Goal: Task Accomplishment & Management: Manage account settings

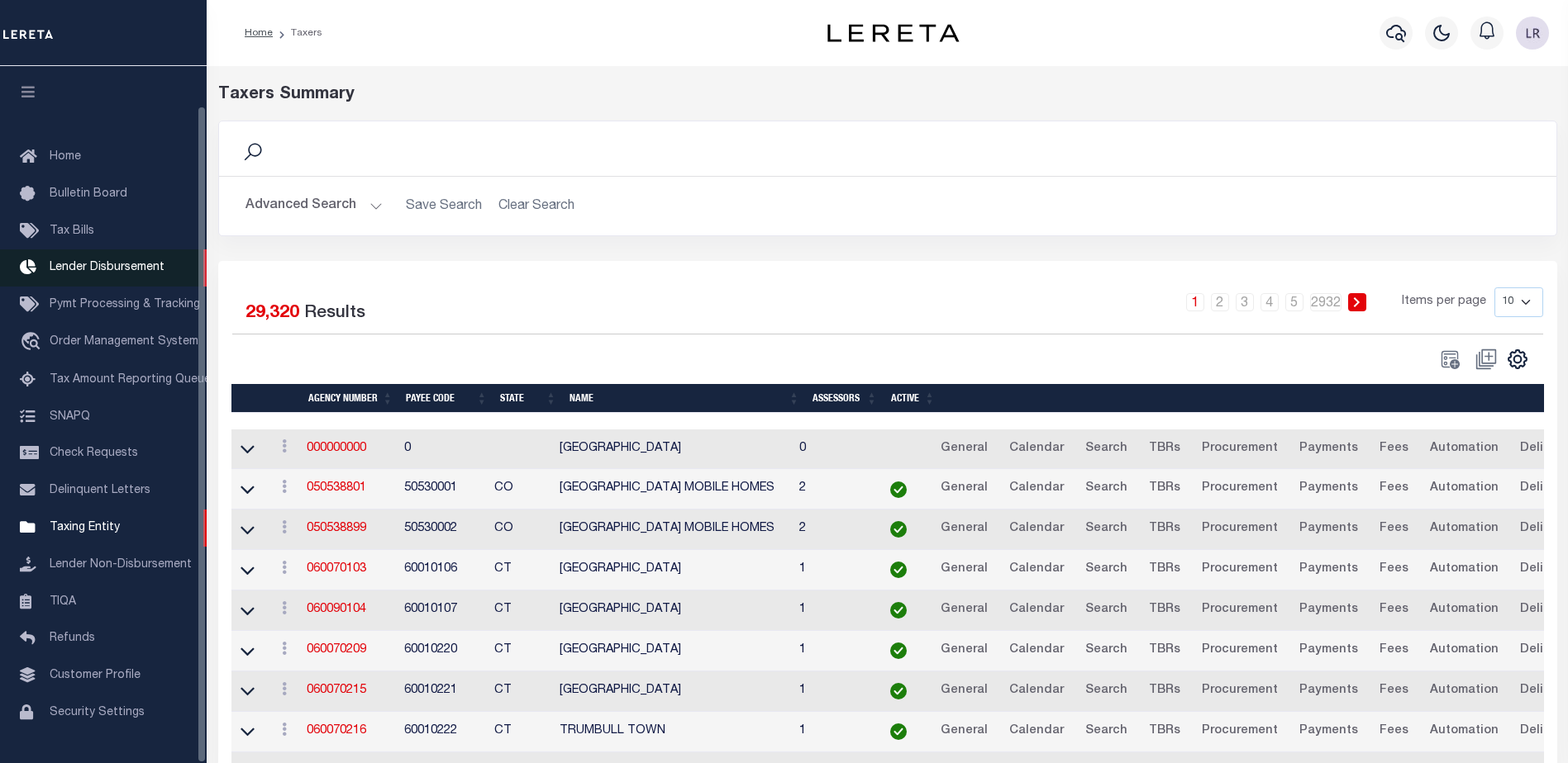
scroll to position [41, 0]
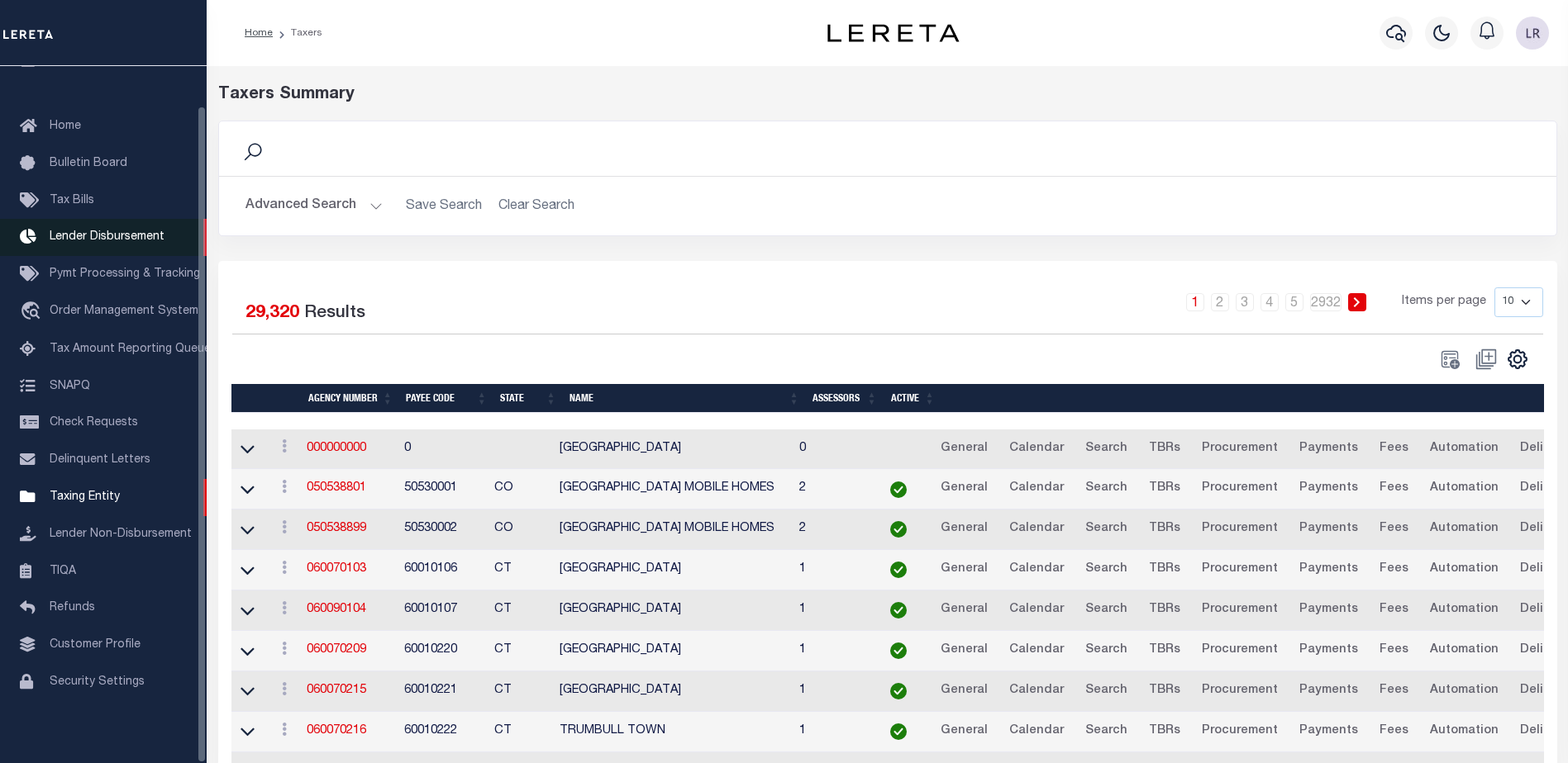
click at [107, 233] on span "Lender Disbursement" at bounding box center [107, 237] width 115 height 11
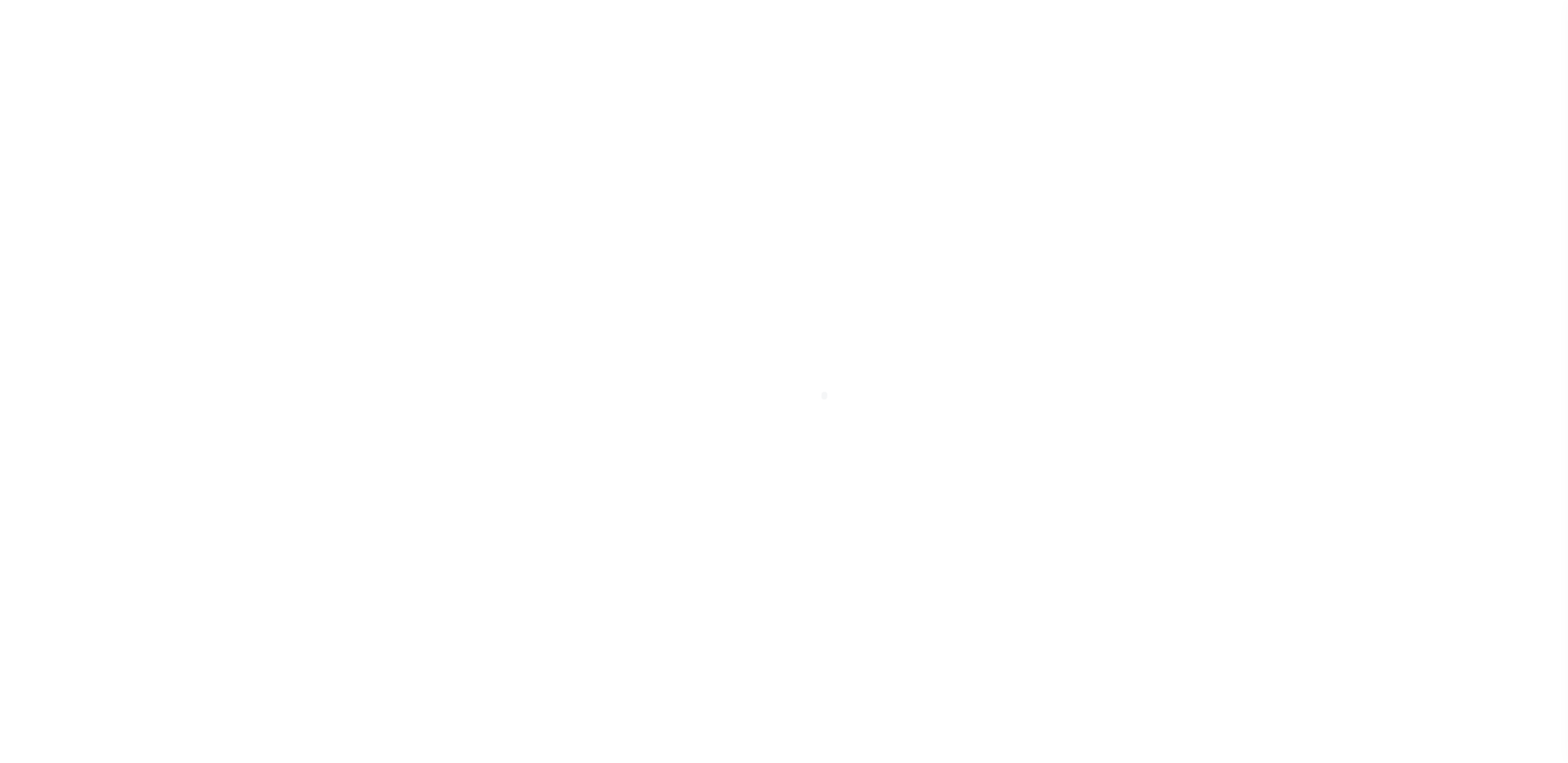
scroll to position [29, 0]
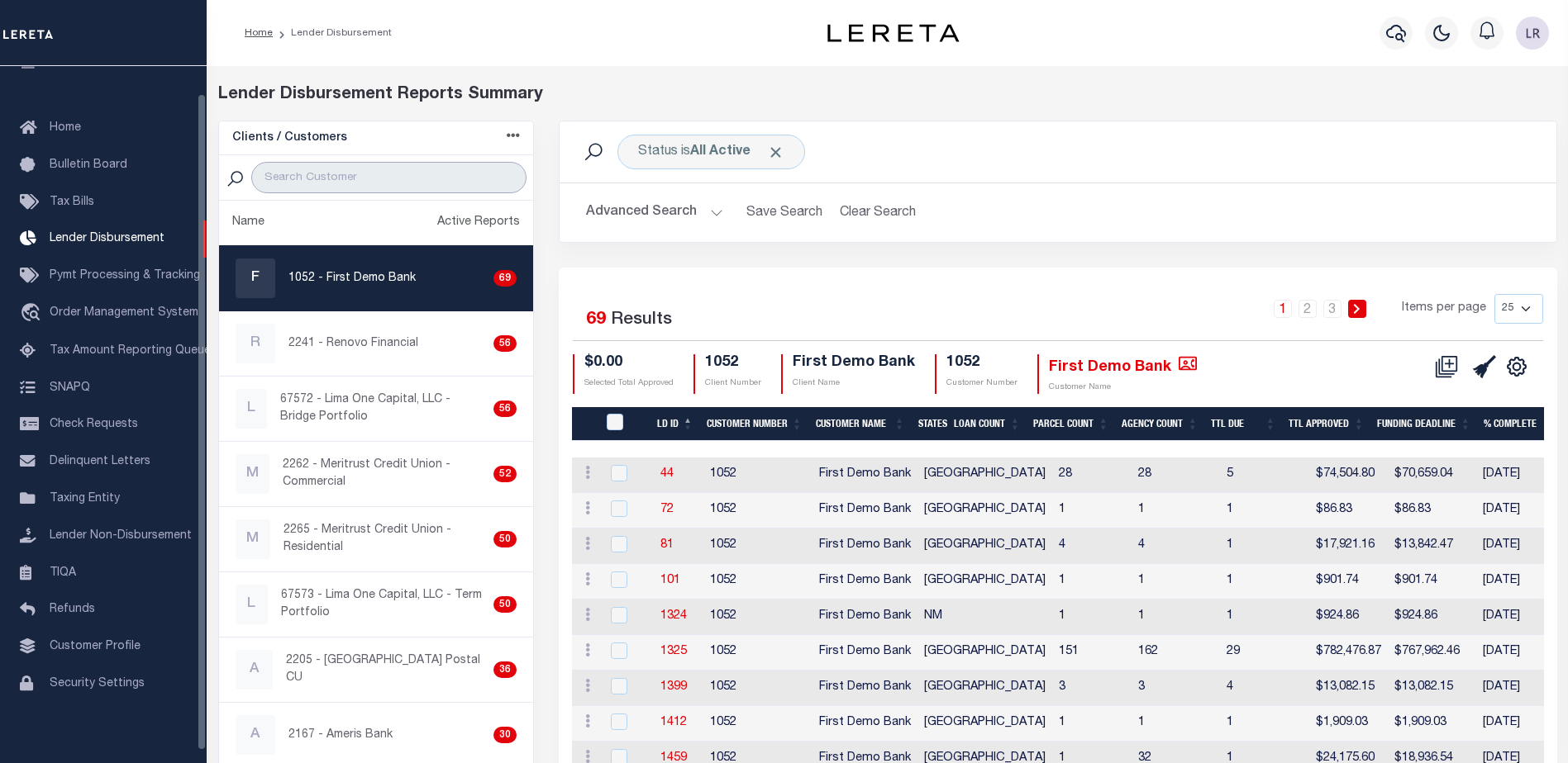
click at [400, 169] on input "search" at bounding box center [389, 177] width 276 height 32
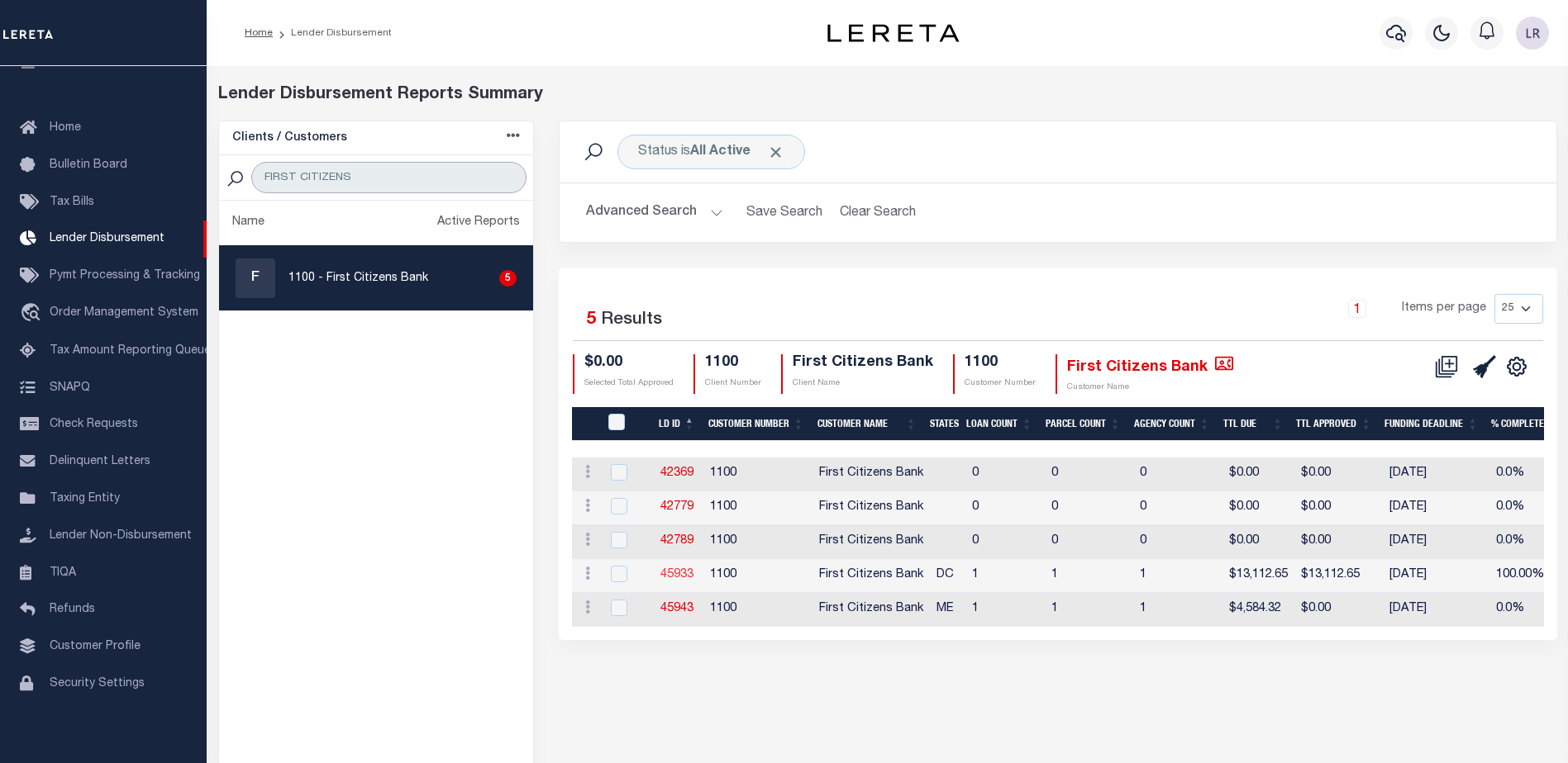
type input "FIRST CITIZENS"
click at [677, 573] on link "45933" at bounding box center [677, 574] width 33 height 11
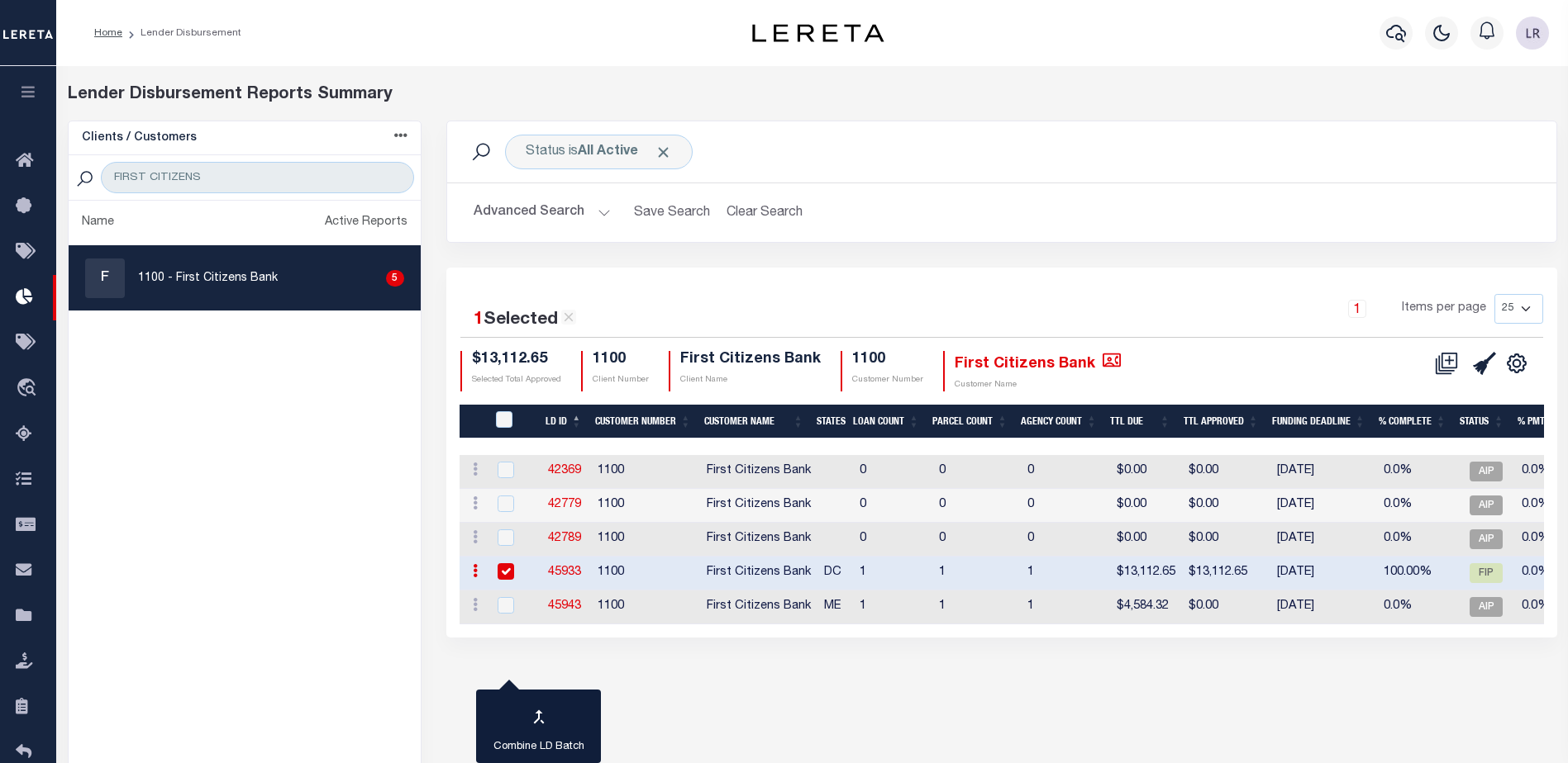
checkbox input "true"
type input "$0.00"
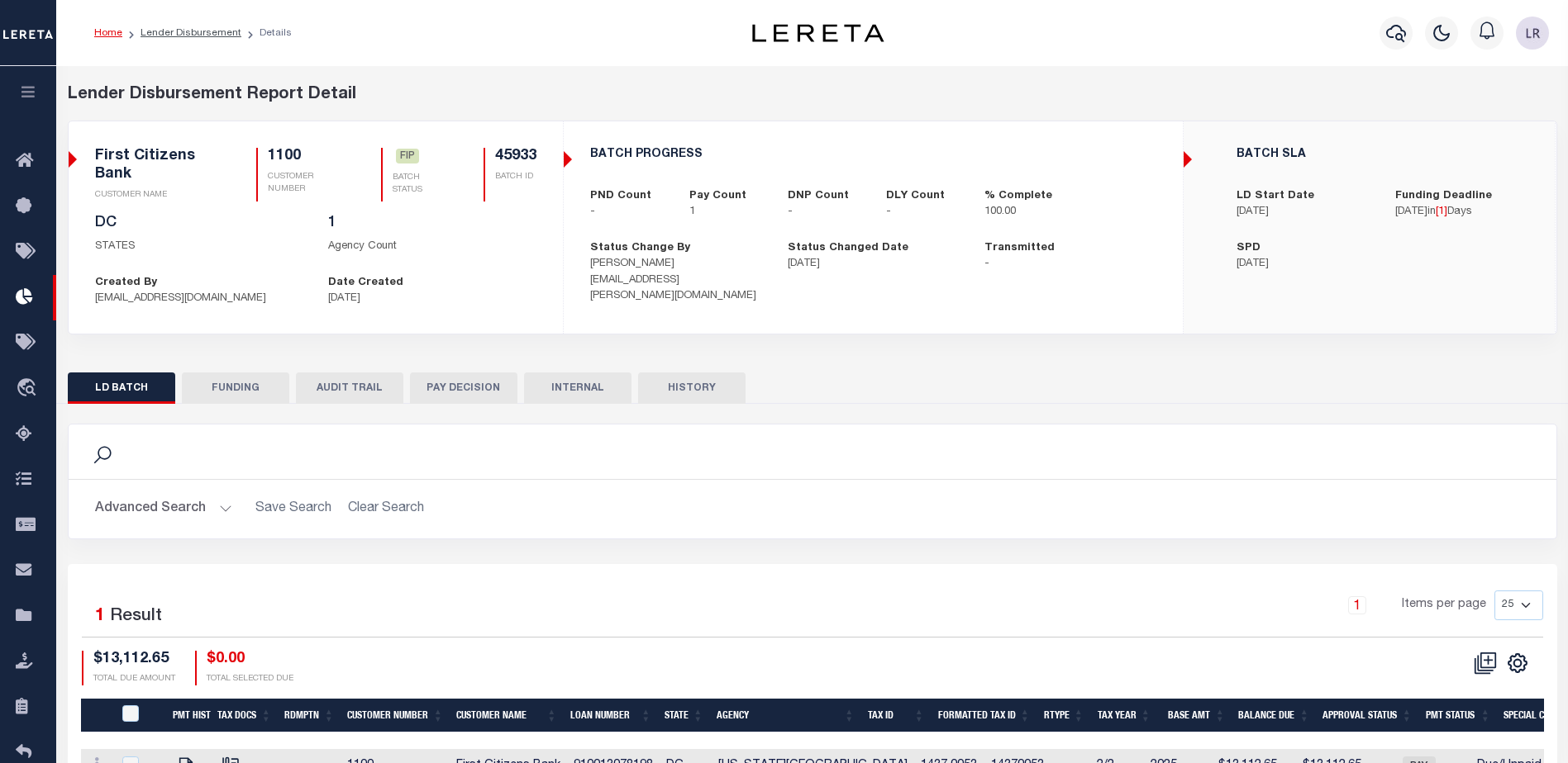
click at [264, 386] on button "FUNDING" at bounding box center [235, 389] width 107 height 32
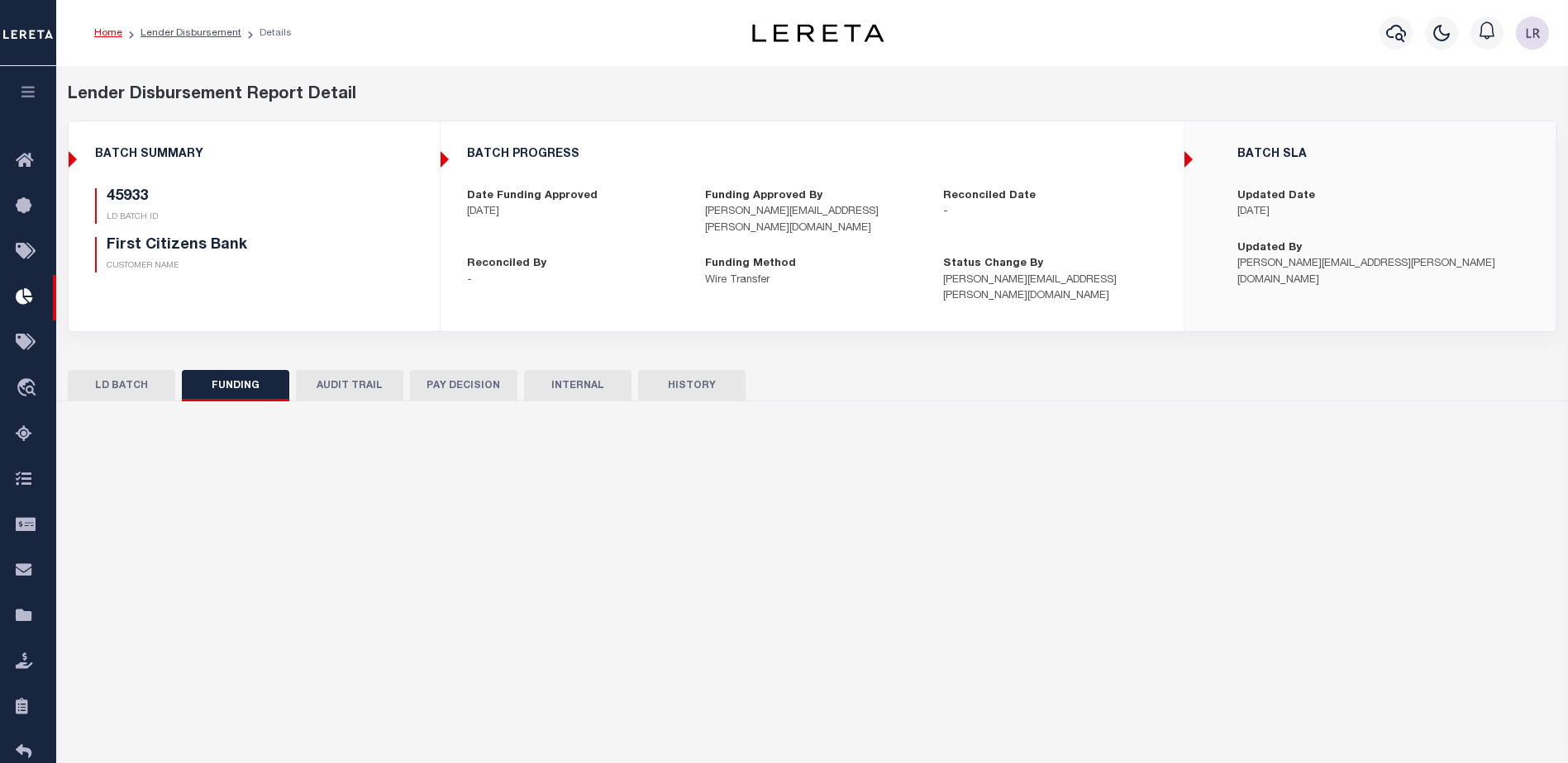
type input "$13,112.65"
type input "$0"
type input "[DATE]"
select select "100"
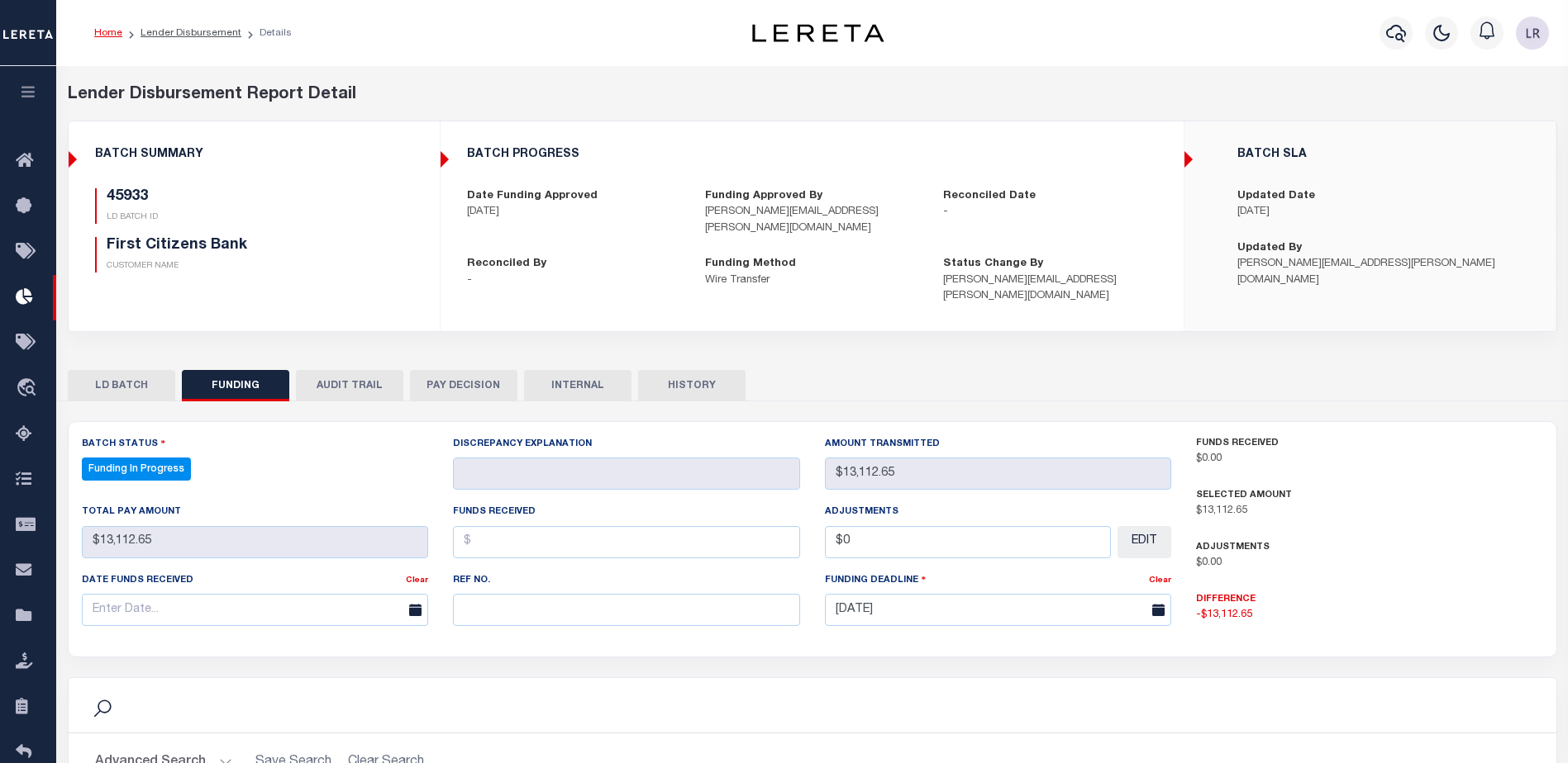
select select "100"
click at [523, 608] on input "text" at bounding box center [627, 610] width 348 height 32
paste input "20250829MMQFMP2700443208291726FT03"
type input "20250829MMQFMP2700443208291726FT03"
click at [488, 530] on input "text" at bounding box center [627, 542] width 348 height 32
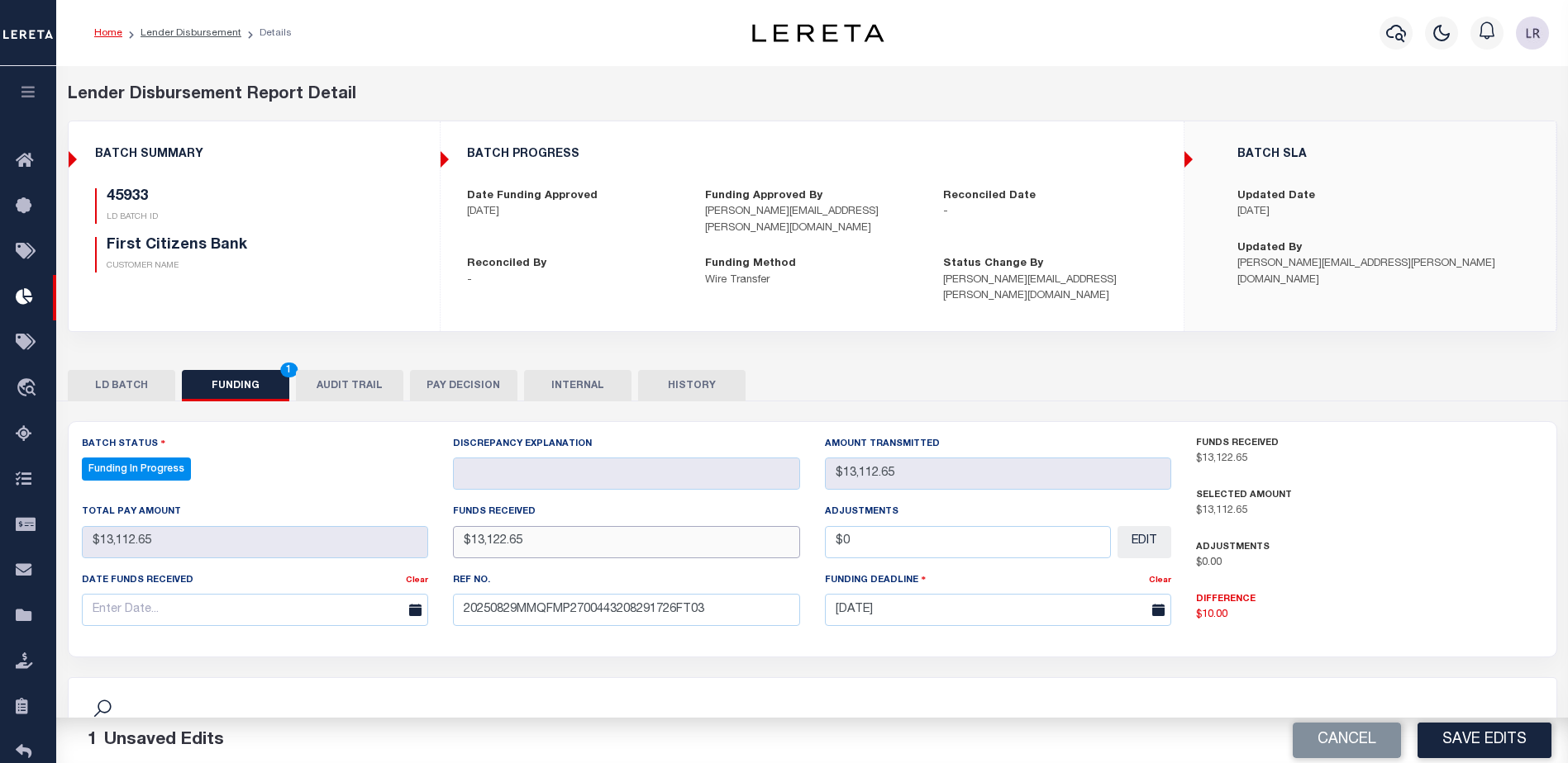
click at [418, 523] on div "Batch Status Funding In Progress - Select Status - All Active Approval In Progr…" at bounding box center [626, 537] width 1115 height 204
type input "$13,112.65"
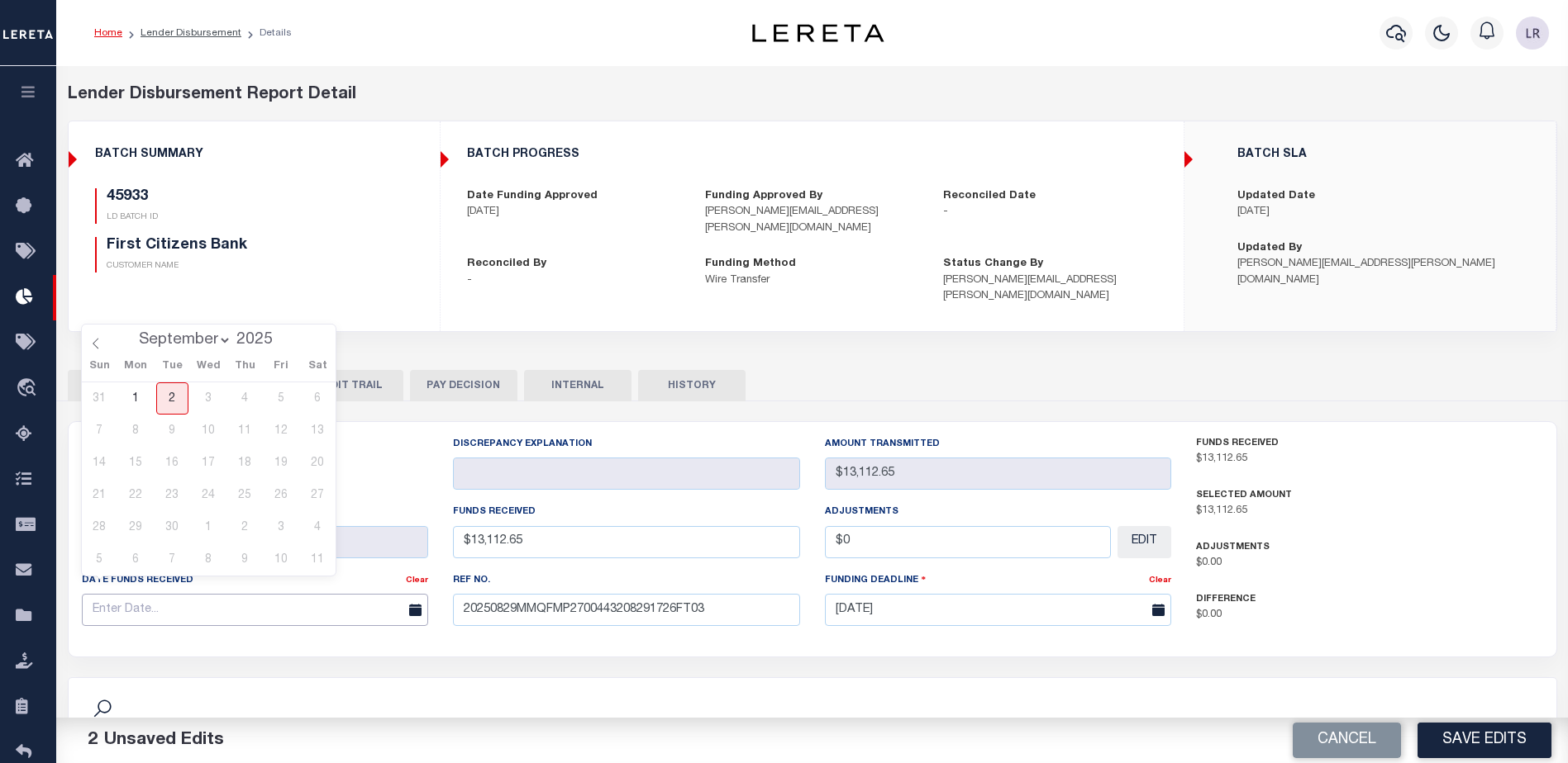
click at [334, 594] on input "text" at bounding box center [256, 610] width 348 height 32
click at [139, 402] on span "1" at bounding box center [135, 399] width 32 height 32
type input "09/01/2025"
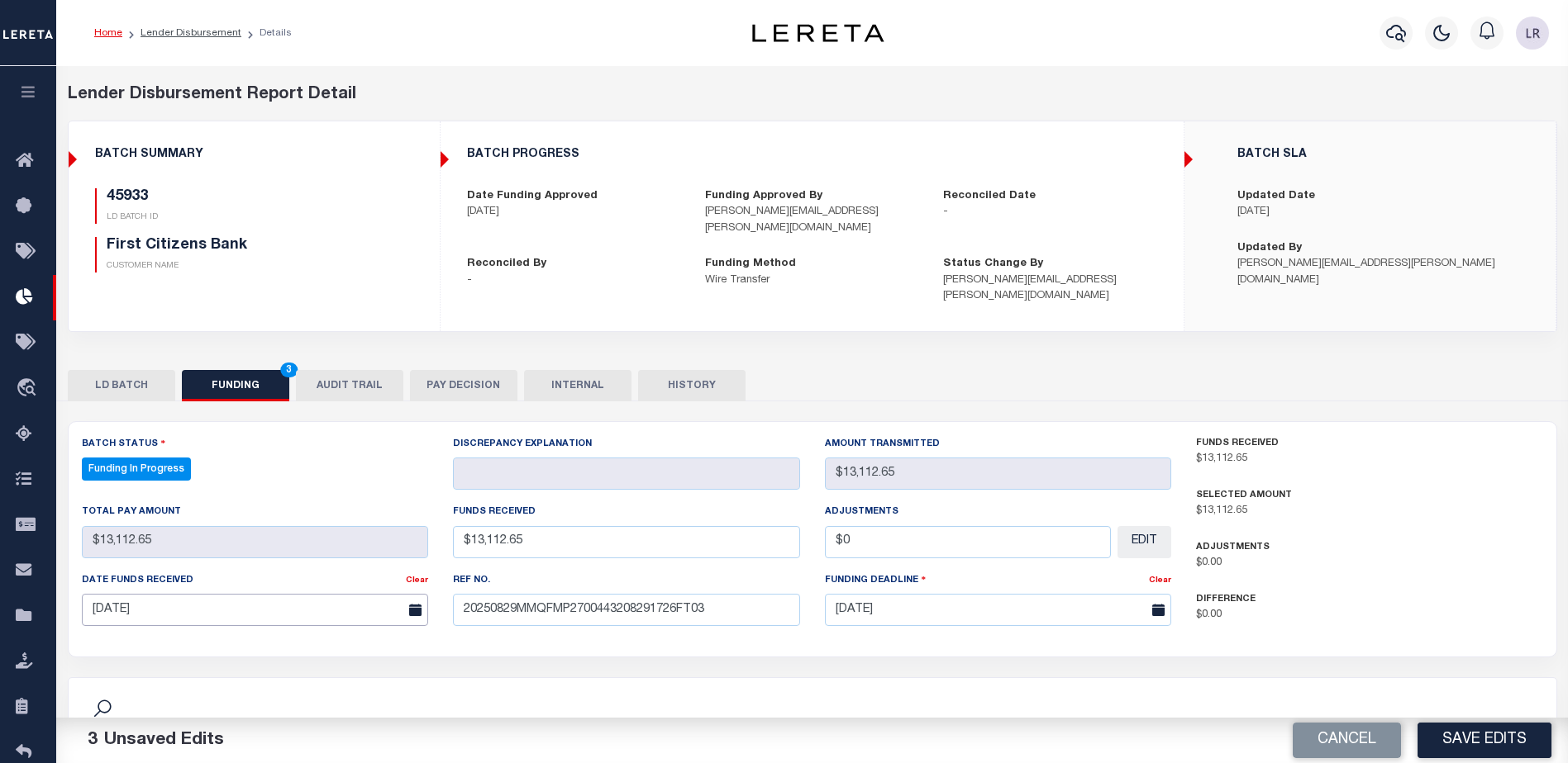
click at [321, 596] on input "09/01/2025" at bounding box center [256, 610] width 348 height 32
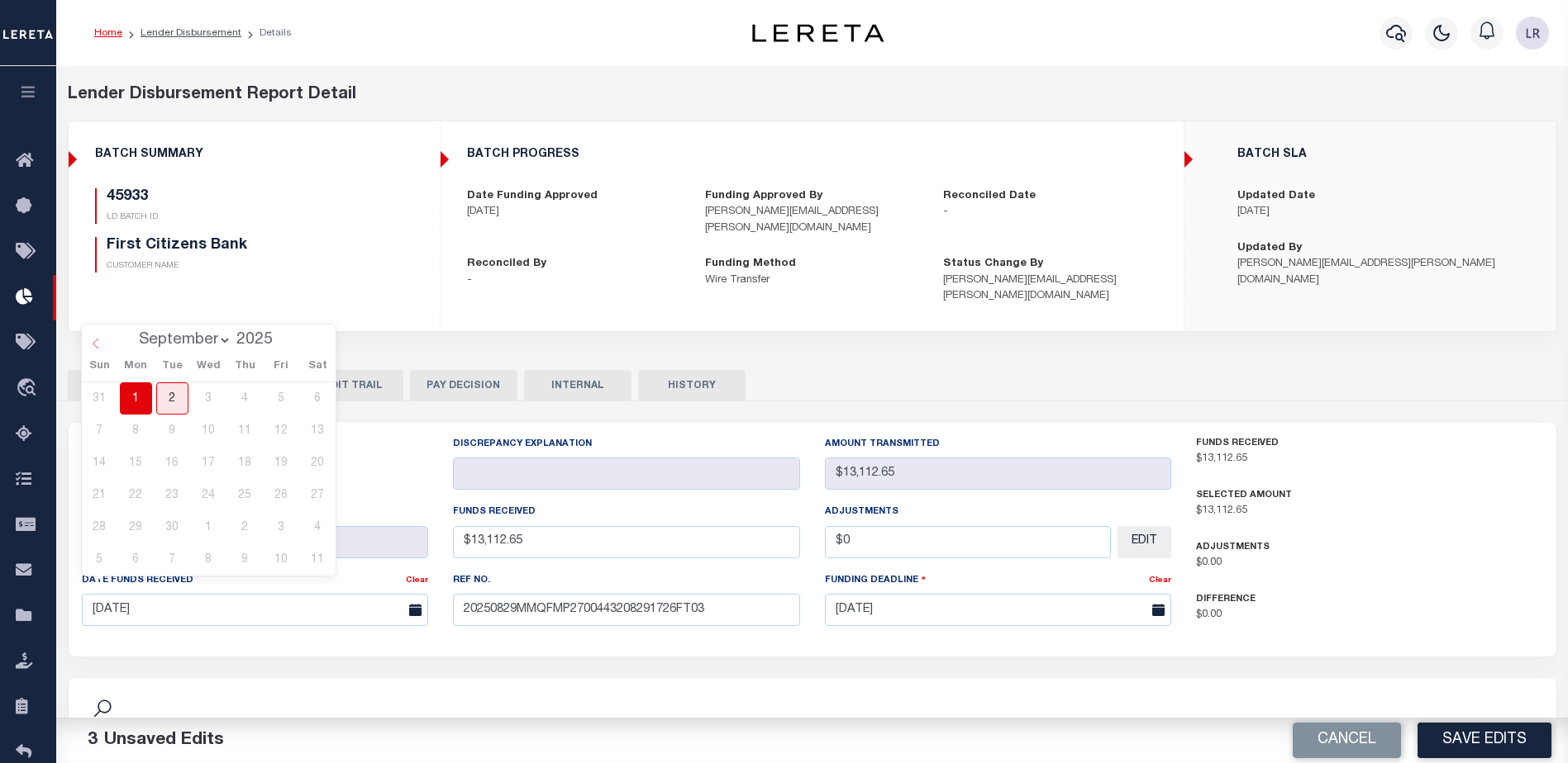
click at [93, 340] on icon at bounding box center [95, 344] width 11 height 11
select select "7"
click at [275, 530] on span "29" at bounding box center [281, 528] width 32 height 32
type input "[DATE]"
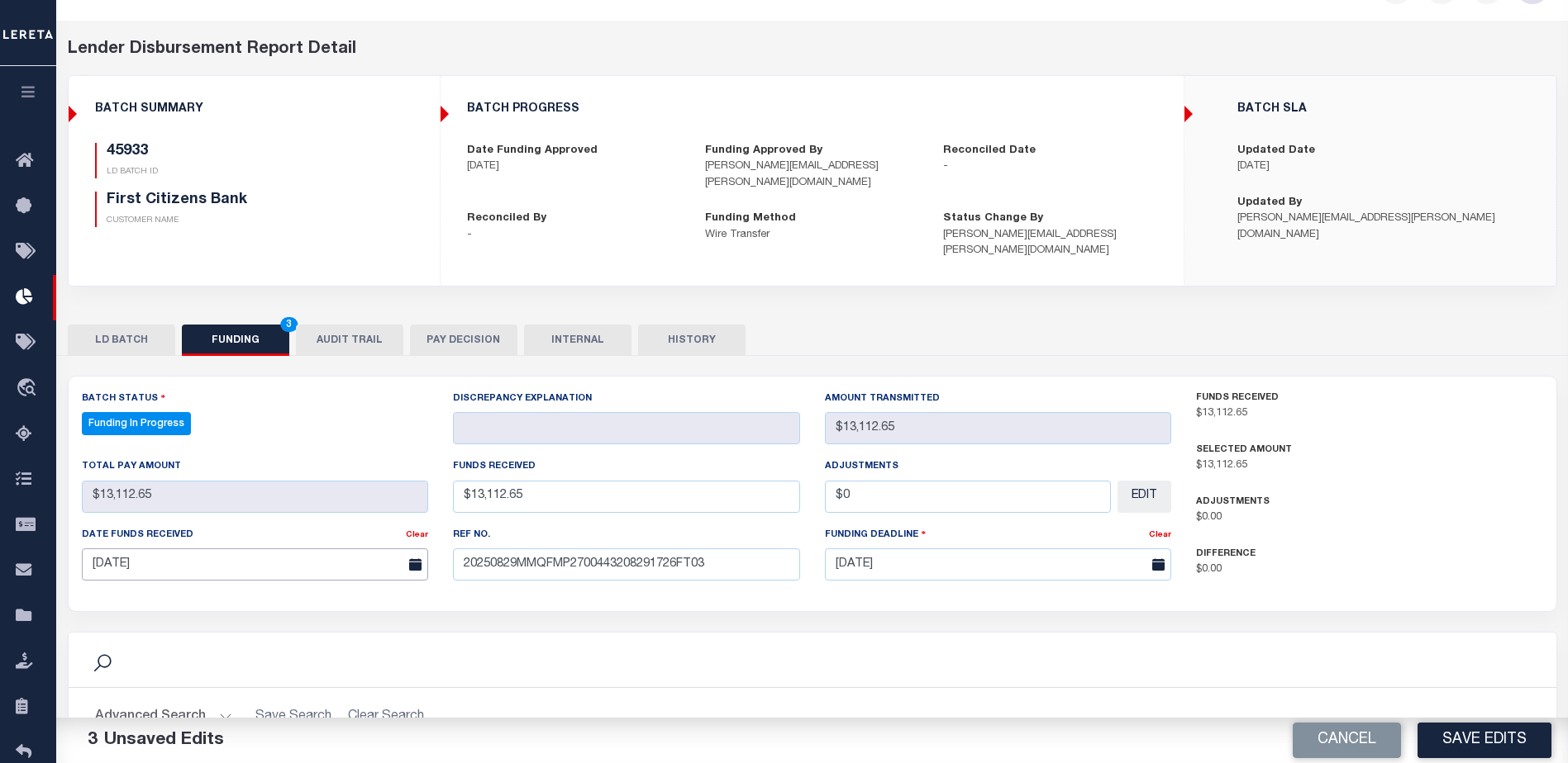
scroll to position [82, 0]
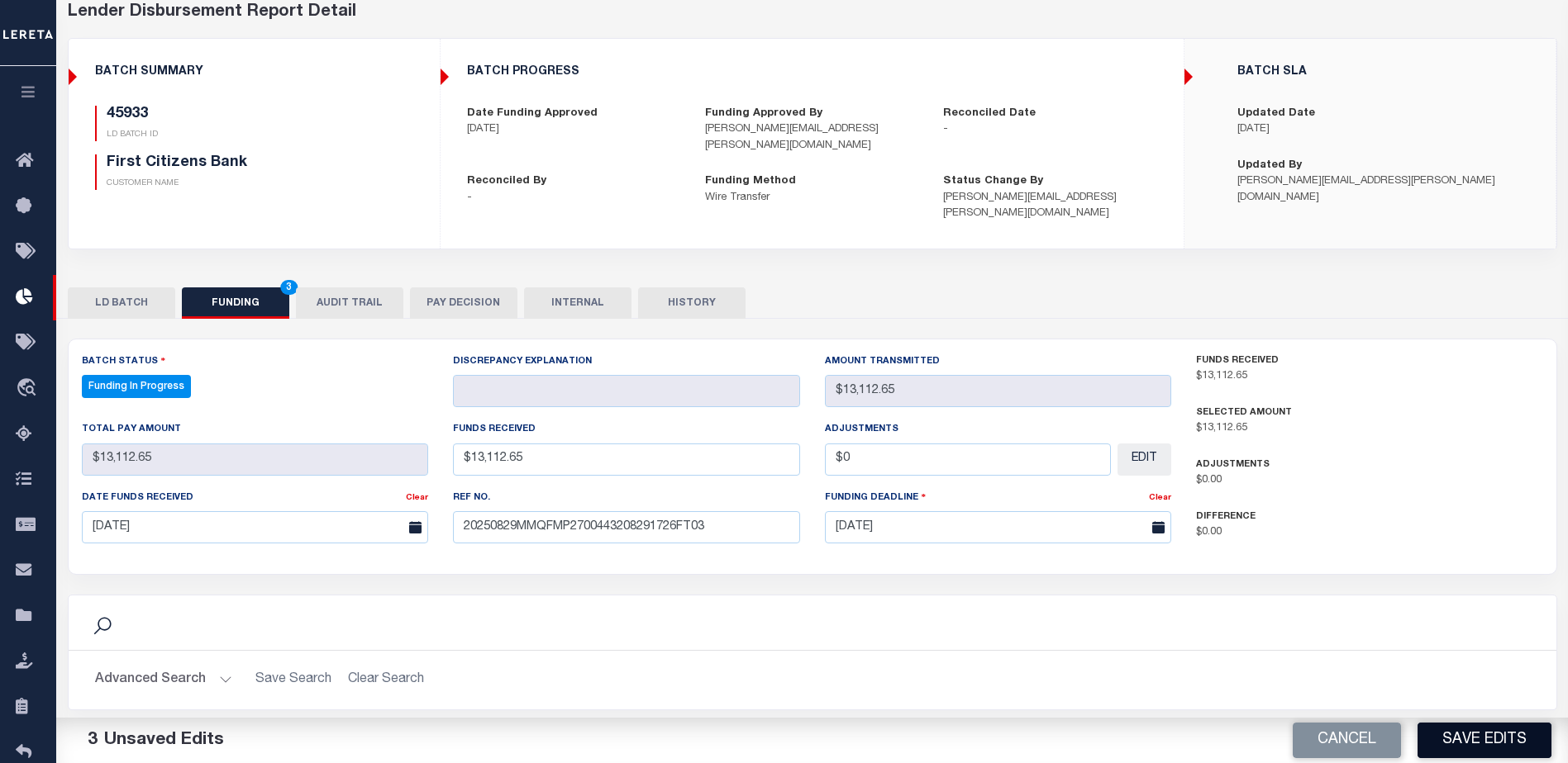
click at [1470, 753] on button "Save Edits" at bounding box center [1484, 741] width 134 height 35
type input "$13,112.65"
type input "$0"
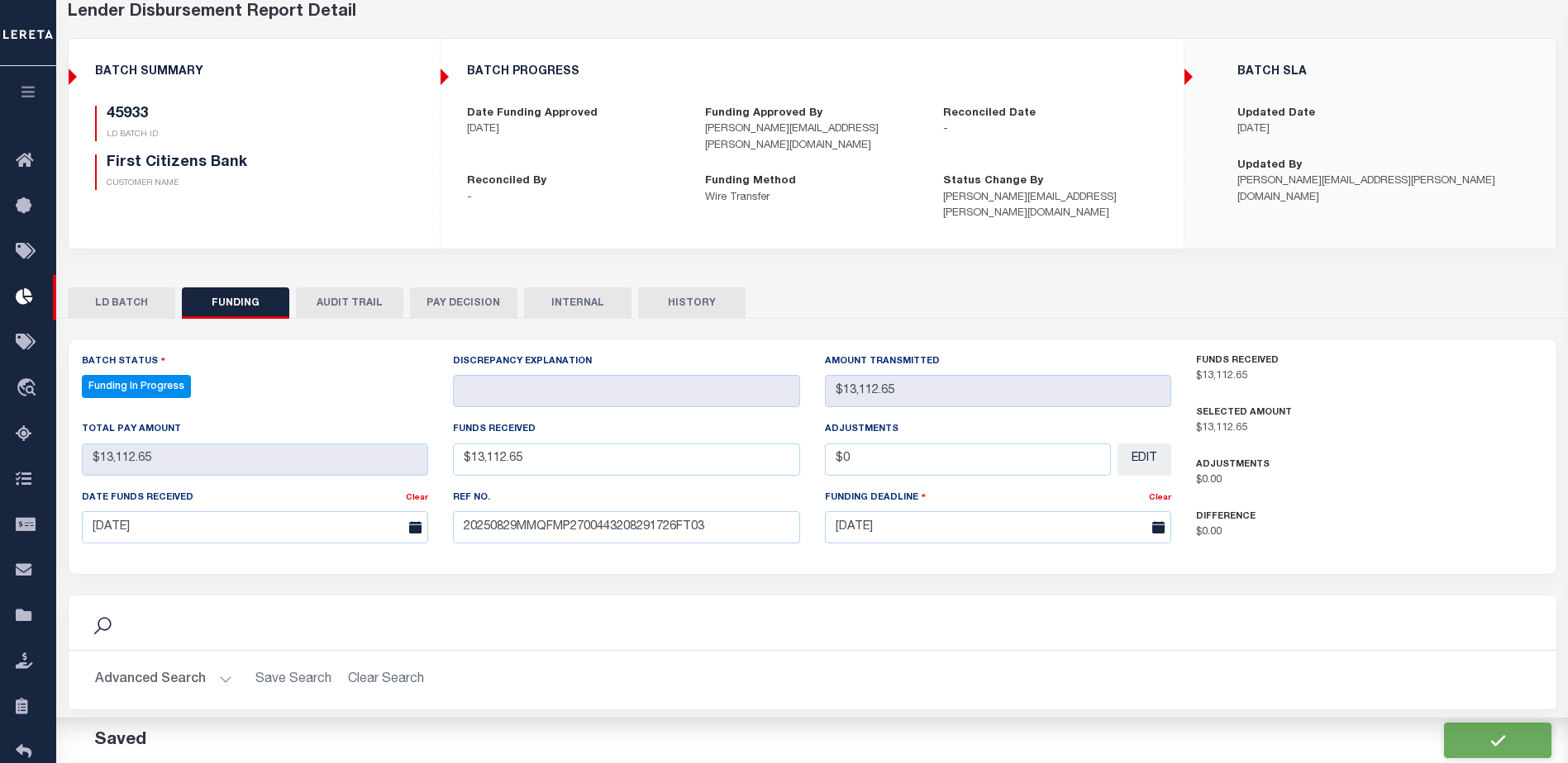
select select "100"
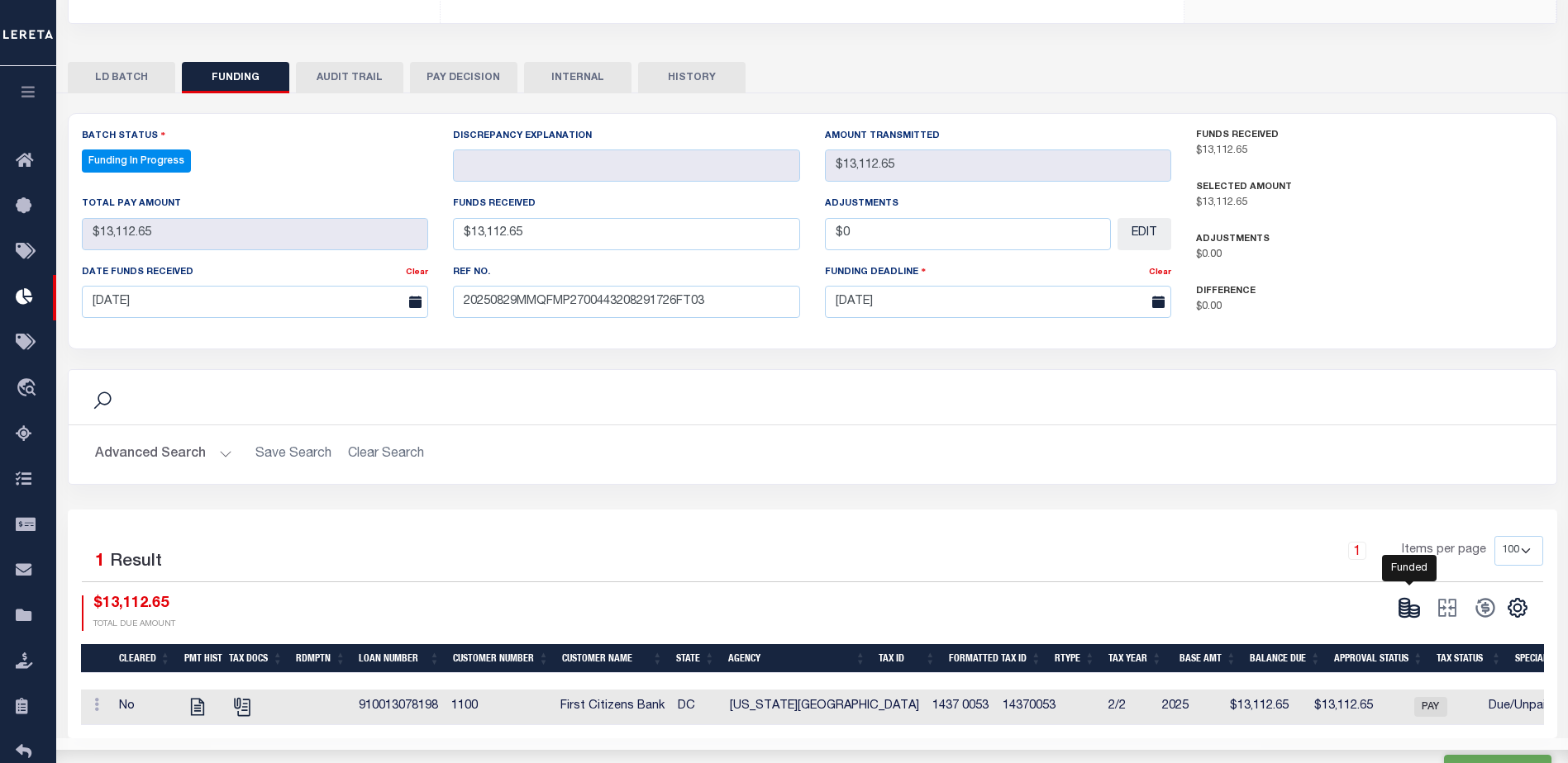
click at [1411, 597] on icon at bounding box center [1409, 608] width 23 height 23
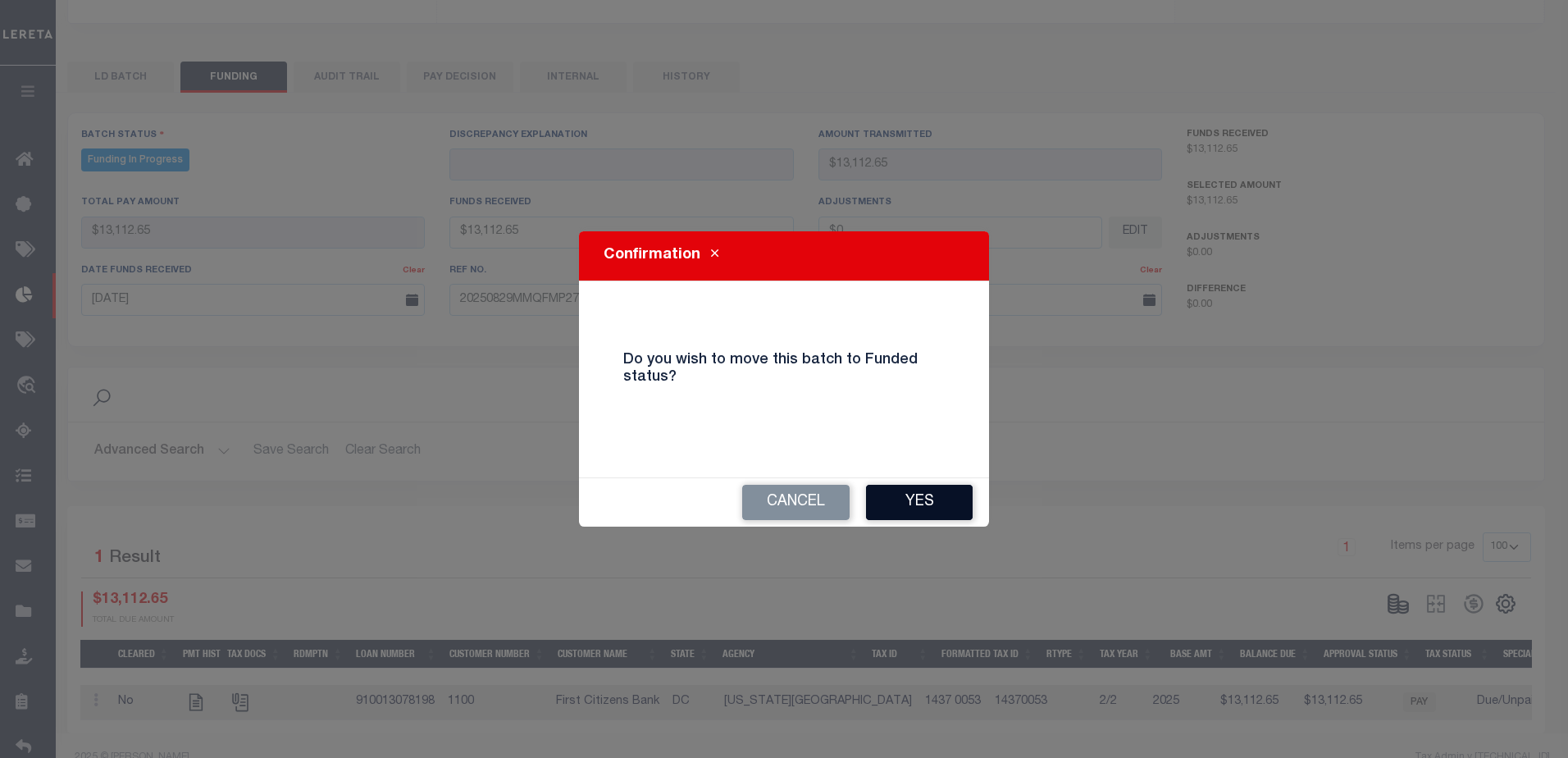
click at [965, 505] on button "Yes" at bounding box center [919, 503] width 107 height 35
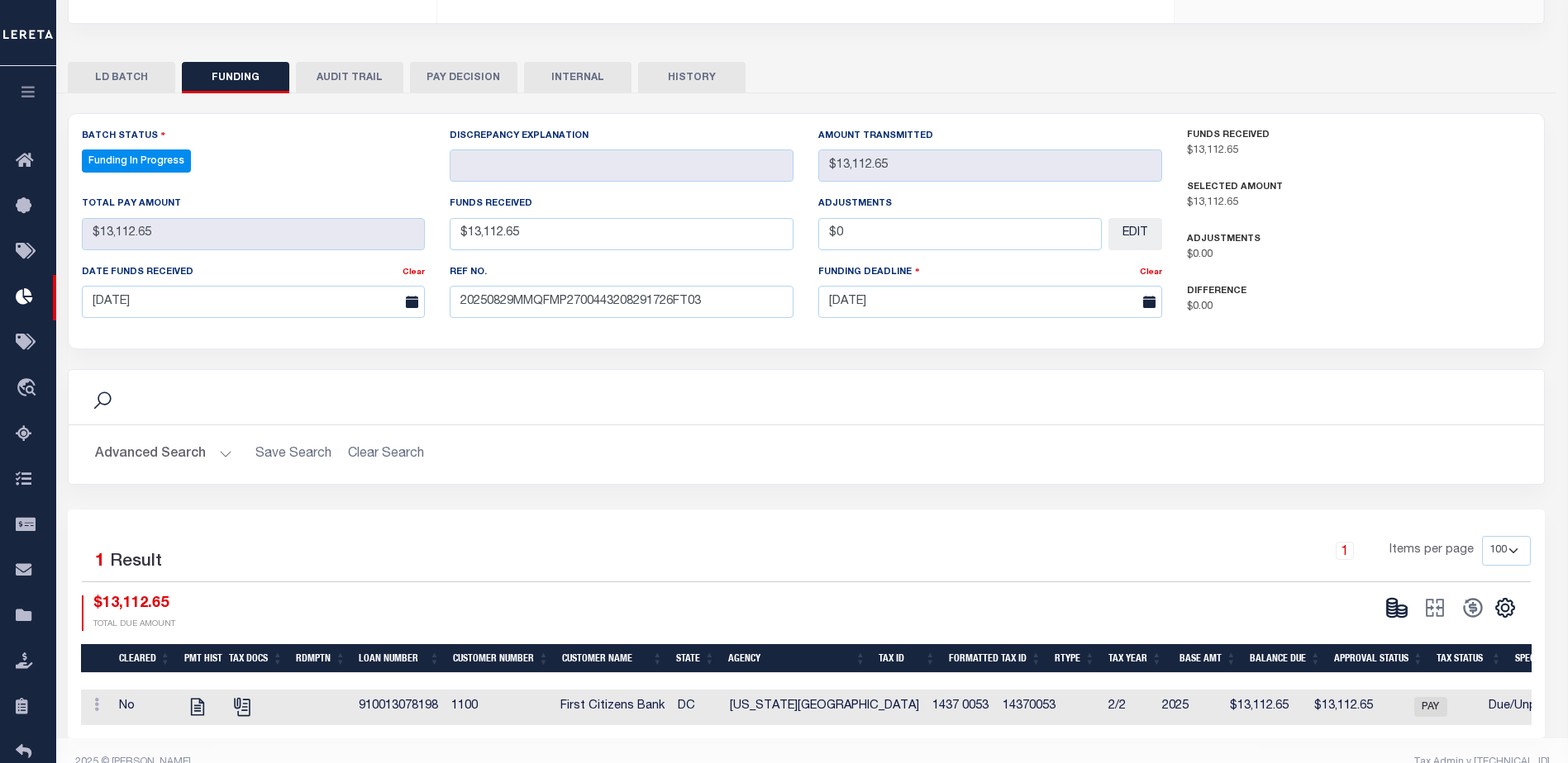
type input "$13,112.65"
type input "$0"
select select "100"
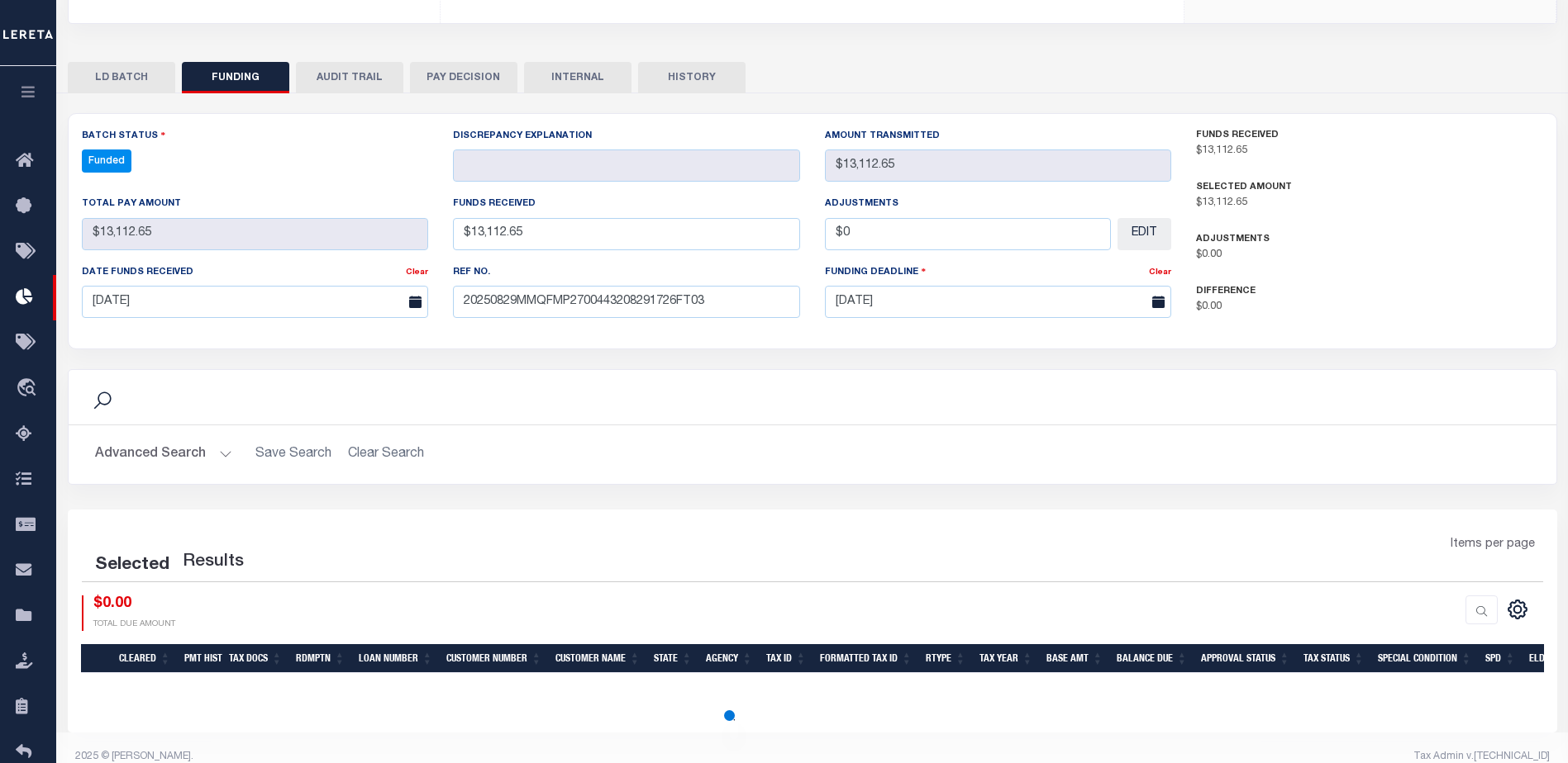
select select "100"
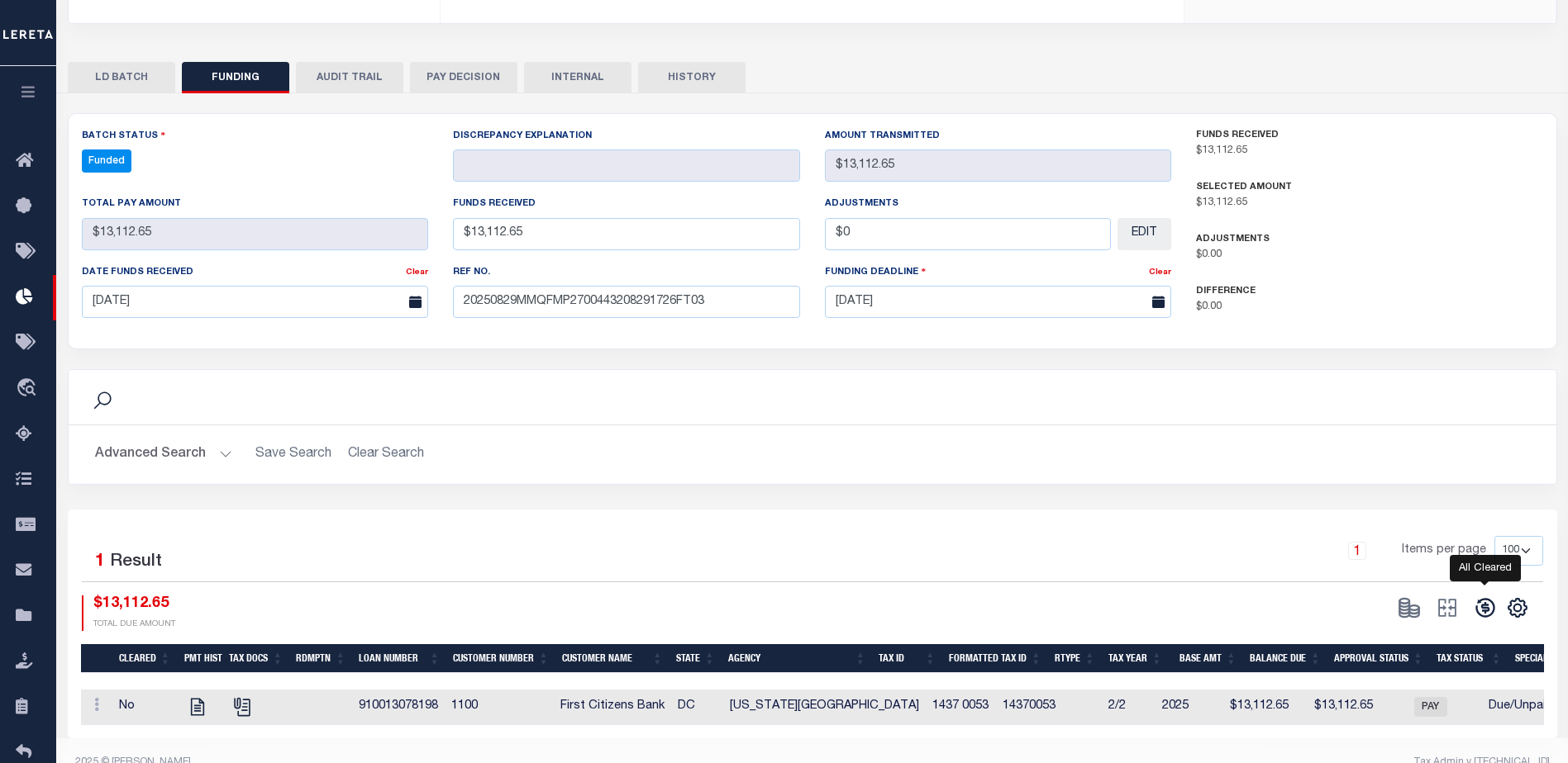
click at [1490, 597] on icon at bounding box center [1485, 608] width 23 height 23
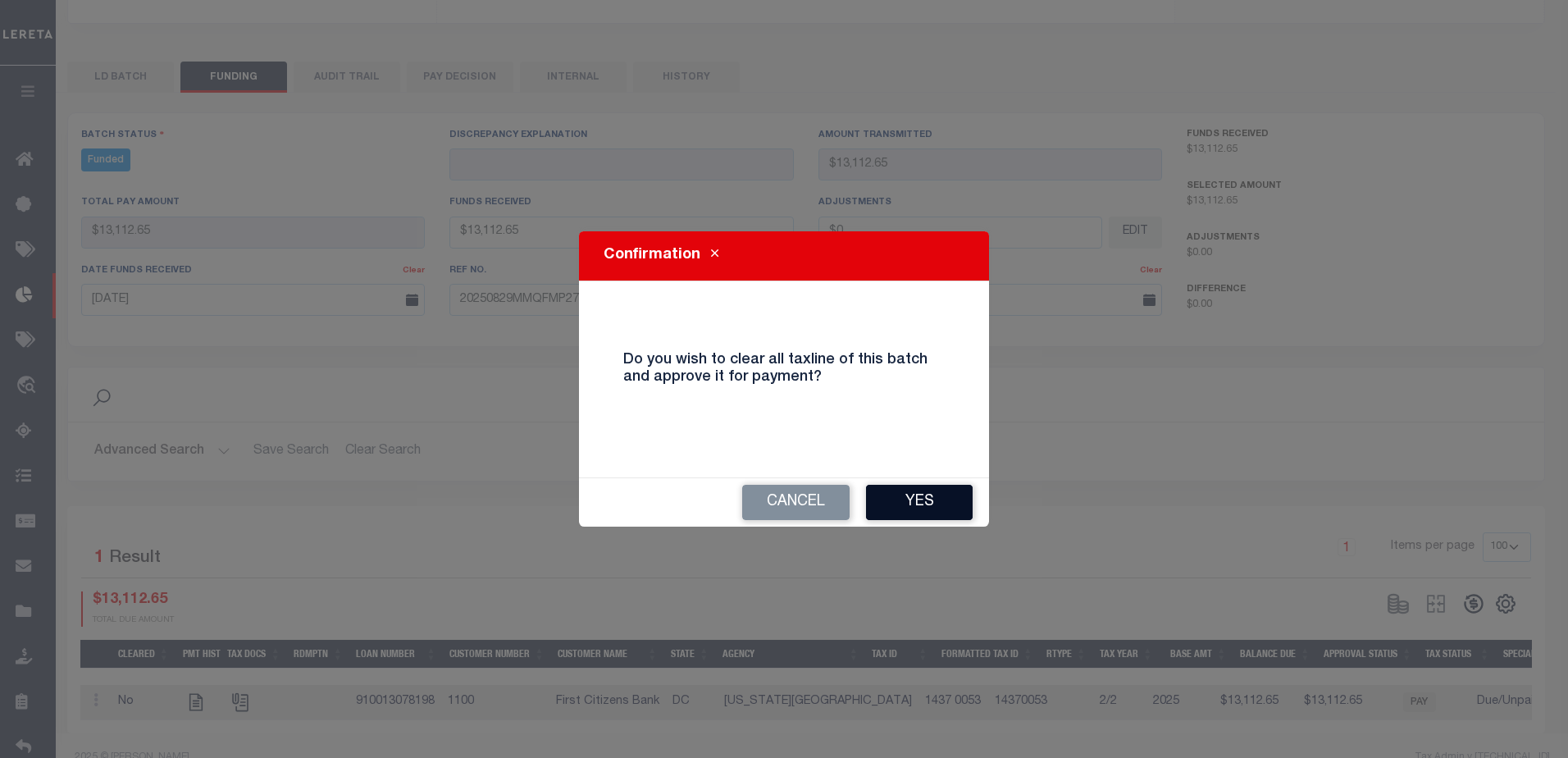
click at [955, 510] on button "Yes" at bounding box center [919, 503] width 107 height 35
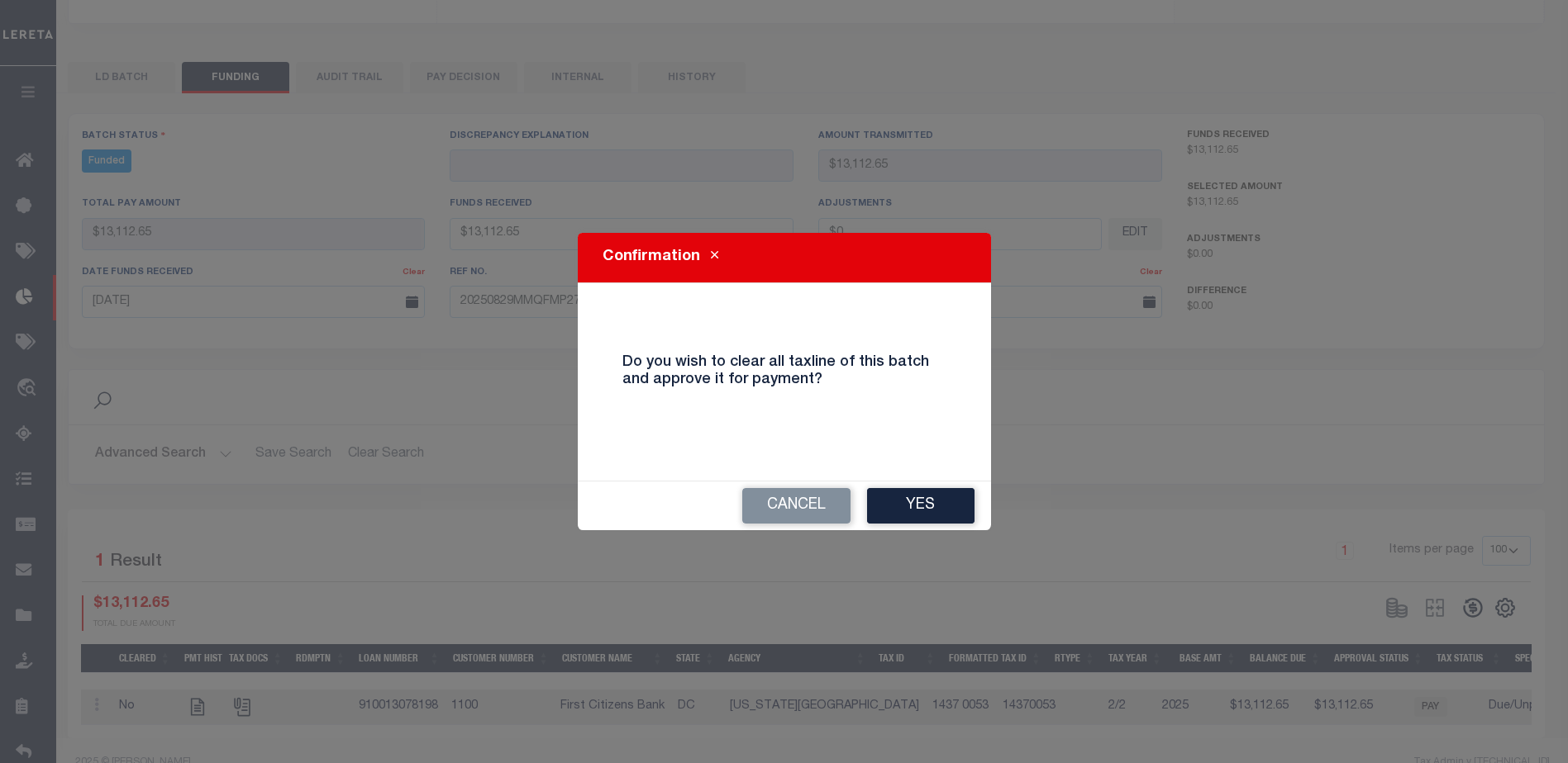
select select "100"
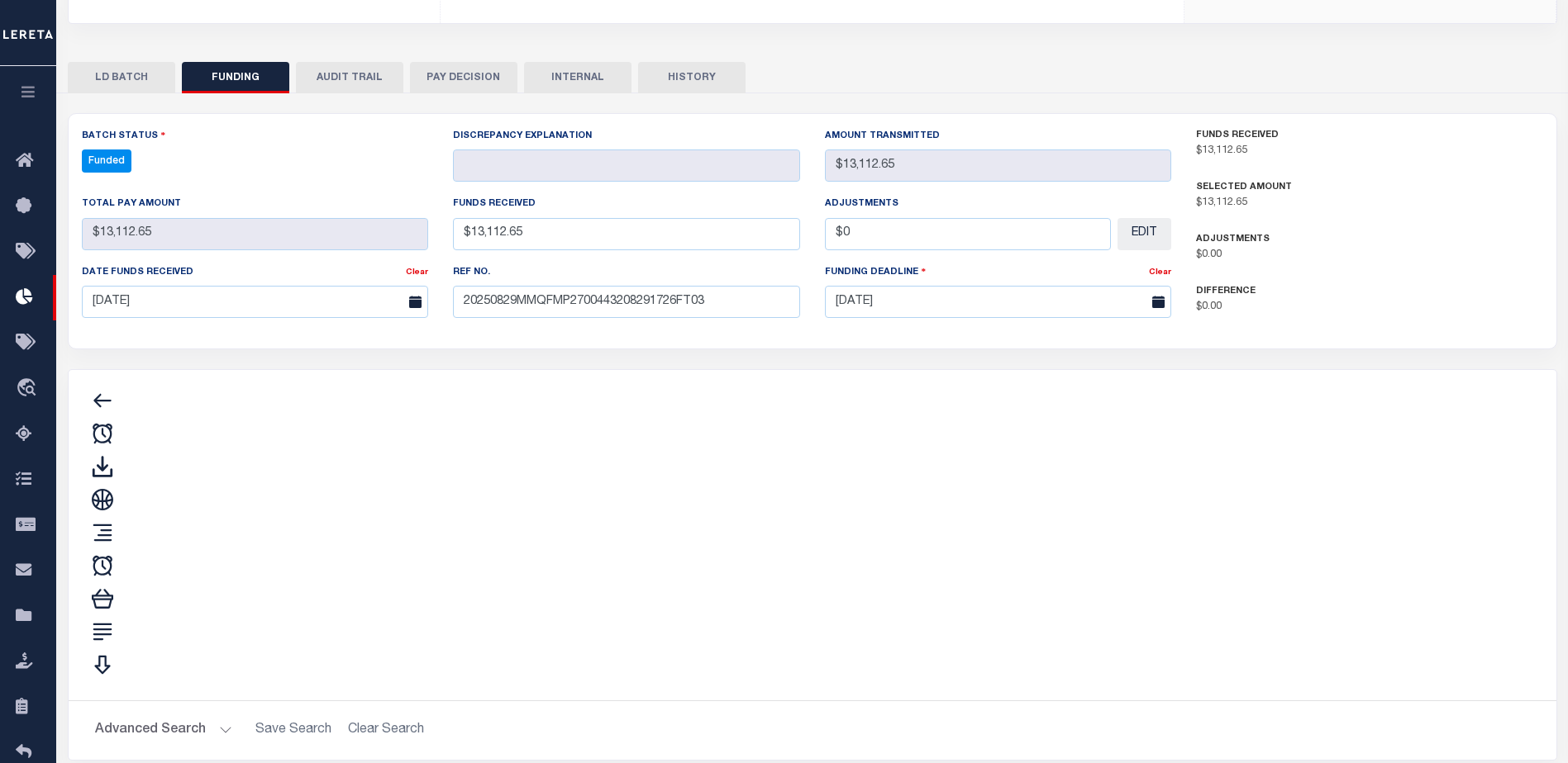
type input "$13,112.65"
type input "$0"
select select "100"
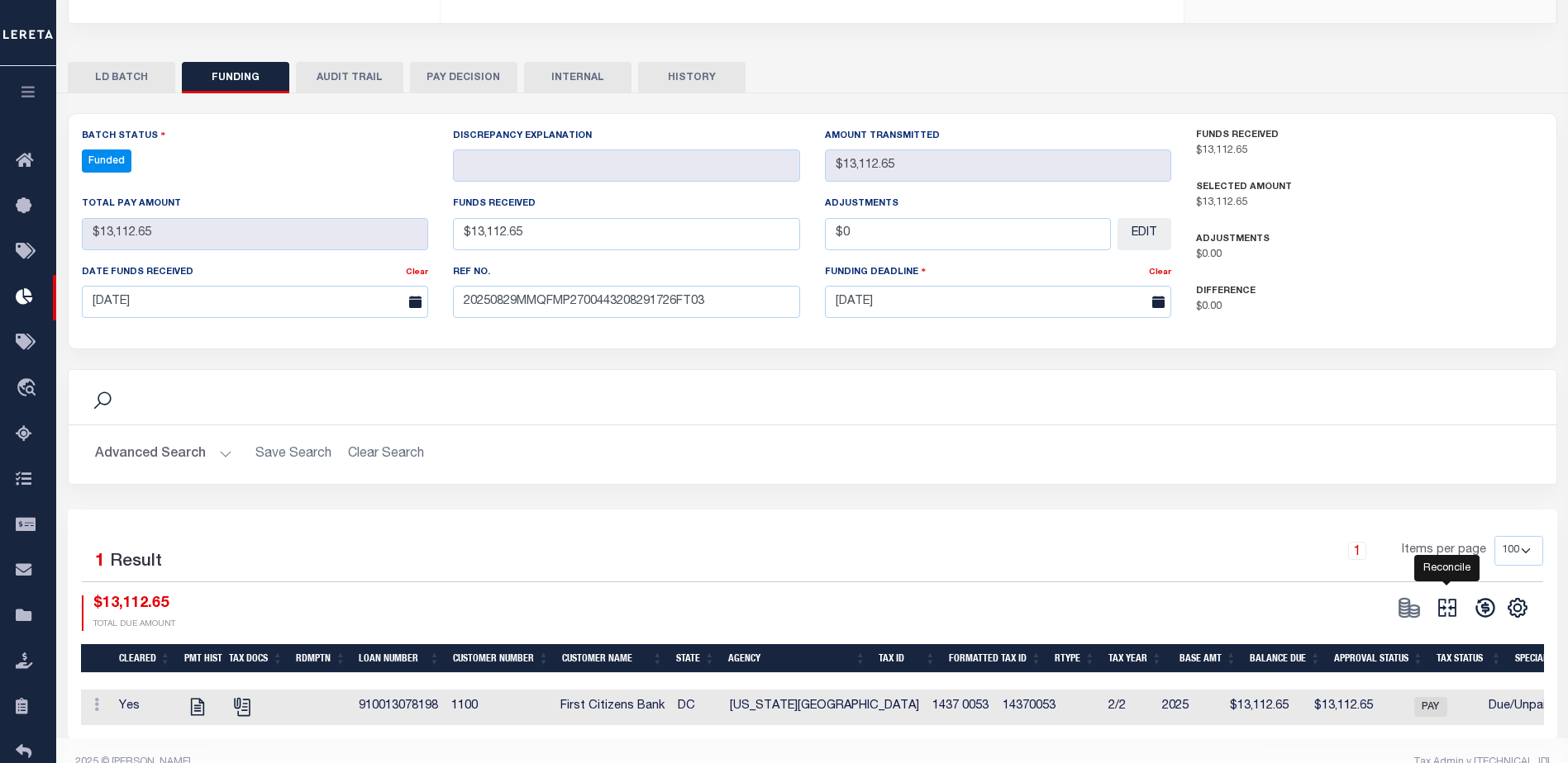
click at [1450, 598] on icon "" at bounding box center [1447, 608] width 23 height 23
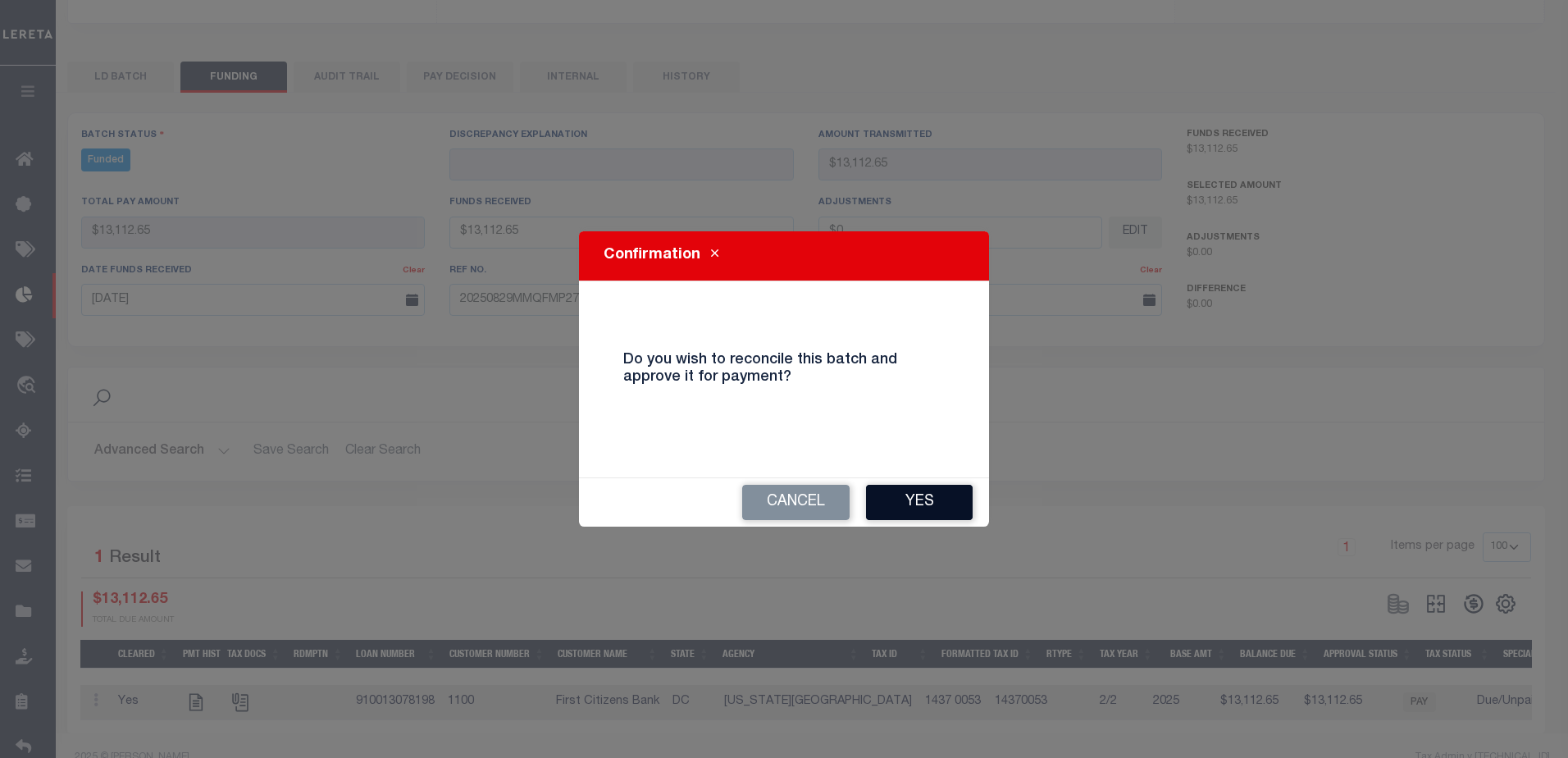
click at [907, 485] on button "Yes" at bounding box center [919, 503] width 107 height 35
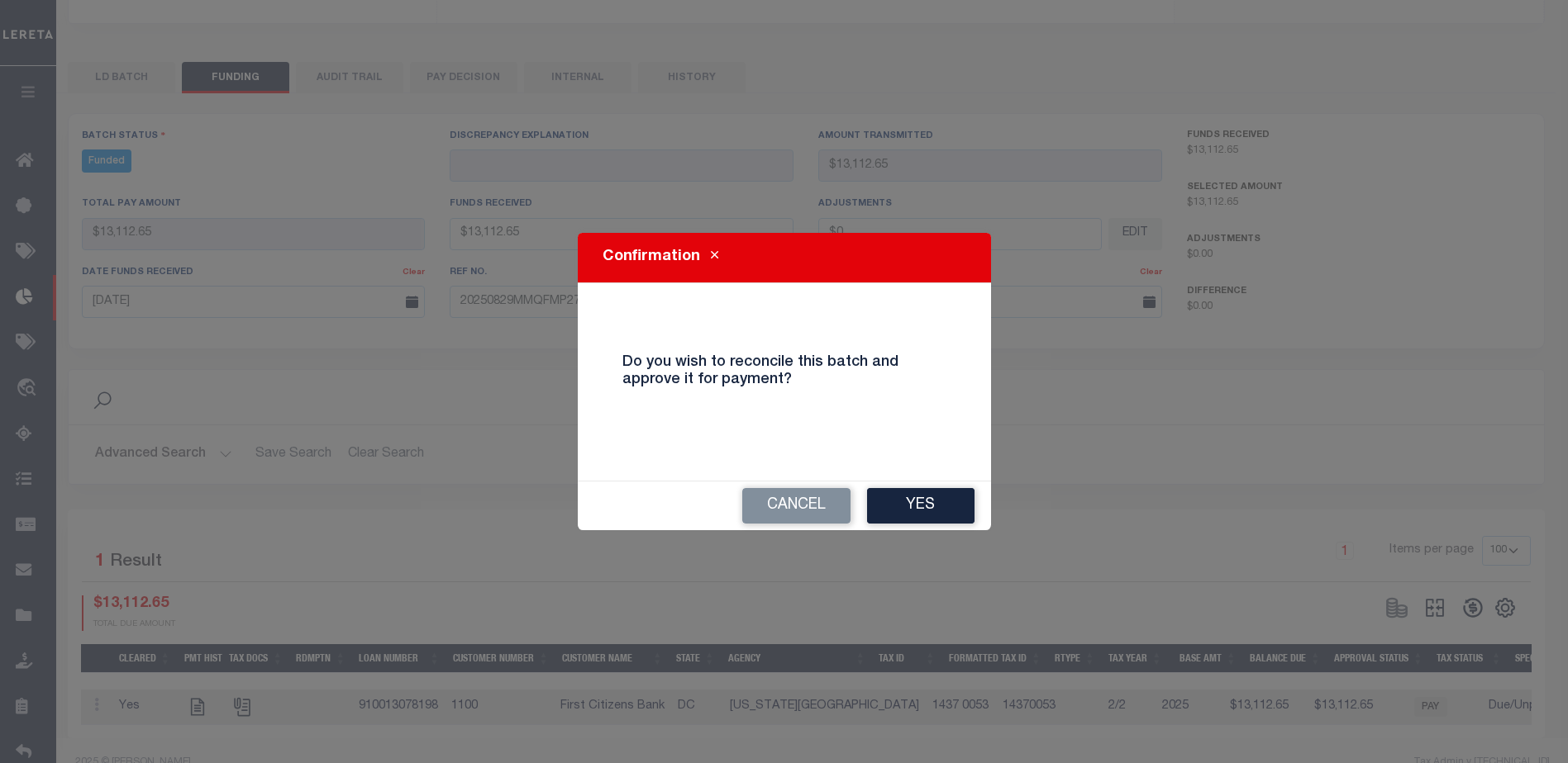
select select "100"
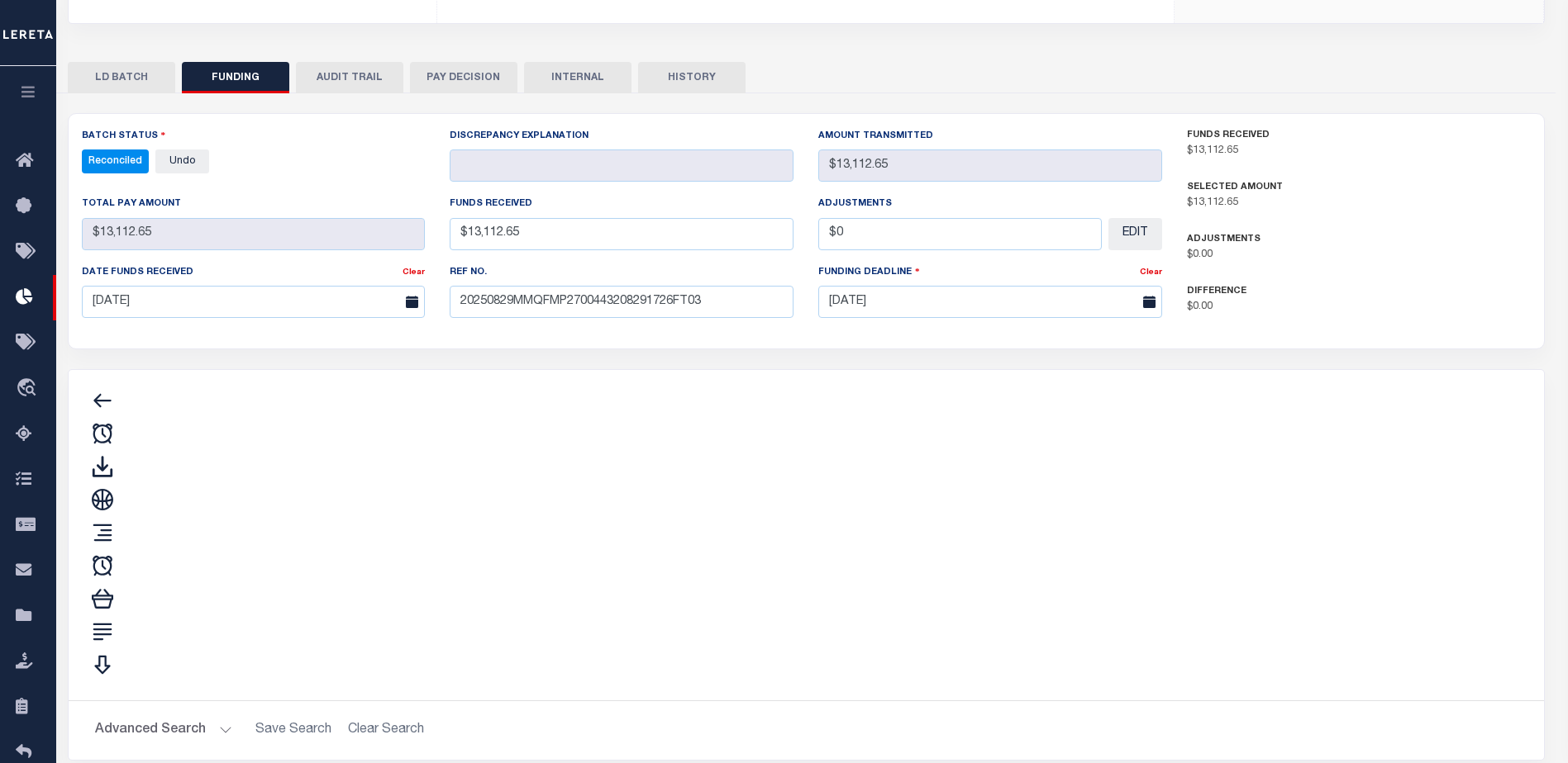
type input "$13,112.65"
type input "$0"
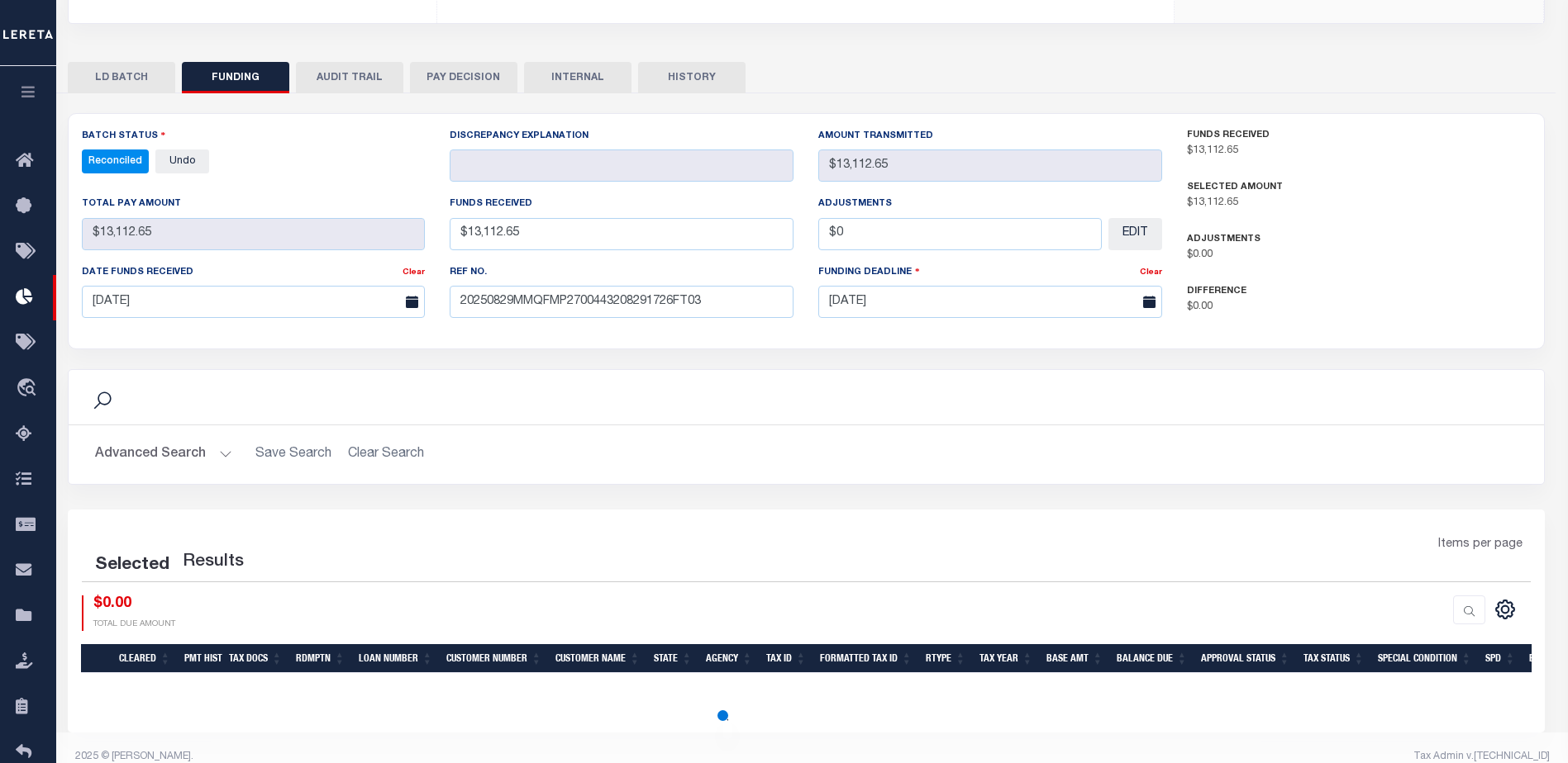
select select "100"
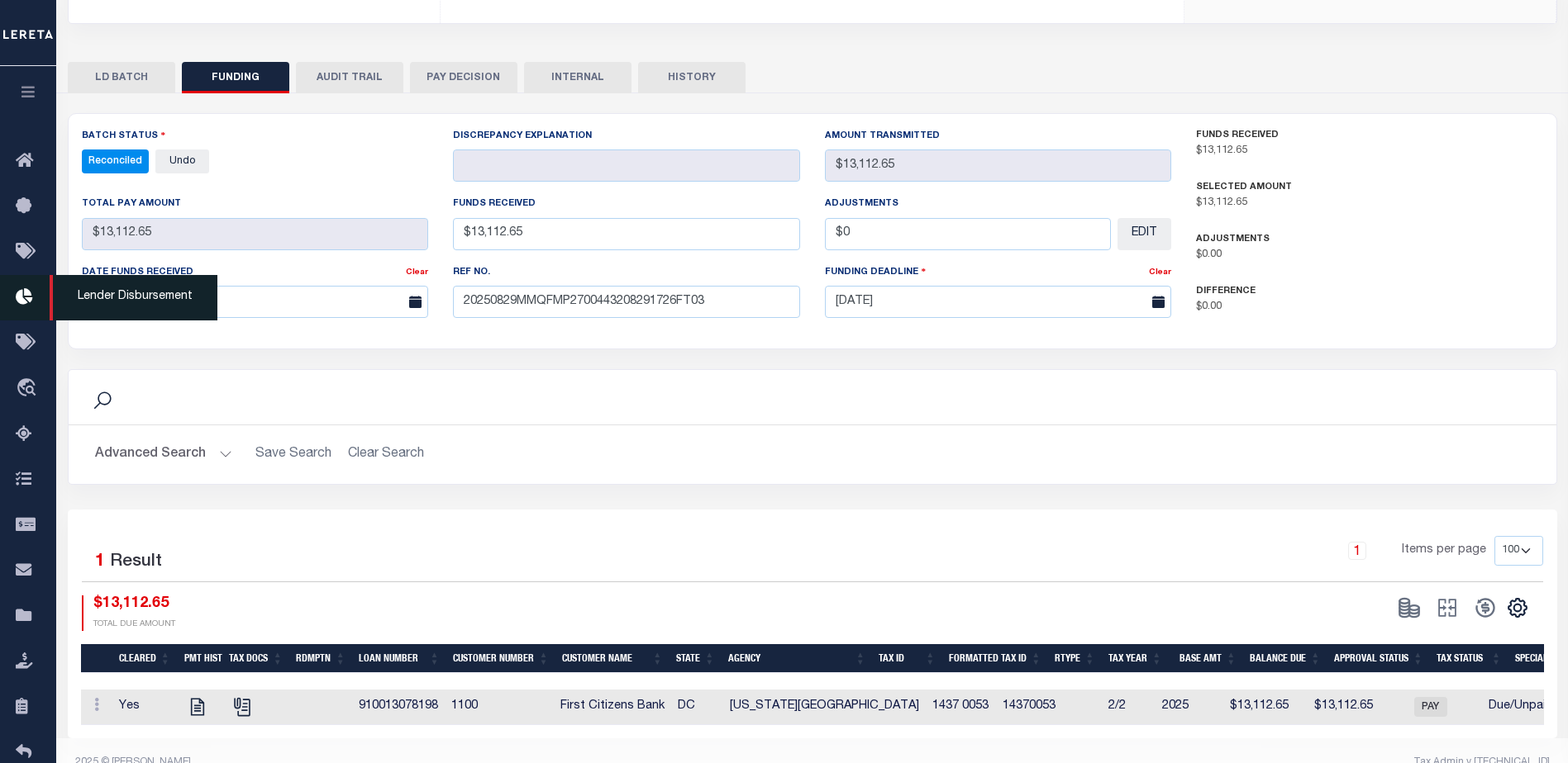
click at [40, 290] on icon at bounding box center [29, 298] width 26 height 21
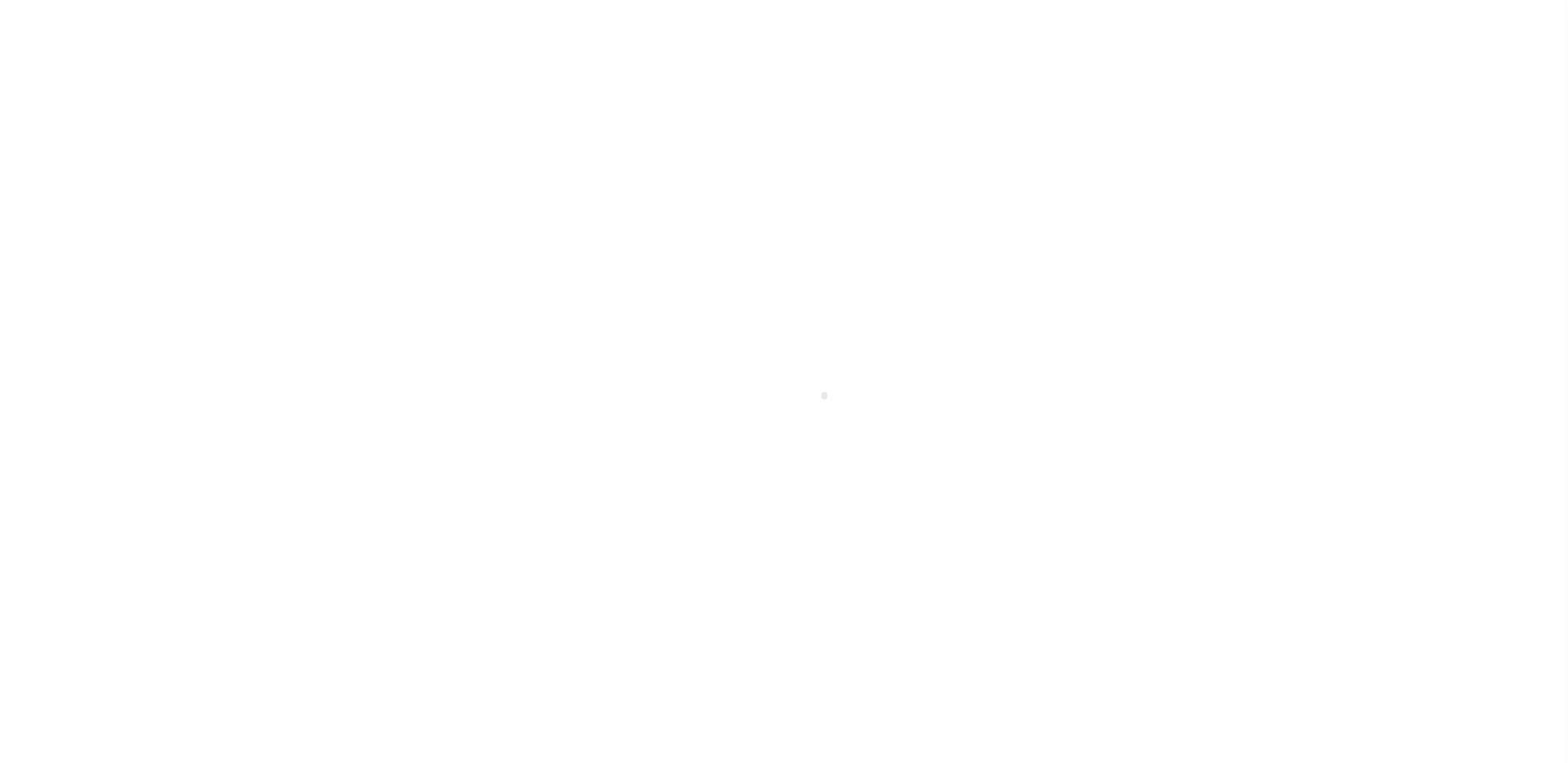
scroll to position [29, 0]
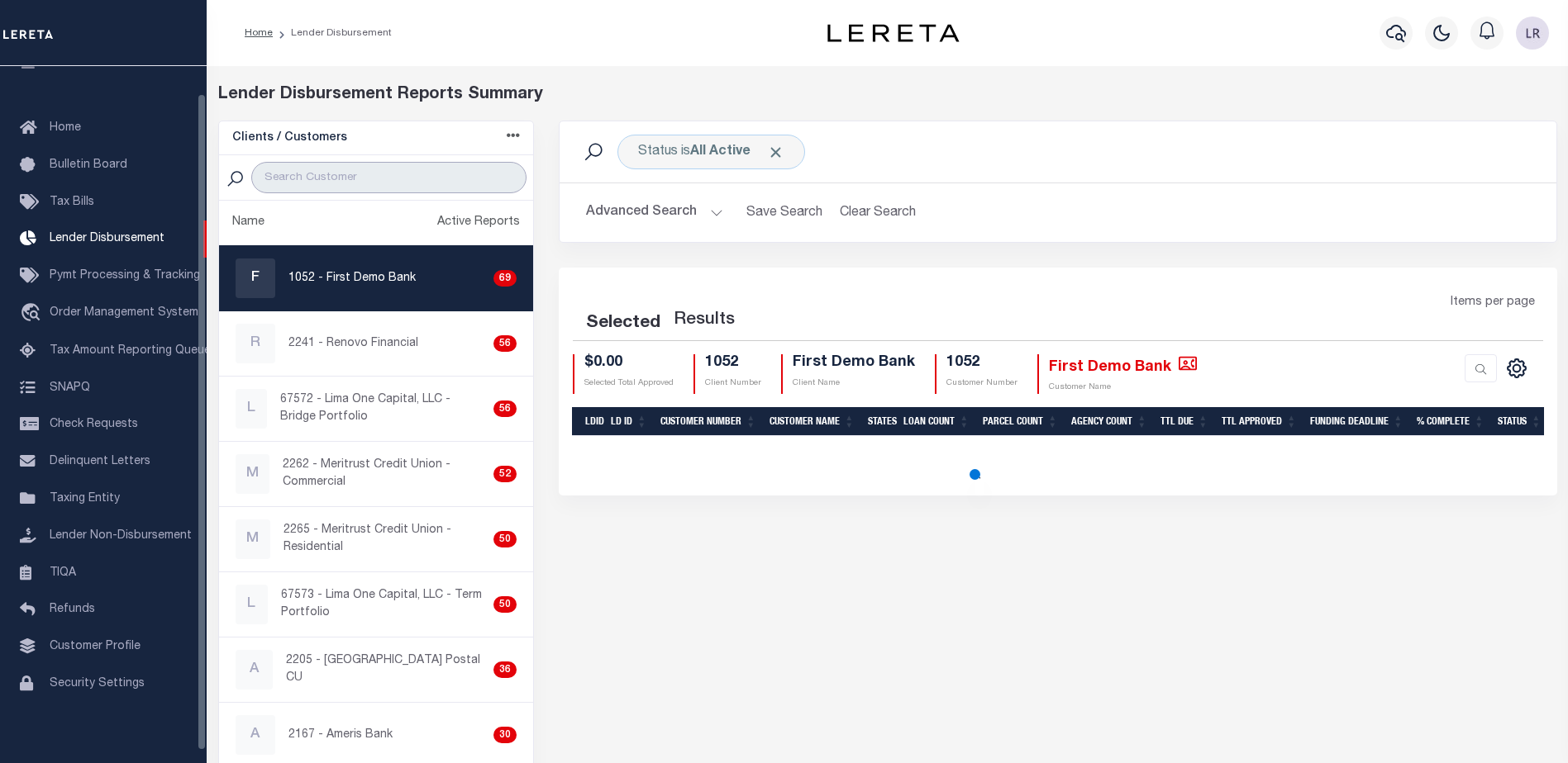
click at [323, 190] on input "search" at bounding box center [389, 177] width 276 height 32
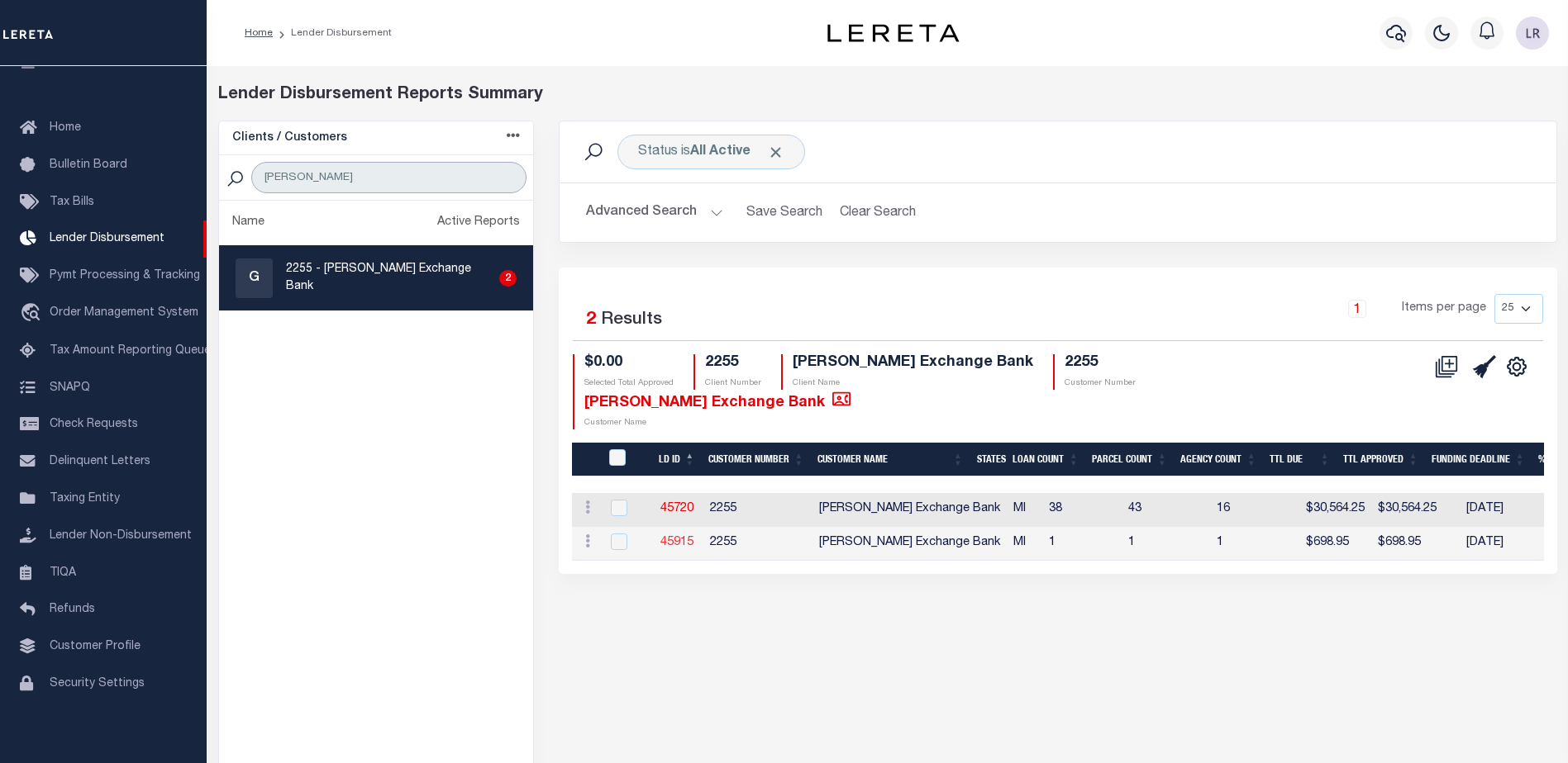
type input "JONES"
click at [684, 537] on link "45915" at bounding box center [677, 543] width 33 height 11
checkbox input "true"
type input "$0.00"
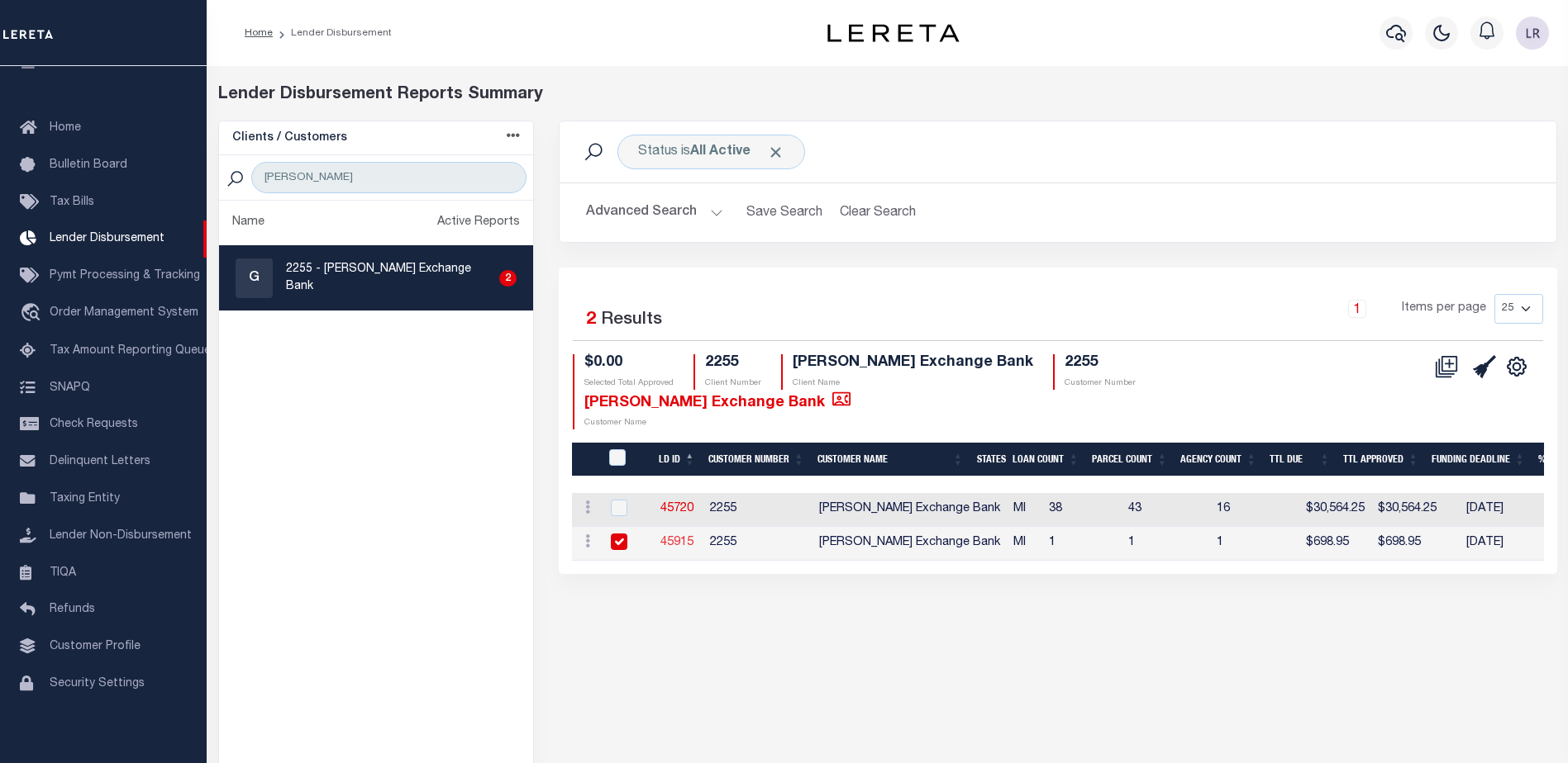
type input "$0.00"
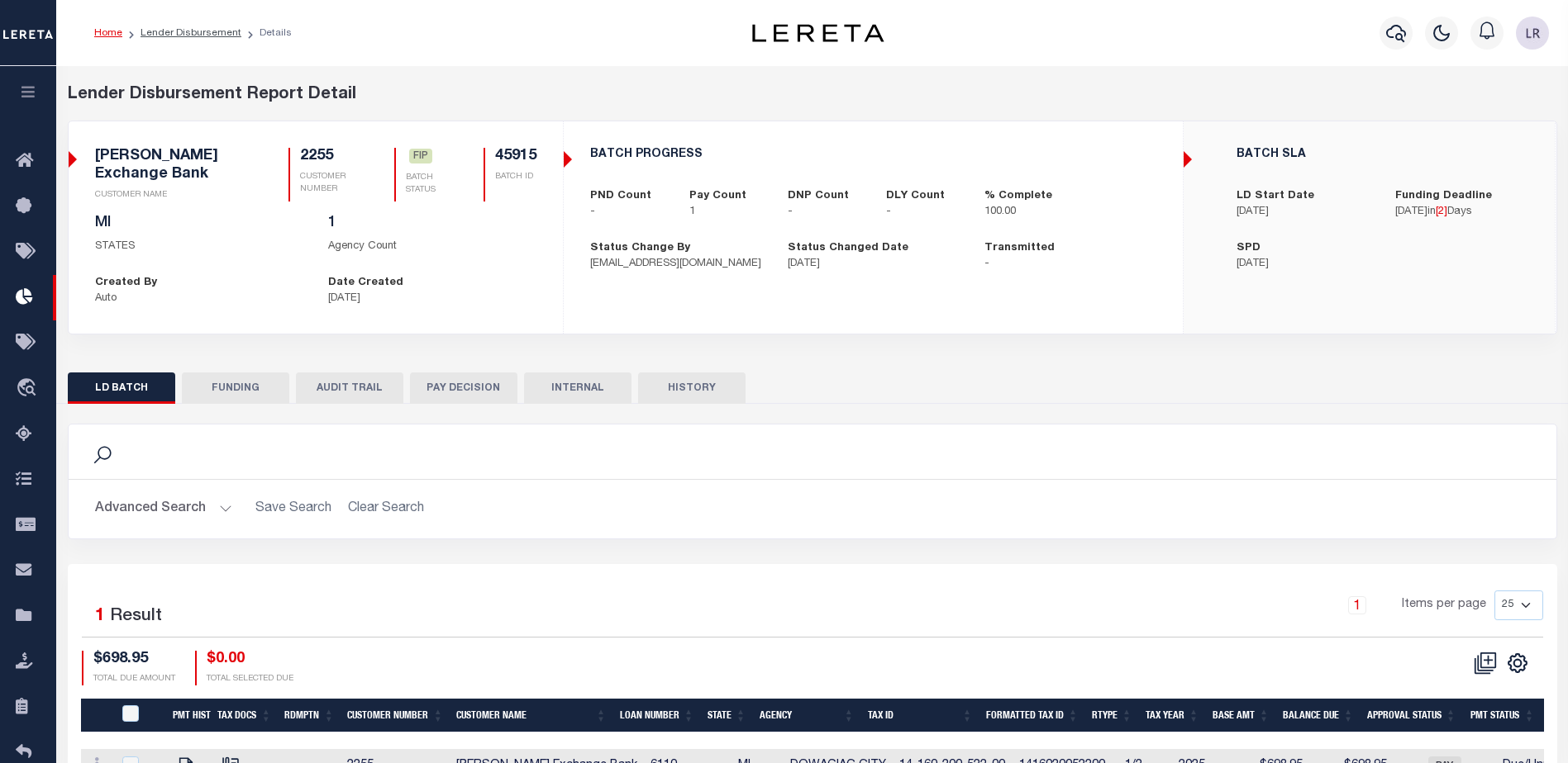
click at [239, 389] on button "FUNDING" at bounding box center [235, 389] width 107 height 32
type input "$698.95"
type input "$0"
type input "[DATE]"
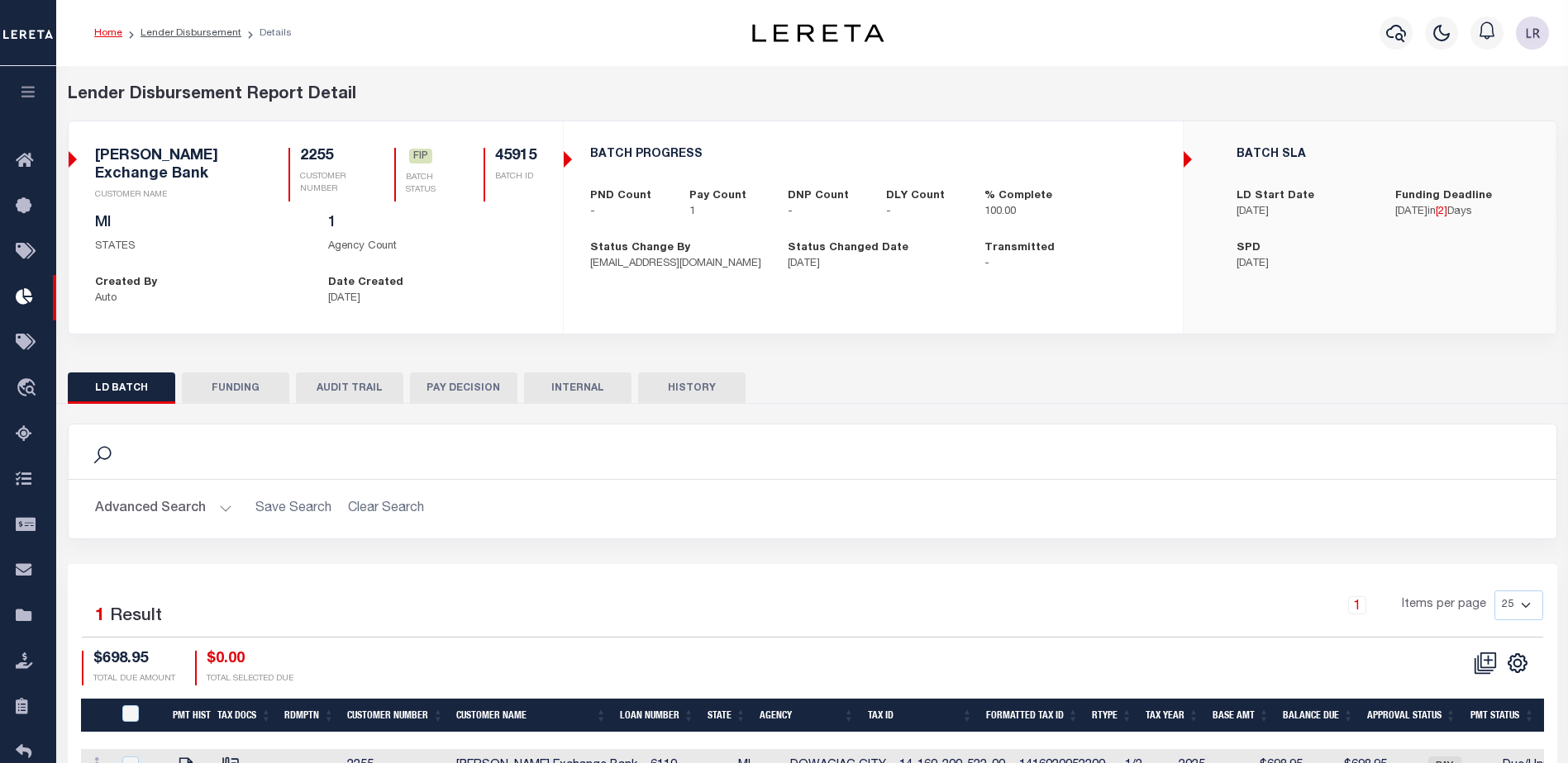
select select "100"
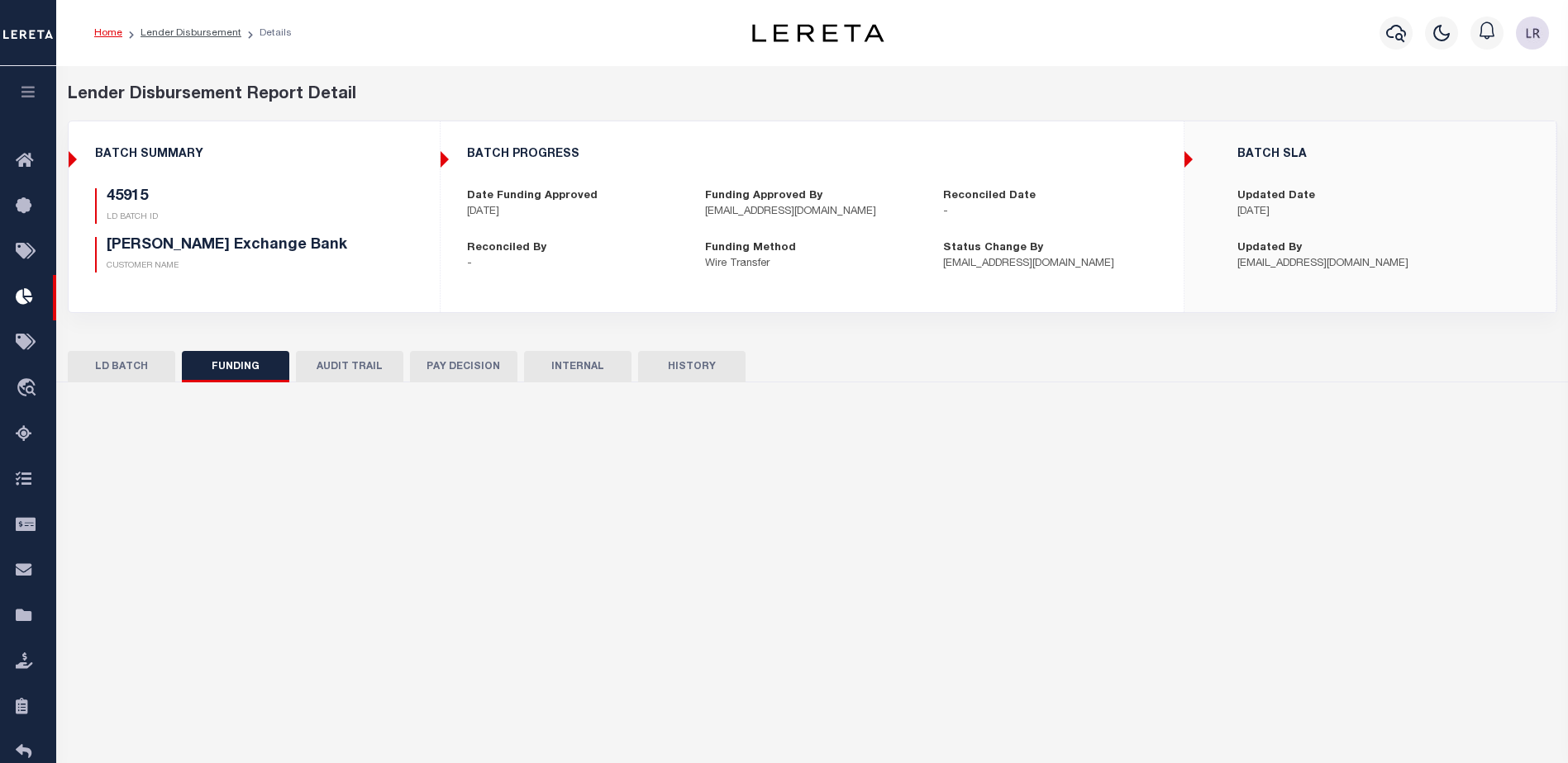
select select "100"
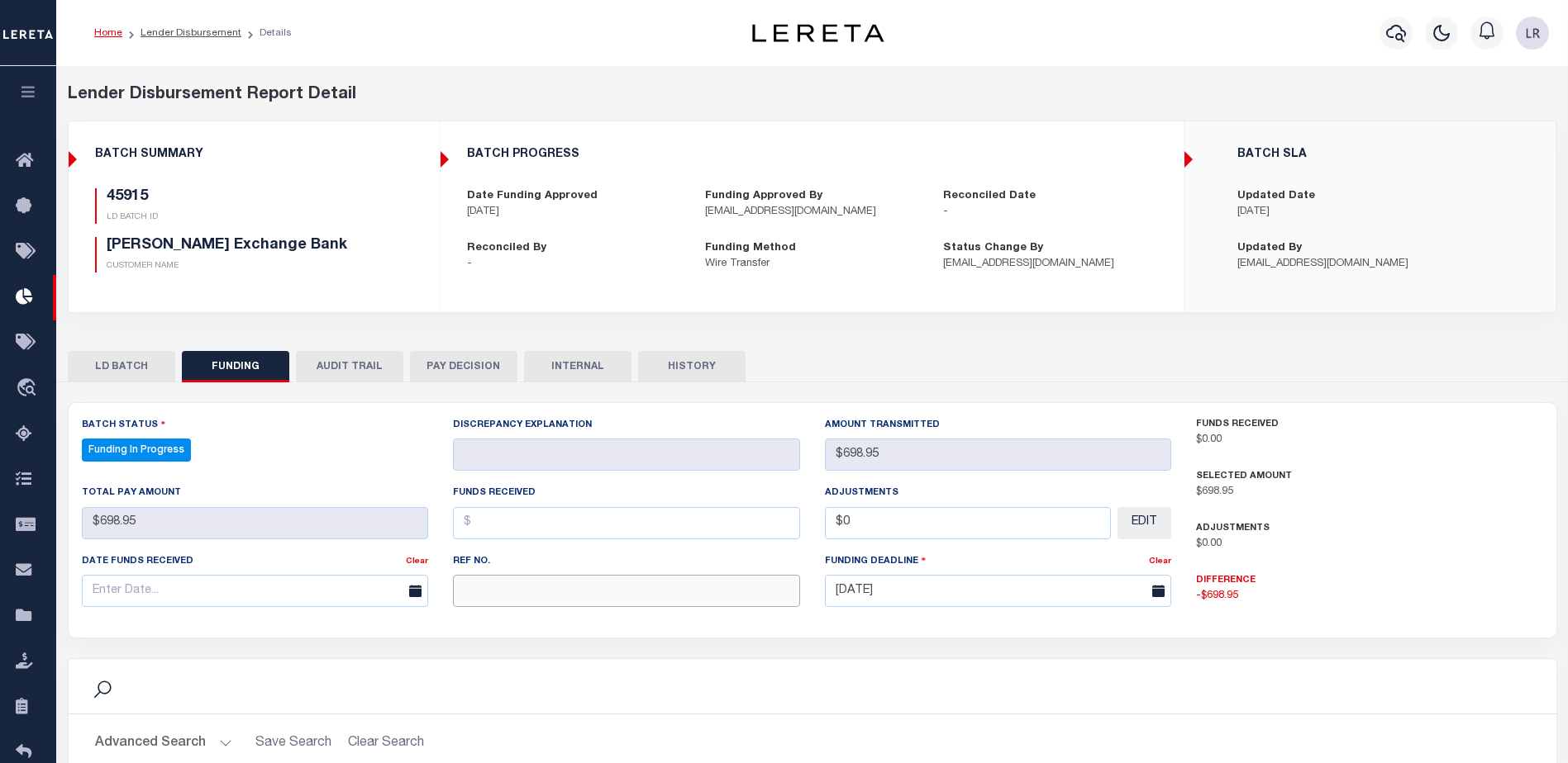
click at [498, 598] on input "text" at bounding box center [627, 591] width 348 height 32
paste input "20250829MMQFMP2700407408291613FT03"
type input "20250829MMQFMP2700407408291613FT03"
click at [494, 528] on input "text" at bounding box center [627, 523] width 348 height 32
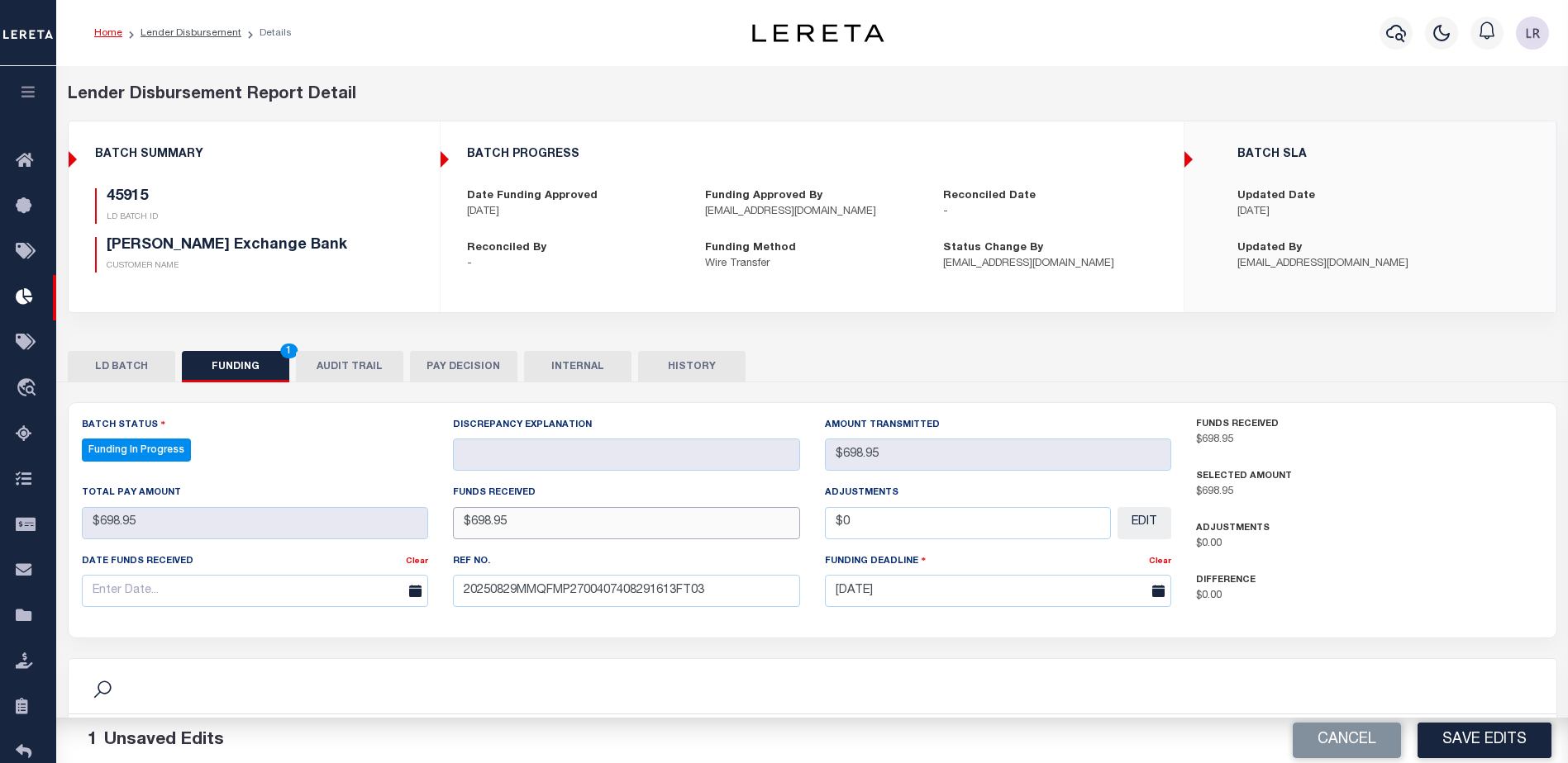
type input "$698.95"
click at [355, 586] on input "text" at bounding box center [256, 591] width 348 height 32
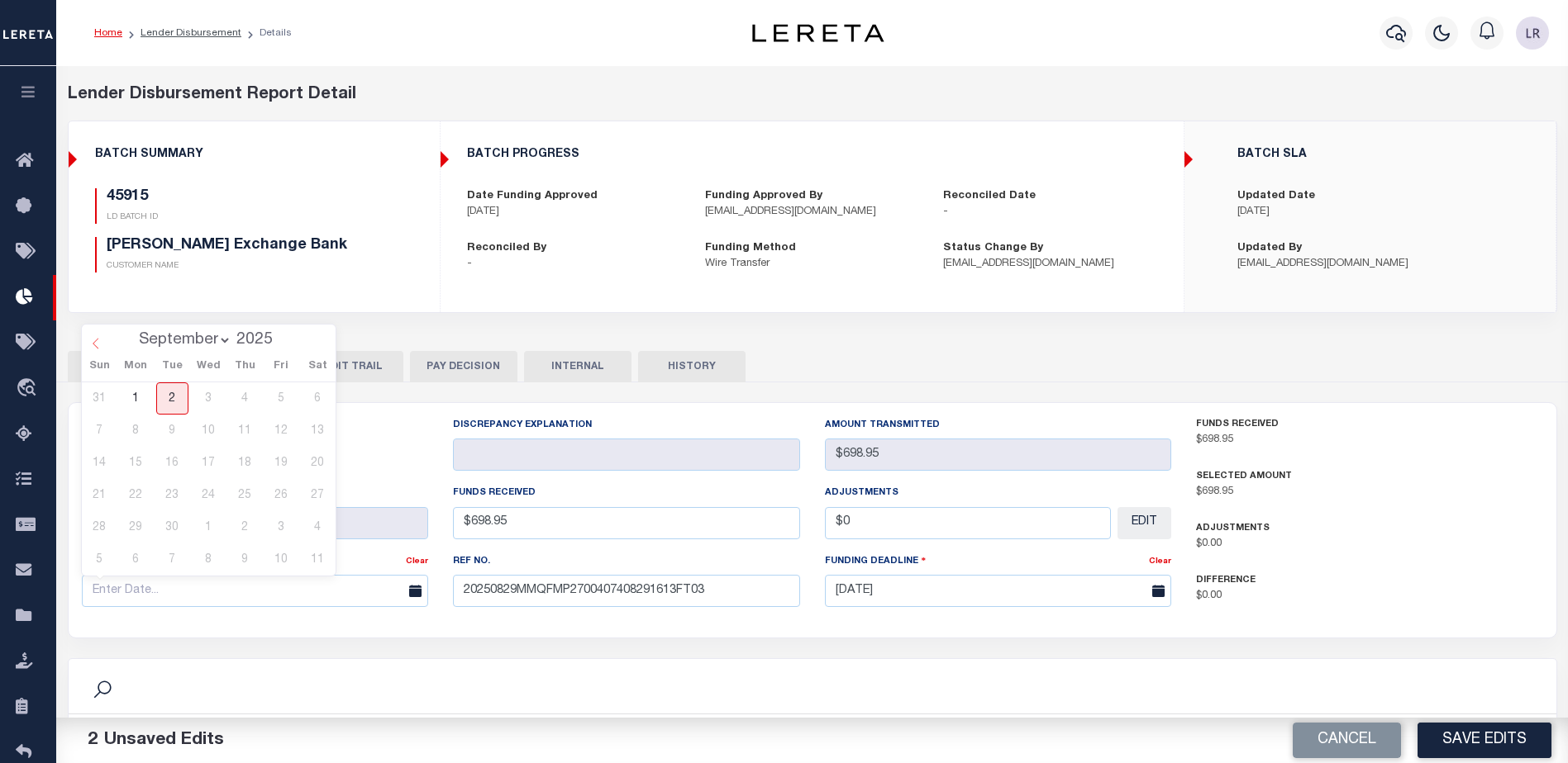
click at [101, 343] on icon at bounding box center [95, 344] width 11 height 11
select select "7"
click at [278, 525] on span "29" at bounding box center [281, 528] width 32 height 32
type input "[DATE]"
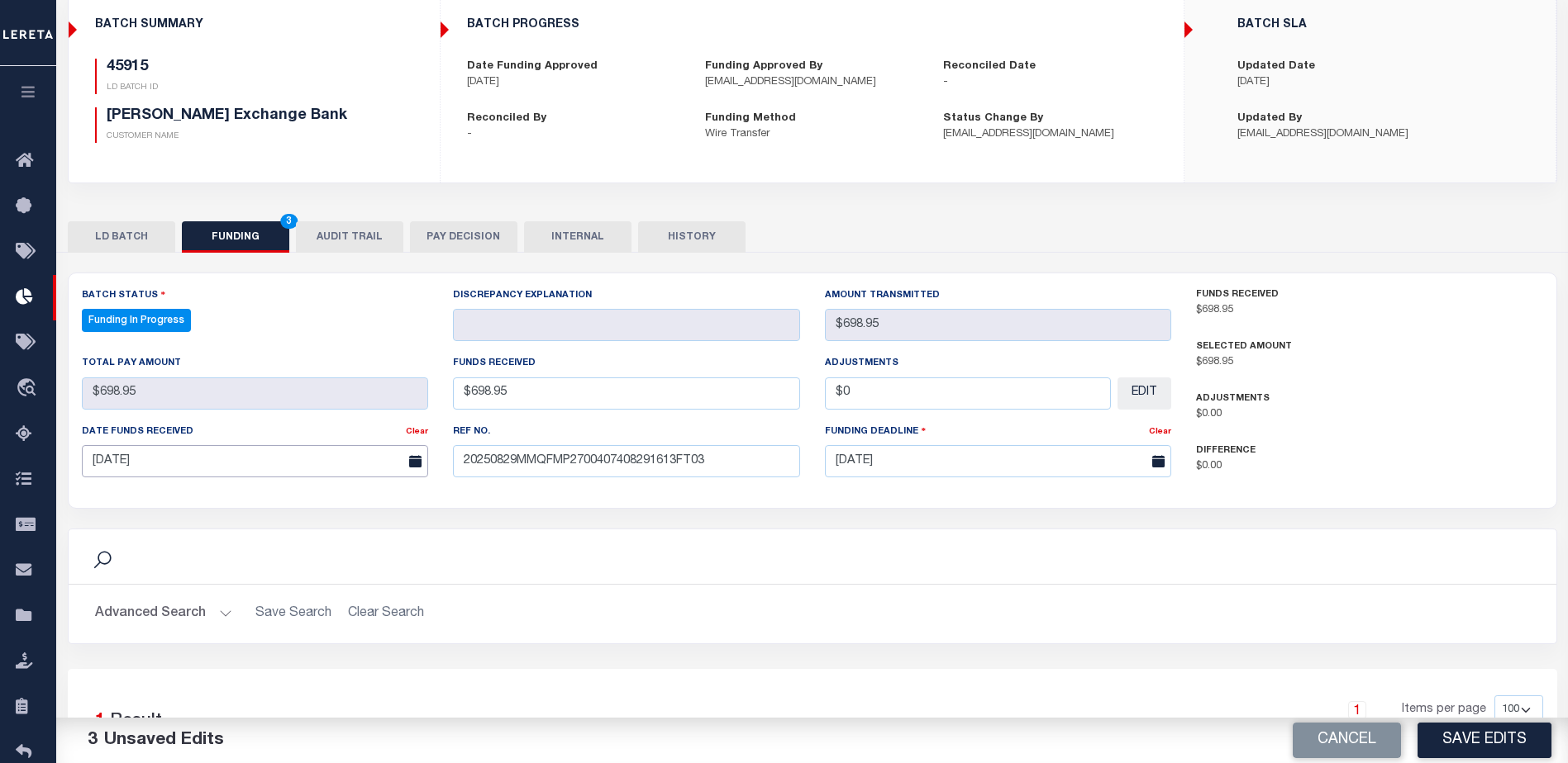
scroll to position [247, 0]
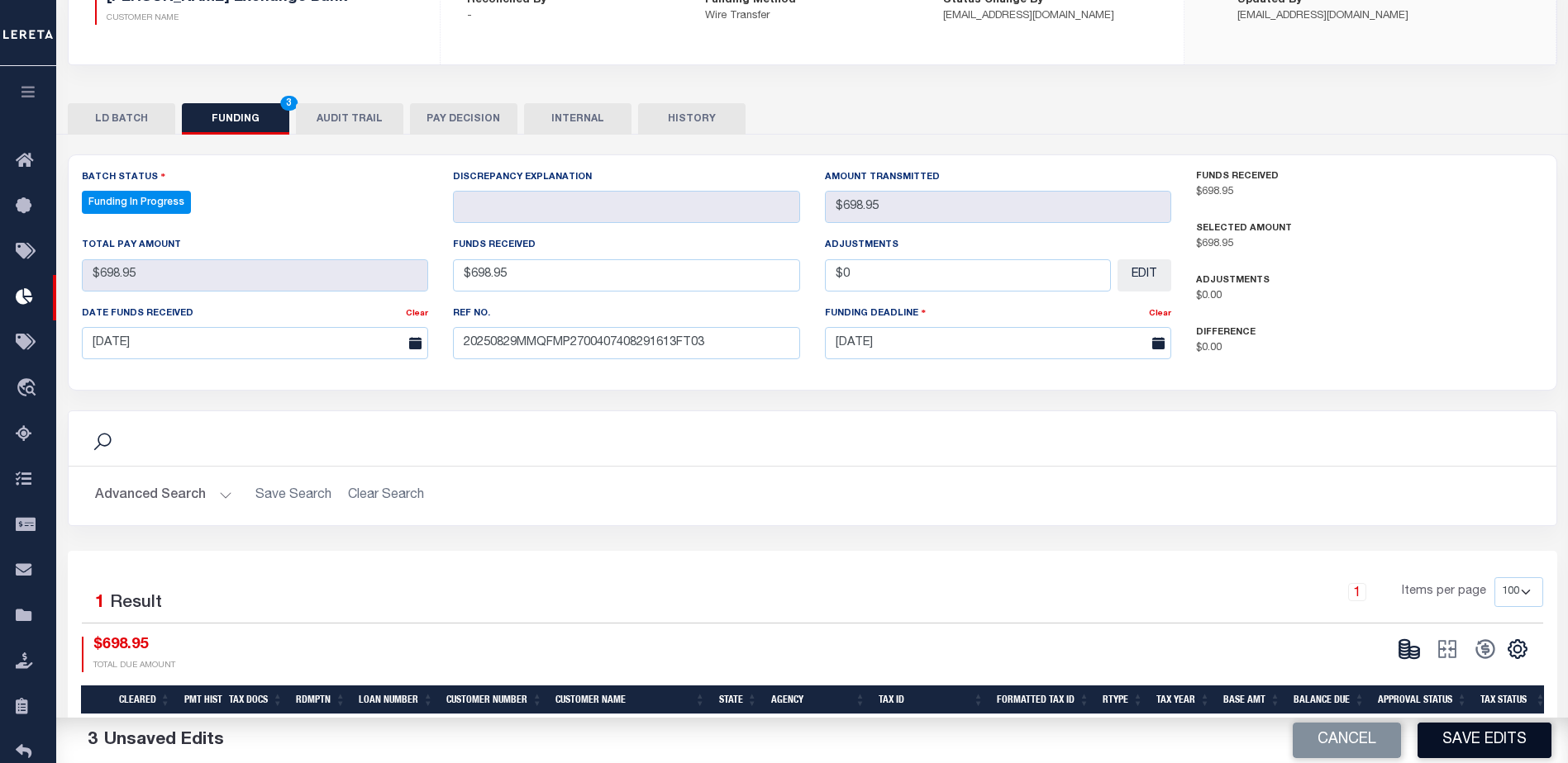
click at [1506, 740] on button "Save Edits" at bounding box center [1484, 741] width 134 height 35
type input "$698.95"
type input "$0"
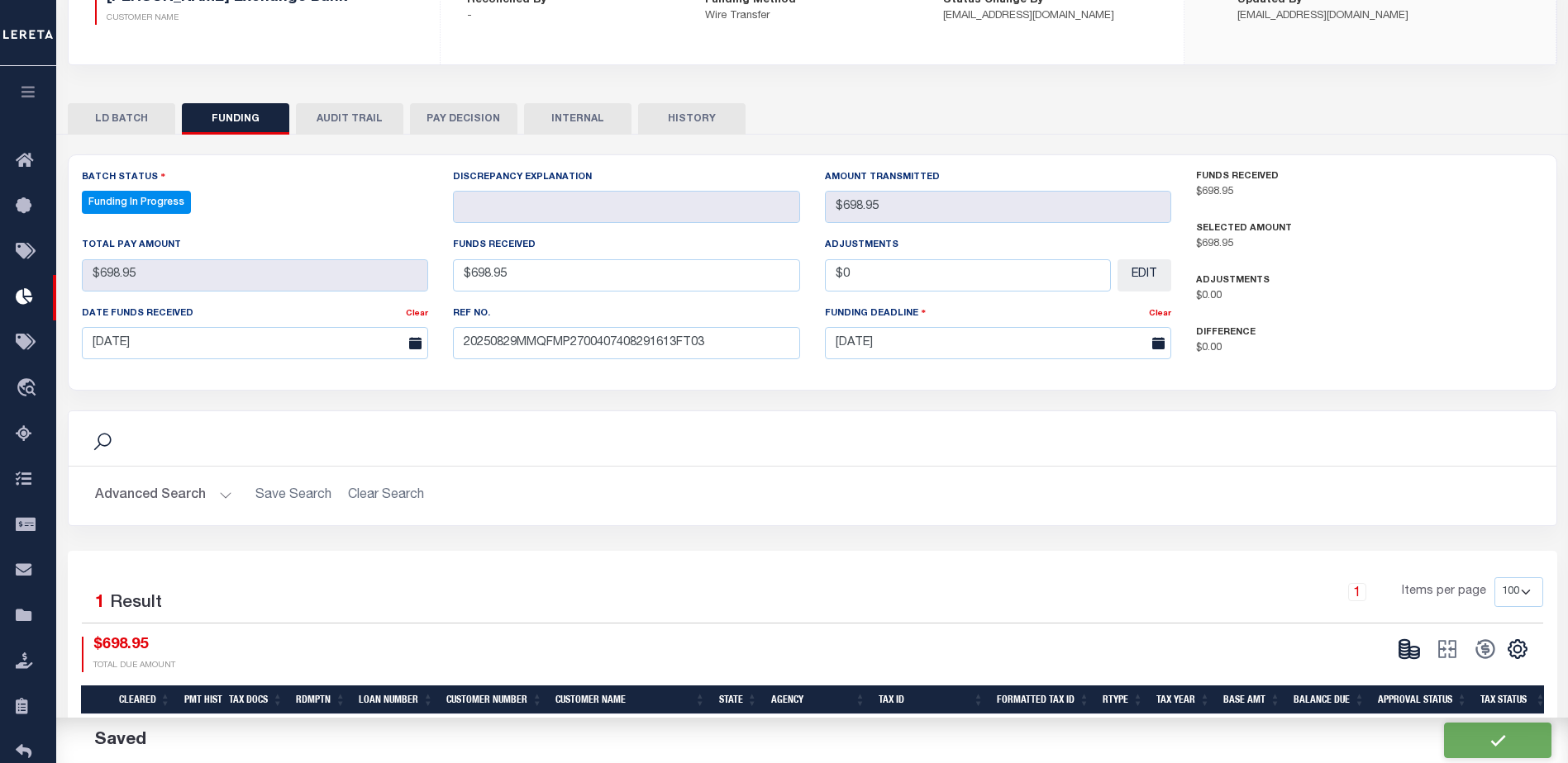
select select "100"
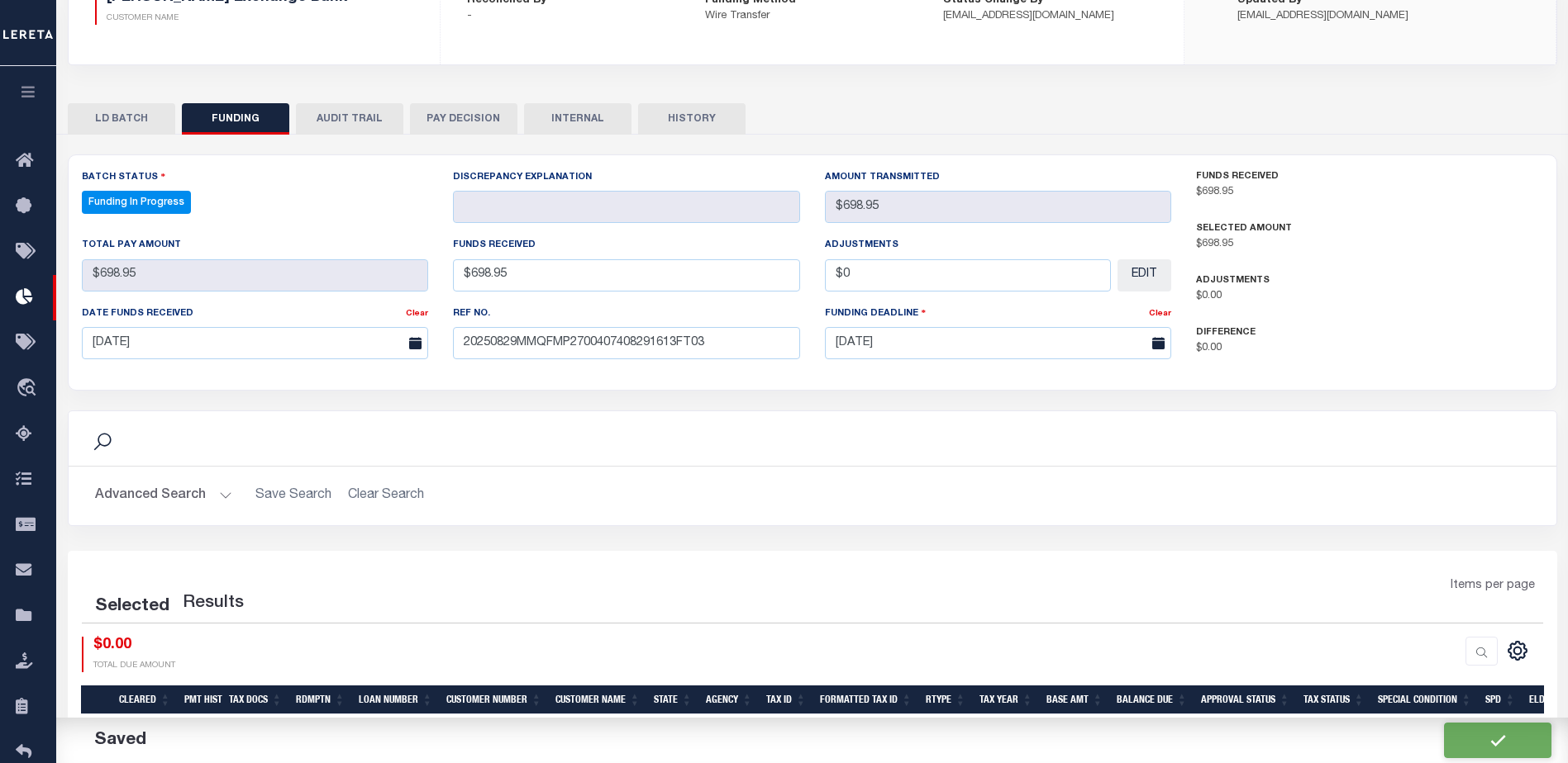
select select "100"
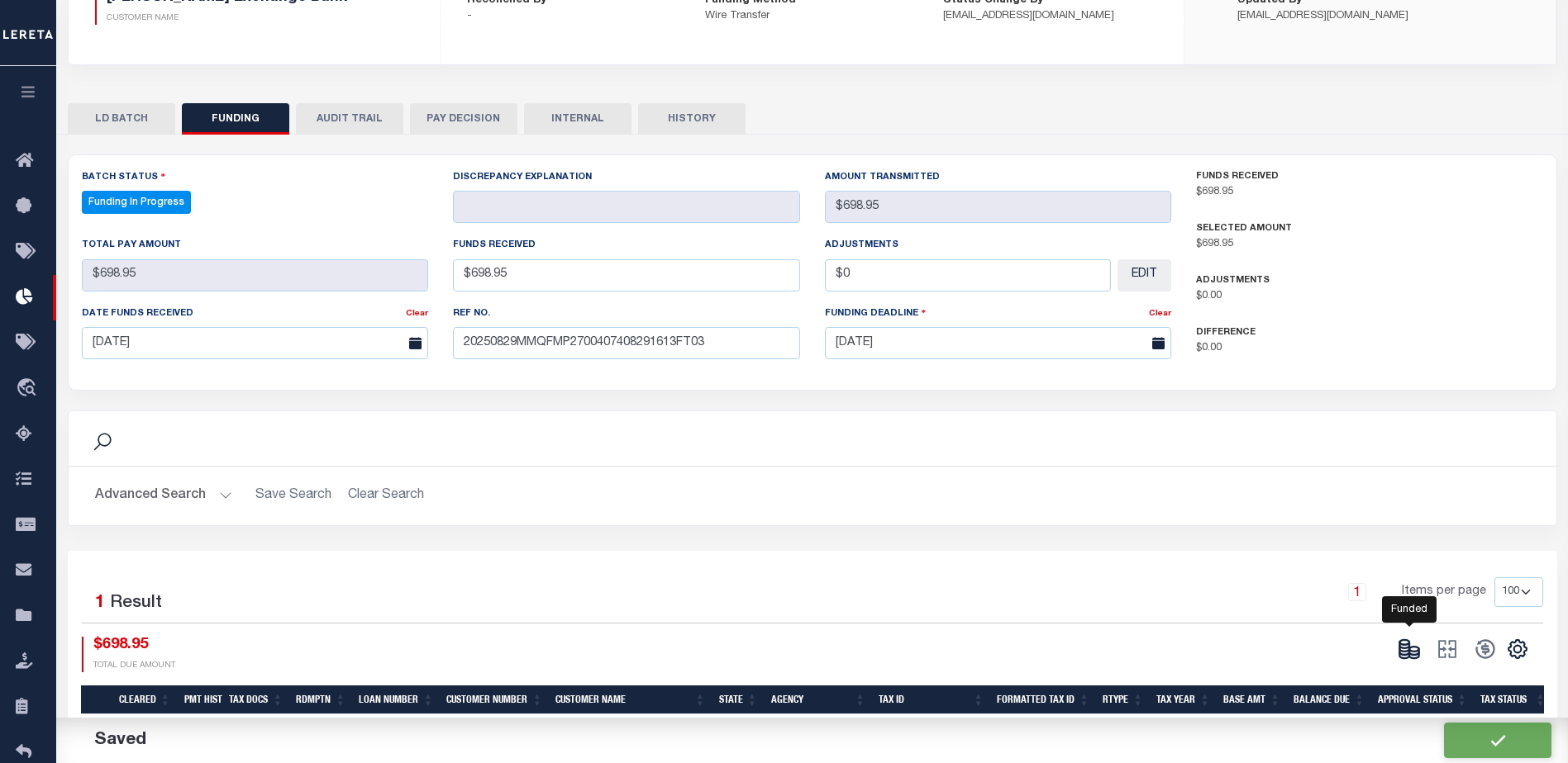
click at [1406, 648] on icon at bounding box center [1409, 649] width 23 height 23
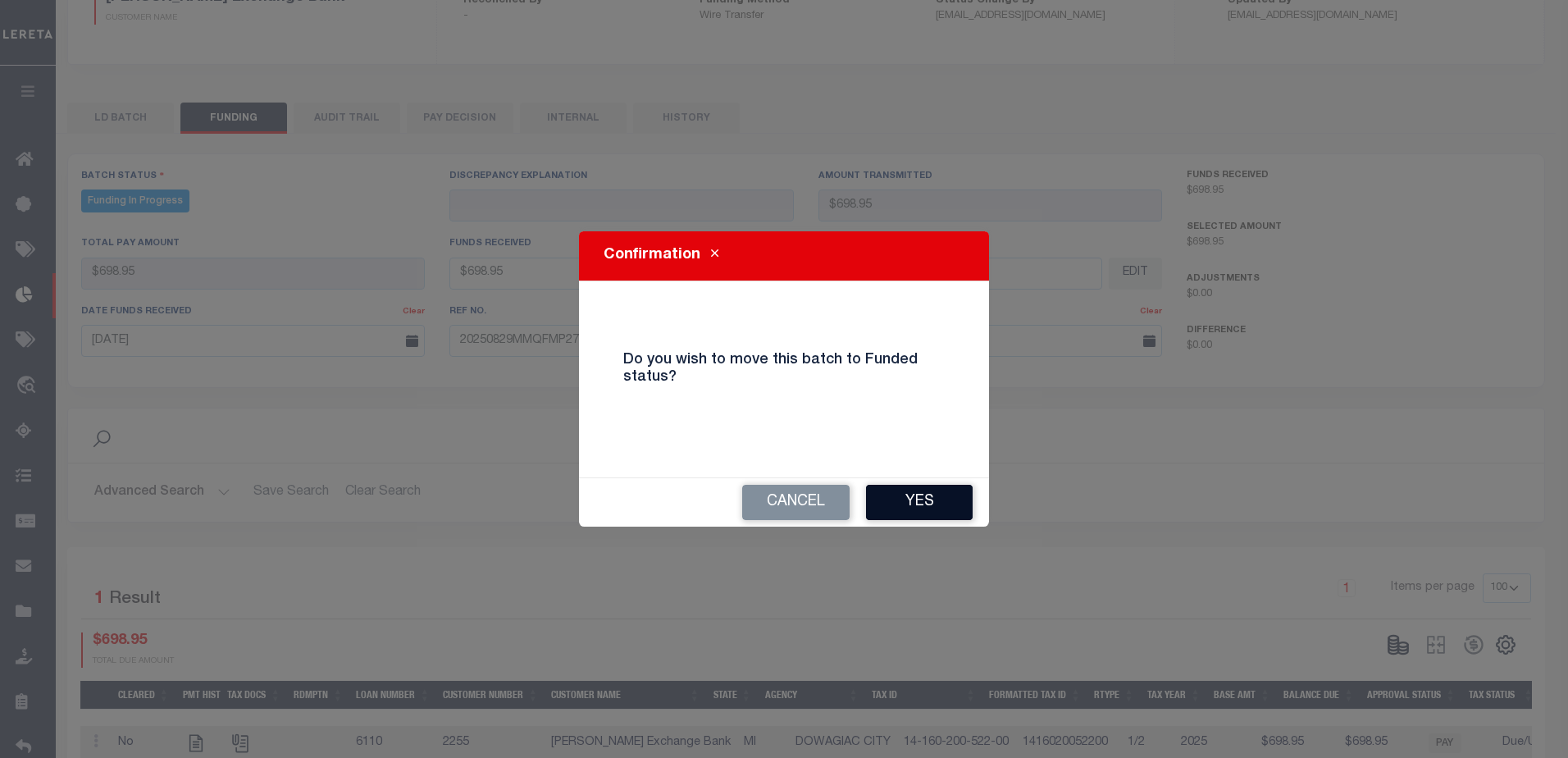
click at [939, 515] on button "Yes" at bounding box center [919, 503] width 107 height 35
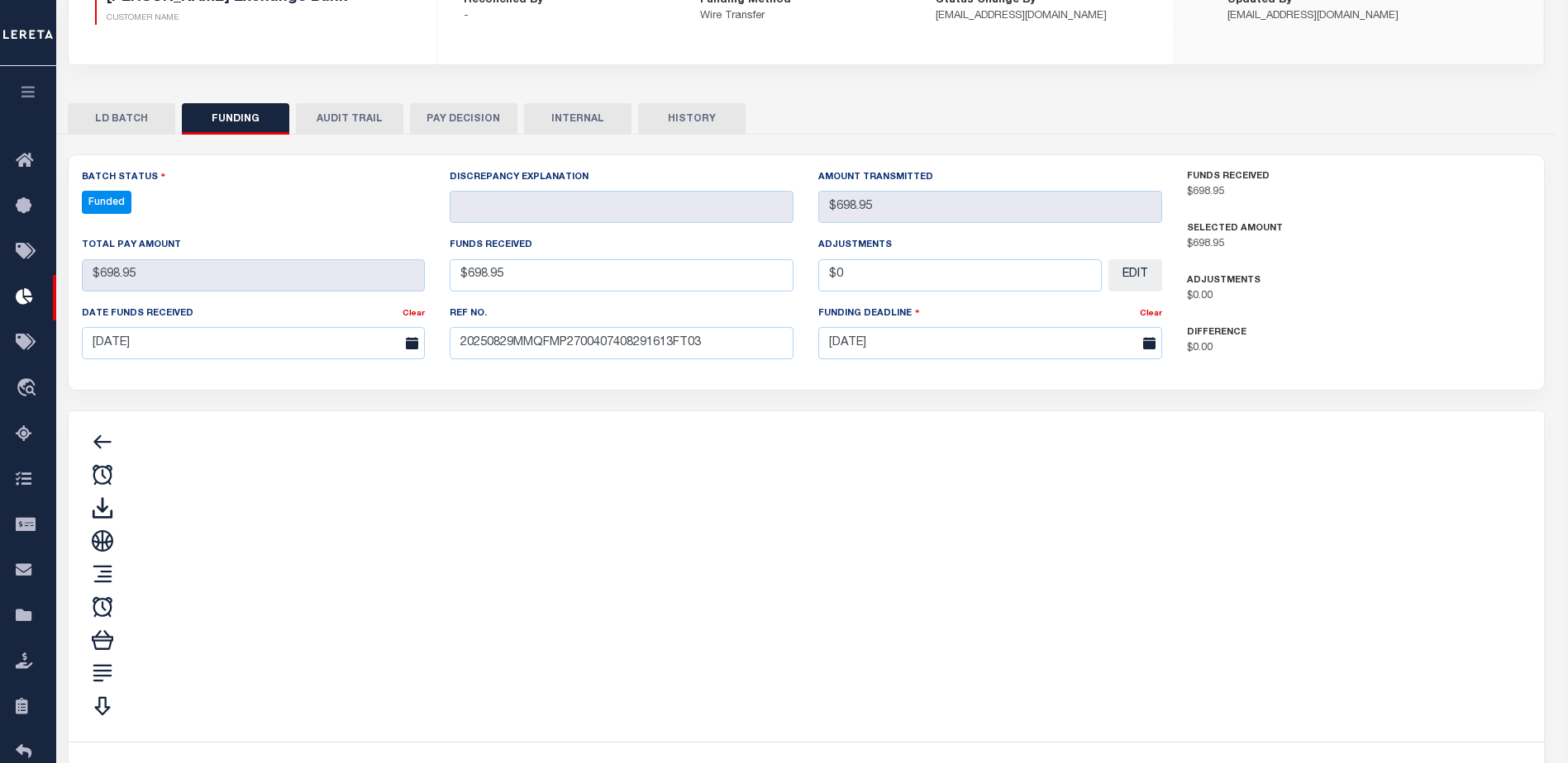
type input "$698.95"
type input "$0"
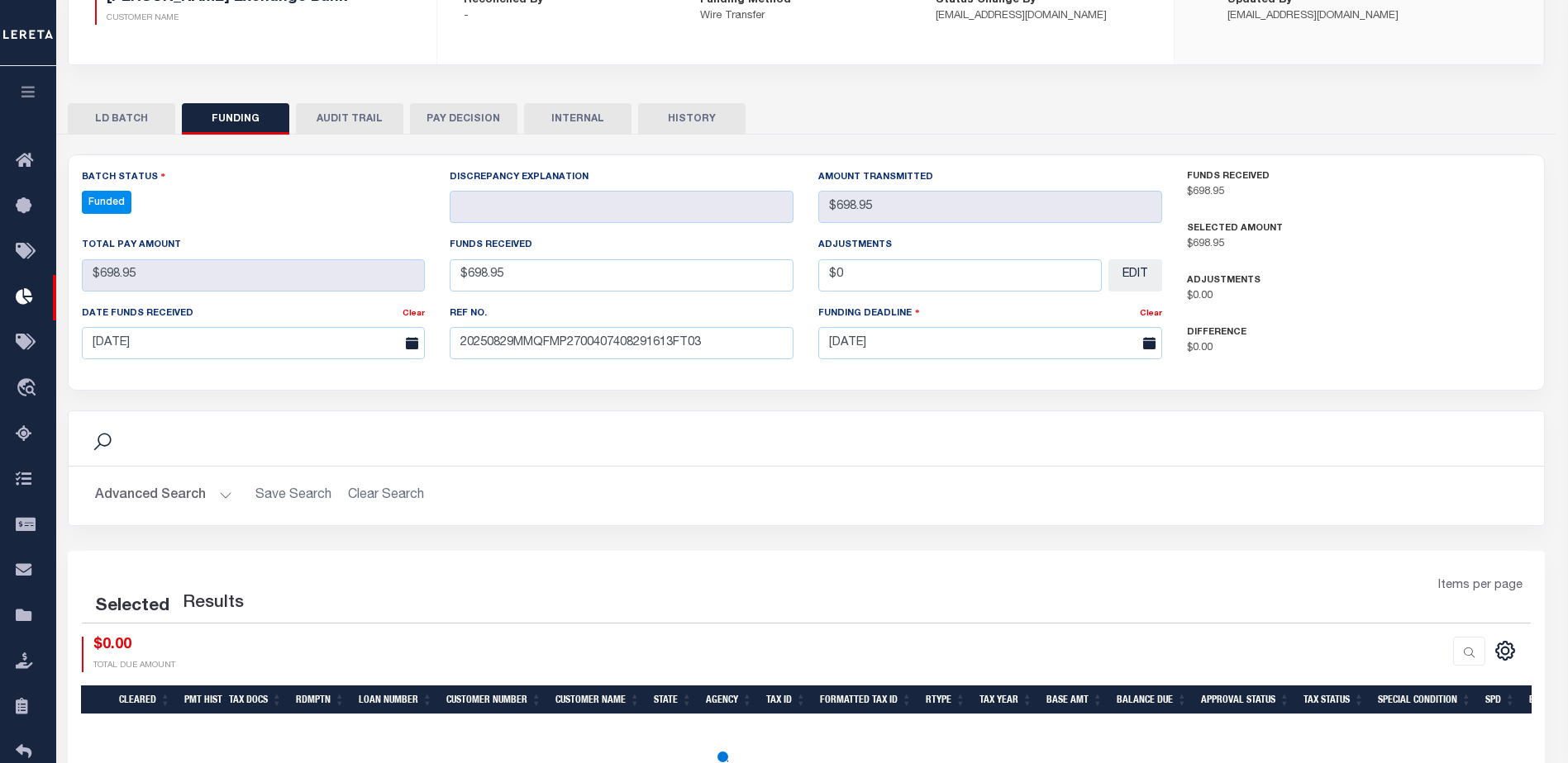
select select "100"
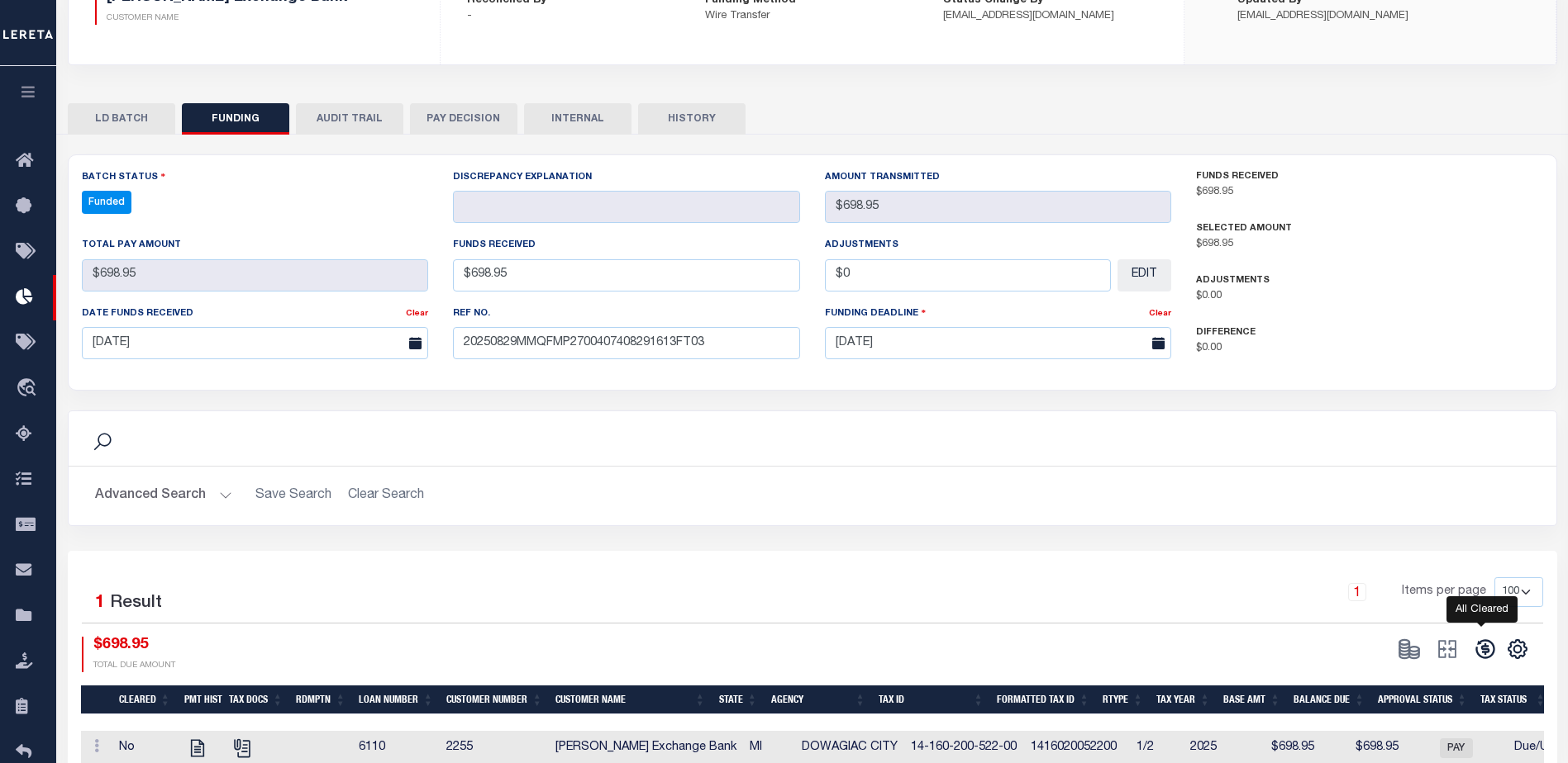
click at [1475, 650] on icon at bounding box center [1485, 649] width 23 height 23
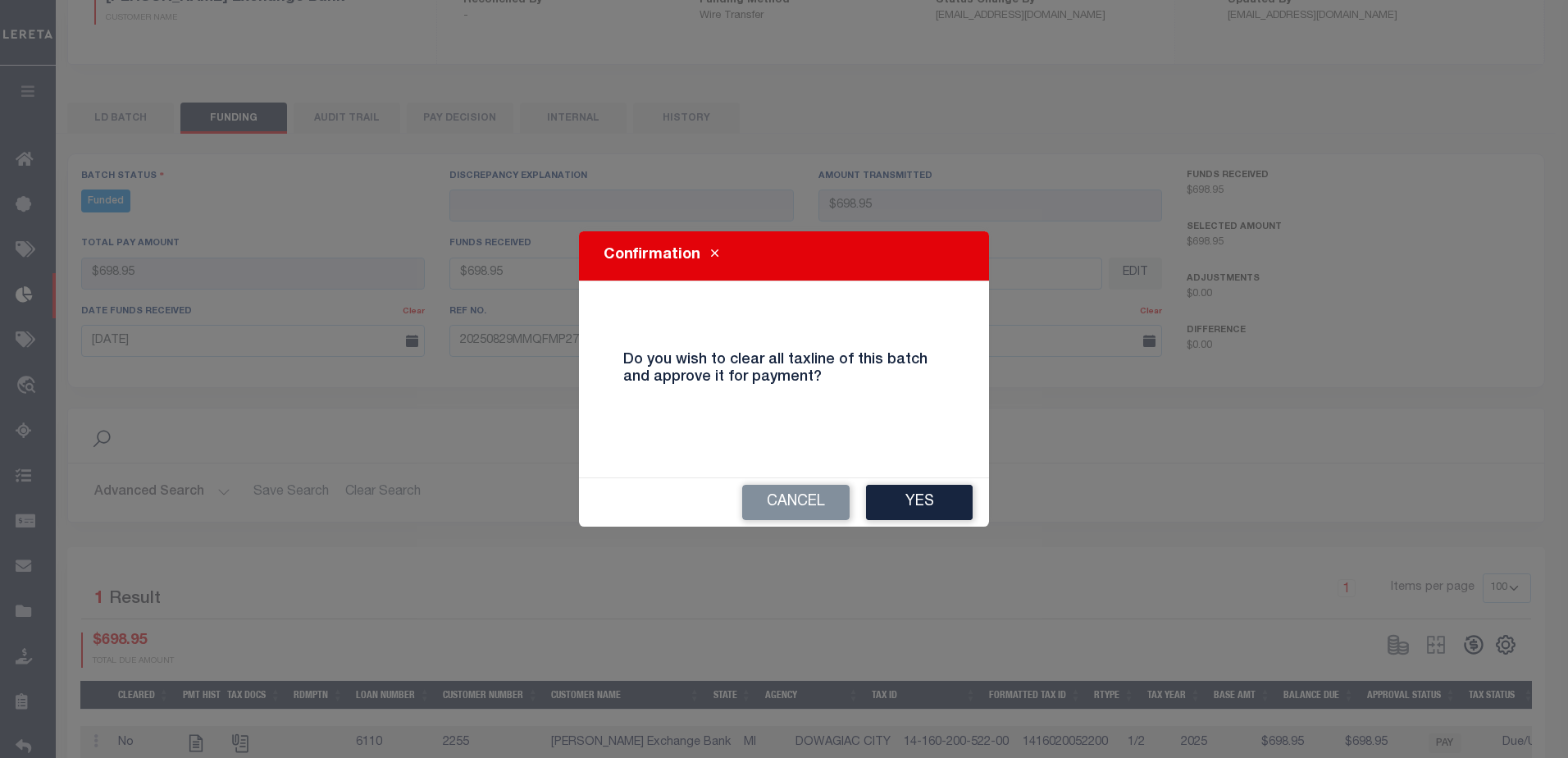
click at [902, 516] on button "Yes" at bounding box center [919, 503] width 107 height 35
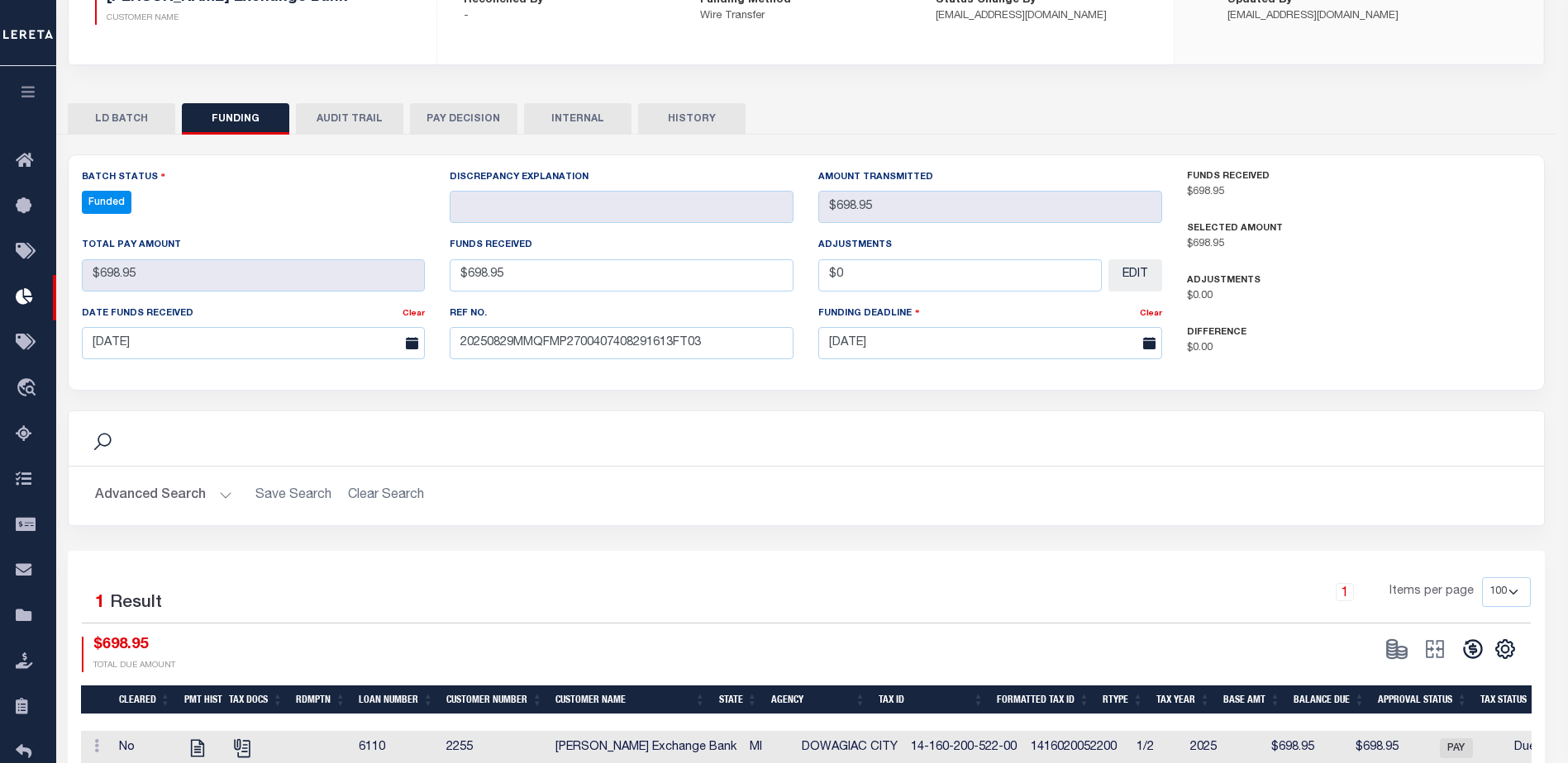
type input "$698.95"
type input "$0"
select select "100"
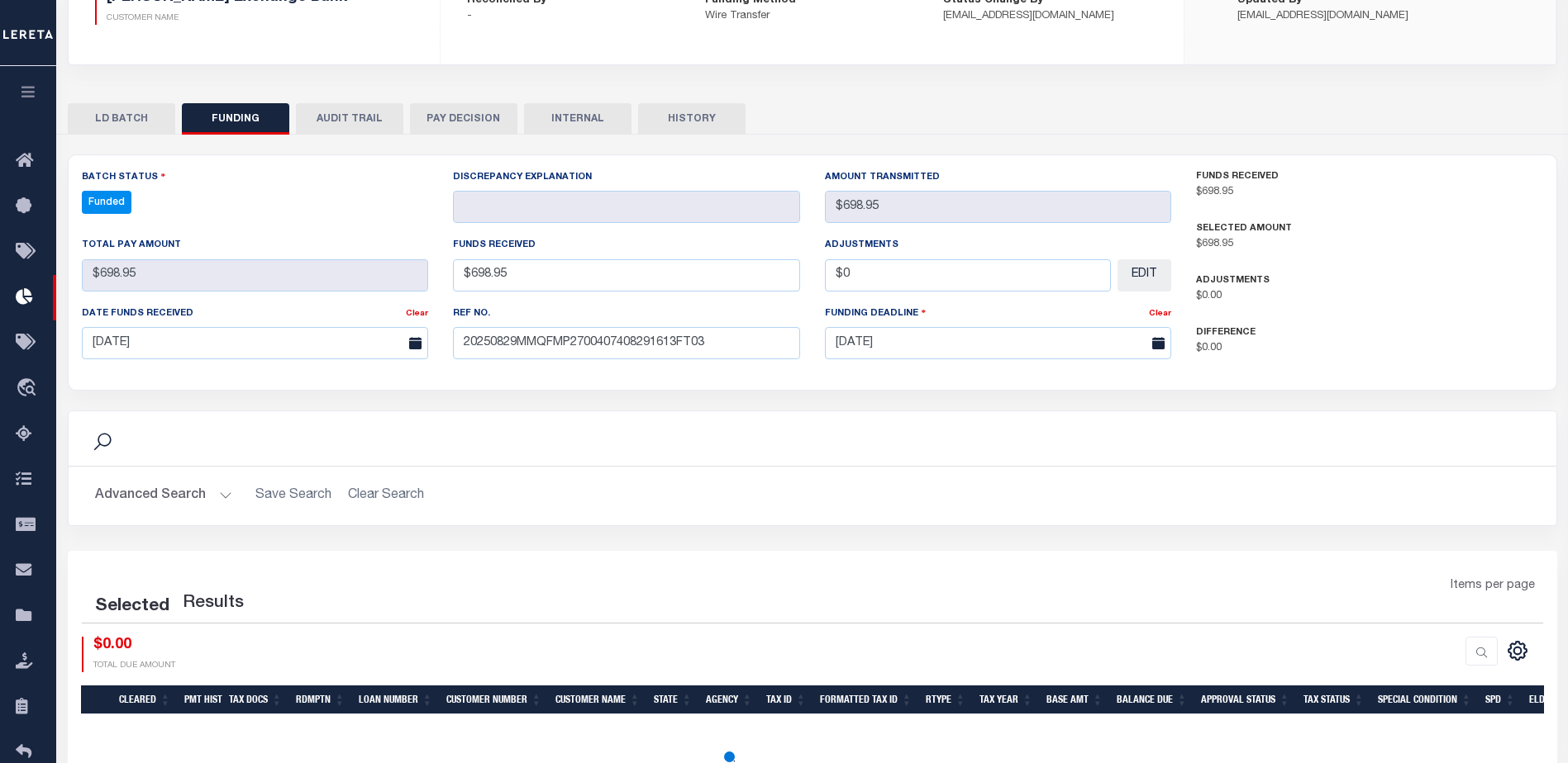
select select "100"
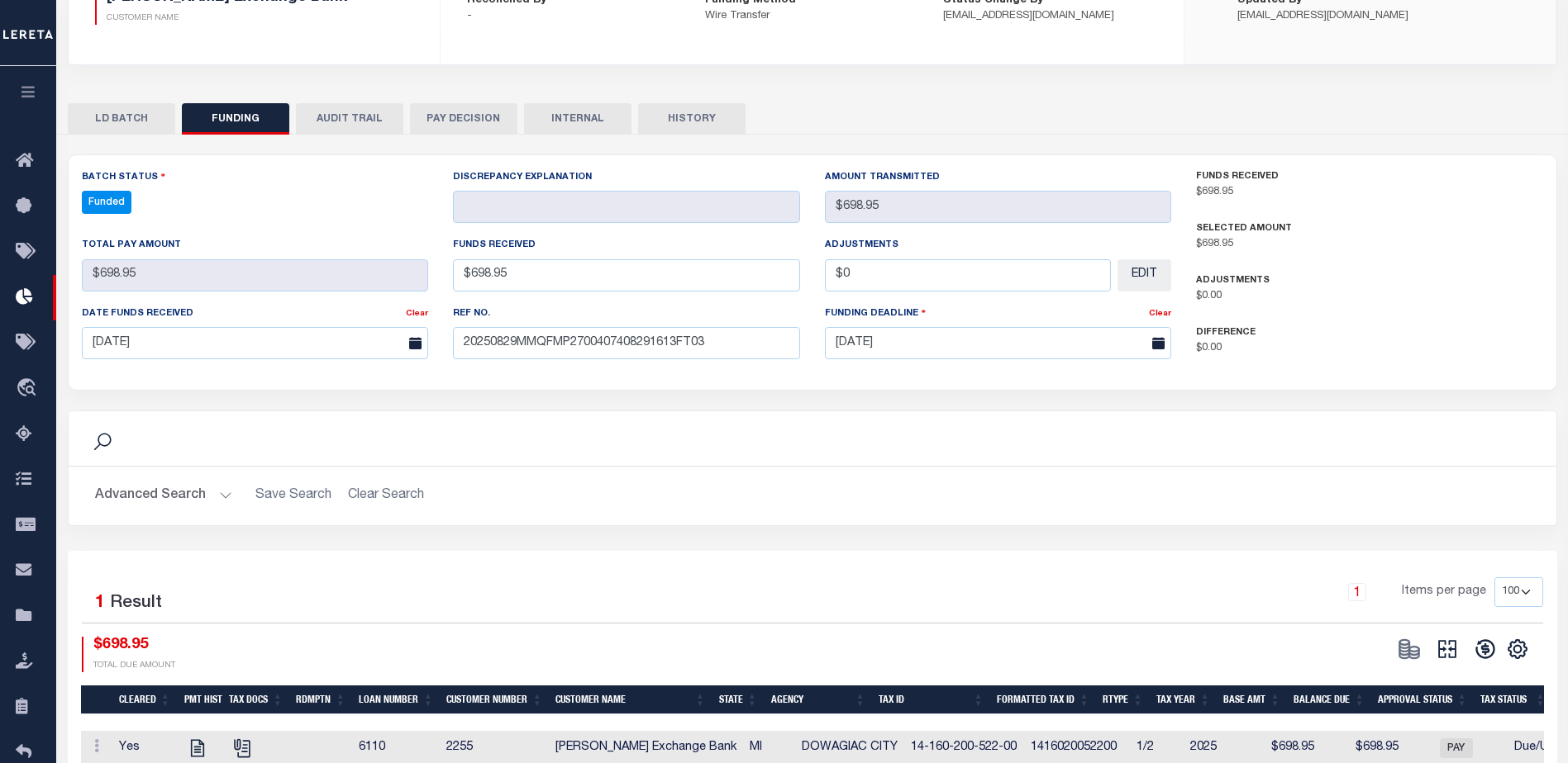
click at [1450, 641] on icon at bounding box center [1447, 649] width 23 height 23
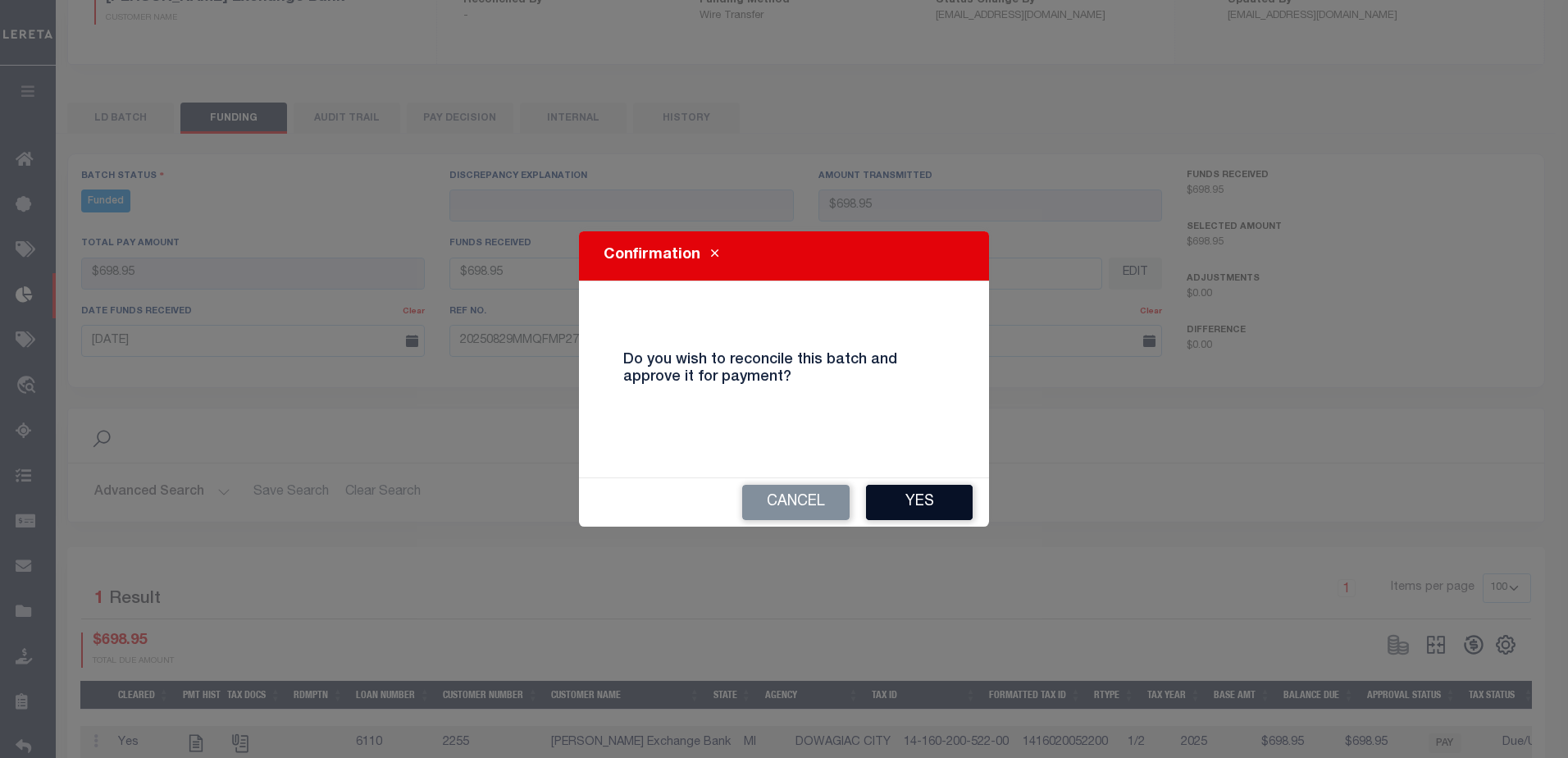
click at [919, 487] on button "Yes" at bounding box center [919, 503] width 107 height 35
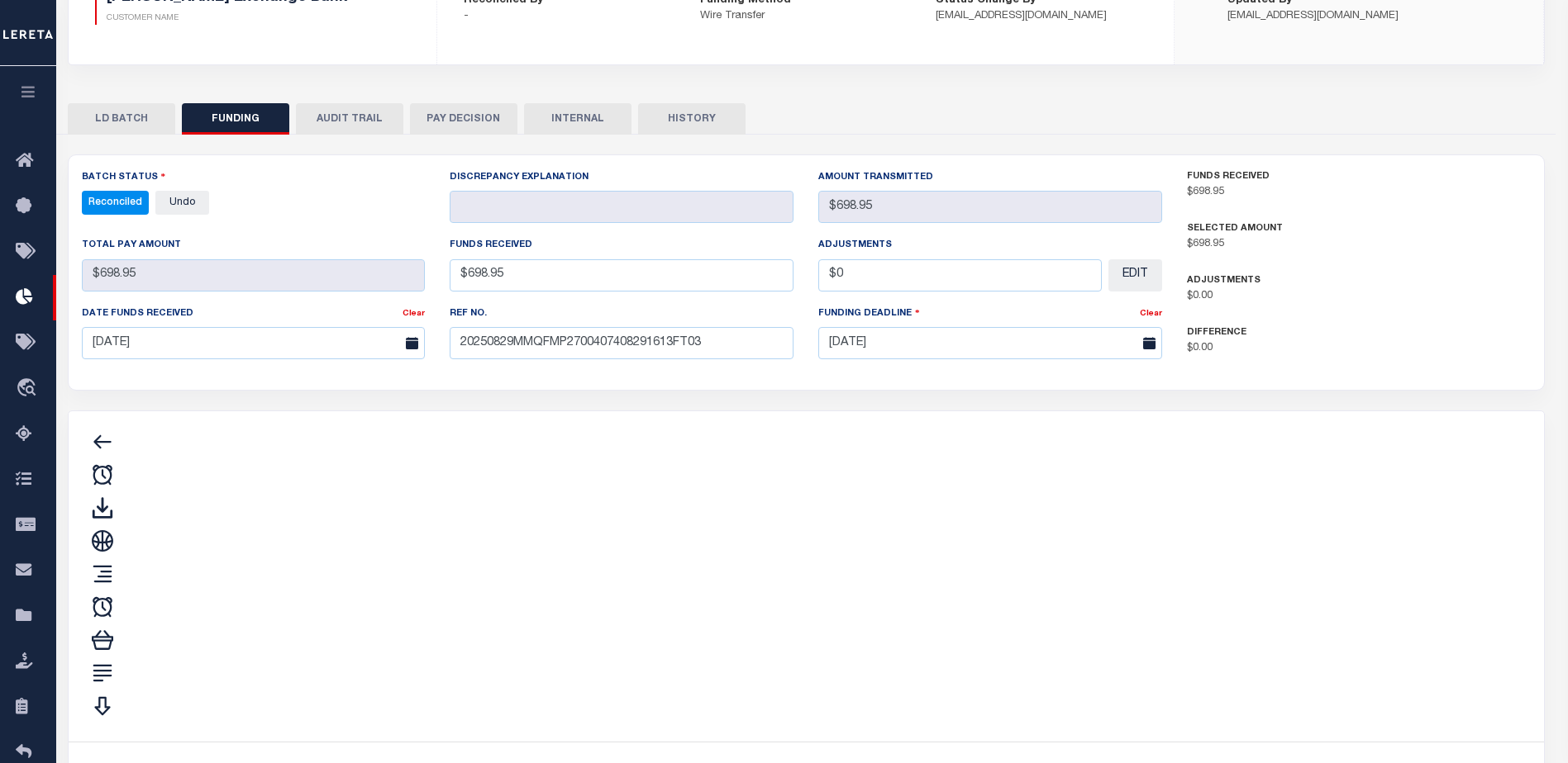
type input "$698.95"
type input "$0"
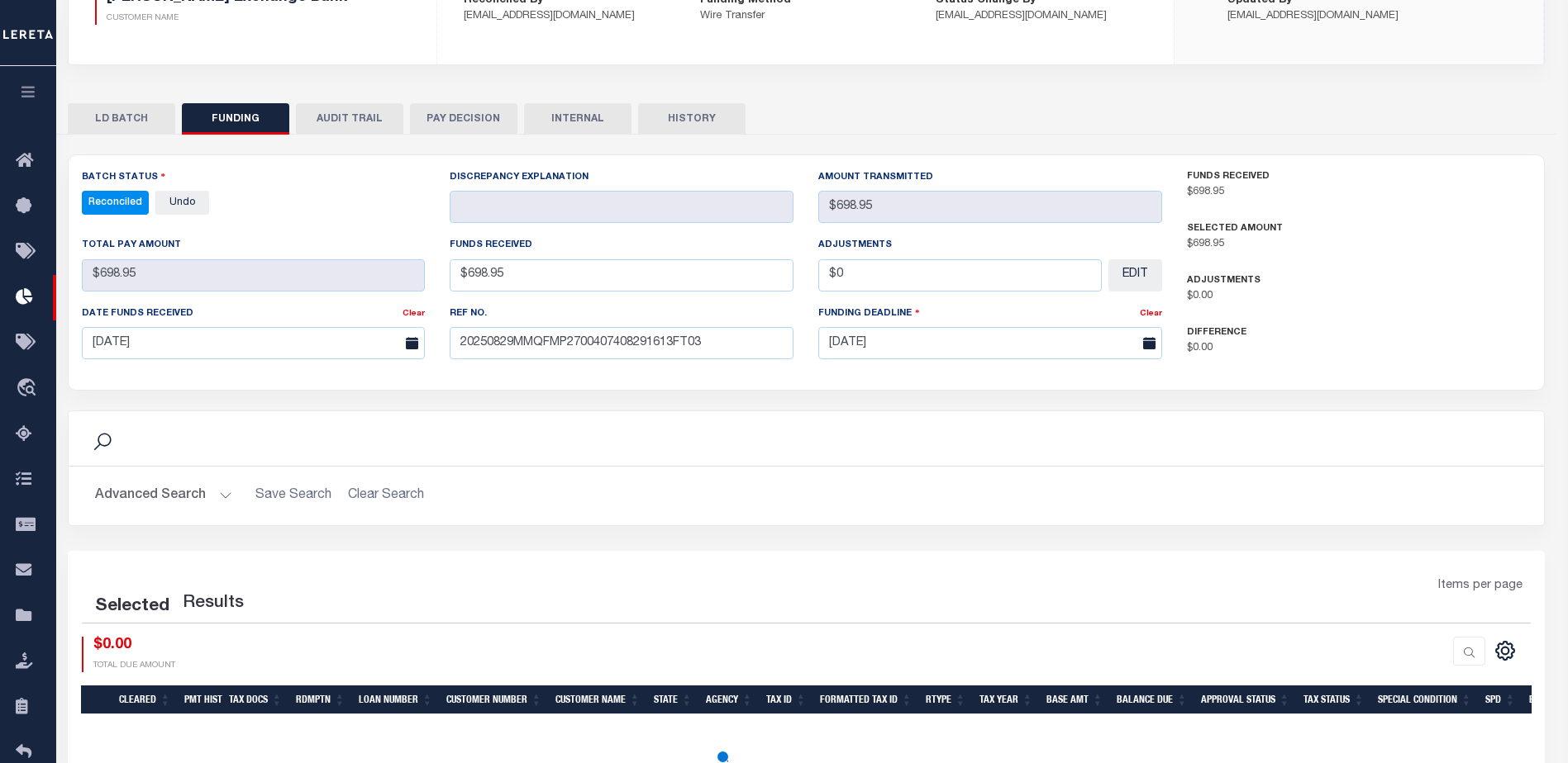
select select "100"
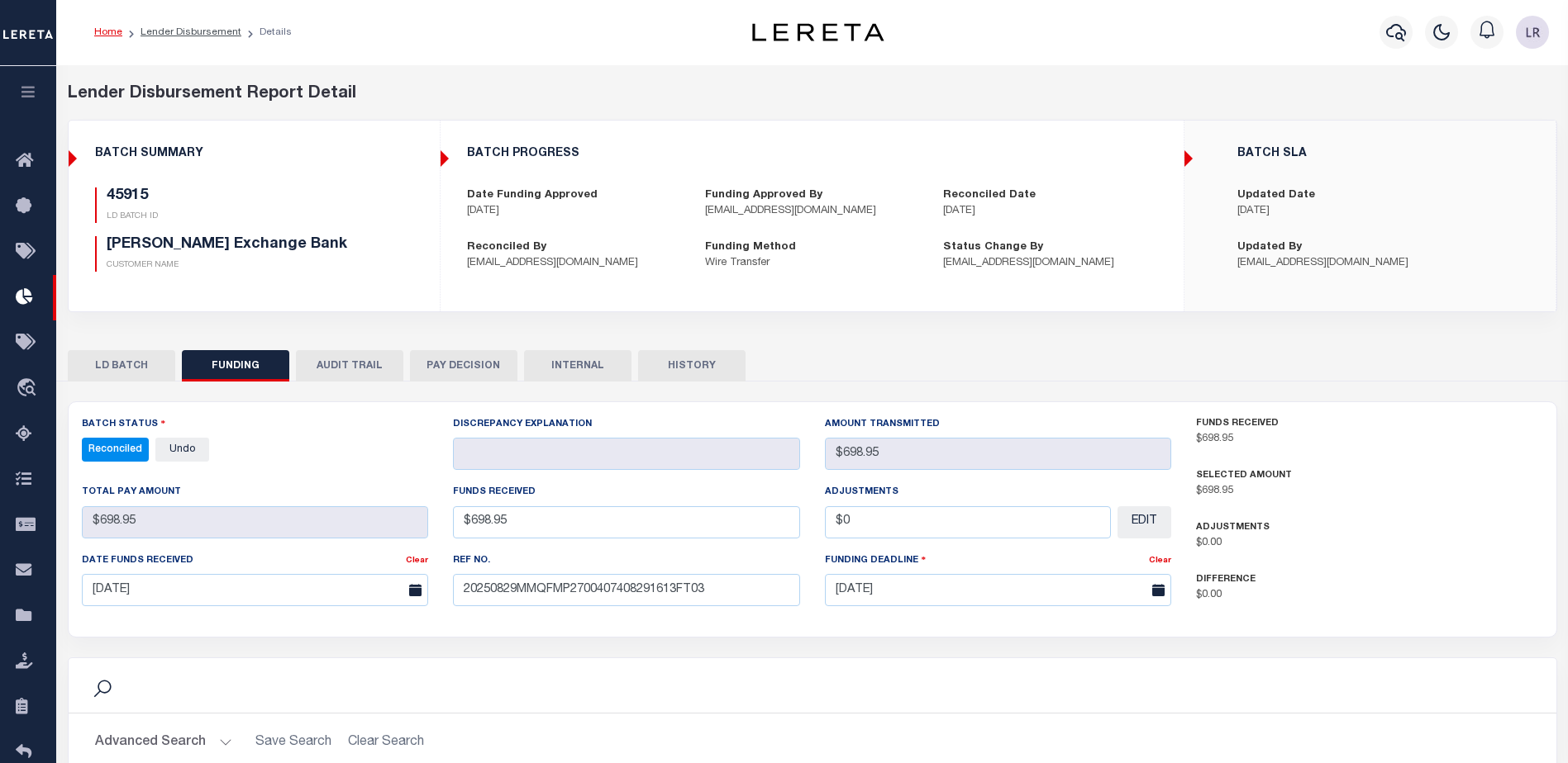
scroll to position [0, 0]
click at [174, 44] on ol "Home Lender Disbursement Details" at bounding box center [193, 33] width 224 height 35
click at [173, 36] on link "Lender Disbursement" at bounding box center [191, 33] width 101 height 10
checkbox input "true"
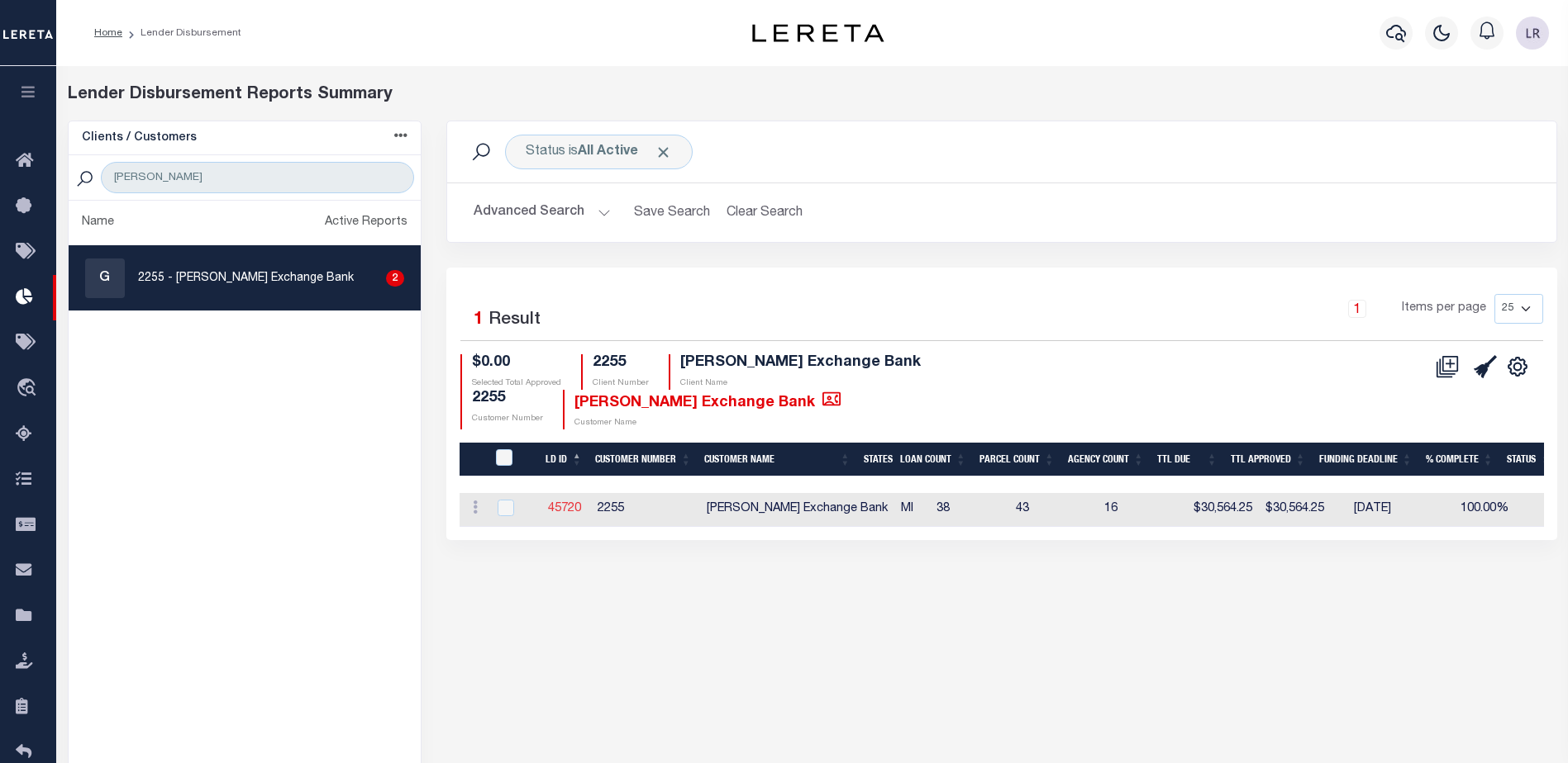
click at [555, 506] on link "45720" at bounding box center [563, 509] width 33 height 11
checkbox input "true"
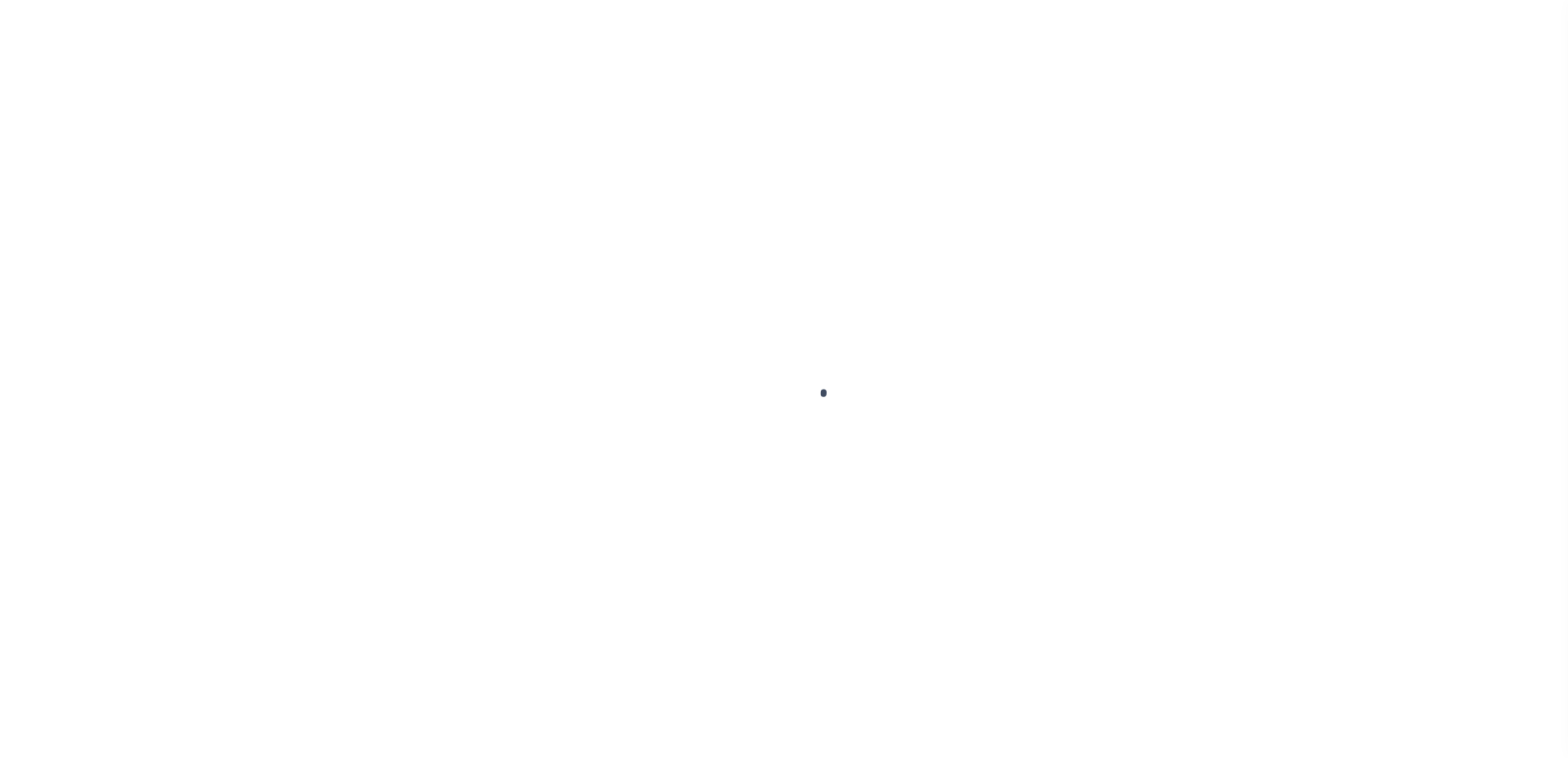
type input "$0.00"
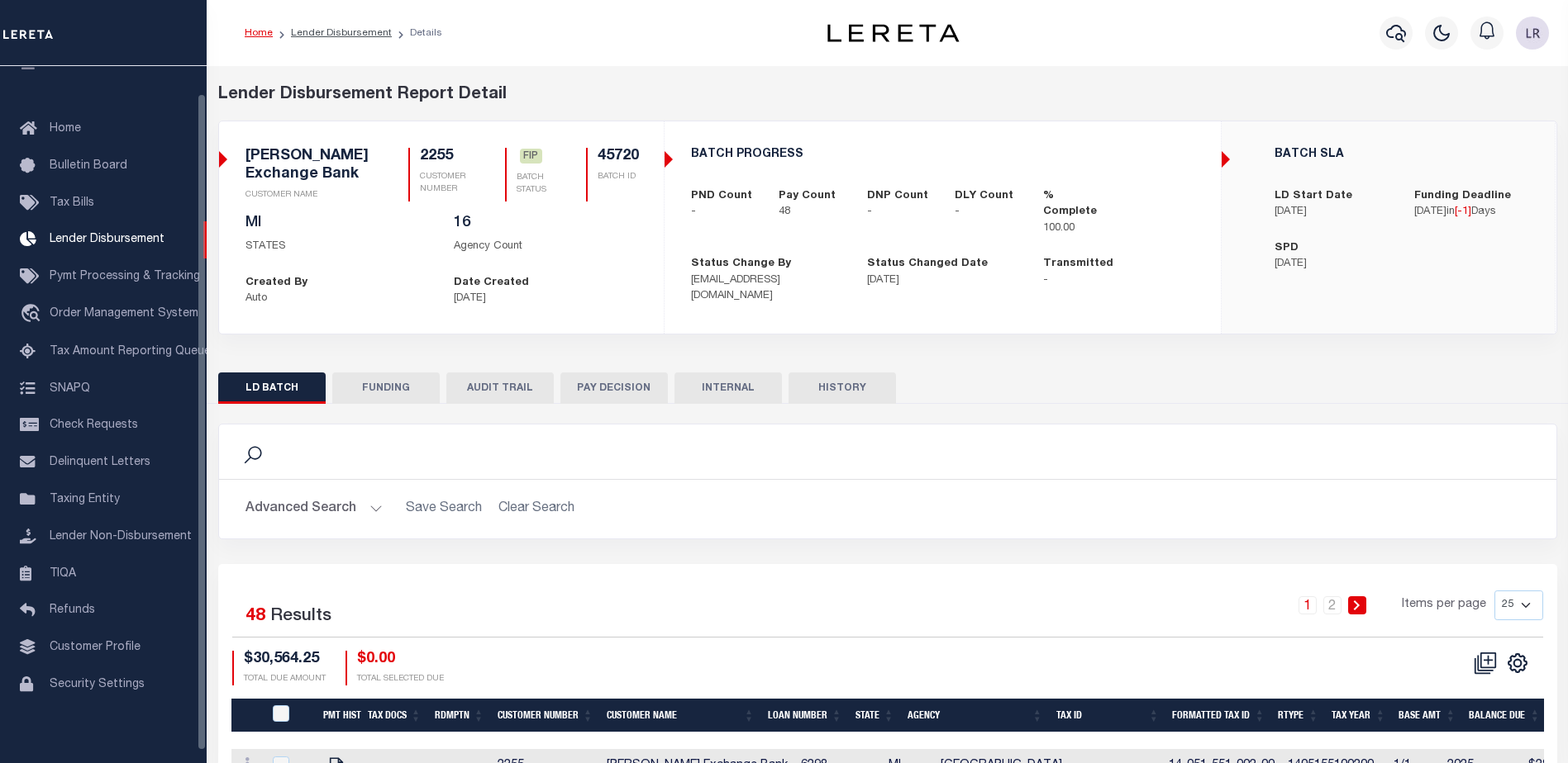
scroll to position [29, 0]
click at [386, 396] on button "FUNDING" at bounding box center [386, 389] width 107 height 32
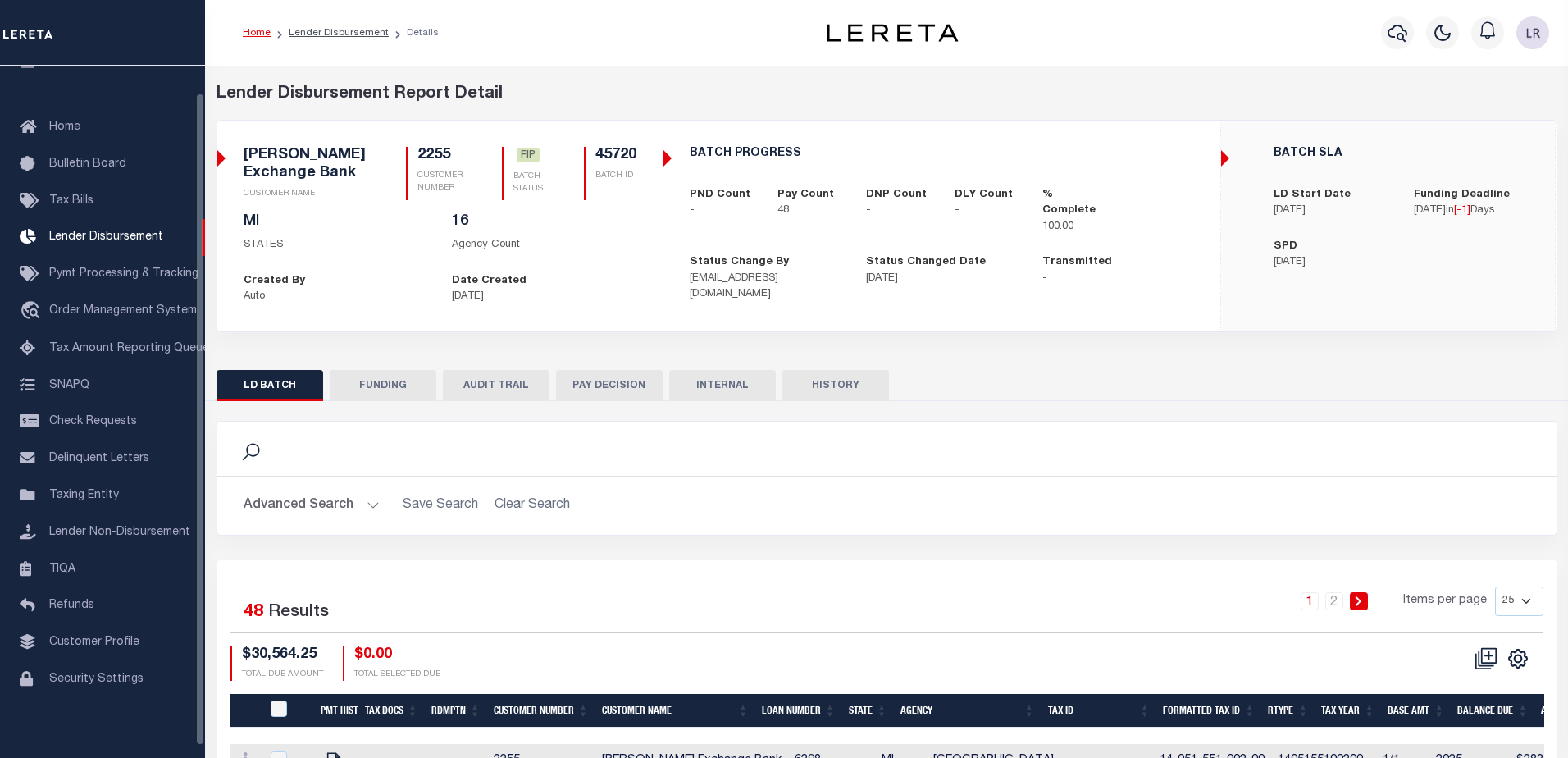
type input "$30,564.25"
type input "$0"
type input "09/01/2025"
select select "8"
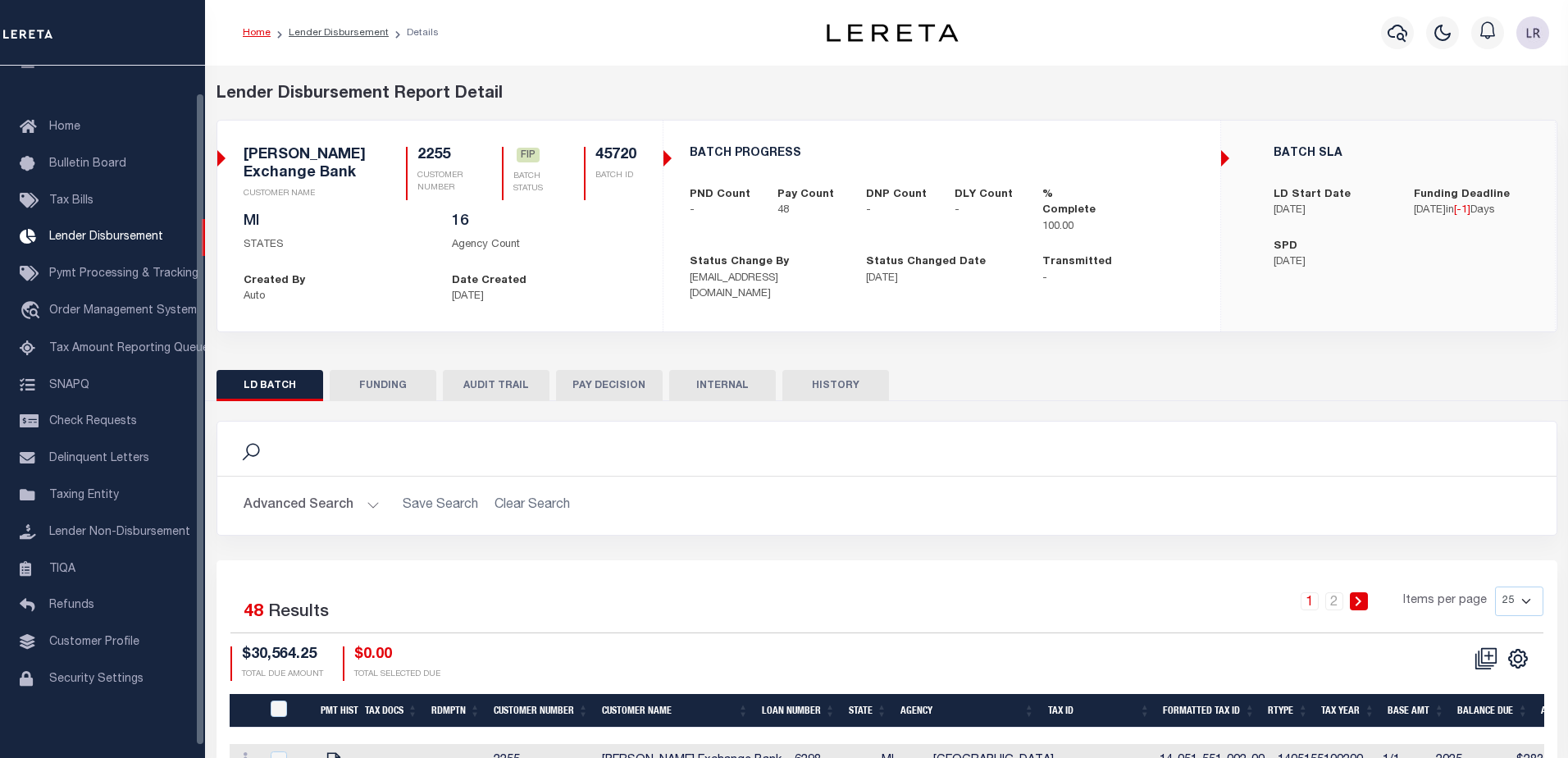
select select "100"
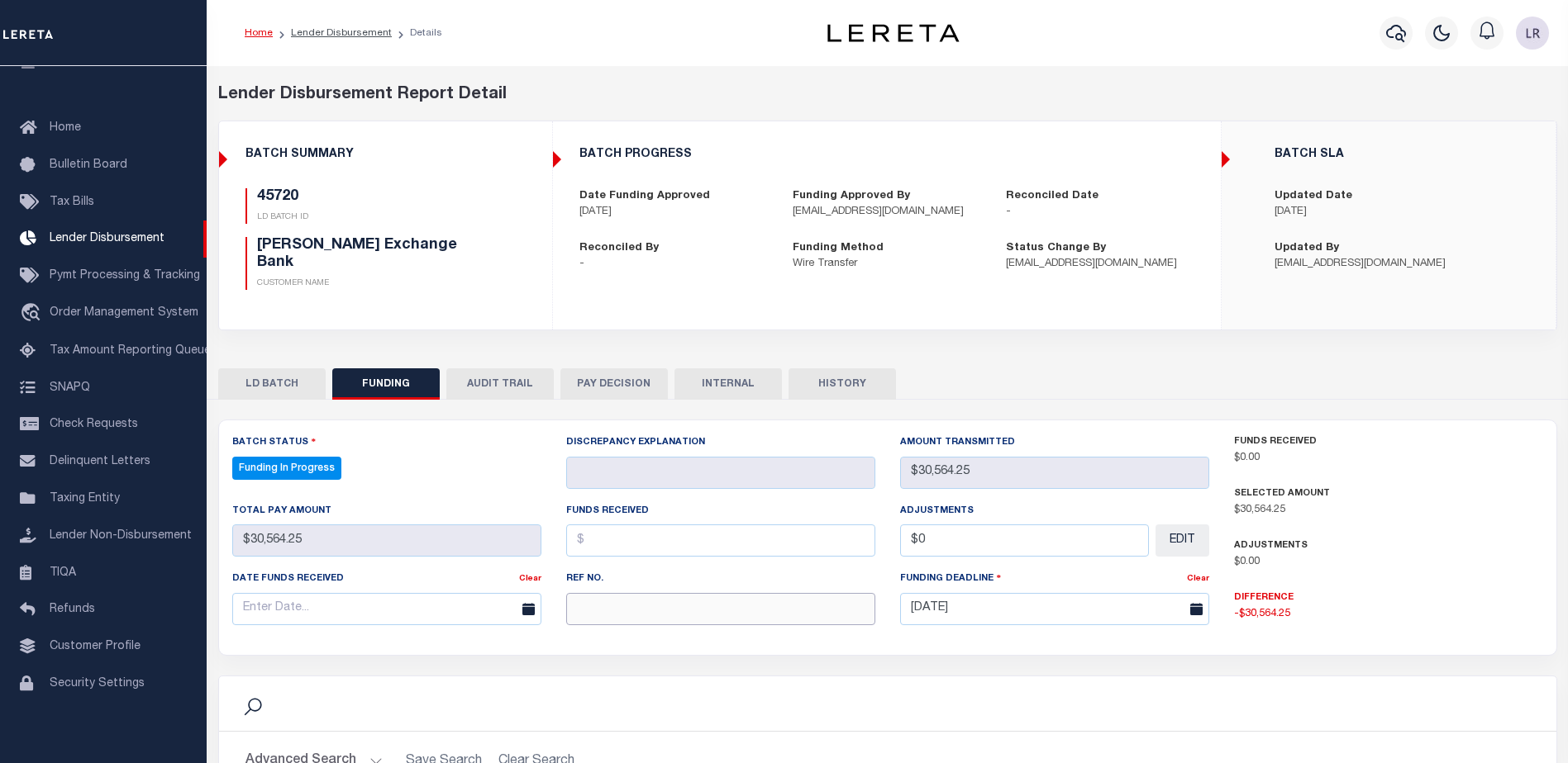
click at [644, 605] on input "text" at bounding box center [720, 609] width 309 height 32
select select "100"
click at [643, 597] on input "text" at bounding box center [720, 609] width 309 height 32
paste input "20250829MMQFMP2700406908291612FT03"
type input "20250829MMQFMP2700406908291612FT03"
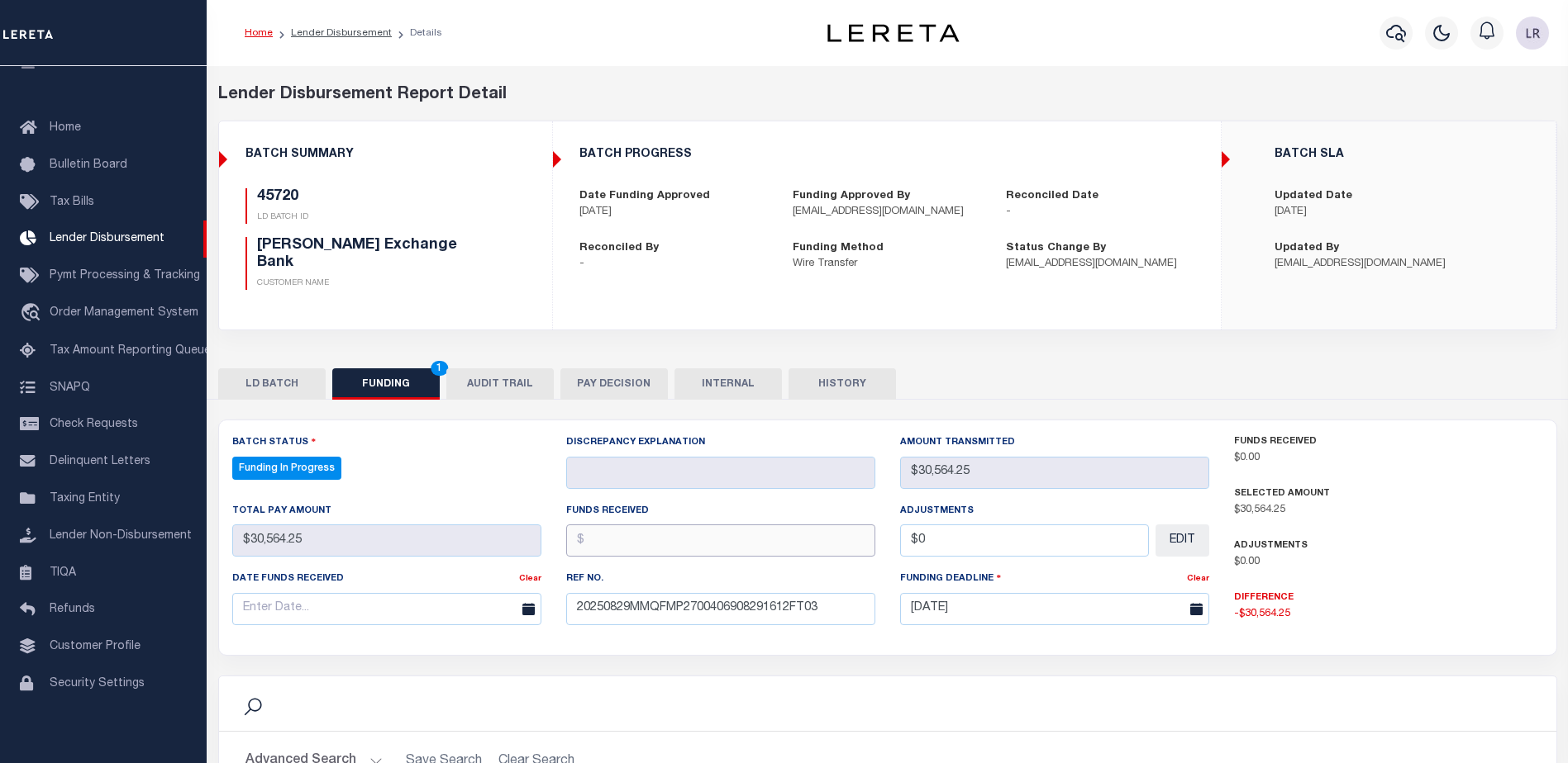
click at [612, 539] on input "text" at bounding box center [720, 541] width 309 height 32
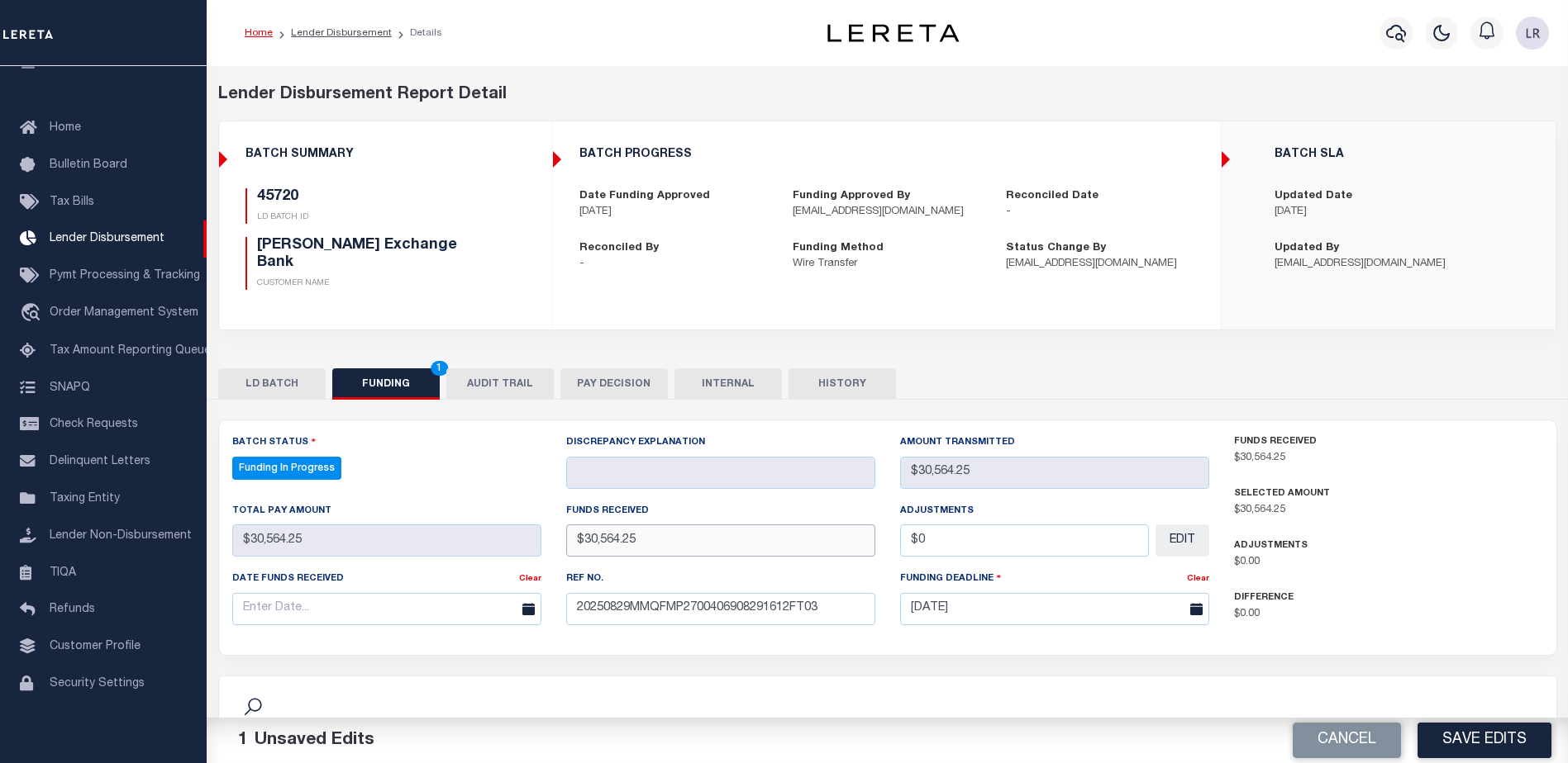
type input "$30,564.25"
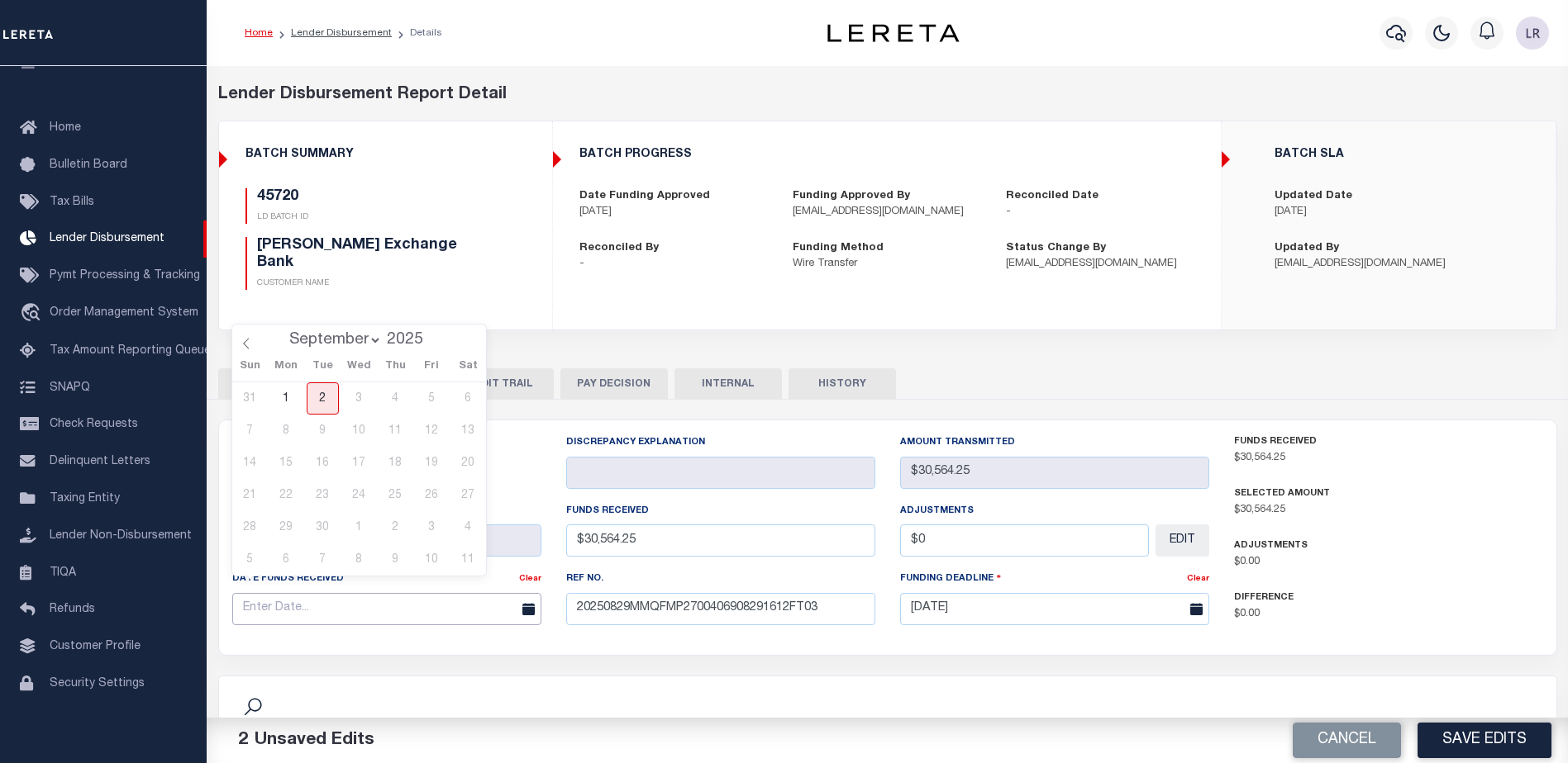
click at [397, 607] on input "text" at bounding box center [387, 609] width 309 height 32
click at [251, 341] on icon at bounding box center [246, 344] width 11 height 11
select select "7"
click at [435, 526] on span "29" at bounding box center [432, 528] width 32 height 32
type input "[DATE]"
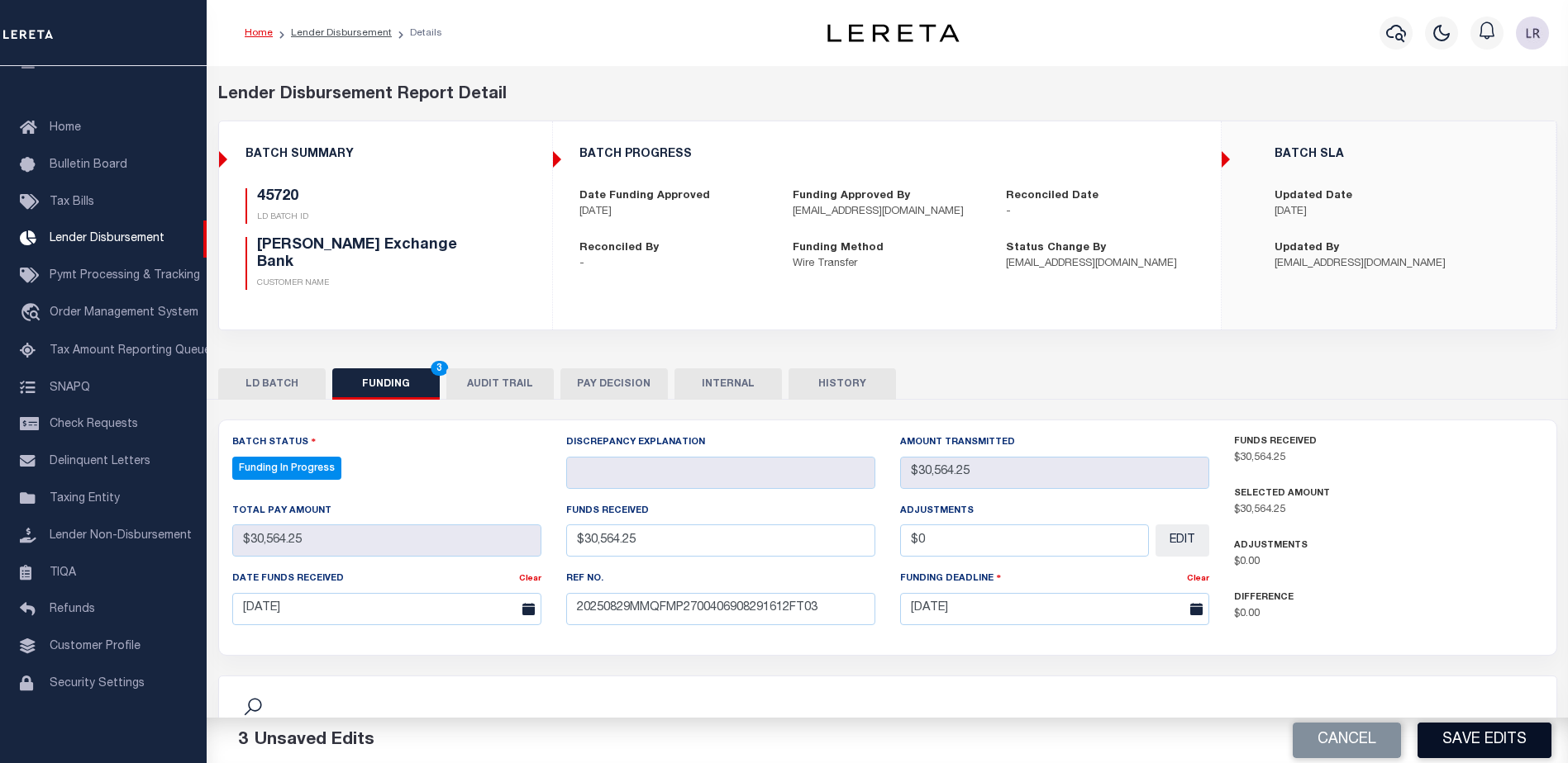
click at [1447, 741] on button "Save Edits" at bounding box center [1484, 741] width 134 height 35
type input "$30,564.25"
type input "$0"
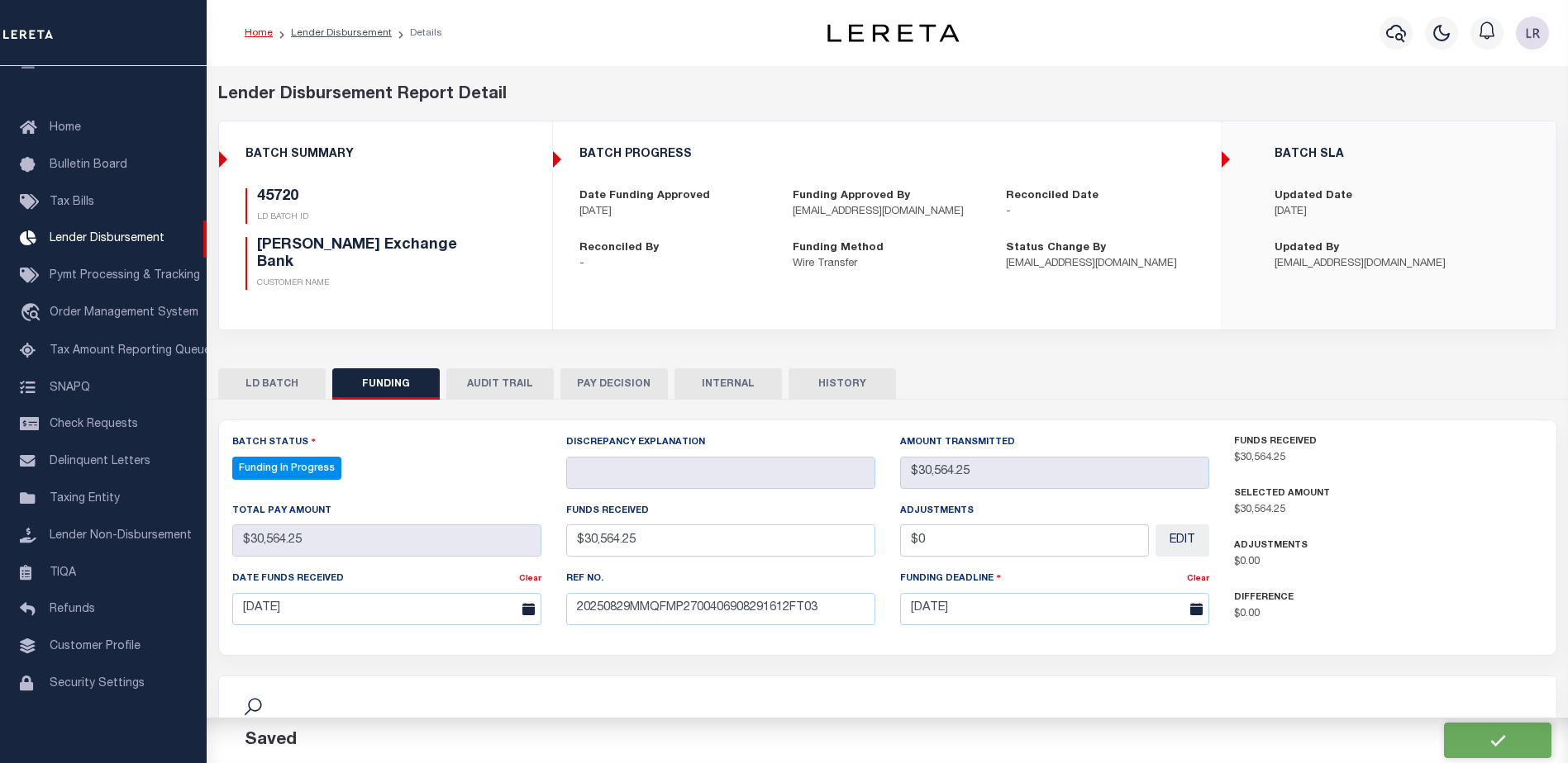
select select "100"
click at [1487, 734] on div "Cancel" at bounding box center [1228, 742] width 681 height 47
select select "100"
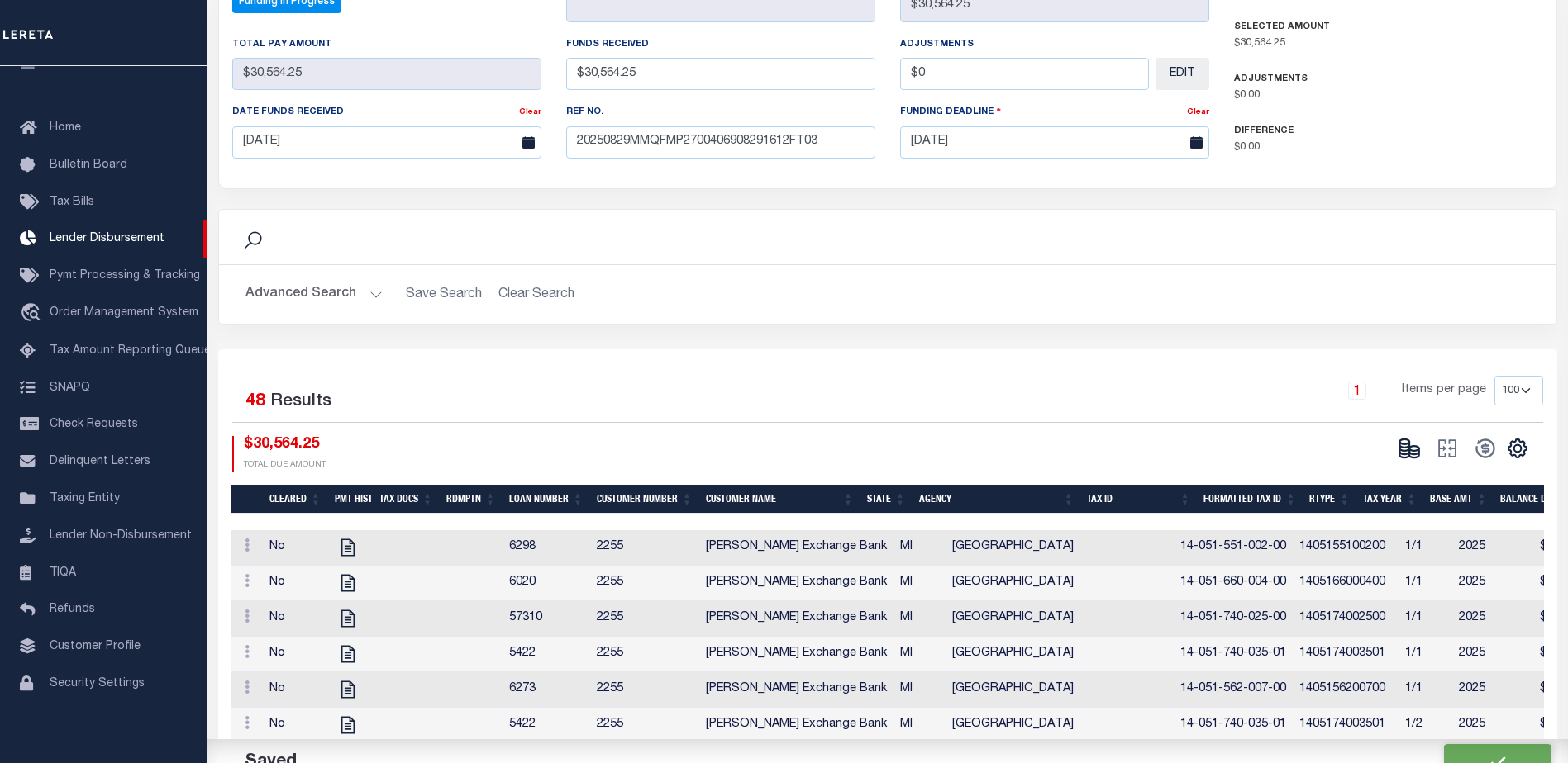
scroll to position [496, 0]
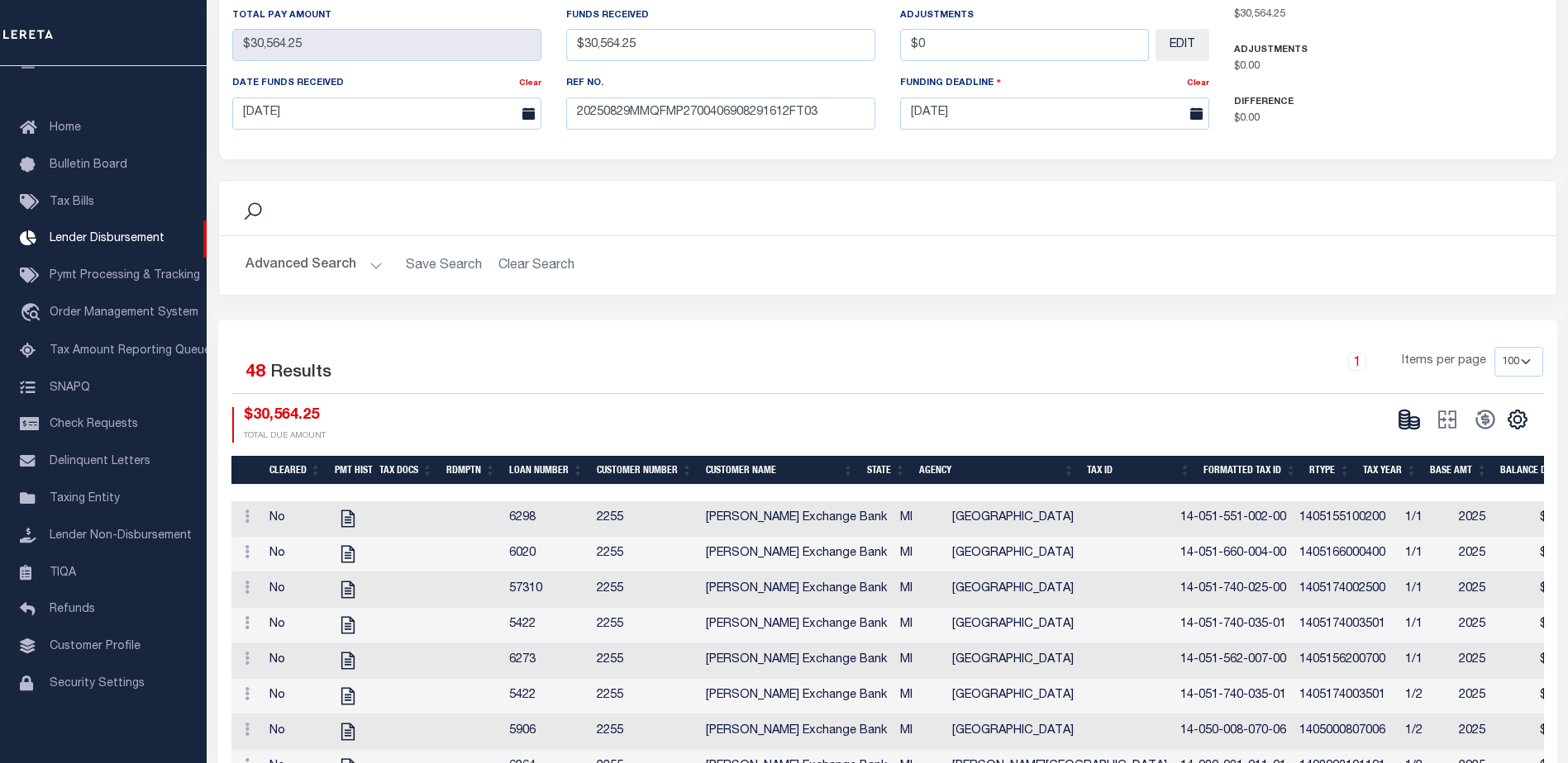
drag, startPoint x: 1404, startPoint y: 390, endPoint x: 1415, endPoint y: 400, distance: 14.9
click at [1415, 408] on icon at bounding box center [1409, 419] width 23 height 23
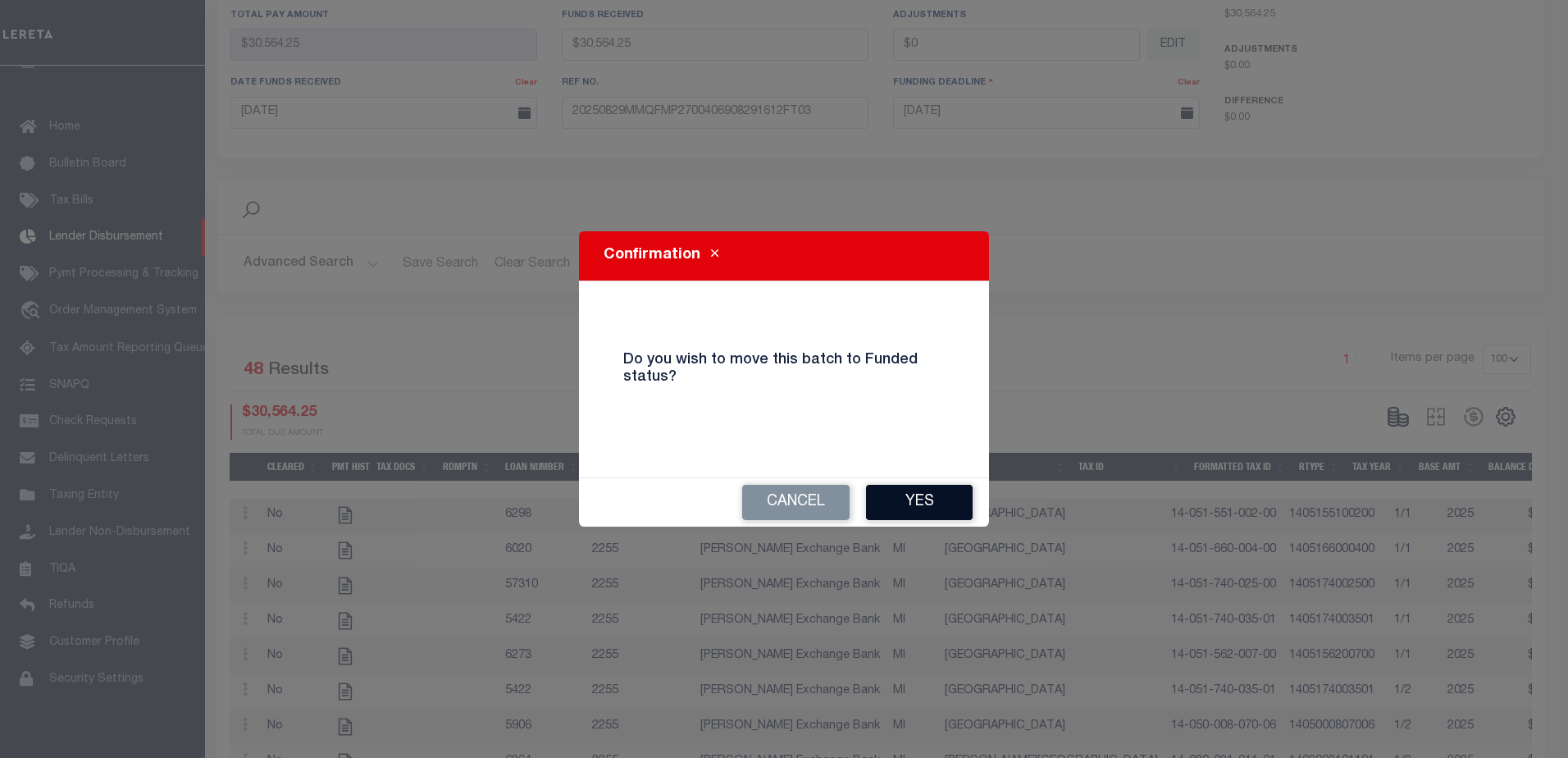
click at [958, 506] on button "Yes" at bounding box center [919, 503] width 107 height 35
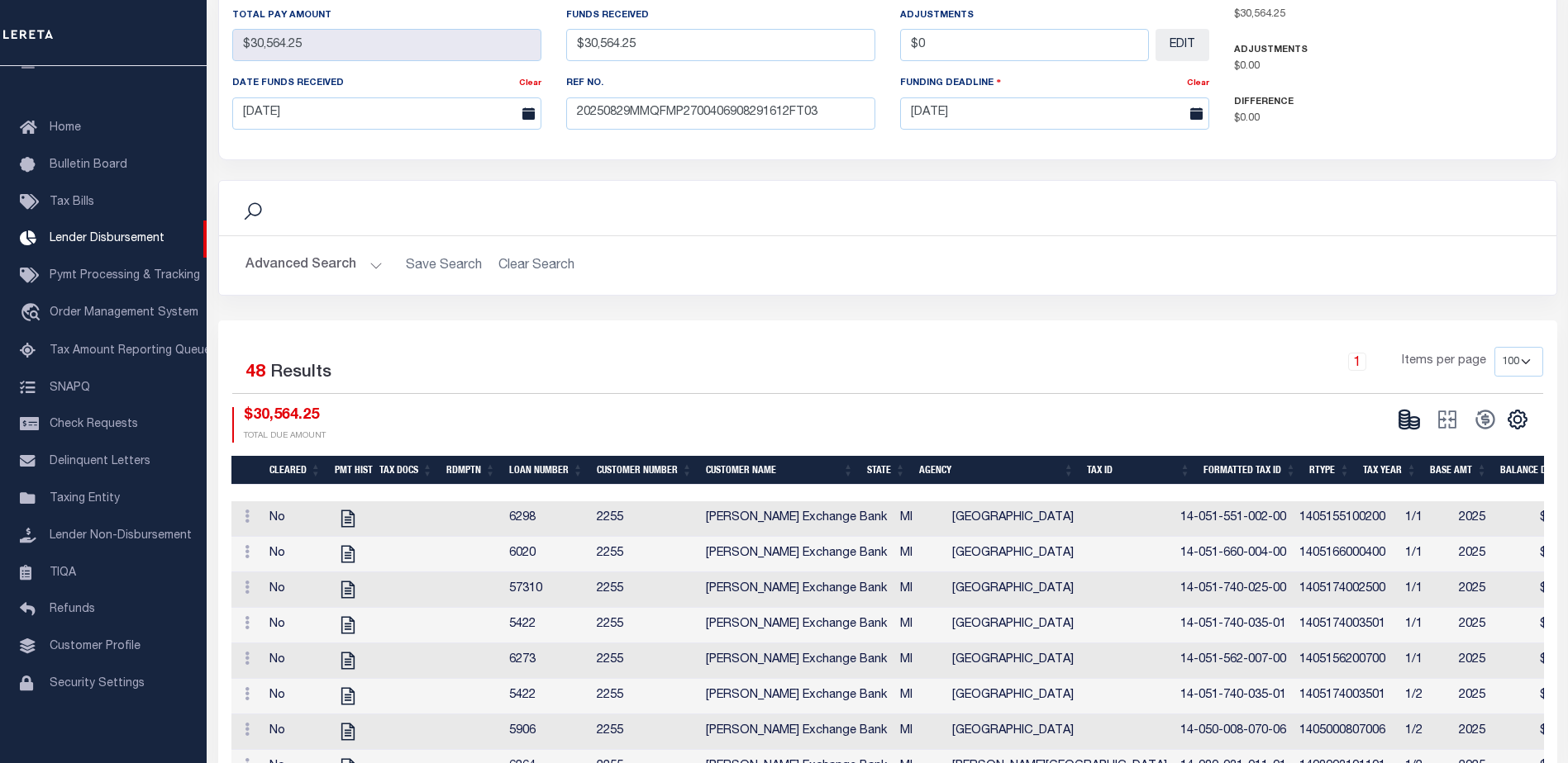
type input "$30,564.25"
type input "$0"
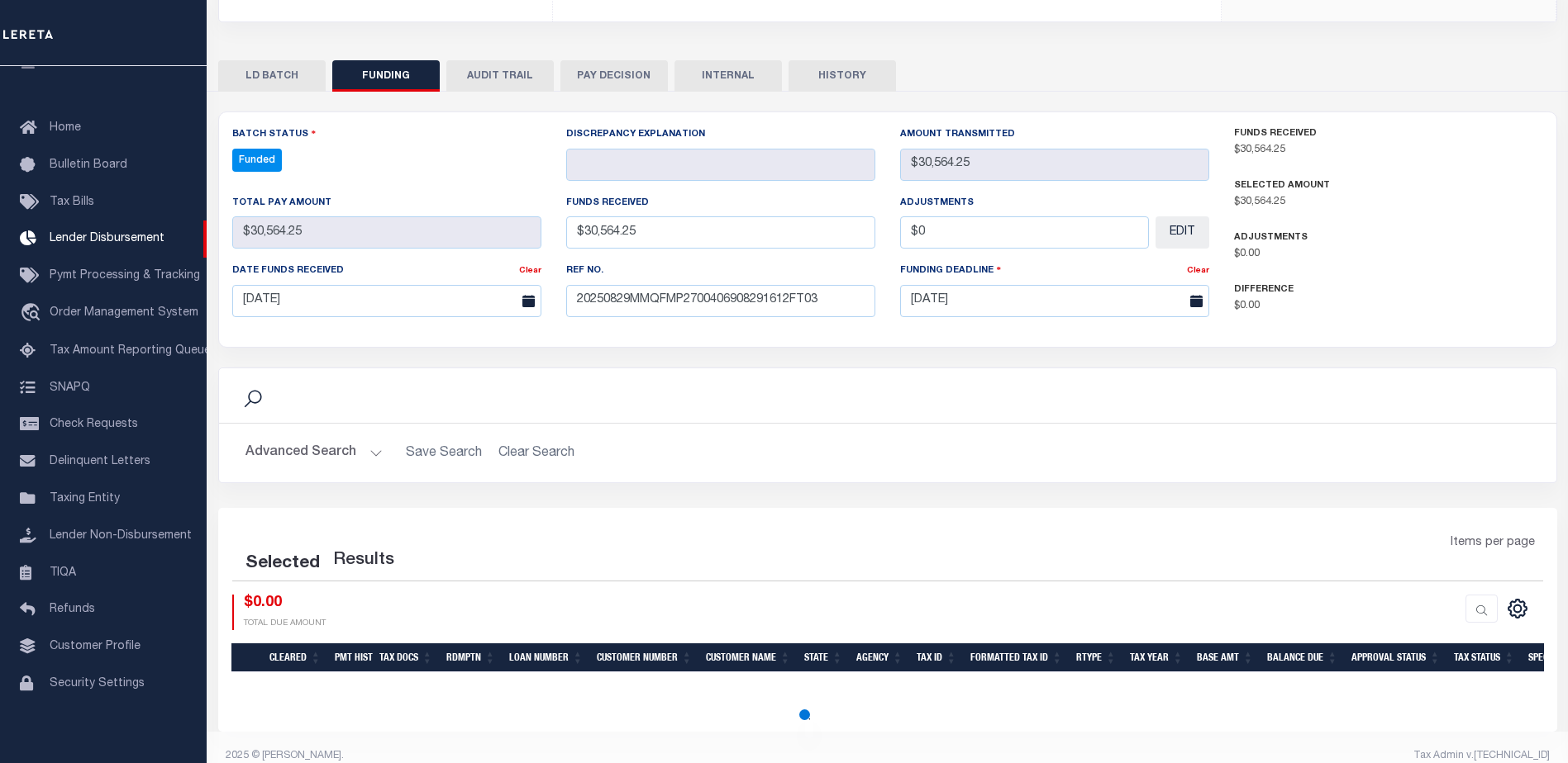
select select "100"
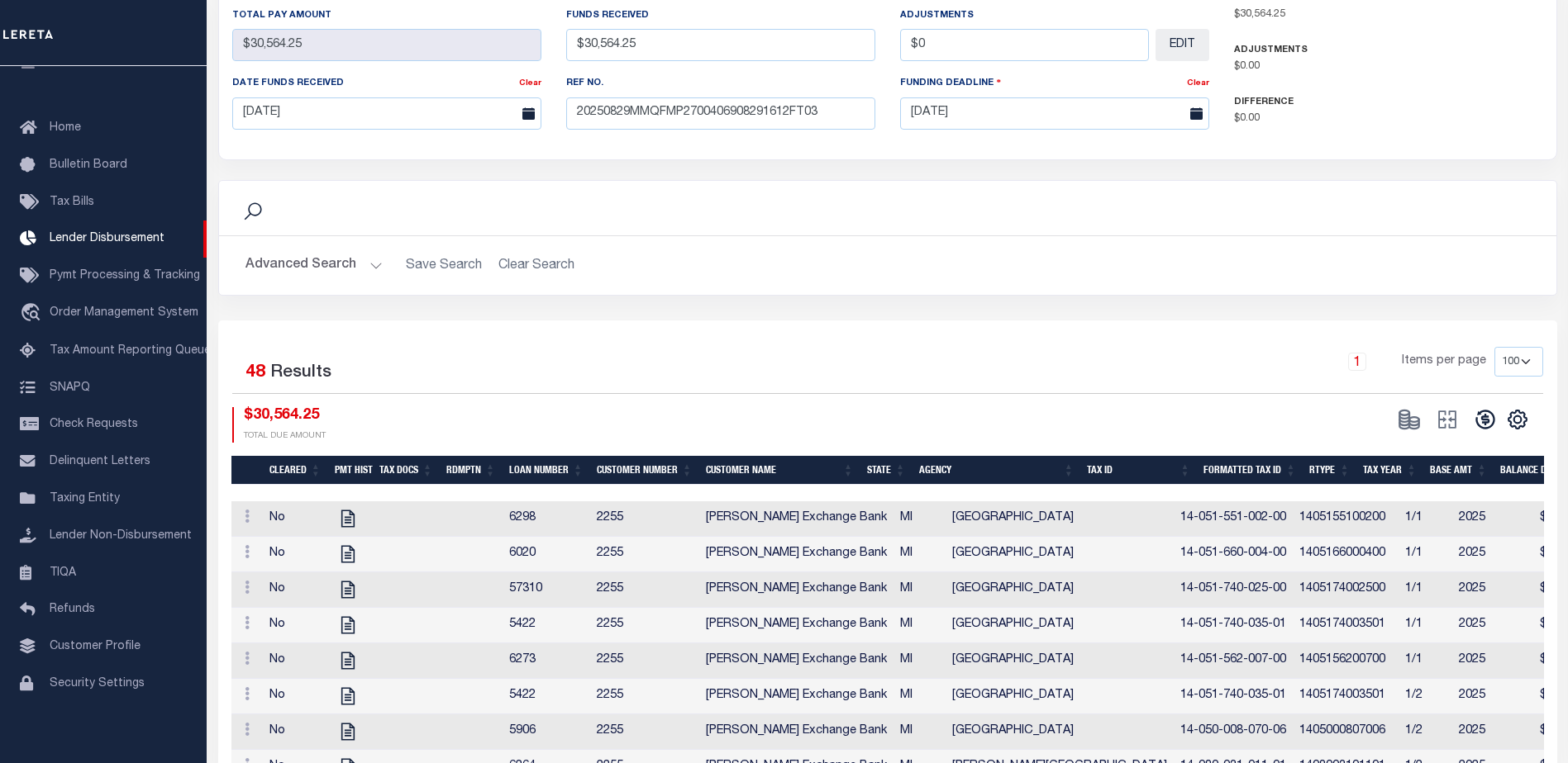
click at [1484, 410] on icon at bounding box center [1485, 419] width 19 height 19
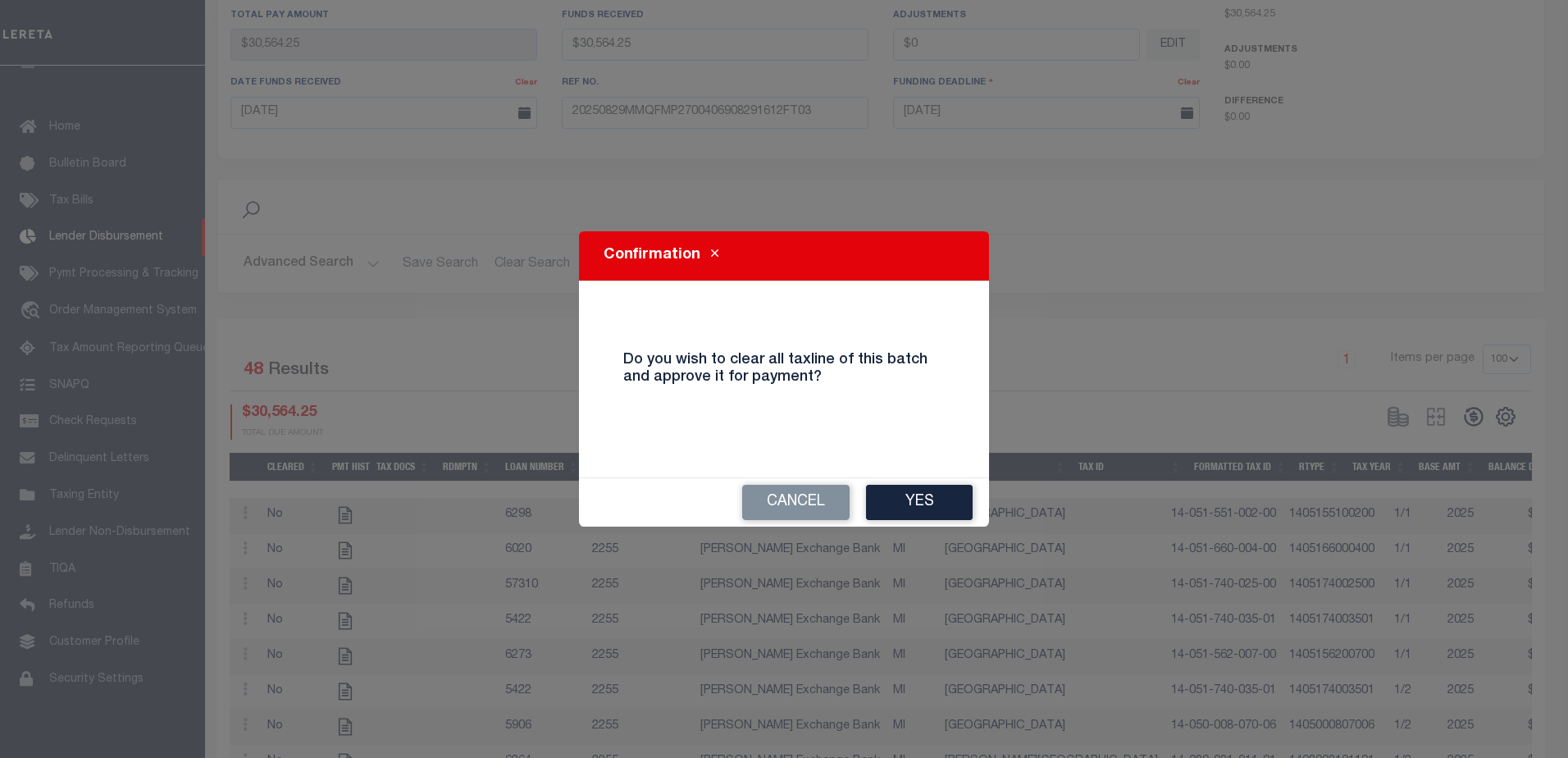
click at [942, 494] on button "Yes" at bounding box center [919, 503] width 107 height 35
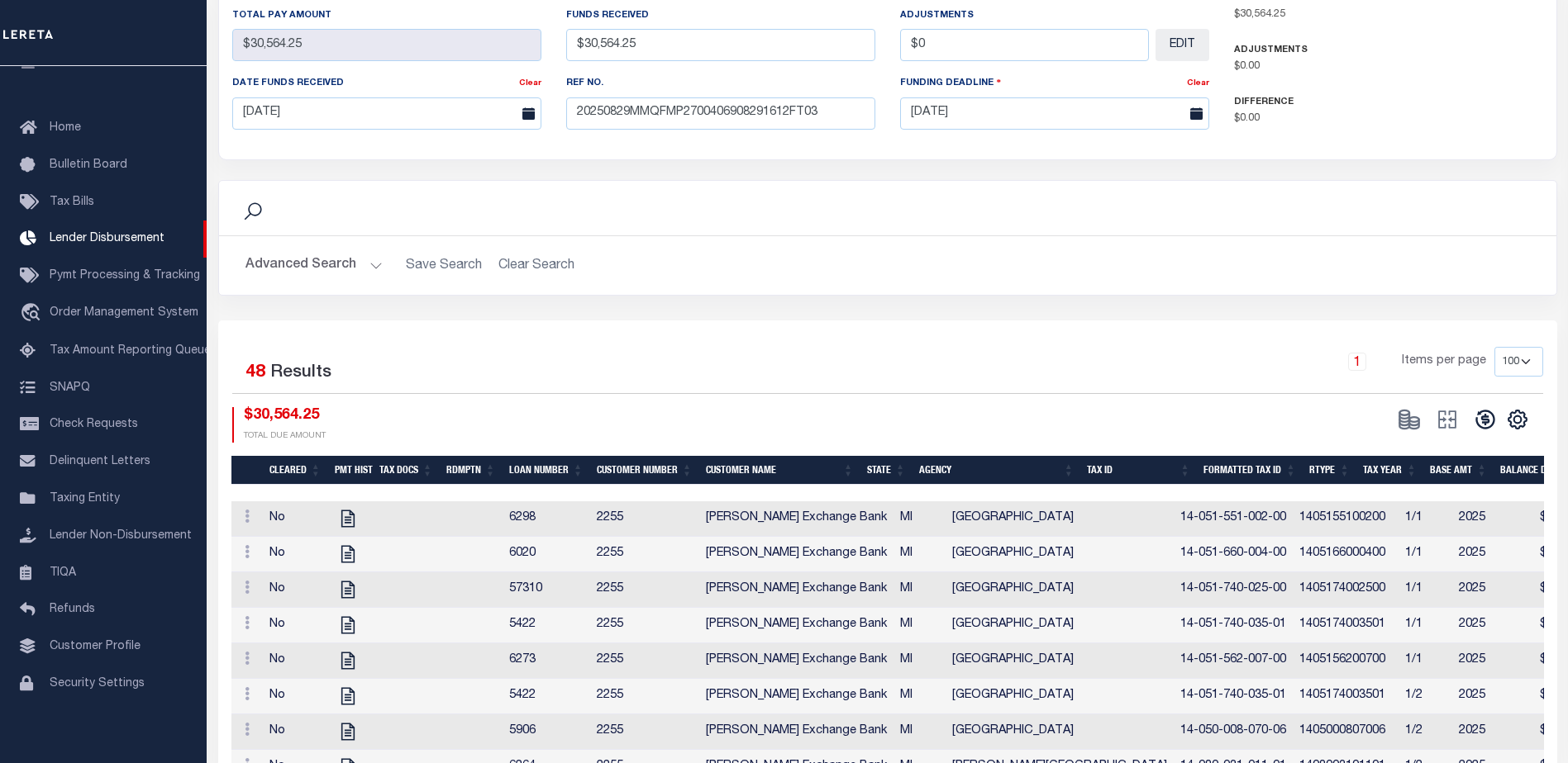
type input "$30,564.25"
type input "$0"
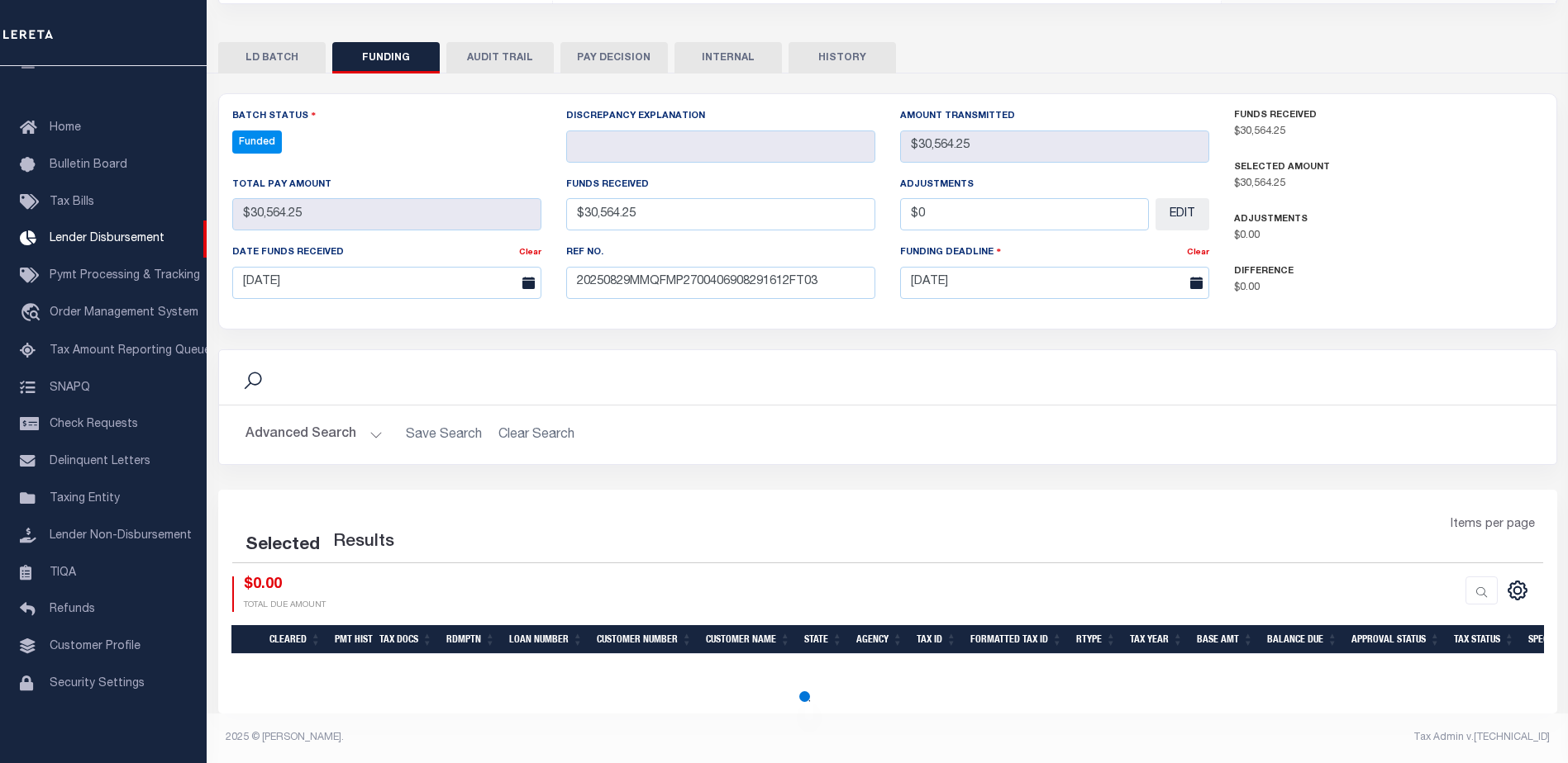
scroll to position [308, 0]
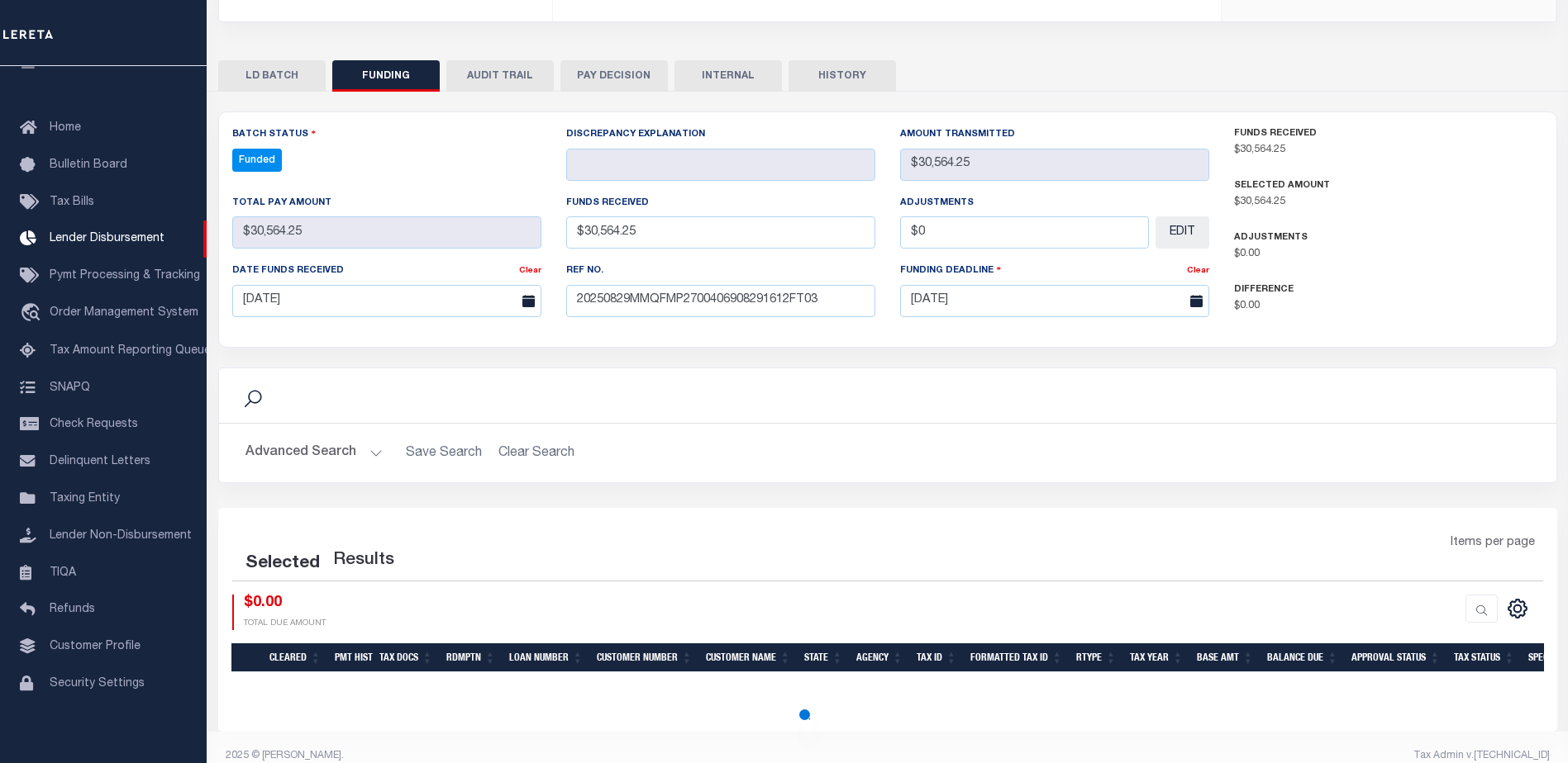
select select "100"
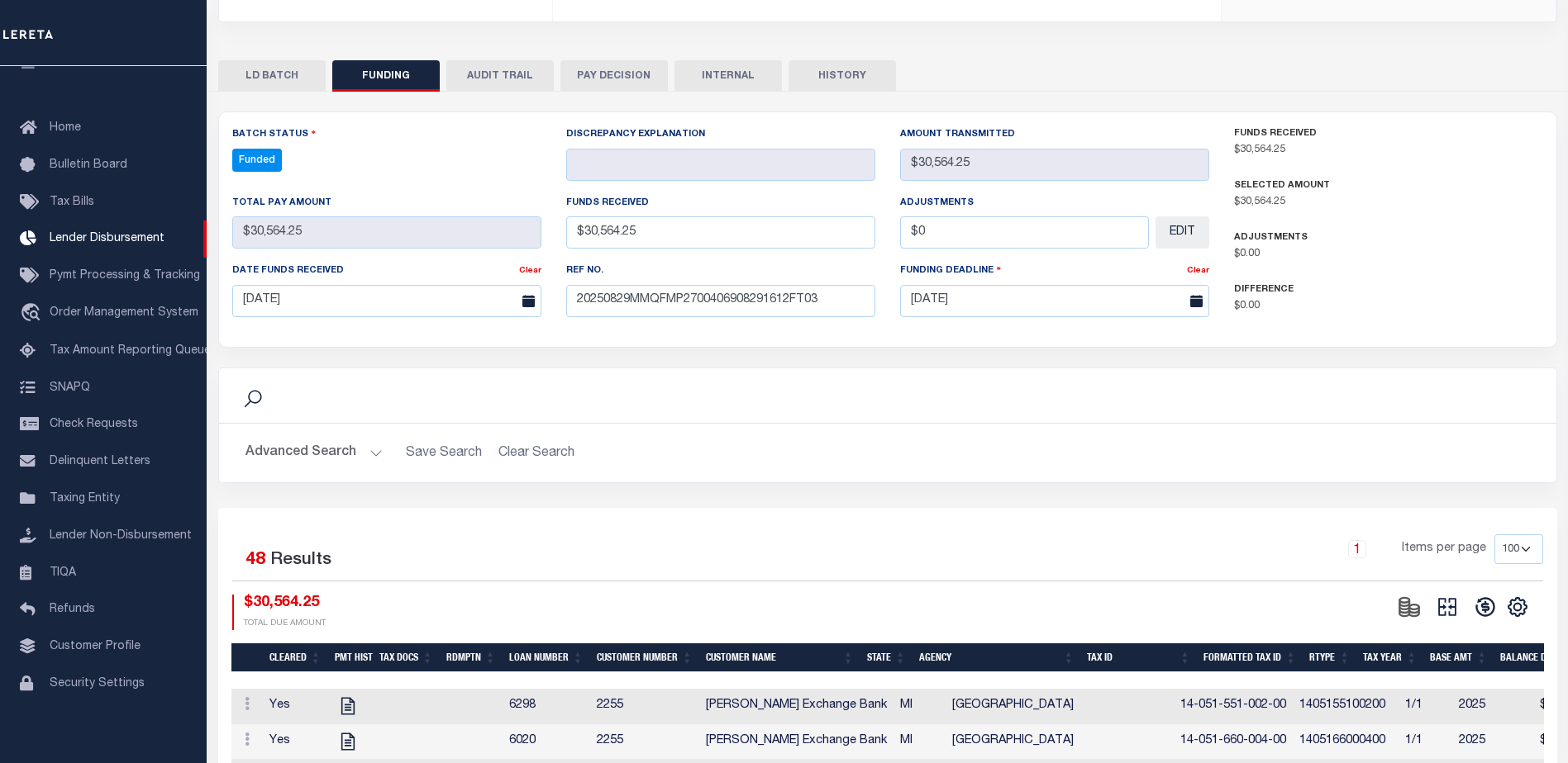
scroll to position [496, 0]
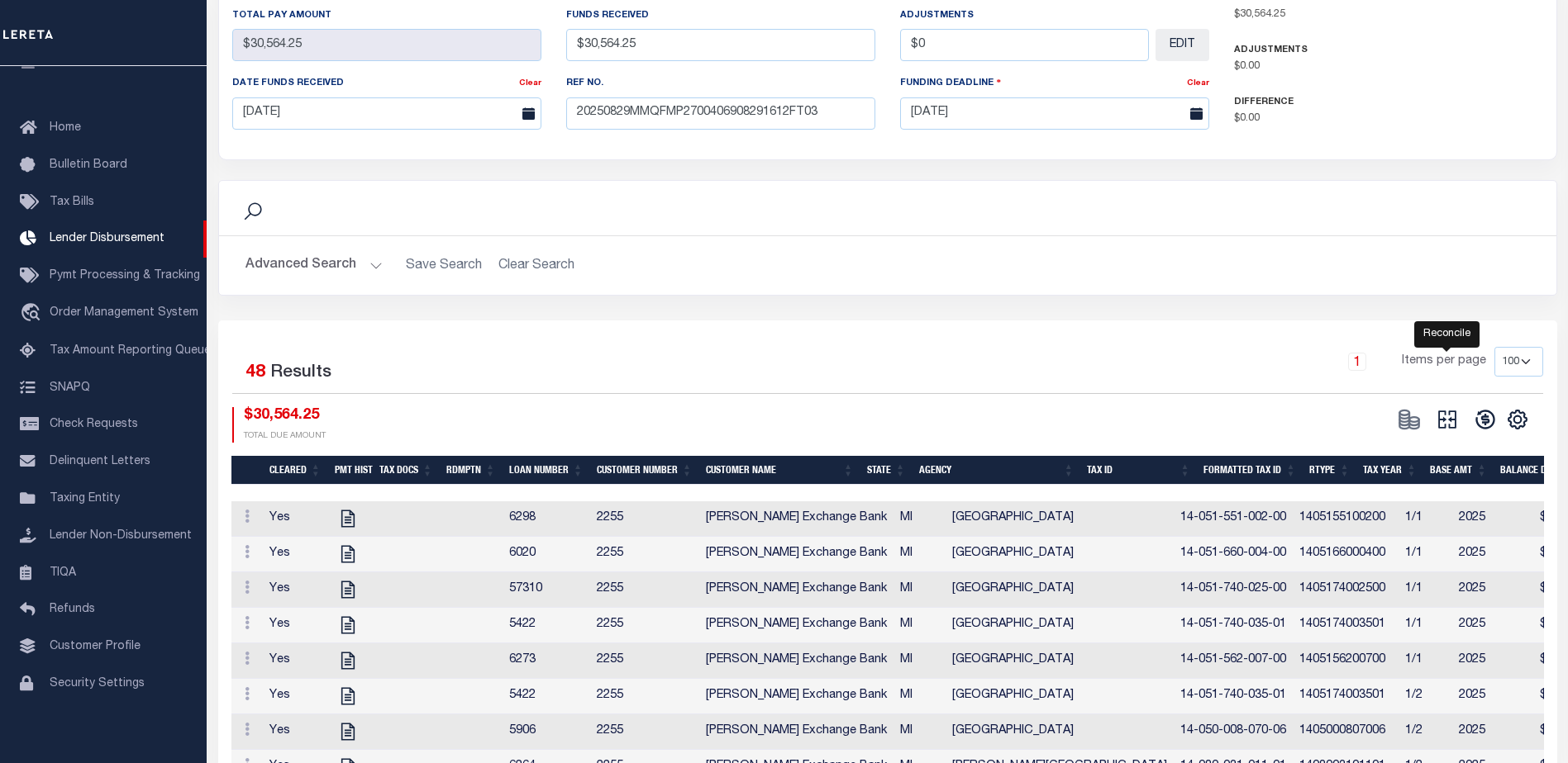
click at [1455, 411] on icon "" at bounding box center [1447, 419] width 18 height 18
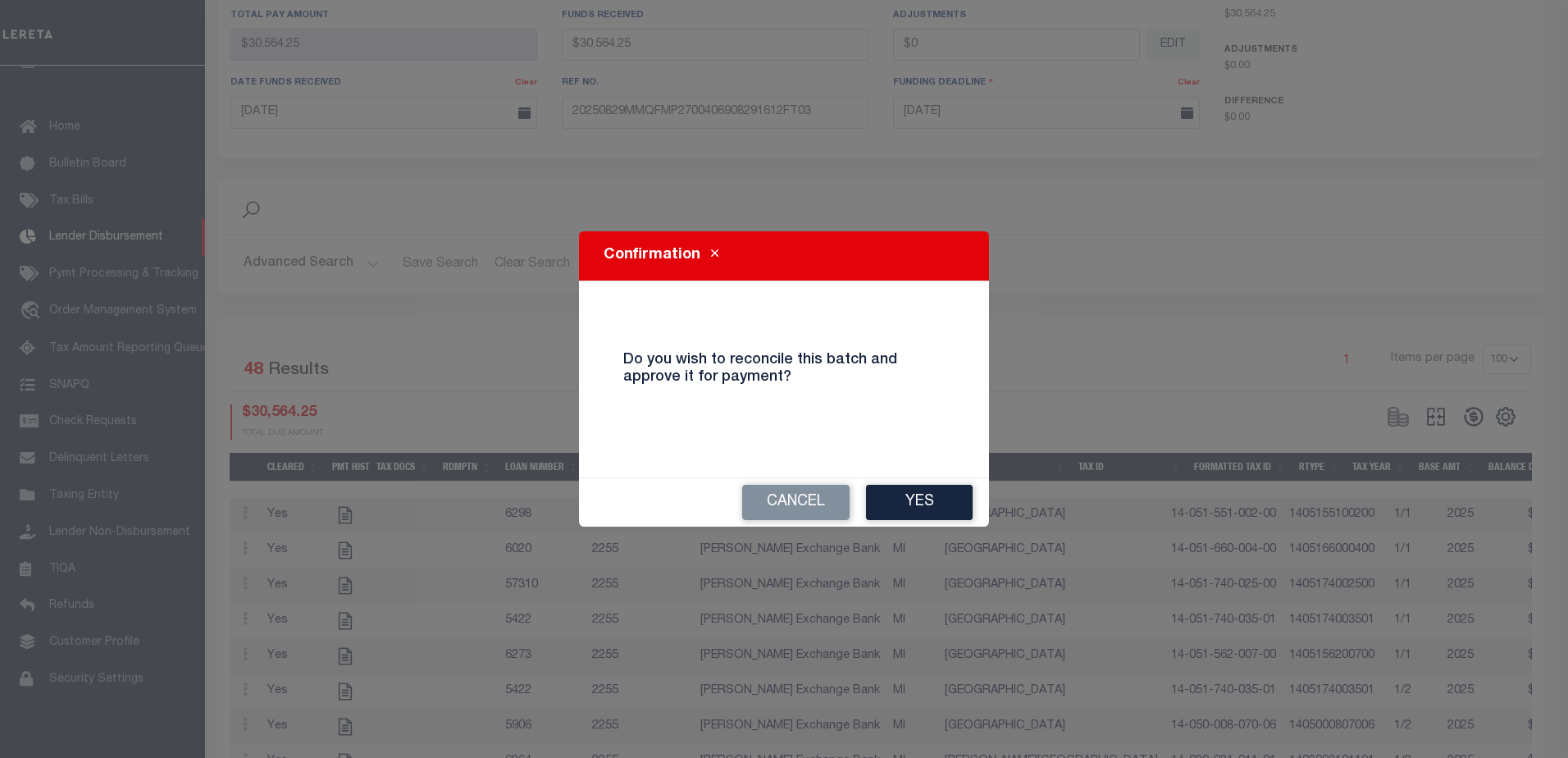
click at [918, 509] on button "Yes" at bounding box center [919, 503] width 107 height 35
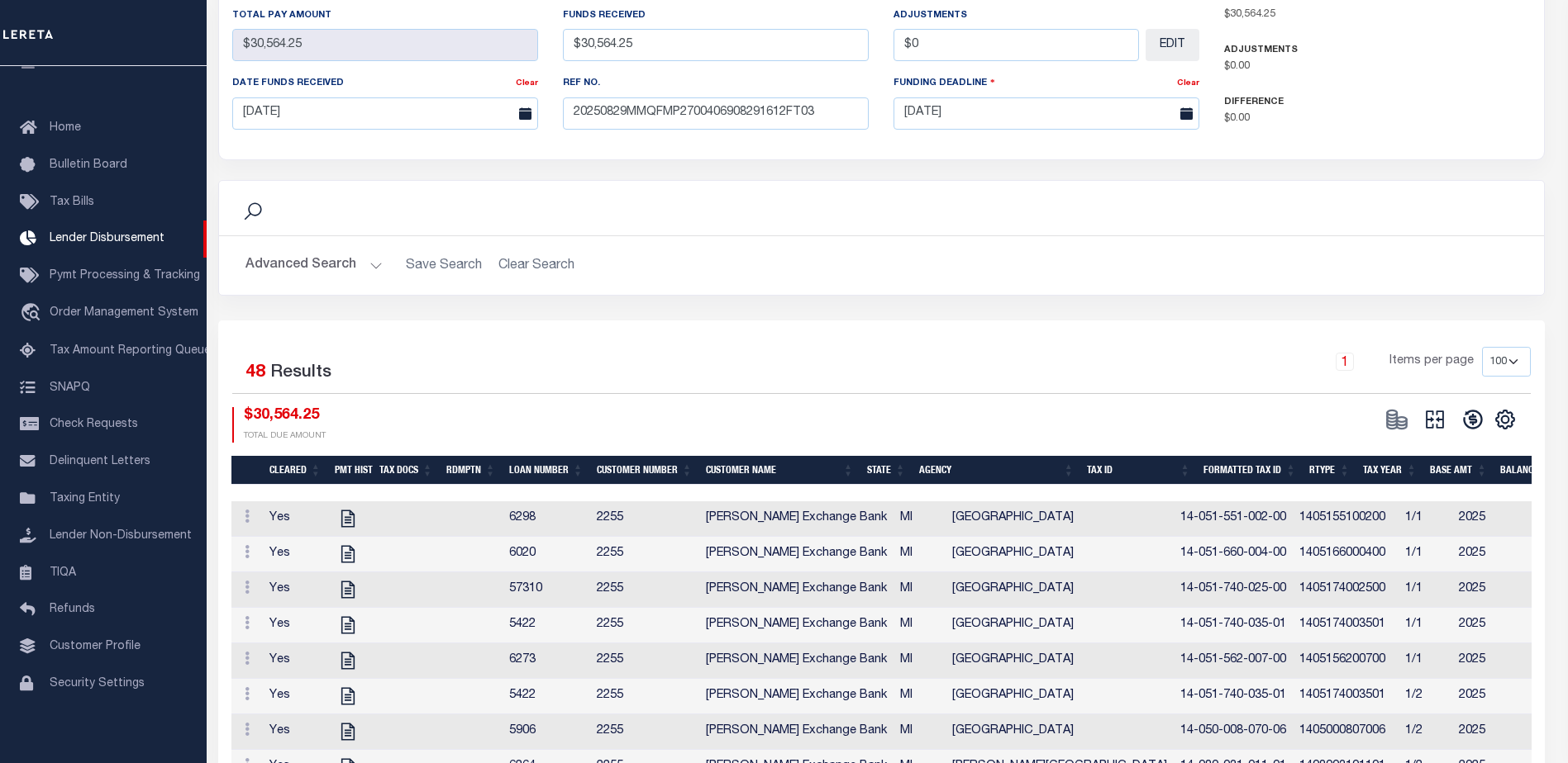
select select "100"
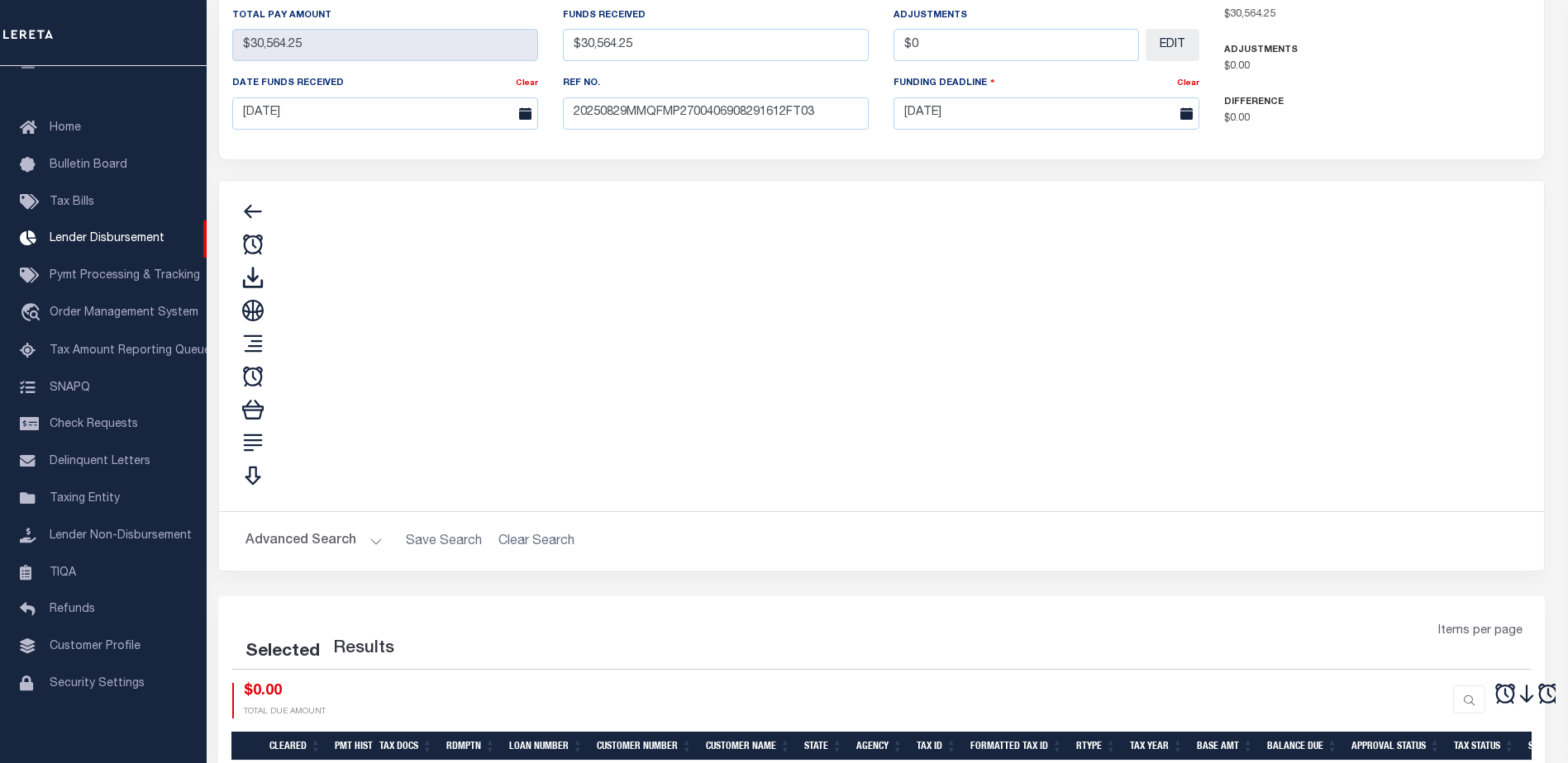
type input "$30,564.25"
type input "$0"
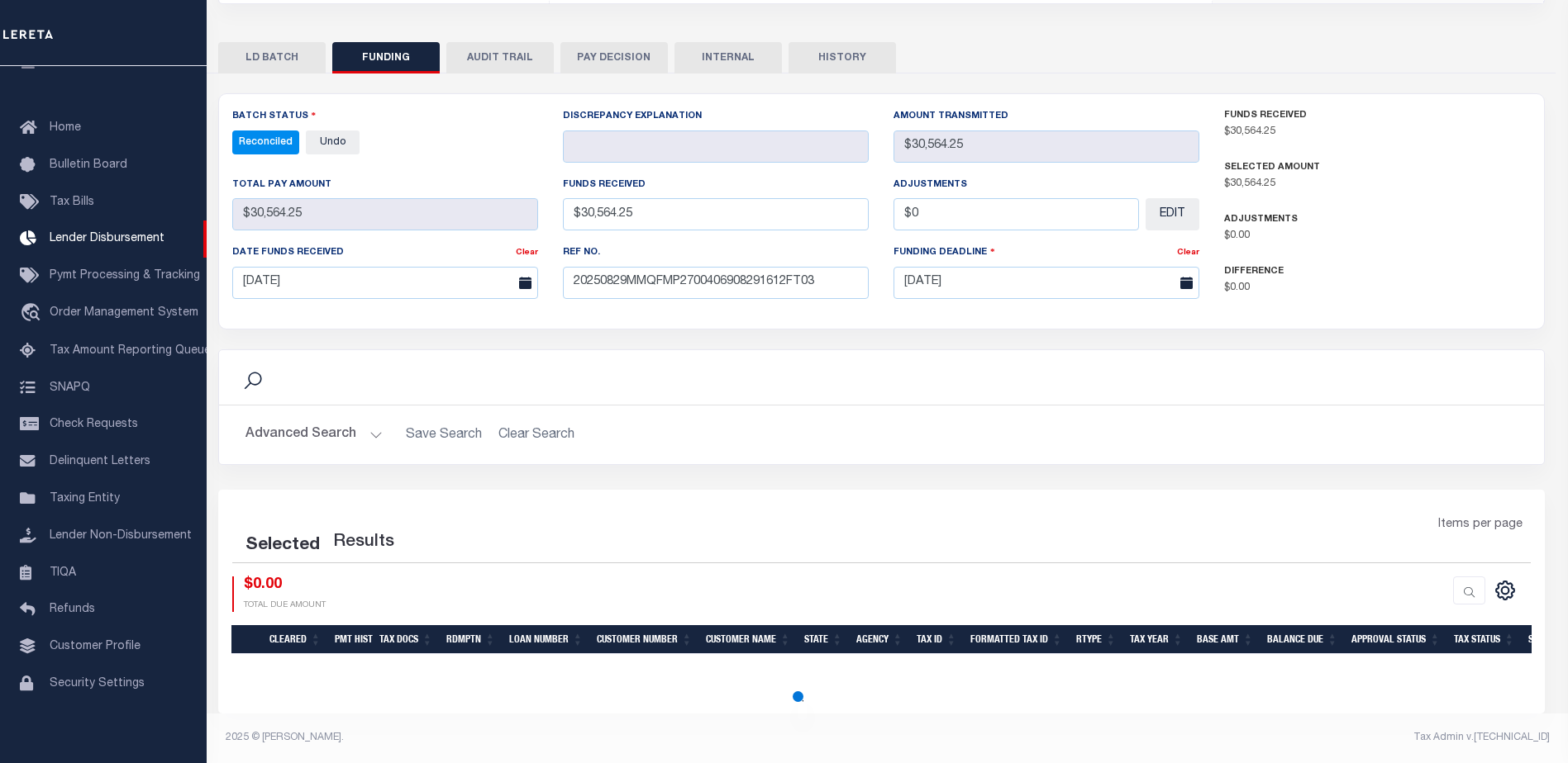
scroll to position [308, 0]
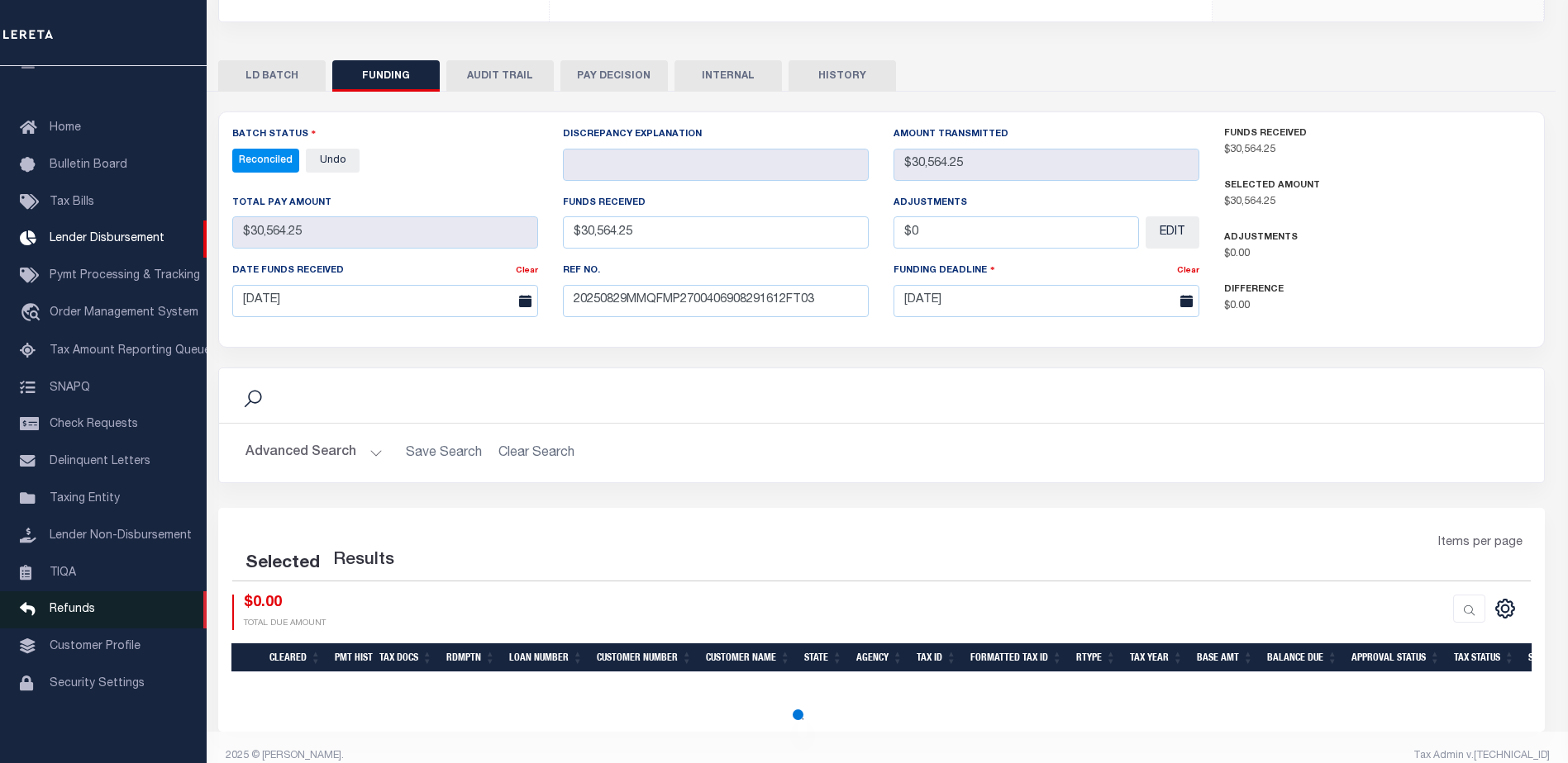
select select "100"
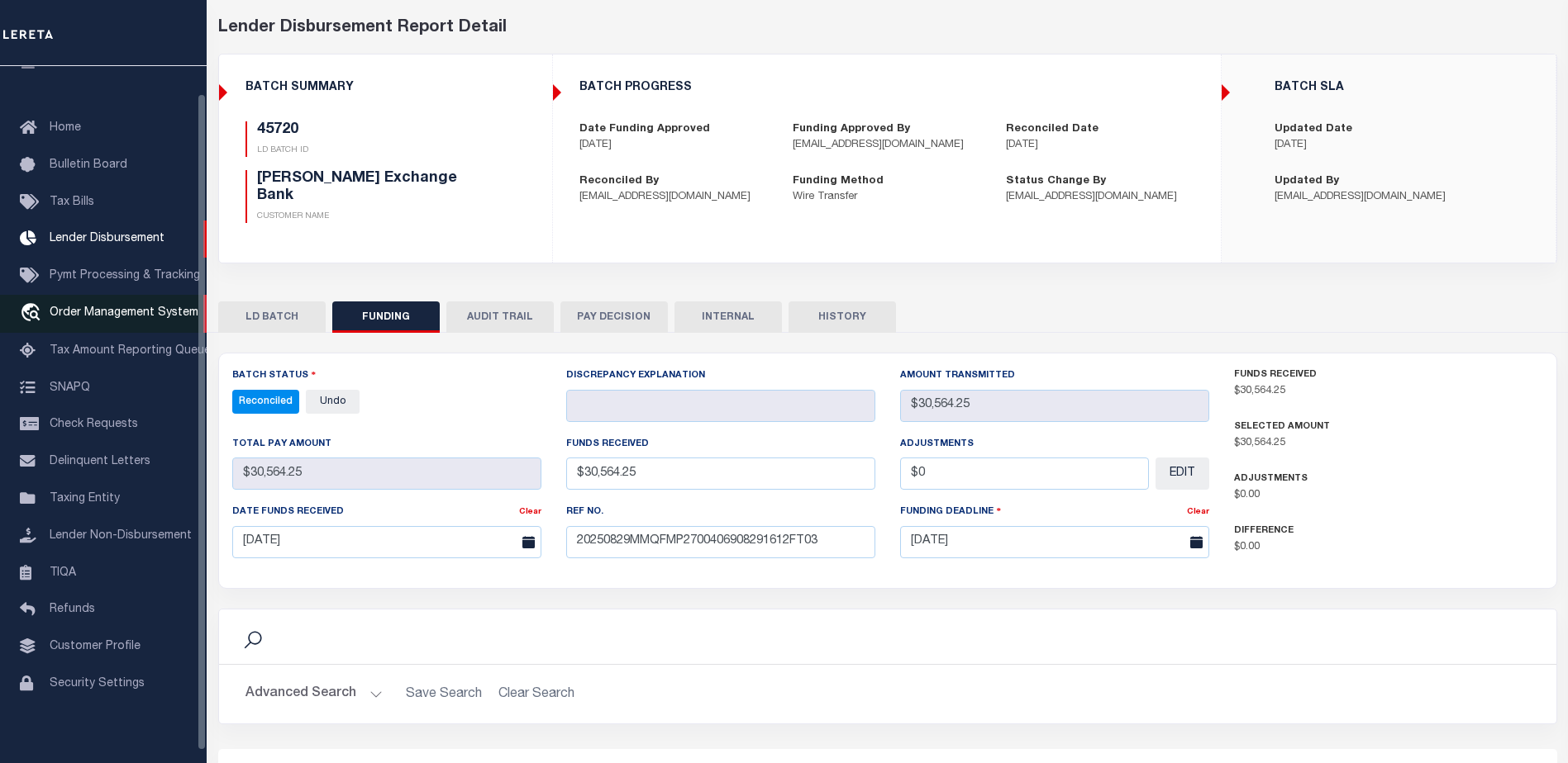
scroll to position [0, 0]
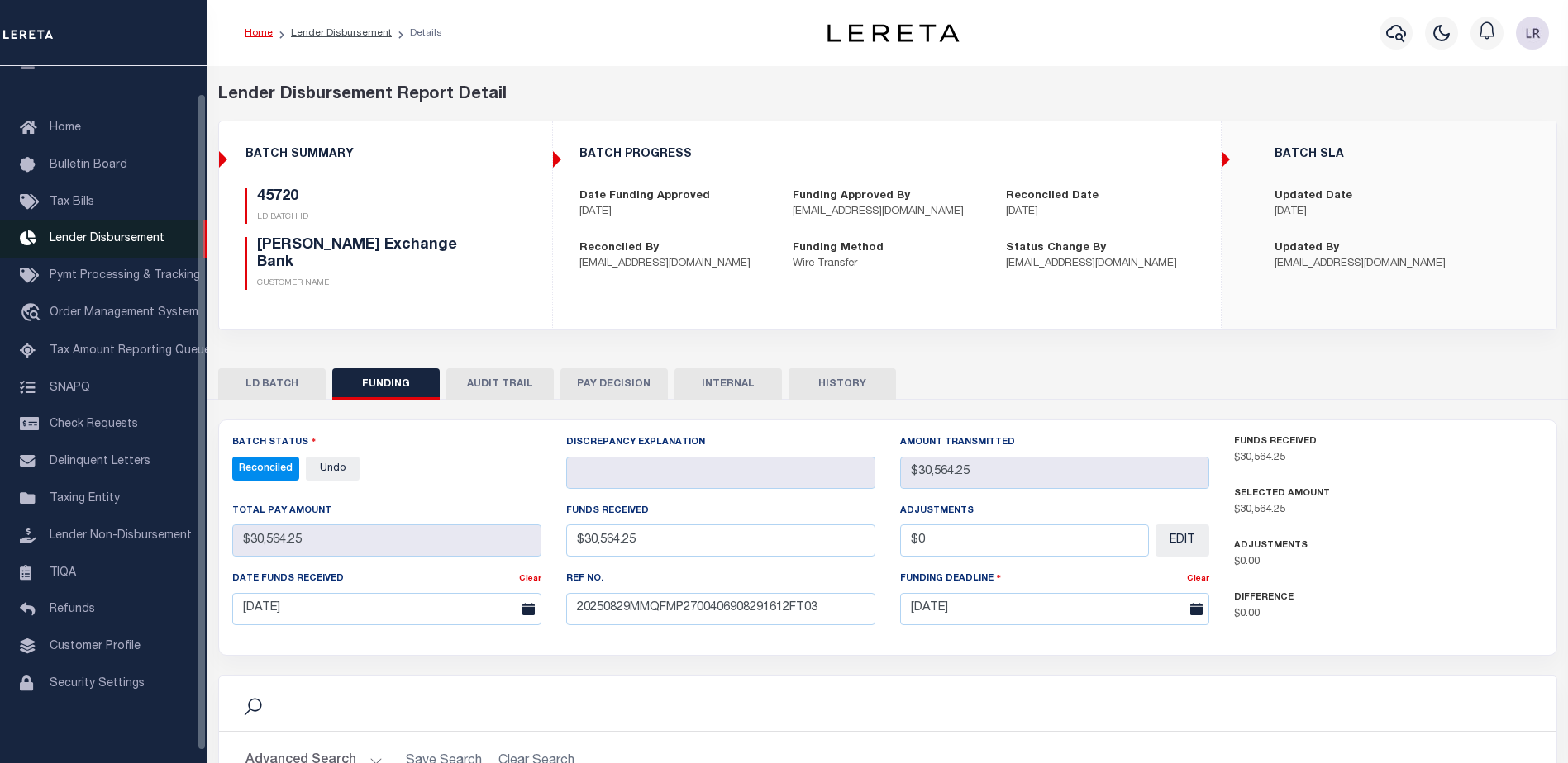
click at [104, 243] on span "Lender Disbursement" at bounding box center [107, 238] width 115 height 11
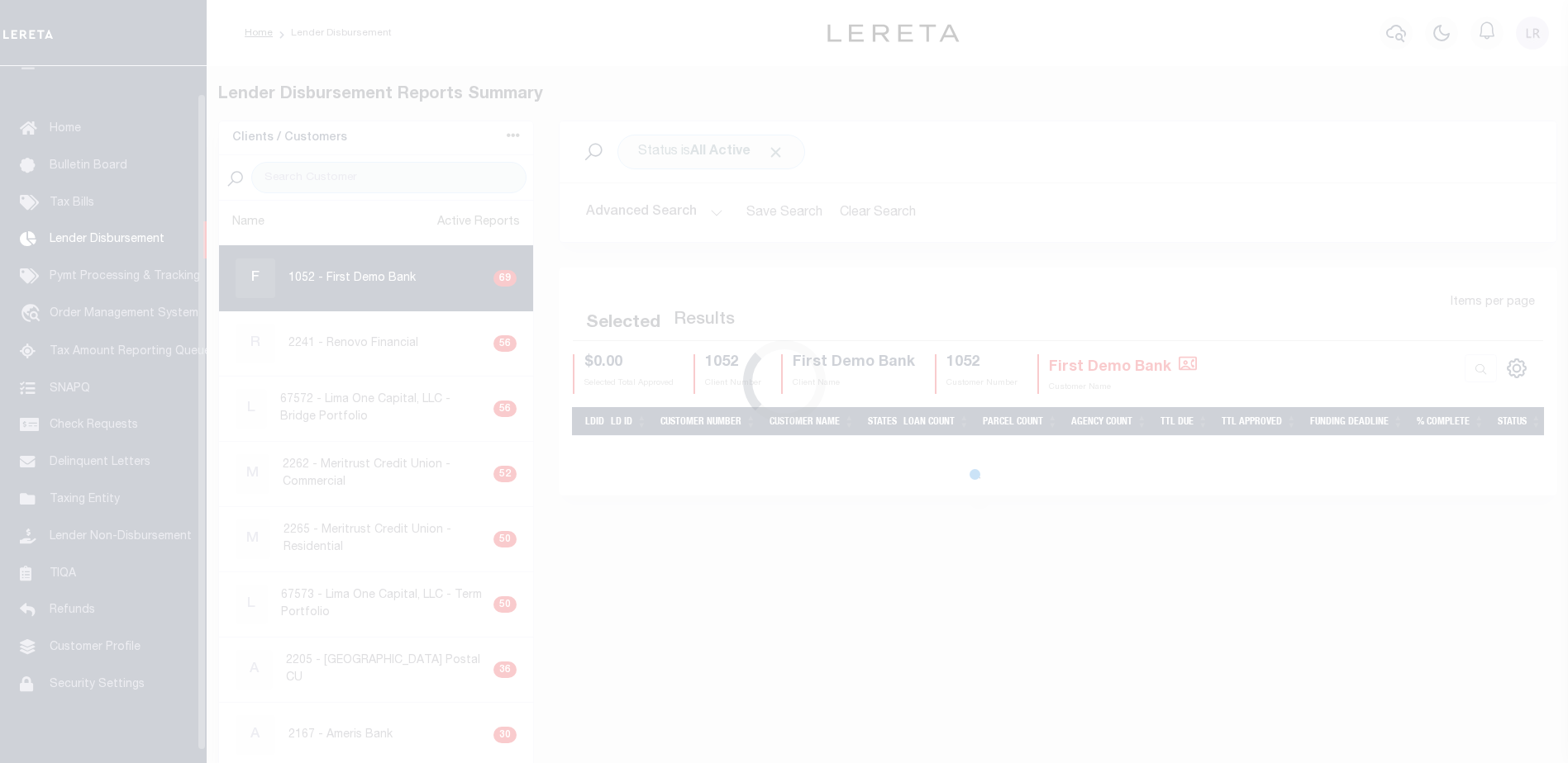
scroll to position [29, 0]
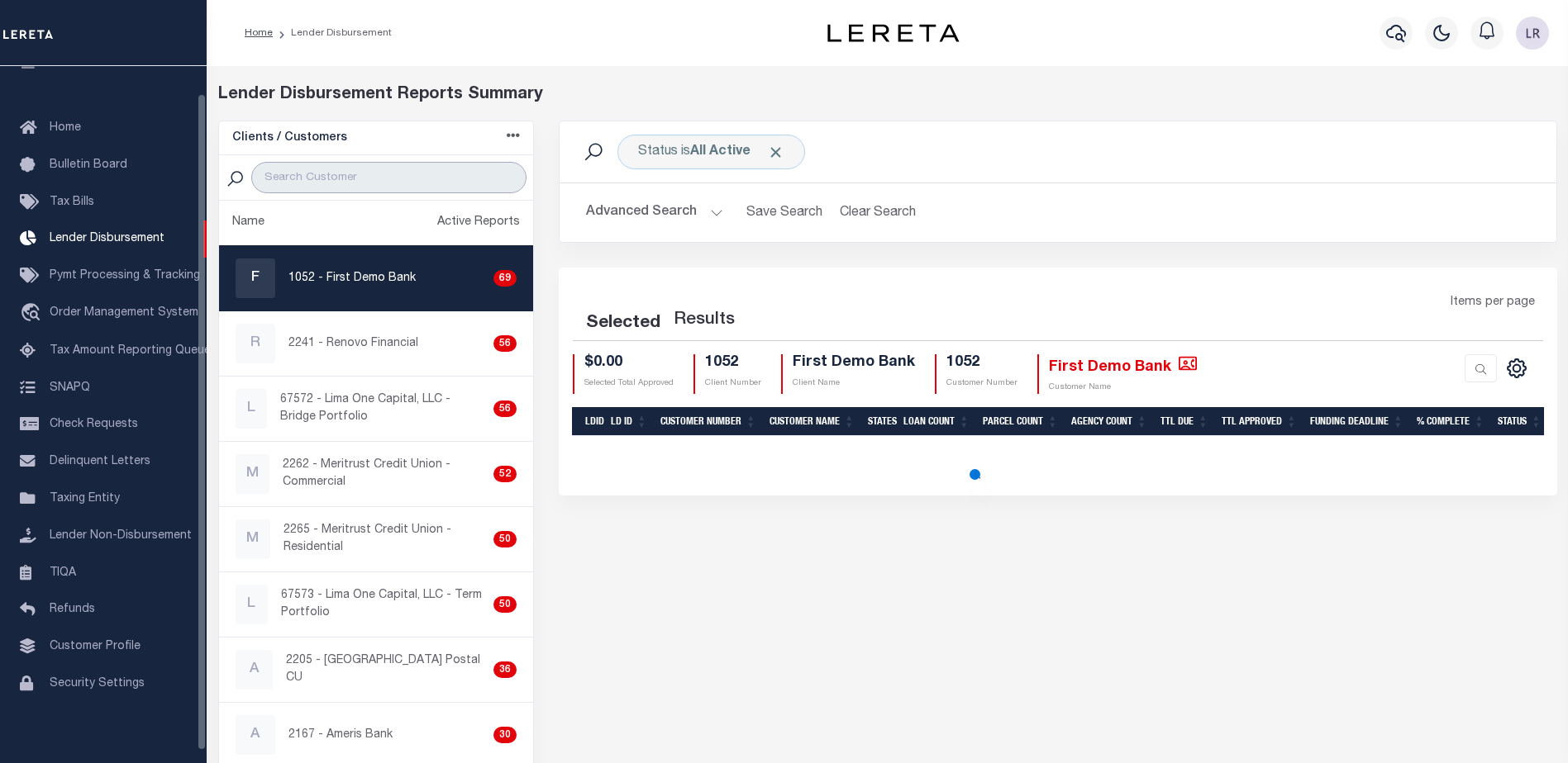
click at [364, 185] on input "search" at bounding box center [389, 177] width 276 height 32
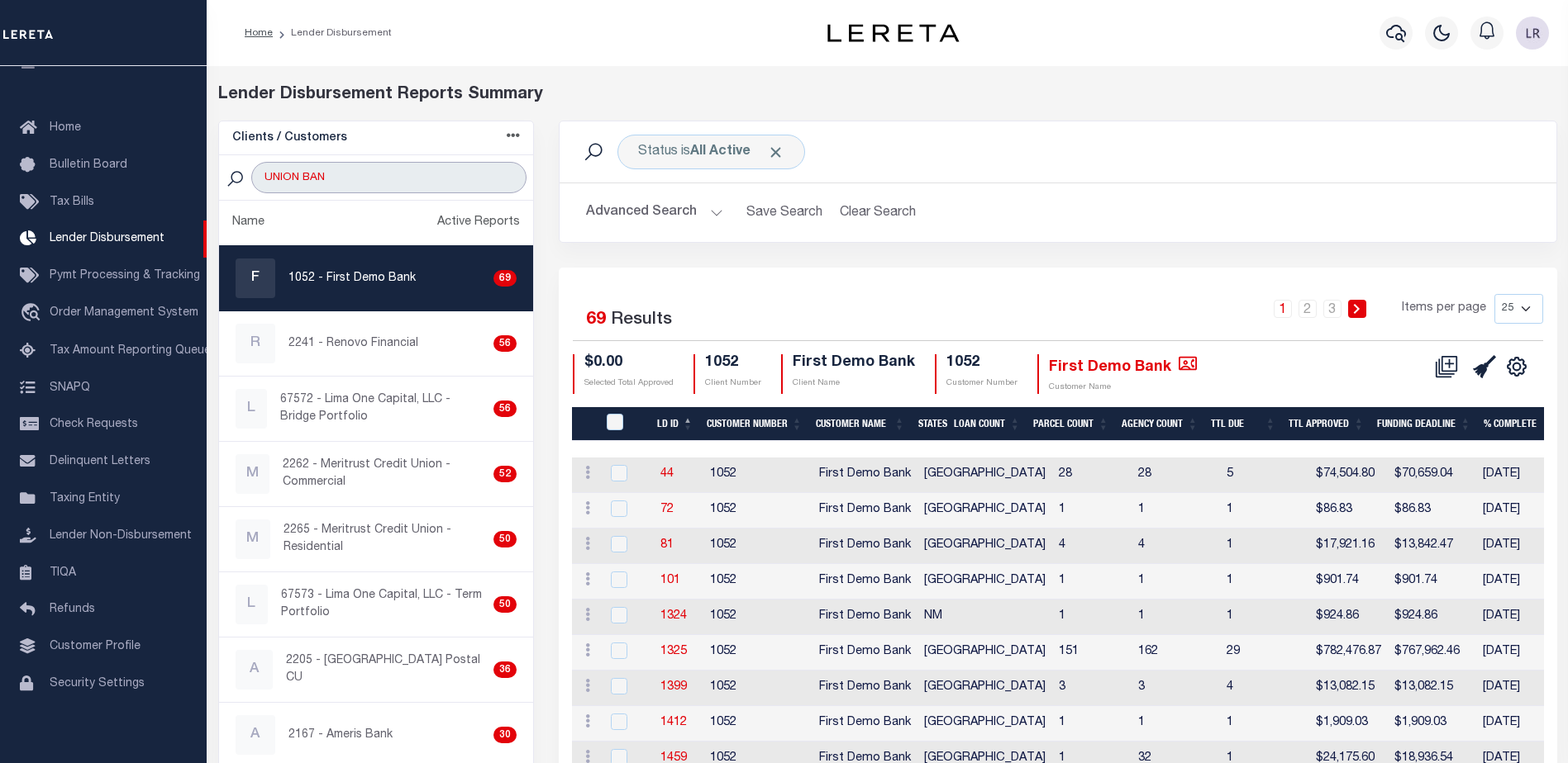
type input "UNION BANK"
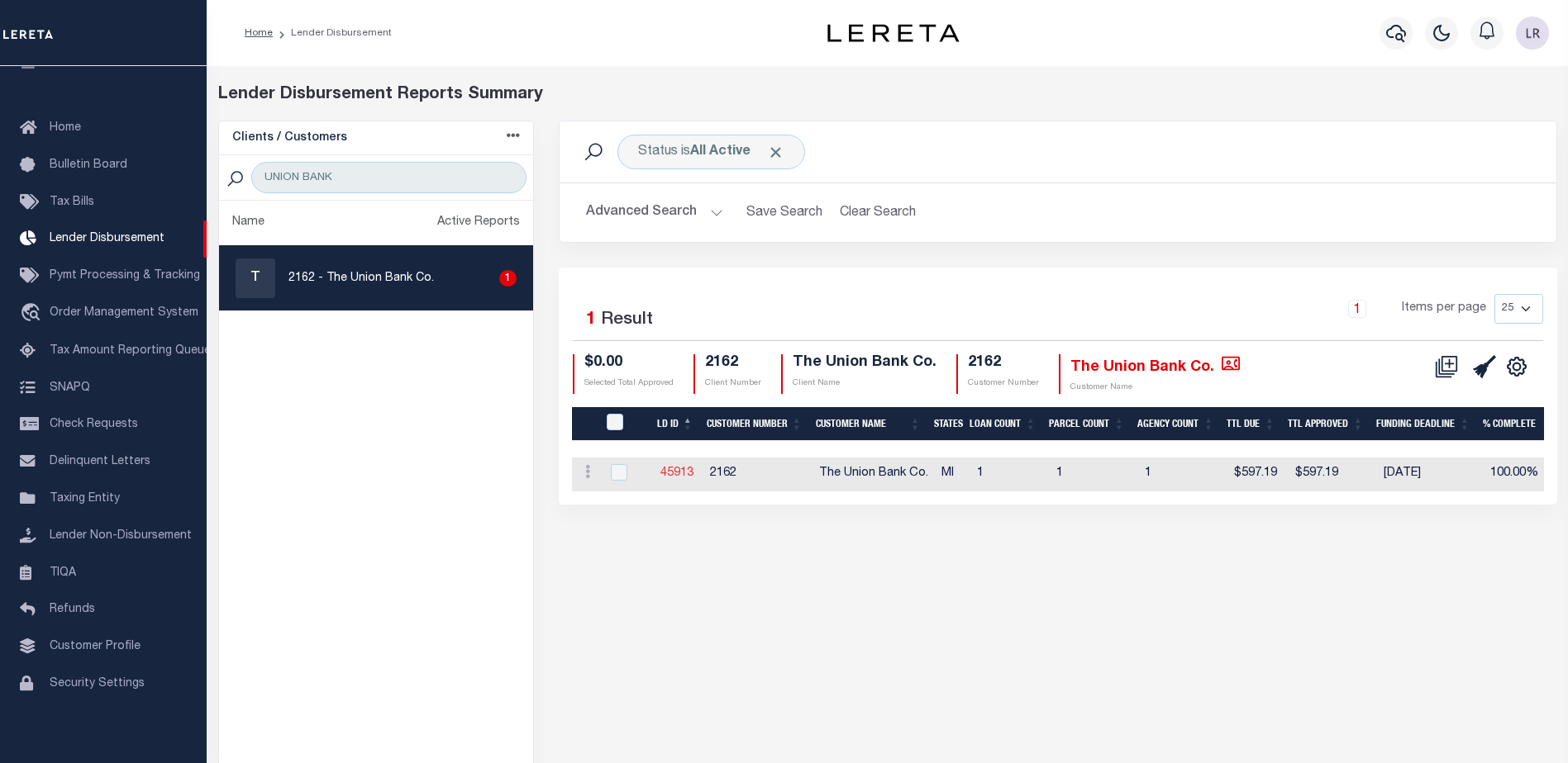
click at [677, 471] on link "45913" at bounding box center [677, 473] width 33 height 11
checkbox input "true"
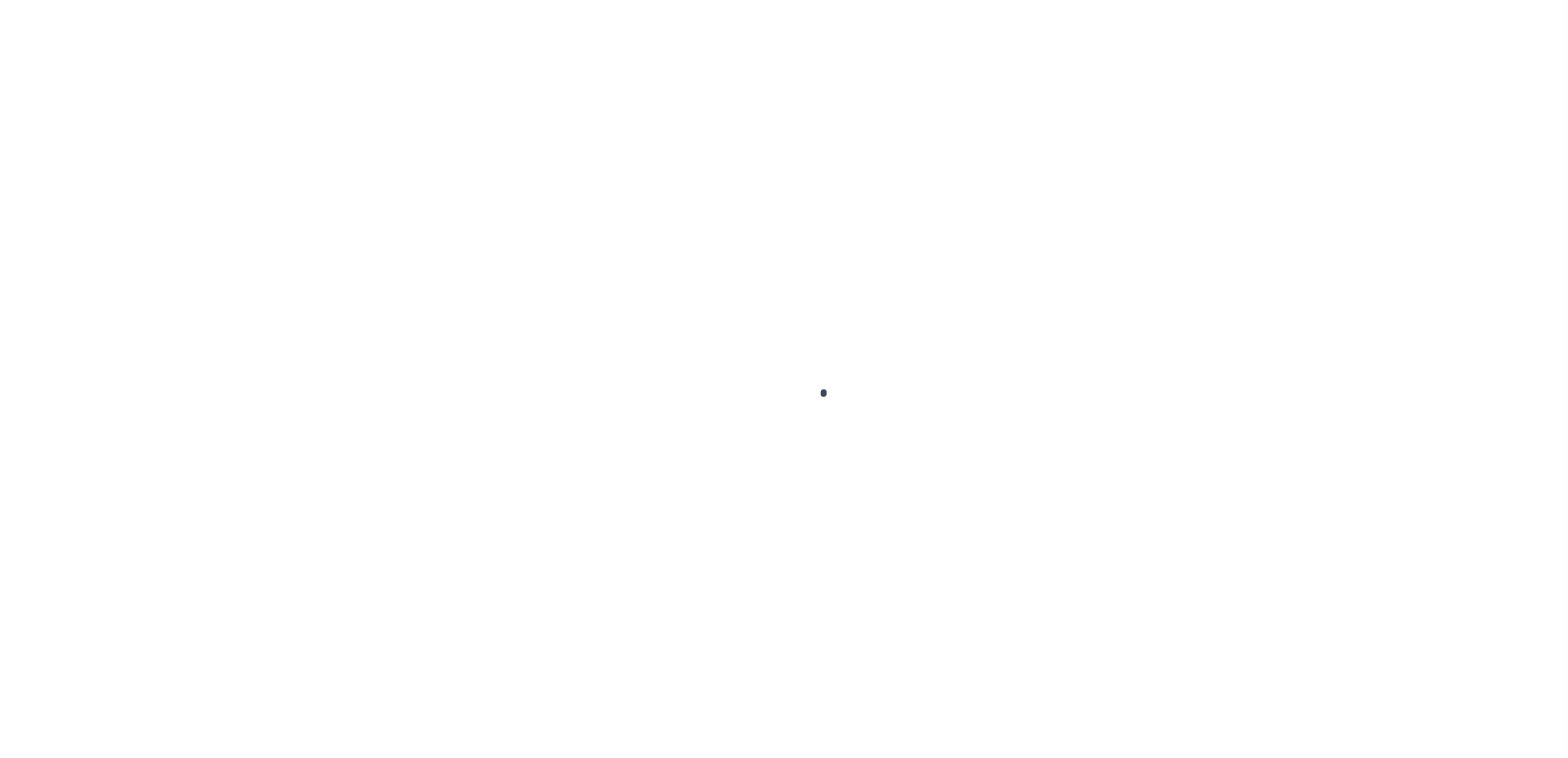
type input "$0.00"
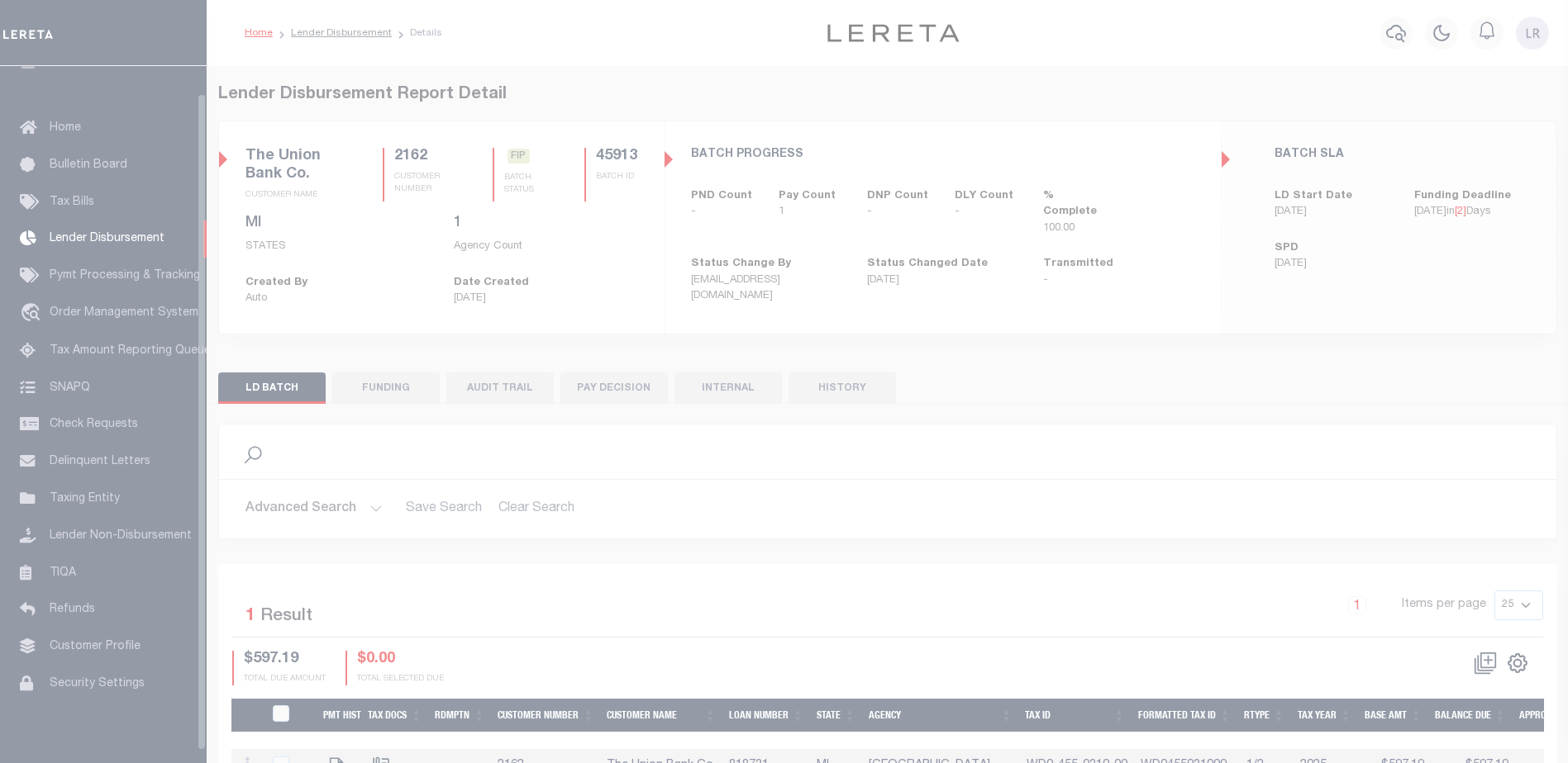
scroll to position [29, 0]
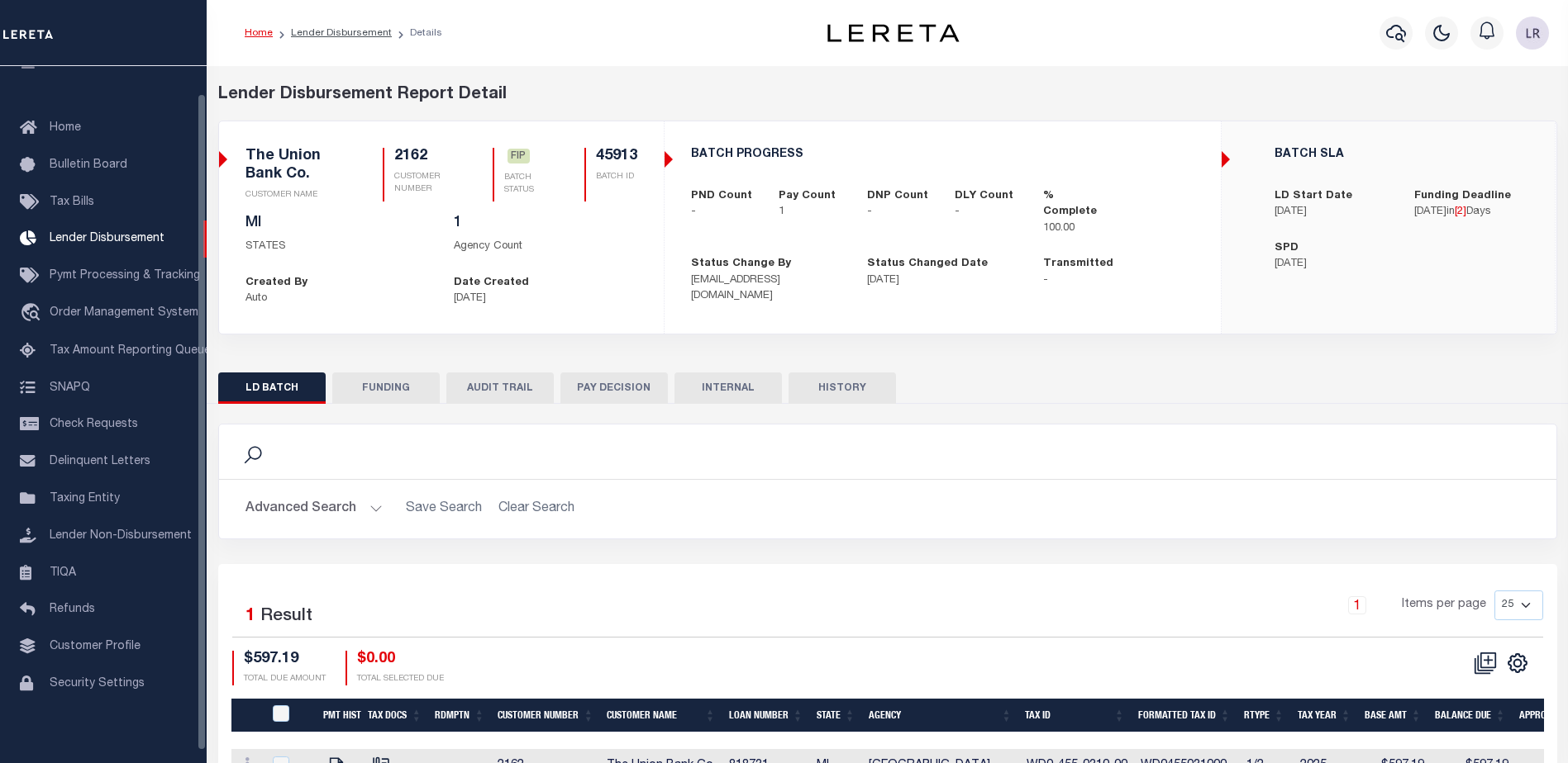
click at [397, 402] on button "FUNDING" at bounding box center [386, 389] width 107 height 32
type input "$597.19"
type input "$0"
type input "[DATE]"
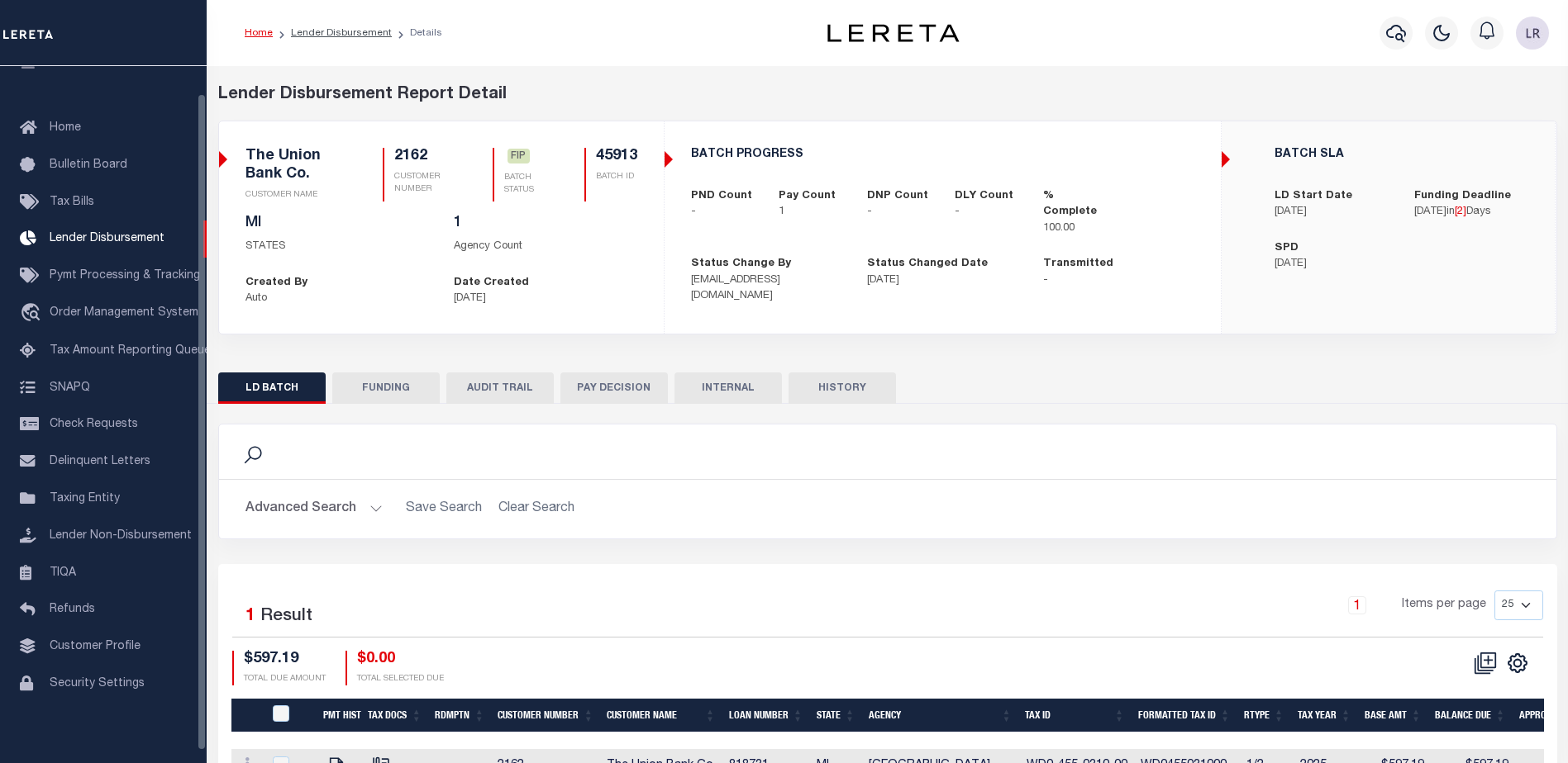
select select "100"
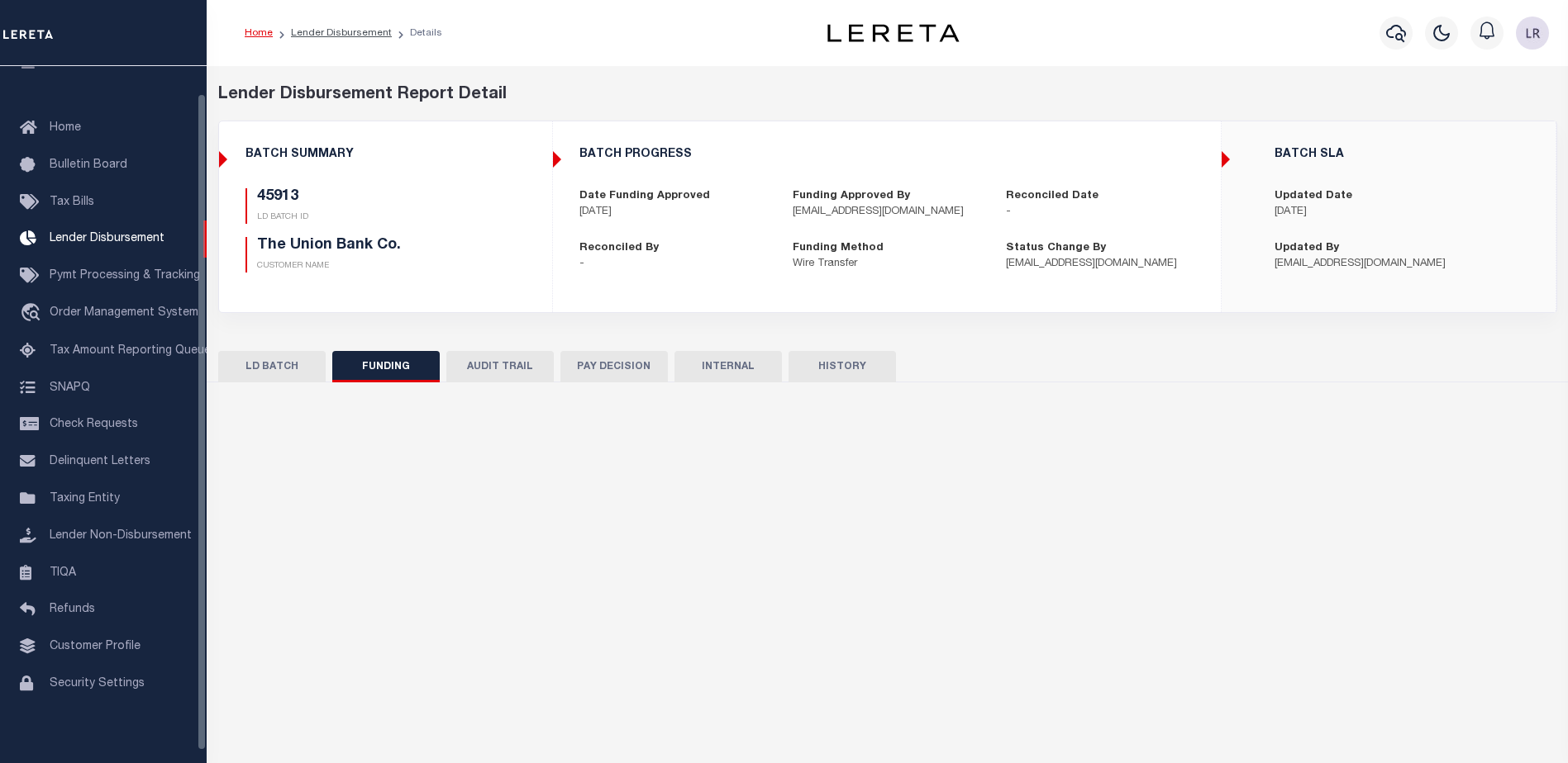
select select "100"
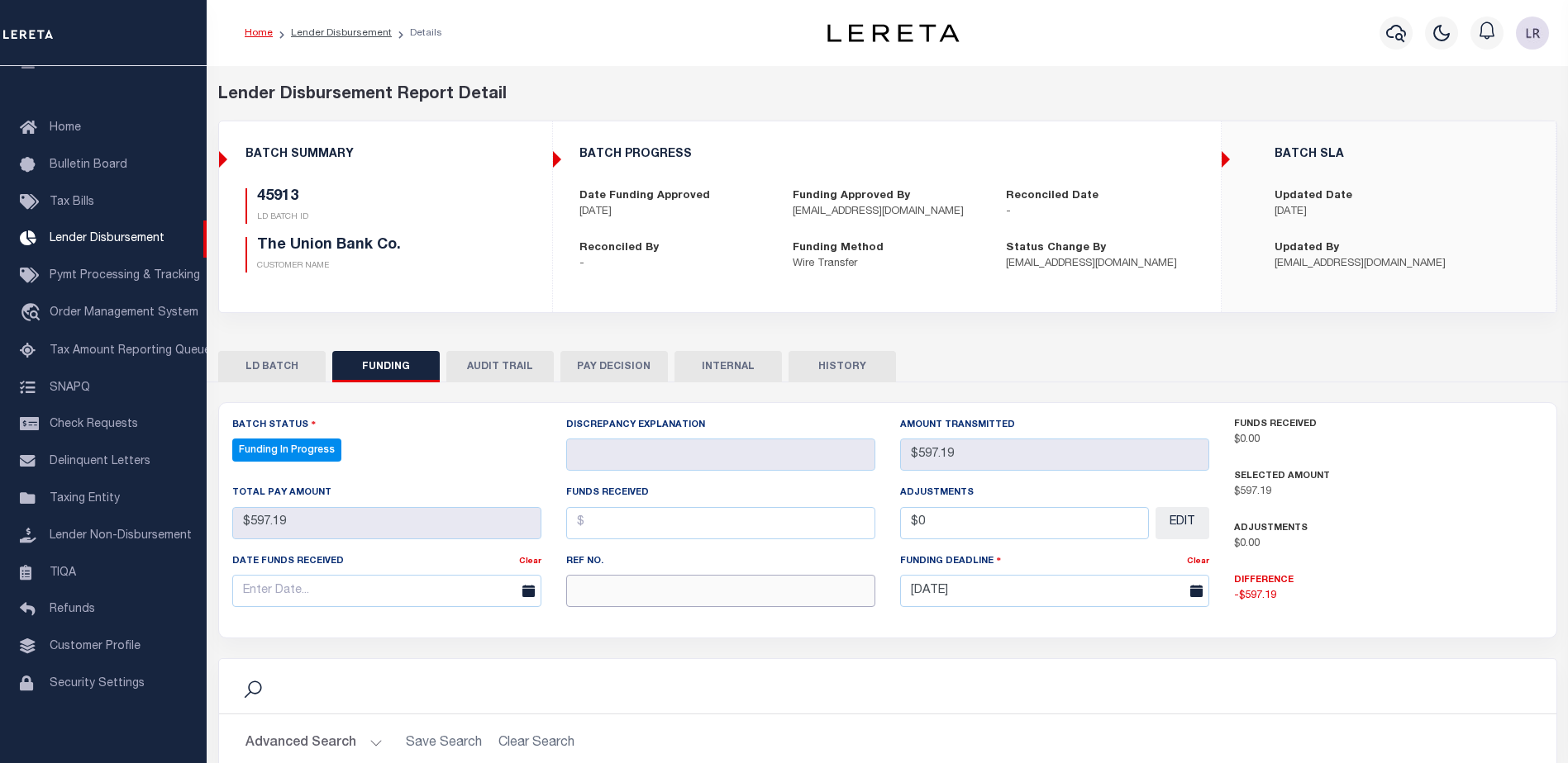
click at [620, 598] on input "text" at bounding box center [720, 591] width 309 height 32
paste input "20250829MMQFMP2700295608291242FT03"
type input "20250829MMQFMP2700295608291242FT03"
click at [598, 526] on input "text" at bounding box center [720, 523] width 309 height 32
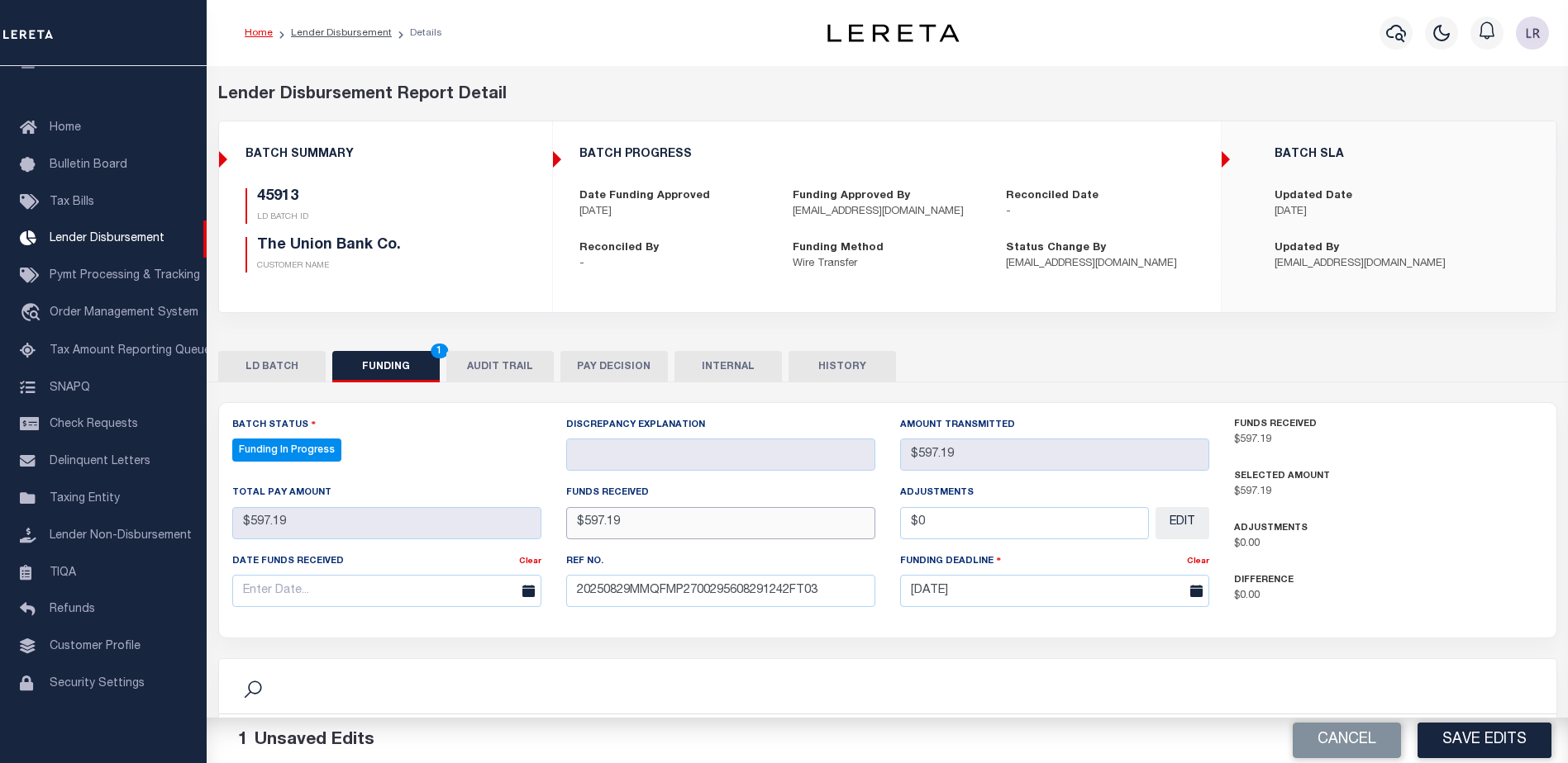
type input "$597.19"
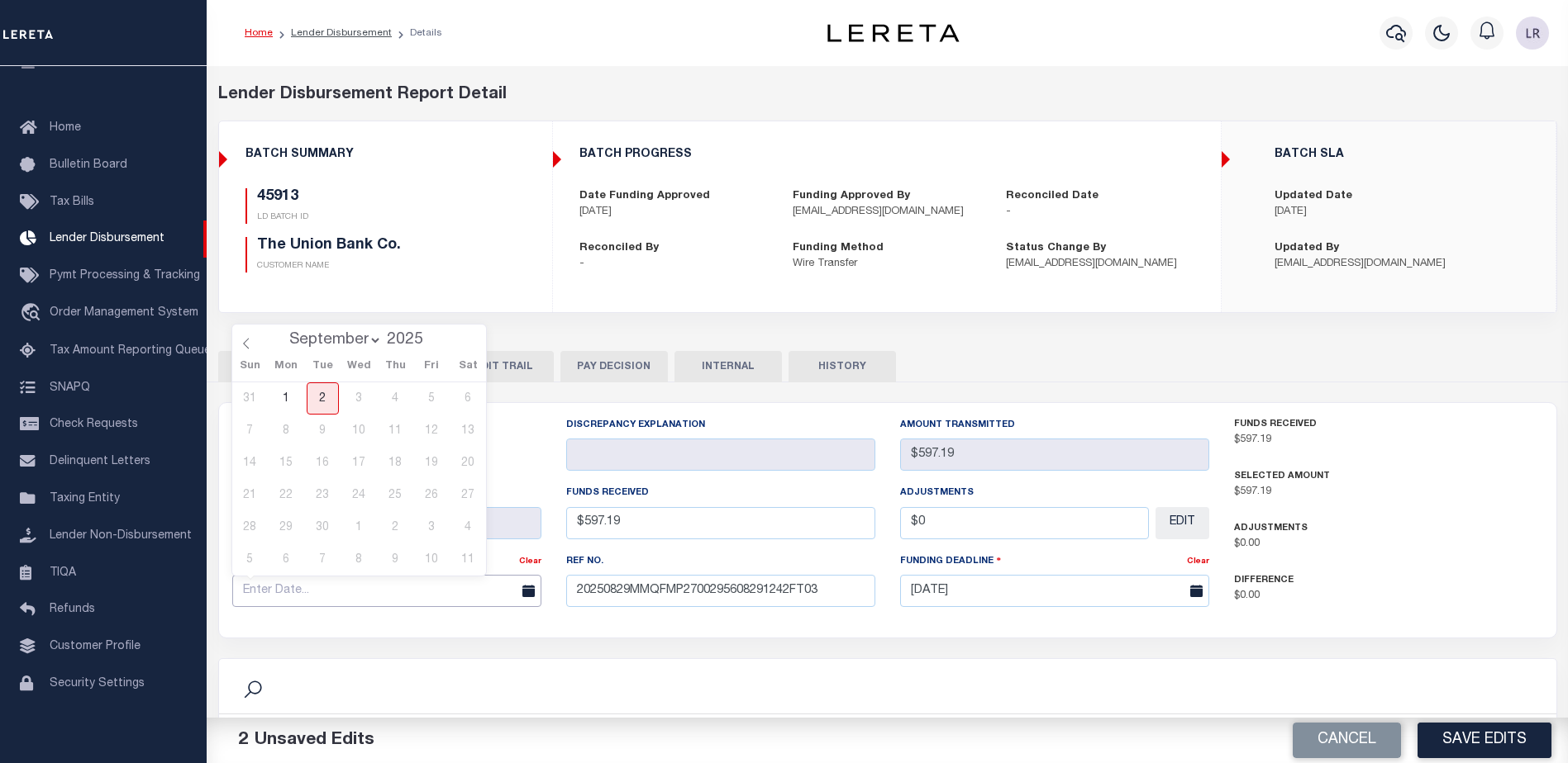
click at [447, 600] on input "text" at bounding box center [387, 591] width 309 height 32
click at [246, 338] on span at bounding box center [247, 339] width 28 height 28
select select "7"
click at [420, 526] on span "29" at bounding box center [432, 528] width 32 height 32
type input "[DATE]"
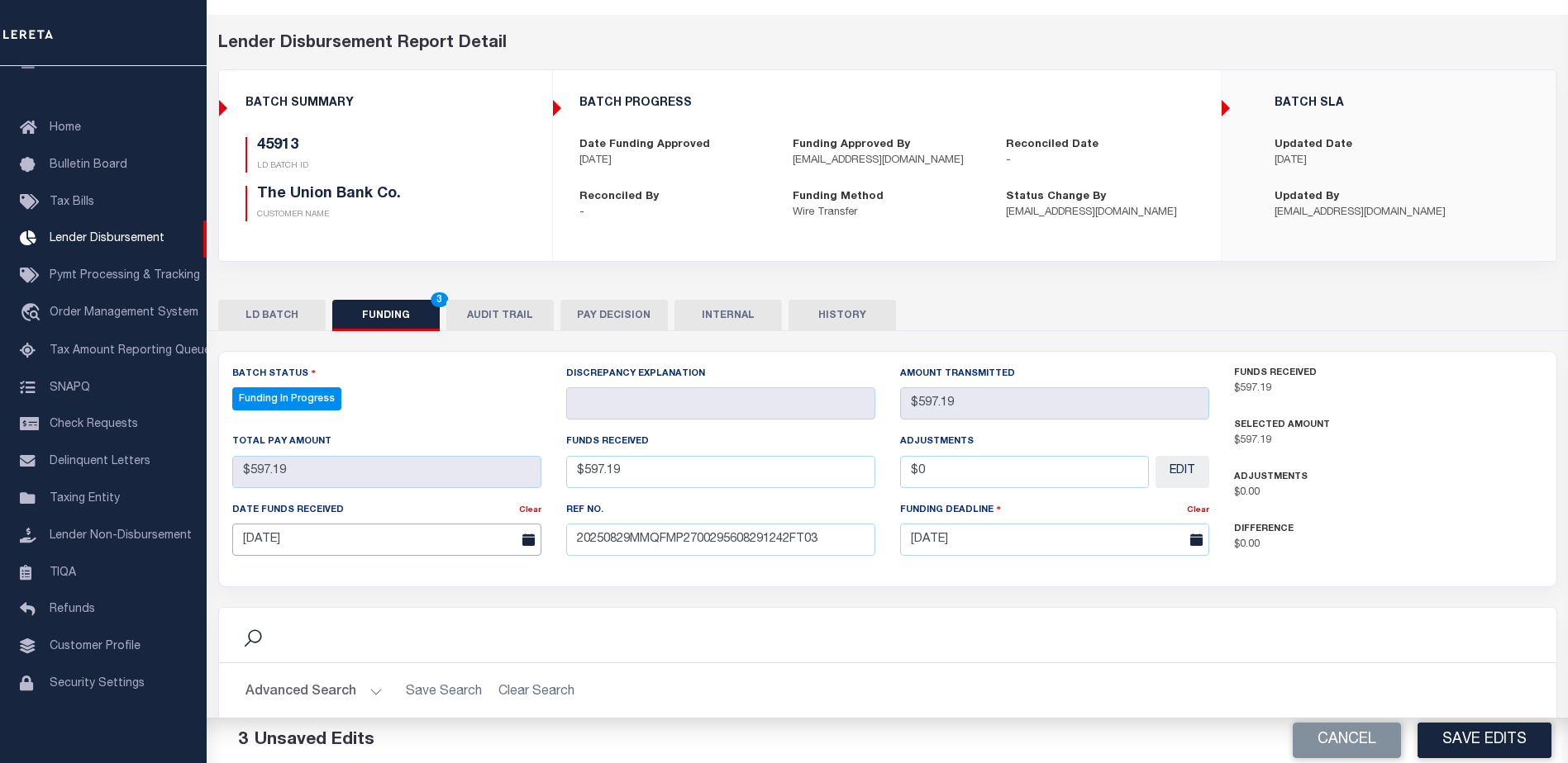
scroll to position [247, 0]
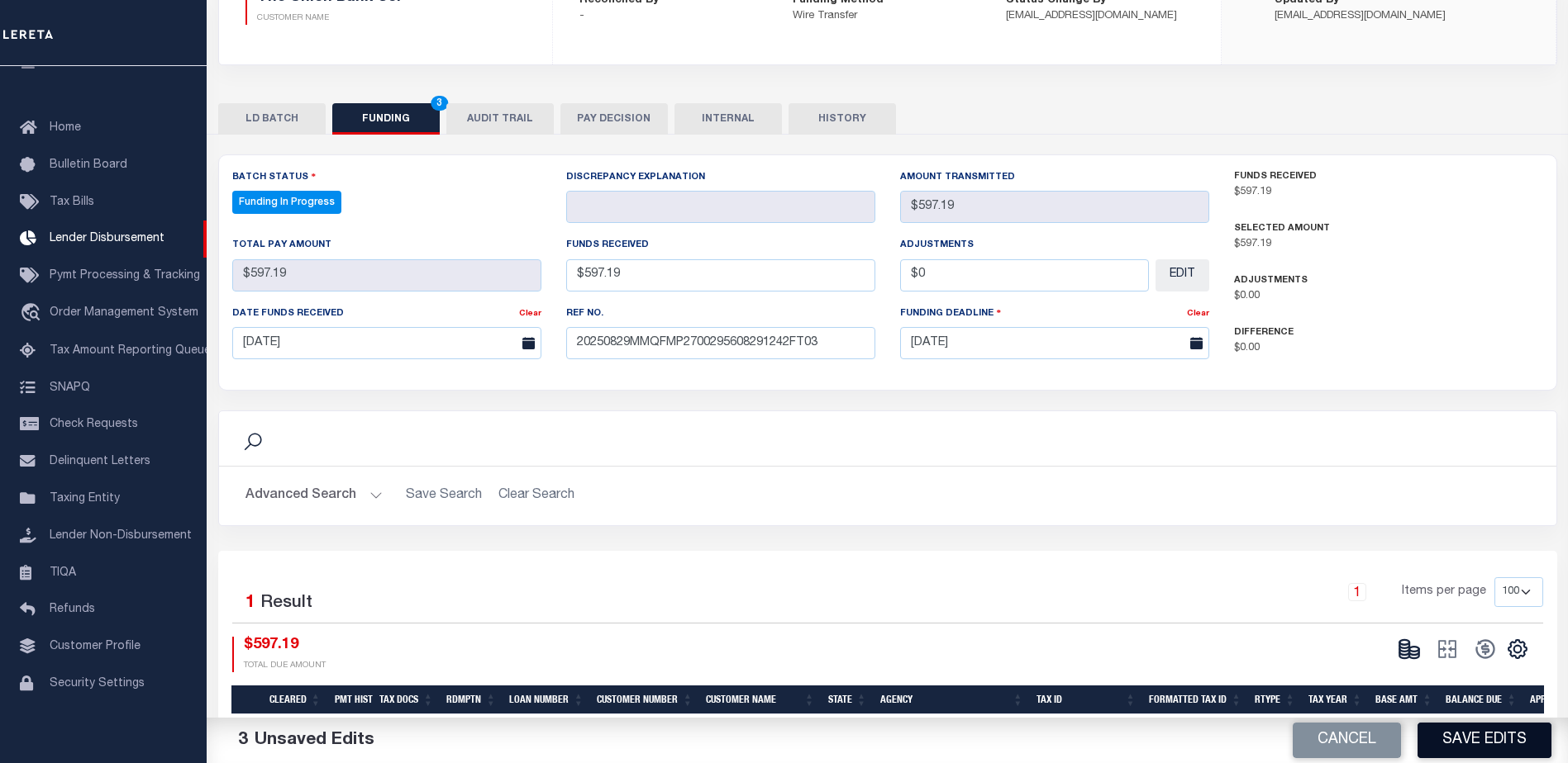
click at [1507, 736] on button "Save Edits" at bounding box center [1484, 741] width 134 height 35
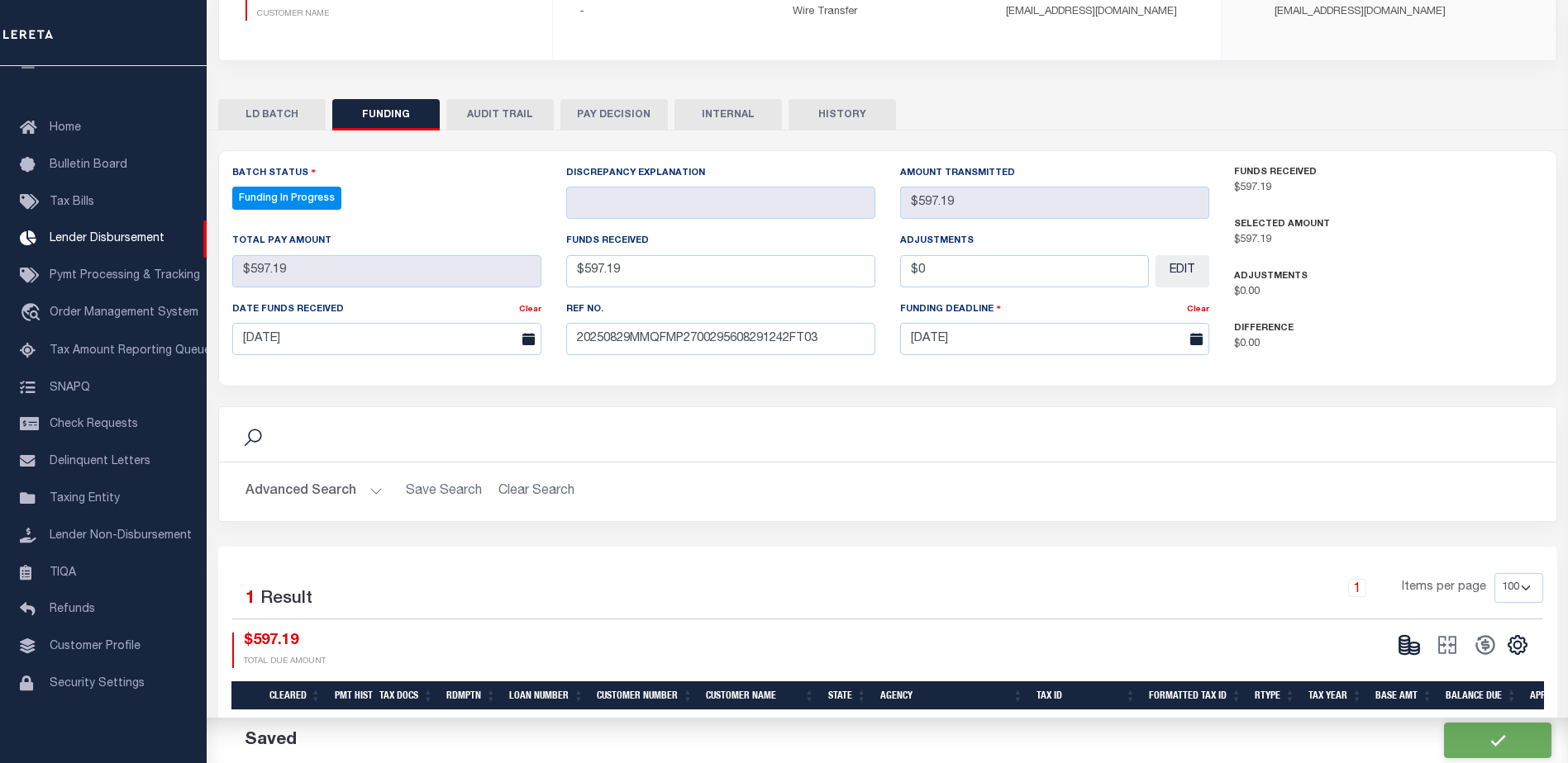
type input "$597.19"
type input "$0"
select select "100"
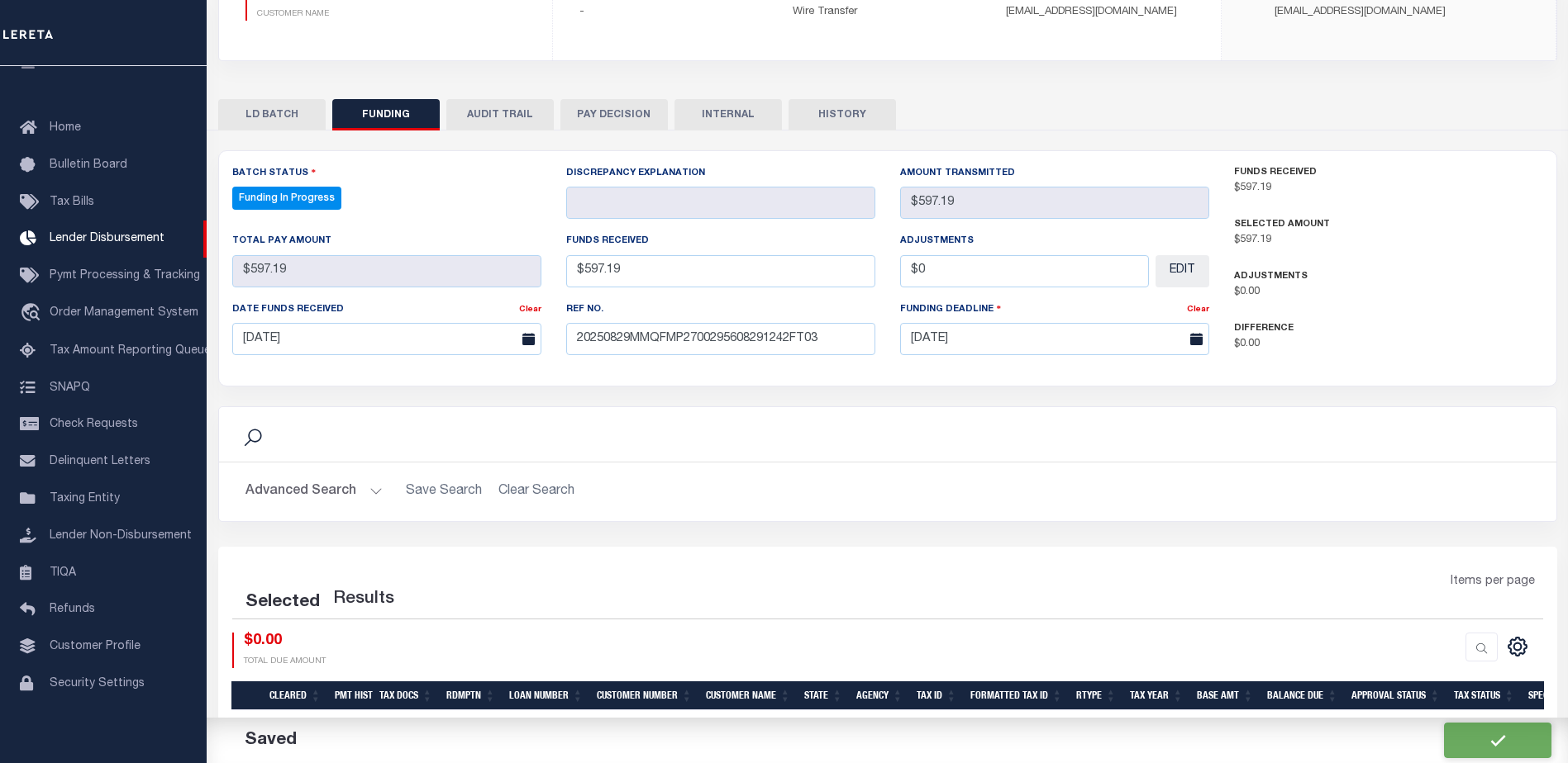
select select "100"
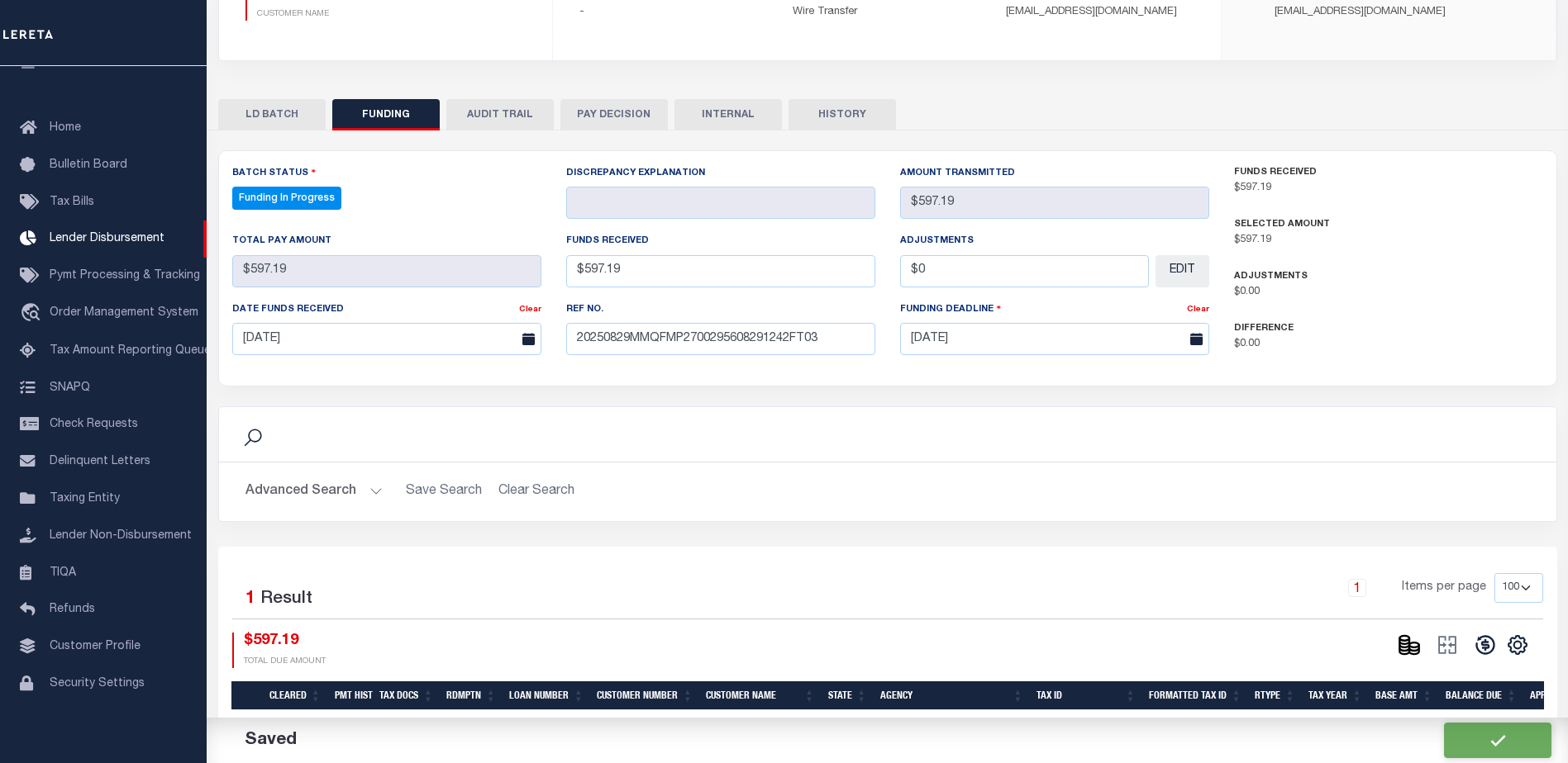
scroll to position [308, 0]
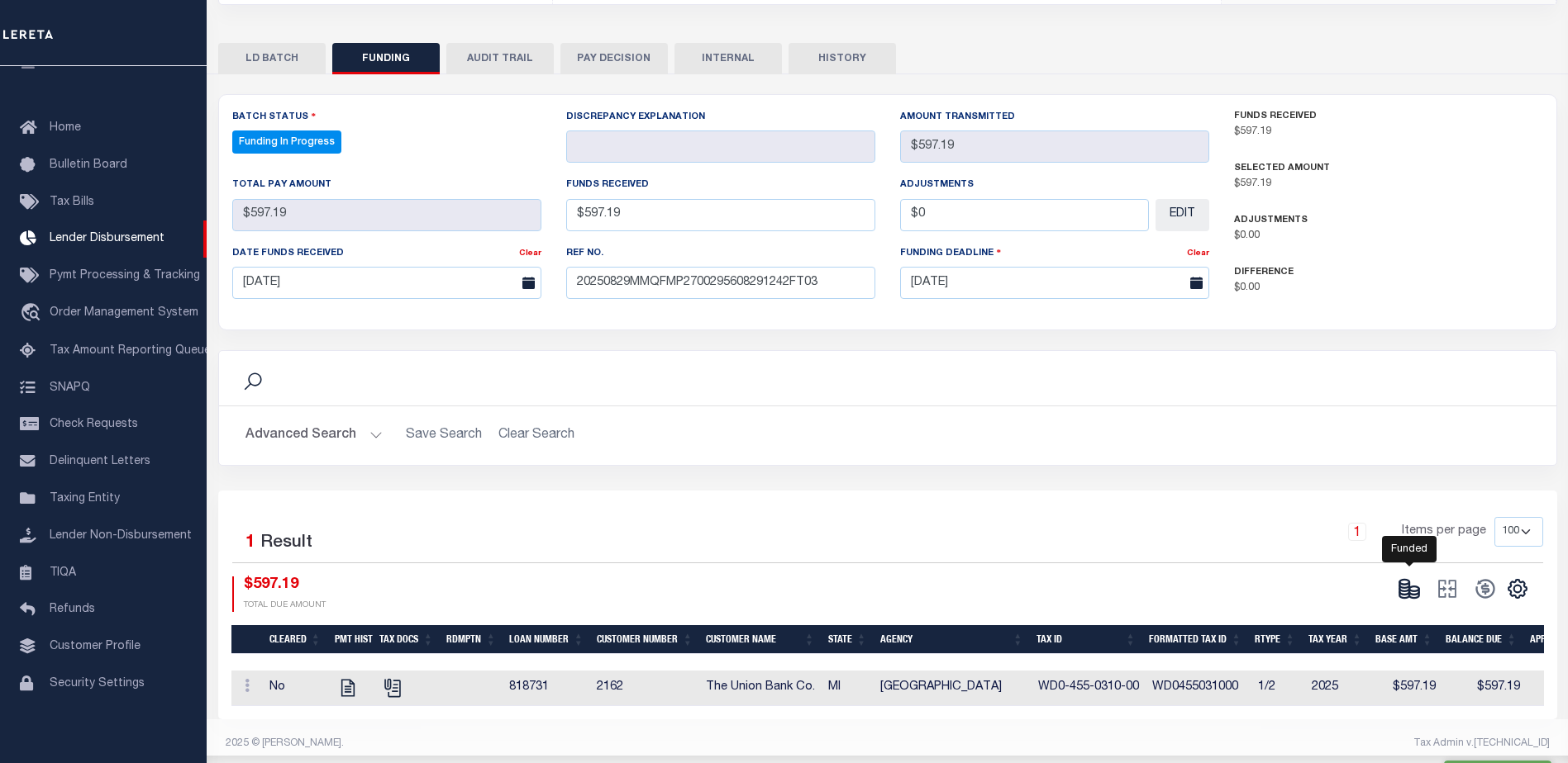
click at [1414, 586] on icon at bounding box center [1409, 588] width 23 height 23
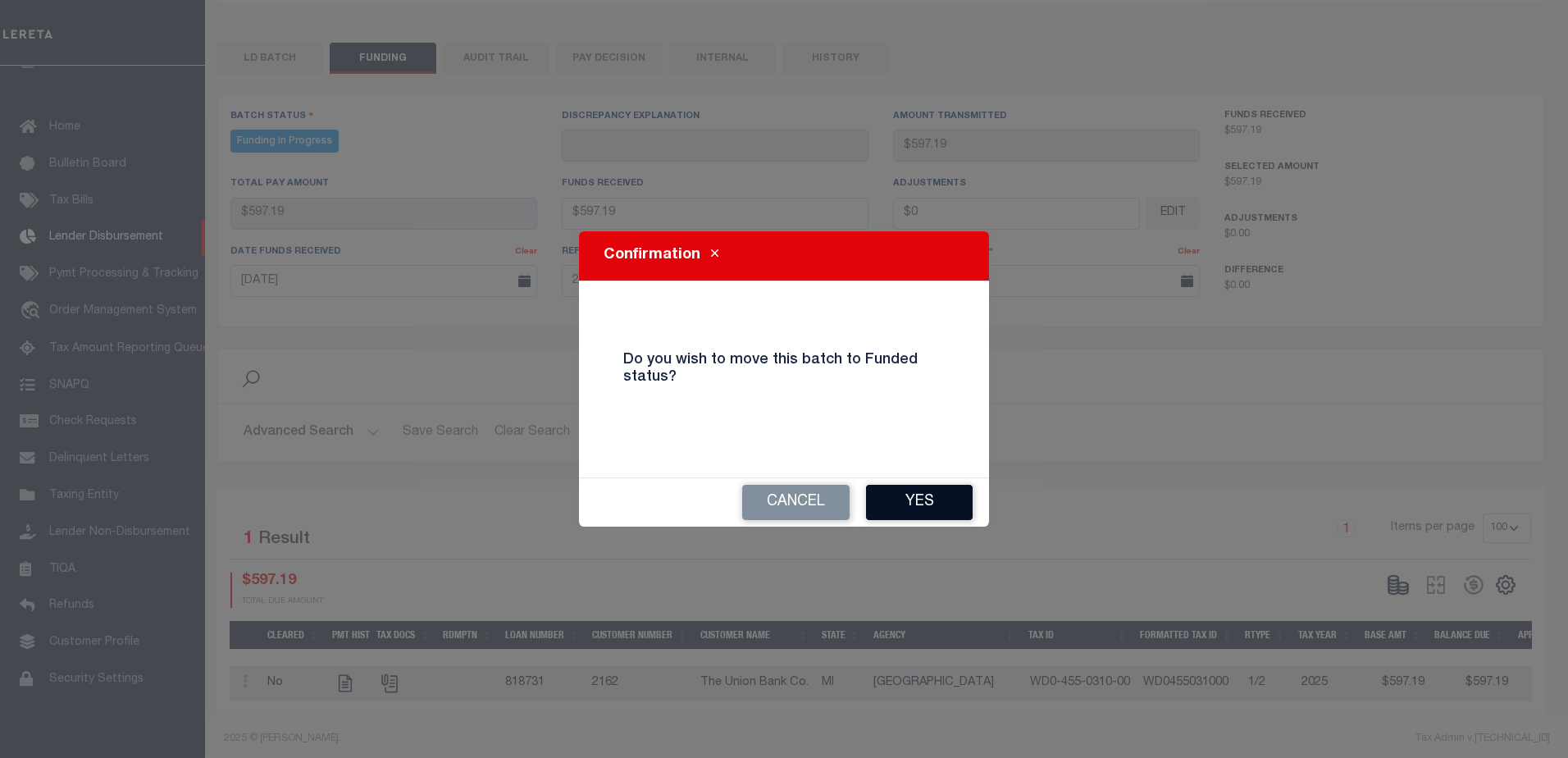
click at [965, 503] on button "Yes" at bounding box center [919, 503] width 107 height 35
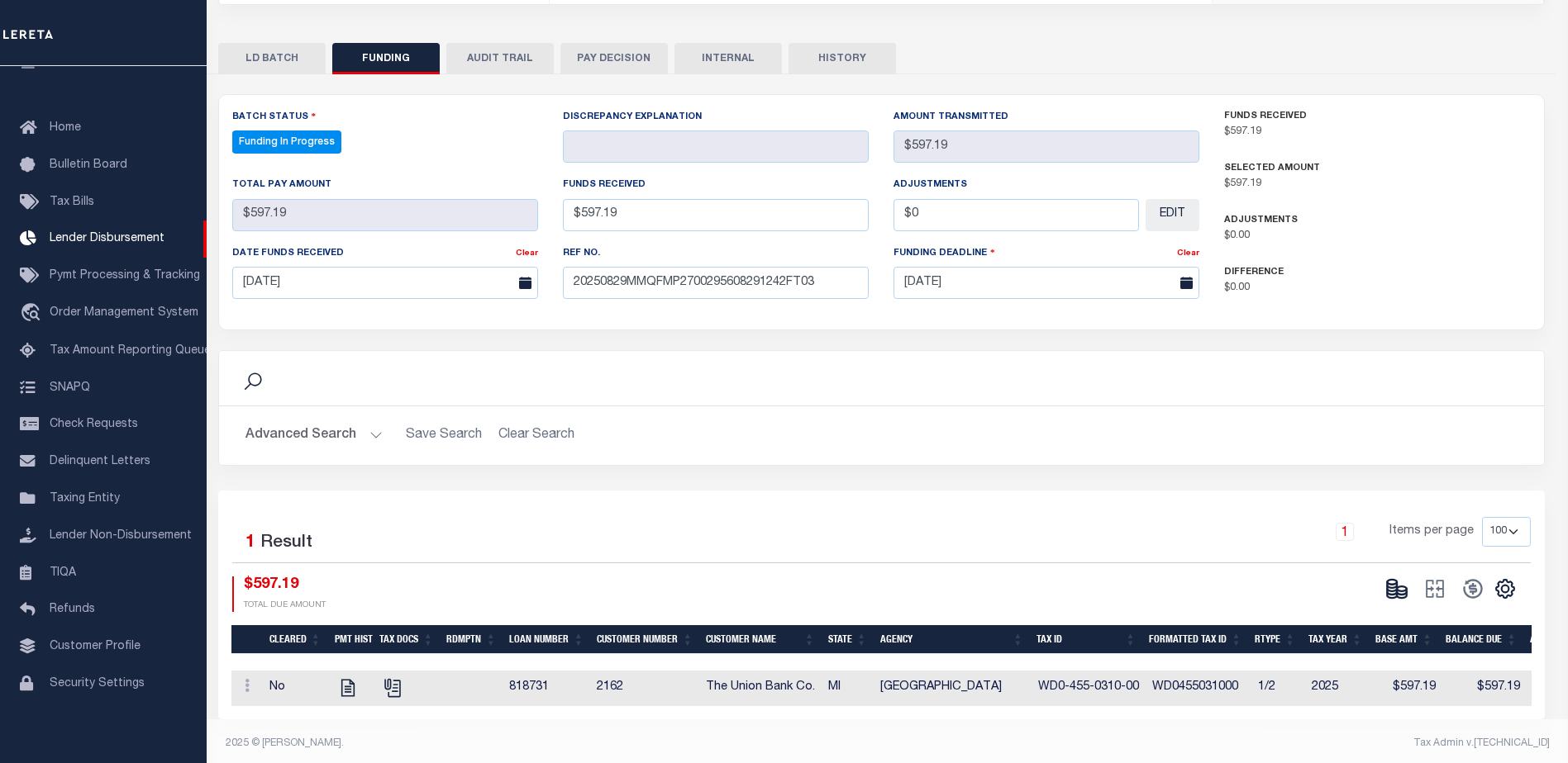
type input "$597.19"
type input "$0"
select select "100"
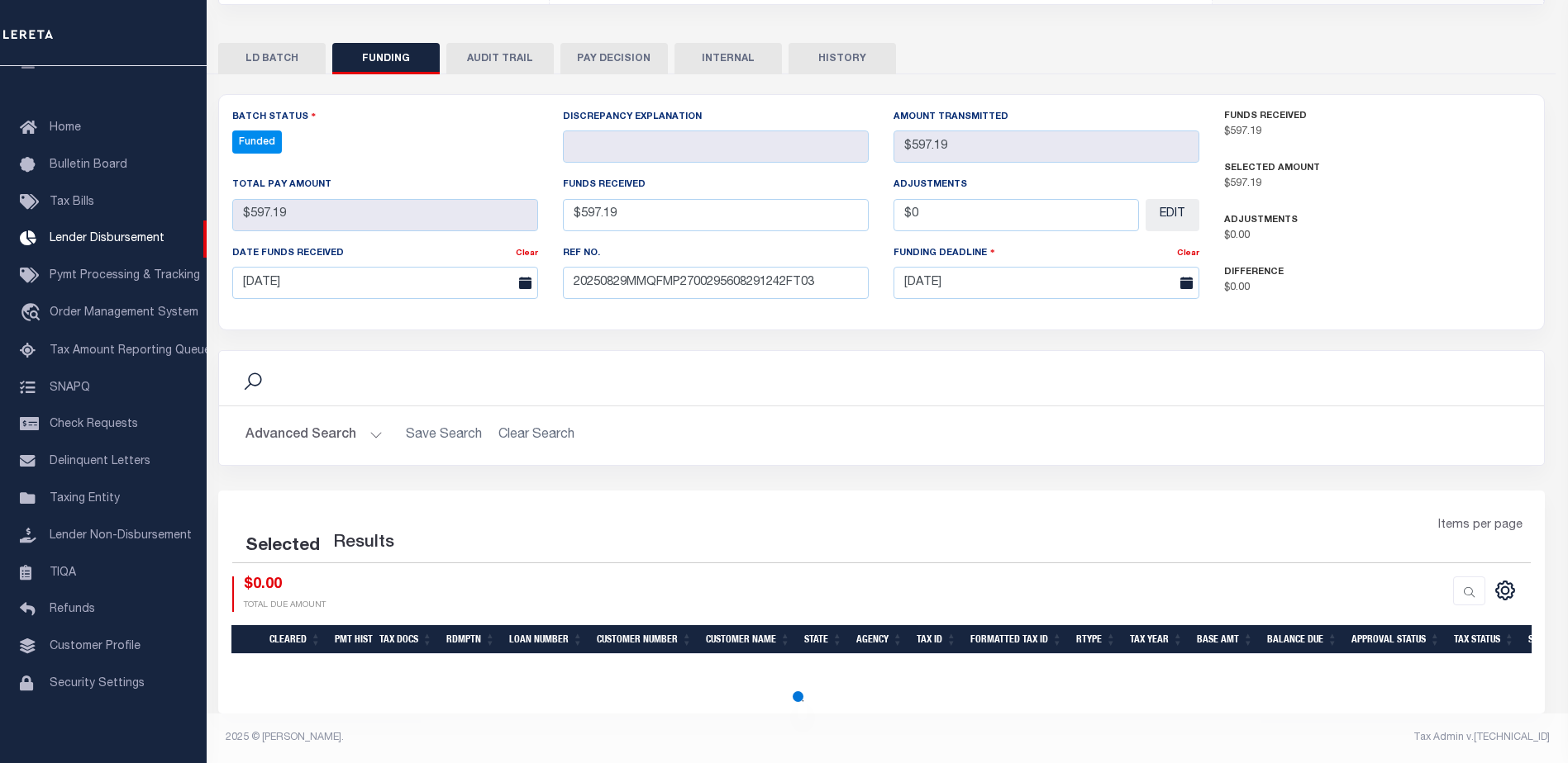
select select "100"
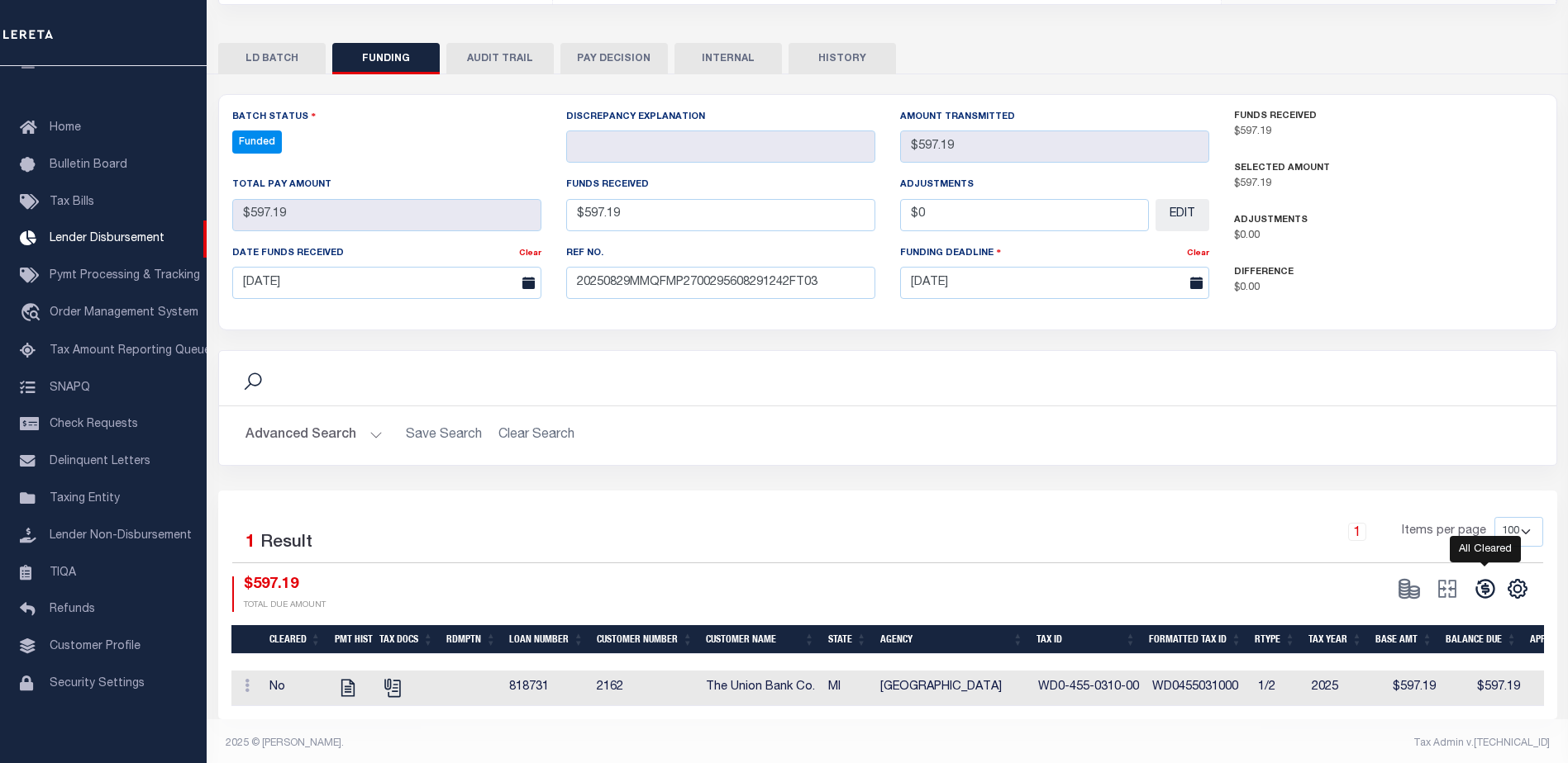
click at [1485, 590] on icon at bounding box center [1485, 588] width 23 height 23
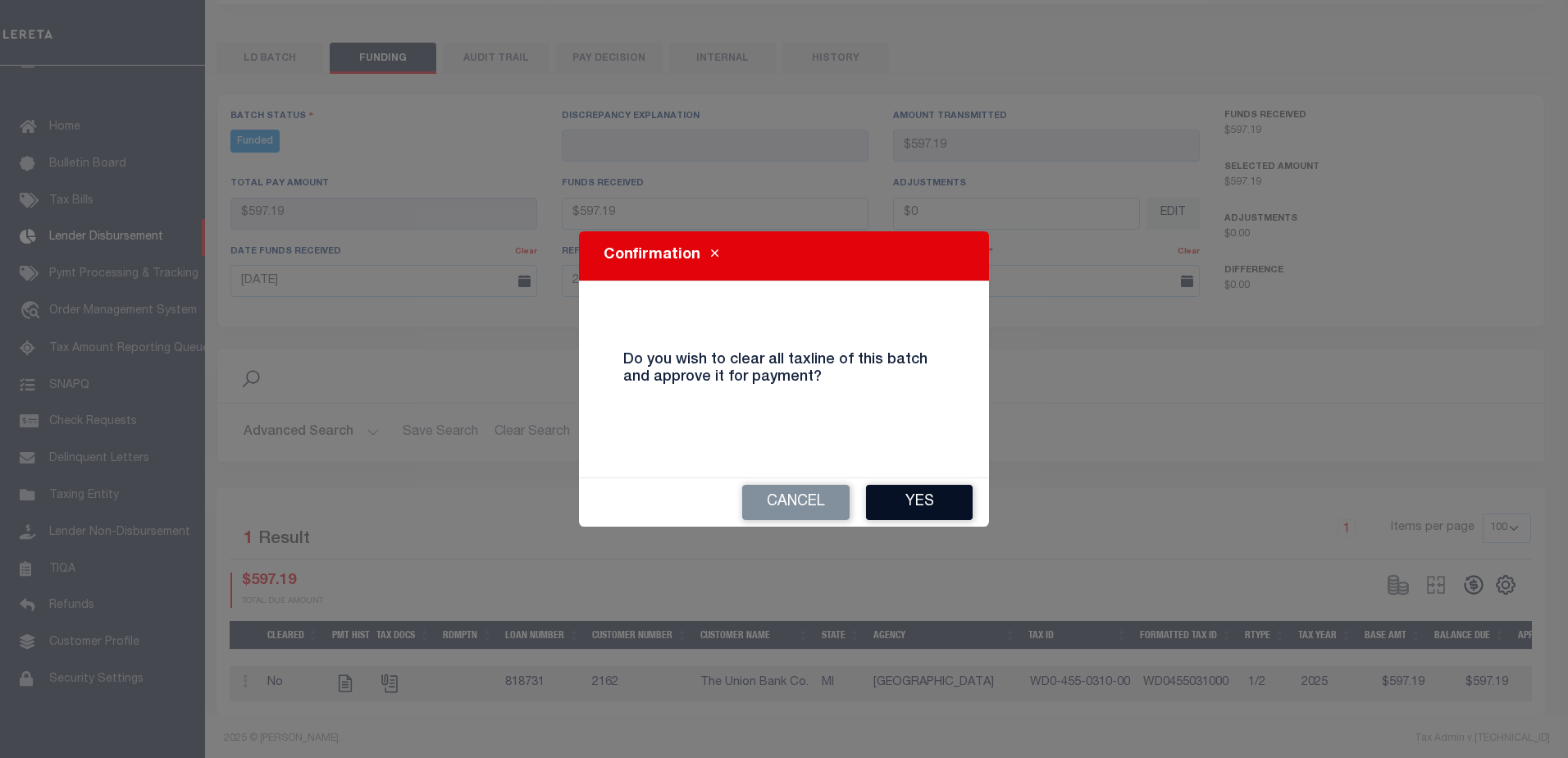
click at [927, 499] on button "Yes" at bounding box center [919, 503] width 107 height 35
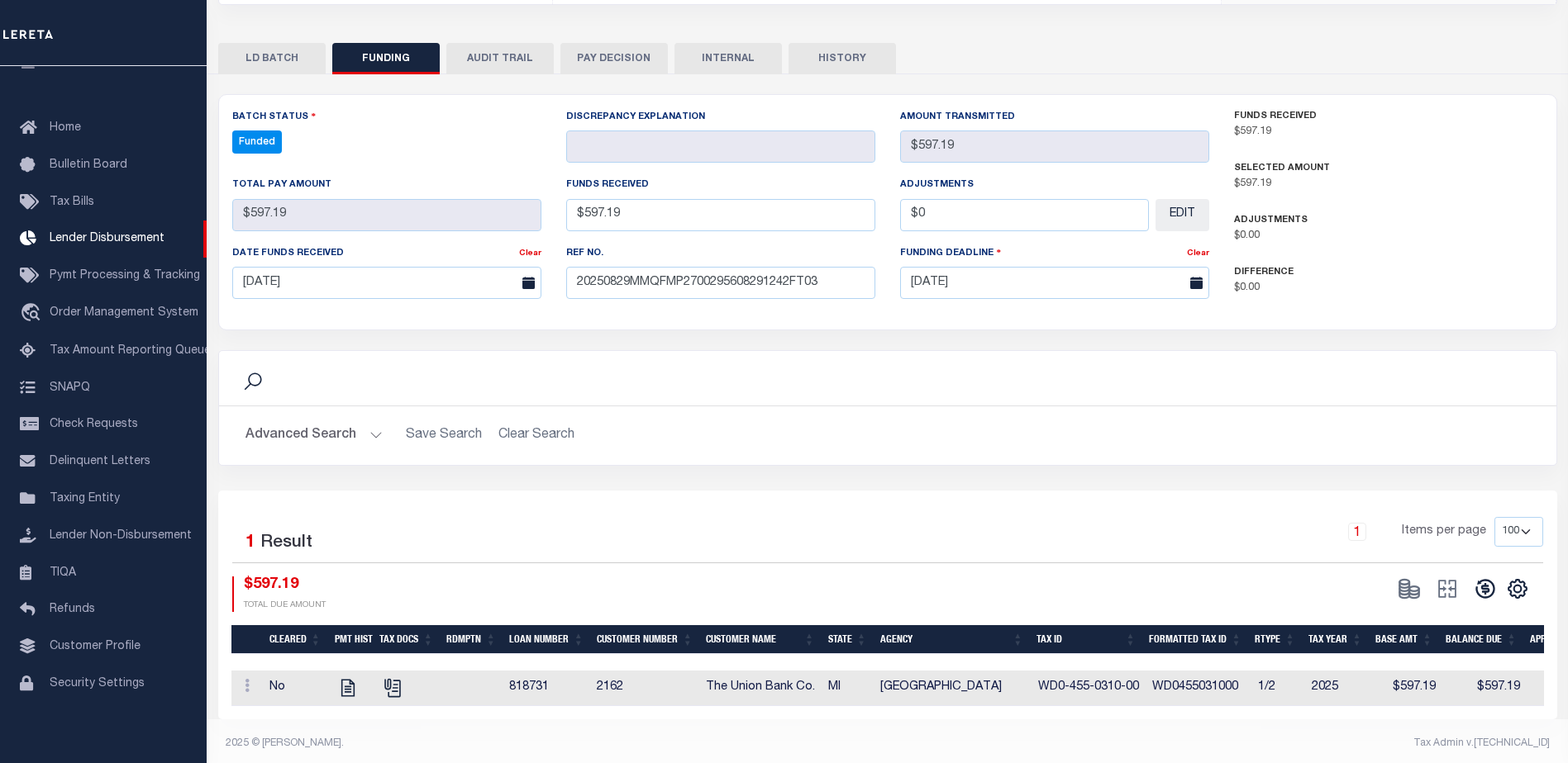
type input "$597.19"
type input "$0"
select select "100"
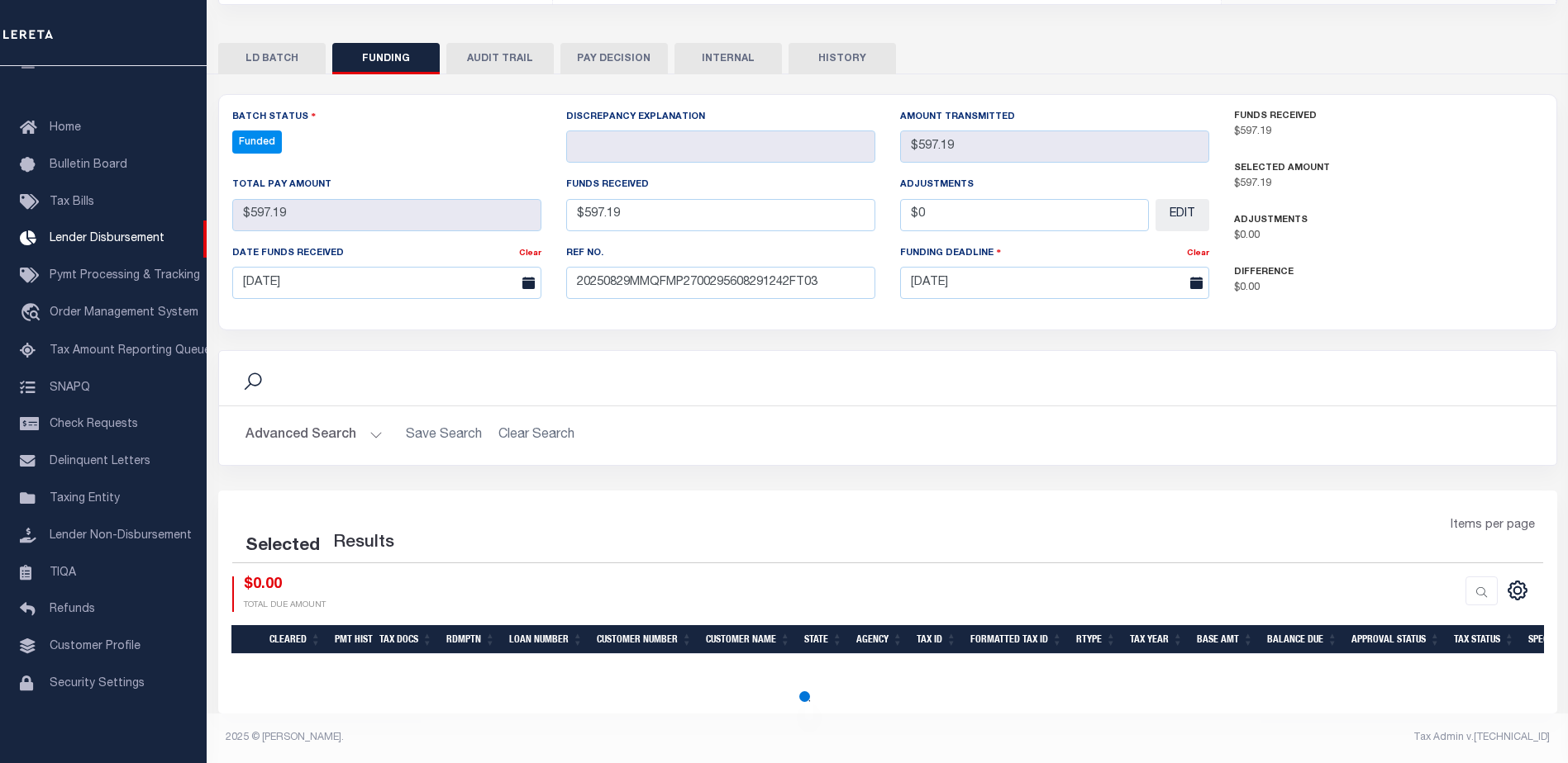
select select "100"
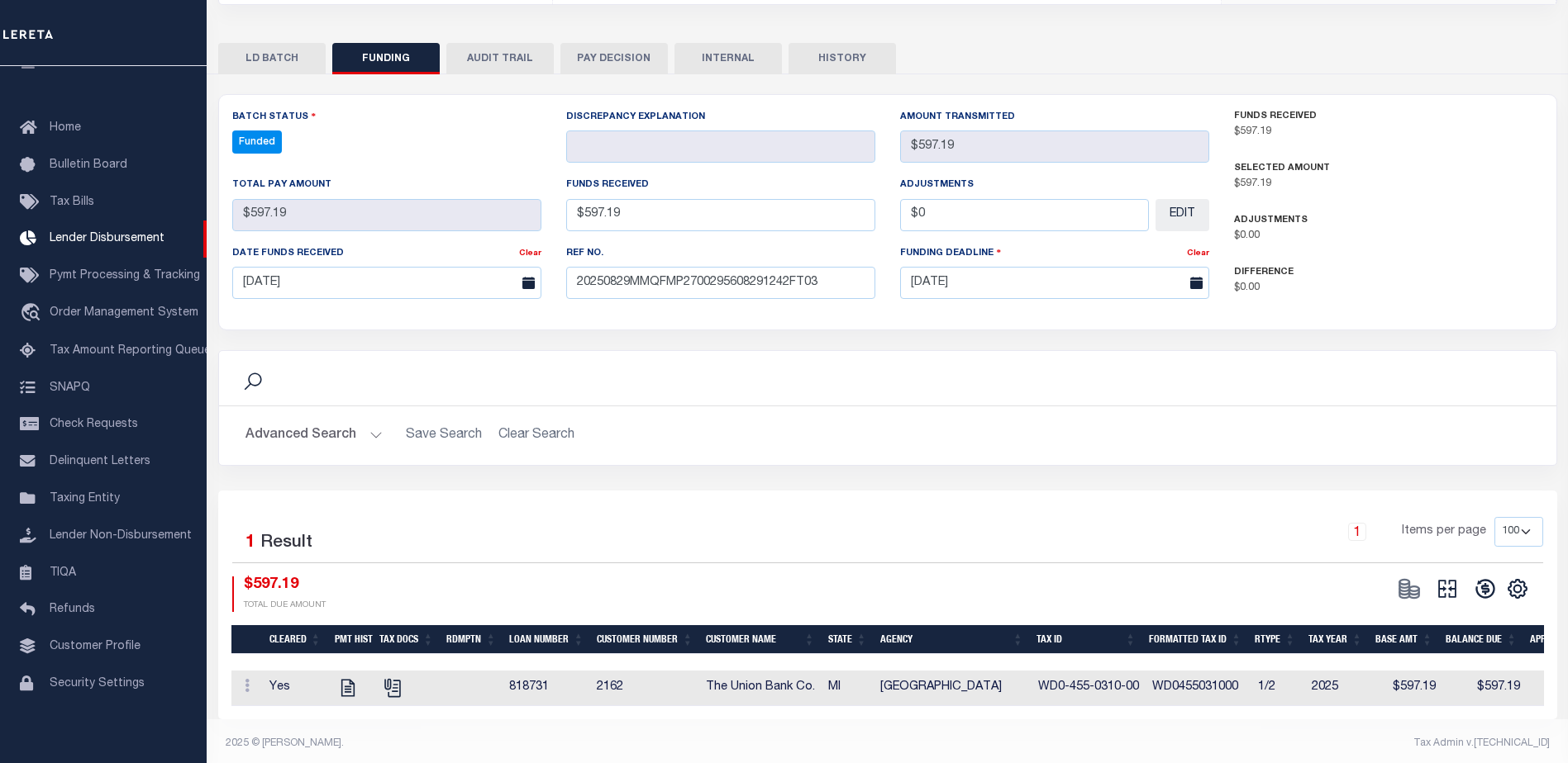
click at [1460, 595] on button at bounding box center [1447, 588] width 38 height 25
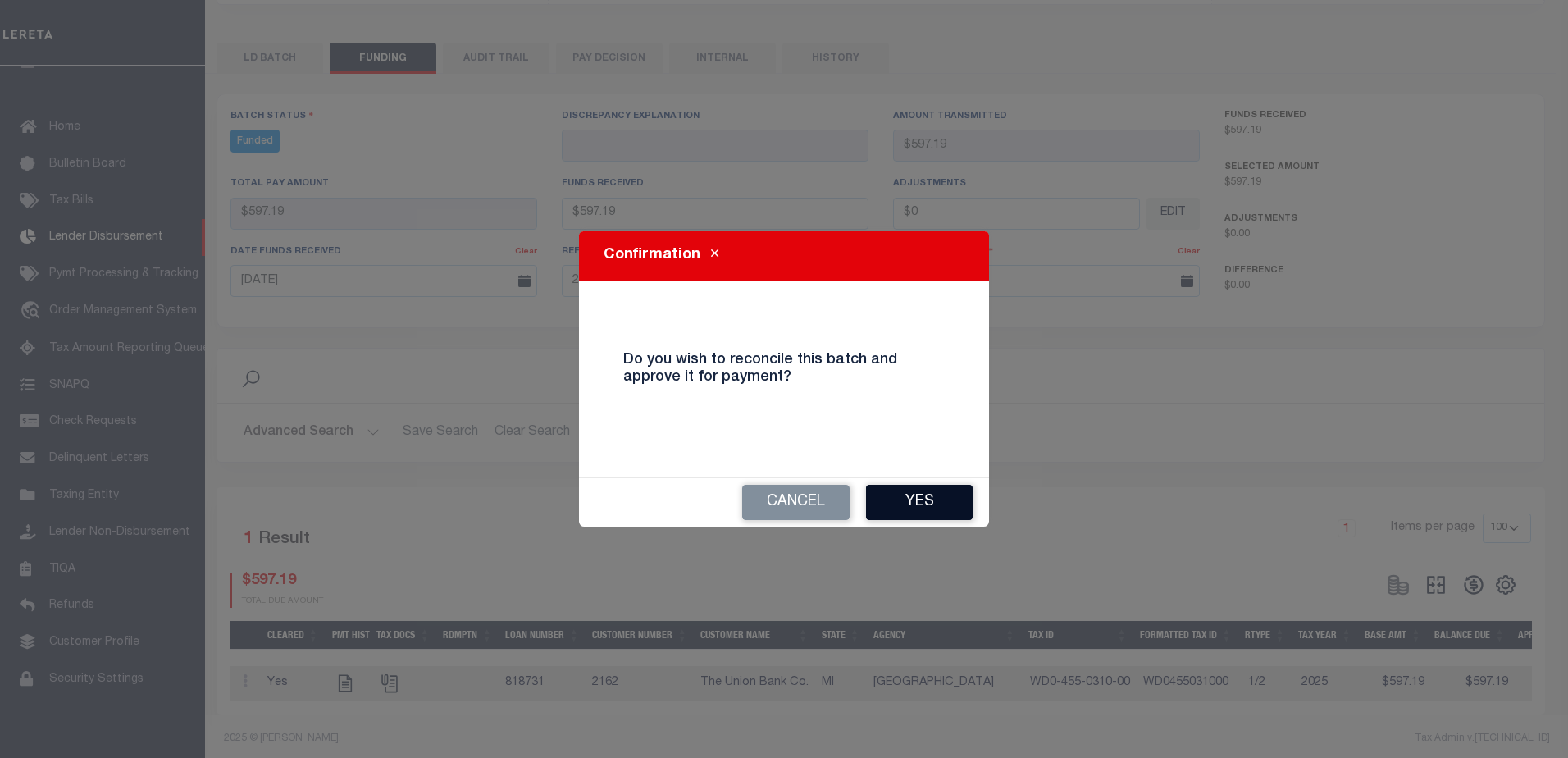
click at [952, 516] on button "Yes" at bounding box center [919, 503] width 107 height 35
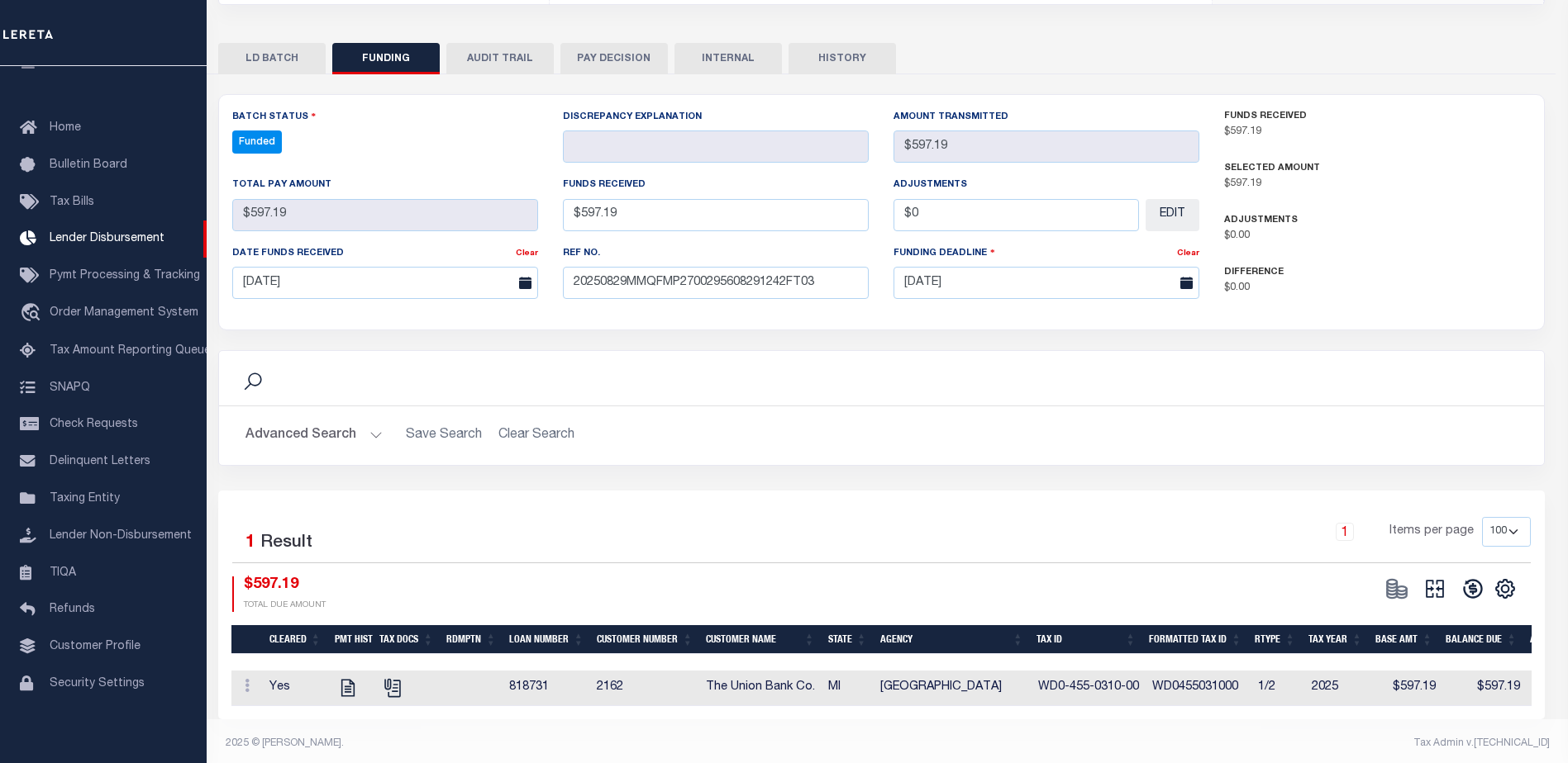
type input "$597.19"
type input "$0"
select select "100"
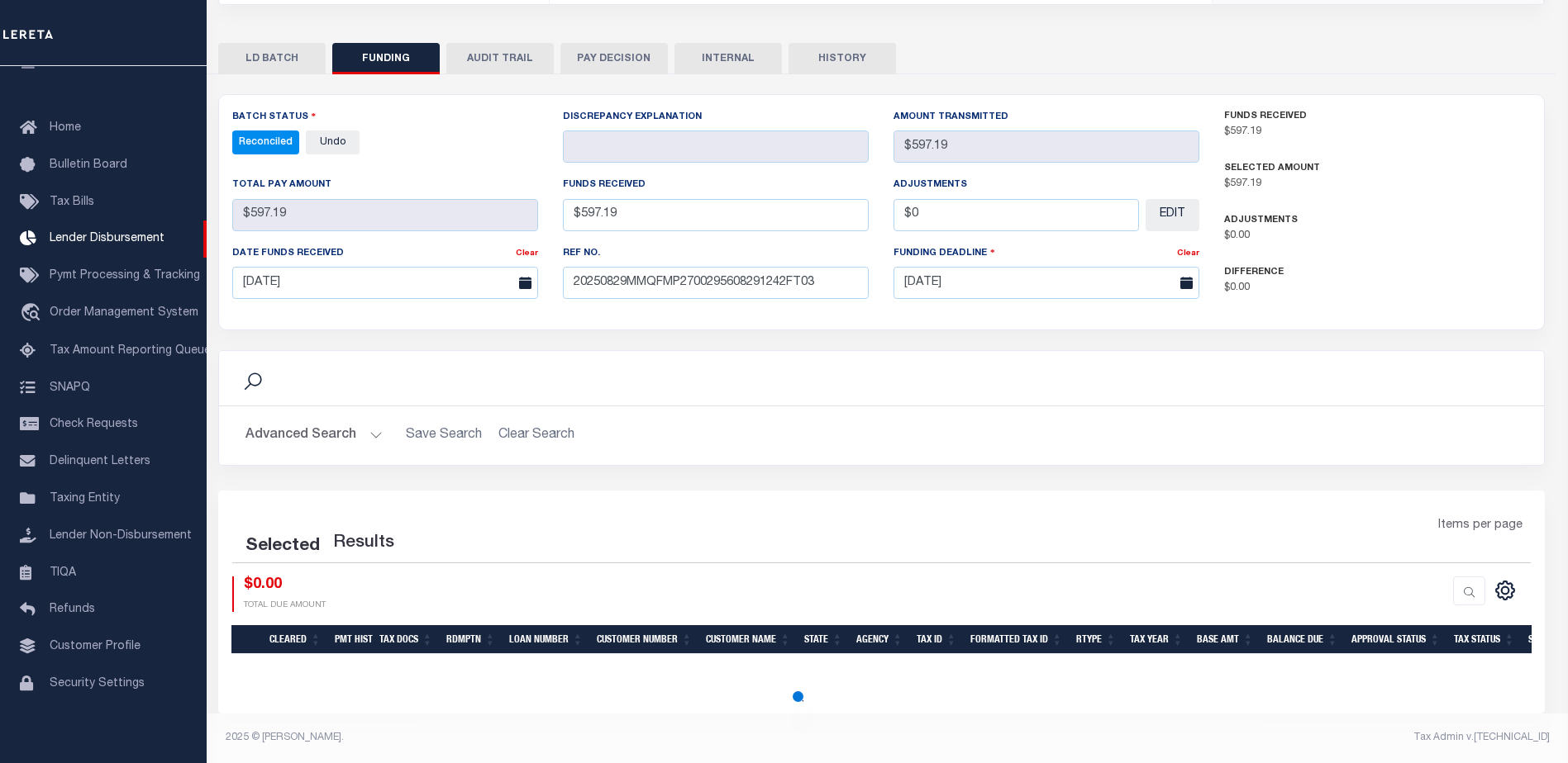
scroll to position [0, 0]
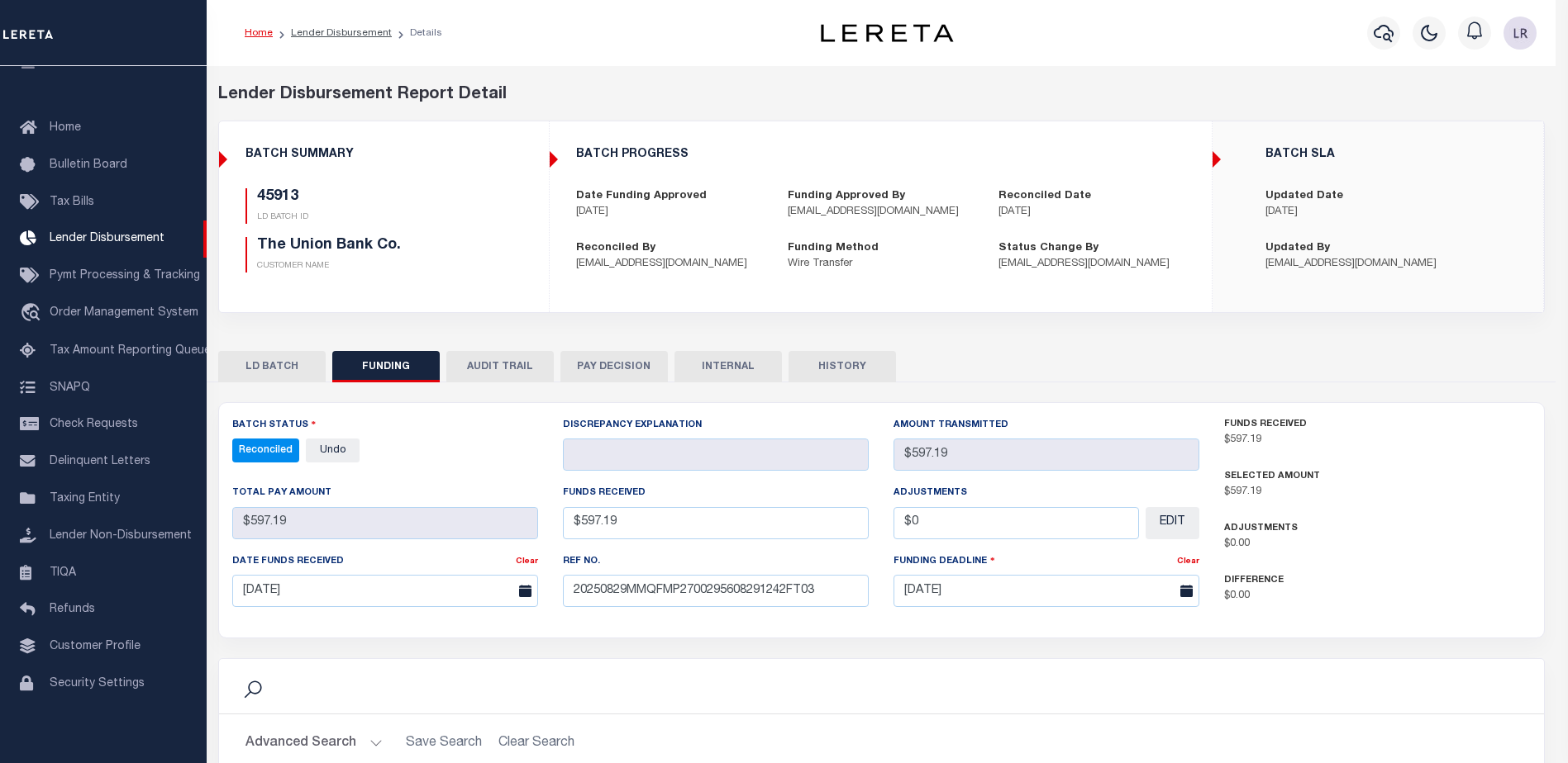
select select "100"
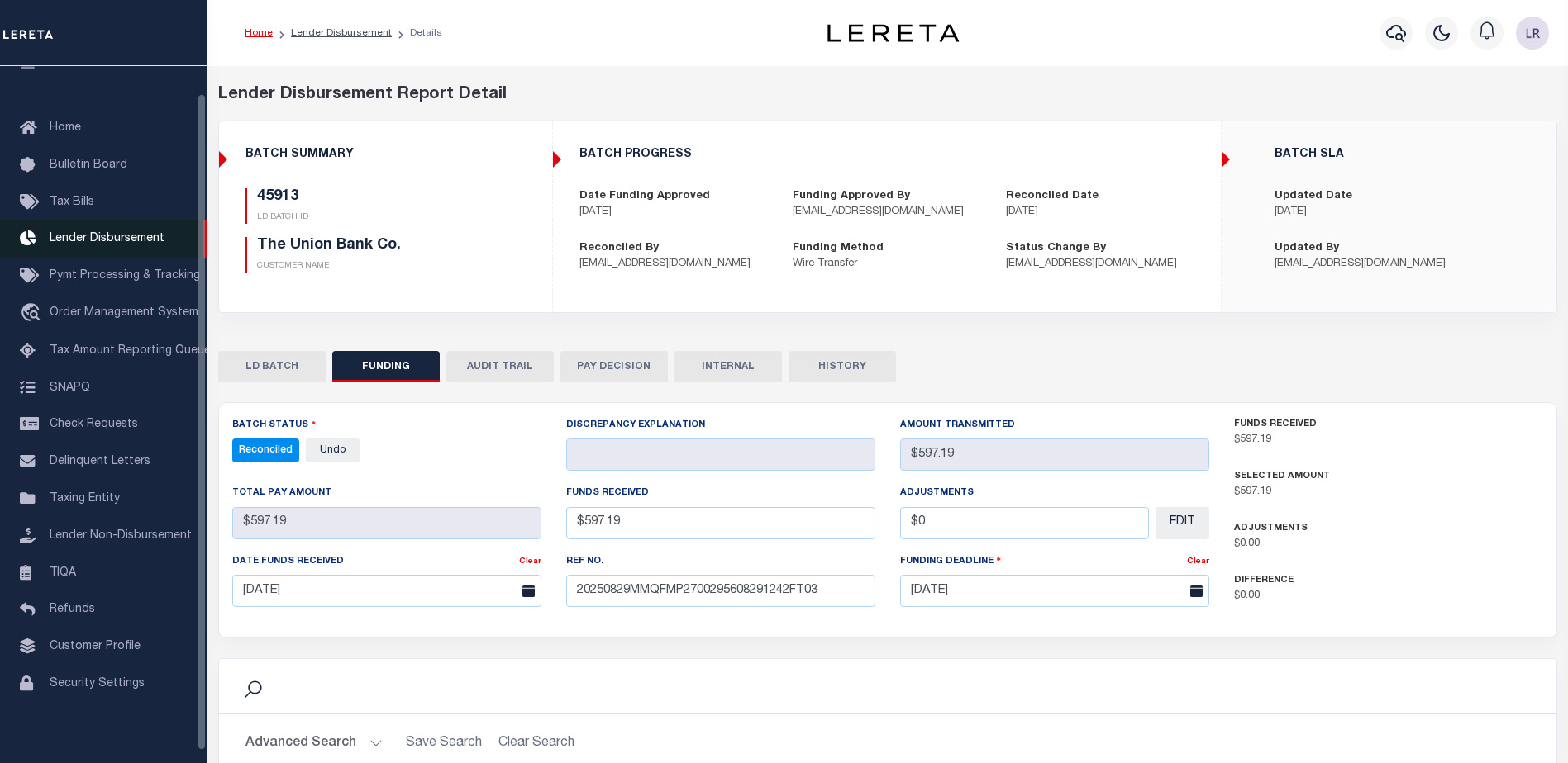
click at [143, 240] on span "Lender Disbursement" at bounding box center [107, 238] width 115 height 11
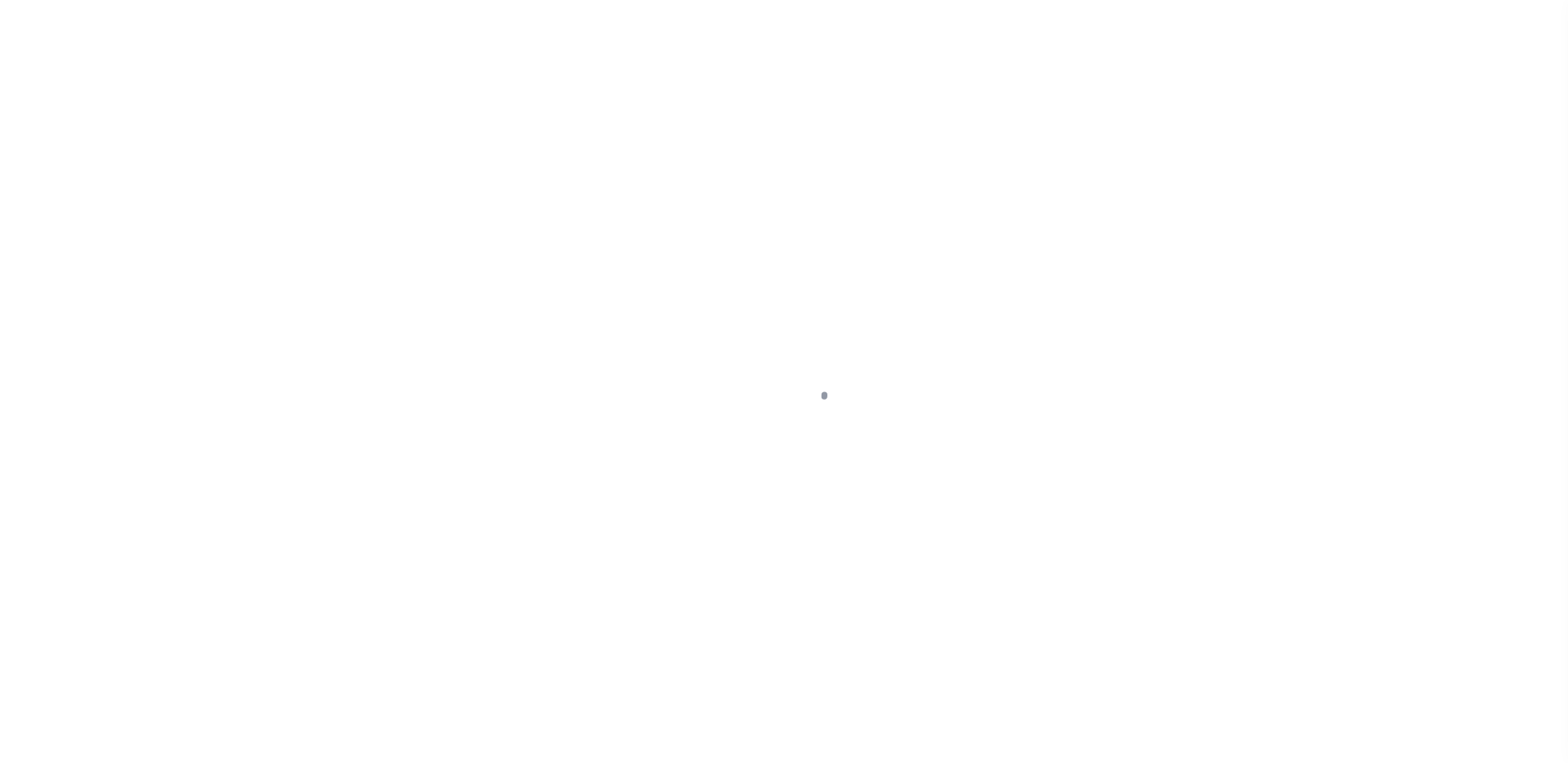
scroll to position [29, 0]
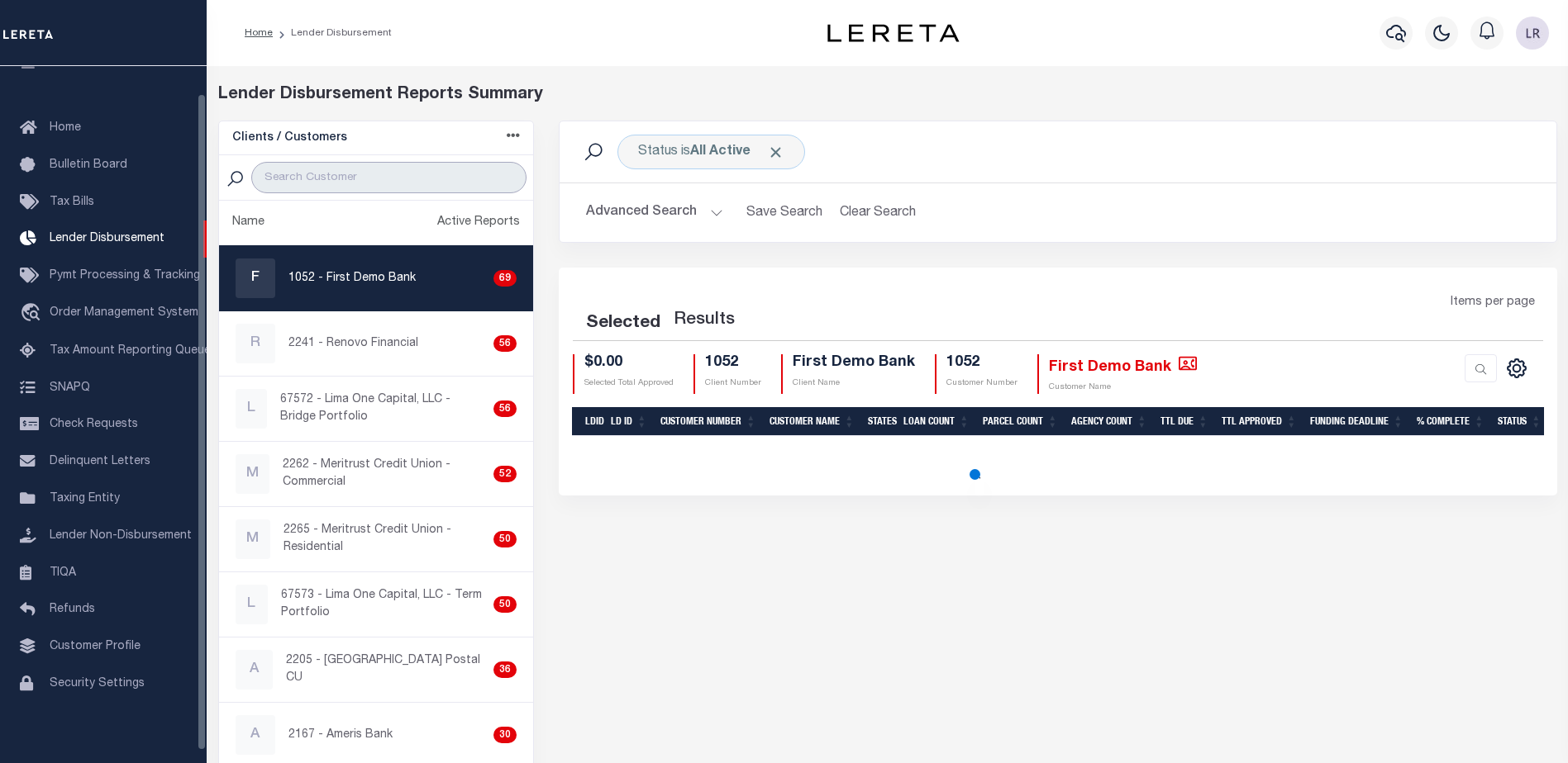
click at [397, 181] on input "search" at bounding box center [389, 177] width 276 height 32
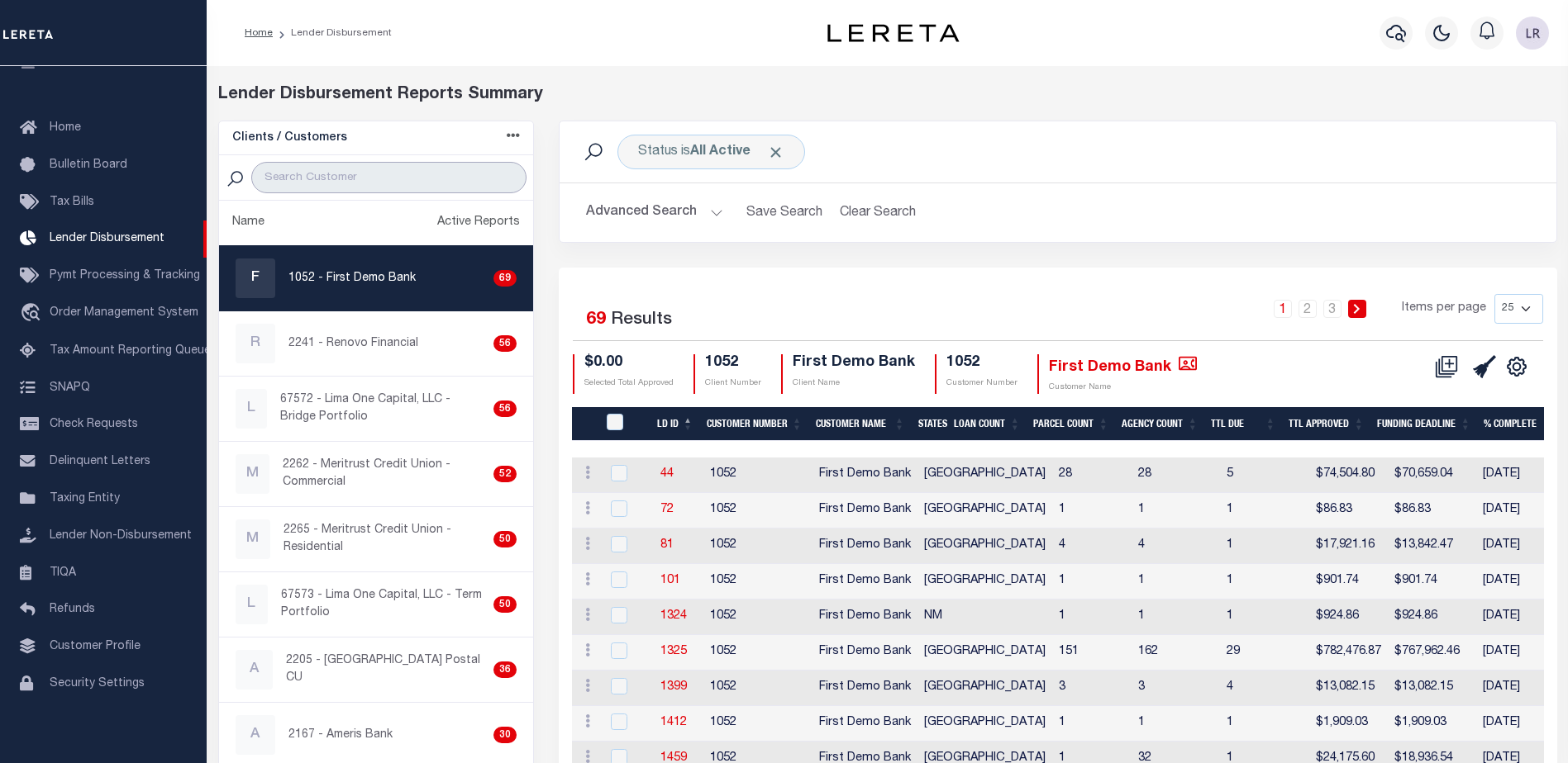
type input "I"
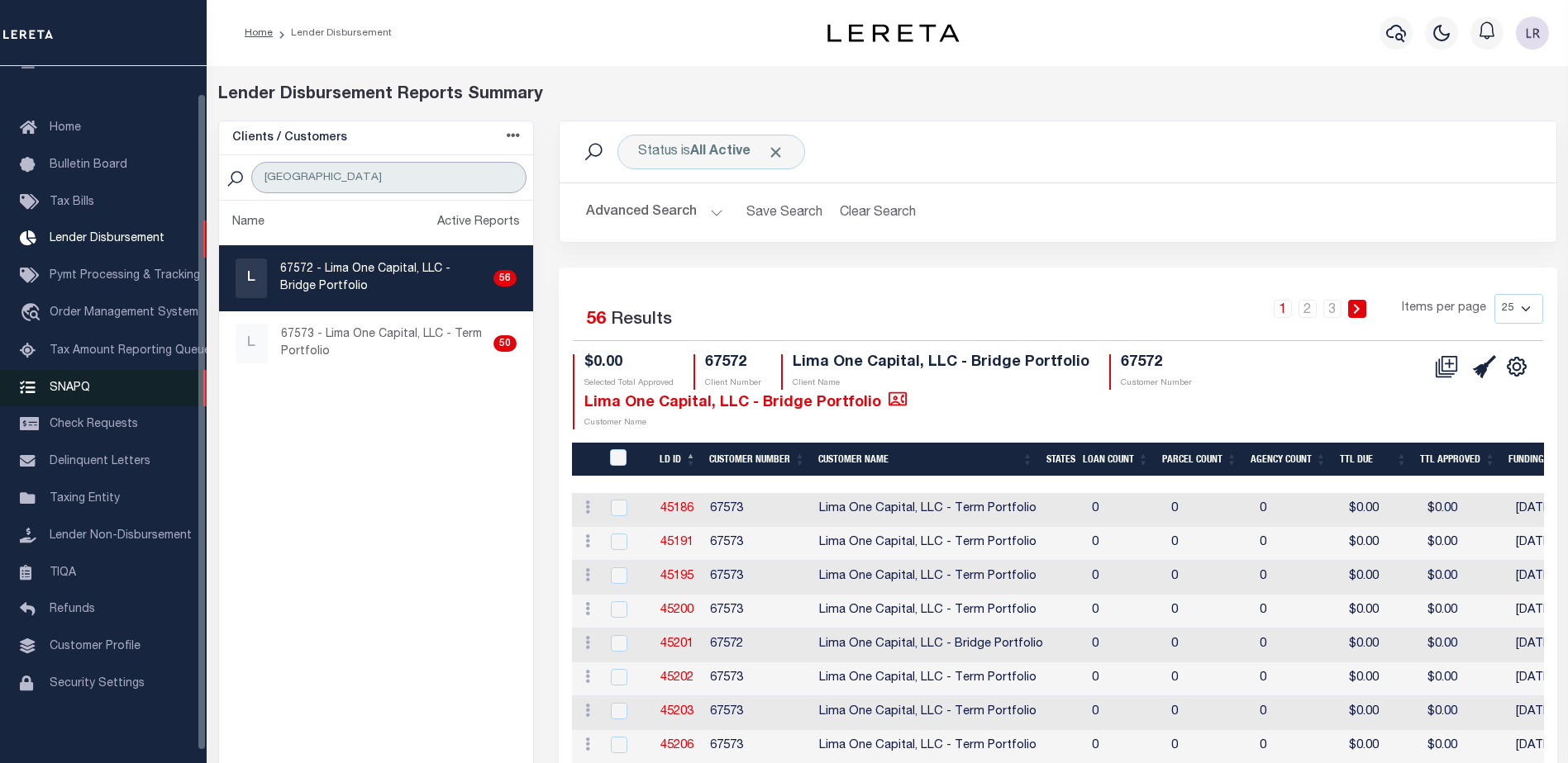
type input "LIMA"
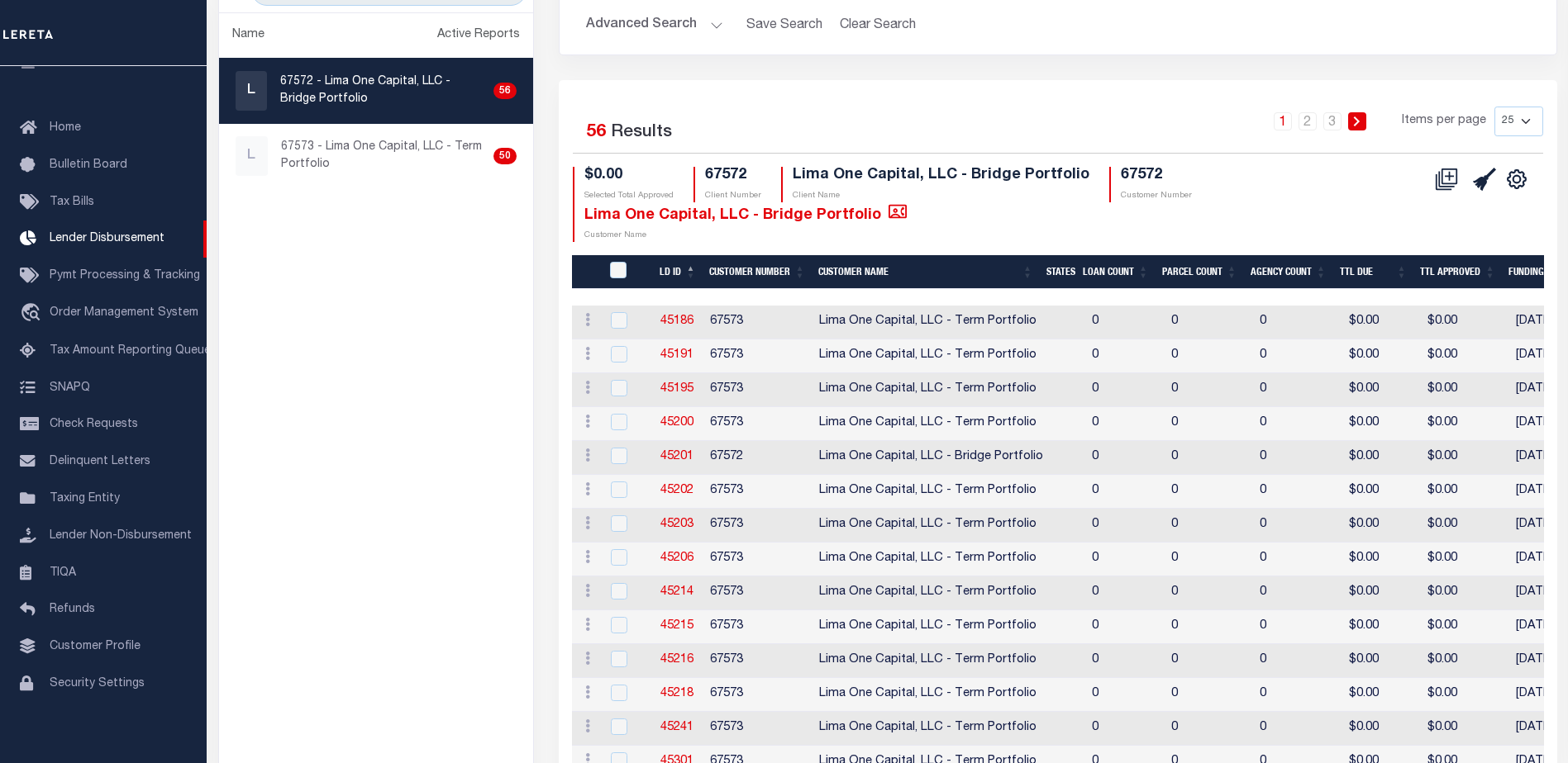
scroll to position [86, 0]
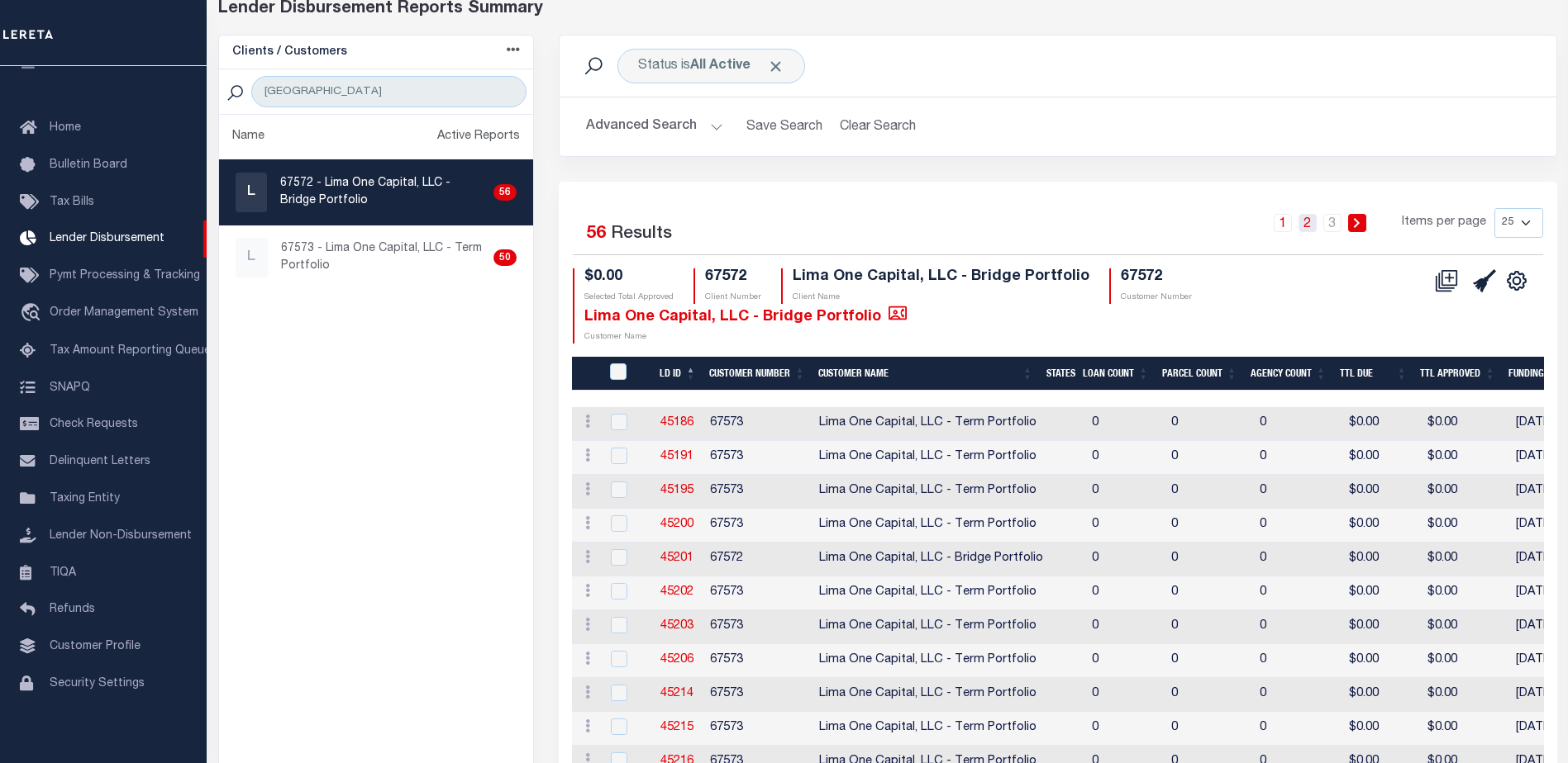
click at [1314, 224] on link "2" at bounding box center [1307, 222] width 18 height 18
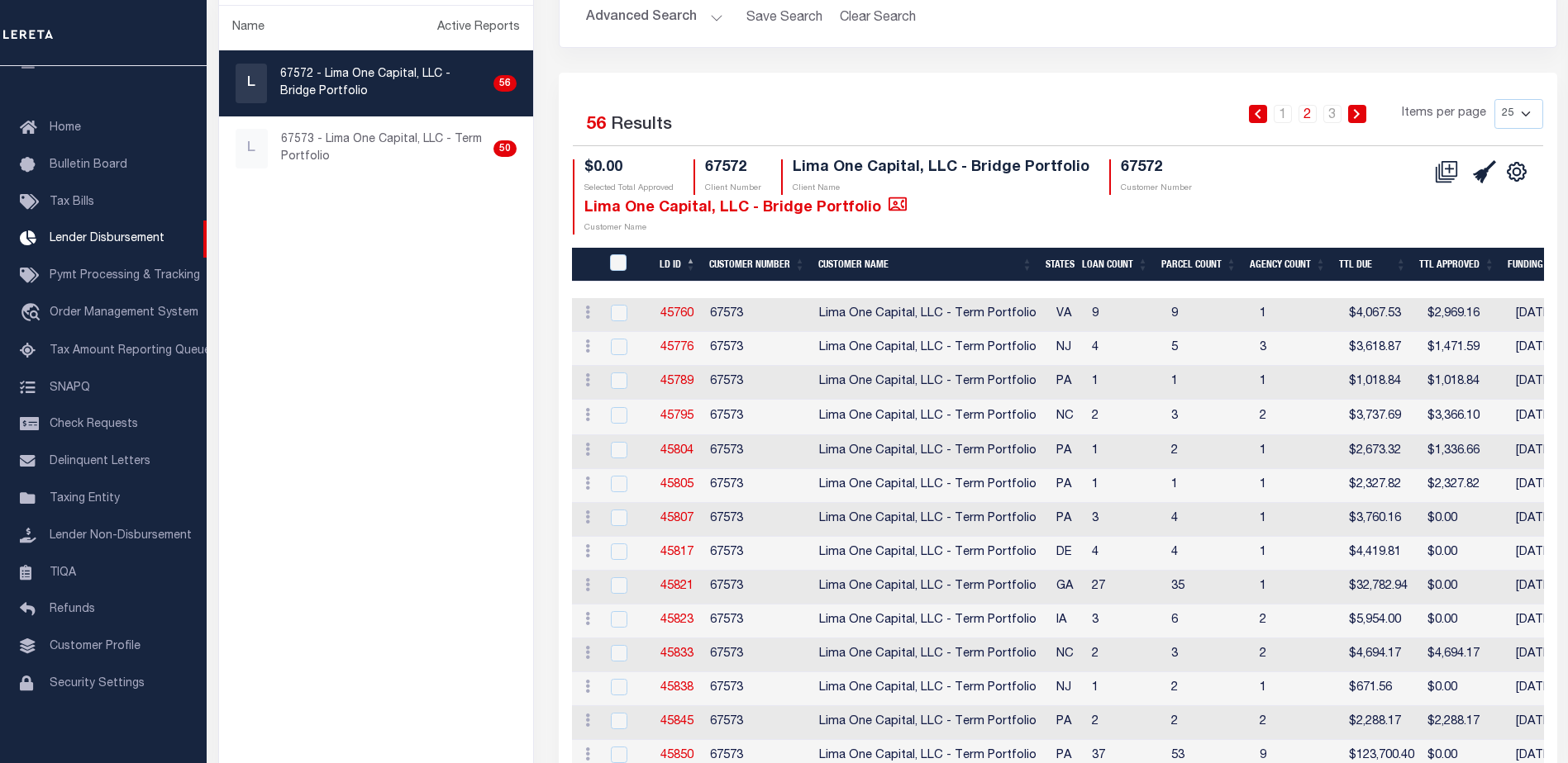
scroll to position [4, 0]
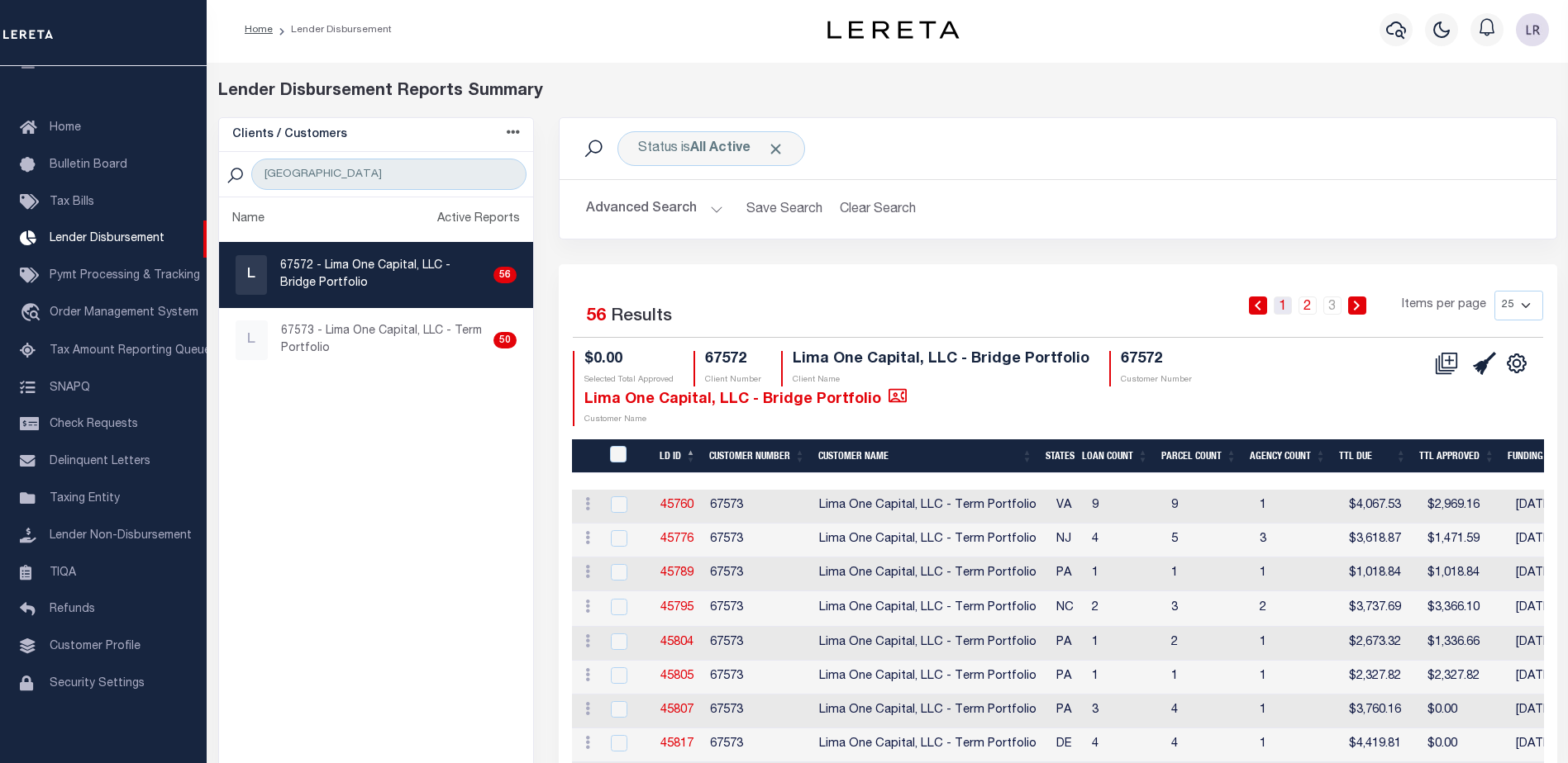
click at [1288, 310] on link "1" at bounding box center [1282, 305] width 18 height 18
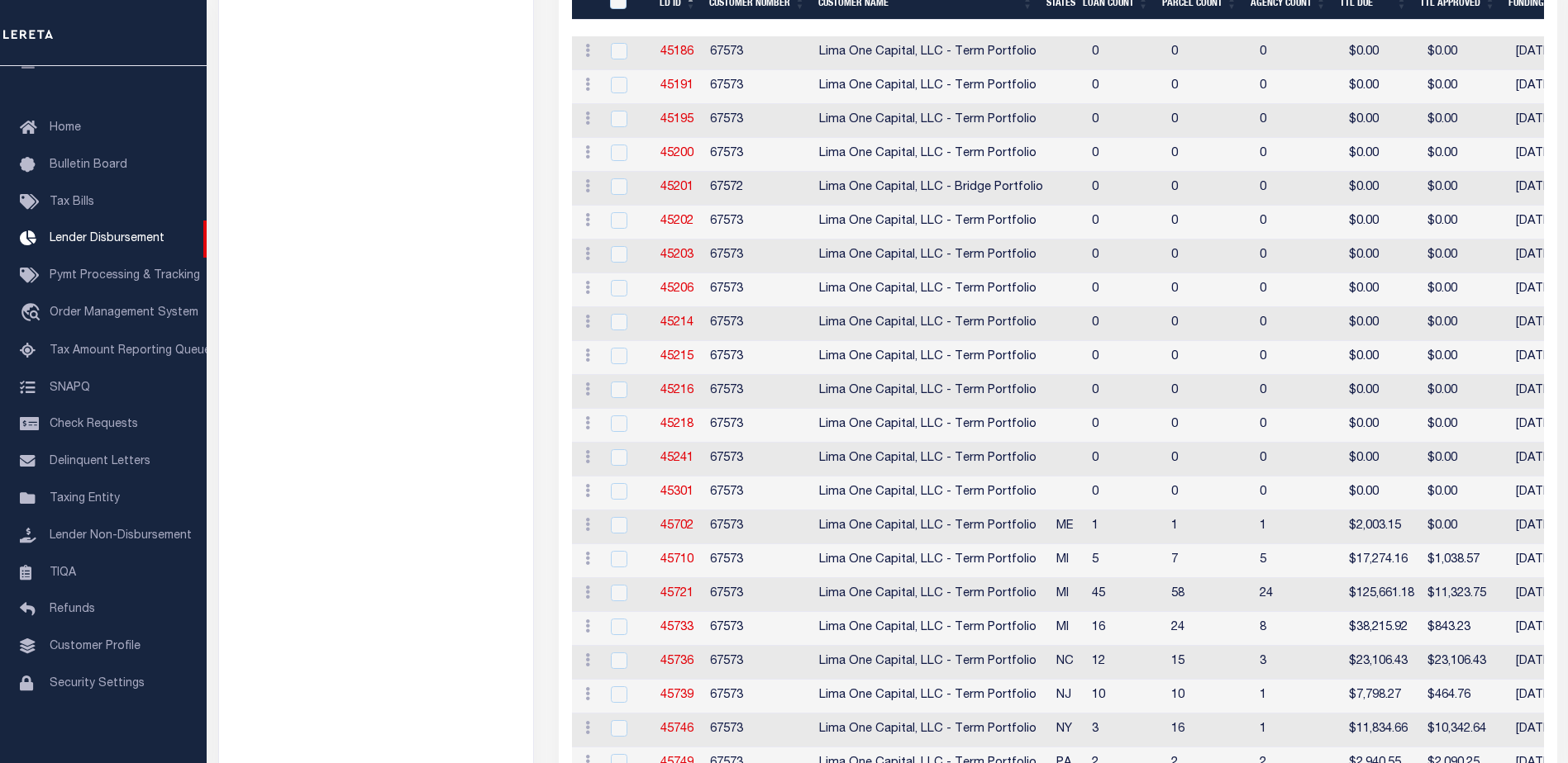
scroll to position [251, 0]
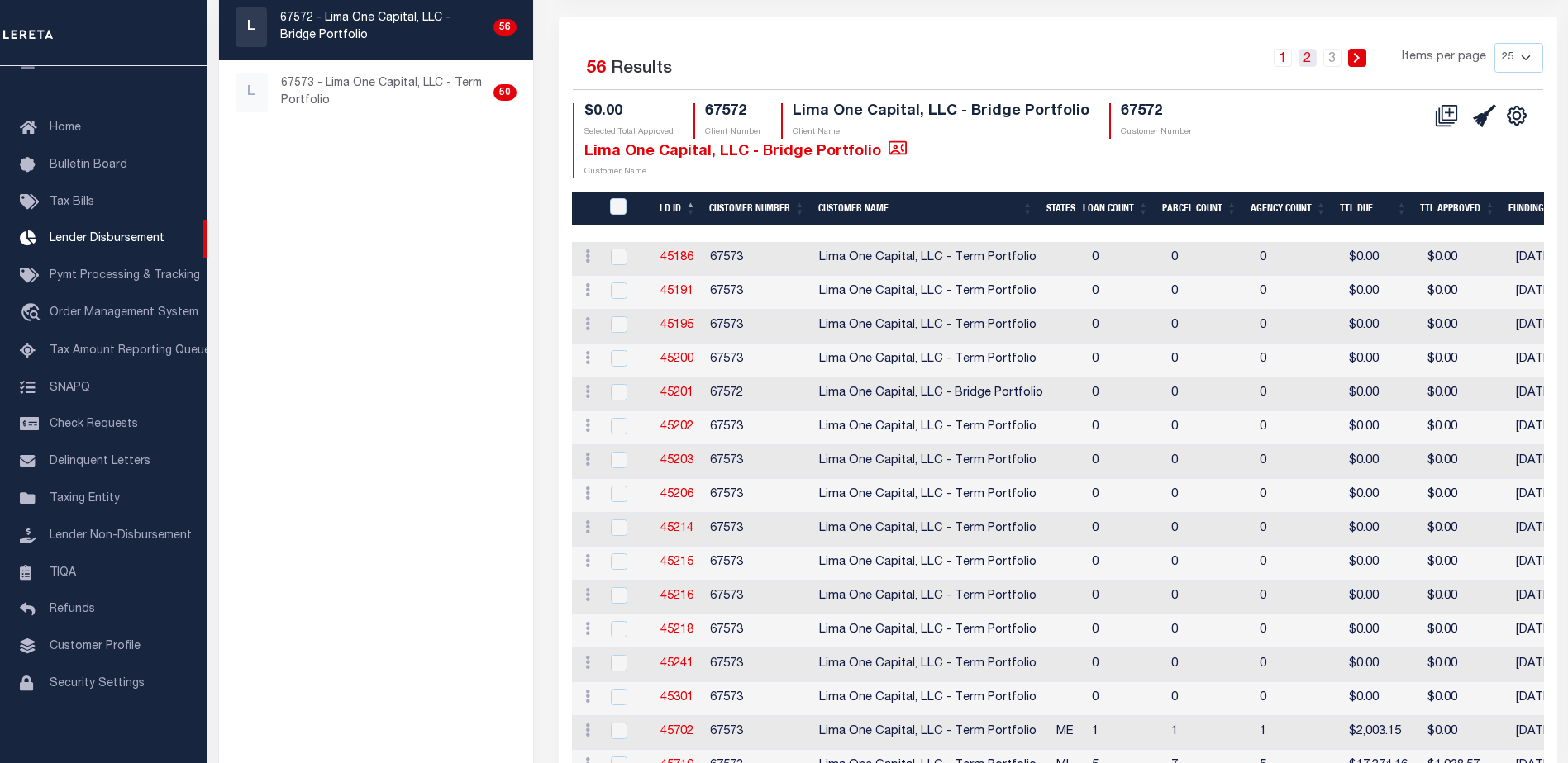
click at [1312, 62] on link "2" at bounding box center [1307, 57] width 18 height 18
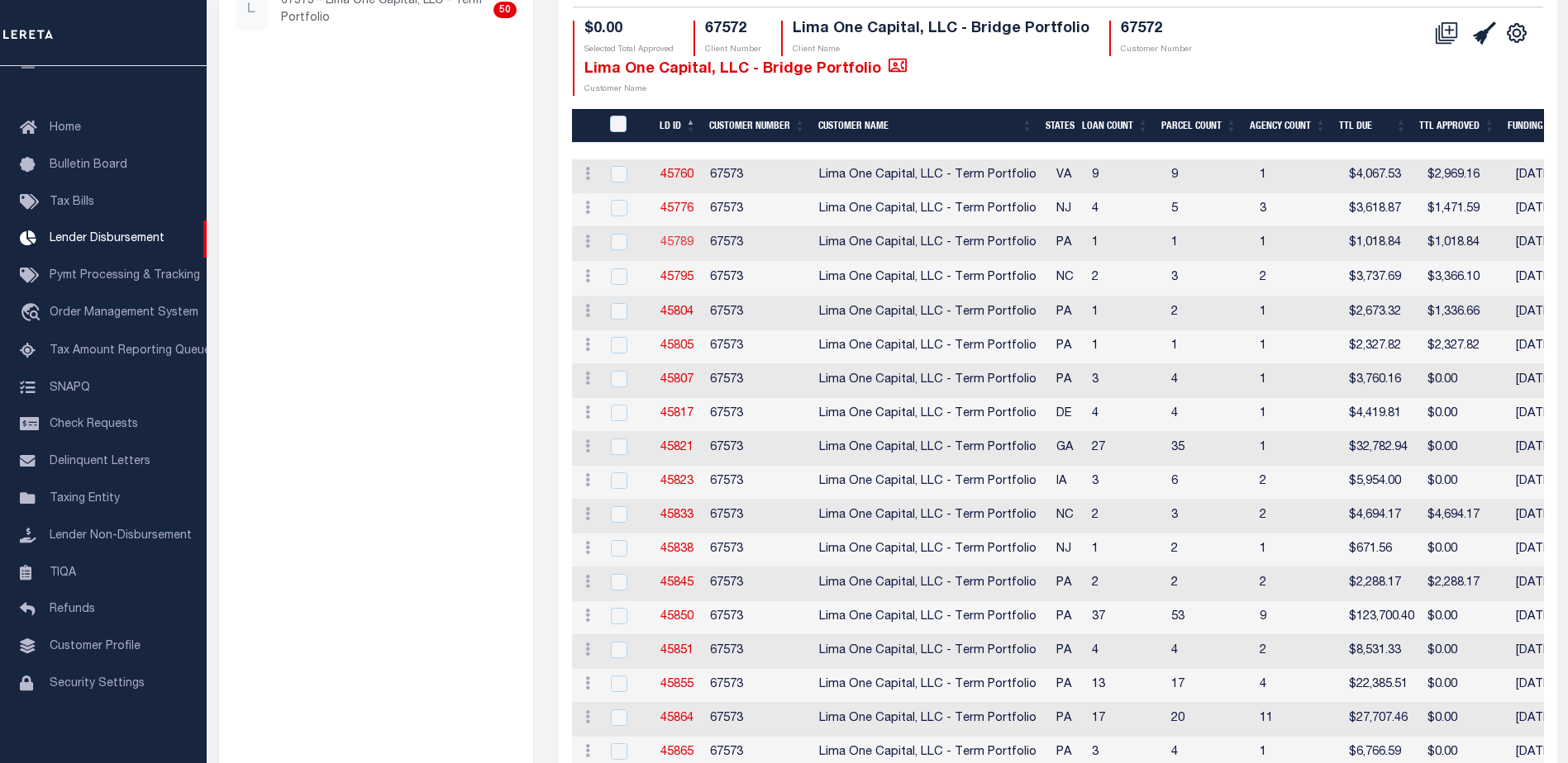
click at [677, 237] on link "45789" at bounding box center [677, 243] width 33 height 11
checkbox input "true"
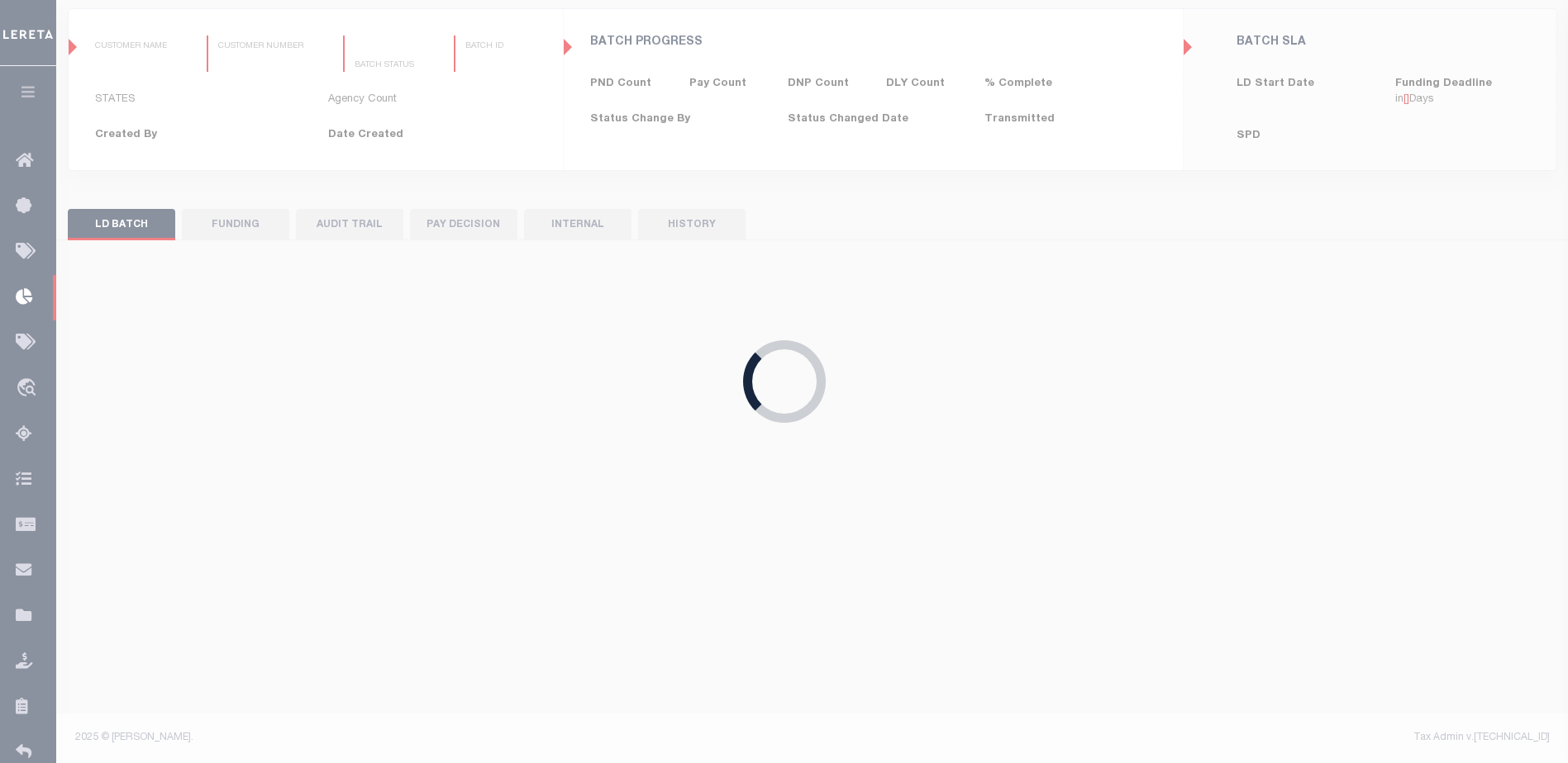
type input "$0.00"
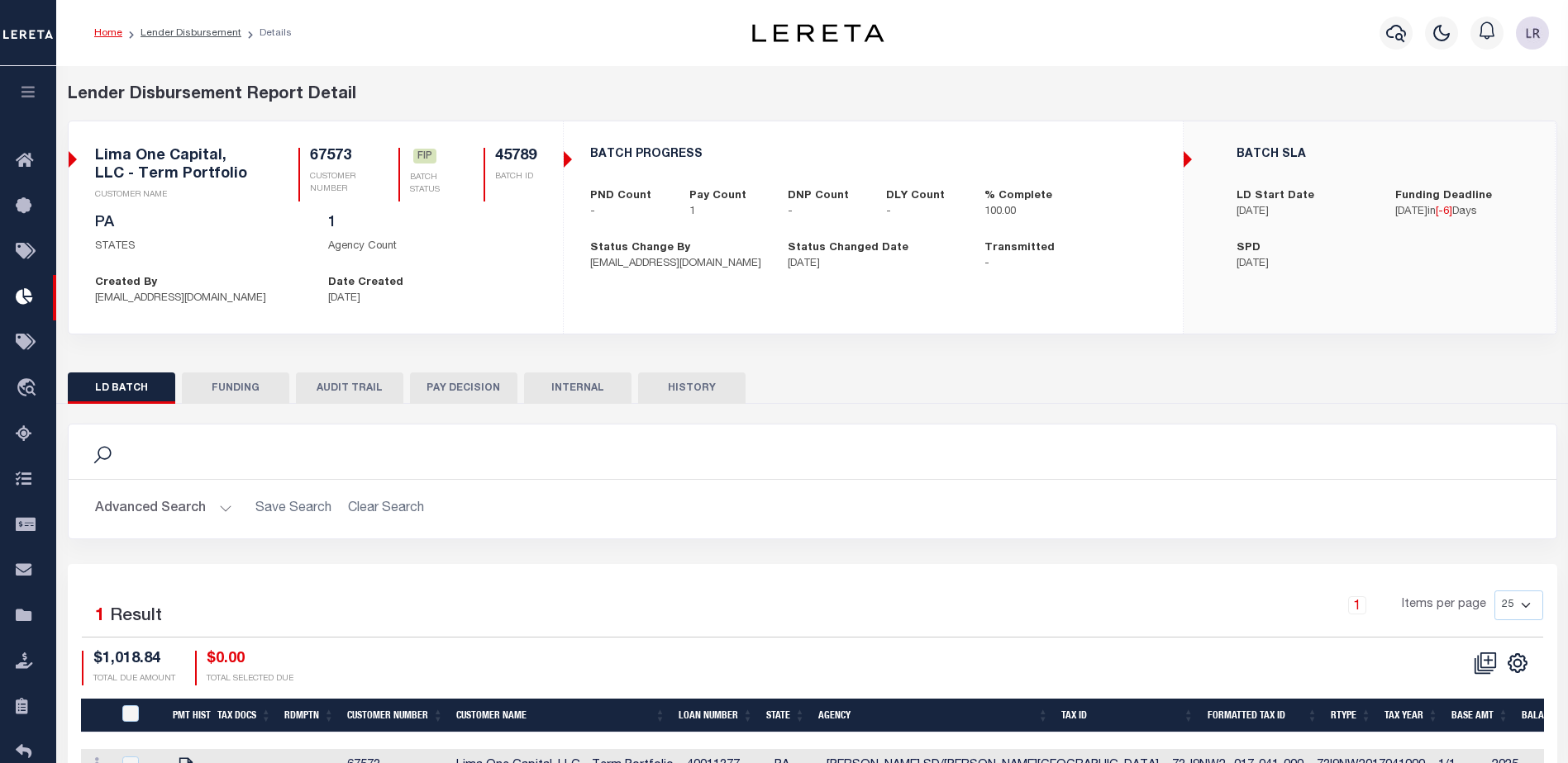
click at [239, 382] on button "FUNDING" at bounding box center [235, 389] width 107 height 32
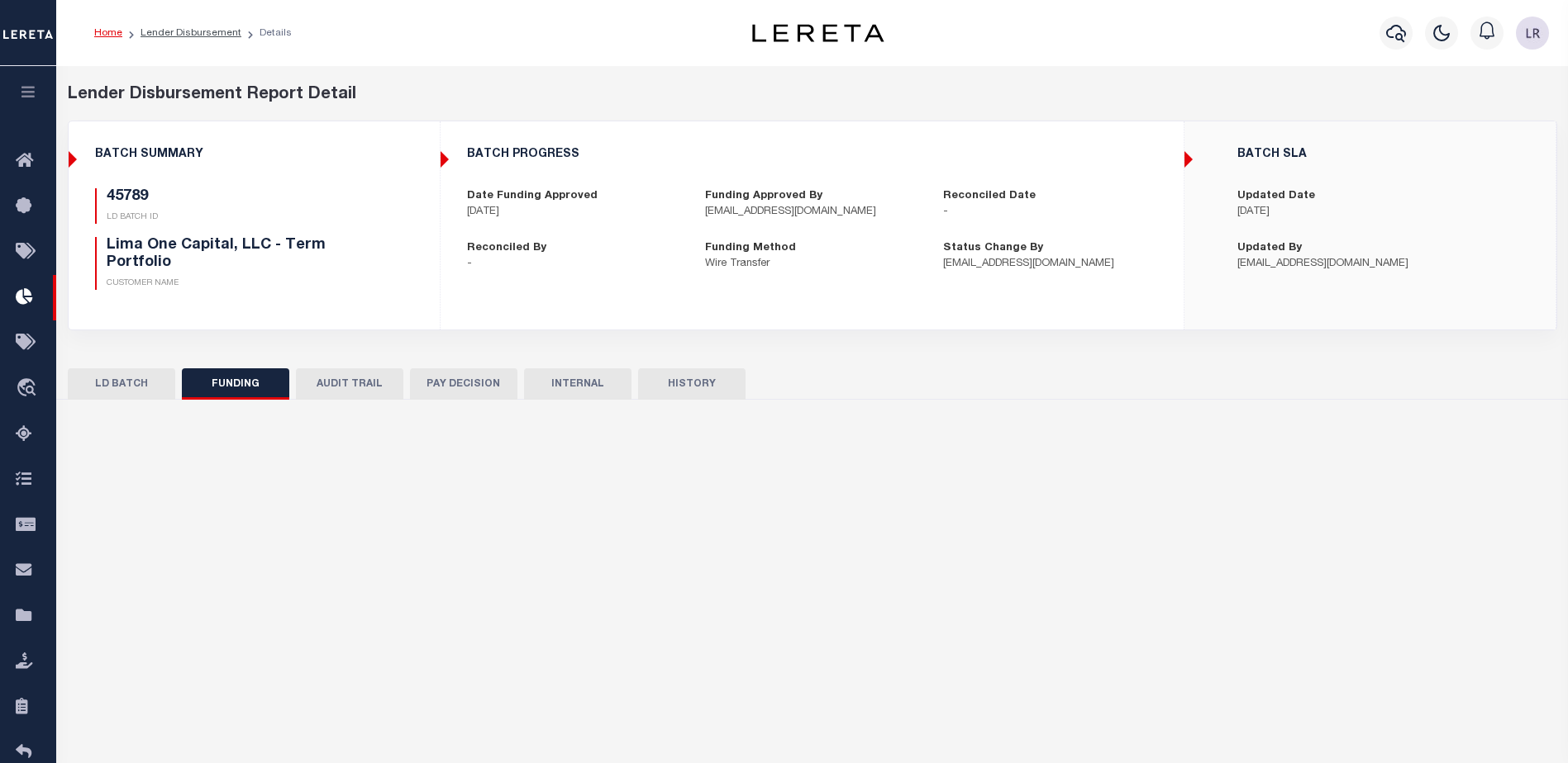
type input "$1,018.84"
type input "$0"
type input "08/27/2025"
select select "100"
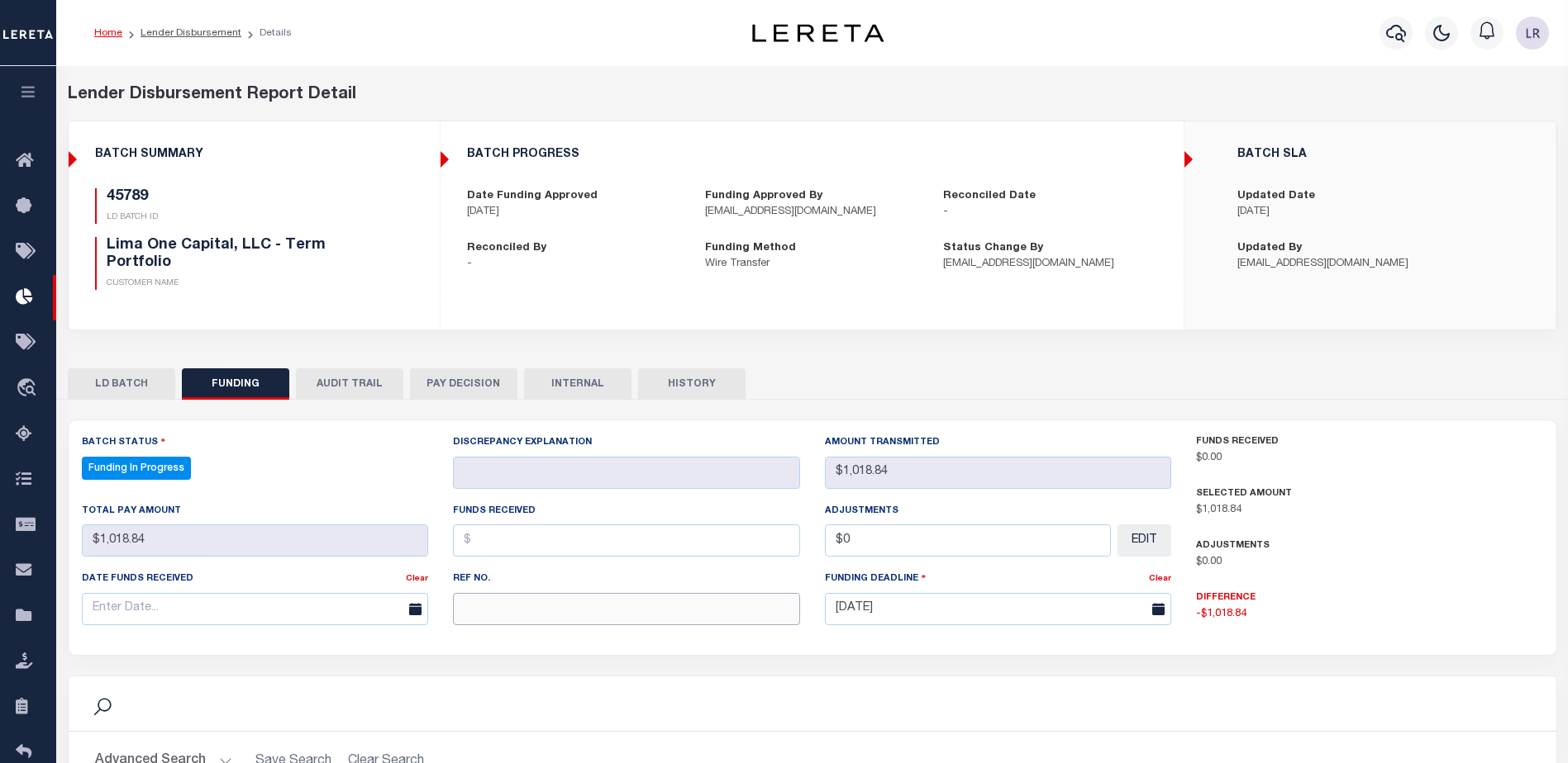
click at [515, 603] on input "text" at bounding box center [627, 609] width 348 height 32
paste input "20250829MMQFMP2700414608291624FT03"
type input "20250829MMQFMP2700414608291624FT03"
click at [492, 550] on input "text" at bounding box center [627, 541] width 348 height 32
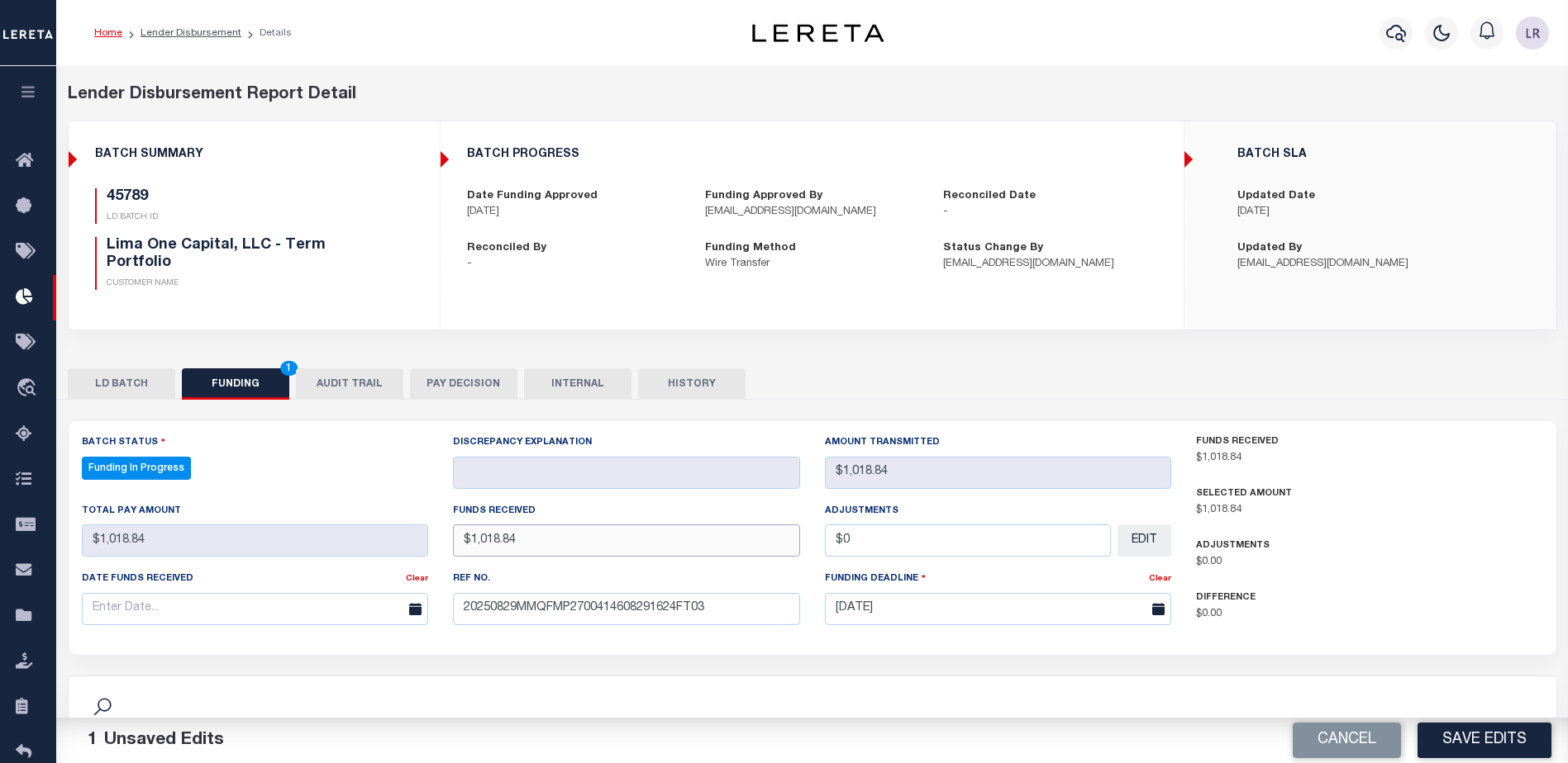
type input "$1,018.84"
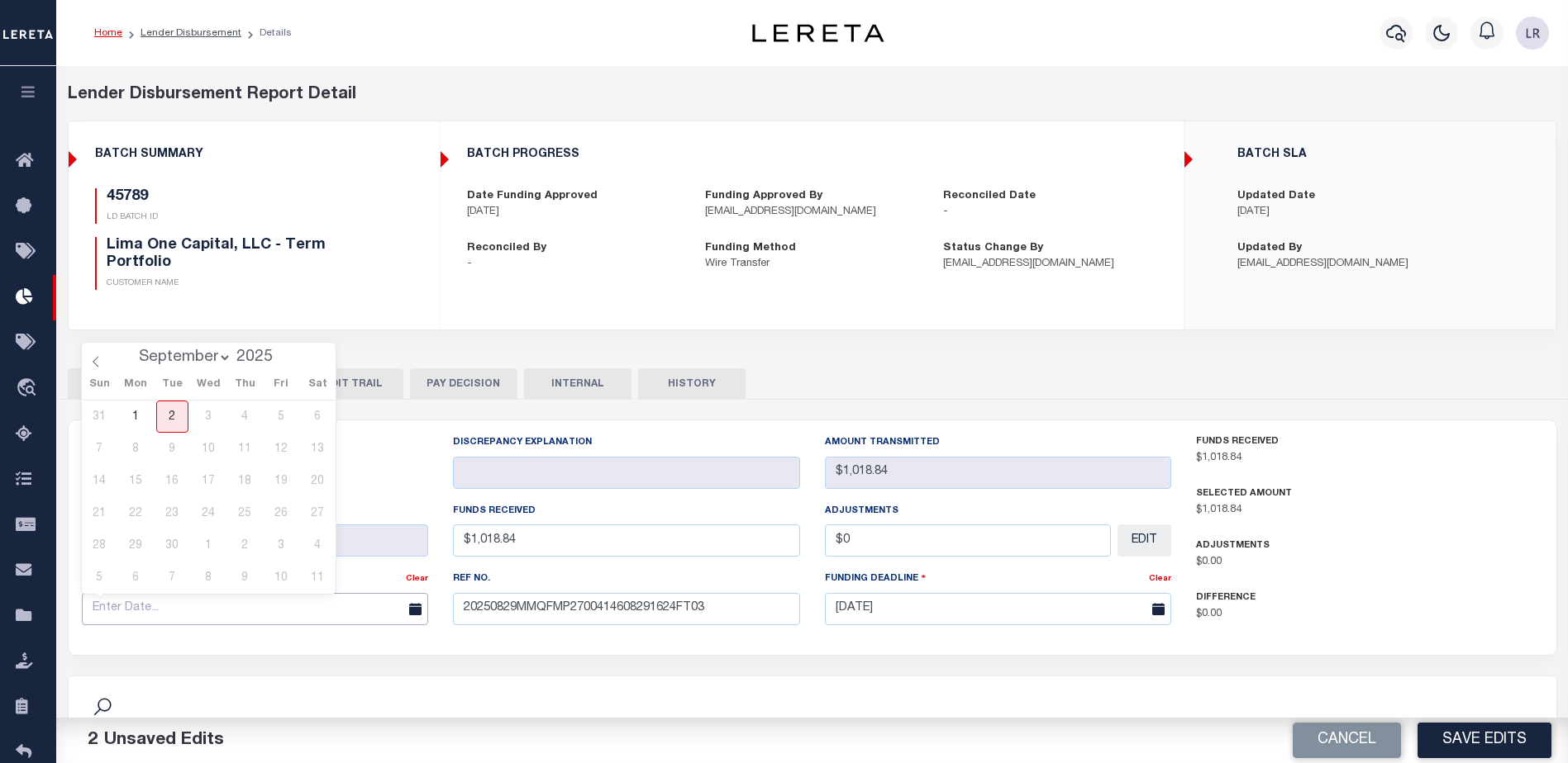
click at [354, 619] on input "text" at bounding box center [256, 609] width 348 height 32
click at [98, 355] on span at bounding box center [96, 357] width 28 height 28
select select "7"
click at [289, 542] on span "29" at bounding box center [281, 545] width 32 height 32
type input "[DATE]"
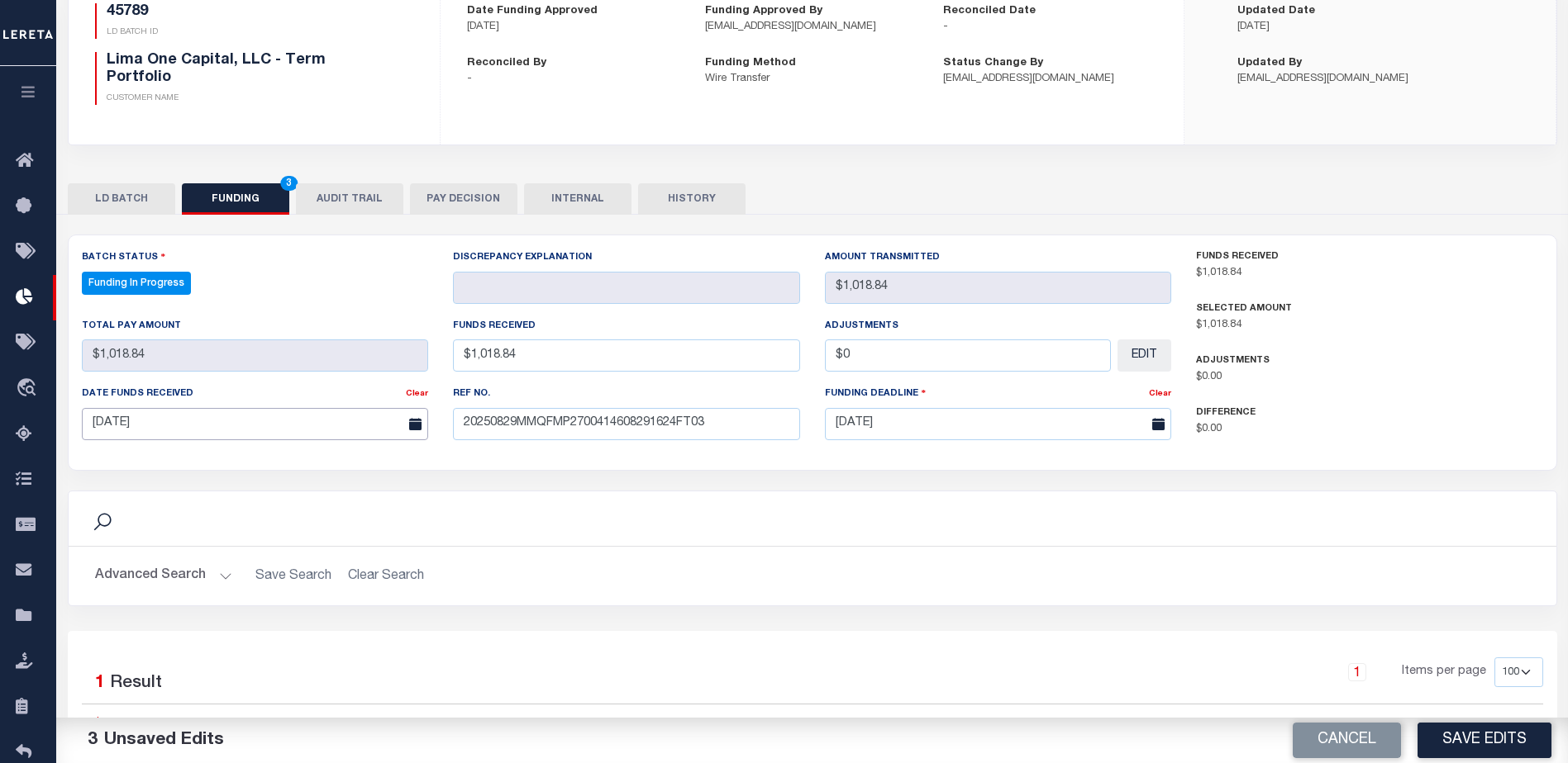
scroll to position [331, 0]
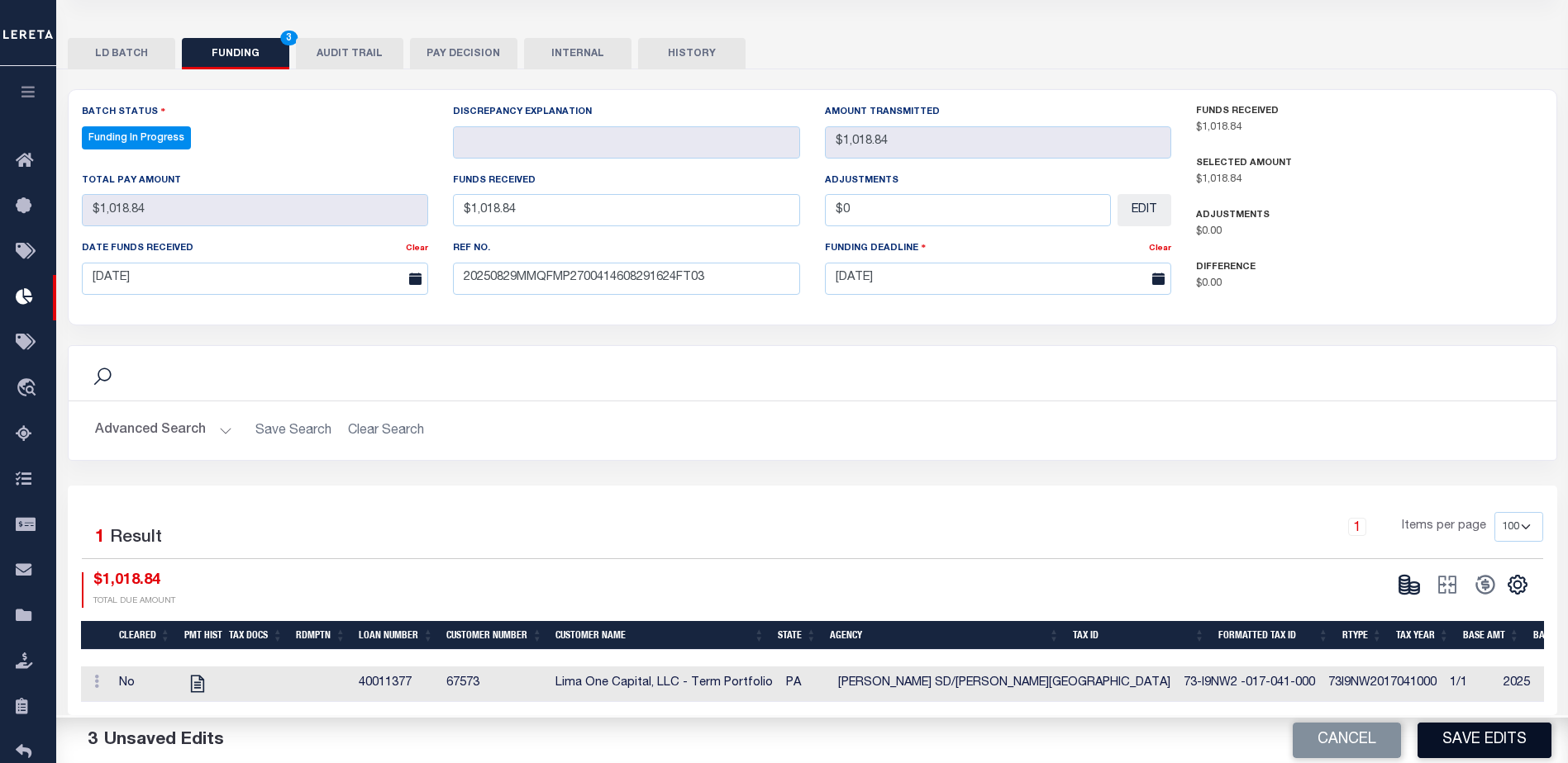
click at [1472, 753] on button "Save Edits" at bounding box center [1484, 741] width 134 height 35
type input "$1,018.84"
type input "$0"
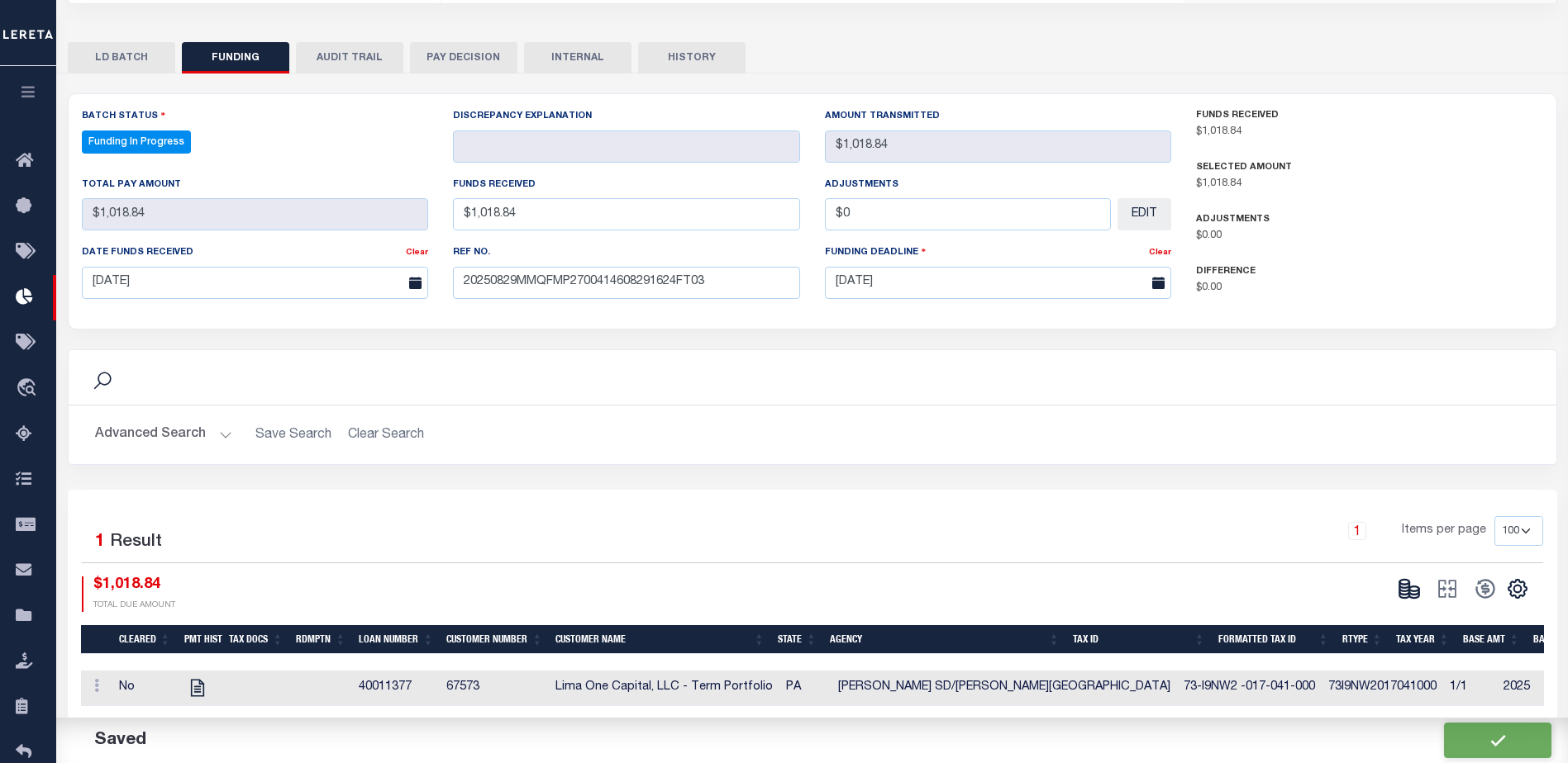
select select "100"
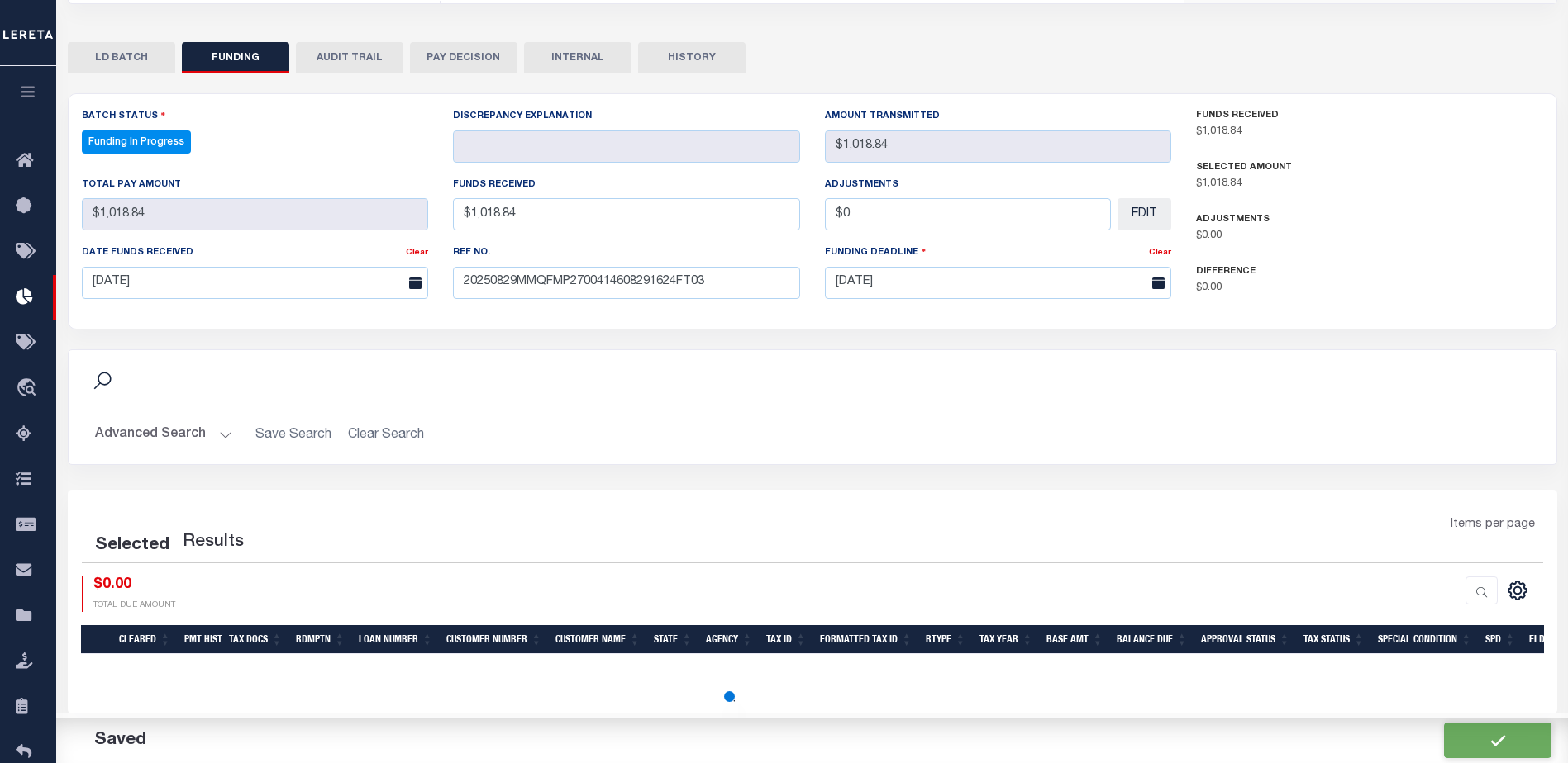
select select "100"
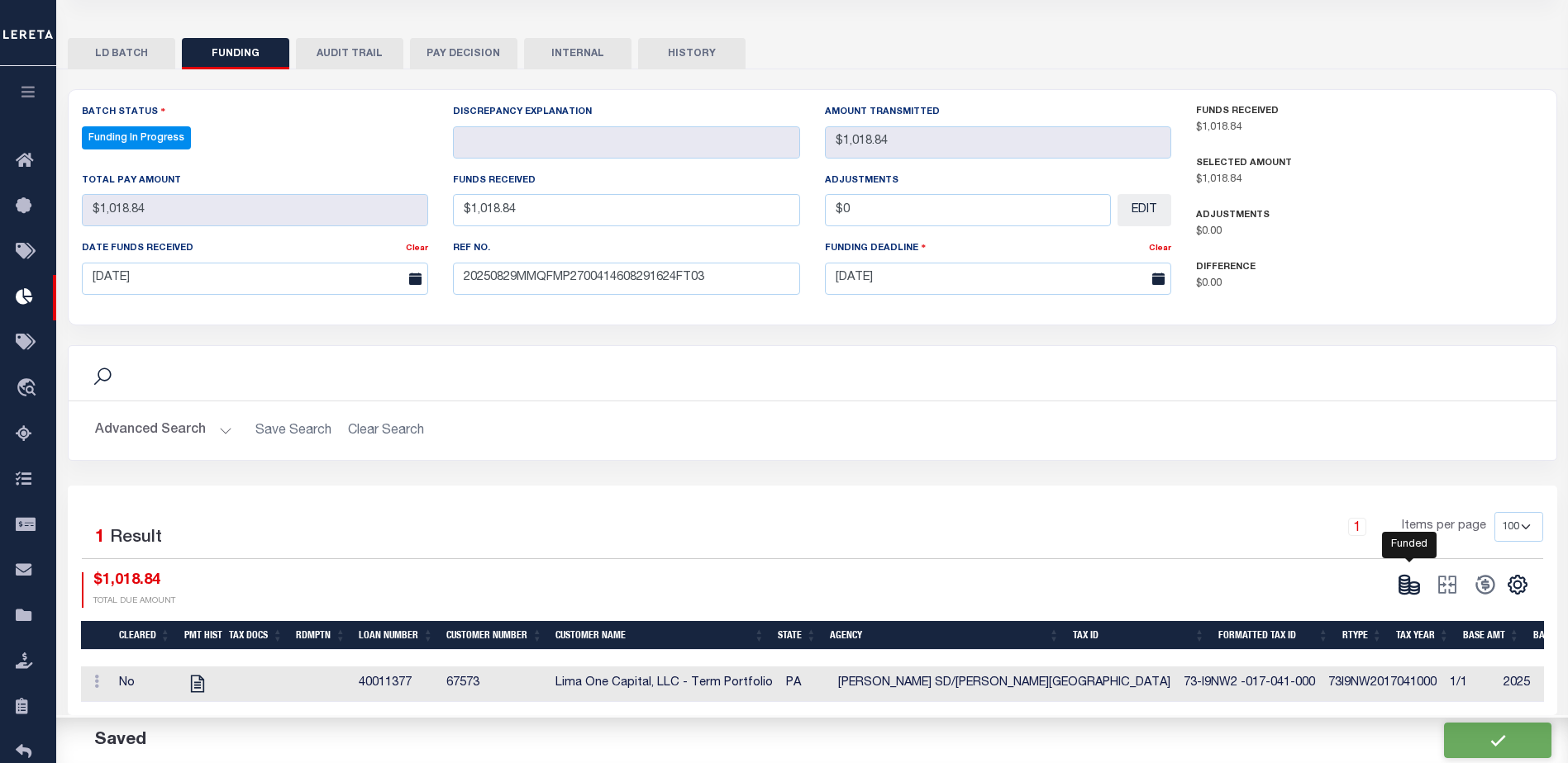
click at [1407, 590] on icon at bounding box center [1409, 585] width 23 height 23
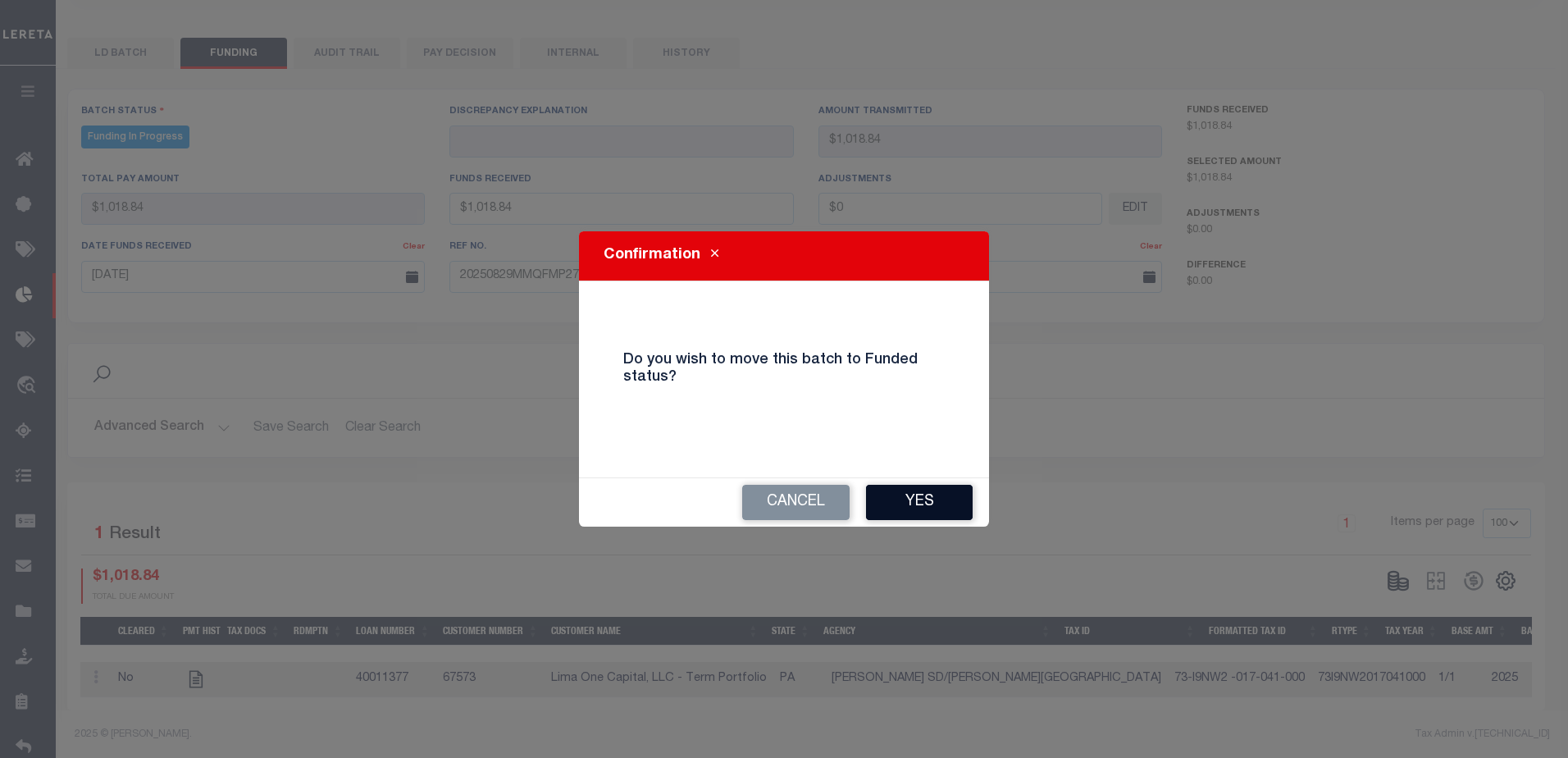
click at [962, 504] on button "Yes" at bounding box center [919, 503] width 107 height 35
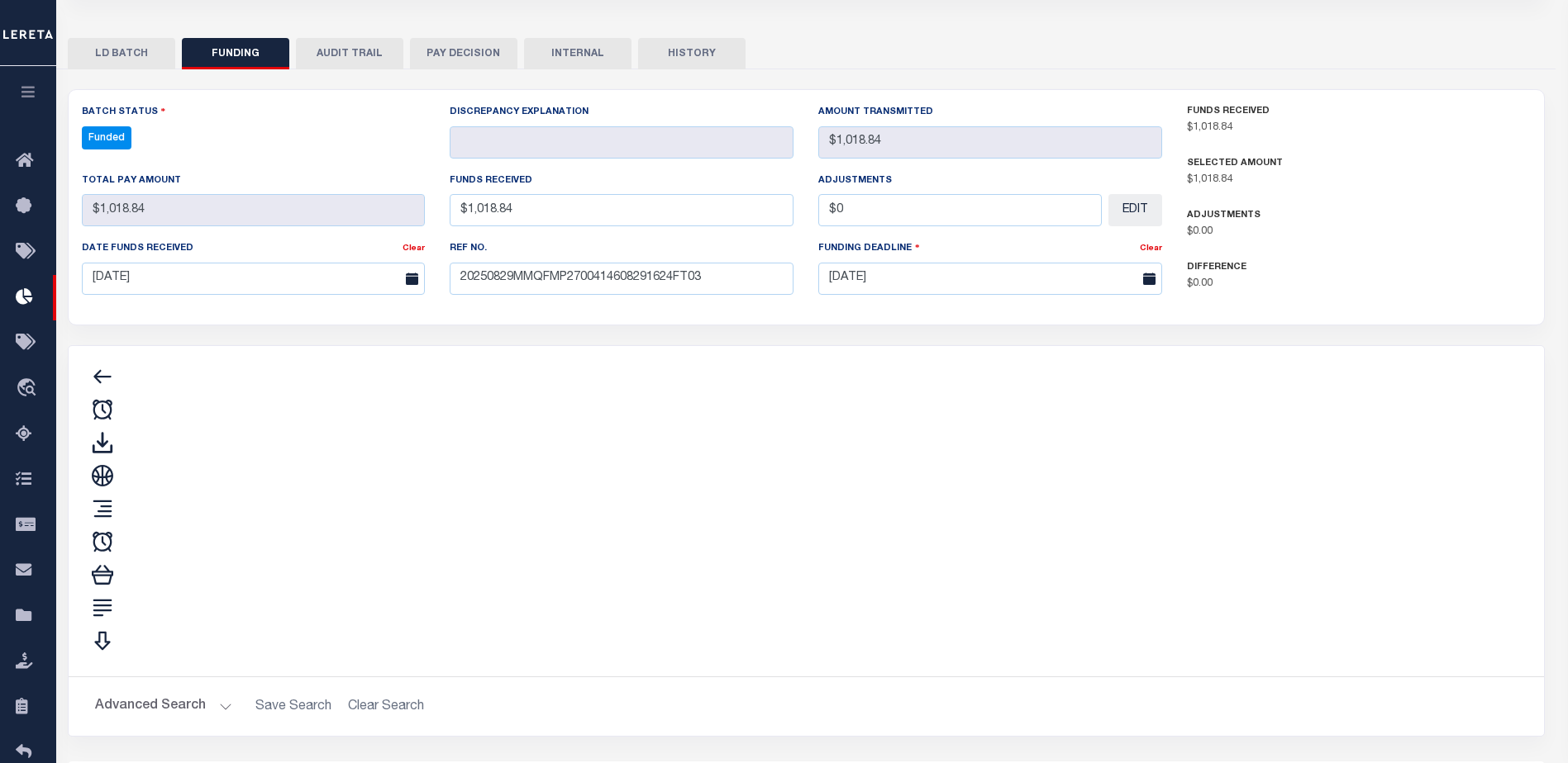
type input "$1,018.84"
type input "$0"
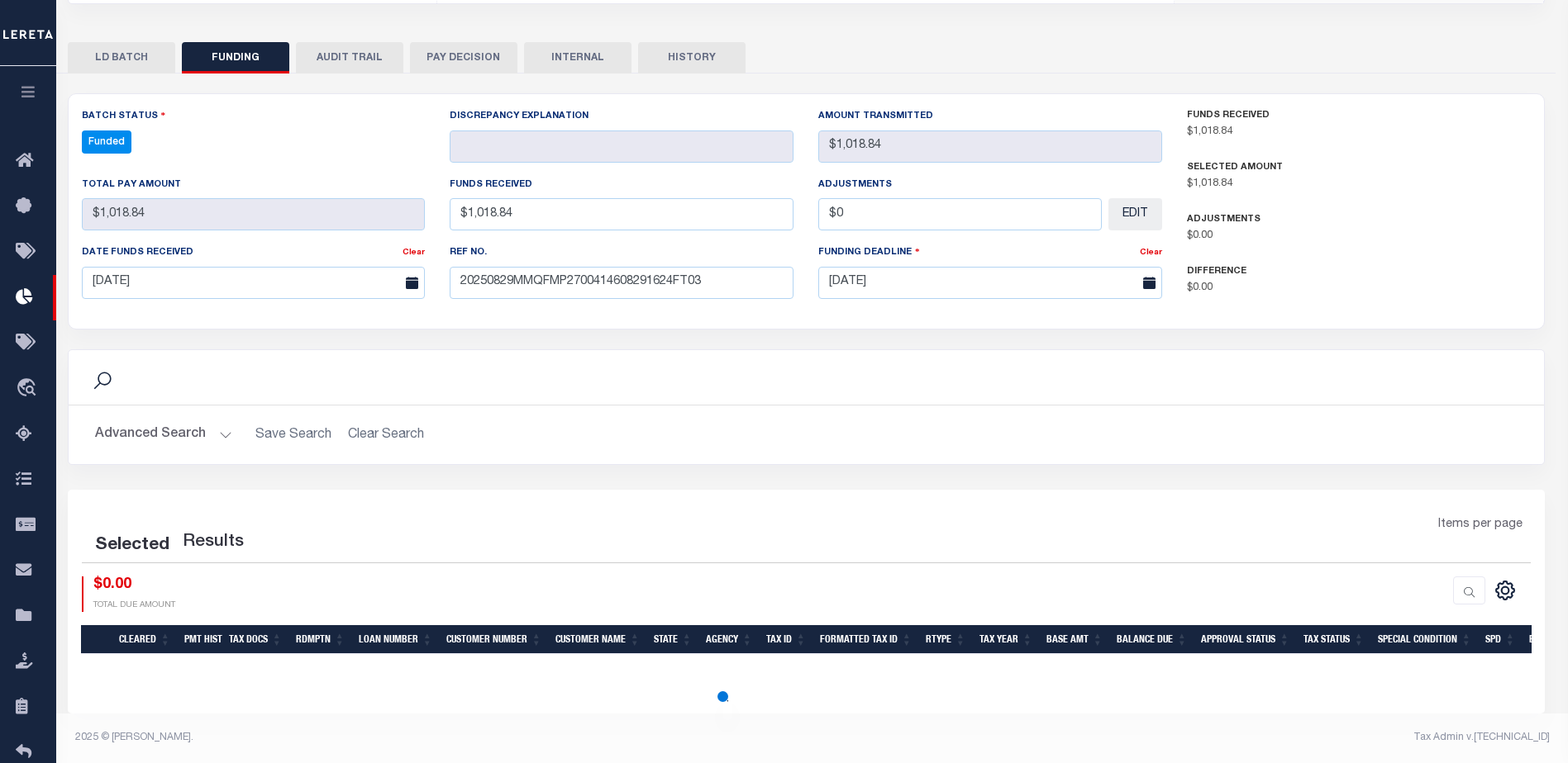
scroll to position [326, 0]
select select "100"
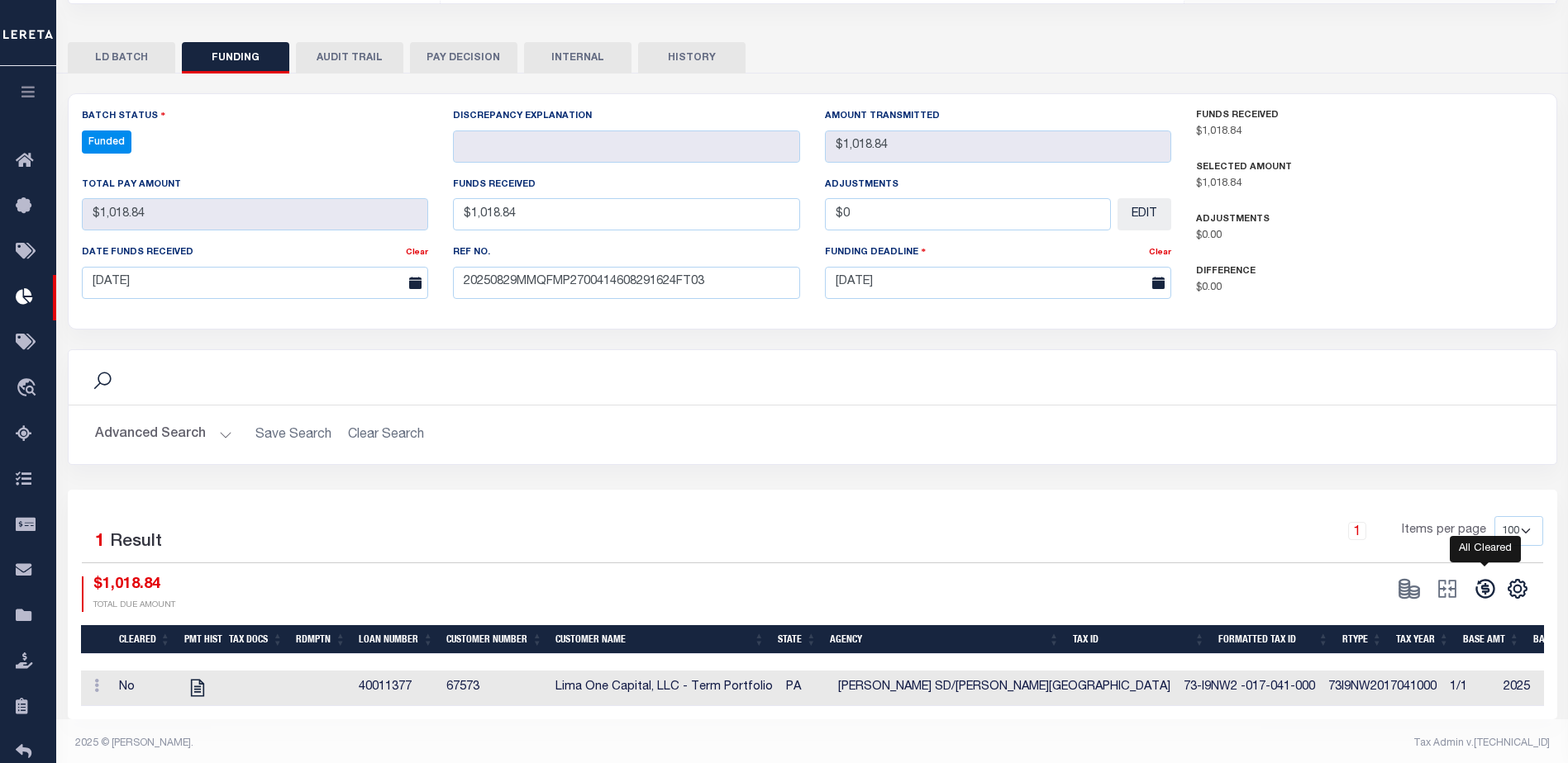
click at [1483, 596] on icon at bounding box center [1485, 588] width 23 height 23
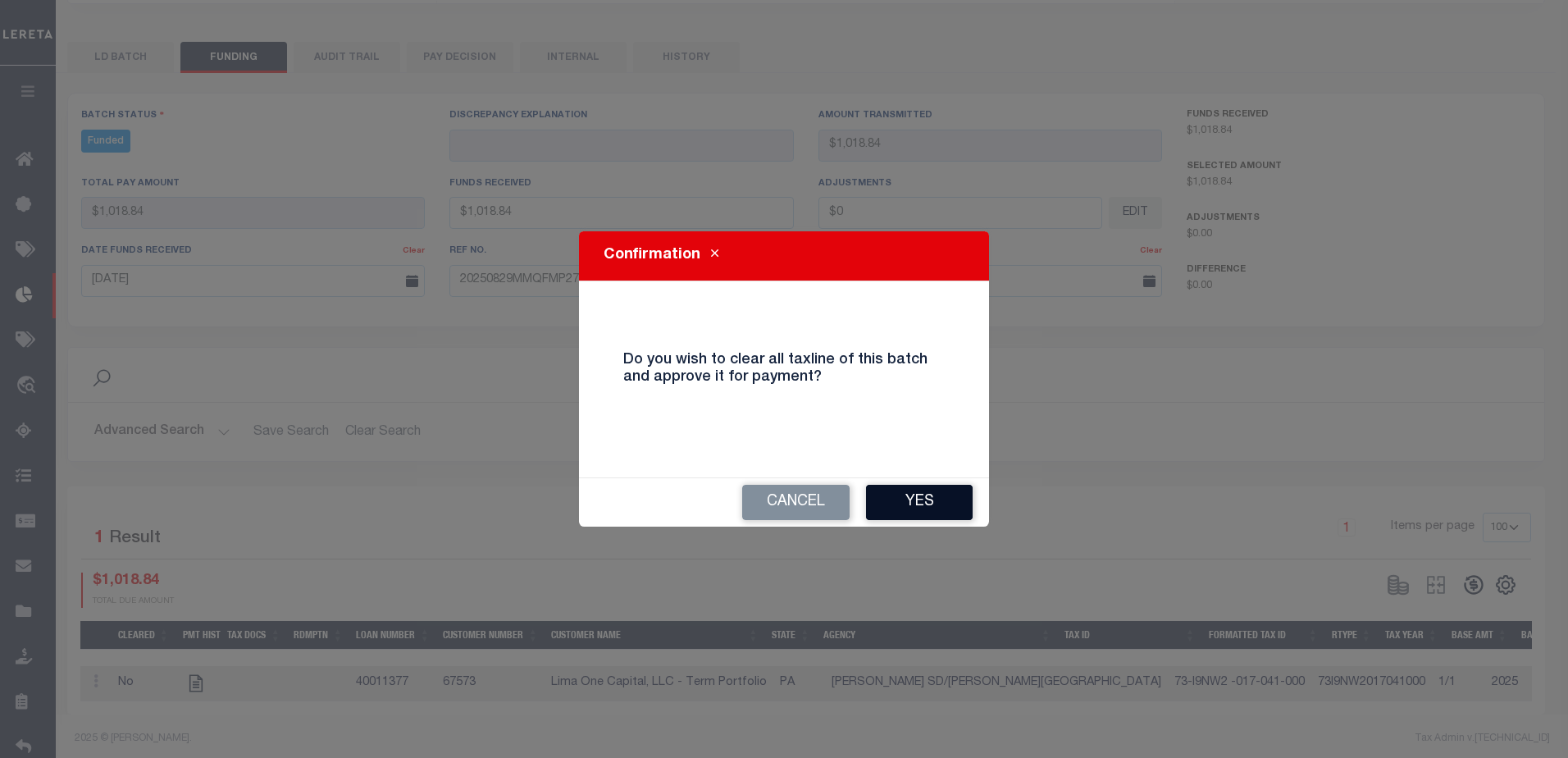
click at [891, 487] on button "Yes" at bounding box center [919, 503] width 107 height 35
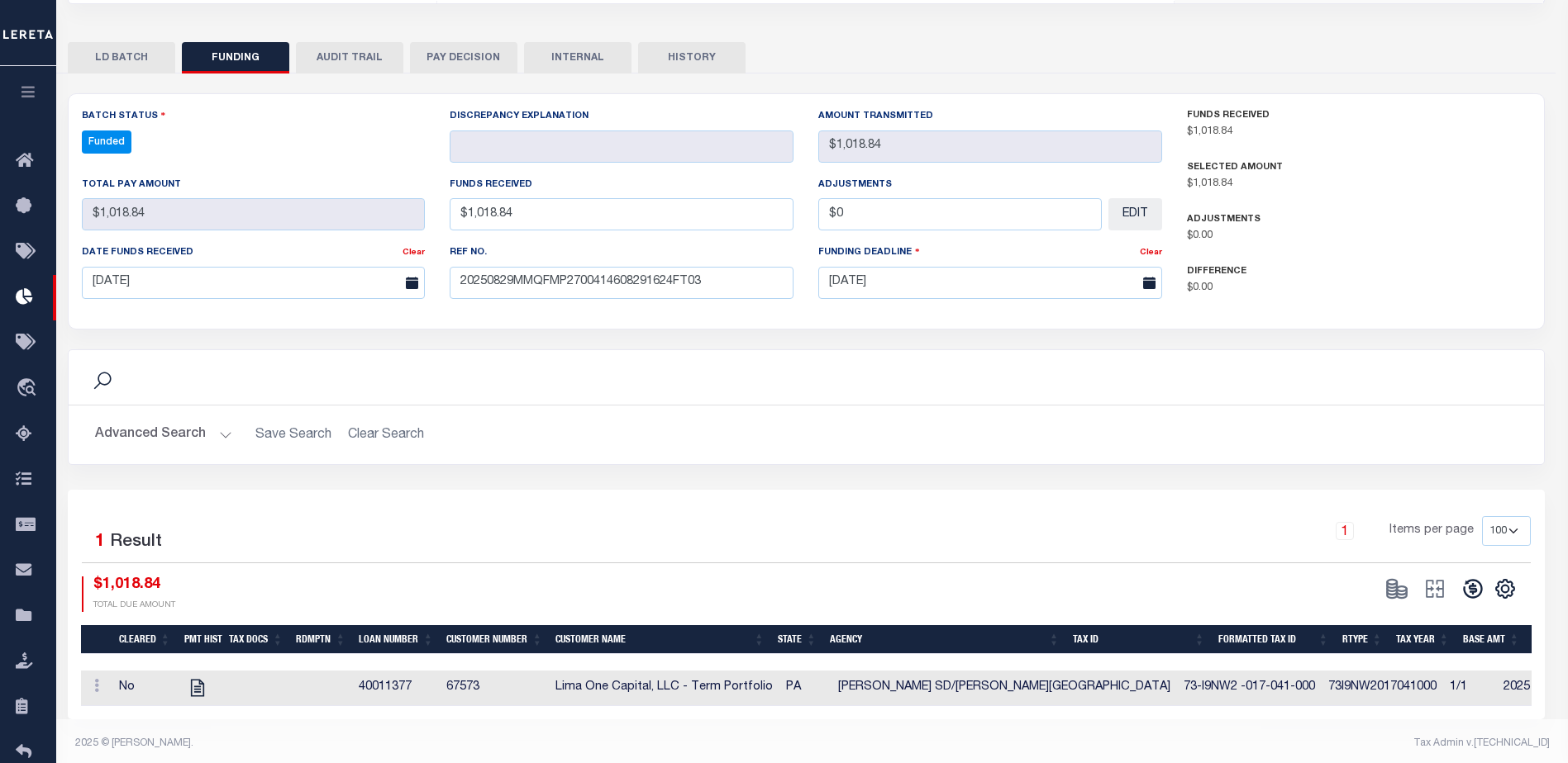
select select "100"
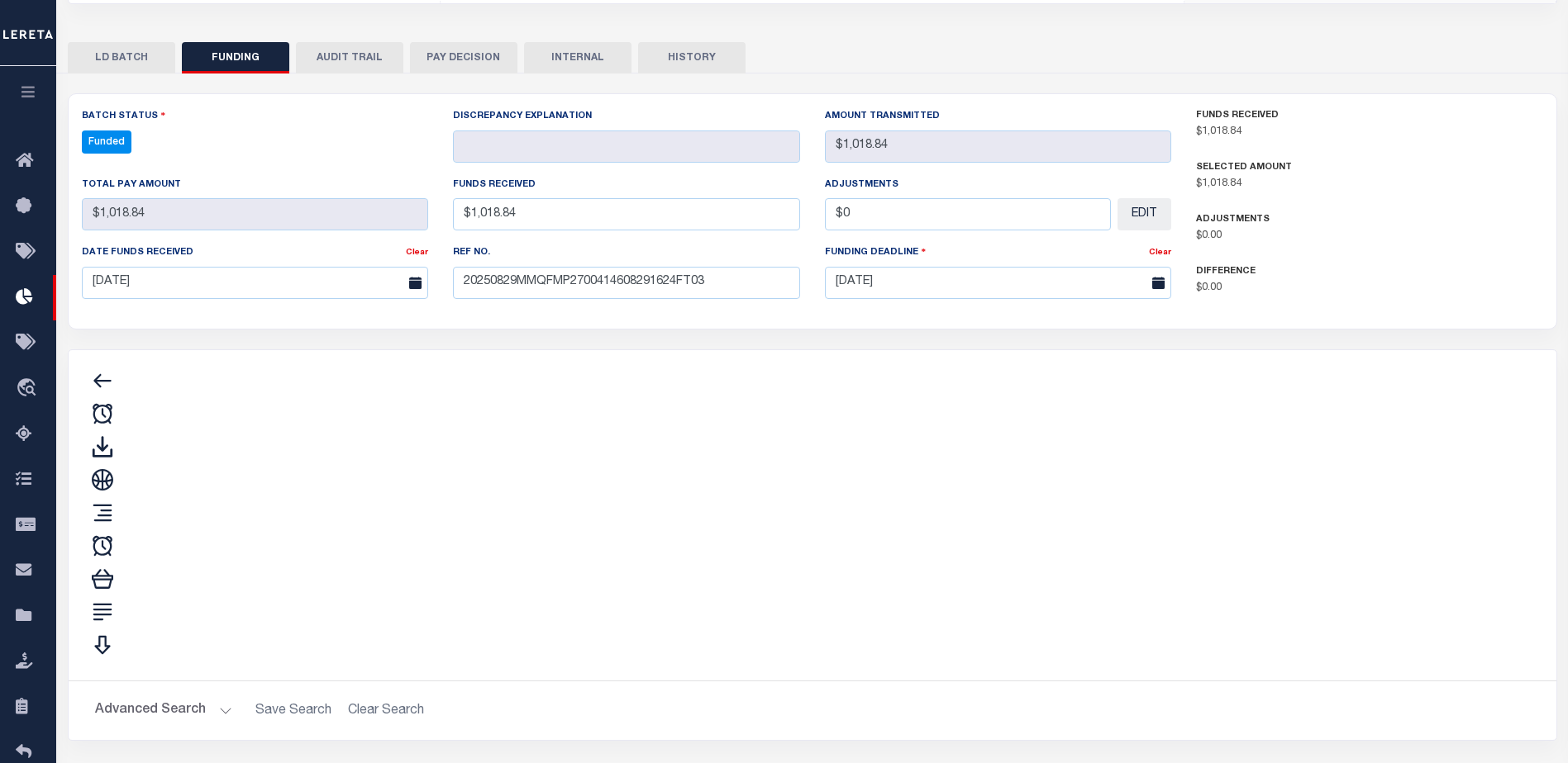
type input "$1,018.84"
type input "$0"
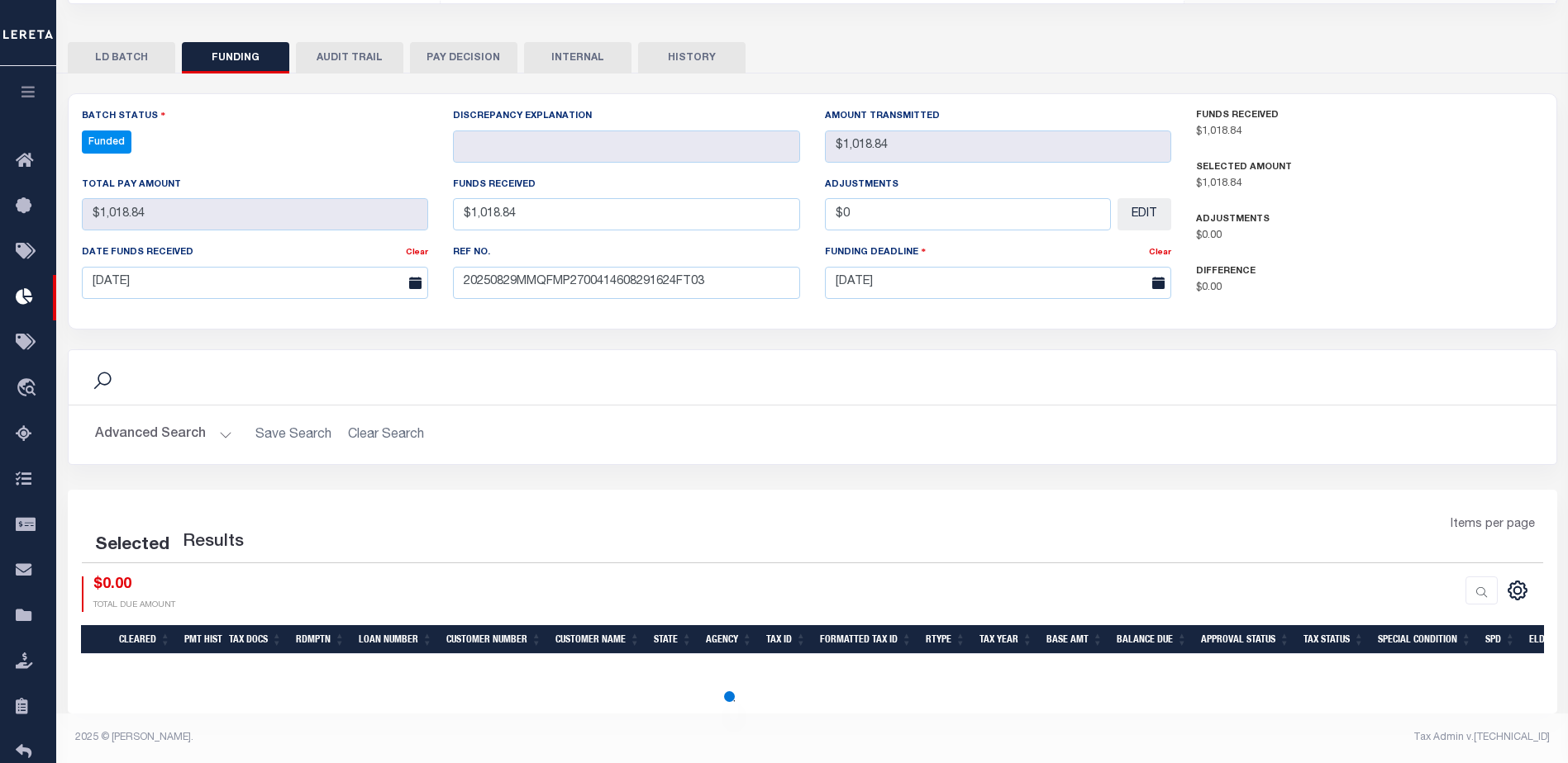
select select "100"
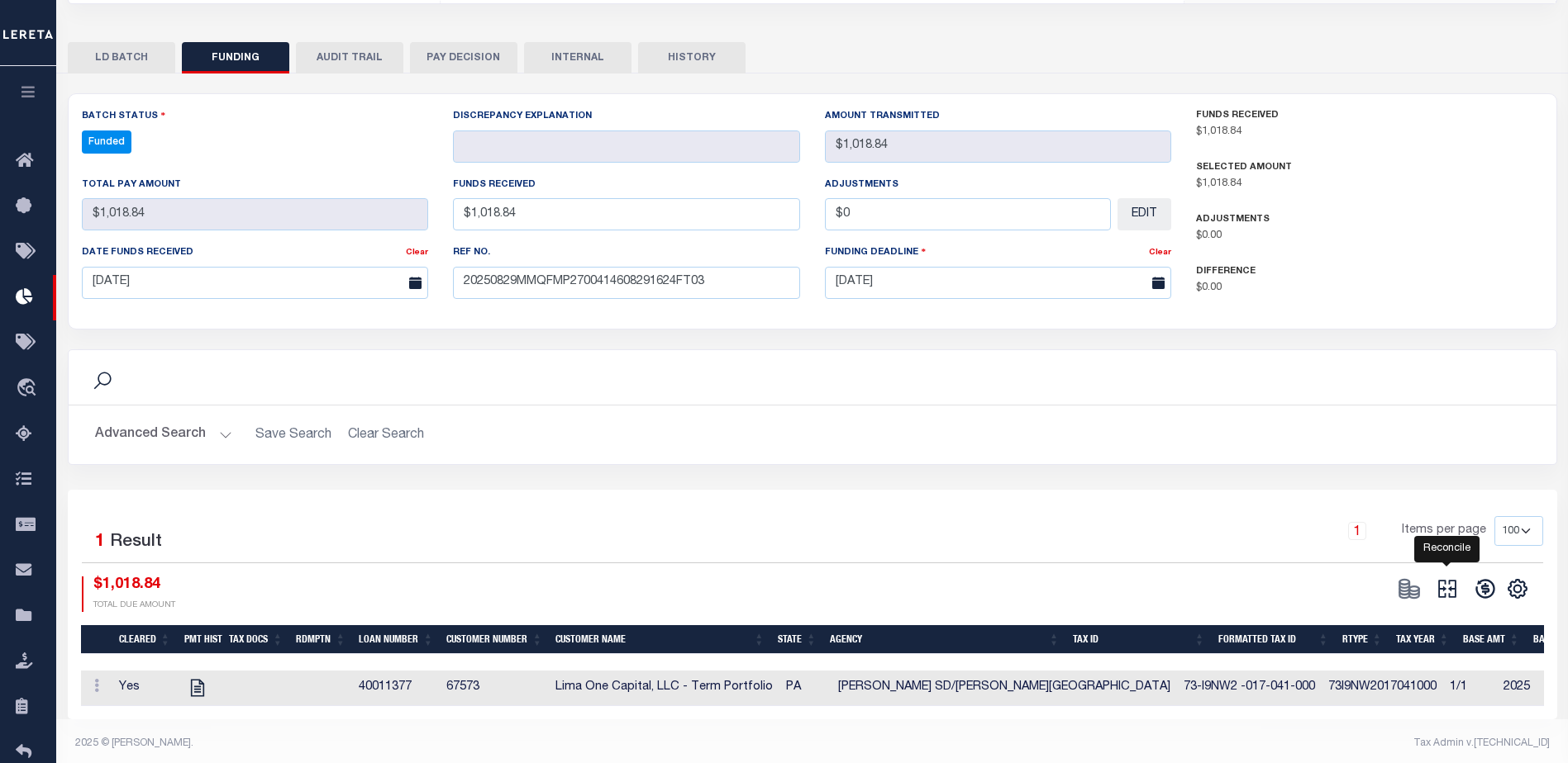
click at [1443, 584] on icon at bounding box center [1447, 588] width 23 height 23
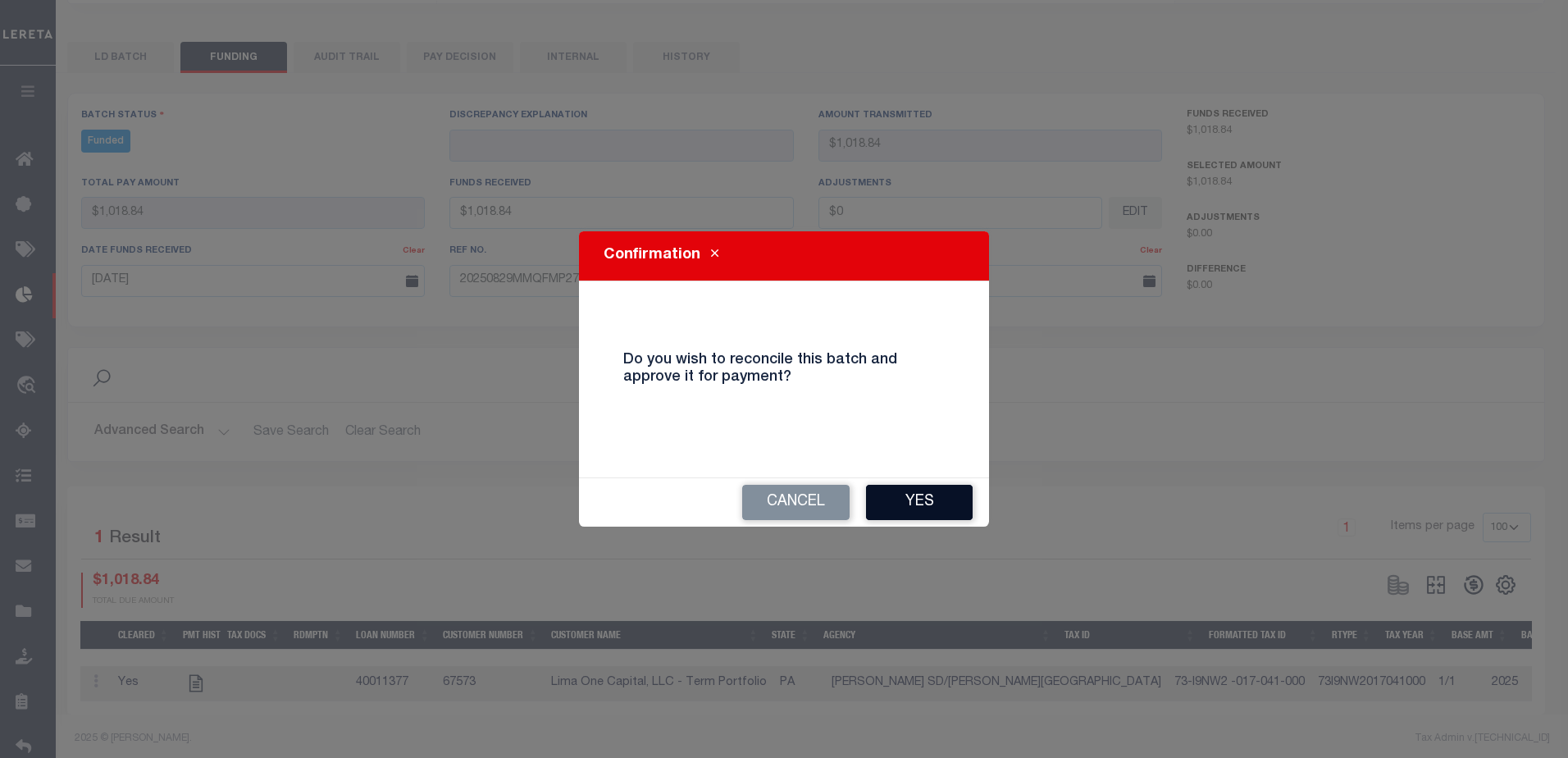
click at [921, 493] on button "Yes" at bounding box center [919, 503] width 107 height 35
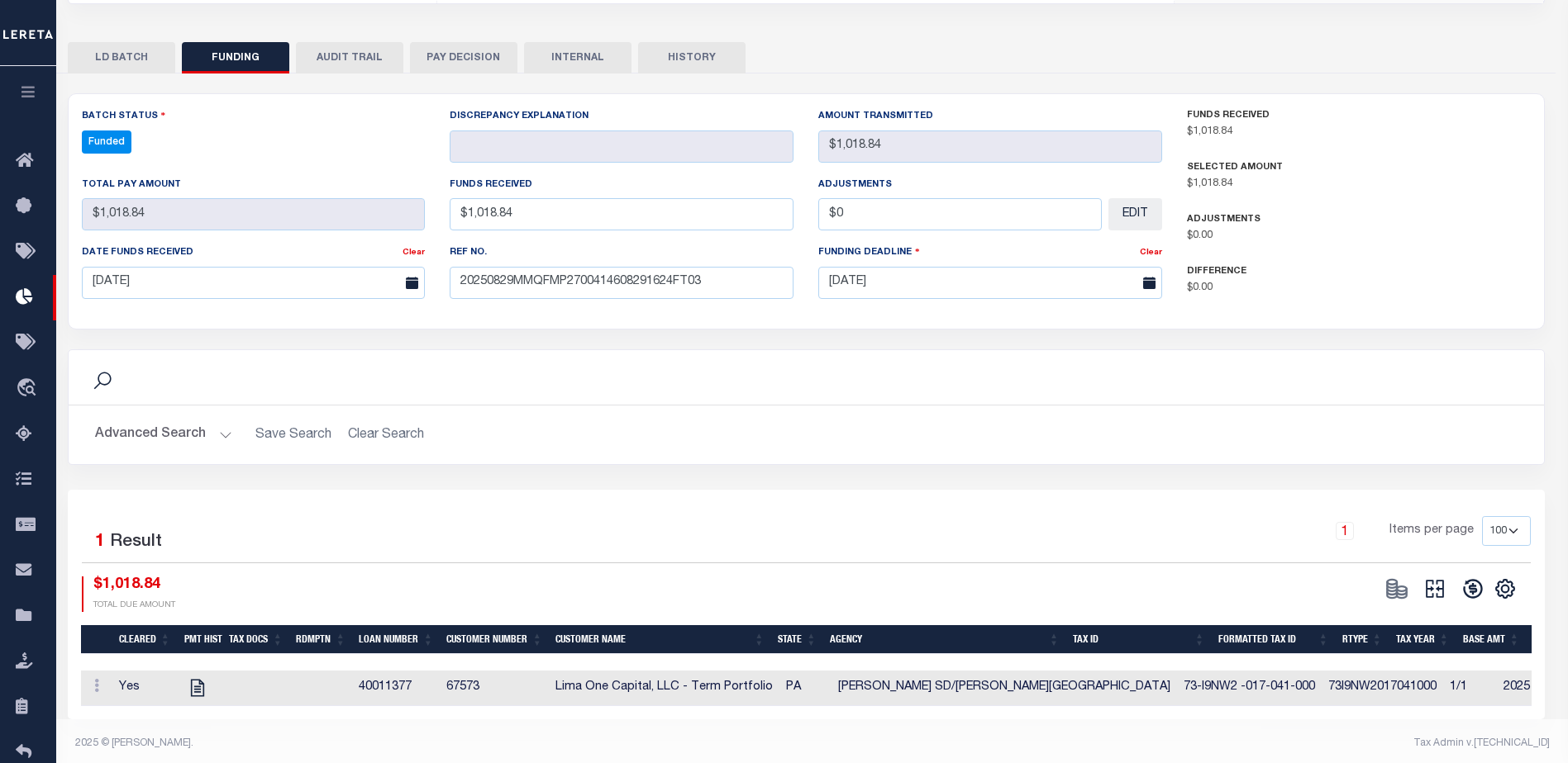
type input "$1,018.84"
type input "$0"
select select "100"
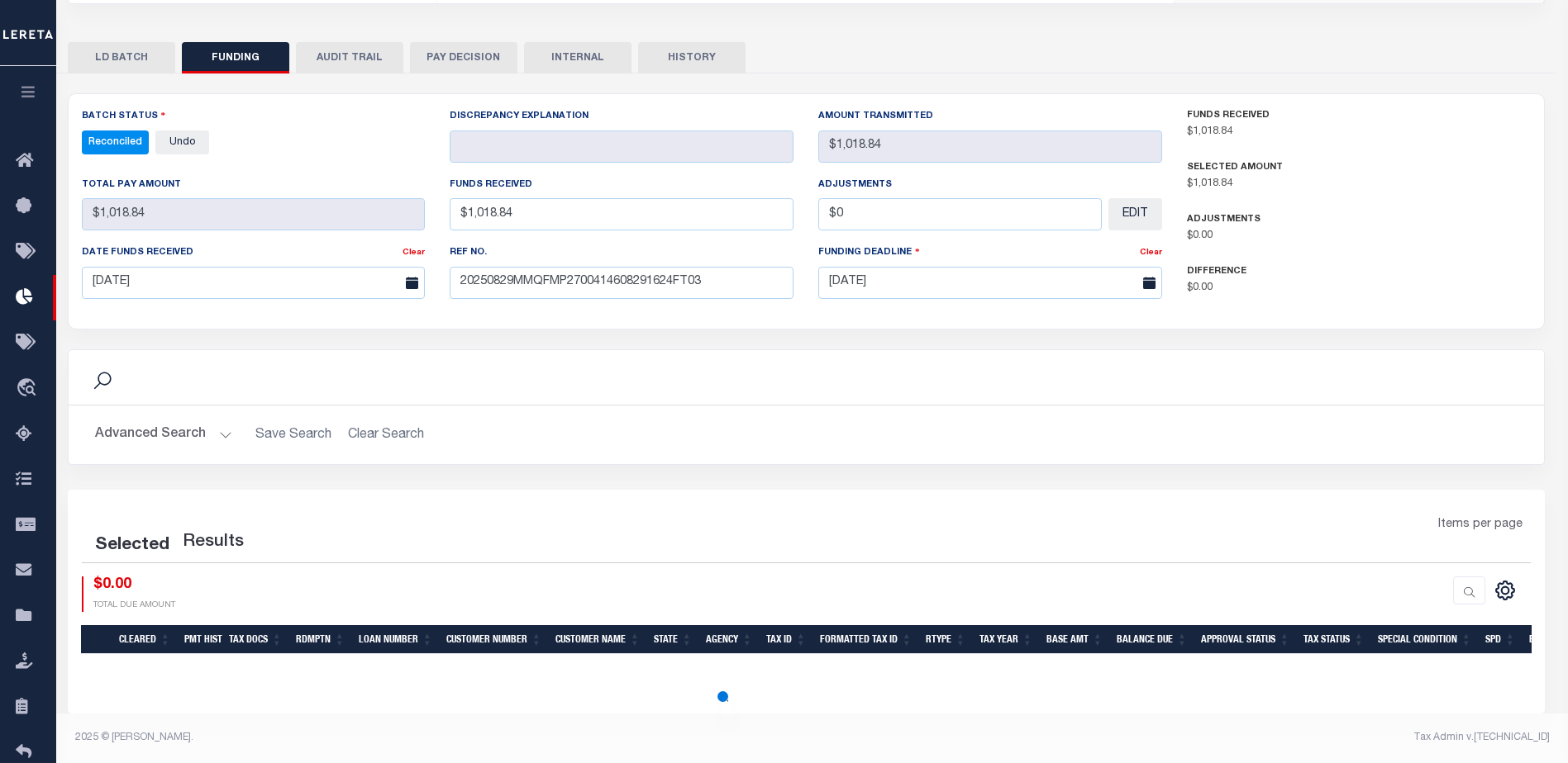
select select "100"
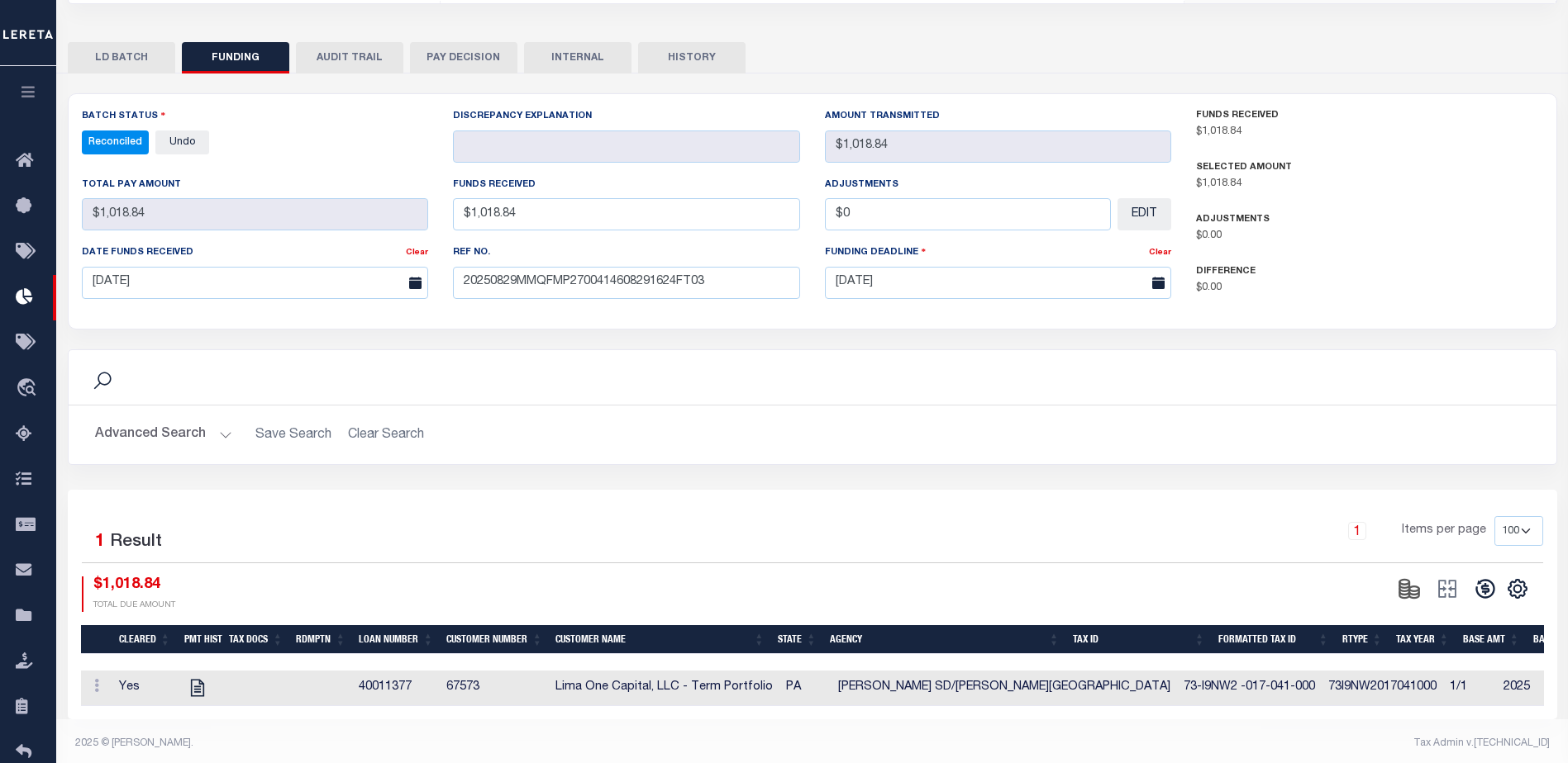
click at [602, 66] on button "INTERNAL" at bounding box center [577, 58] width 107 height 32
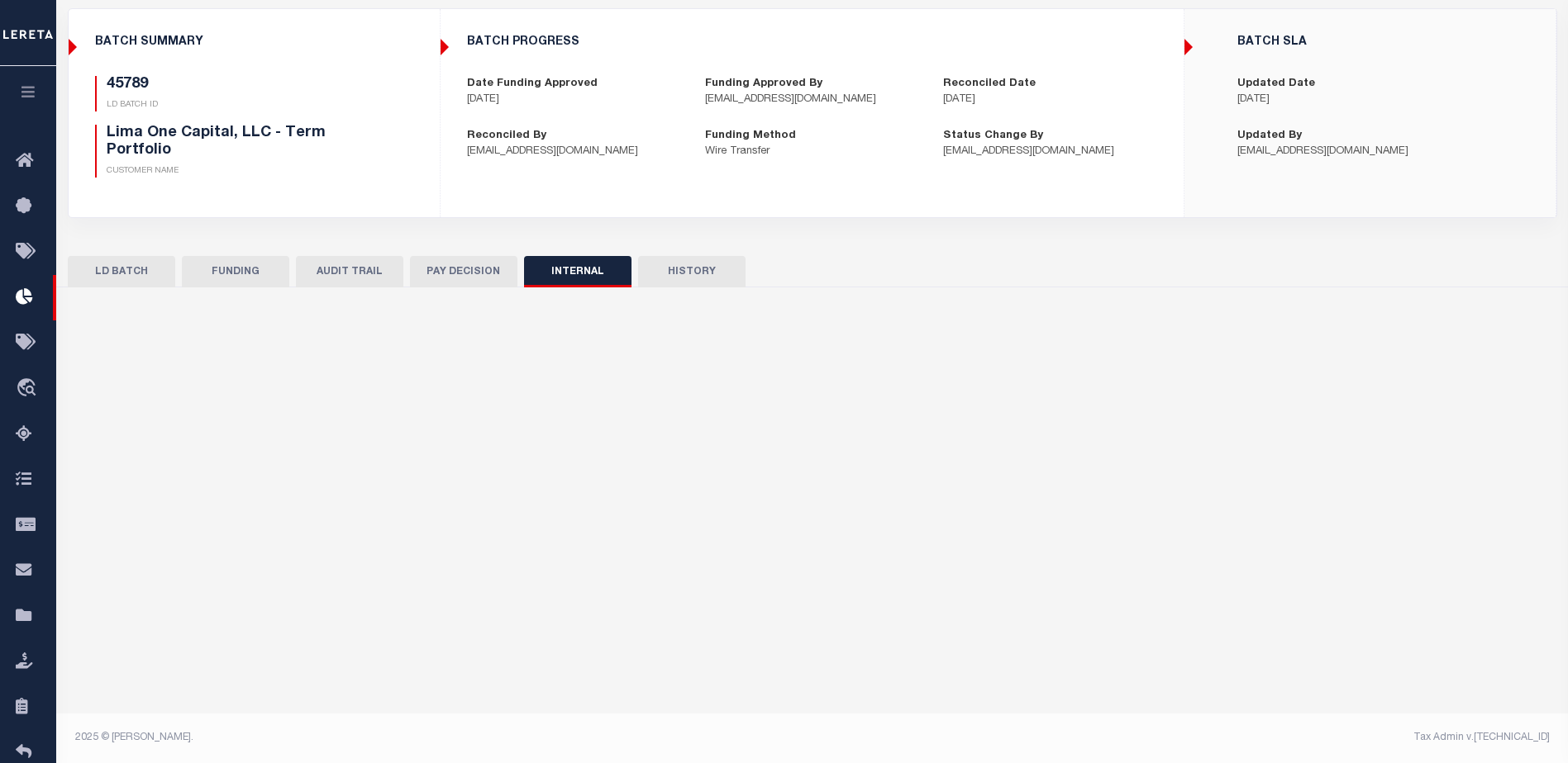
scroll to position [112, 0]
click at [445, 403] on input "text" at bounding box center [813, 421] width 1463 height 63
paste input ""ORG AMT - $95618.34 45789 - $1018.84 45833 - $4694.17 45845 - $2288.17 45867 -…"
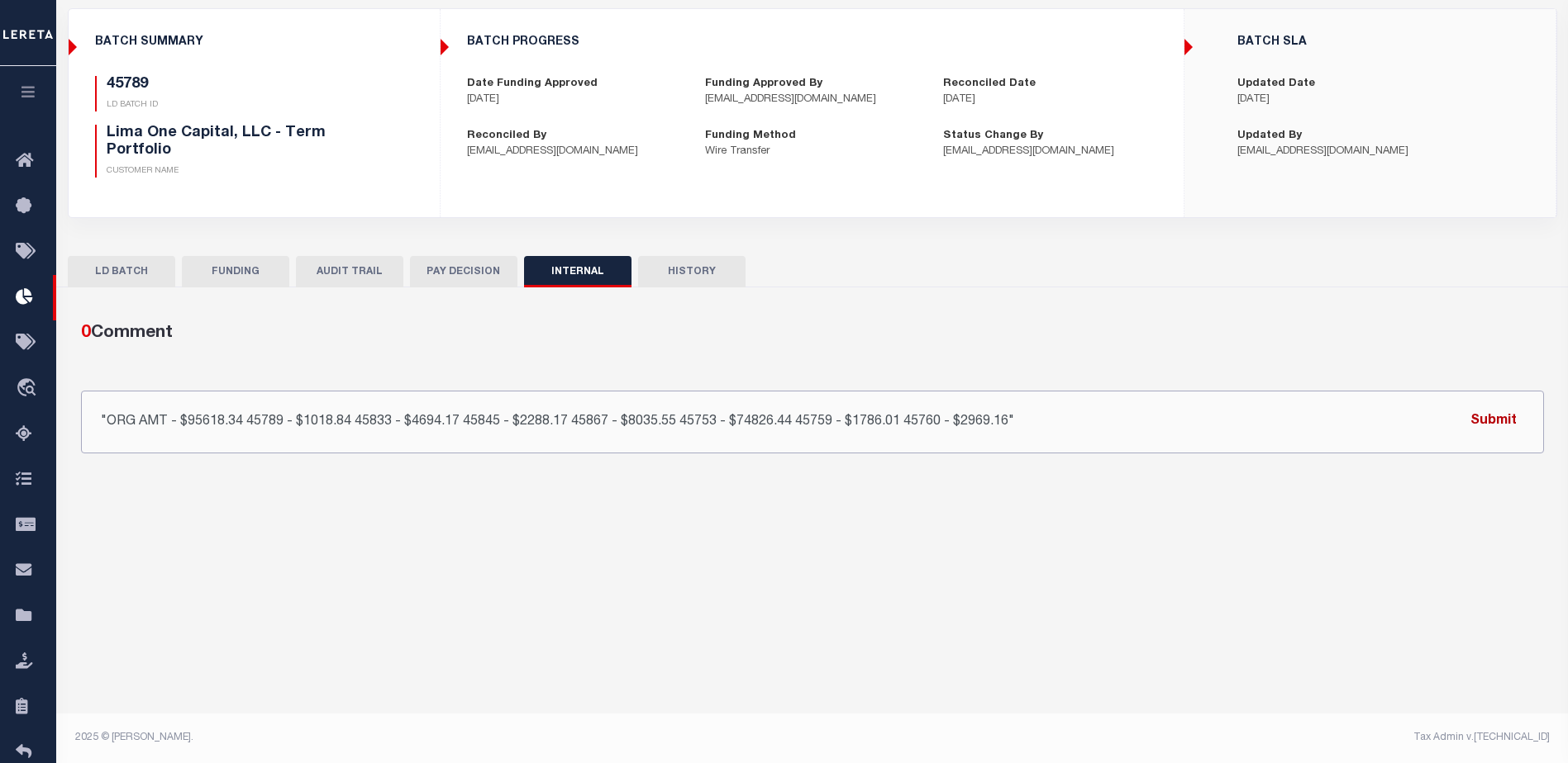
type input ""ORG AMT - $95618.34 45789 - $1018.84 45833 - $4694.17 45845 - $2288.17 45867 -…"
click at [1466, 423] on button "Submit" at bounding box center [1493, 421] width 68 height 34
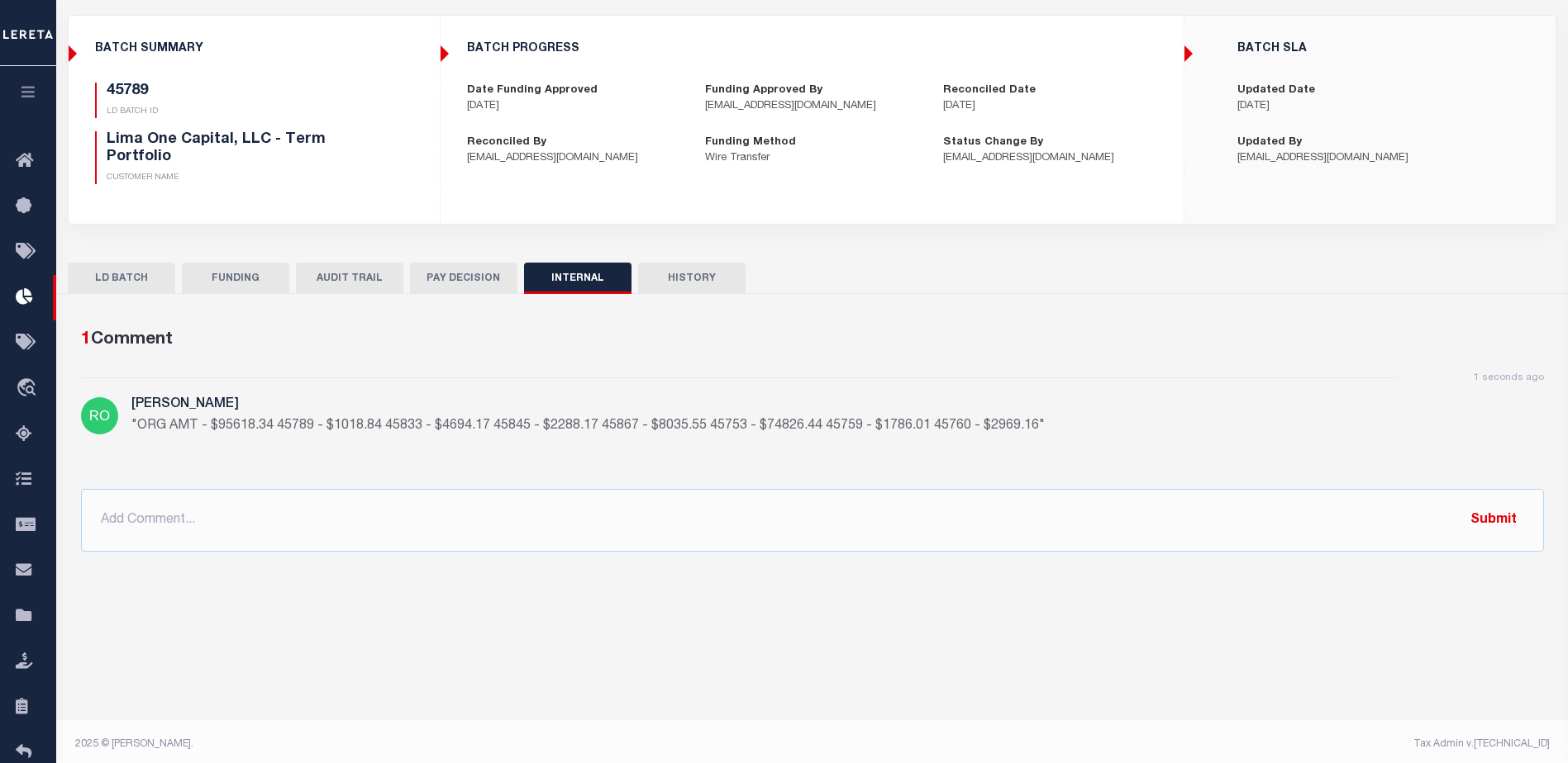
scroll to position [0, 0]
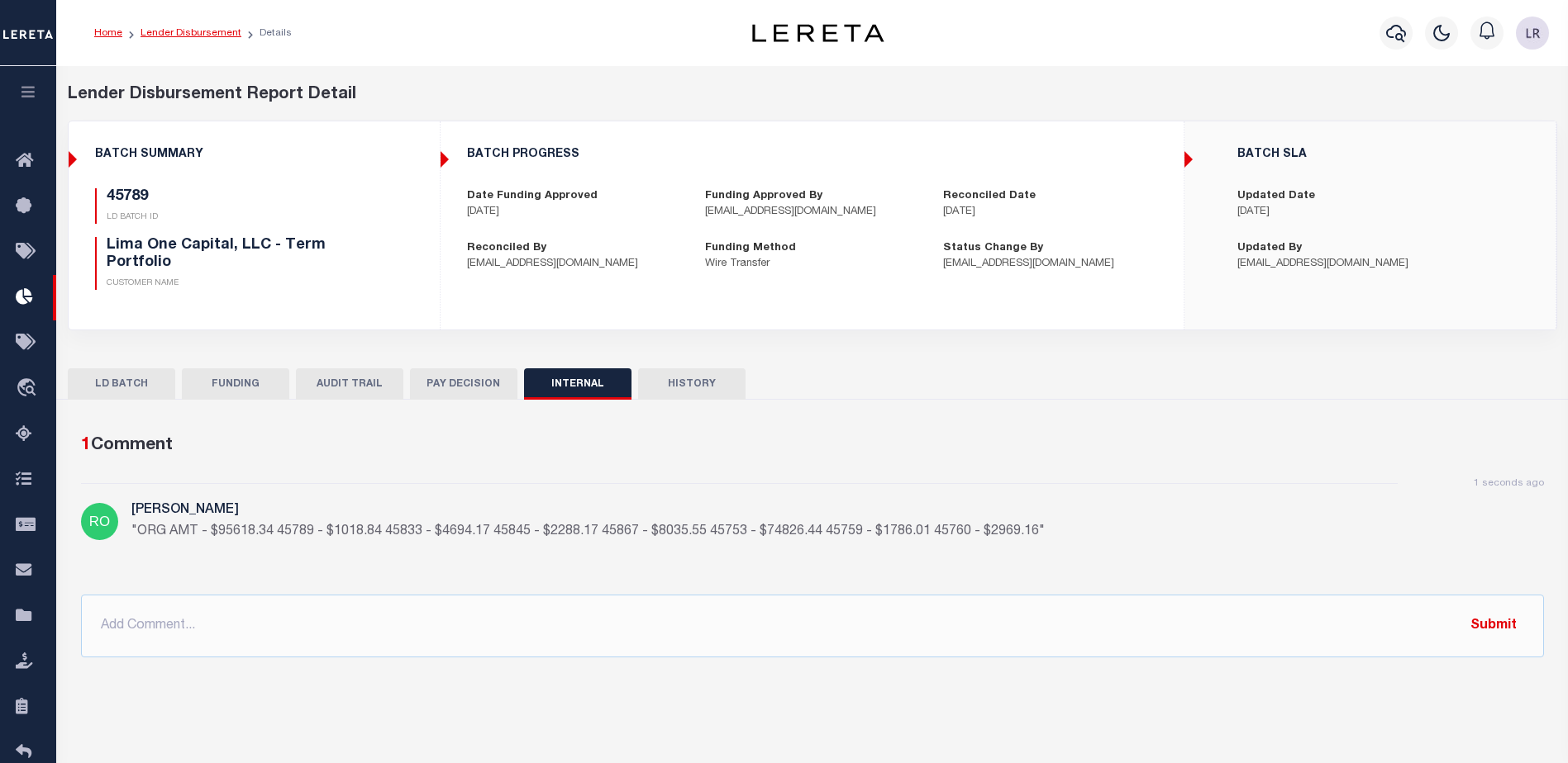
click at [185, 32] on link "Lender Disbursement" at bounding box center [191, 33] width 101 height 10
checkbox input "true"
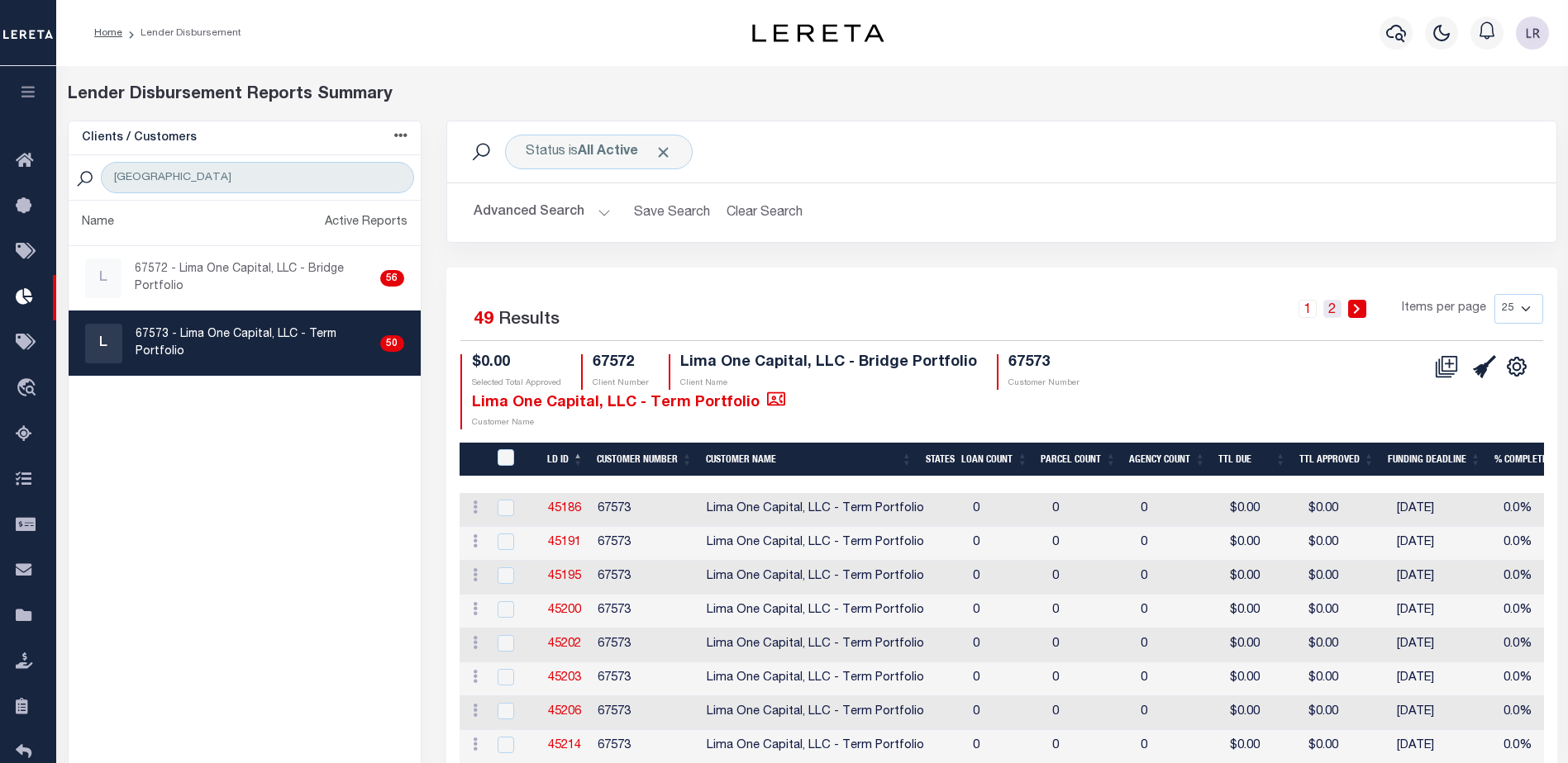
click at [1333, 310] on link "2" at bounding box center [1332, 308] width 18 height 18
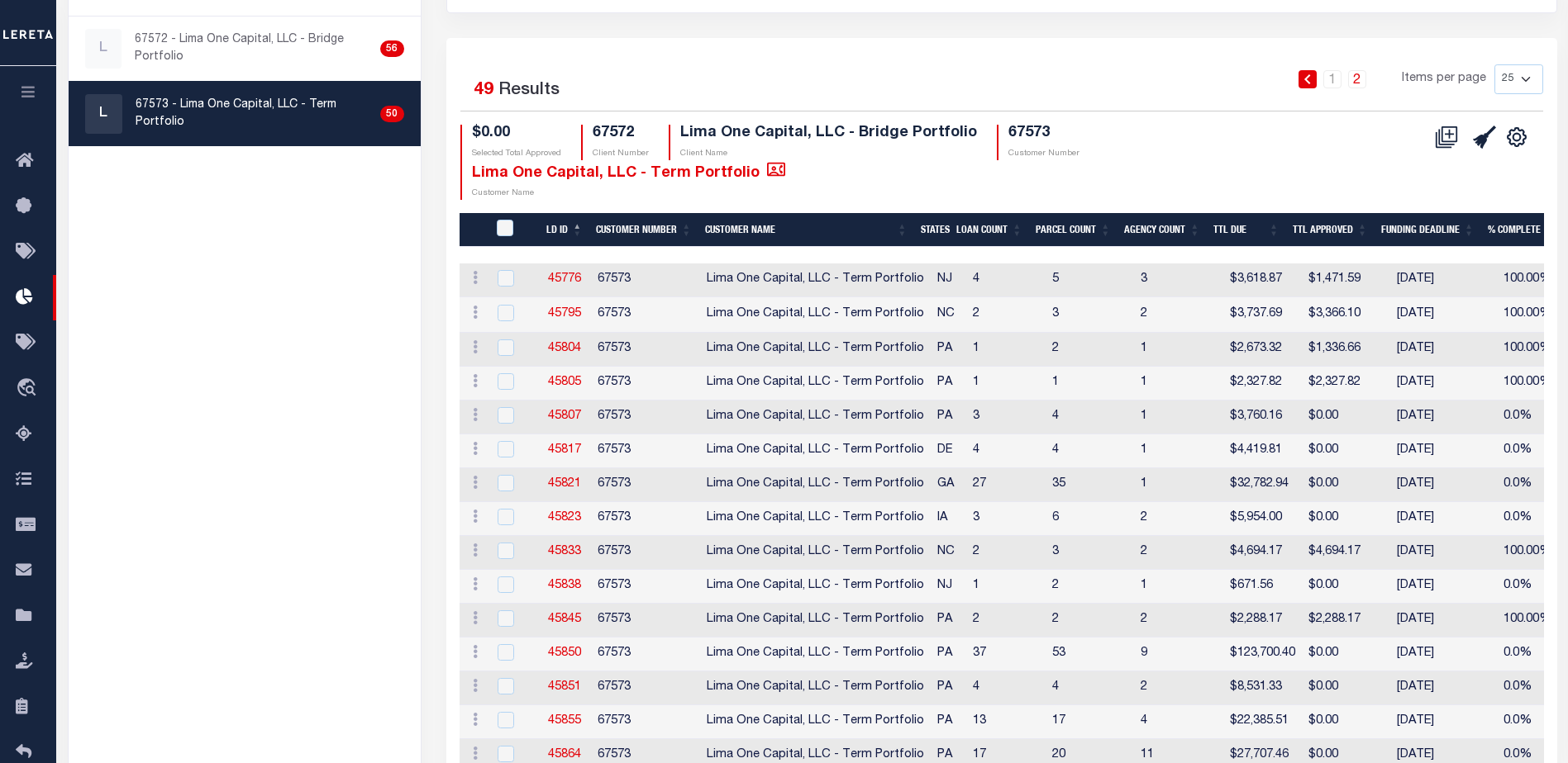
scroll to position [331, 0]
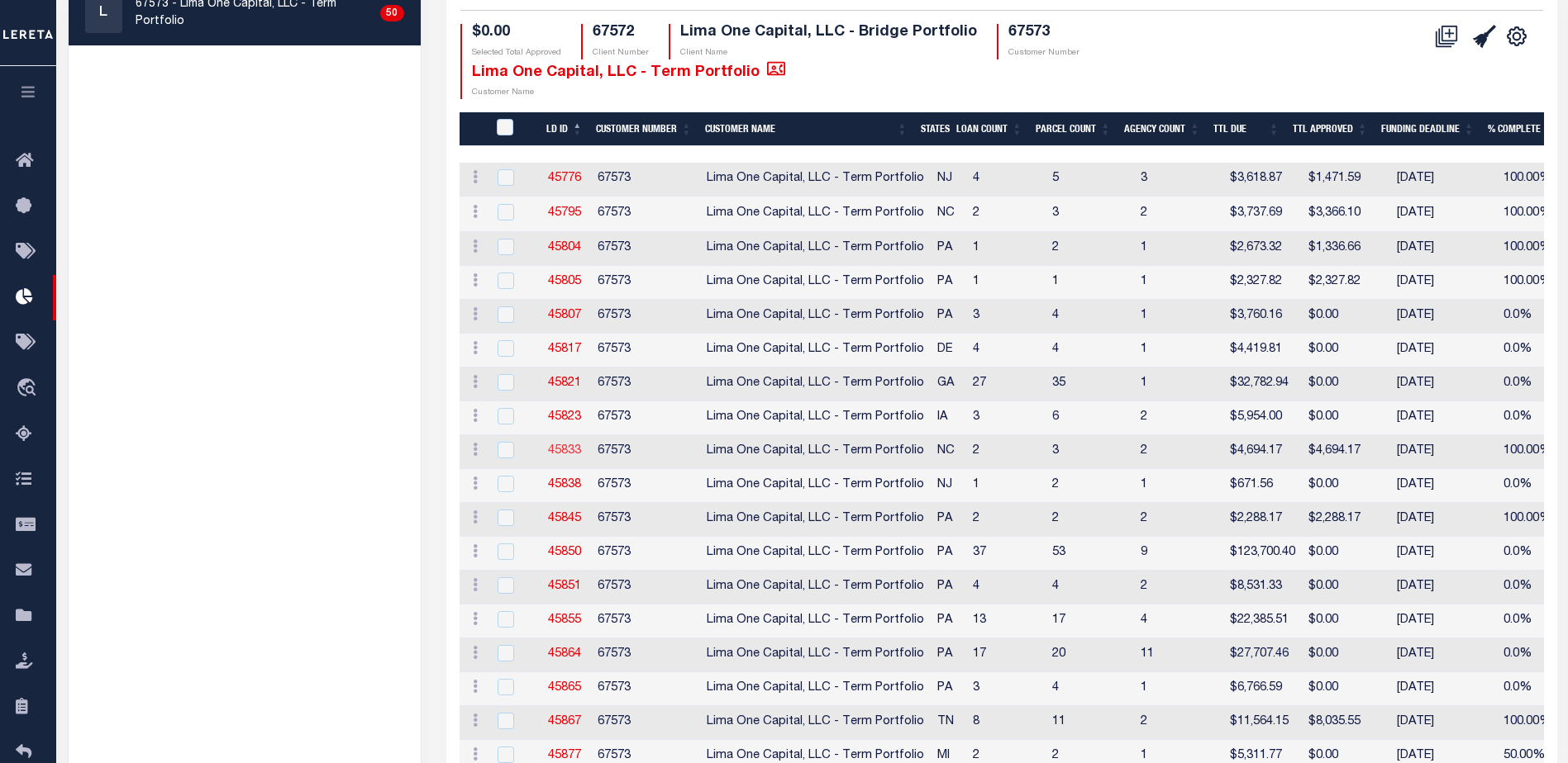
click at [571, 452] on link "45833" at bounding box center [563, 451] width 33 height 11
checkbox input "true"
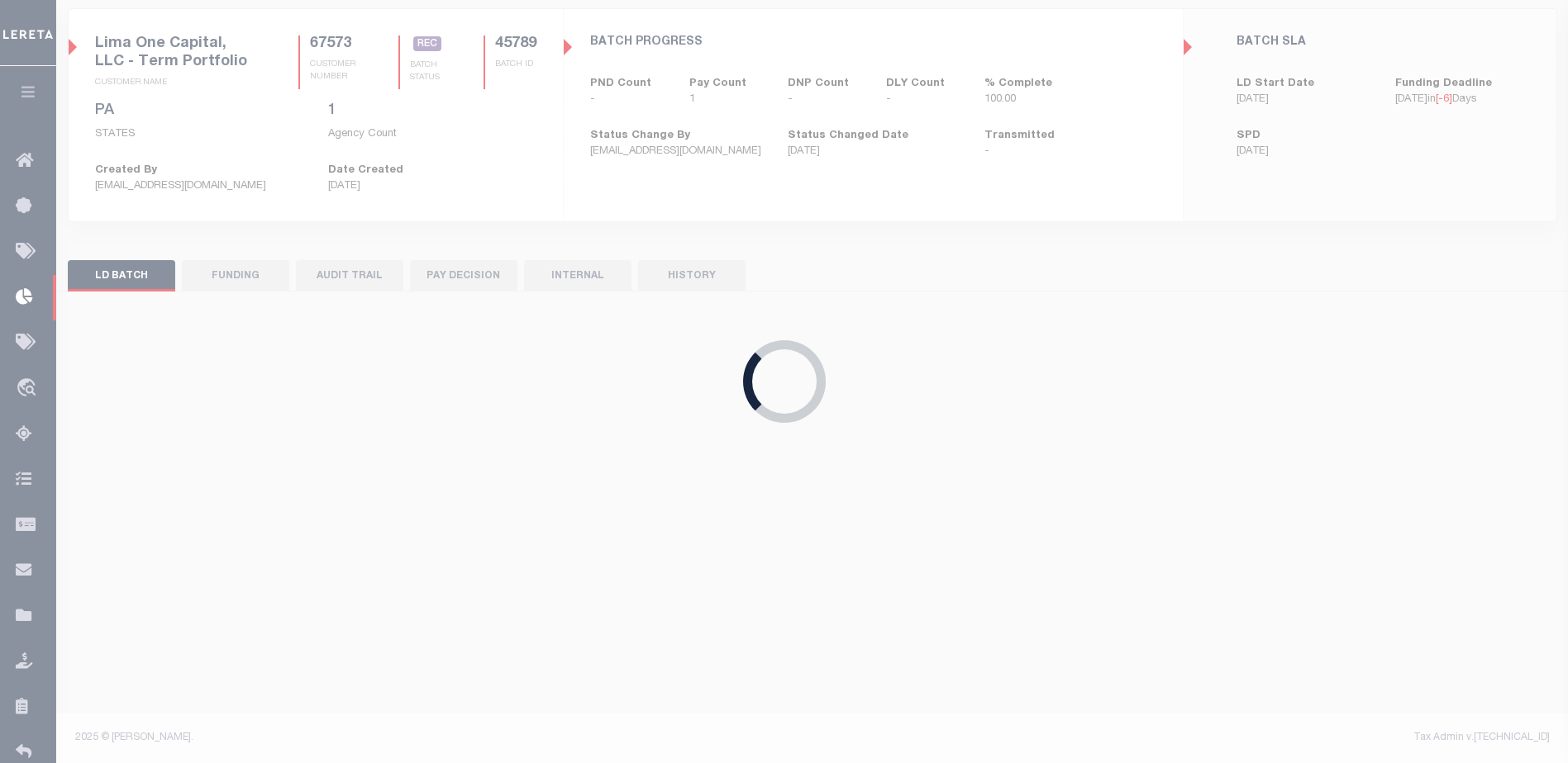
scroll to position [112, 0]
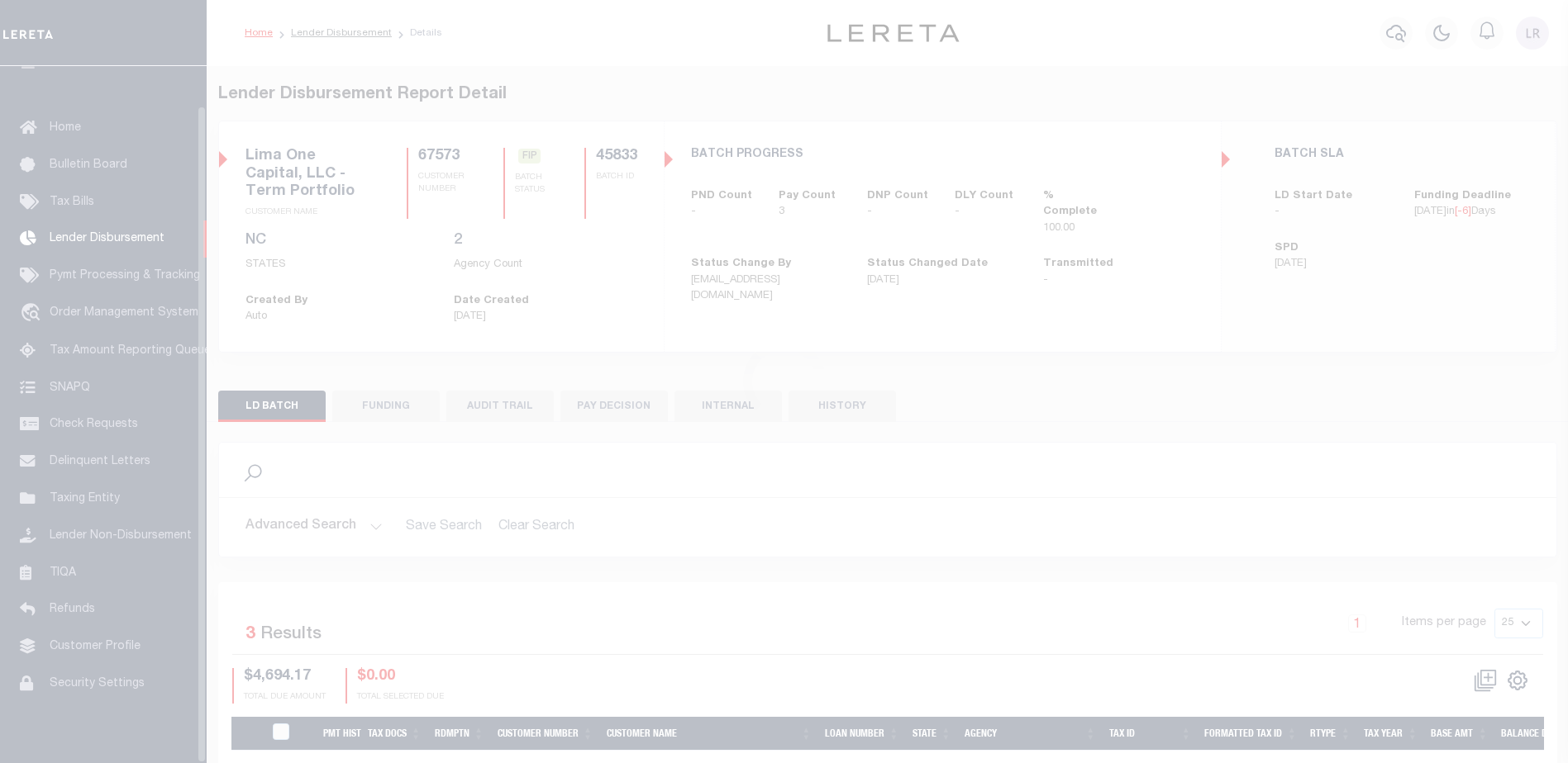
scroll to position [41, 0]
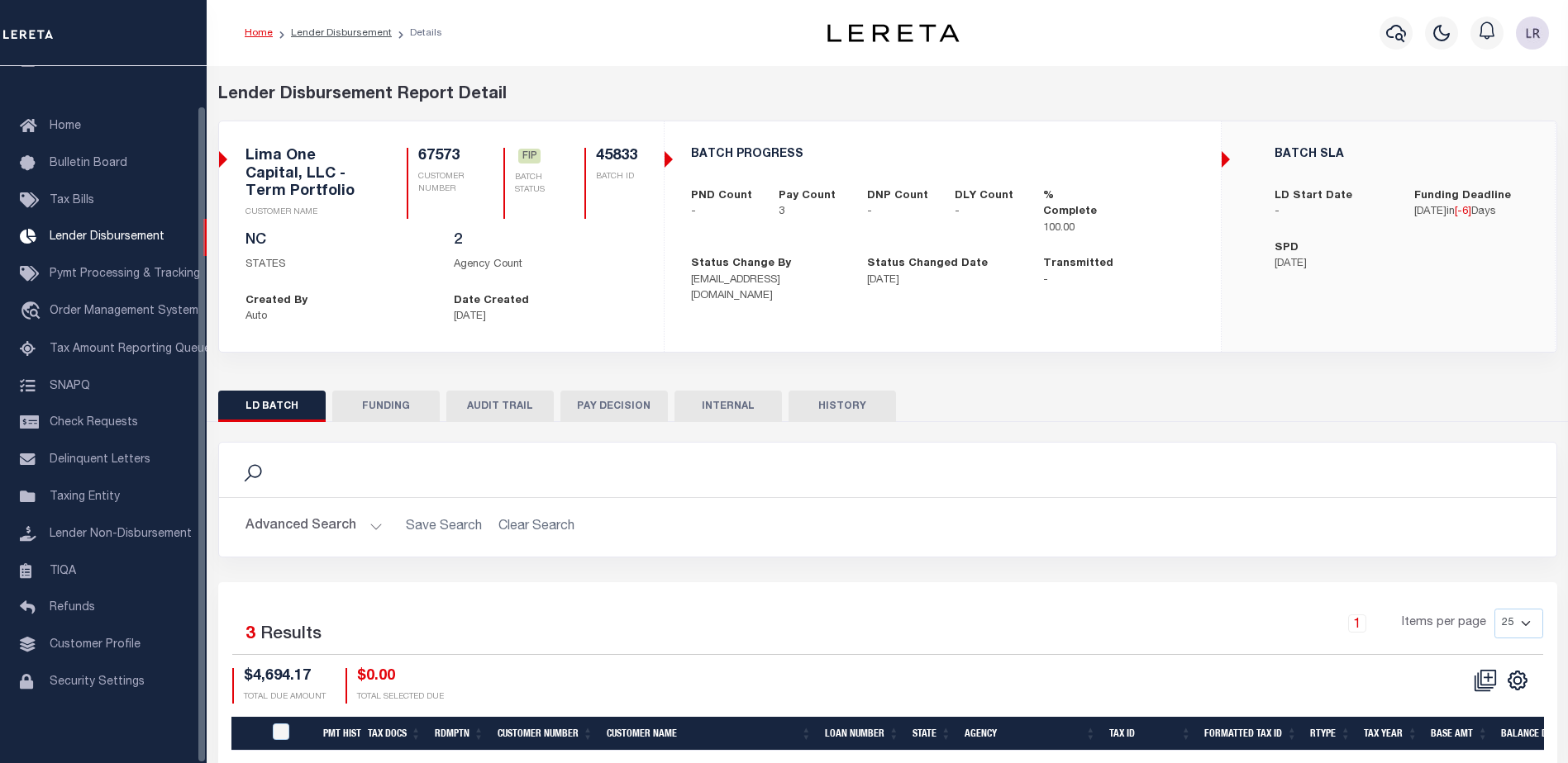
click at [391, 413] on button "FUNDING" at bounding box center [386, 406] width 107 height 32
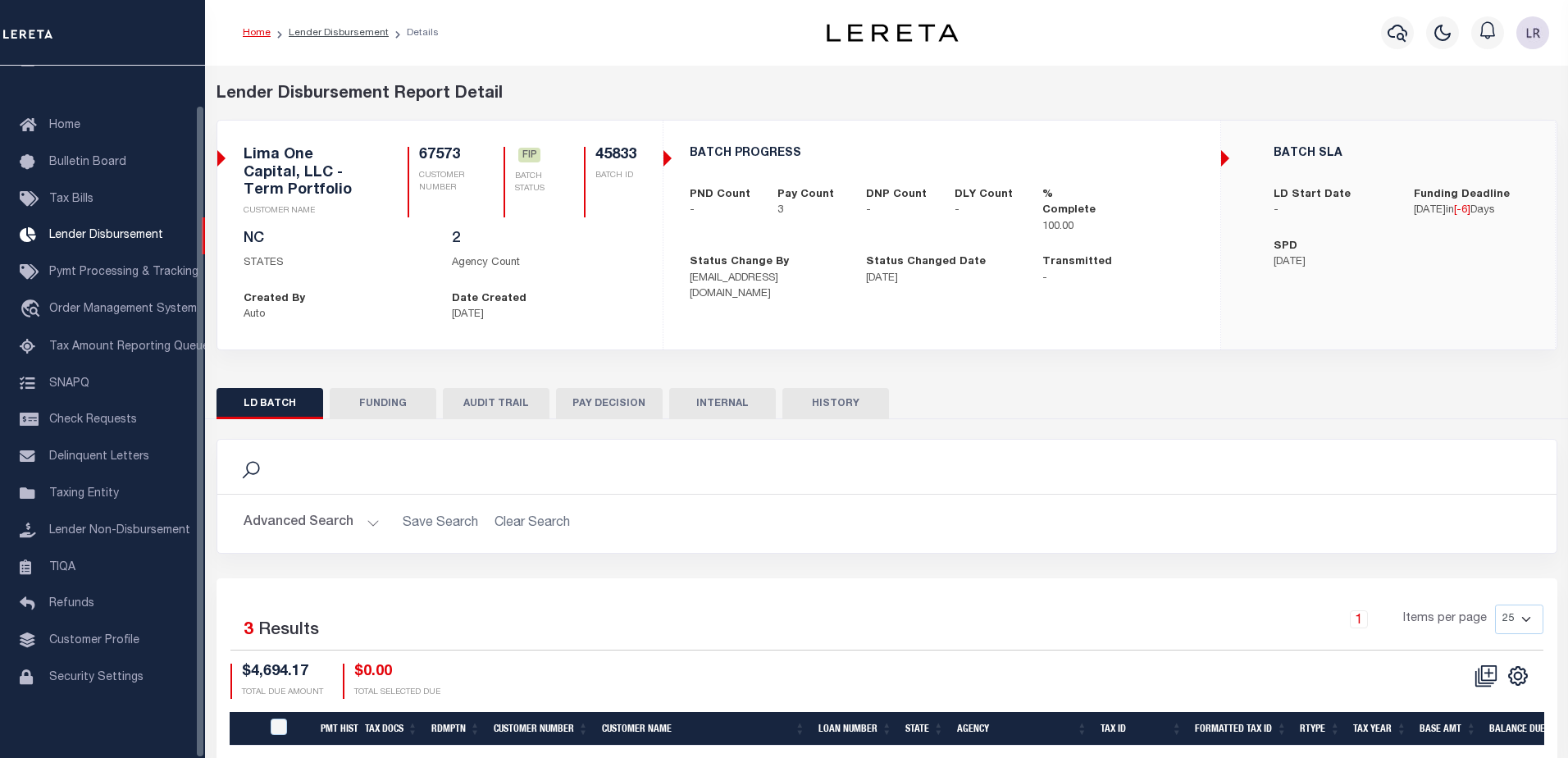
type input "$4,694.17"
type input "$0"
type input "[DATE]"
select select "100"
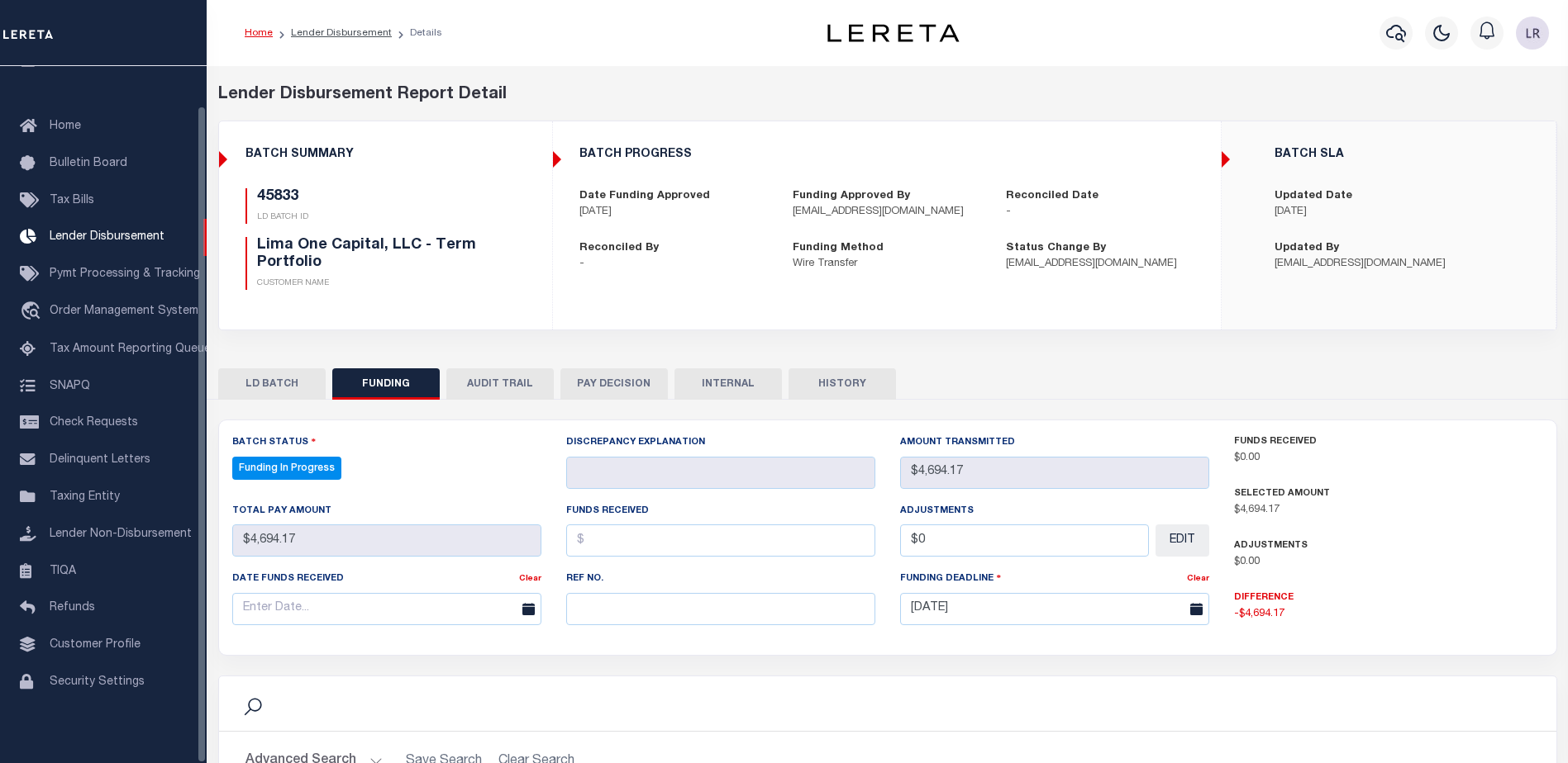
select select "100"
click at [599, 611] on input "text" at bounding box center [720, 609] width 309 height 32
paste input "20250829MMQFMP2700414608291624FT03"
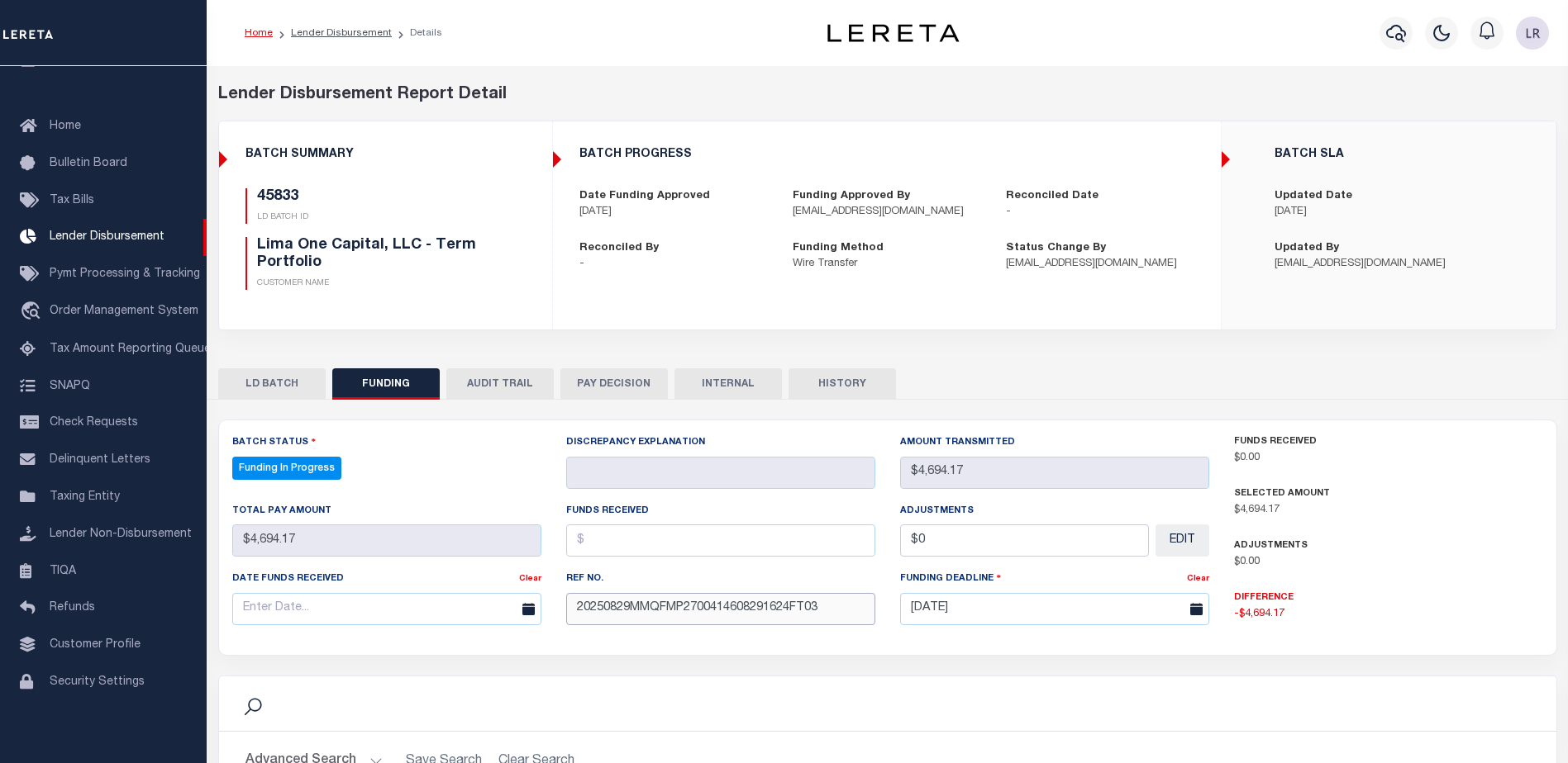
type input "20250829MMQFMP2700414608291624FT03"
click at [596, 550] on input "text" at bounding box center [720, 541] width 309 height 32
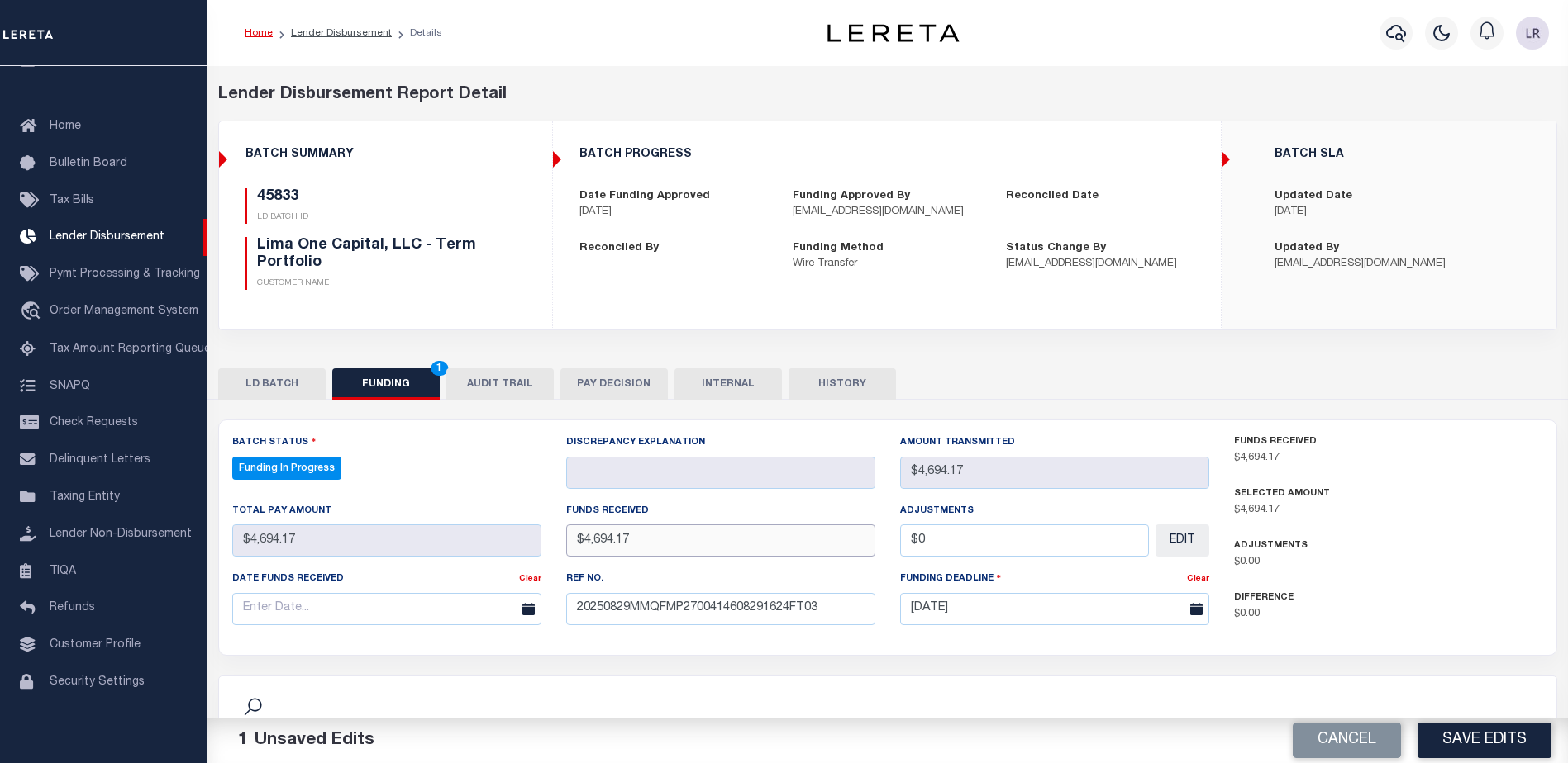
type input "$4,694.17"
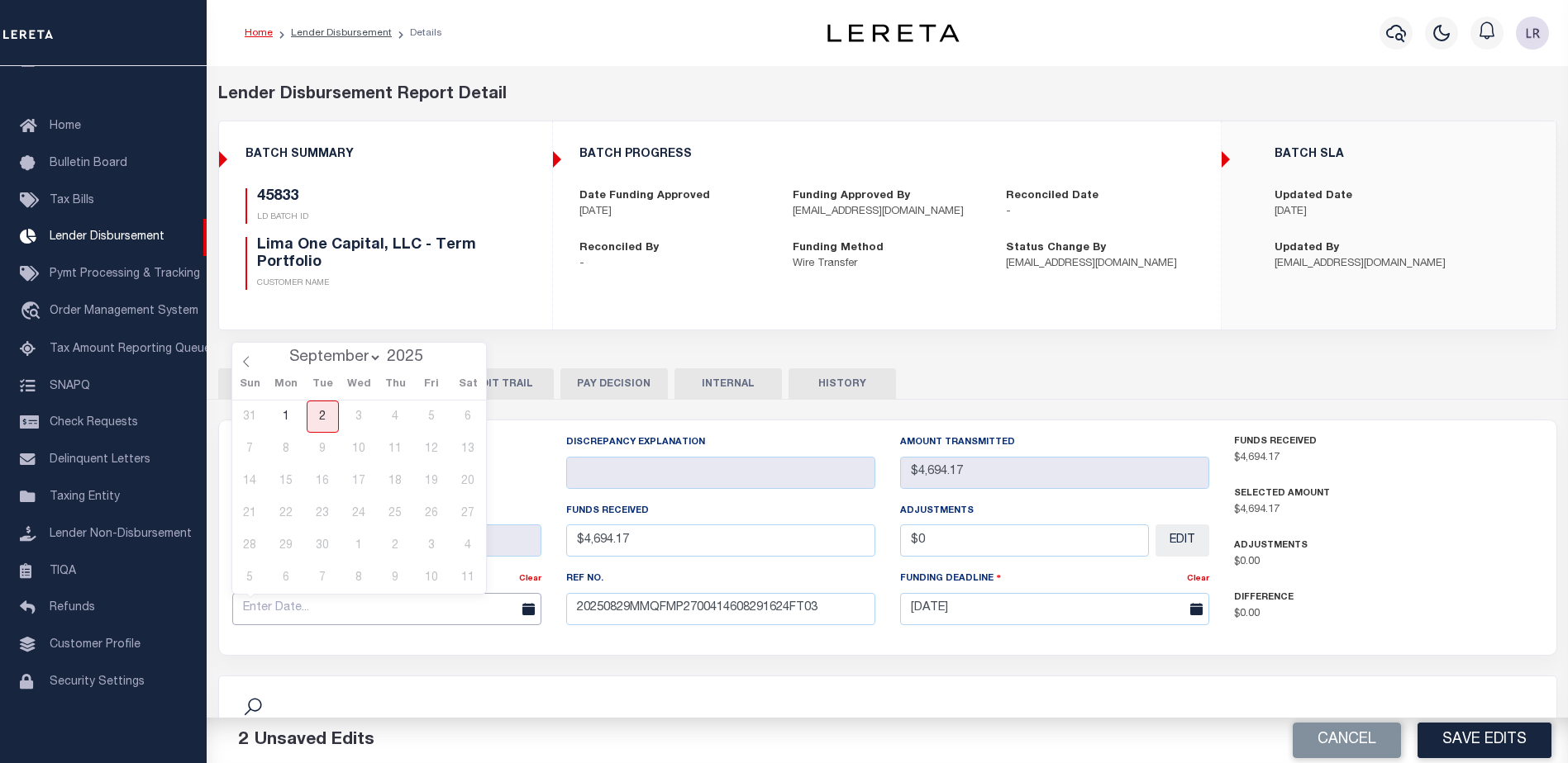
click at [494, 612] on input "text" at bounding box center [387, 609] width 309 height 32
click at [249, 364] on icon at bounding box center [246, 361] width 11 height 11
select select "7"
click at [439, 547] on span "29" at bounding box center [432, 545] width 32 height 32
type input "[DATE]"
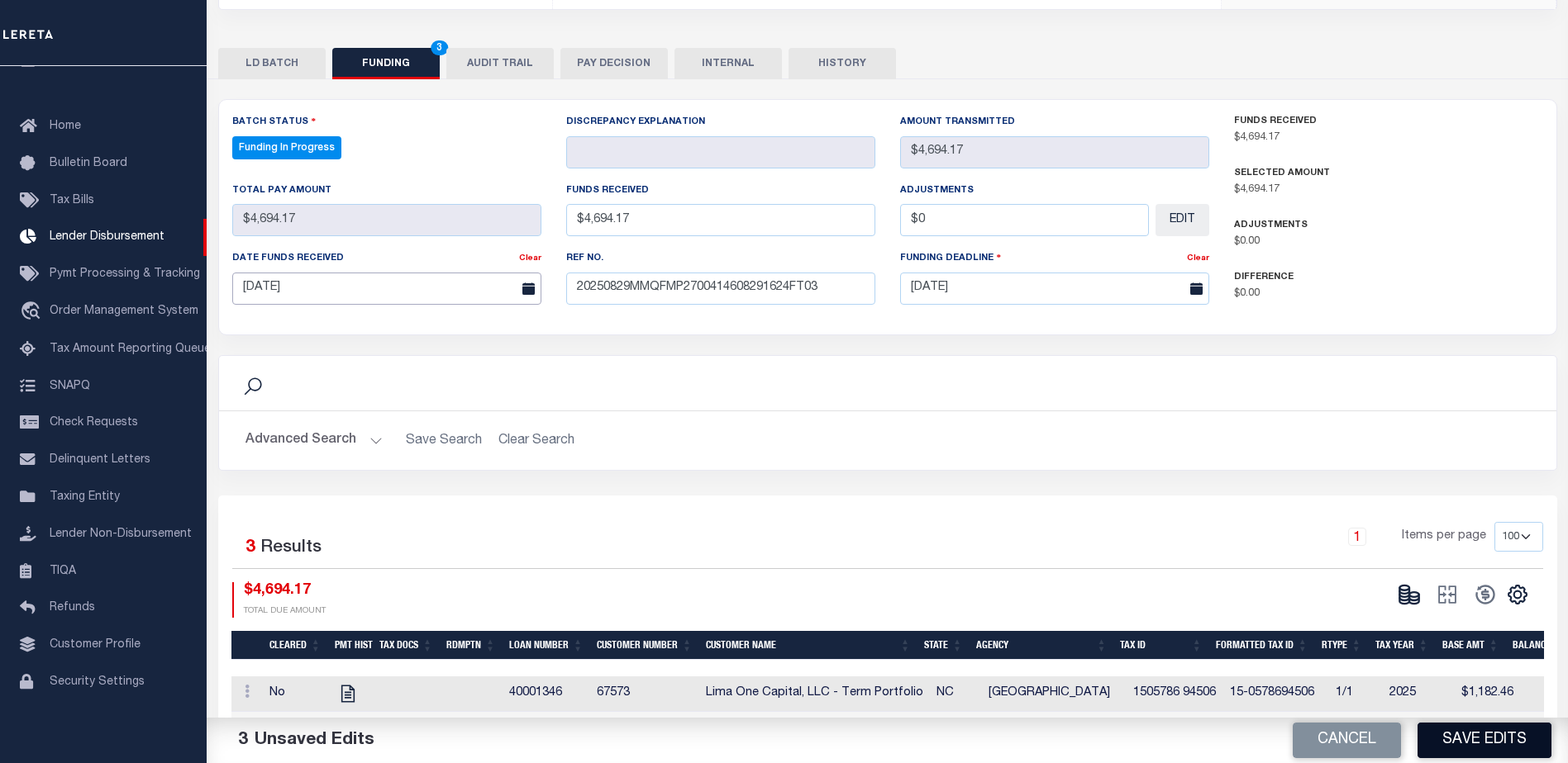
scroll to position [417, 0]
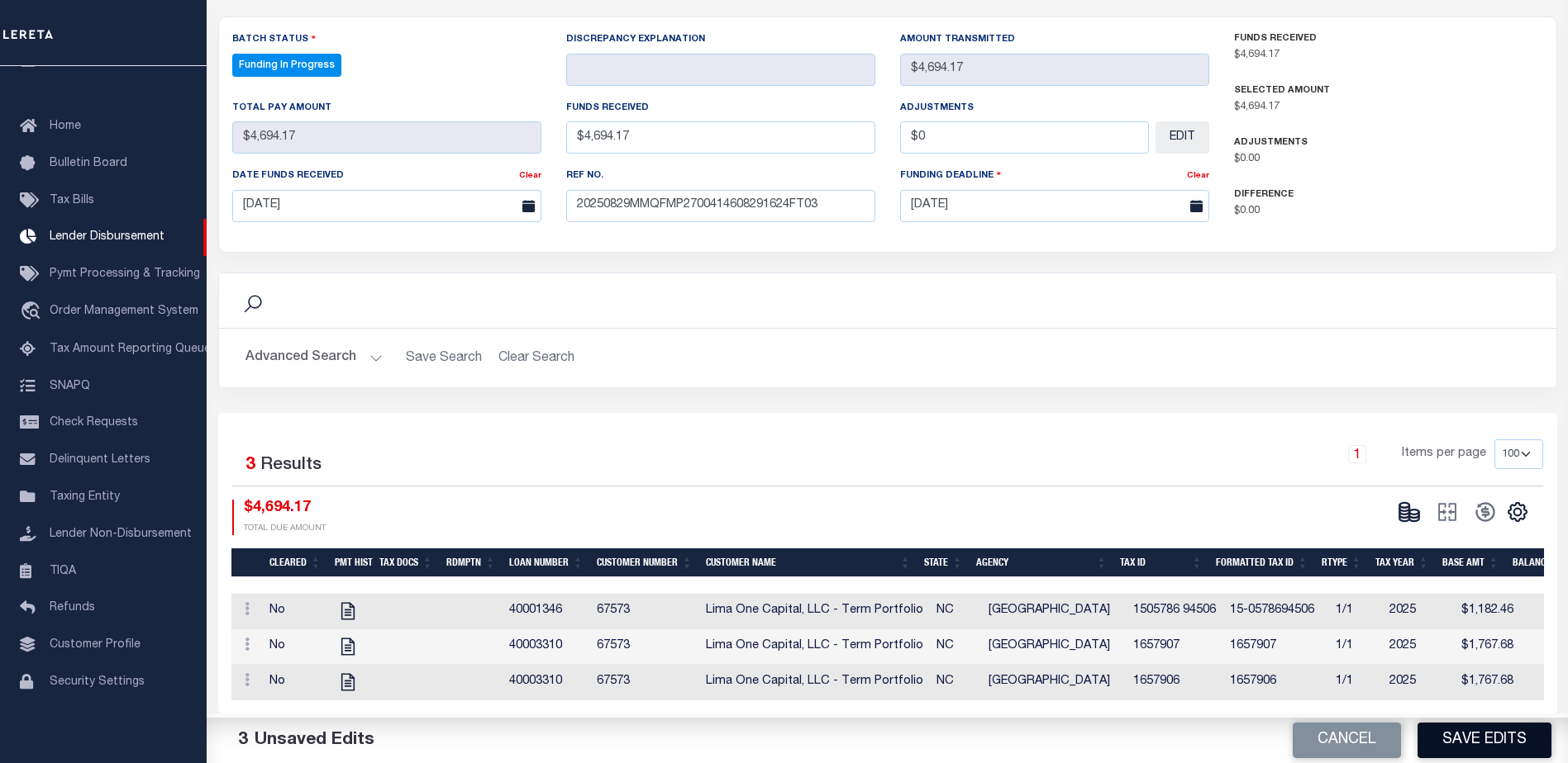
click at [1461, 731] on button "Save Edits" at bounding box center [1484, 741] width 134 height 35
type input "$4,694.17"
type input "$0"
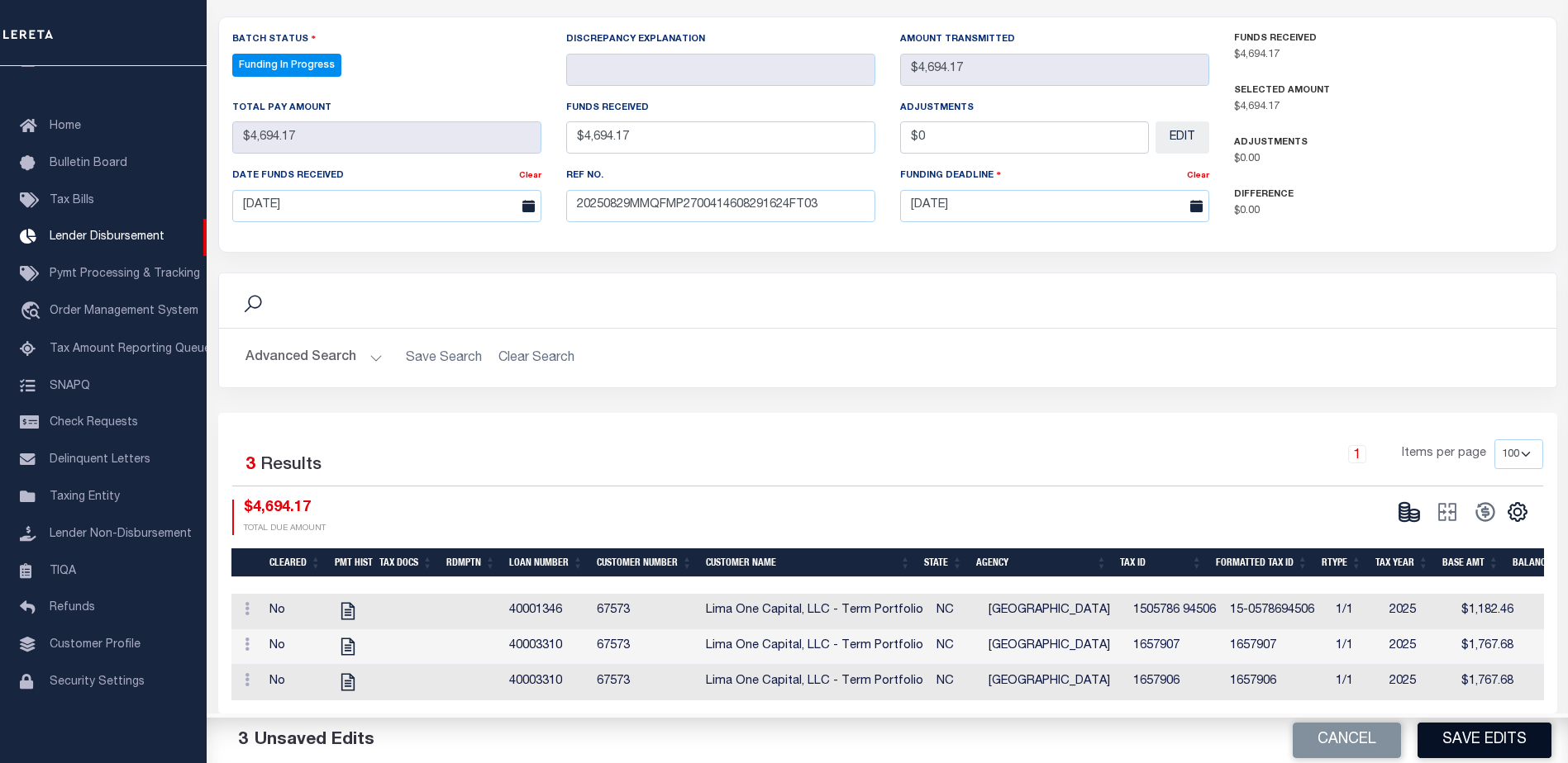
select select "100"
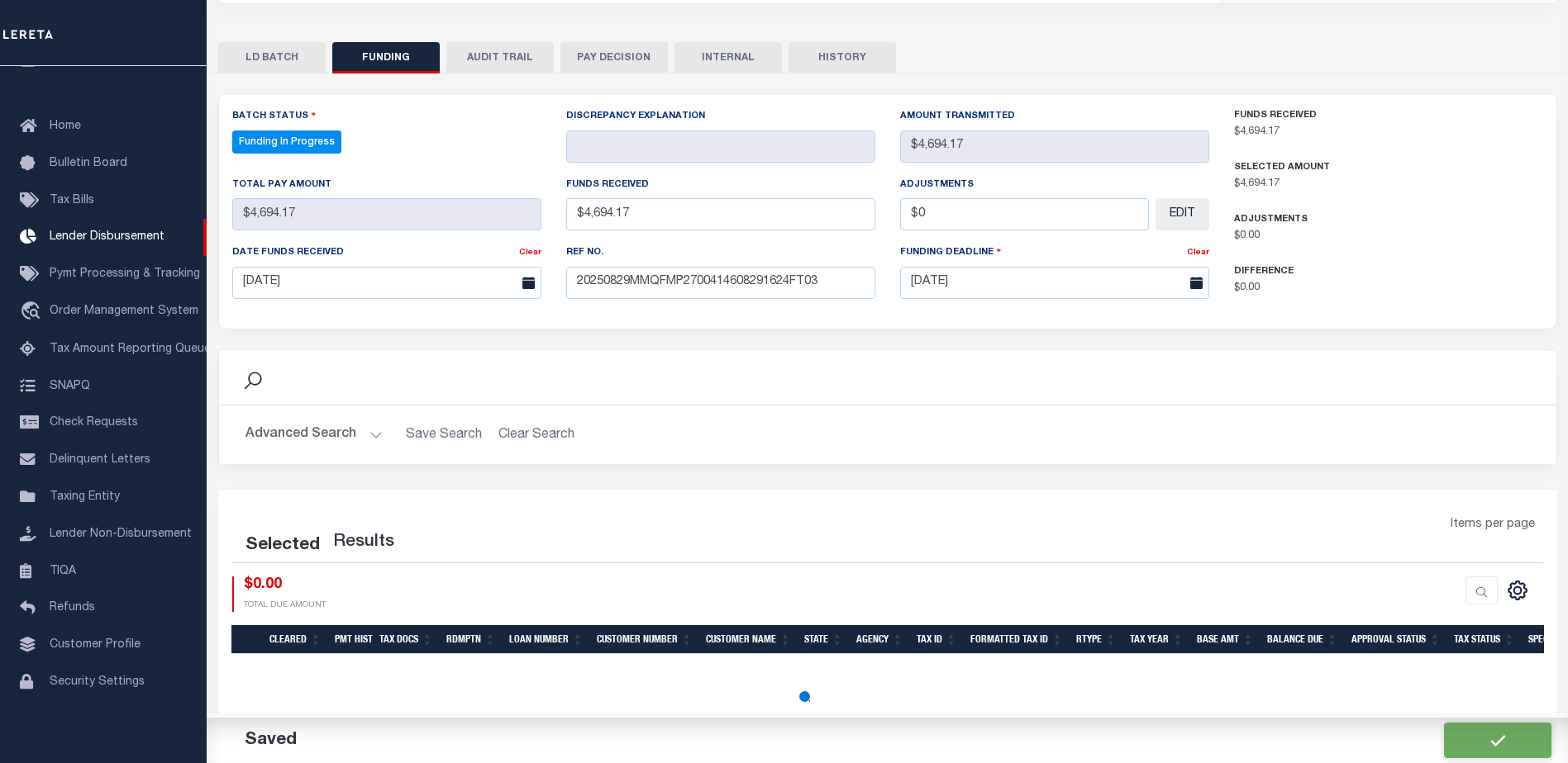
select select "100"
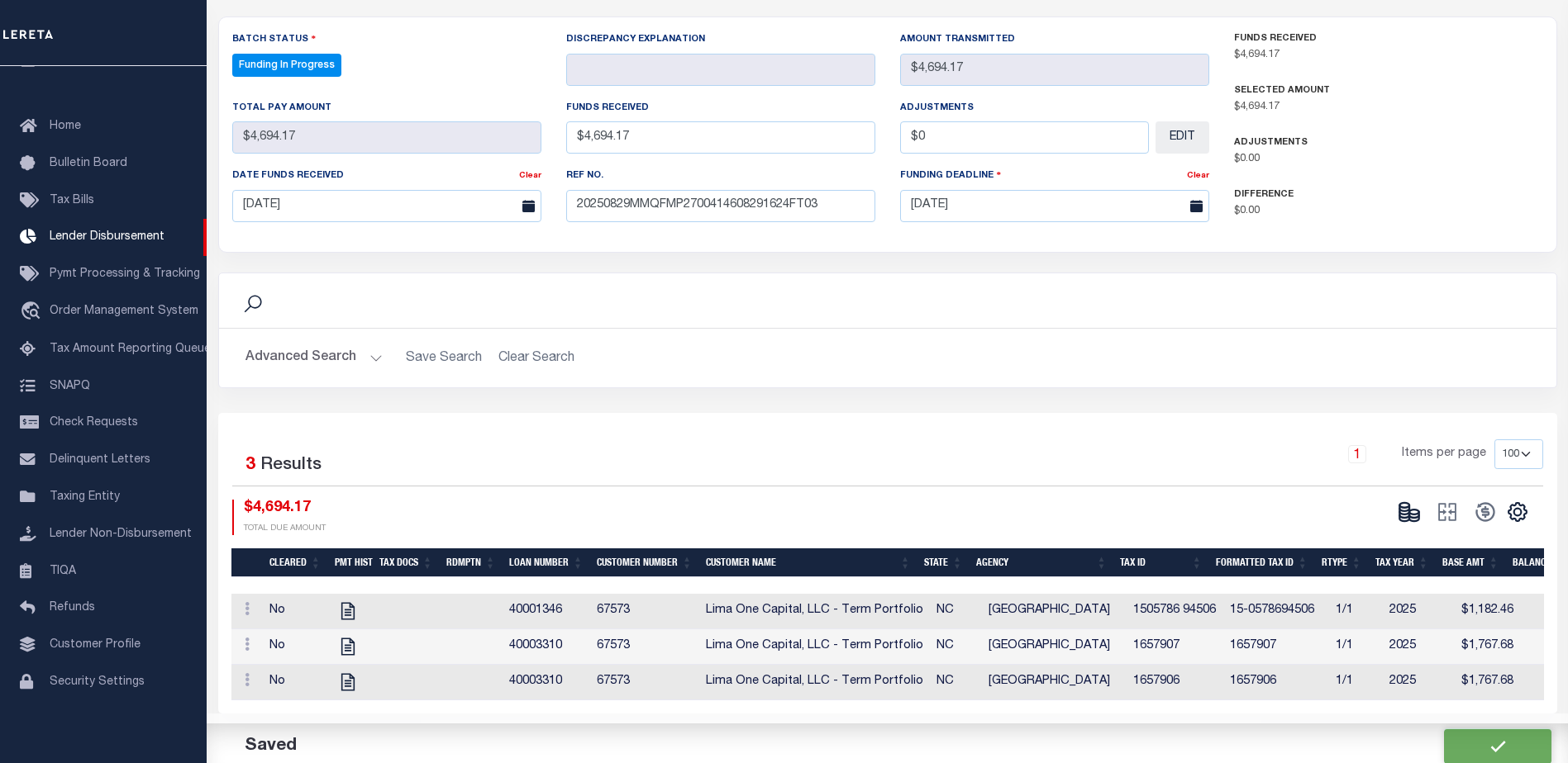
click at [1408, 509] on icon at bounding box center [1404, 512] width 10 height 6
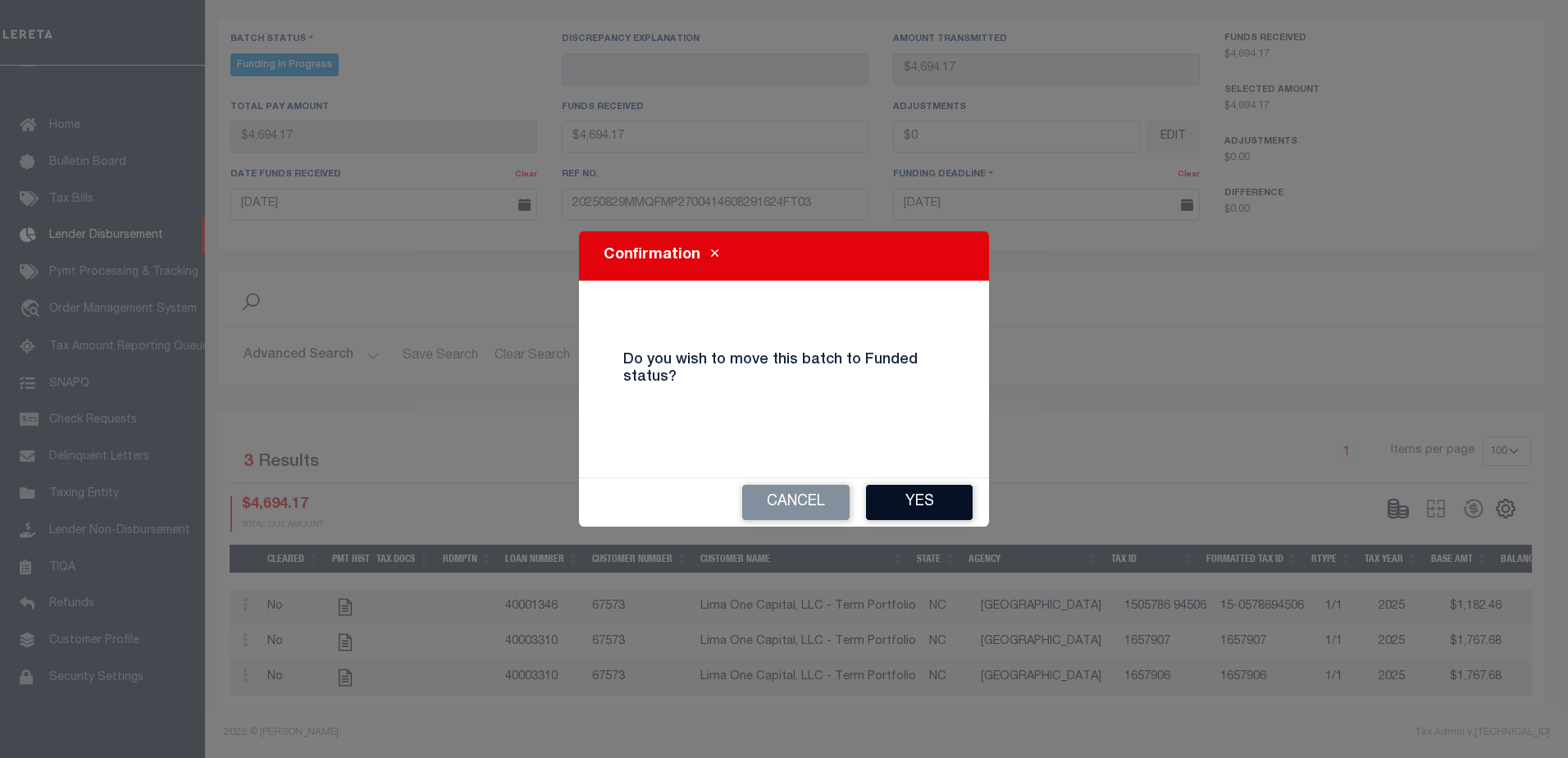
click at [960, 503] on button "Yes" at bounding box center [919, 503] width 107 height 35
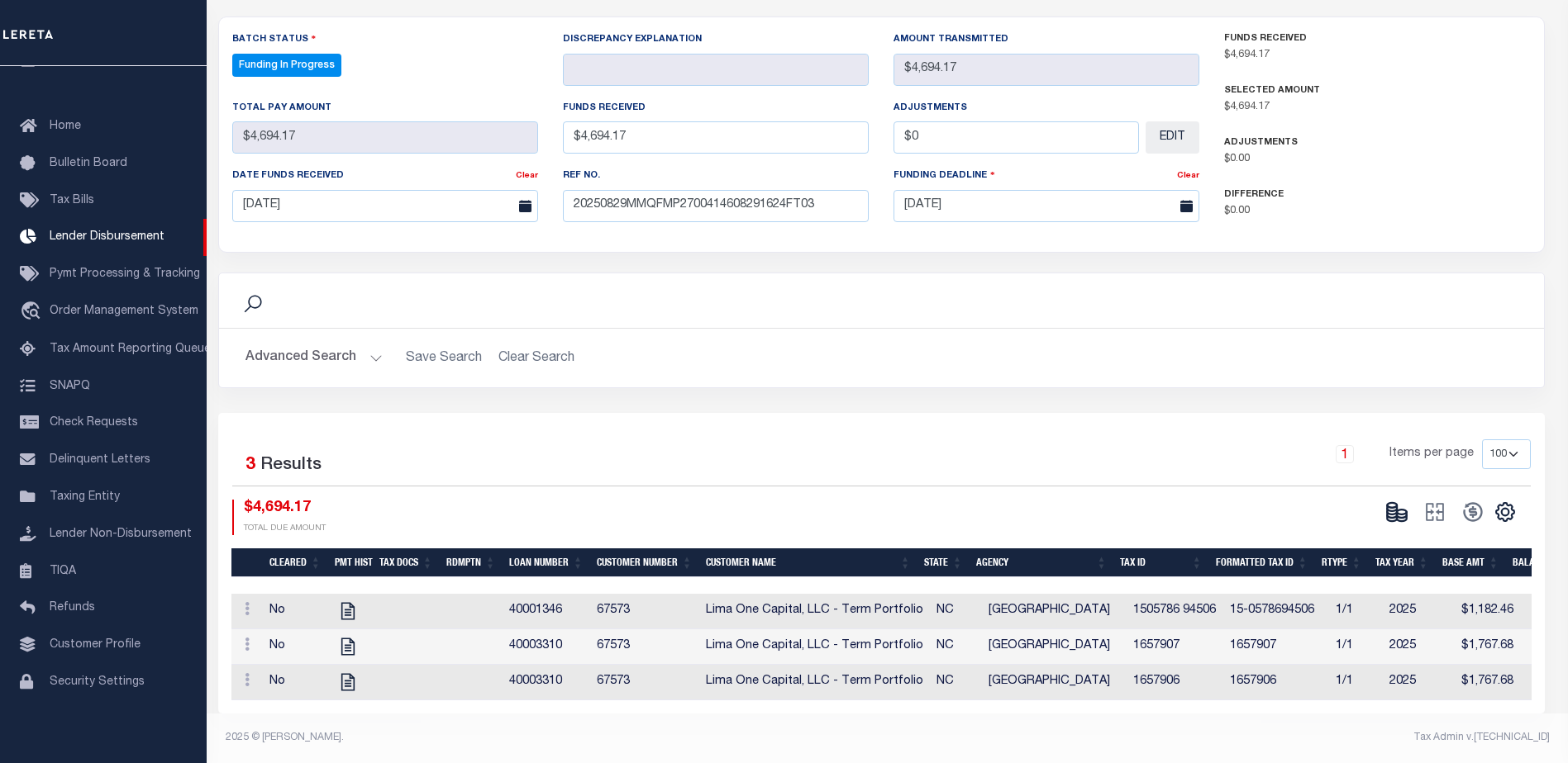
type input "$4,694.17"
type input "$0"
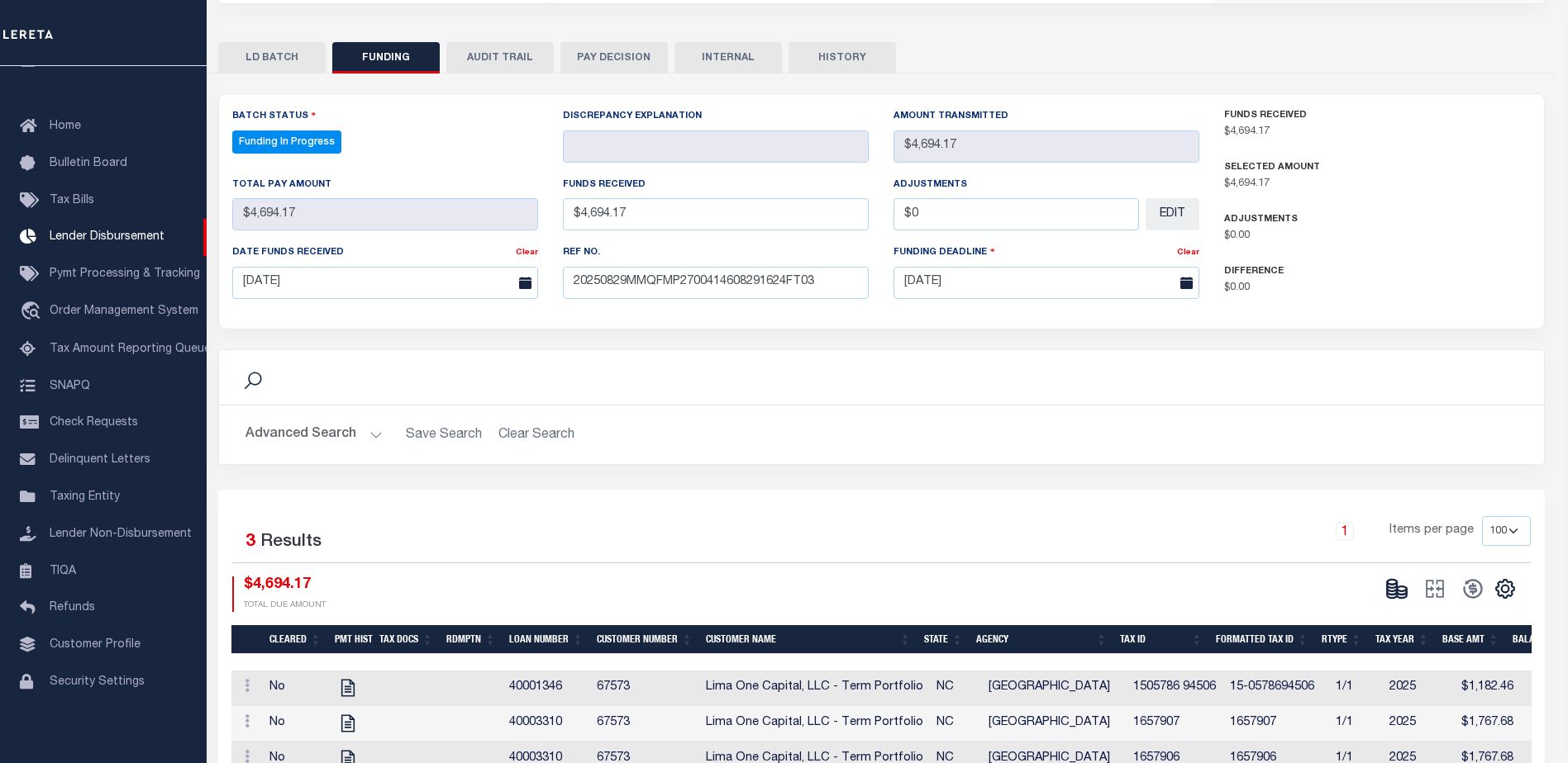
select select "100"
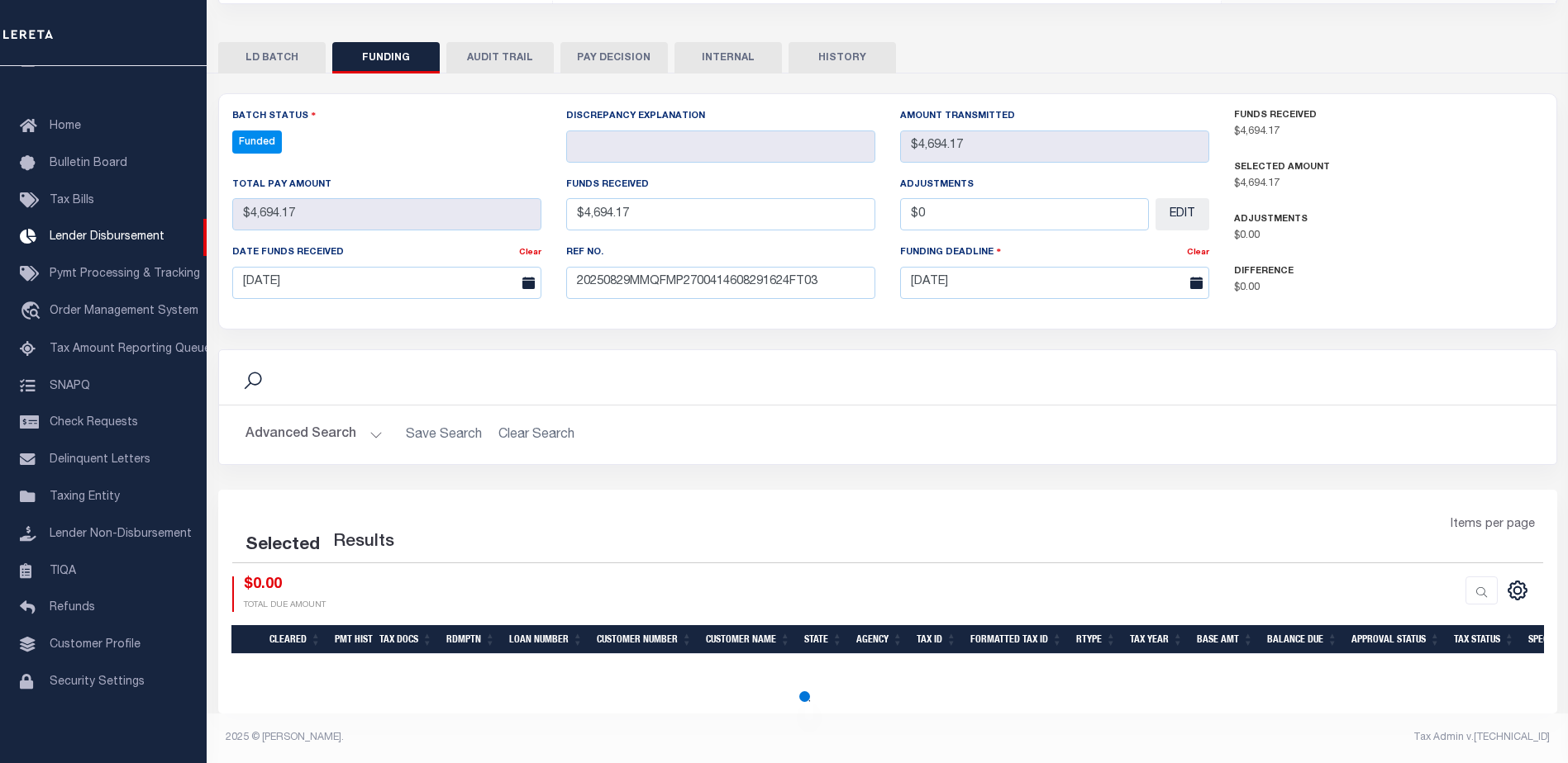
select select "100"
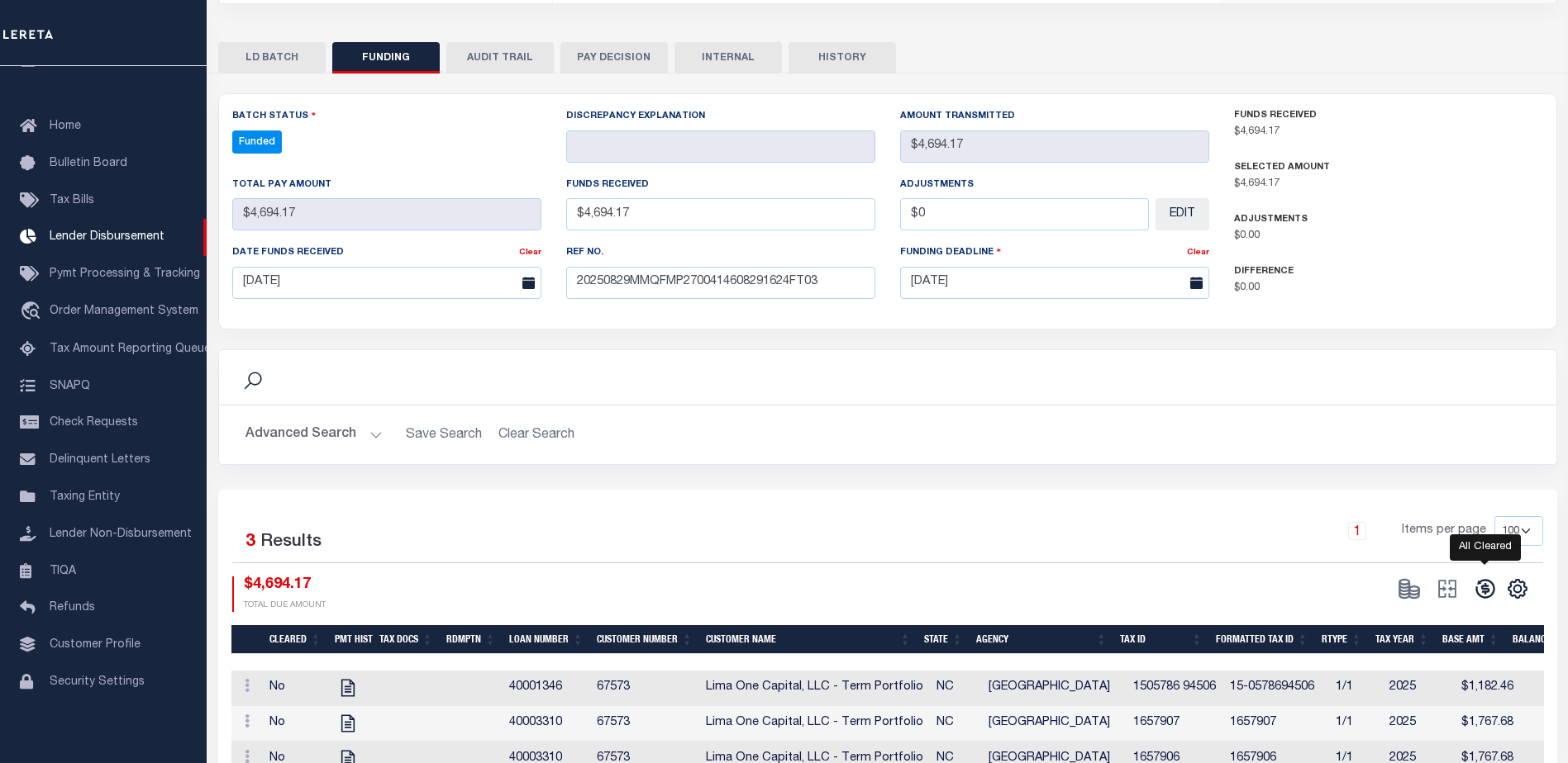
click at [1486, 592] on icon at bounding box center [1485, 588] width 23 height 23
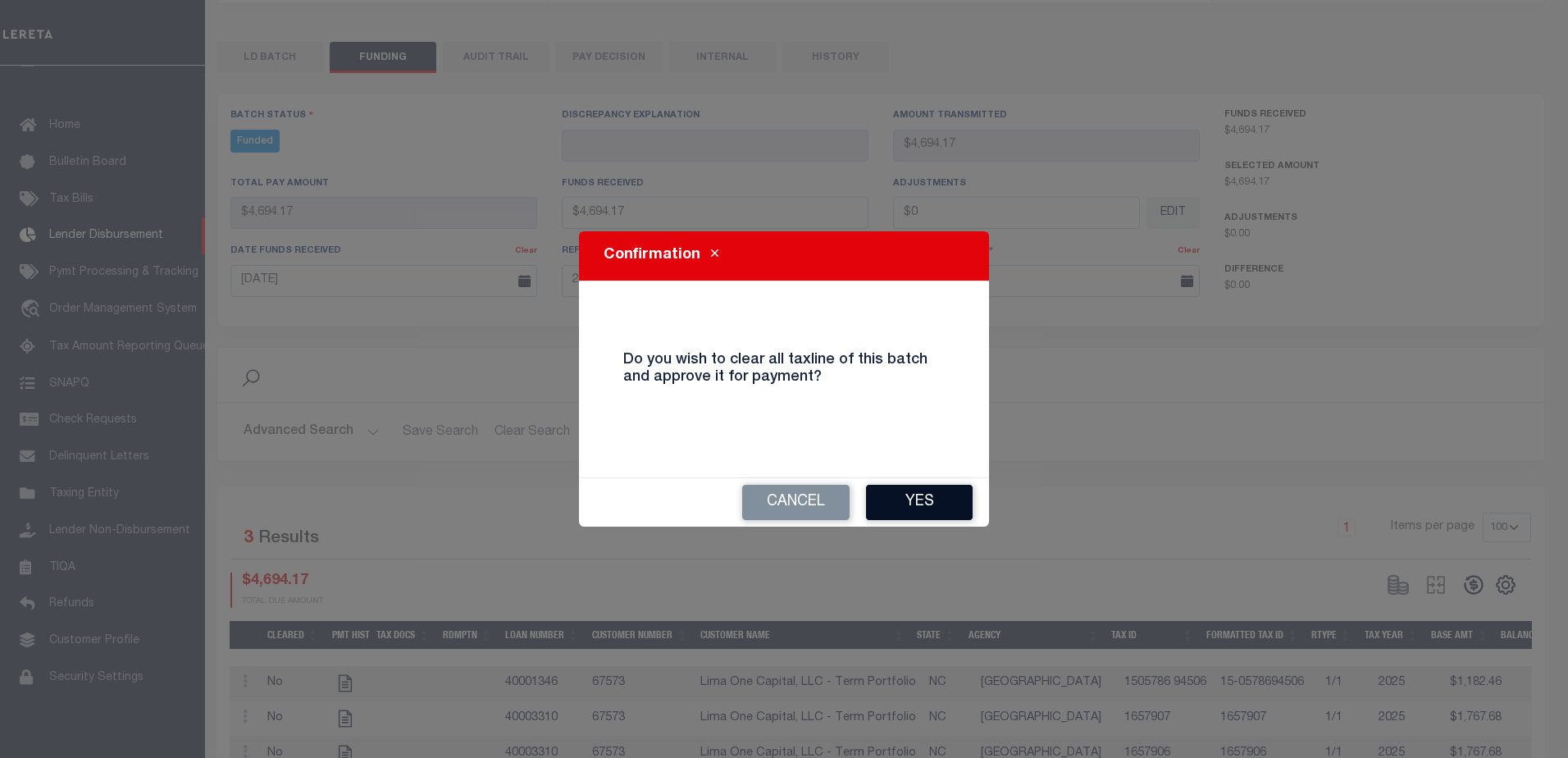
click at [942, 500] on button "Yes" at bounding box center [919, 503] width 107 height 35
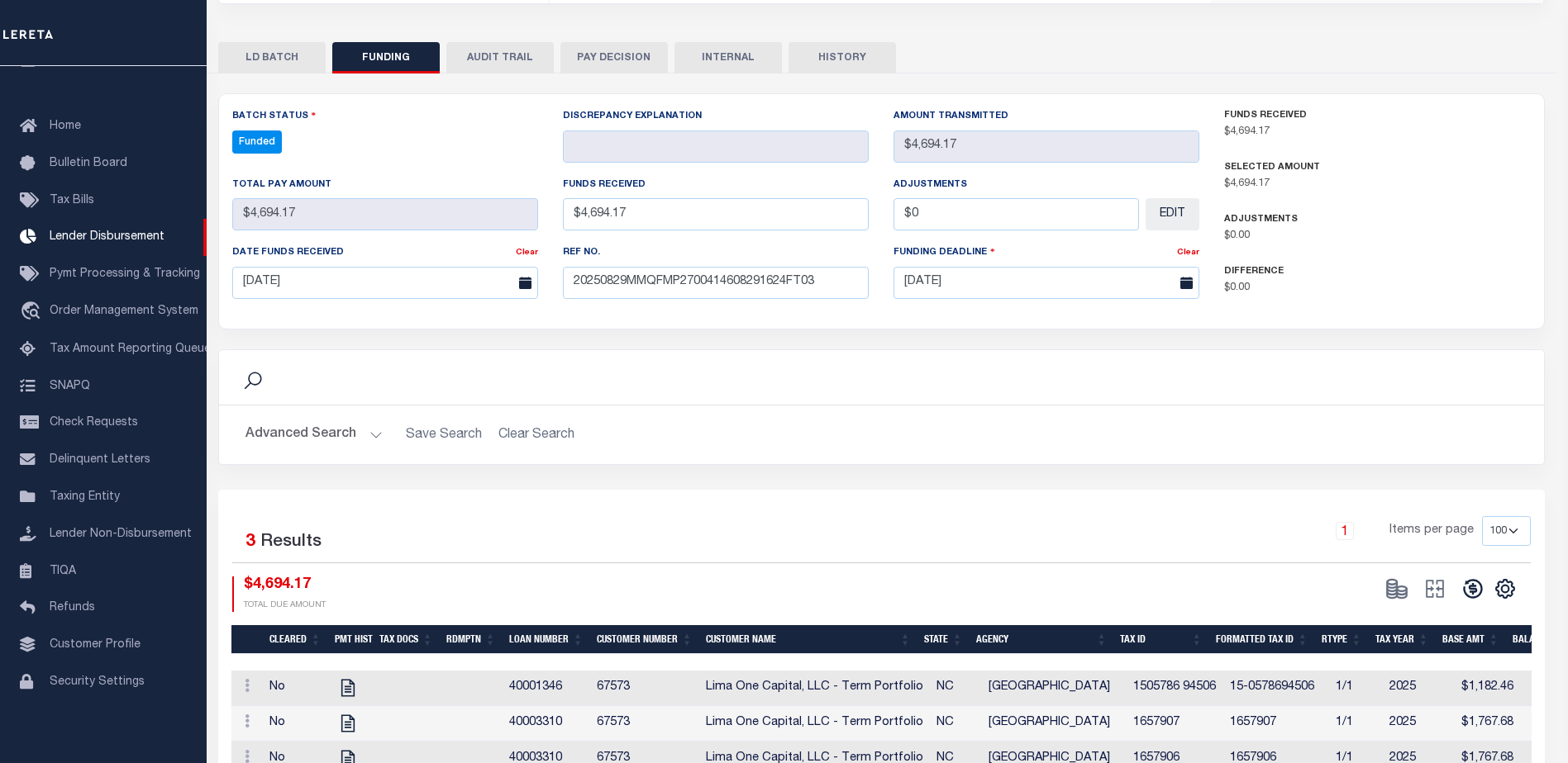
type input "$4,694.17"
type input "$0"
select select "100"
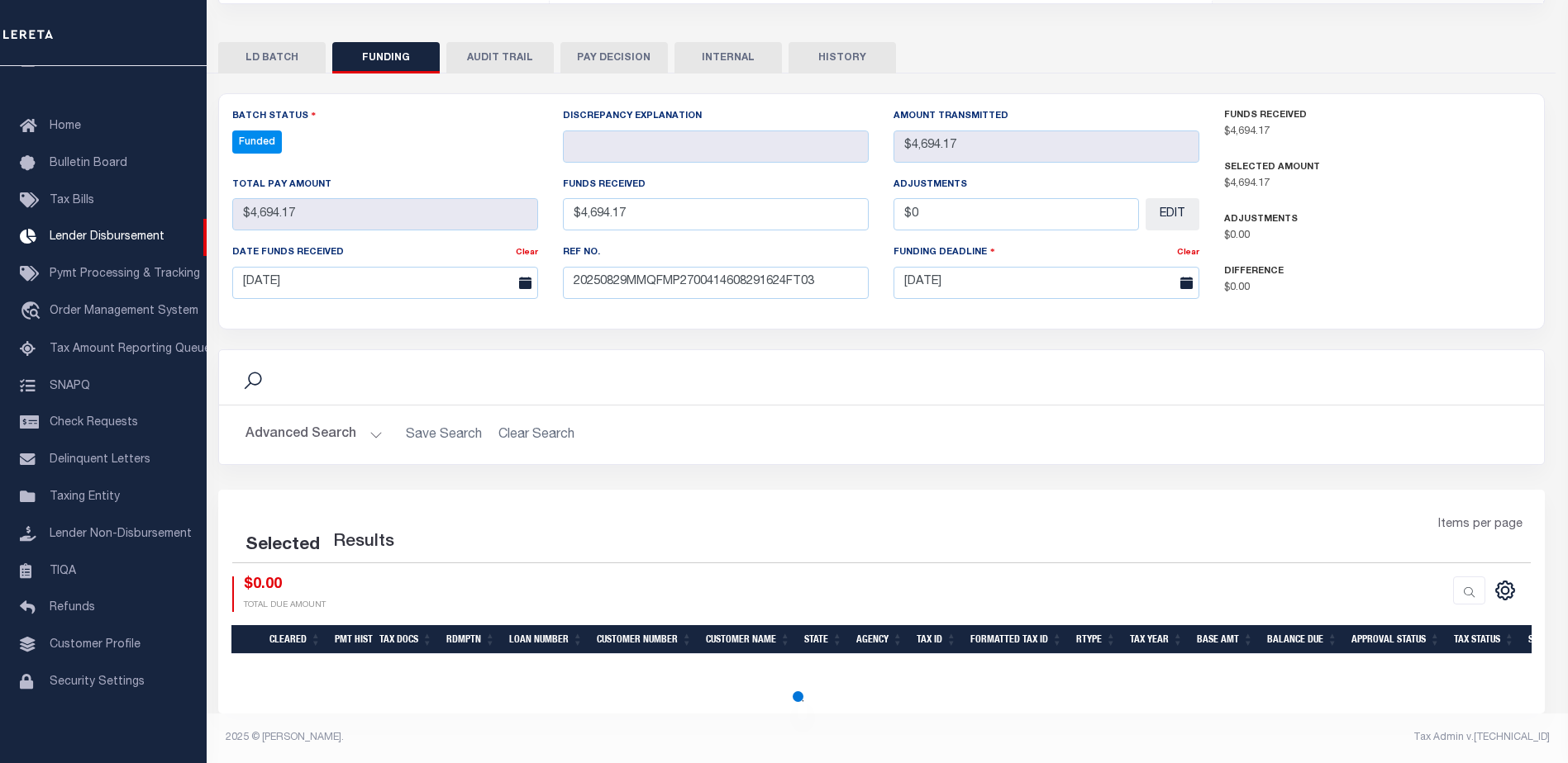
select select "100"
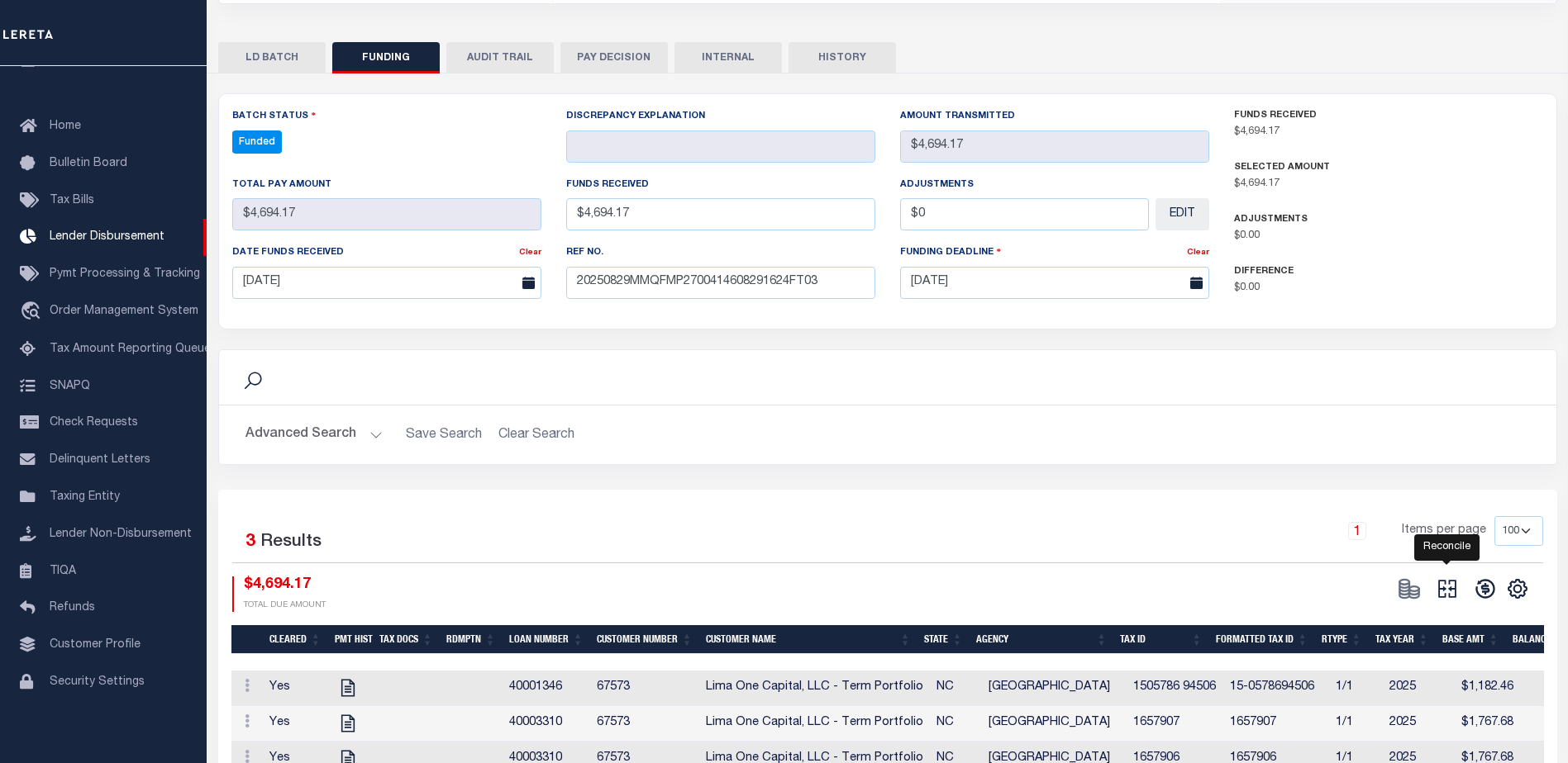
click at [1446, 590] on icon at bounding box center [1447, 588] width 23 height 23
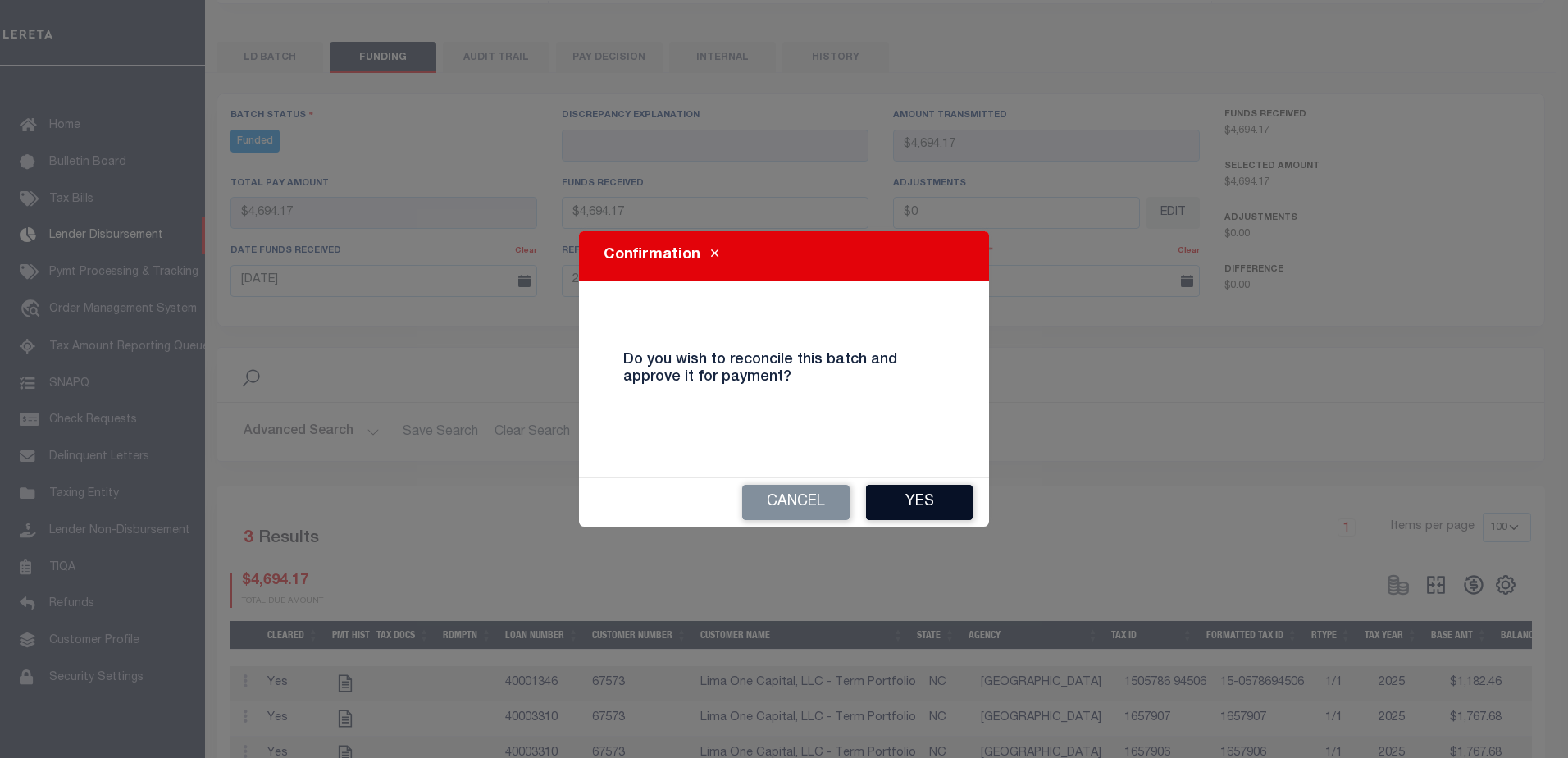
click at [927, 501] on button "Yes" at bounding box center [919, 503] width 107 height 35
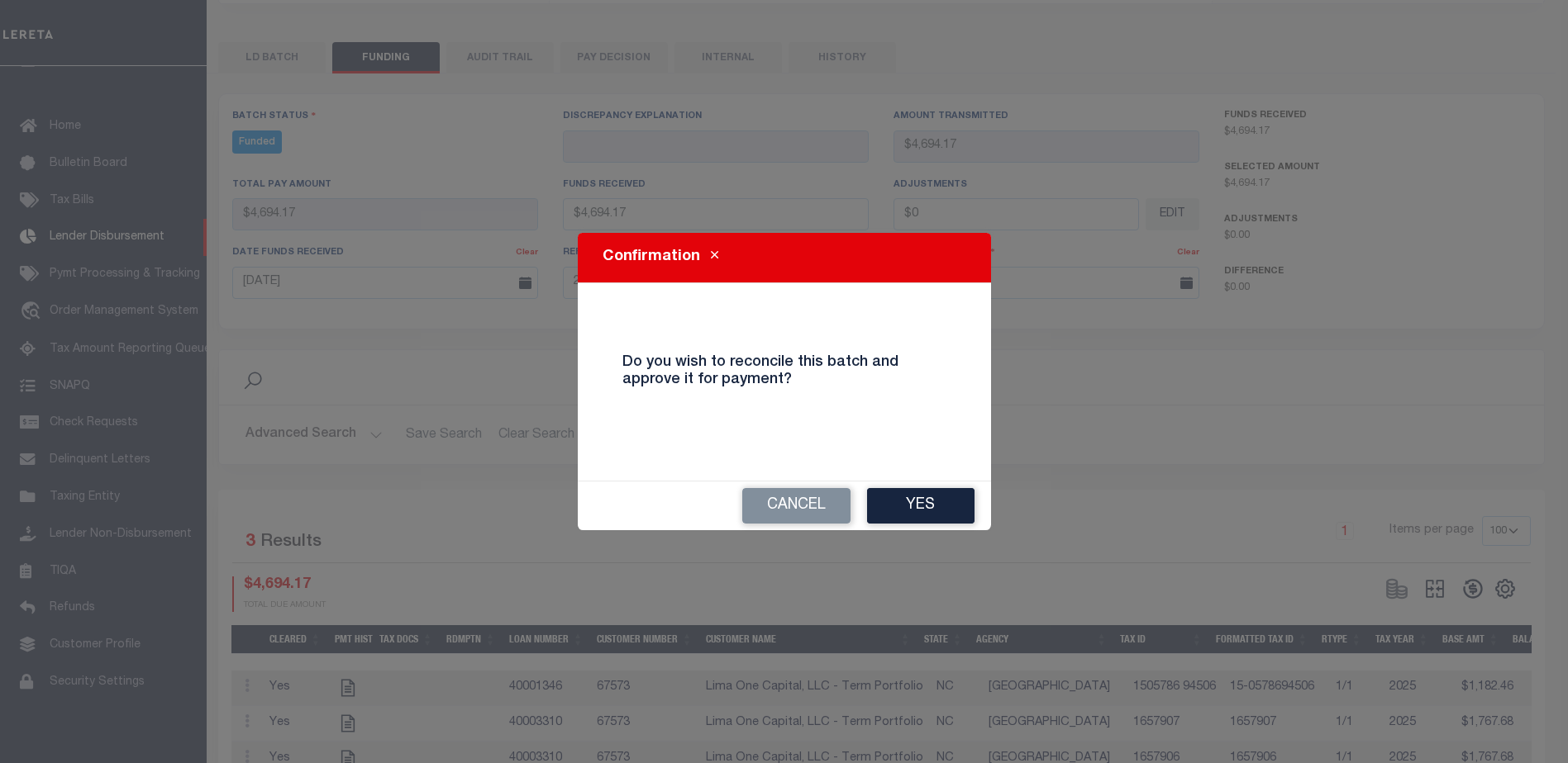
type input "$4,694.17"
type input "$0"
select select "100"
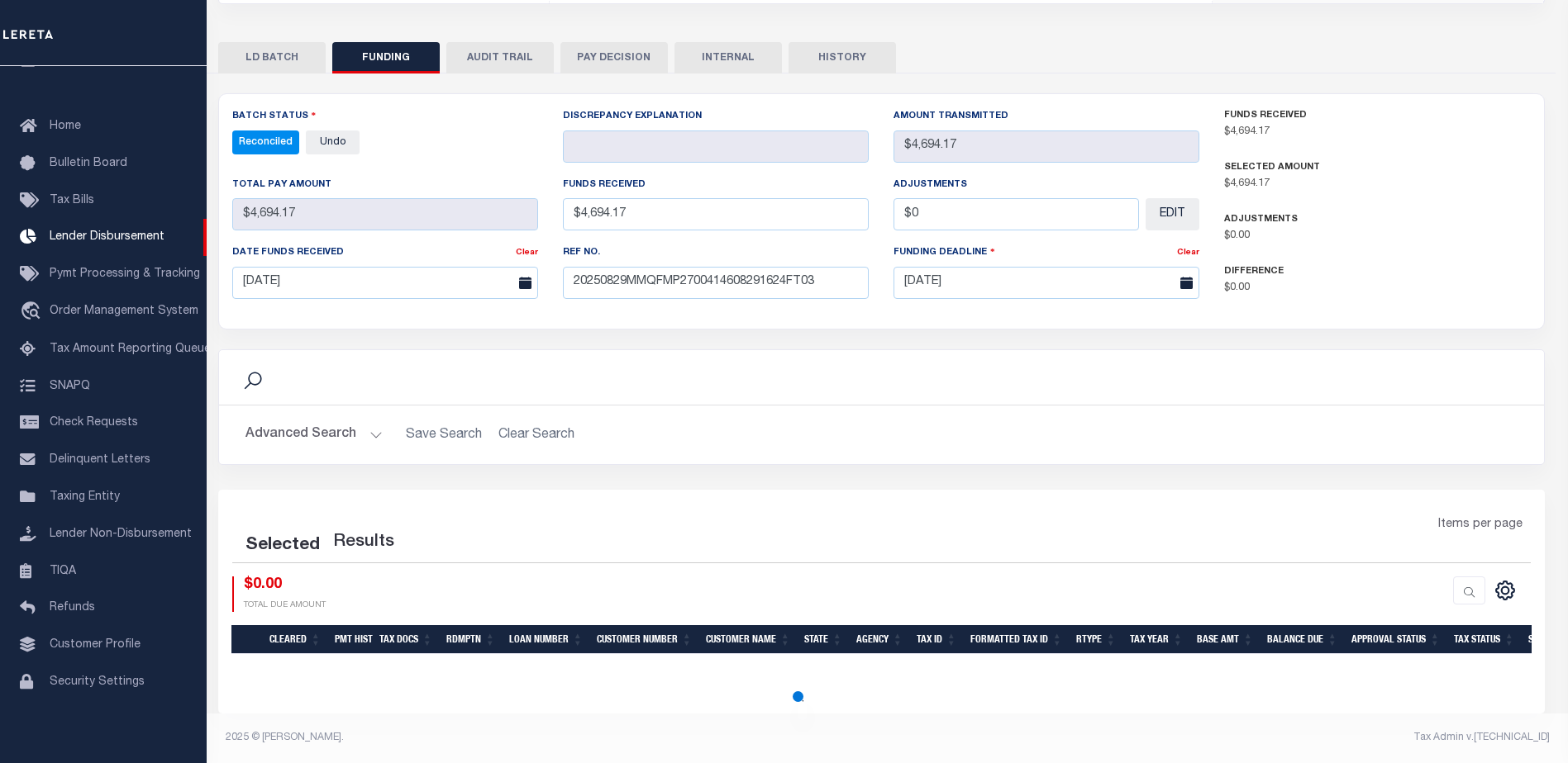
select select "100"
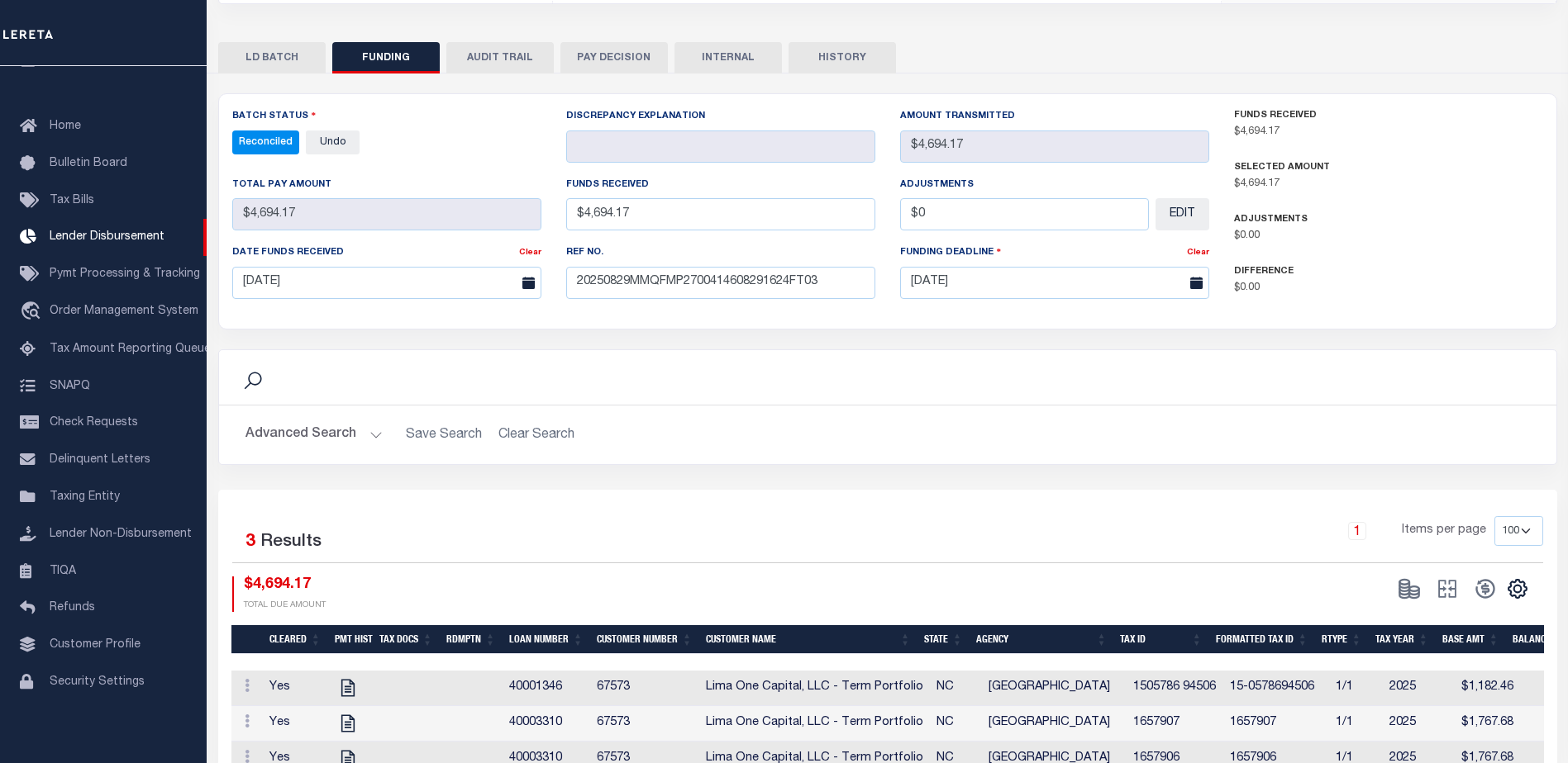
click at [743, 67] on button "INTERNAL" at bounding box center [728, 58] width 107 height 32
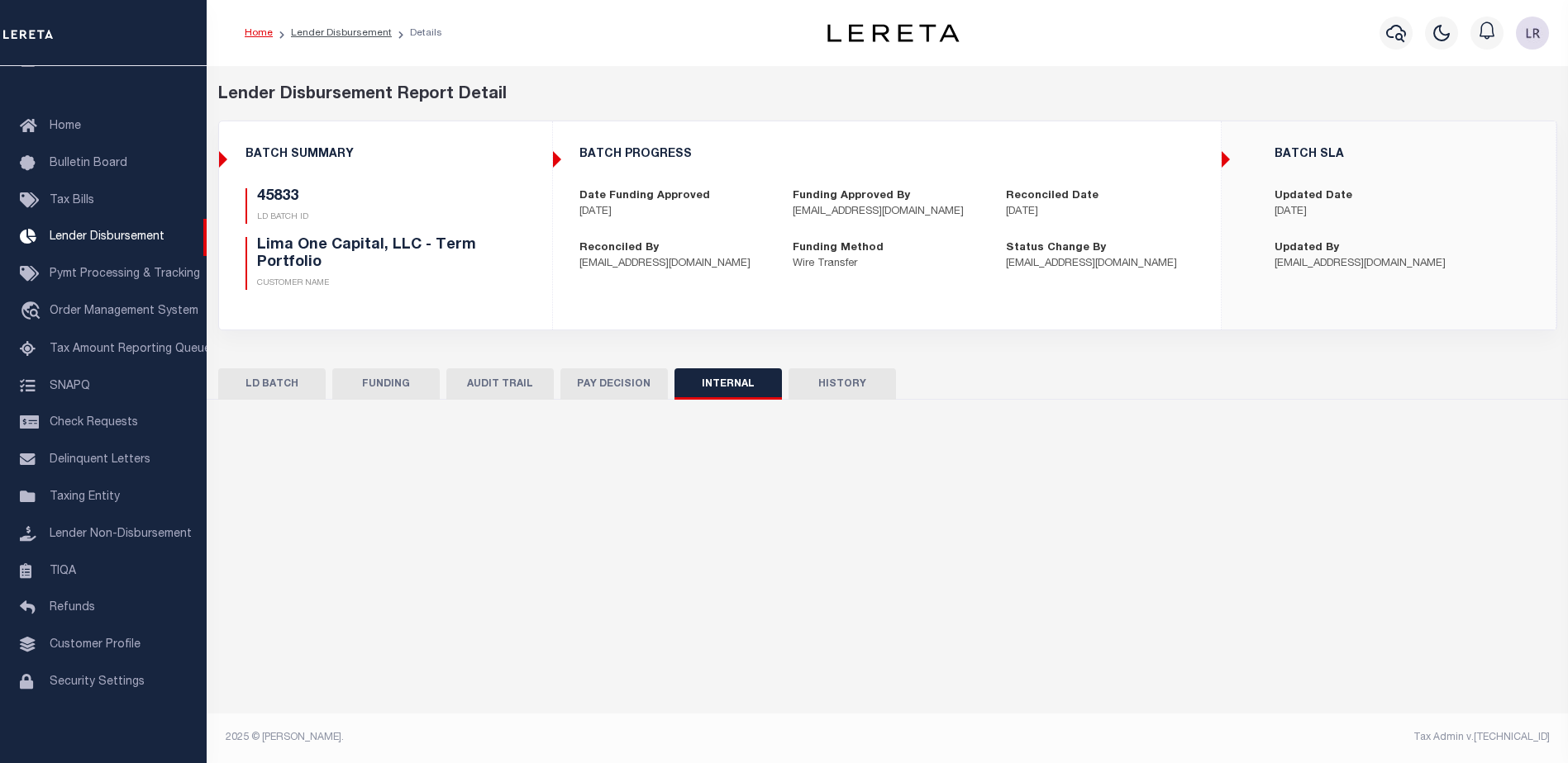
scroll to position [0, 0]
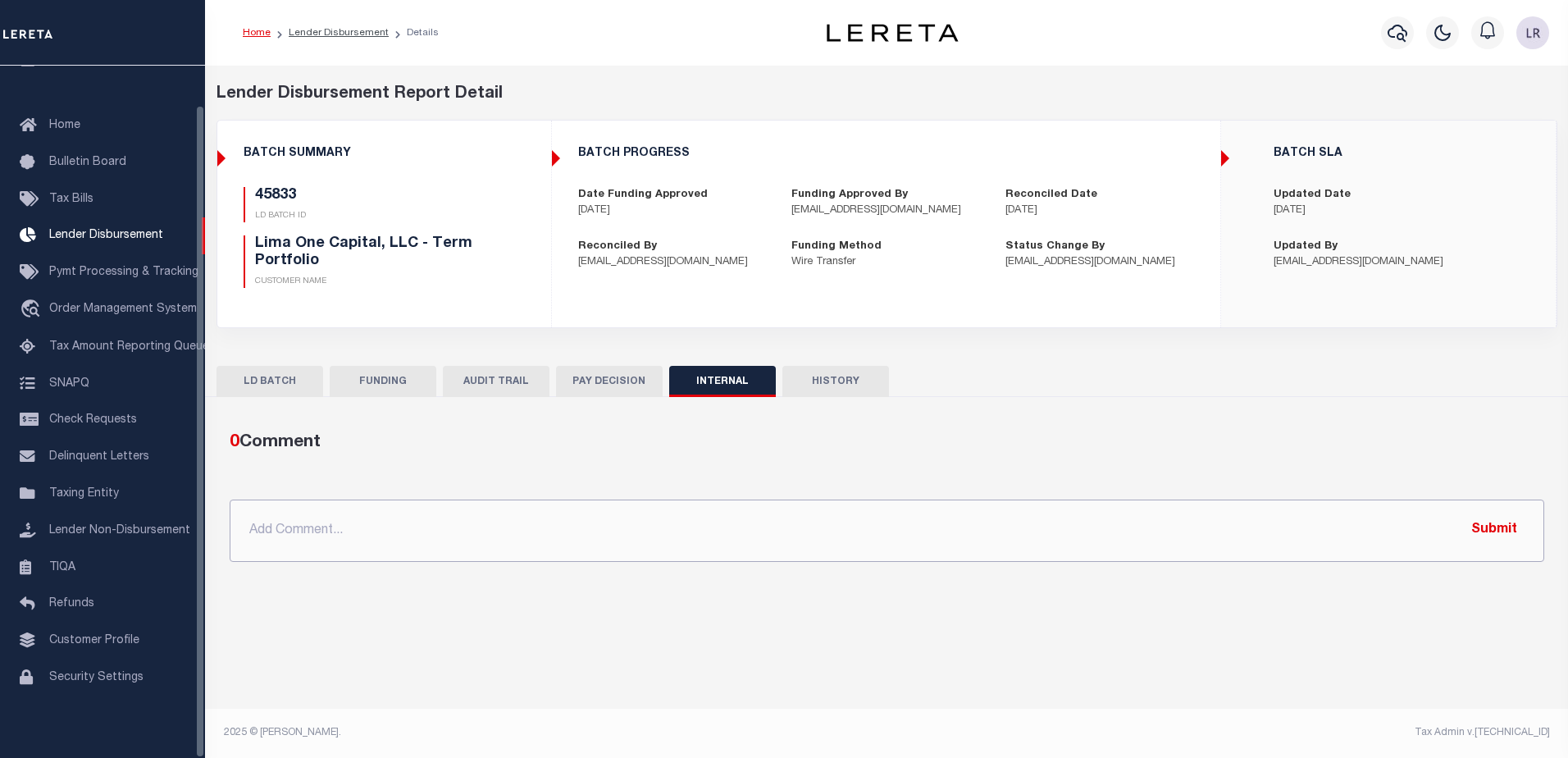
drag, startPoint x: 551, startPoint y: 530, endPoint x: 848, endPoint y: 578, distance: 300.9
click at [551, 530] on input "text" at bounding box center [887, 531] width 1315 height 62
paste input ""ORG AMT - $95618.34 45789 - $1018.84 45833 - $4694.17 45845 - $2288.17 45867 -…"
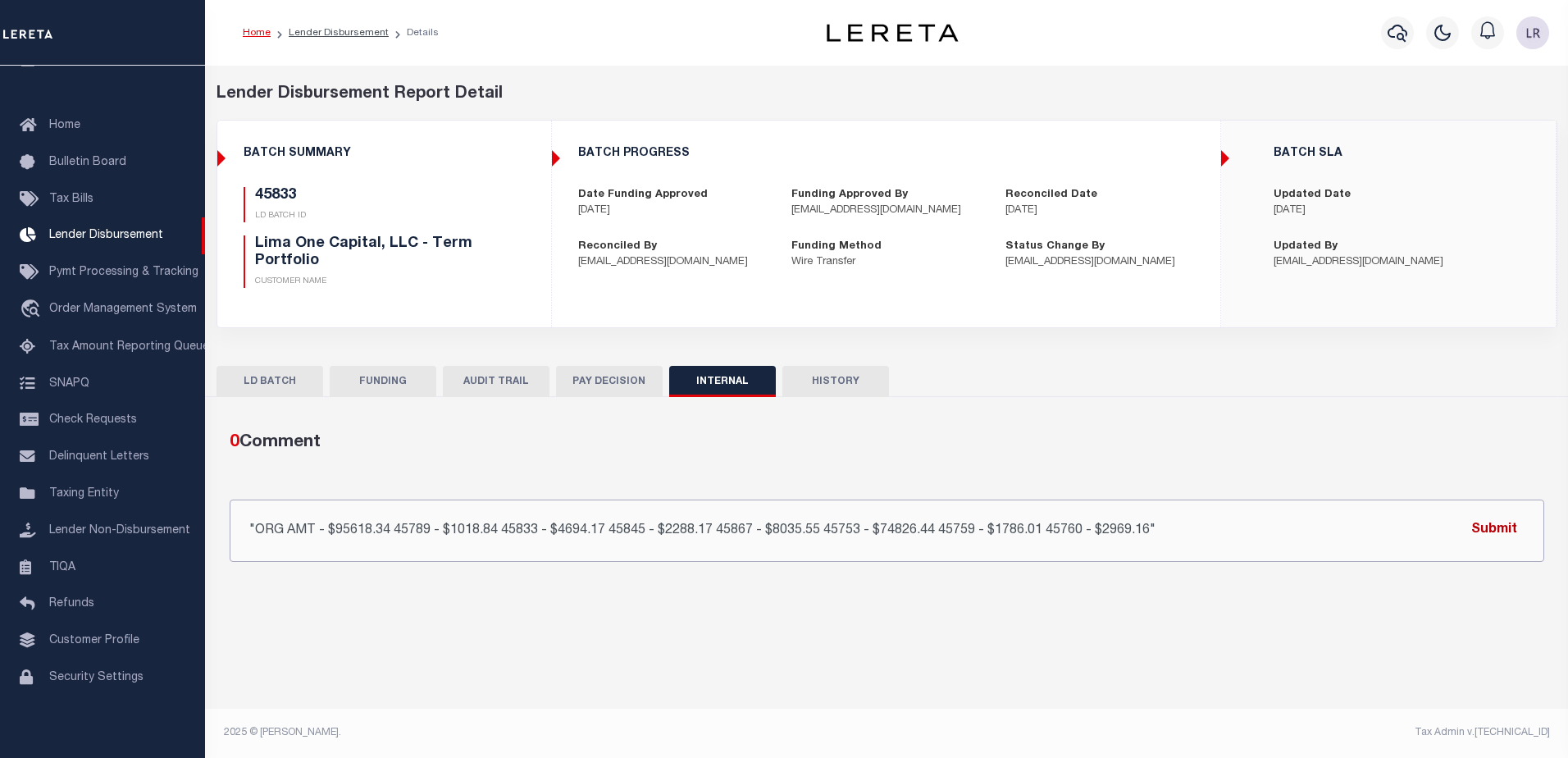
type input ""ORG AMT - $95618.34 45789 - $1018.84 45833 - $4694.17 45845 - $2288.17 45867 -…"
click at [1507, 532] on button "Submit" at bounding box center [1494, 531] width 68 height 33
click at [1419, 260] on p "[EMAIL_ADDRESS][DOMAIN_NAME]" at bounding box center [1401, 263] width 255 height 17
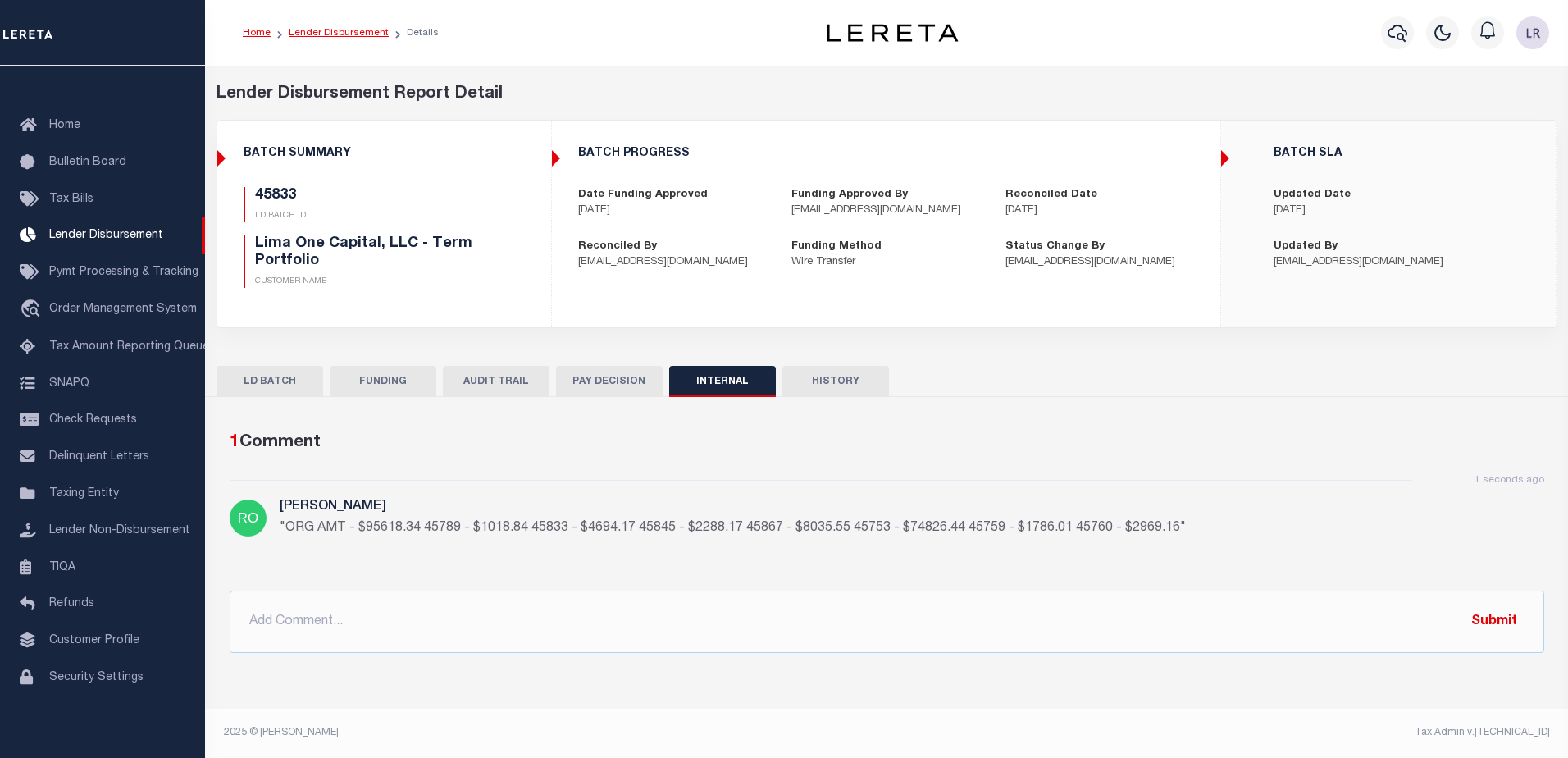
click at [365, 33] on link "Lender Disbursement" at bounding box center [338, 32] width 100 height 10
checkbox input "true"
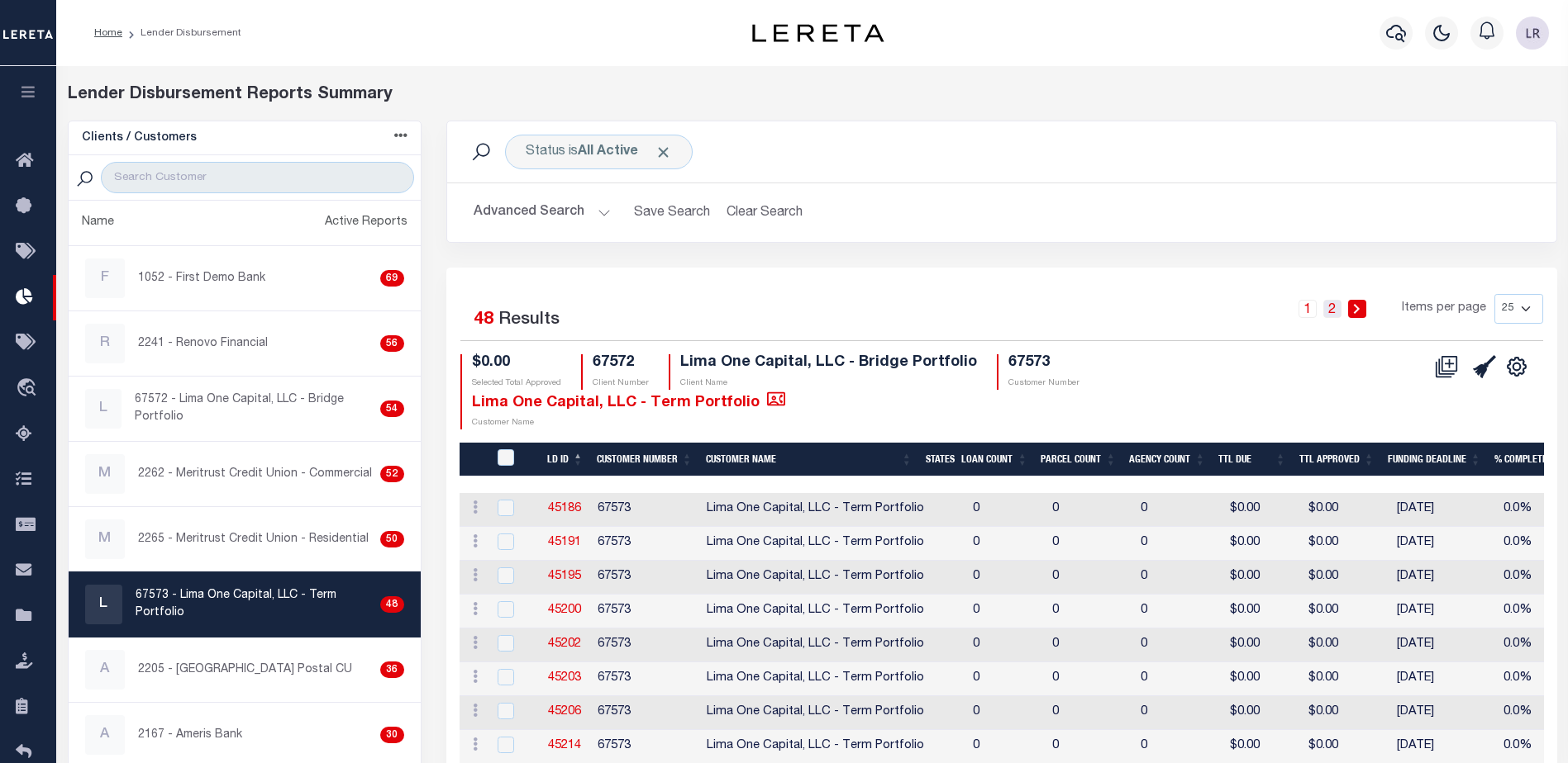
click at [1333, 317] on link "2" at bounding box center [1332, 308] width 18 height 18
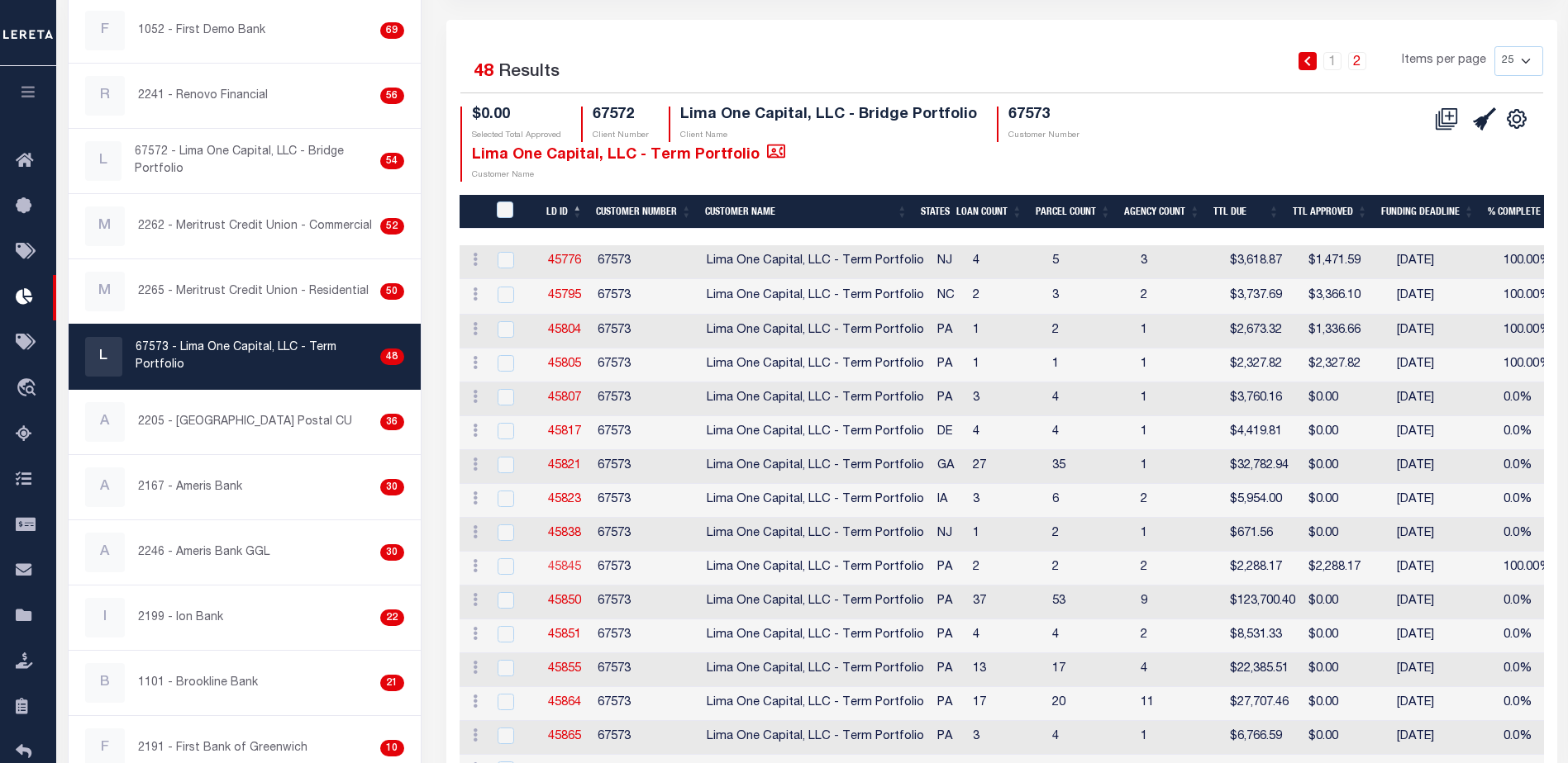
click at [576, 569] on link "45845" at bounding box center [563, 568] width 33 height 11
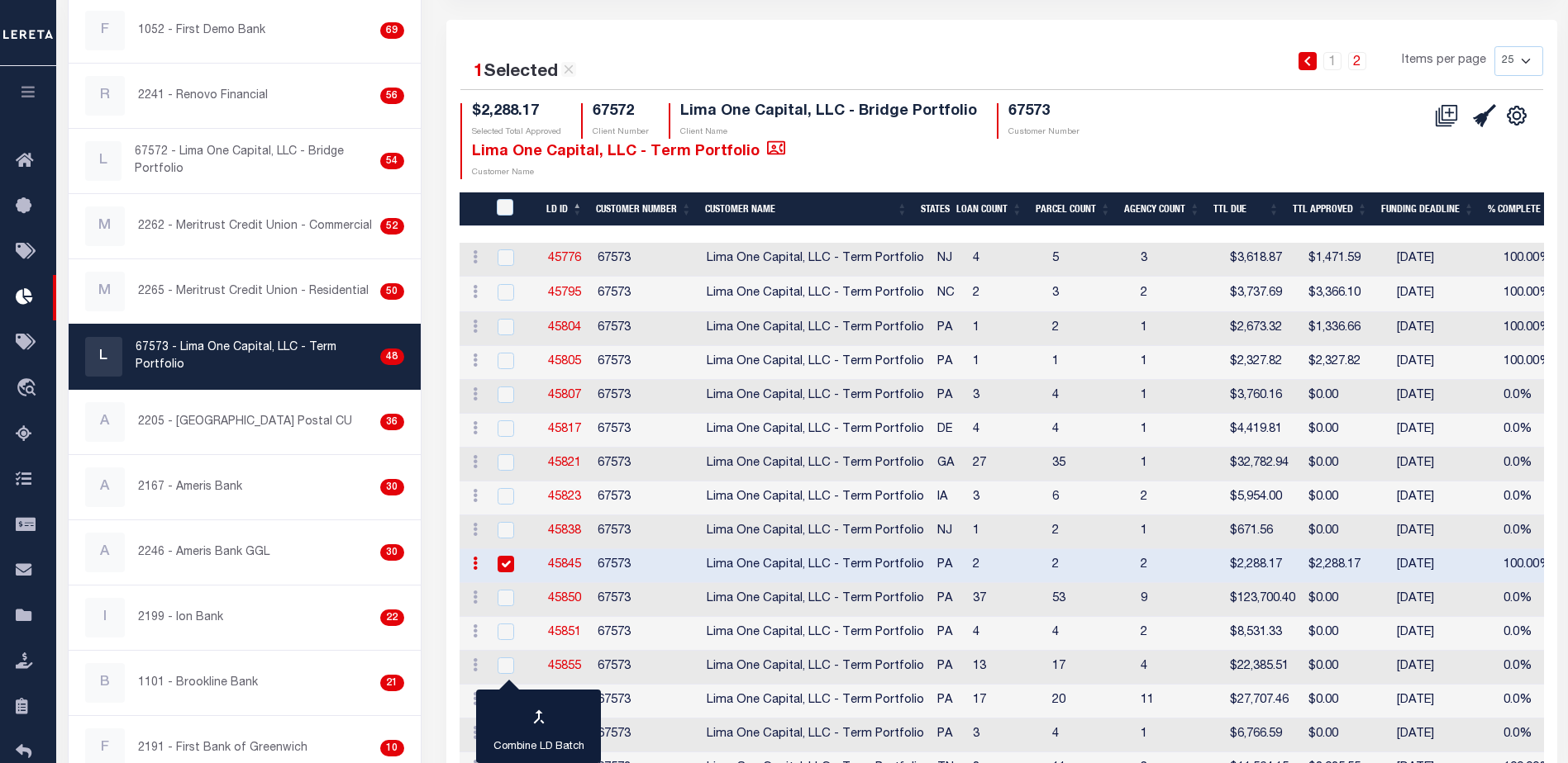
checkbox input "true"
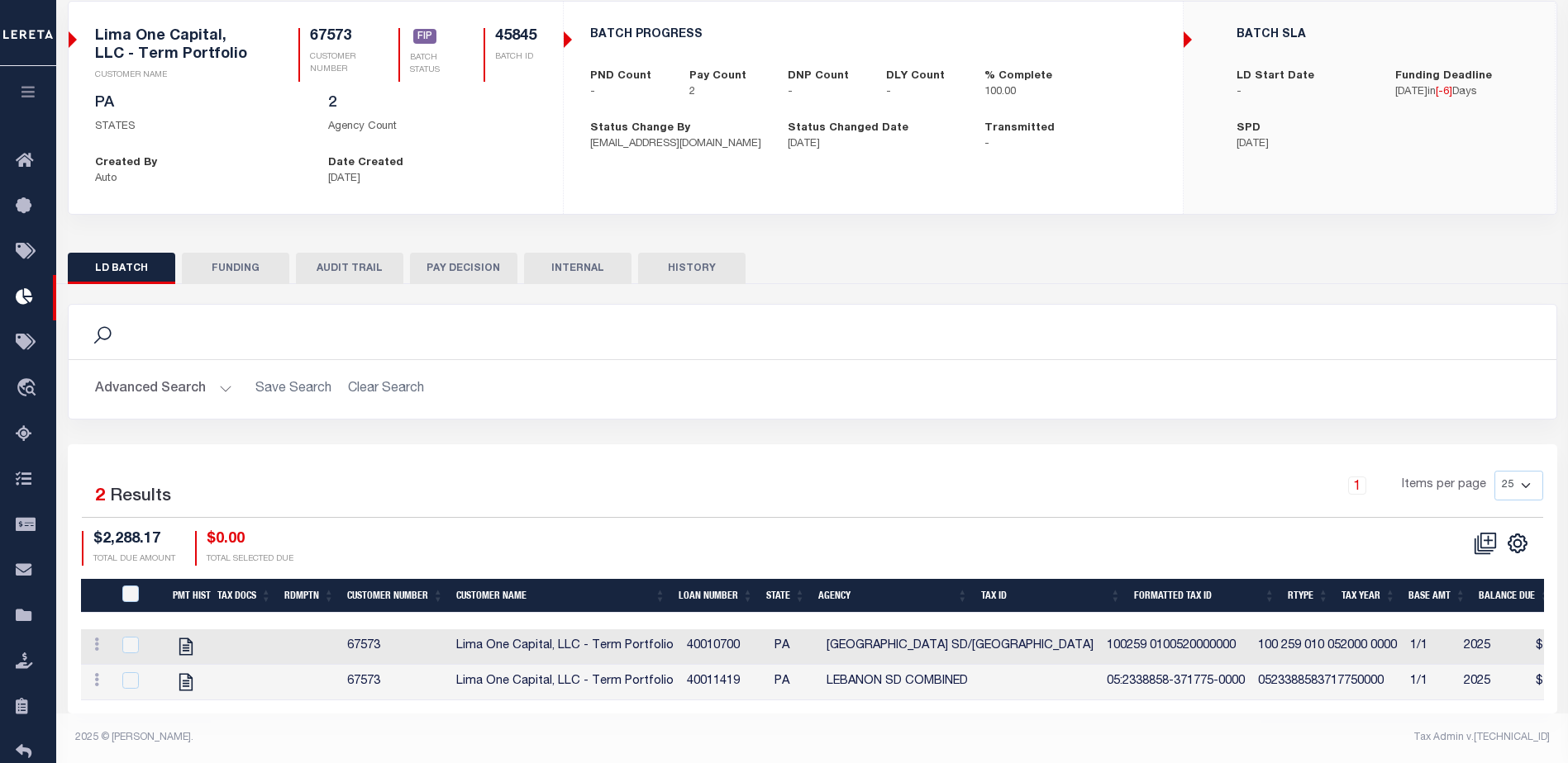
scroll to position [133, 0]
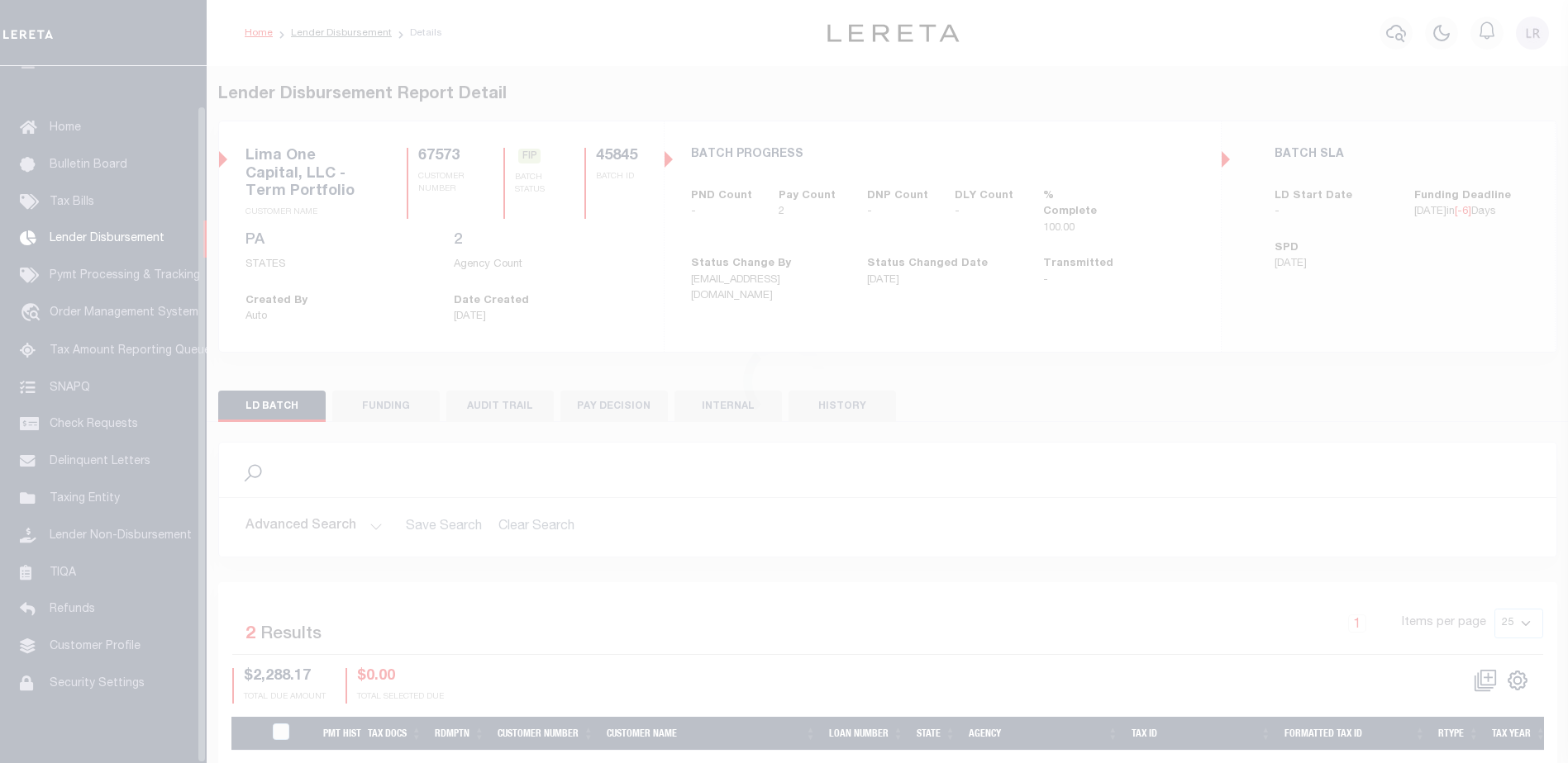
scroll to position [41, 0]
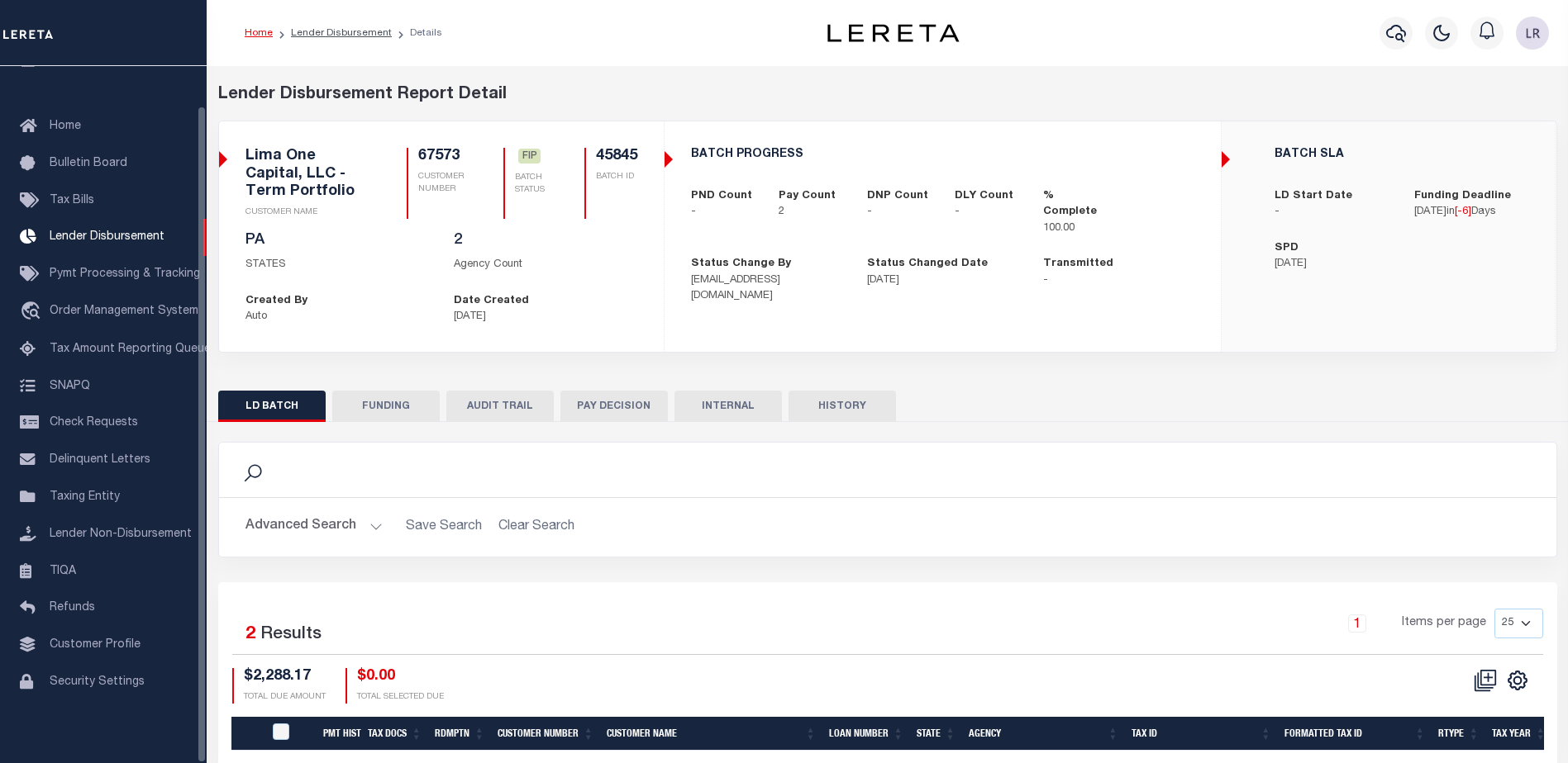
drag, startPoint x: 389, startPoint y: 386, endPoint x: 391, endPoint y: 424, distance: 38.1
click at [389, 403] on div "LD BATCH FUNDING AUDIT TRAIL PAY DECISION INTERNAL HISTORY" at bounding box center [888, 615] width 1364 height 474
click at [391, 424] on div "Search Advanced Search Save Search Clear Search 2" at bounding box center [888, 637] width 1339 height 430
click at [389, 407] on button "FUNDING" at bounding box center [386, 406] width 107 height 32
type input "$2,288.17"
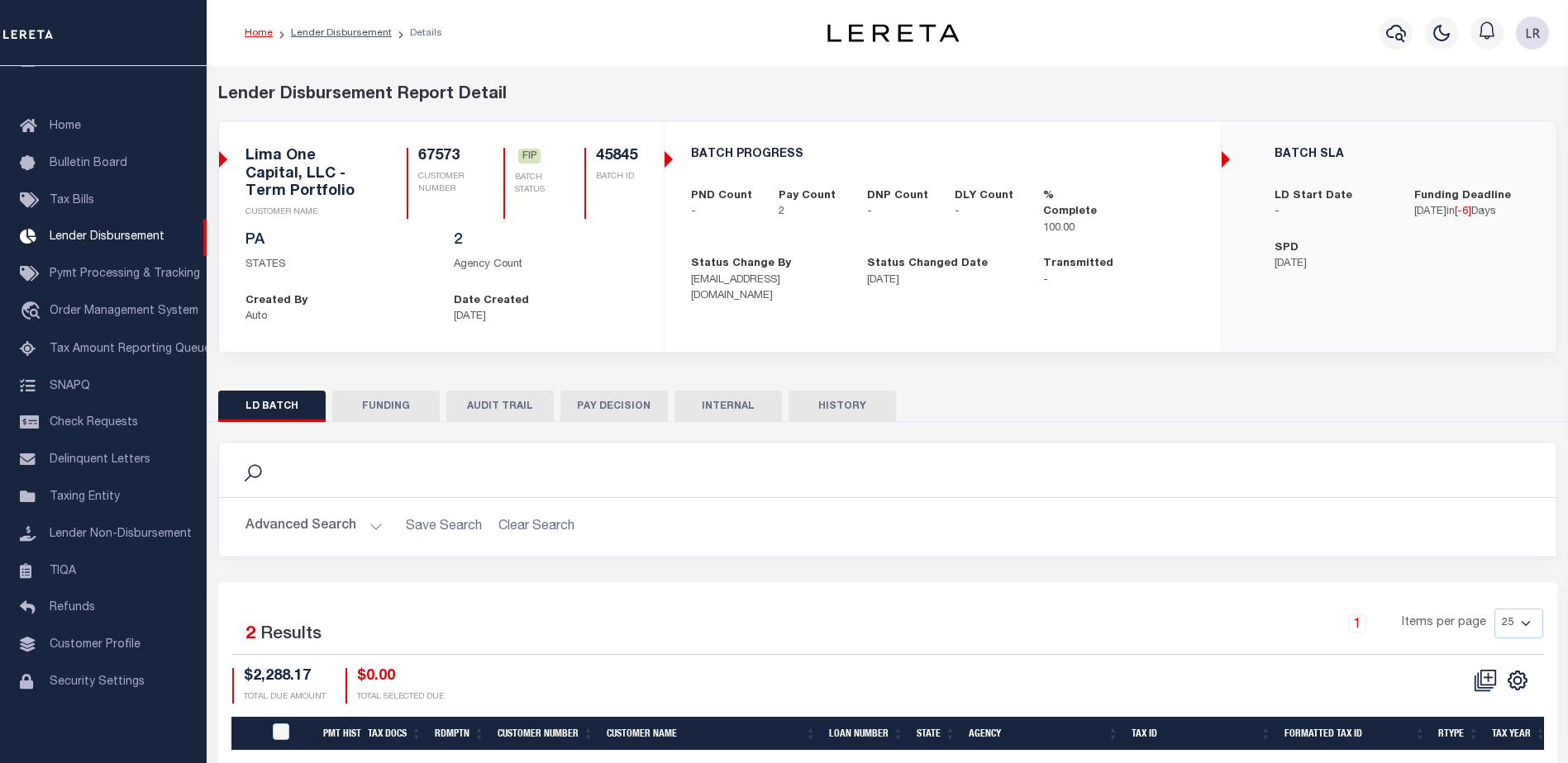
type input "$2,288.17"
type input "$0"
type input "[DATE]"
select select "100"
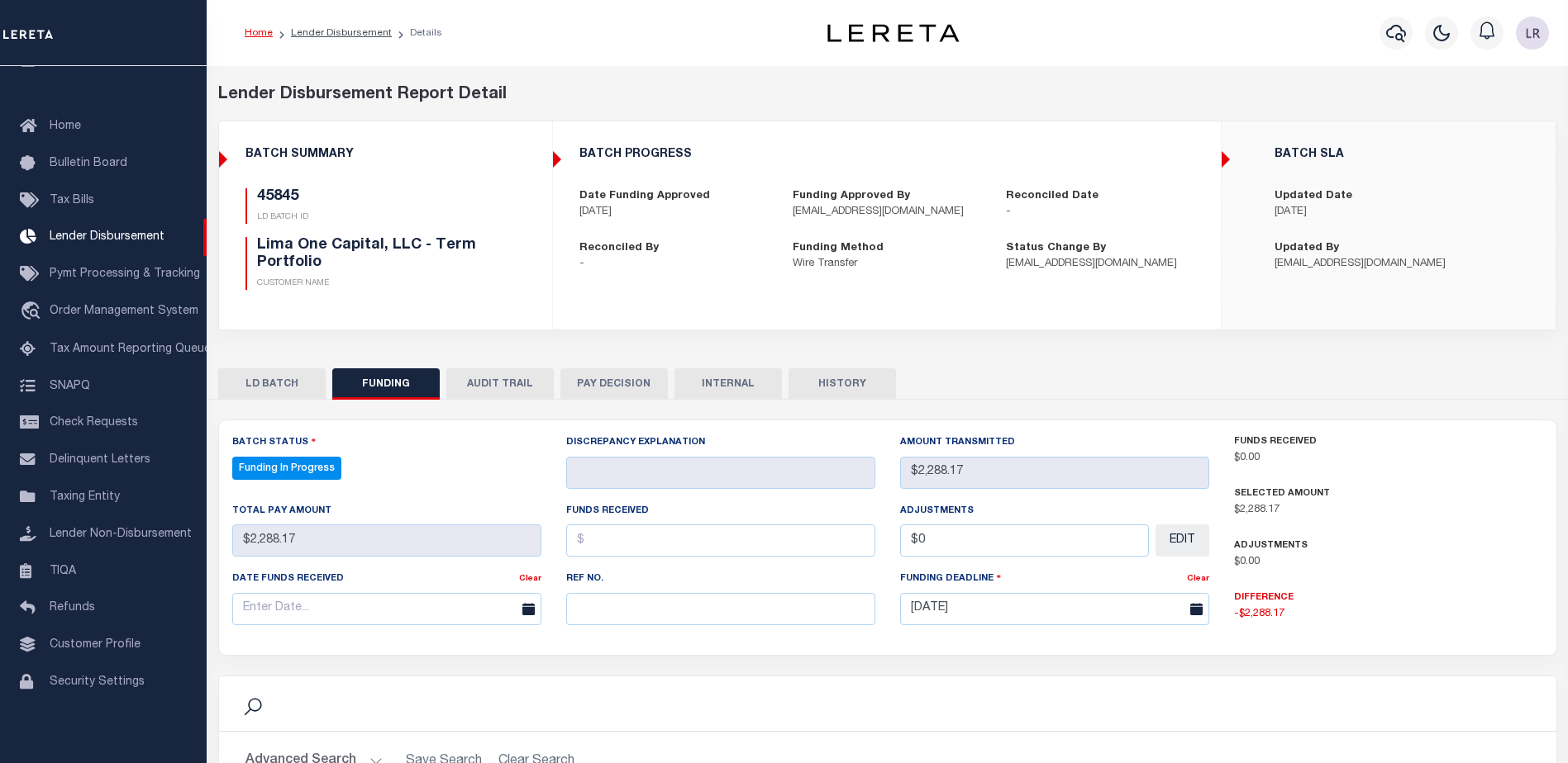
select select "100"
click at [601, 605] on input "text" at bounding box center [720, 609] width 309 height 32
paste input "20250829MMQFMP2700414608291624FT03"
type input "20250829MMQFMP2700414608291624FT03"
click at [596, 553] on input "text" at bounding box center [720, 541] width 309 height 32
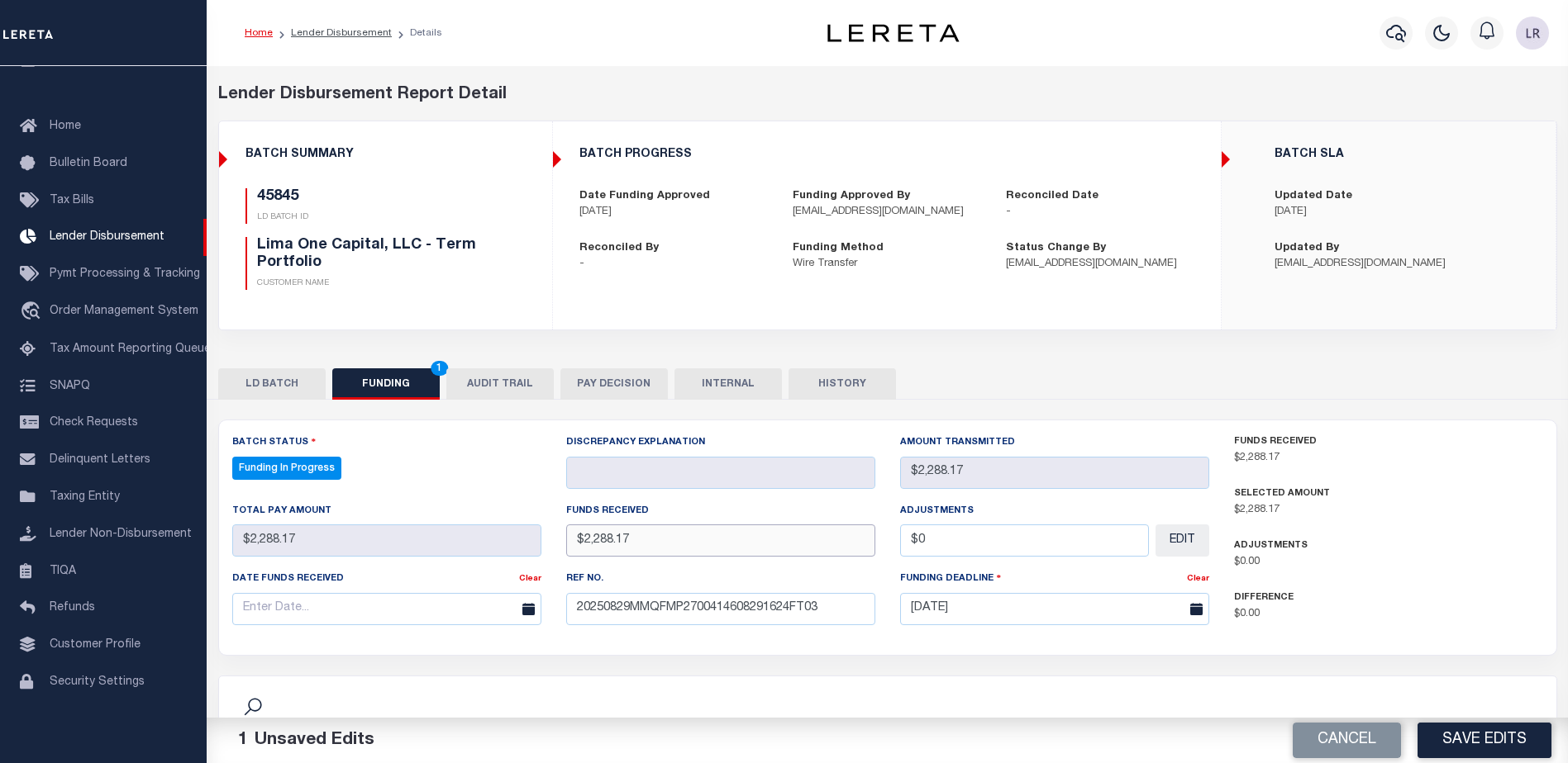
type input "$2,288.17"
click at [463, 606] on input "text" at bounding box center [387, 609] width 309 height 32
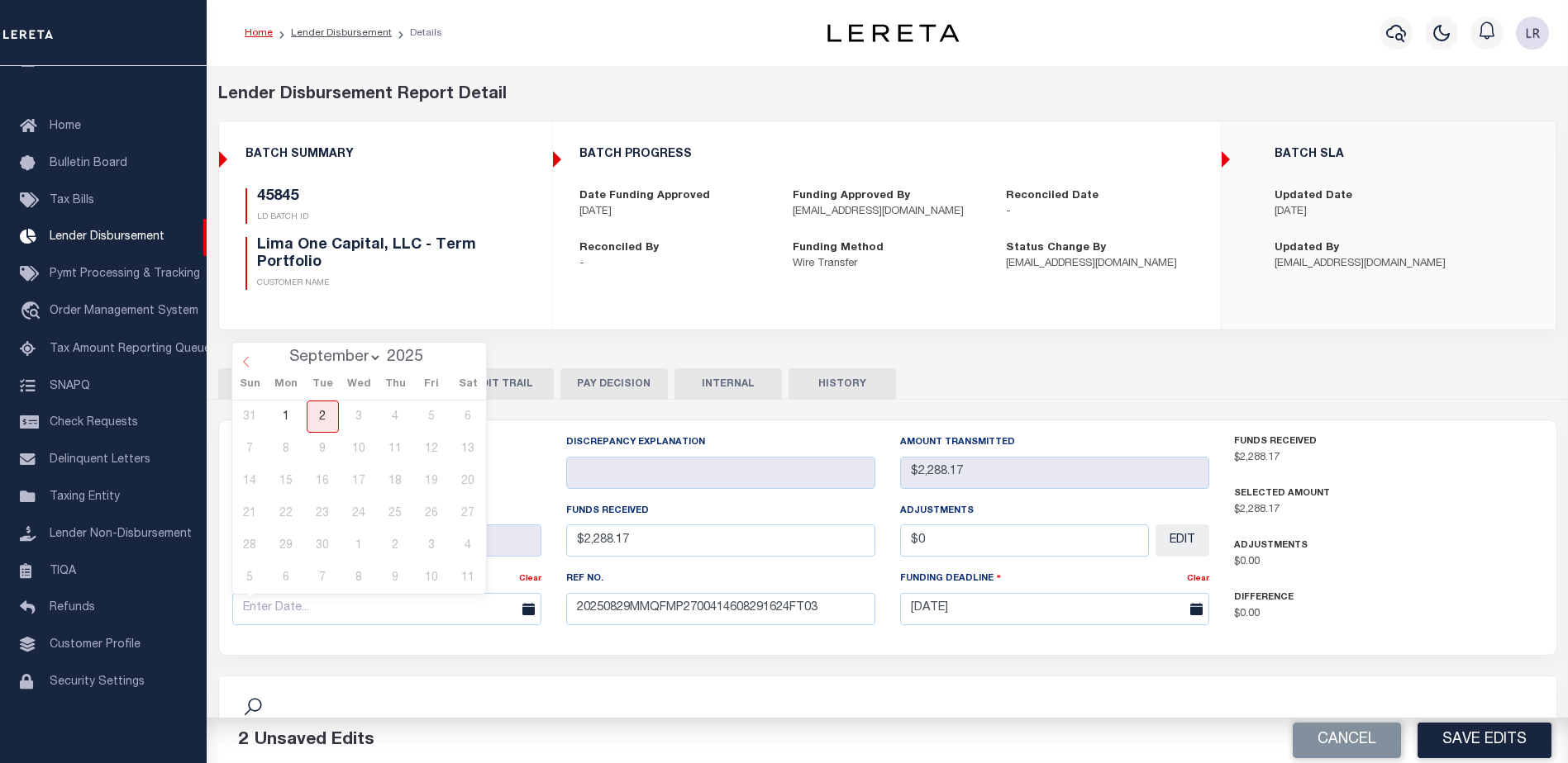
click at [247, 367] on icon at bounding box center [246, 361] width 11 height 11
select select "7"
click at [431, 532] on span "29" at bounding box center [432, 545] width 32 height 32
type input "[DATE]"
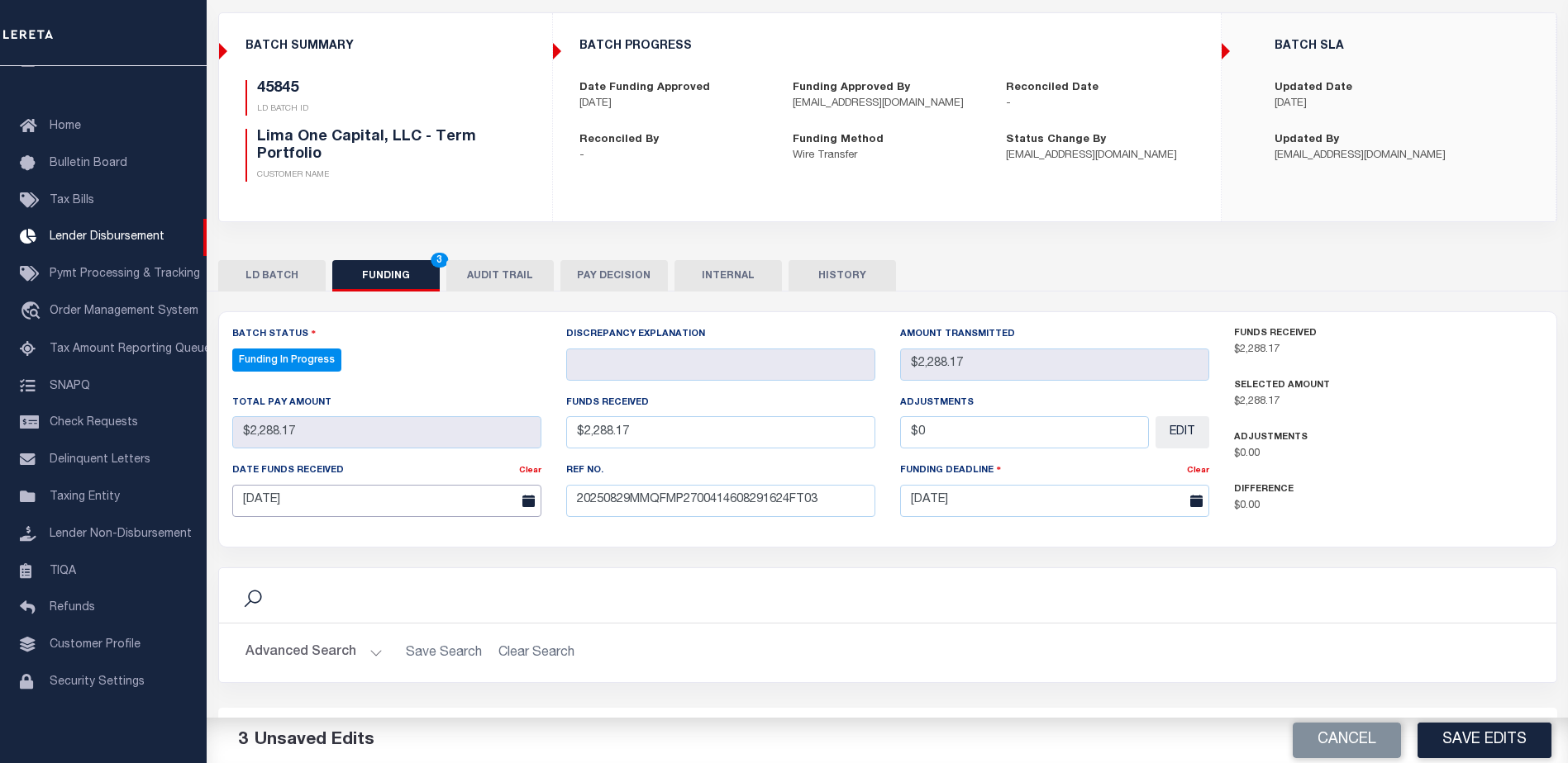
scroll to position [165, 0]
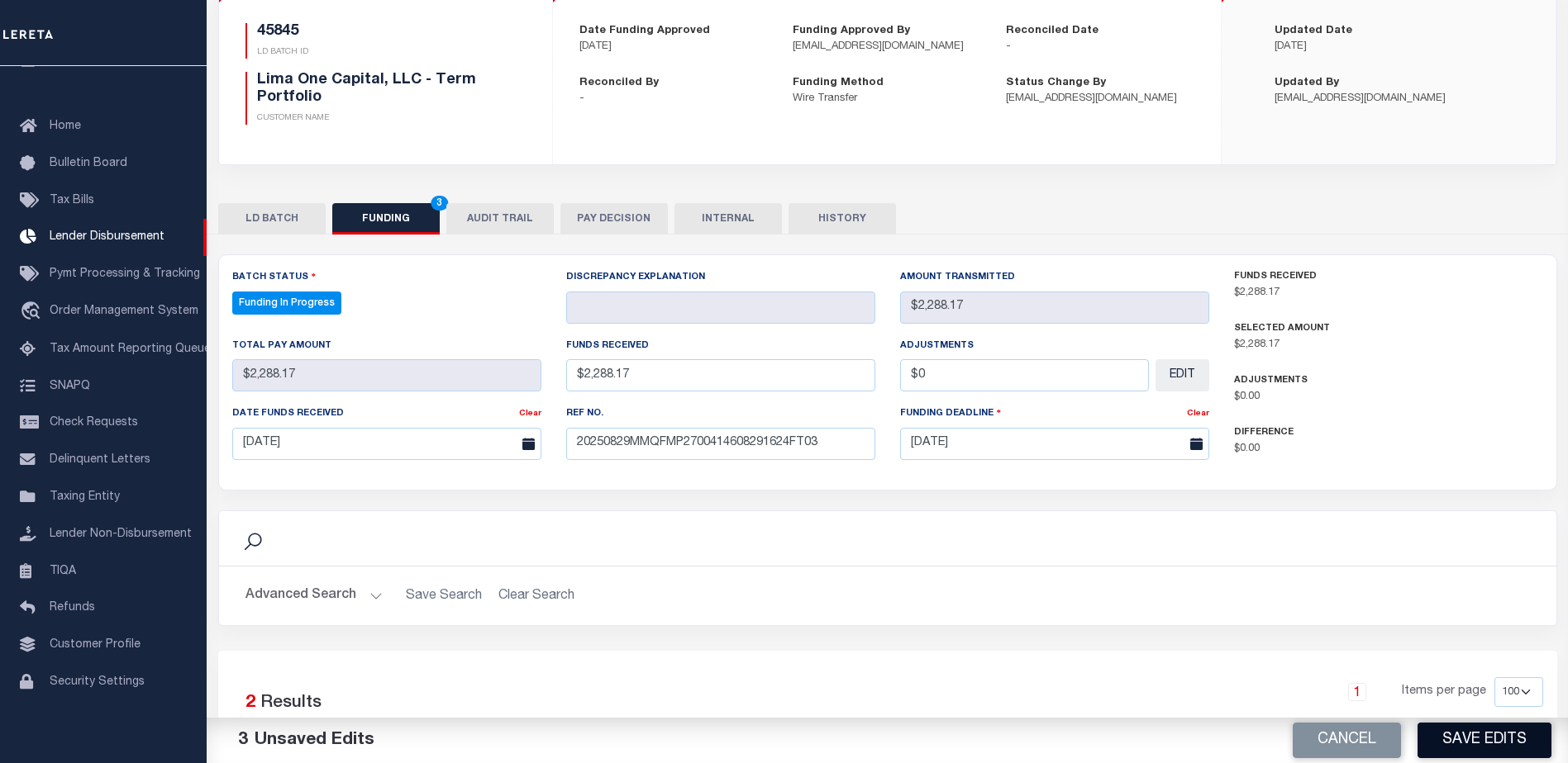
click at [1458, 734] on button "Save Edits" at bounding box center [1484, 741] width 134 height 35
type input "$2,288.17"
type input "$0"
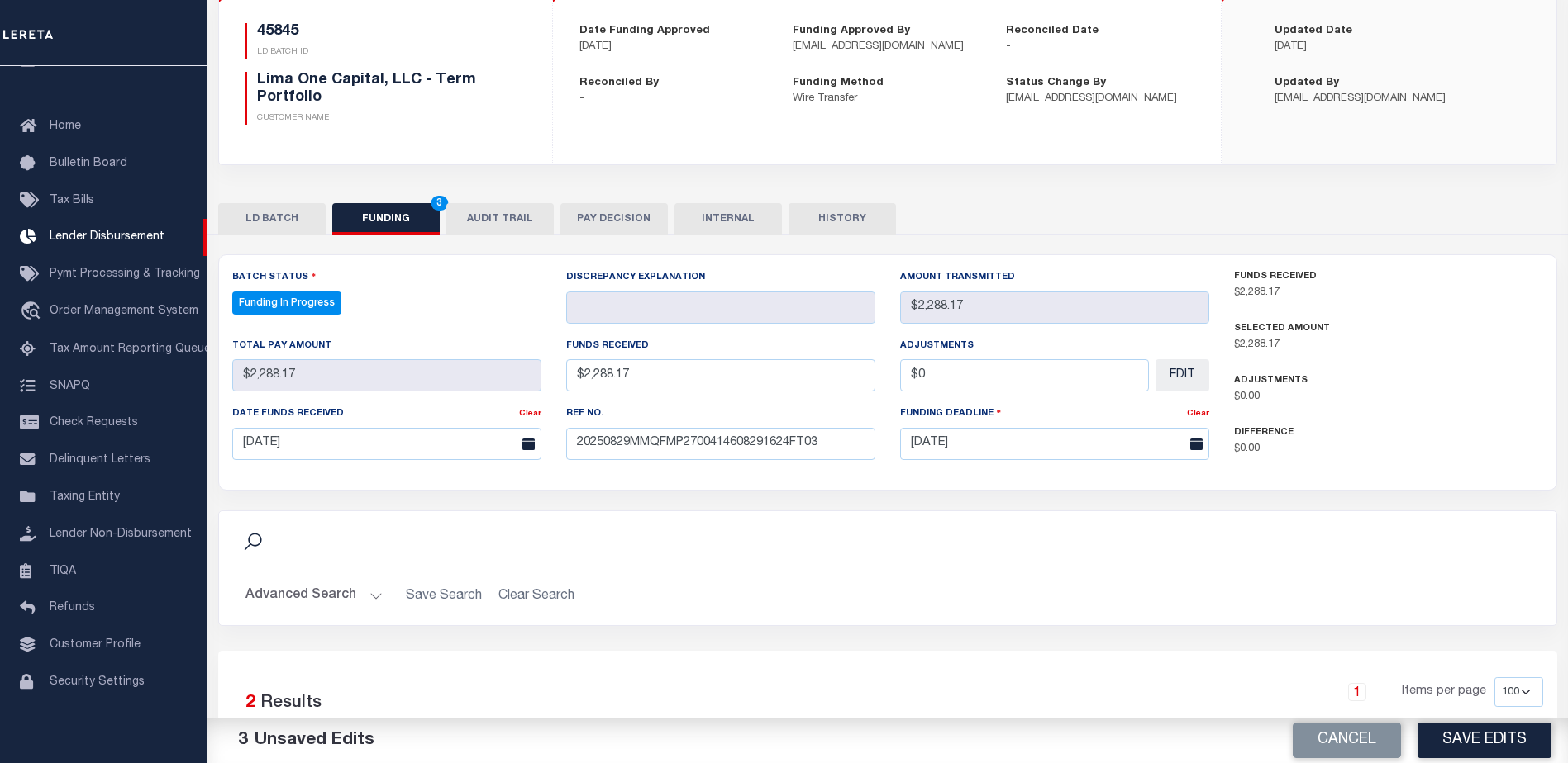
select select "100"
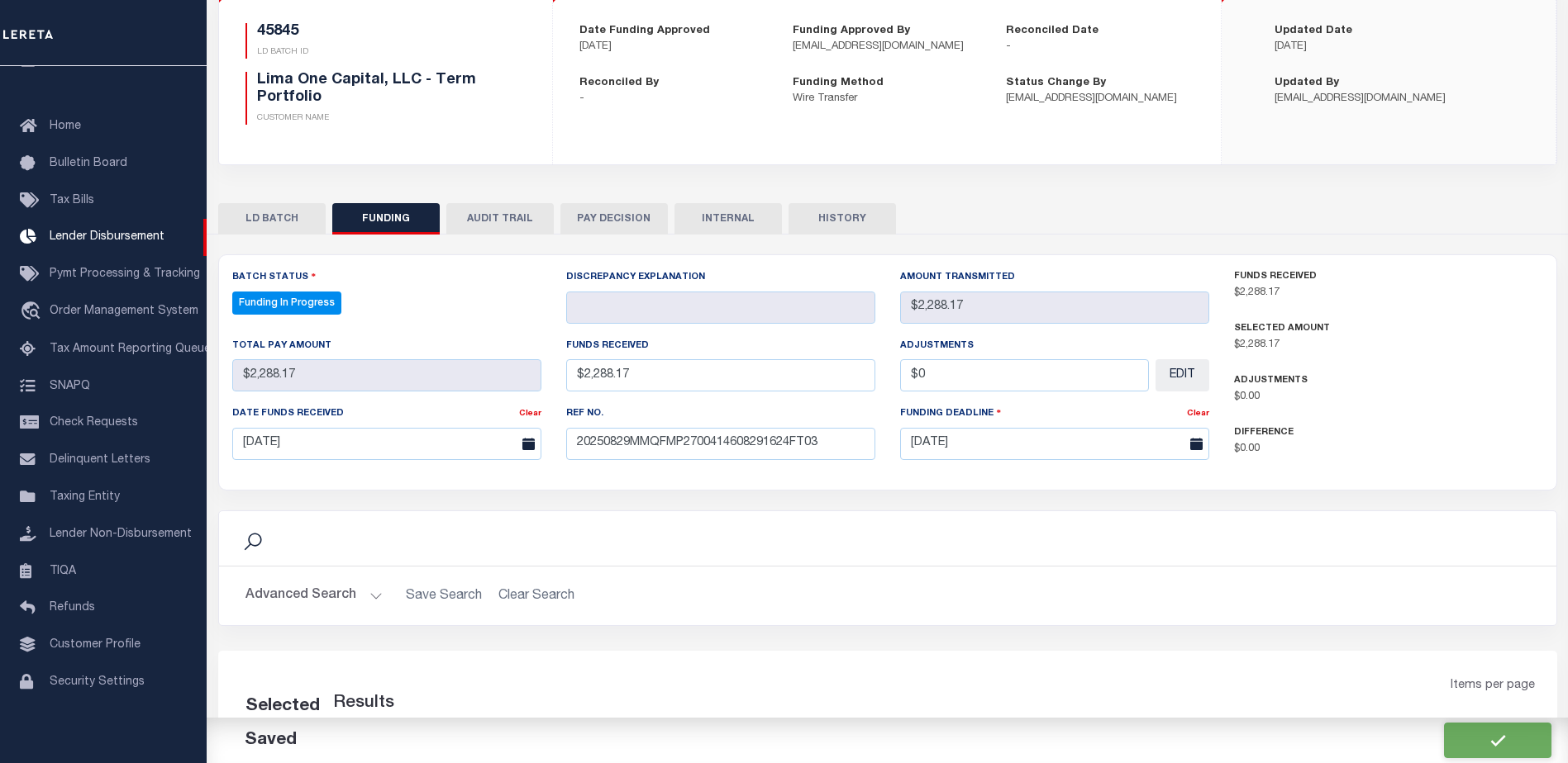
select select "100"
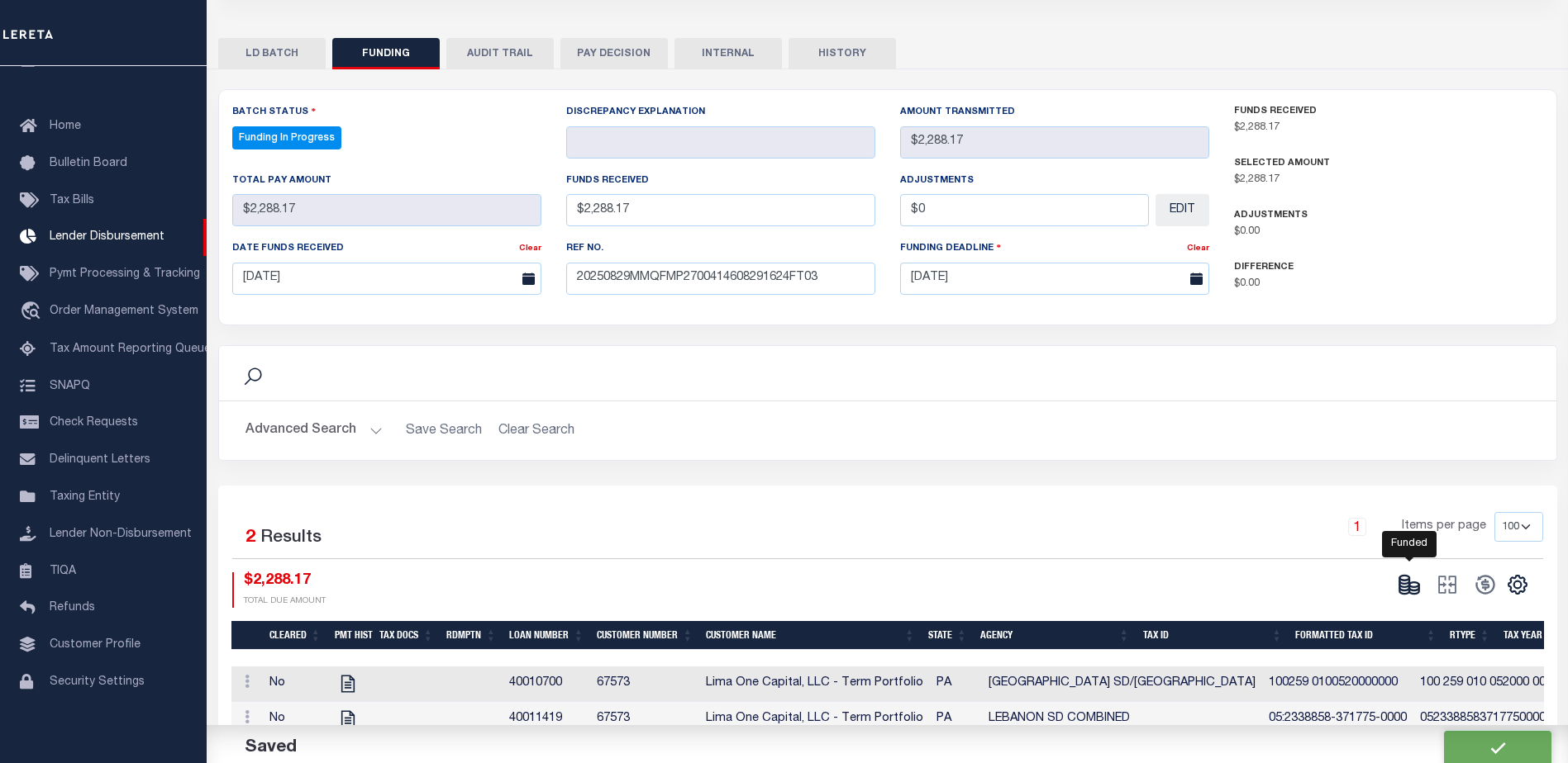
click at [1405, 587] on icon at bounding box center [1409, 585] width 23 height 23
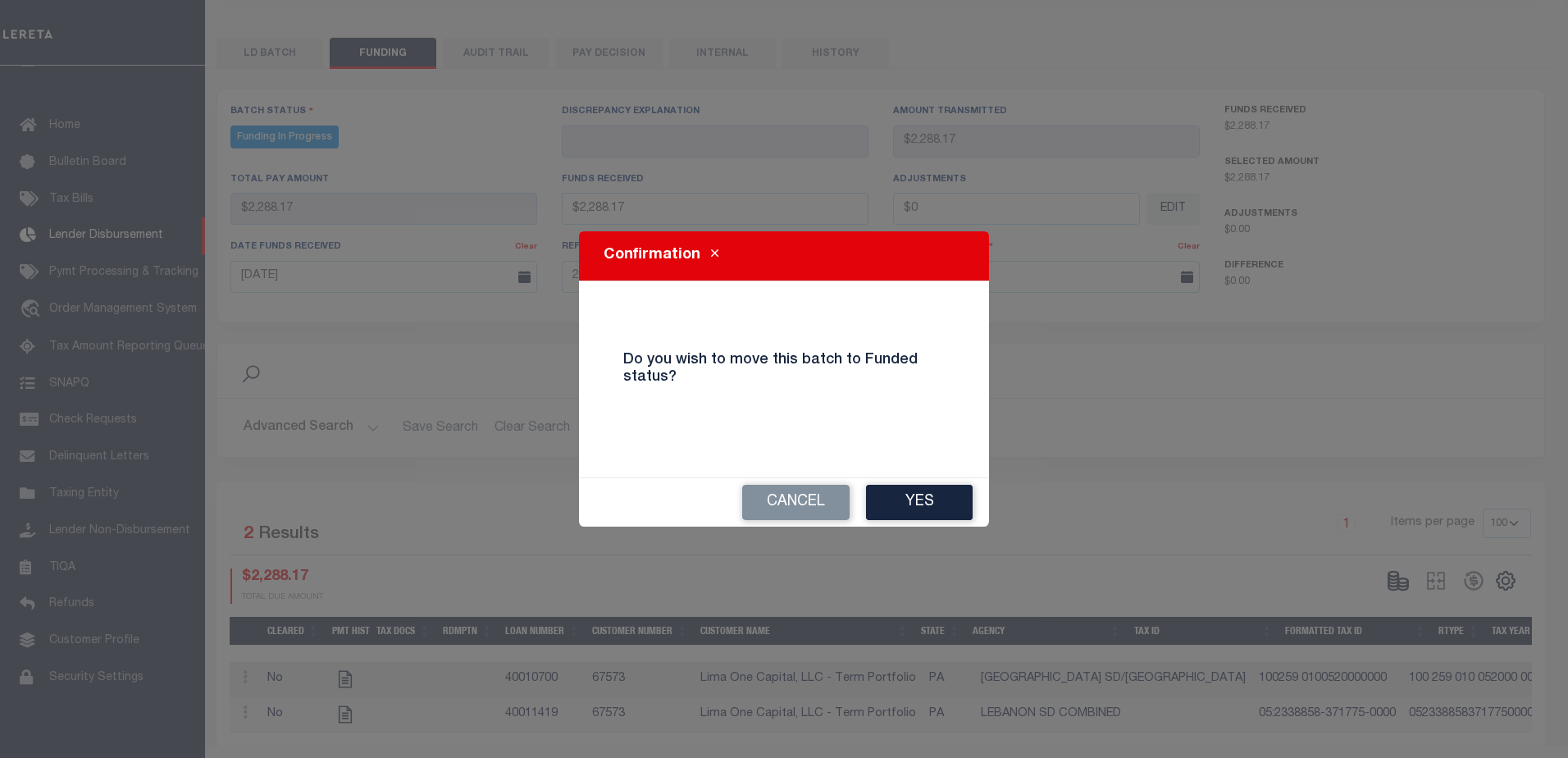
click at [924, 522] on div "Cancel Yes" at bounding box center [784, 503] width 410 height 48
click at [940, 505] on button "Yes" at bounding box center [919, 503] width 107 height 35
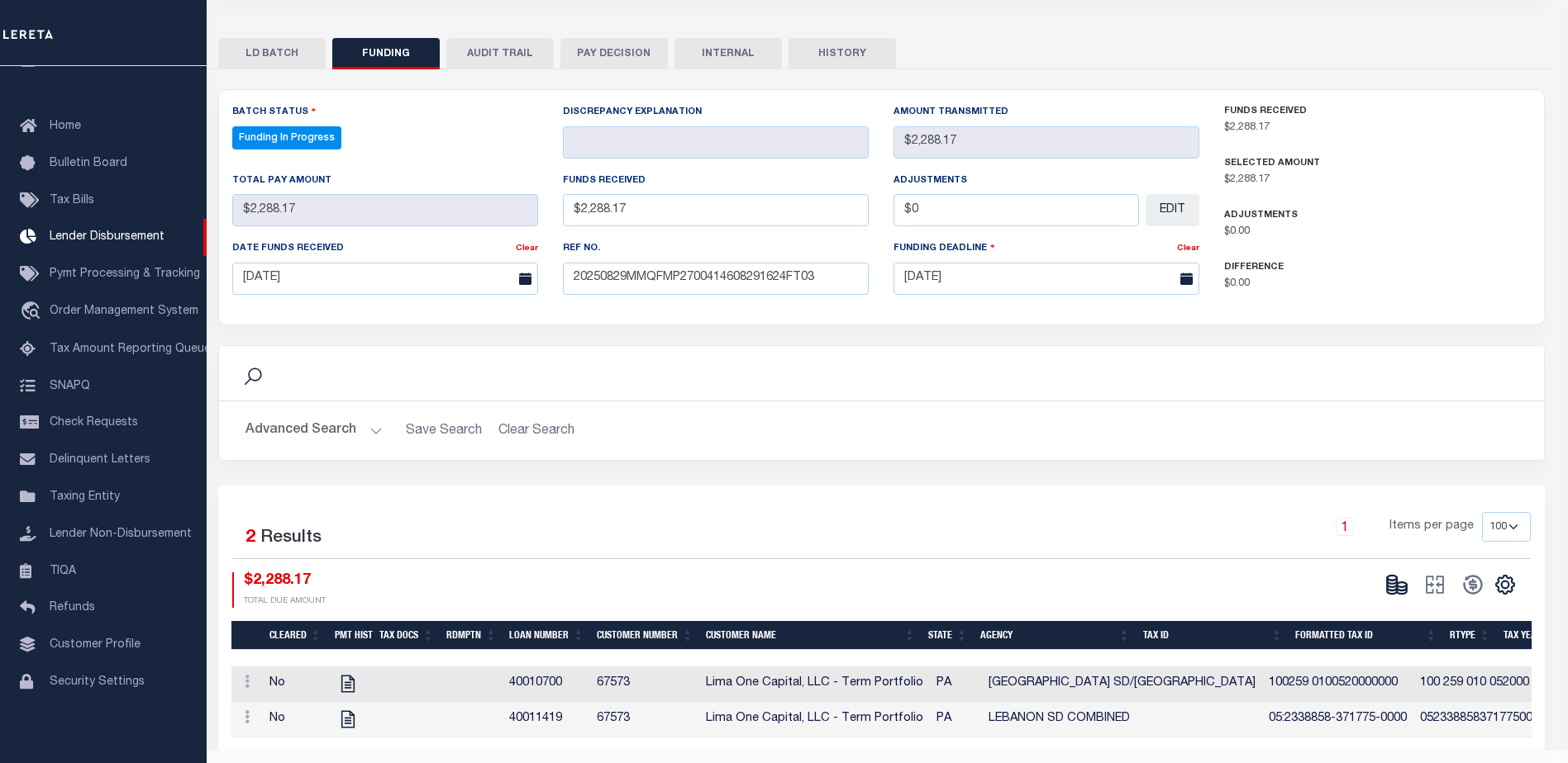
type input "$2,288.17"
type input "$0"
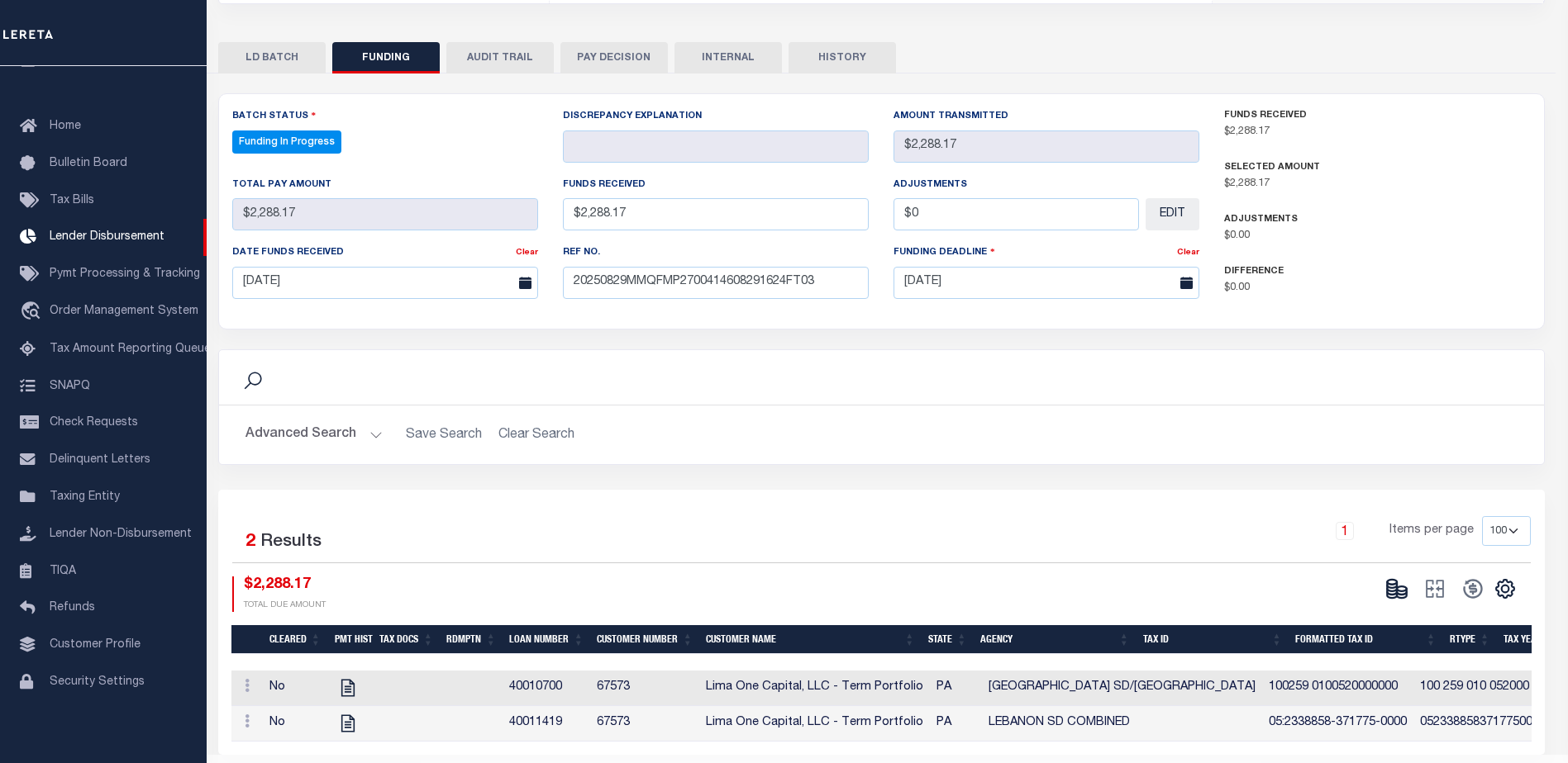
select select "100"
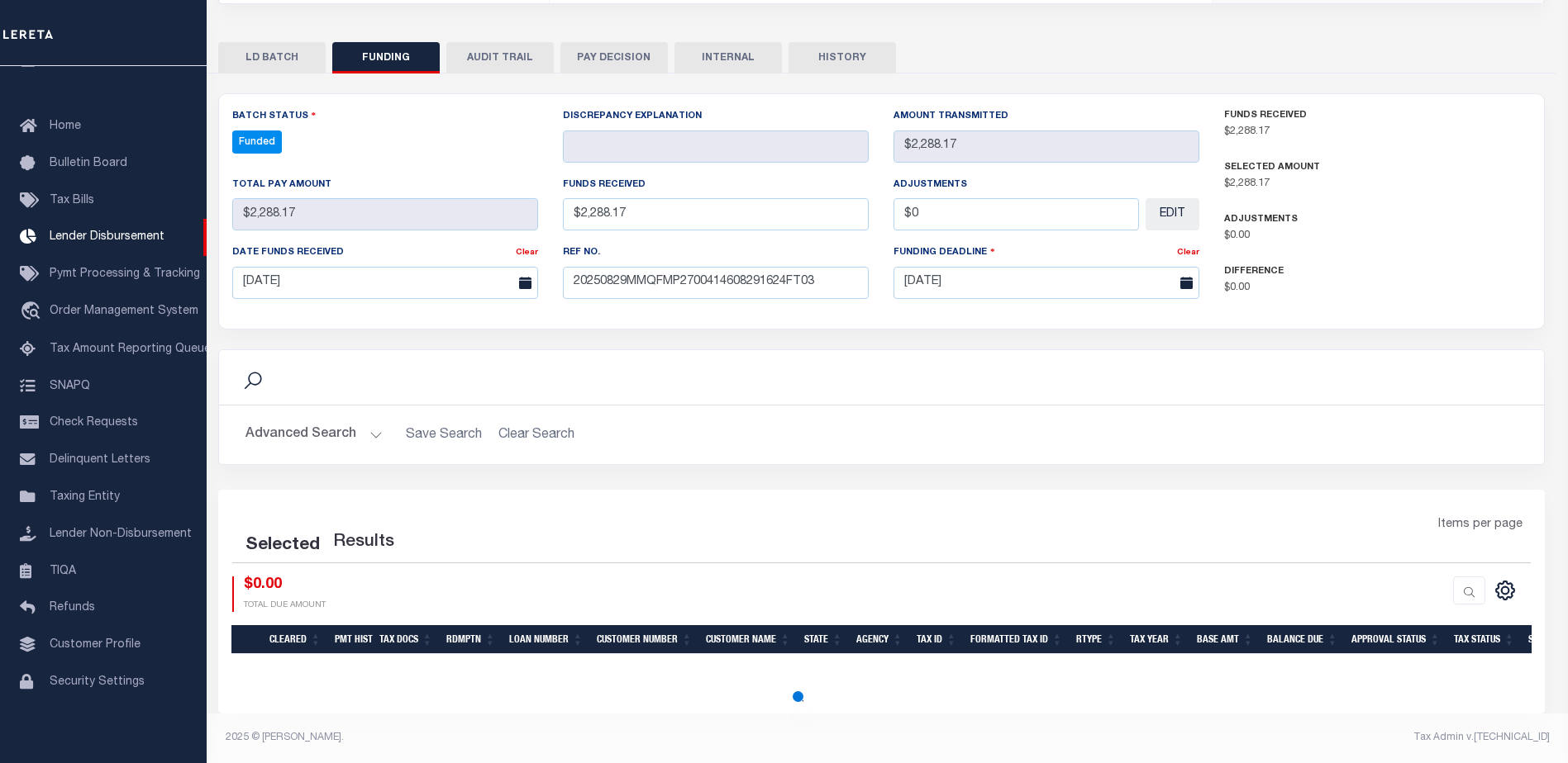
select select "100"
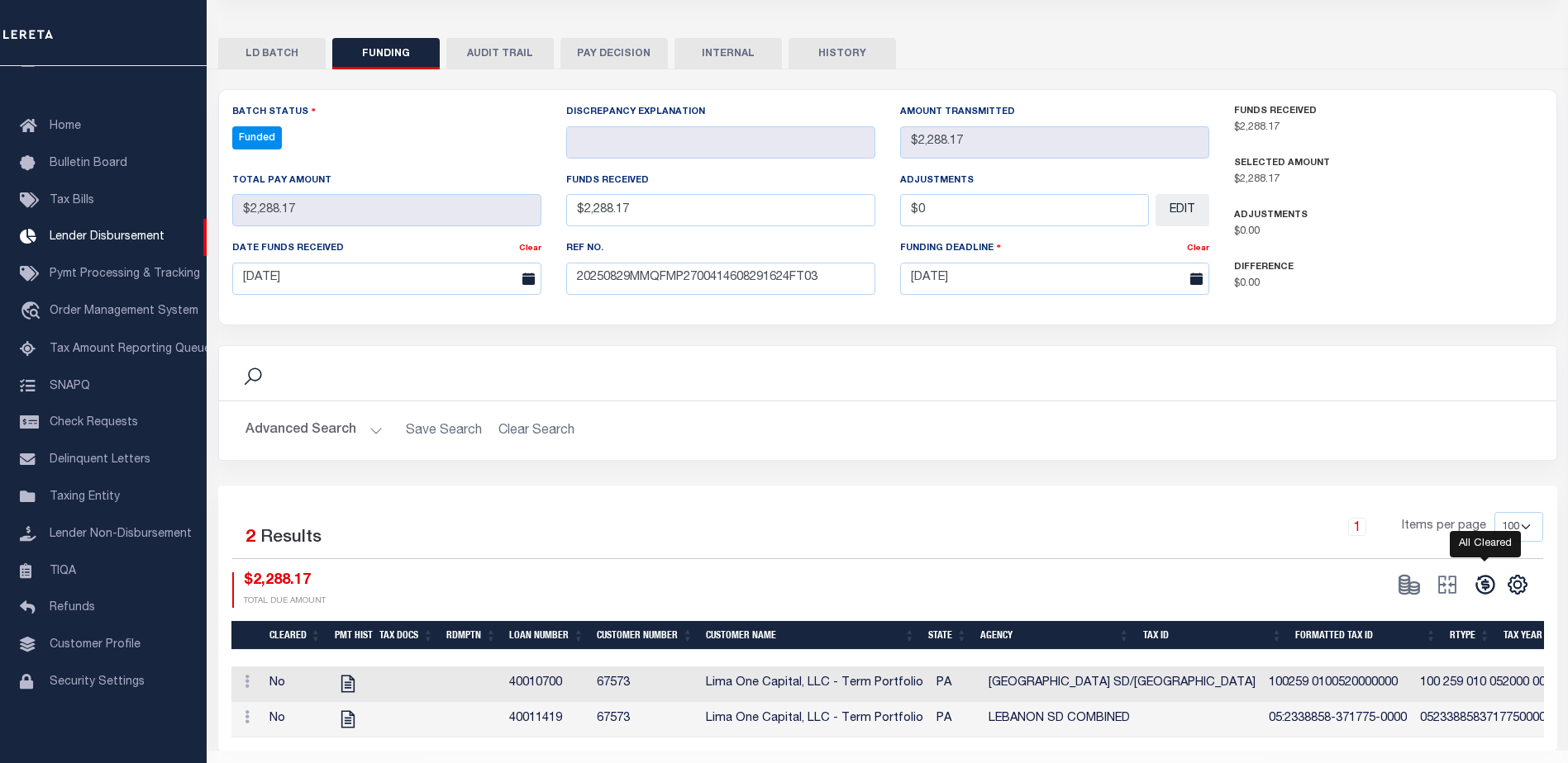
click at [1475, 590] on icon at bounding box center [1485, 585] width 23 height 23
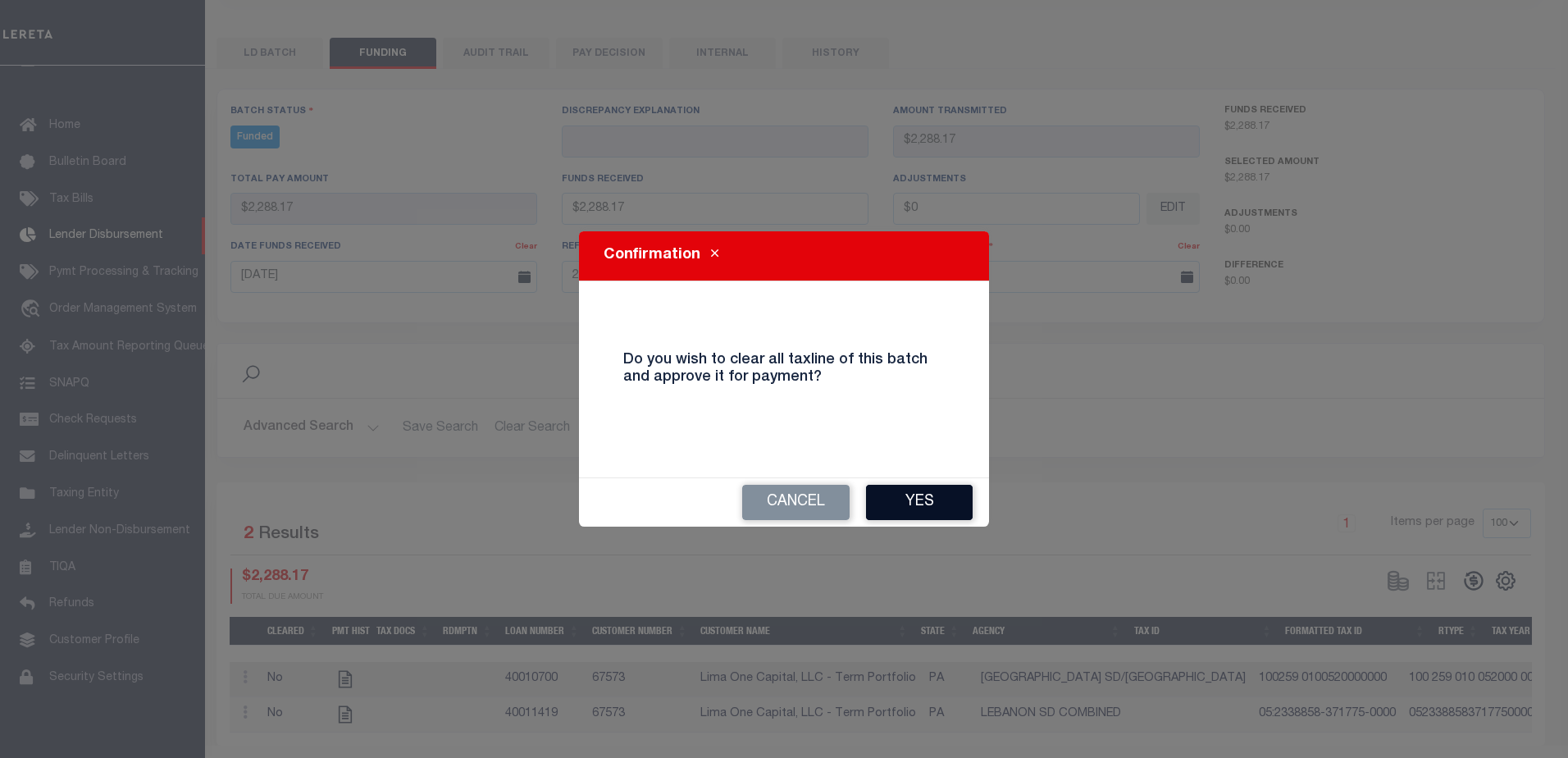
click at [956, 502] on button "Yes" at bounding box center [919, 503] width 107 height 35
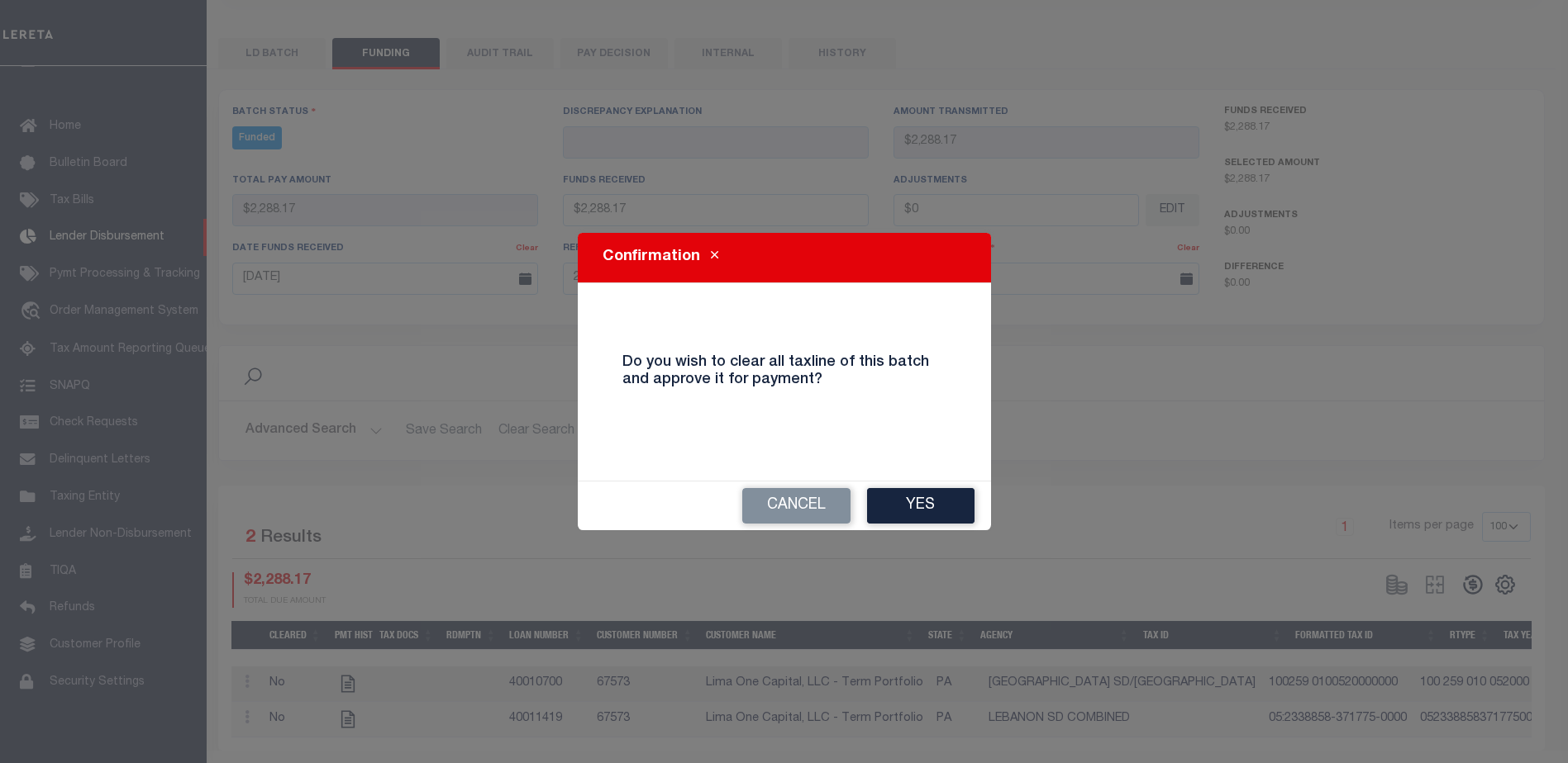
type input "$2,288.17"
type input "$0"
select select "100"
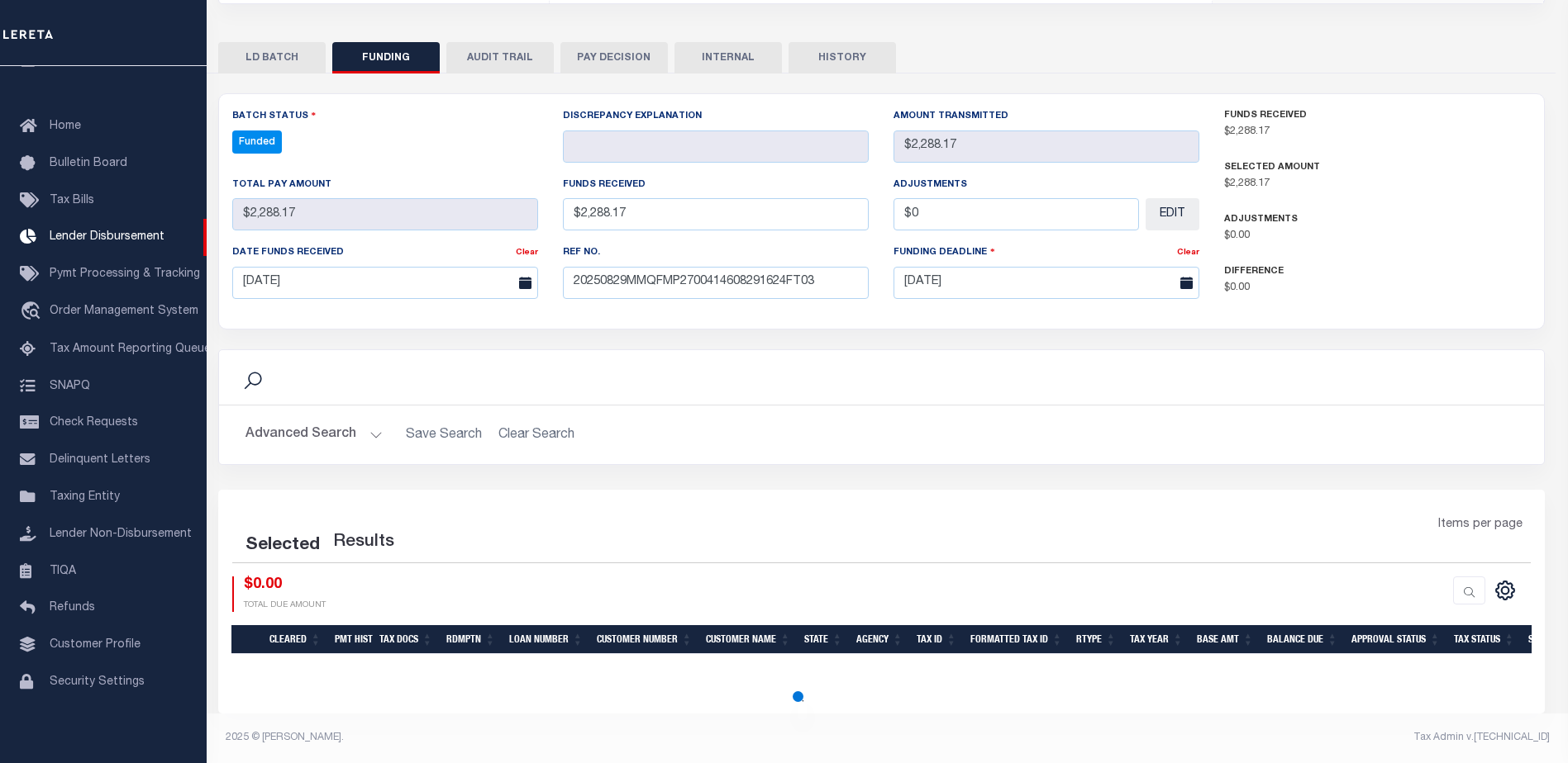
select select "100"
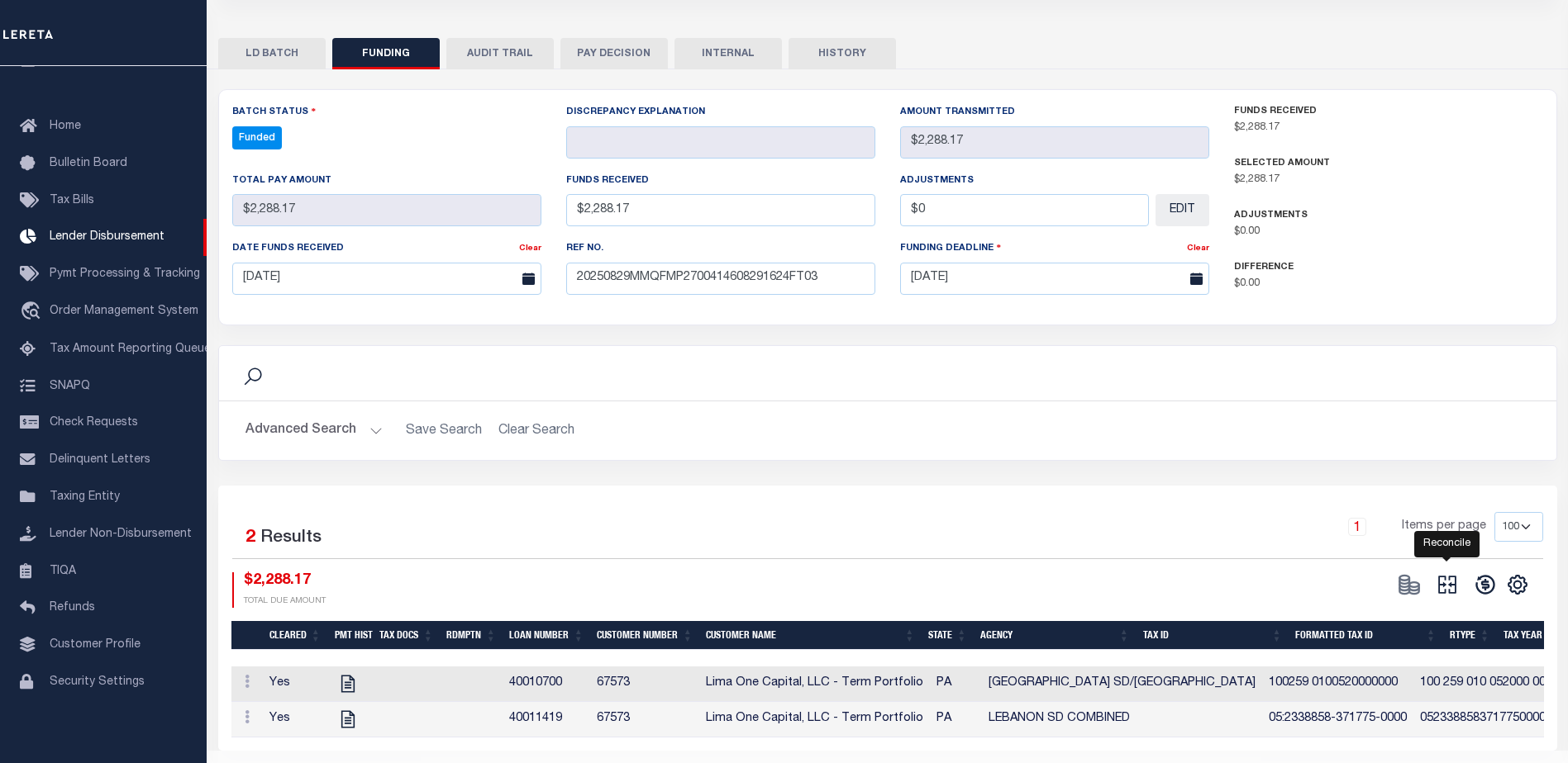
click at [1443, 581] on icon at bounding box center [1447, 585] width 23 height 23
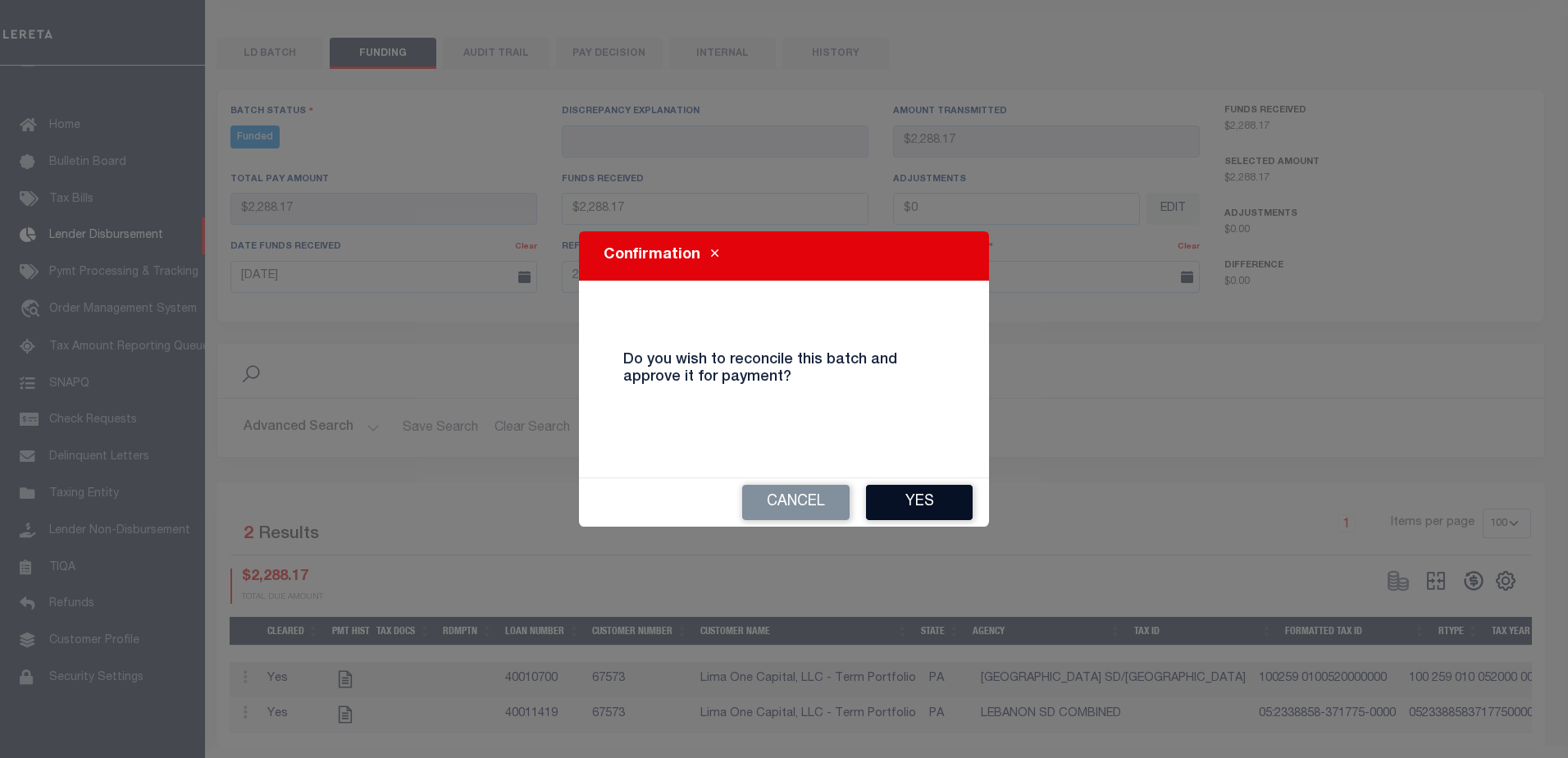
click at [919, 496] on button "Yes" at bounding box center [919, 503] width 107 height 35
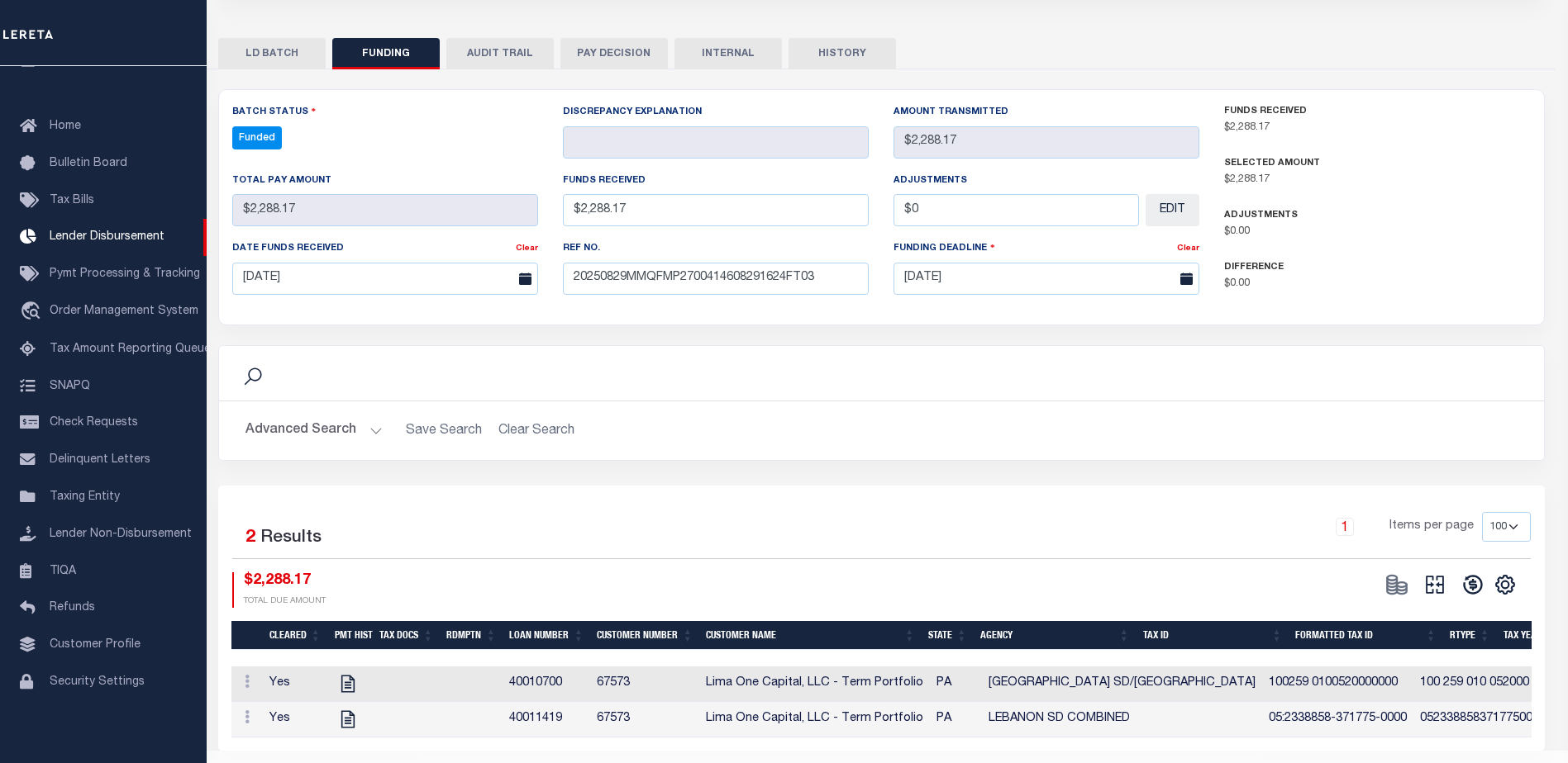
type input "$2,288.17"
type input "$0"
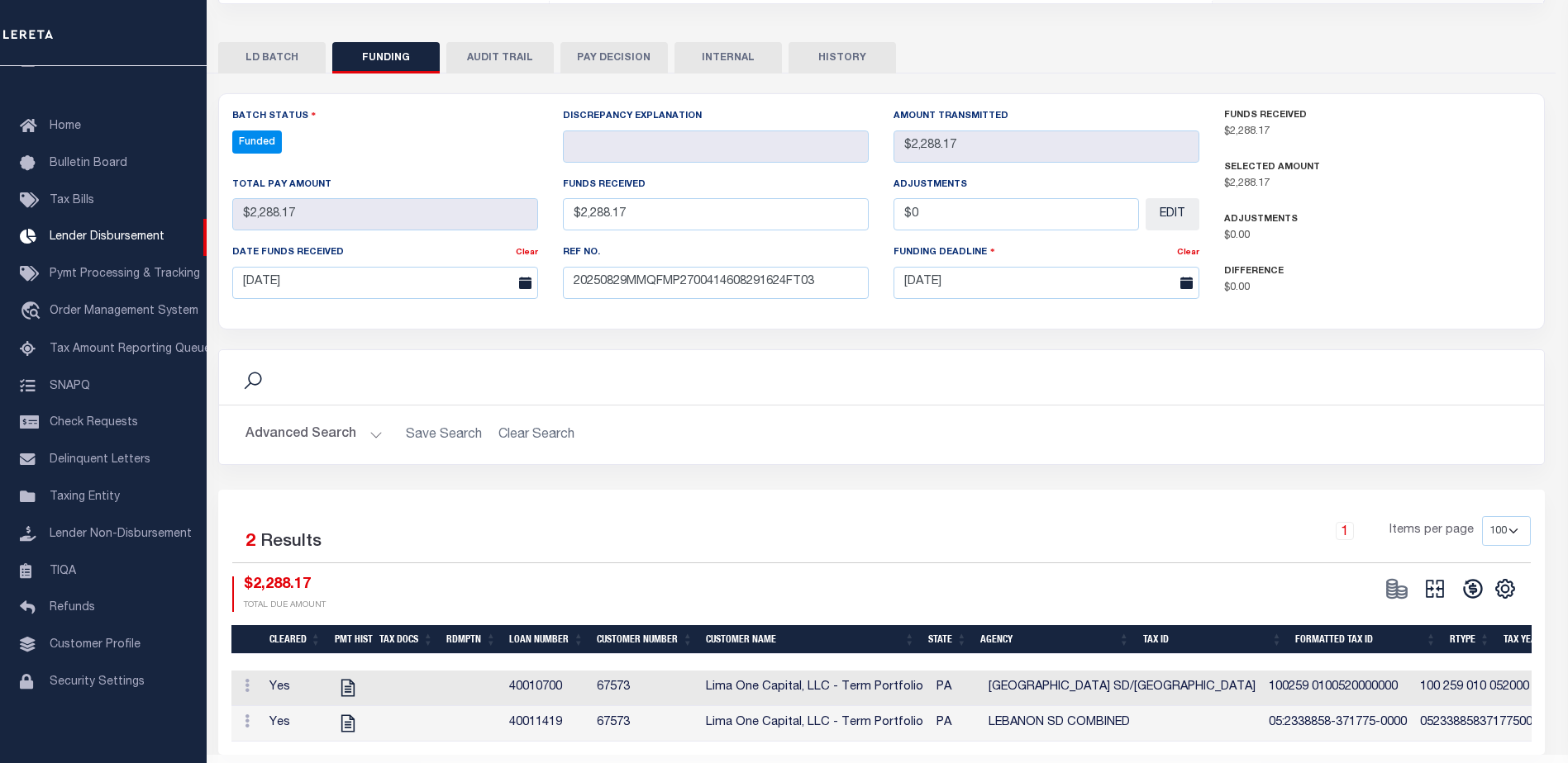
select select "100"
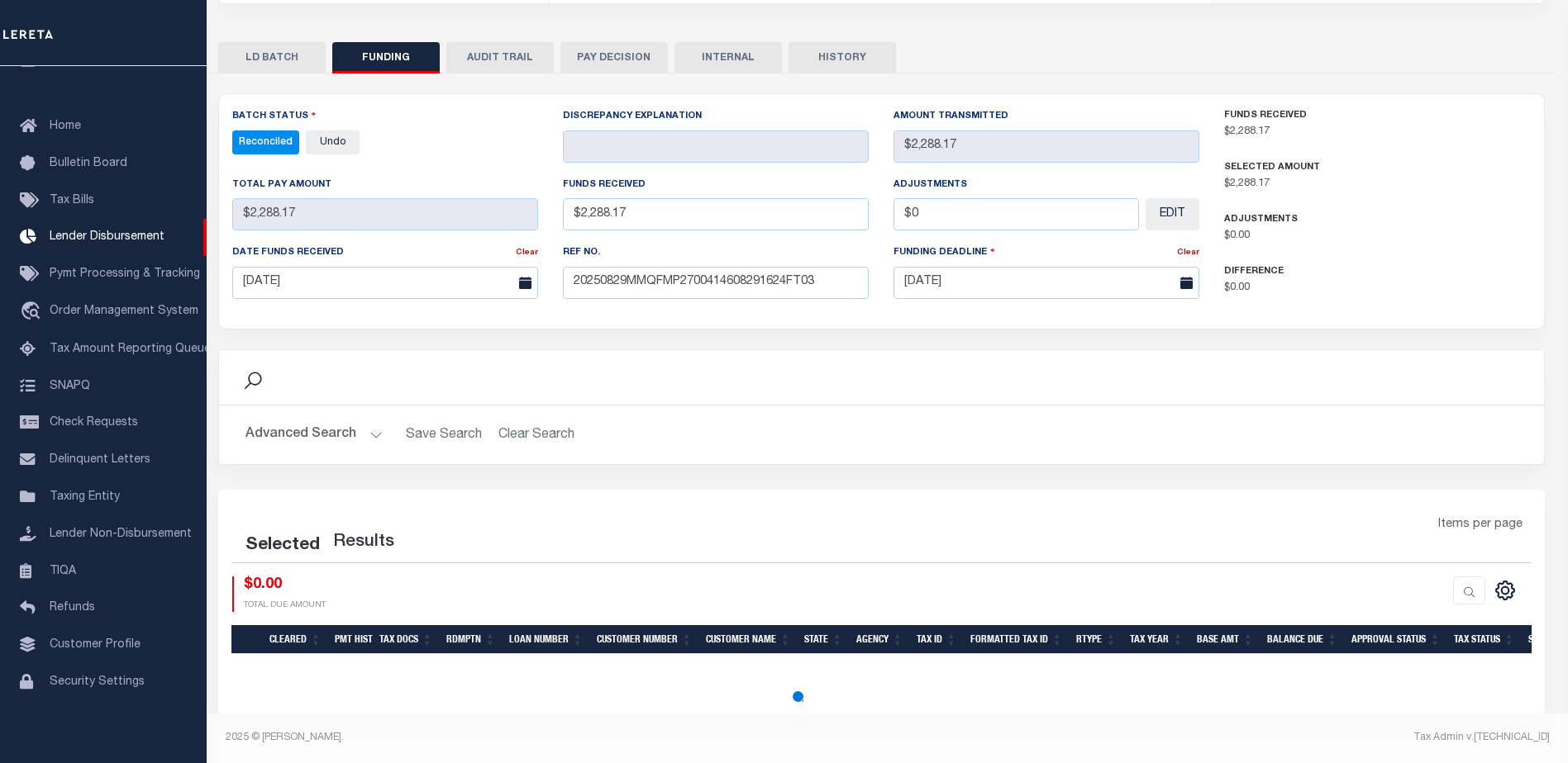
select select "100"
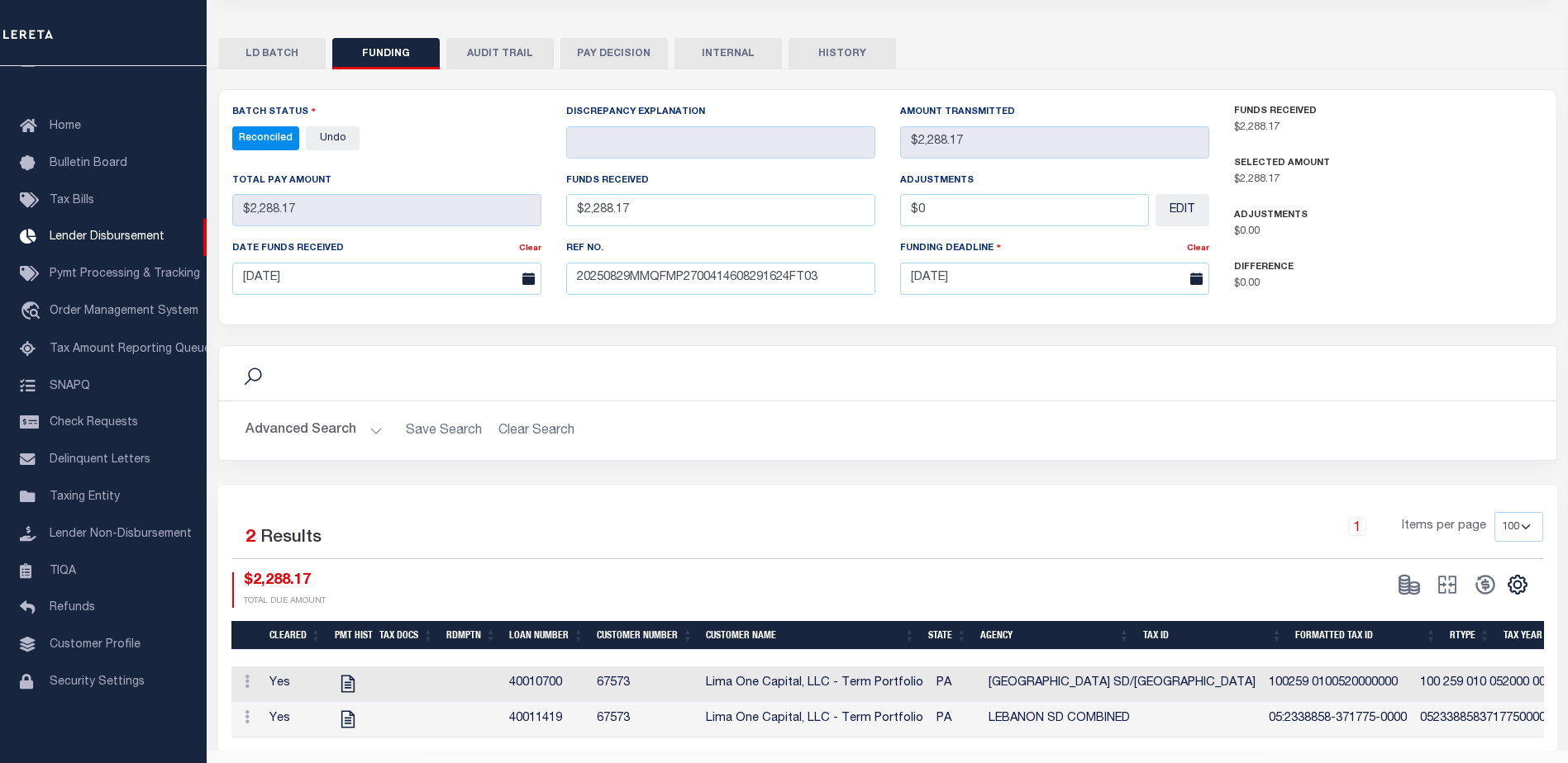
click at [741, 60] on button "INTERNAL" at bounding box center [728, 54] width 107 height 32
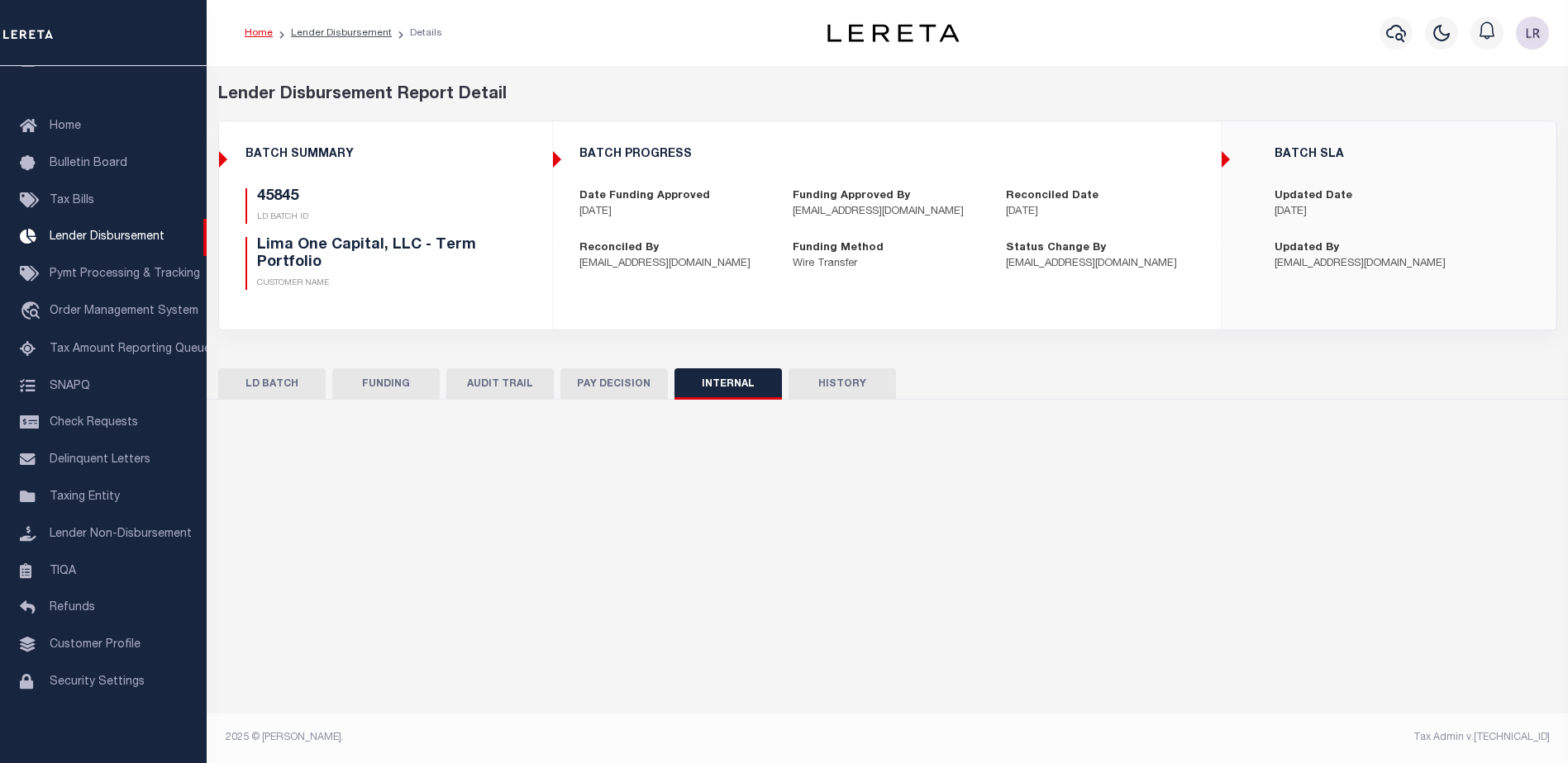
scroll to position [0, 0]
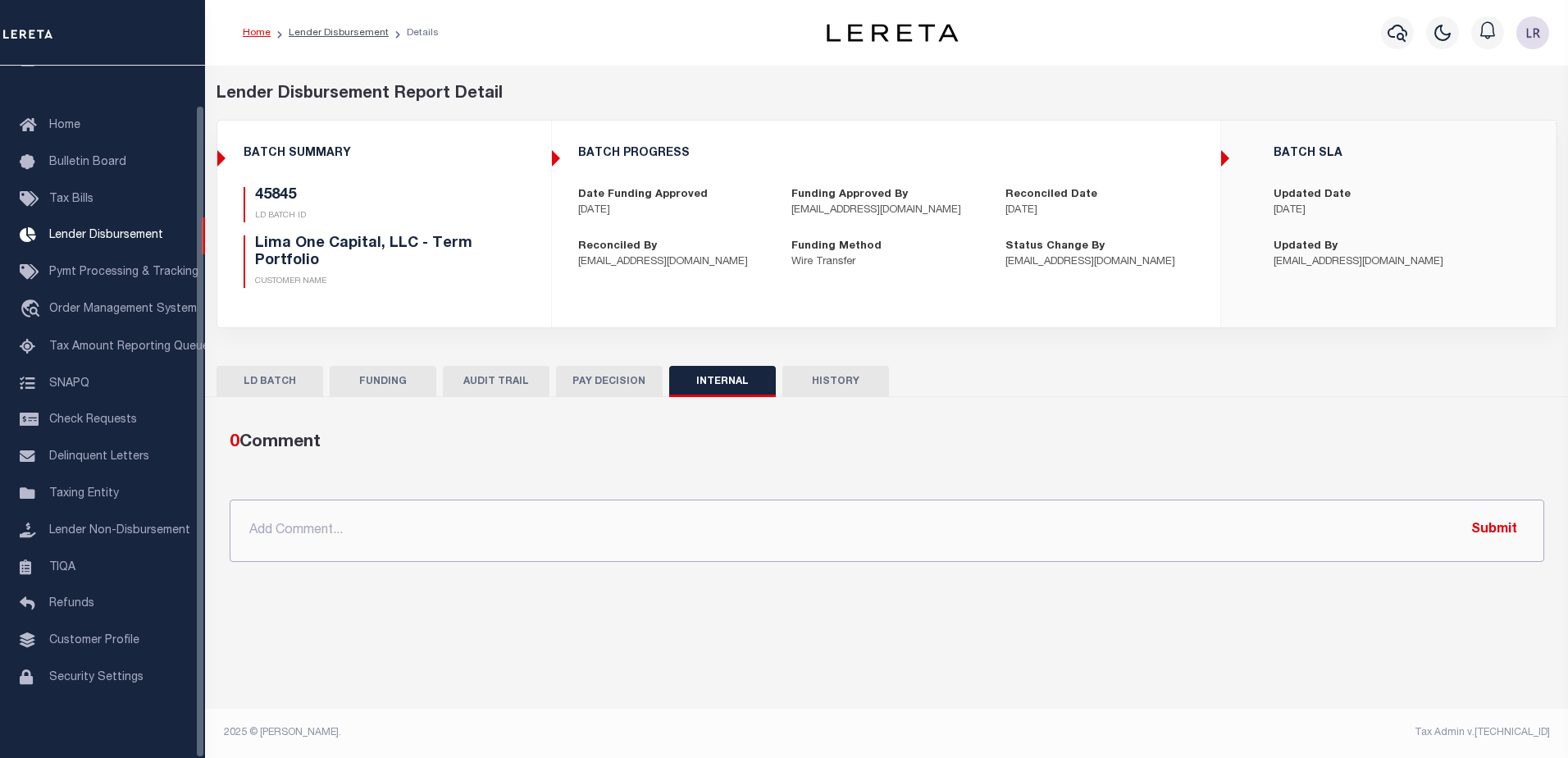
drag, startPoint x: 662, startPoint y: 526, endPoint x: 735, endPoint y: 538, distance: 74.0
click at [662, 526] on input "text" at bounding box center [887, 531] width 1315 height 62
paste input ""ORG AMT - $95618.34 45789 - $1018.84 45833 - $4694.17 45845 - $2288.17 45867 -…"
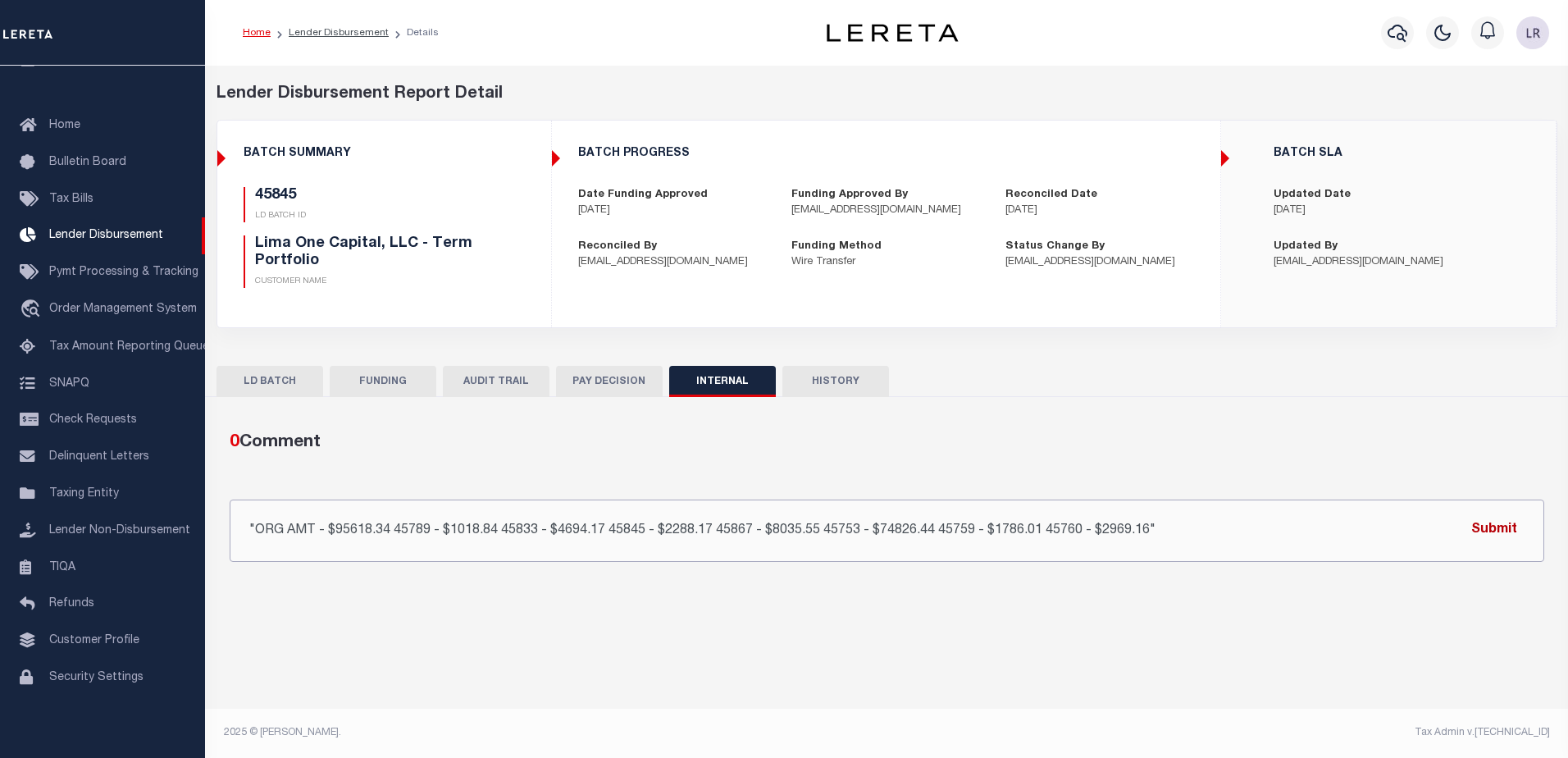
type input ""ORG AMT - $95618.34 45789 - $1018.84 45833 - $4694.17 45845 - $2288.17 45867 -…"
click at [1523, 530] on button "Submit" at bounding box center [1494, 531] width 68 height 33
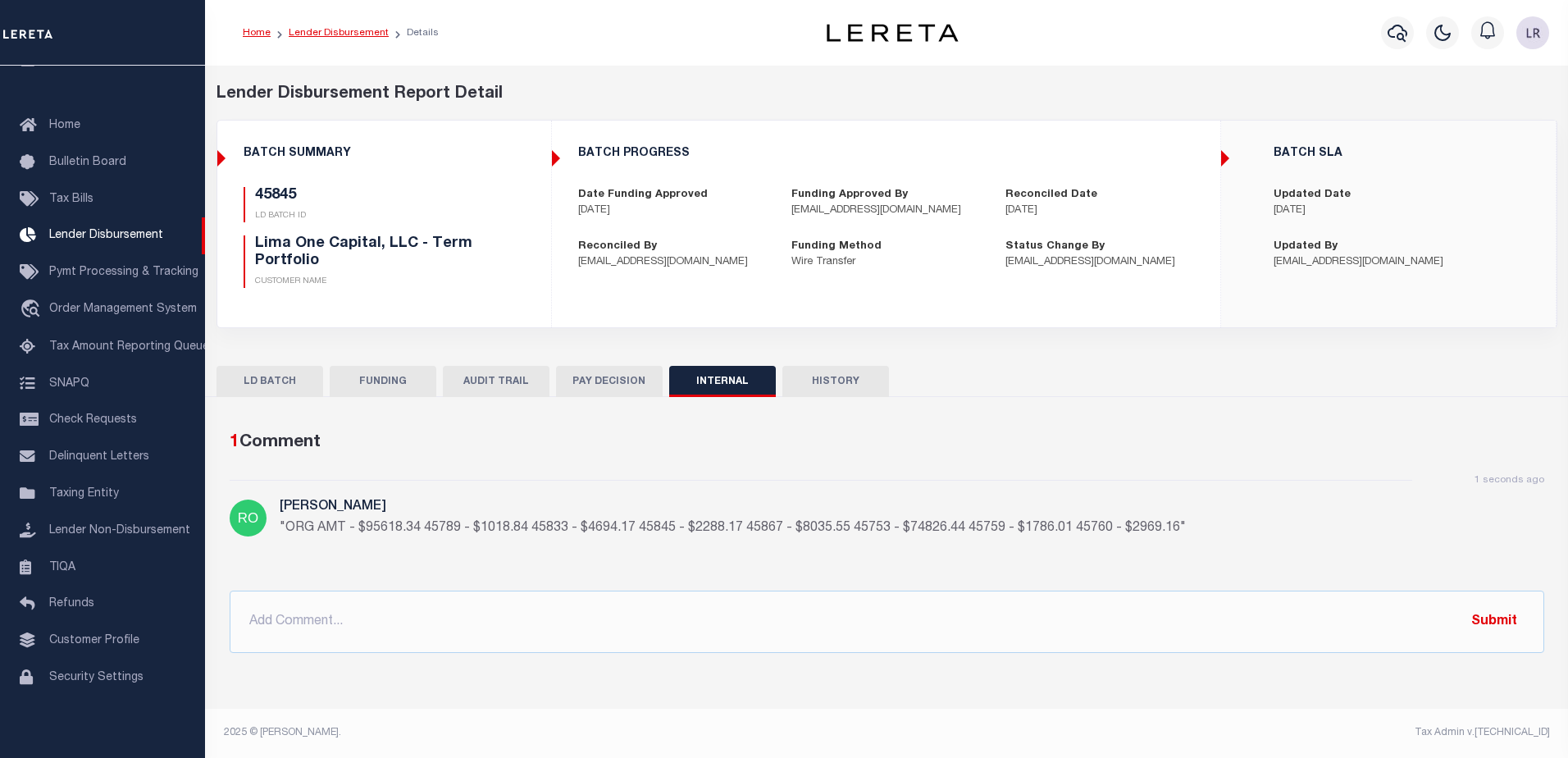
click at [364, 33] on link "Lender Disbursement" at bounding box center [338, 32] width 100 height 10
checkbox input "true"
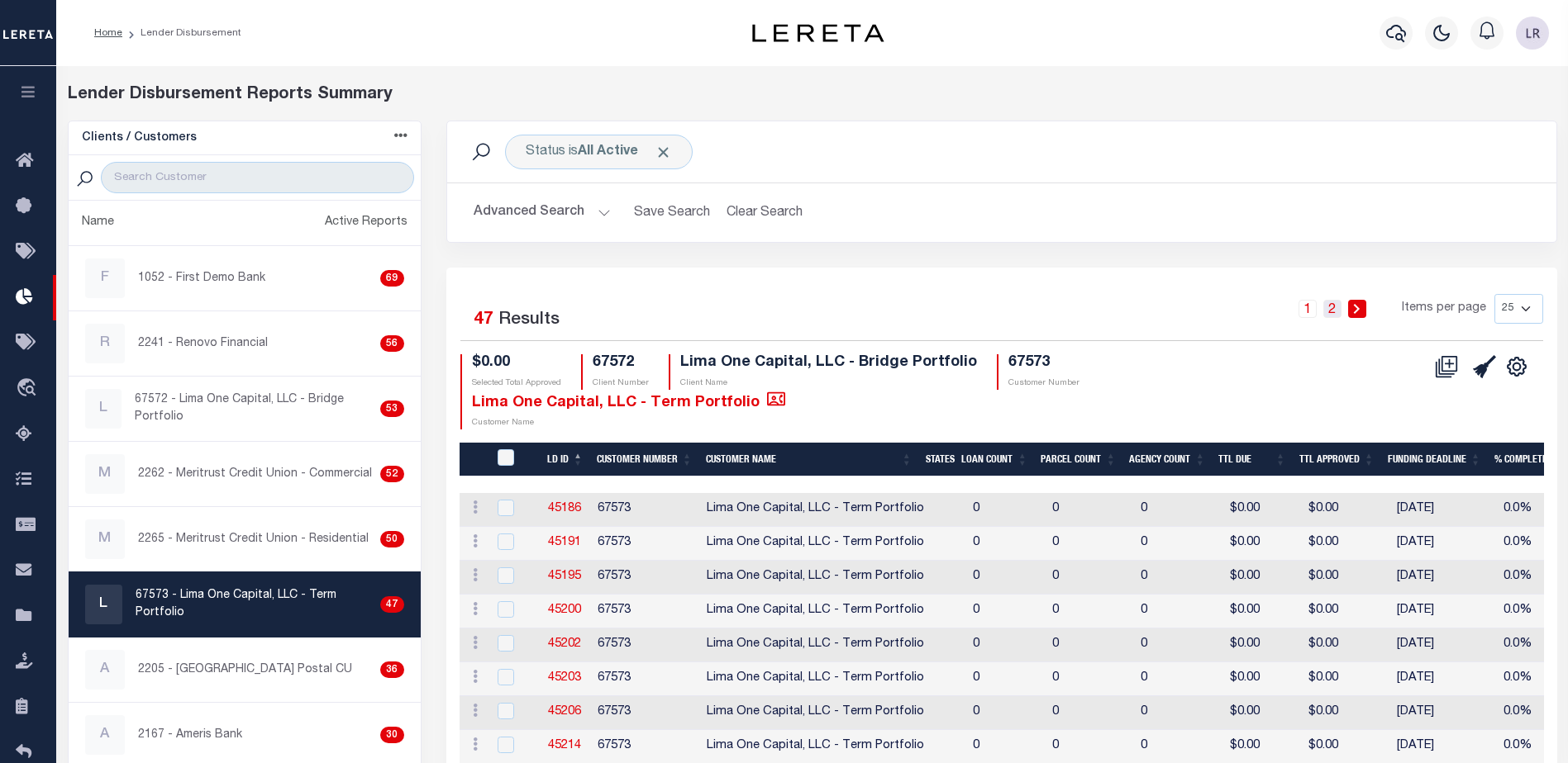
click at [1330, 313] on link "2" at bounding box center [1332, 308] width 18 height 18
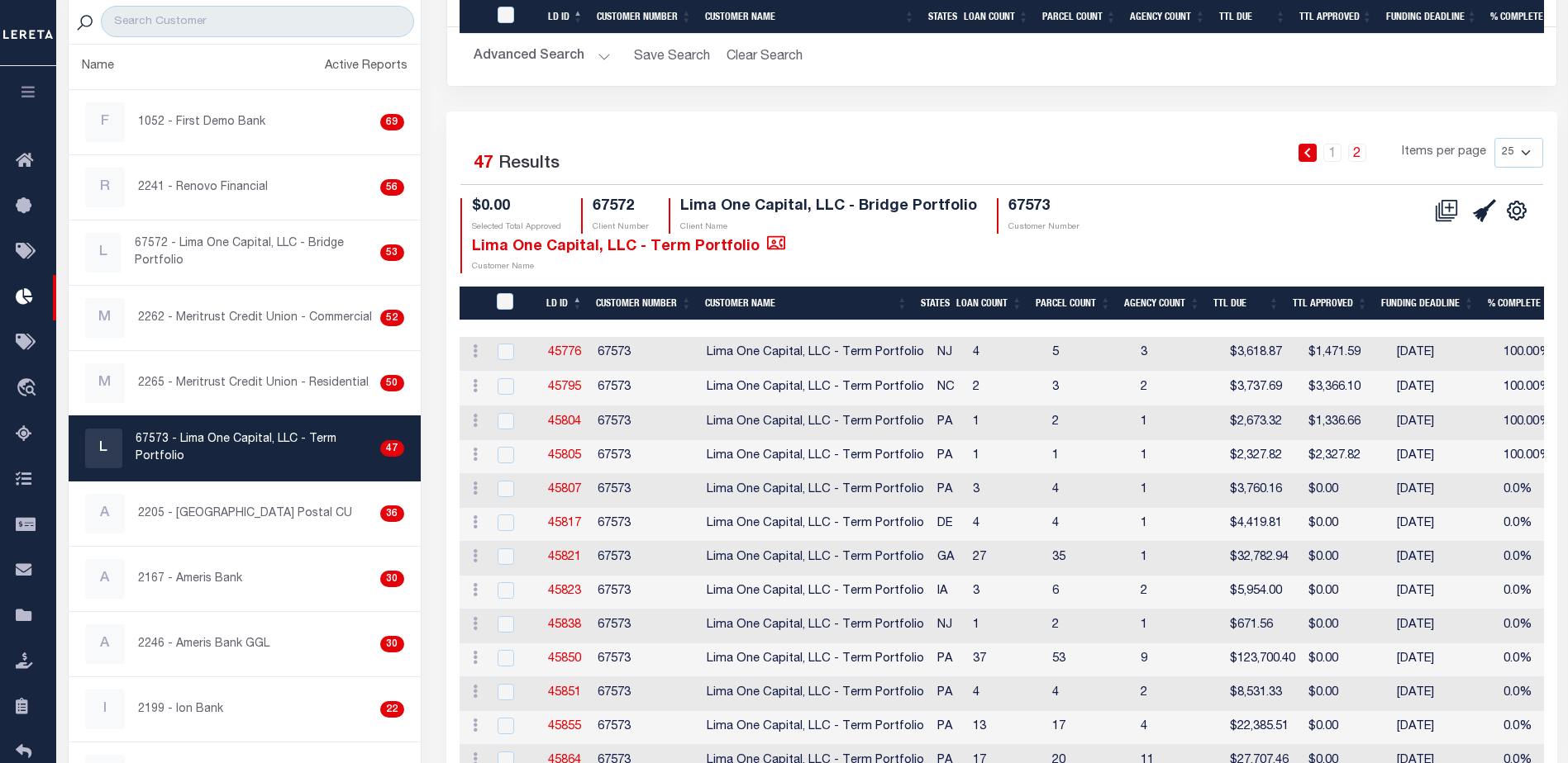
scroll to position [552, 0]
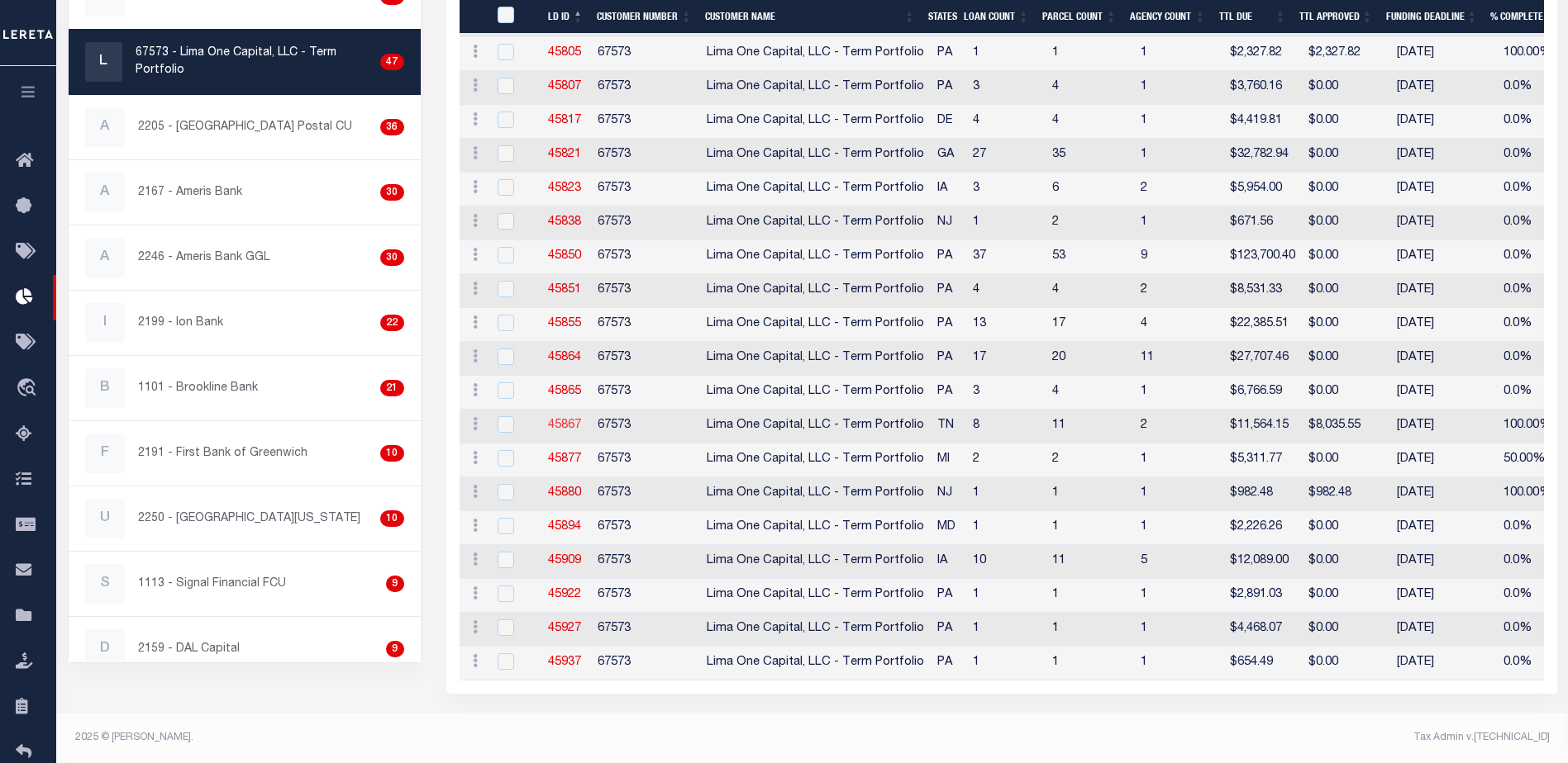
click at [576, 419] on link "45867" at bounding box center [563, 425] width 33 height 11
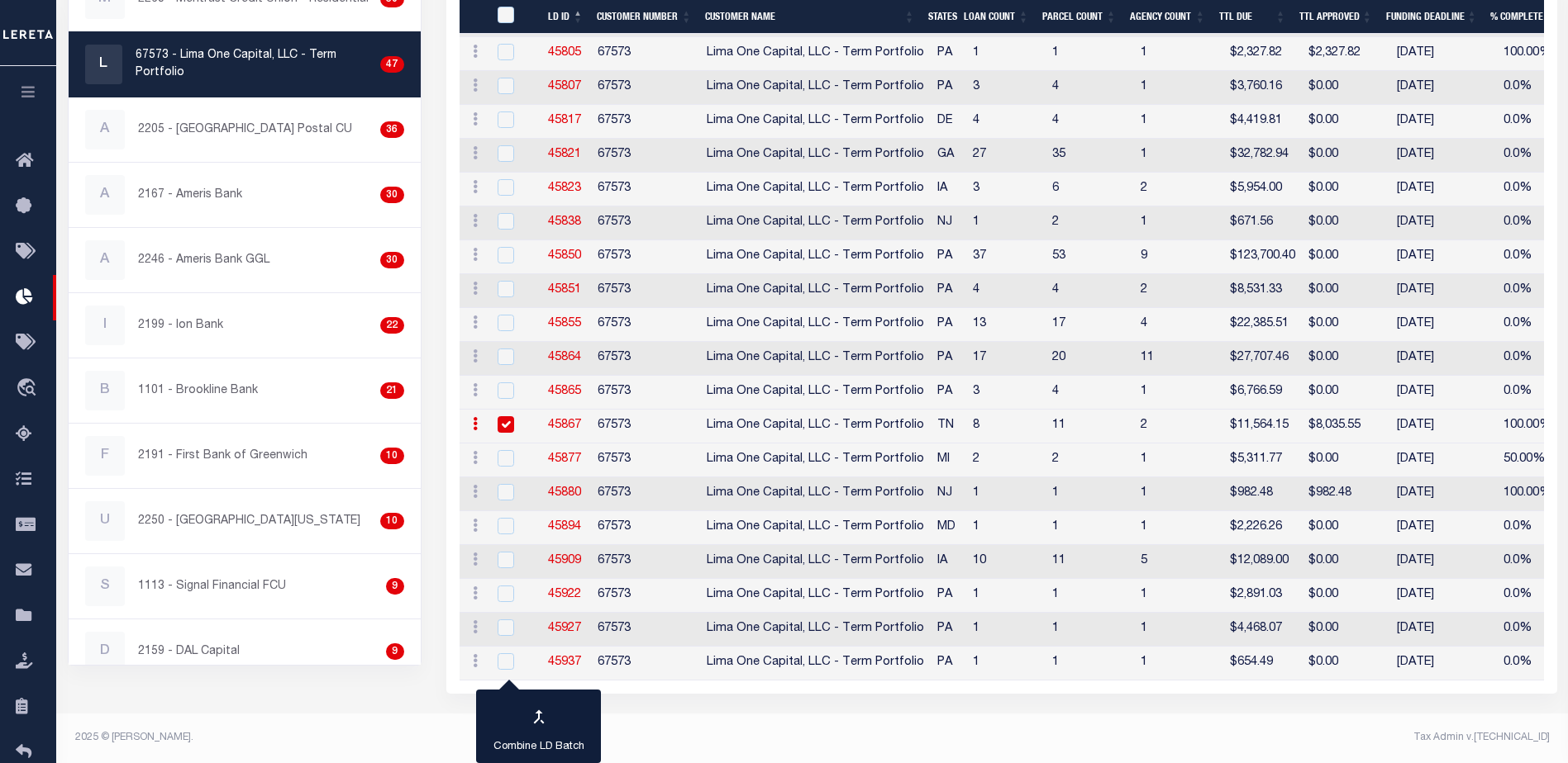
checkbox input "true"
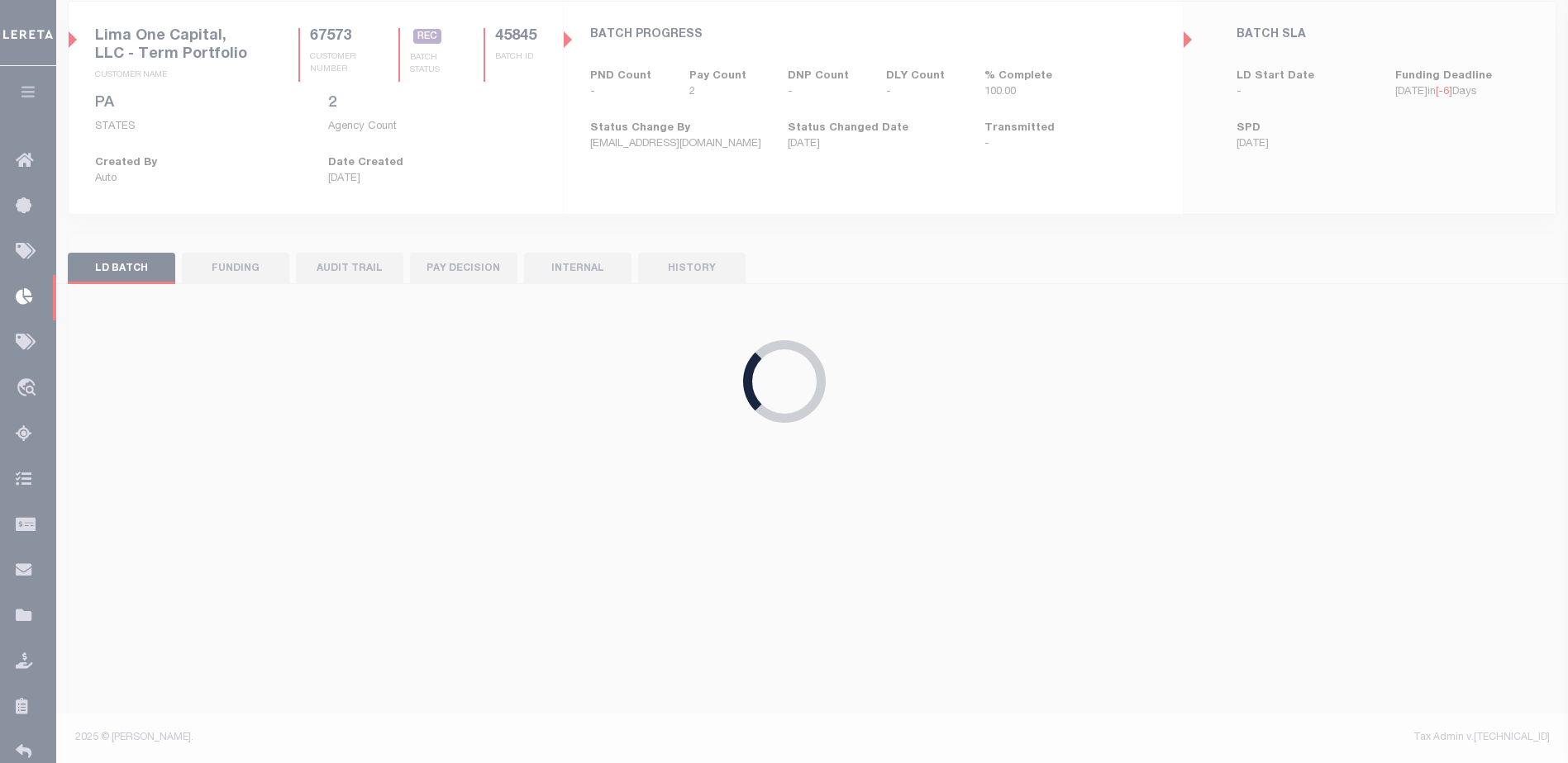
scroll to position [133, 0]
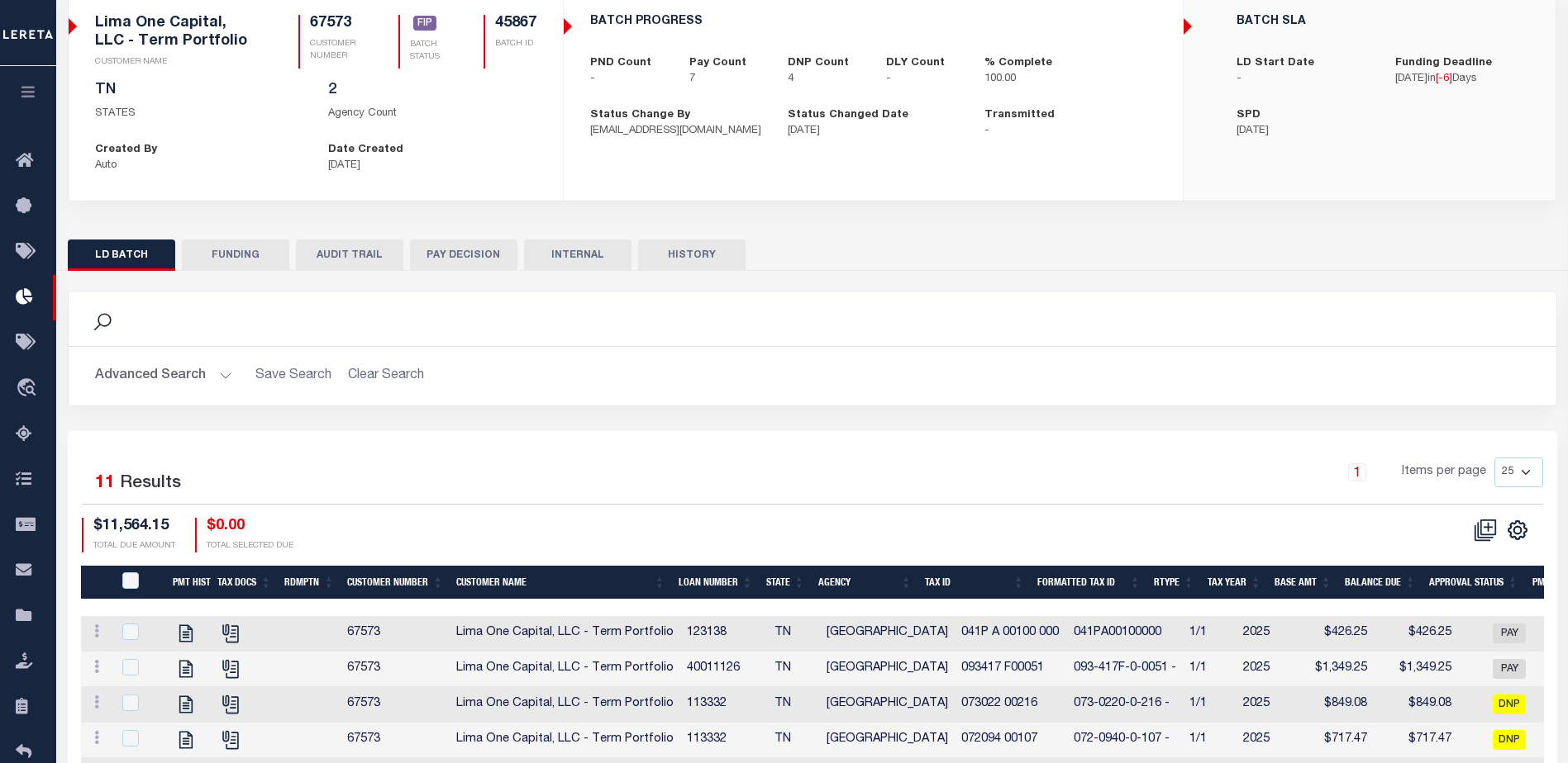
click at [264, 261] on button "FUNDING" at bounding box center [235, 256] width 107 height 32
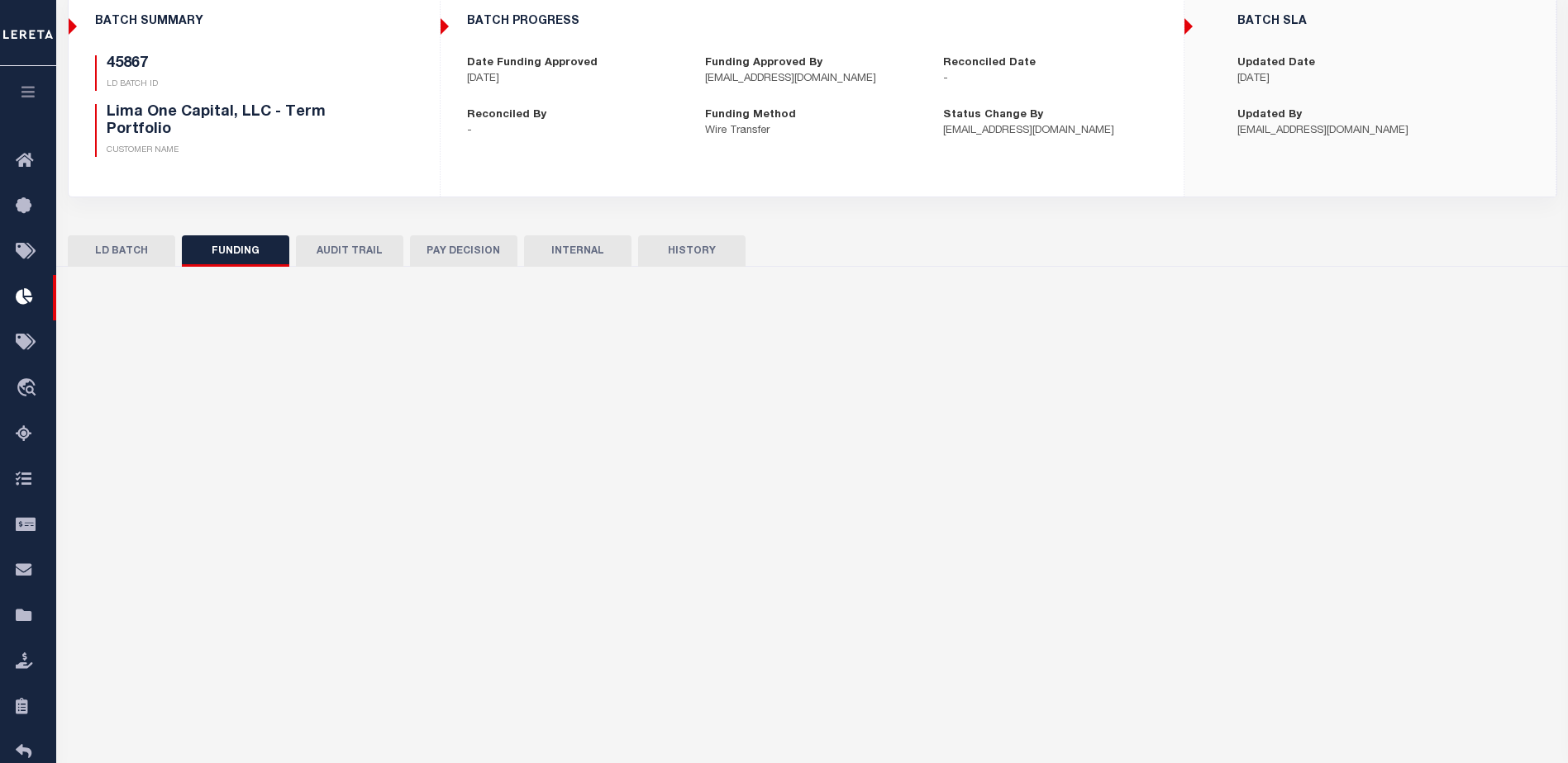
type input "$8,035.55"
type input "$0"
select select "100"
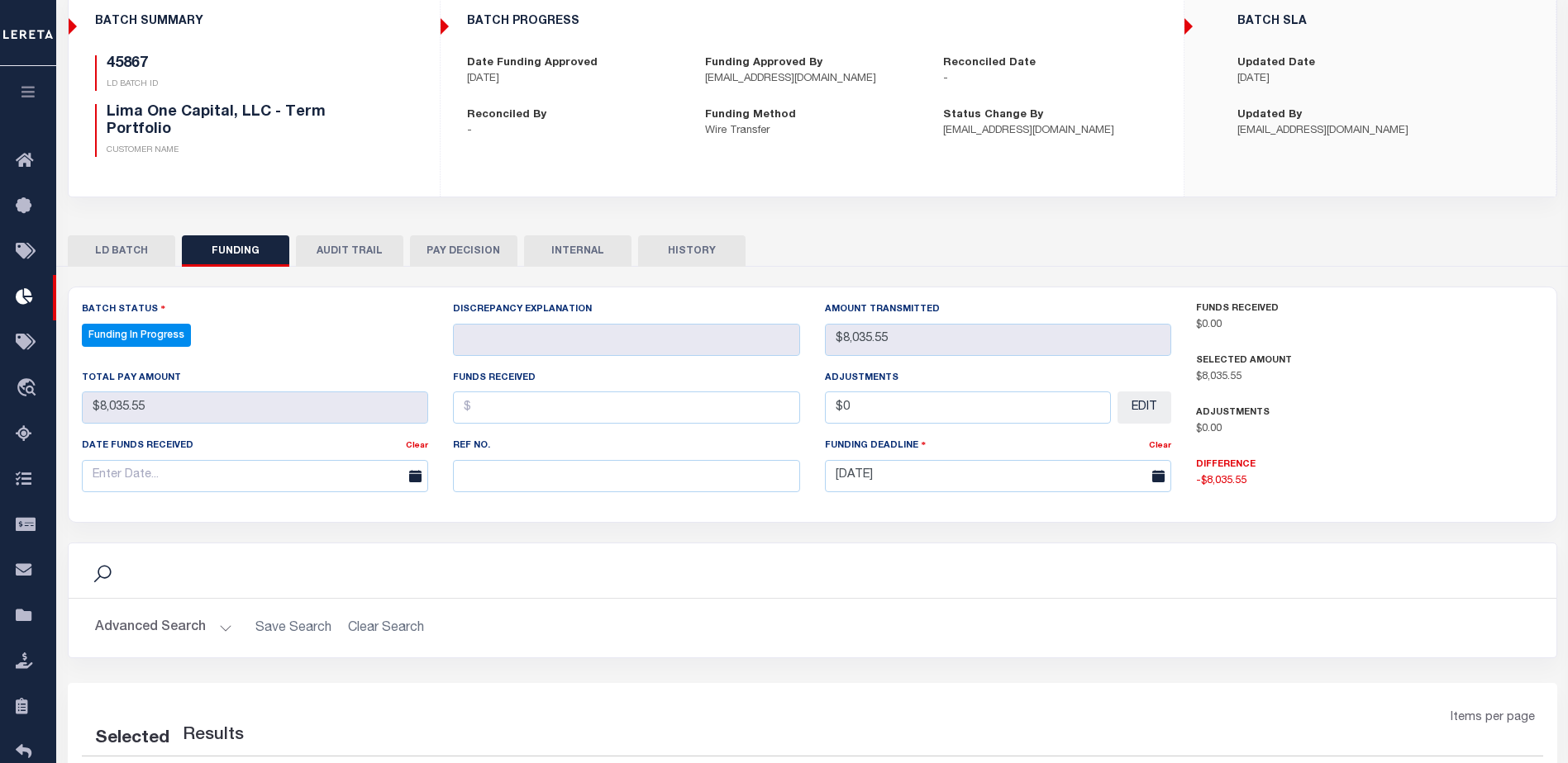
select select "100"
click at [603, 465] on input "text" at bounding box center [627, 476] width 348 height 32
paste input "20250829MMQFMP2700414608291624FT03"
type input "20250829MMQFMP2700414608291624FT03"
click at [512, 414] on input "text" at bounding box center [627, 407] width 348 height 32
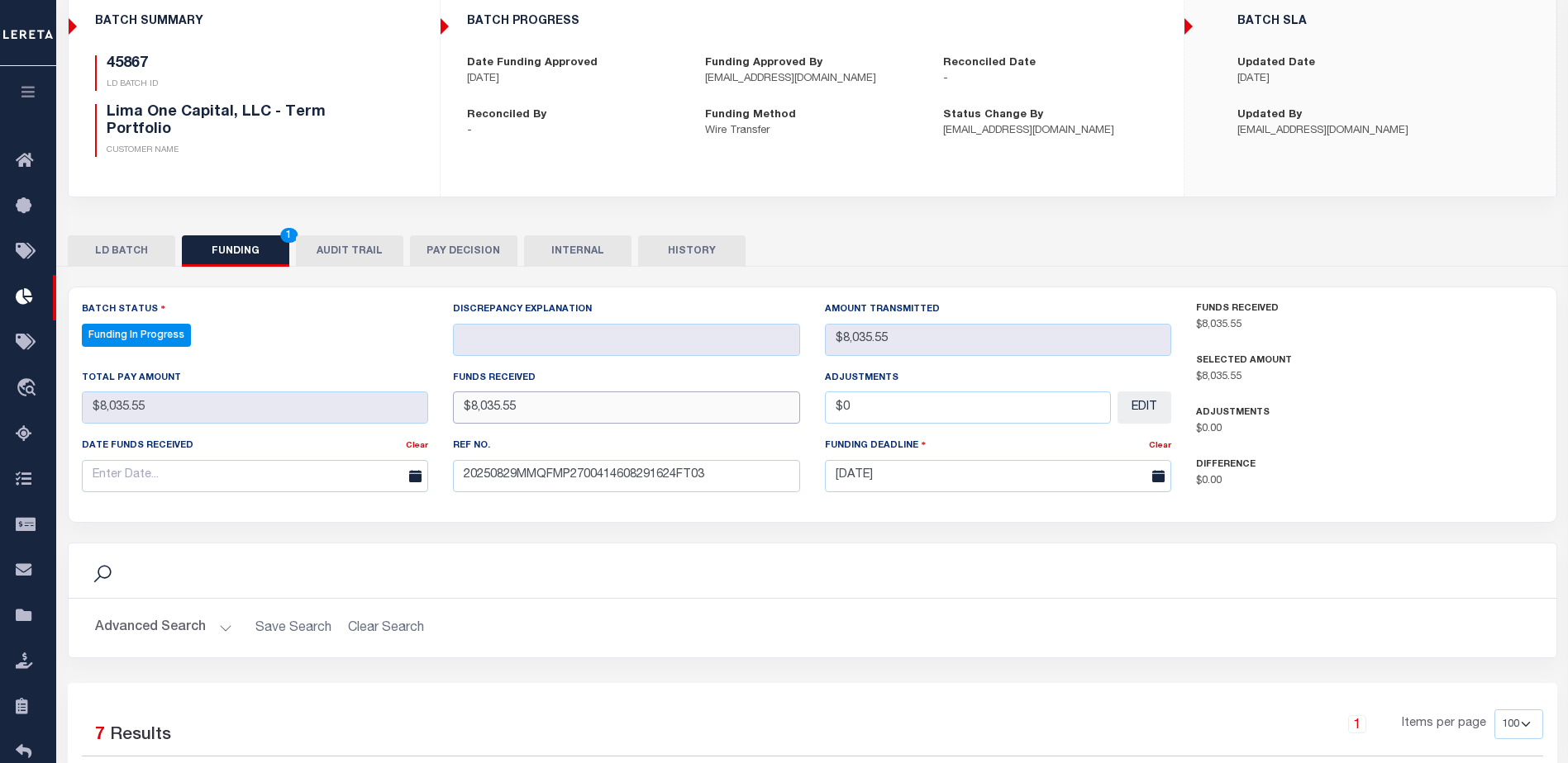
type input "$8,035.55"
click at [333, 476] on input "text" at bounding box center [256, 476] width 348 height 32
click at [98, 518] on icon at bounding box center [95, 516] width 11 height 11
select select "7"
click at [277, 696] on span "29" at bounding box center [281, 699] width 32 height 32
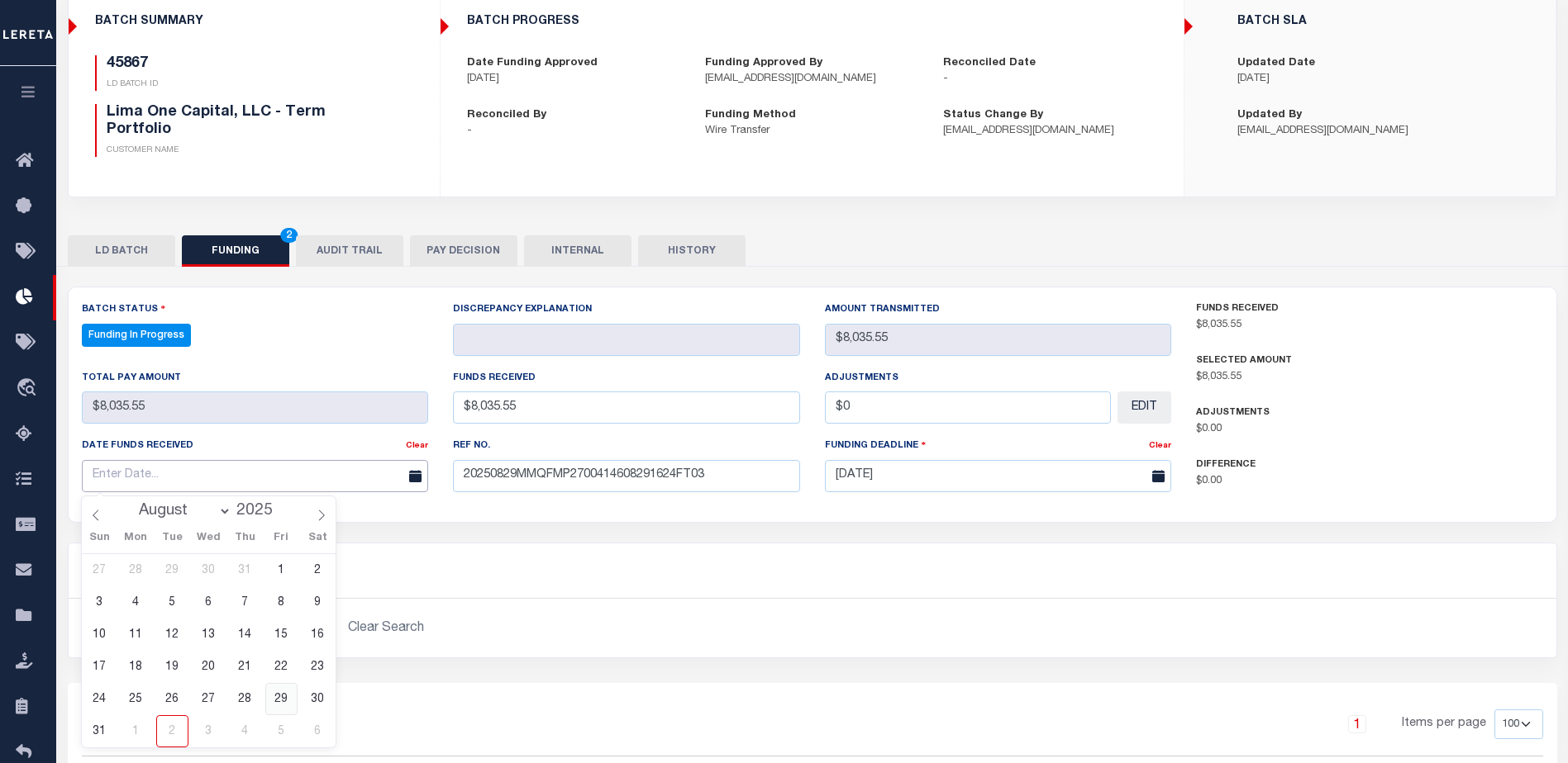
type input "[DATE]"
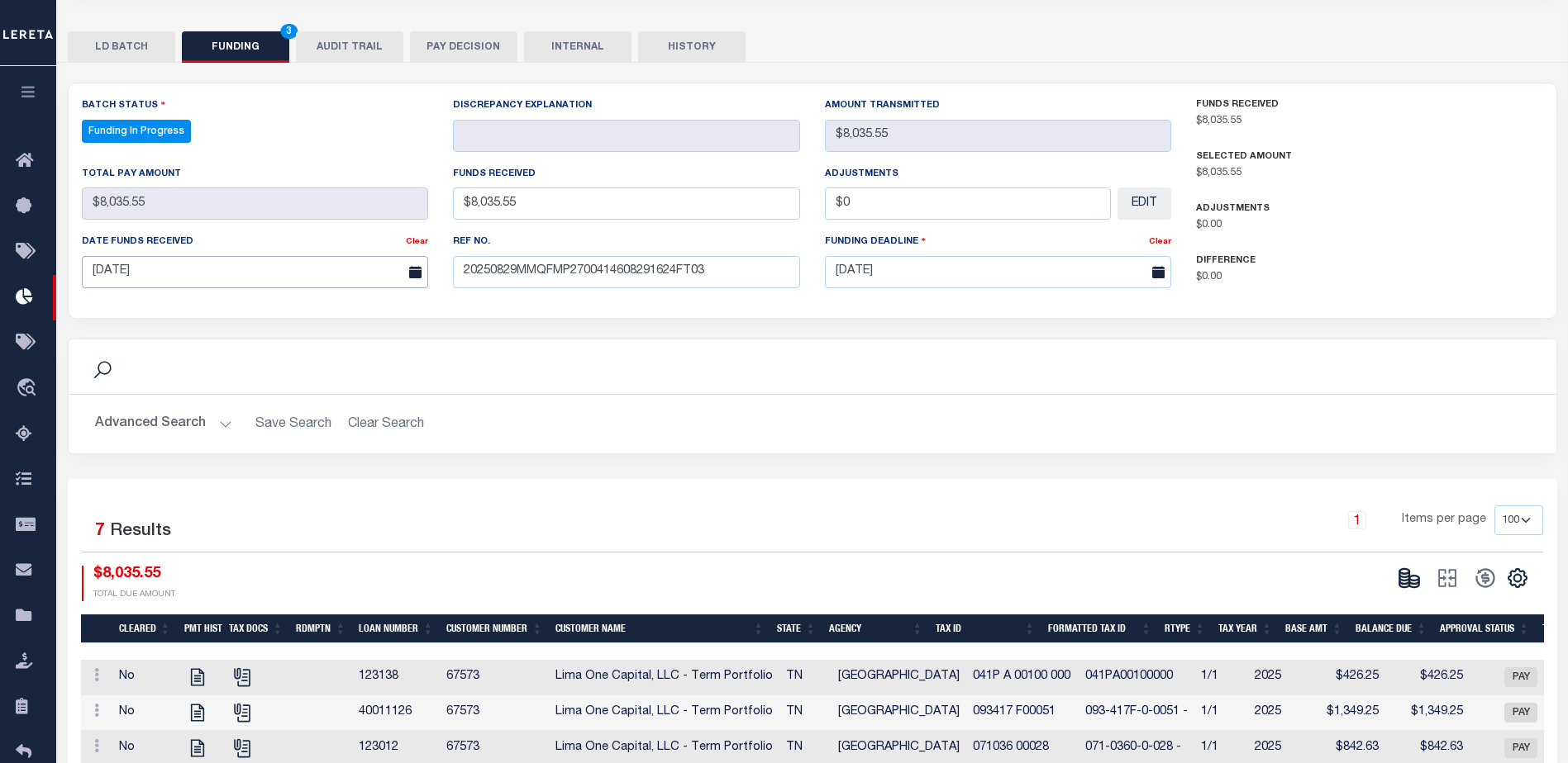
scroll to position [463, 0]
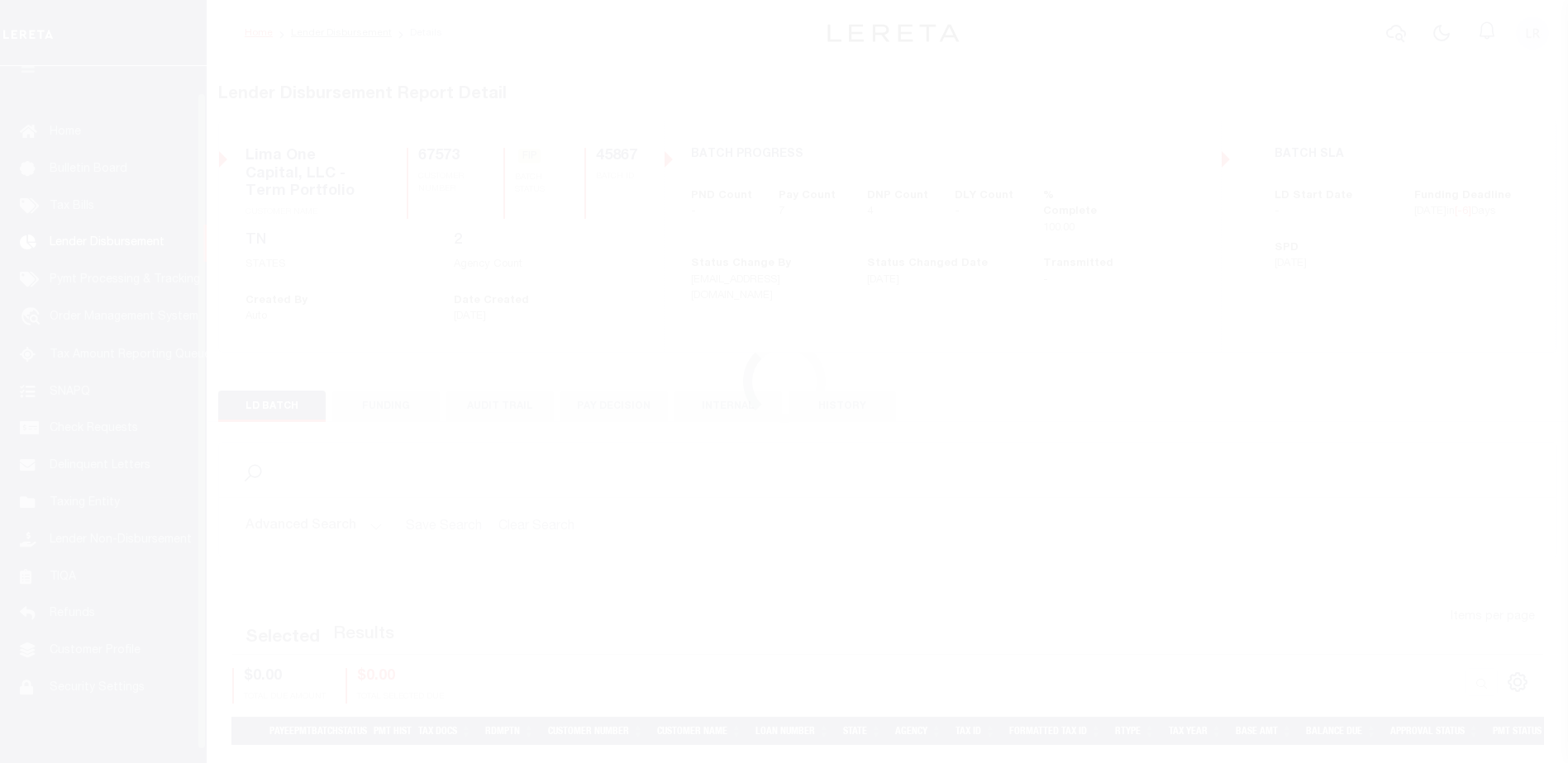
scroll to position [29, 0]
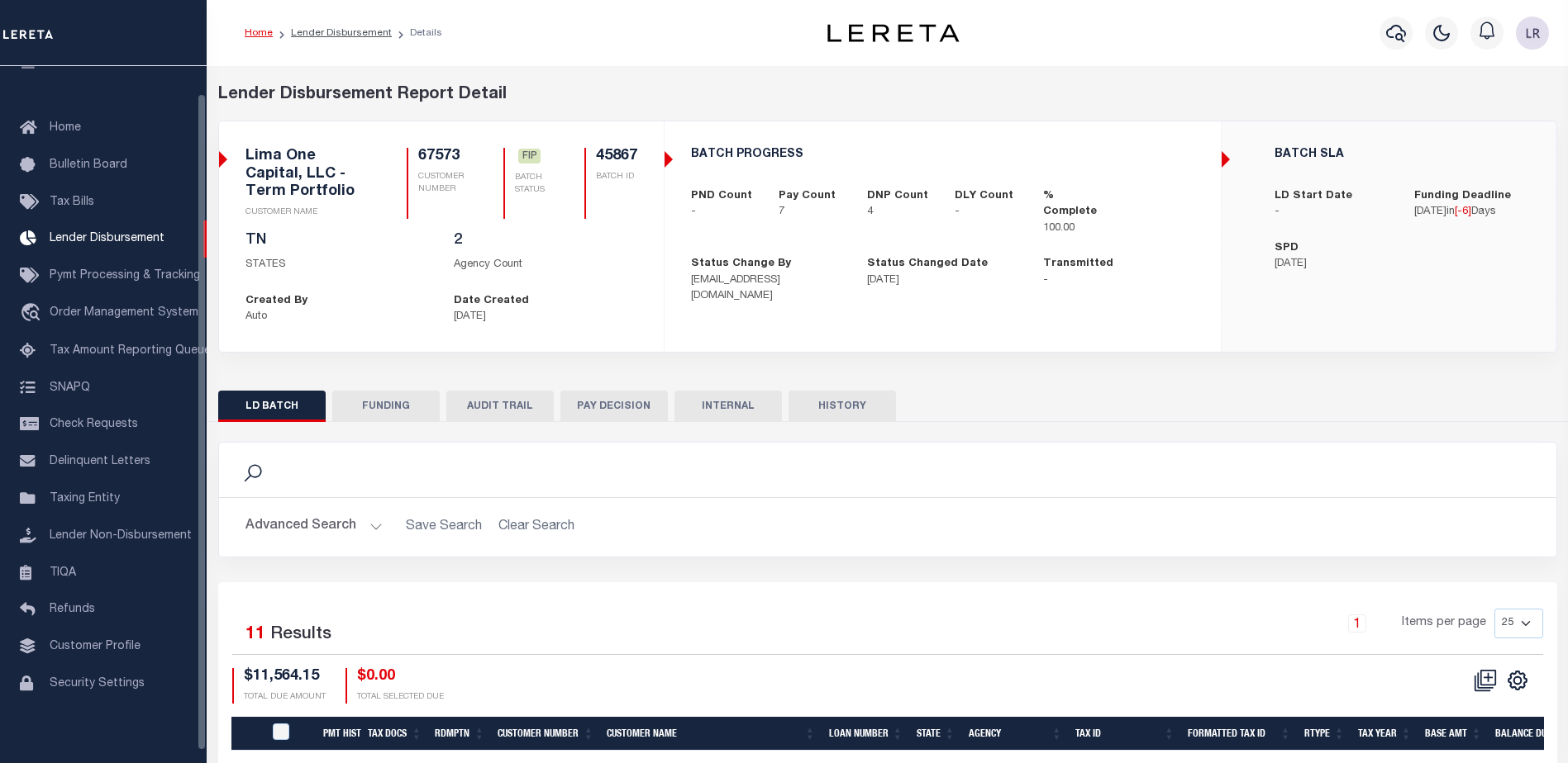
click at [356, 398] on button "FUNDING" at bounding box center [386, 406] width 107 height 32
type input "$8,035.55"
type input "$0"
type input "[DATE]"
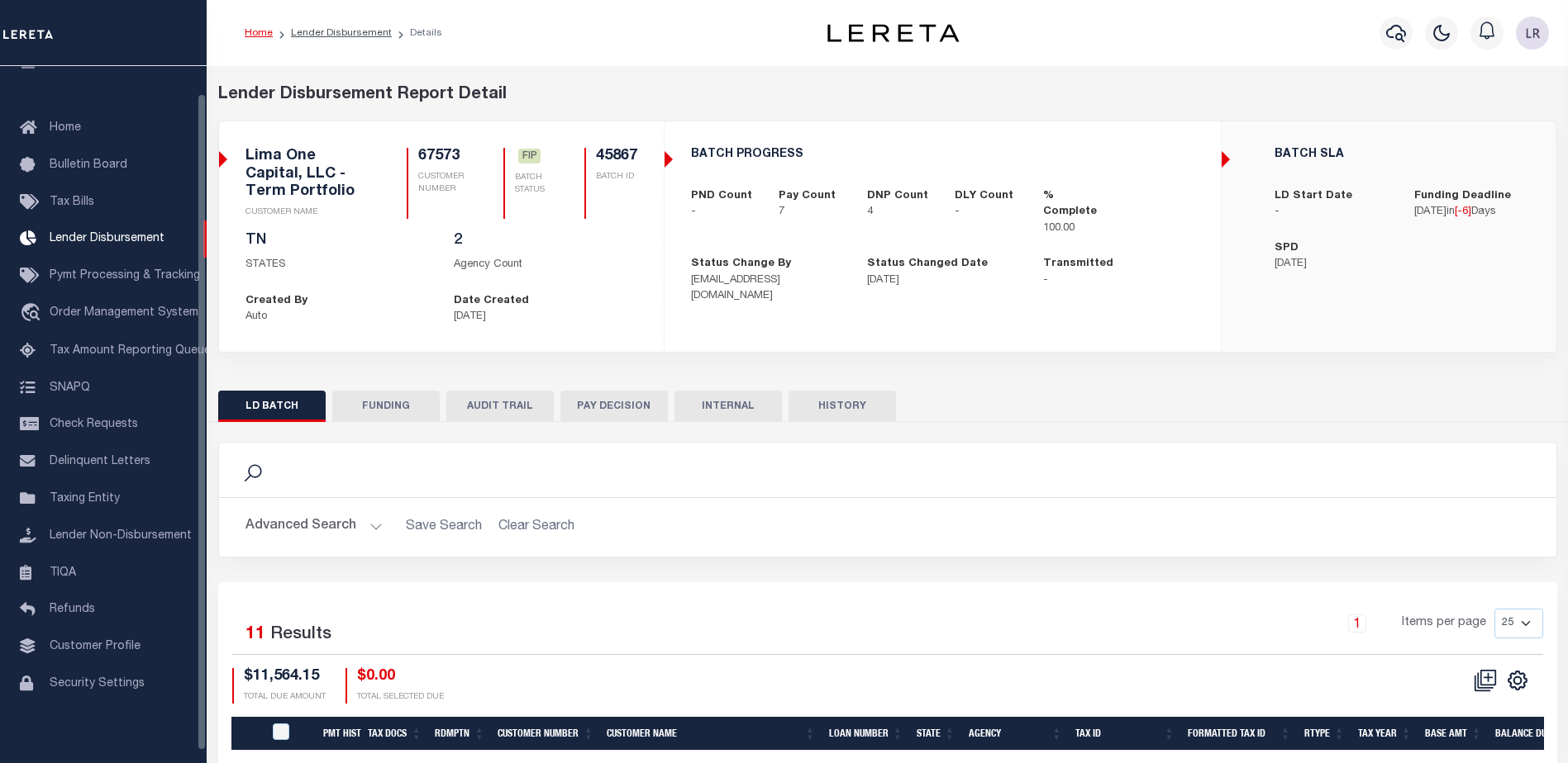
select select "100"
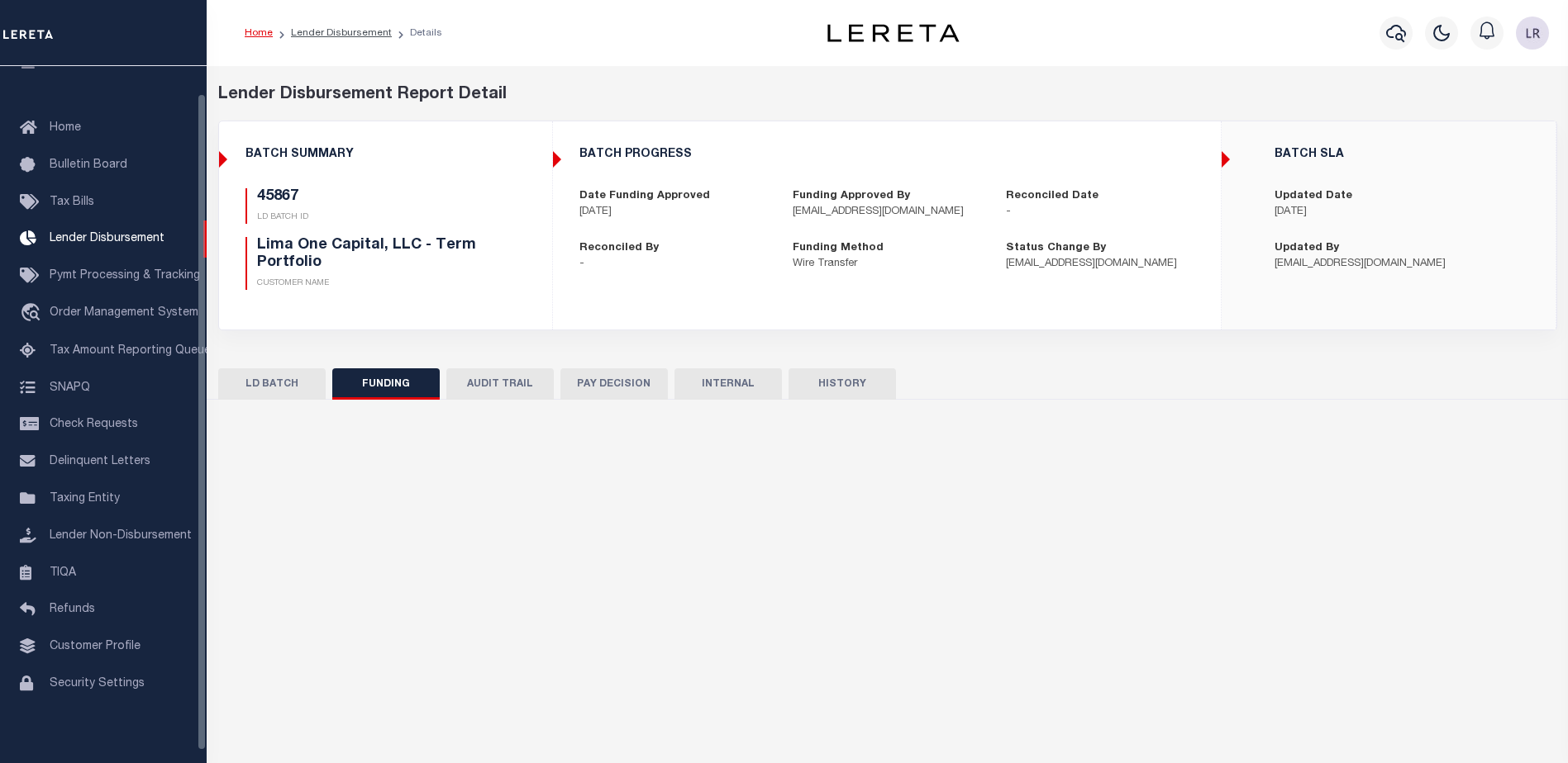
select select "100"
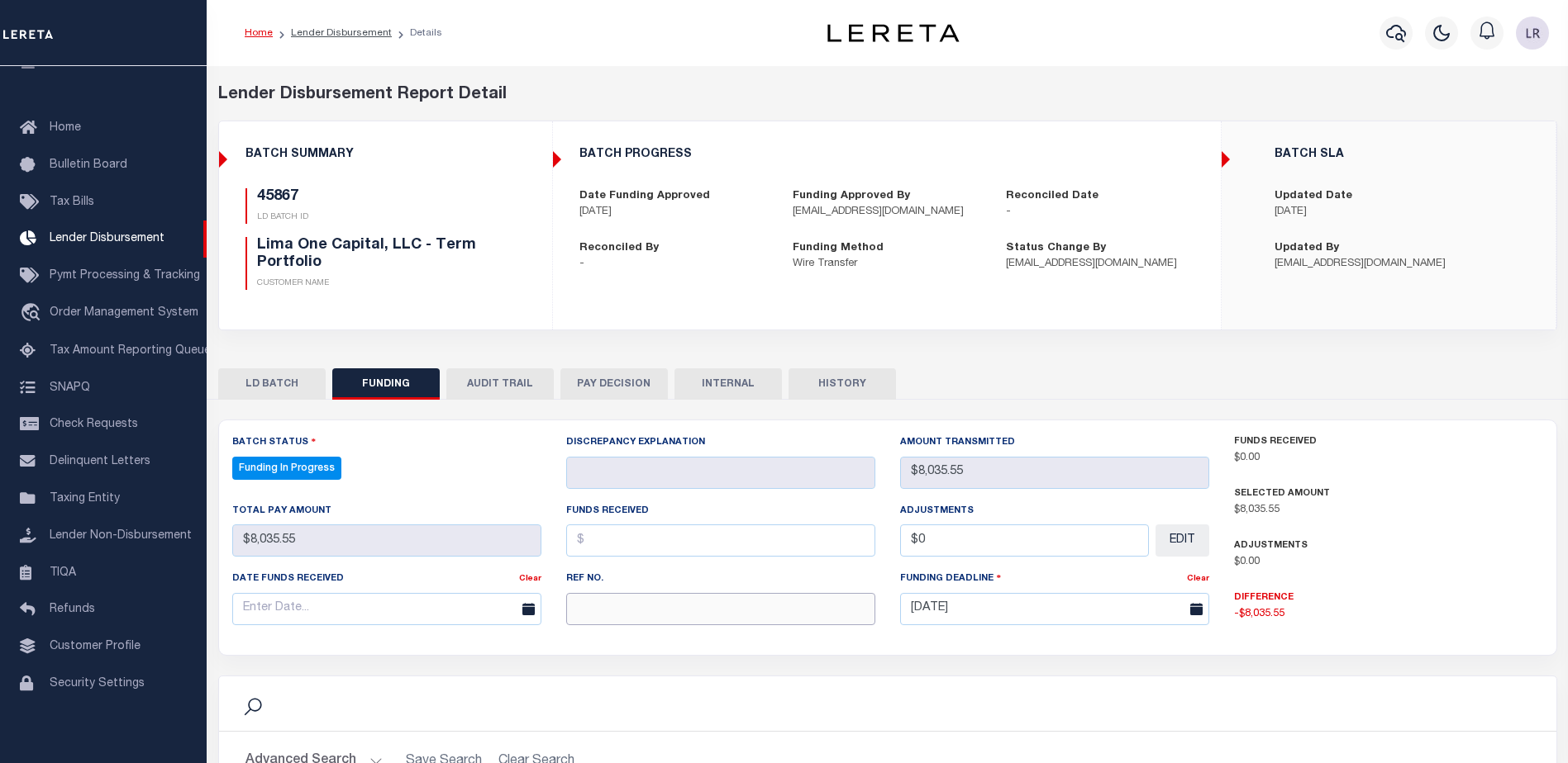
drag, startPoint x: 720, startPoint y: 627, endPoint x: 663, endPoint y: 608, distance: 60.1
click at [720, 626] on input "text" at bounding box center [720, 609] width 309 height 32
paste input "20250829MMQFMP2700414608291624FT03"
type input "20250829MMQFMP2700414608291624FT03"
click at [598, 544] on input "text" at bounding box center [720, 541] width 309 height 32
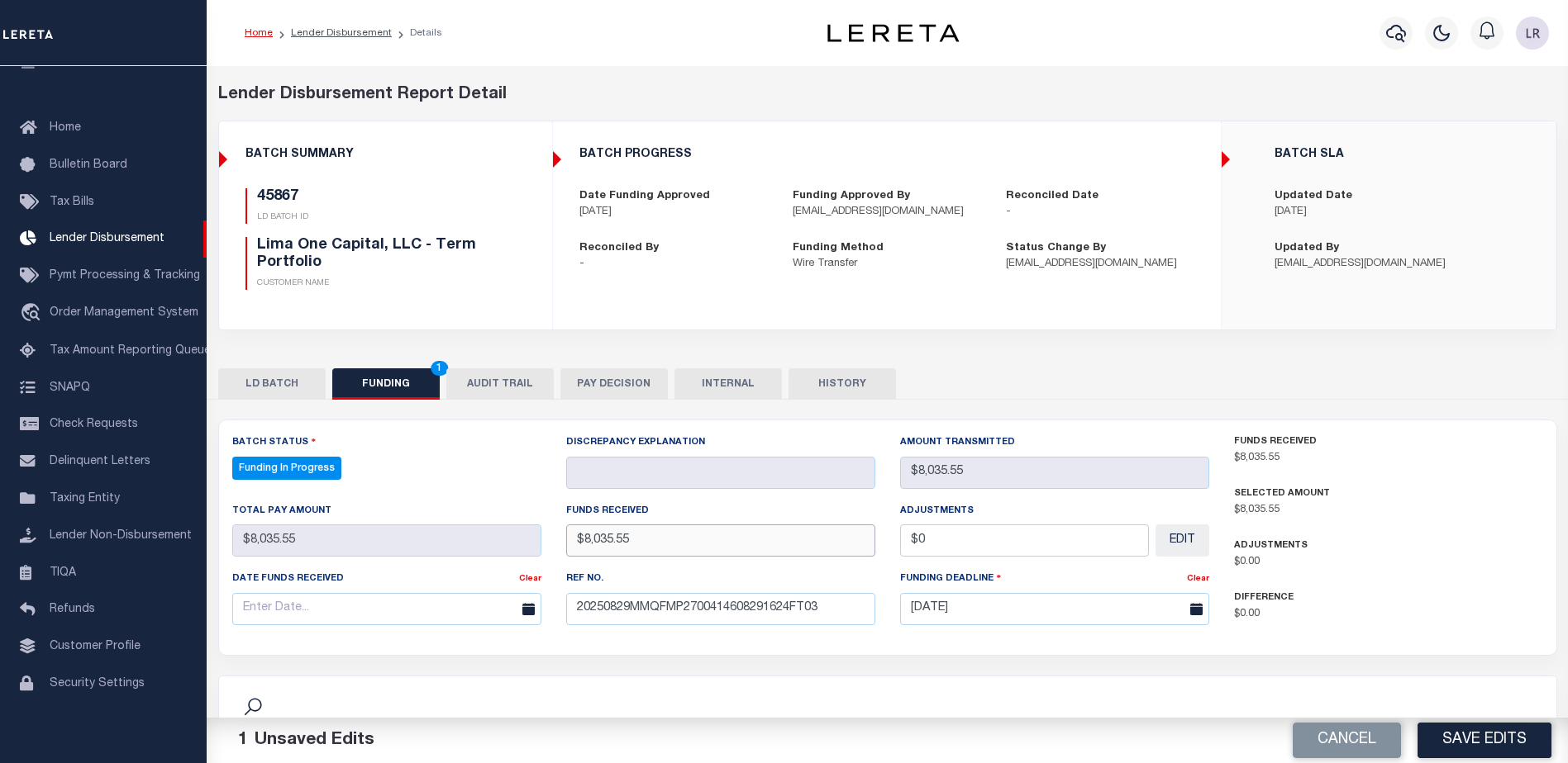
type input "$8,035.55"
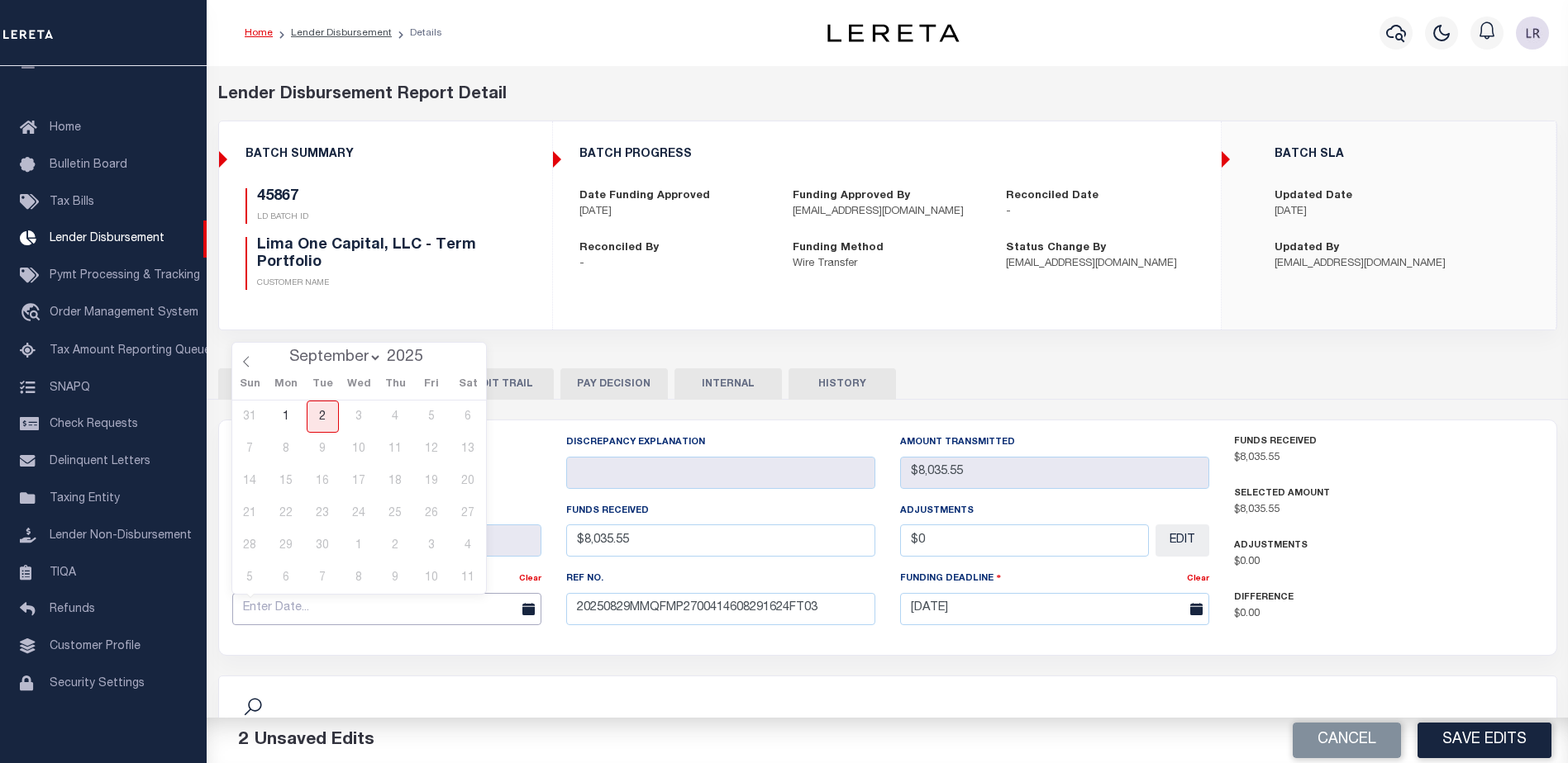
click at [474, 619] on input "text" at bounding box center [387, 609] width 309 height 32
click at [244, 361] on icon at bounding box center [246, 361] width 11 height 11
select select "7"
click at [443, 547] on span "29" at bounding box center [432, 545] width 32 height 32
type input "[DATE]"
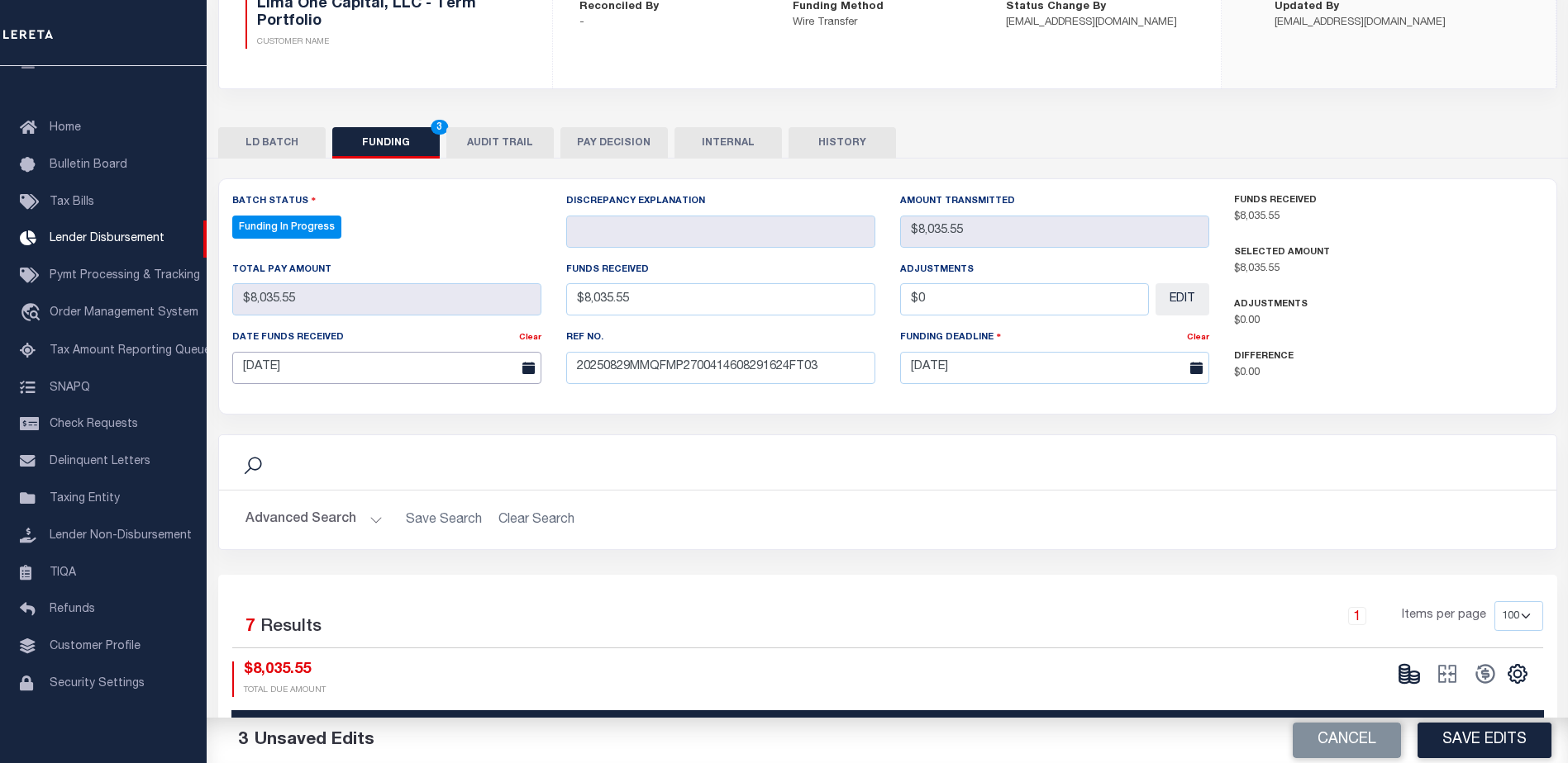
scroll to position [331, 0]
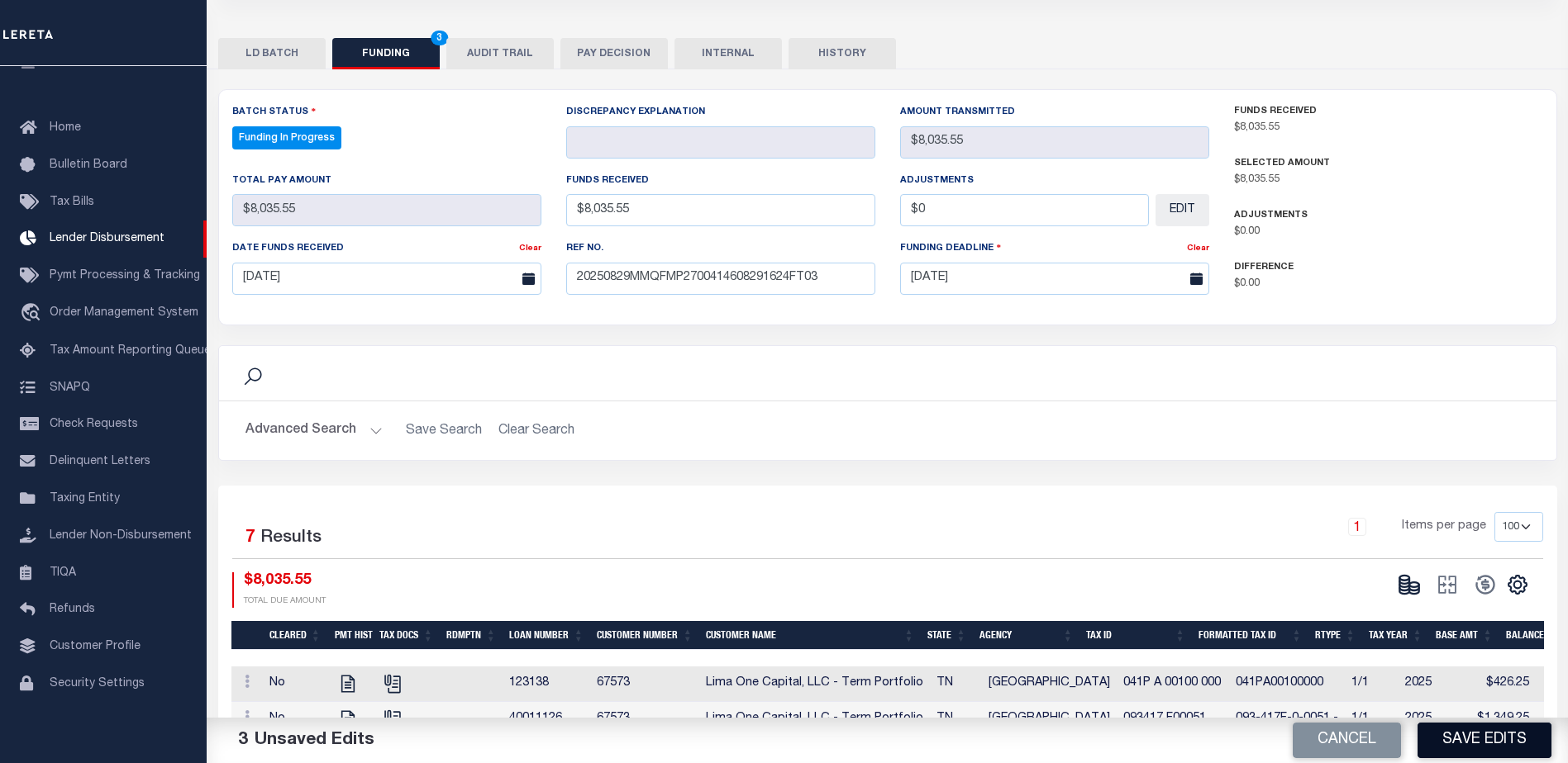
click at [1489, 737] on button "Save Edits" at bounding box center [1484, 741] width 134 height 35
type input "$8,035.55"
type input "$0"
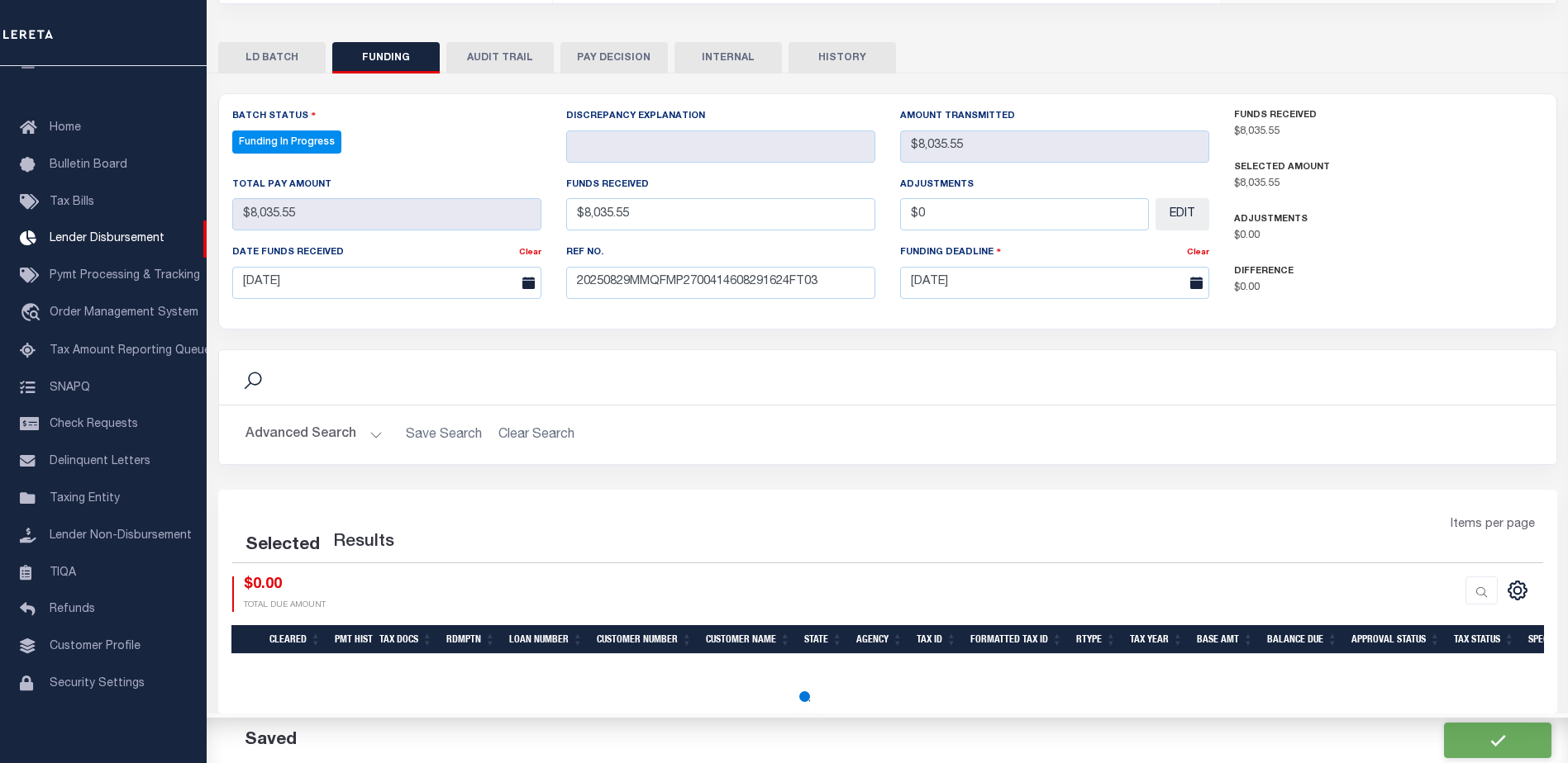
select select "100"
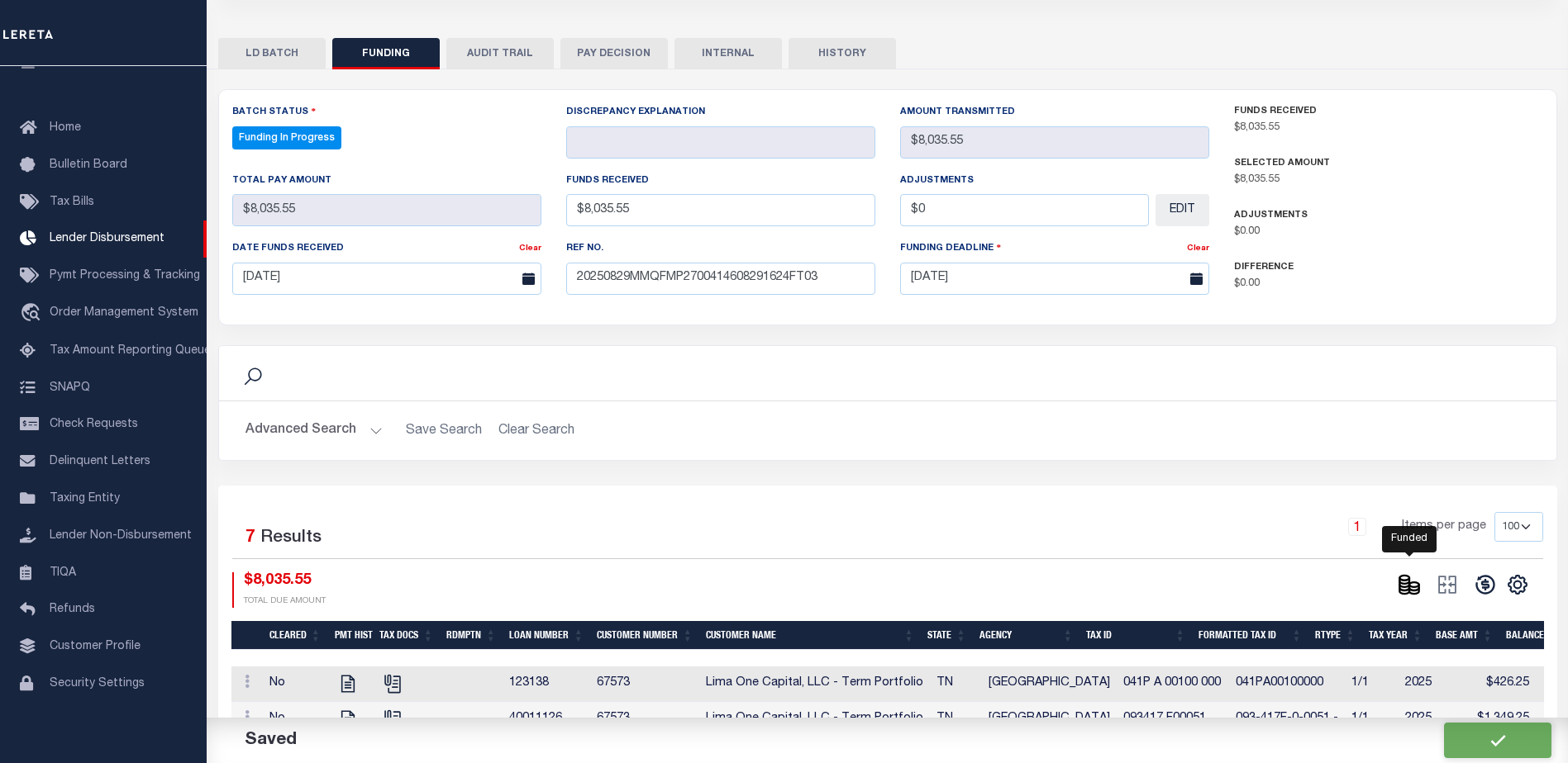
click at [1410, 590] on icon at bounding box center [1409, 585] width 23 height 23
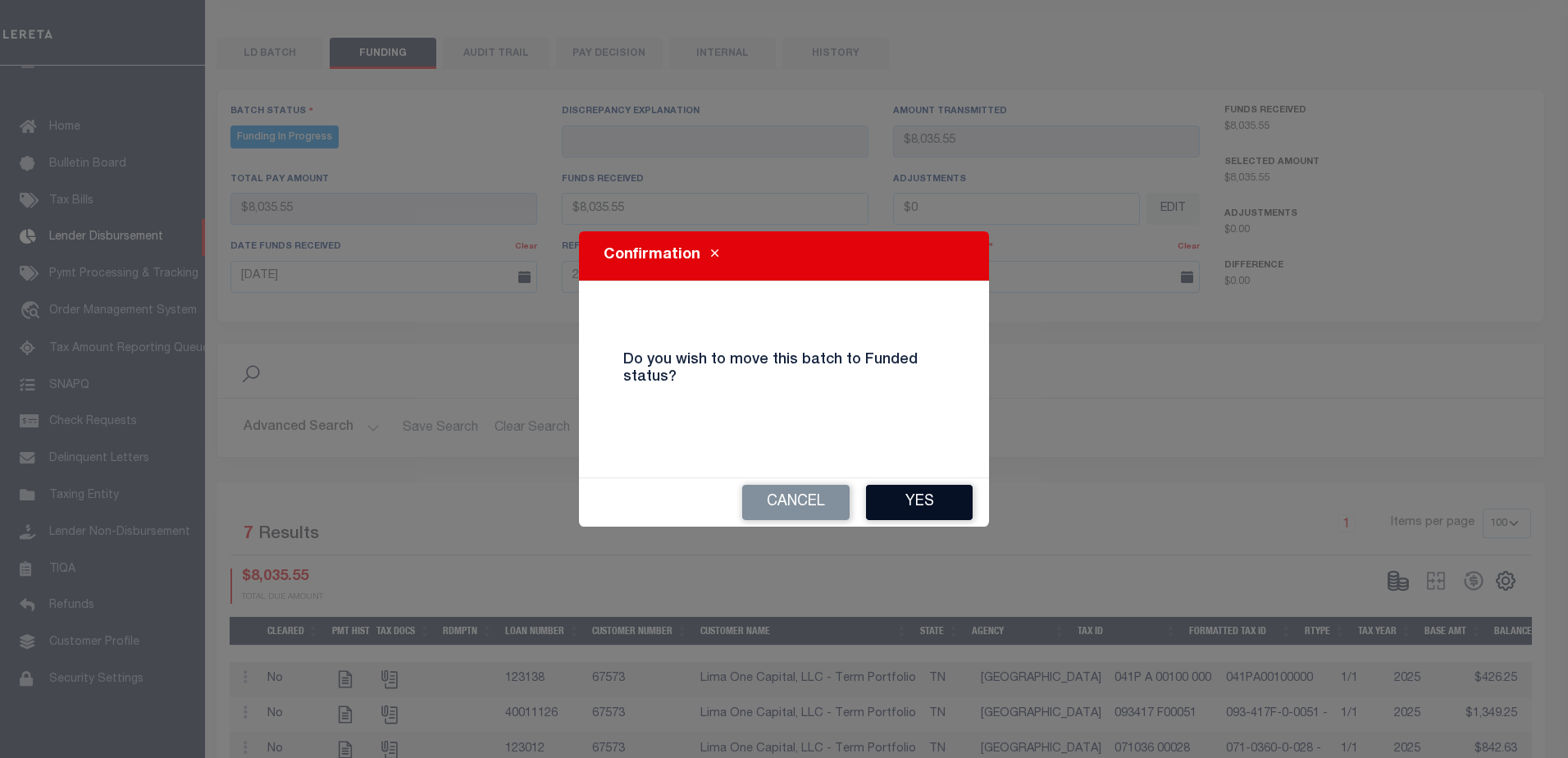
click at [911, 507] on button "Yes" at bounding box center [919, 503] width 107 height 35
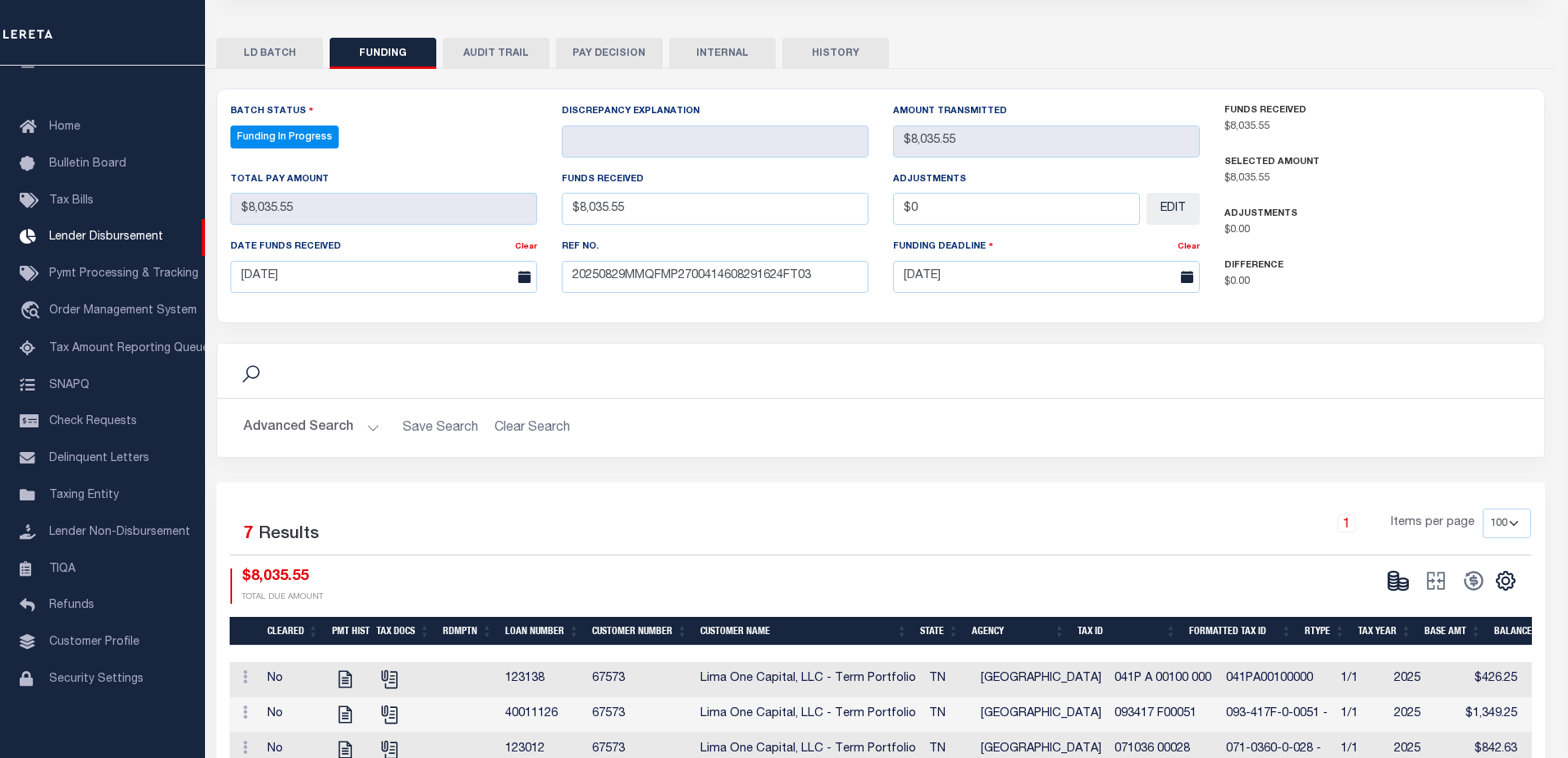
type input "$8,035.55"
type input "$0"
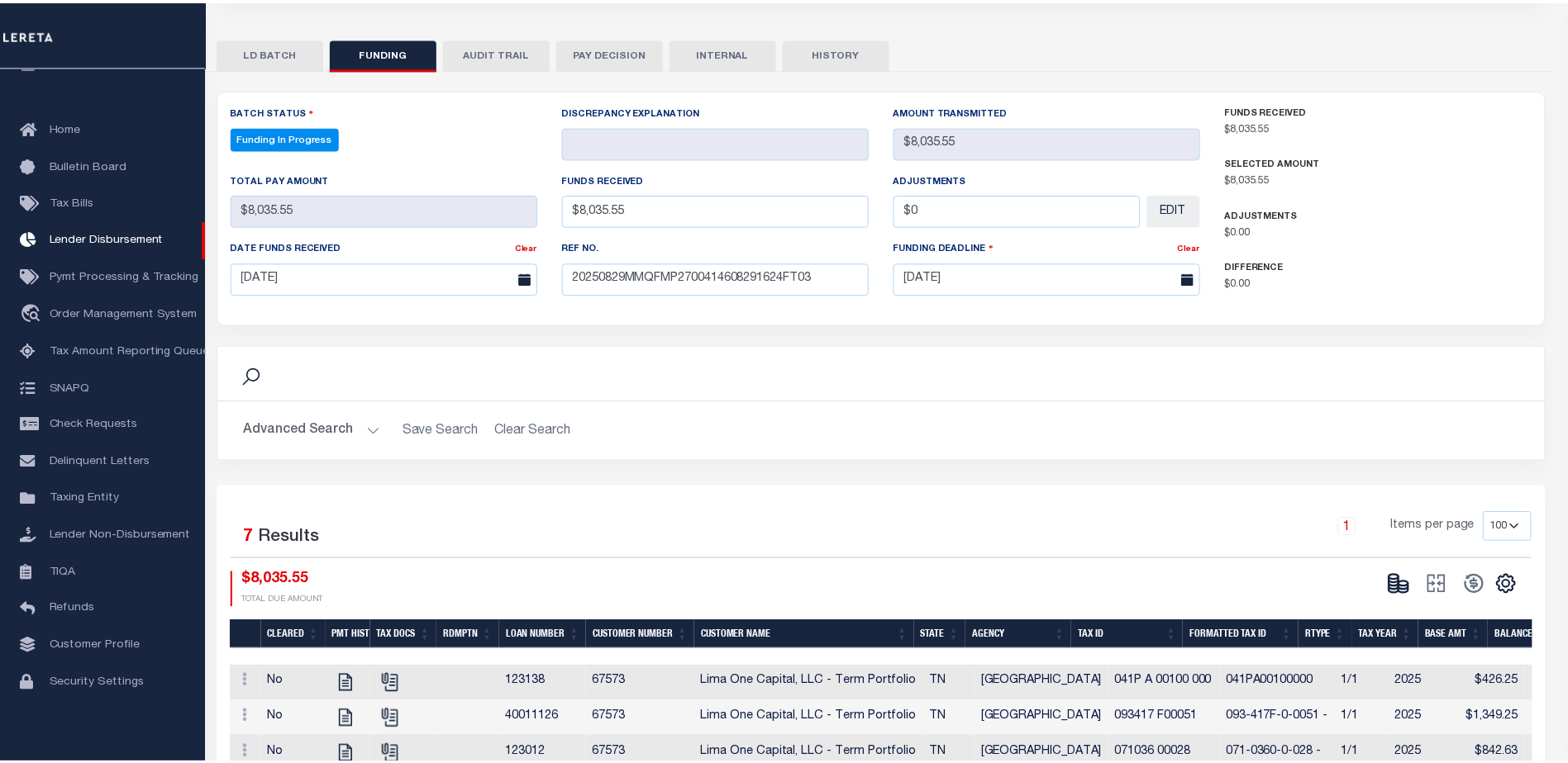
scroll to position [326, 0]
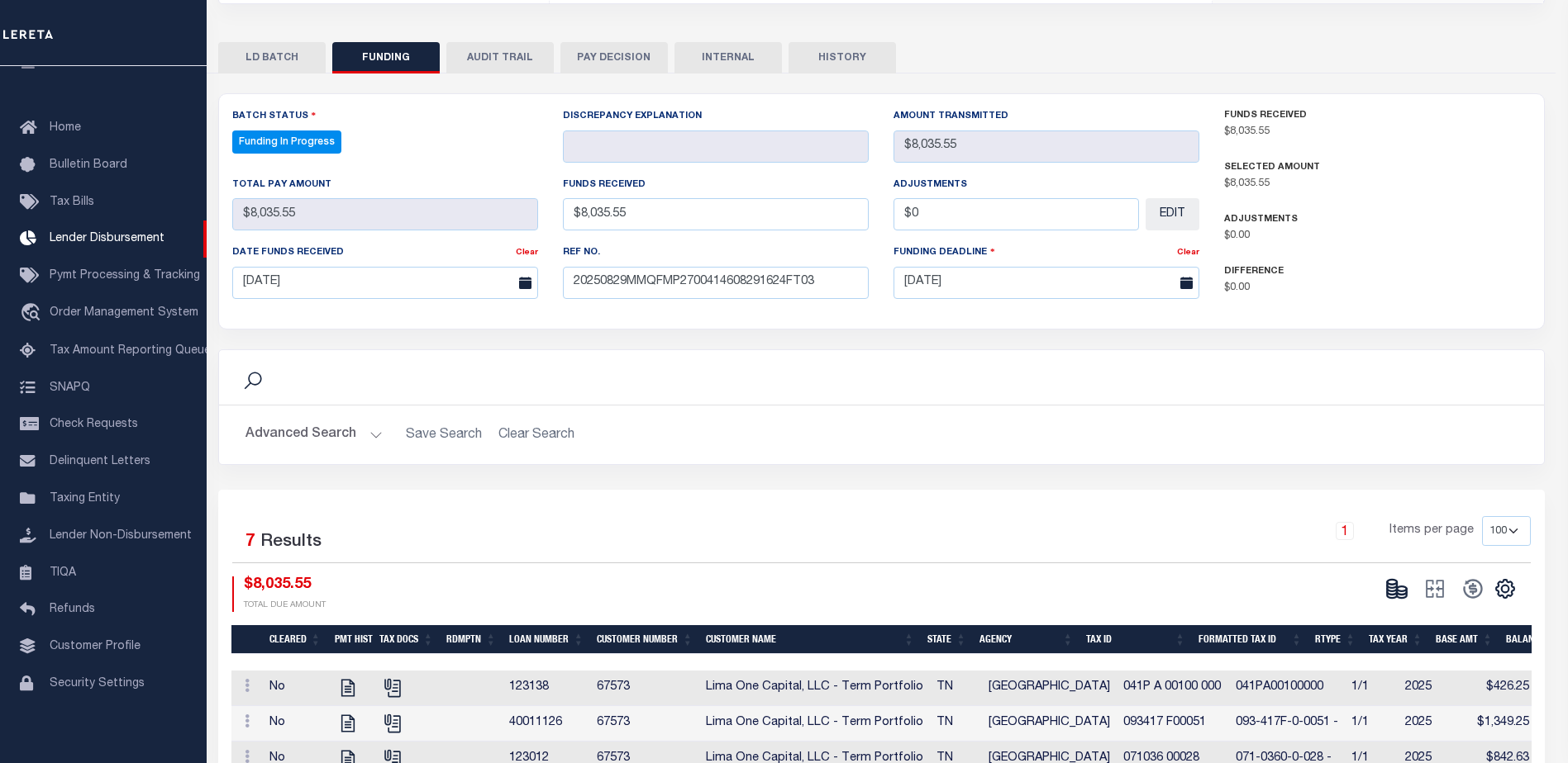
select select "100"
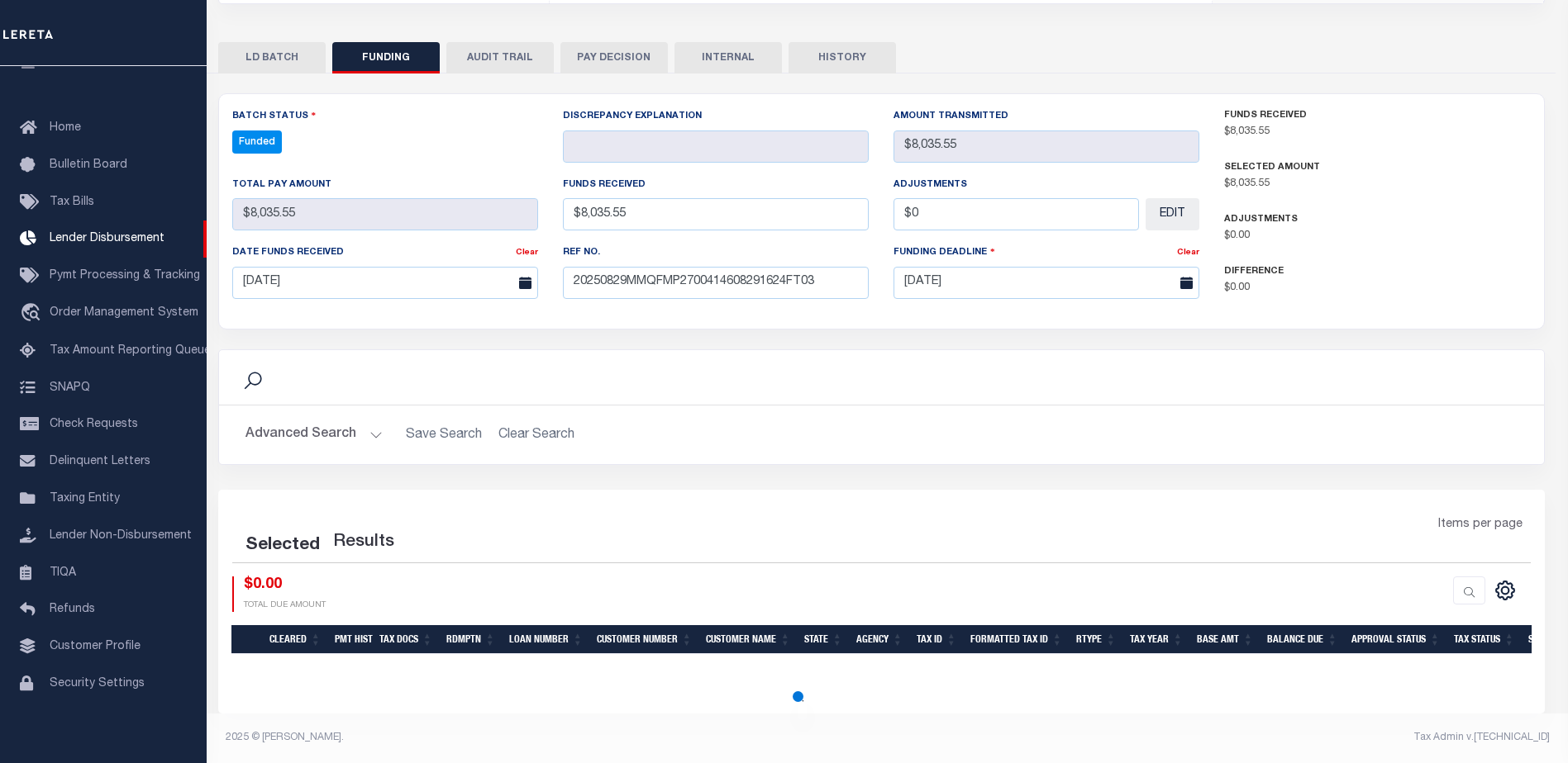
select select "100"
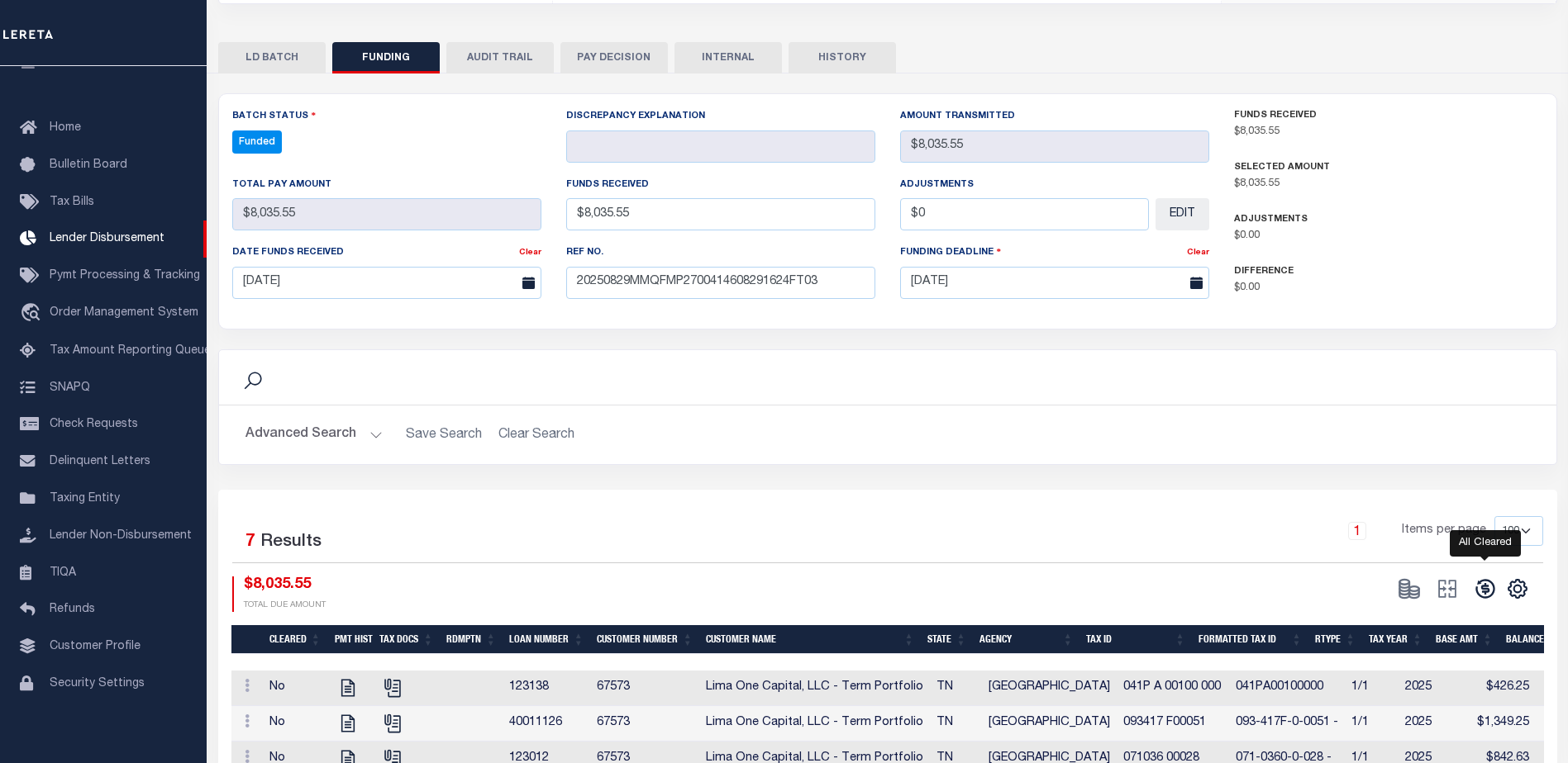
click at [1478, 586] on icon at bounding box center [1485, 588] width 23 height 23
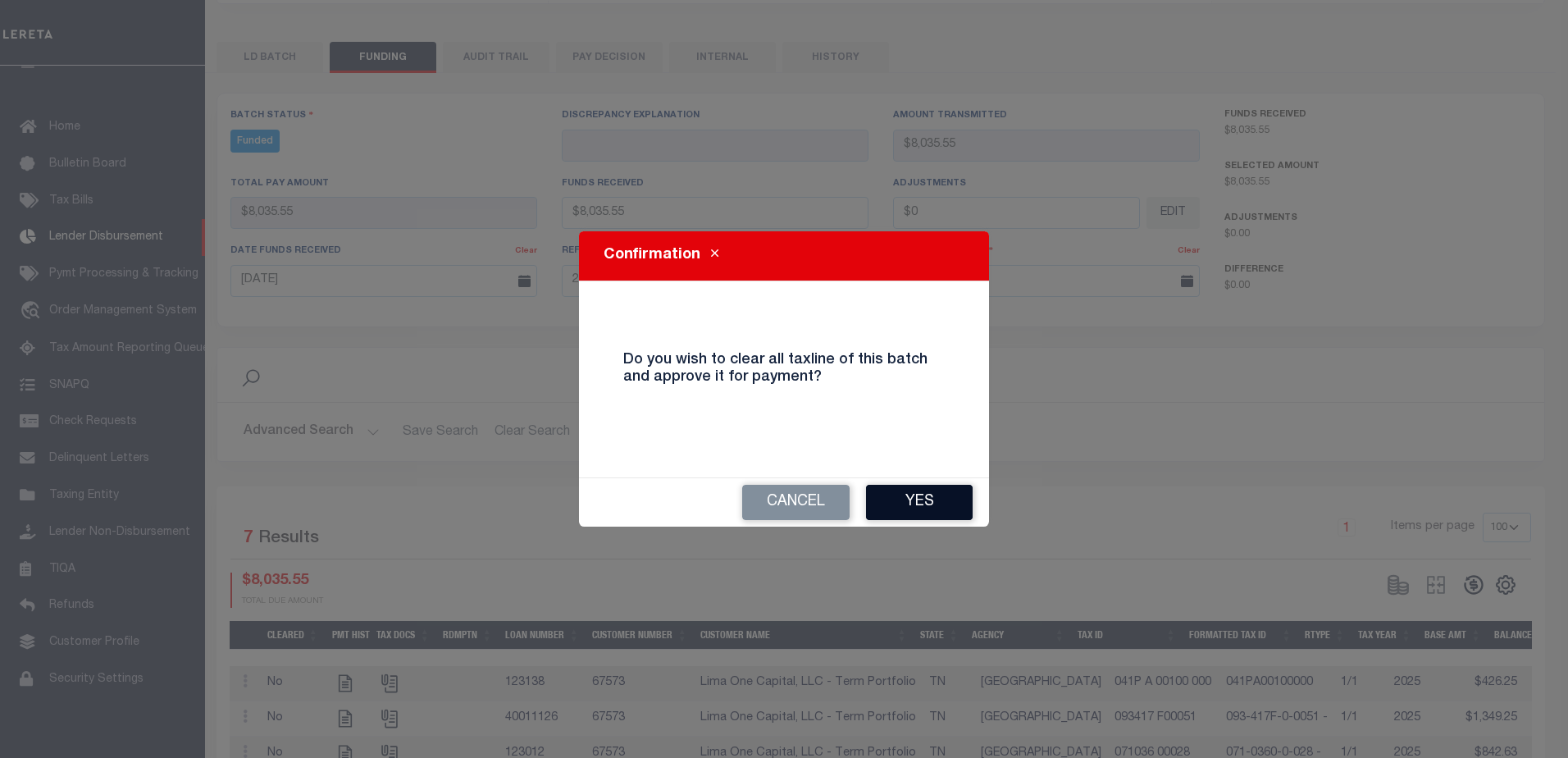
click at [930, 509] on button "Yes" at bounding box center [919, 503] width 107 height 35
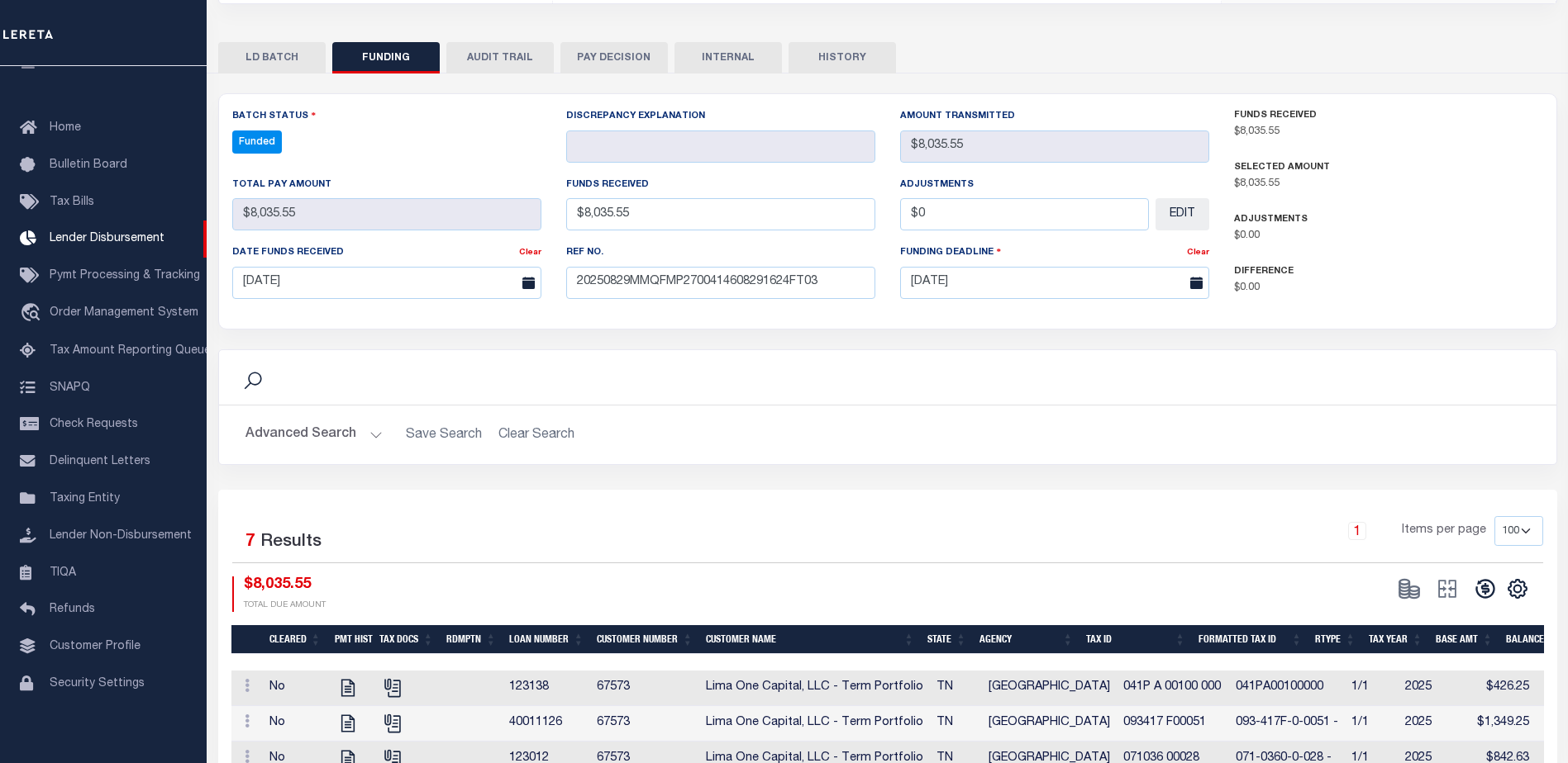
type input "$8,035.55"
type input "$0"
select select "100"
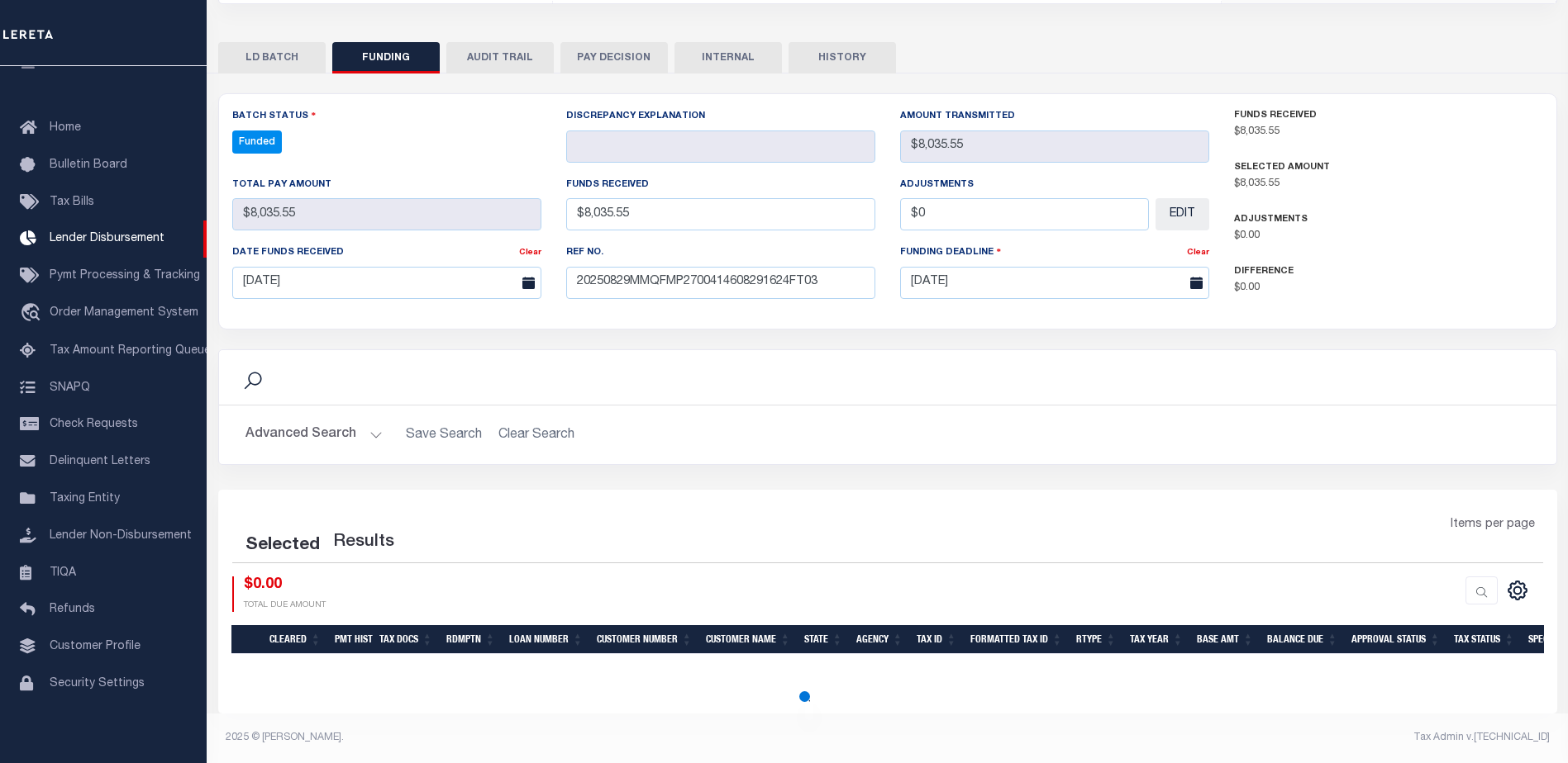
select select "100"
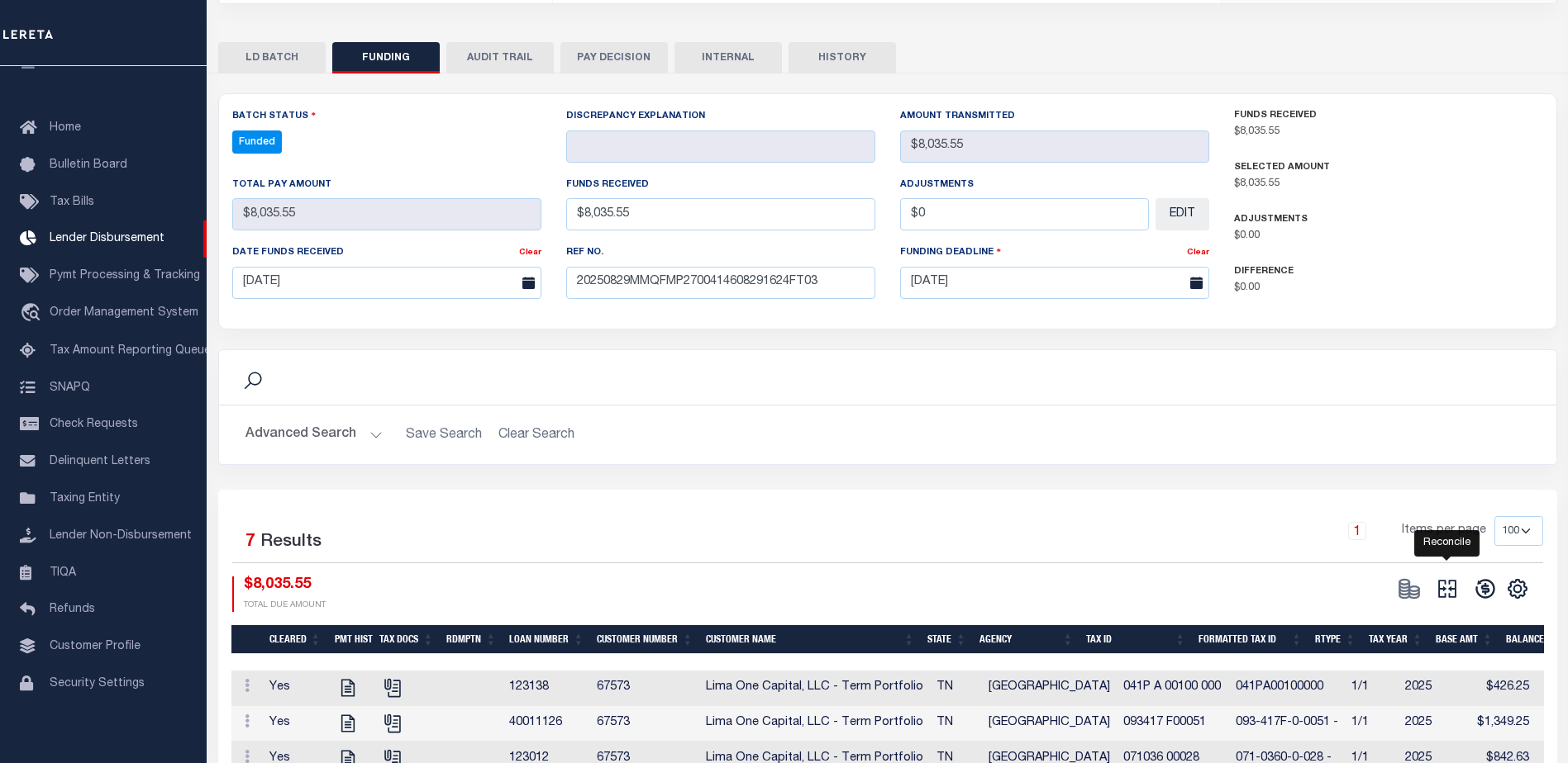
click at [1450, 588] on icon at bounding box center [1447, 588] width 23 height 23
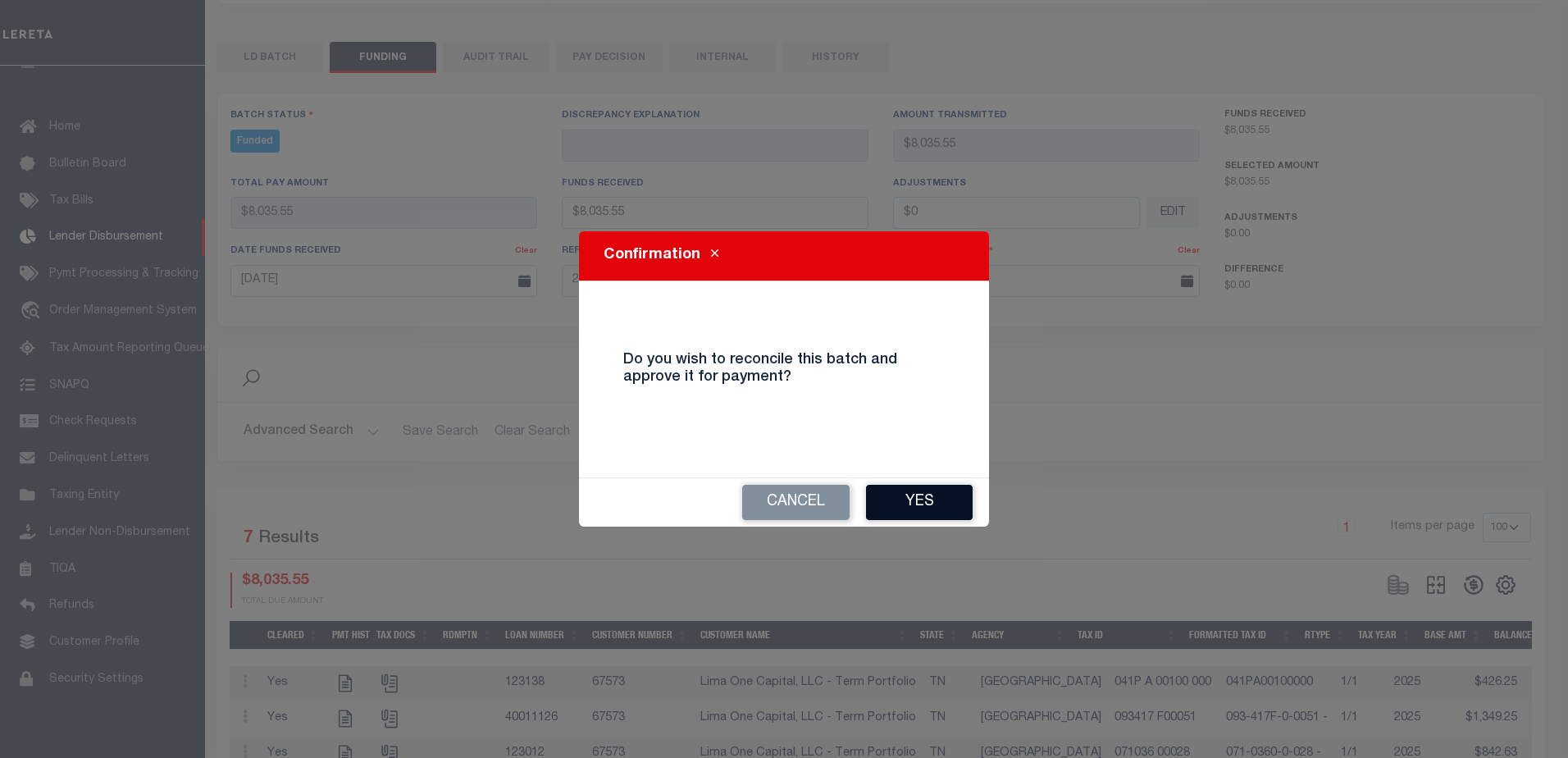
click at [911, 513] on button "Yes" at bounding box center [919, 503] width 107 height 35
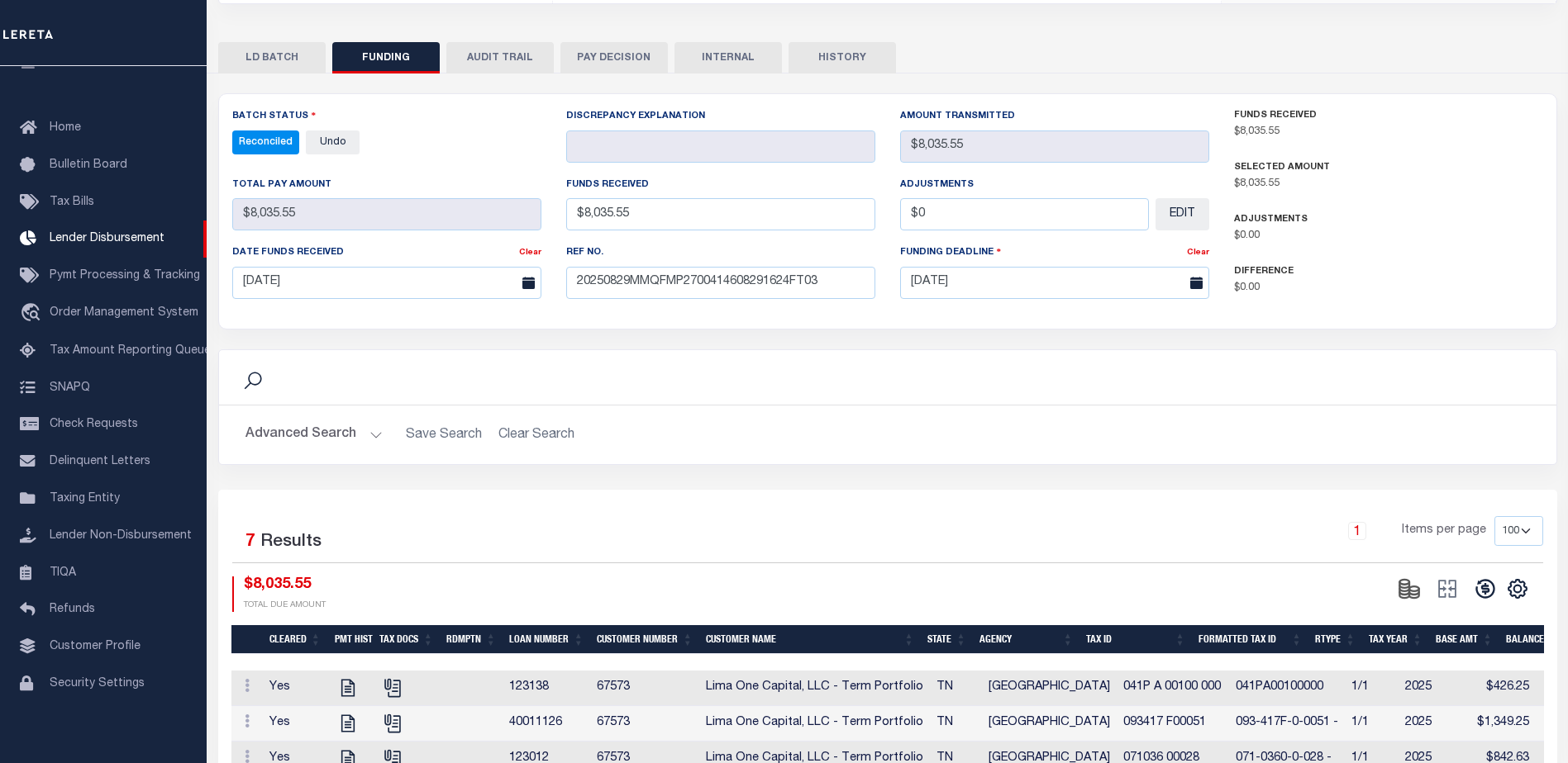
click at [703, 50] on button "INTERNAL" at bounding box center [728, 58] width 107 height 32
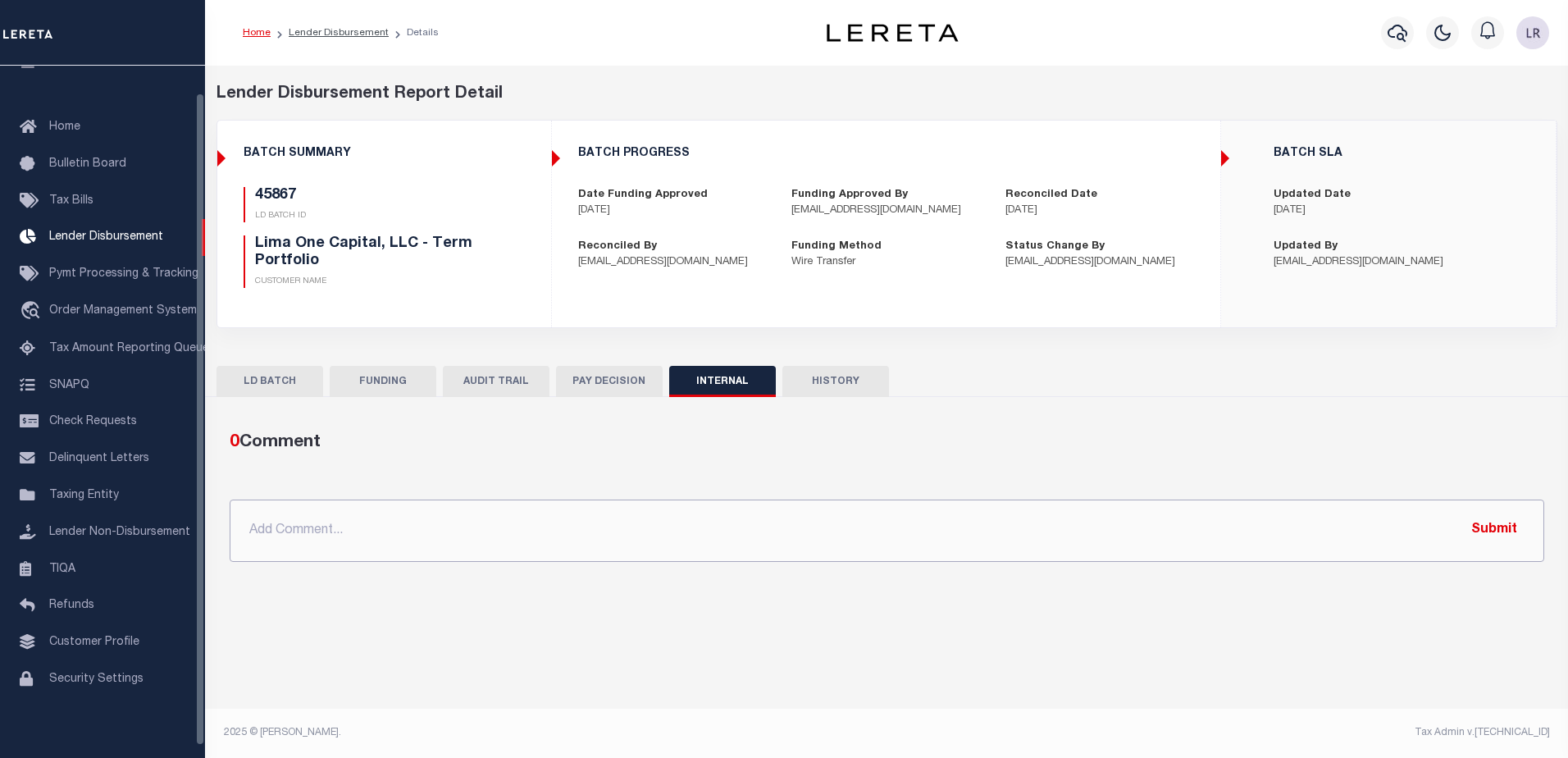
drag, startPoint x: 577, startPoint y: 508, endPoint x: 739, endPoint y: 515, distance: 162.2
click at [577, 508] on input "text" at bounding box center [887, 531] width 1315 height 62
paste input ""ORG AMT - $95618.34 45789 - $1018.84 45833 - $4694.17 45845 - $2288.17 45867 -…"
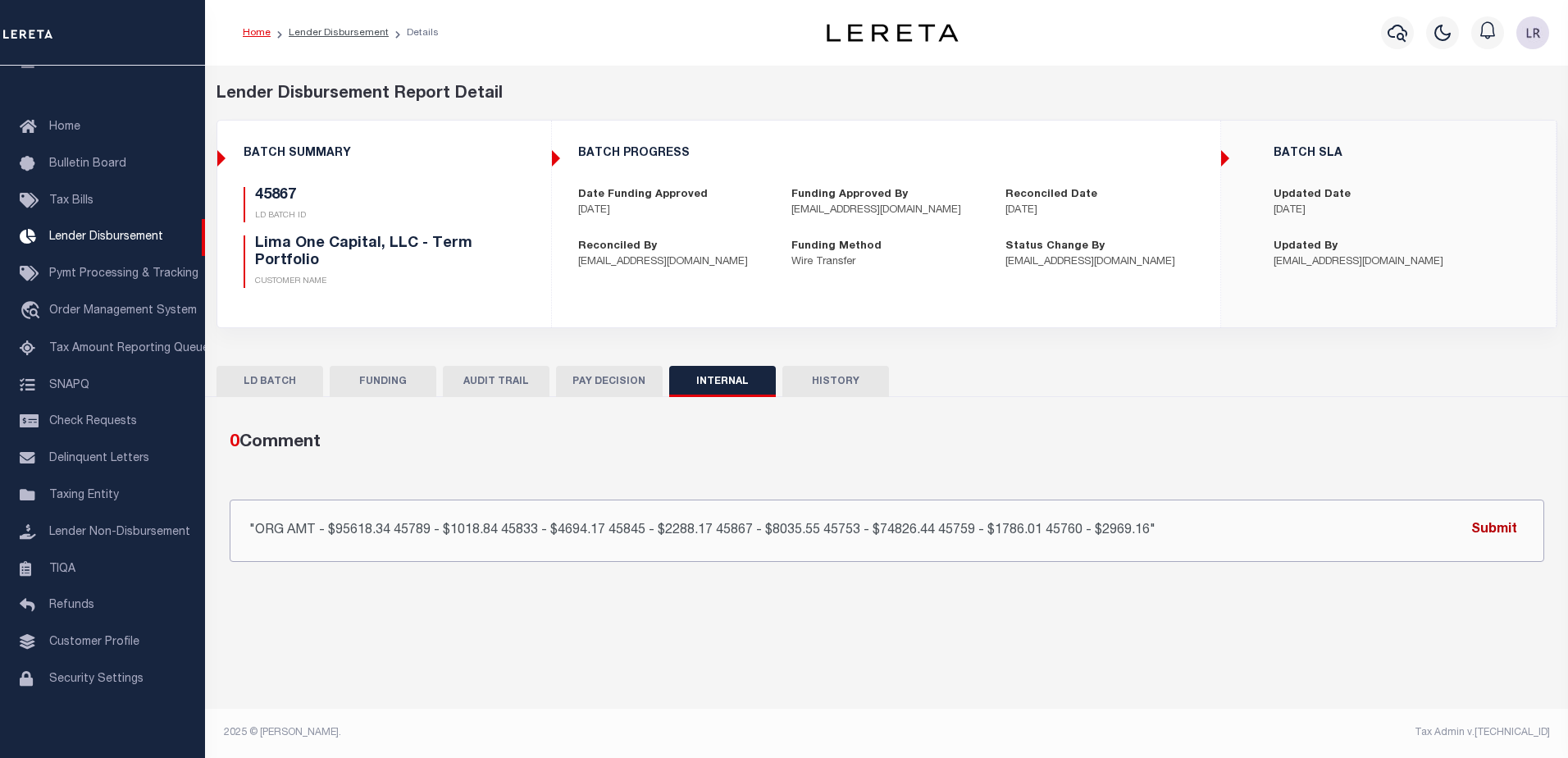
type input ""ORG AMT - $95618.34 45789 - $1018.84 45833 - $4694.17 45845 - $2288.17 45867 -…"
click at [1523, 527] on button "Submit" at bounding box center [1494, 531] width 68 height 33
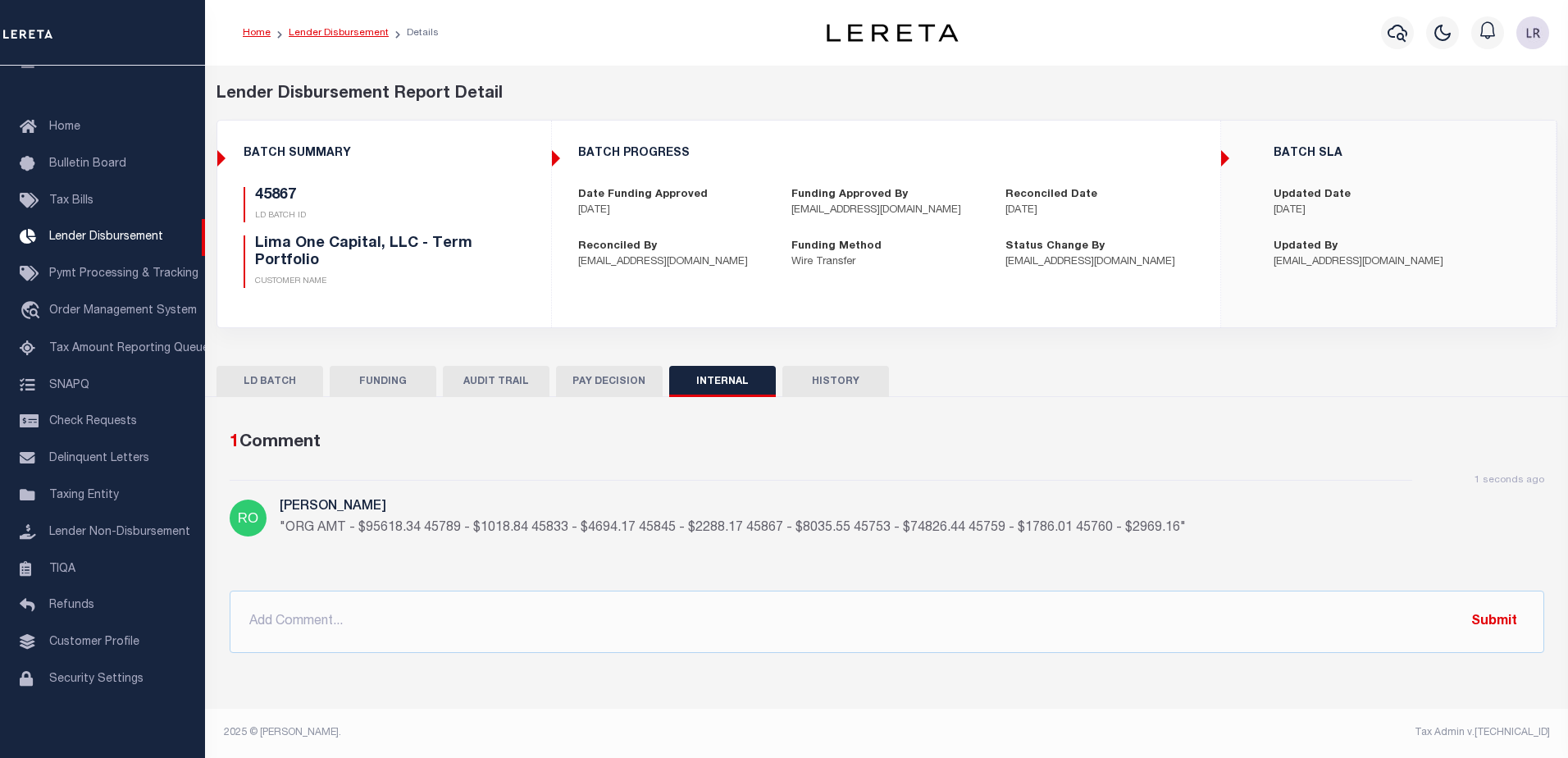
click at [335, 34] on link "Lender Disbursement" at bounding box center [338, 32] width 100 height 10
checkbox input "true"
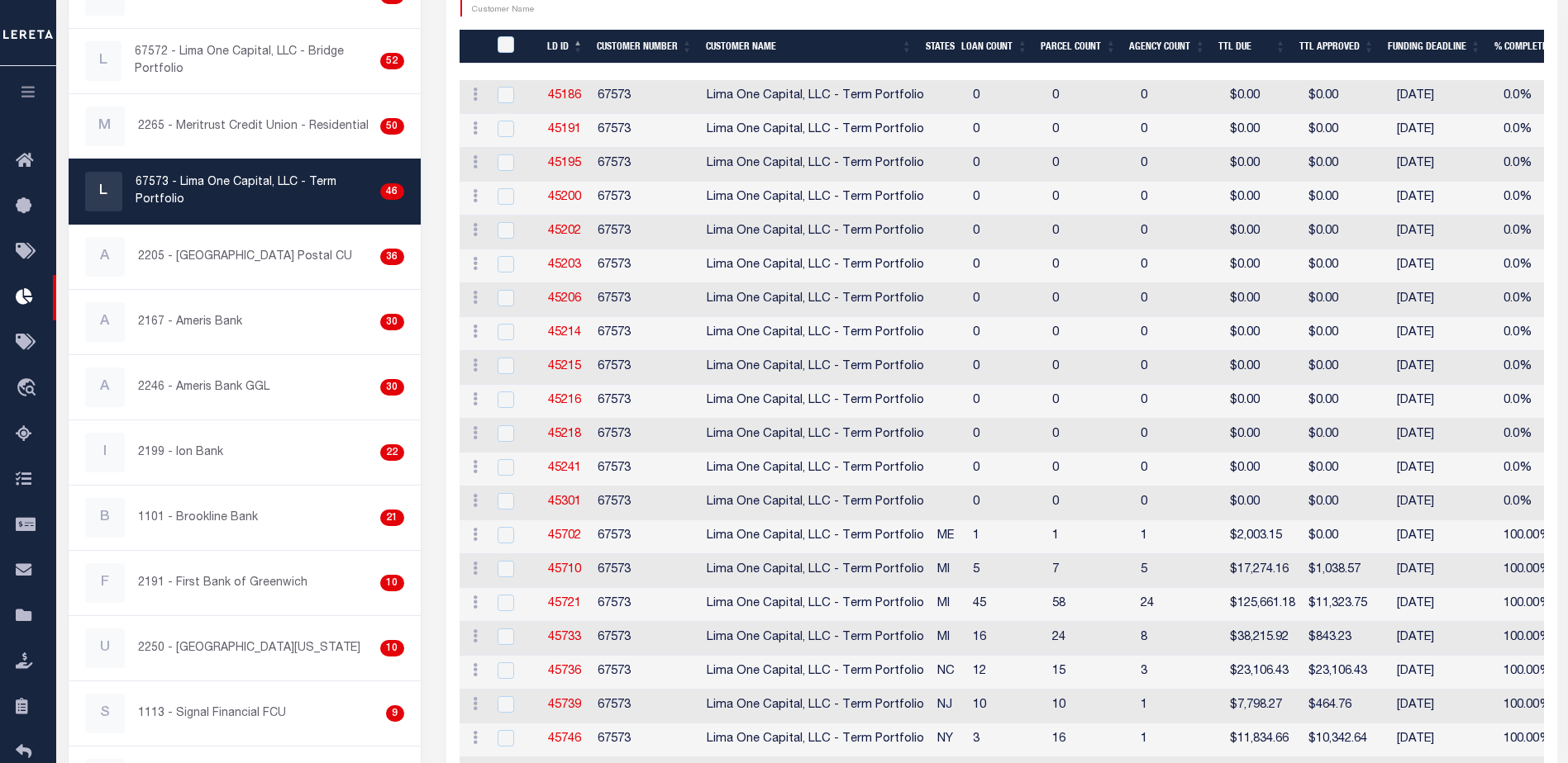
scroll to position [664, 0]
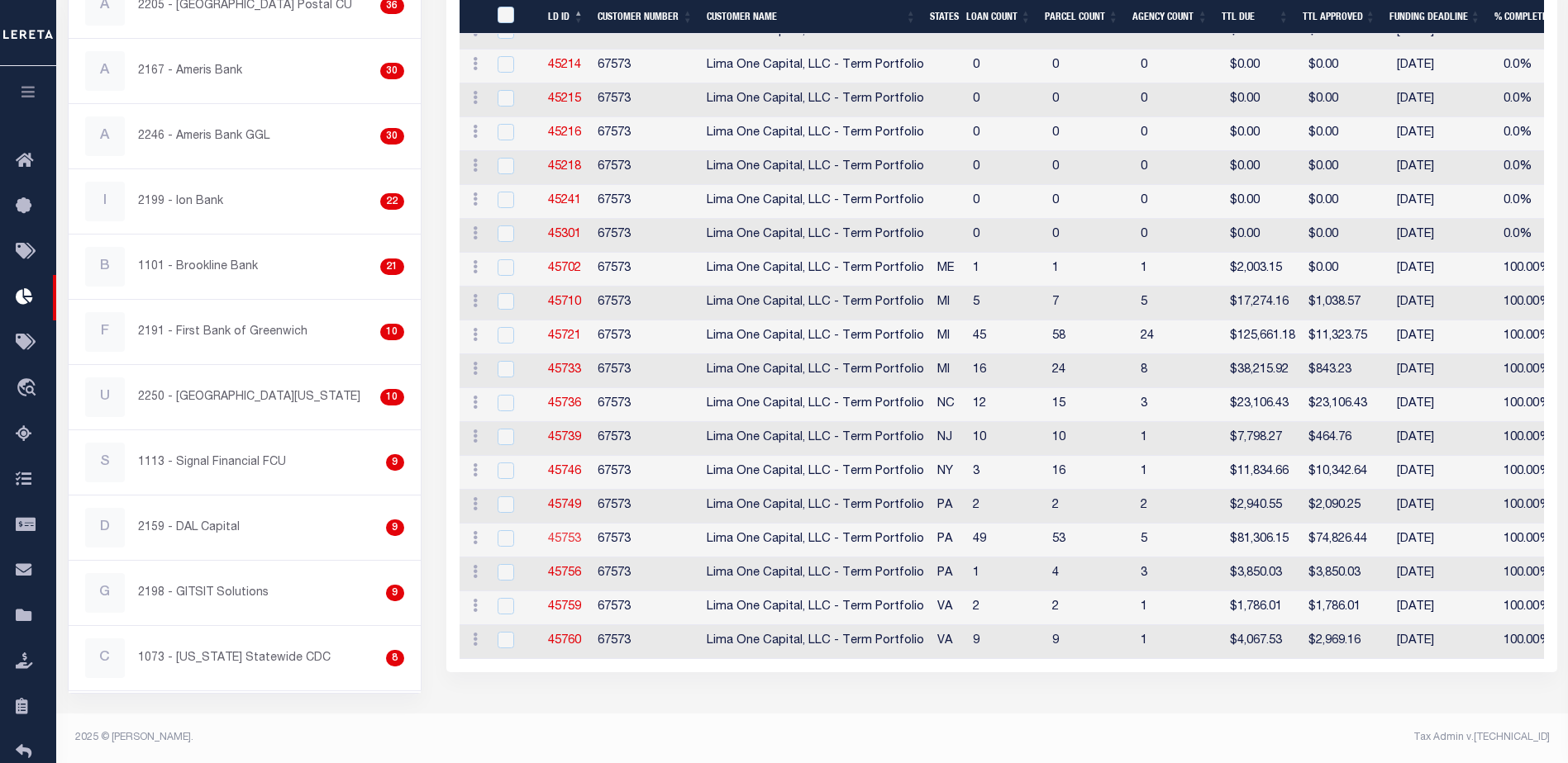
click at [571, 535] on link "45753" at bounding box center [563, 539] width 33 height 11
checkbox input "true"
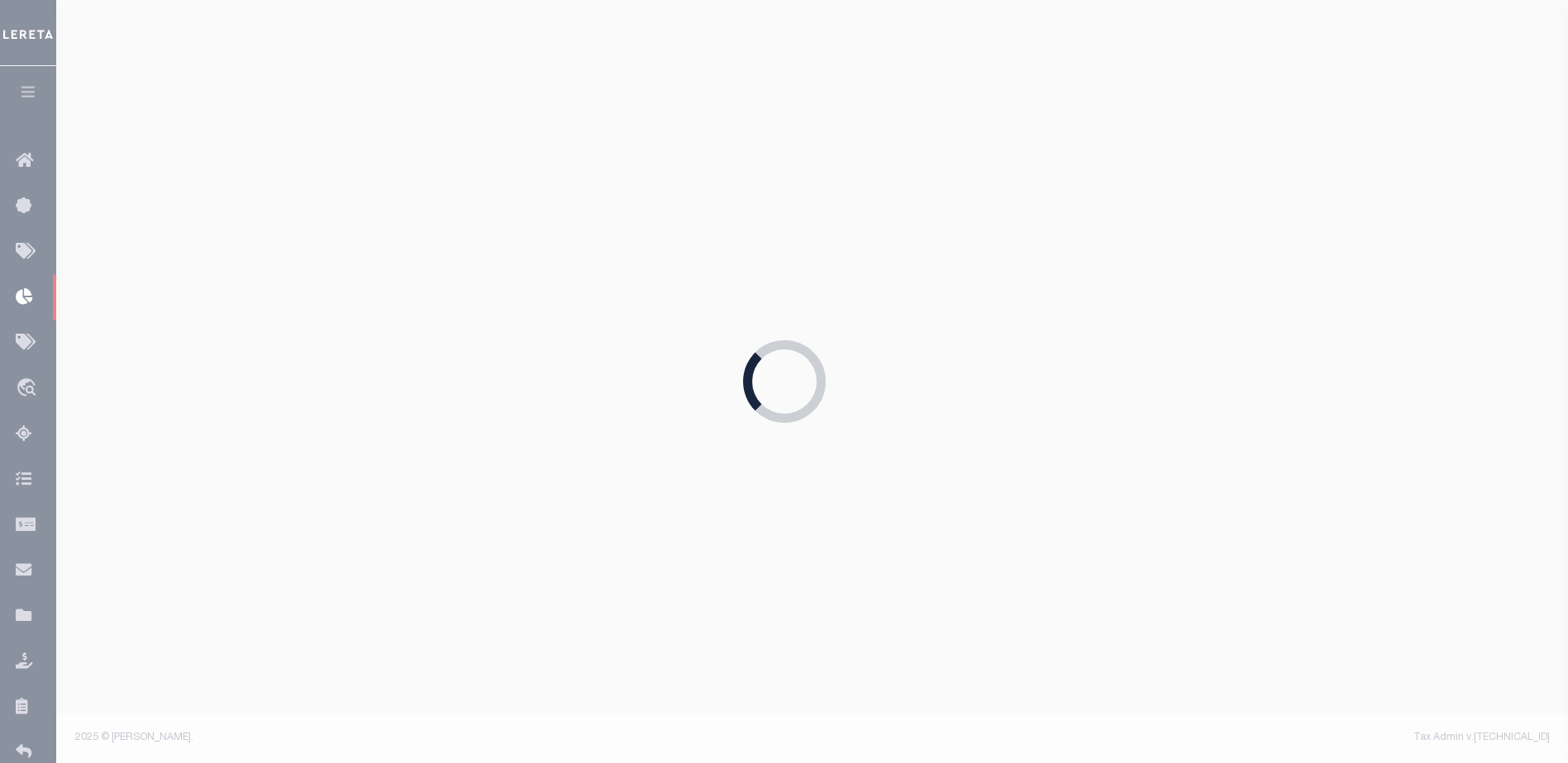
scroll to position [461, 0]
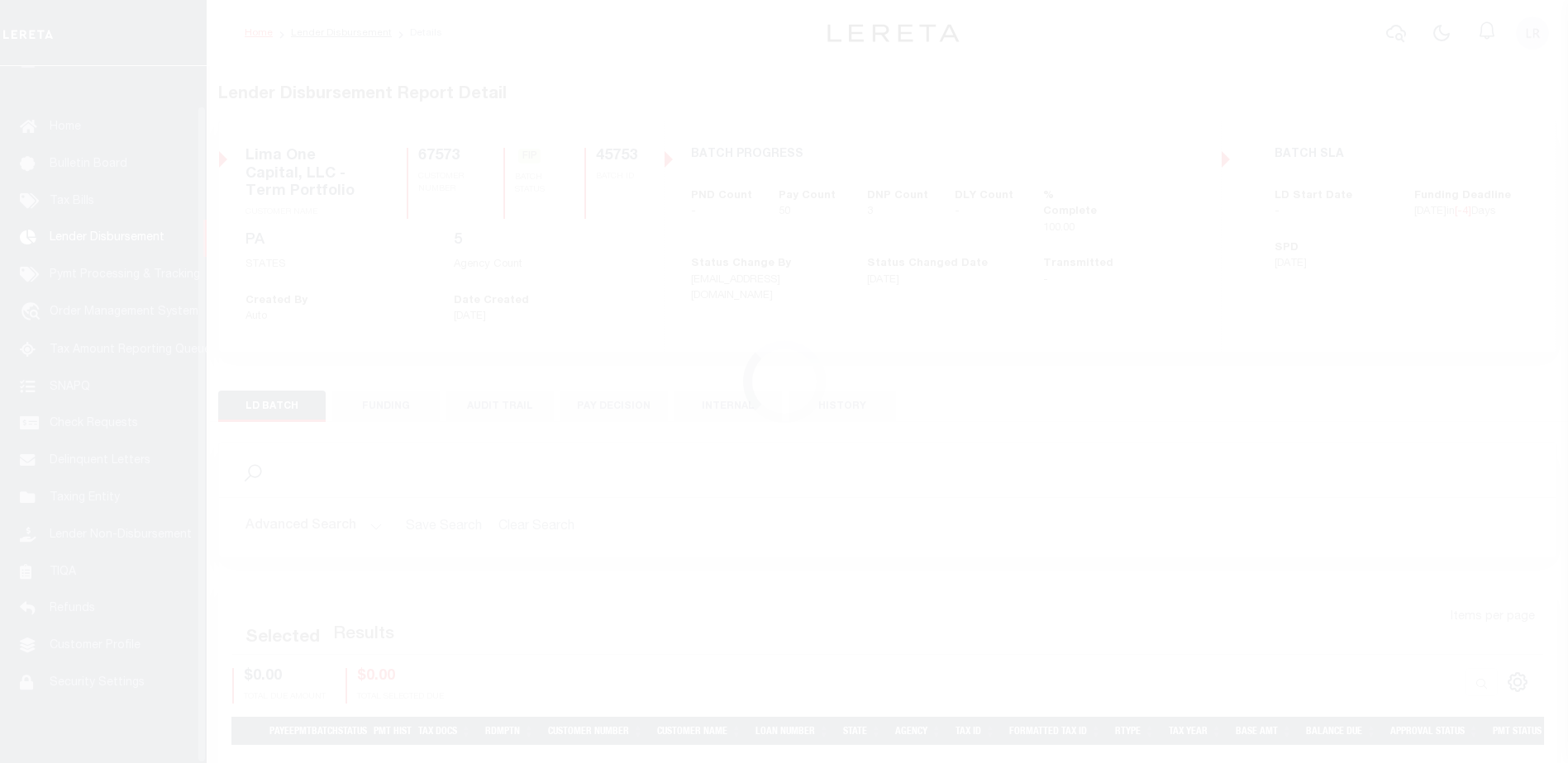
scroll to position [41, 0]
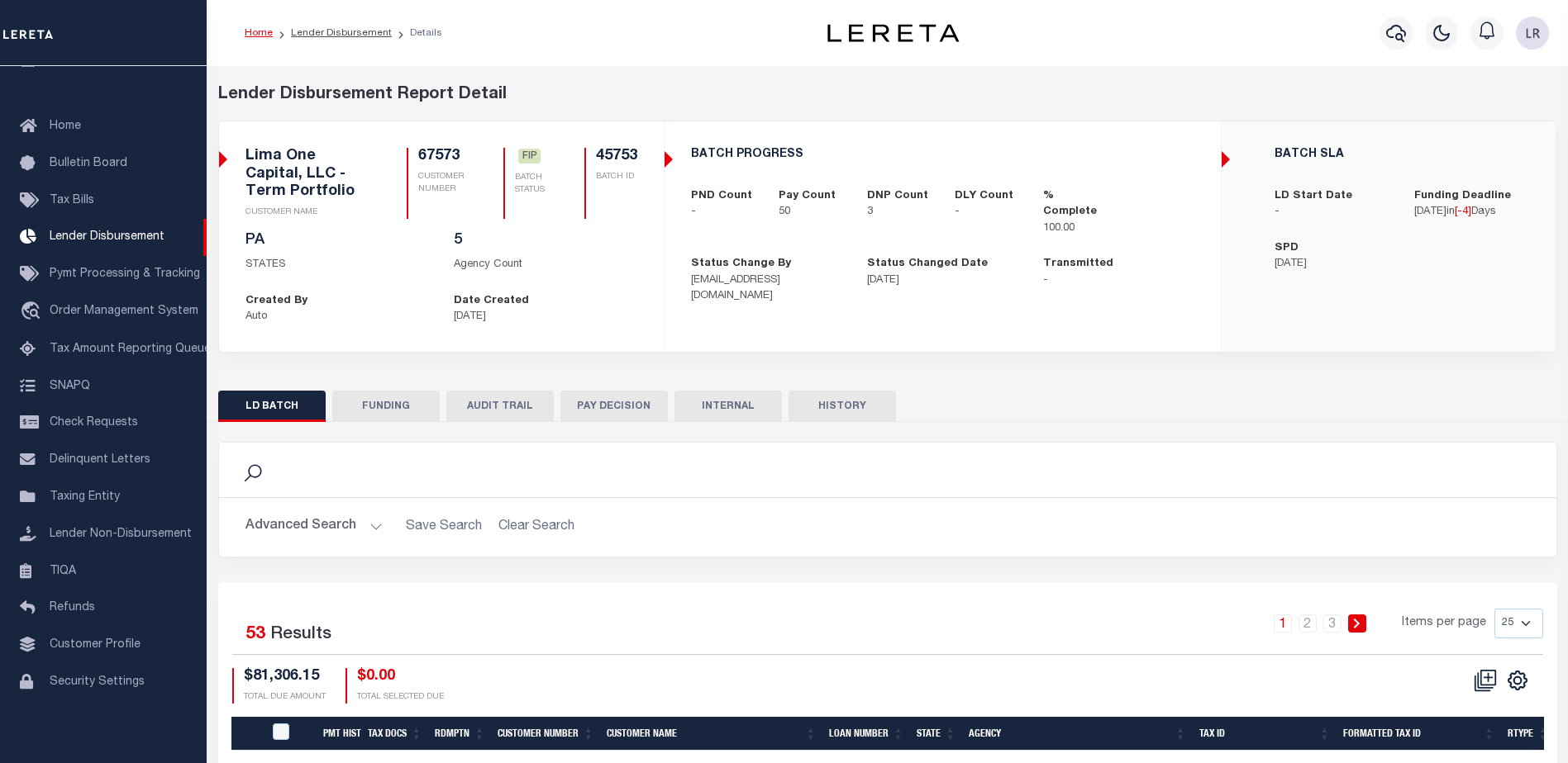
click at [1415, 409] on div "LD BATCH FUNDING AUDIT TRAIL PAY DECISION INTERNAL HISTORY" at bounding box center [888, 405] width 1339 height 31
click at [392, 418] on button "FUNDING" at bounding box center [386, 406] width 107 height 32
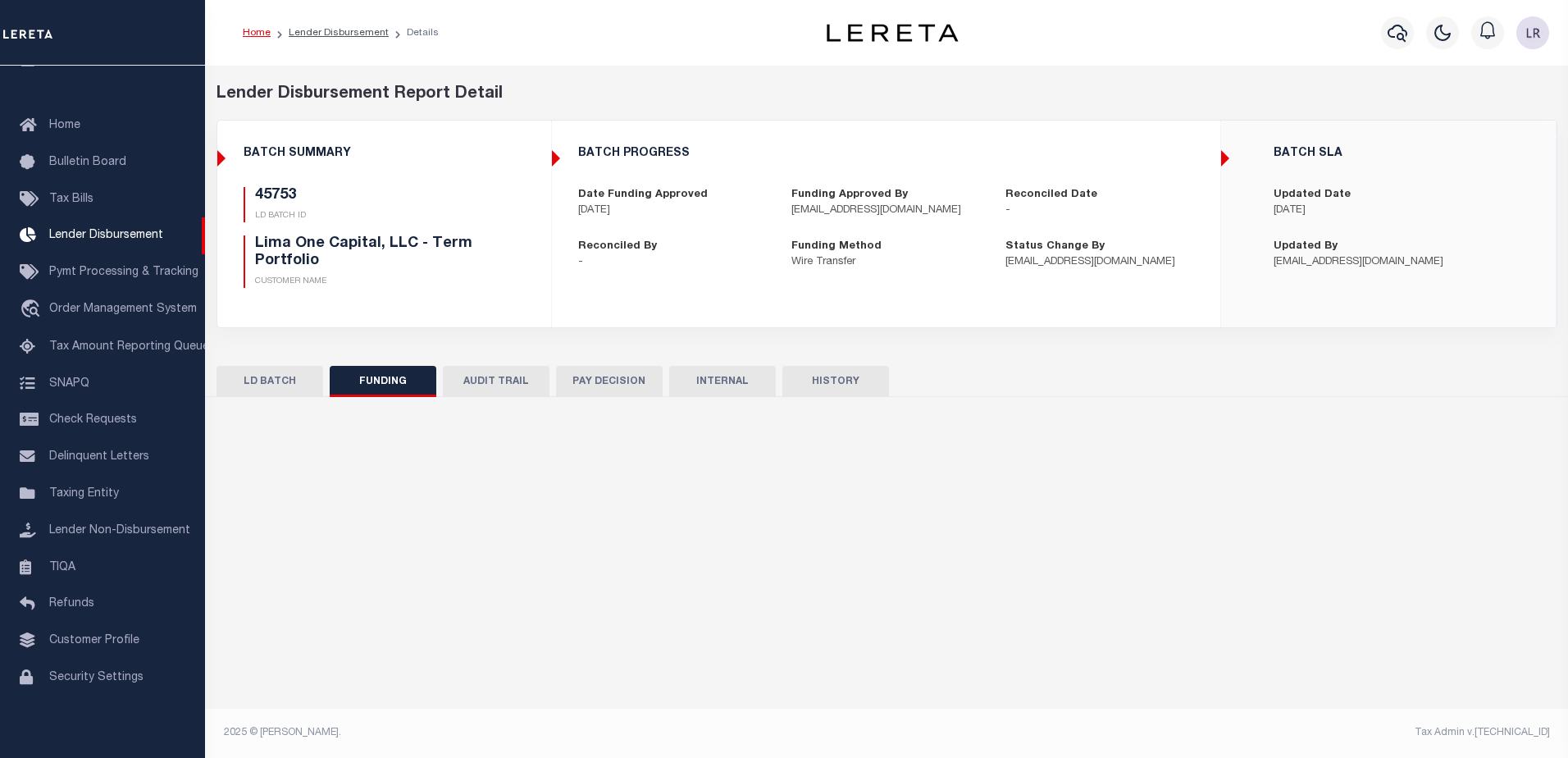
type input "$74,826.44"
type input "$0"
type input "[DATE]"
select select "100"
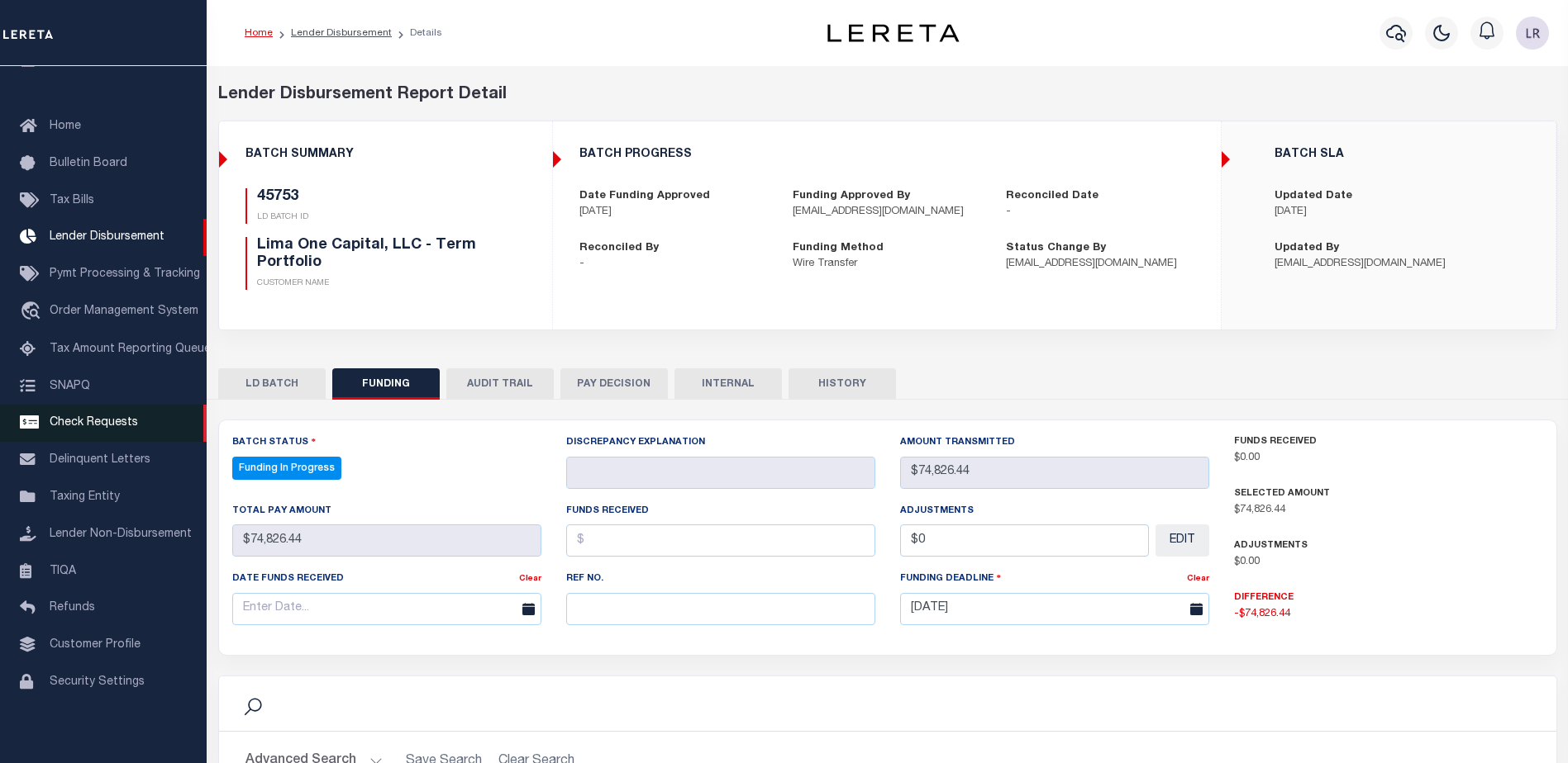
select select "100"
click at [580, 604] on input "text" at bounding box center [720, 609] width 309 height 32
paste input "20250829MMQFMP2700414608291624FT03"
type input "20250829MMQFMP2700414608291624FT03"
click at [584, 554] on input "text" at bounding box center [720, 541] width 309 height 32
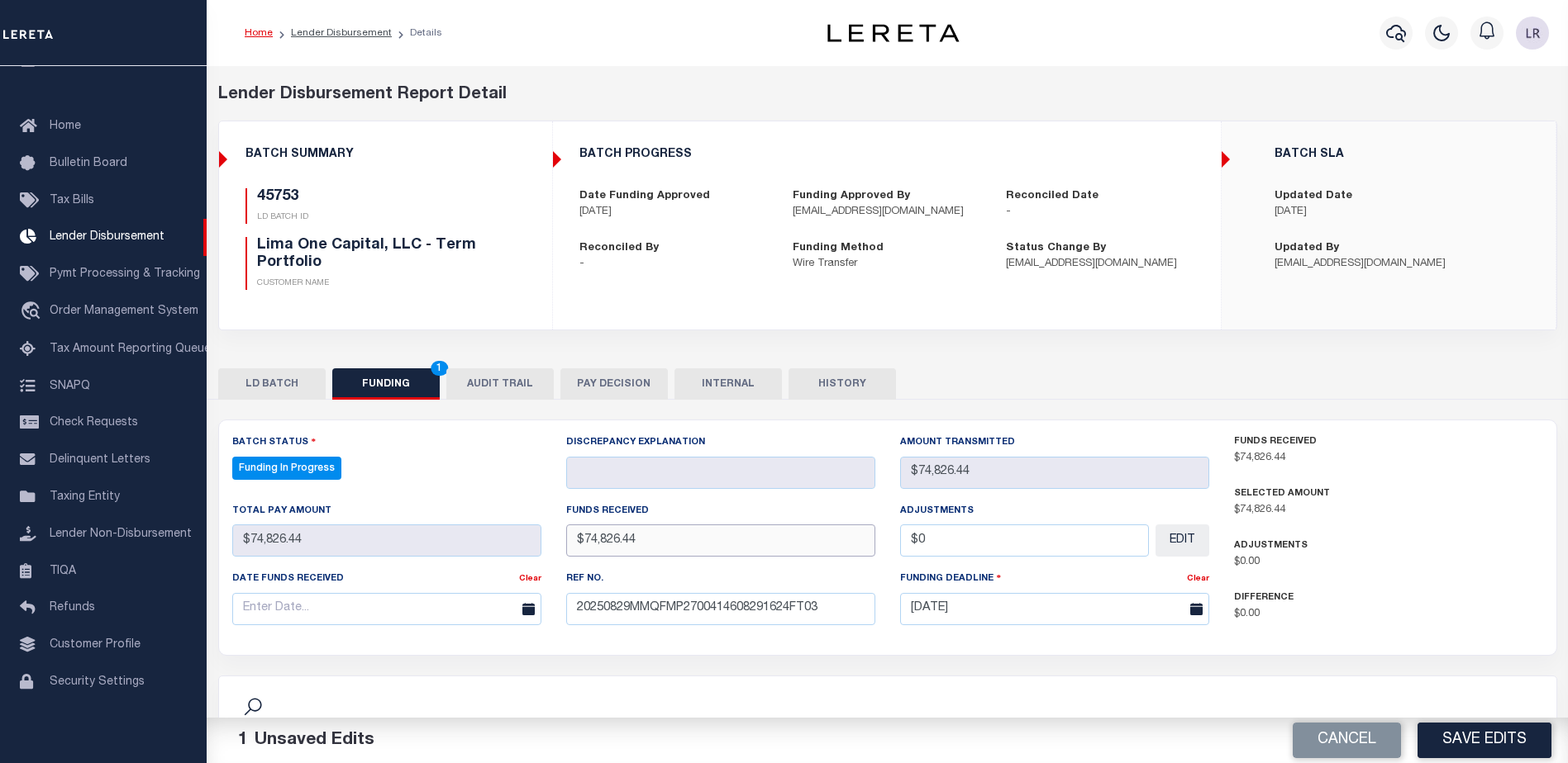
type input "$74,826.44"
click at [492, 604] on input "text" at bounding box center [387, 609] width 309 height 32
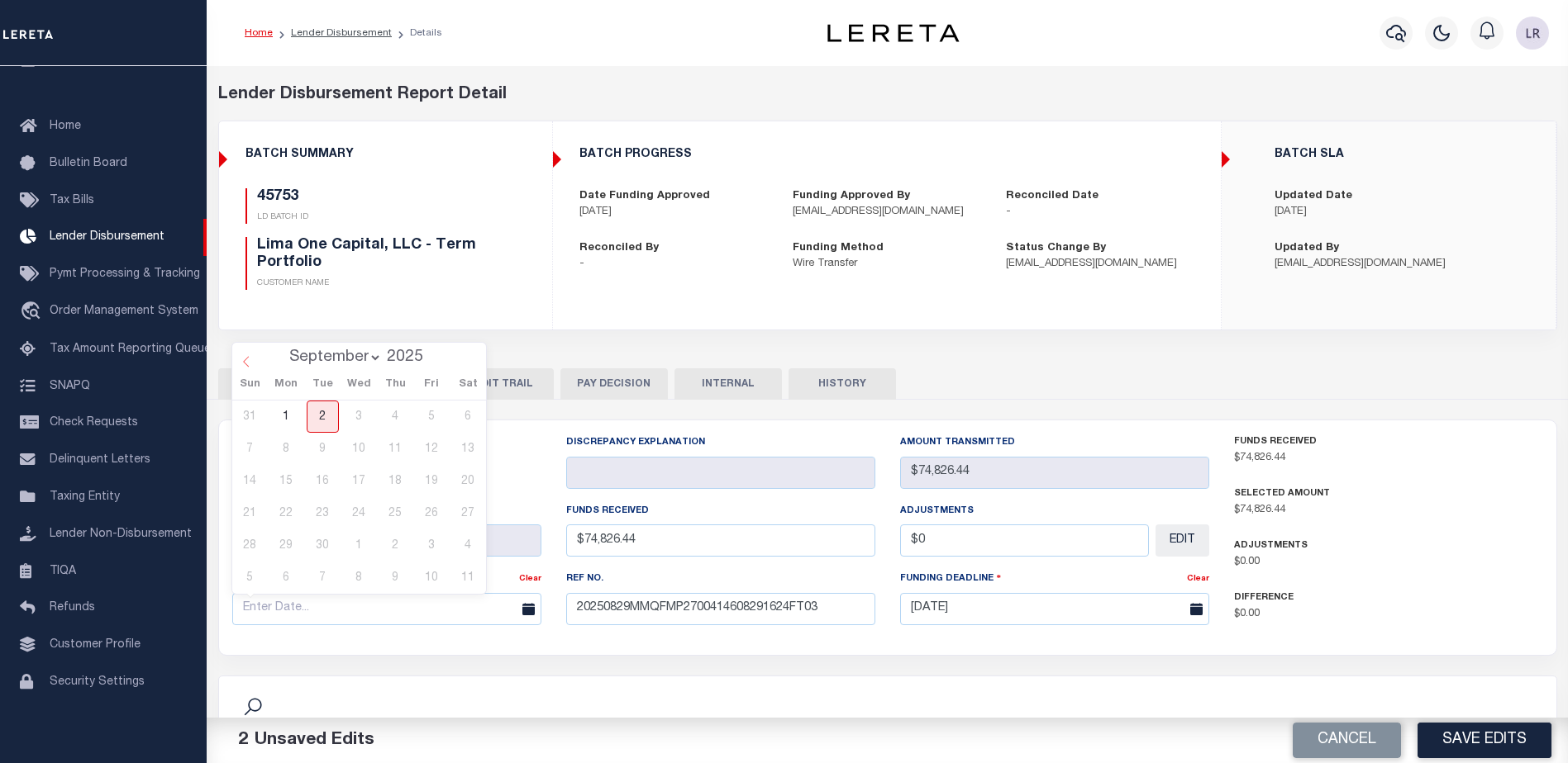
click at [246, 367] on icon at bounding box center [246, 361] width 11 height 11
select select "7"
click at [425, 547] on span "29" at bounding box center [432, 545] width 32 height 32
type input "[DATE]"
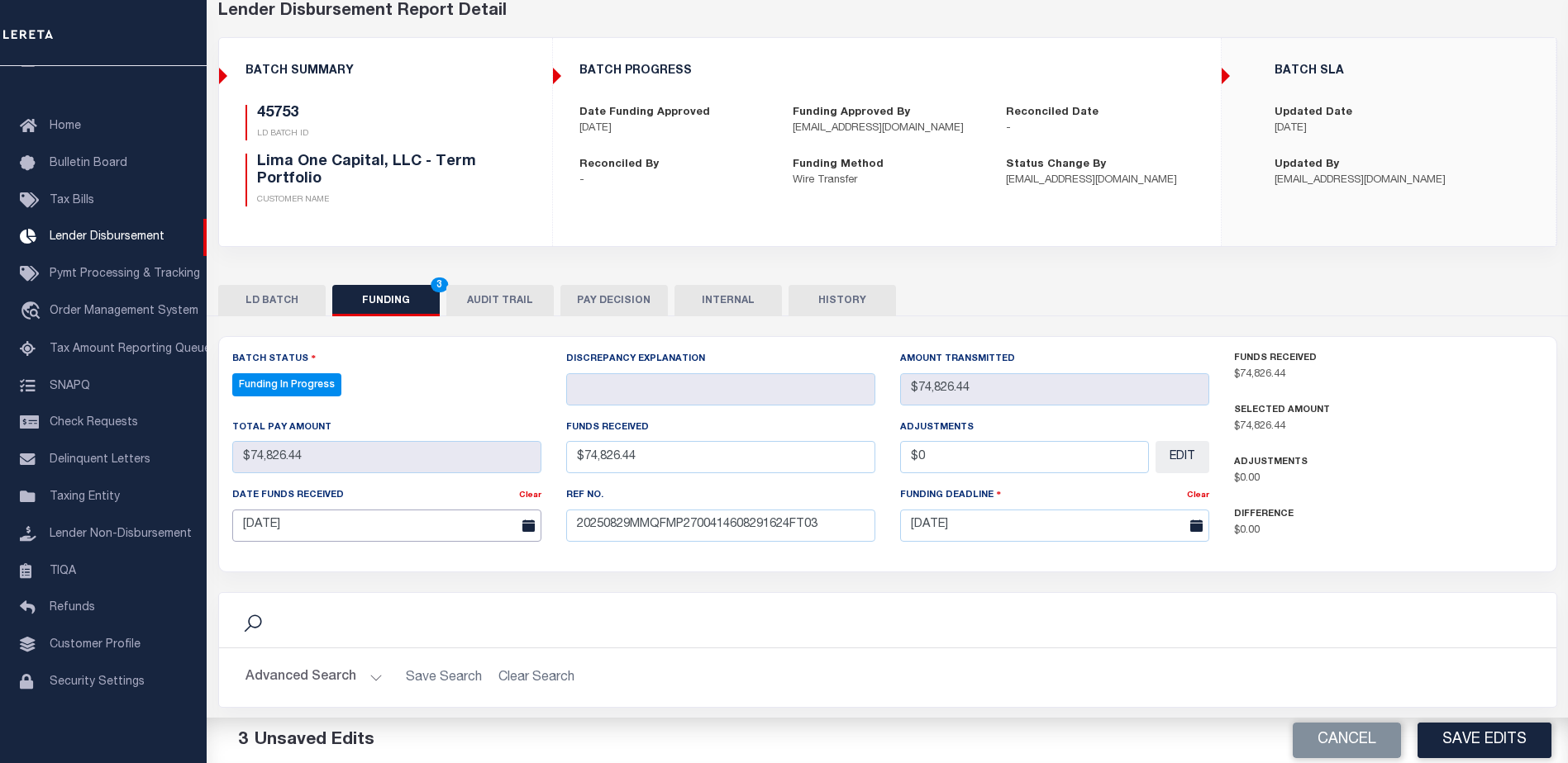
scroll to position [331, 0]
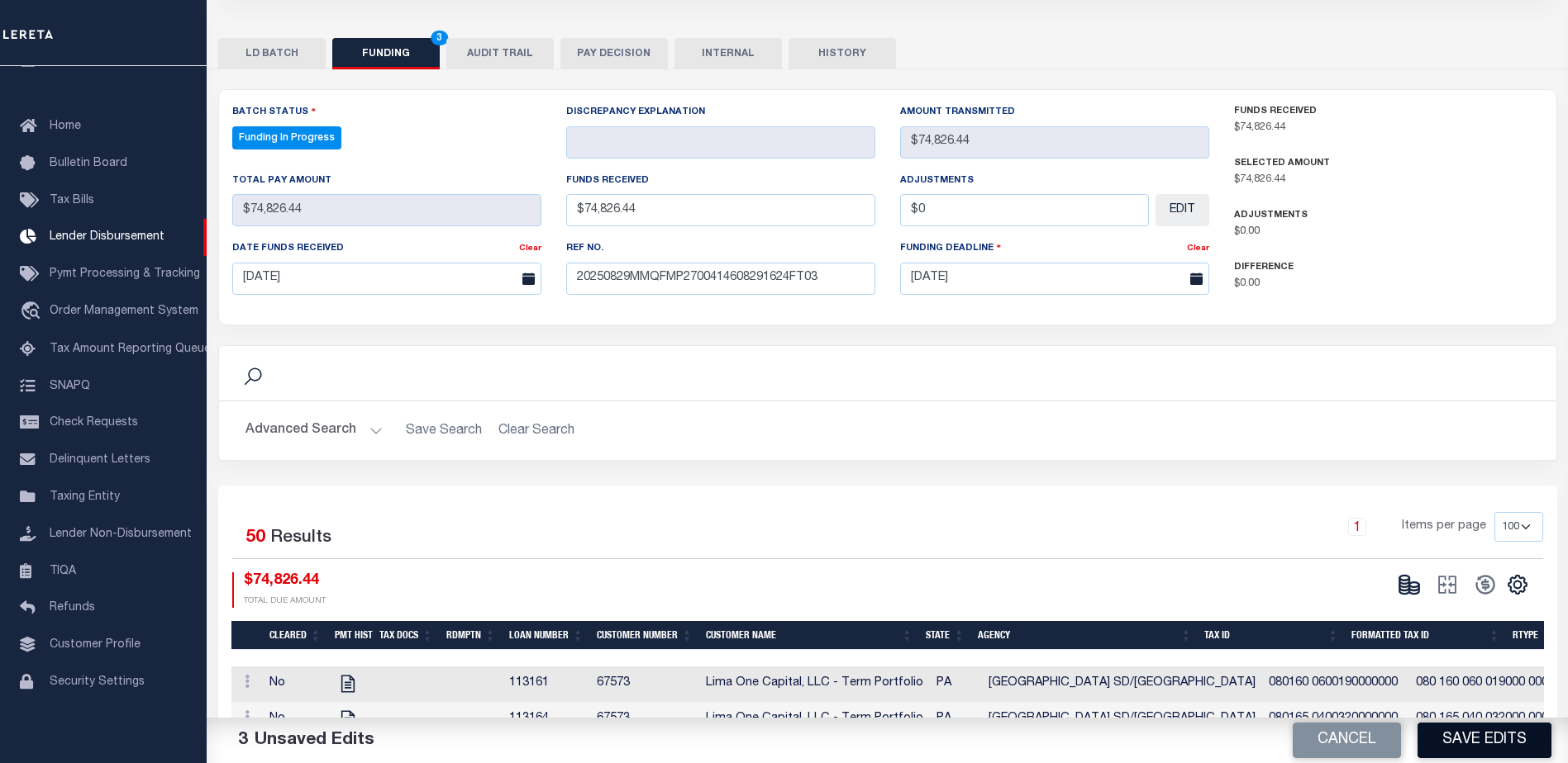
click at [1507, 737] on button "Save Edits" at bounding box center [1484, 741] width 134 height 35
type input "$74,826.44"
type input "$0"
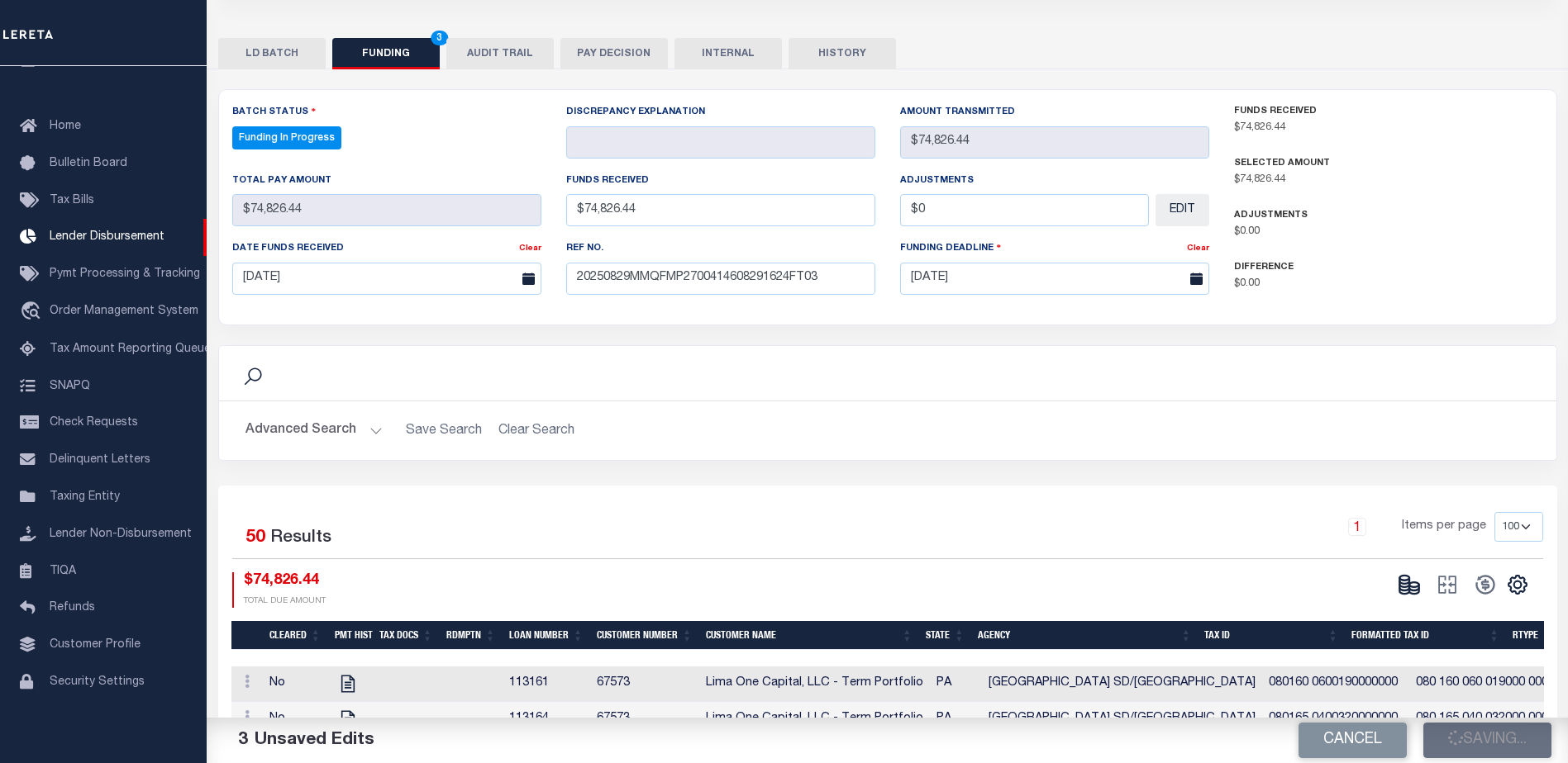
select select "100"
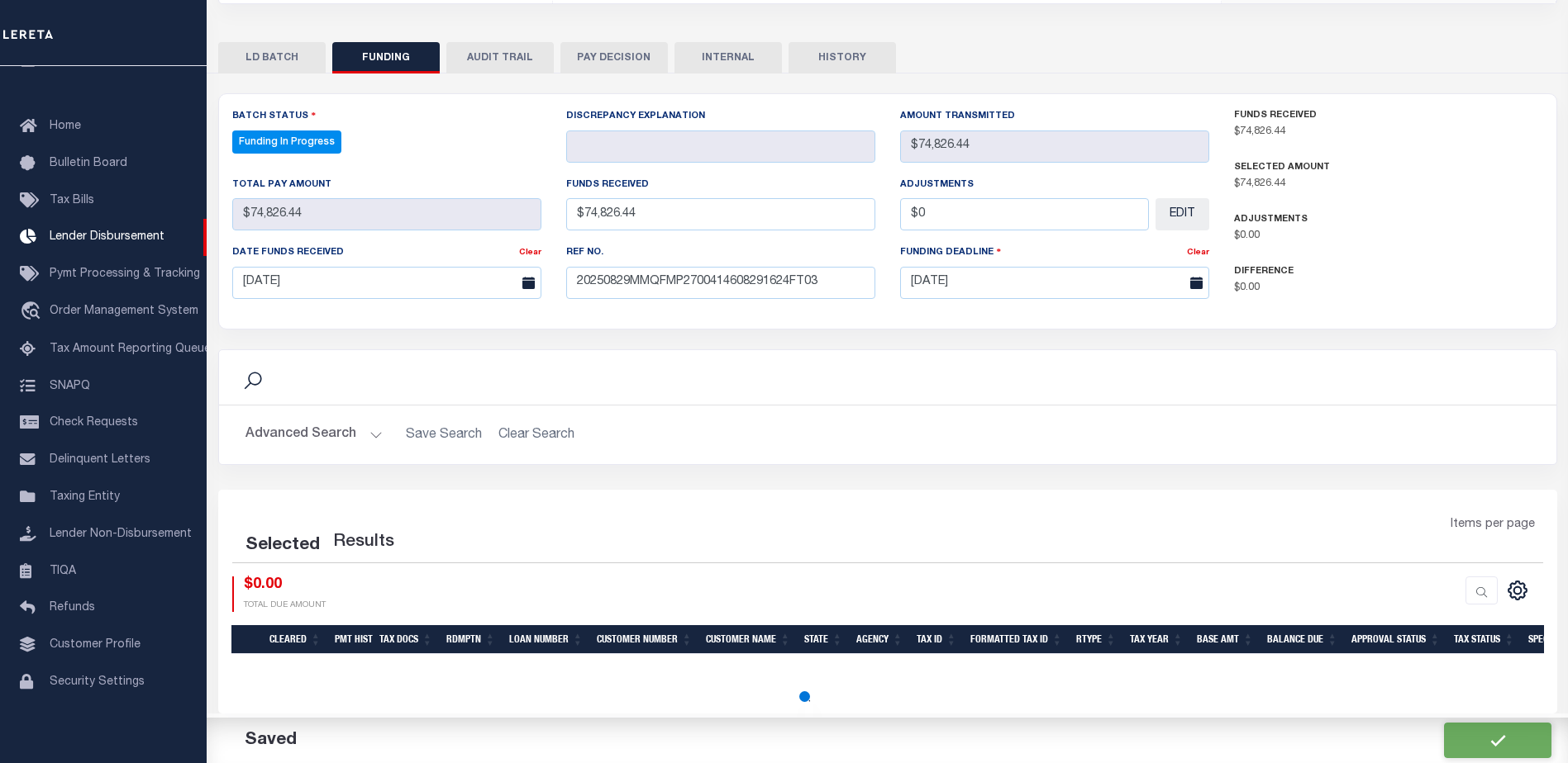
select select "100"
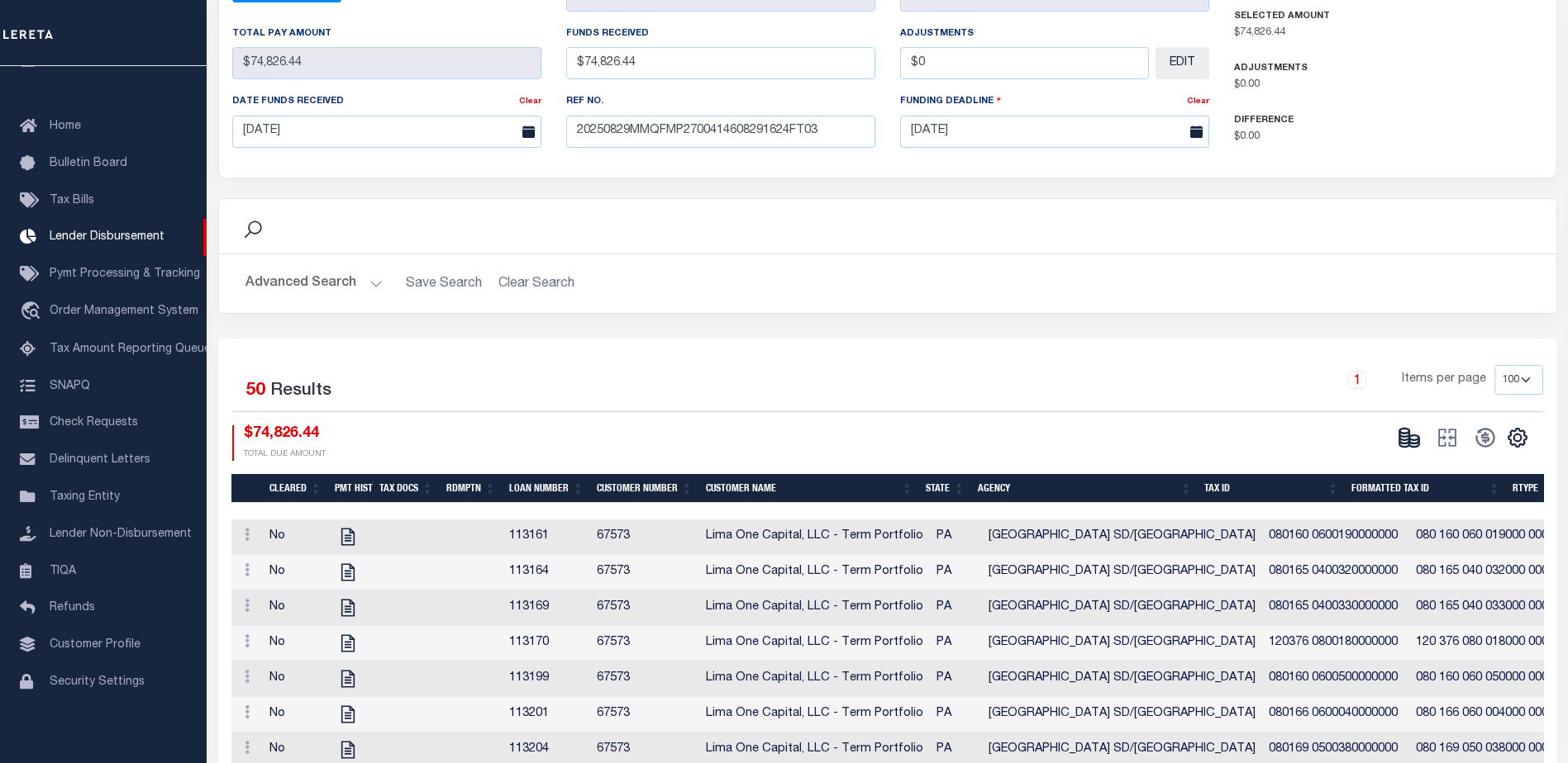
scroll to position [661, 0]
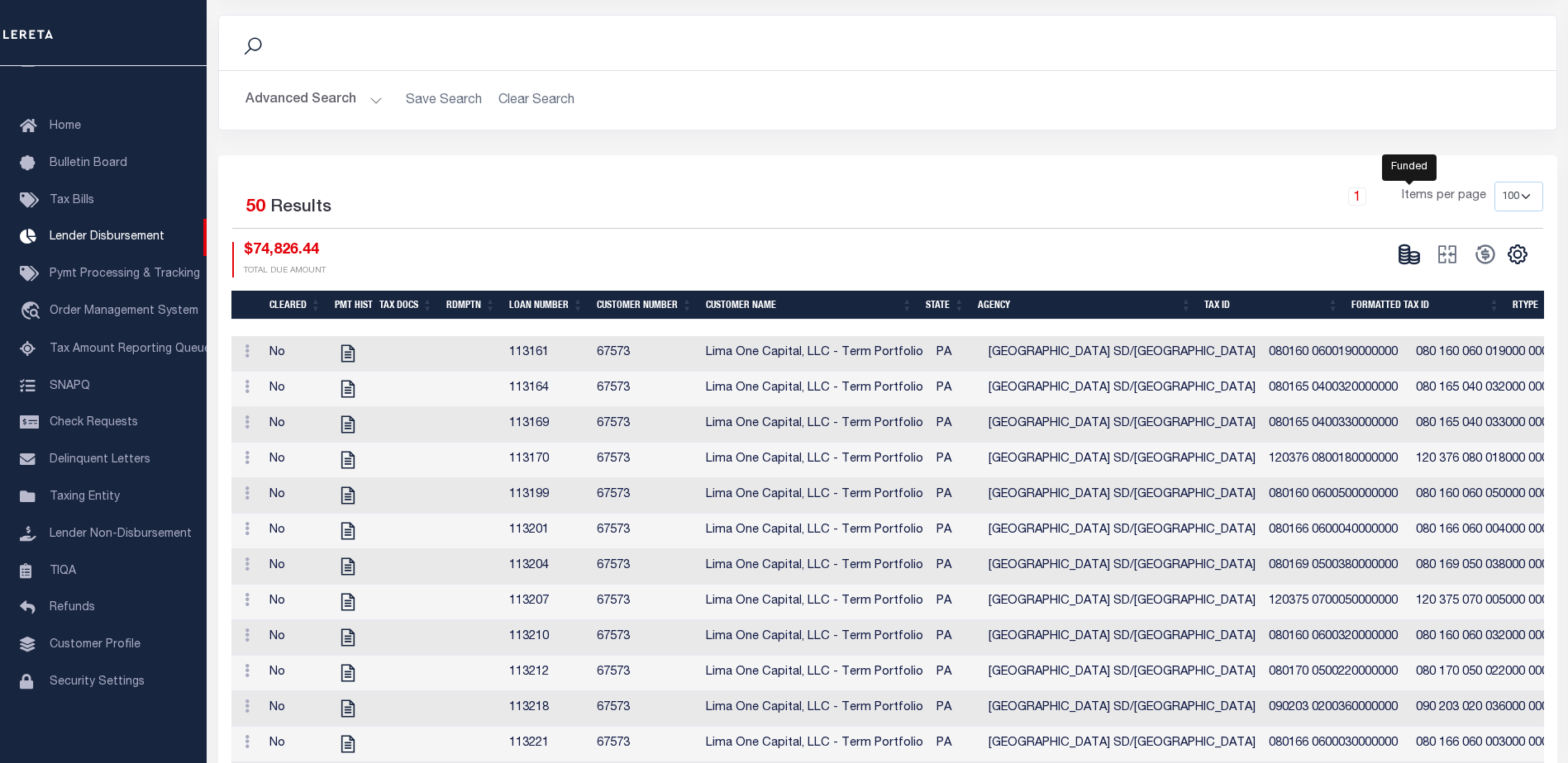
click at [1418, 261] on icon at bounding box center [1414, 261] width 10 height 6
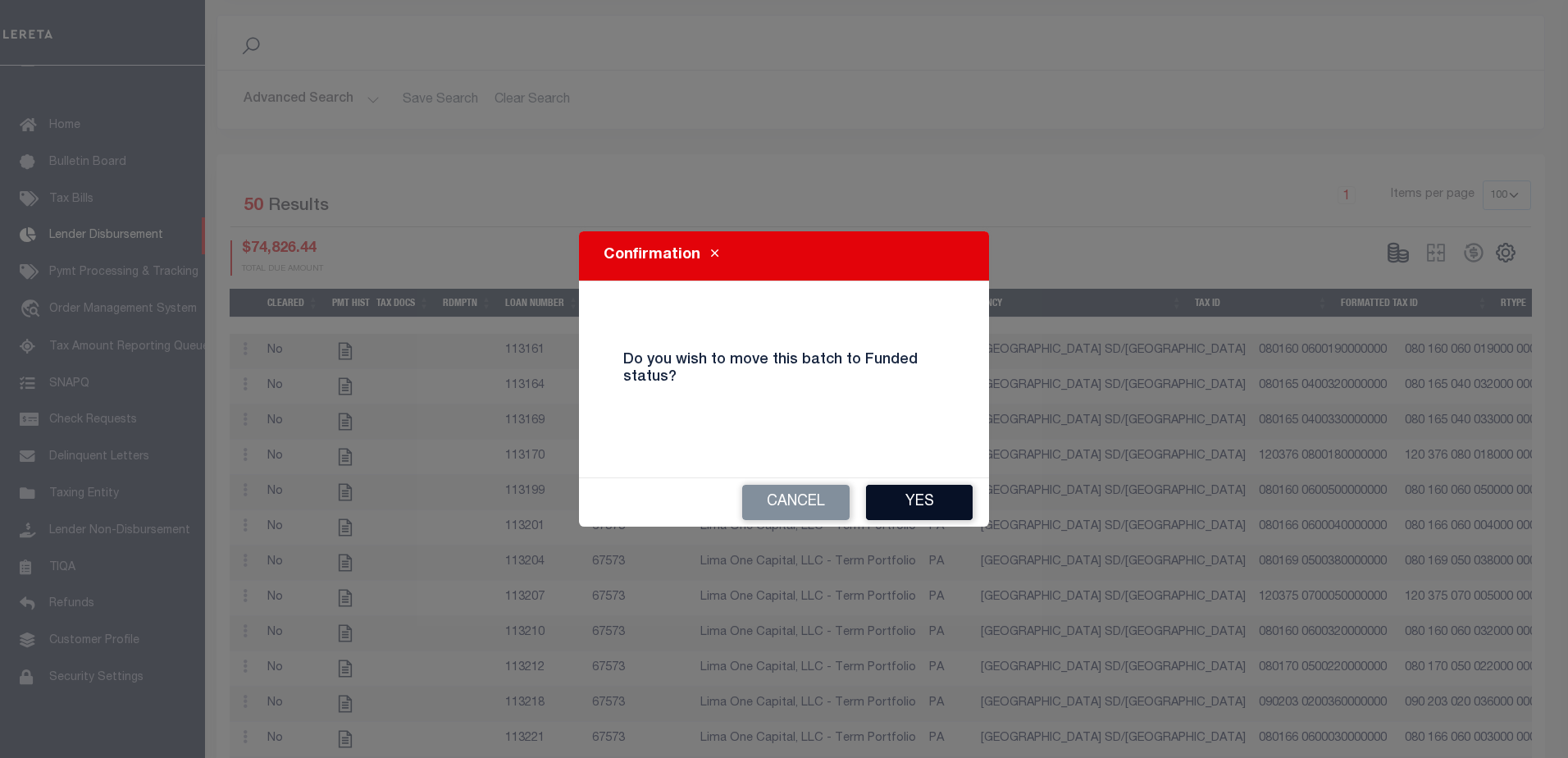
click at [936, 499] on button "Yes" at bounding box center [919, 503] width 107 height 35
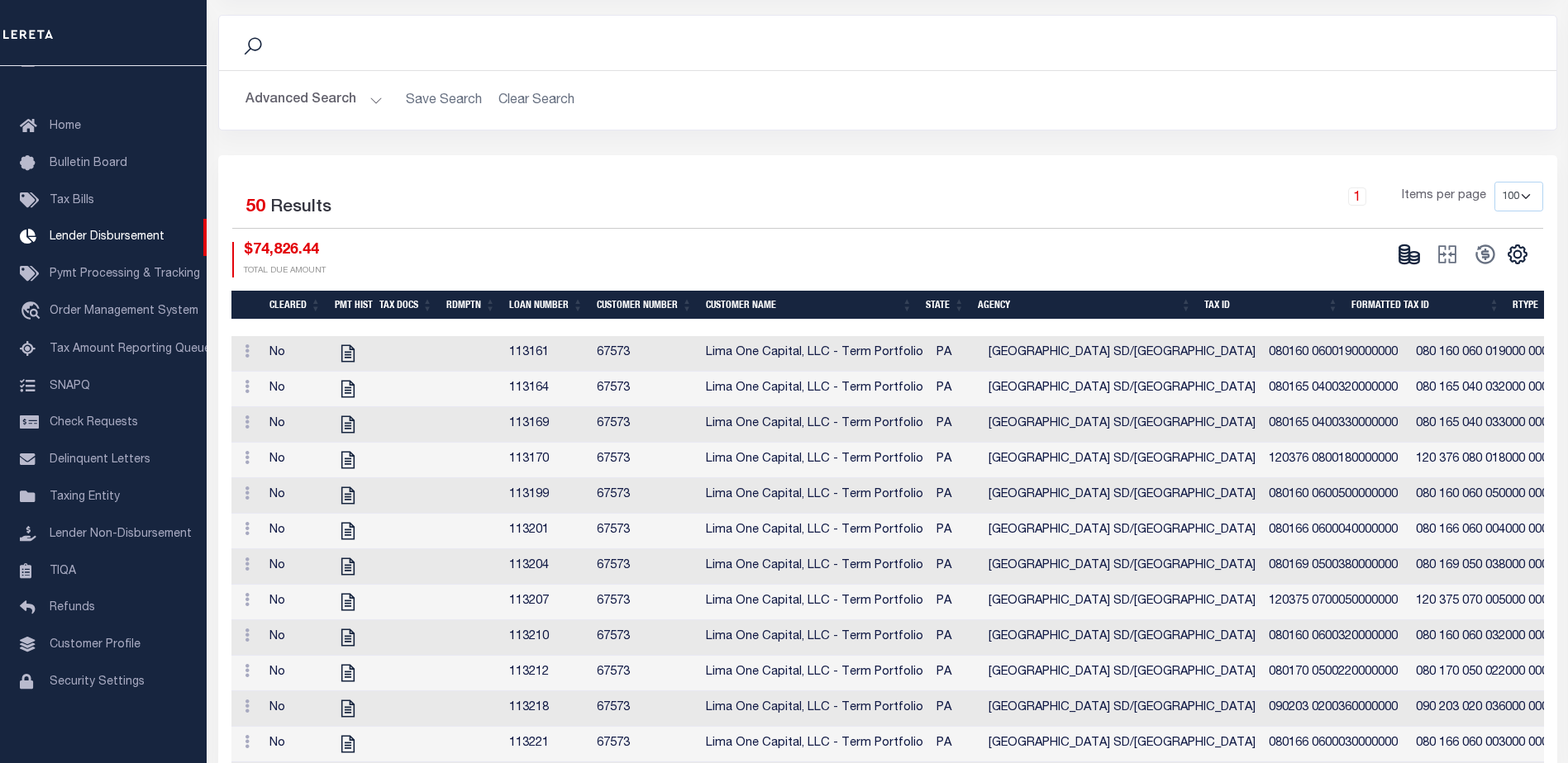
type input "$74,826.44"
type input "$0"
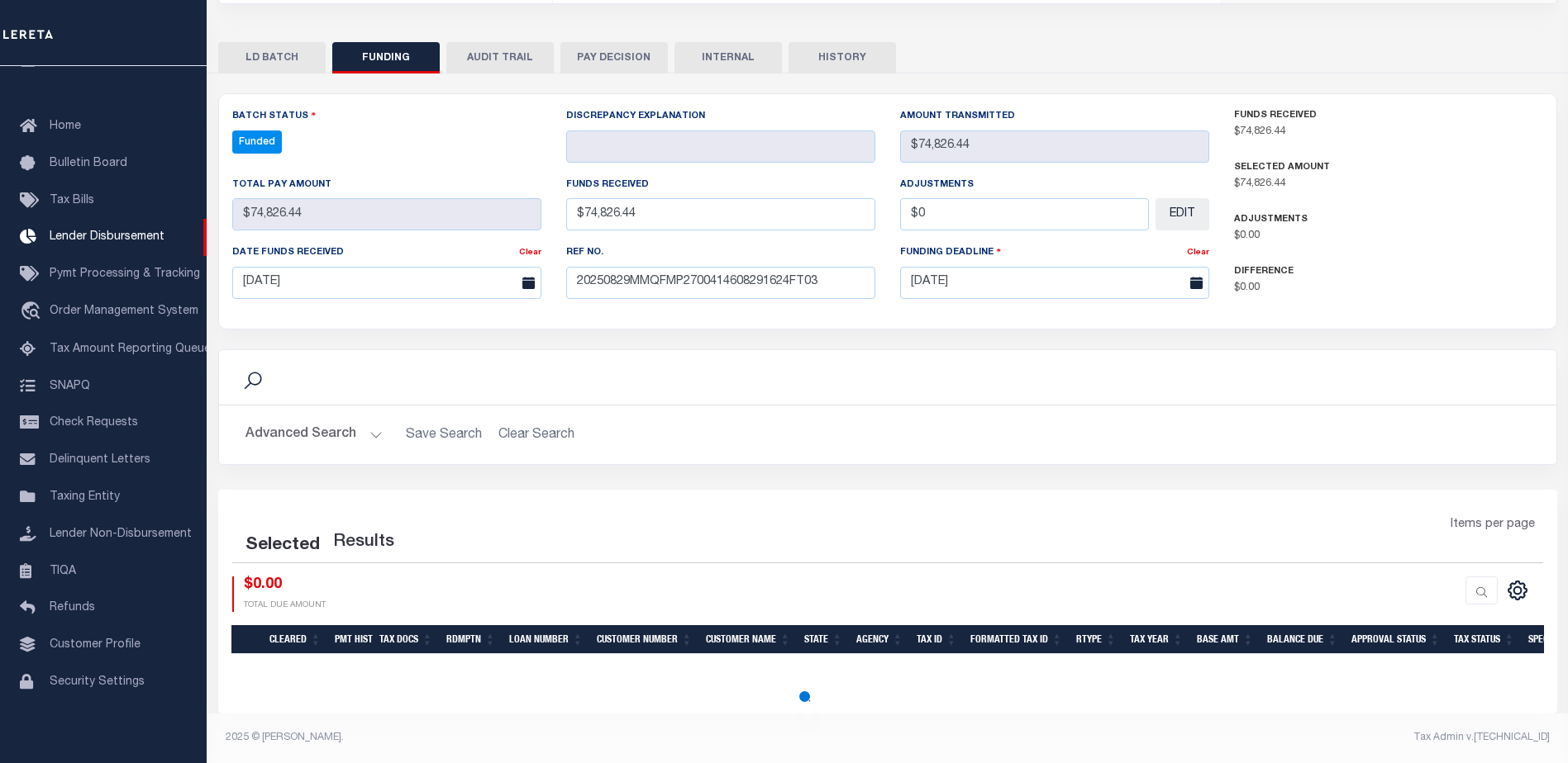
scroll to position [326, 0]
select select "100"
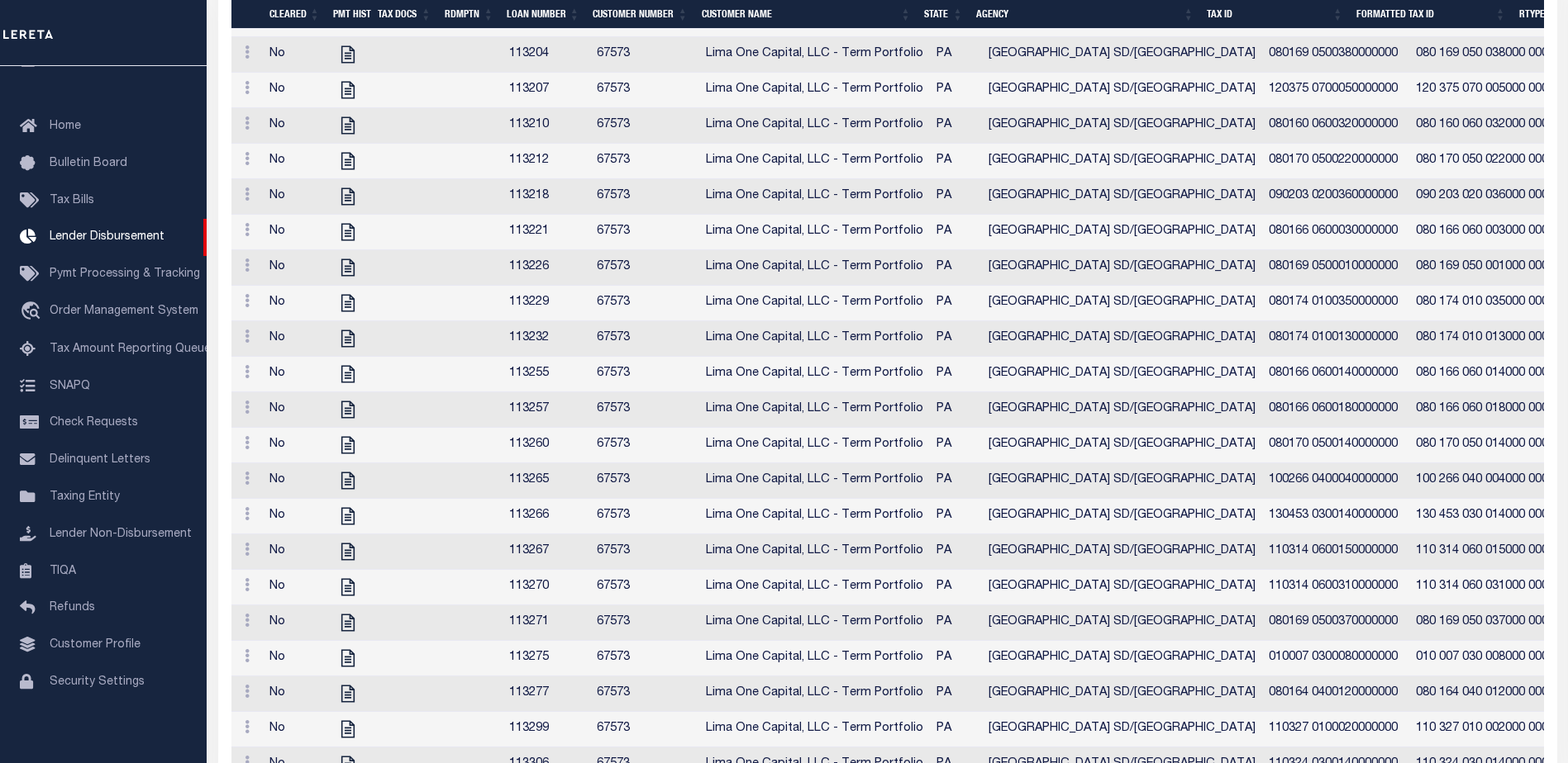
scroll to position [743, 0]
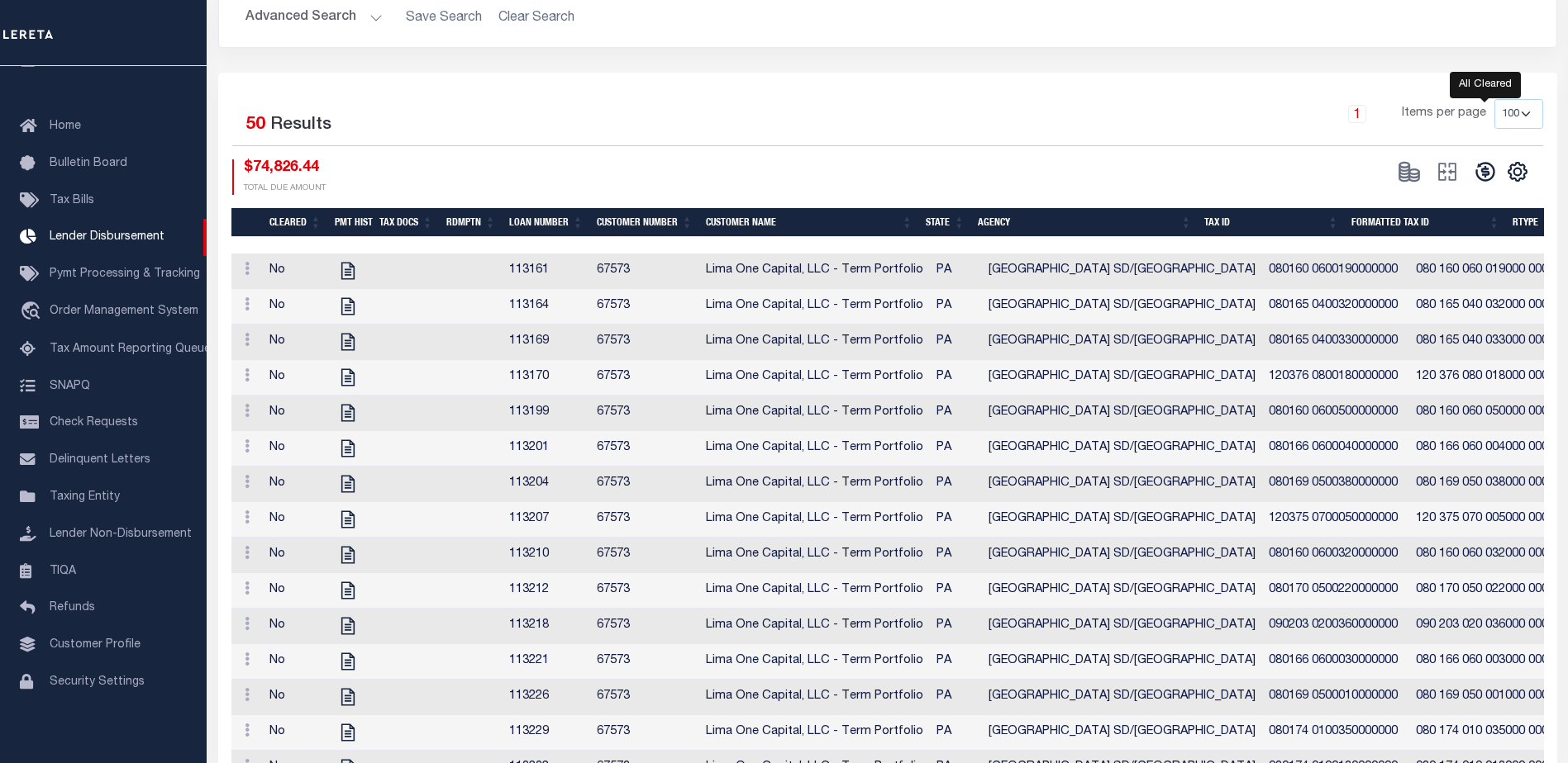
click at [1477, 172] on icon at bounding box center [1485, 171] width 19 height 19
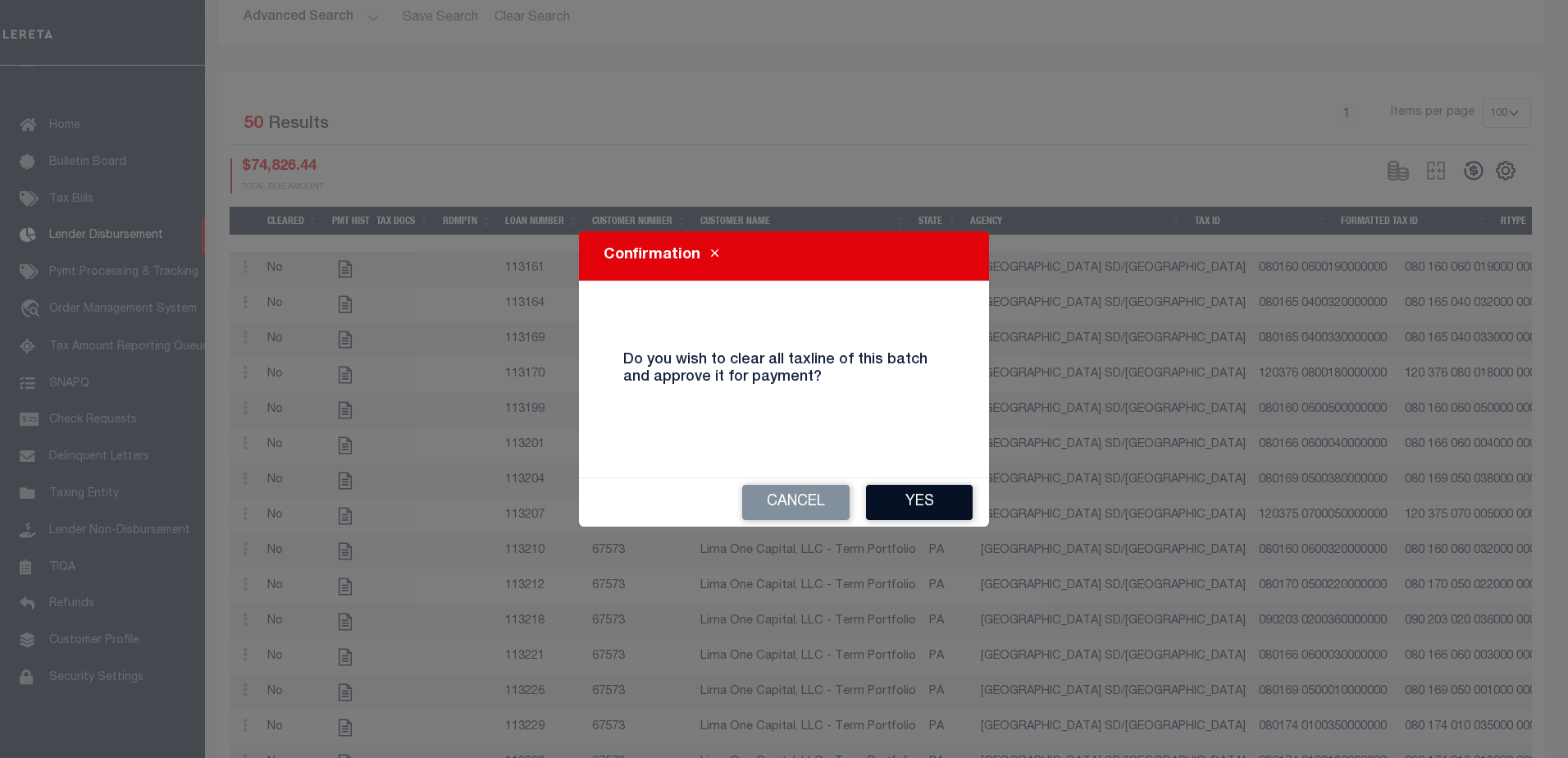
click at [913, 501] on button "Yes" at bounding box center [919, 503] width 107 height 35
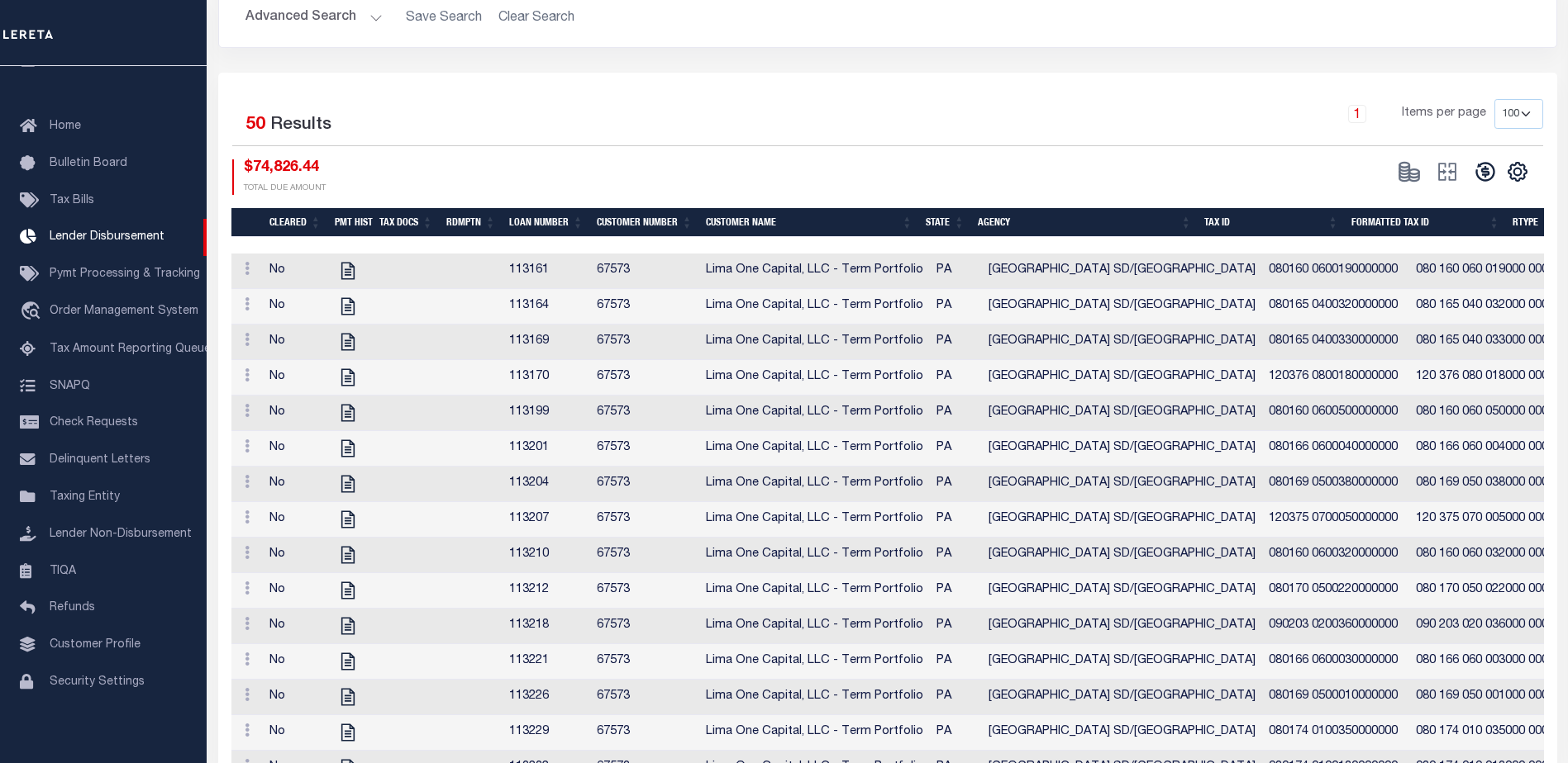
type input "$74,826.44"
type input "$0"
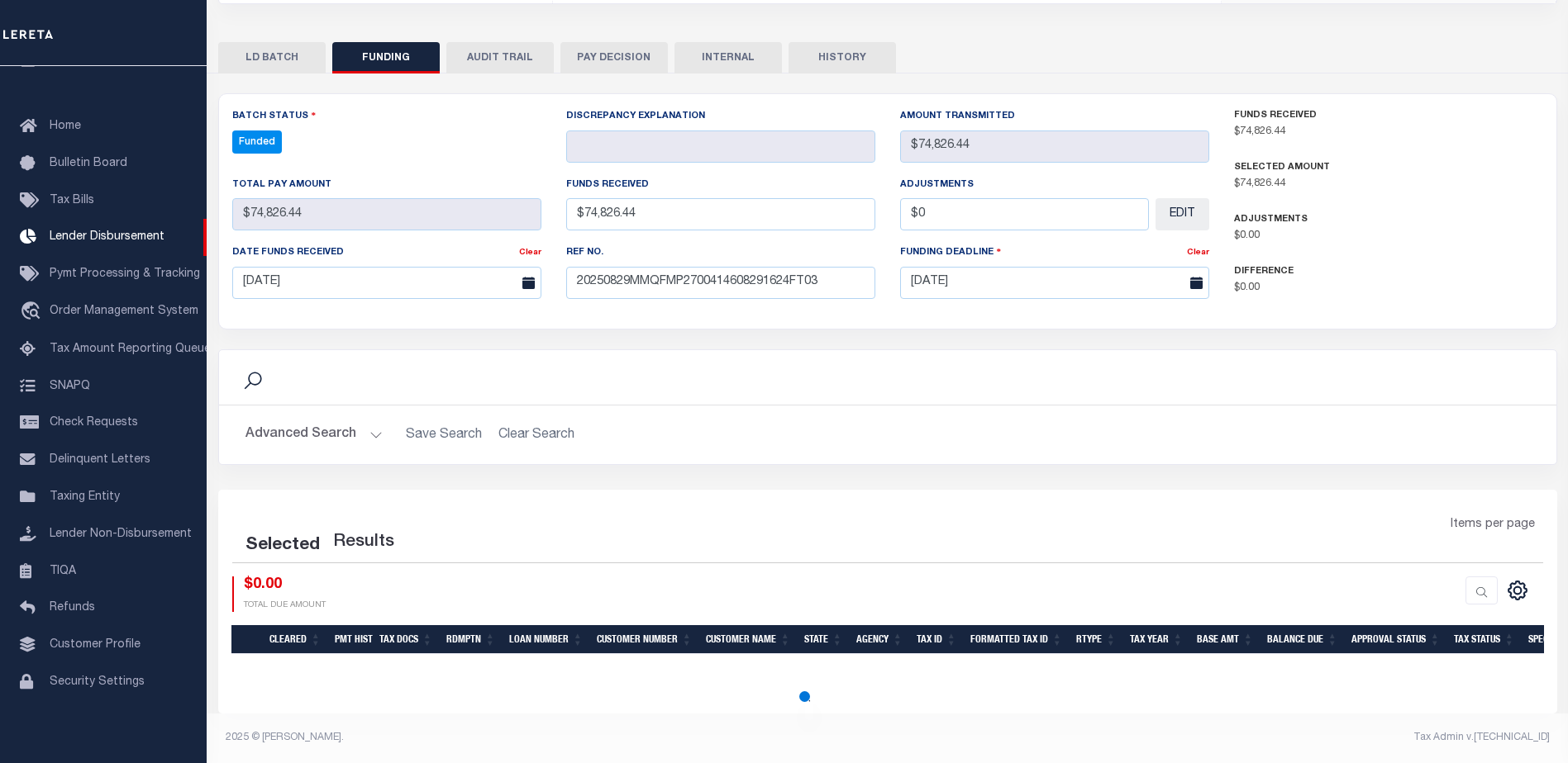
select select "100"
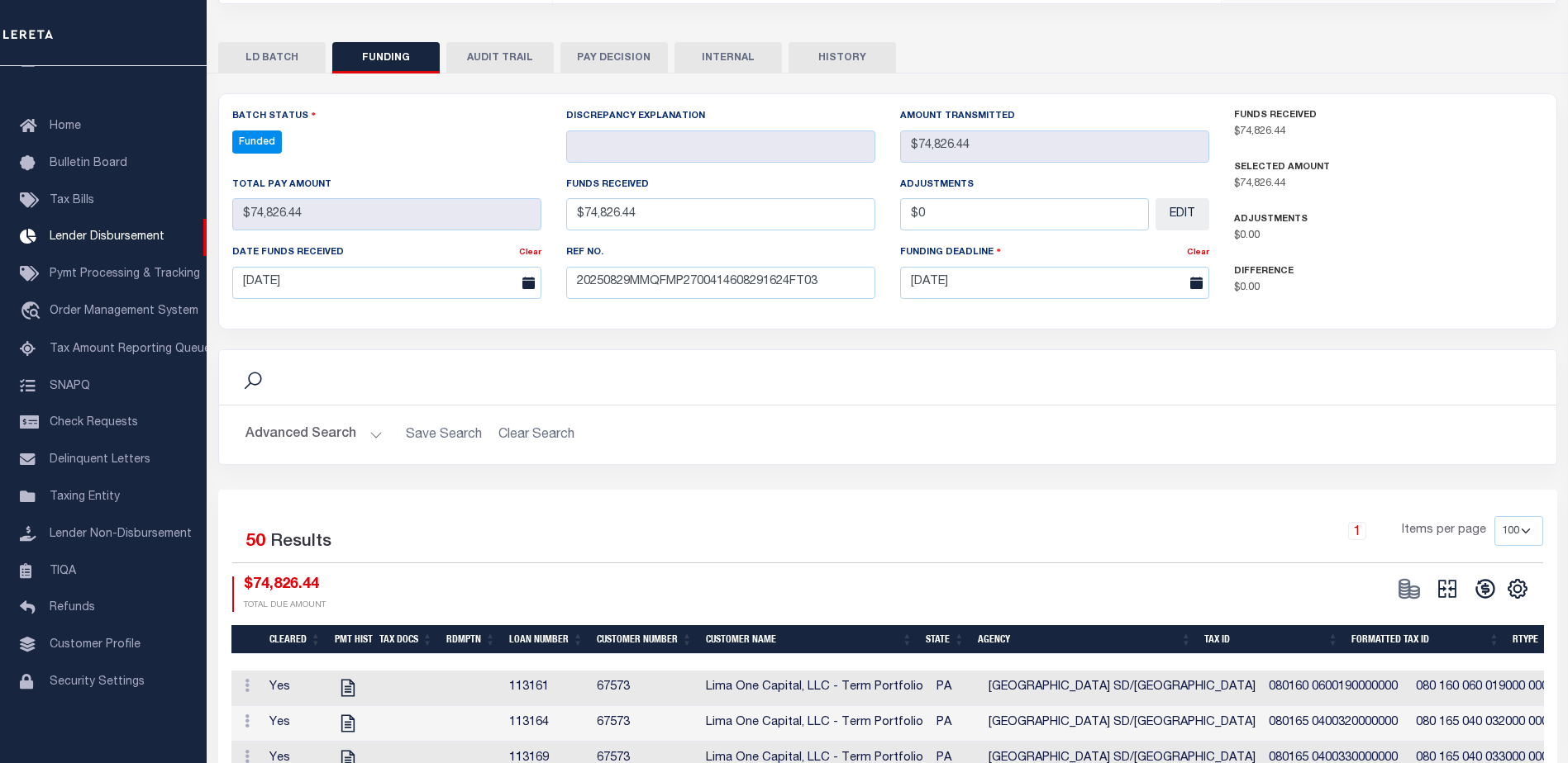
scroll to position [743, 0]
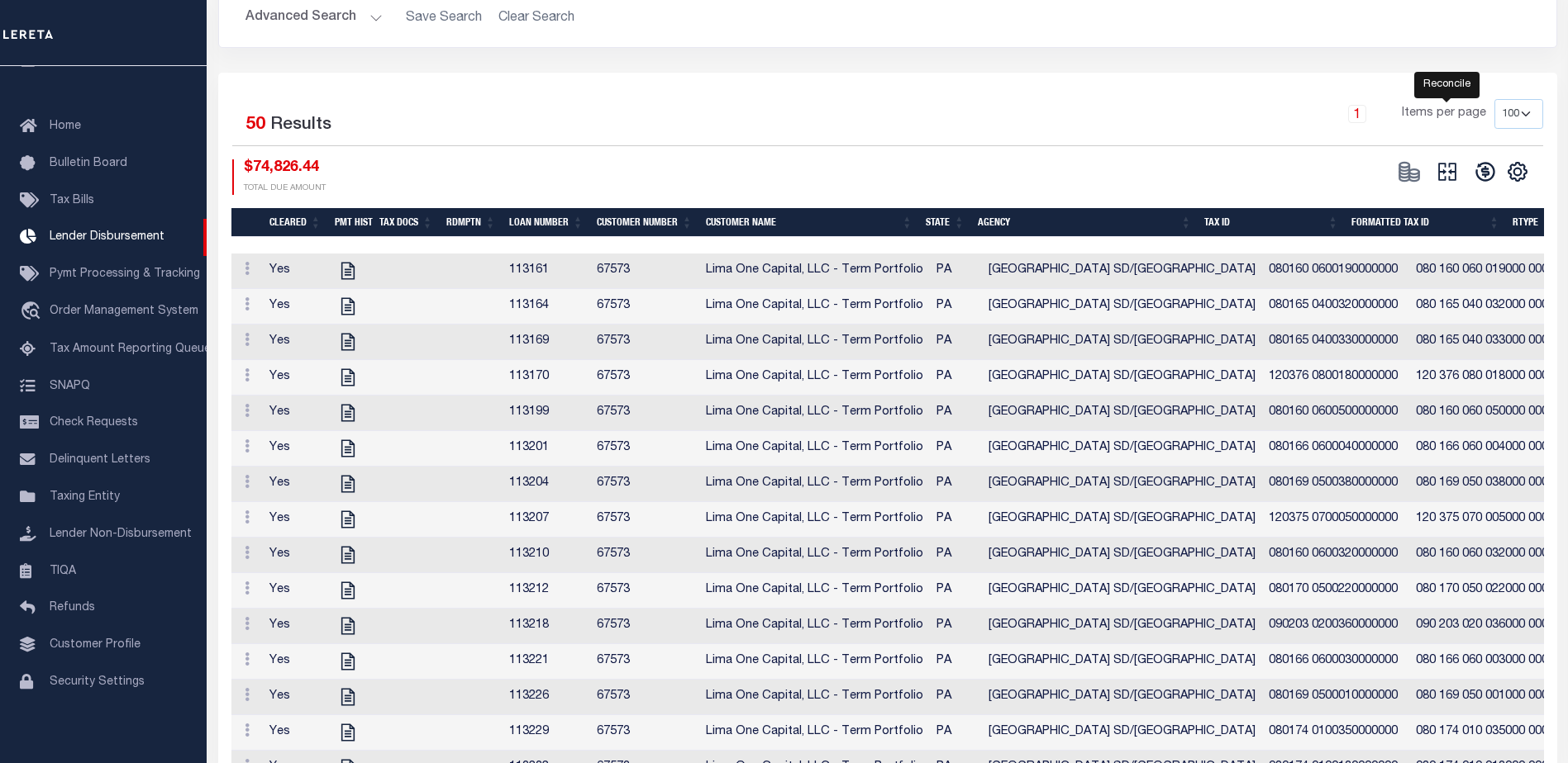
click at [1453, 166] on icon at bounding box center [1447, 172] width 23 height 23
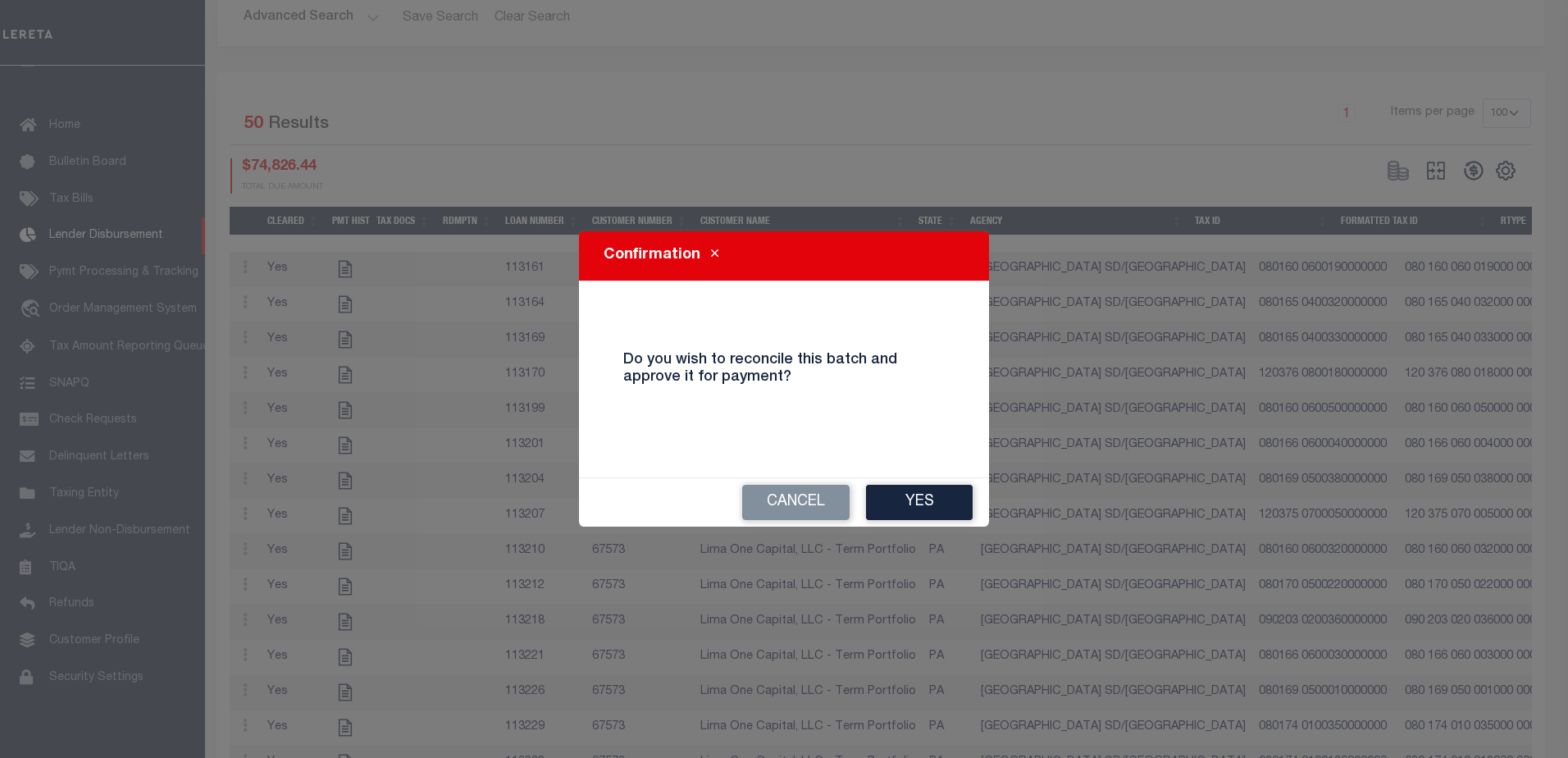
drag, startPoint x: 934, startPoint y: 501, endPoint x: 925, endPoint y: 481, distance: 21.9
click at [935, 501] on button "Yes" at bounding box center [919, 503] width 107 height 35
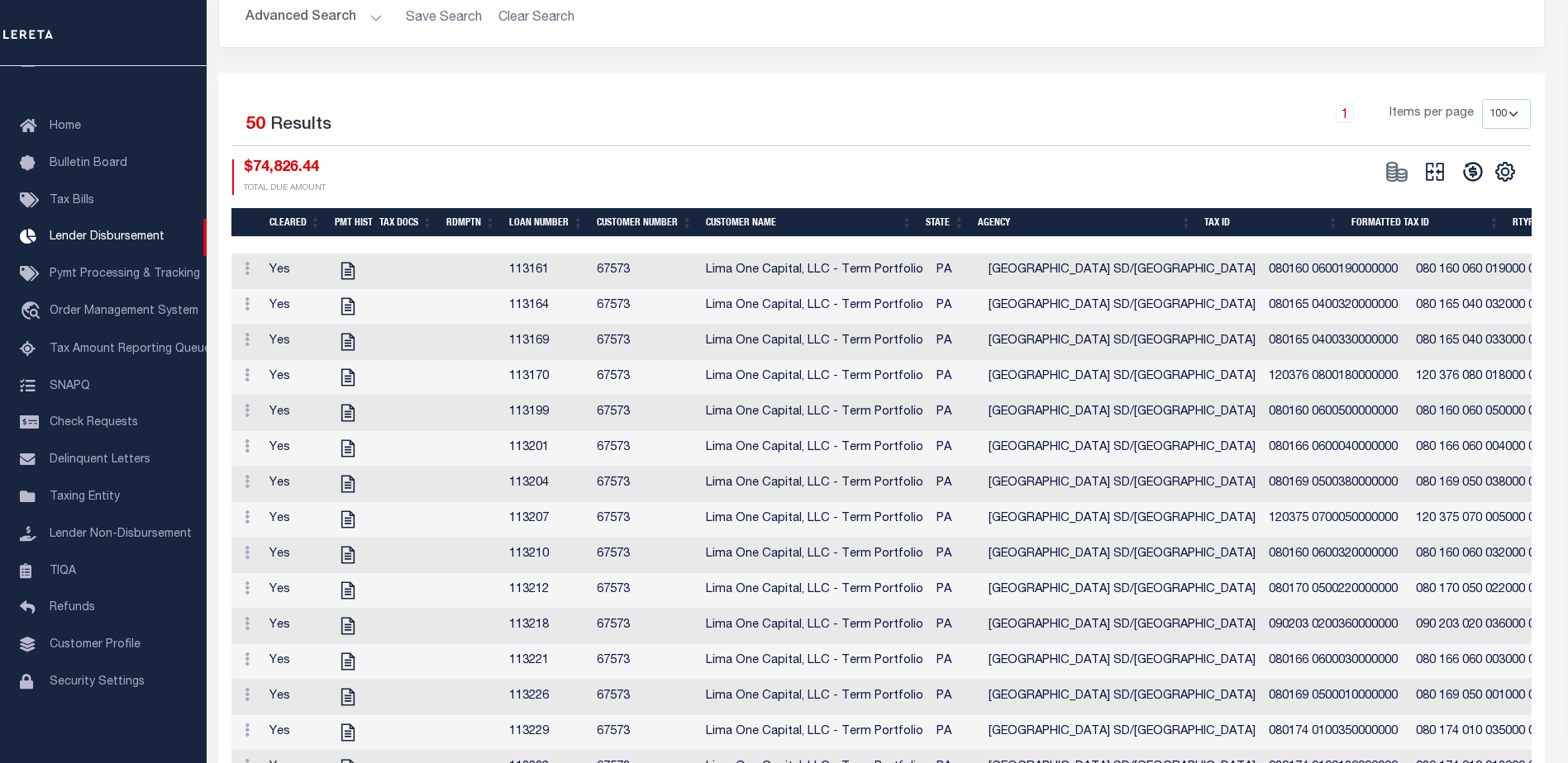
type input "$74,826.44"
type input "$0"
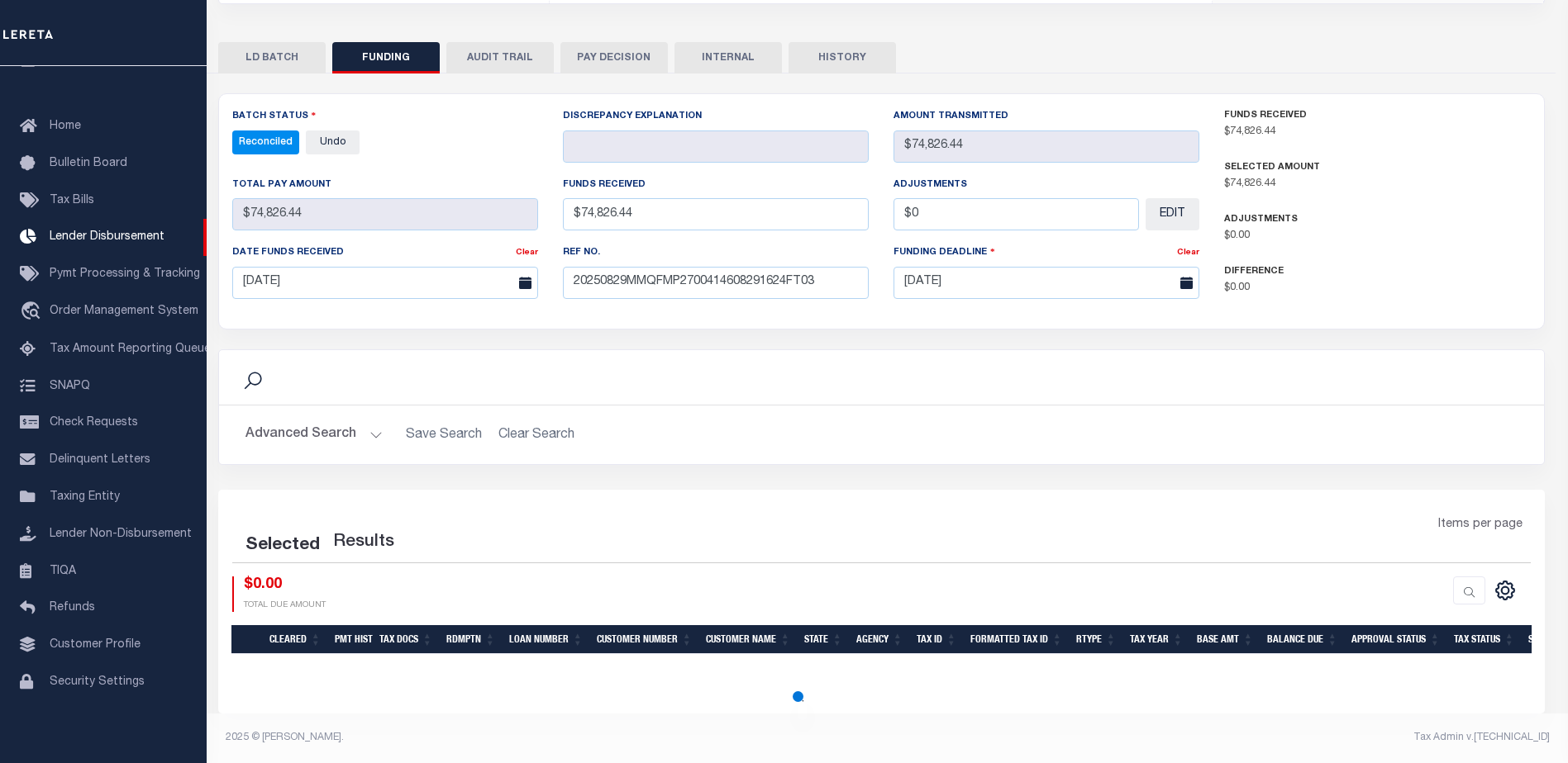
scroll to position [17, 0]
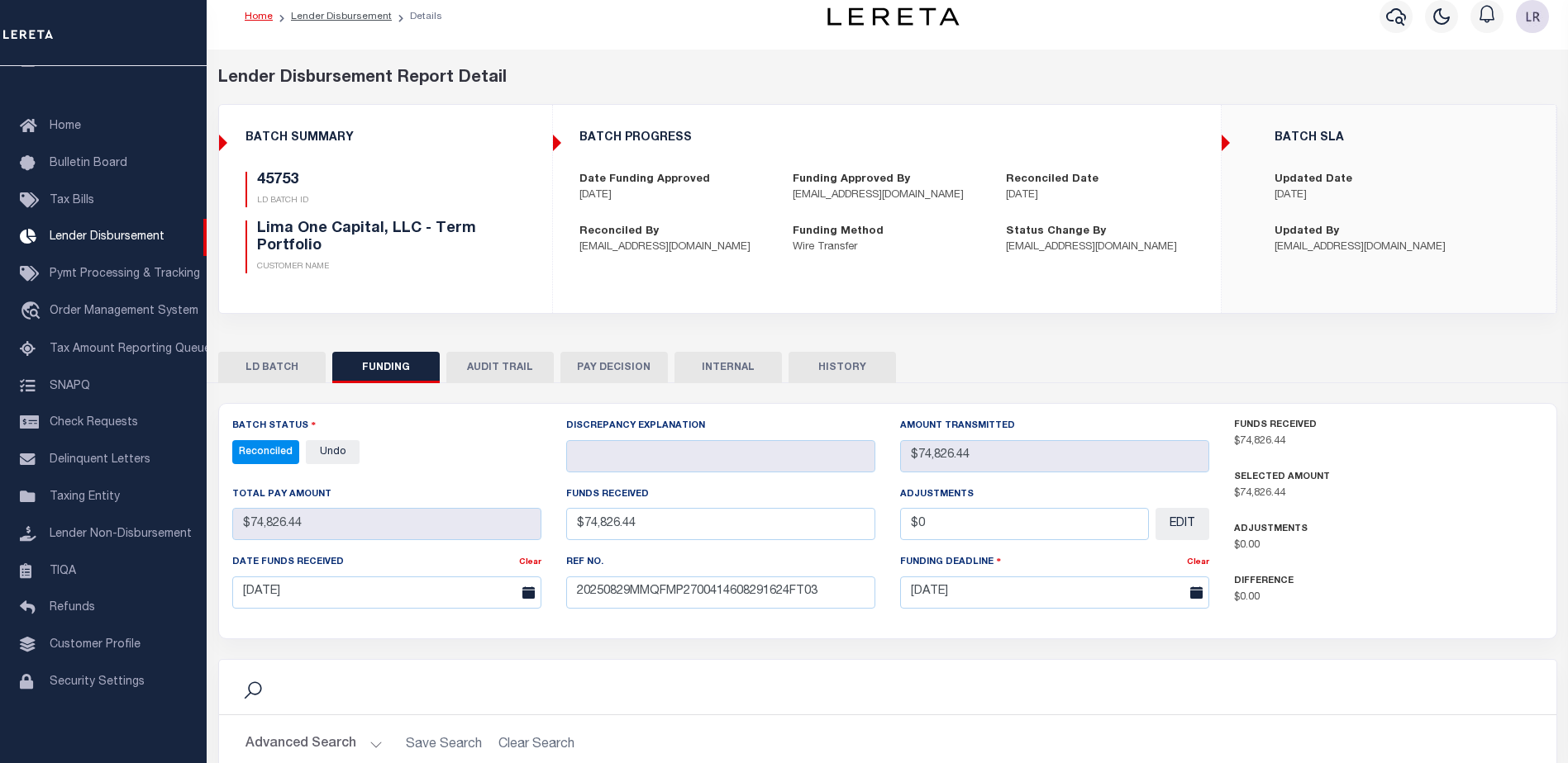
select select "100"
click at [764, 367] on button "INTERNAL" at bounding box center [728, 368] width 107 height 32
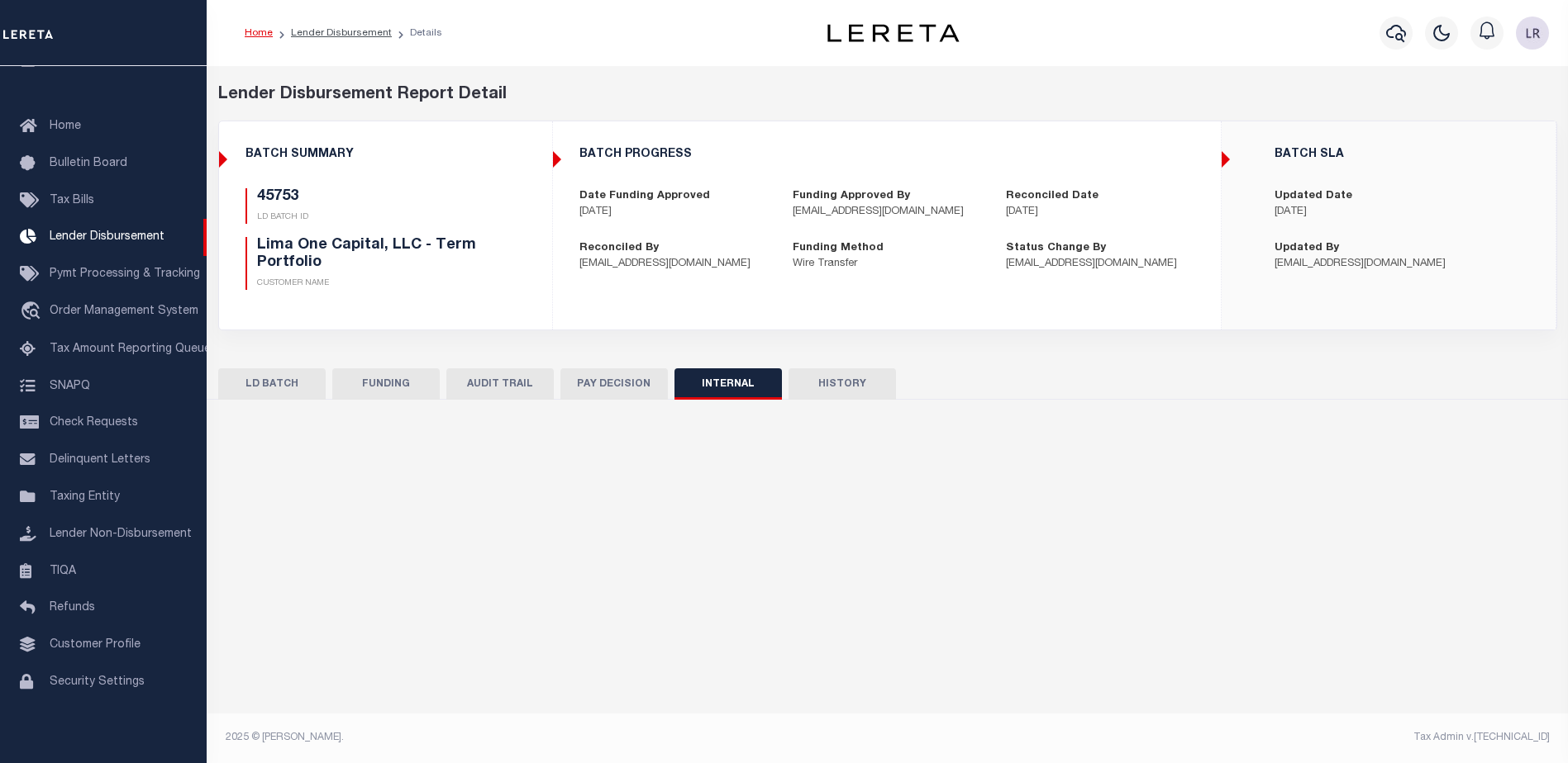
scroll to position [0, 0]
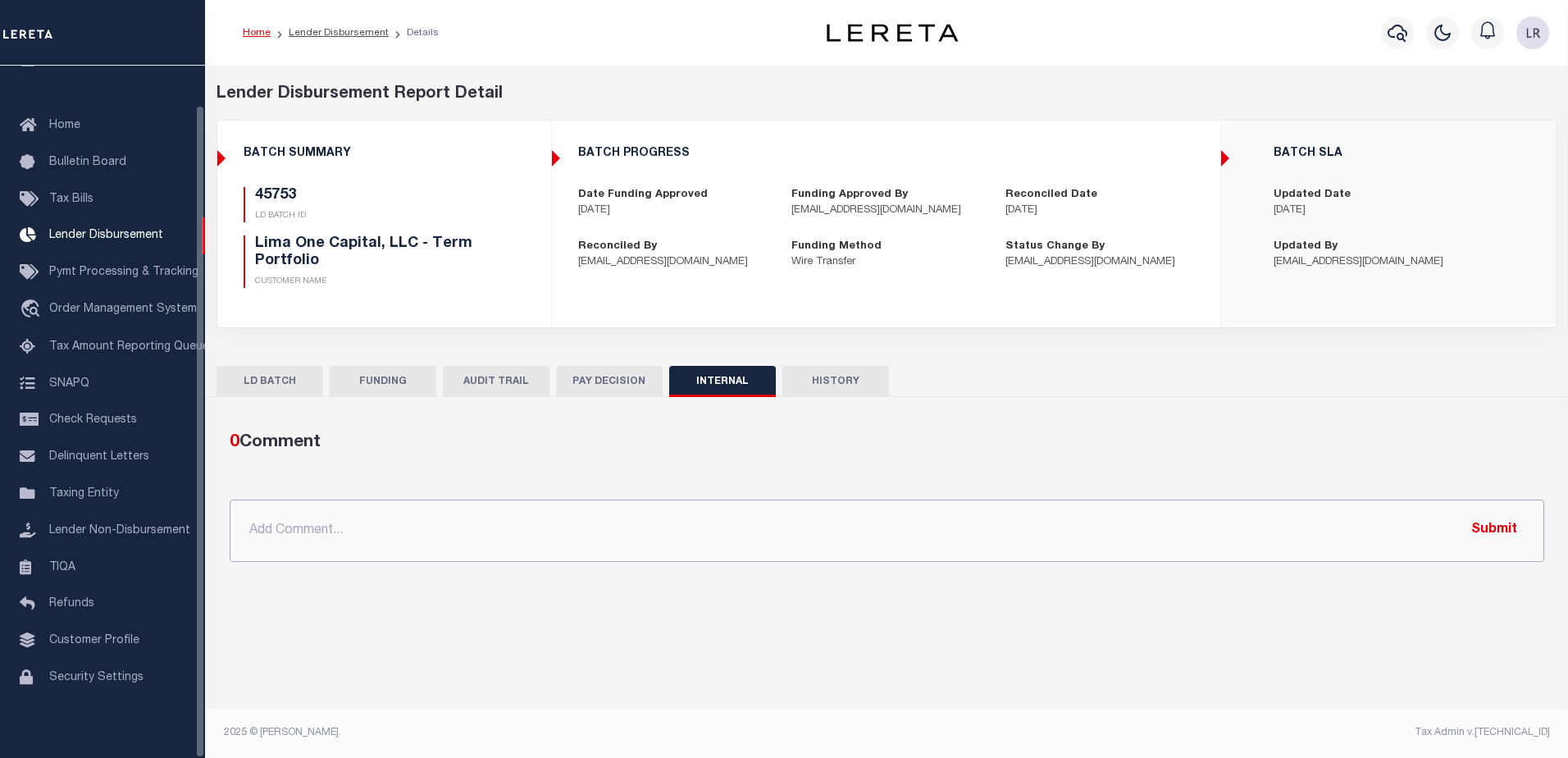
click at [869, 529] on input "text" at bounding box center [887, 531] width 1315 height 62
paste input ""ORG AMT - $95618.34 45789 - $1018.84 45833 - $4694.17 45845 - $2288.17 45867 -…"
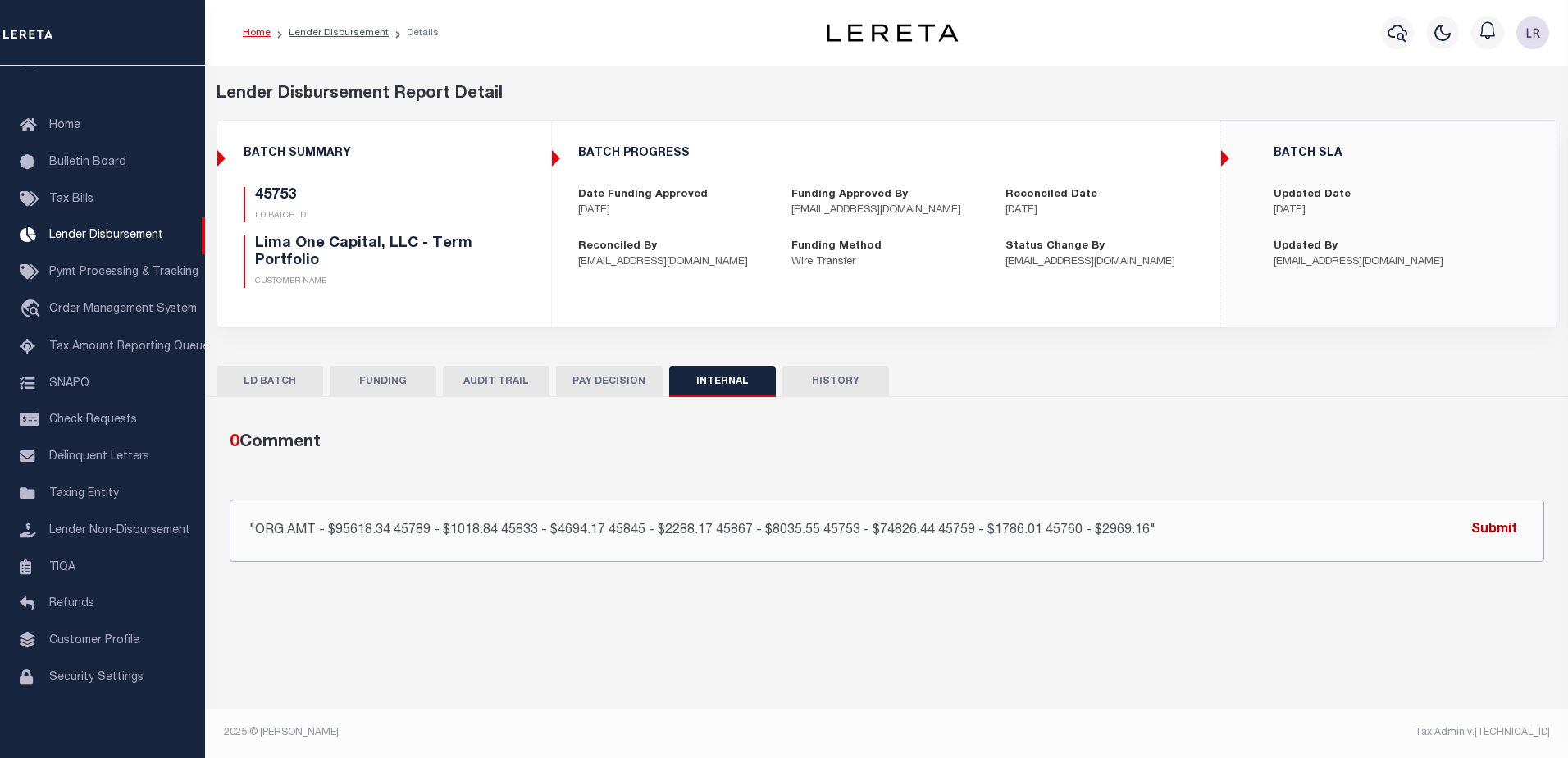
type input ""ORG AMT - $95618.34 45789 - $1018.84 45833 - $4694.17 45845 - $2288.17 45867 -…"
click at [1478, 530] on button "Submit" at bounding box center [1494, 531] width 68 height 33
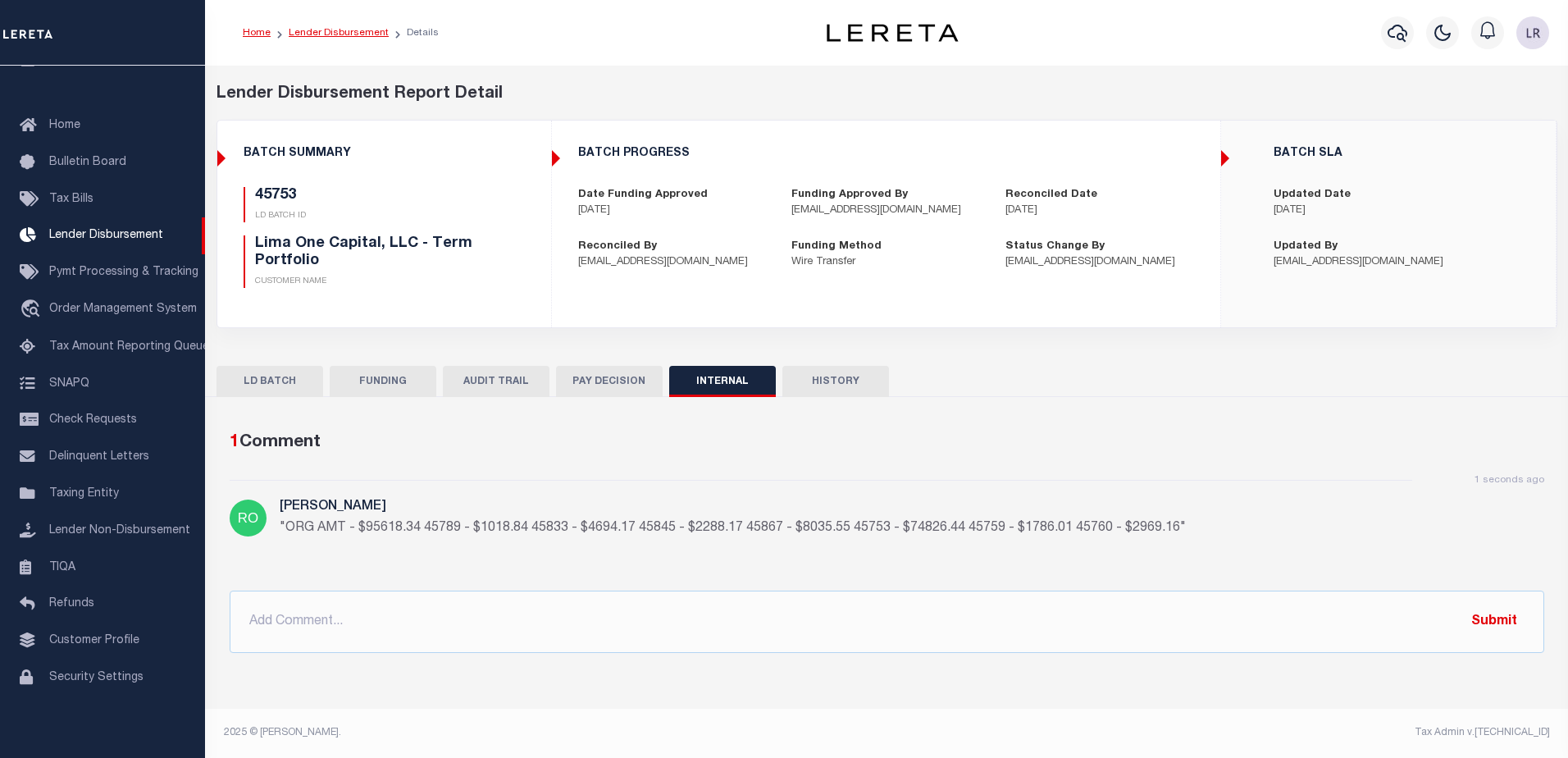
click at [327, 33] on link "Lender Disbursement" at bounding box center [338, 32] width 100 height 10
checkbox input "true"
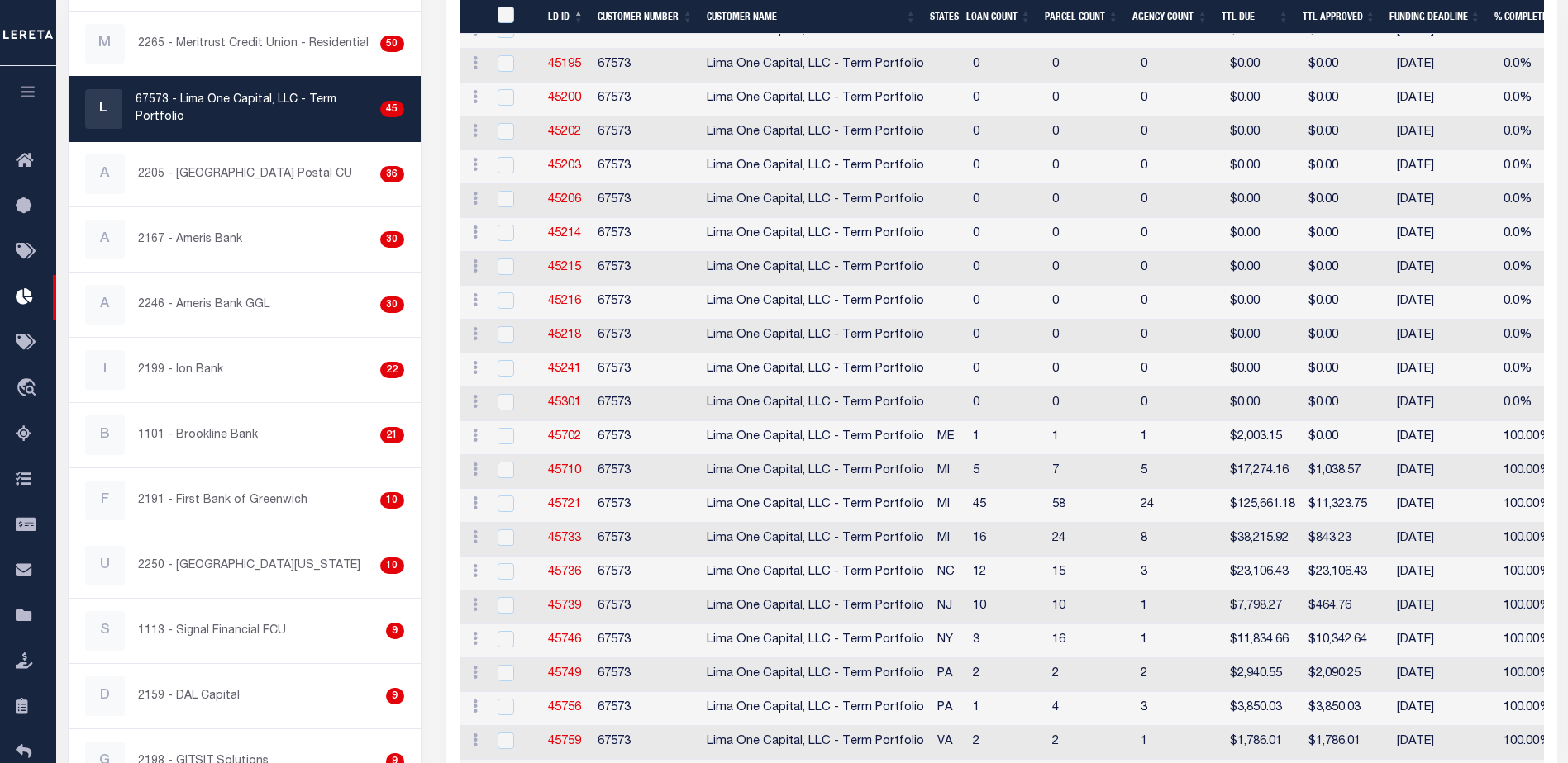
scroll to position [578, 0]
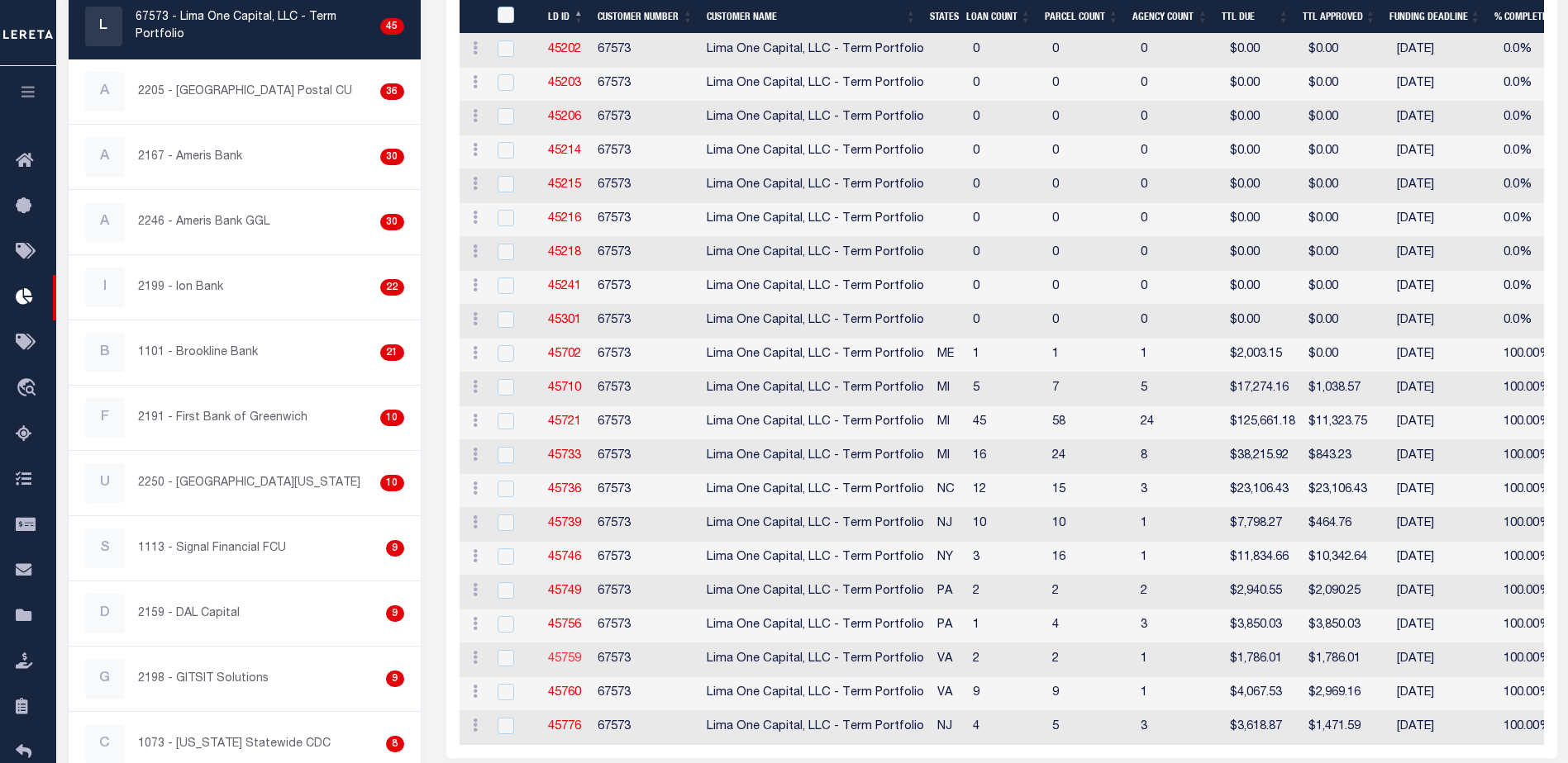
click at [577, 662] on link "45759" at bounding box center [563, 659] width 33 height 11
checkbox input "true"
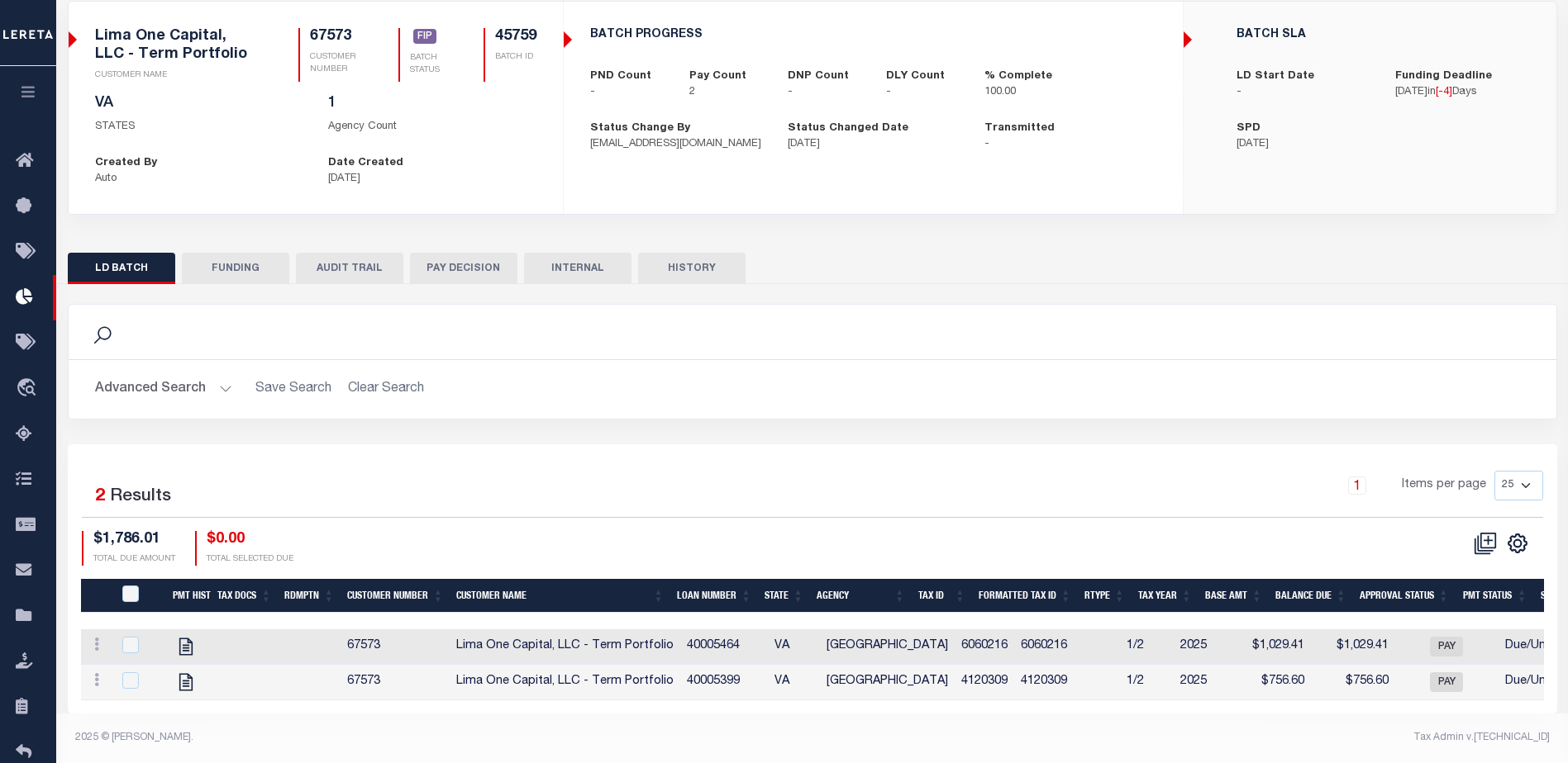
scroll to position [133, 0]
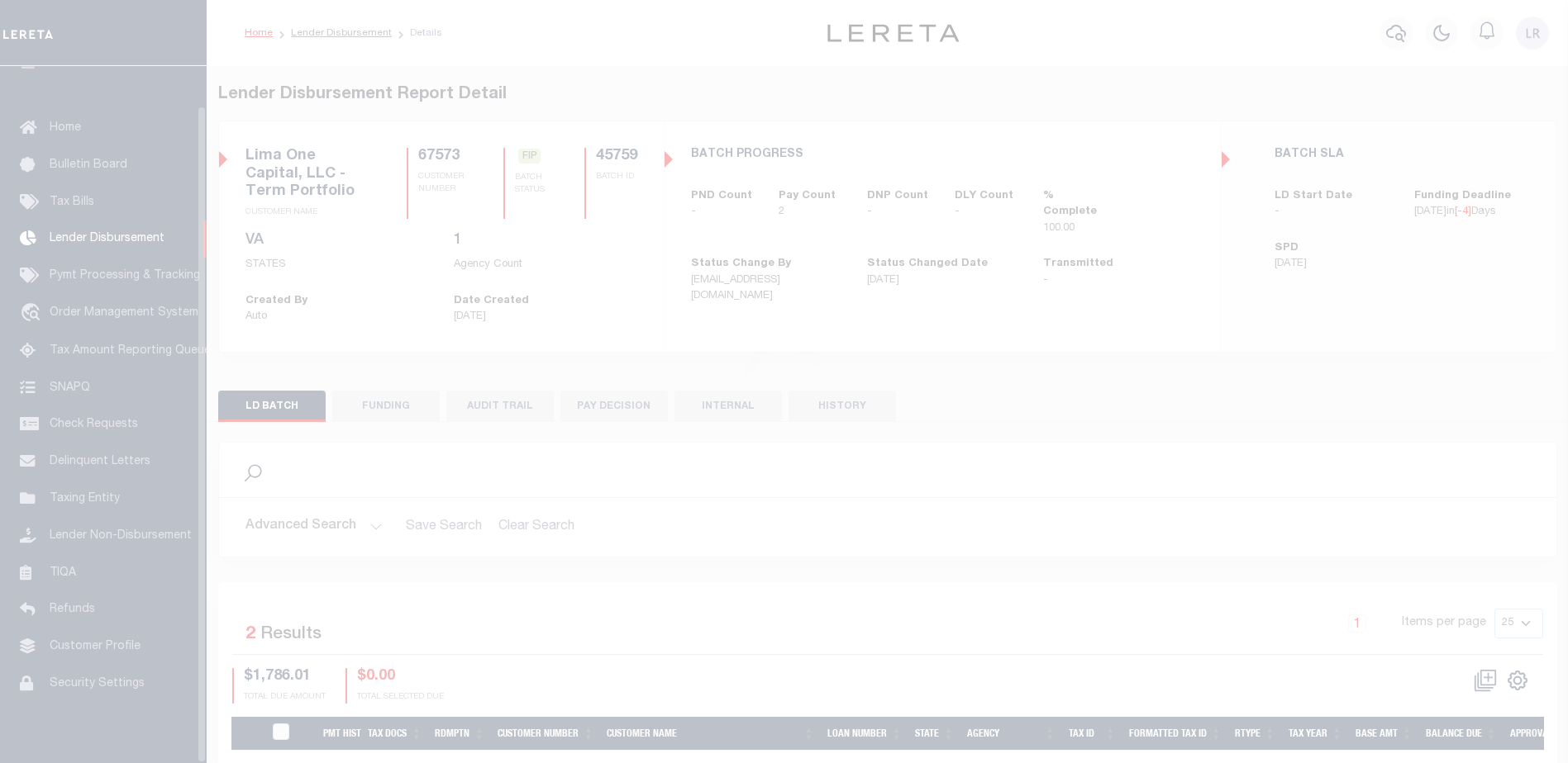
scroll to position [41, 0]
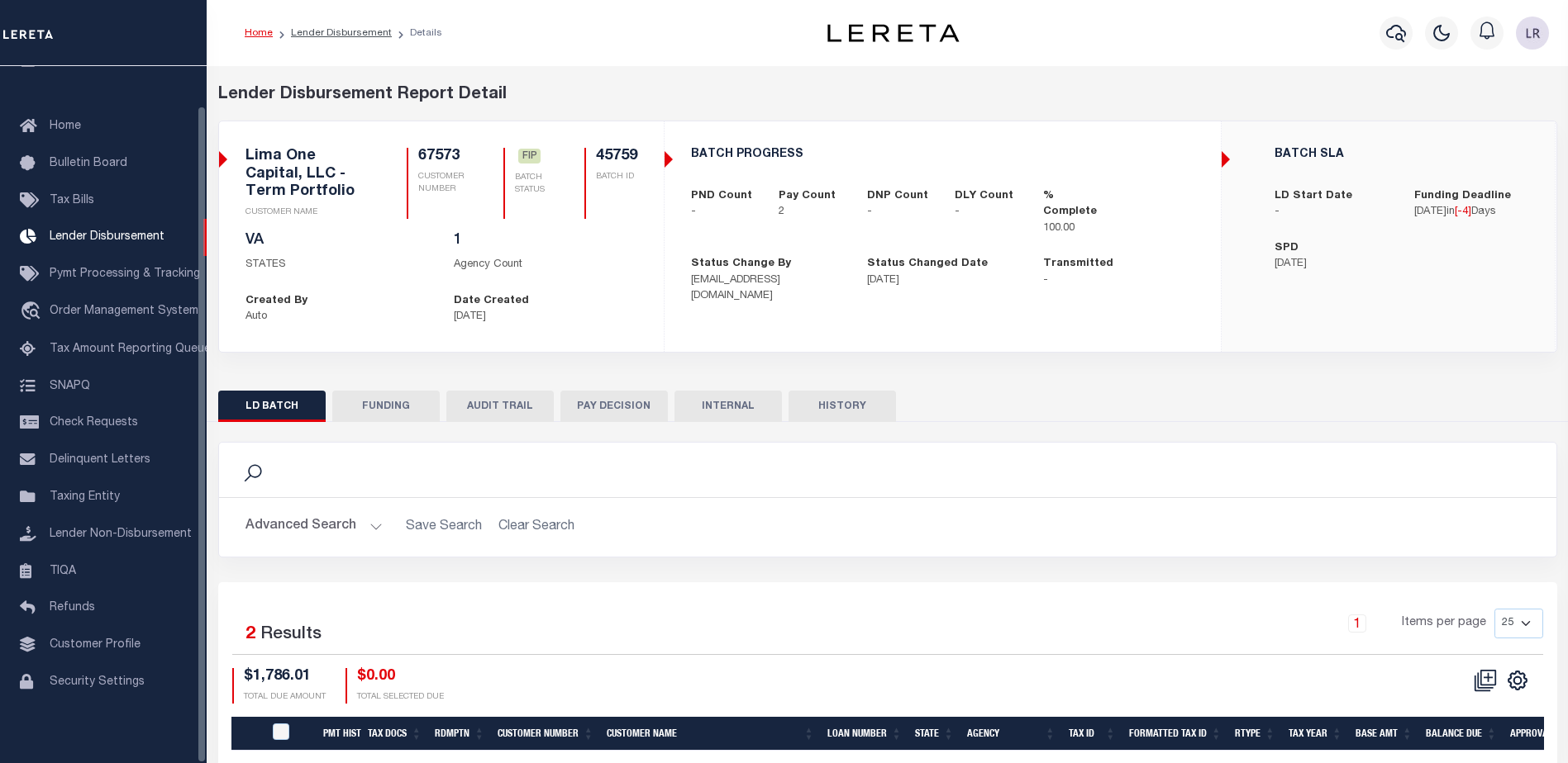
click at [383, 398] on button "FUNDING" at bounding box center [386, 406] width 107 height 32
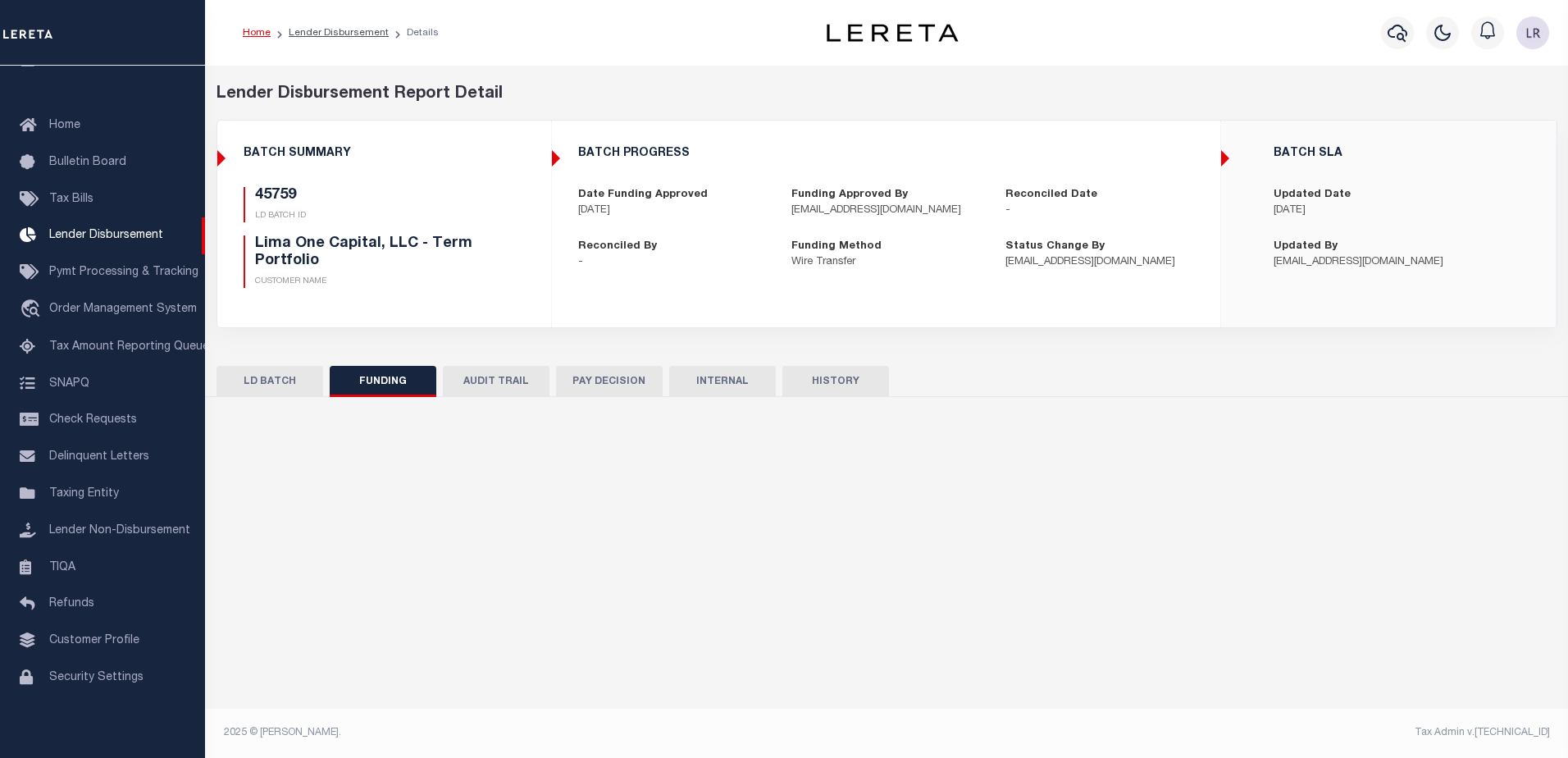
type input "$1,786.01"
type input "$0"
type input "[DATE]"
select select "100"
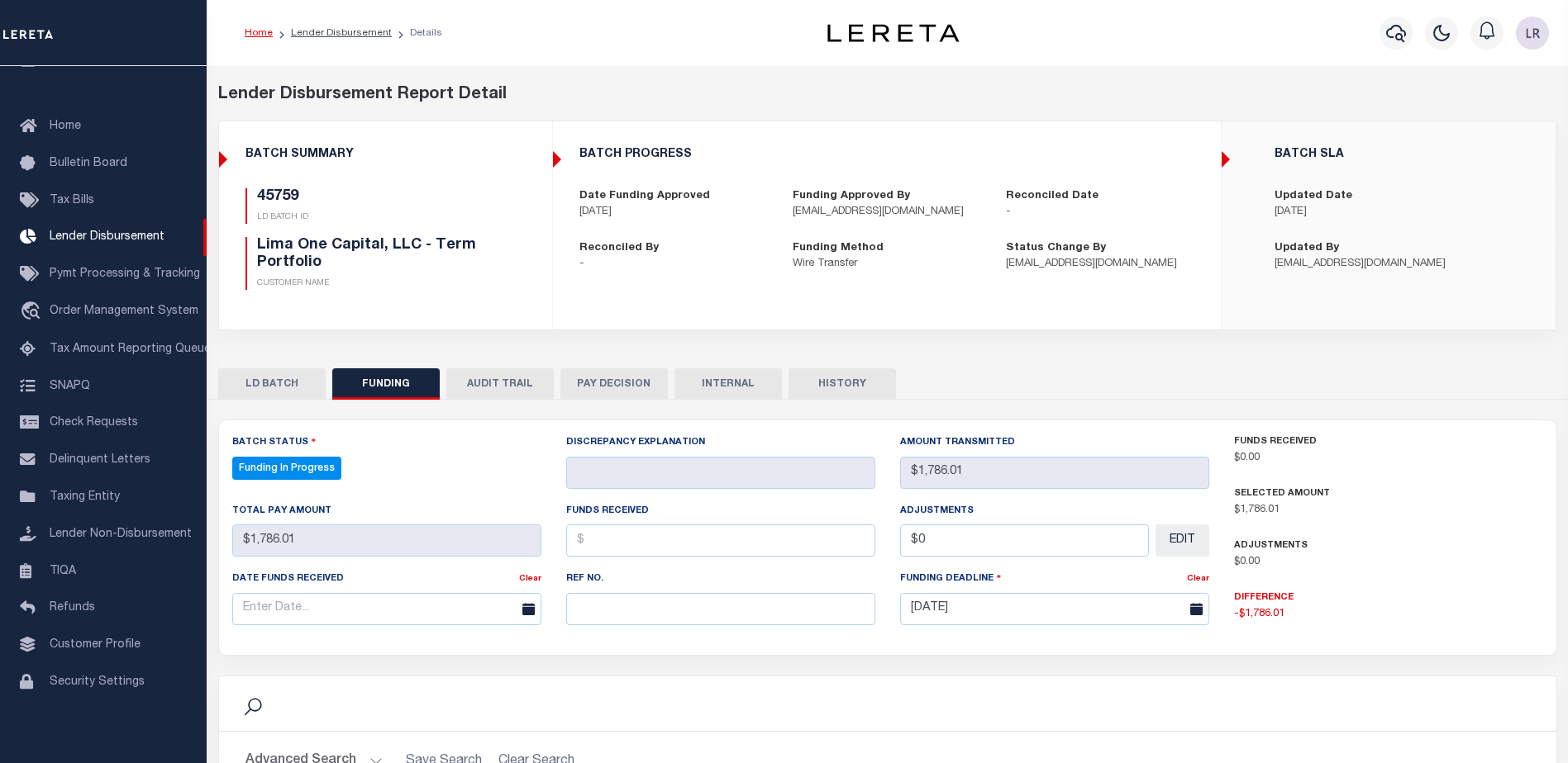
select select "100"
click at [658, 616] on input "text" at bounding box center [720, 609] width 309 height 32
paste input "20250829MMQFMP2700414608291624FT03"
type input "20250829MMQFMP2700414608291624FT03"
click at [627, 550] on input "text" at bounding box center [720, 541] width 309 height 32
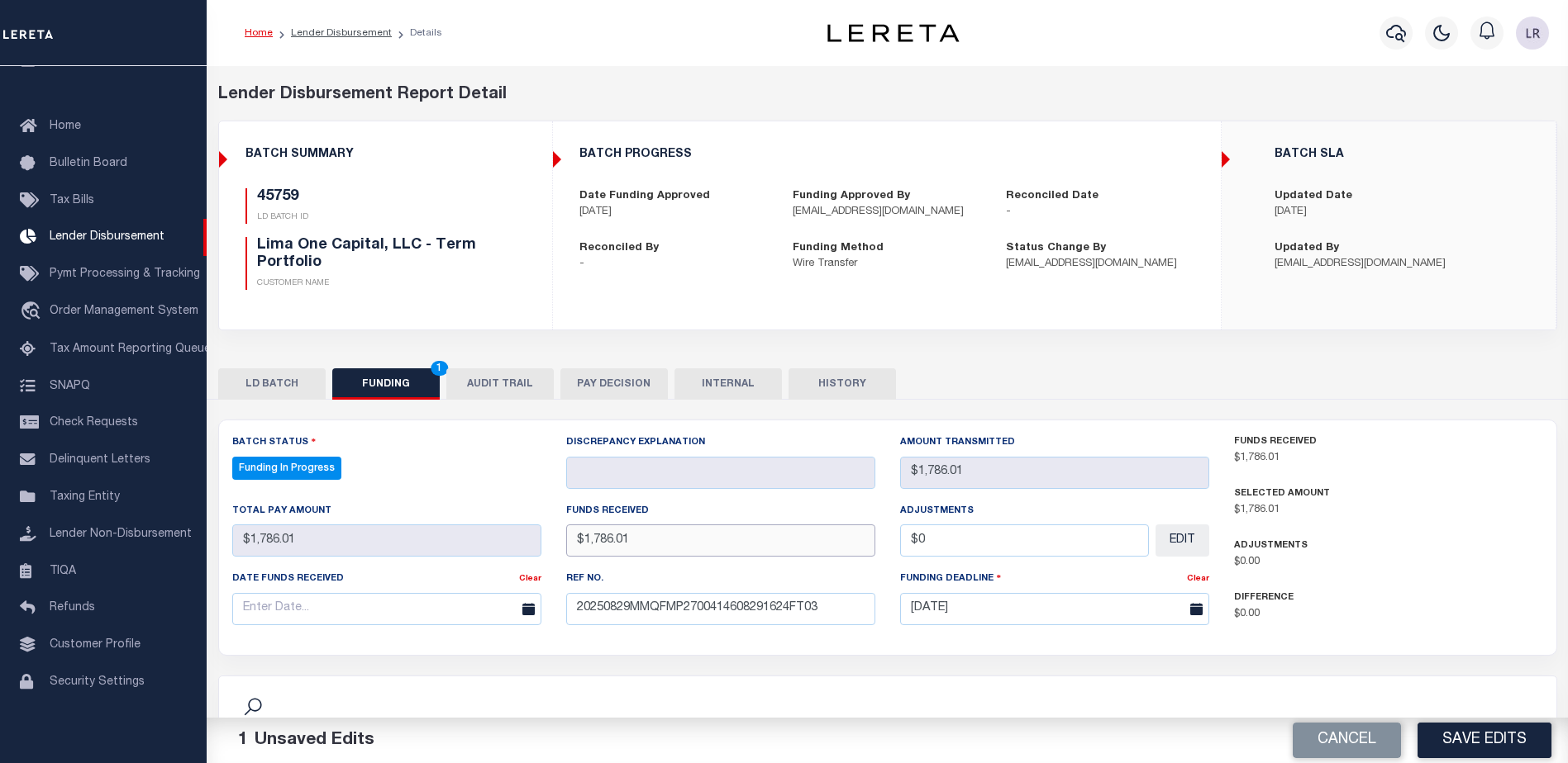
type input "$1,786.01"
click at [477, 616] on input "text" at bounding box center [387, 609] width 309 height 32
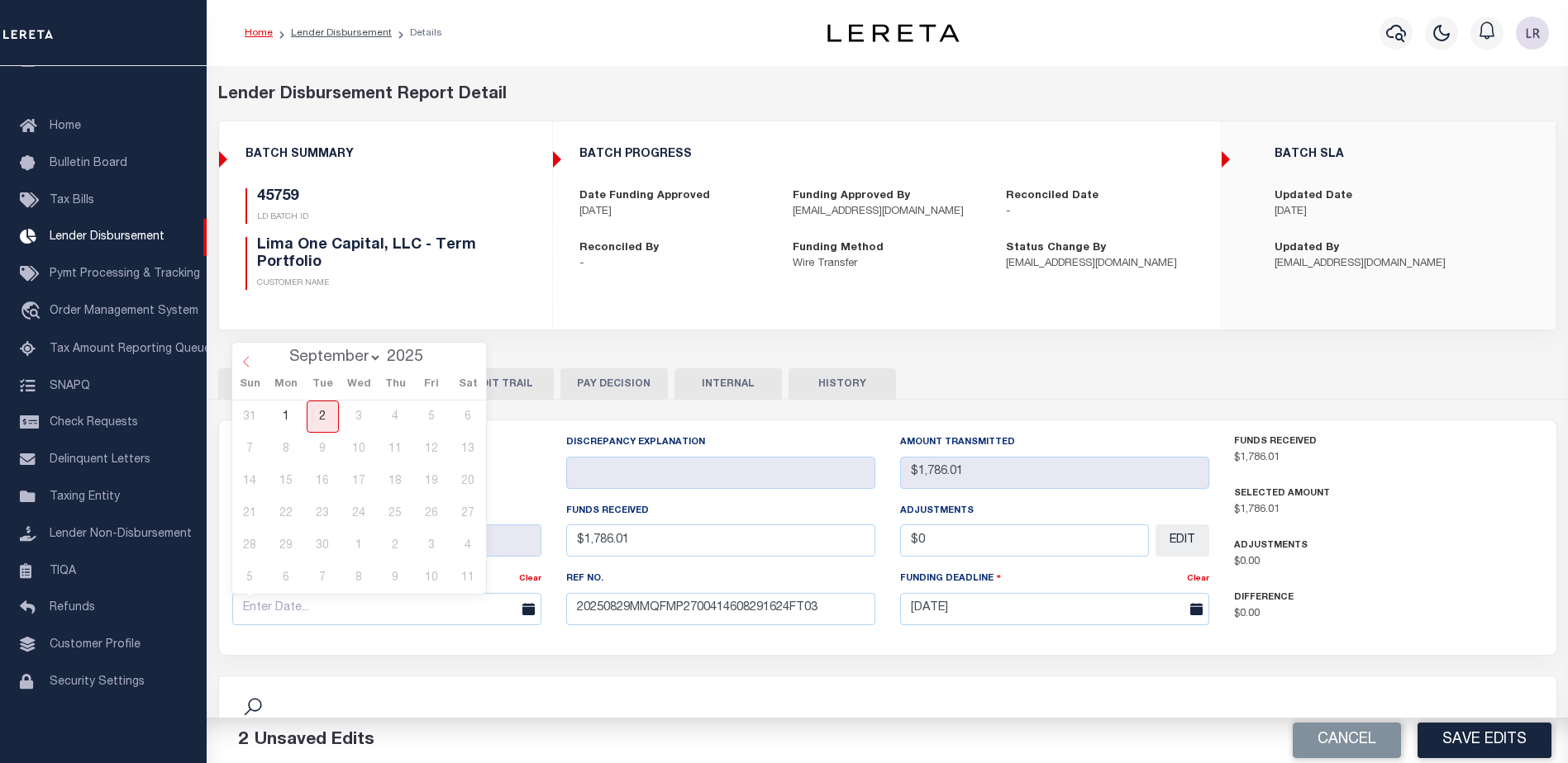
click at [251, 362] on icon at bounding box center [246, 361] width 11 height 11
select select "7"
click at [443, 550] on span "29" at bounding box center [432, 545] width 32 height 32
type input "[DATE]"
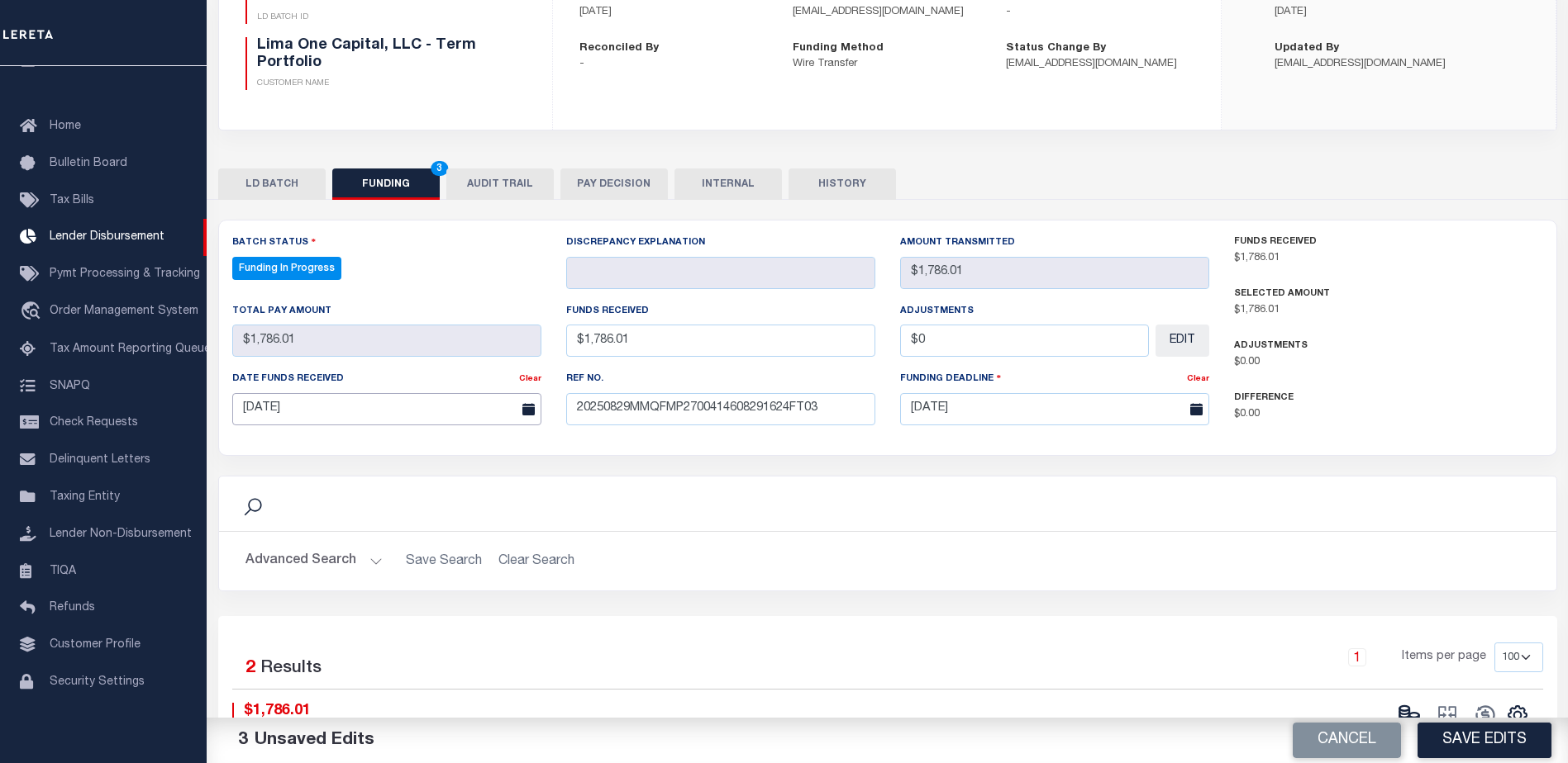
scroll to position [247, 0]
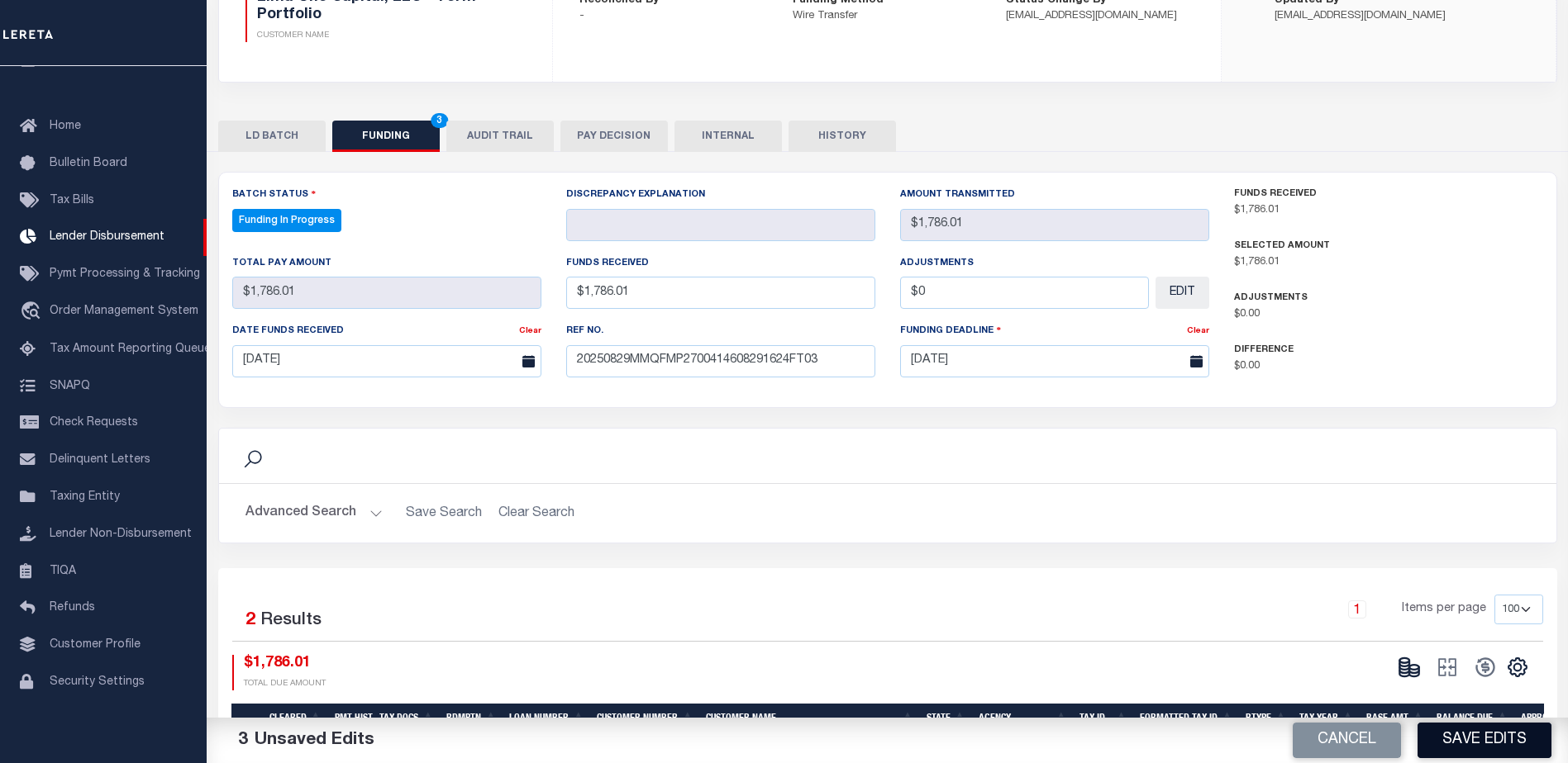
click at [1492, 749] on button "Save Edits" at bounding box center [1484, 741] width 134 height 35
type input "$1,786.01"
type input "$0"
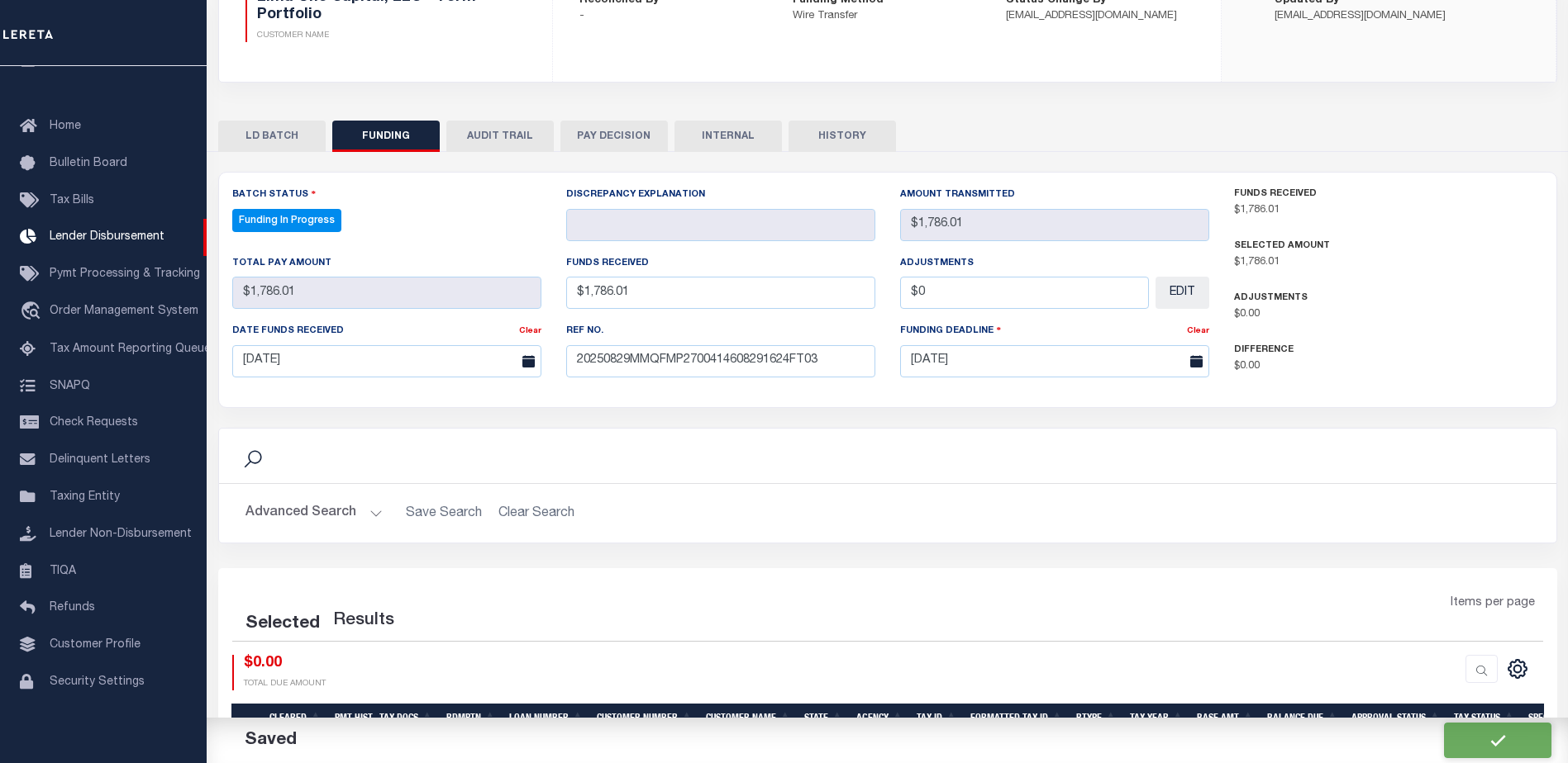
select select "100"
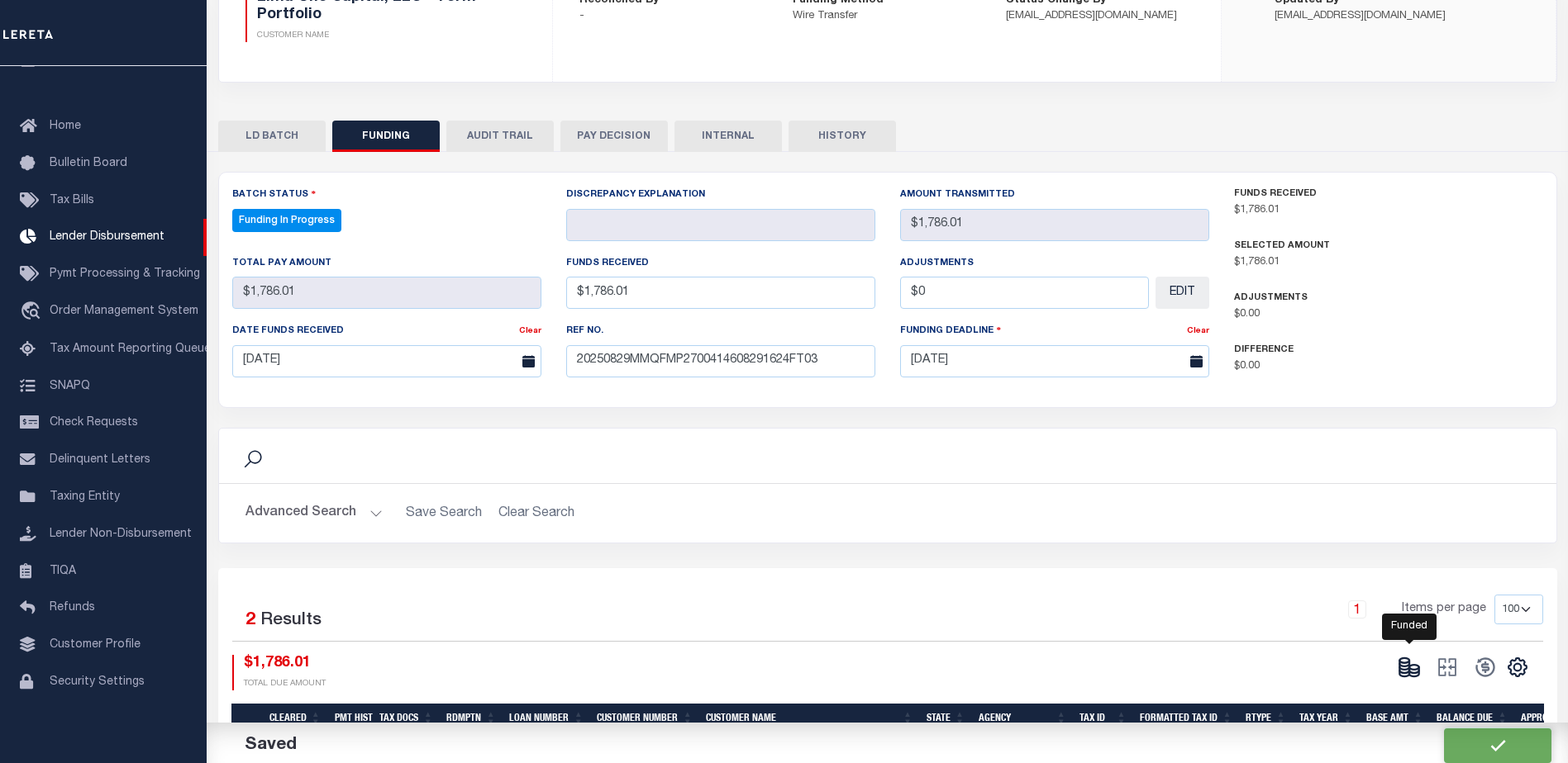
click at [1414, 668] on ellipse at bounding box center [1414, 667] width 10 height 5
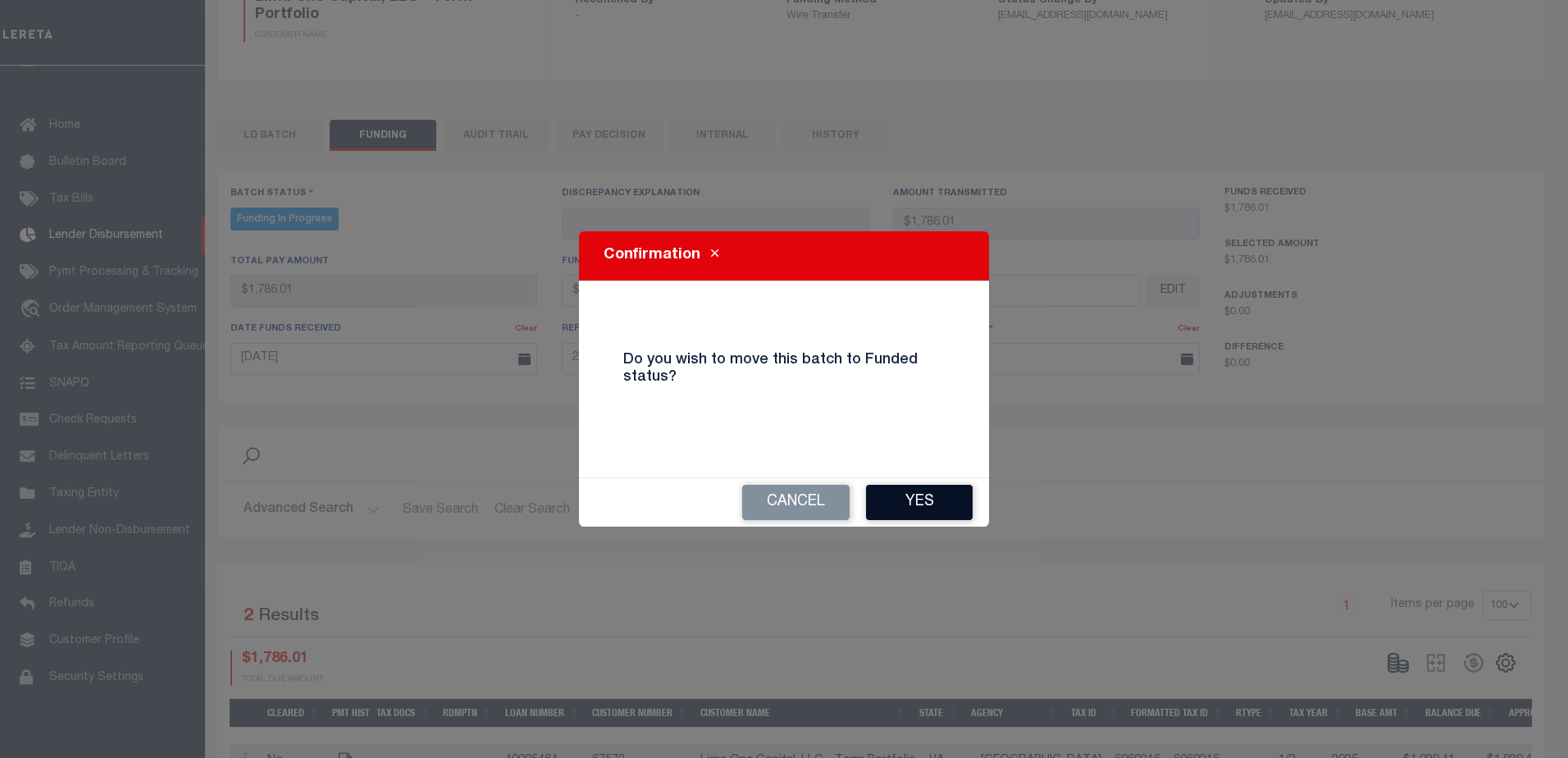
click at [910, 509] on button "Yes" at bounding box center [919, 503] width 107 height 35
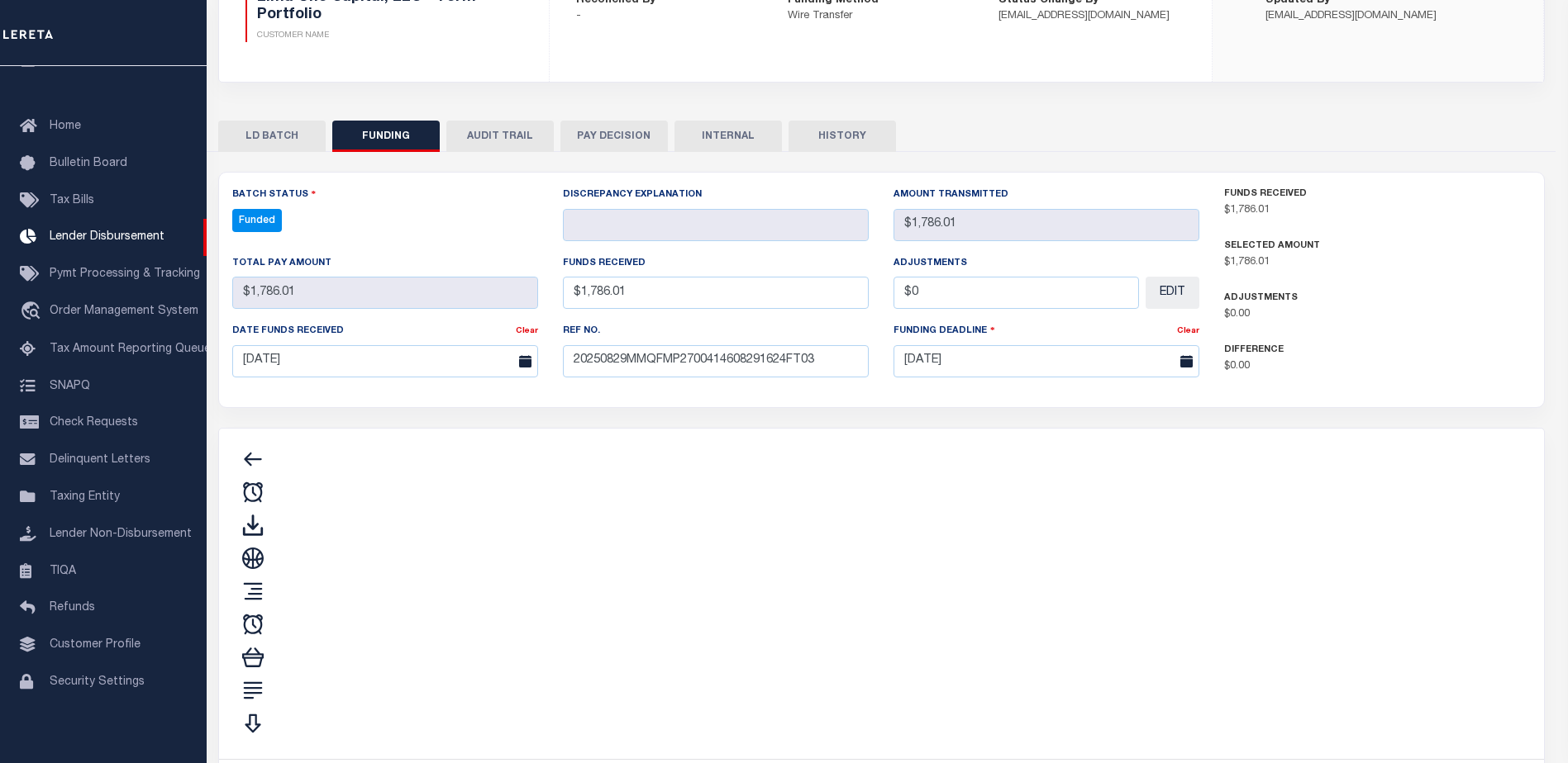
type input "$1,786.01"
type input "$0"
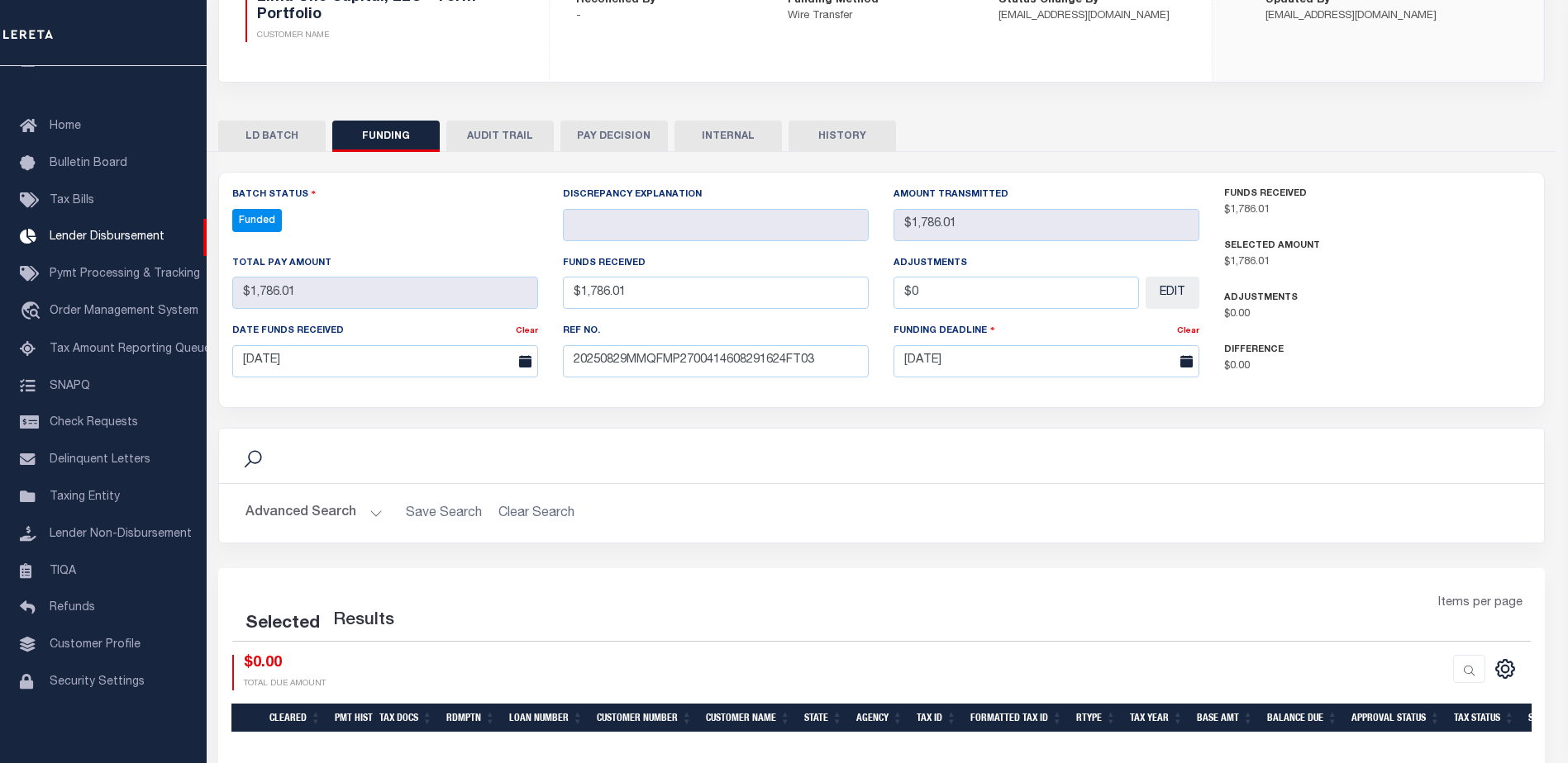
select select "100"
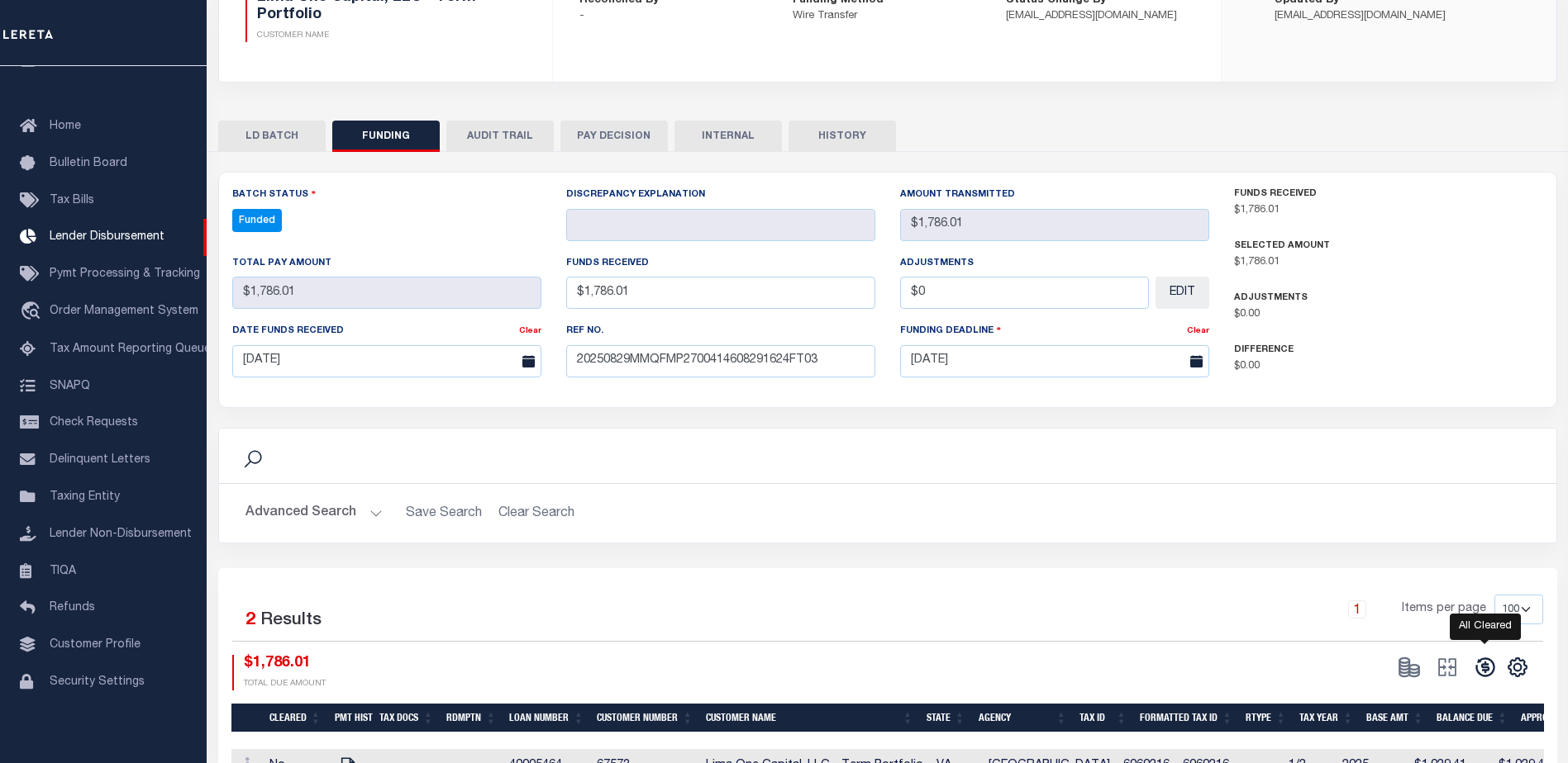
click at [1490, 671] on icon at bounding box center [1485, 667] width 23 height 23
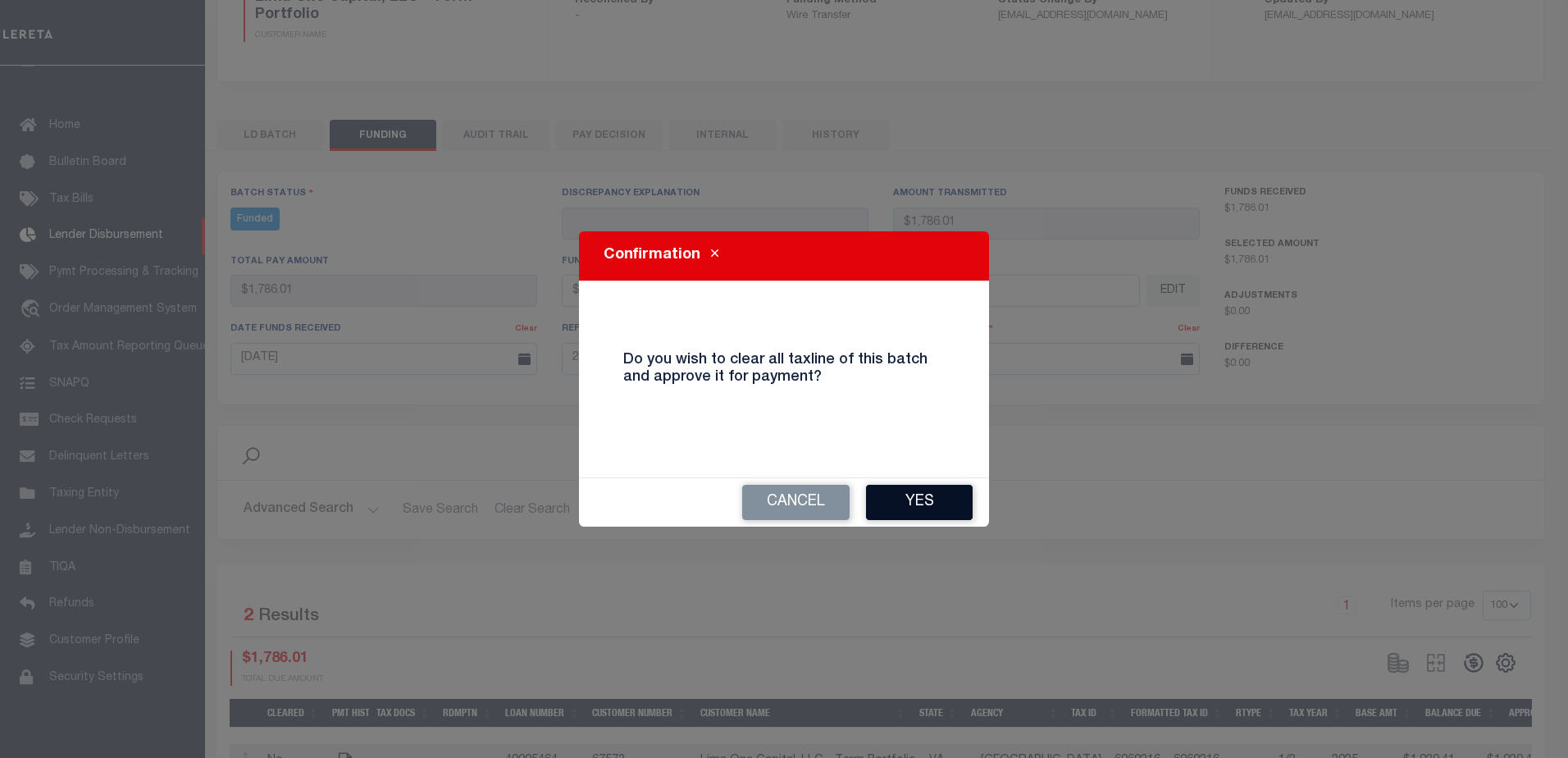
click at [930, 502] on button "Yes" at bounding box center [919, 503] width 107 height 35
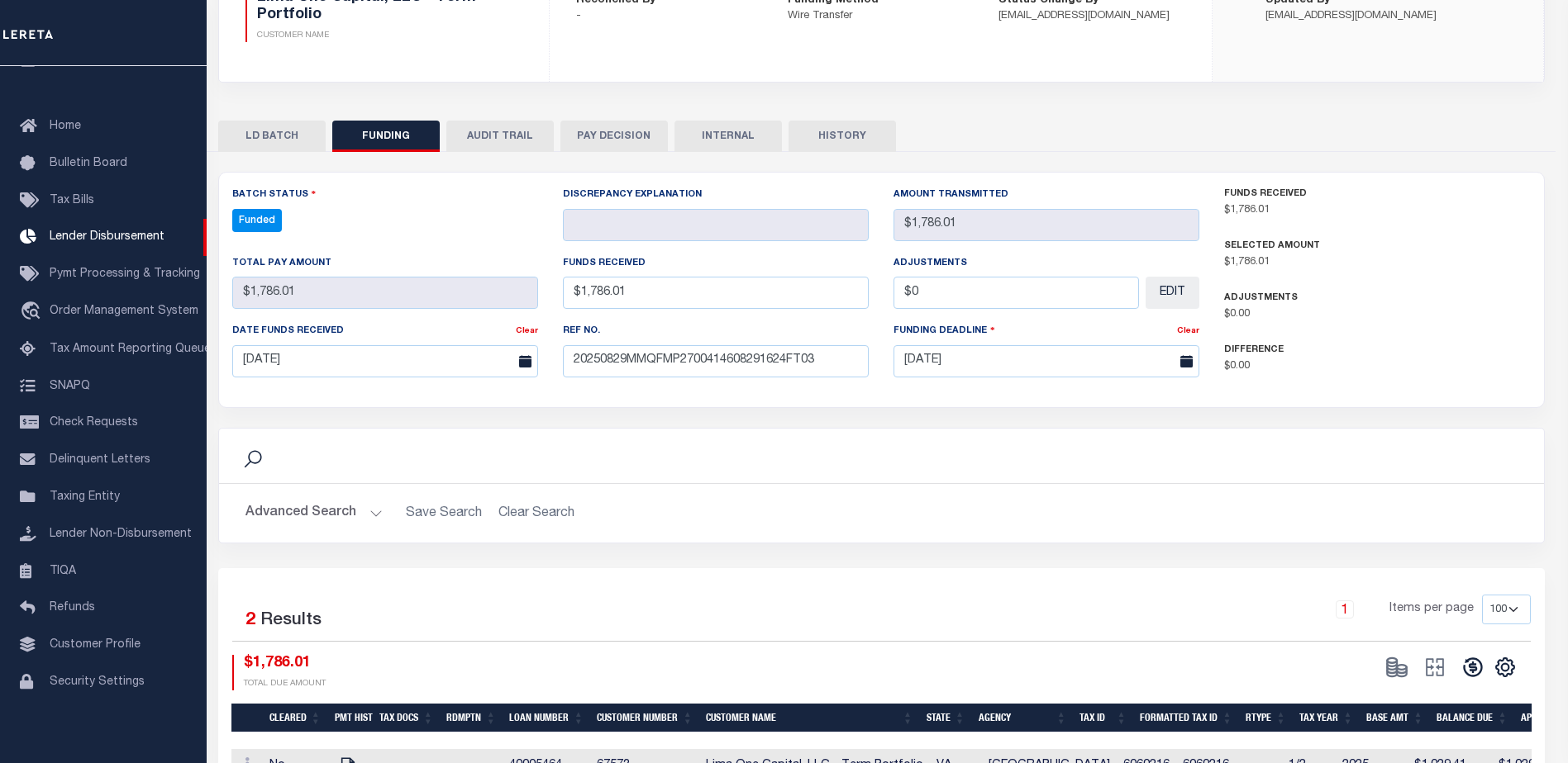
type input "$1,786.01"
type input "$0"
select select "100"
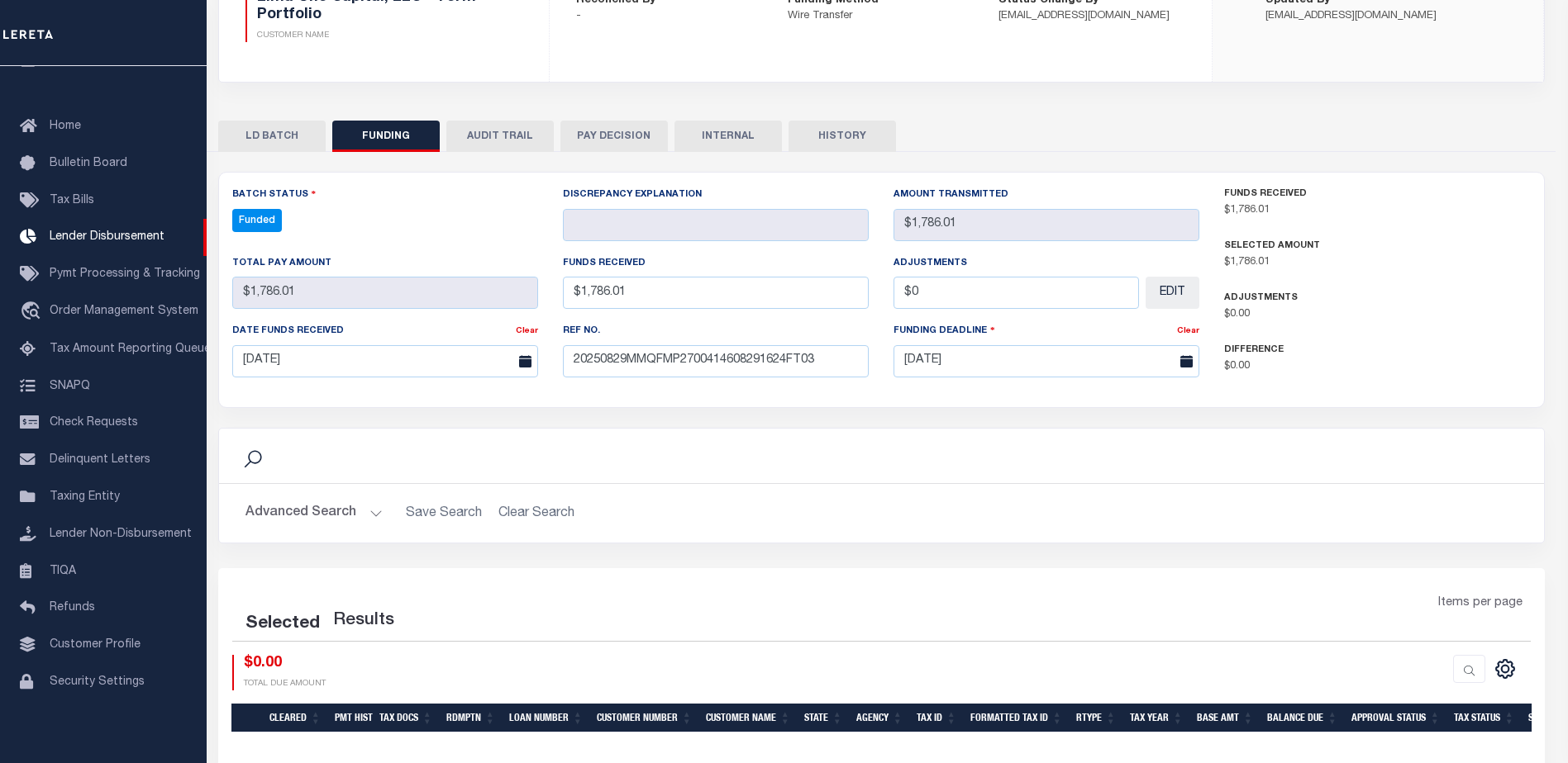
select select "100"
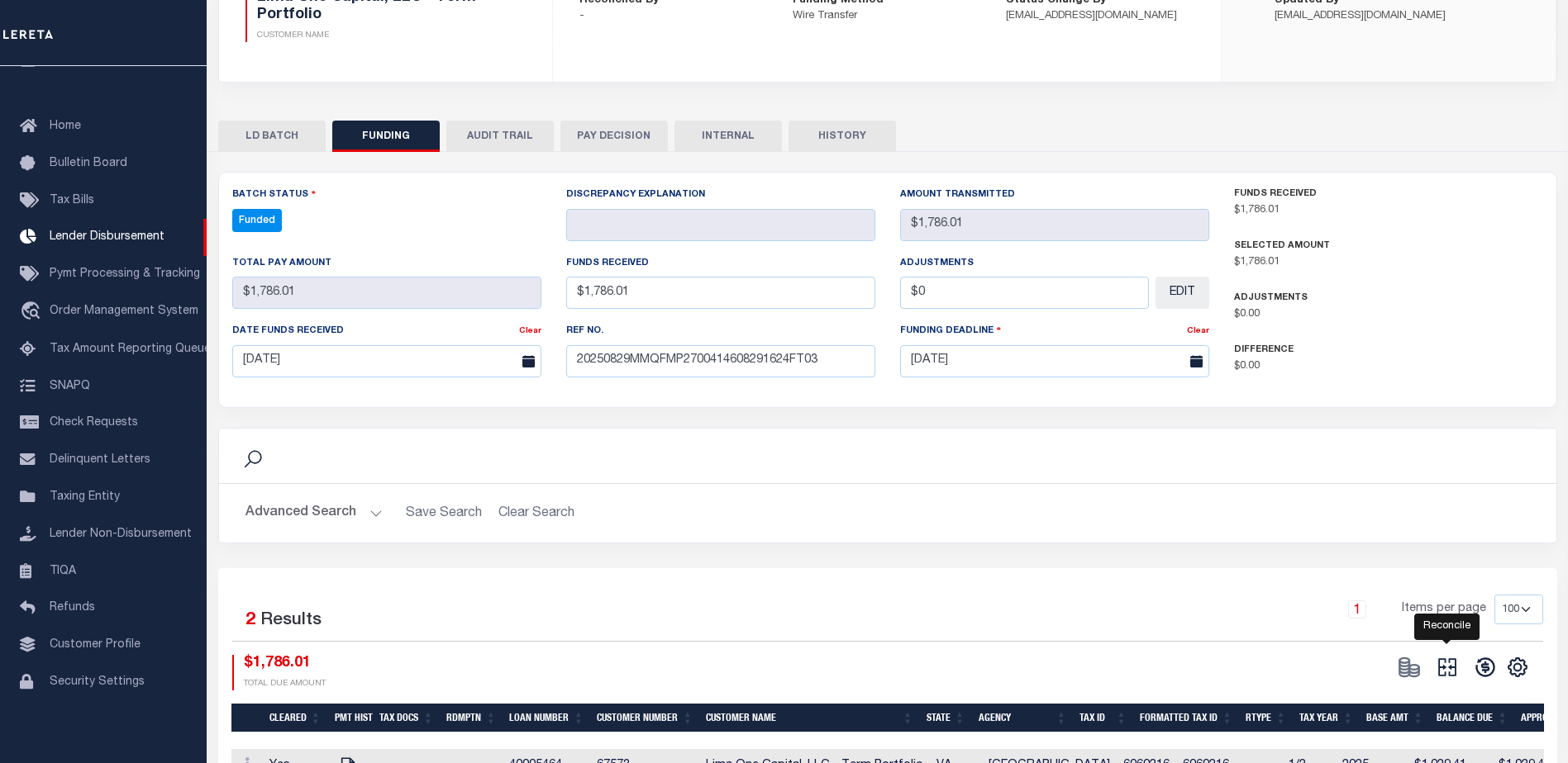
click at [1458, 673] on icon at bounding box center [1447, 667] width 23 height 23
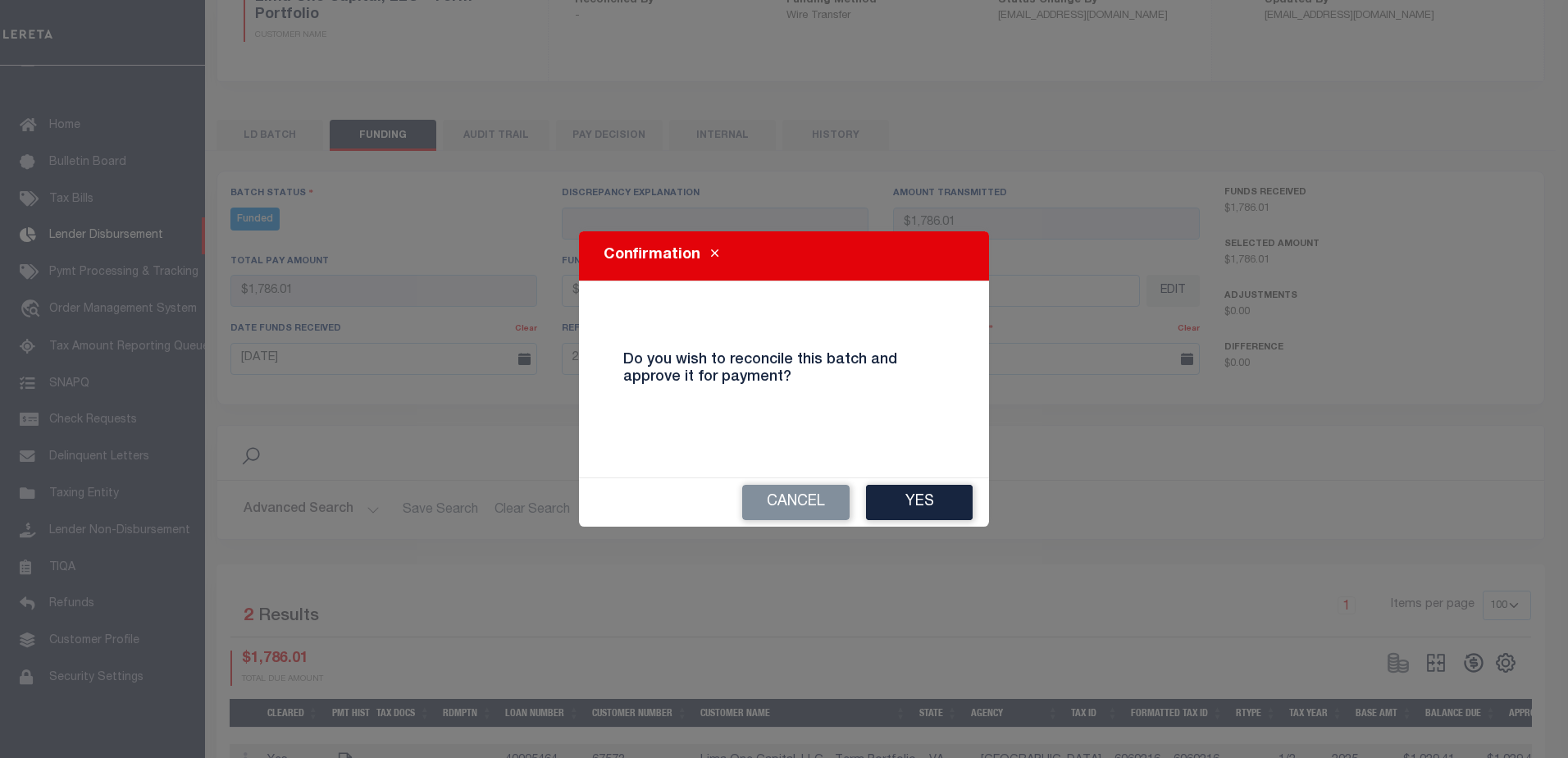
click at [910, 493] on button "Yes" at bounding box center [919, 503] width 107 height 35
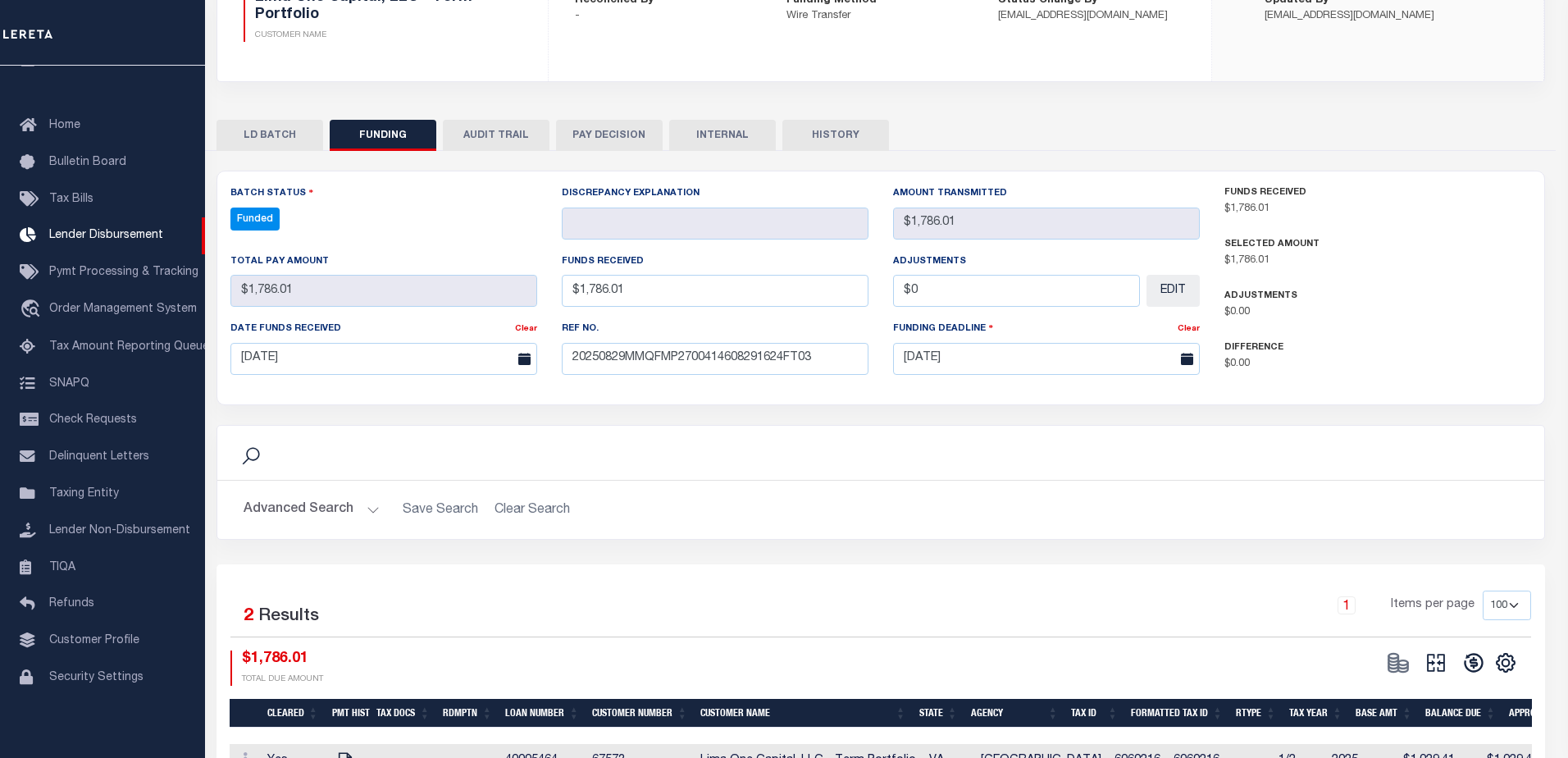
type input "$1,786.01"
type input "$0"
select select "100"
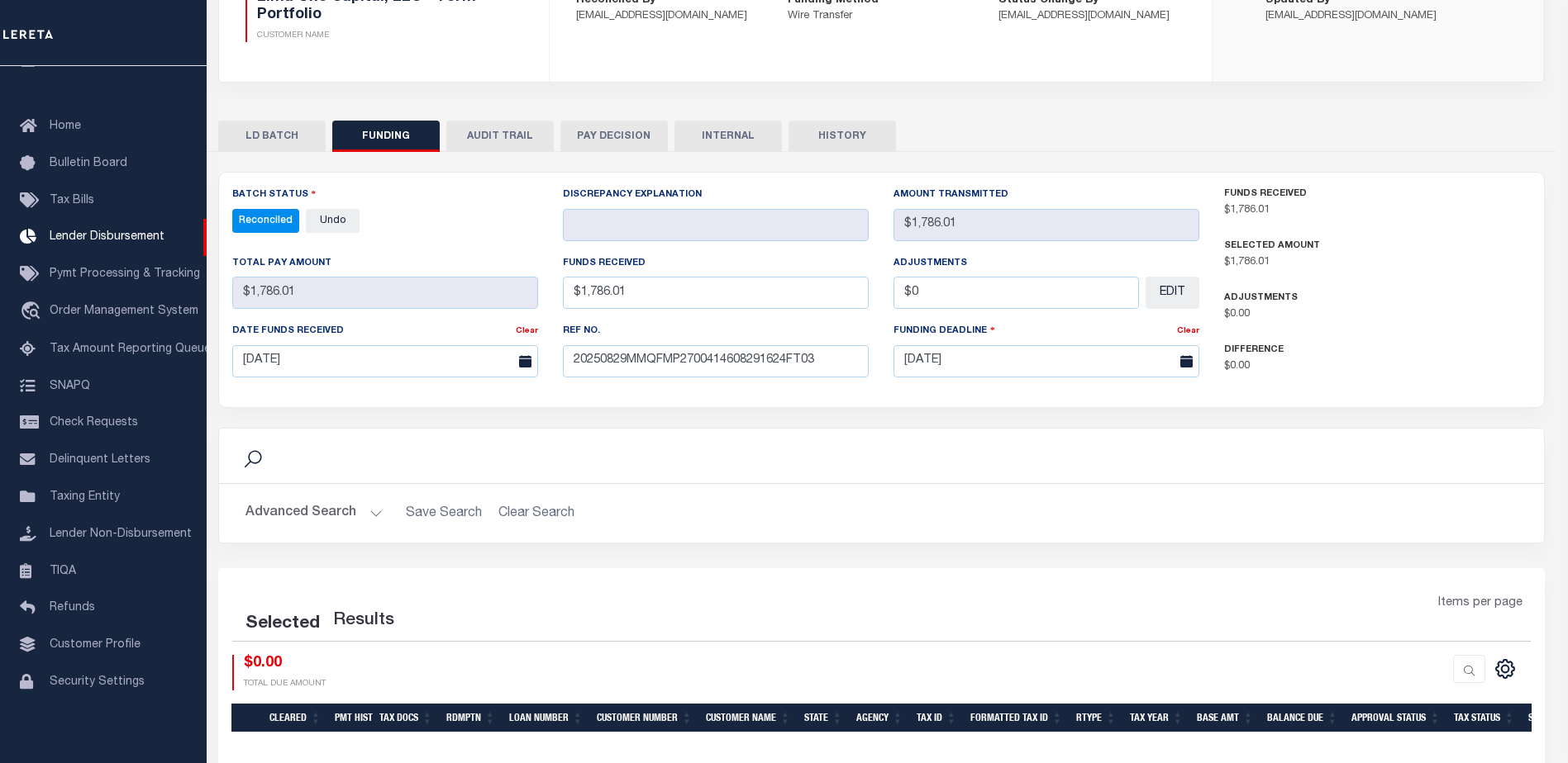
select select "100"
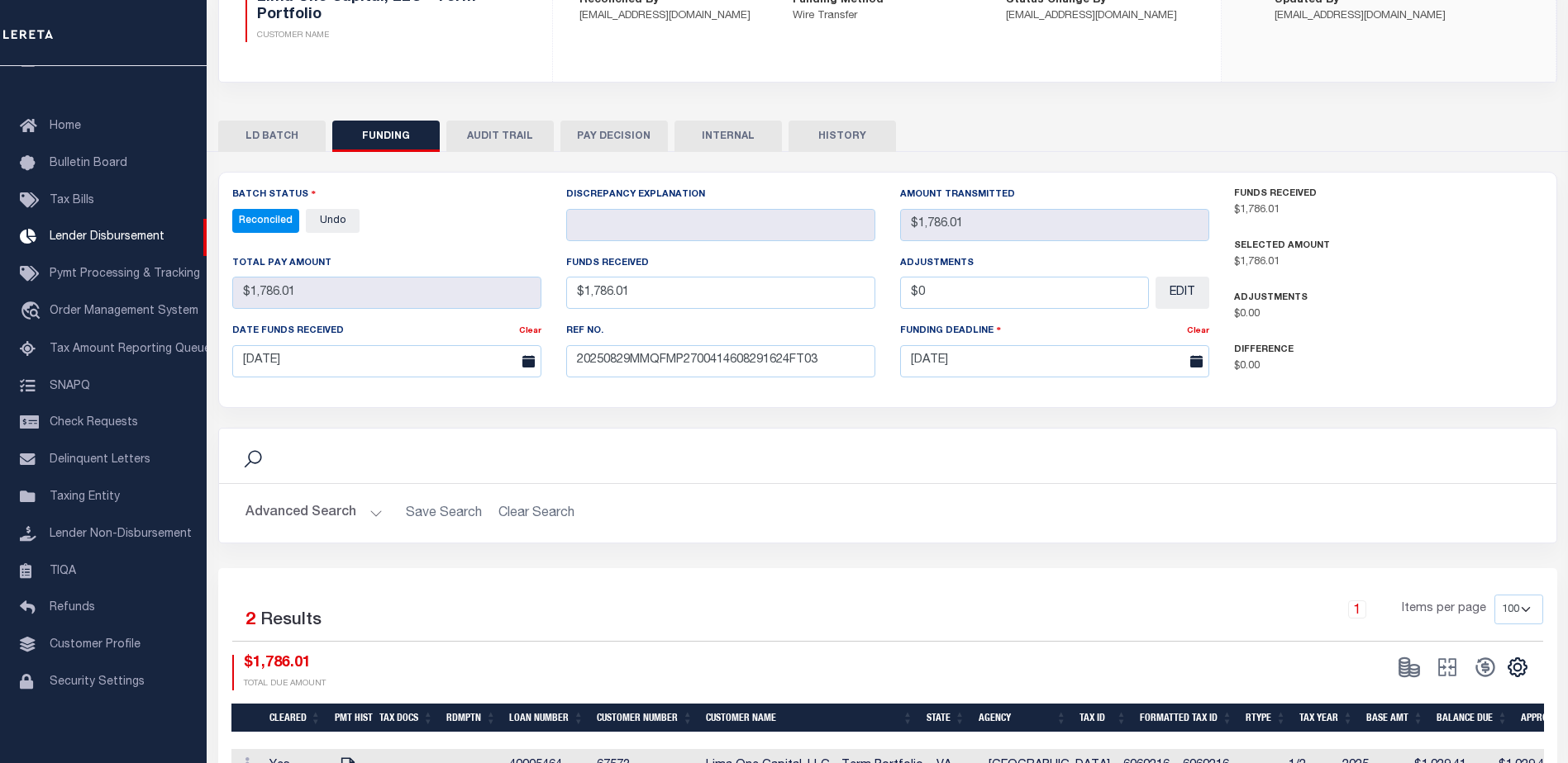
click at [708, 131] on button "INTERNAL" at bounding box center [728, 136] width 107 height 32
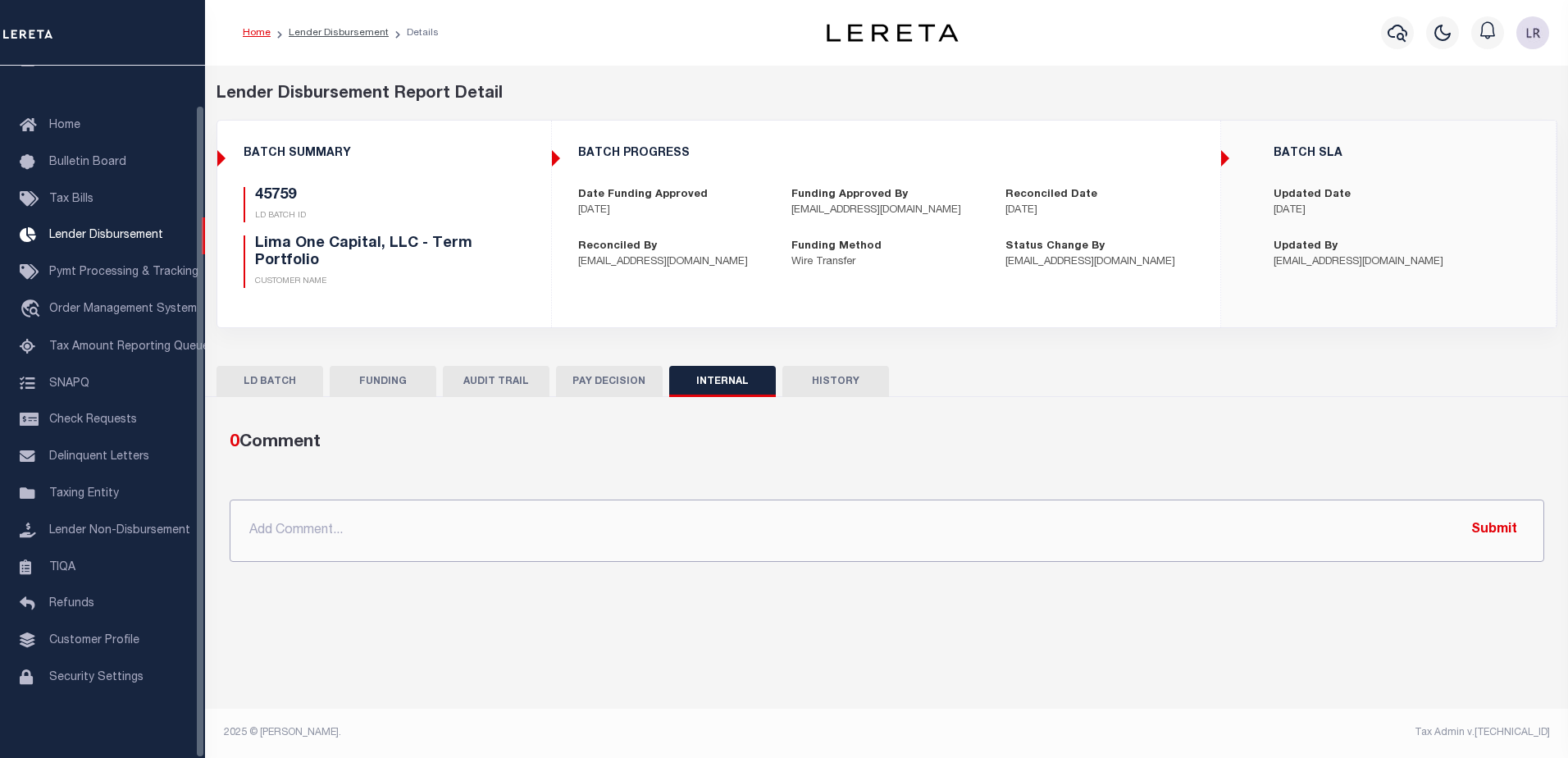
click at [672, 538] on input "text" at bounding box center [887, 531] width 1315 height 62
paste input ""ORG AMT - $95618.34 45789 - $1018.84 45833 - $4694.17 45845 - $2288.17 45867 -…"
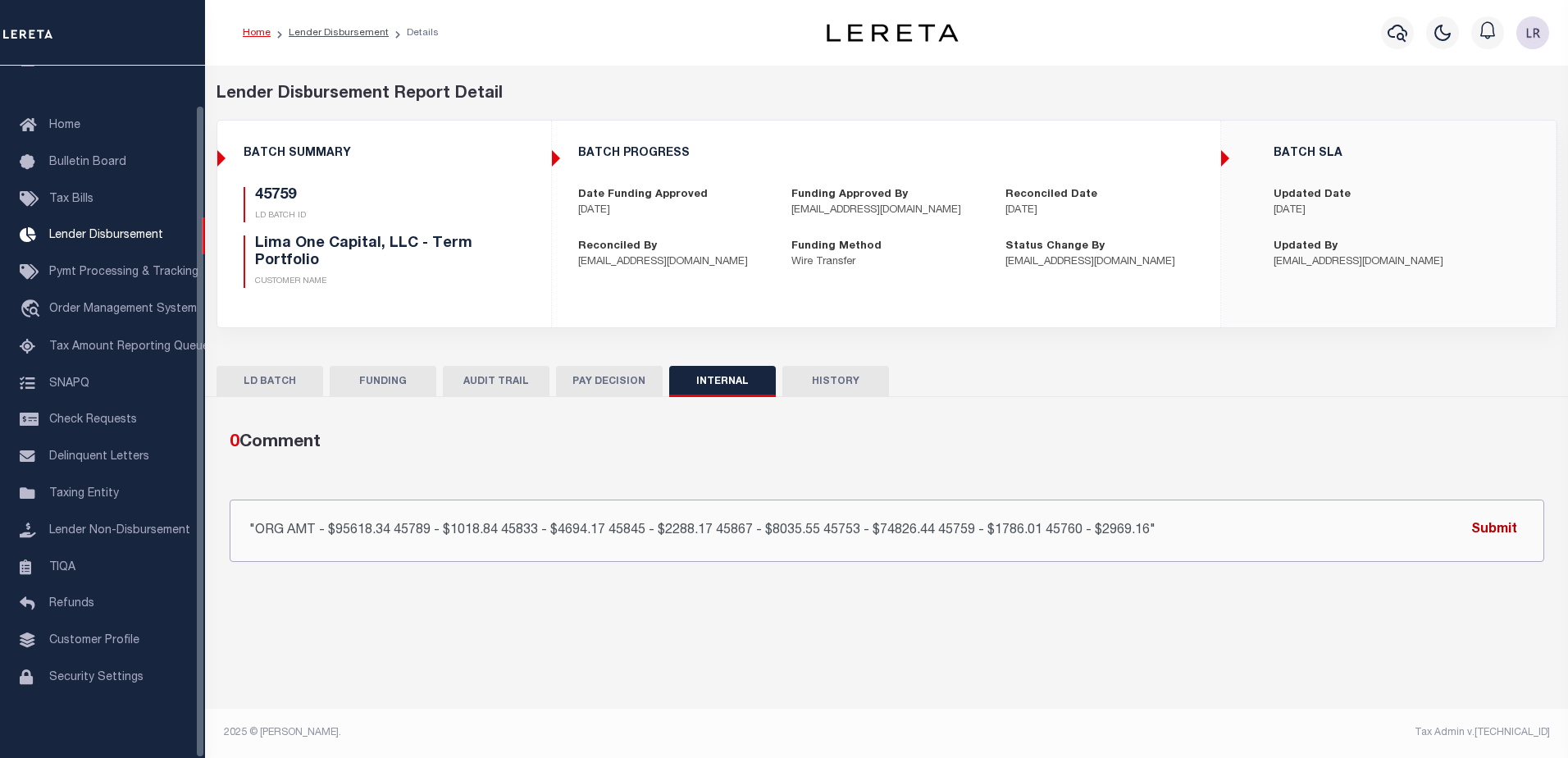
type input ""ORG AMT - $95618.34 45789 - $1018.84 45833 - $4694.17 45845 - $2288.17 45867 -…"
click at [1477, 530] on button "Submit" at bounding box center [1494, 531] width 68 height 33
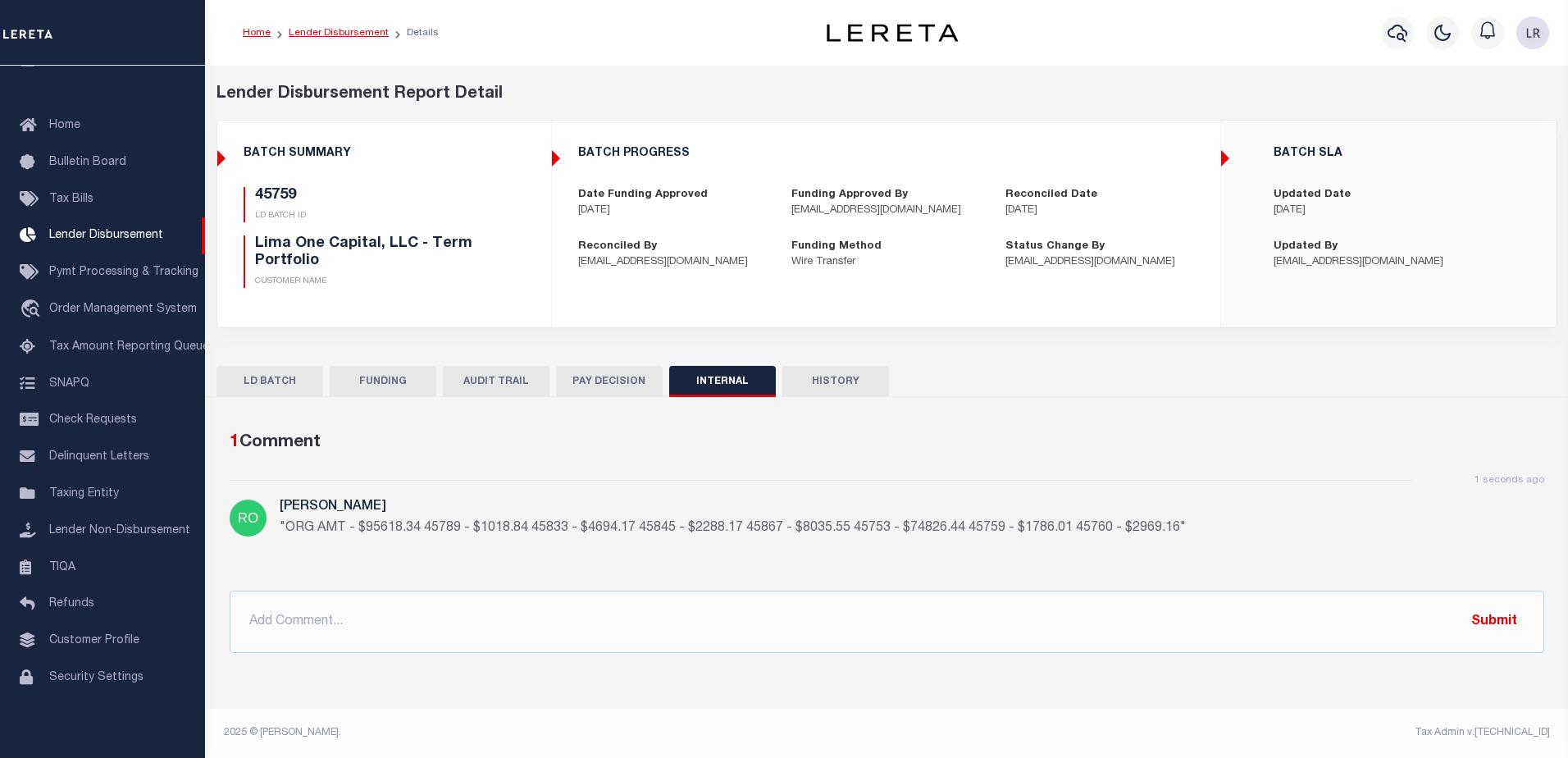
click at [338, 32] on link "Lender Disbursement" at bounding box center [338, 32] width 100 height 10
checkbox input "true"
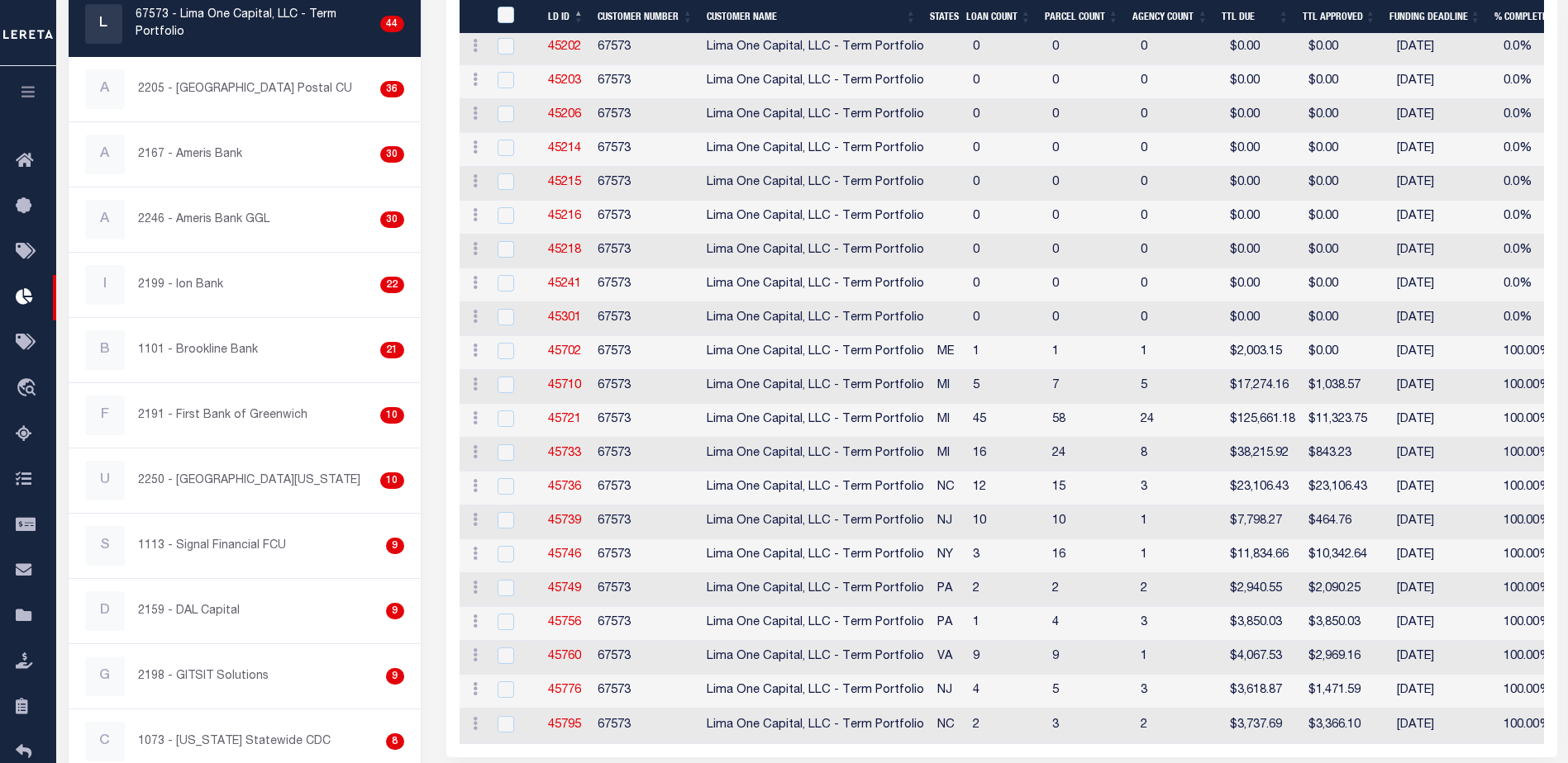
scroll to position [676, 0]
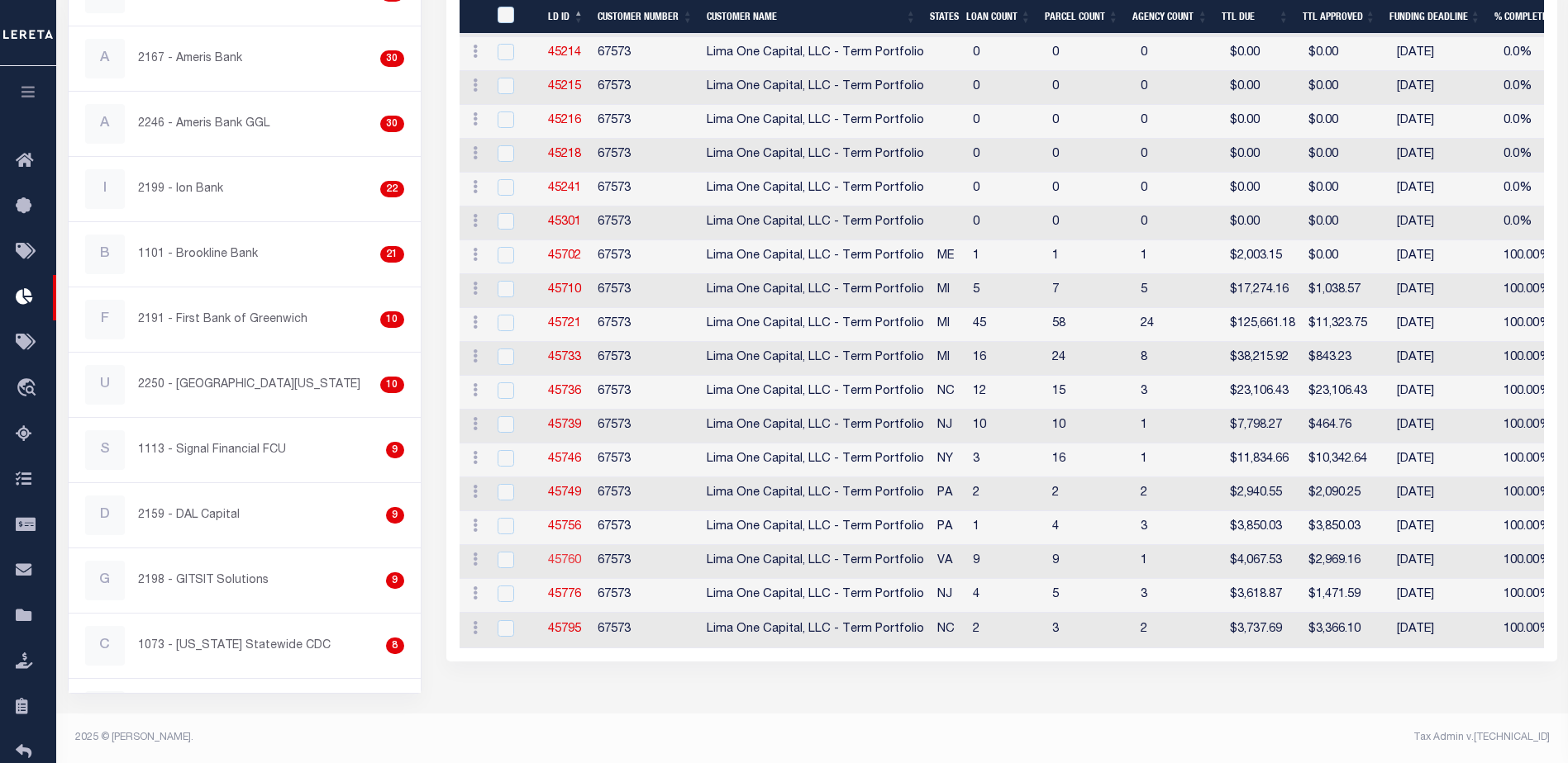
click at [580, 555] on link "45760" at bounding box center [563, 560] width 33 height 11
checkbox input "true"
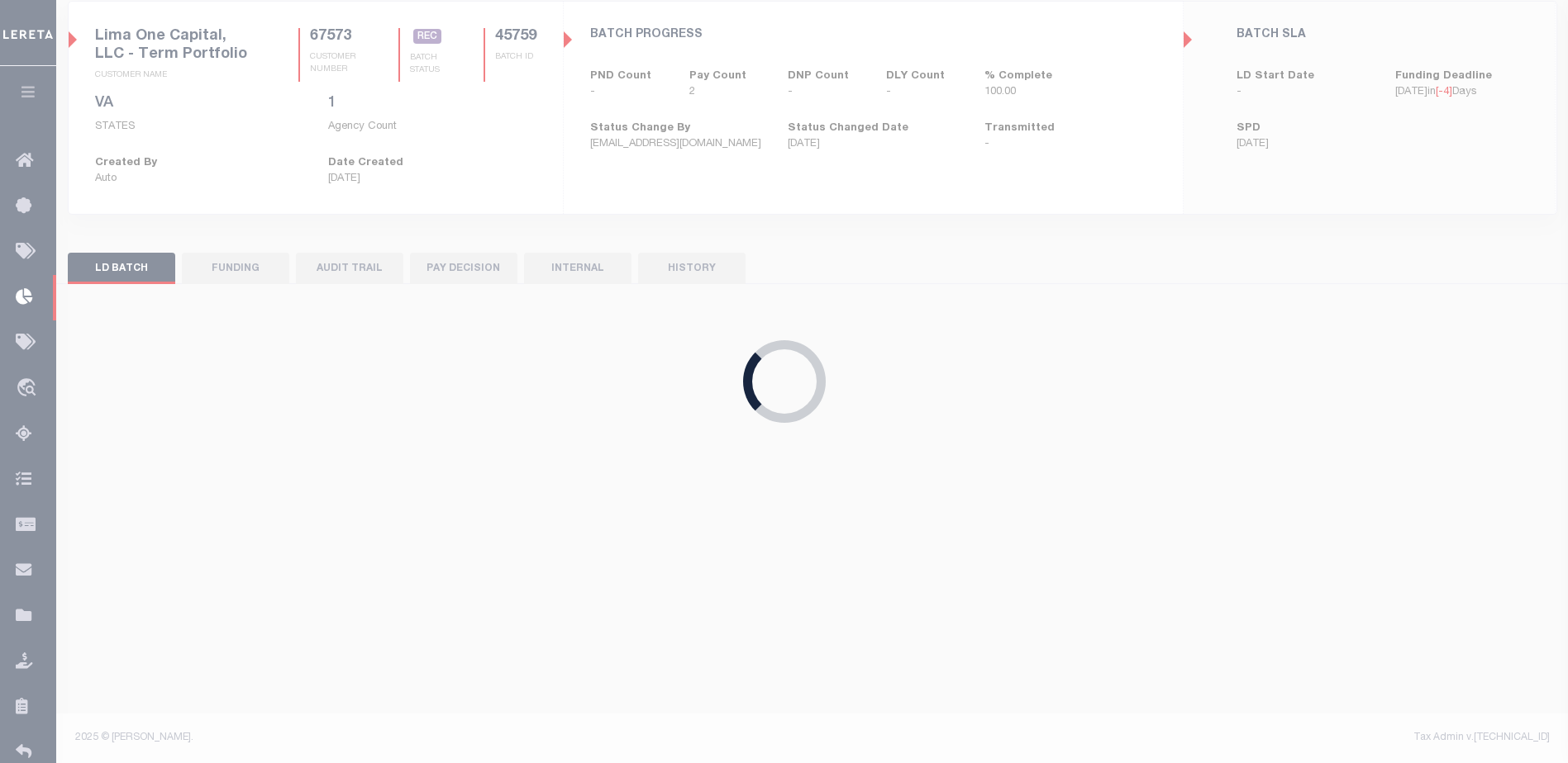
scroll to position [133, 0]
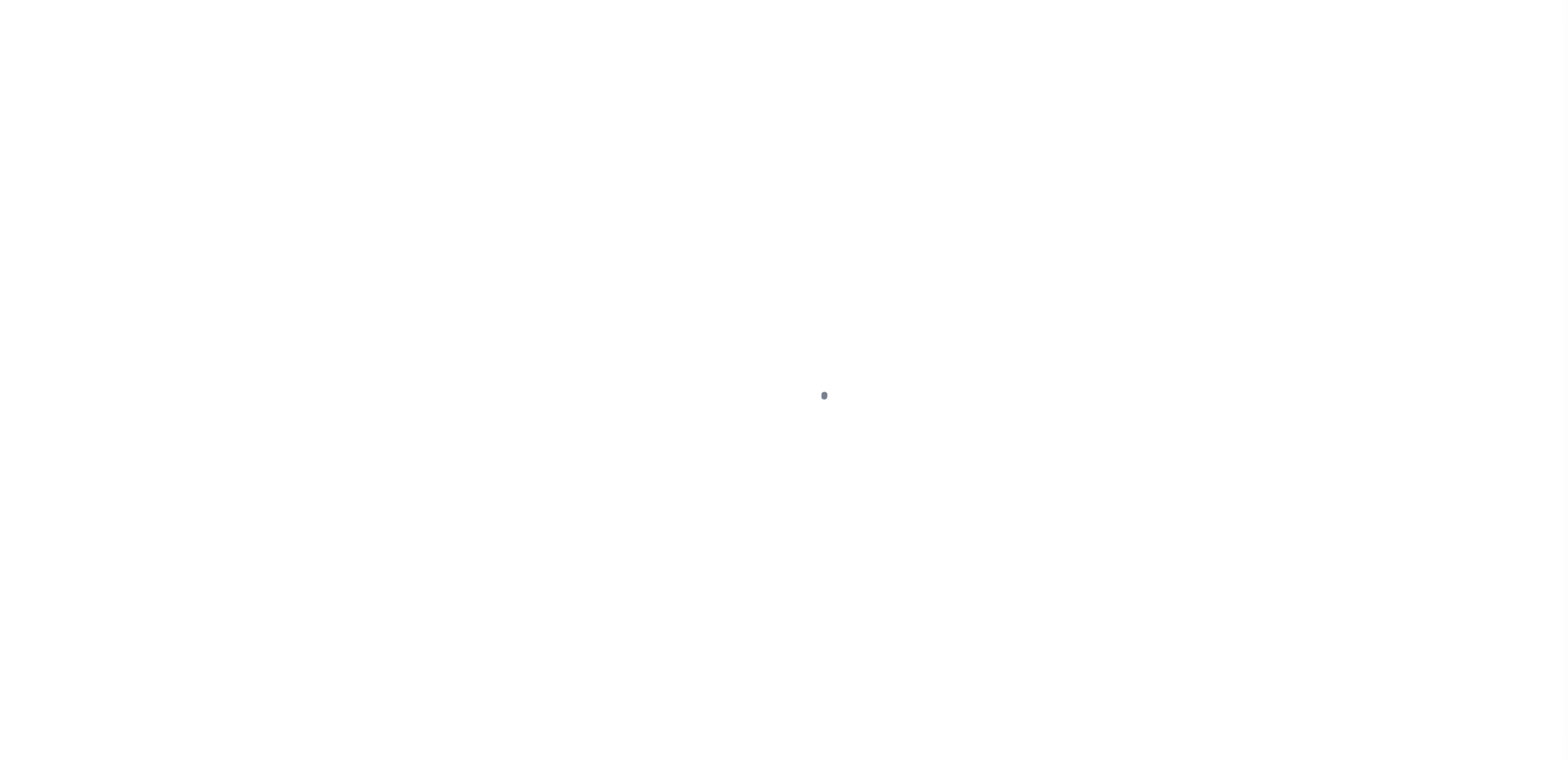
scroll to position [41, 0]
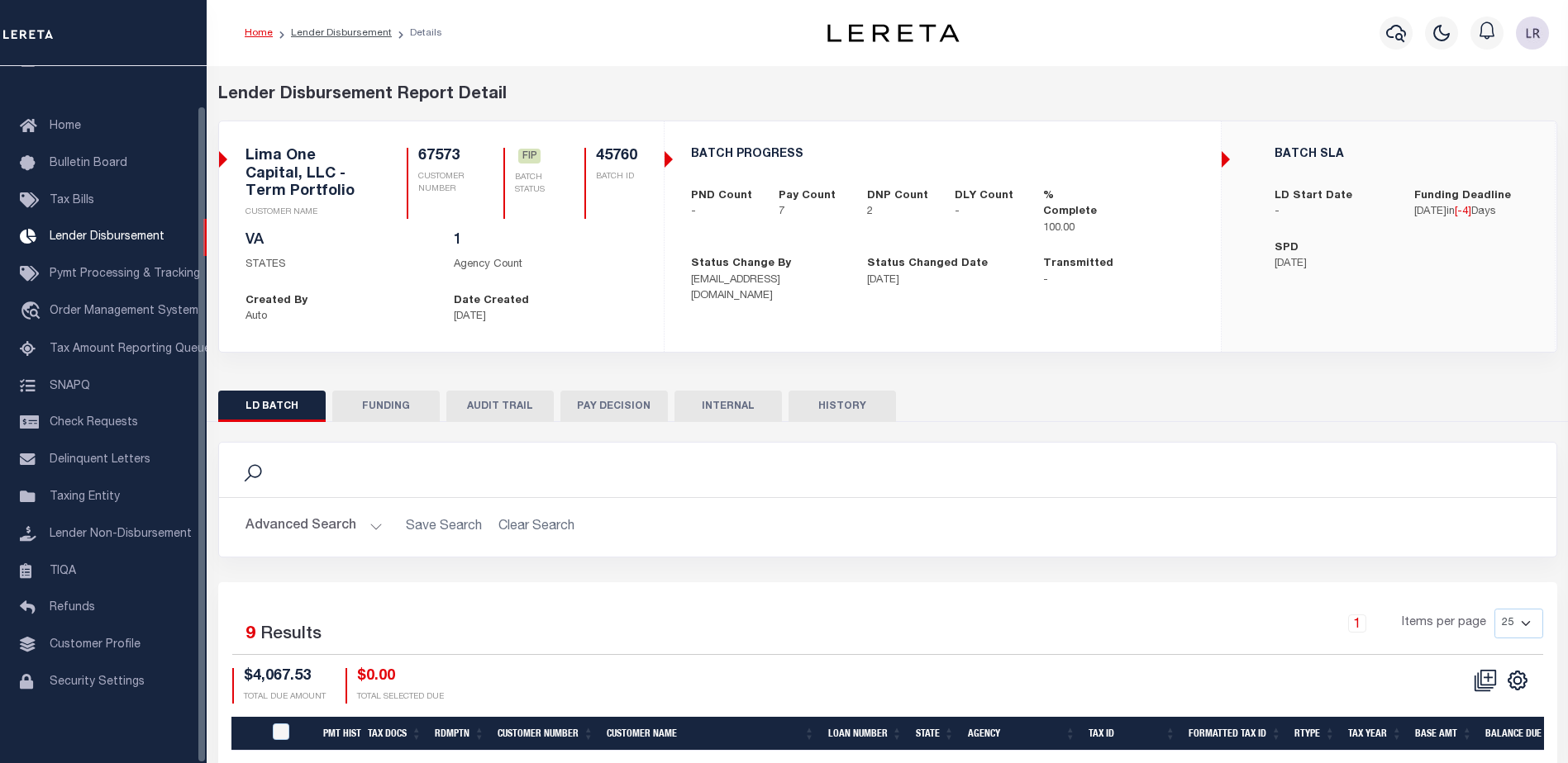
click at [393, 407] on button "FUNDING" at bounding box center [386, 406] width 107 height 32
type input "$2,969.16"
type input "$0"
type input "[DATE]"
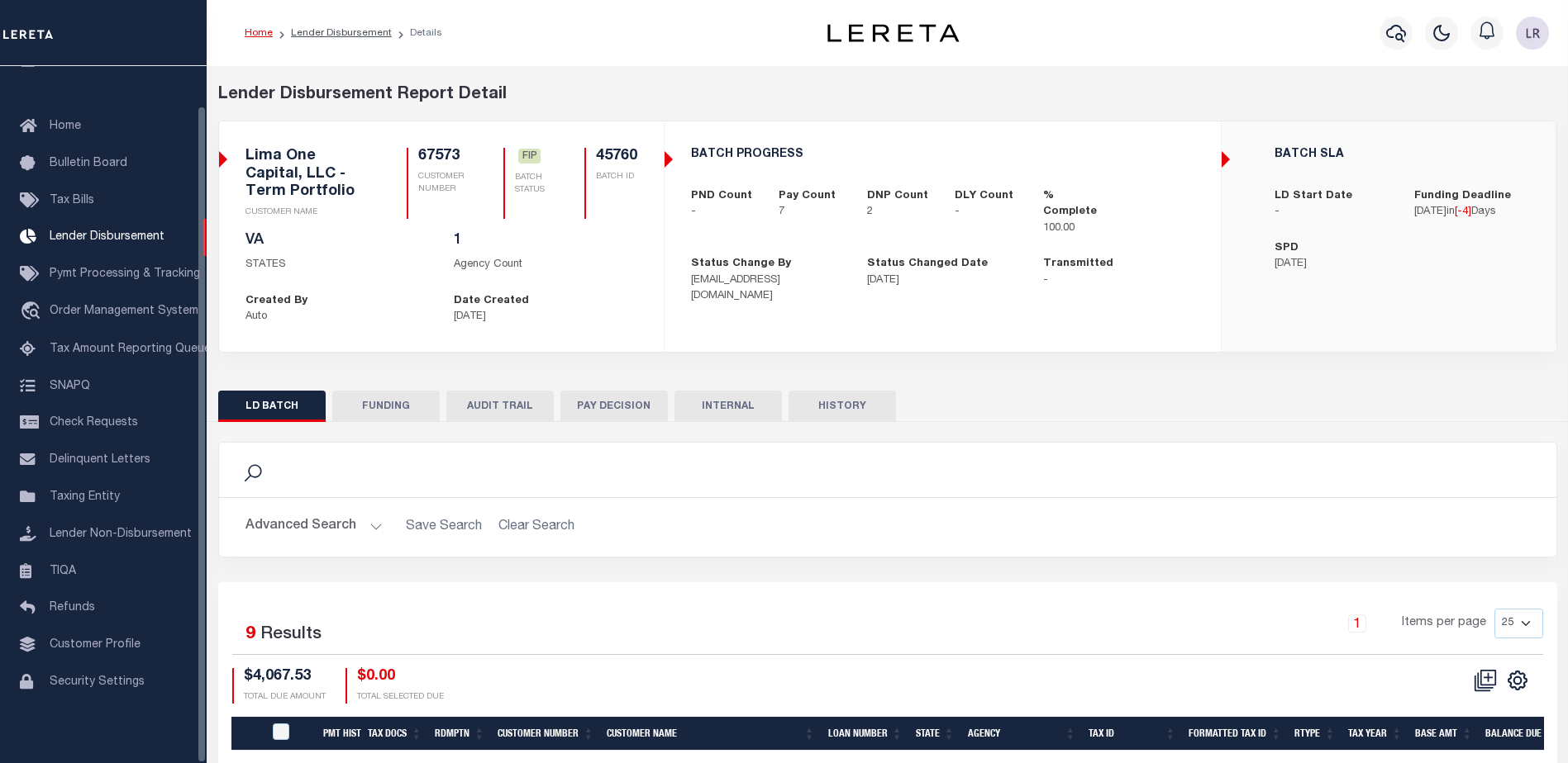
select select "100"
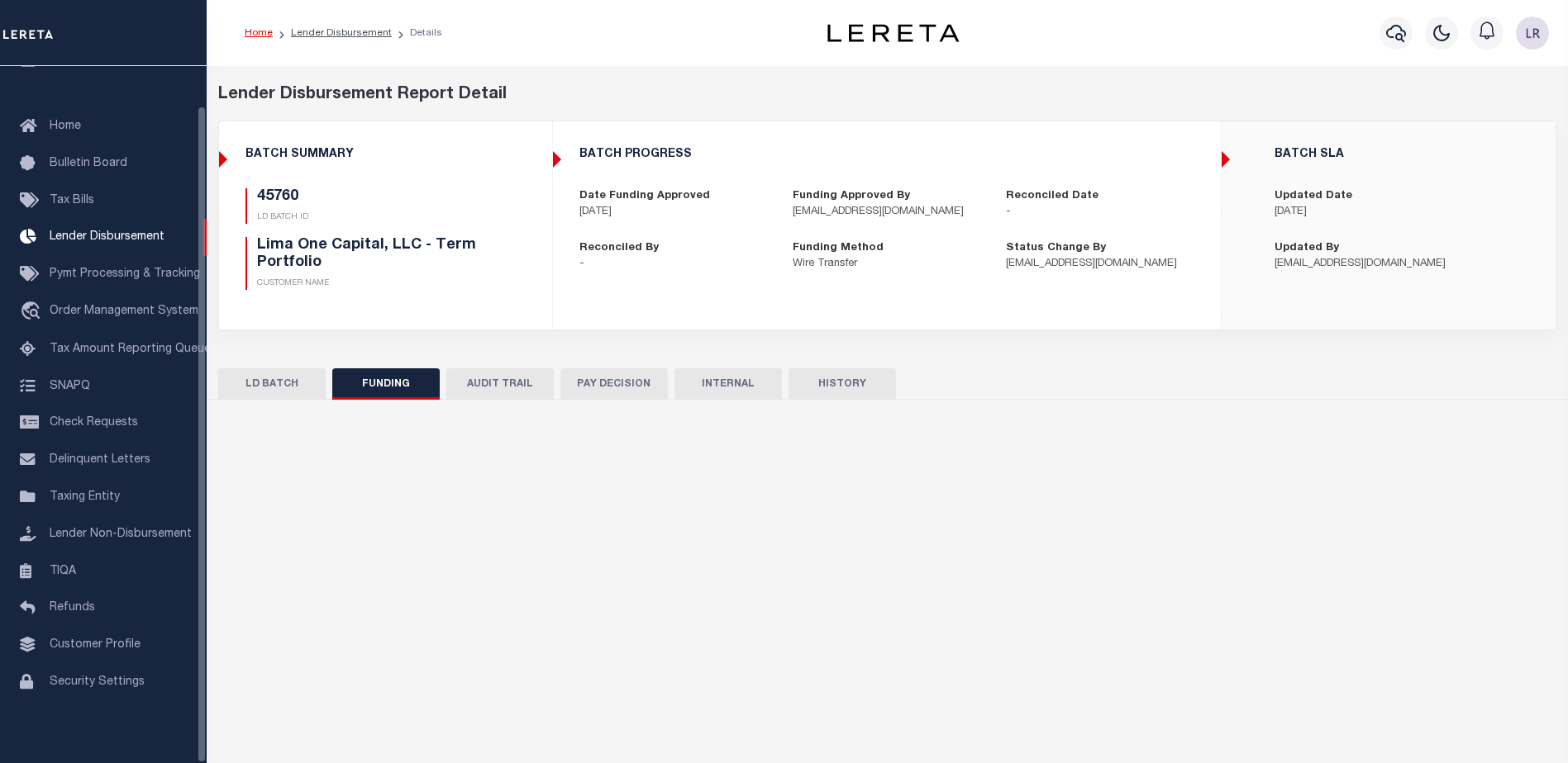
select select "100"
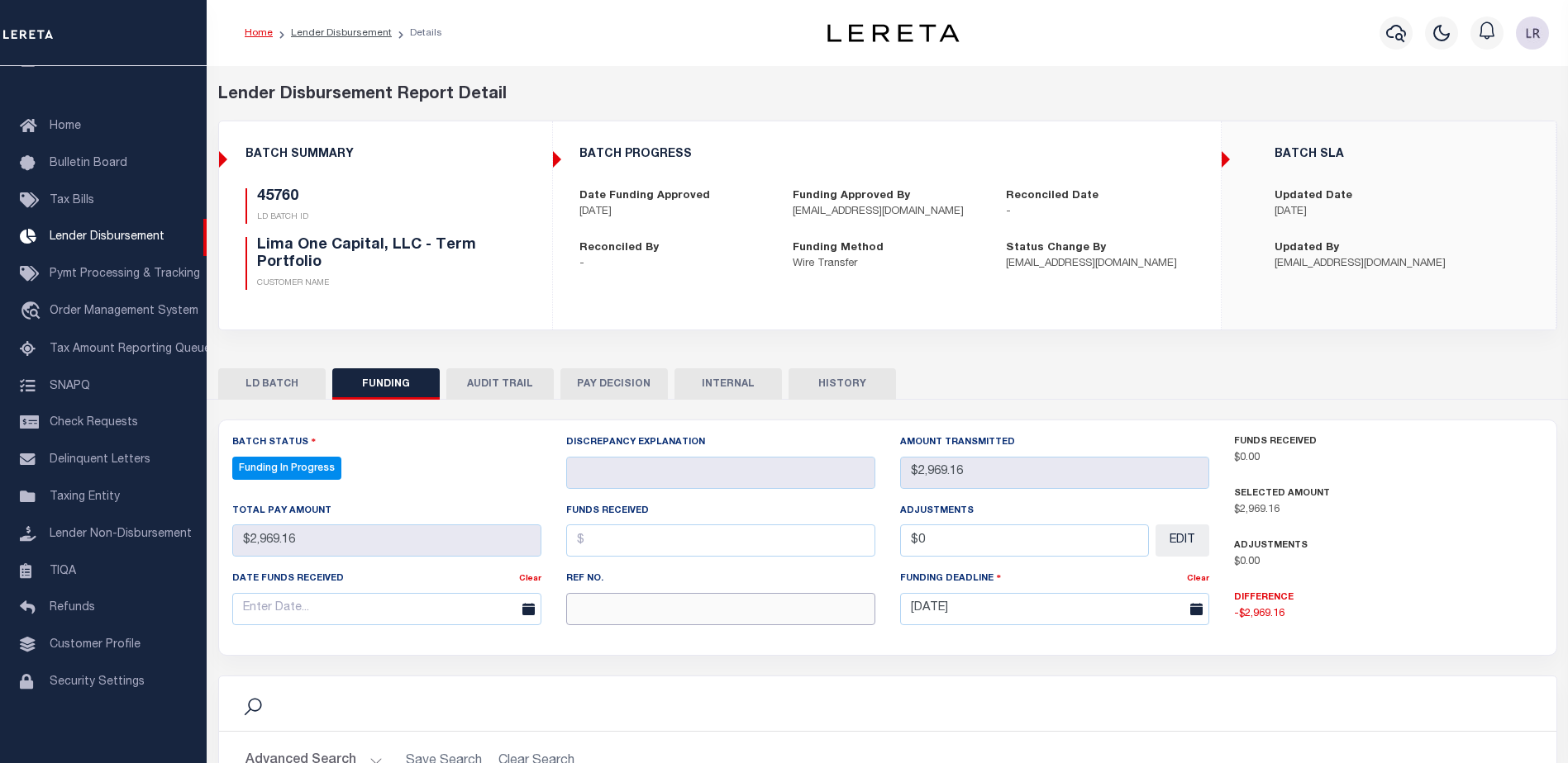
click at [641, 617] on input "text" at bounding box center [720, 609] width 309 height 32
paste input "20250829MMQFMP2700414608291624FT03"
type input "20250829MMQFMP2700414608291624FT03"
click at [592, 539] on input "text" at bounding box center [720, 541] width 309 height 32
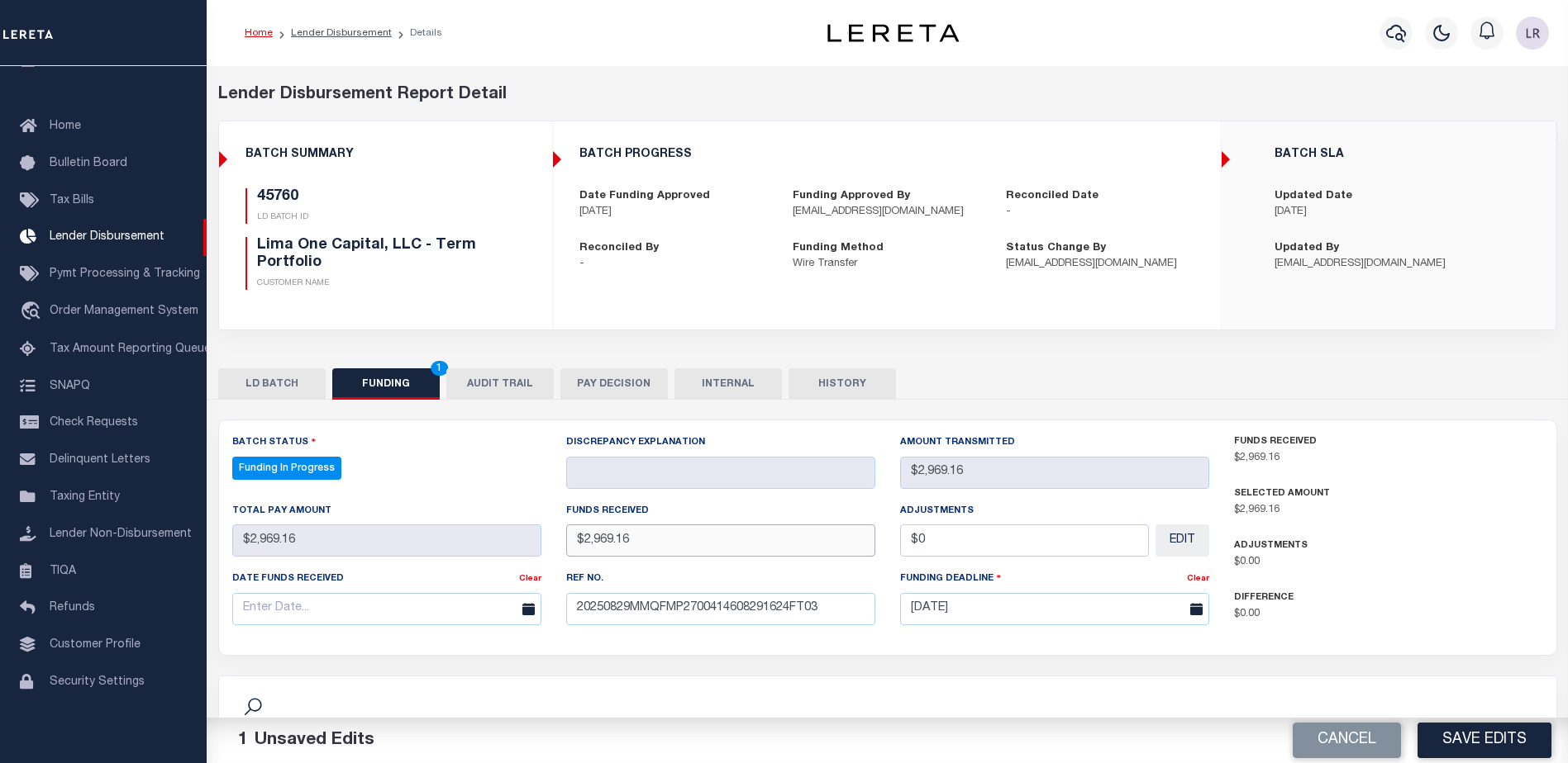
type input "$2,969.16"
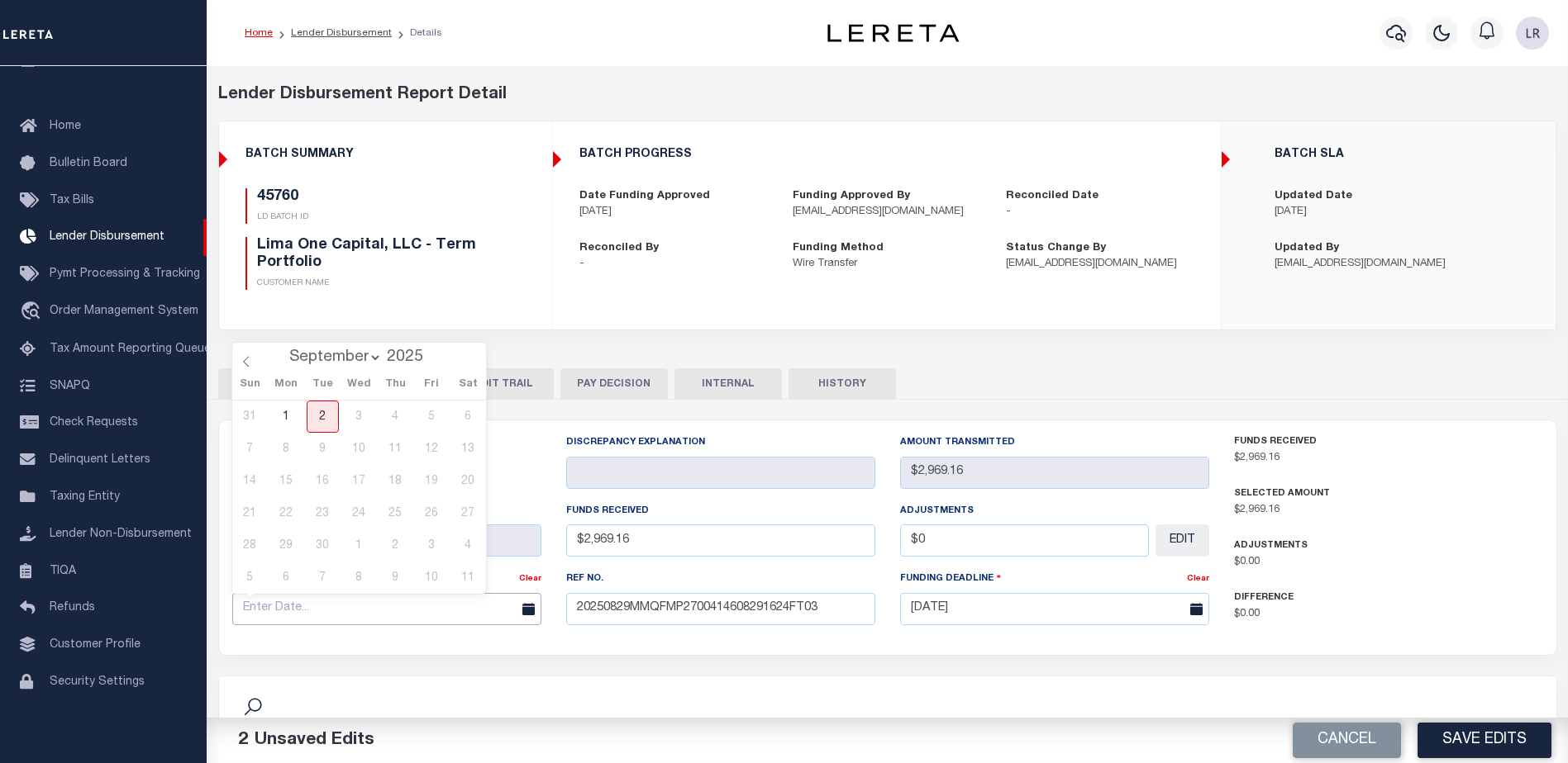
click at [467, 612] on input "text" at bounding box center [387, 609] width 309 height 32
click at [239, 359] on span at bounding box center [247, 357] width 28 height 28
select select "7"
click at [432, 546] on span "29" at bounding box center [432, 545] width 32 height 32
type input "[DATE]"
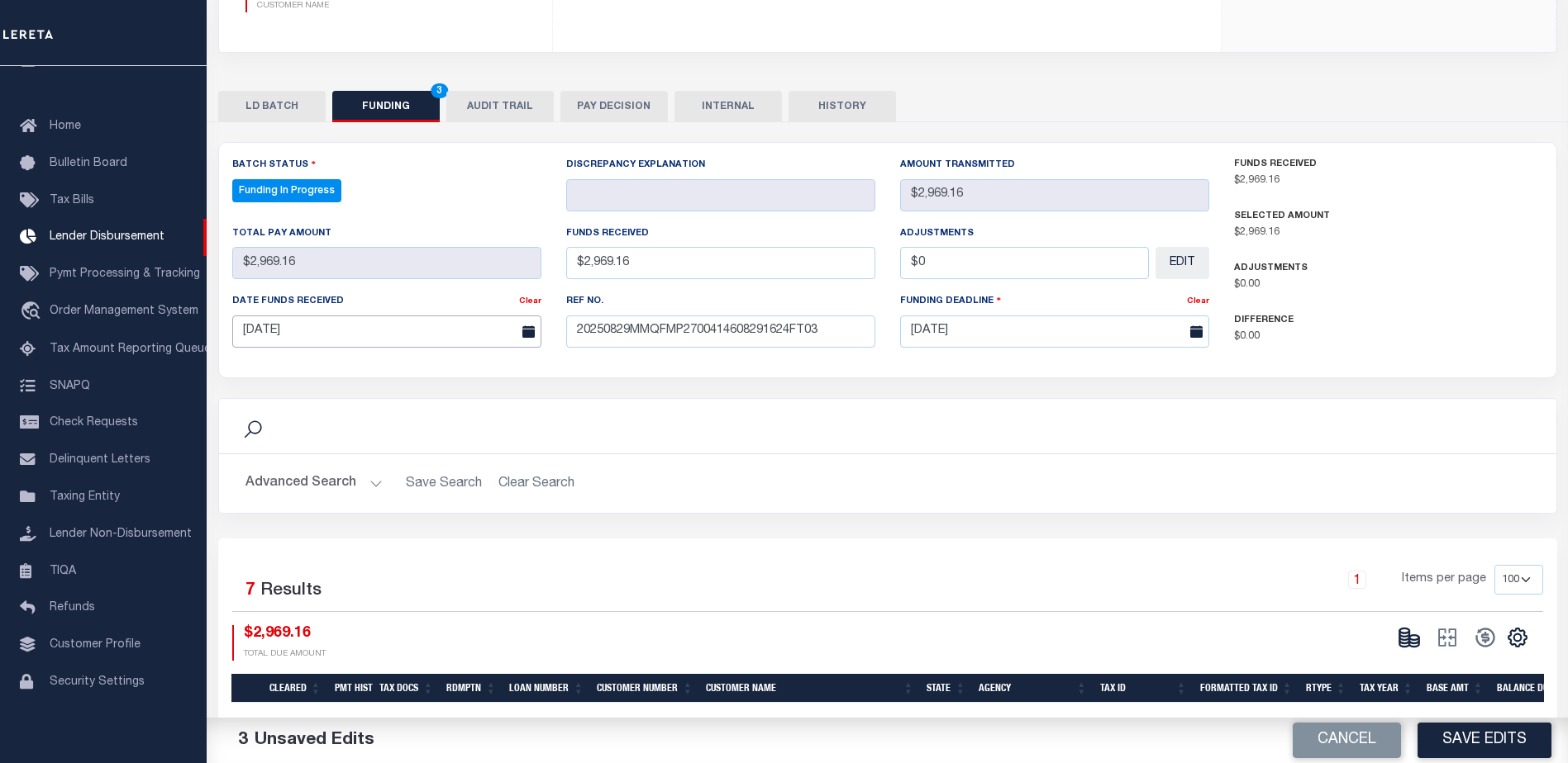
scroll to position [331, 0]
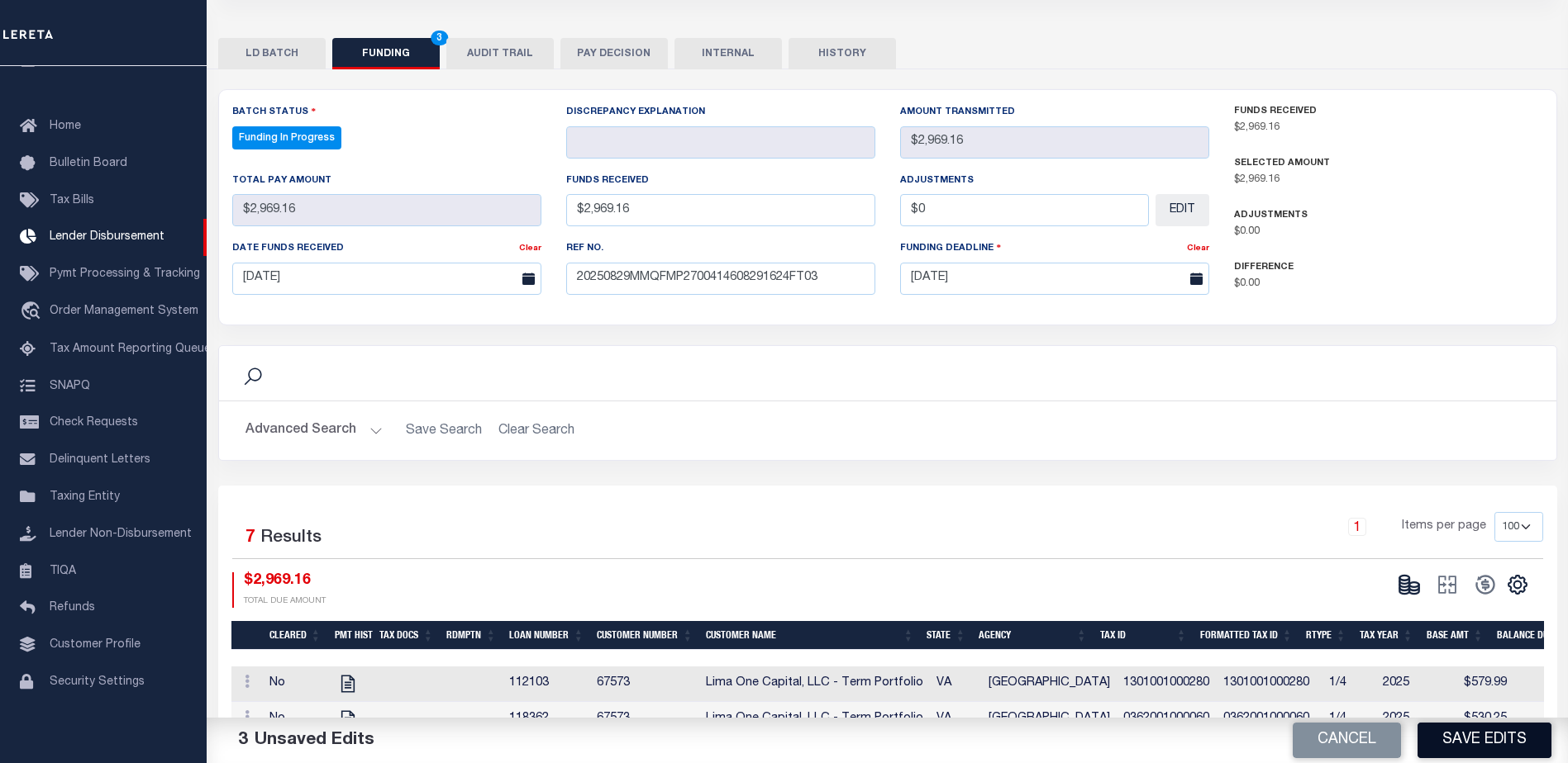
click at [1450, 735] on button "Save Edits" at bounding box center [1484, 741] width 134 height 35
type input "$2,969.16"
type input "$0"
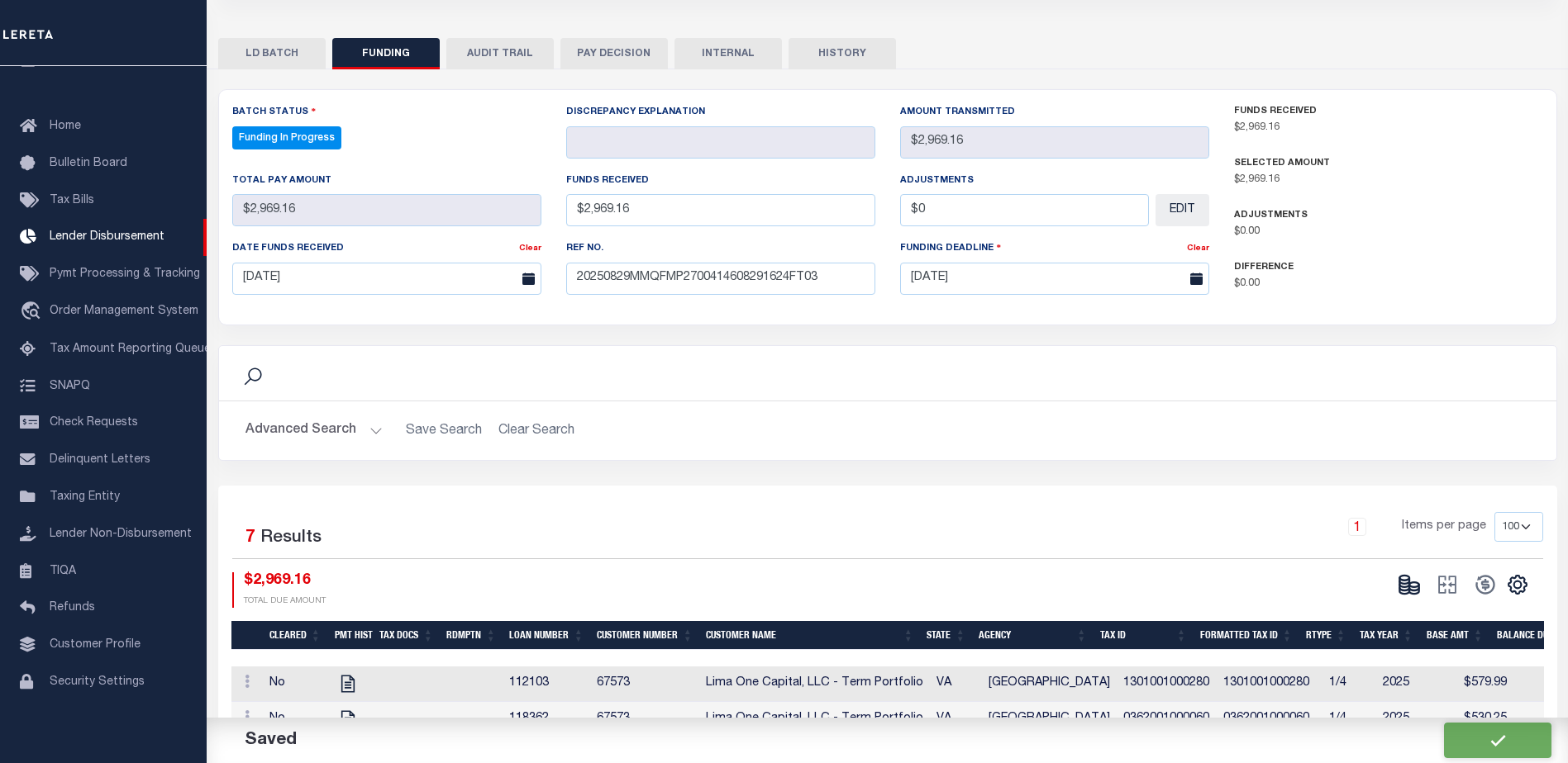
select select "100"
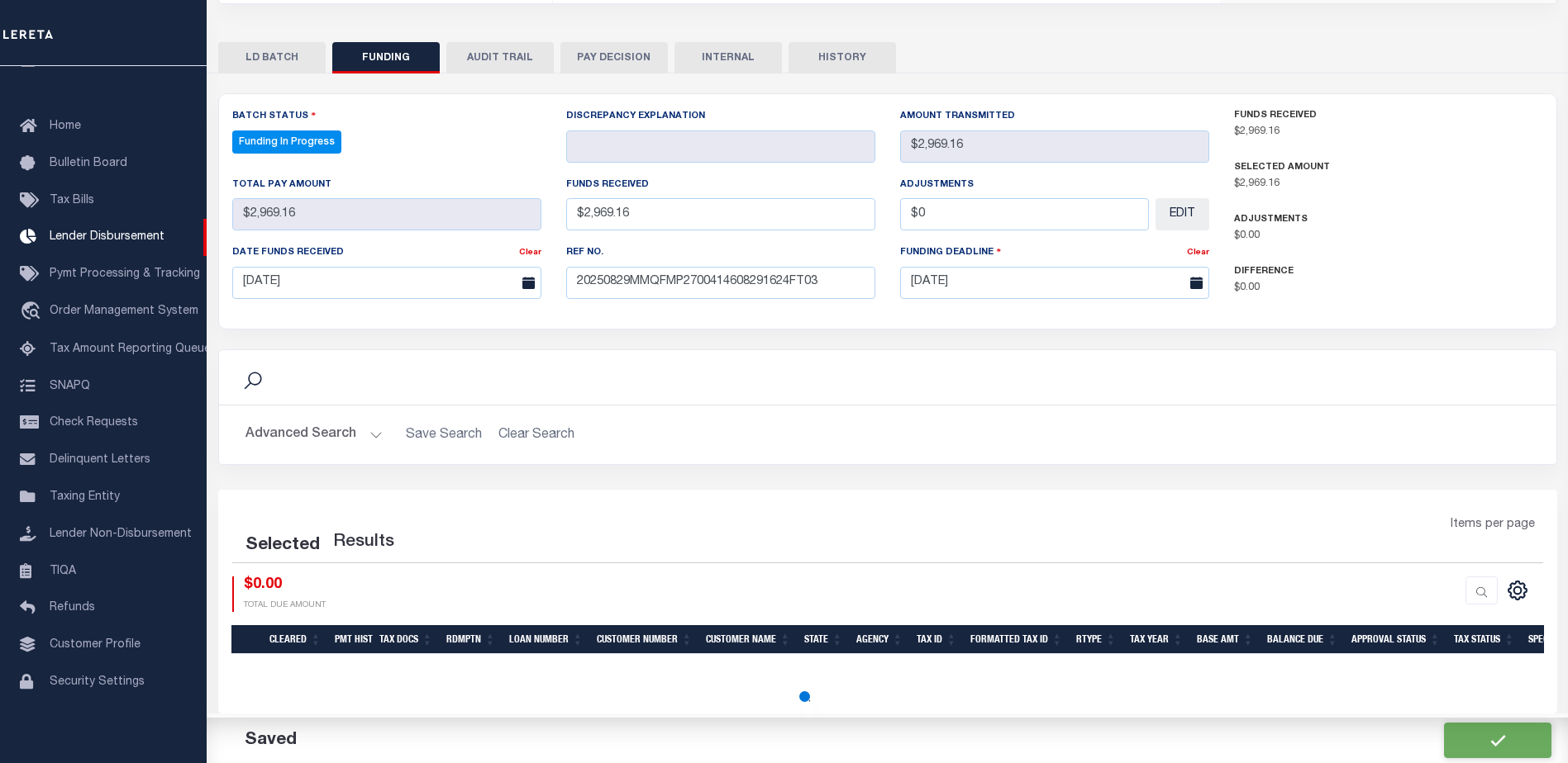
select select "100"
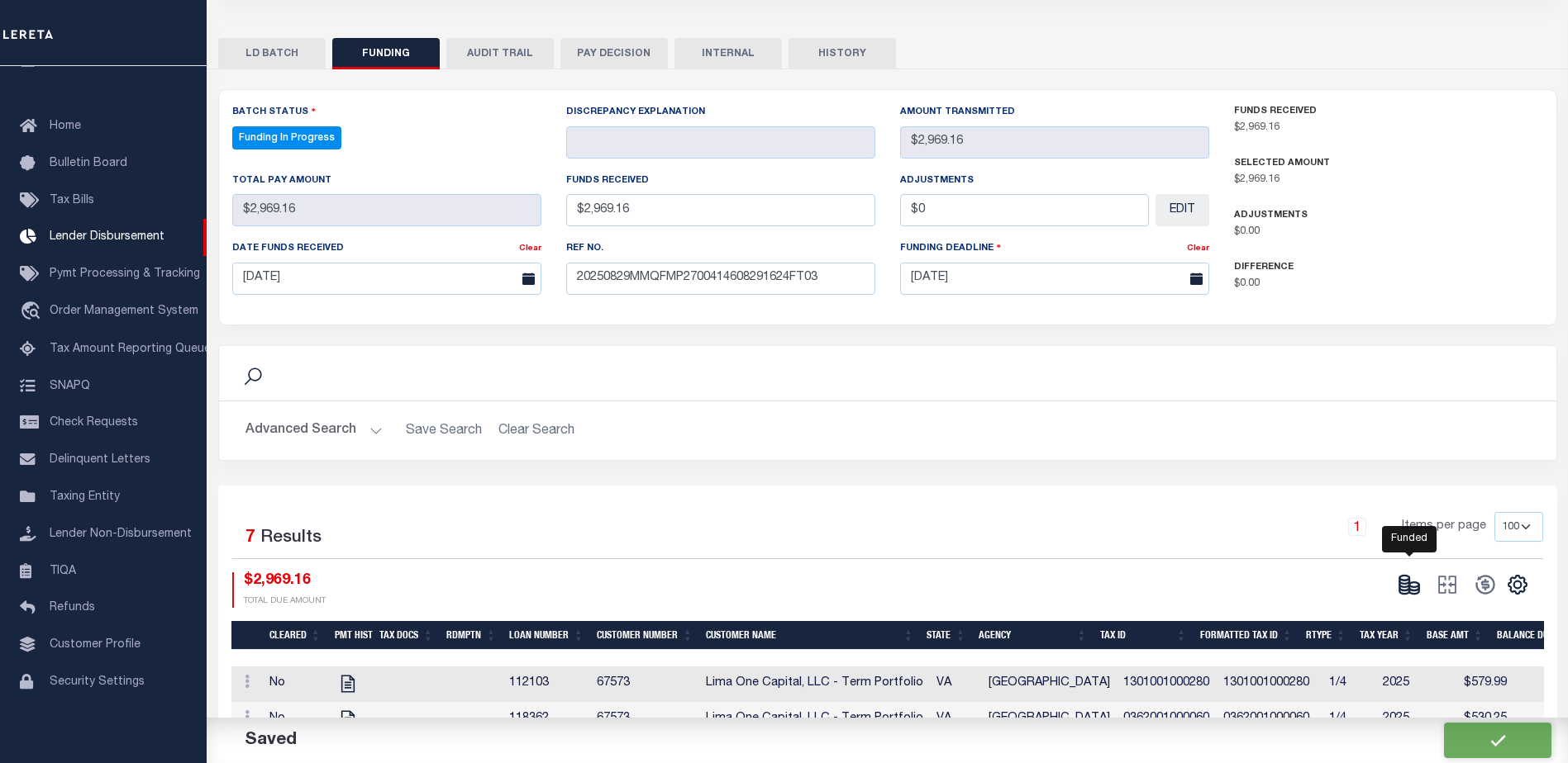
click at [1407, 587] on icon at bounding box center [1404, 585] width 10 height 6
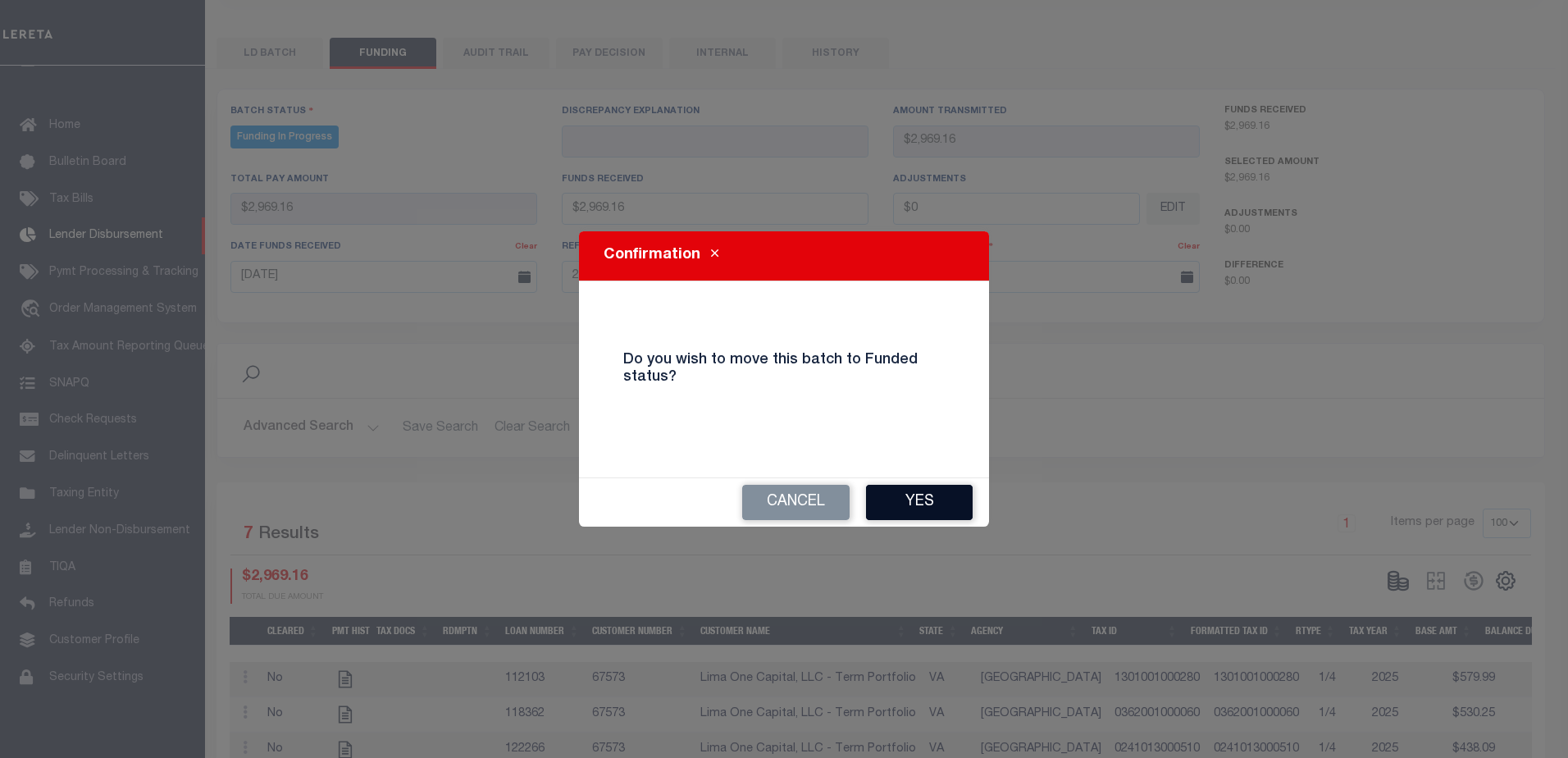
click at [939, 495] on button "Yes" at bounding box center [919, 503] width 107 height 35
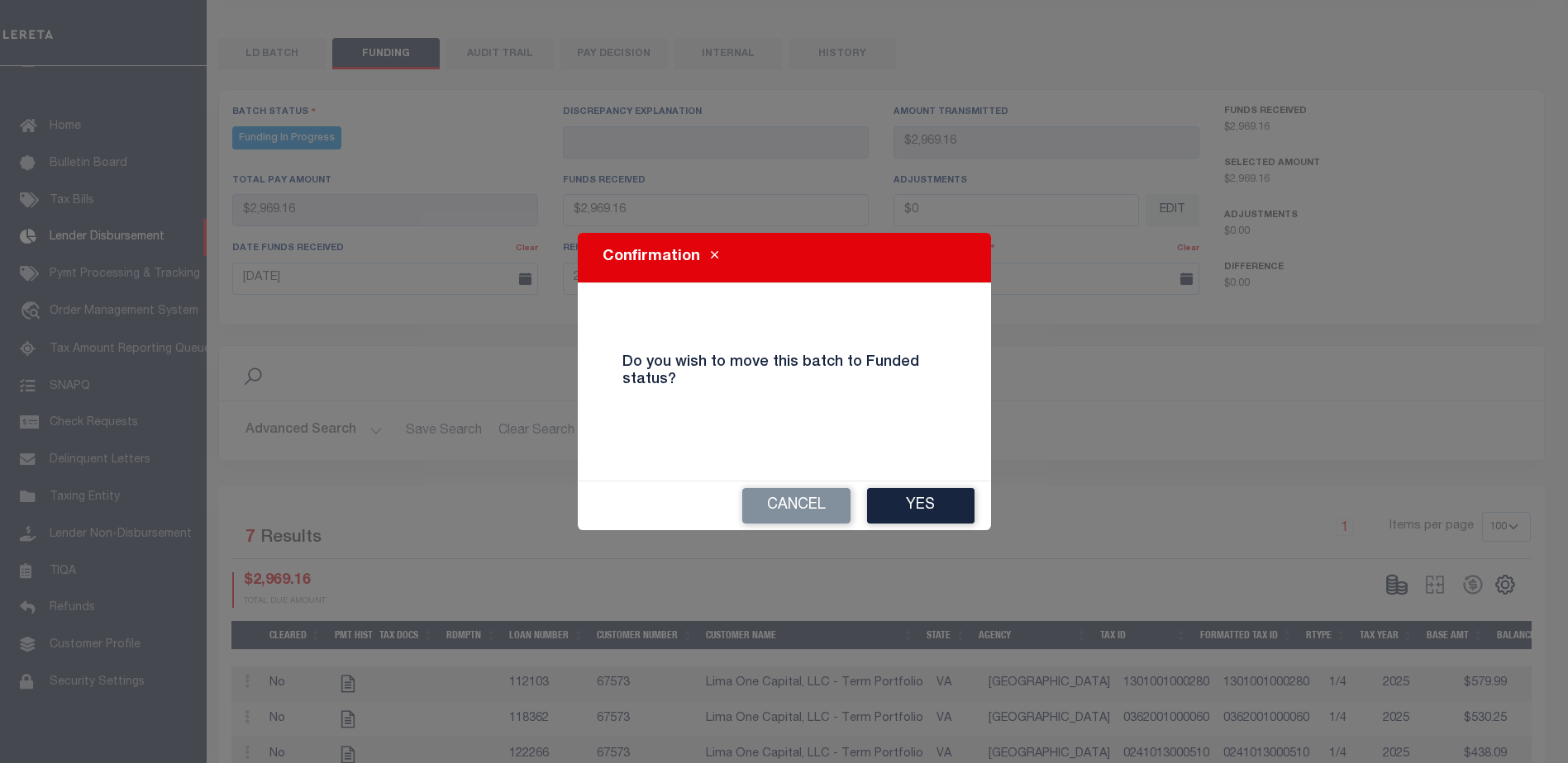
type input "$2,969.16"
type input "$0"
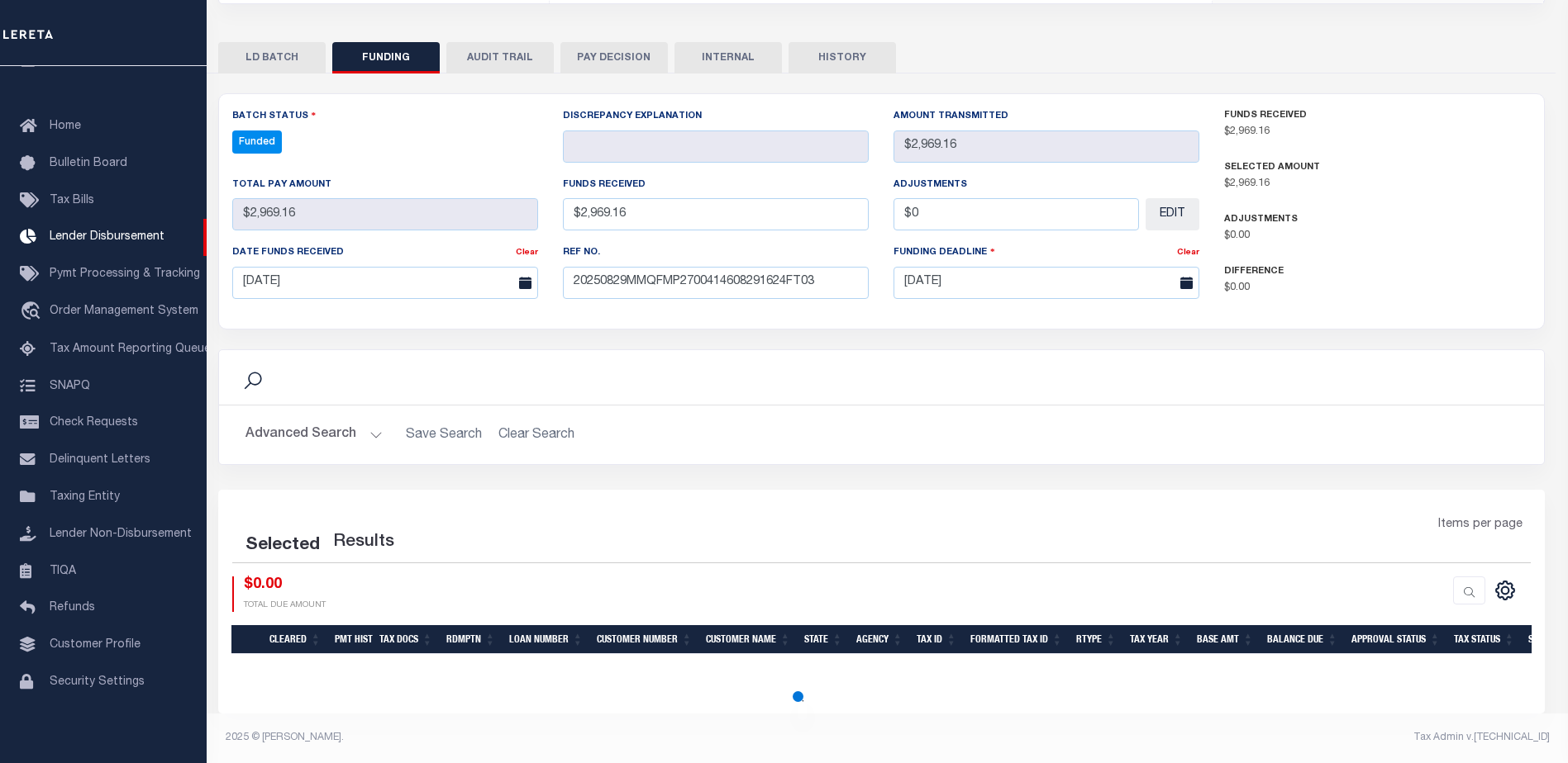
select select "100"
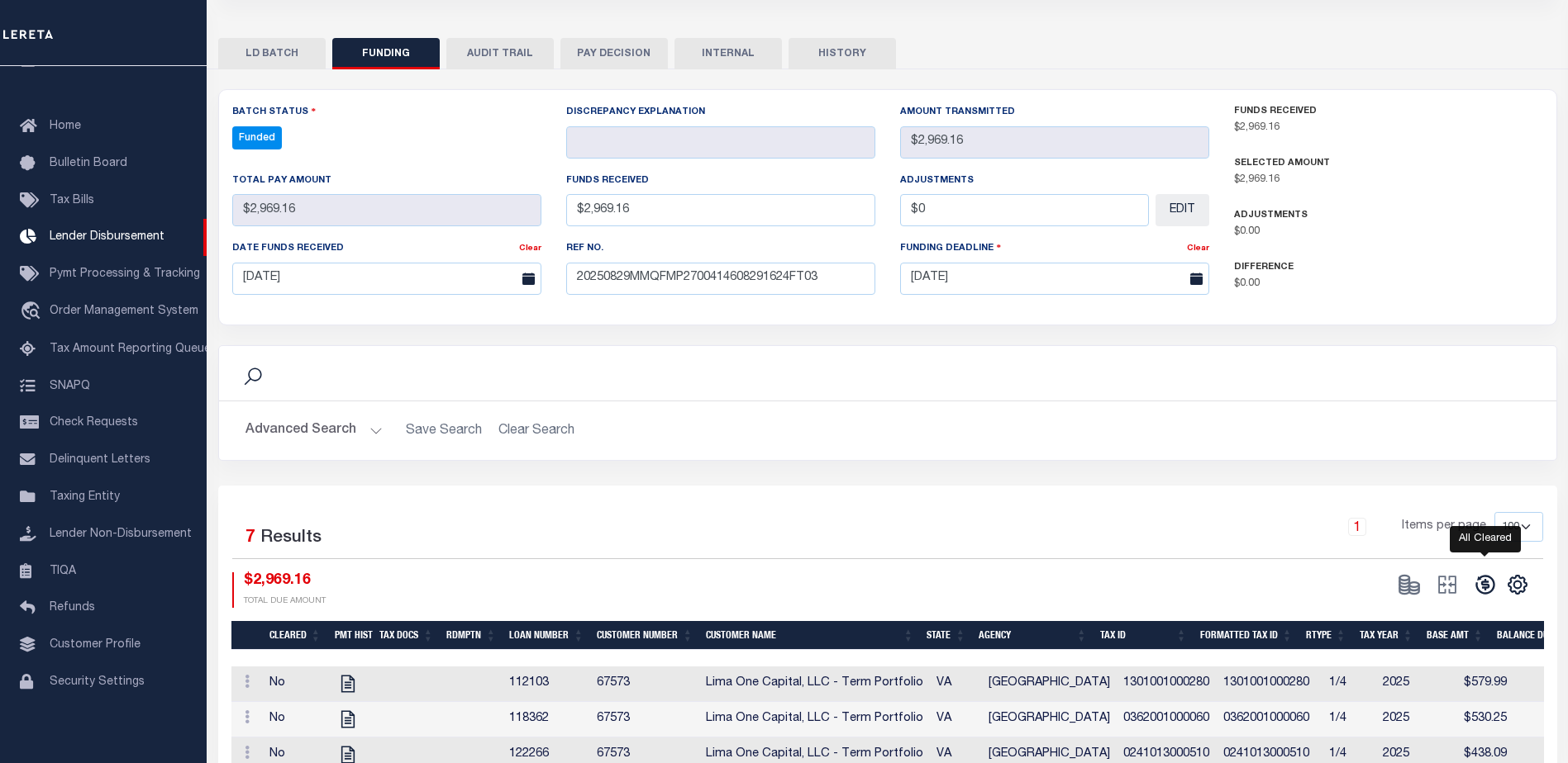
click at [1486, 579] on icon at bounding box center [1485, 585] width 23 height 23
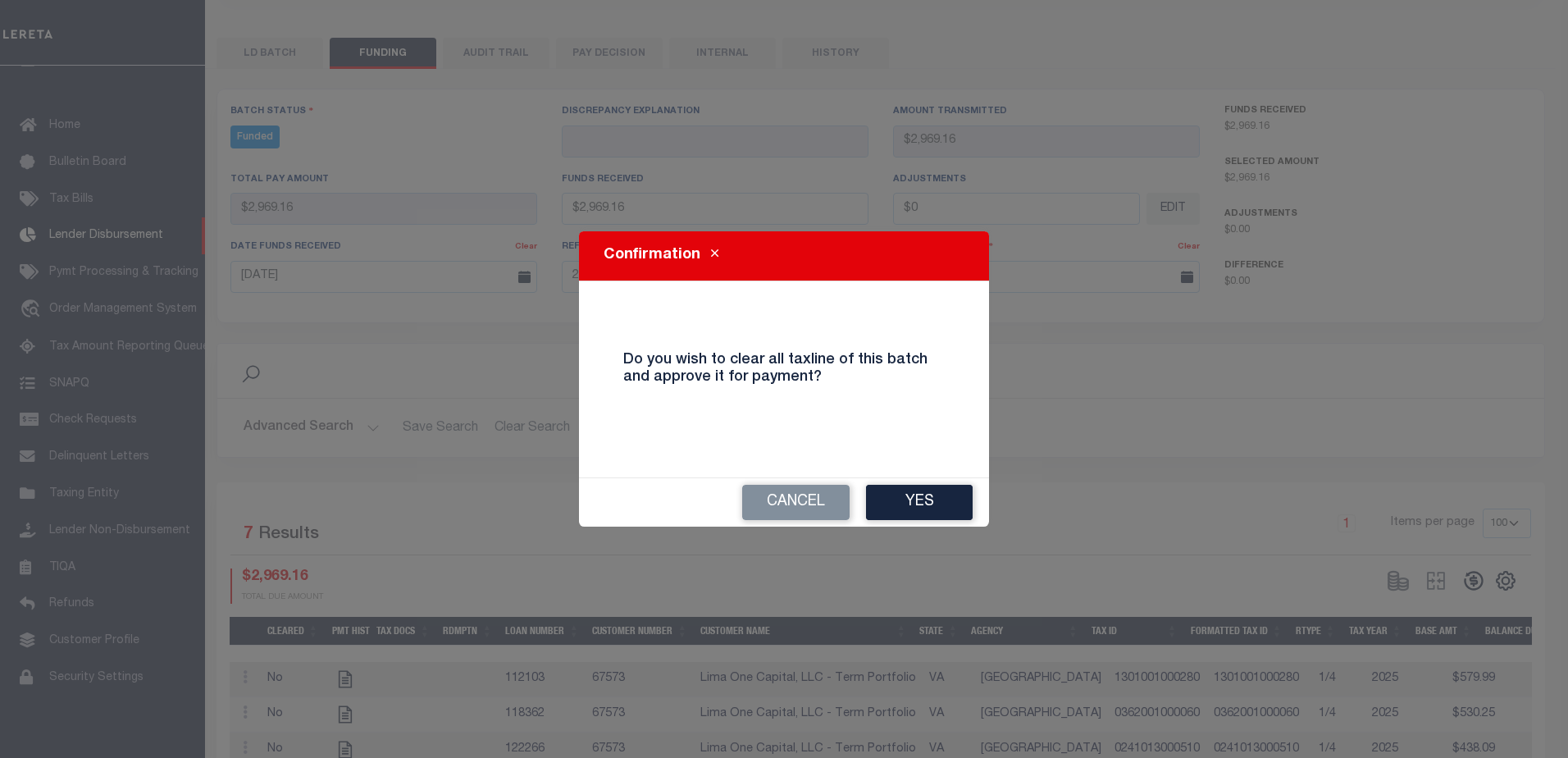
click at [935, 473] on div "Confirmation Do you wish to clear all taxline of this batch and approve it for …" at bounding box center [784, 379] width 410 height 295
click at [949, 513] on button "Yes" at bounding box center [919, 503] width 107 height 35
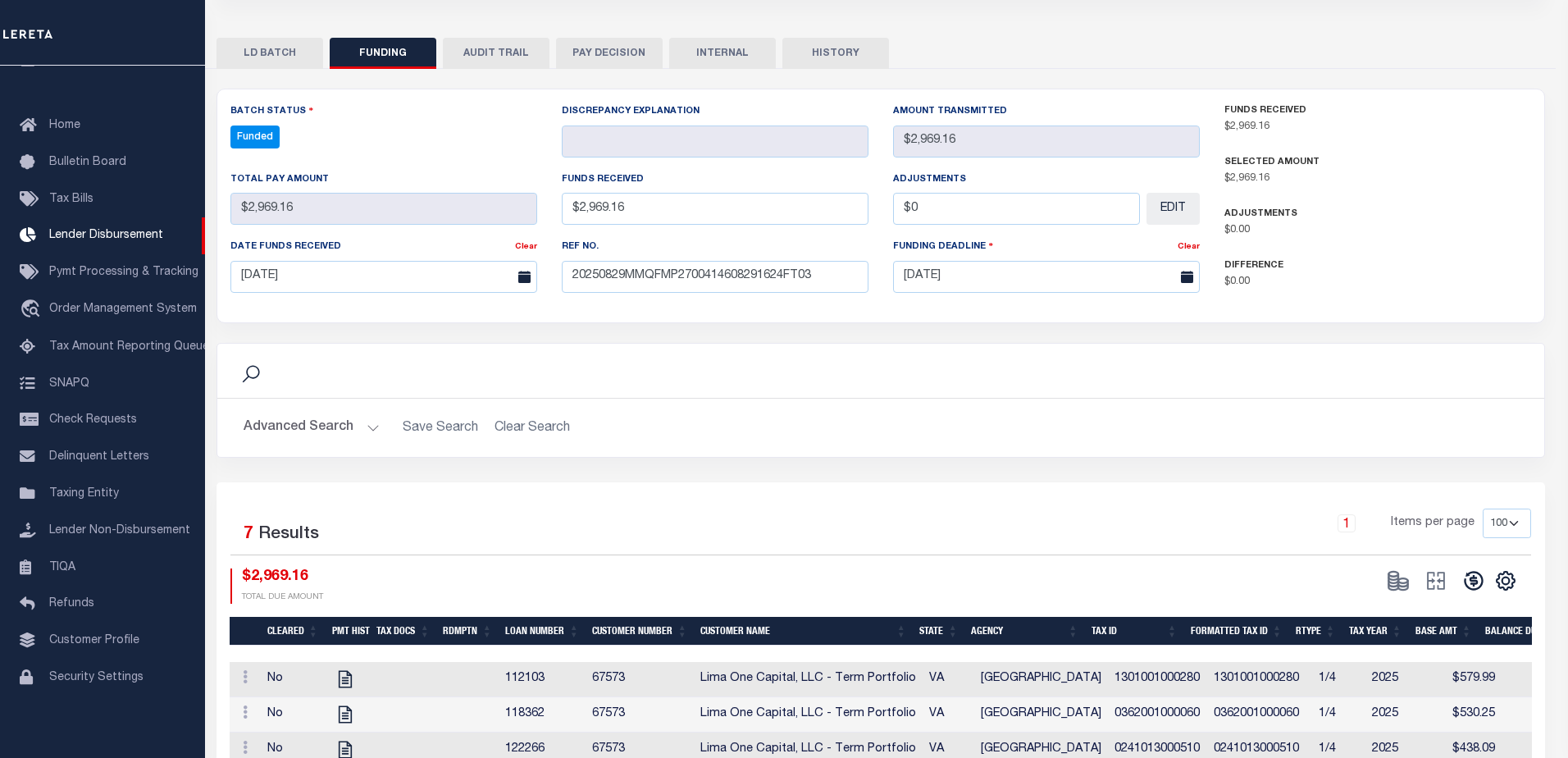
type input "$2,969.16"
type input "$0"
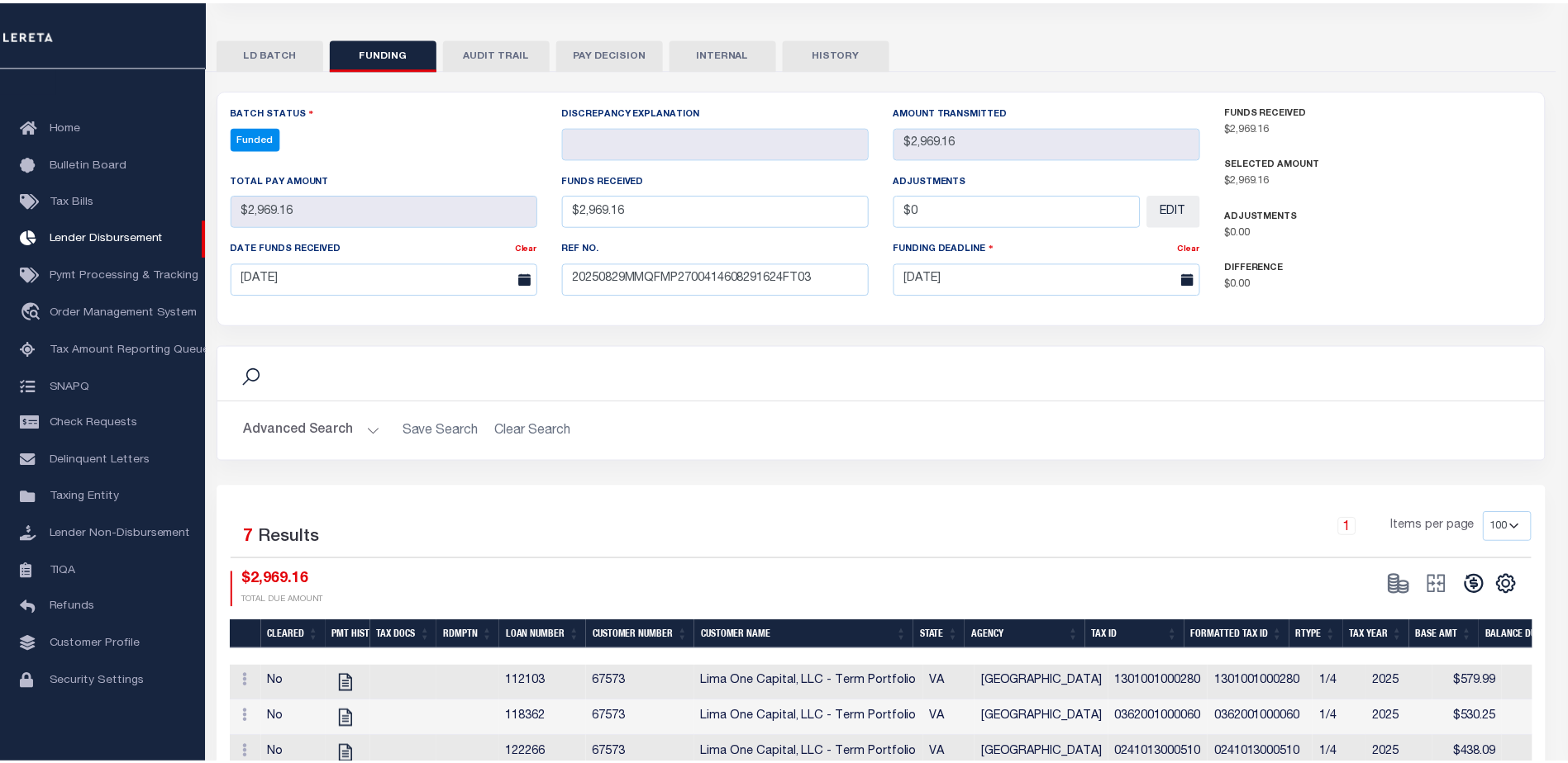
scroll to position [326, 0]
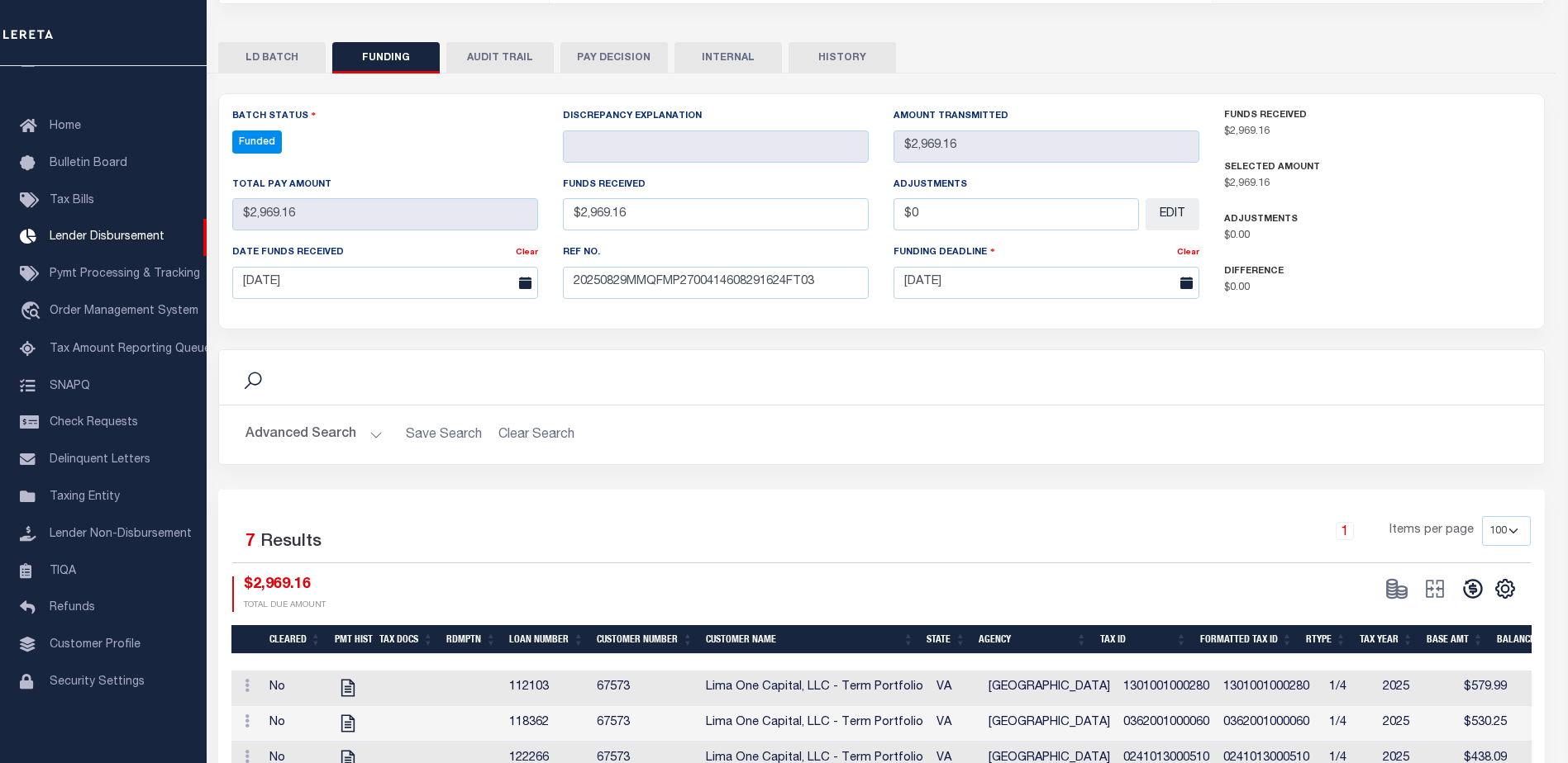
select select "100"
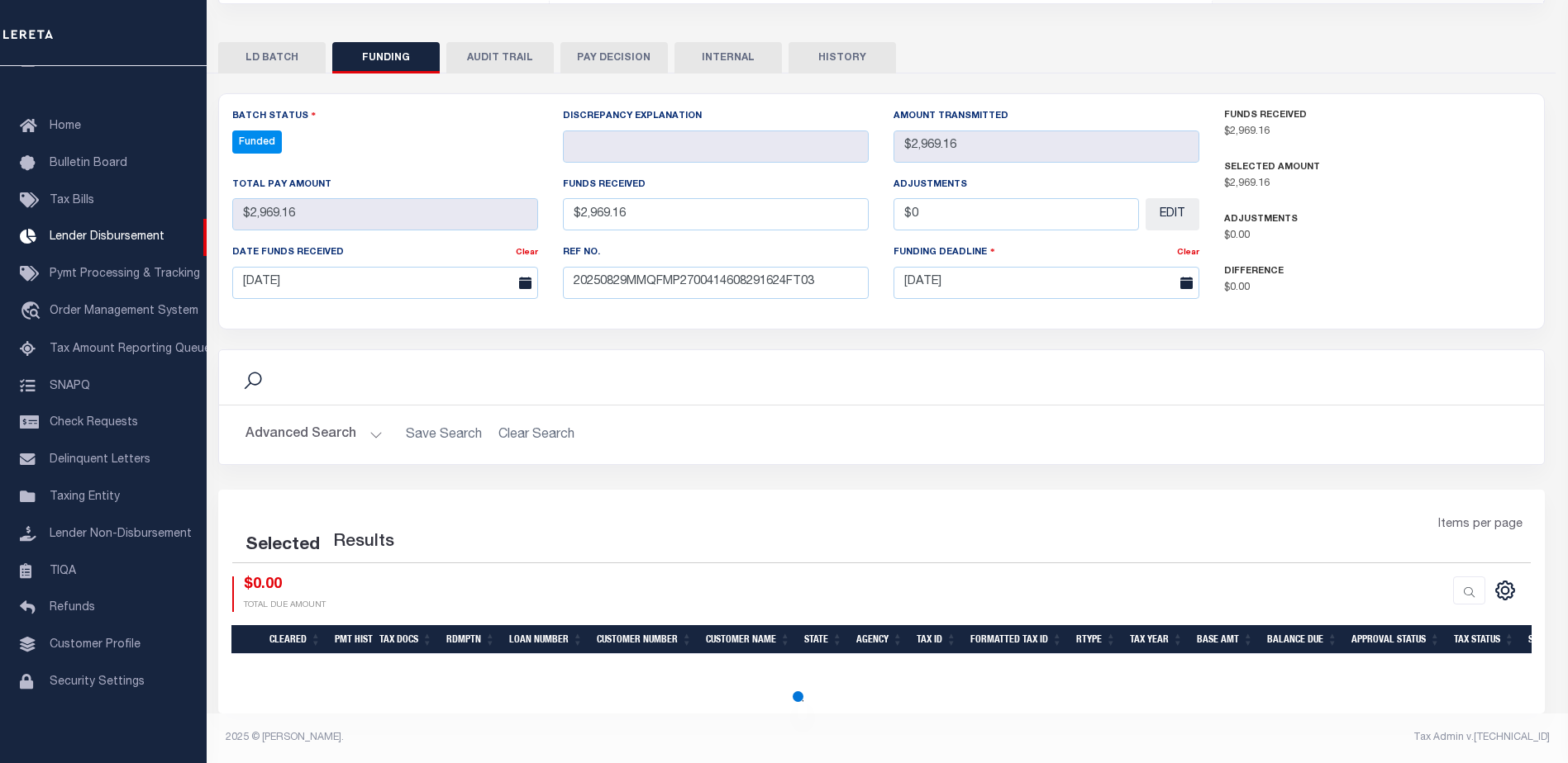
select select "100"
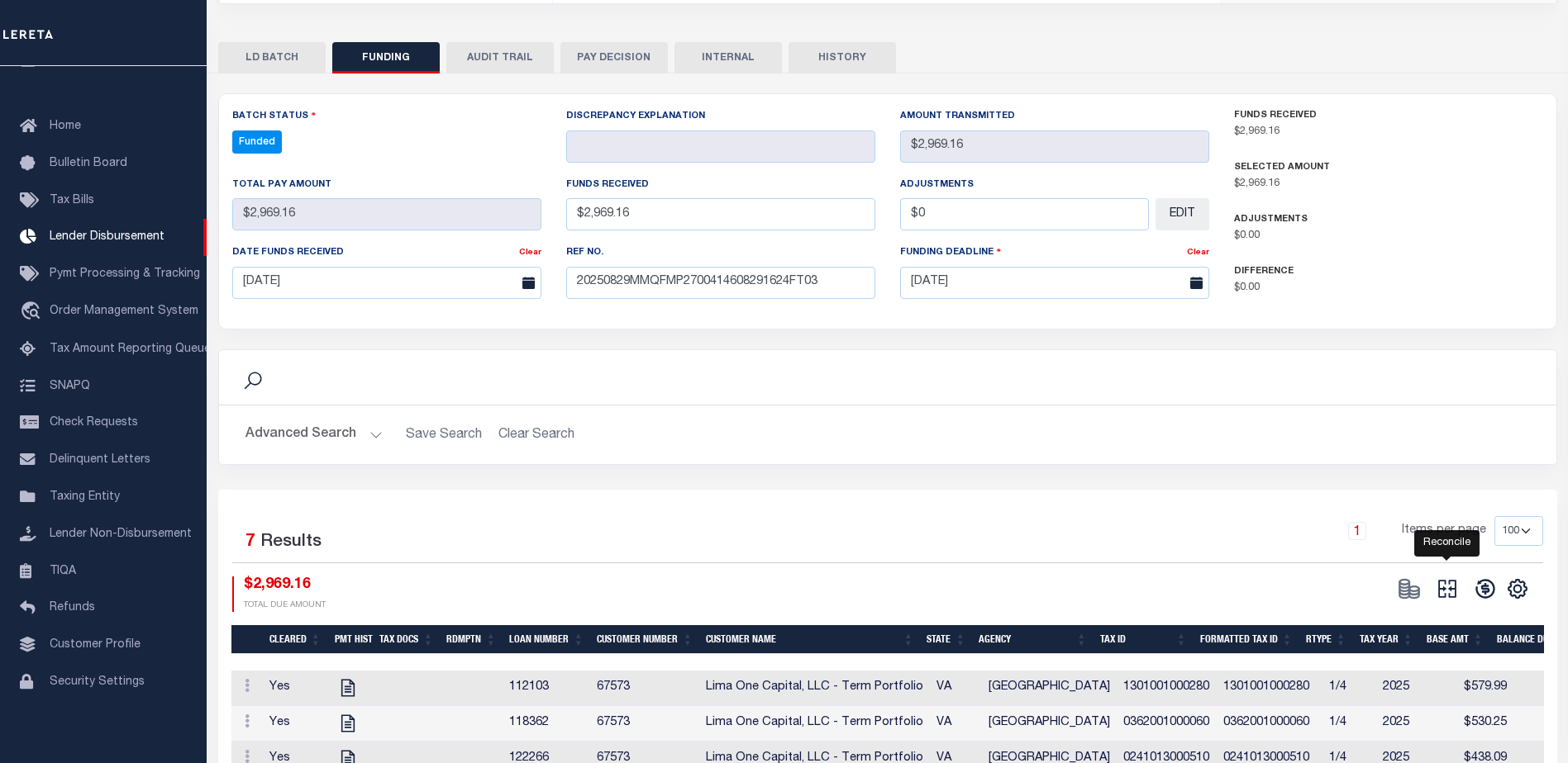
click at [1444, 584] on icon at bounding box center [1447, 588] width 23 height 23
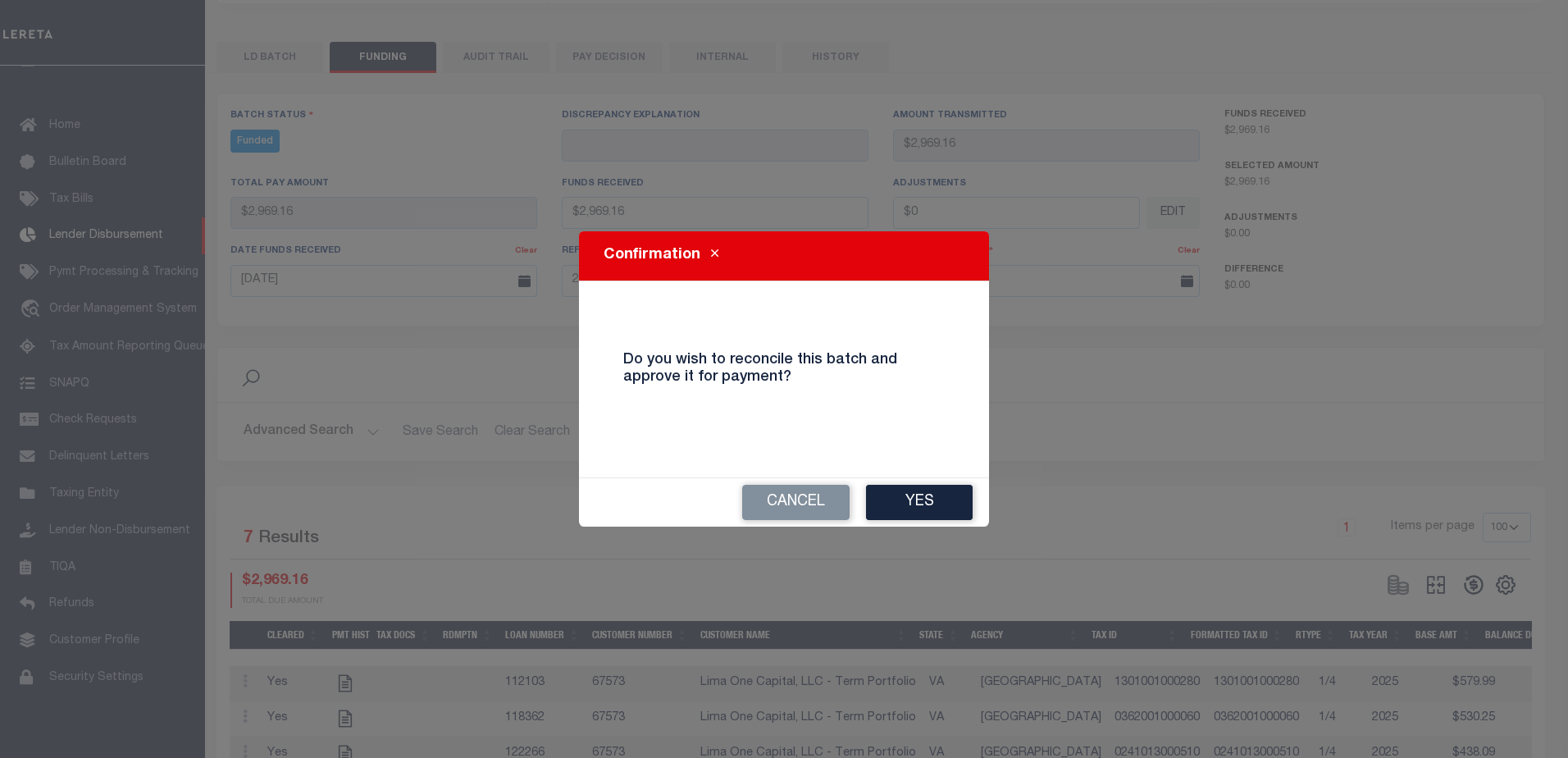
click at [929, 512] on button "Yes" at bounding box center [919, 503] width 107 height 35
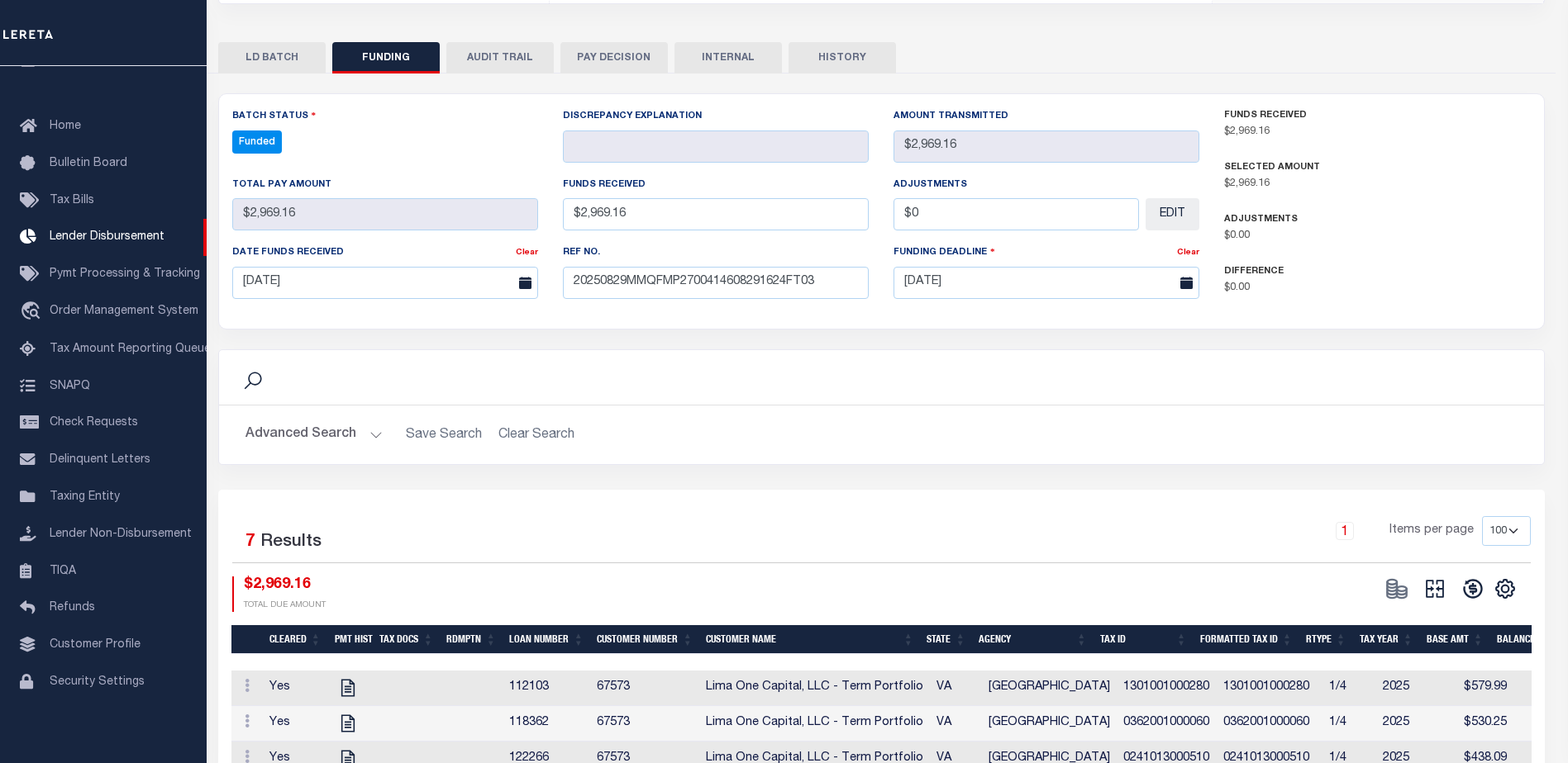
type input "$2,969.16"
type input "$0"
click at [711, 61] on button "INTERNAL" at bounding box center [728, 58] width 107 height 32
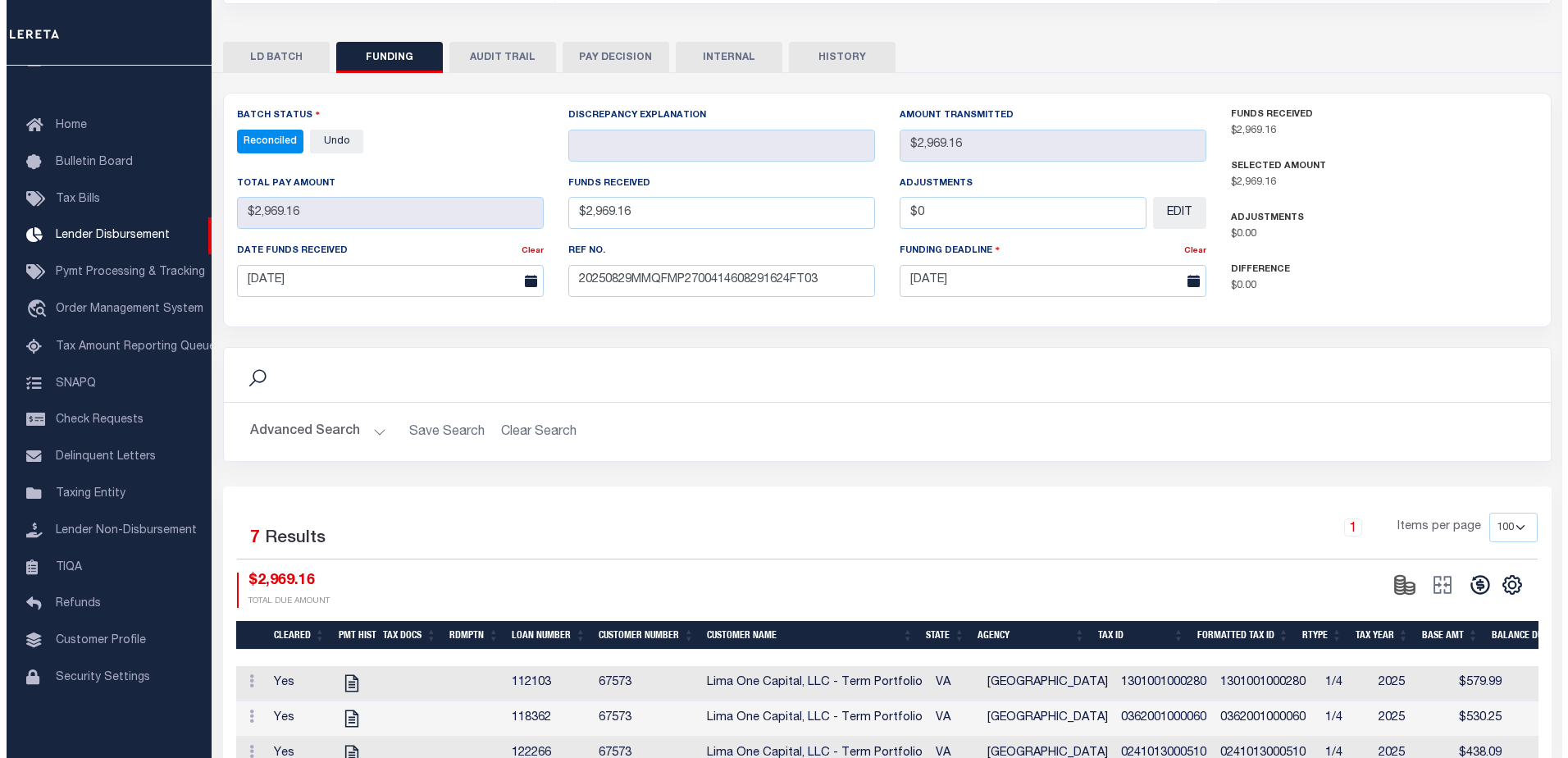
scroll to position [0, 0]
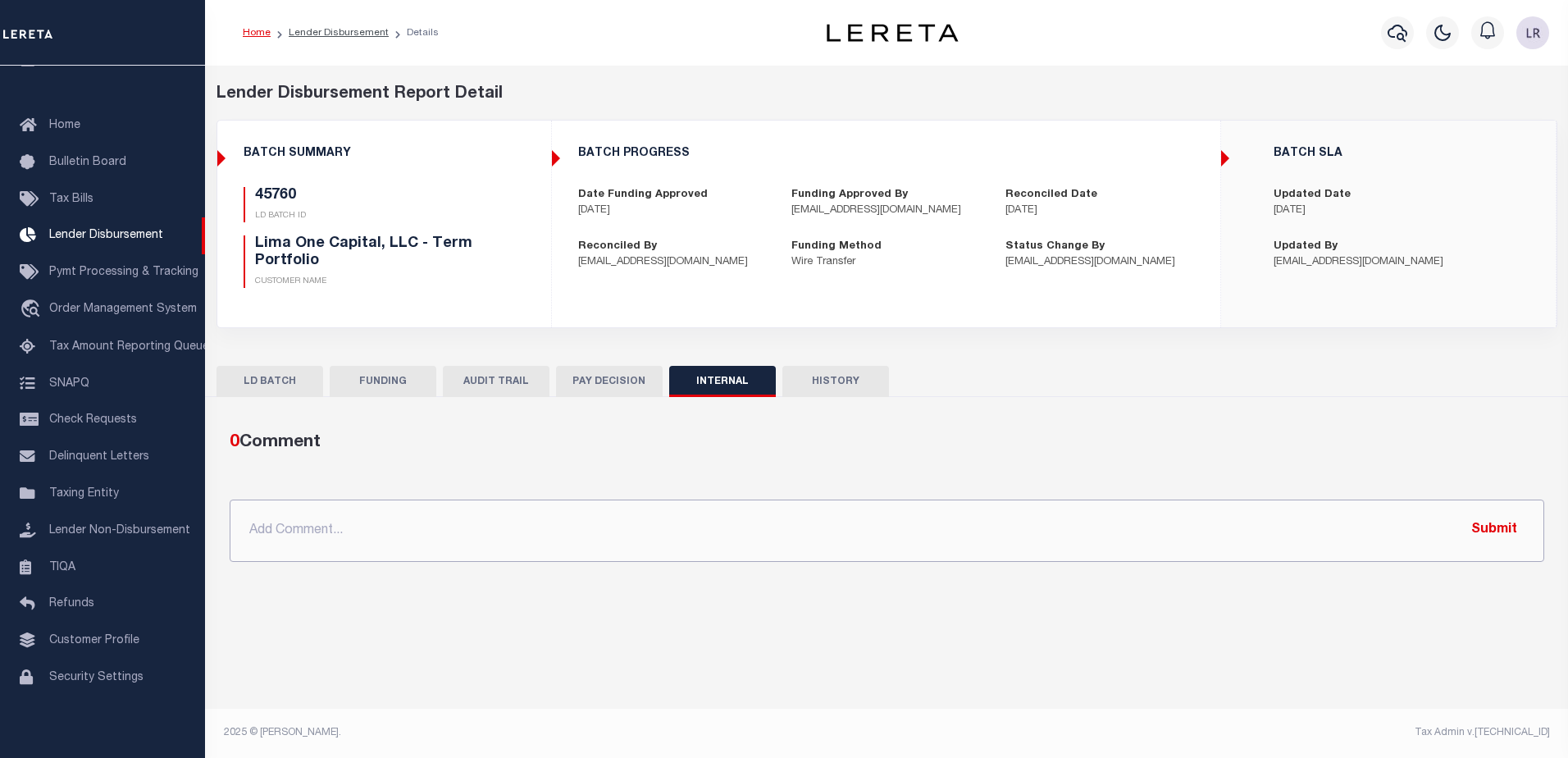
click at [656, 530] on input "text" at bounding box center [887, 531] width 1315 height 62
paste input ""ORG AMT - $95618.34 45789 - $1018.84 45833 - $4694.17 45845 - $2288.17 45867 -…"
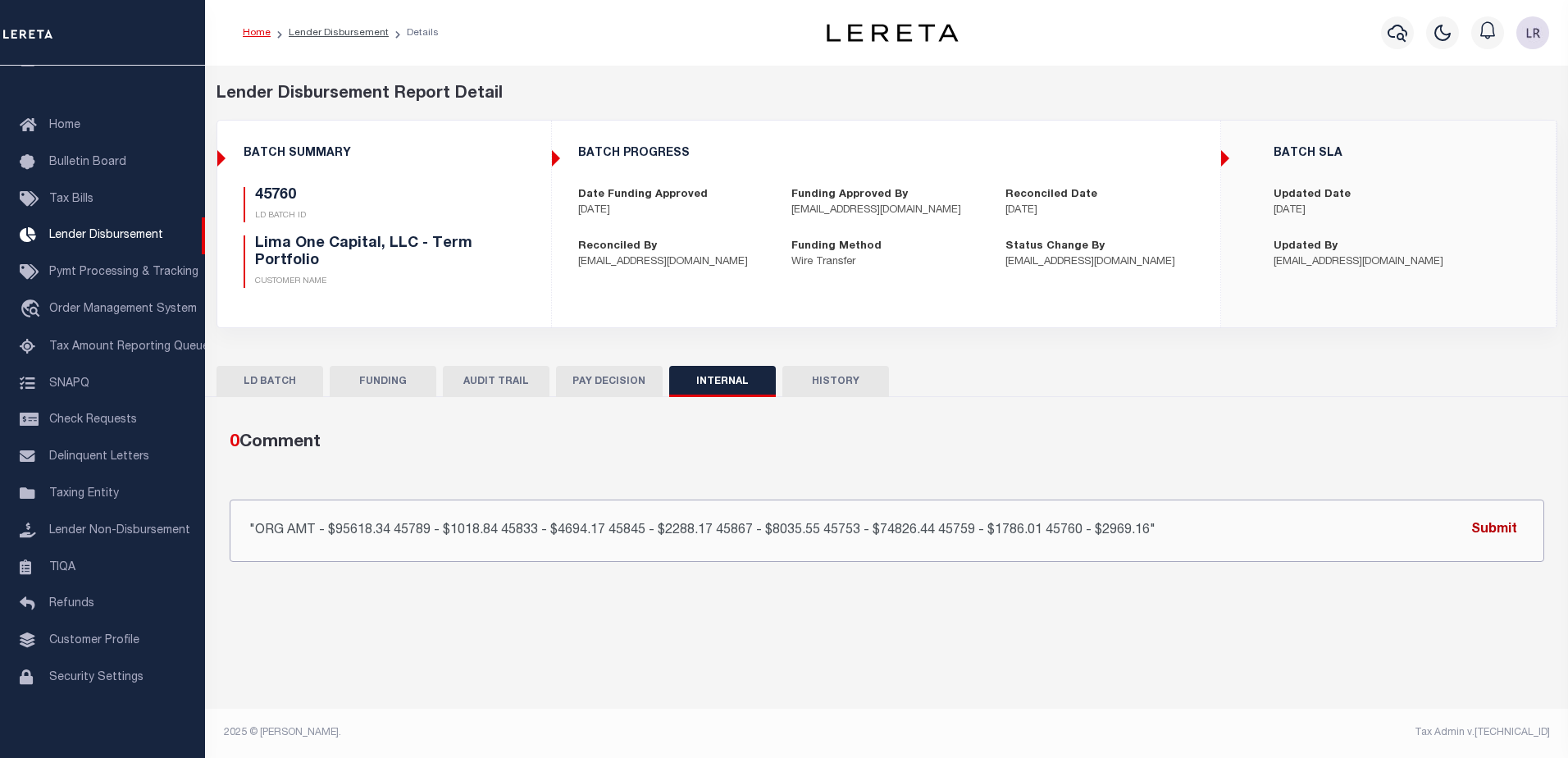
type input ""ORG AMT - $95618.34 45789 - $1018.84 45833 - $4694.17 45845 - $2288.17 45867 -…"
drag, startPoint x: 1498, startPoint y: 532, endPoint x: 1498, endPoint y: 517, distance: 15.0
click at [1498, 531] on button "Submit" at bounding box center [1494, 531] width 68 height 33
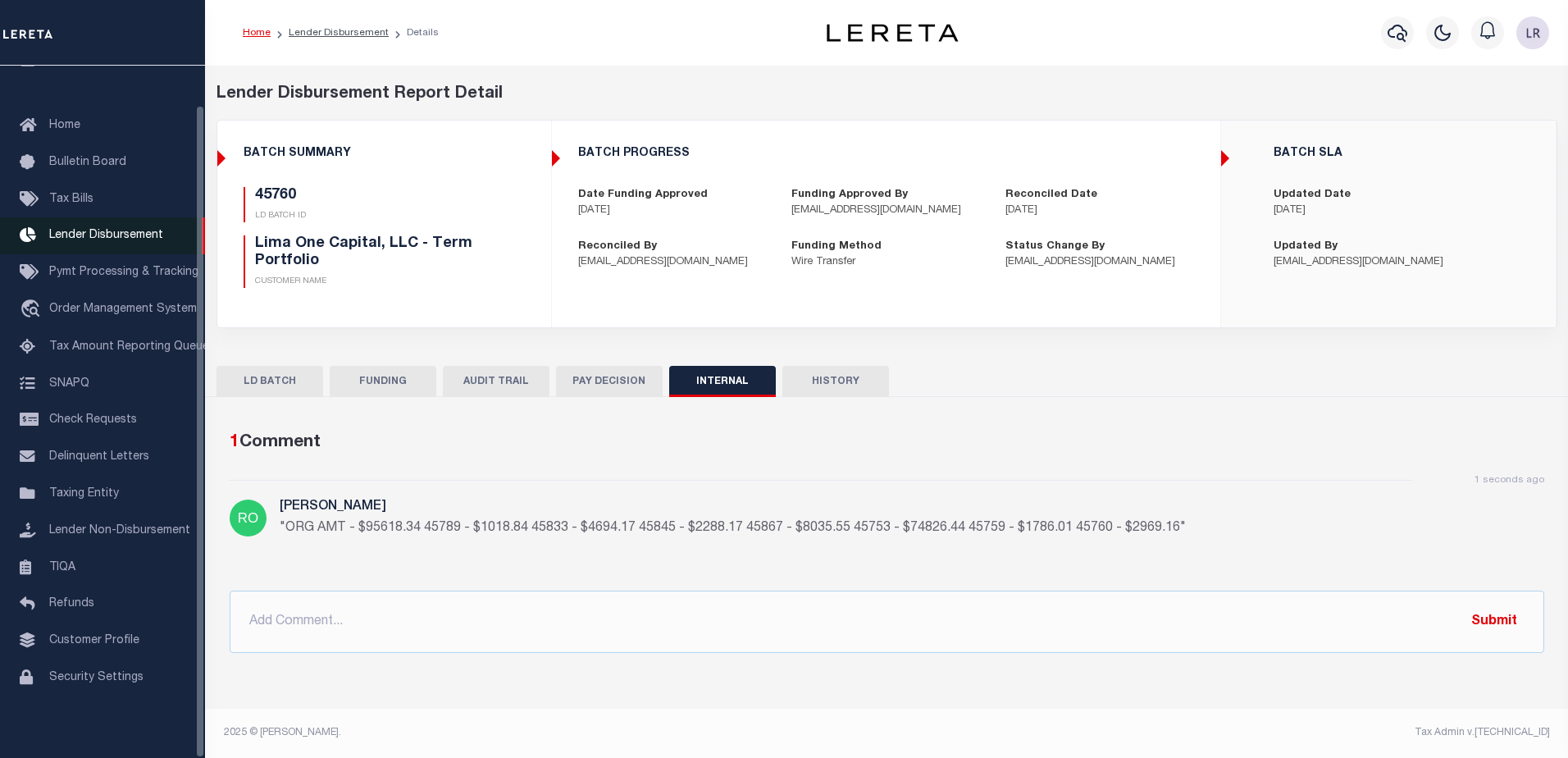
click at [134, 230] on span "Lender Disbursement" at bounding box center [106, 236] width 114 height 11
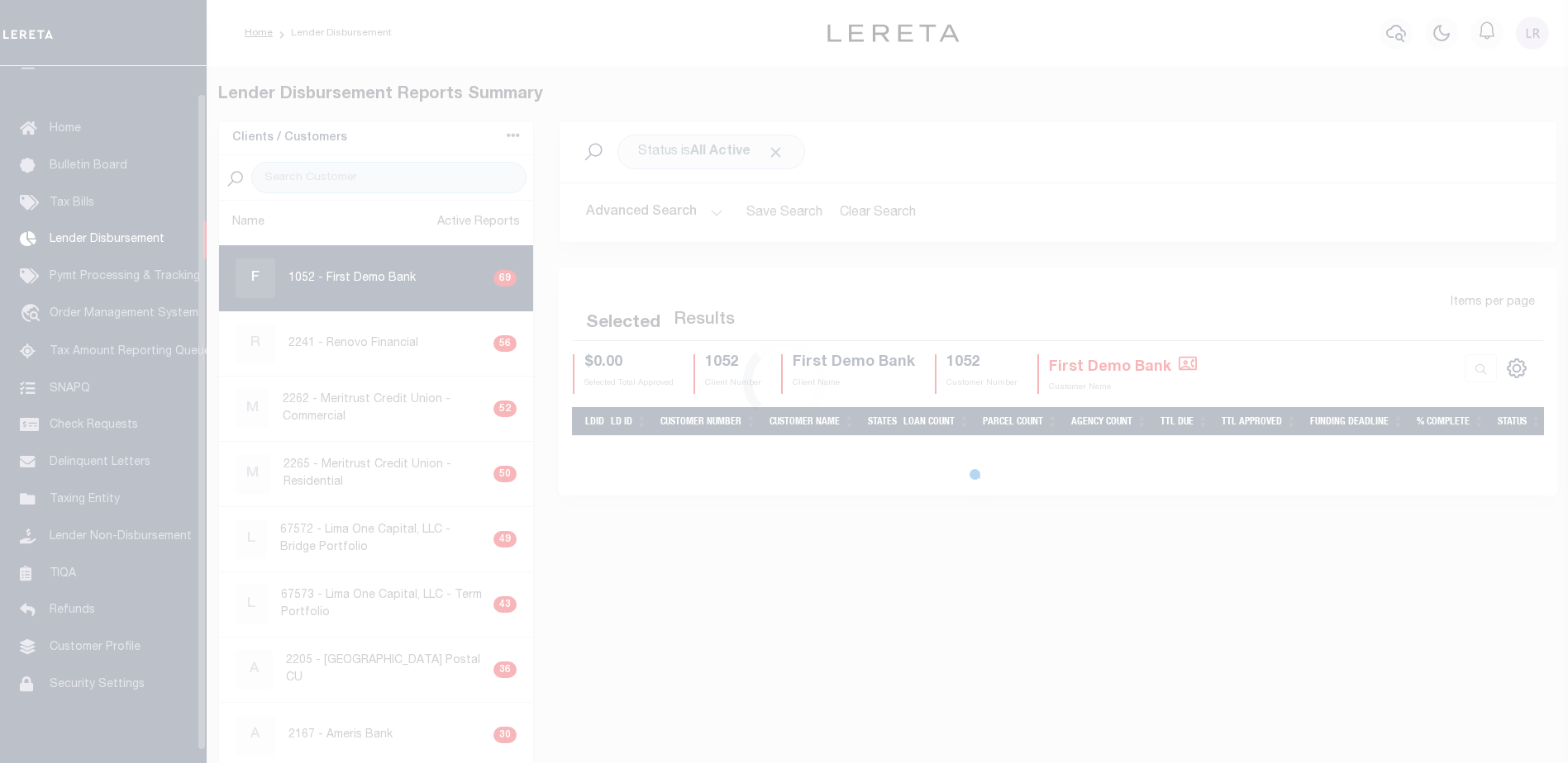
scroll to position [29, 0]
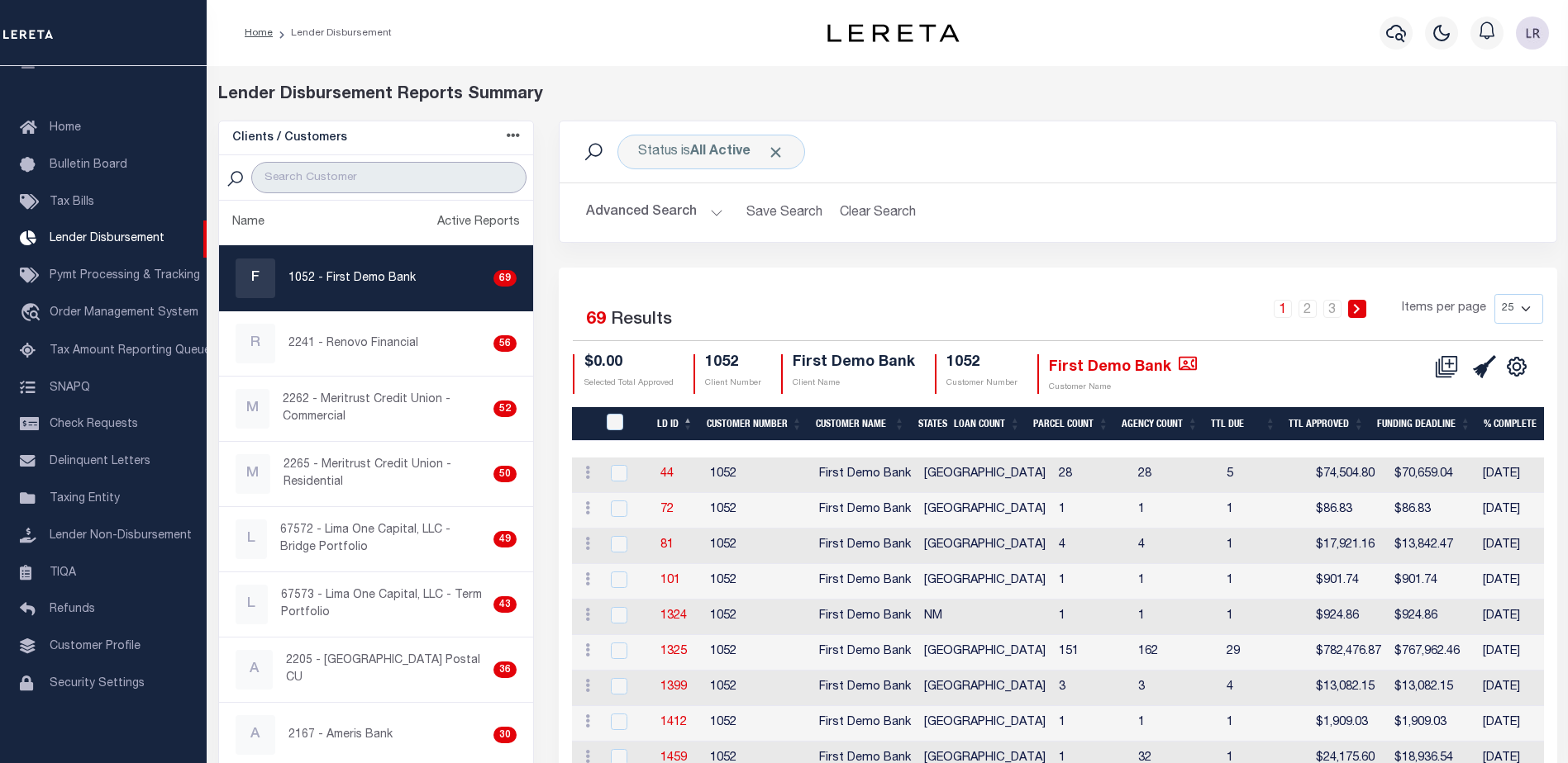
click at [435, 179] on input "search" at bounding box center [389, 177] width 276 height 32
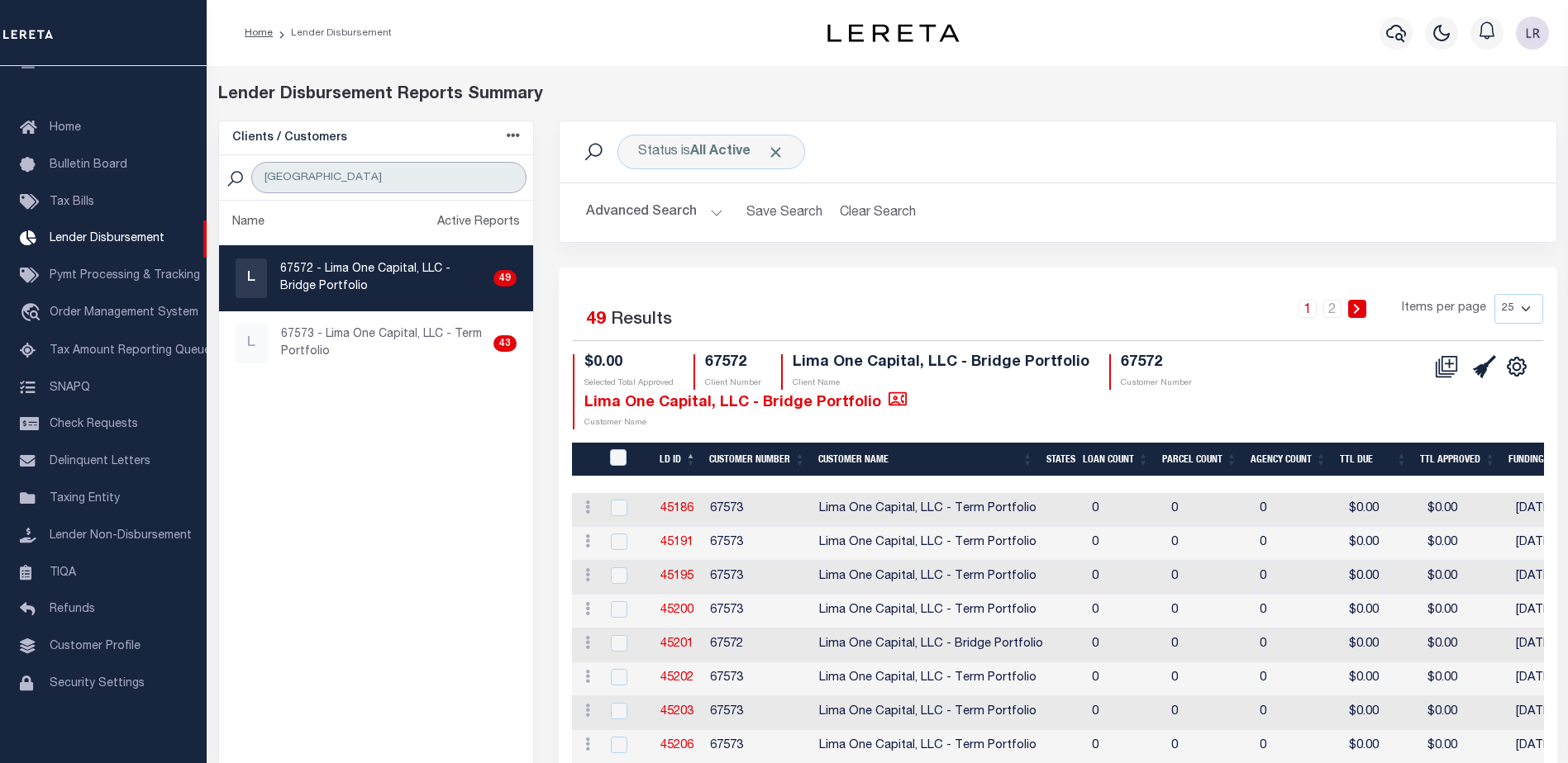
type input "LIMA"
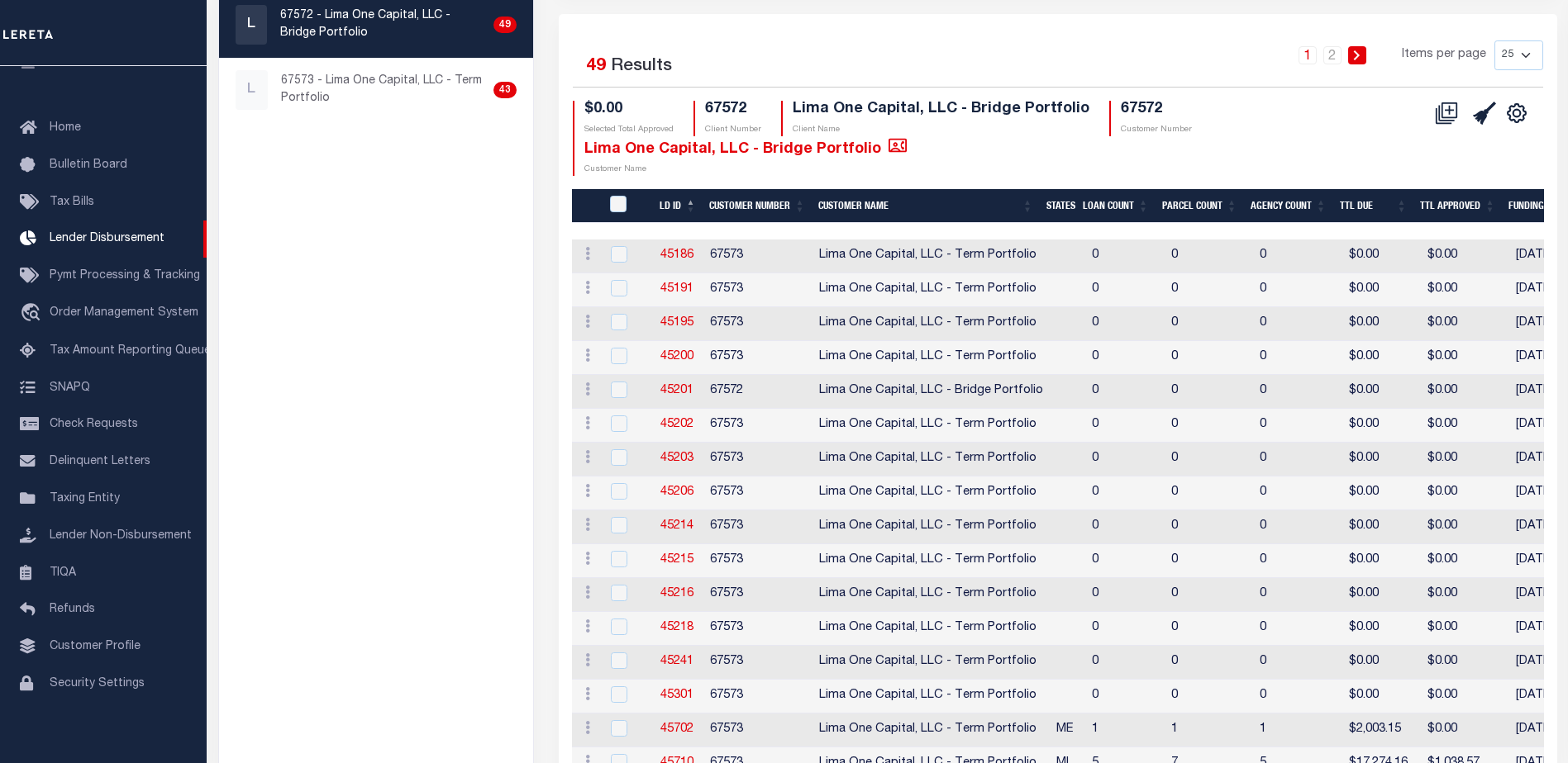
scroll to position [247, 0]
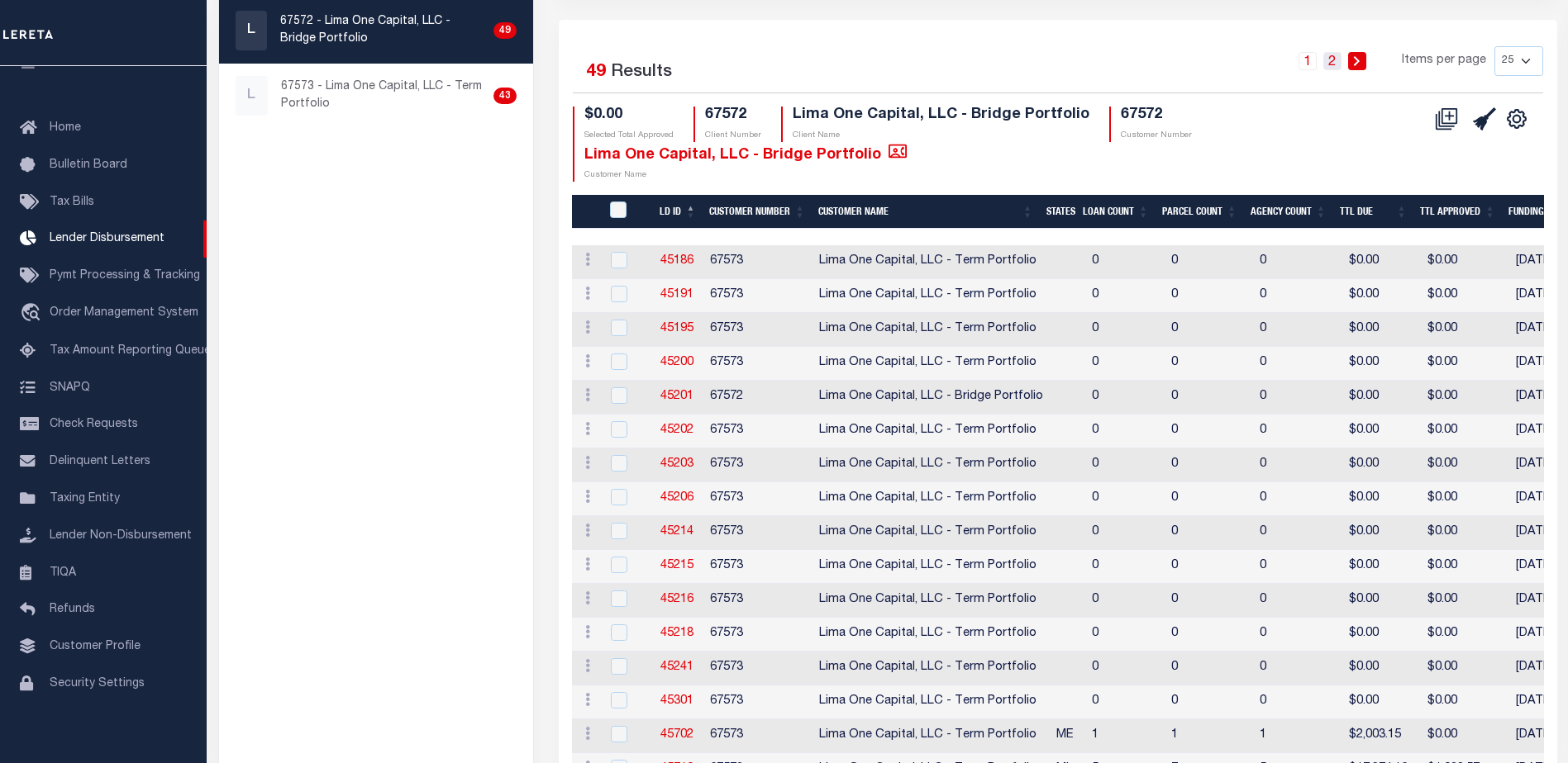
click at [1330, 52] on link "2" at bounding box center [1332, 61] width 18 height 18
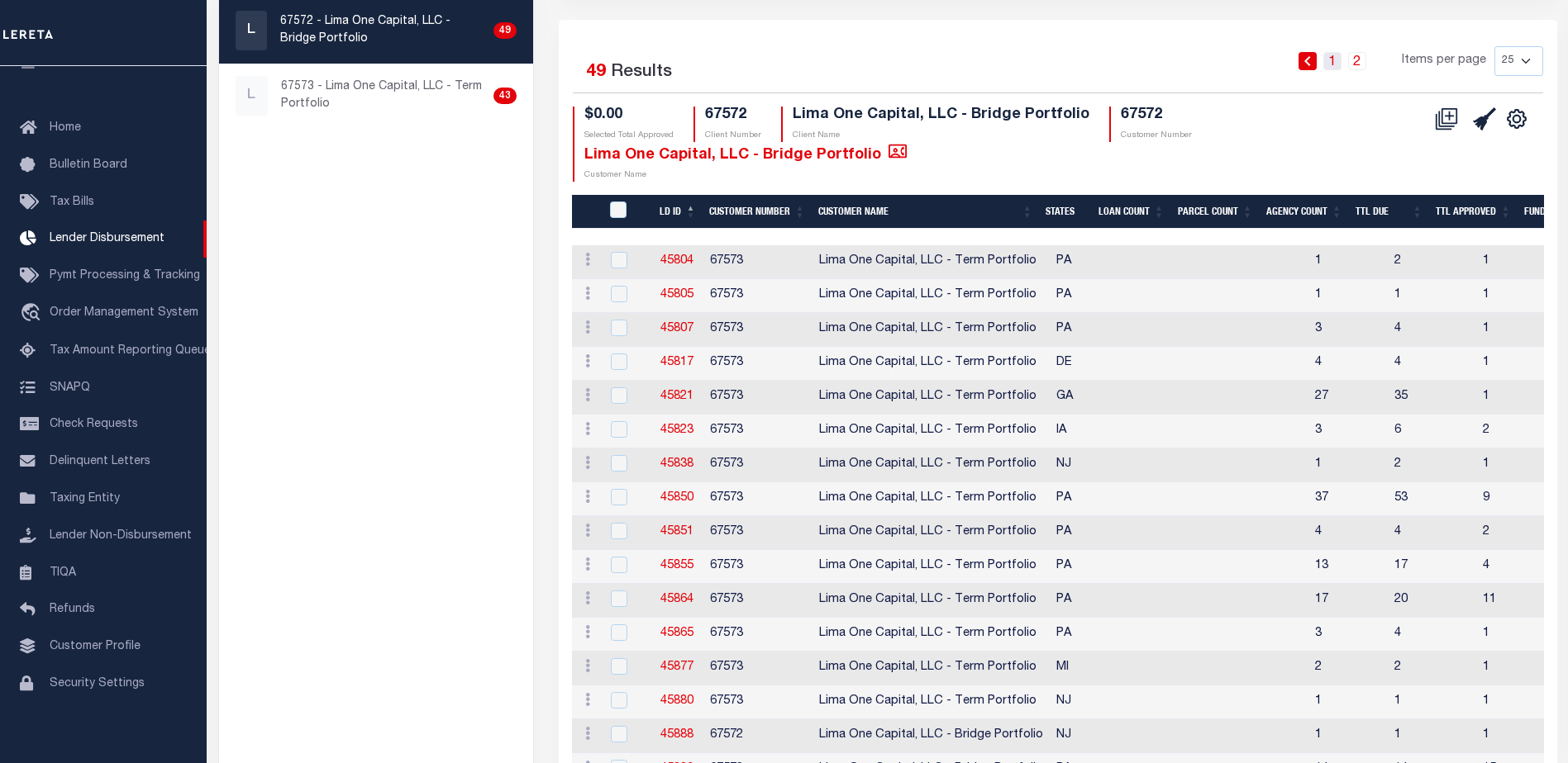
click at [1333, 59] on link "1" at bounding box center [1332, 61] width 18 height 18
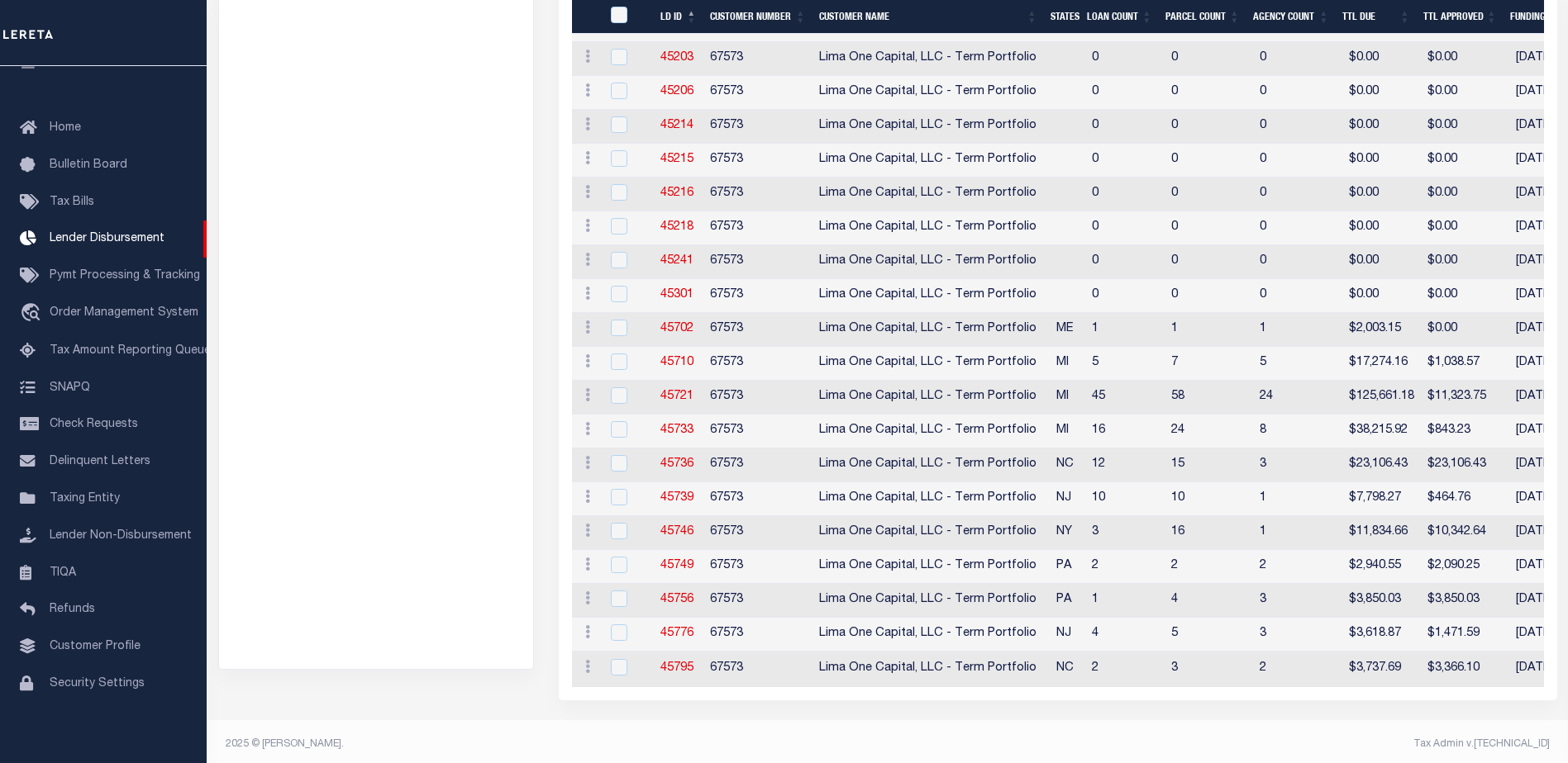
scroll to position [654, 0]
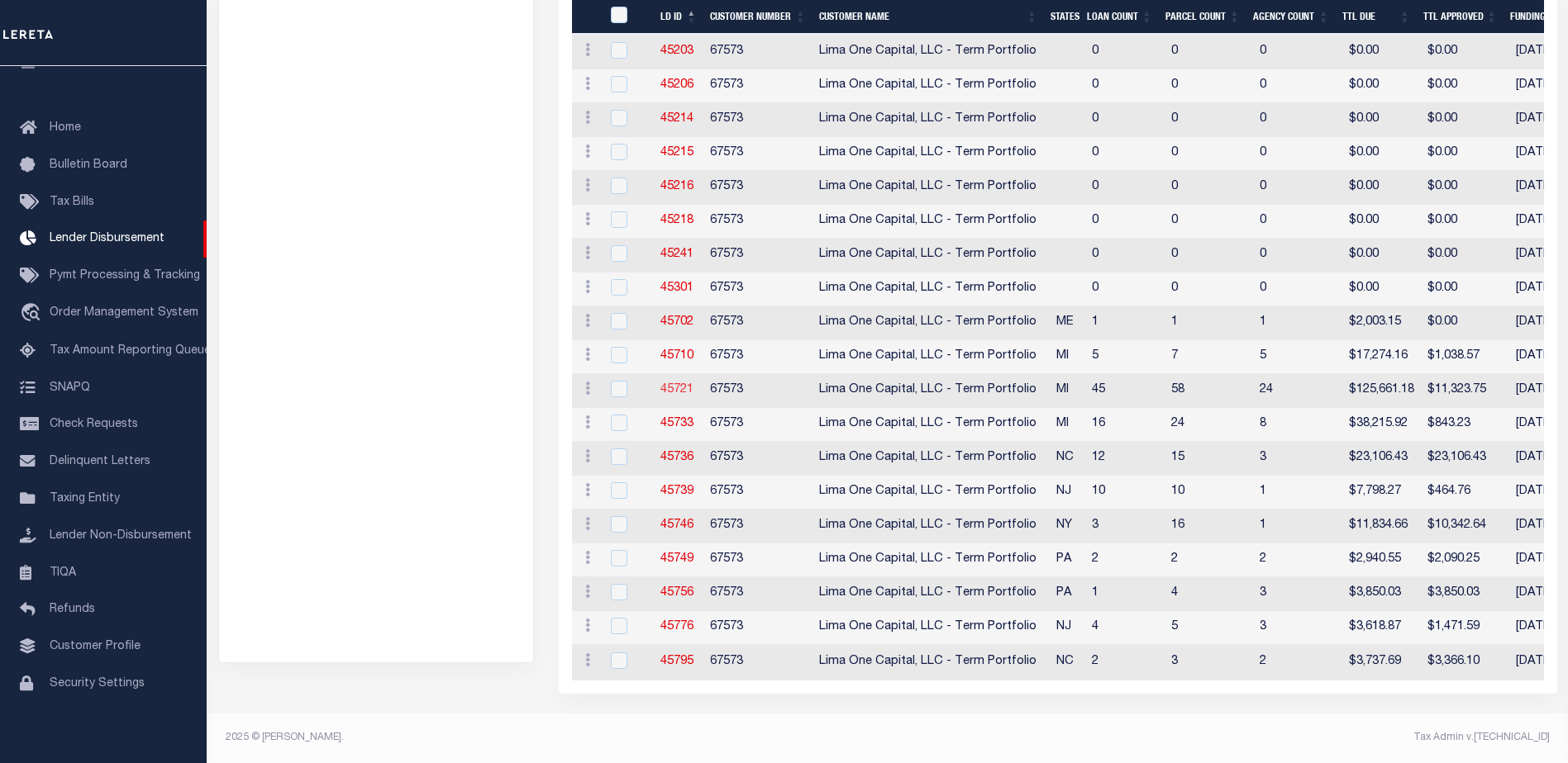
click at [690, 384] on link "45721" at bounding box center [677, 389] width 33 height 11
checkbox input "true"
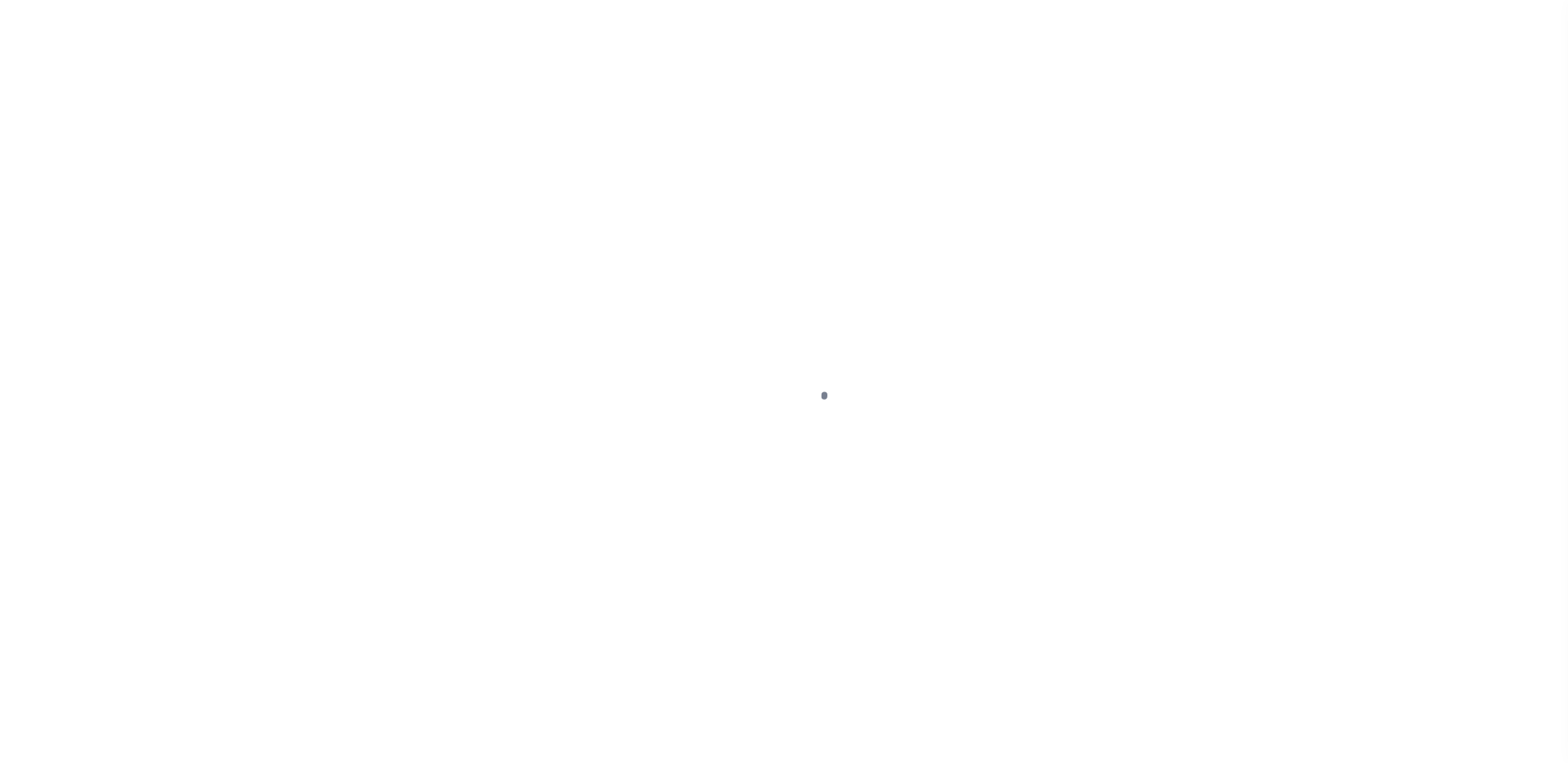
scroll to position [29, 0]
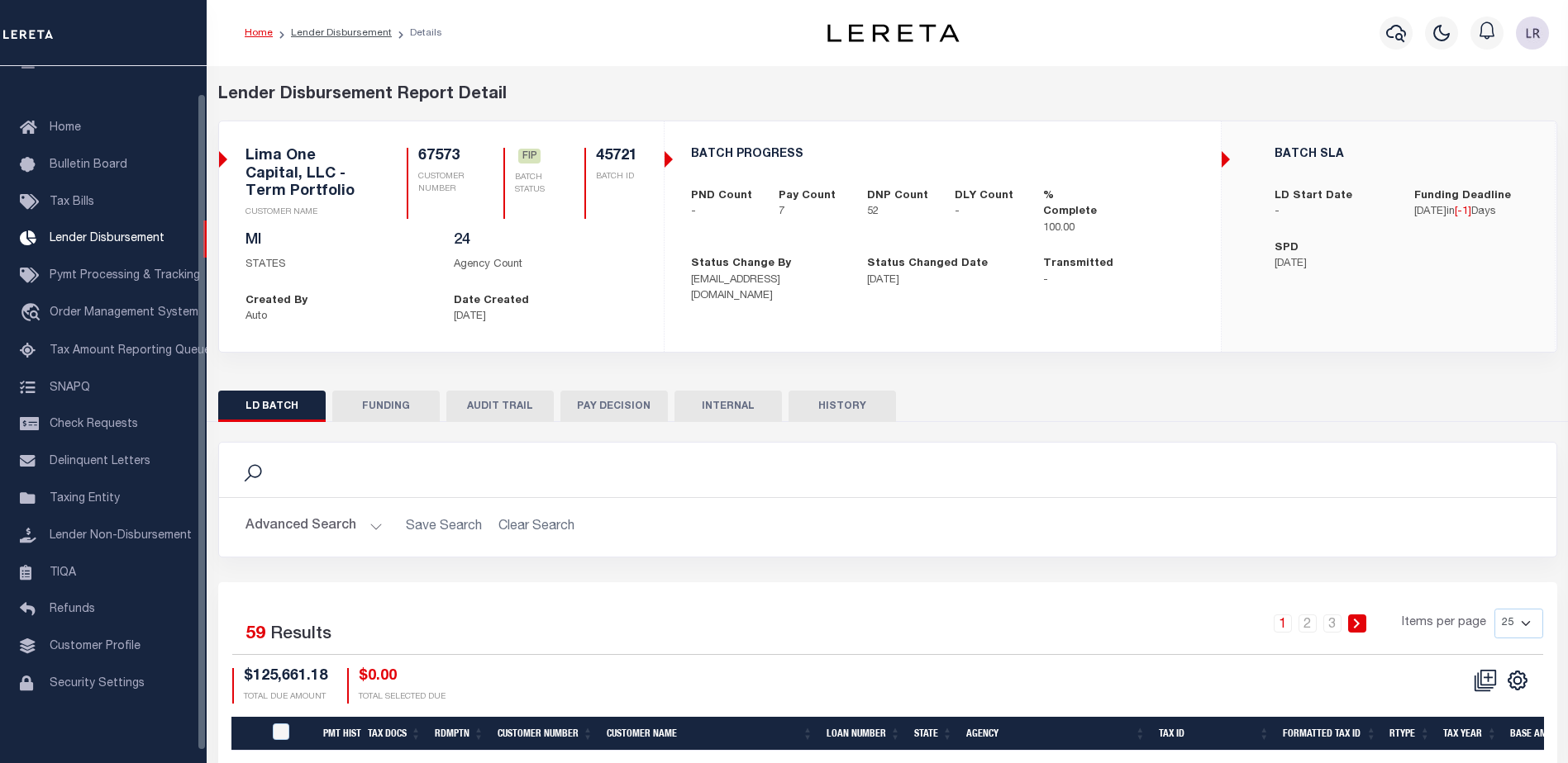
click at [381, 414] on button "FUNDING" at bounding box center [386, 406] width 107 height 32
type input "$11,323.75"
type input "$0"
type input "[DATE]"
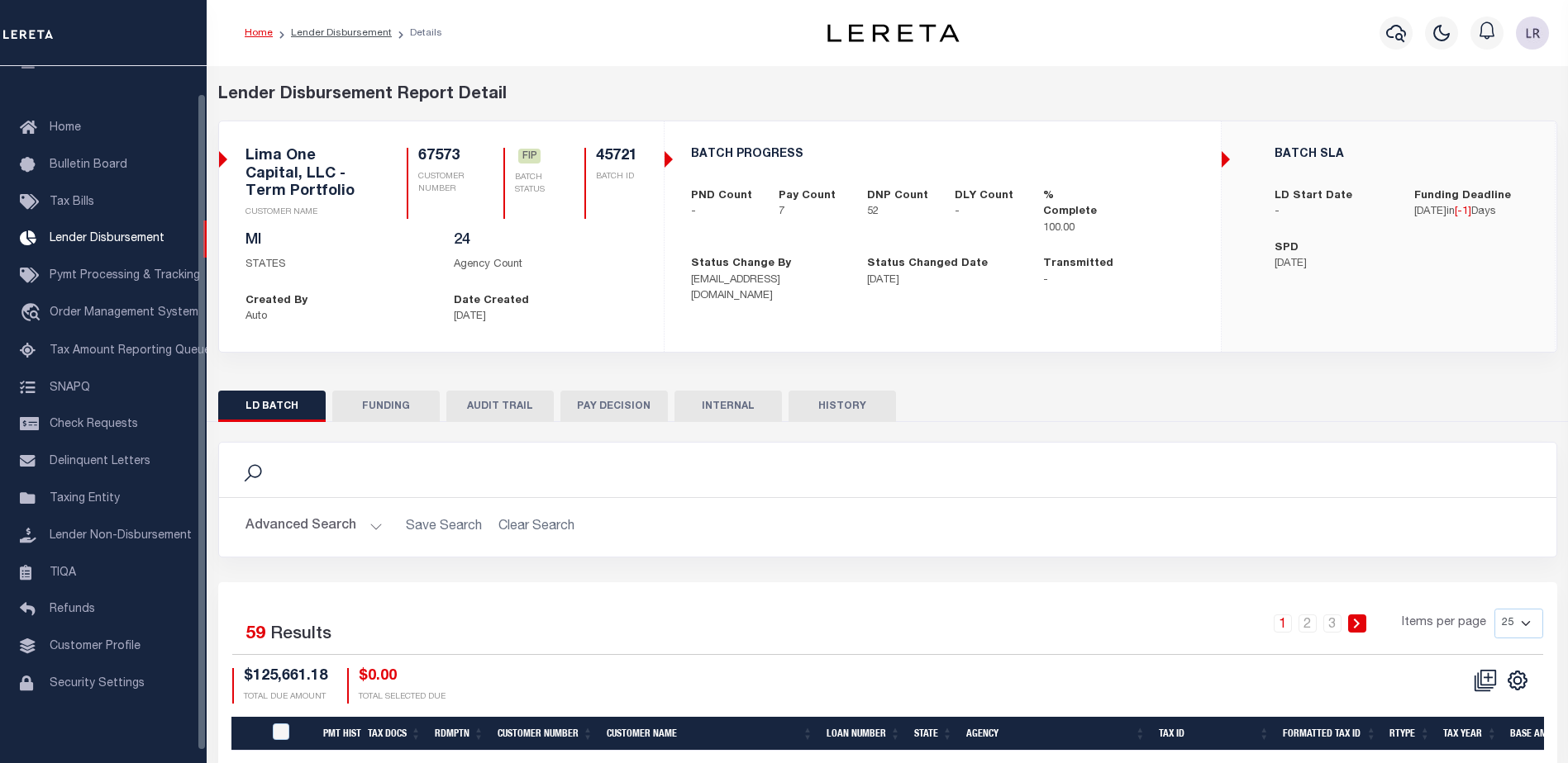
select select "100"
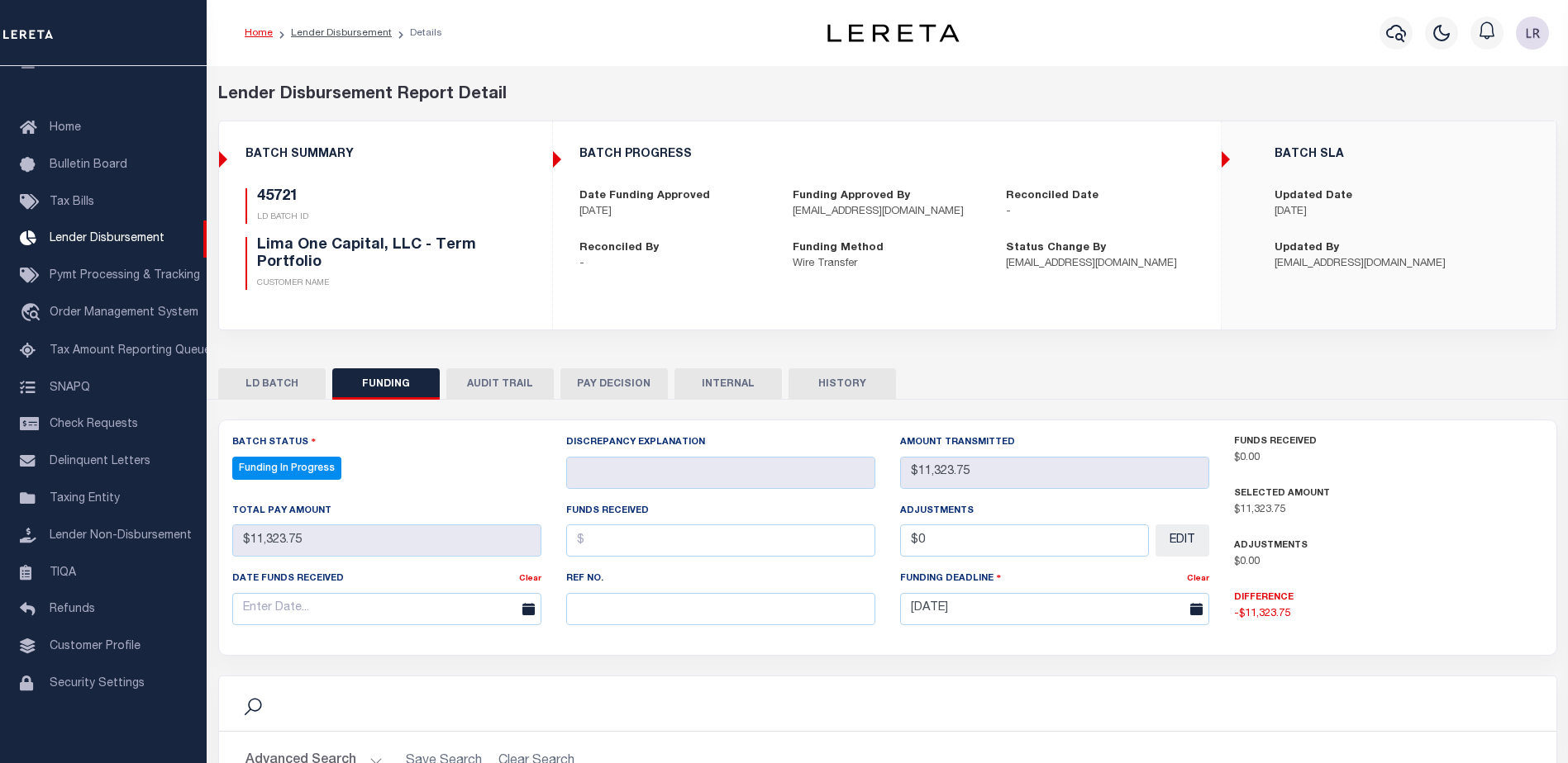
select select "100"
click at [602, 600] on input "text" at bounding box center [720, 609] width 309 height 32
paste input "20250829MMQFMP2700414208291624FT03"
type input "20250829MMQFMP2700414208291624FT03"
click at [603, 550] on input "text" at bounding box center [720, 541] width 309 height 32
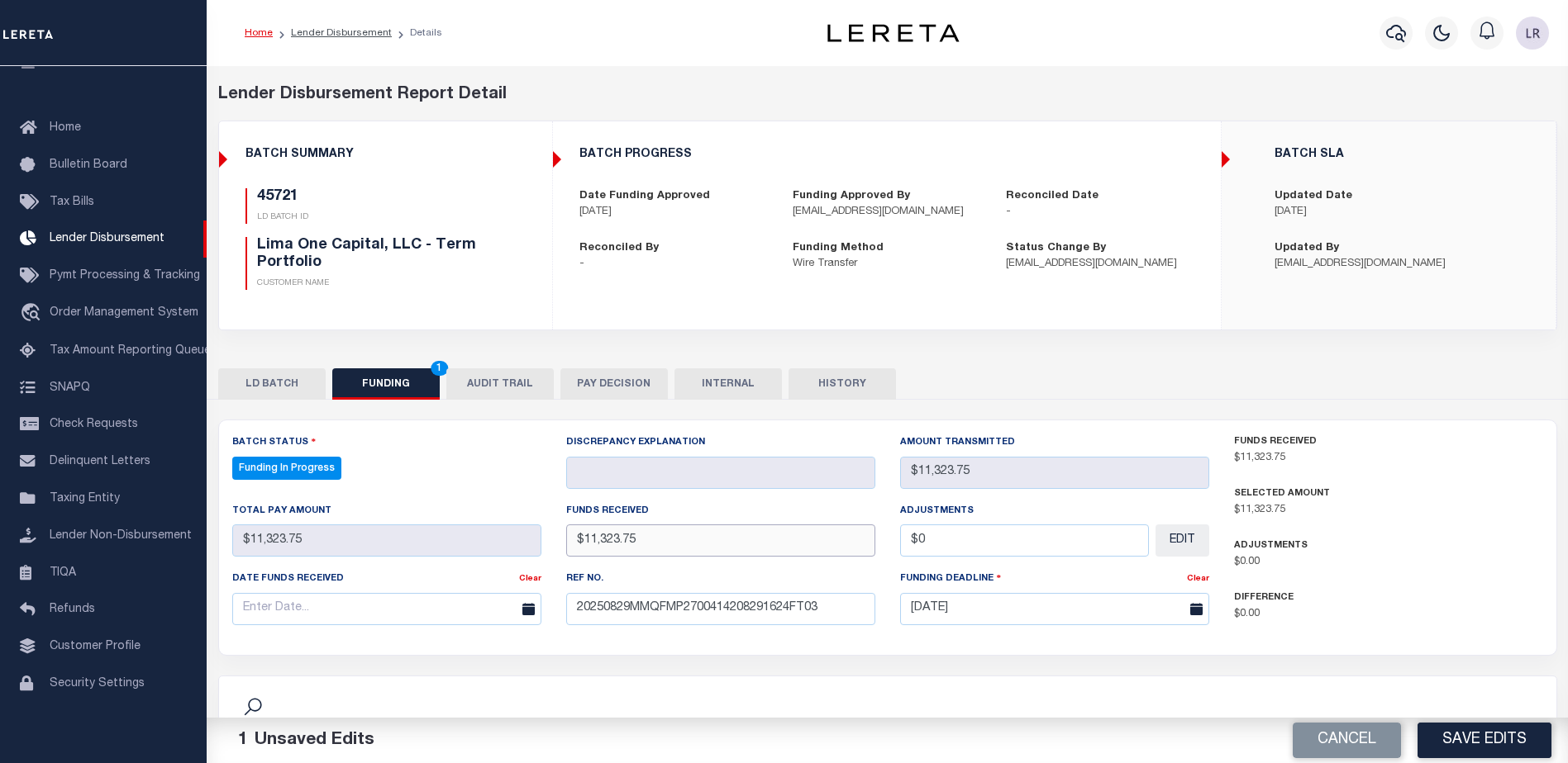
type input "$11,323.75"
click at [335, 617] on input "text" at bounding box center [387, 609] width 309 height 32
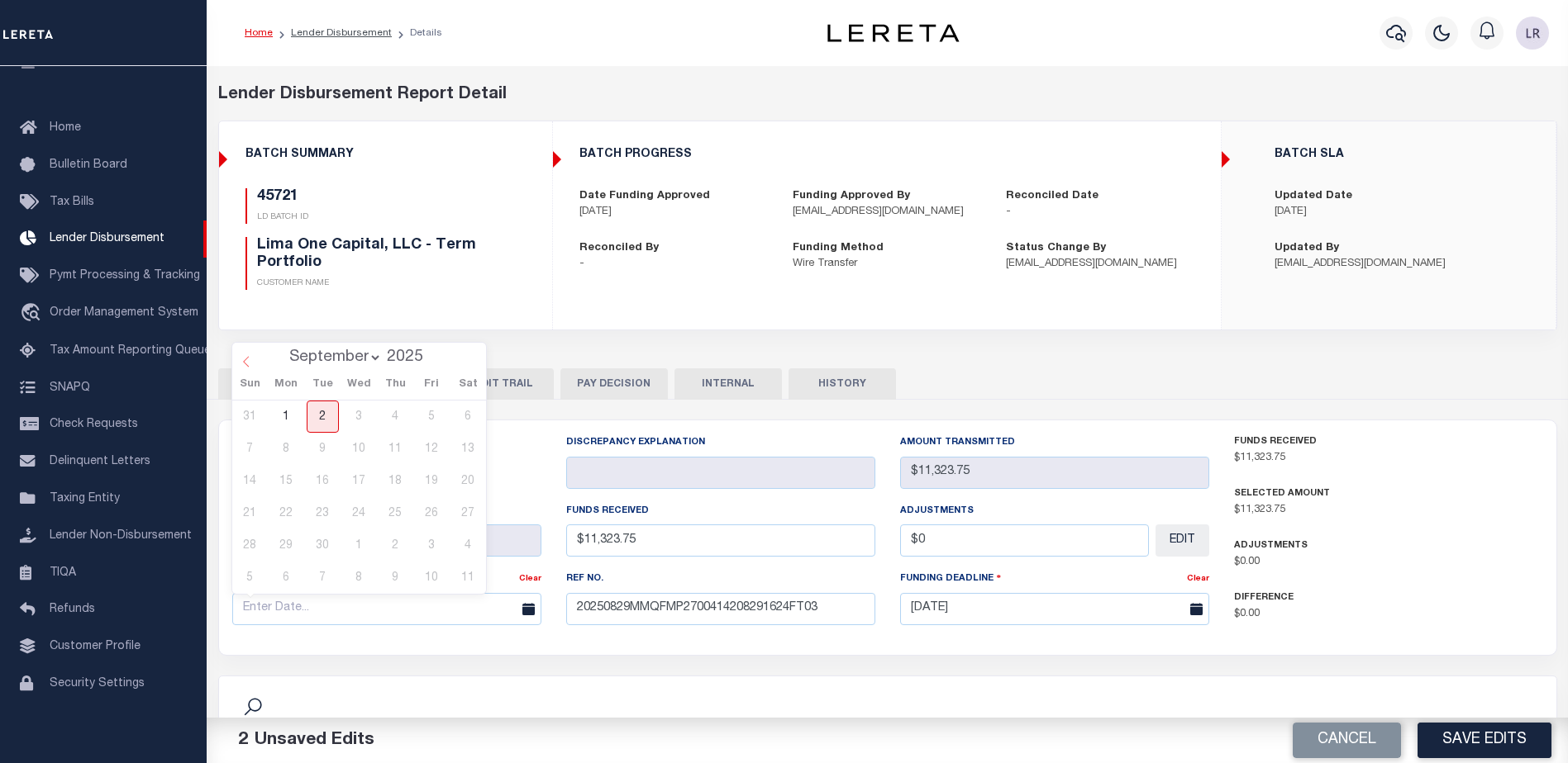
click at [253, 365] on span at bounding box center [247, 357] width 28 height 28
select select "7"
click at [434, 545] on span "29" at bounding box center [432, 545] width 32 height 32
type input "[DATE]"
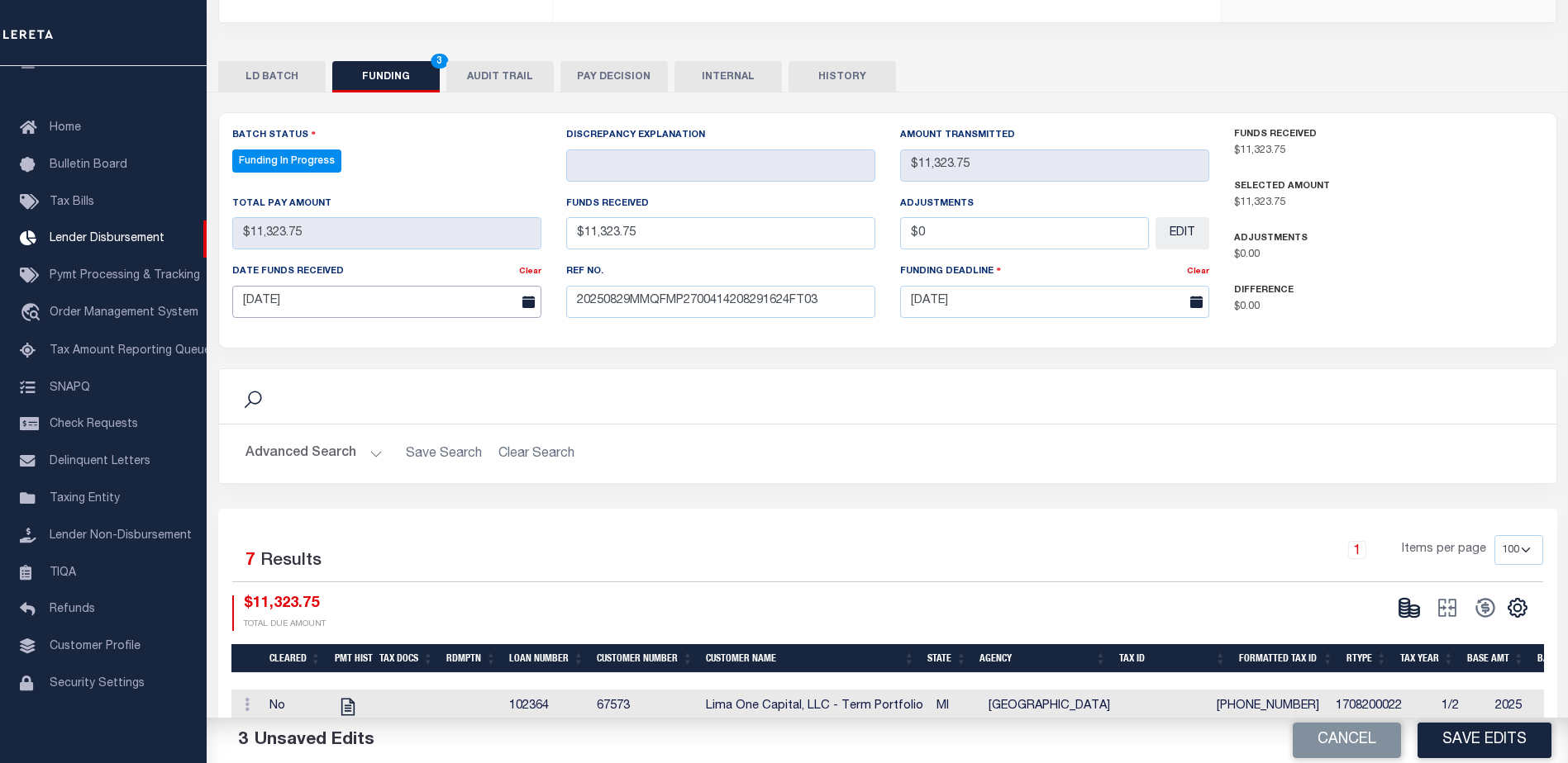
scroll to position [331, 0]
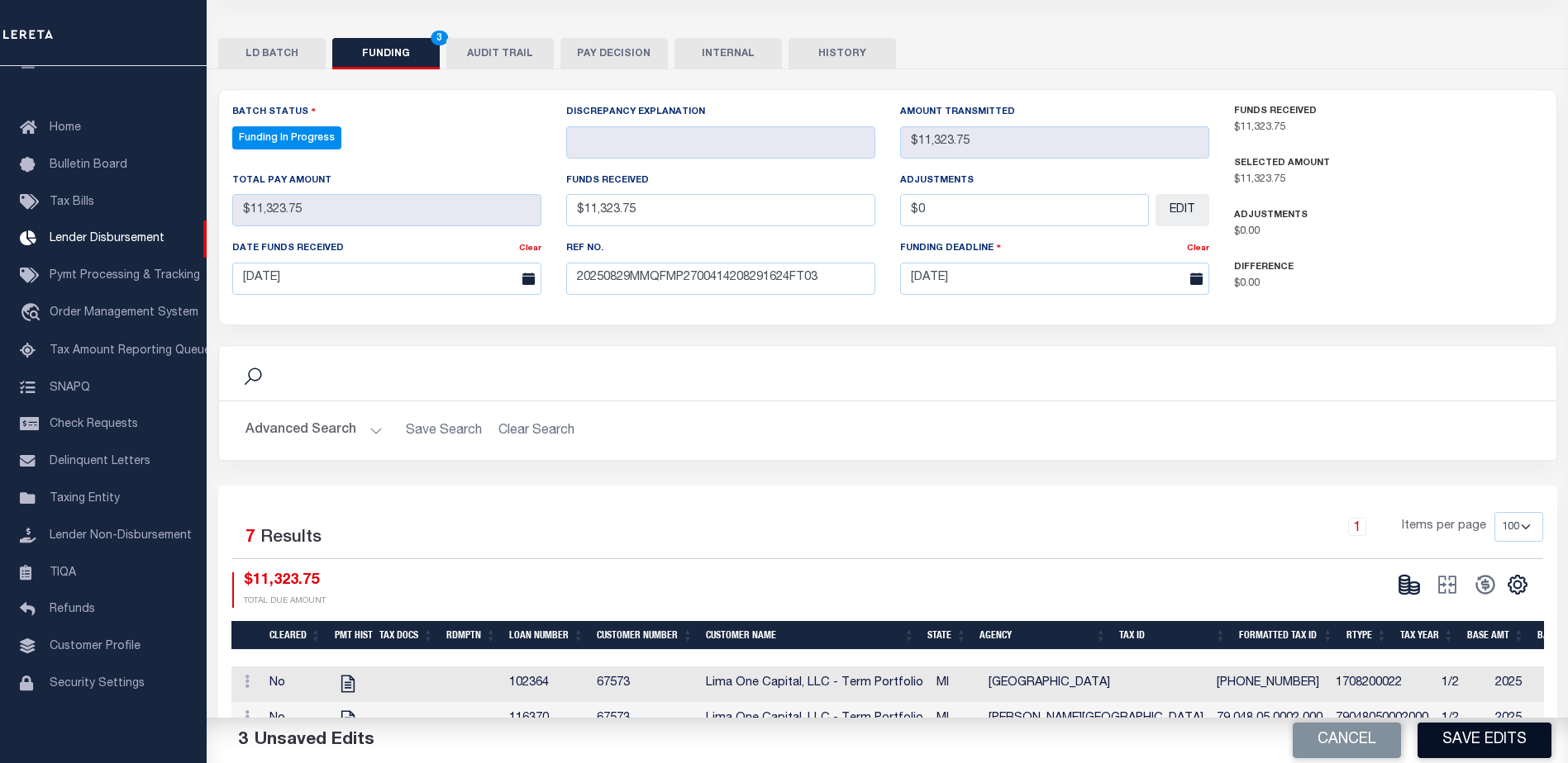
click at [1483, 744] on button "Save Edits" at bounding box center [1484, 741] width 134 height 35
type input "$11,323.75"
type input "$0"
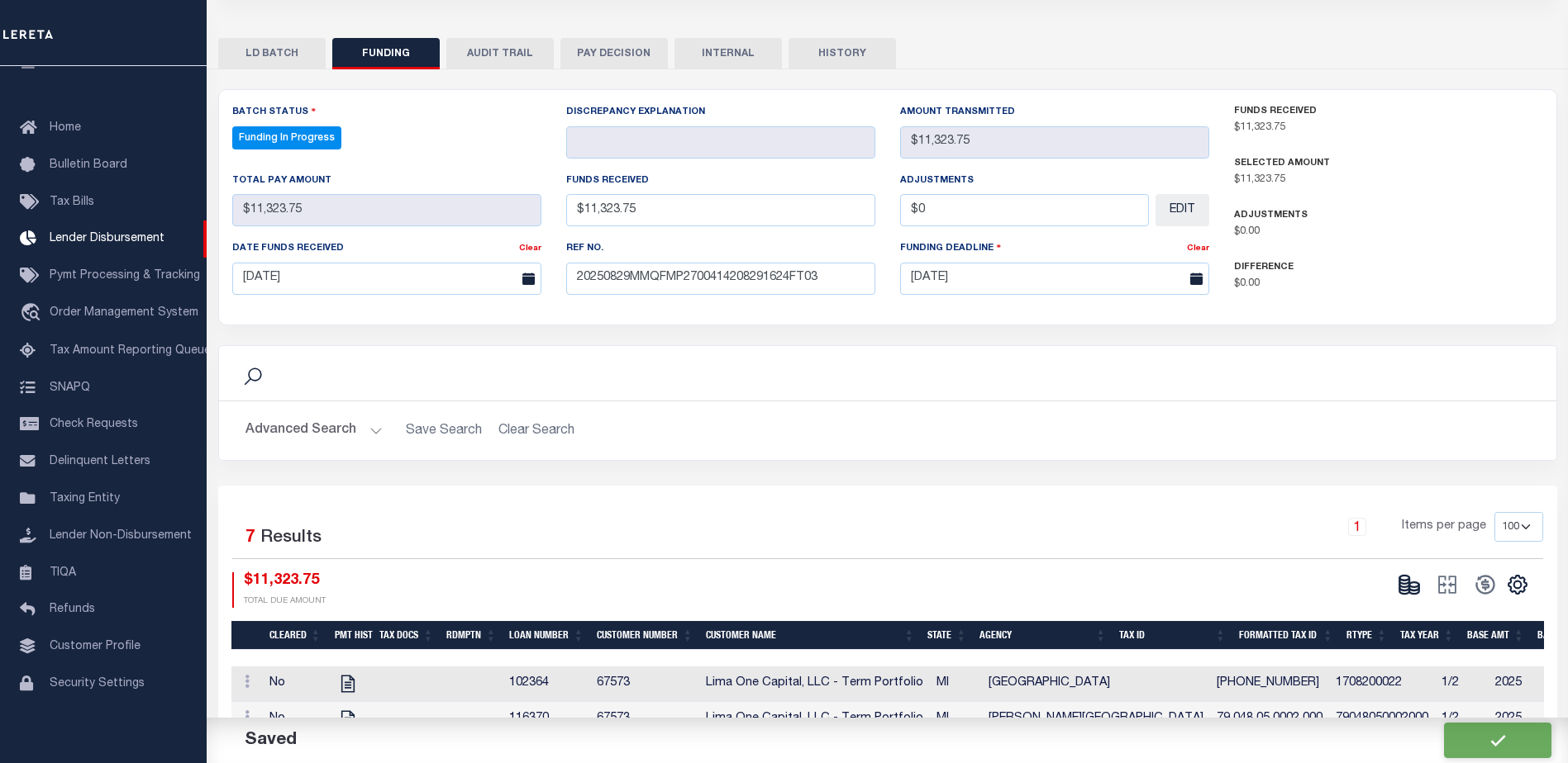
select select "100"
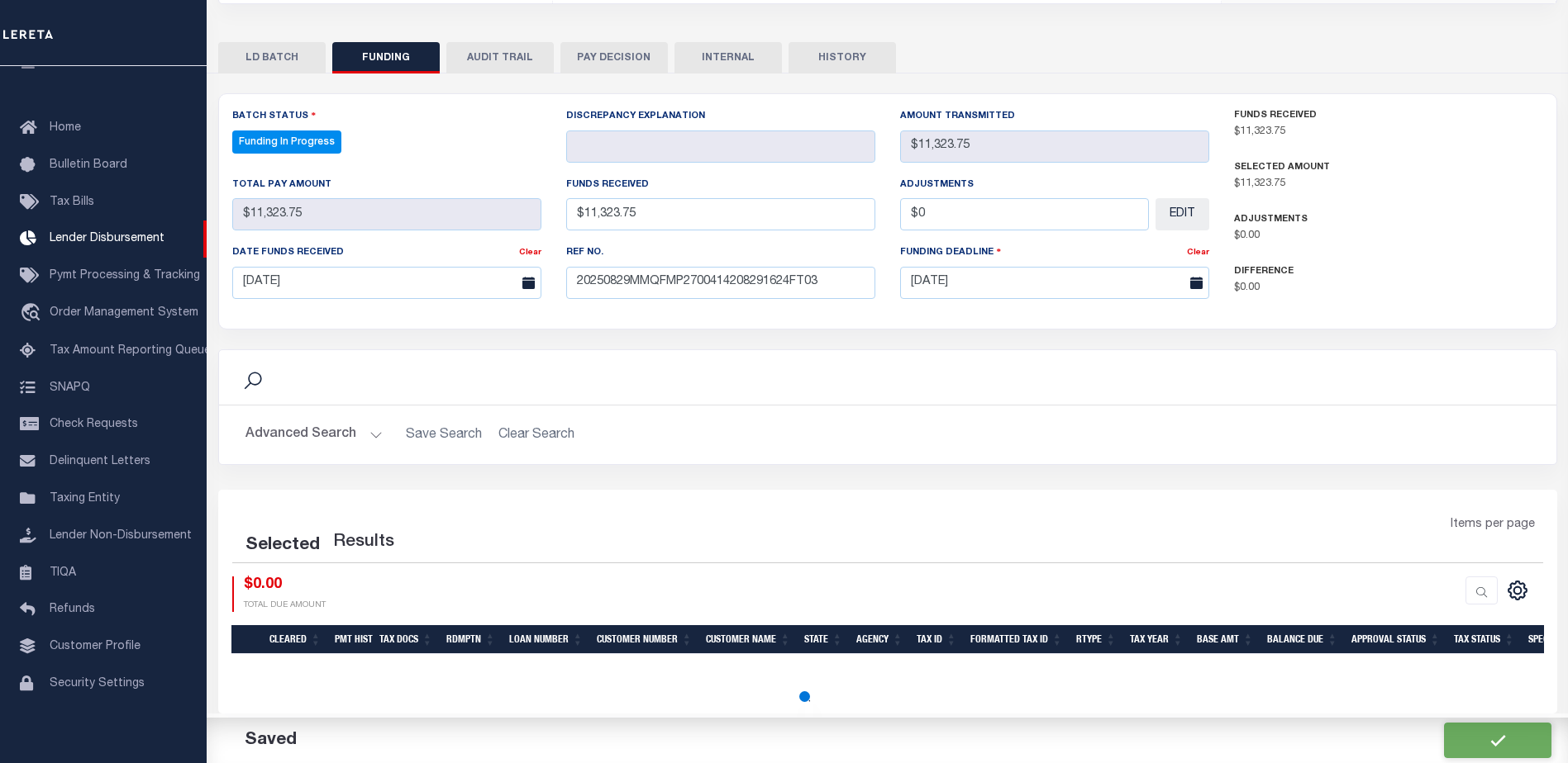
select select "100"
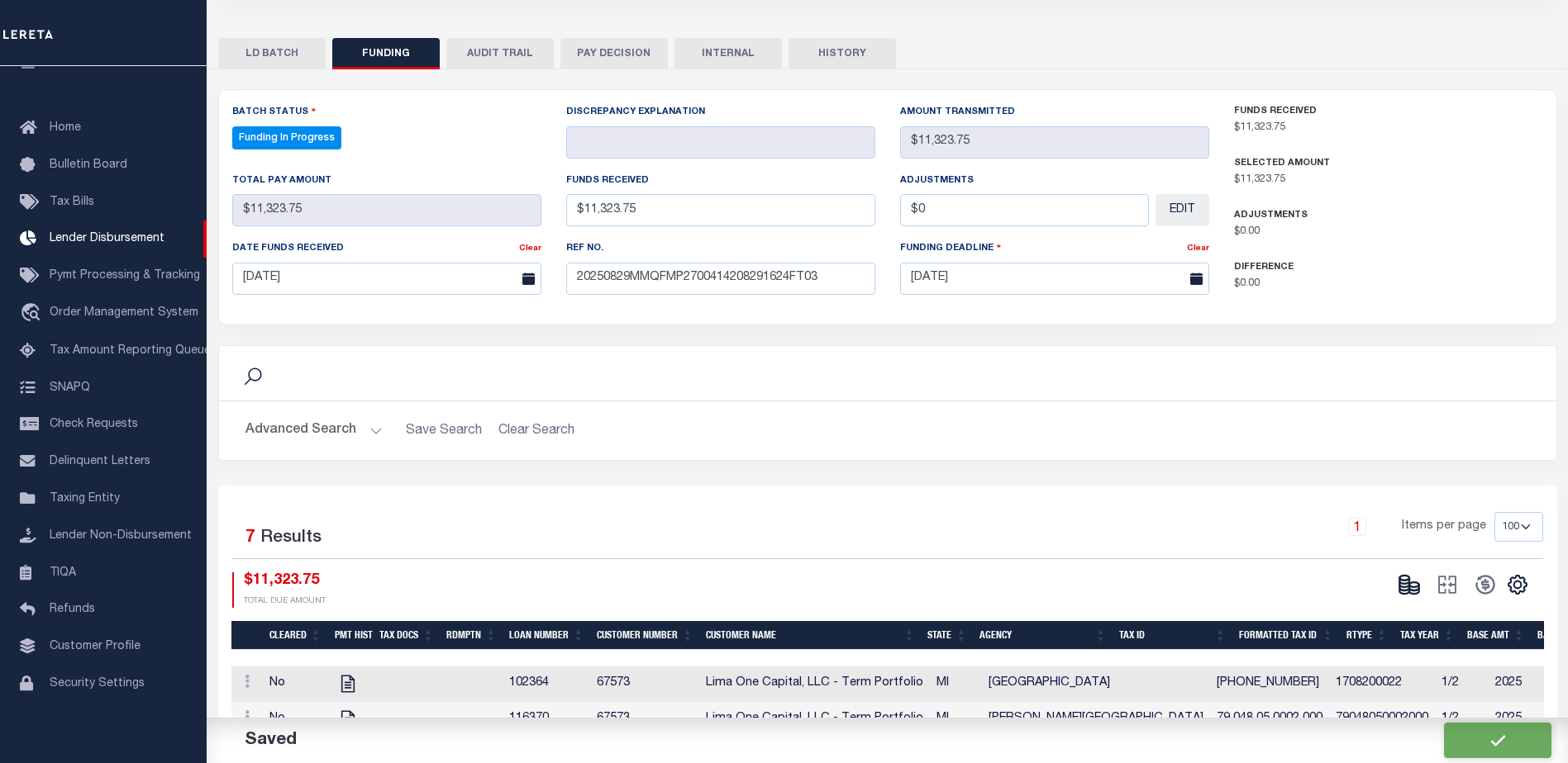
click at [1412, 590] on icon at bounding box center [1414, 587] width 10 height 6
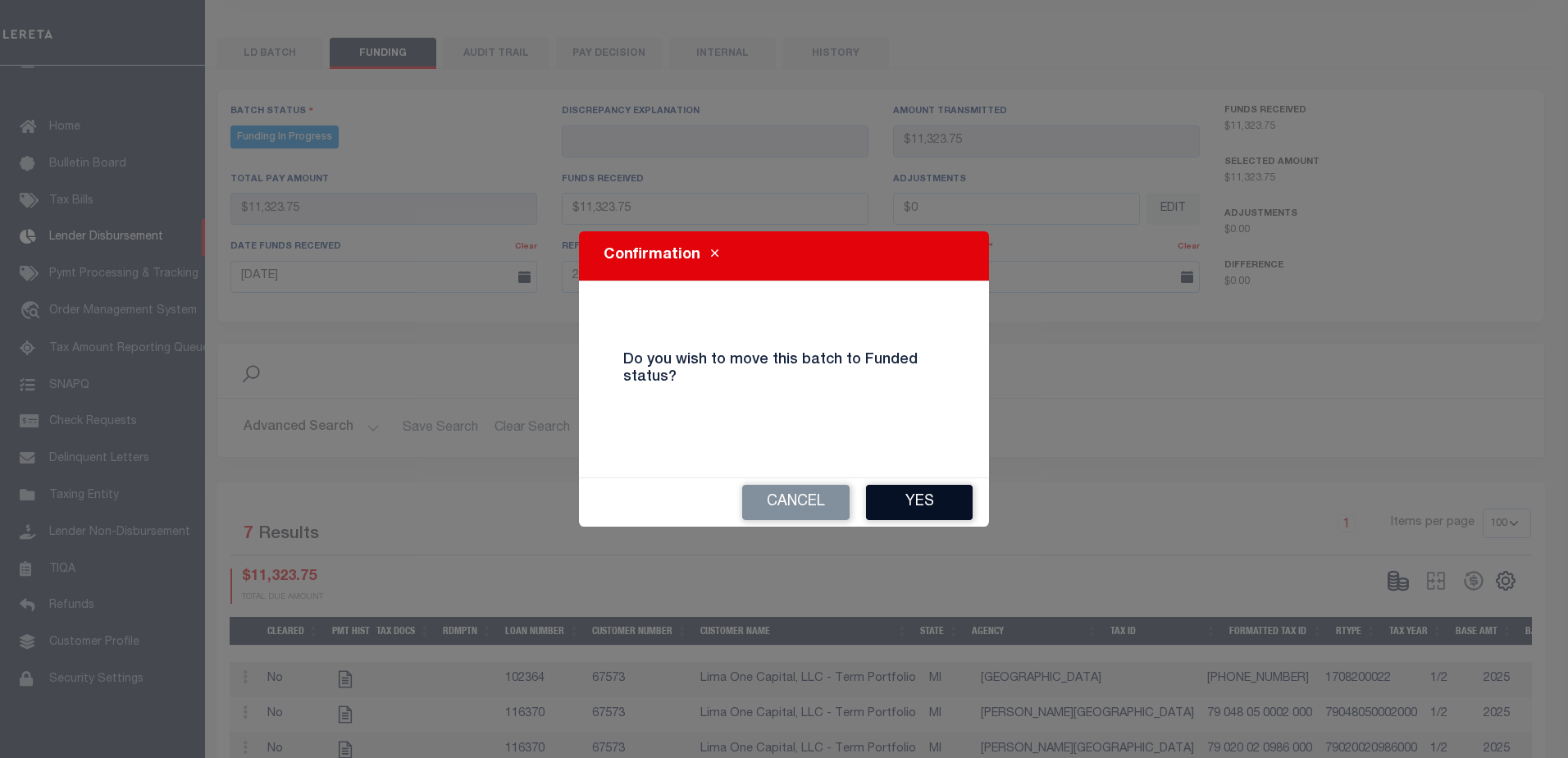
click at [936, 495] on button "Yes" at bounding box center [919, 503] width 107 height 35
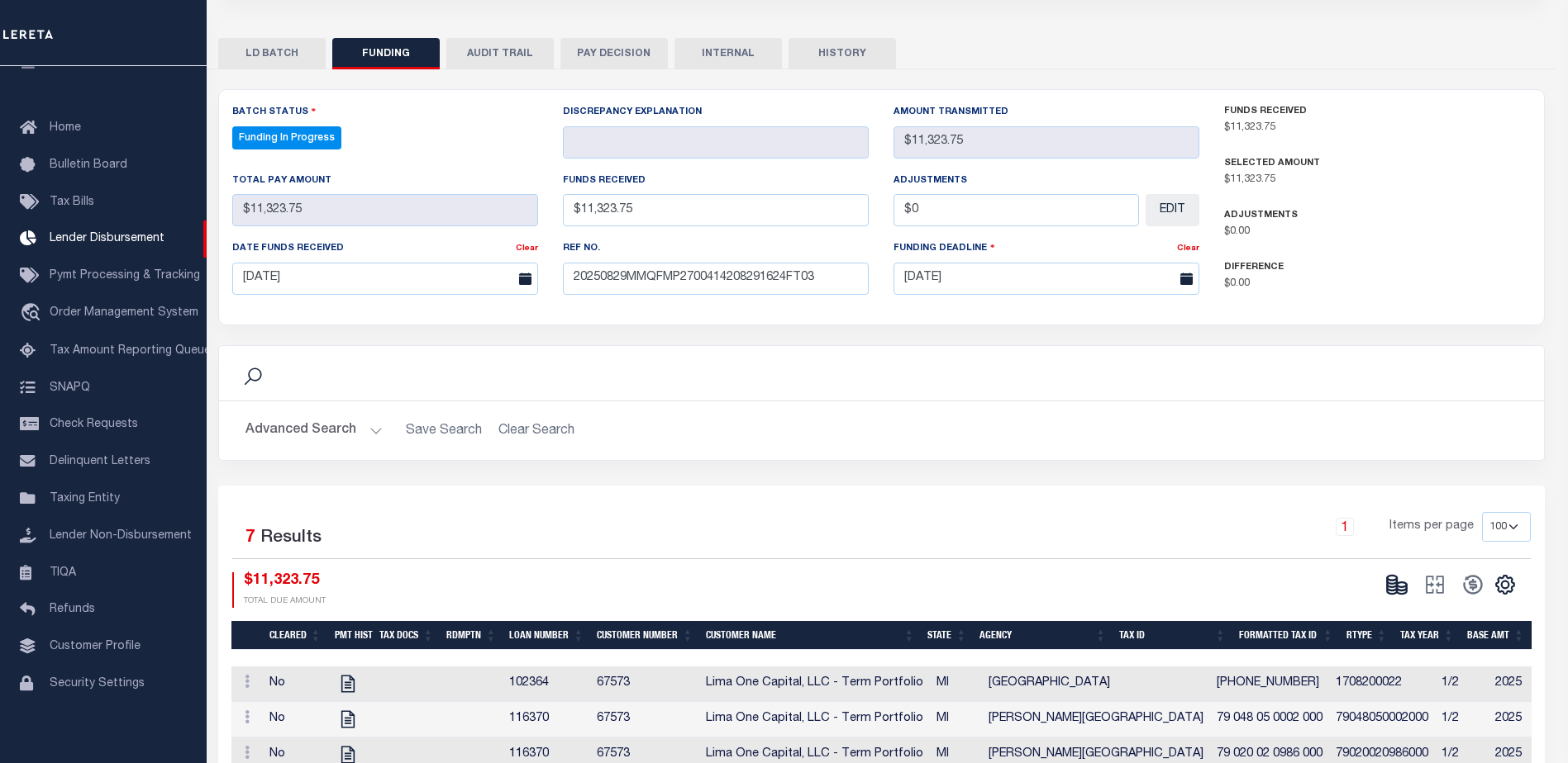
type input "$11,323.75"
type input "$0"
select select "100"
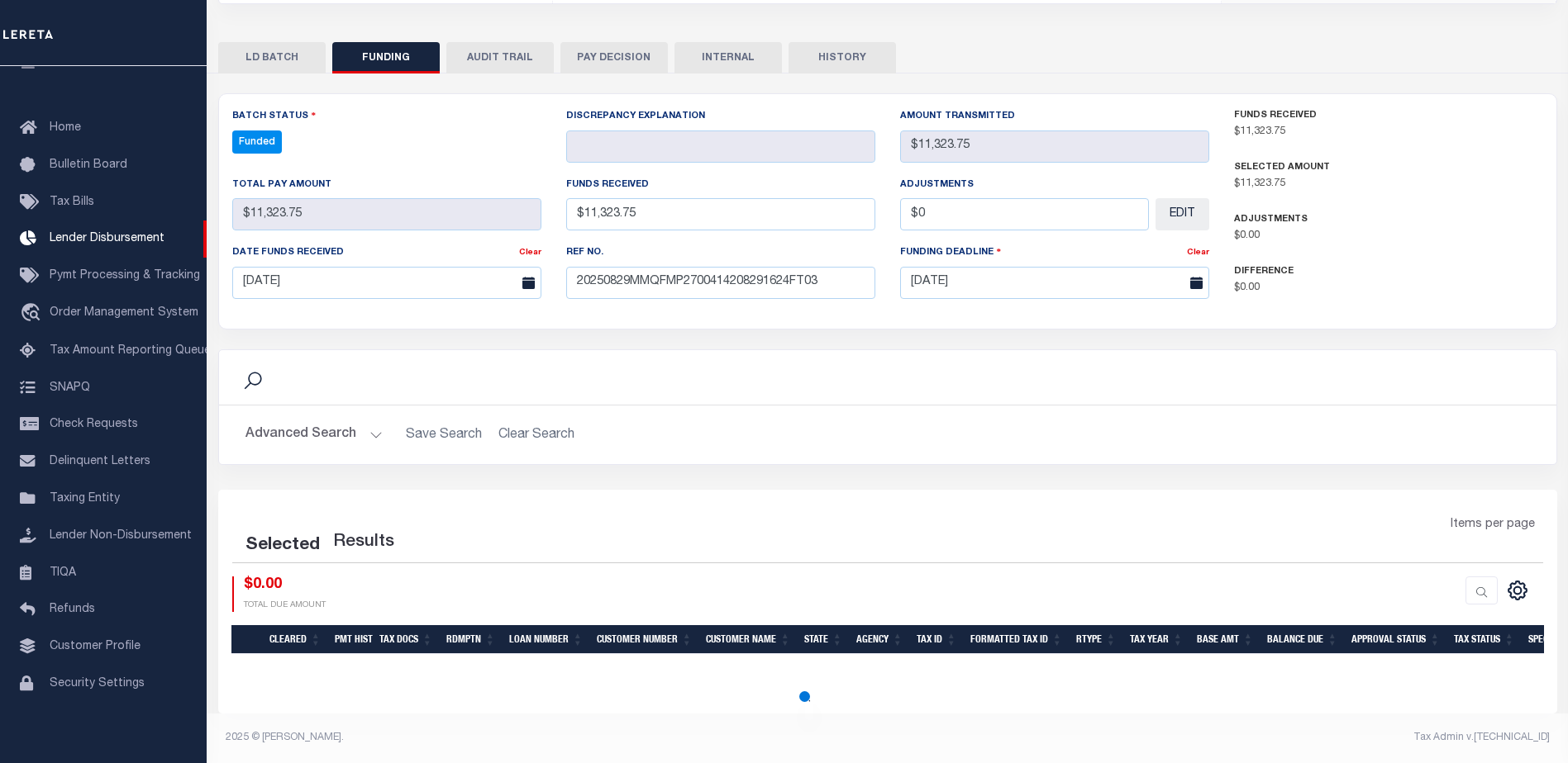
select select "100"
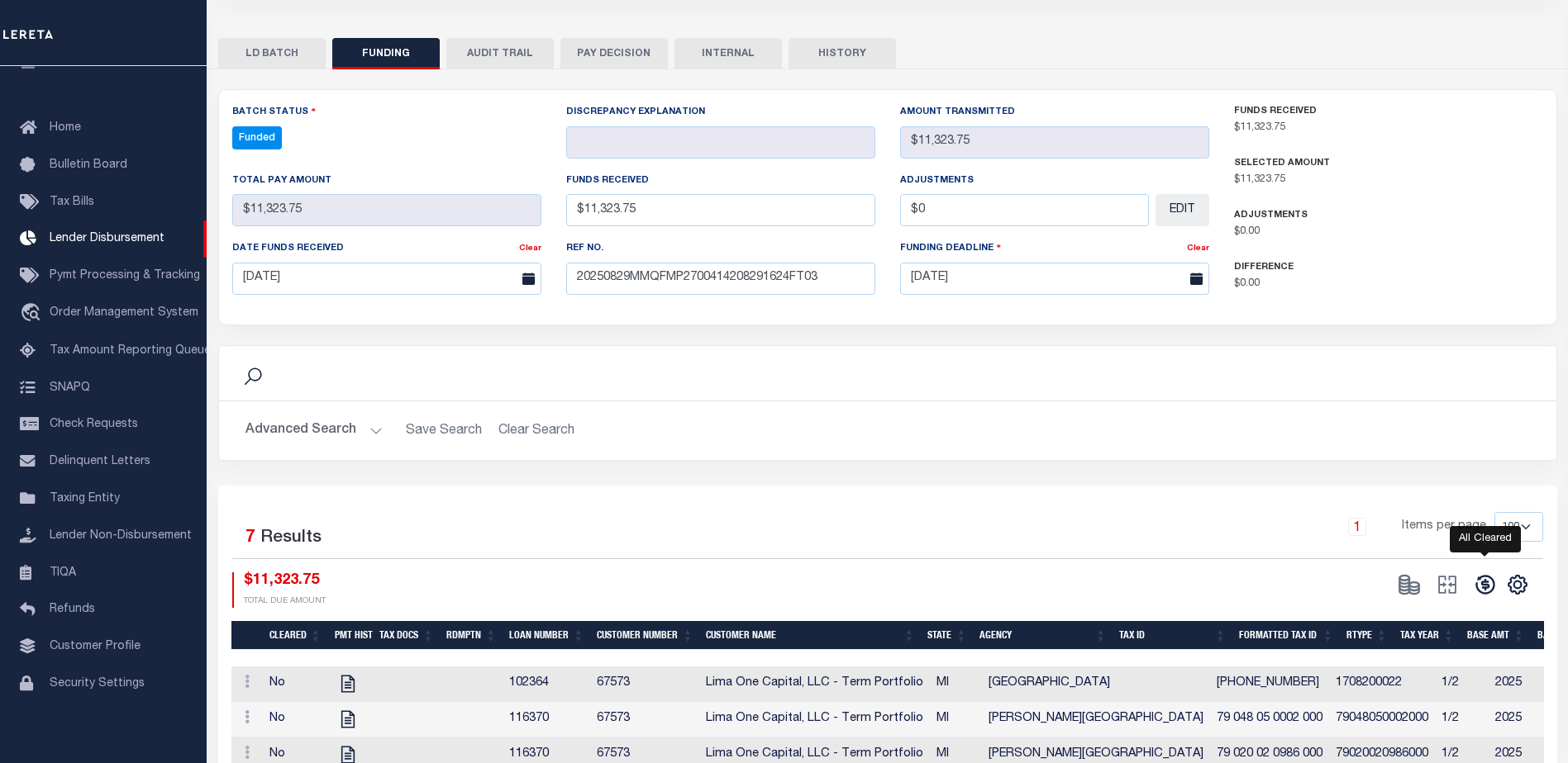
click at [1493, 596] on icon at bounding box center [1485, 585] width 23 height 23
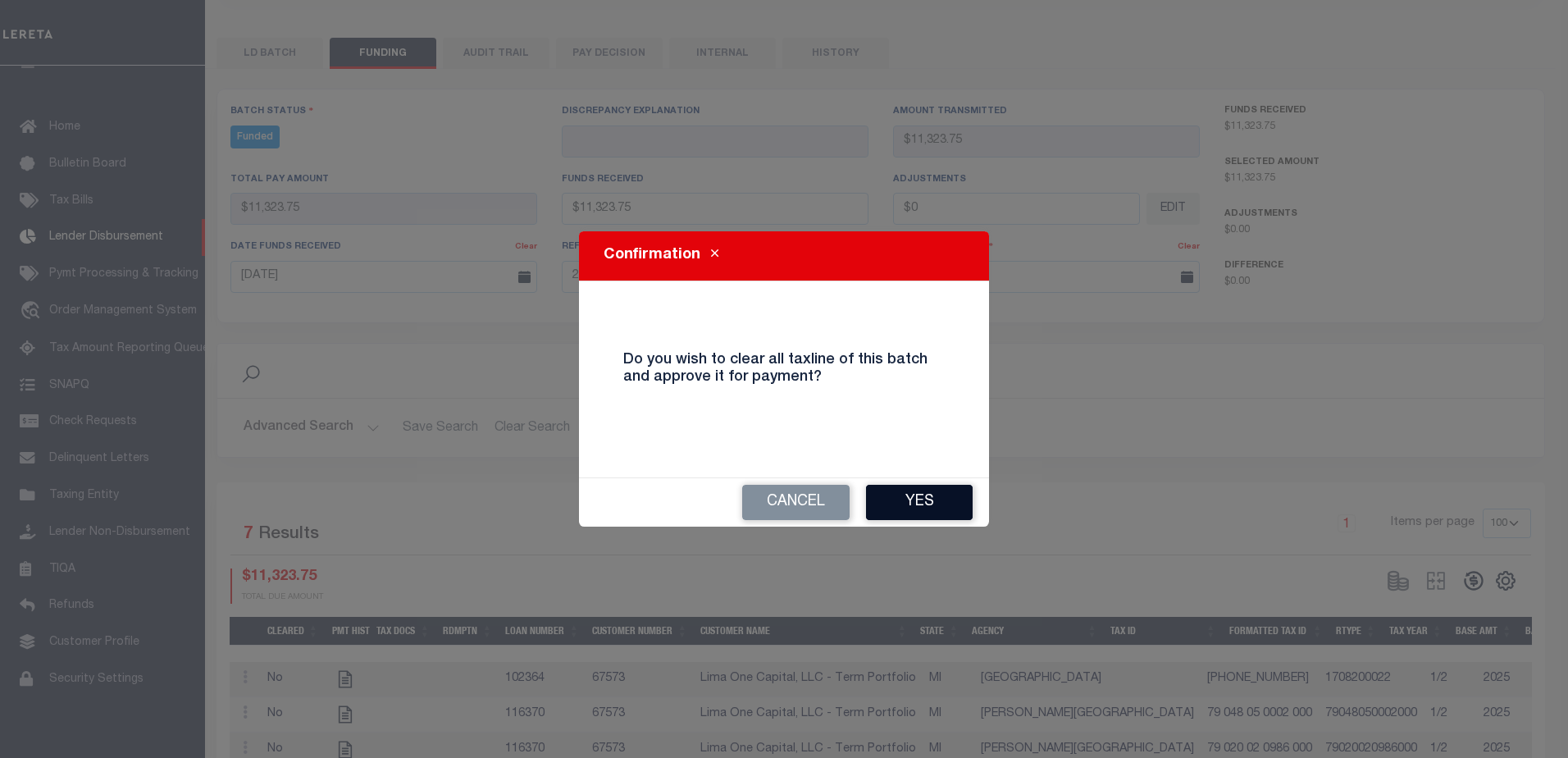
click at [925, 493] on button "Yes" at bounding box center [919, 503] width 107 height 35
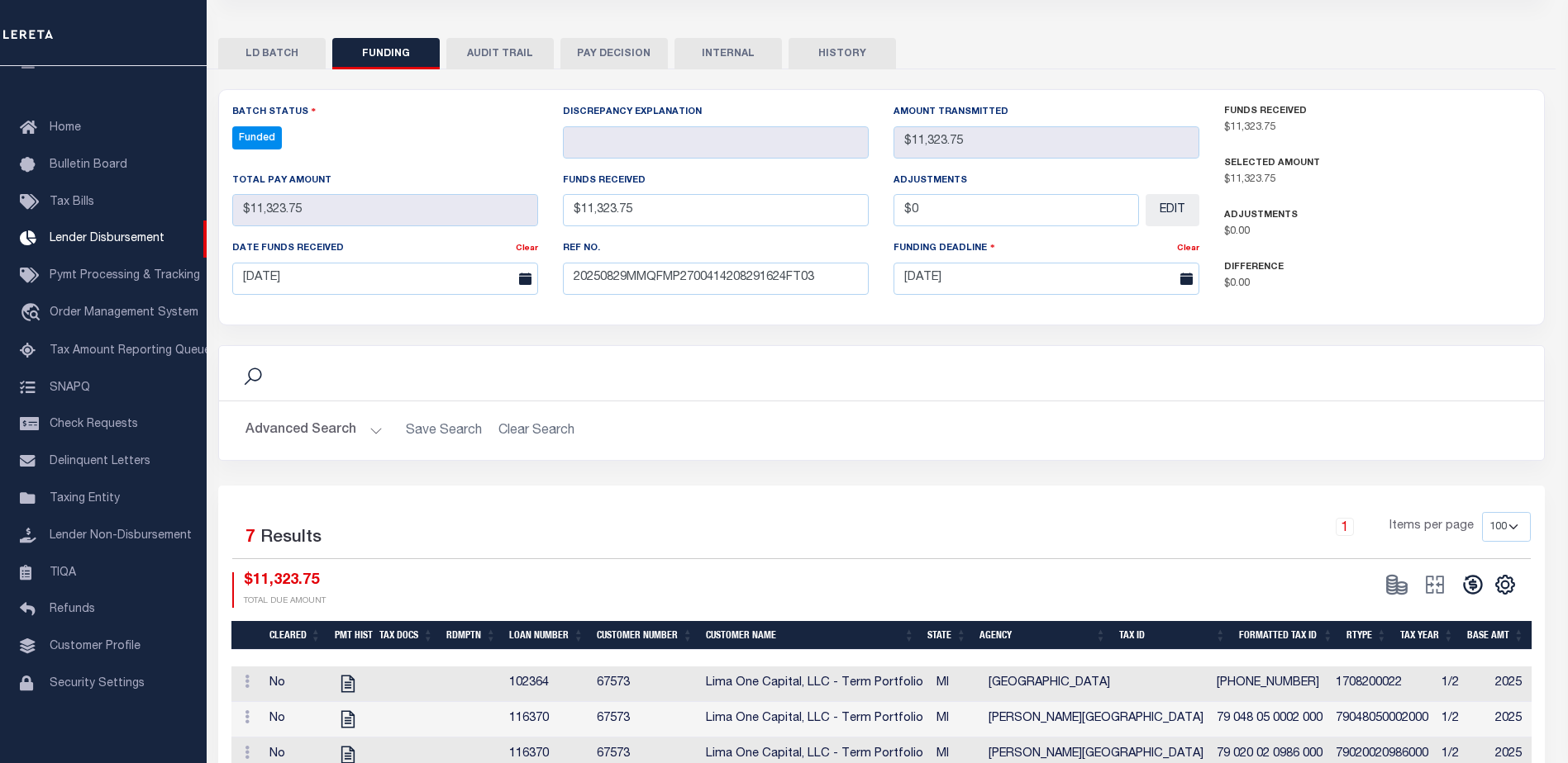
type input "$11,323.75"
type input "$0"
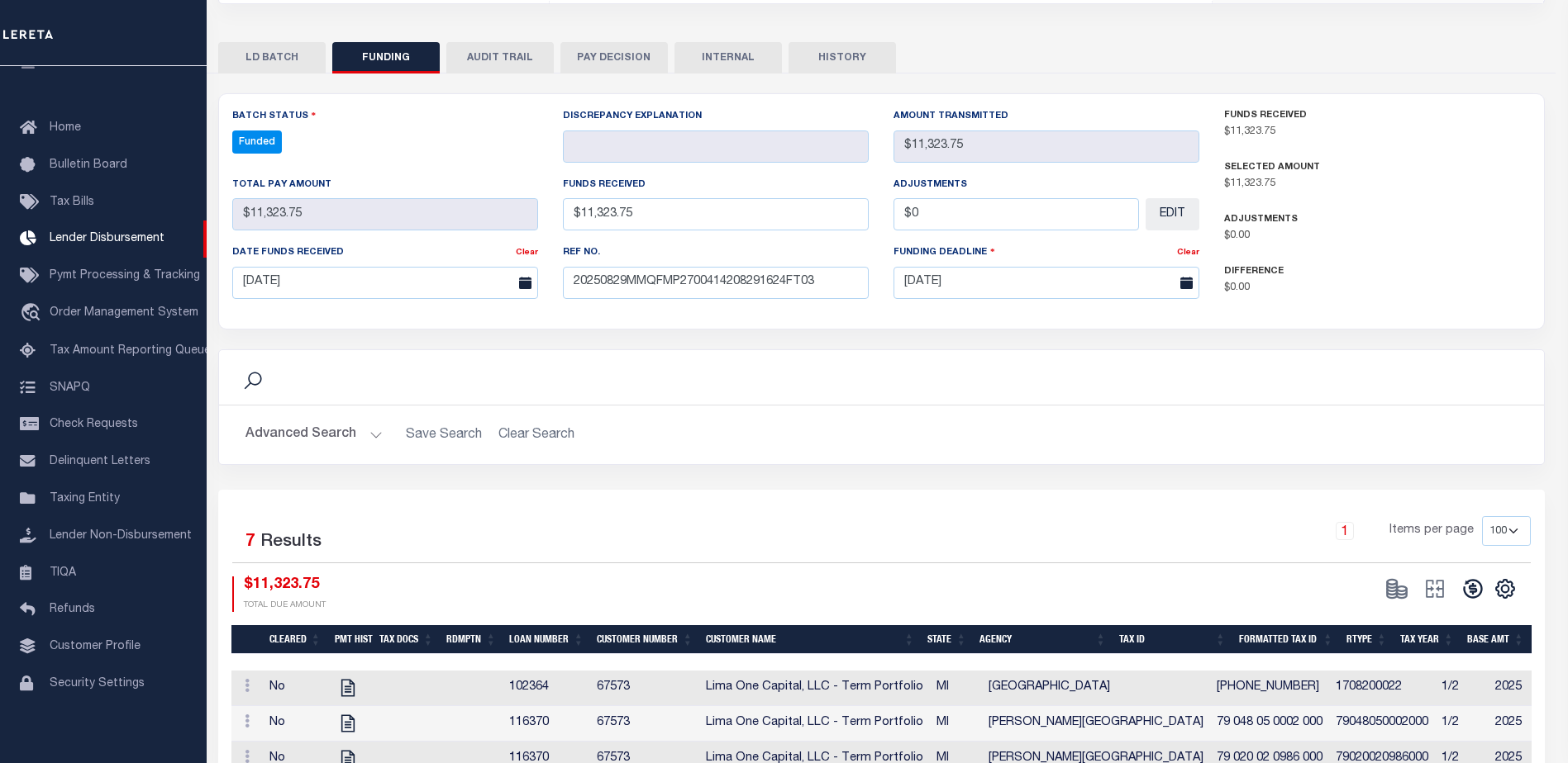
select select "100"
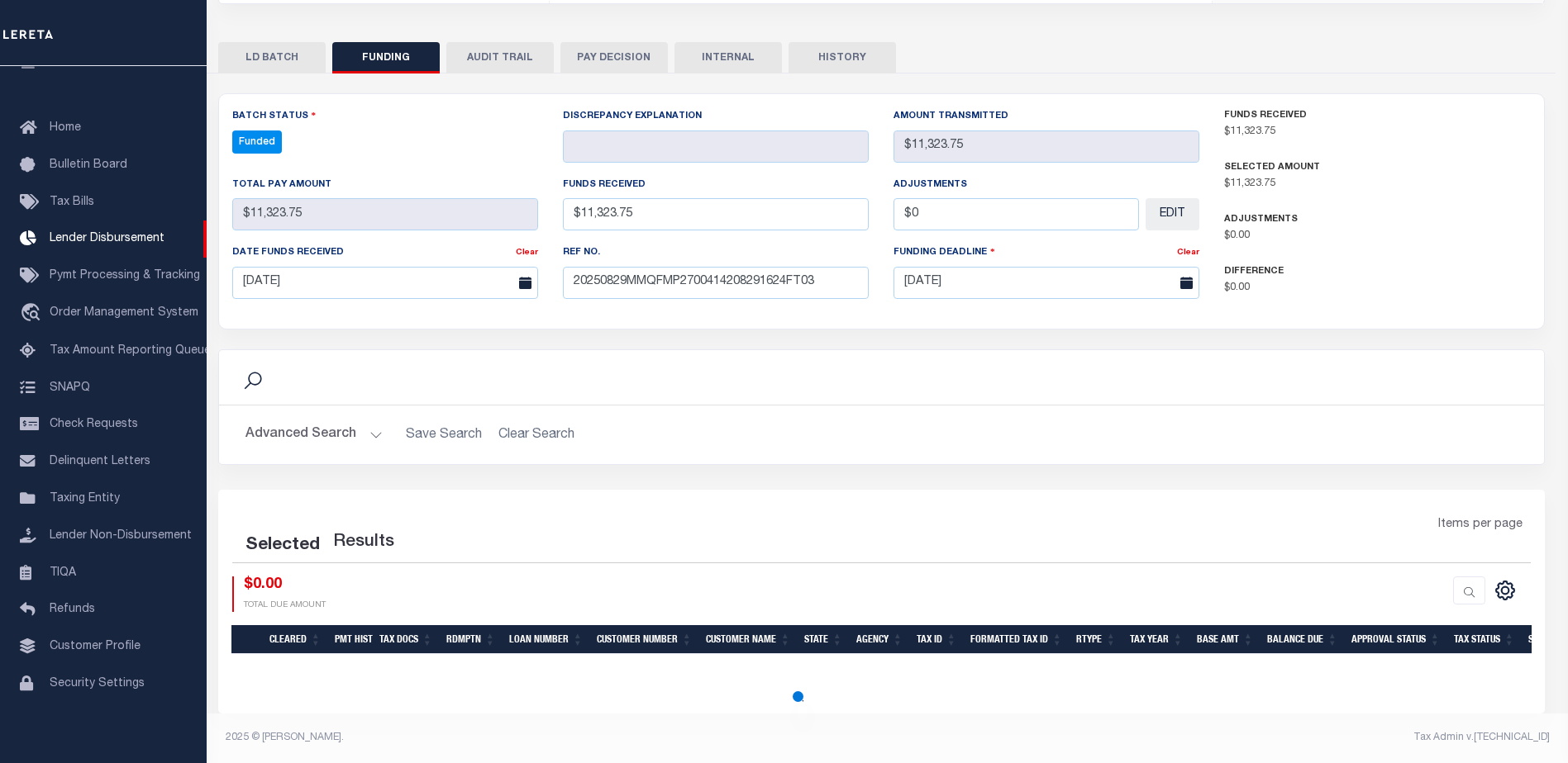
select select "100"
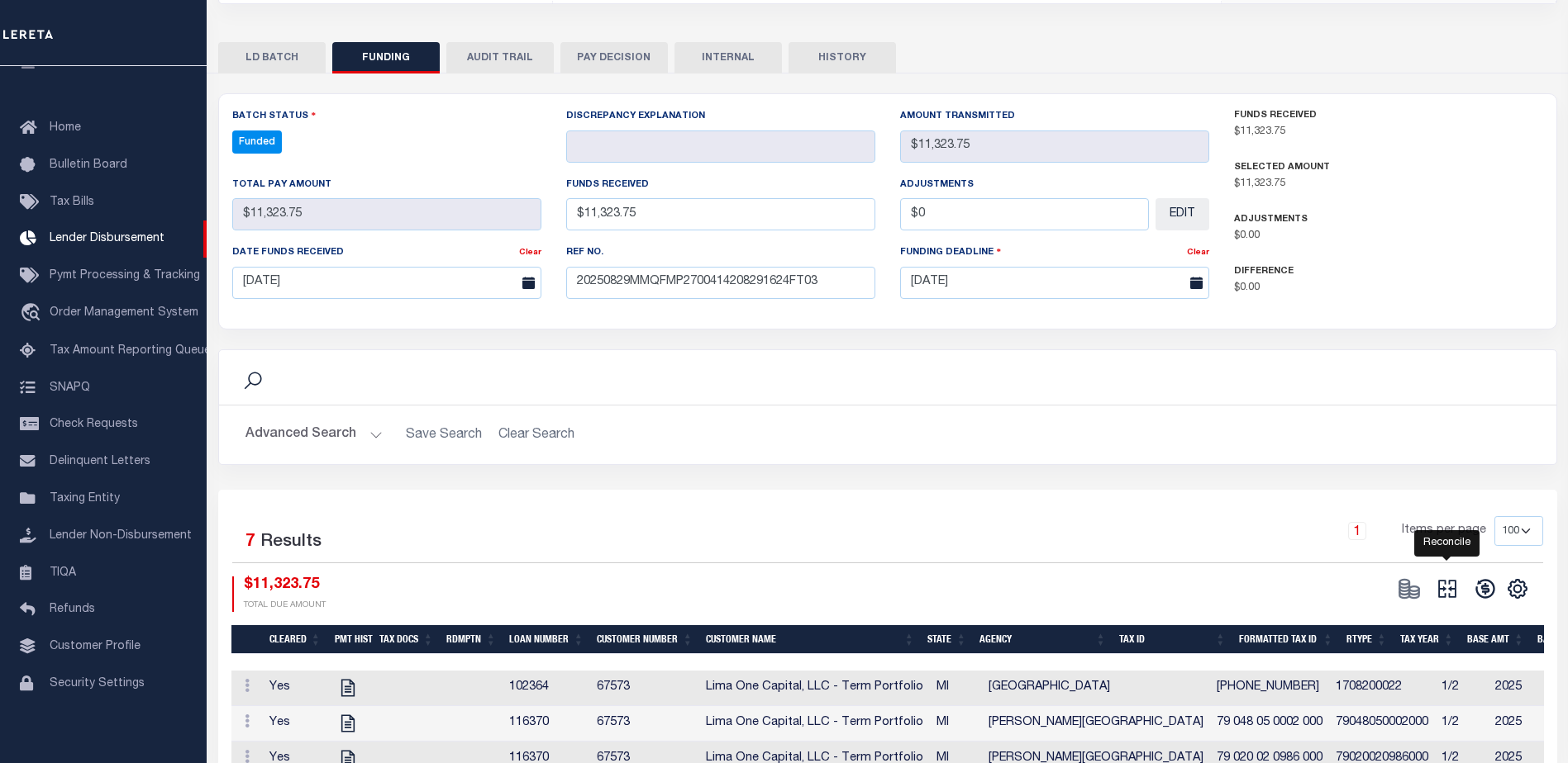
click at [1440, 581] on icon at bounding box center [1447, 588] width 23 height 23
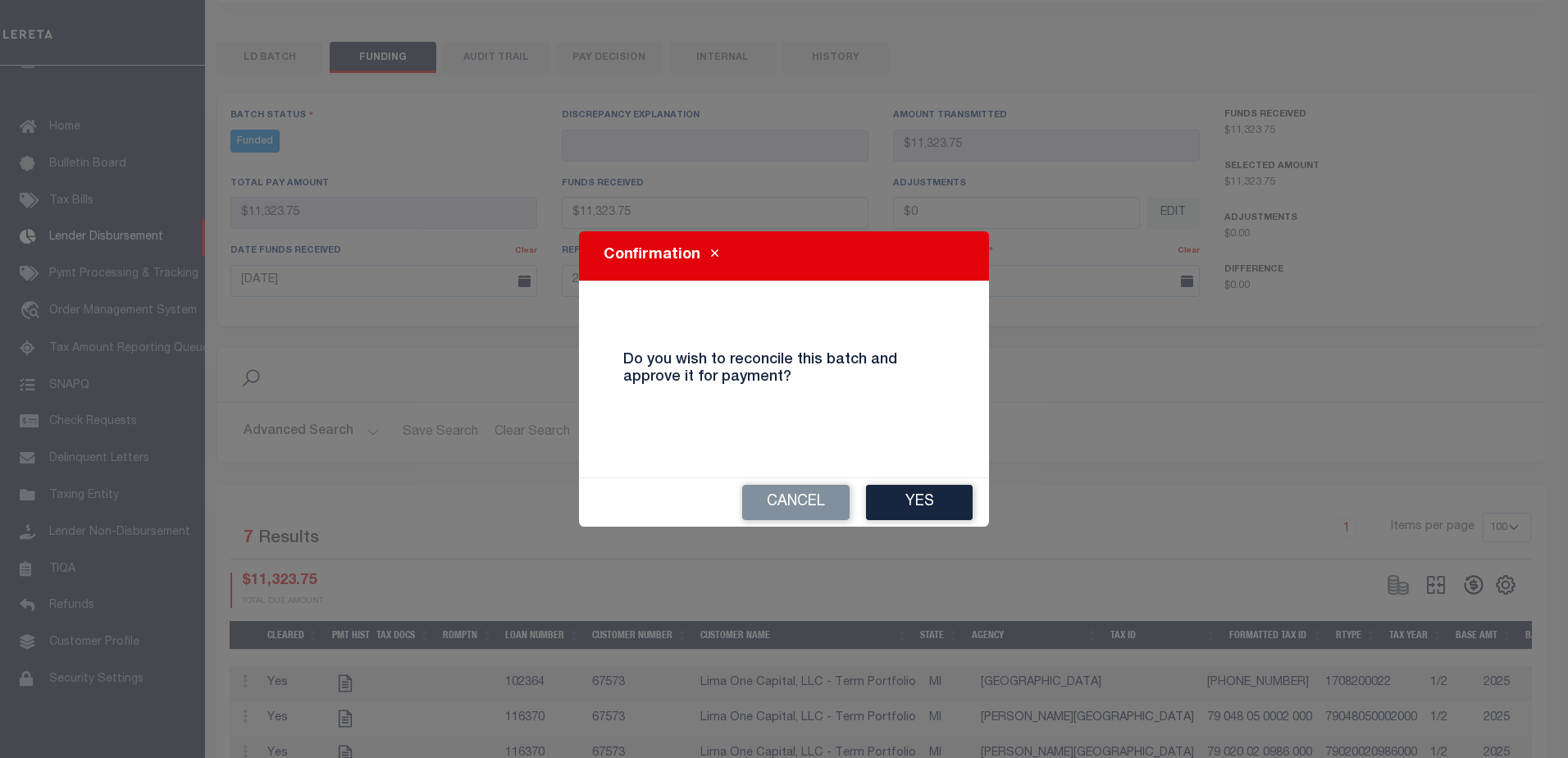
drag, startPoint x: 916, startPoint y: 474, endPoint x: 915, endPoint y: 500, distance: 26.0
click at [915, 478] on div "Confirmation Do you wish to reconcile this batch and approve it for payment? Ca…" at bounding box center [784, 379] width 410 height 295
click at [915, 500] on button "Yes" at bounding box center [919, 503] width 107 height 35
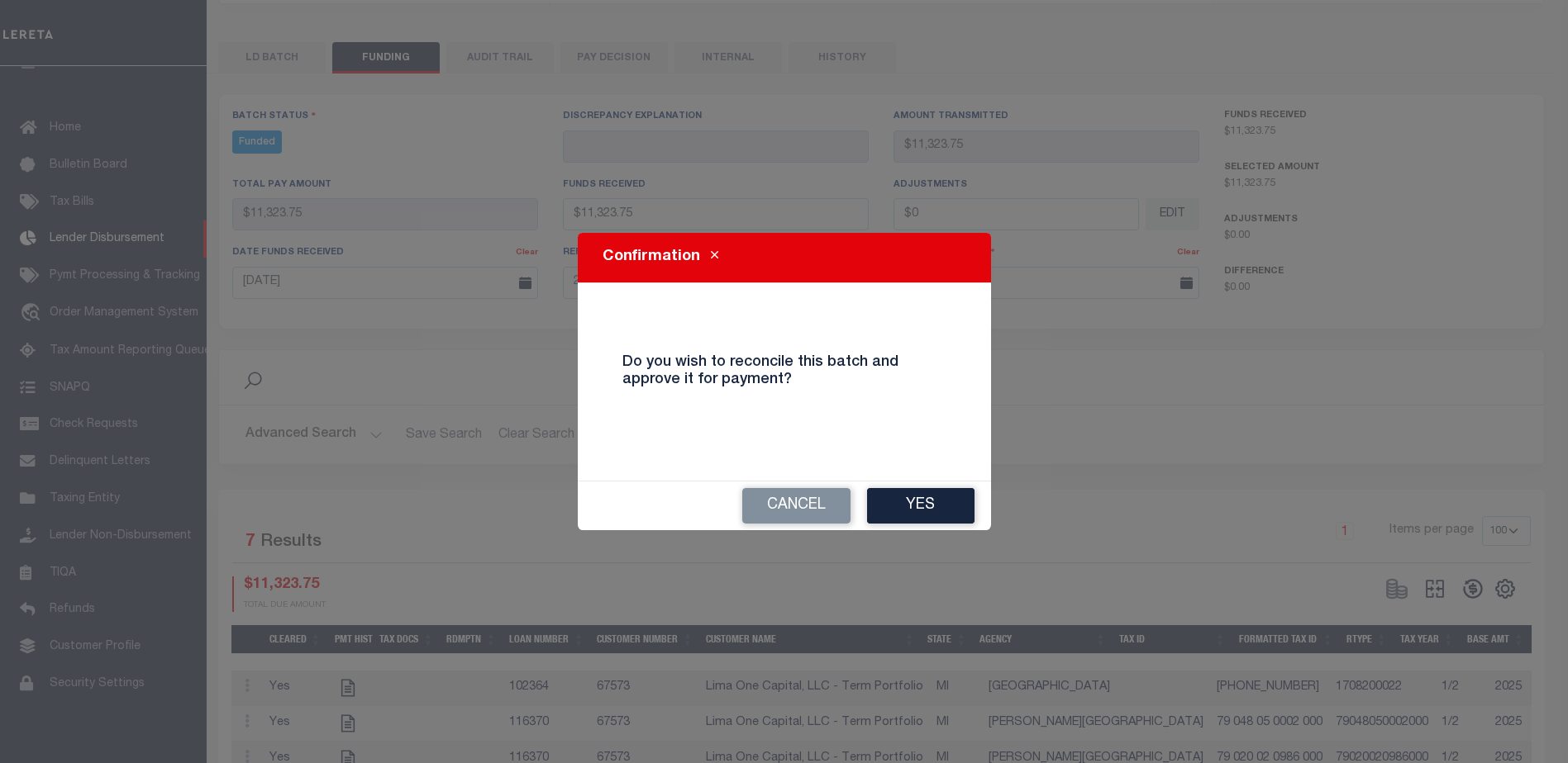
type input "$11,323.75"
type input "$0"
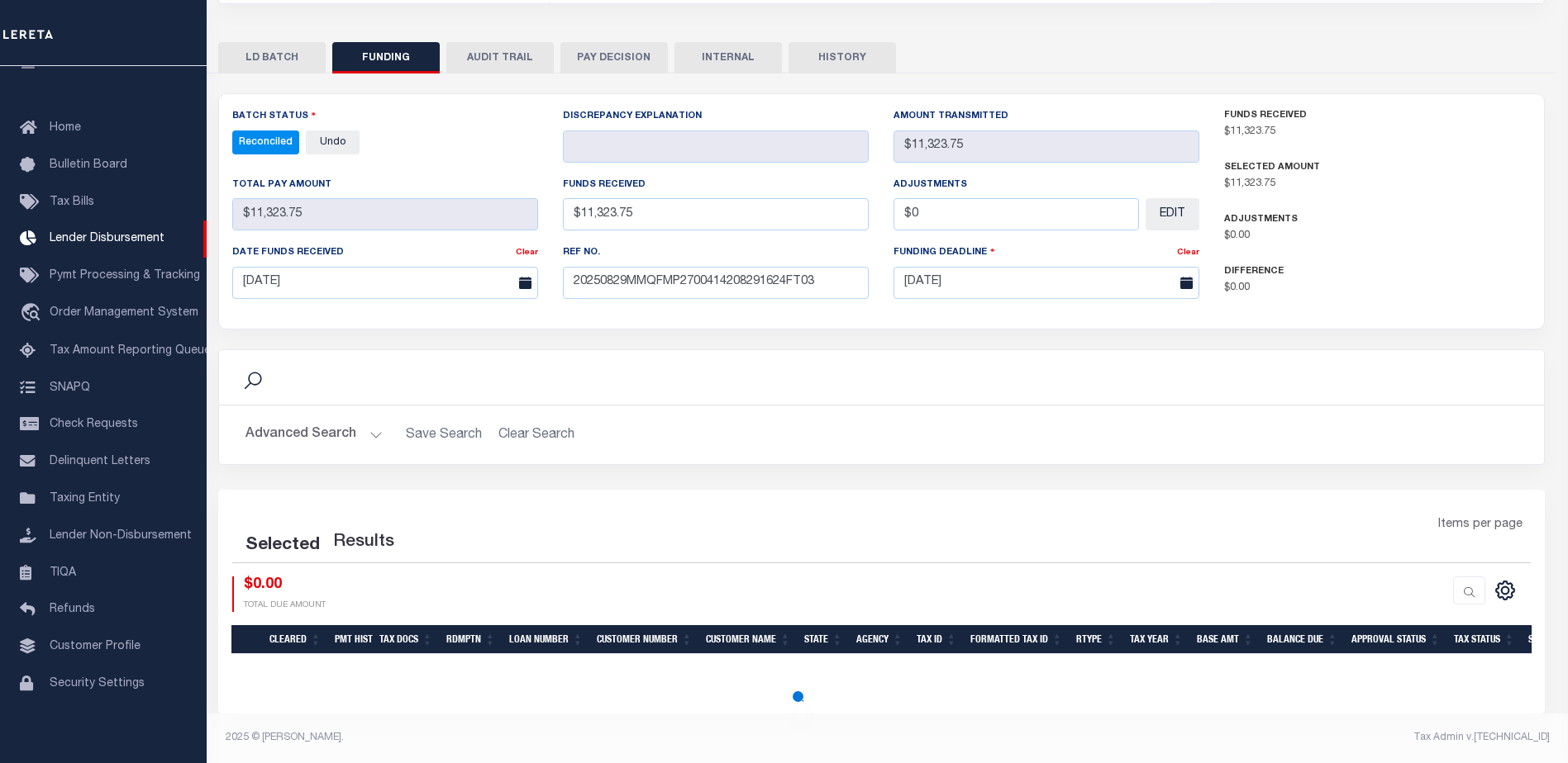
click at [732, 52] on button "INTERNAL" at bounding box center [728, 58] width 107 height 32
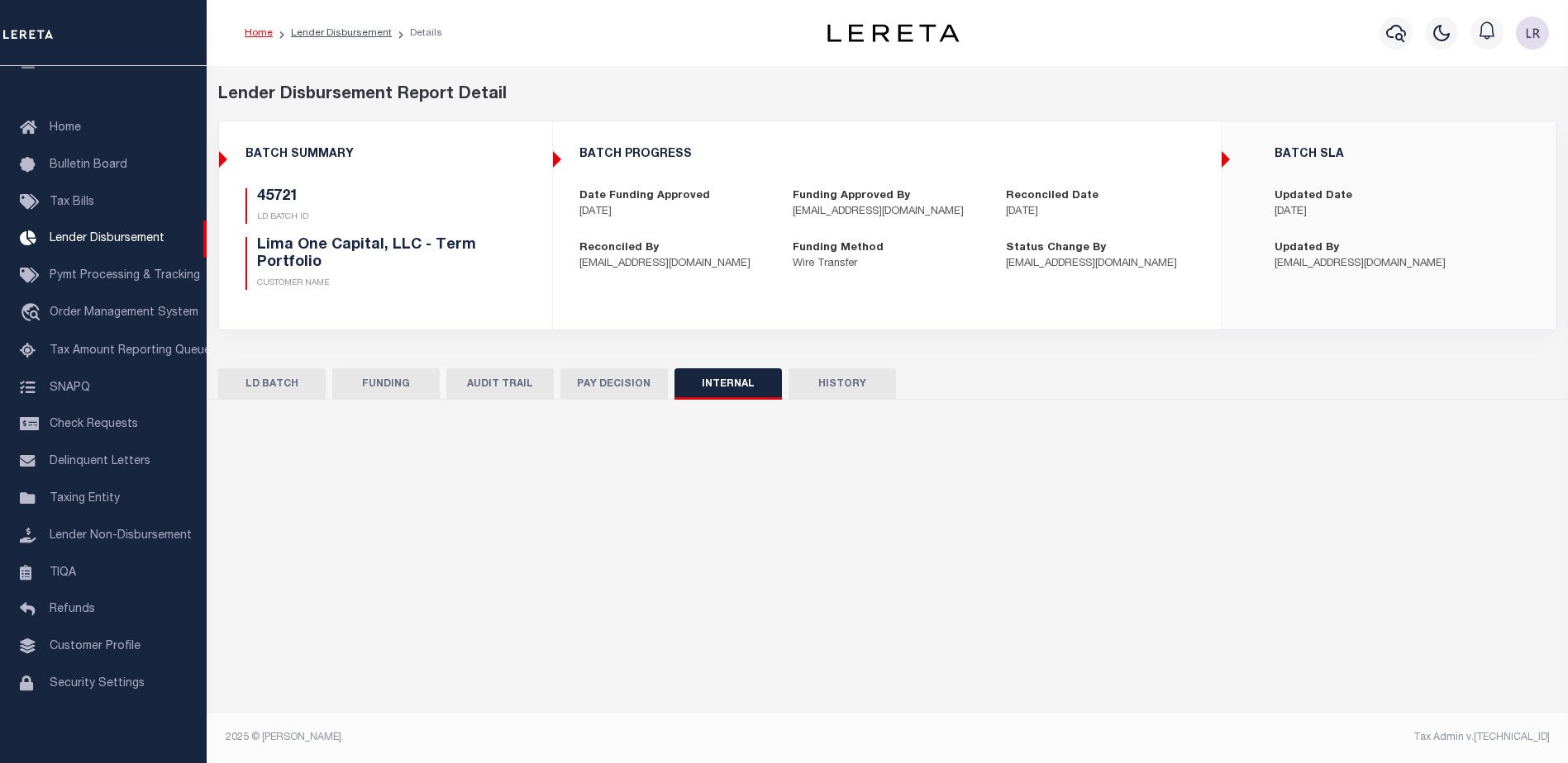
scroll to position [0, 0]
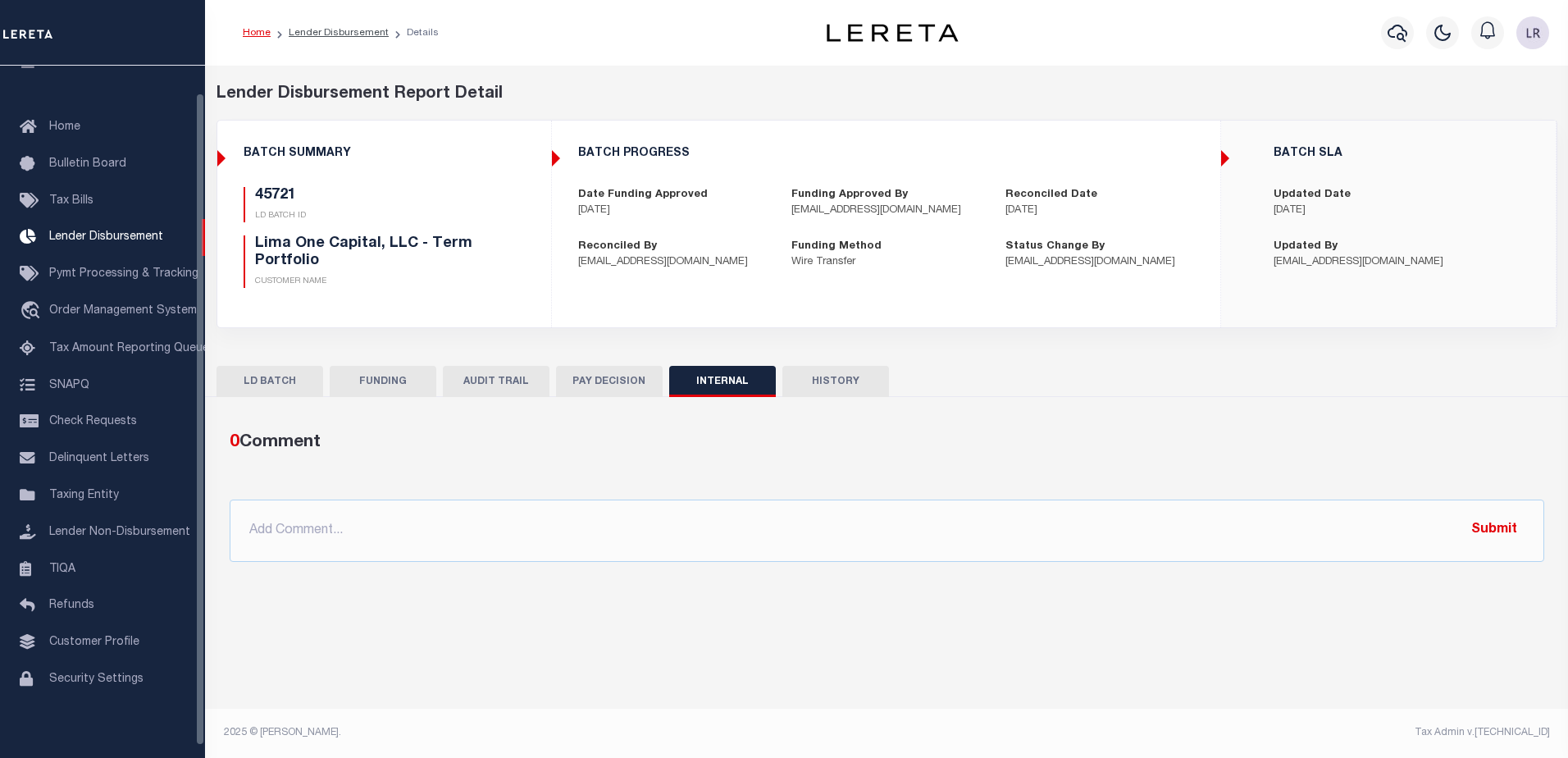
click at [525, 490] on div "0 Comment @Aakash Patel @Abdul Muzain @Adams, Pamela S @Adhikary Rinki @Agustin…" at bounding box center [887, 496] width 1341 height 132
click at [565, 534] on input "text" at bounding box center [887, 531] width 1315 height 62
paste input ""ORG AMT - $45022.60 45721 - $11323.75 45736 - $23106.43 45776 - $1471.59 45749…"
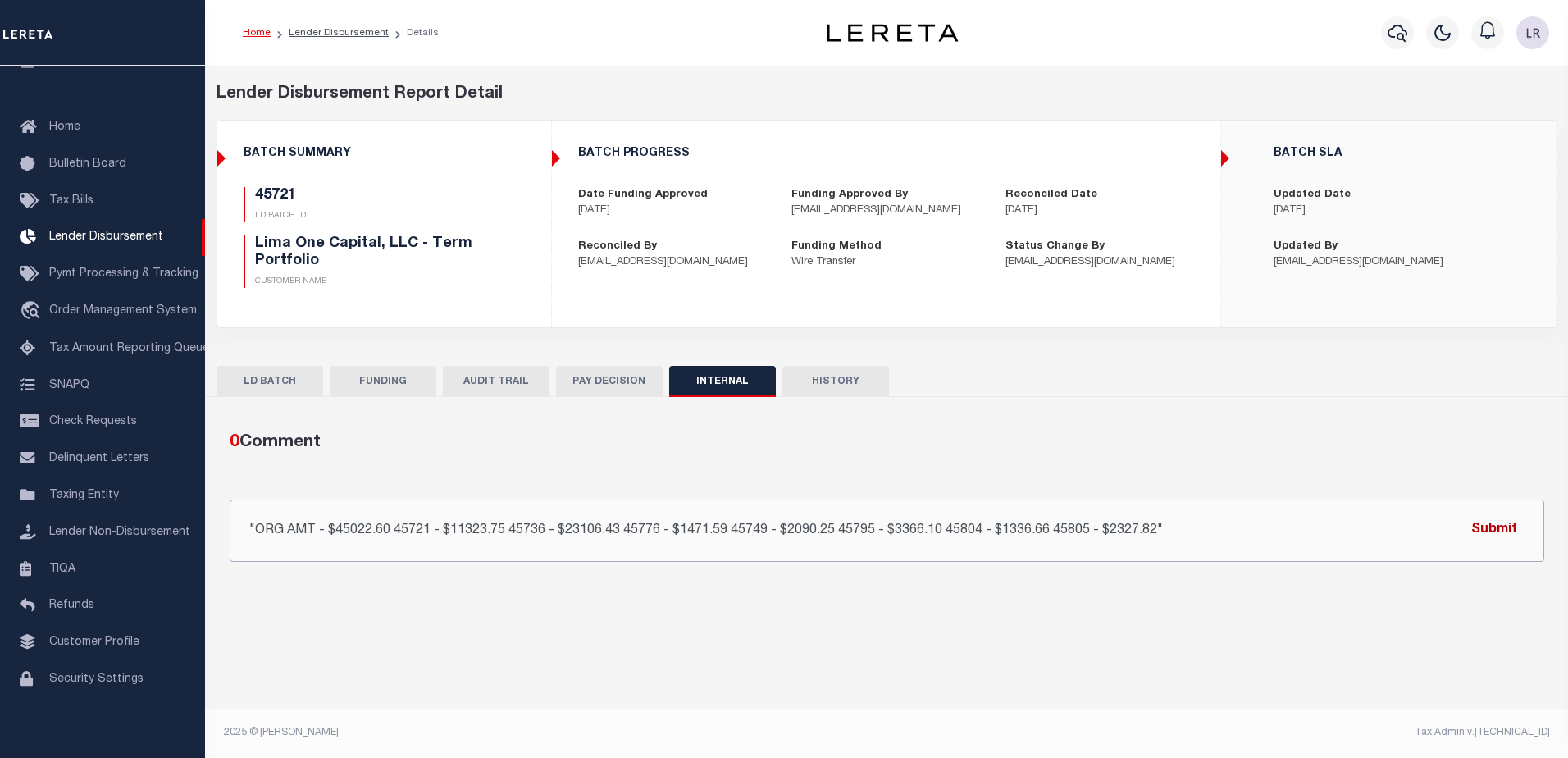
type input ""ORG AMT - $45022.60 45721 - $11323.75 45736 - $23106.43 45776 - $1471.59 45749…"
drag, startPoint x: 1514, startPoint y: 524, endPoint x: 1491, endPoint y: 495, distance: 37.0
click at [1513, 524] on button "Submit" at bounding box center [1494, 531] width 68 height 33
click at [333, 33] on link "Lender Disbursement" at bounding box center [338, 32] width 100 height 10
checkbox input "true"
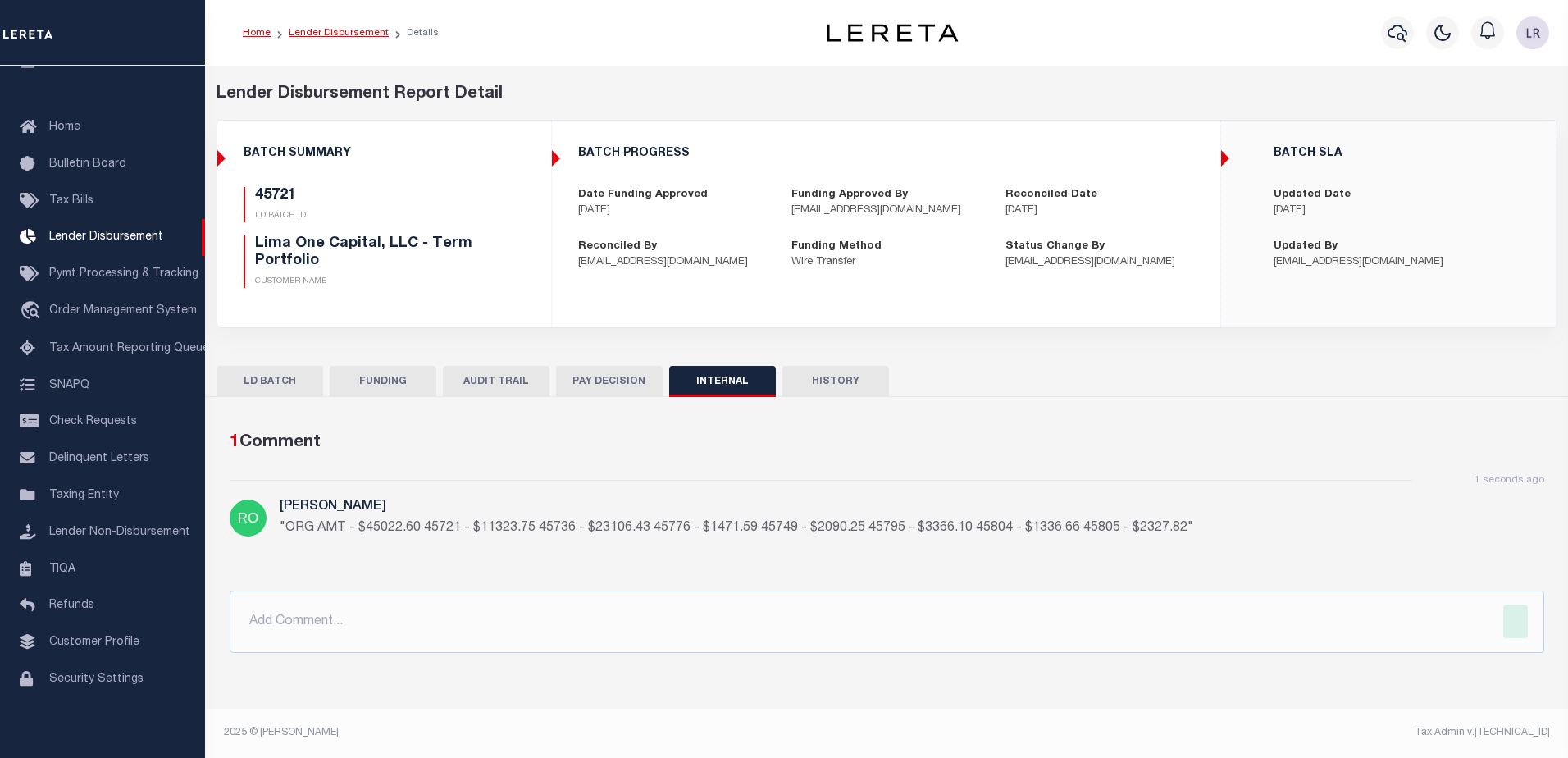
checkbox input "true"
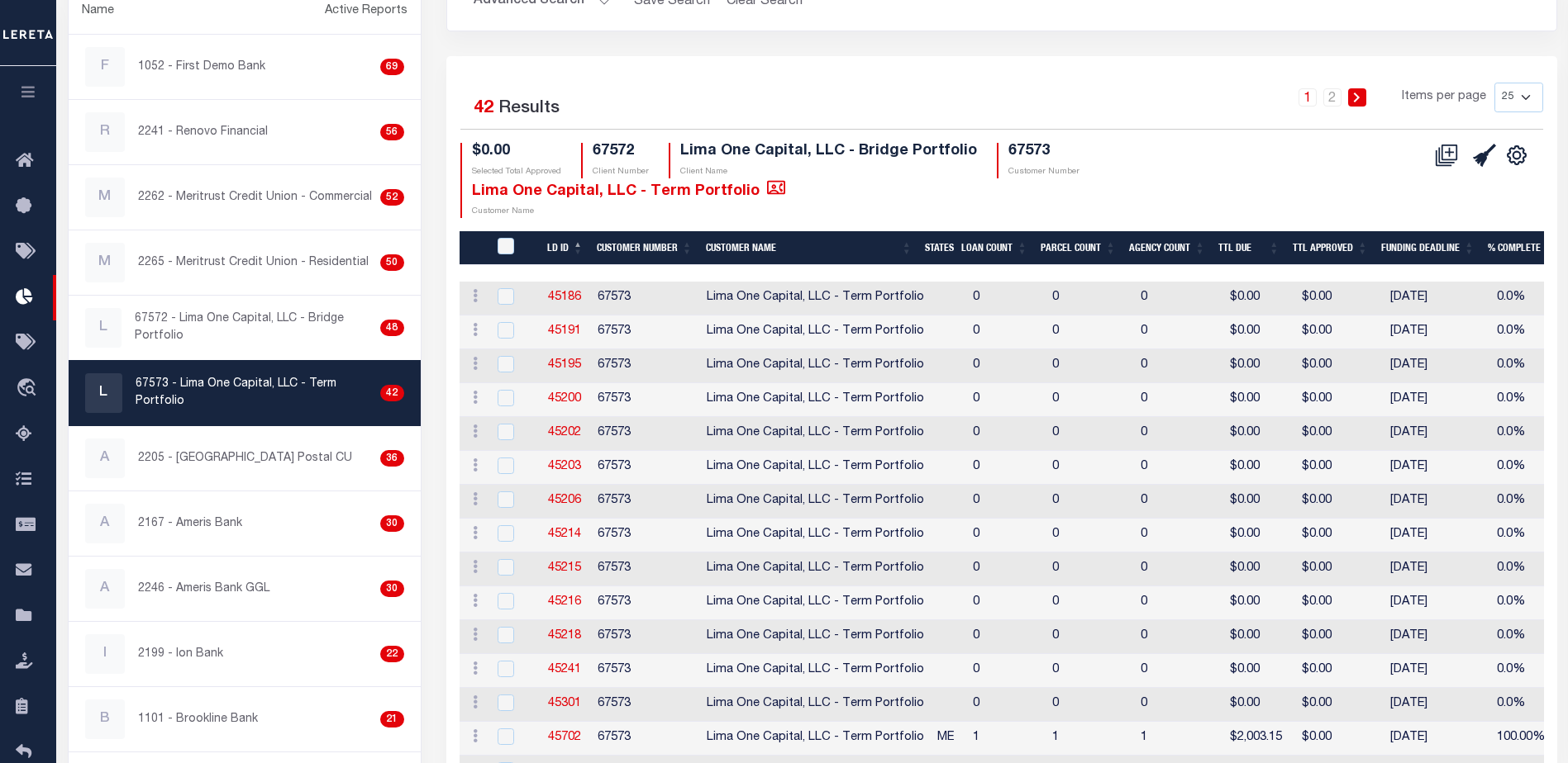
scroll to position [578, 0]
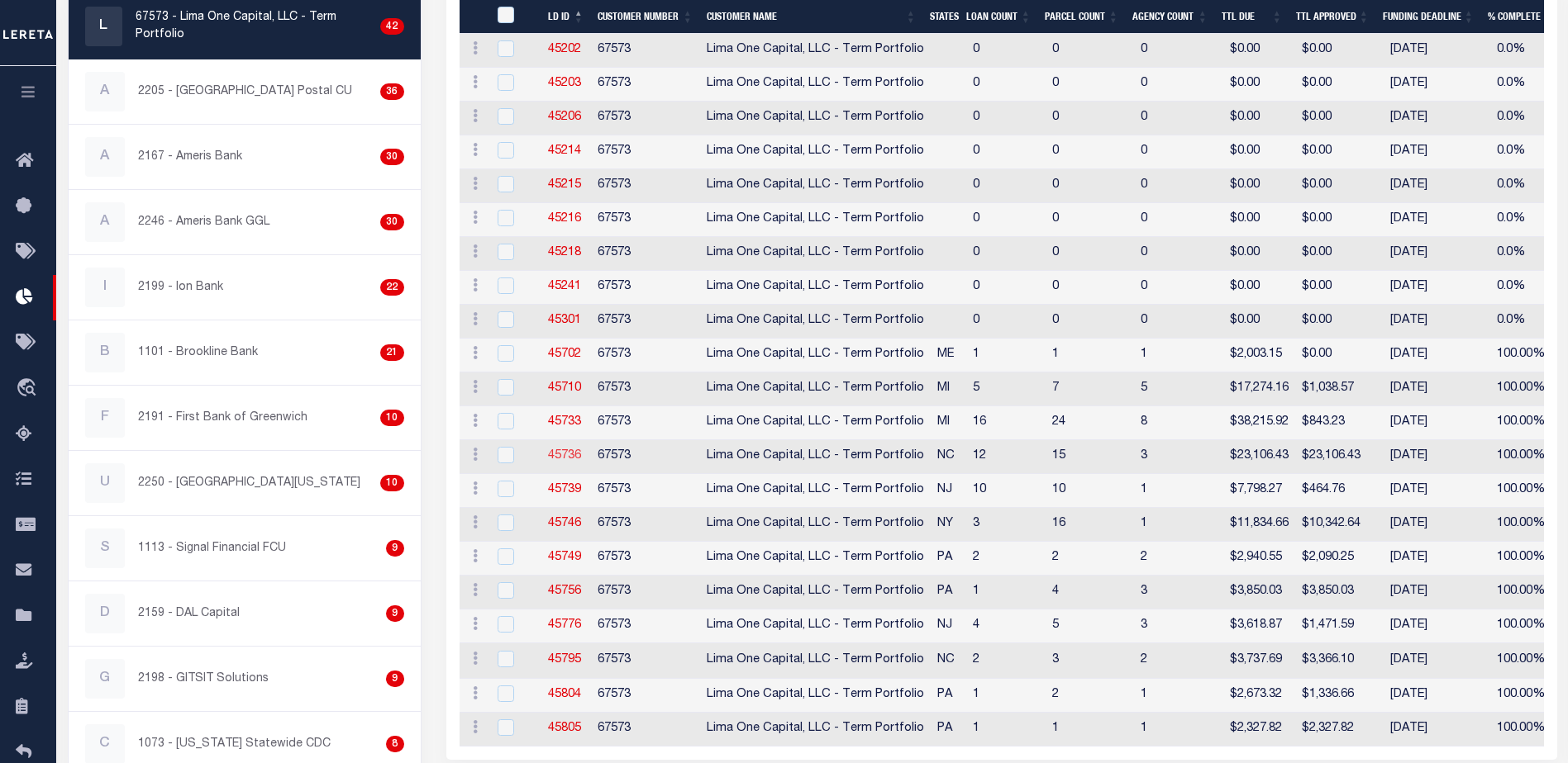
click at [563, 455] on link "45736" at bounding box center [563, 456] width 33 height 11
checkbox input "true"
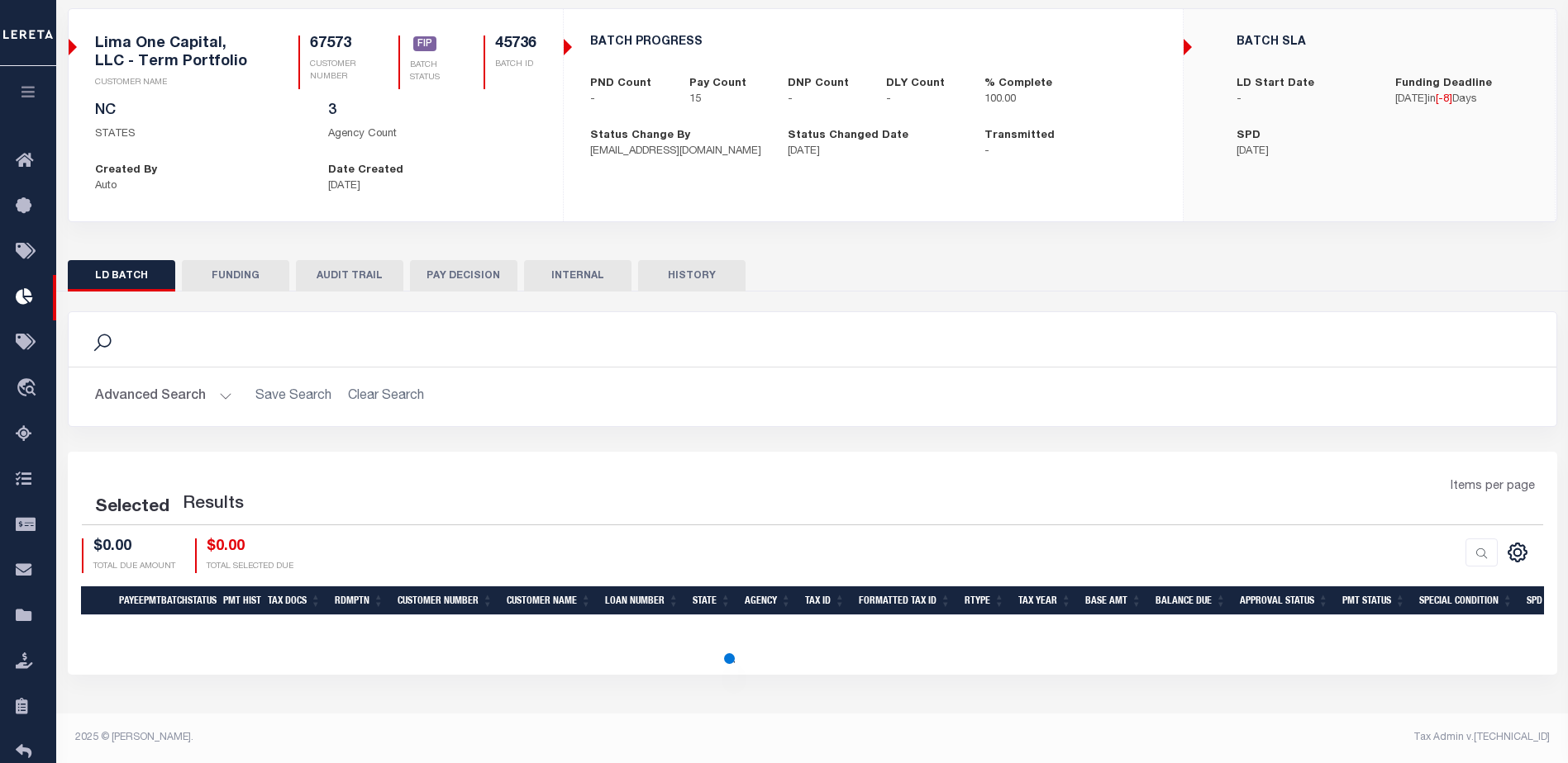
scroll to position [112, 0]
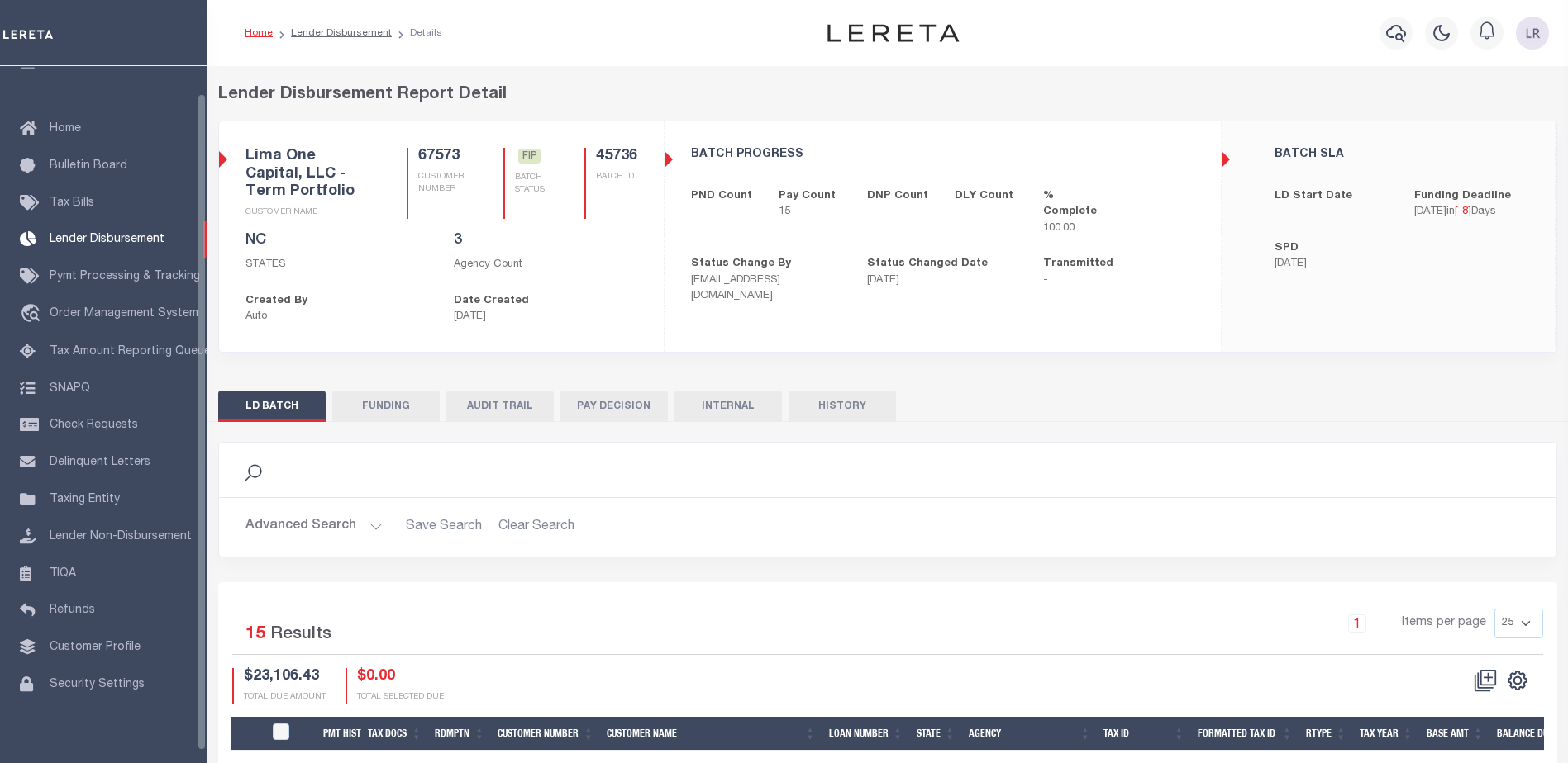
scroll to position [29, 0]
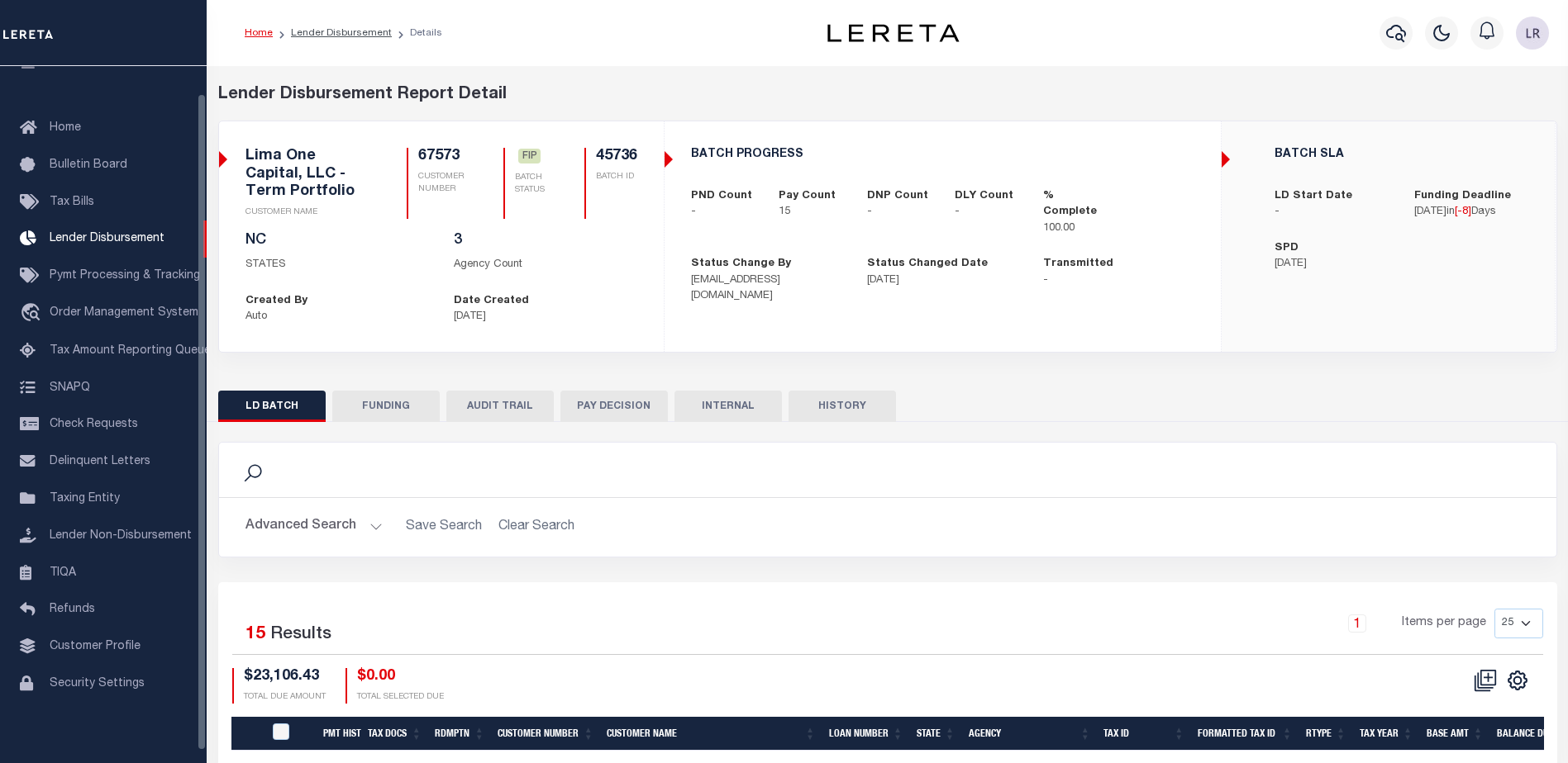
click at [401, 403] on button "FUNDING" at bounding box center [386, 406] width 107 height 32
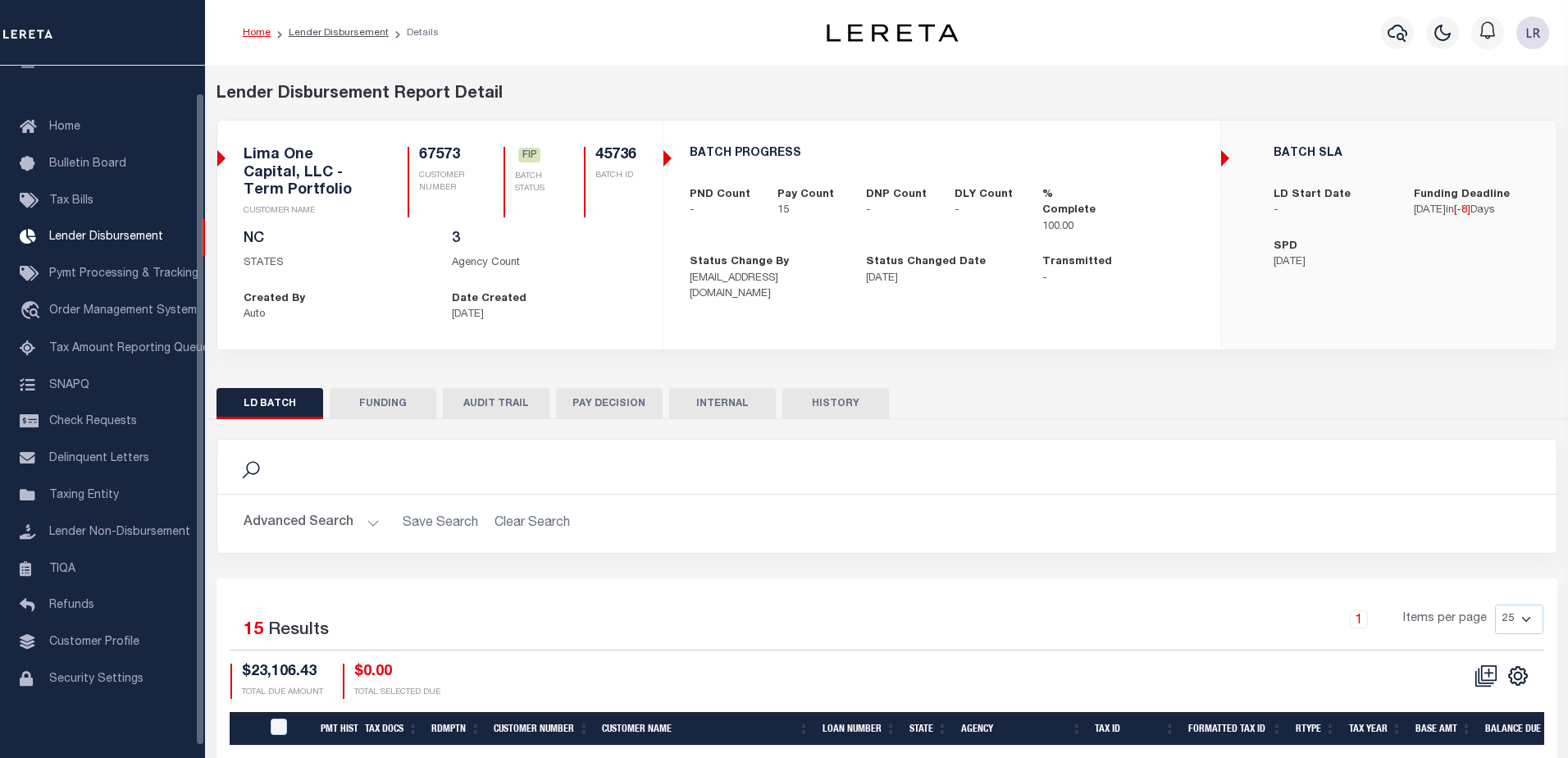
type input "$23,106.43"
type input "$0"
type input "[DATE]"
select select "100"
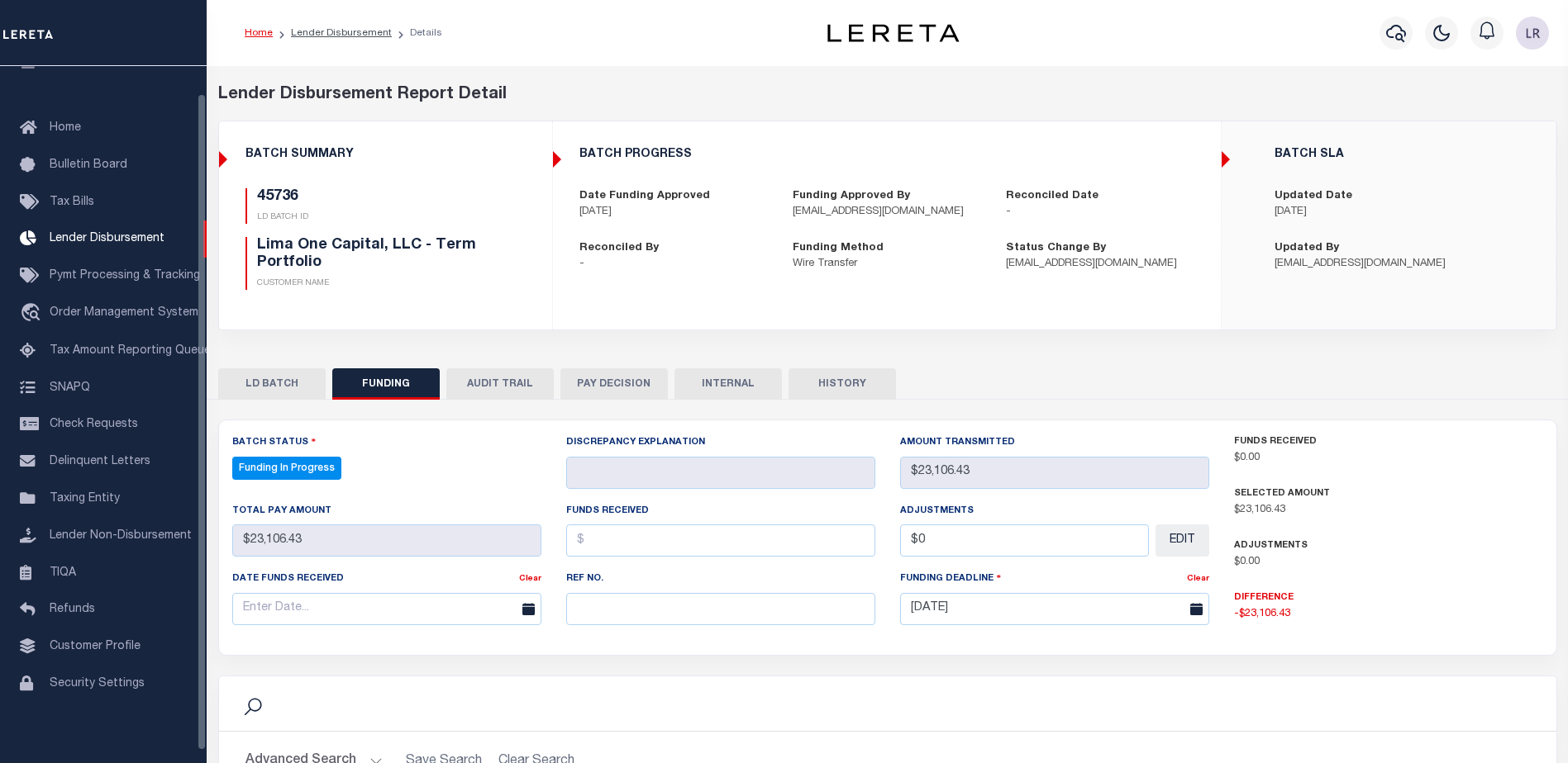
select select "100"
click at [608, 604] on input "text" at bounding box center [720, 609] width 309 height 32
paste input "20250829MMQFMP2700414208291624FT03"
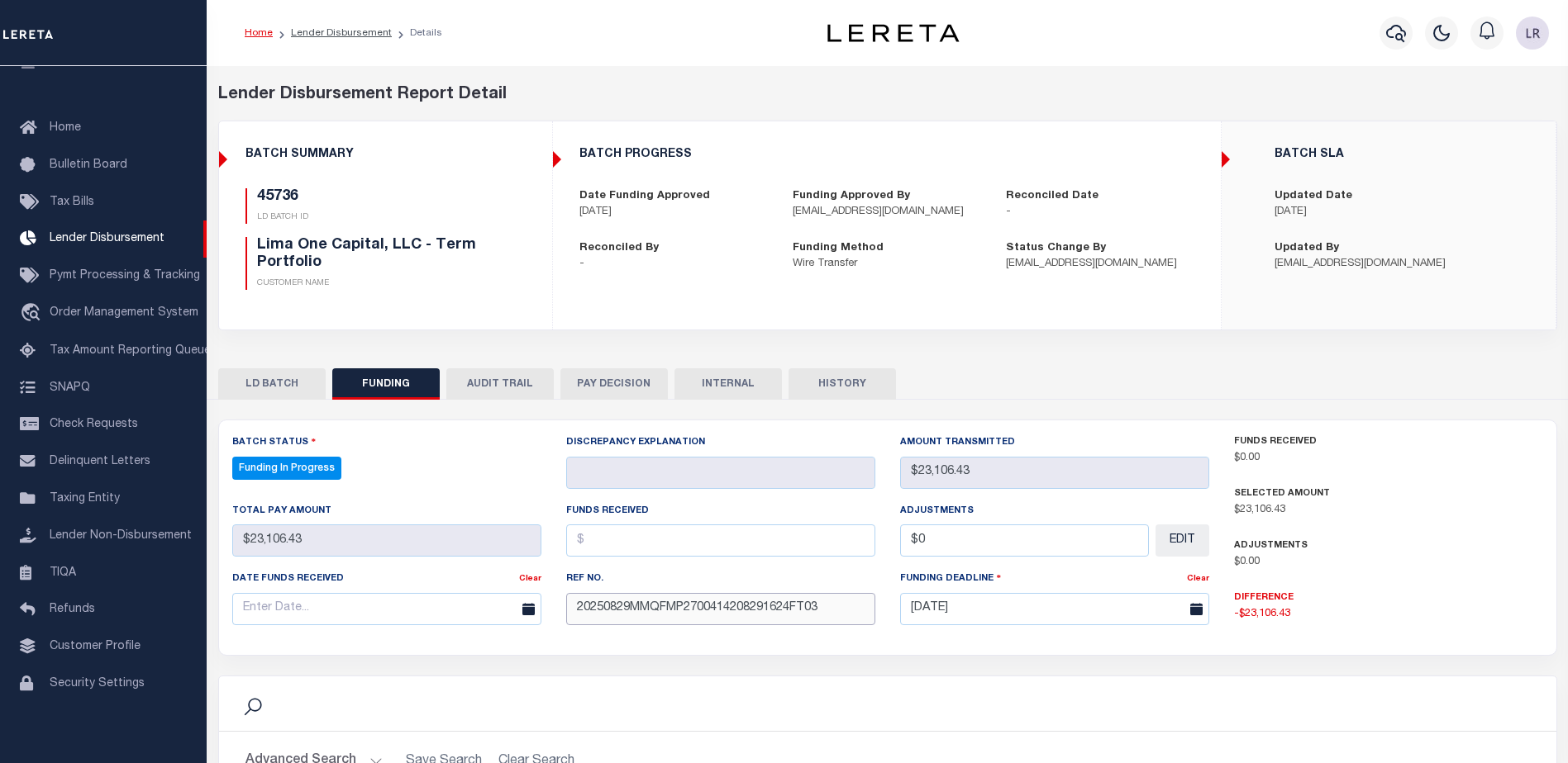
type input "20250829MMQFMP2700414208291624FT03"
click at [598, 555] on input "text" at bounding box center [720, 541] width 309 height 32
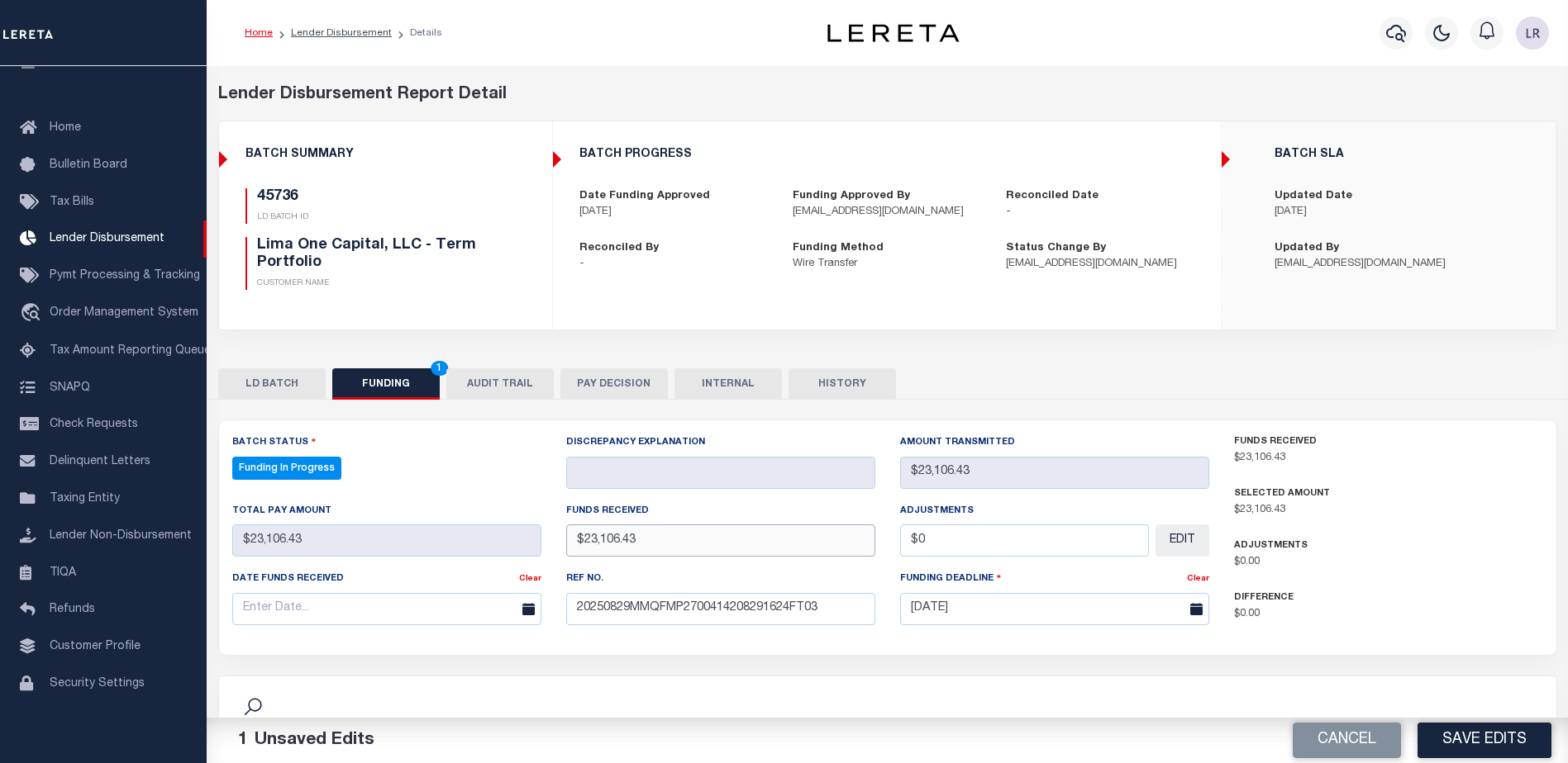
type input "$23,106.43"
click at [476, 608] on input "text" at bounding box center [387, 609] width 309 height 32
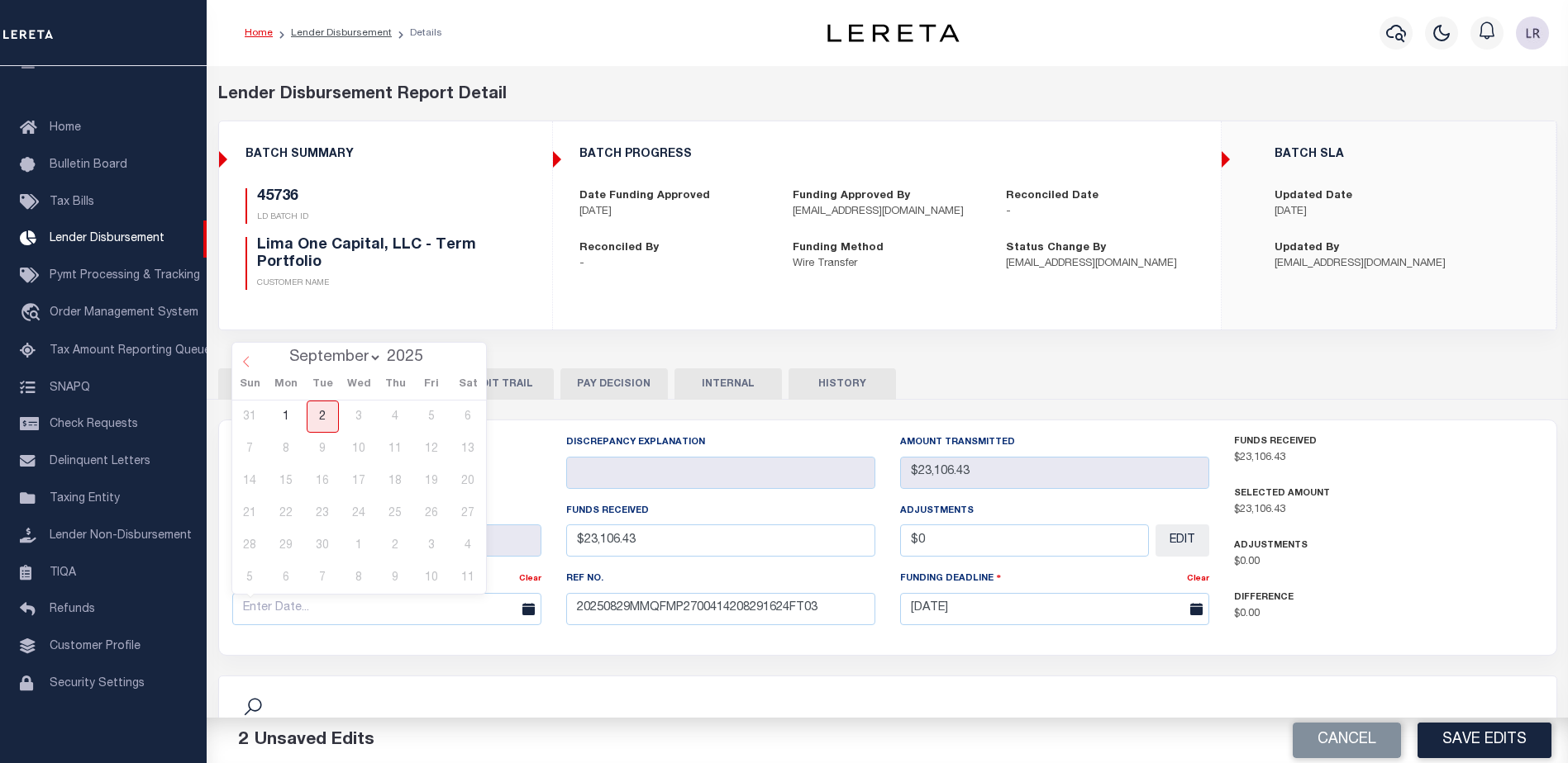
click at [248, 366] on icon at bounding box center [246, 361] width 11 height 11
select select "7"
click at [435, 550] on span "29" at bounding box center [432, 545] width 32 height 32
type input "[DATE]"
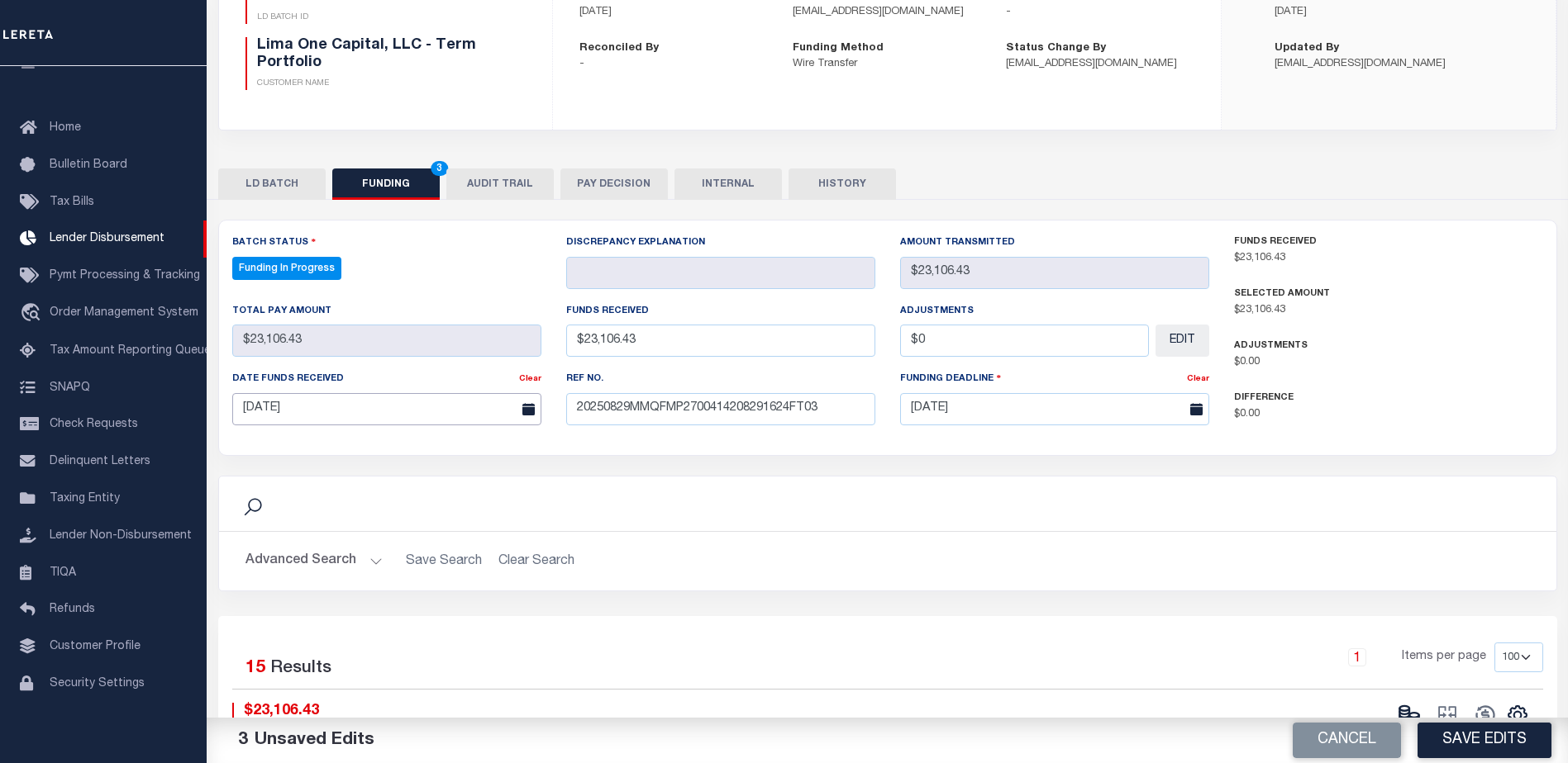
scroll to position [331, 0]
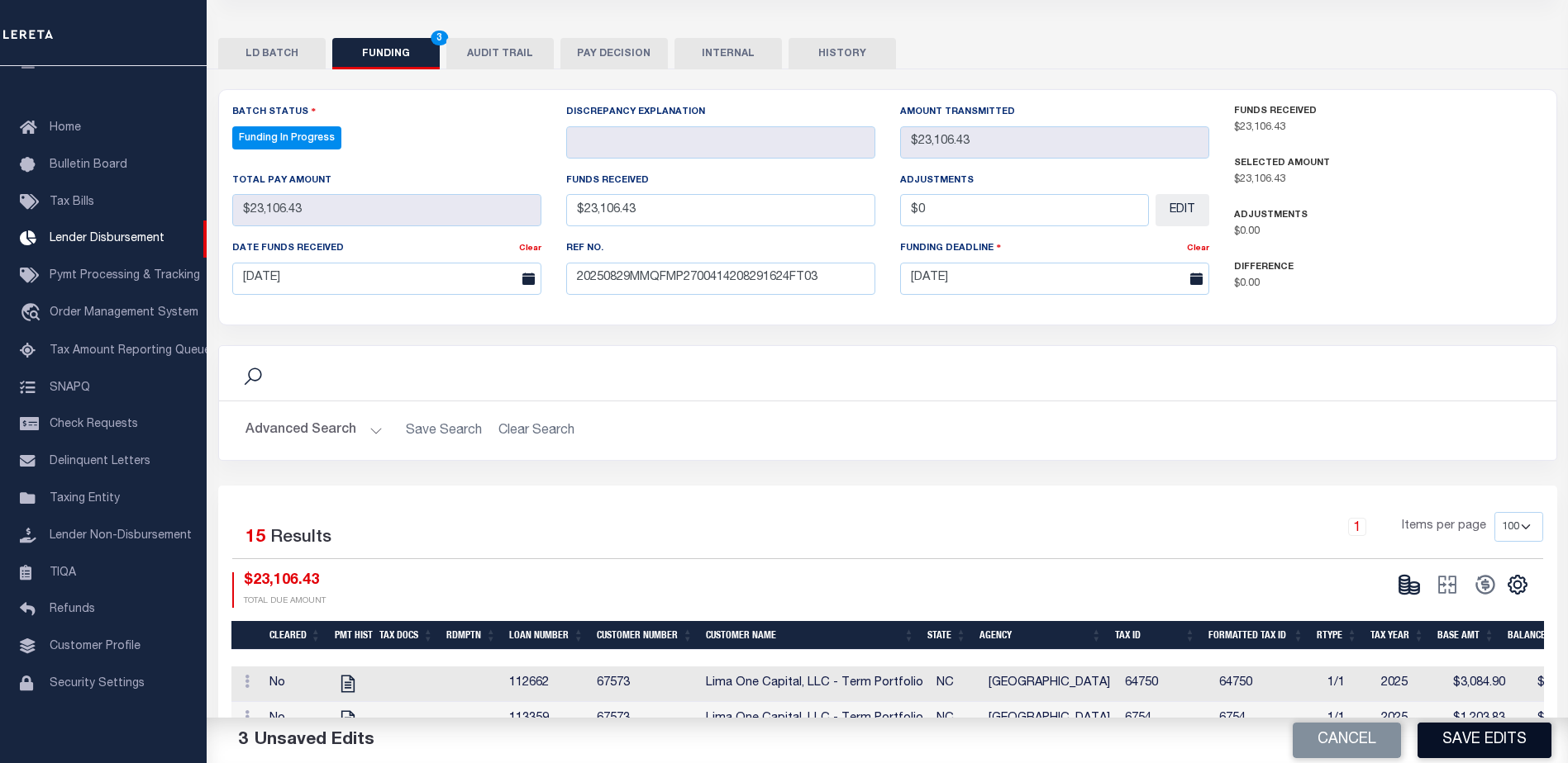
click at [1496, 729] on button "Save Edits" at bounding box center [1484, 741] width 134 height 35
type input "$23,106.43"
type input "$0"
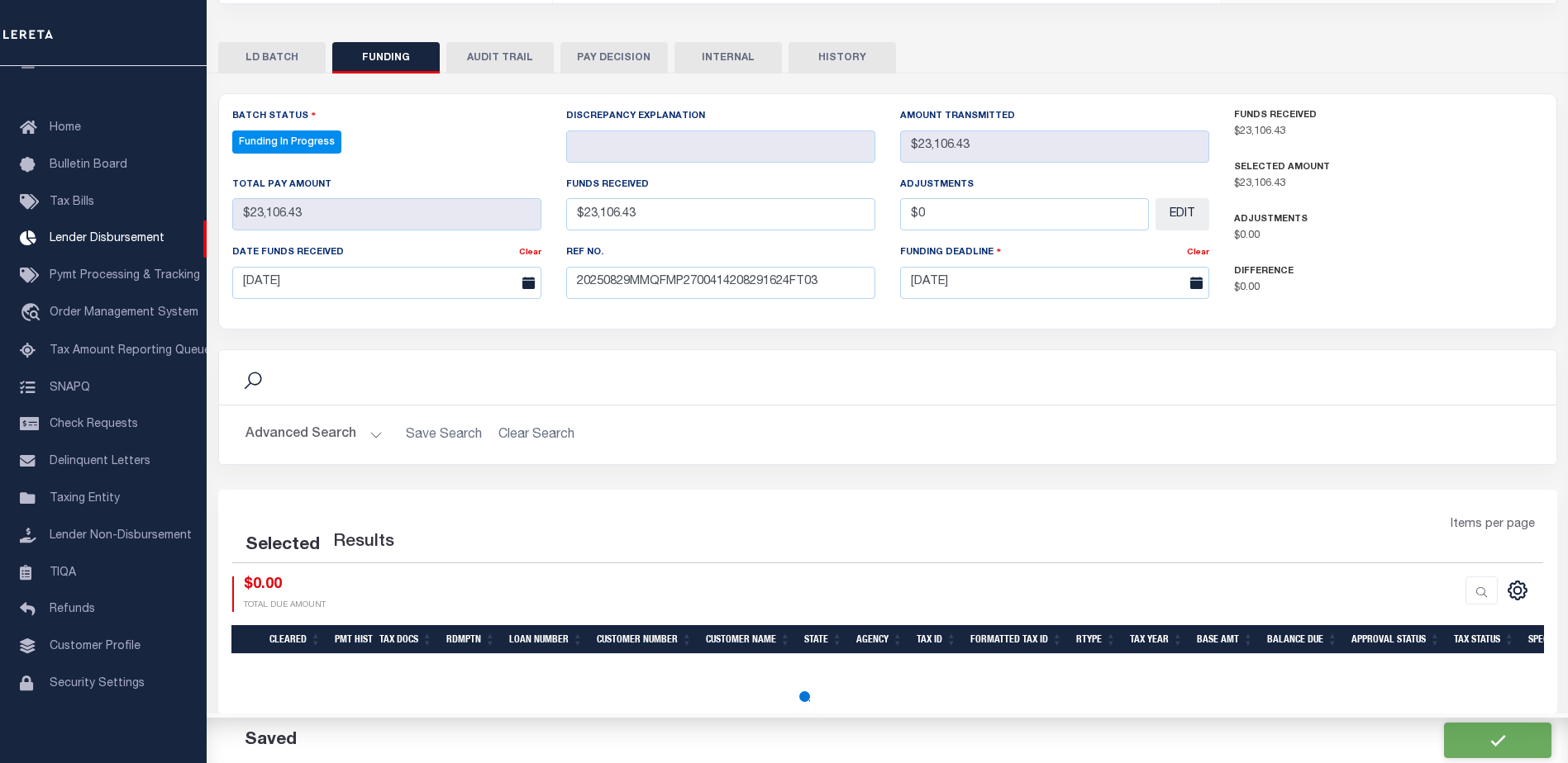
select select "100"
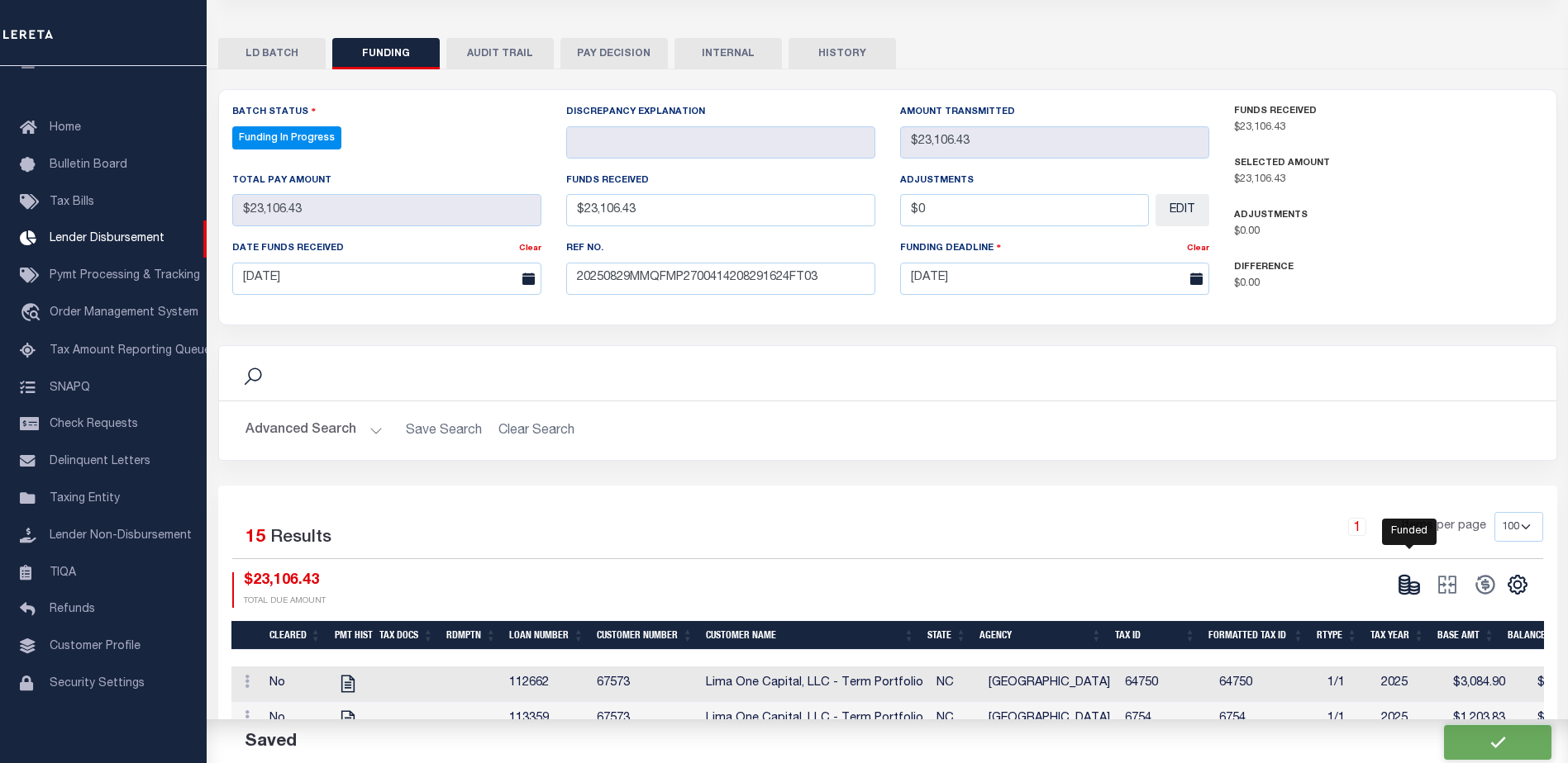
click at [1413, 587] on ellipse at bounding box center [1414, 585] width 10 height 5
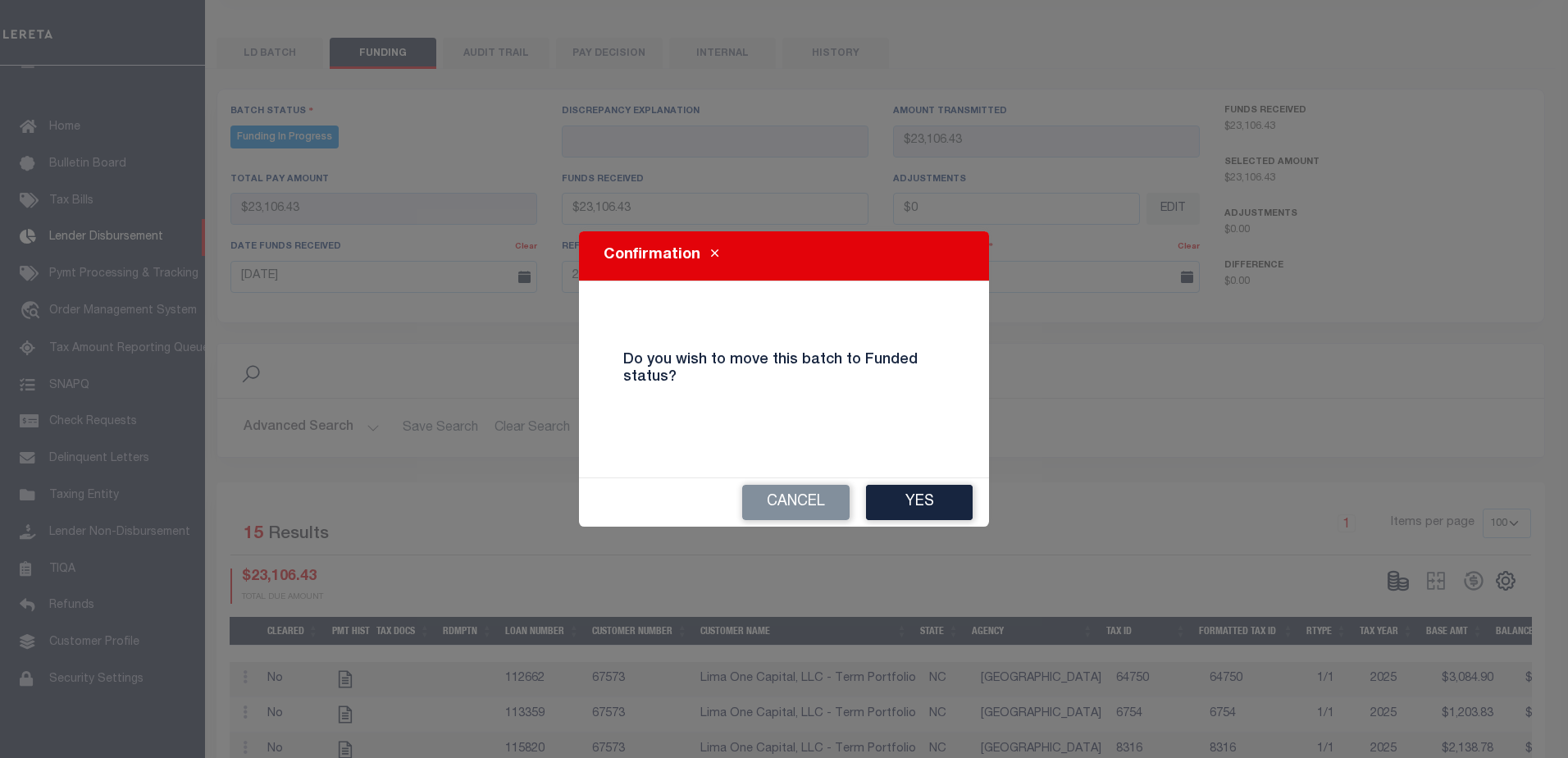
click at [982, 529] on div "Confirmation Do you wish to move this batch to Funded status? Cancel Yes" at bounding box center [784, 379] width 1568 height 758
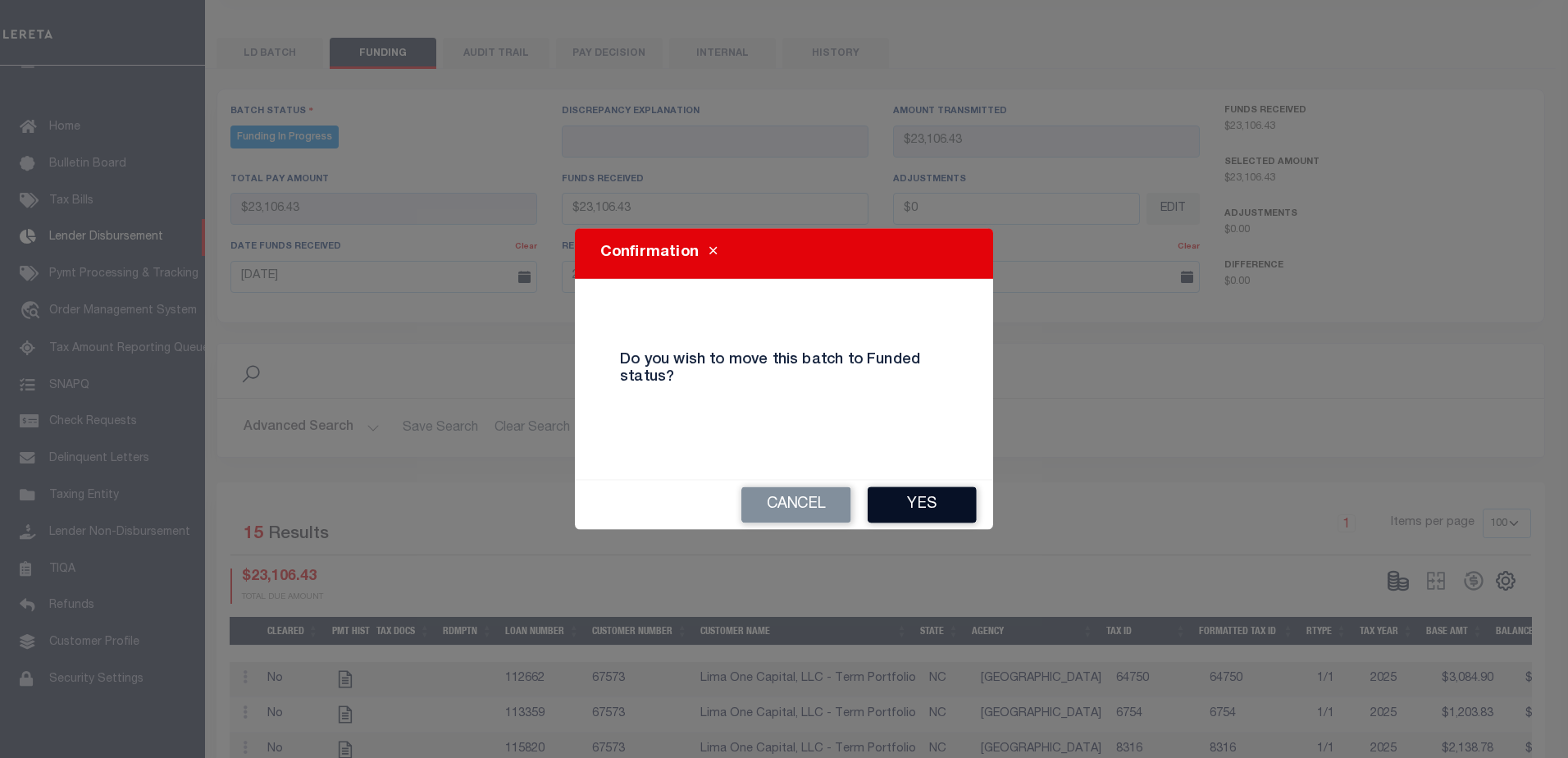
click at [964, 517] on button "Yes" at bounding box center [923, 505] width 109 height 36
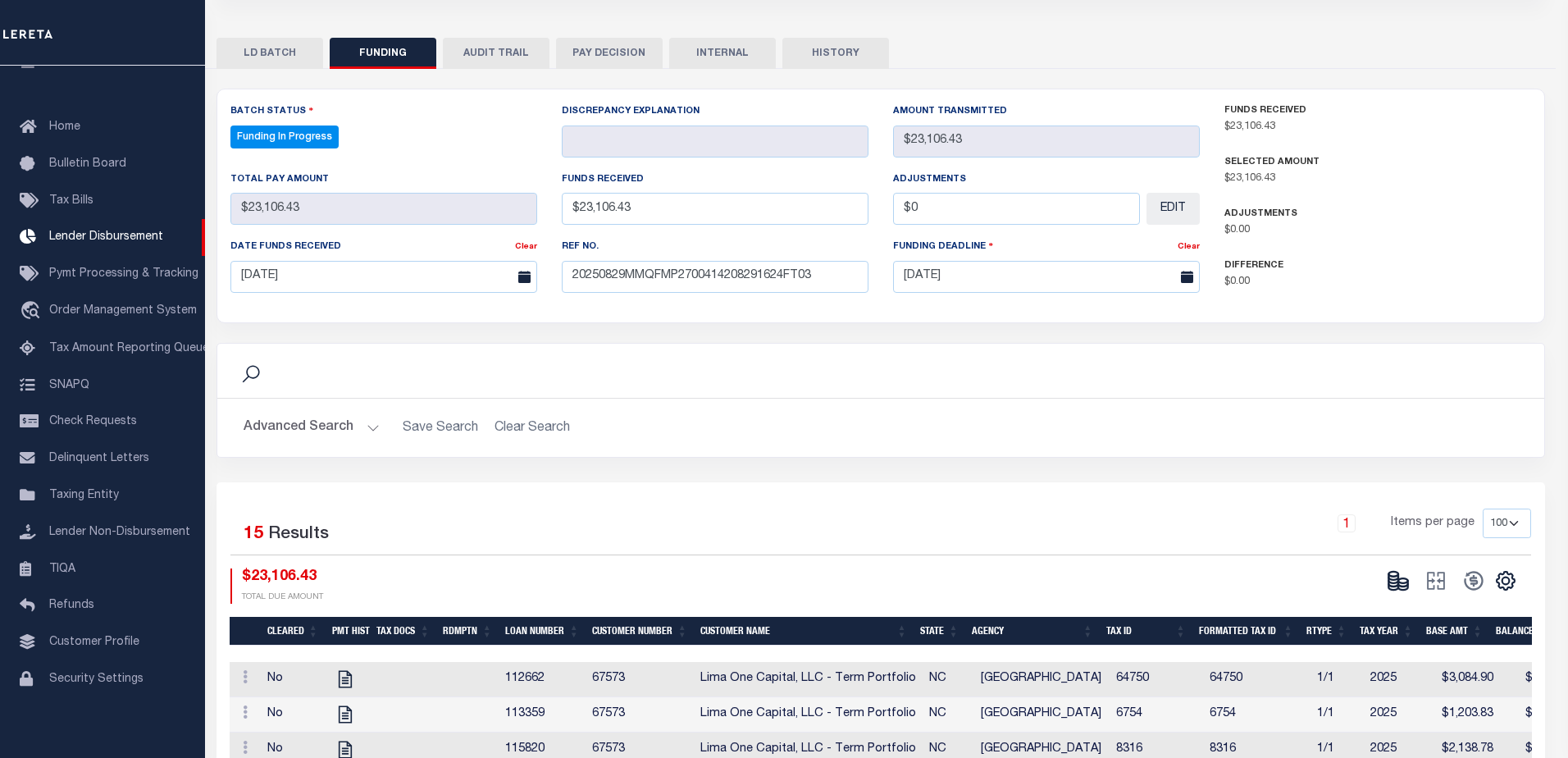
type input "$23,106.43"
type input "$0"
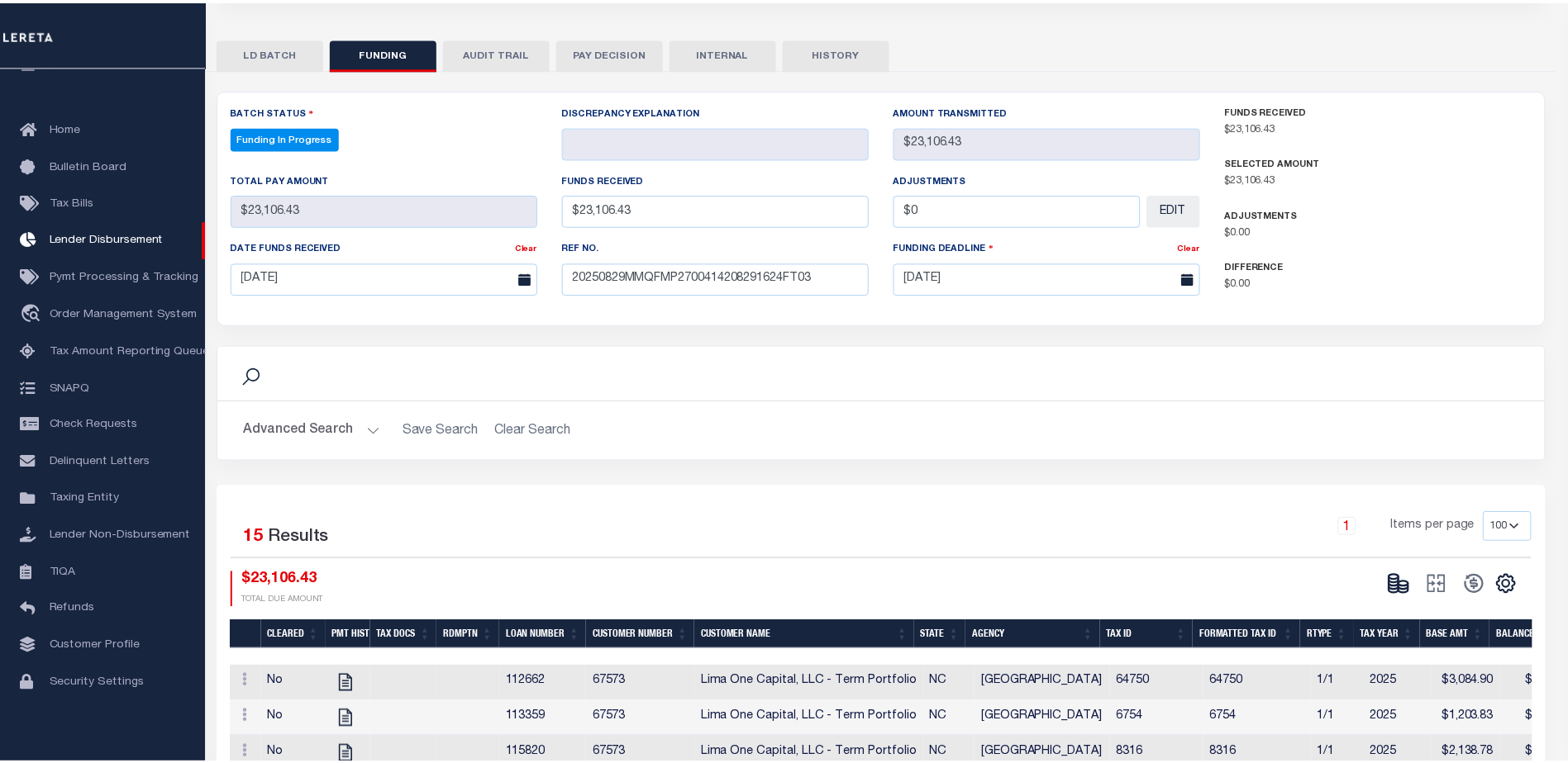
scroll to position [326, 0]
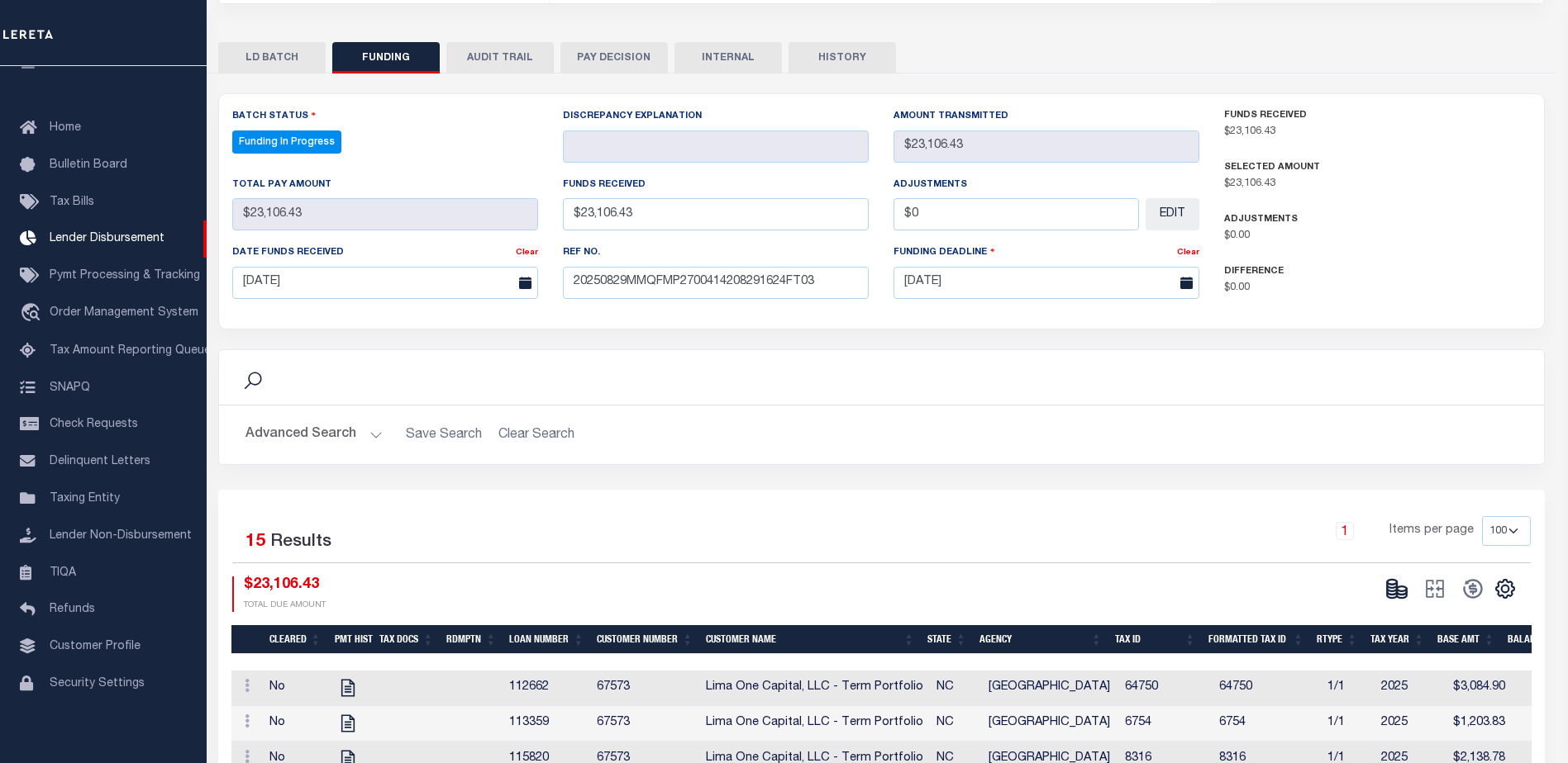
select select "100"
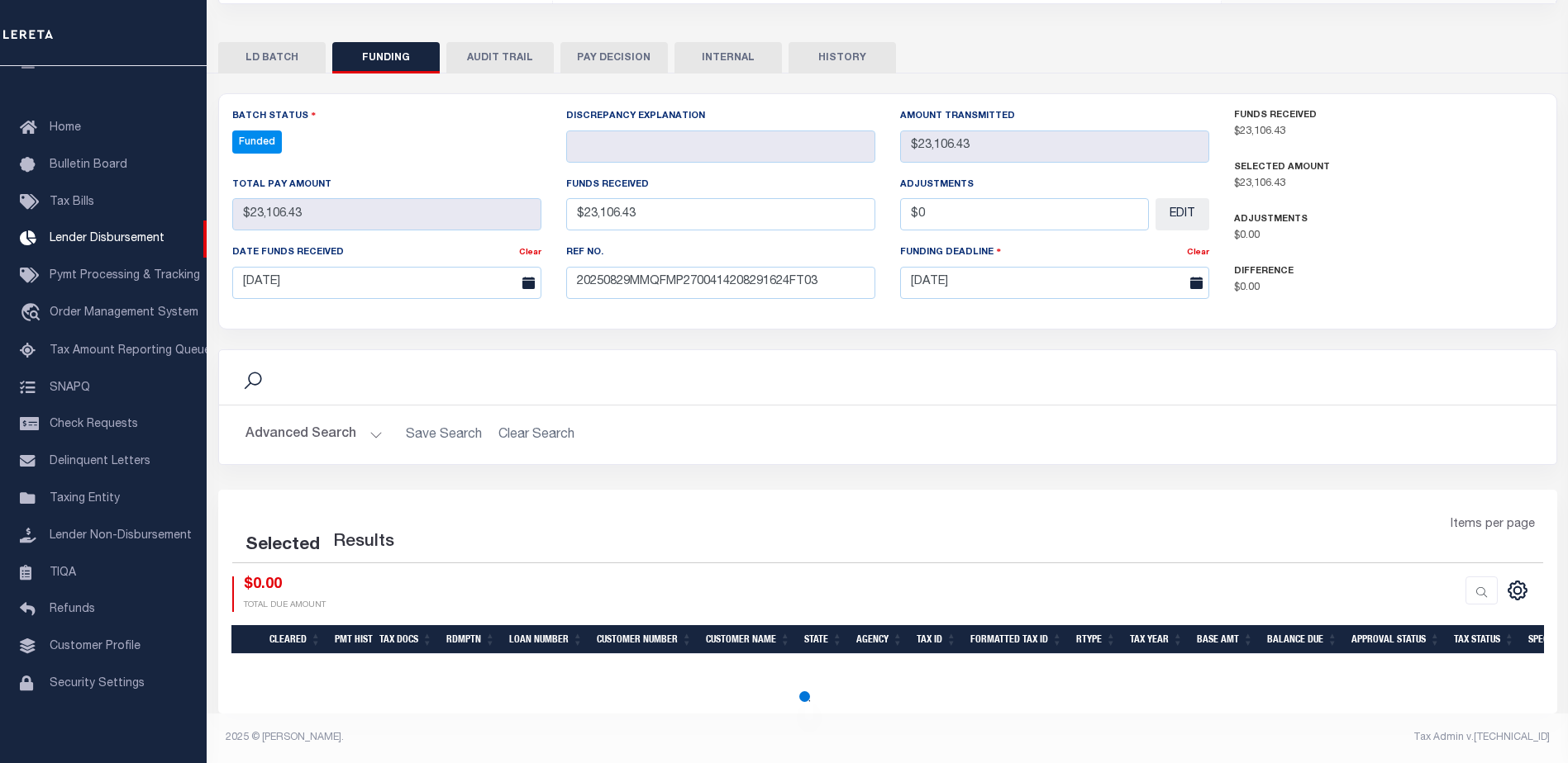
select select "100"
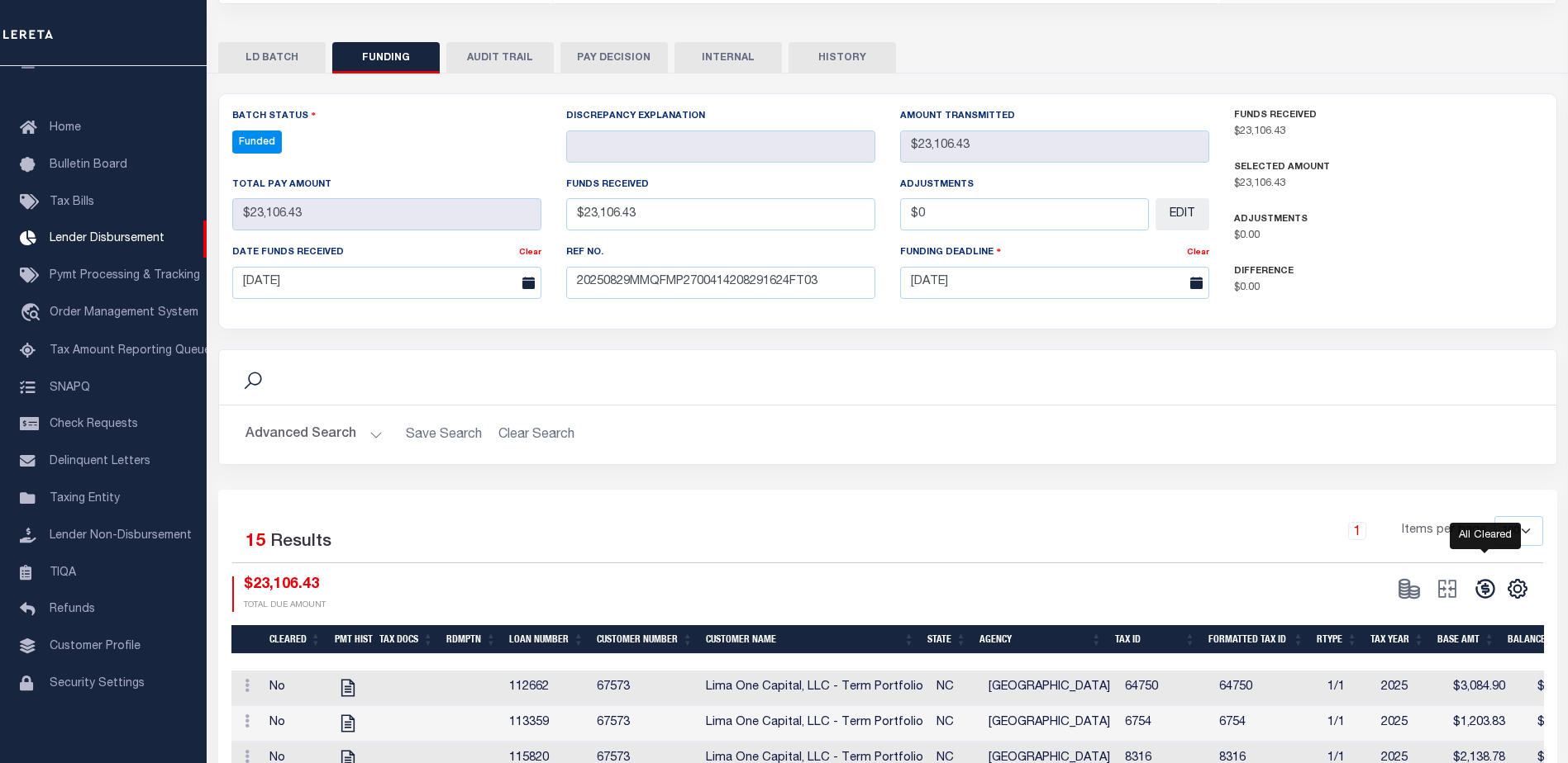
click at [1478, 598] on icon at bounding box center [1485, 588] width 23 height 23
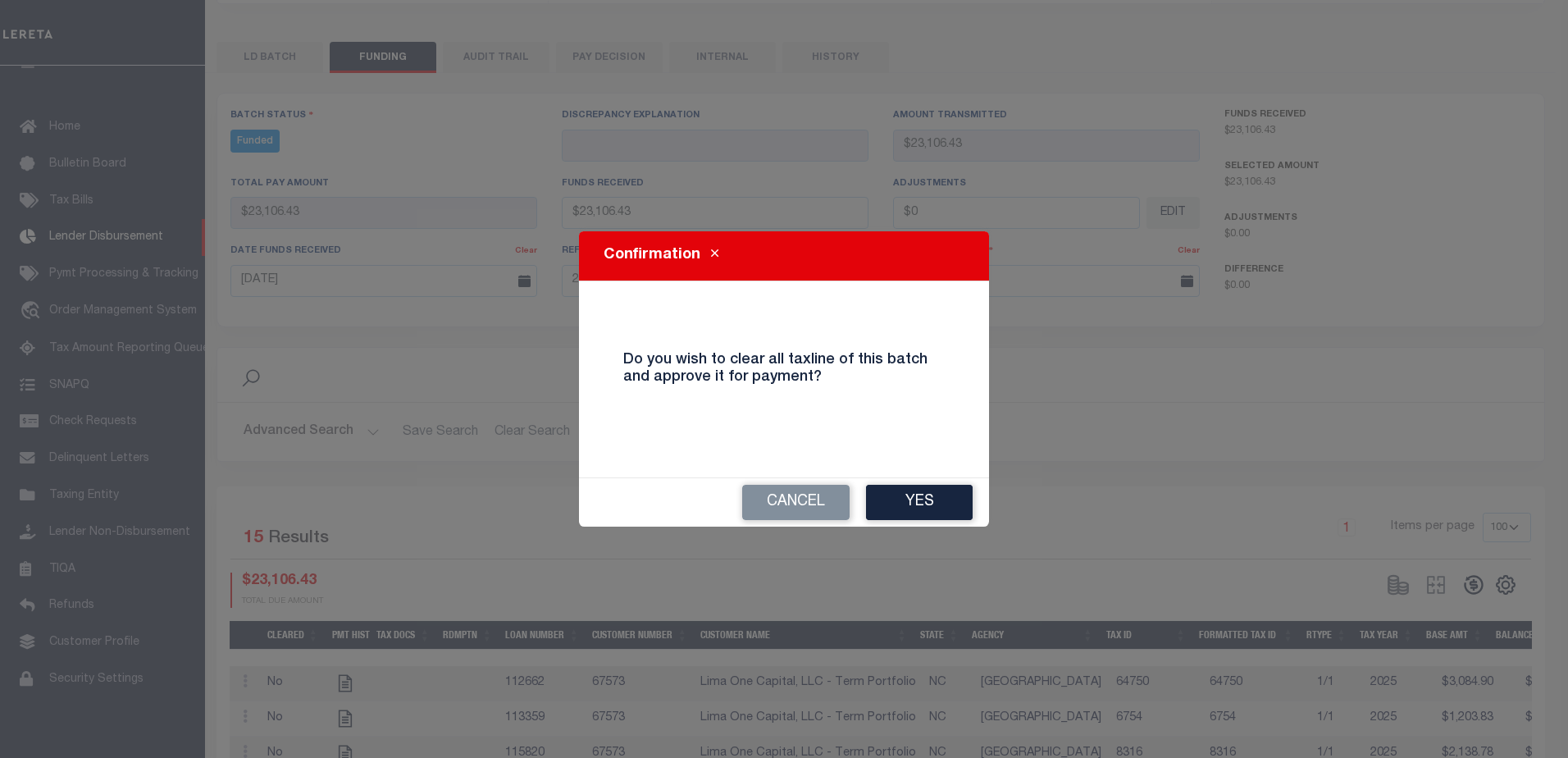
click at [956, 493] on button "Yes" at bounding box center [919, 503] width 107 height 35
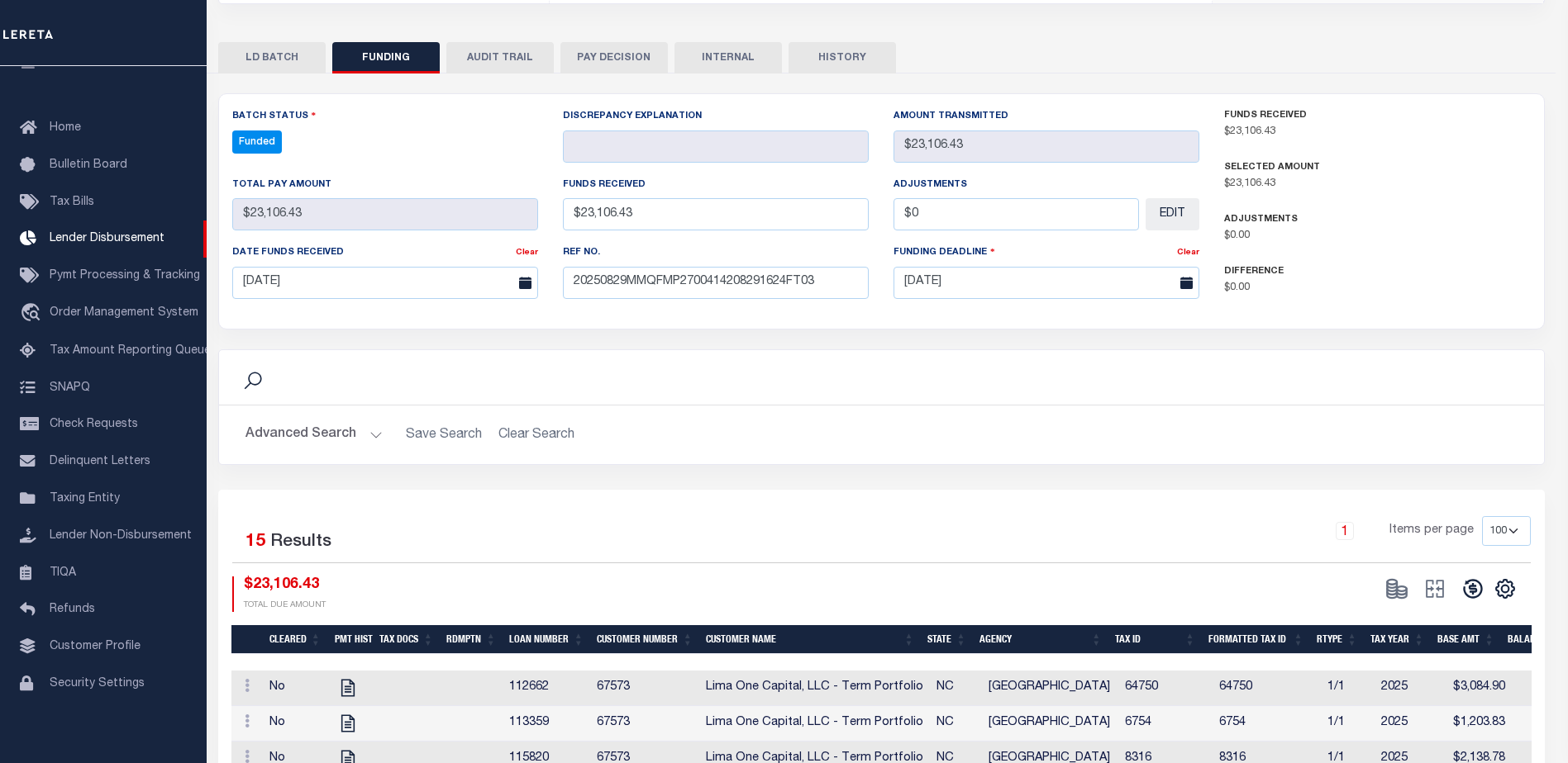
type input "$23,106.43"
type input "$0"
select select "100"
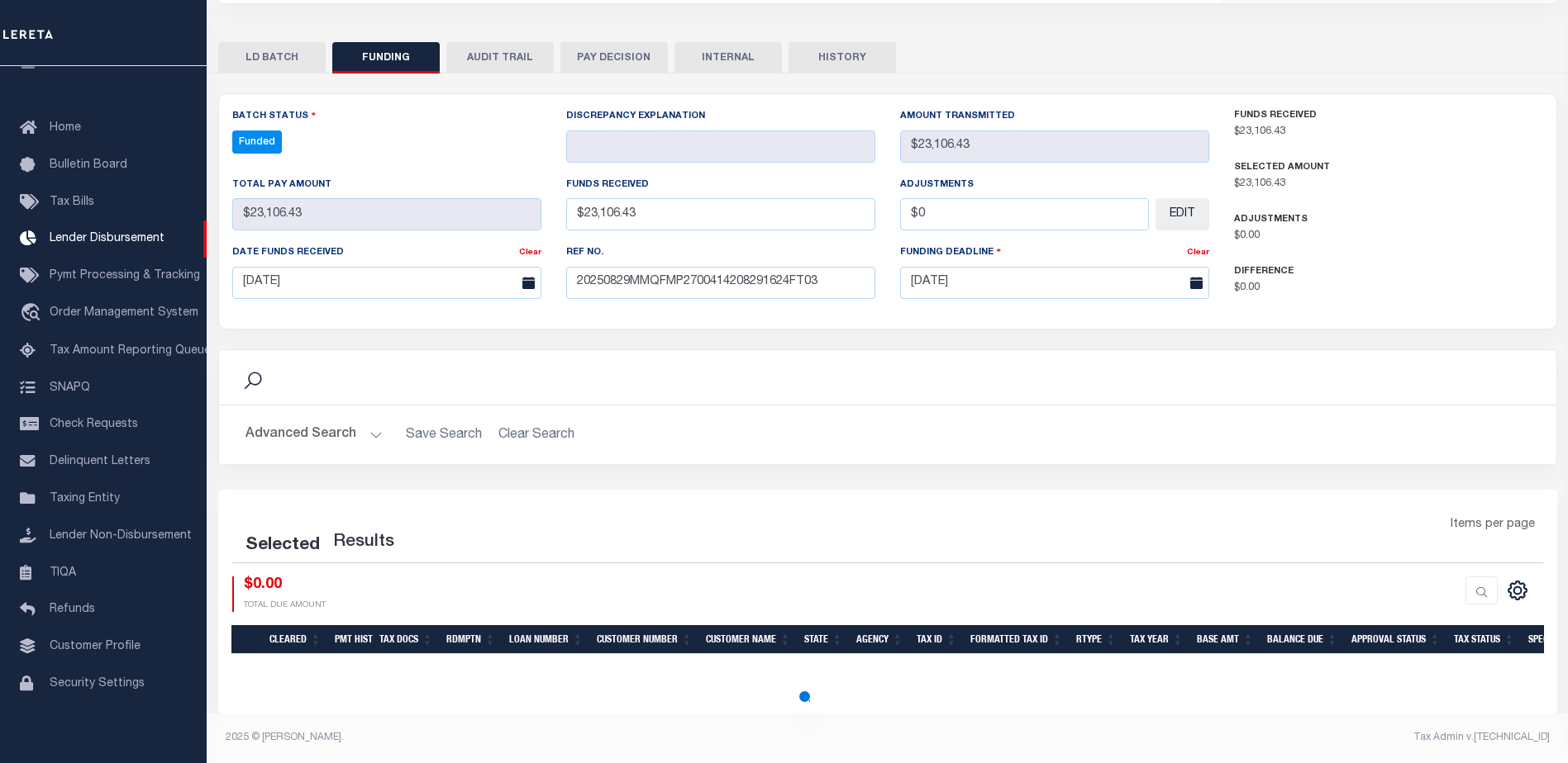
select select "100"
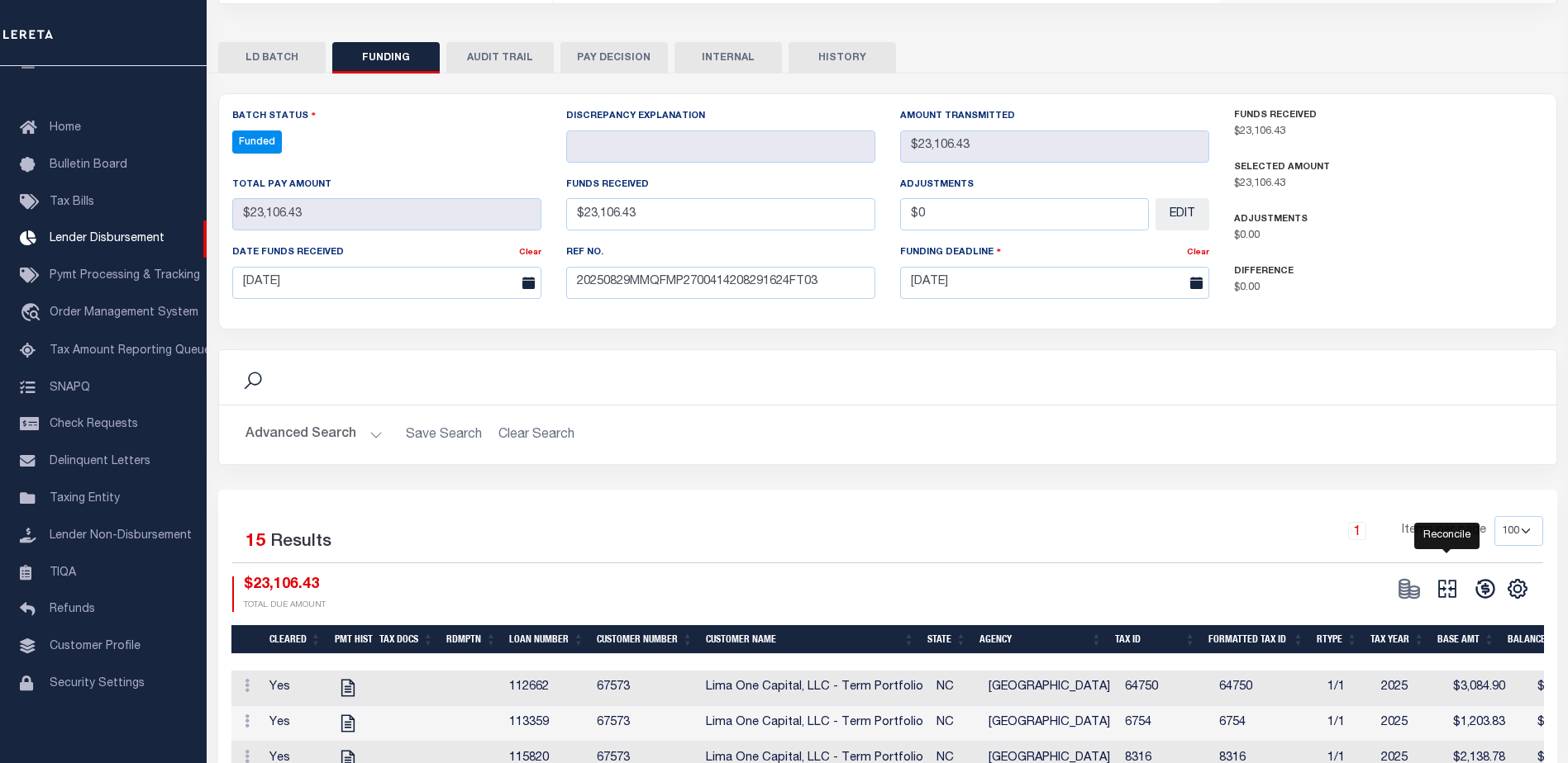
click at [1458, 586] on icon at bounding box center [1447, 588] width 23 height 23
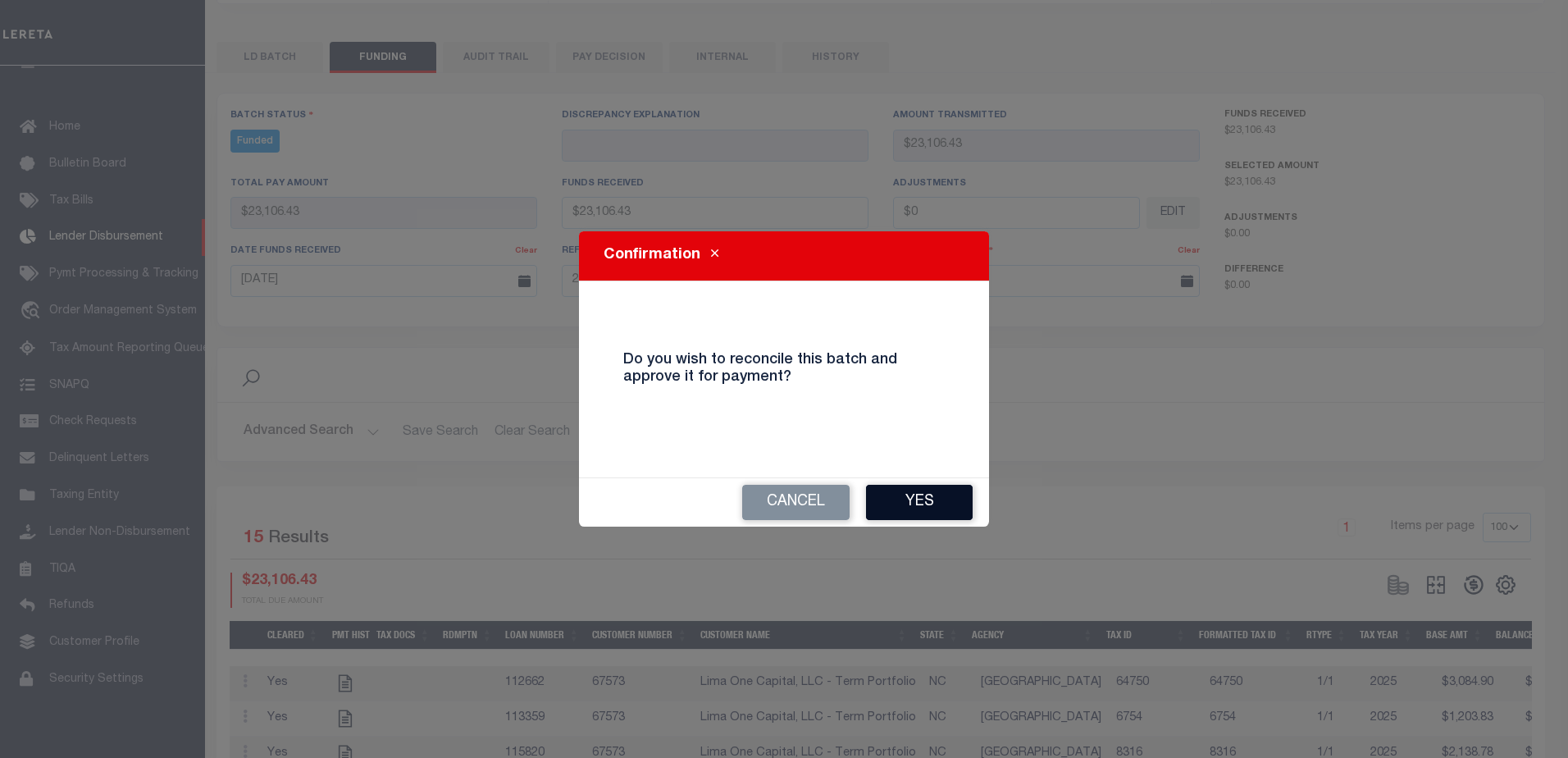
click at [907, 515] on button "Yes" at bounding box center [919, 503] width 107 height 35
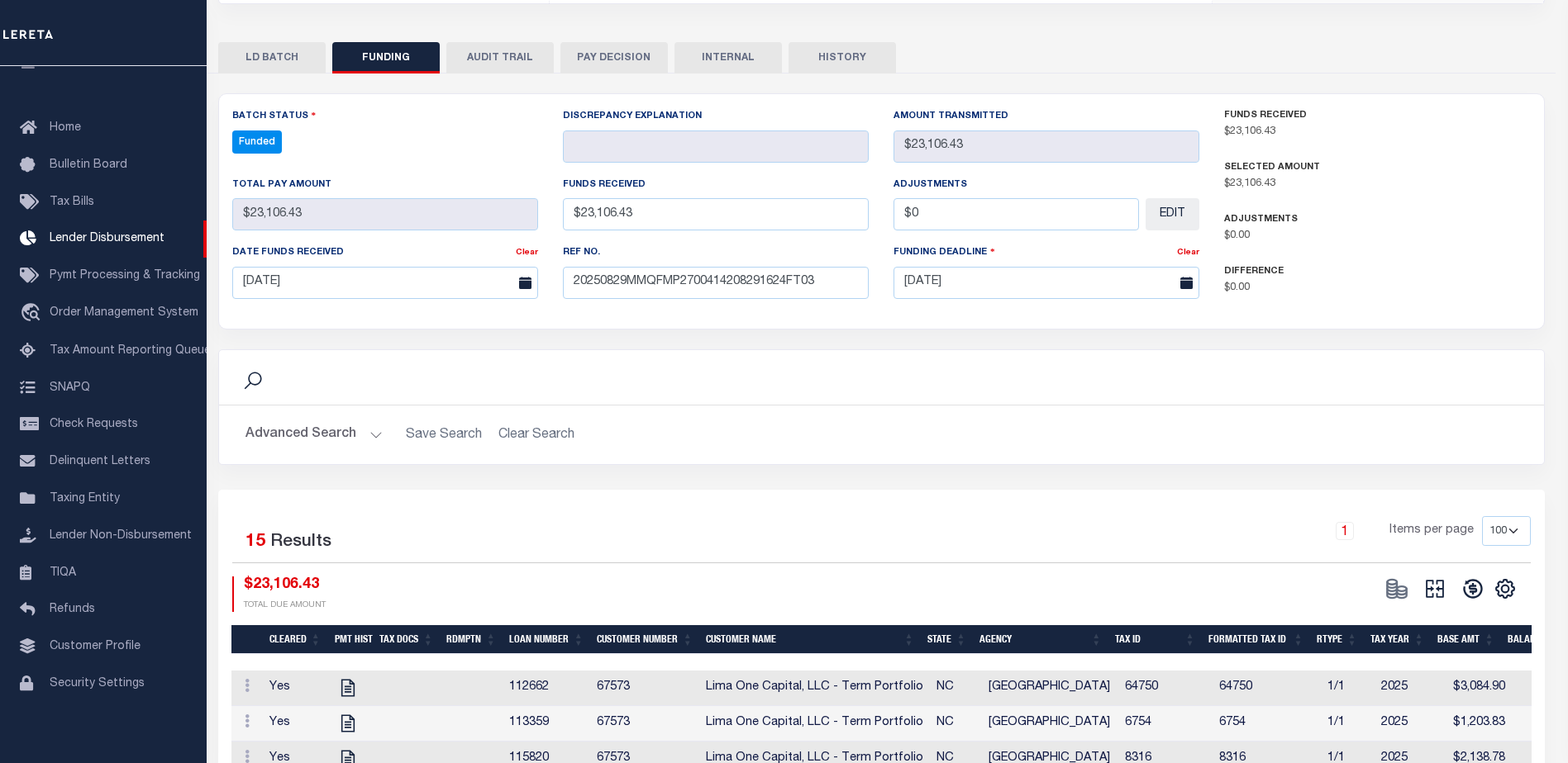
type input "$23,106.43"
type input "$0"
select select "100"
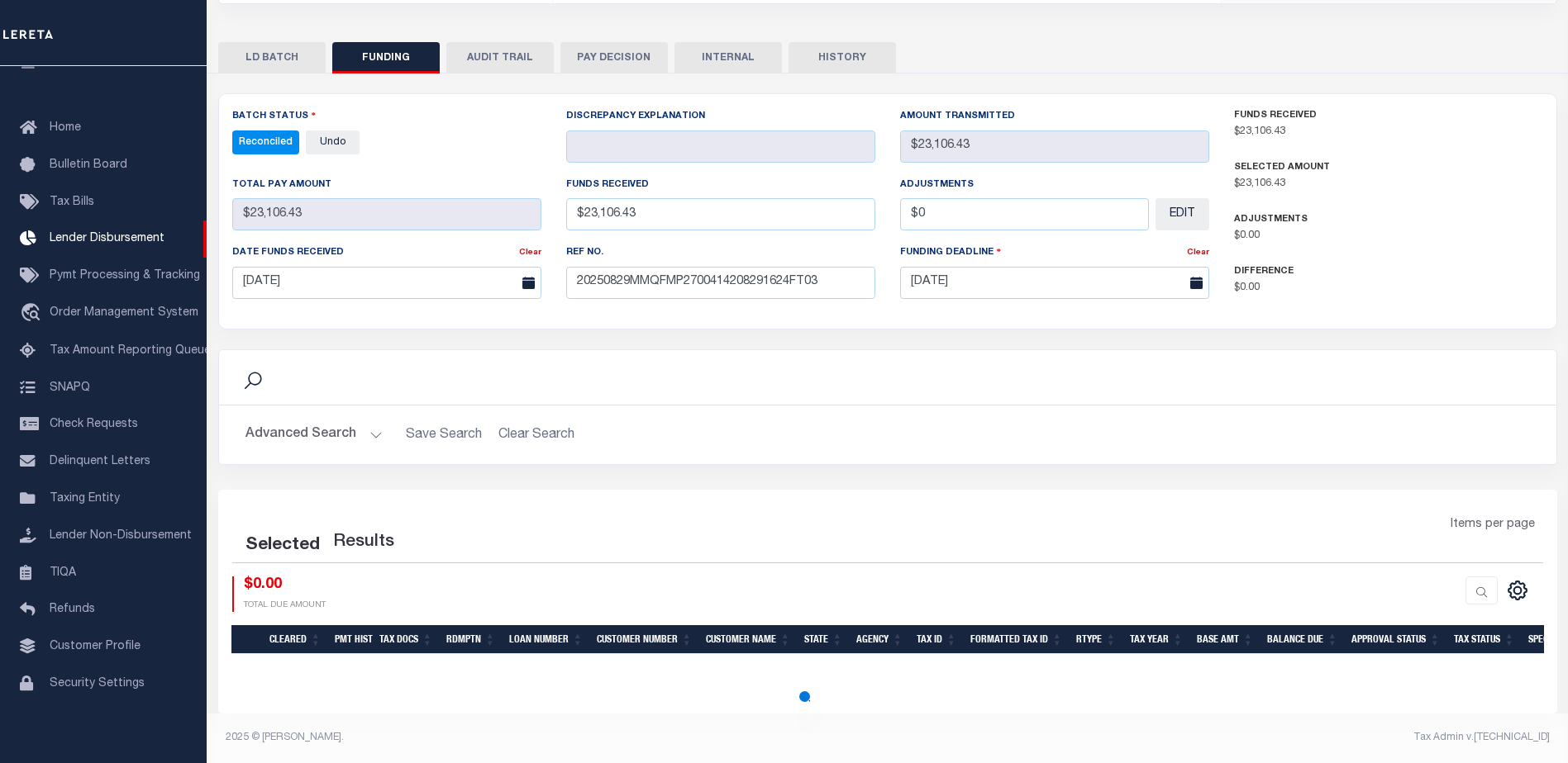
select select "100"
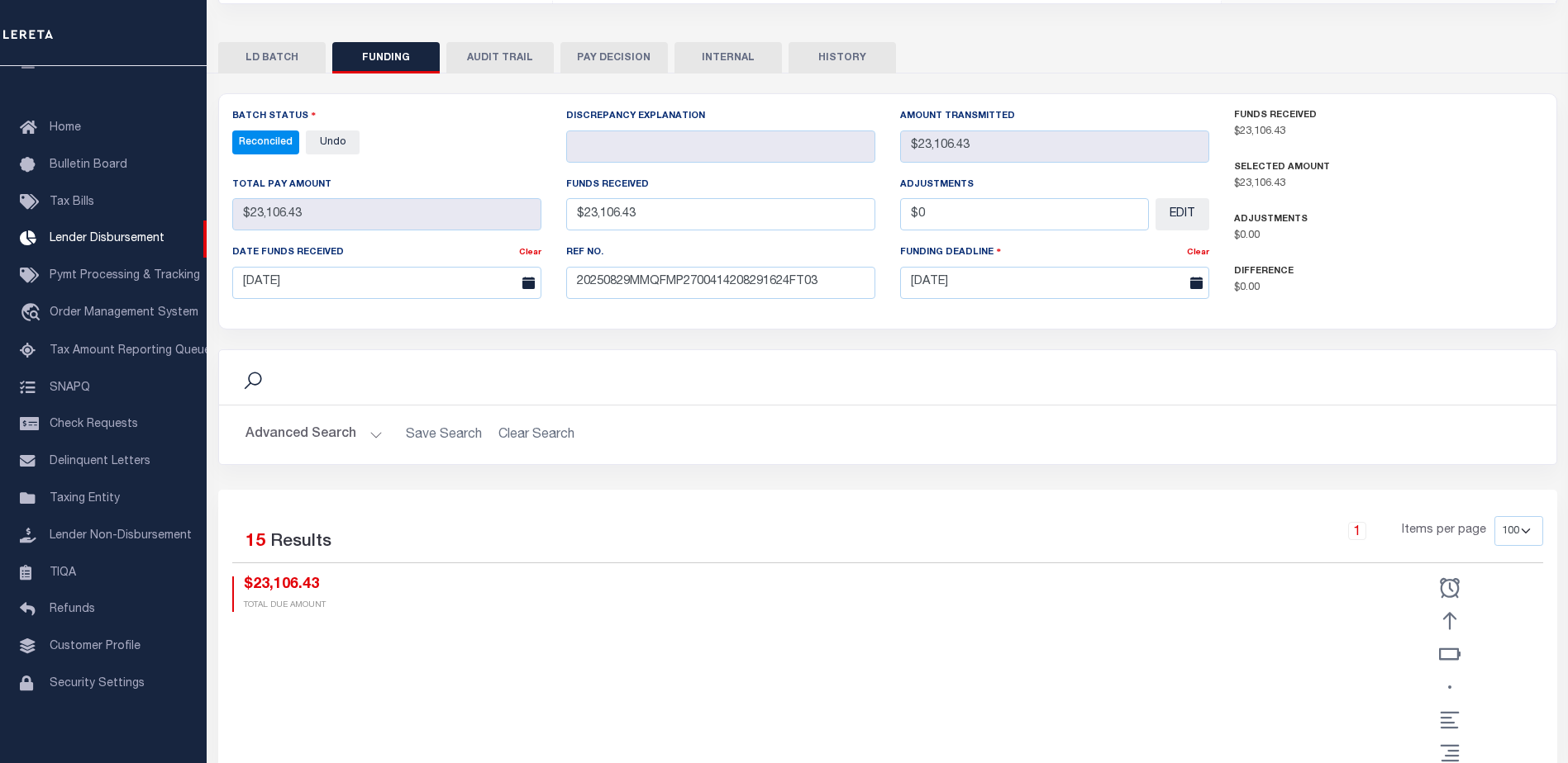
click at [748, 46] on button "INTERNAL" at bounding box center [728, 58] width 107 height 32
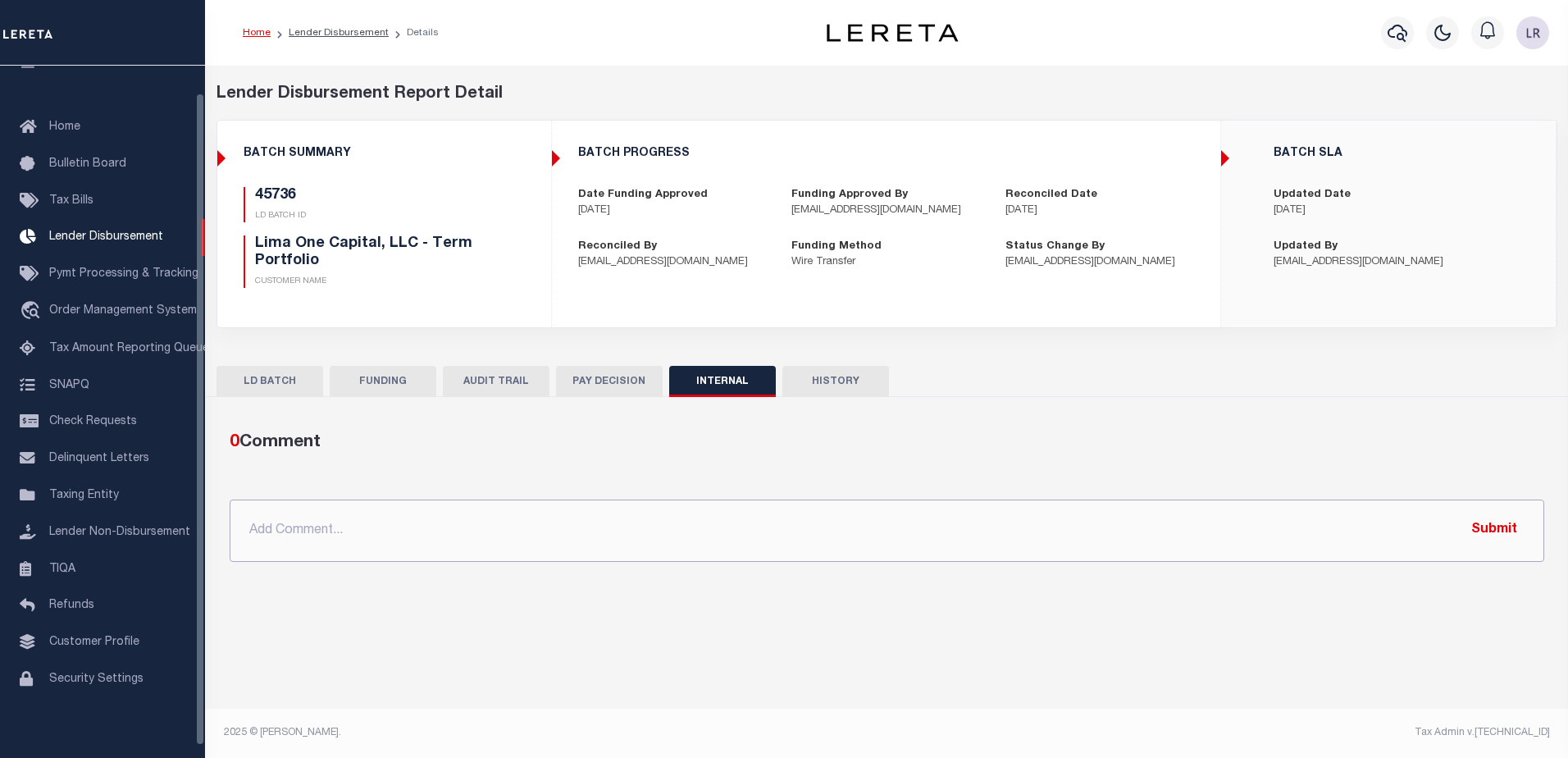
drag, startPoint x: 404, startPoint y: 548, endPoint x: 593, endPoint y: 559, distance: 189.3
click at [404, 548] on input "text" at bounding box center [887, 531] width 1315 height 62
paste input ""ORG AMT - $45022.60 45721 - $11323.75 45736 - $23106.43 45776 - $1471.59 45749…"
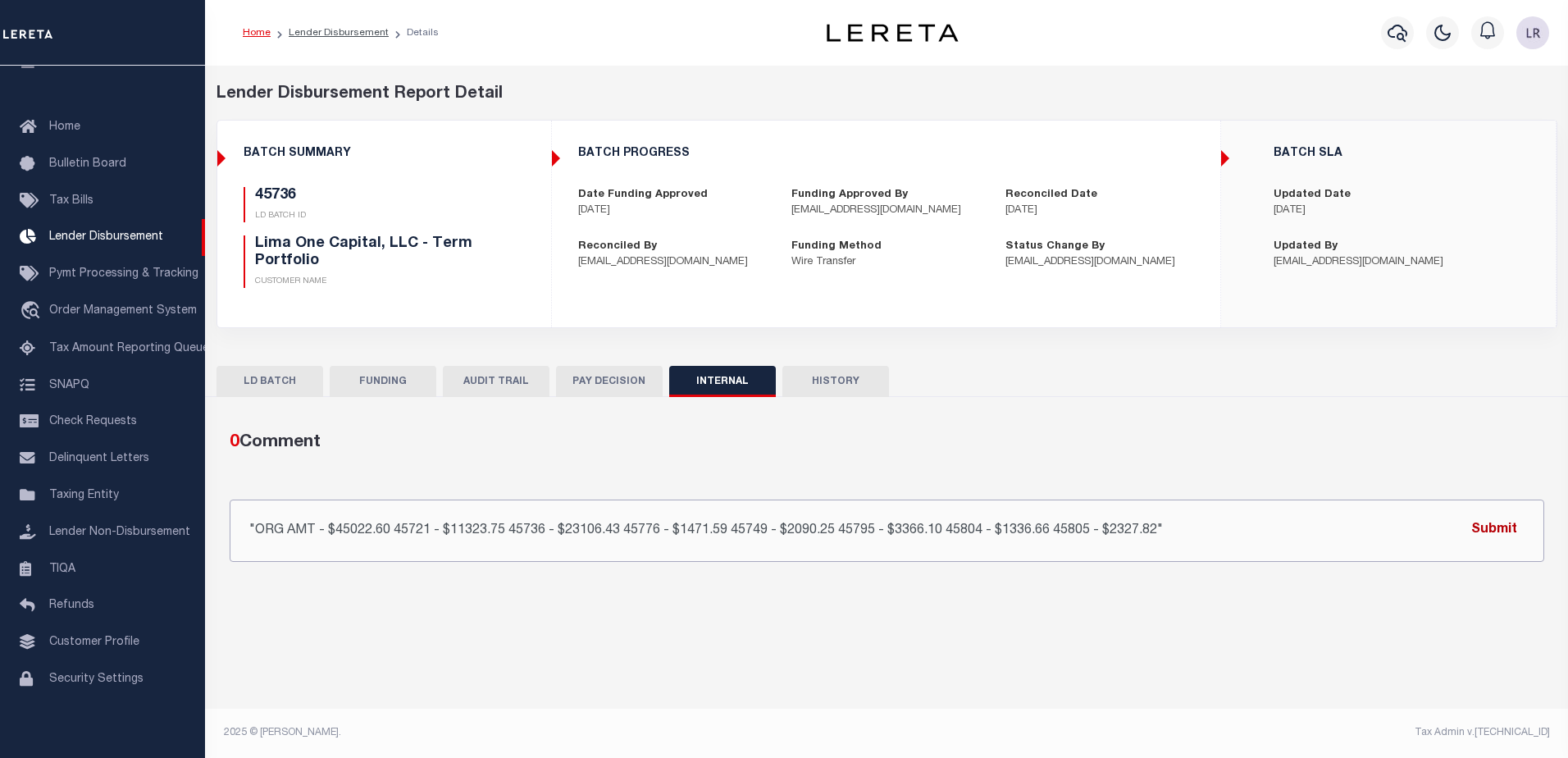
type input ""ORG AMT - $45022.60 45721 - $11323.75 45736 - $23106.43 45776 - $1471.59 45749…"
click at [1475, 533] on button "Submit" at bounding box center [1494, 531] width 68 height 33
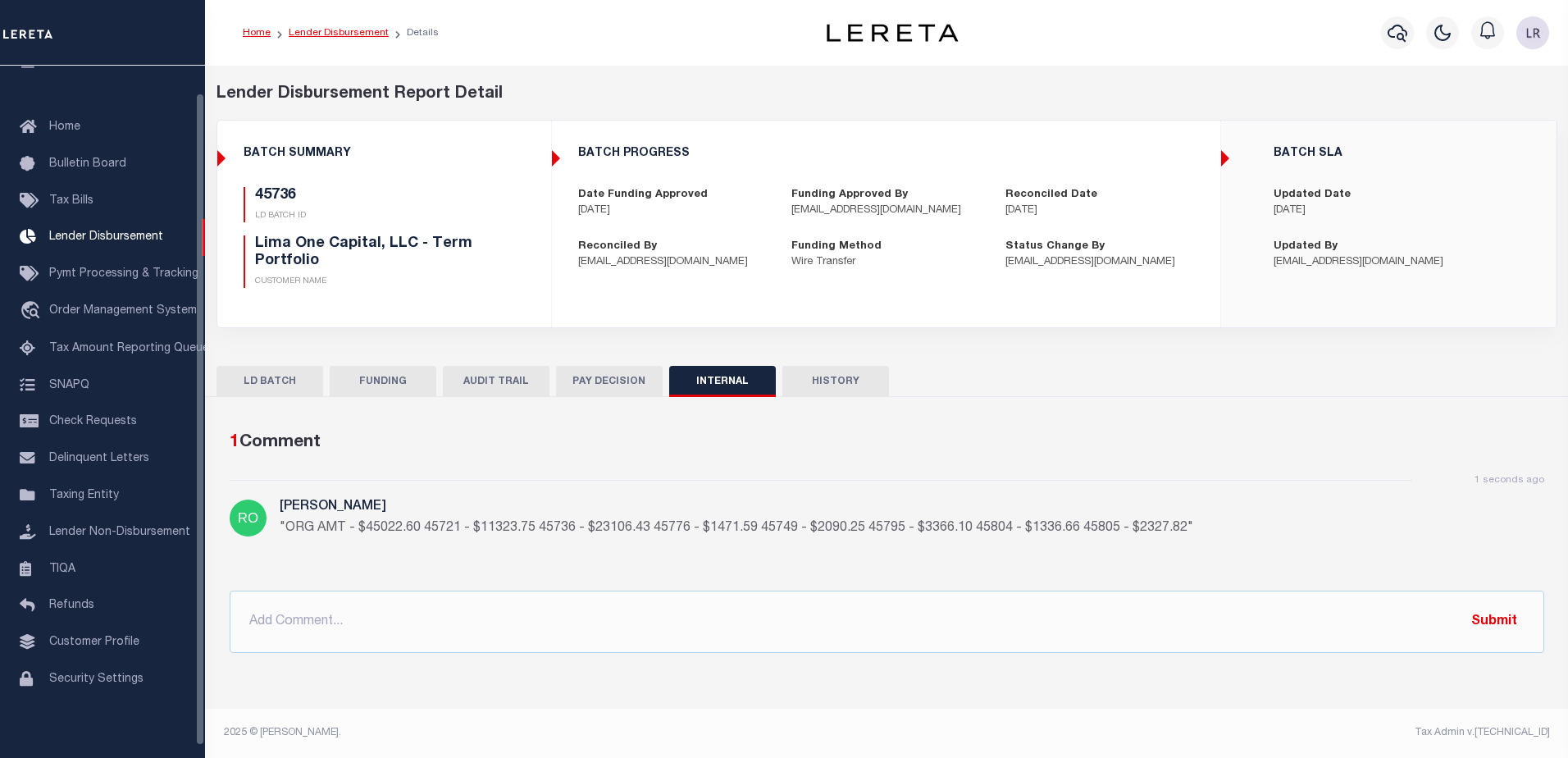
click at [366, 28] on link "Lender Disbursement" at bounding box center [338, 32] width 100 height 10
checkbox input "true"
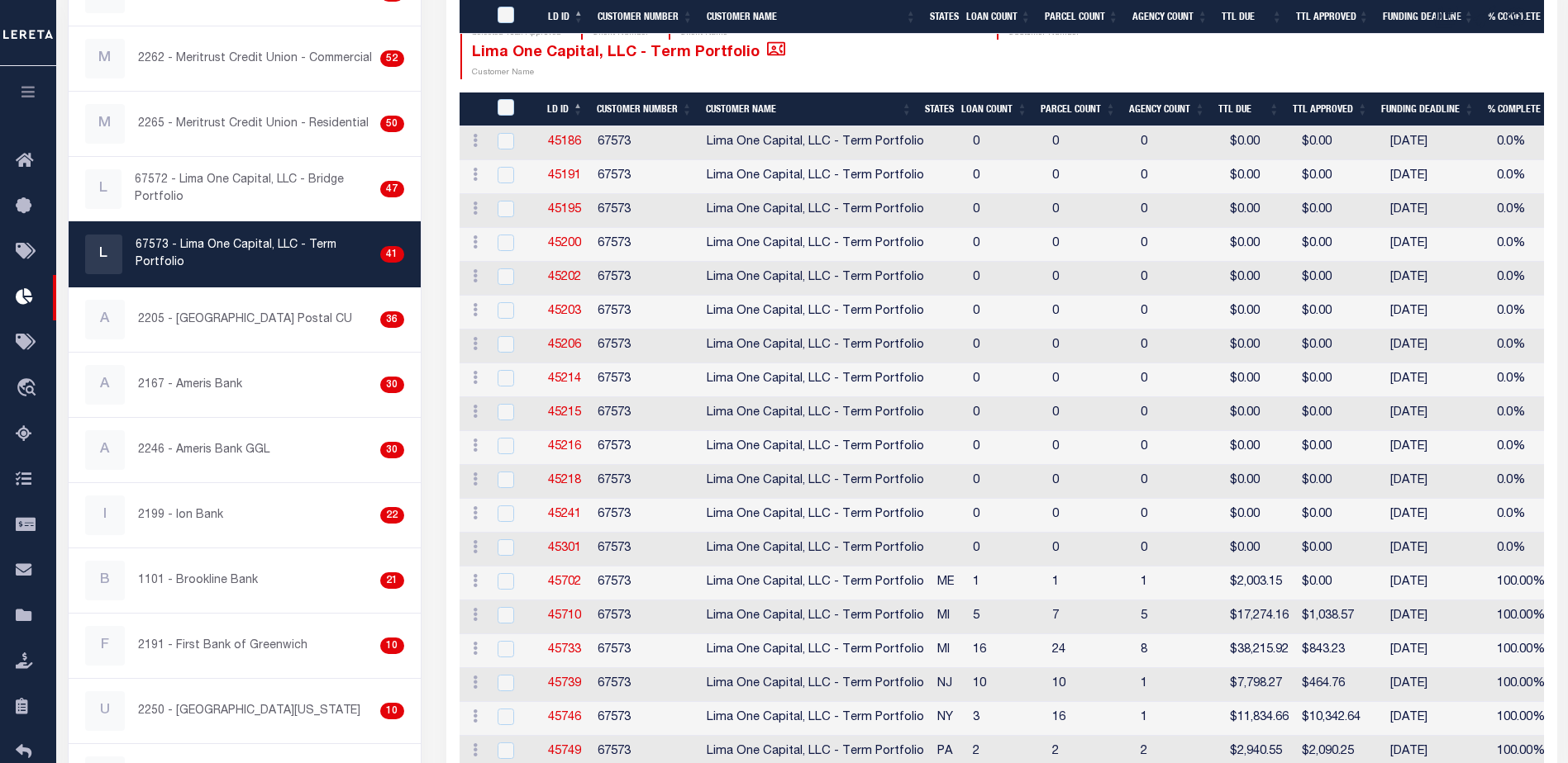
scroll to position [661, 0]
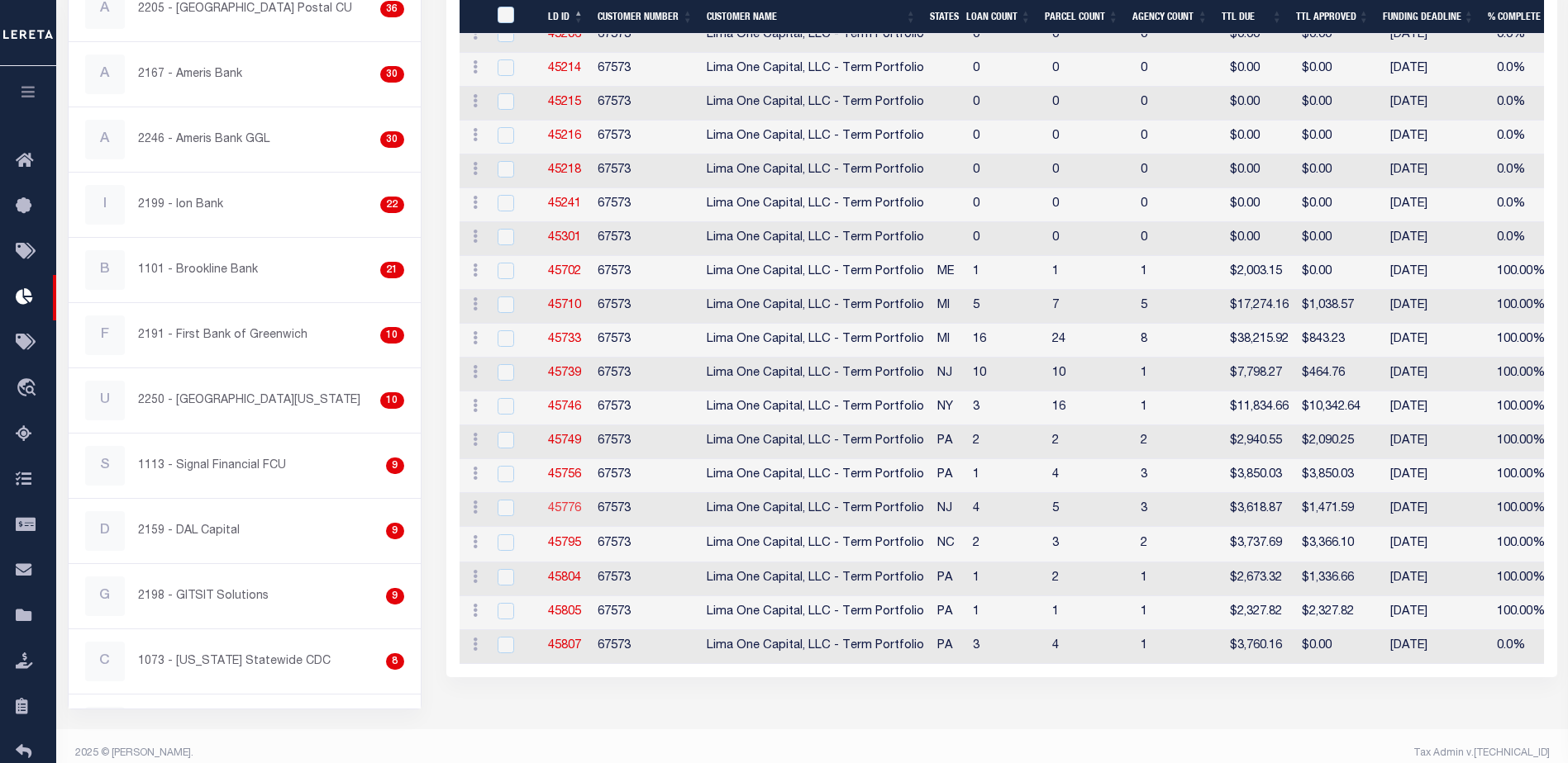
click at [574, 503] on link "45776" at bounding box center [563, 509] width 33 height 11
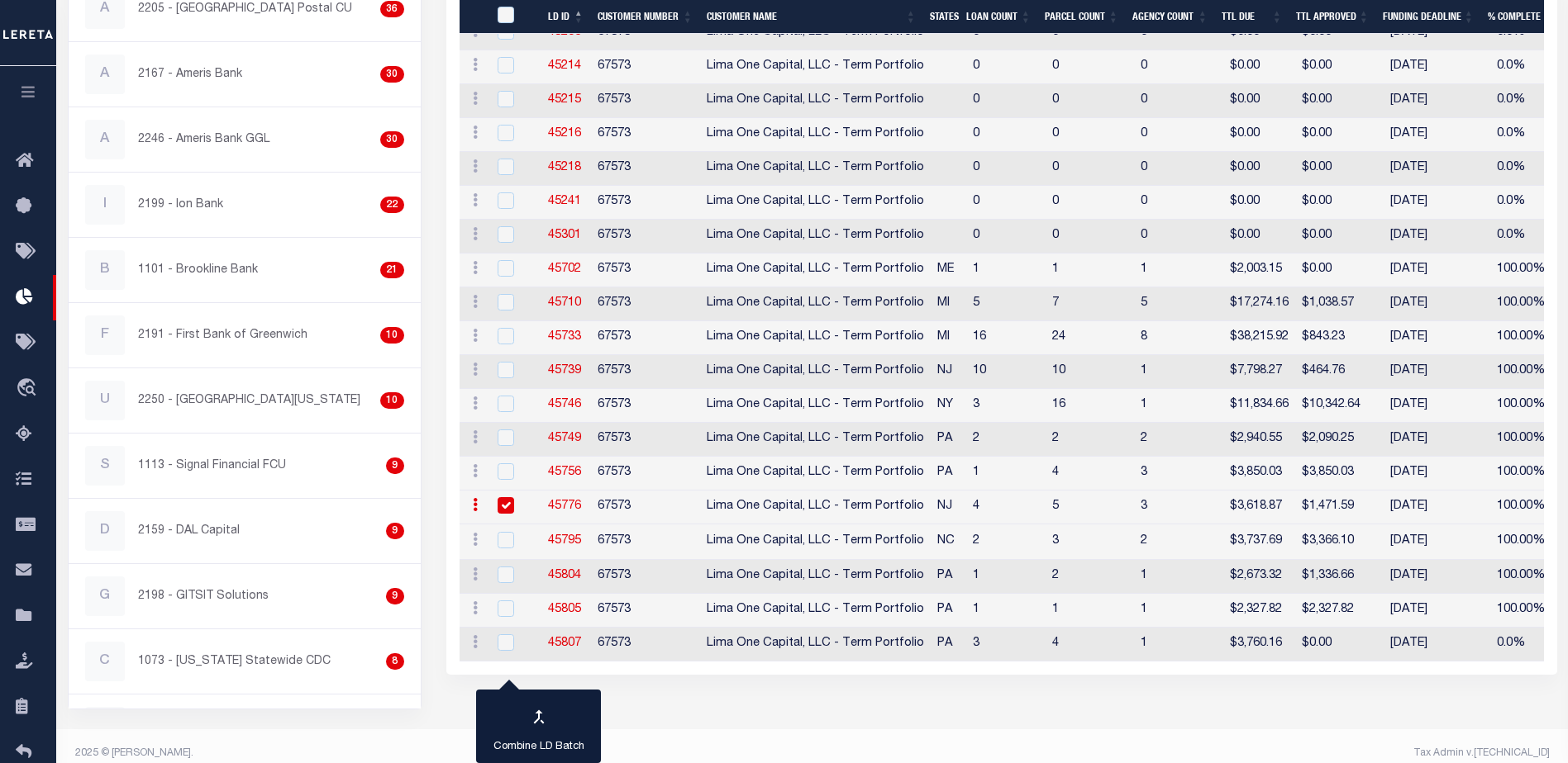
checkbox input "true"
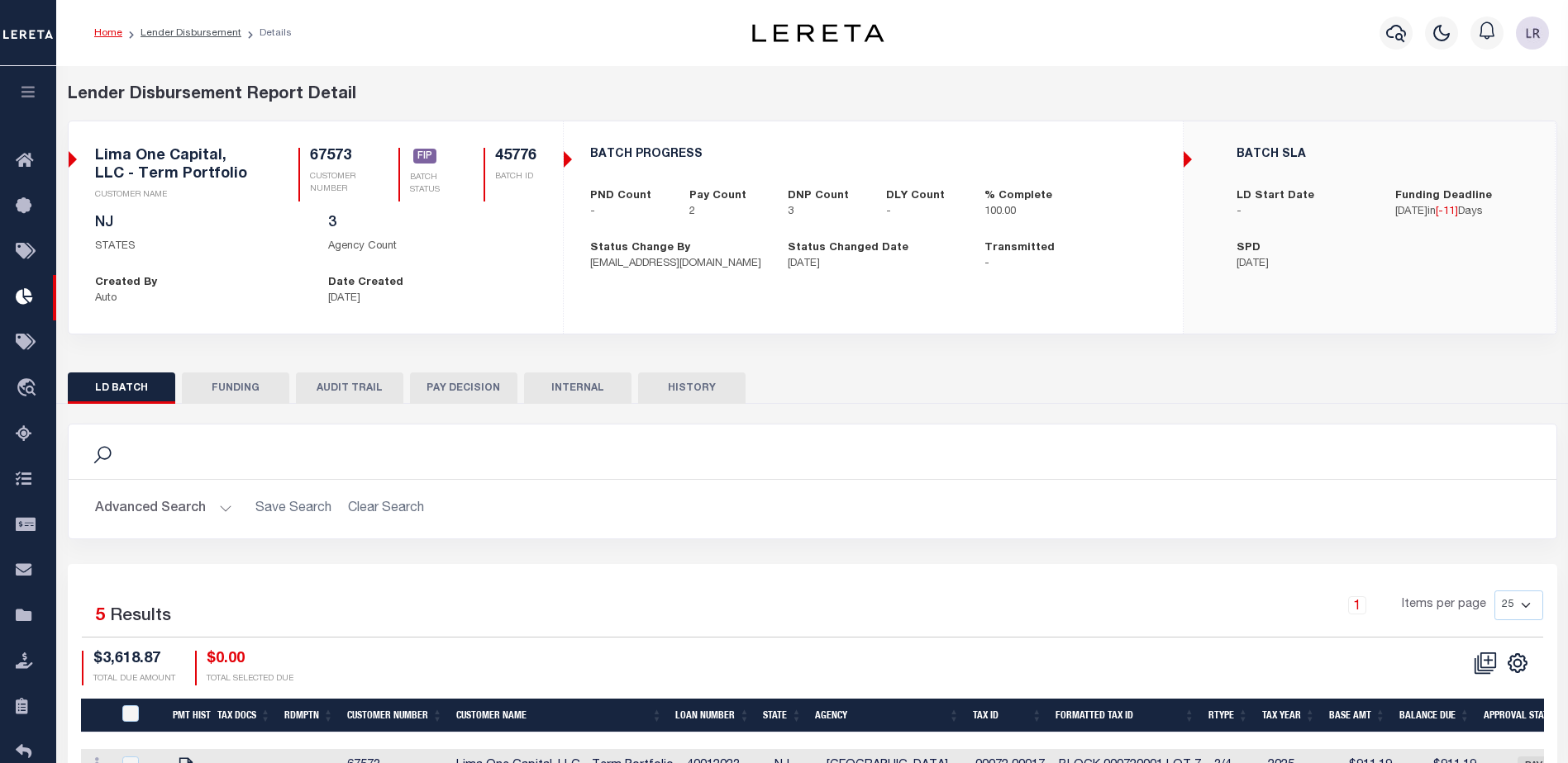
click at [250, 399] on button "FUNDING" at bounding box center [235, 389] width 107 height 32
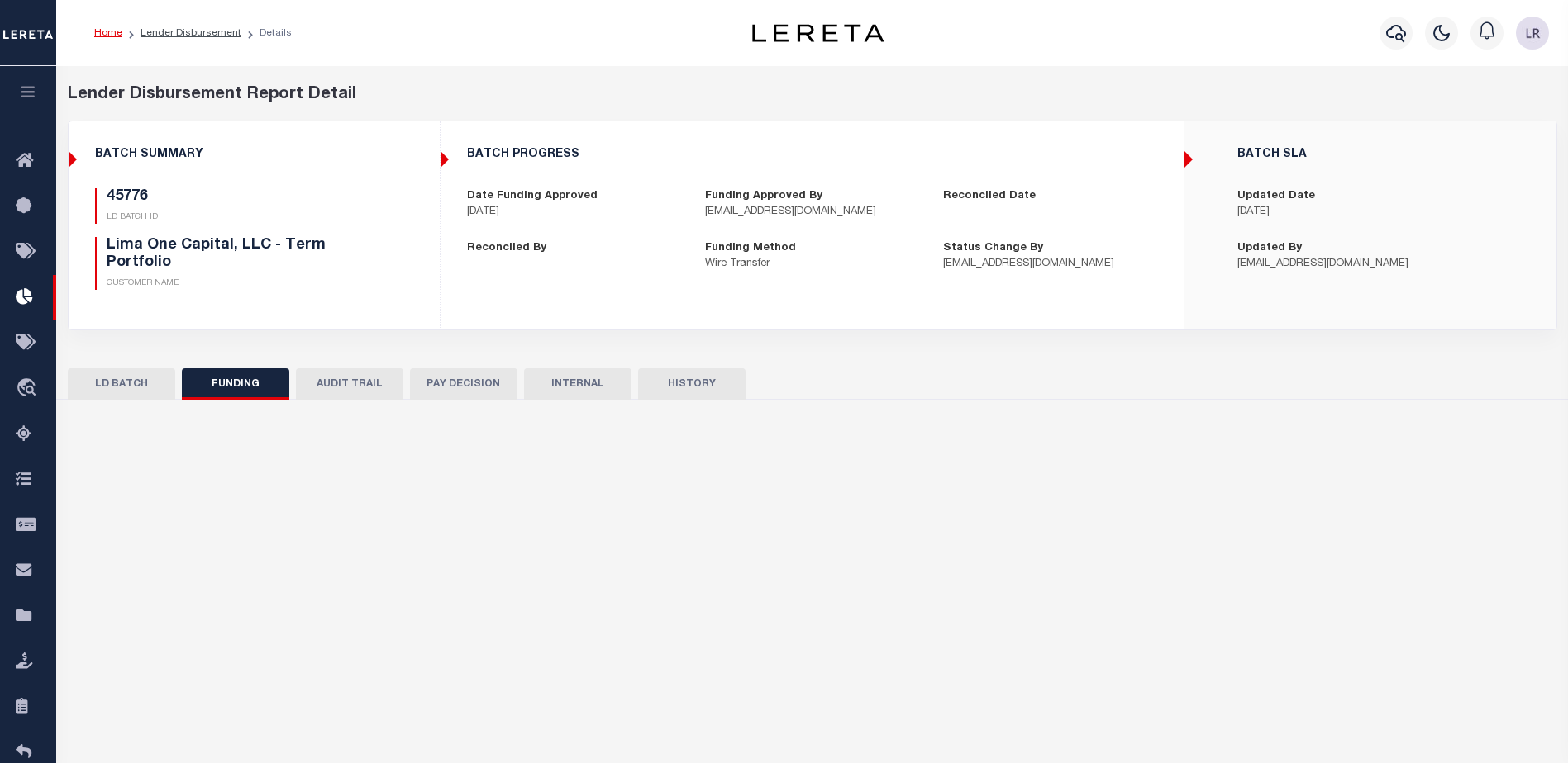
type input "$1,471.59"
type input "$0"
type input "[DATE]"
select select "100"
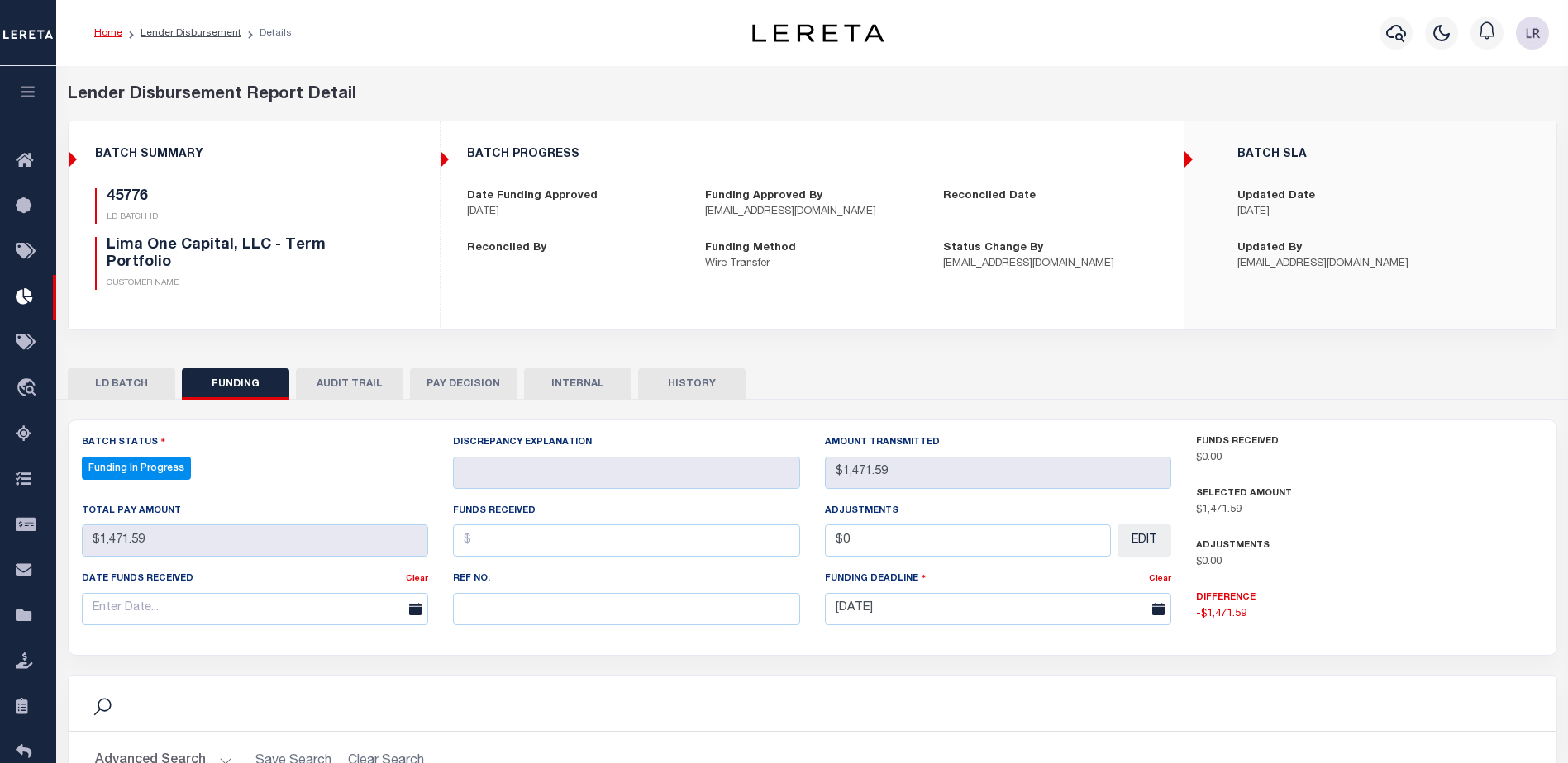
select select "100"
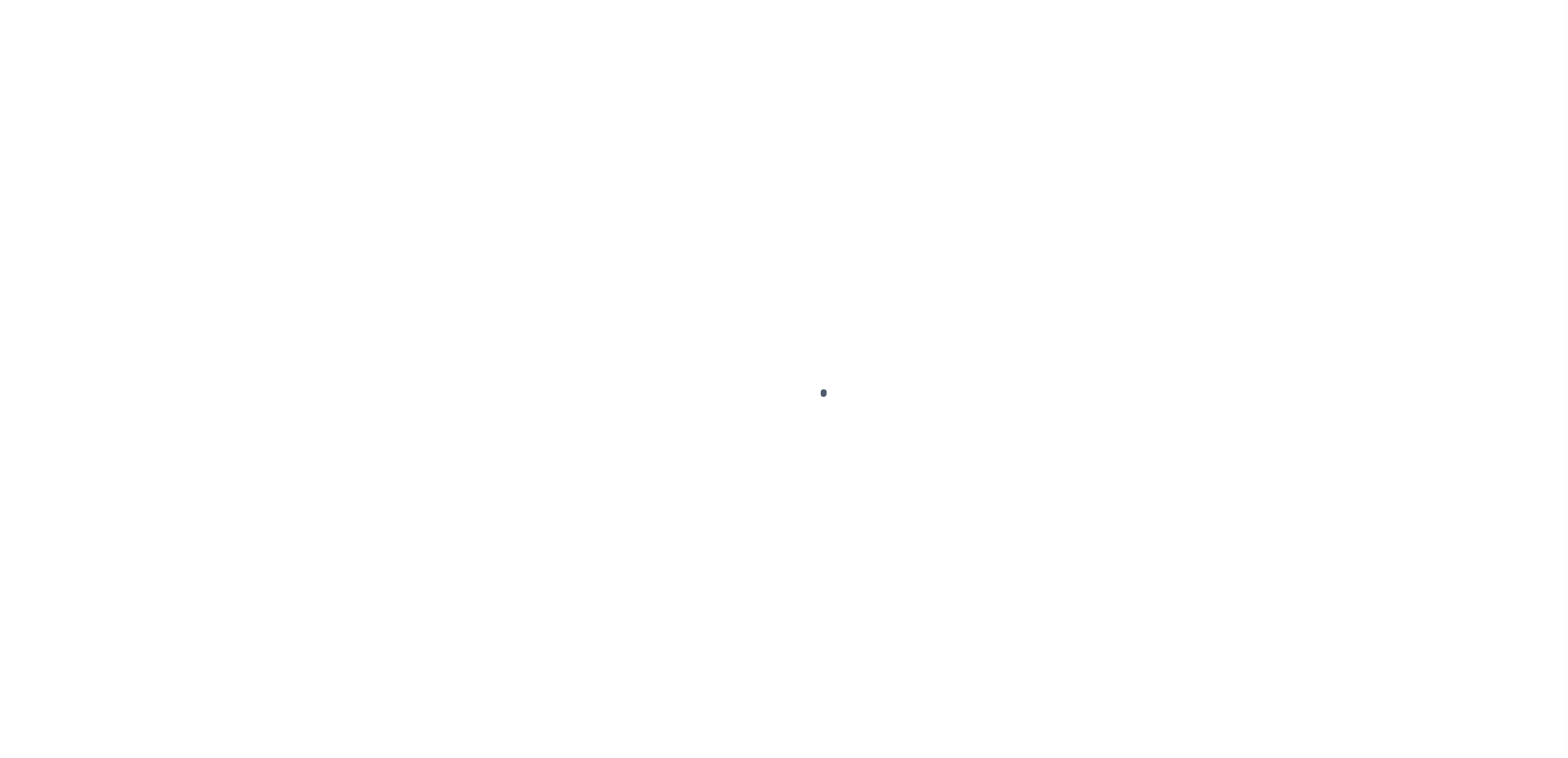
type input "$0.00"
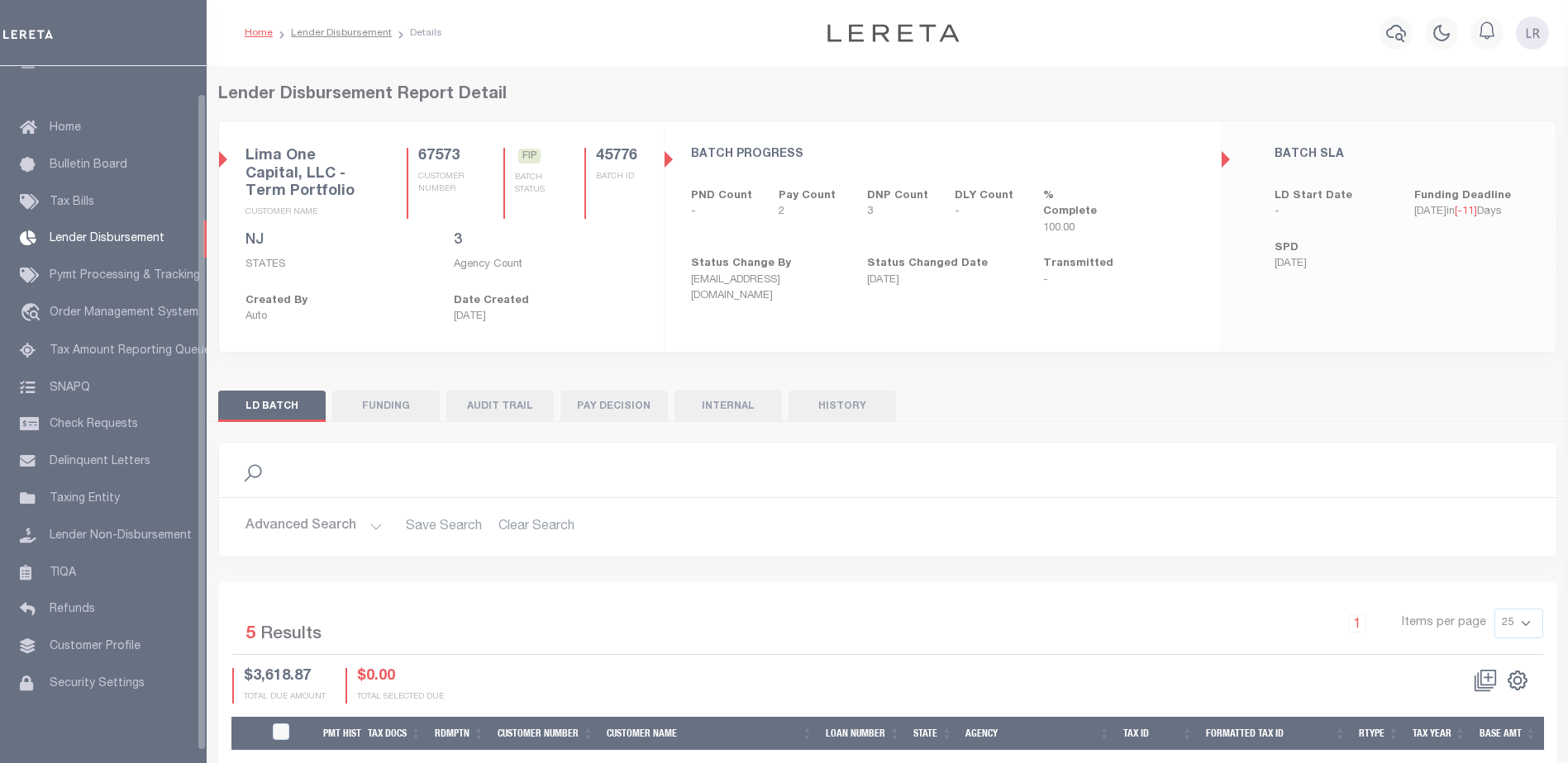
scroll to position [29, 0]
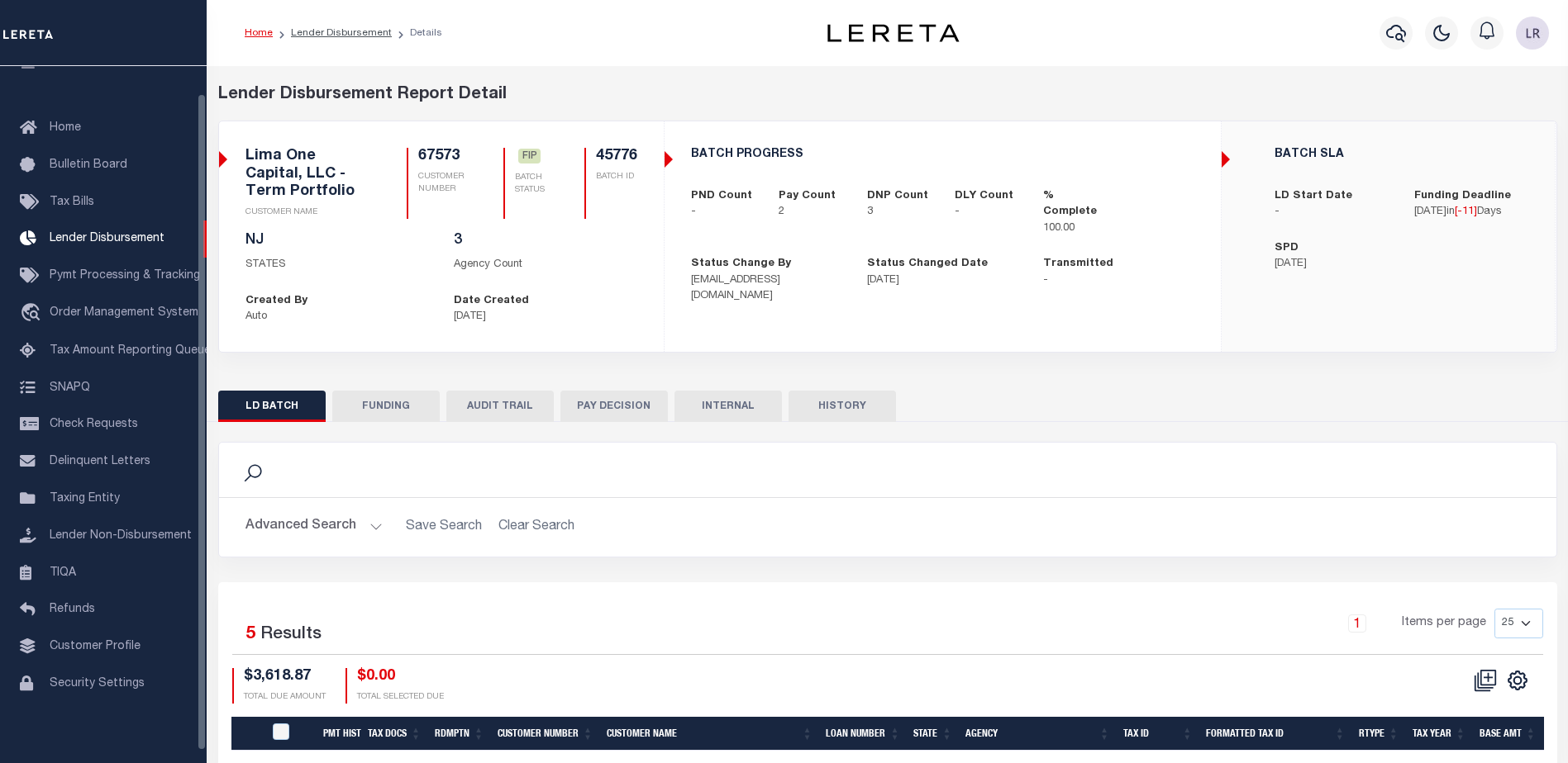
click at [376, 403] on button "FUNDING" at bounding box center [386, 406] width 107 height 32
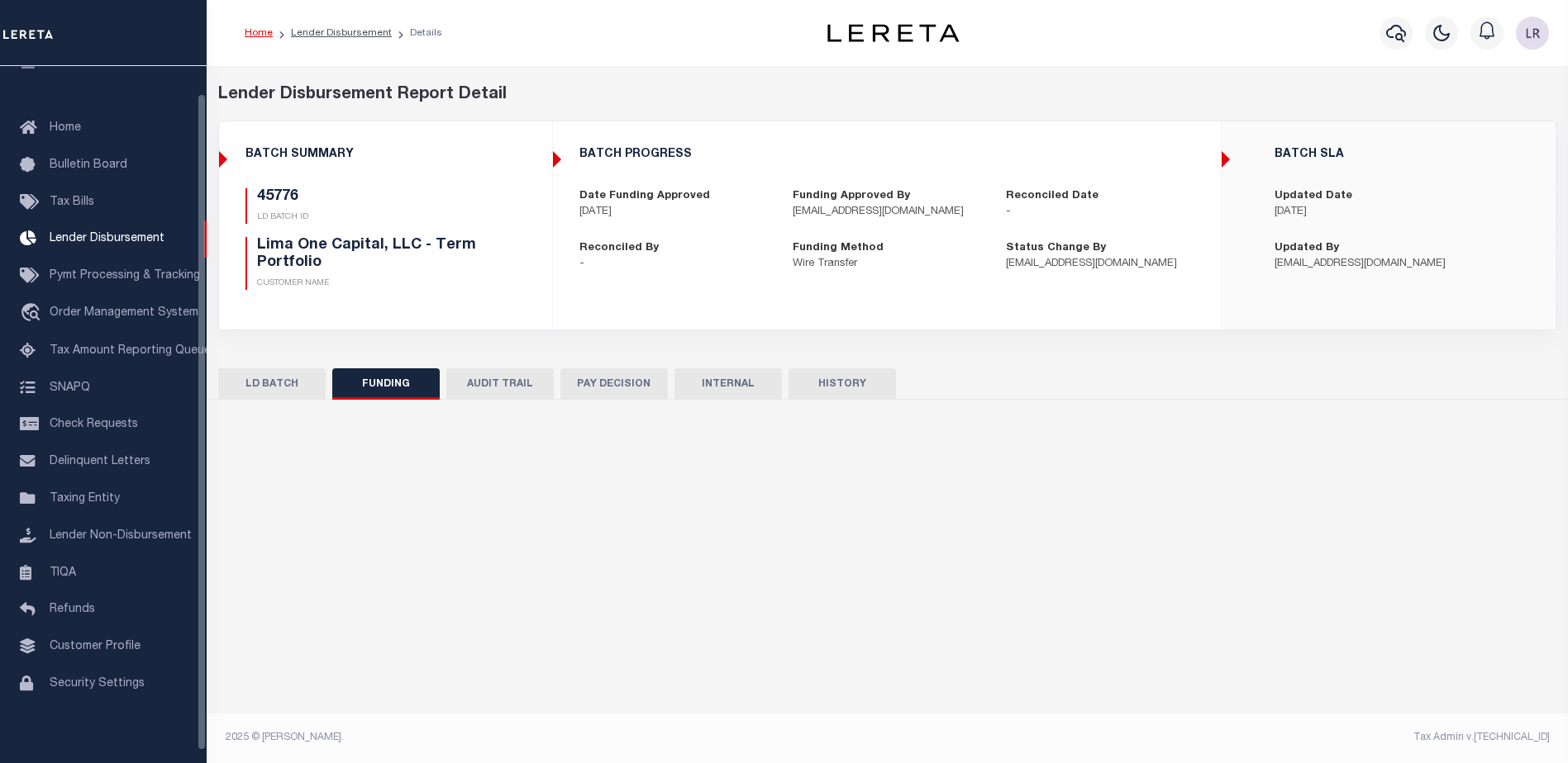
type input "$1,471.59"
type input "$0"
type input "[DATE]"
select select "100"
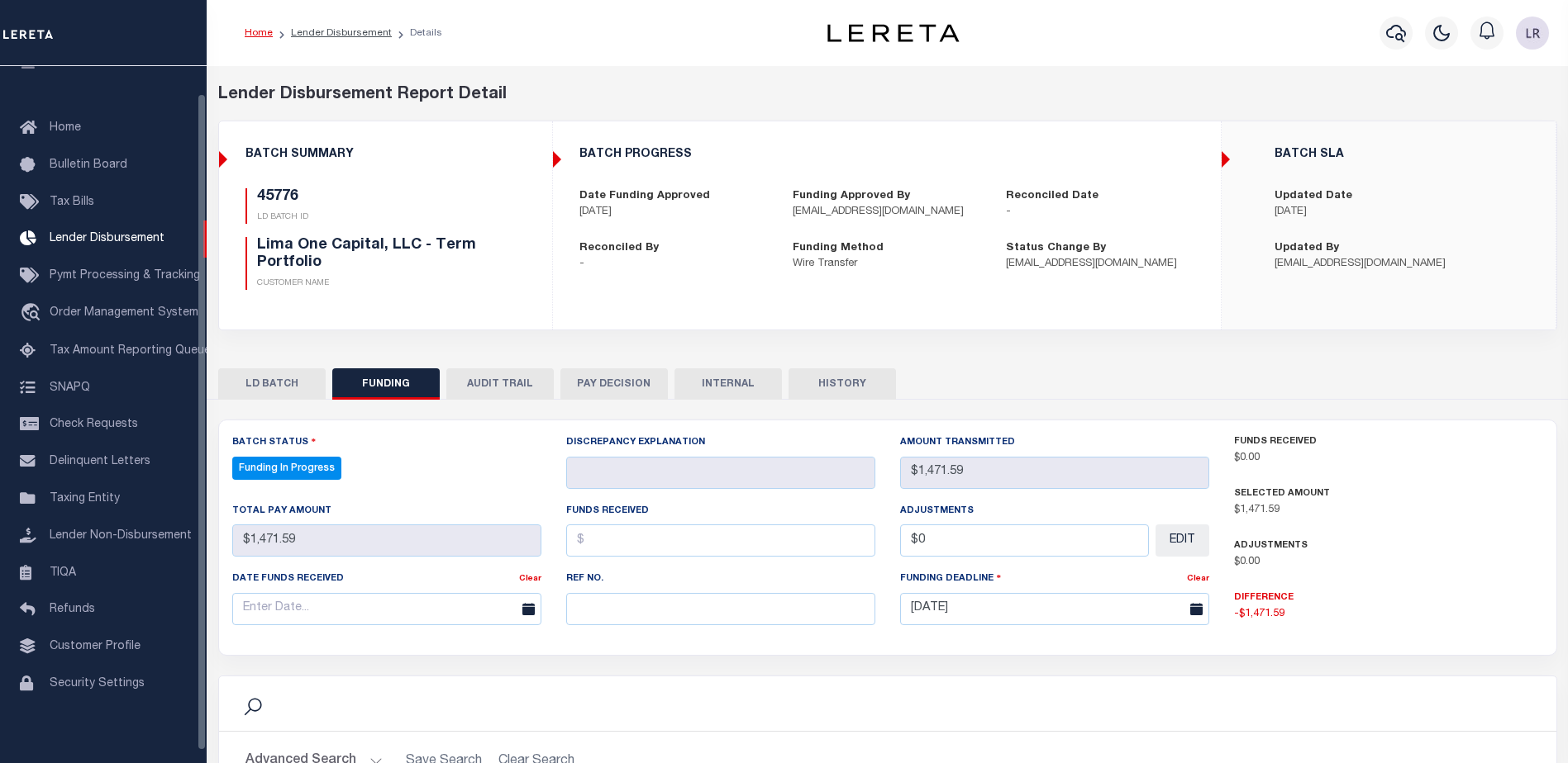
select select "100"
click at [695, 620] on input "text" at bounding box center [720, 609] width 309 height 32
paste input "20250829MMQFMP2700414208291624FT03"
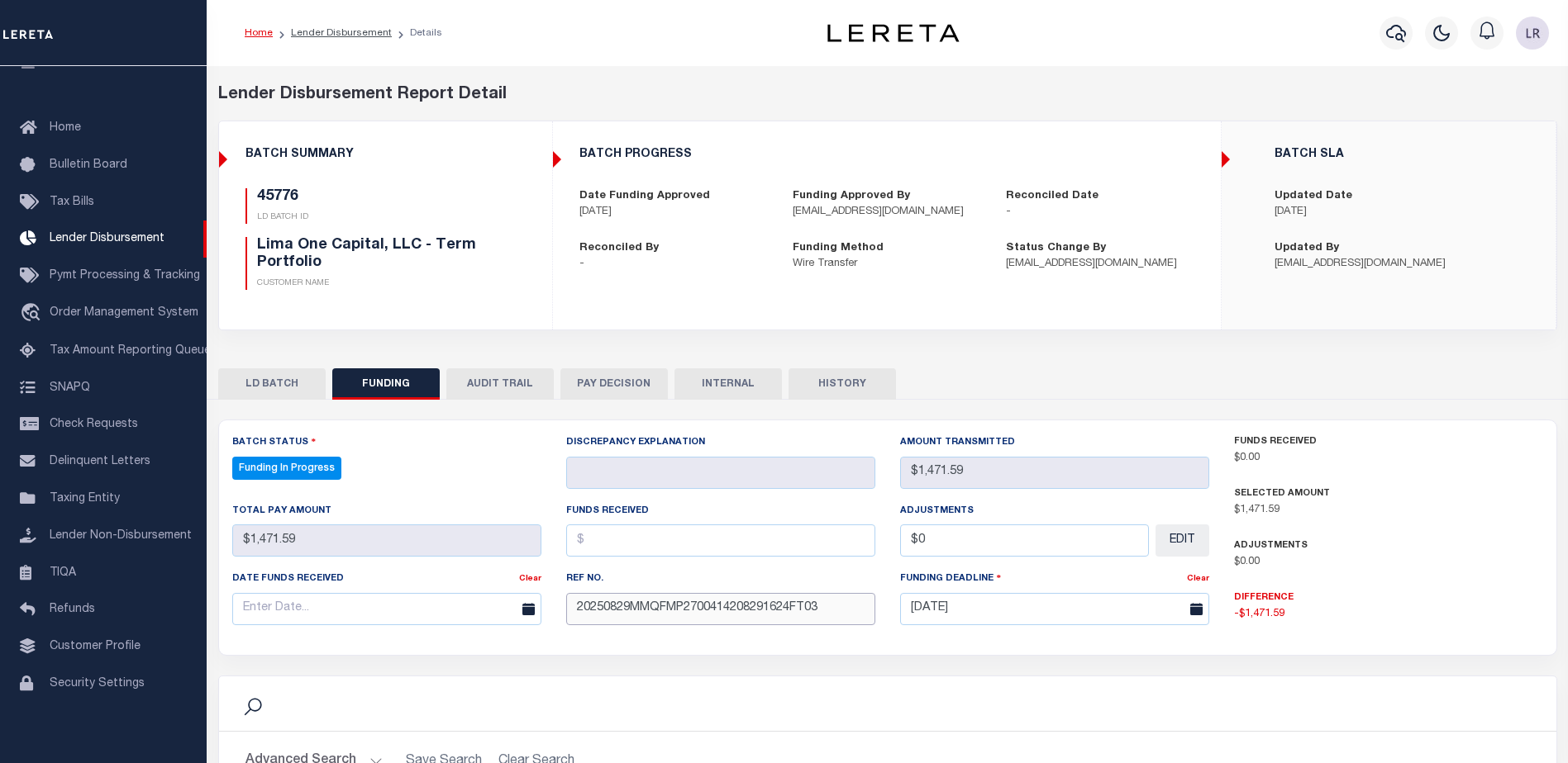
type input "20250829MMQFMP2700414208291624FT03"
click at [611, 543] on input "text" at bounding box center [720, 541] width 309 height 32
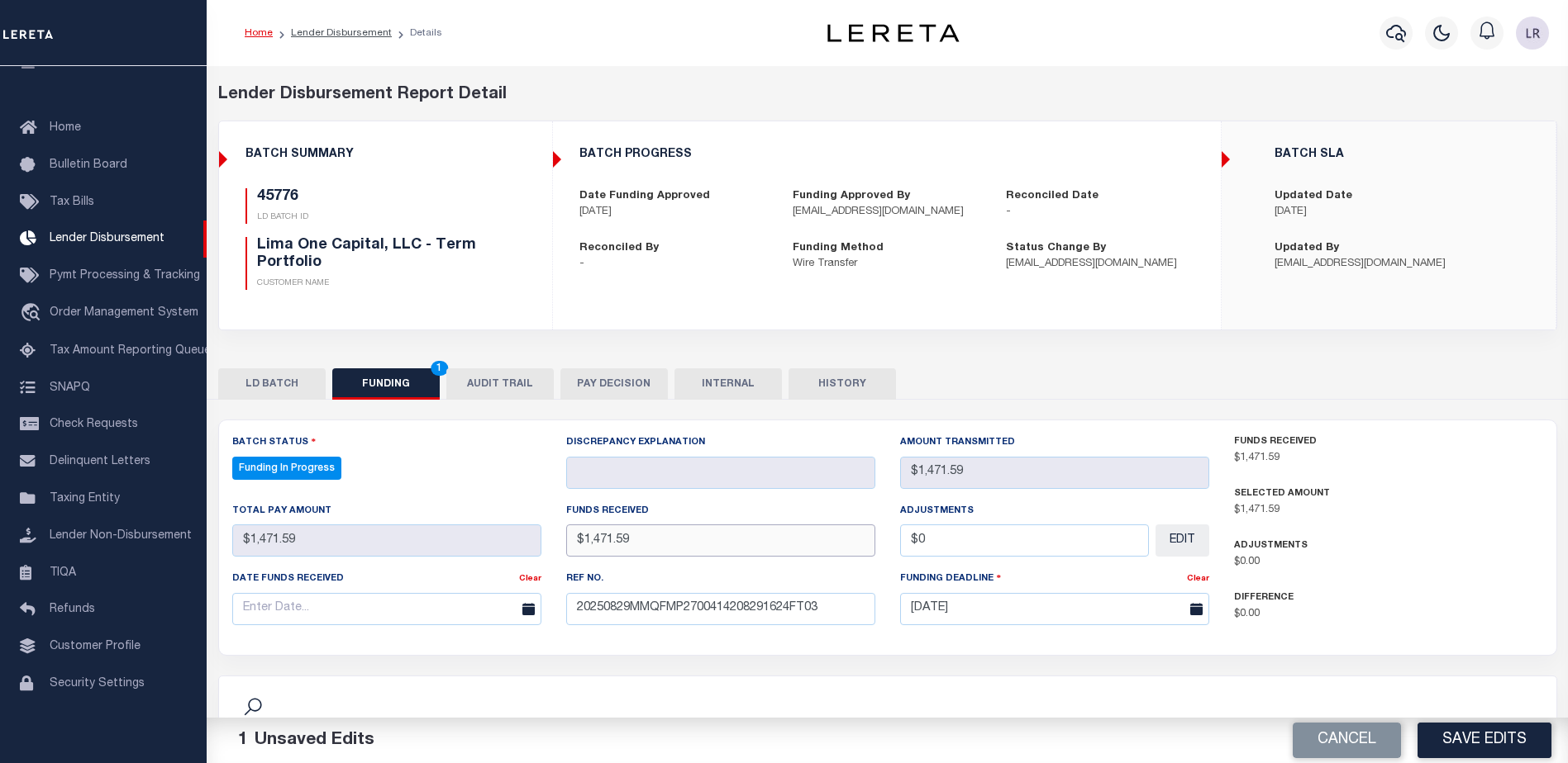
type input "$1,471.59"
click at [364, 624] on input "text" at bounding box center [387, 609] width 309 height 32
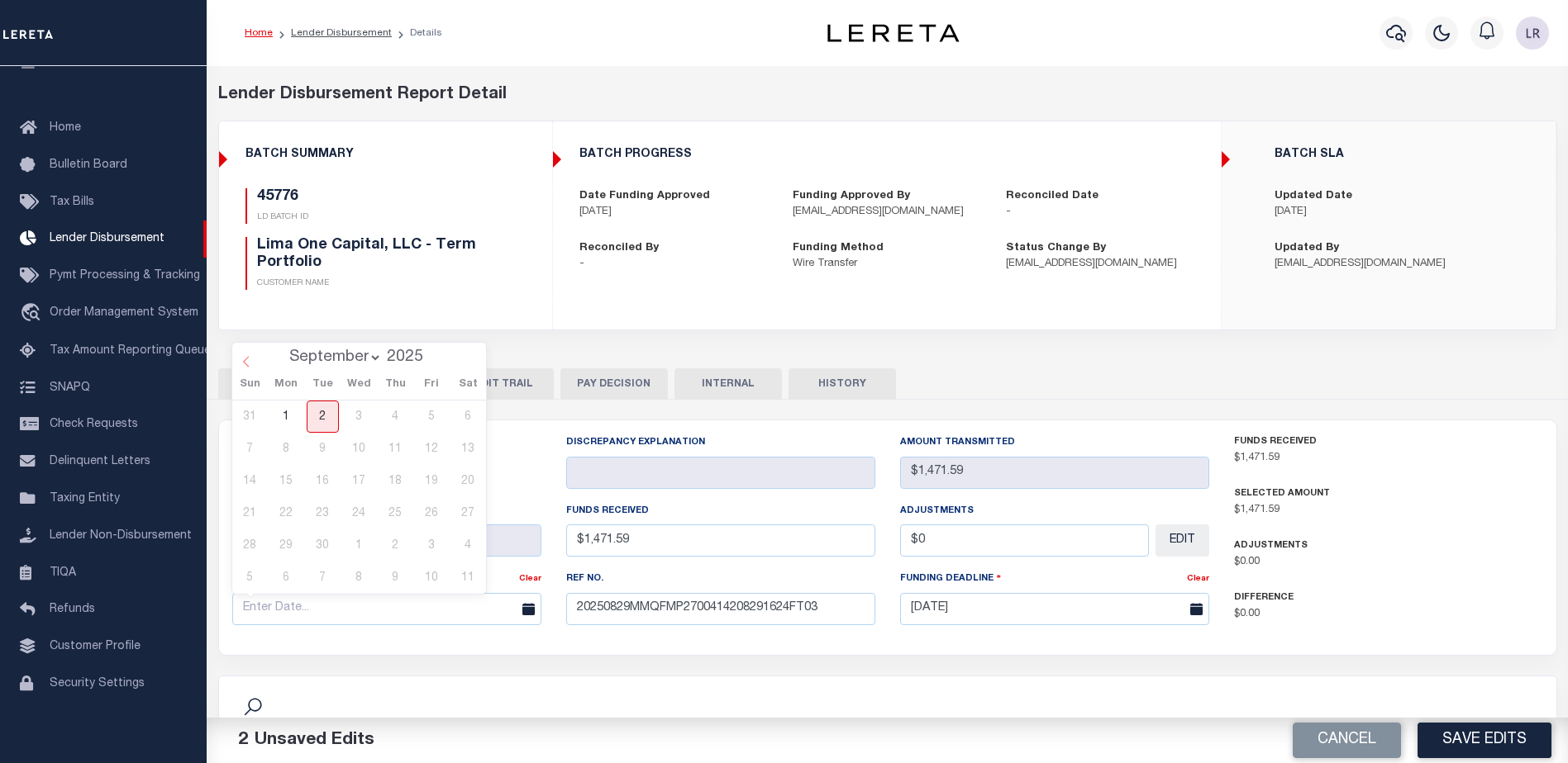
click at [254, 362] on span at bounding box center [247, 357] width 28 height 28
select select "7"
click at [427, 541] on span "29" at bounding box center [432, 545] width 32 height 32
type input "[DATE]"
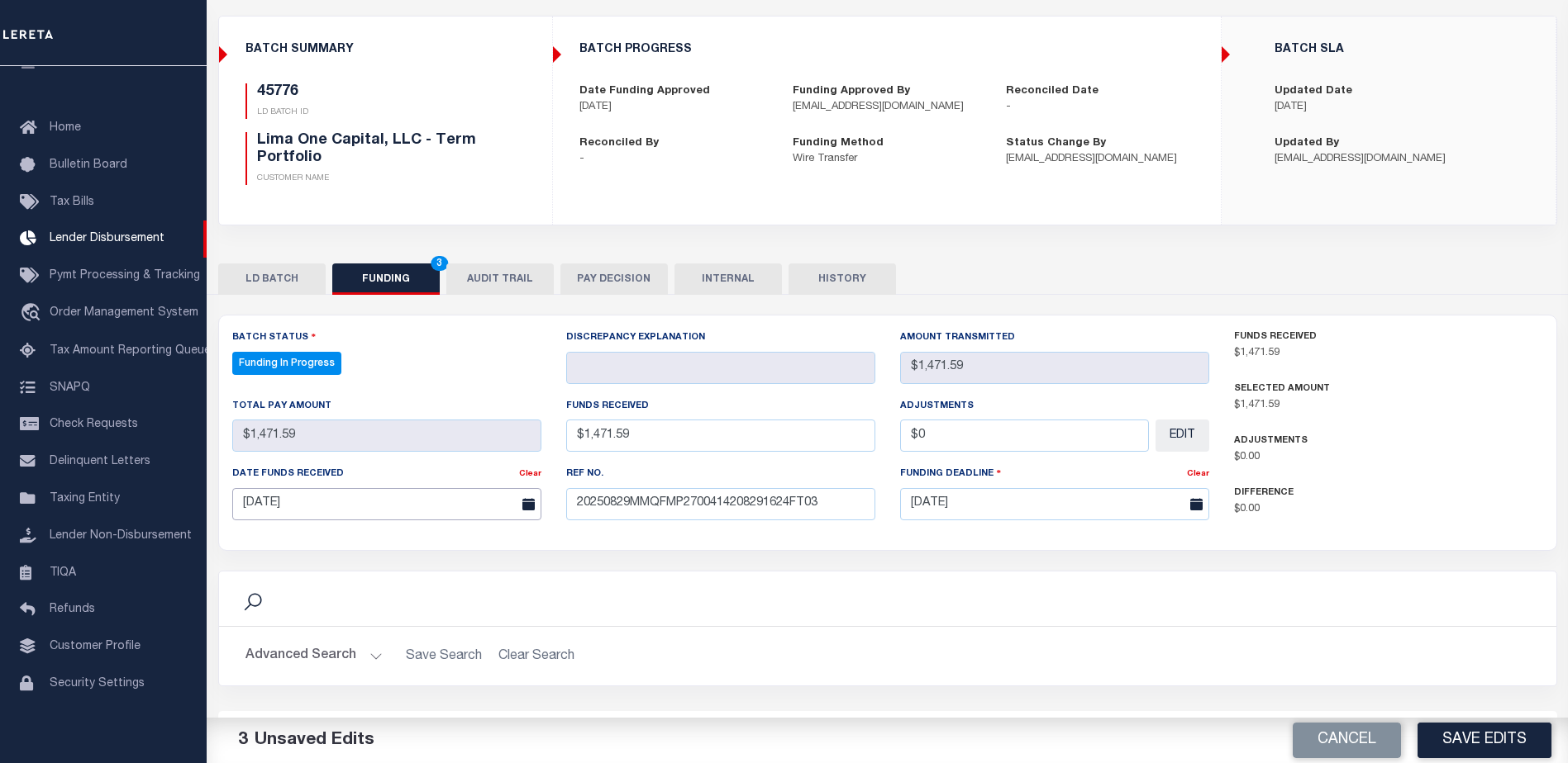
scroll to position [331, 0]
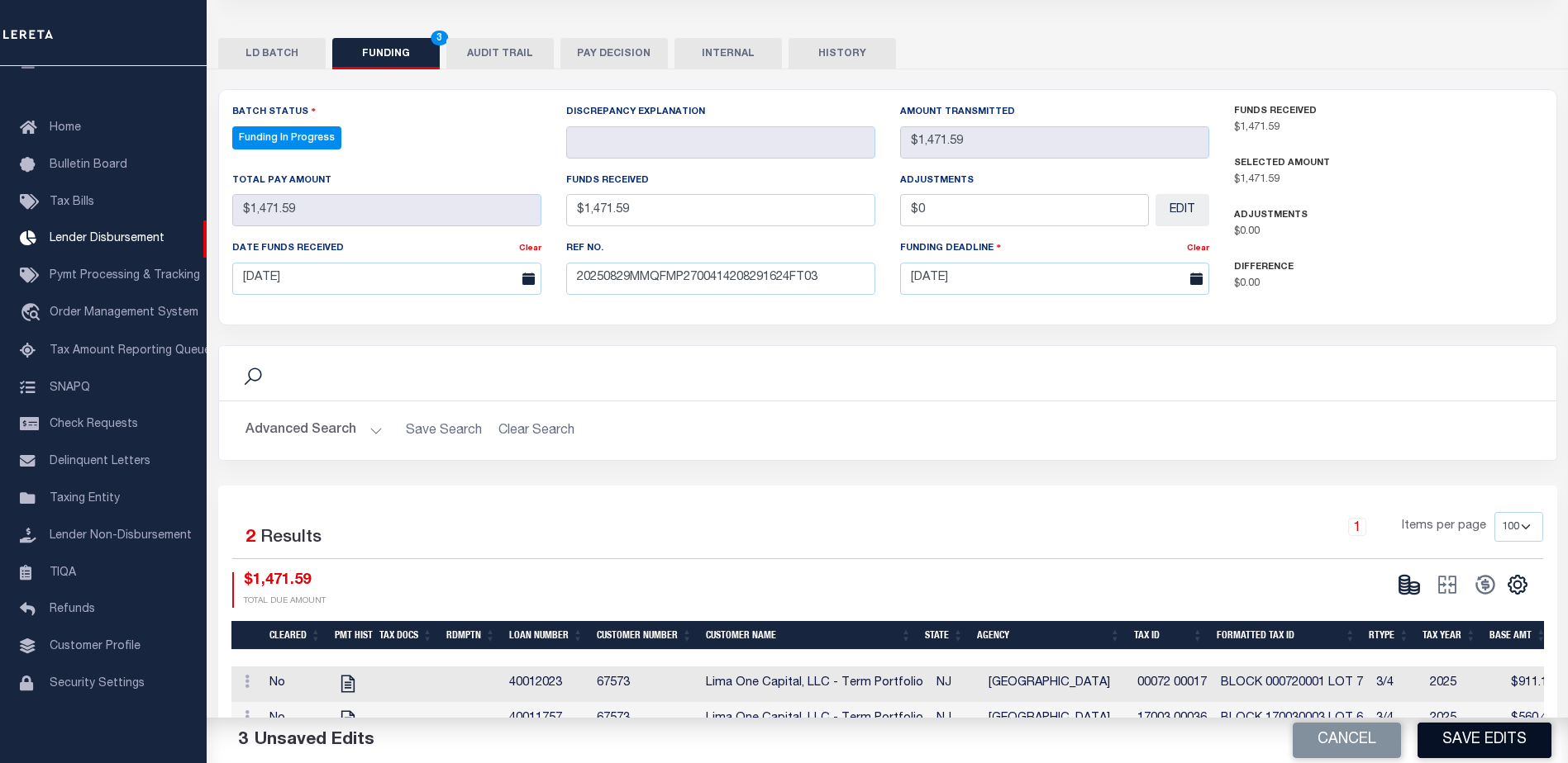
click at [1477, 742] on button "Save Edits" at bounding box center [1484, 741] width 134 height 35
type input "$1,471.59"
type input "$0"
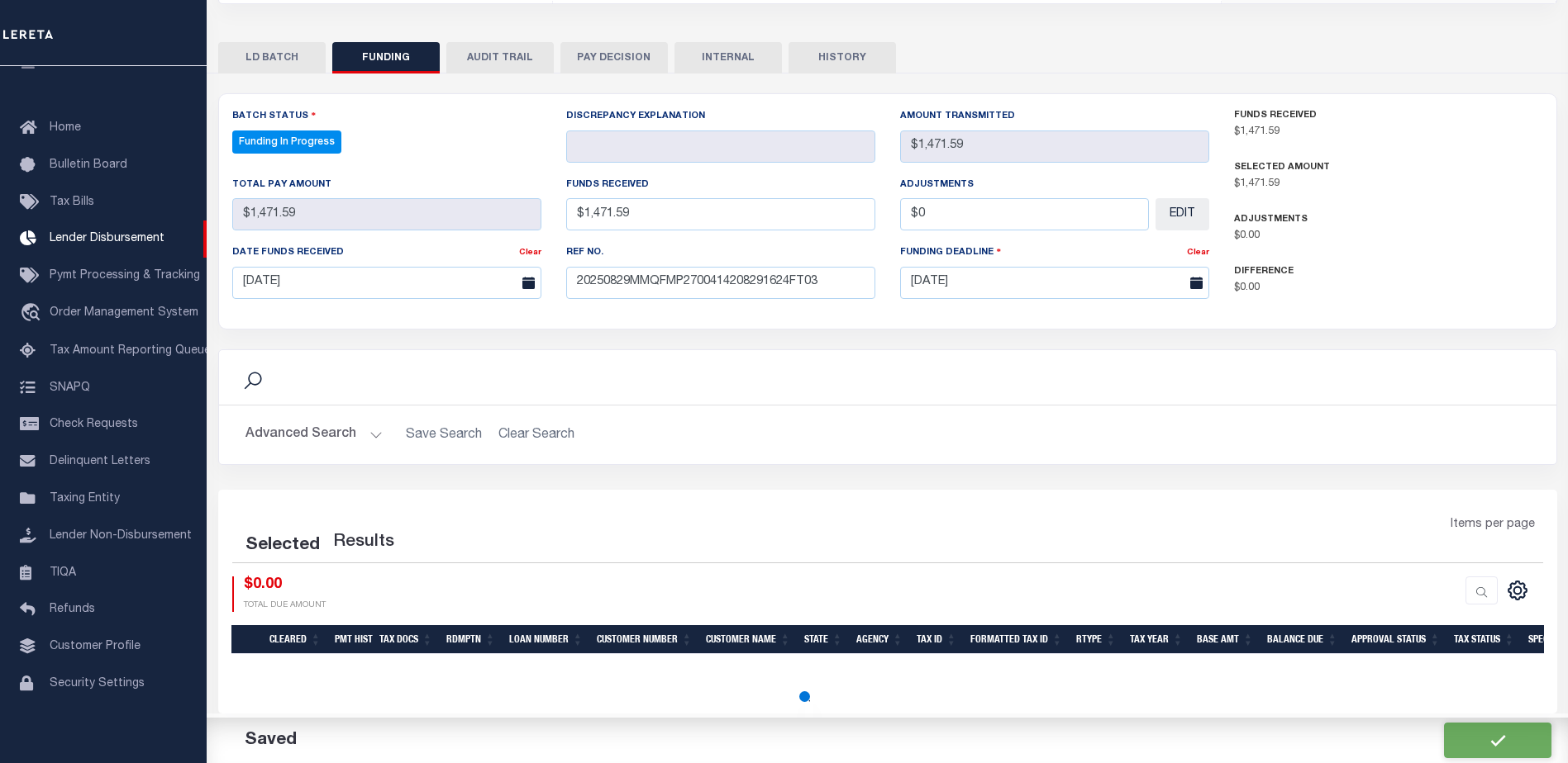
select select "100"
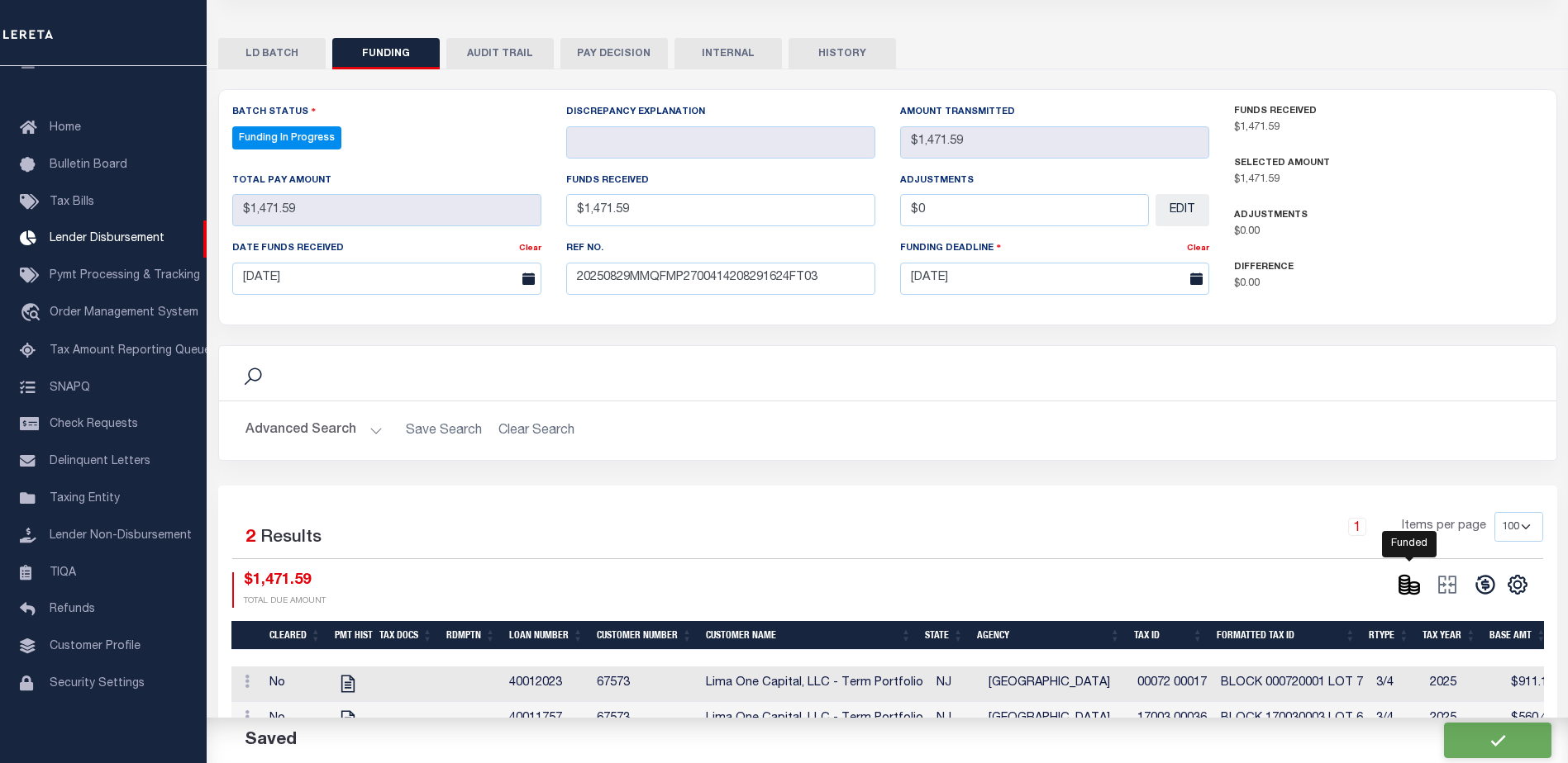
click at [1409, 586] on icon at bounding box center [1414, 587] width 10 height 6
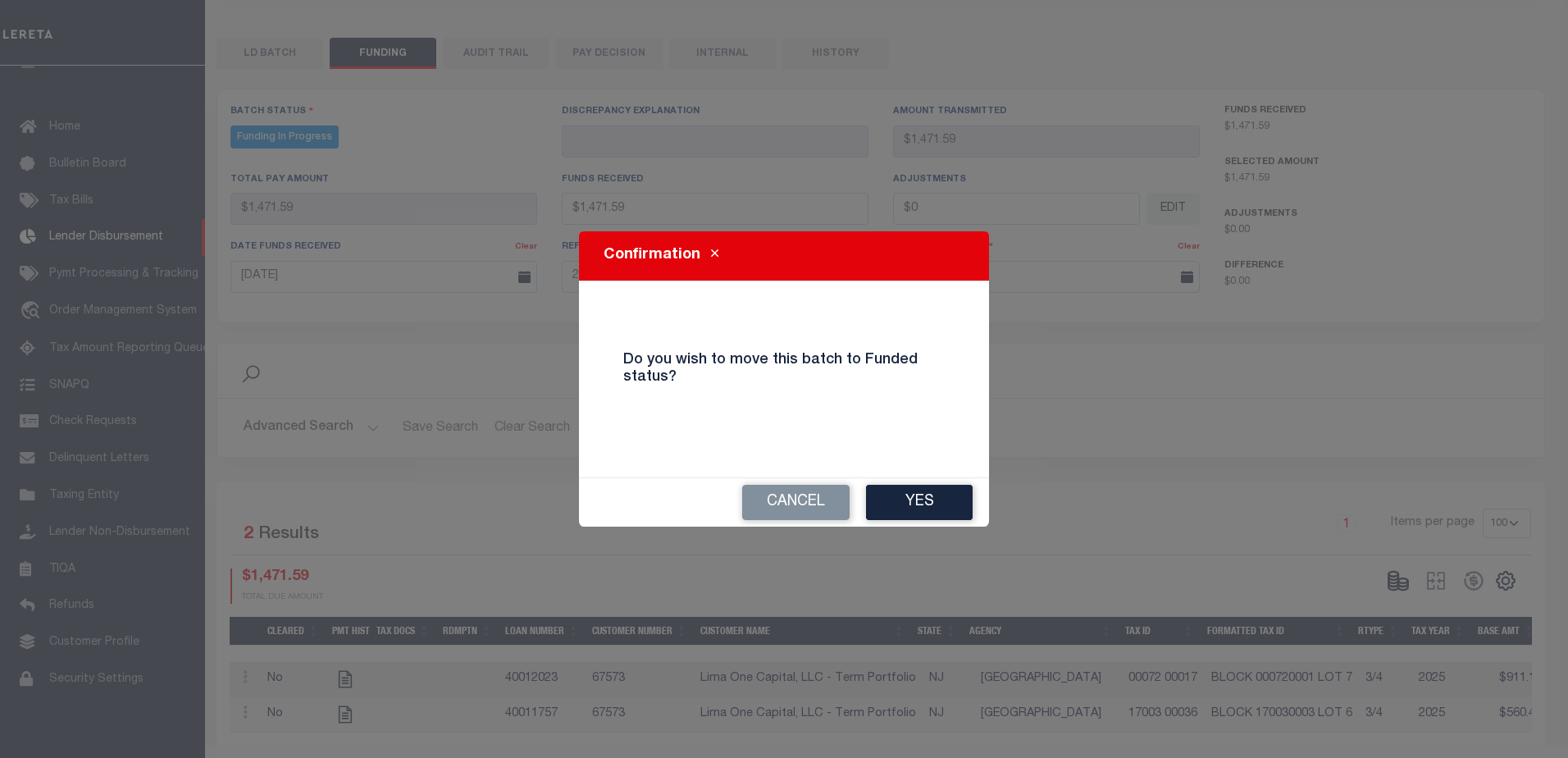
click at [955, 525] on div "Cancel Yes" at bounding box center [784, 503] width 410 height 48
click at [950, 502] on button "Yes" at bounding box center [919, 503] width 107 height 35
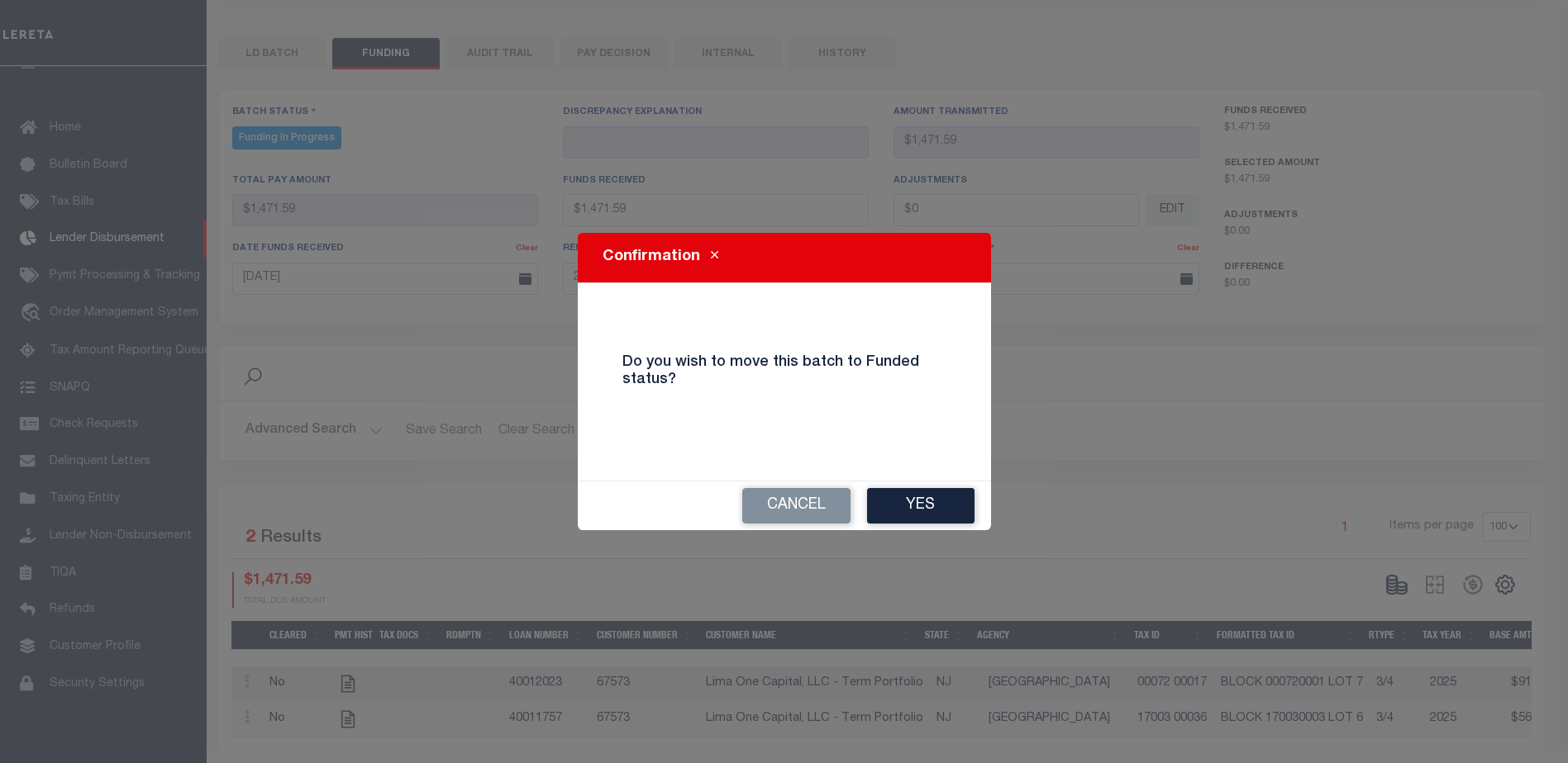
type input "$1,471.59"
type input "$0"
select select "100"
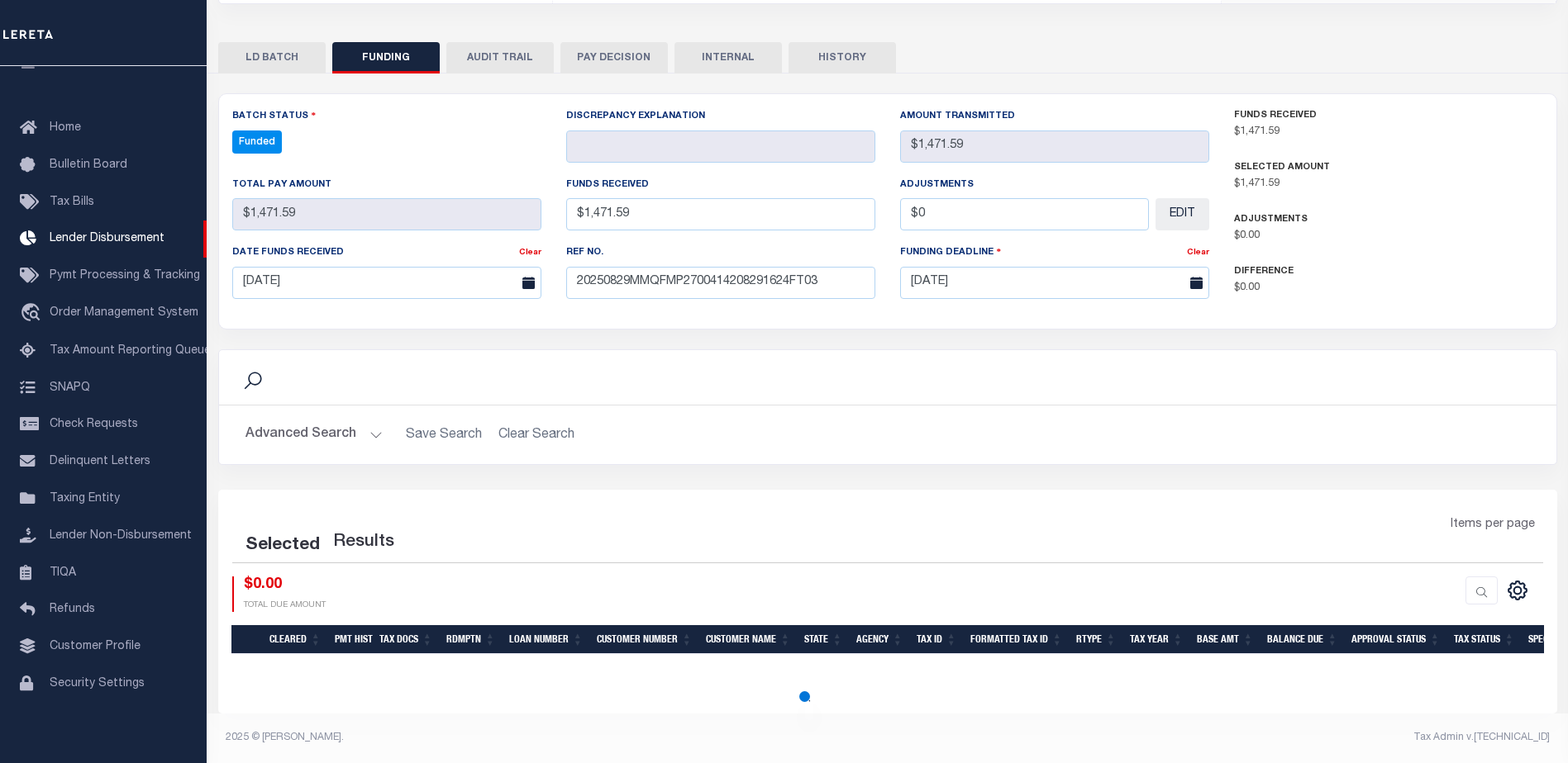
select select "100"
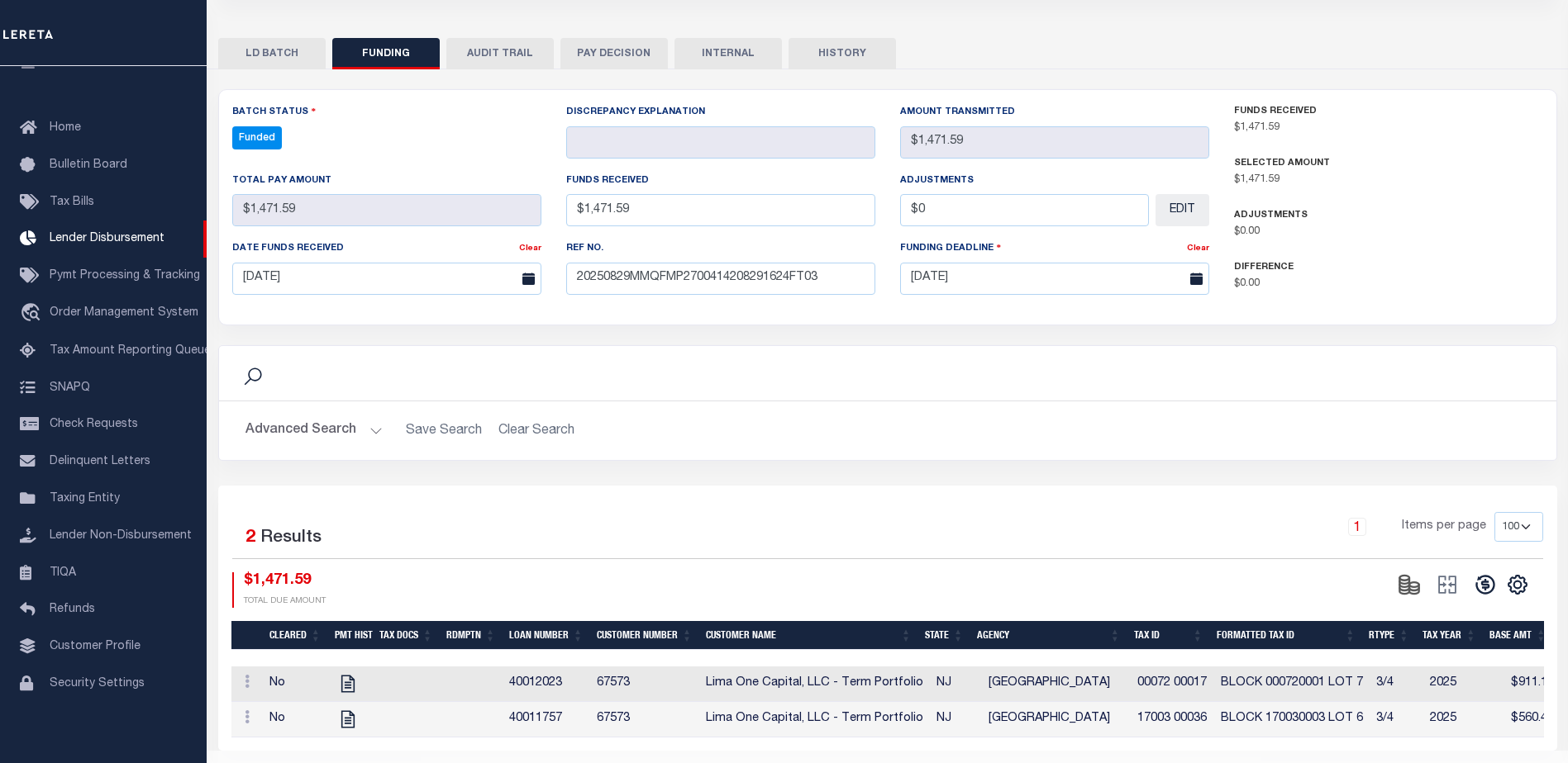
scroll to position [326, 0]
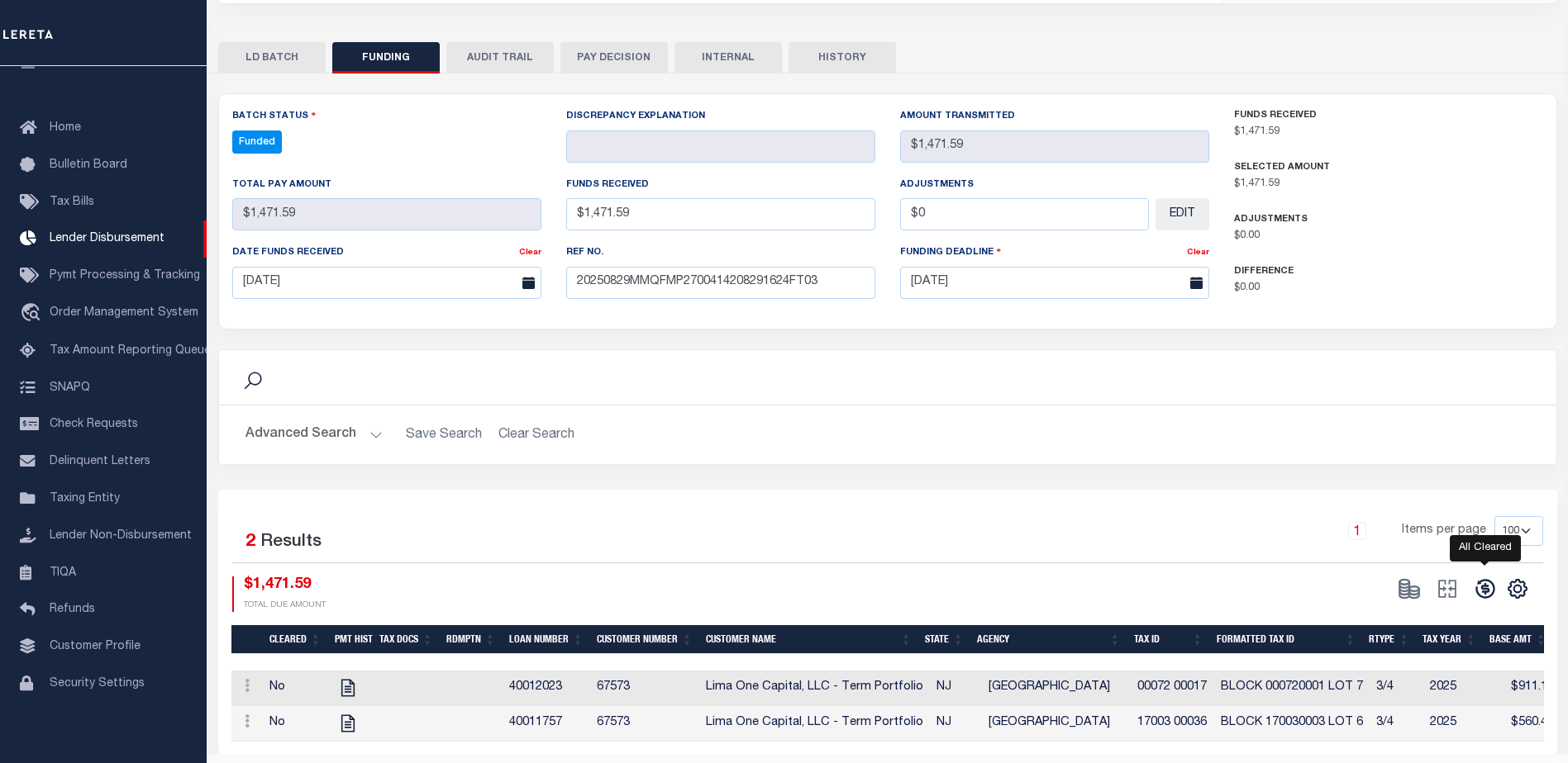
click at [1484, 601] on icon at bounding box center [1485, 588] width 23 height 23
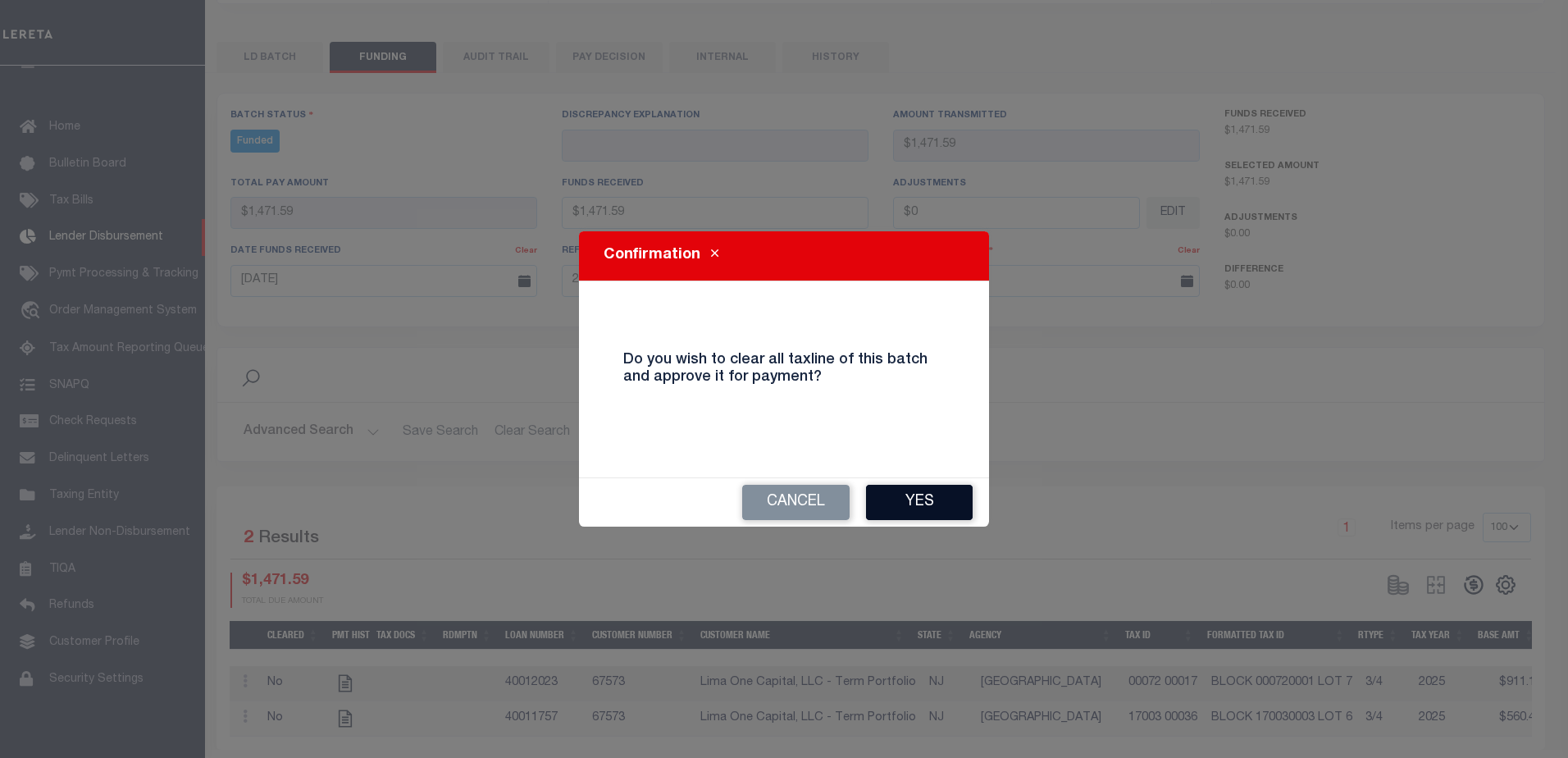
click at [916, 495] on button "Yes" at bounding box center [919, 503] width 107 height 35
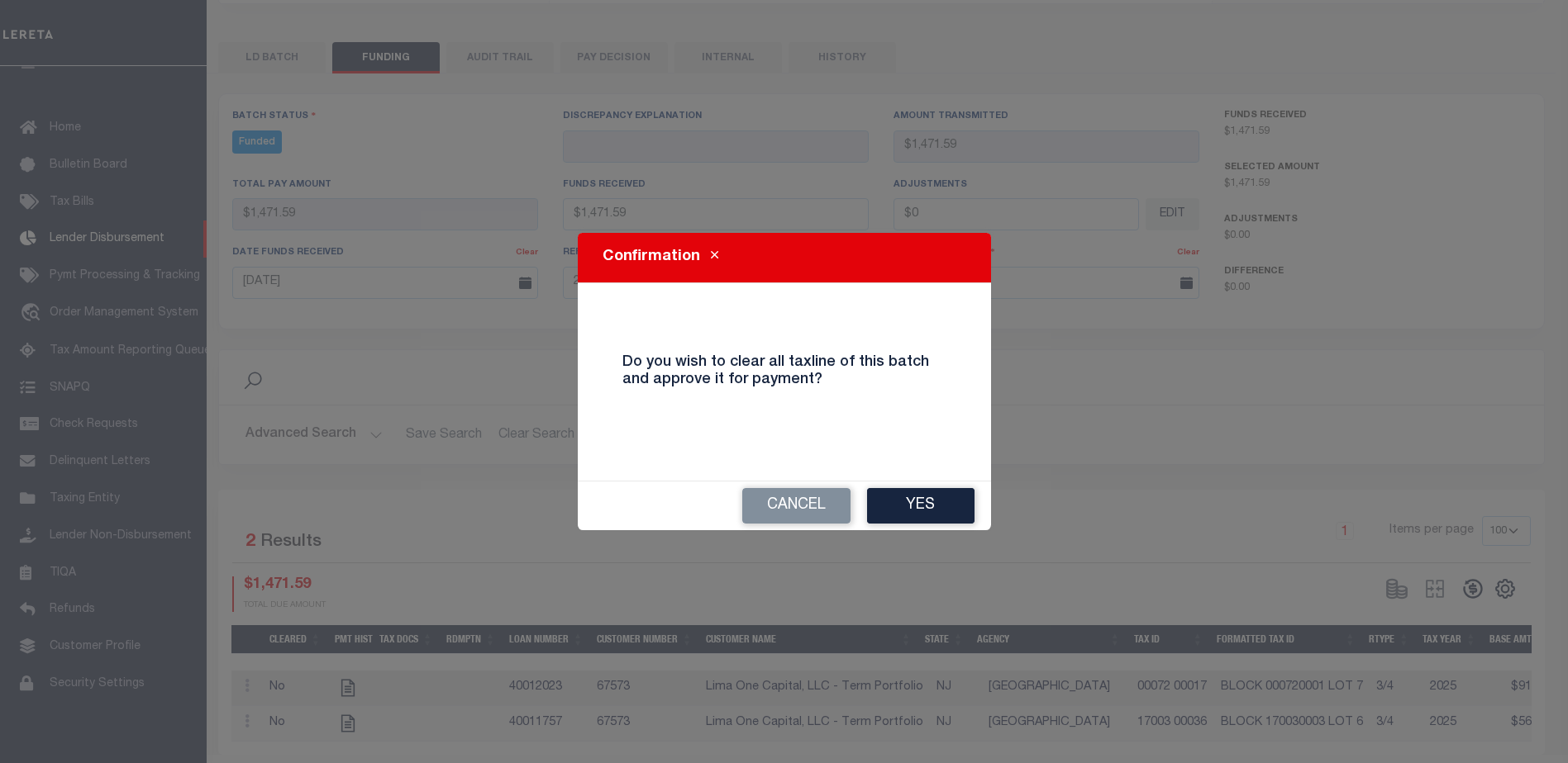
type input "$1,471.59"
type input "$0"
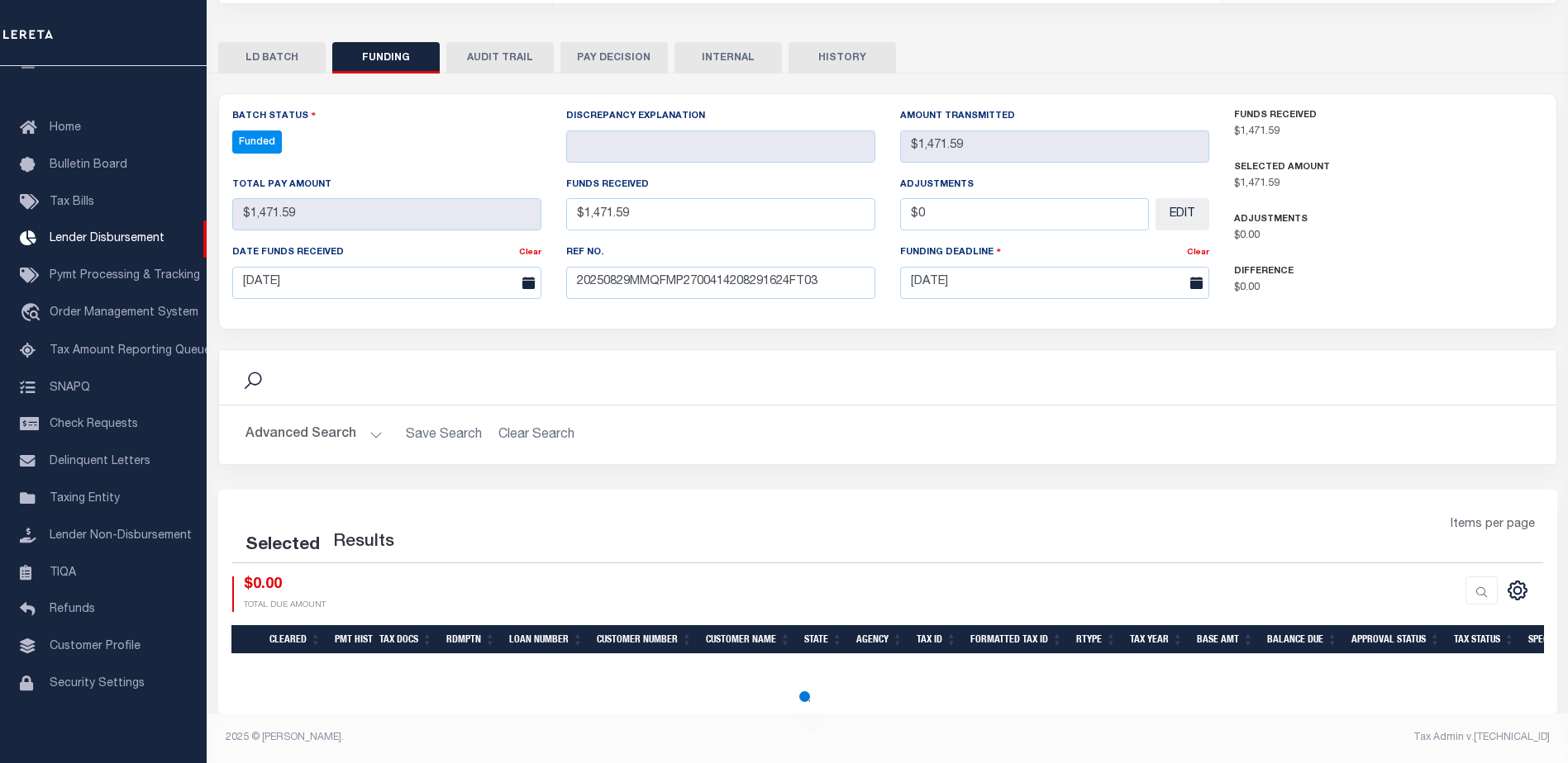
select select "100"
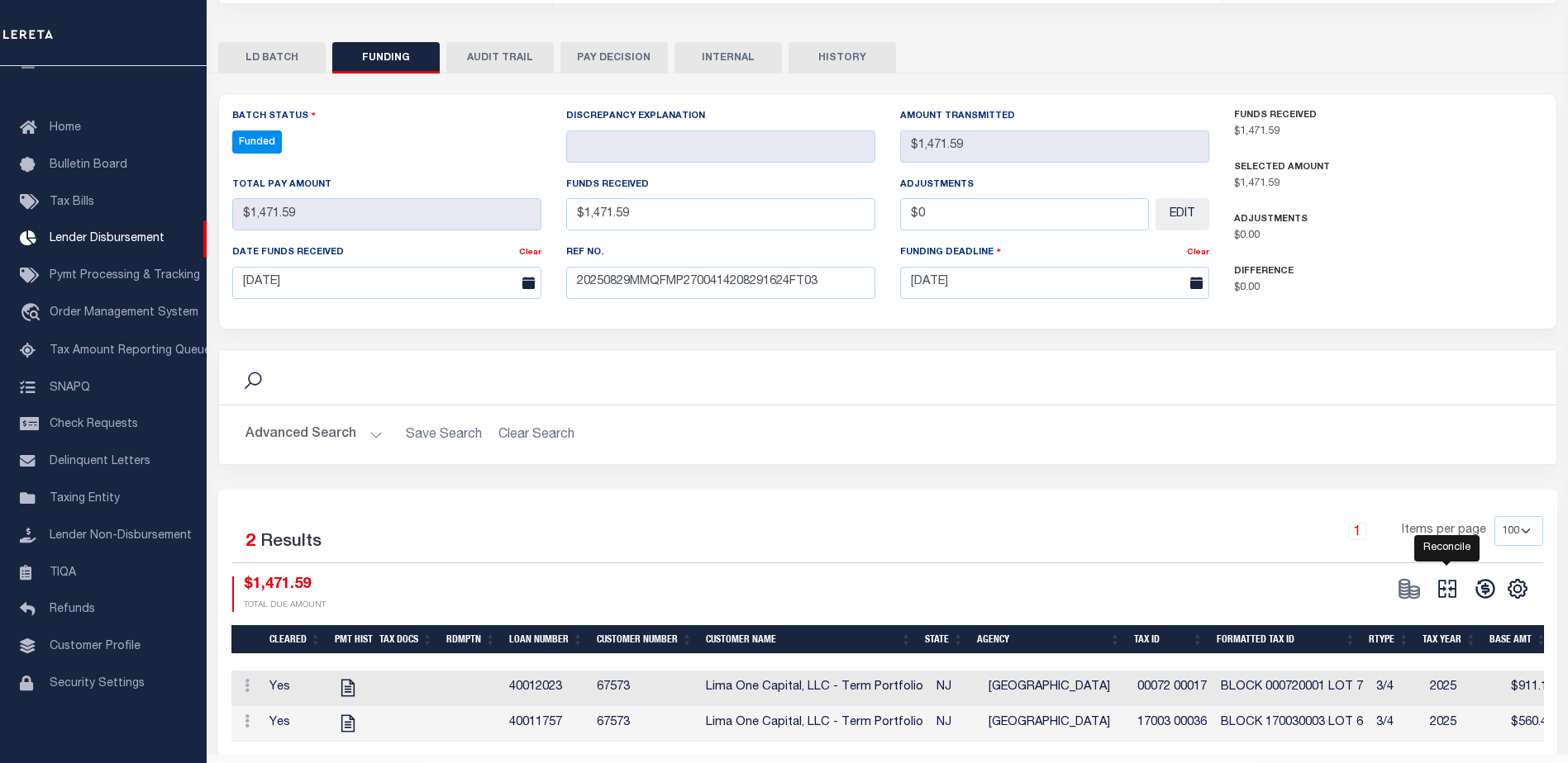
click at [1452, 596] on icon at bounding box center [1447, 588] width 23 height 23
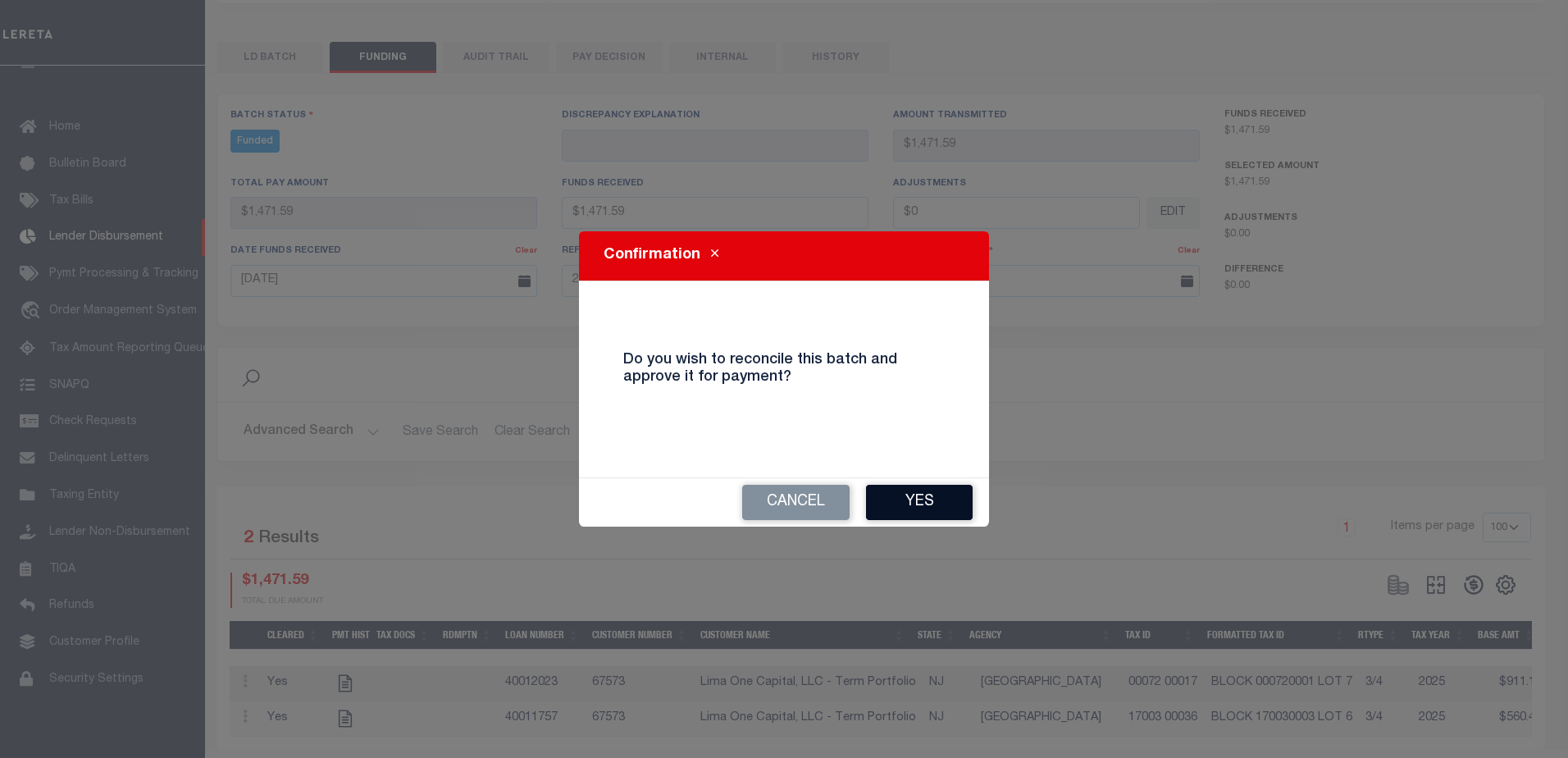
click at [899, 507] on button "Yes" at bounding box center [919, 503] width 107 height 35
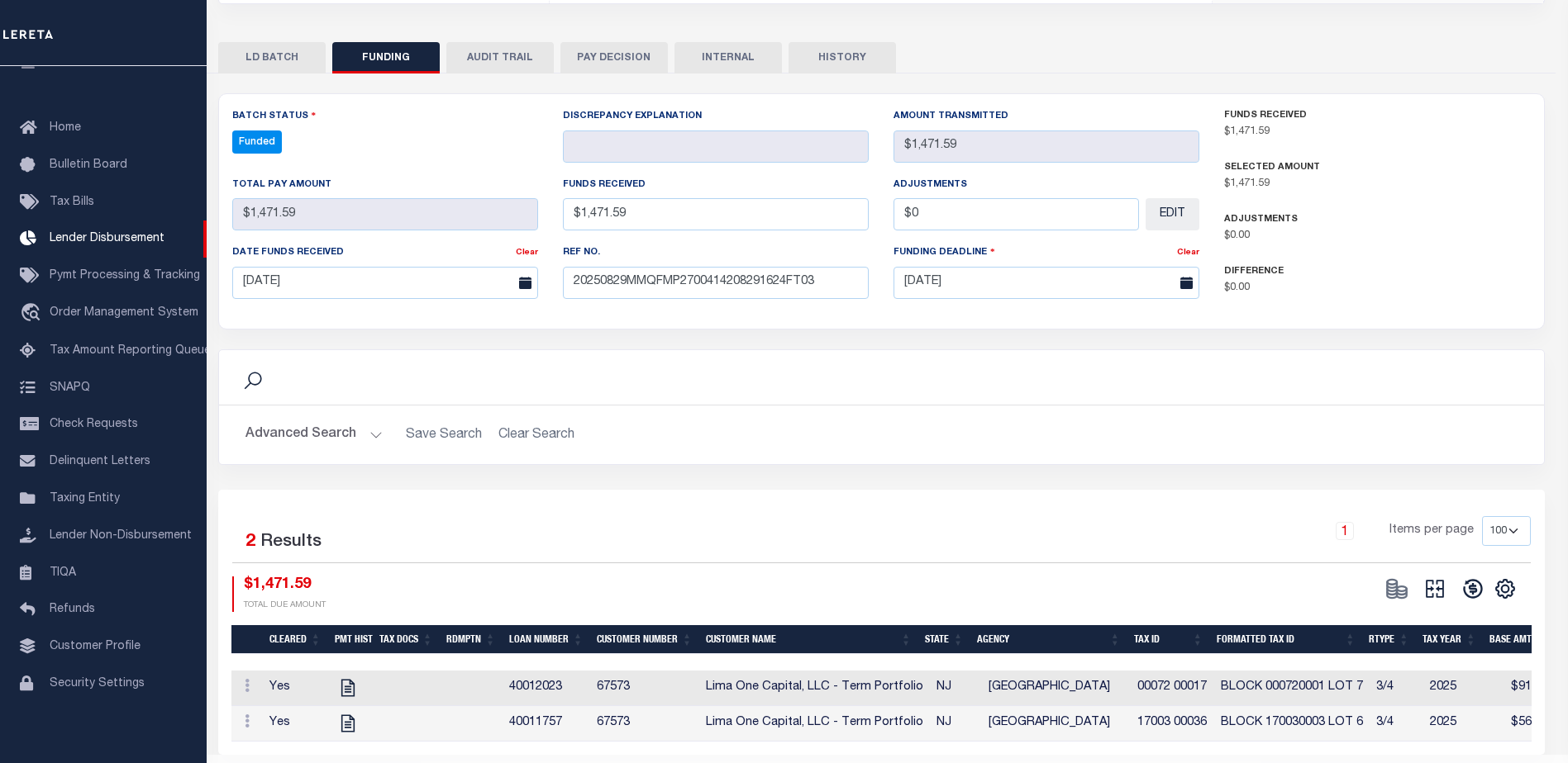
type input "$1,471.59"
type input "$0"
select select "100"
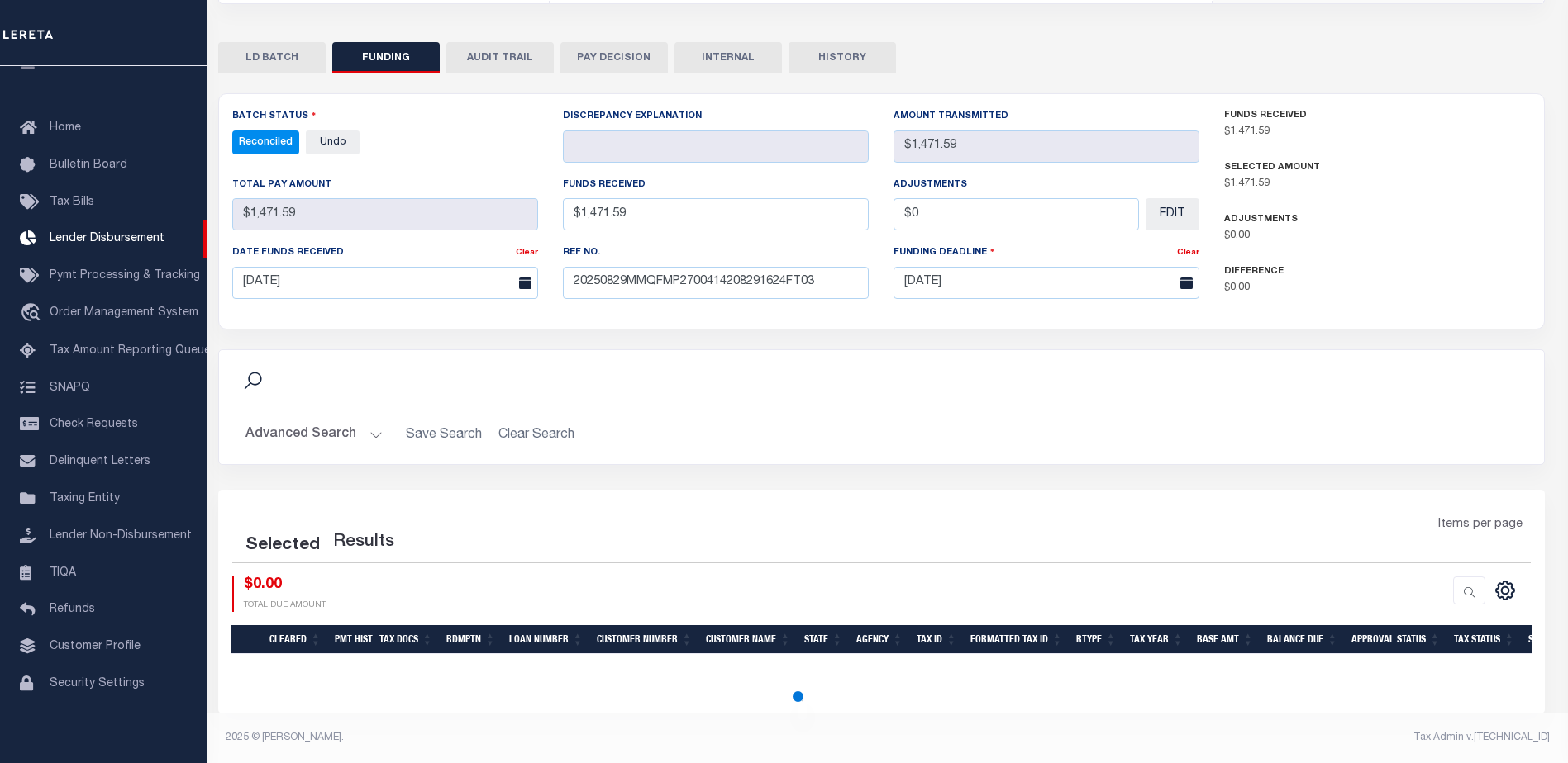
select select "100"
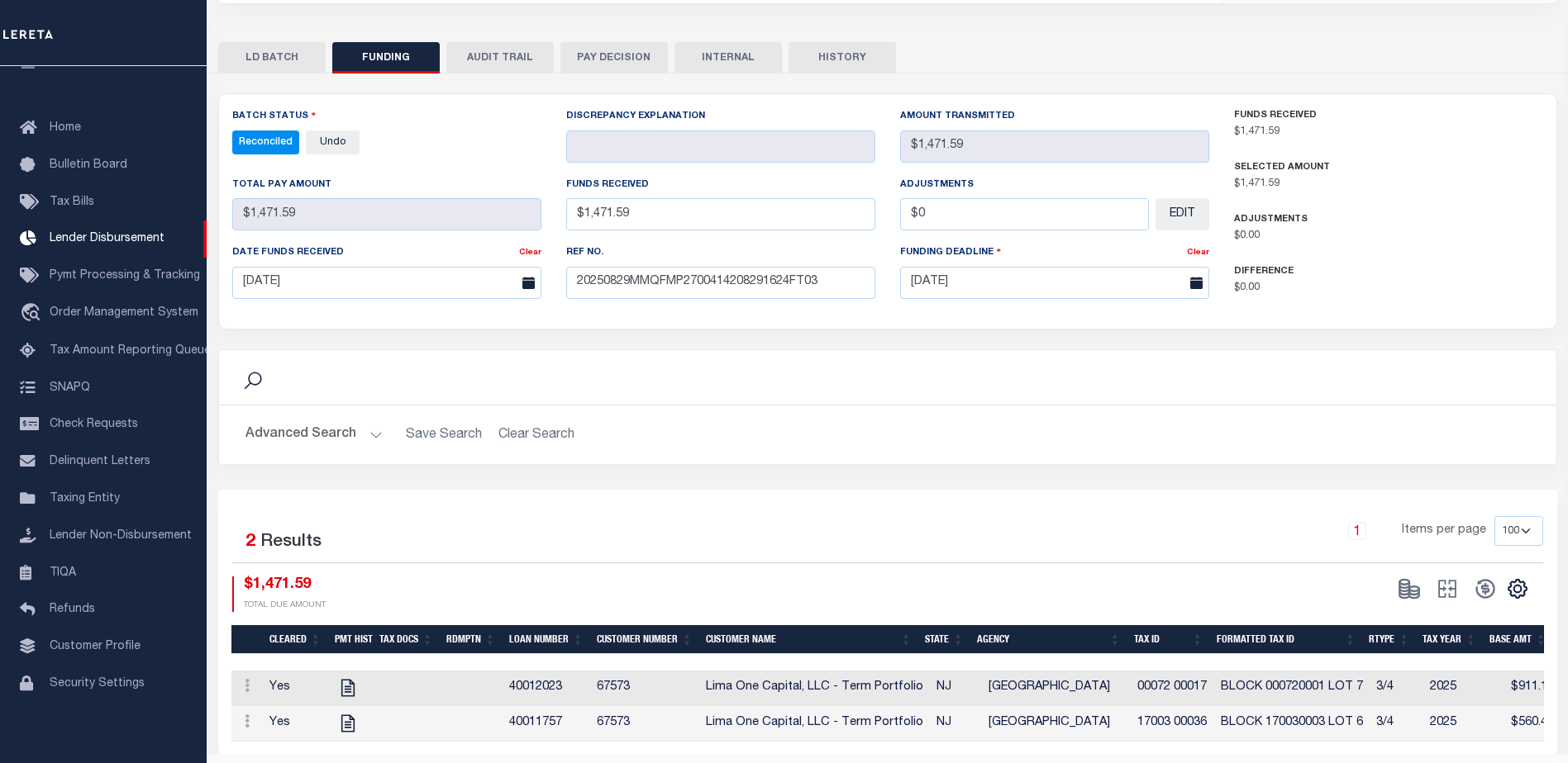
click at [737, 68] on button "INTERNAL" at bounding box center [728, 58] width 107 height 32
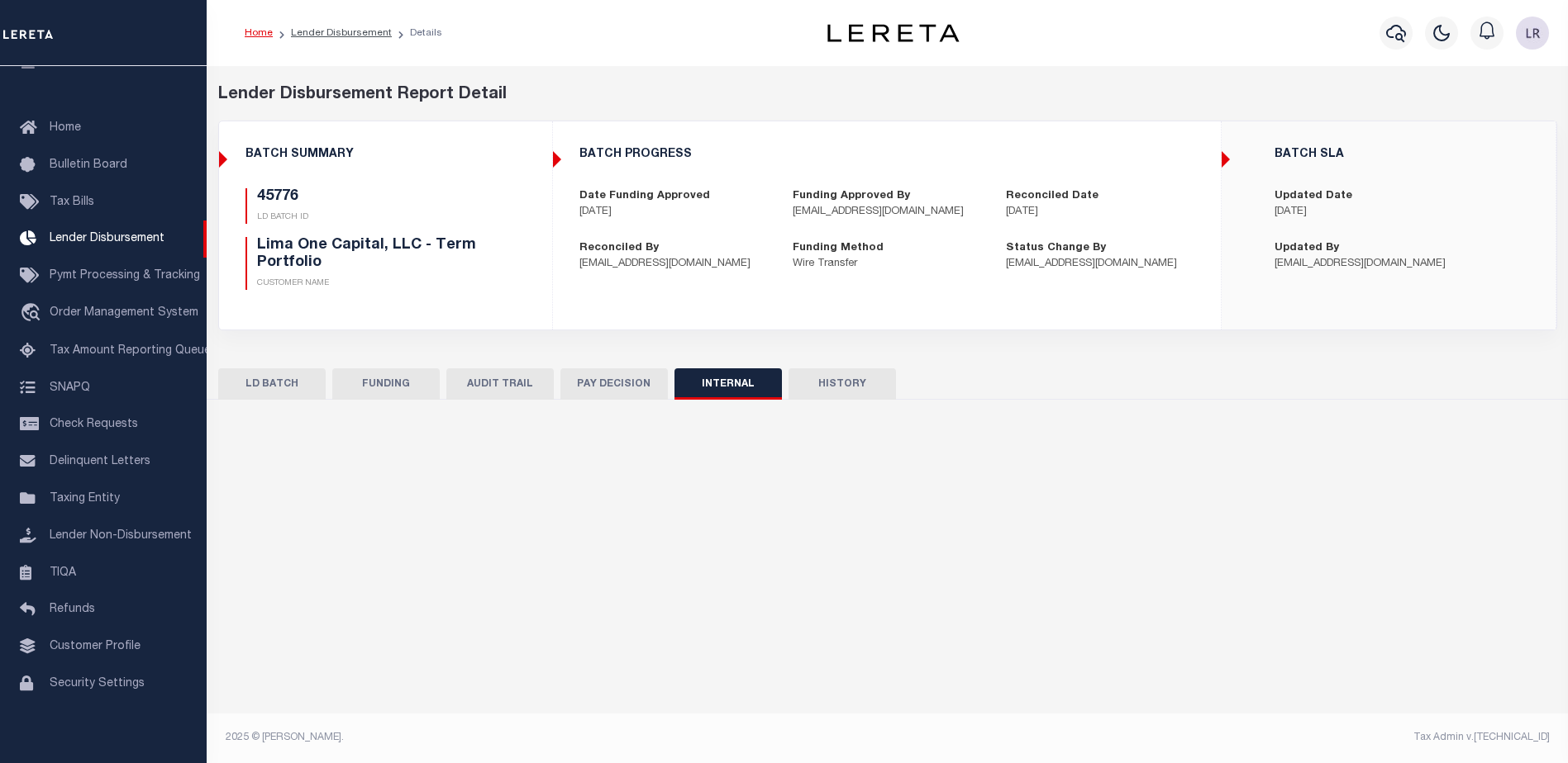
scroll to position [0, 0]
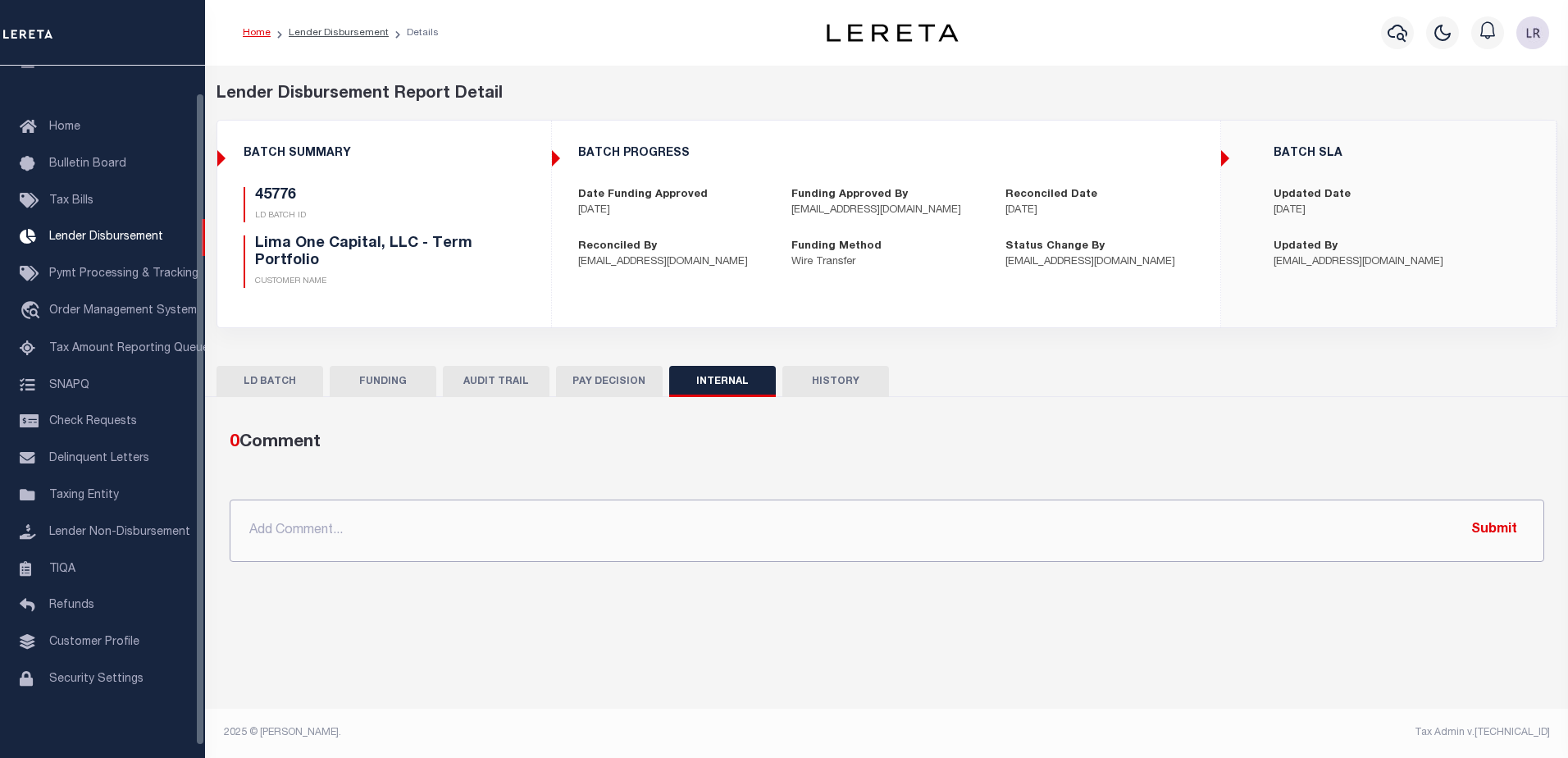
drag, startPoint x: 666, startPoint y: 524, endPoint x: 841, endPoint y: 546, distance: 176.4
click at [666, 524] on input "text" at bounding box center [887, 531] width 1315 height 62
paste input ""ORG AMT - $45022.60 45721 - $11323.75 45736 - $23106.43 45776 - $1471.59 45749…"
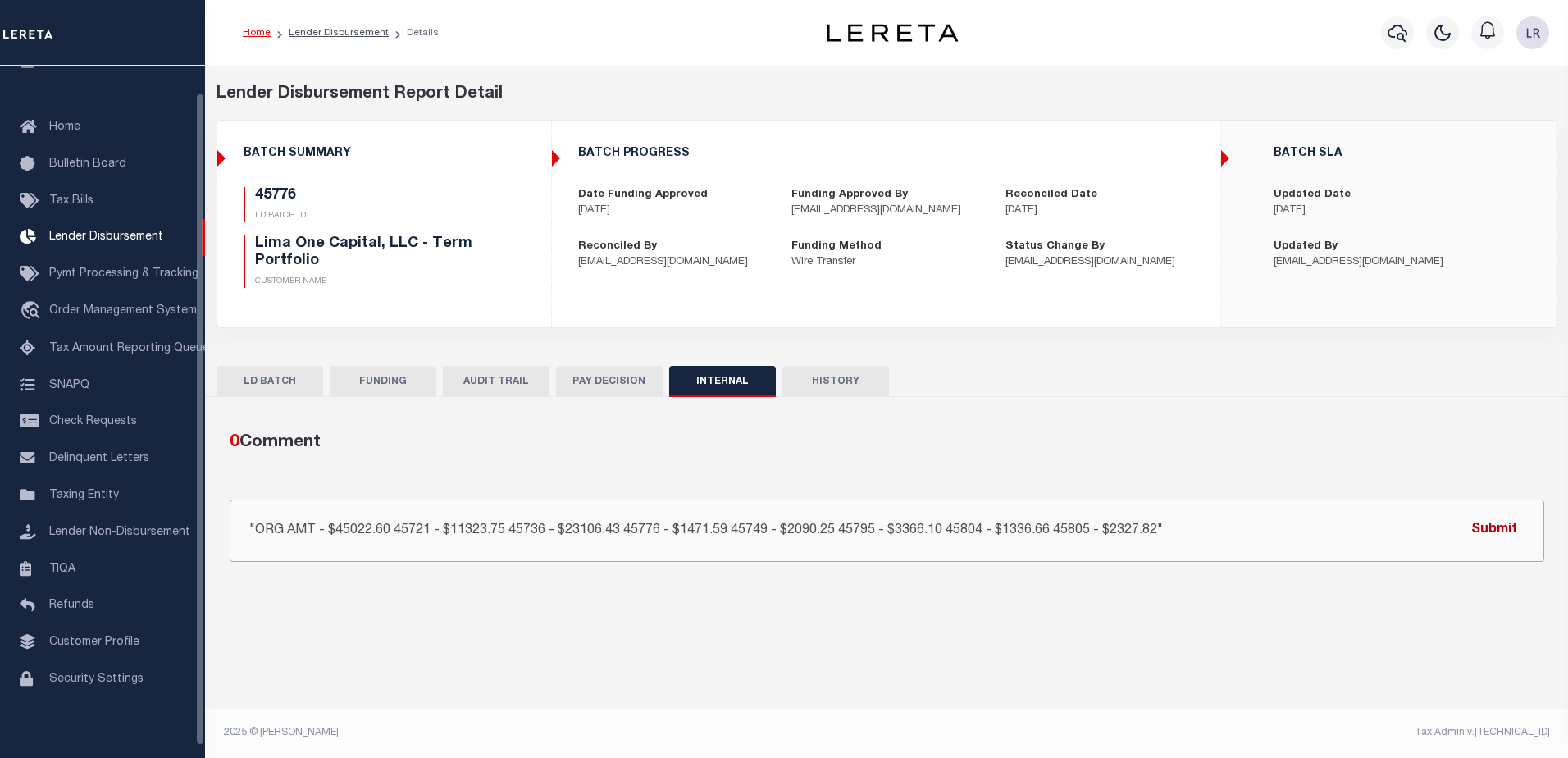
type input ""ORG AMT - $45022.60 45721 - $11323.75 45736 - $23106.43 45776 - $1471.59 45749…"
click at [1499, 531] on button "Submit" at bounding box center [1494, 531] width 68 height 33
click at [312, 38] on link "Lender Disbursement" at bounding box center [338, 32] width 100 height 10
checkbox input "true"
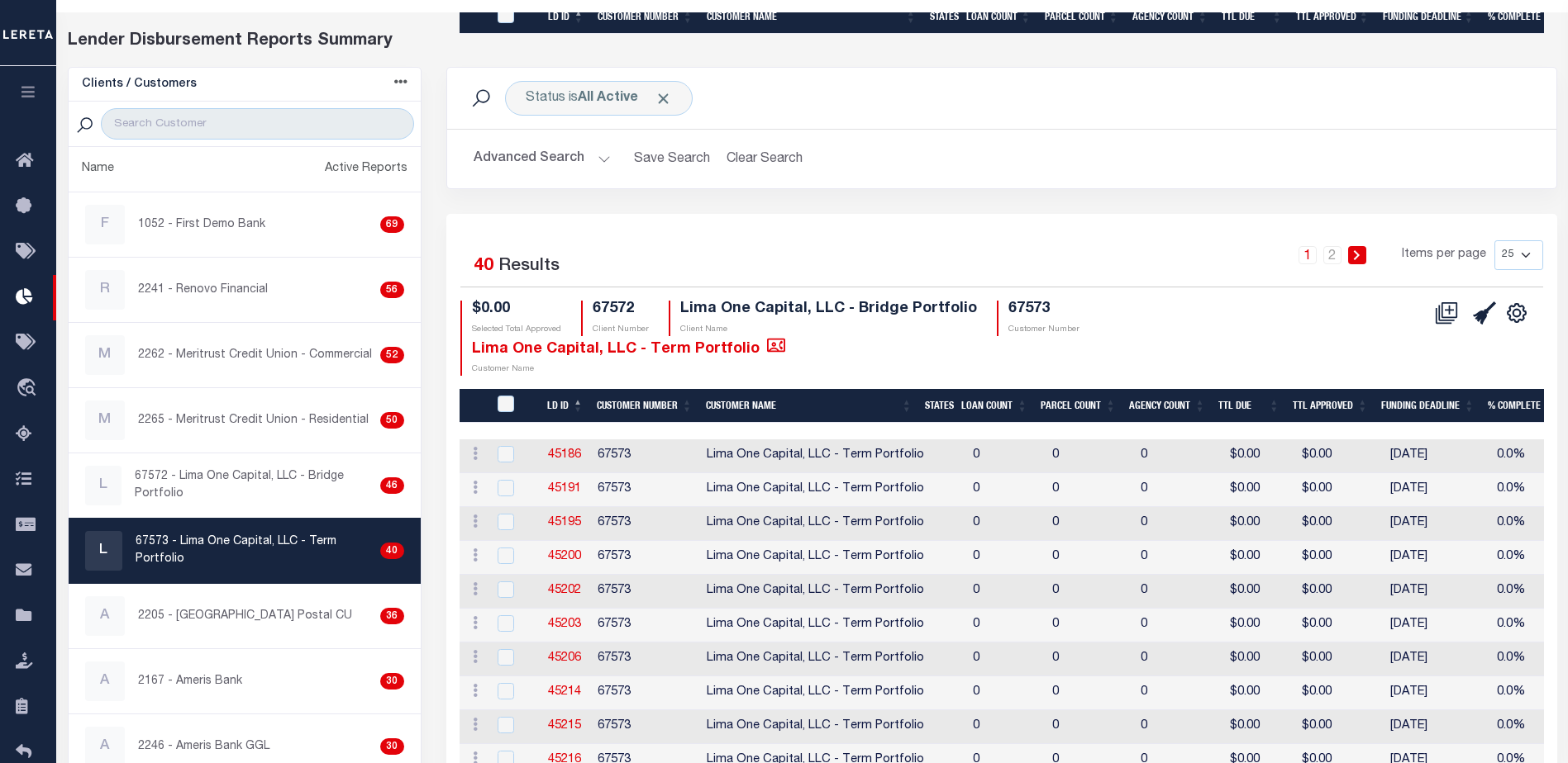
scroll to position [661, 0]
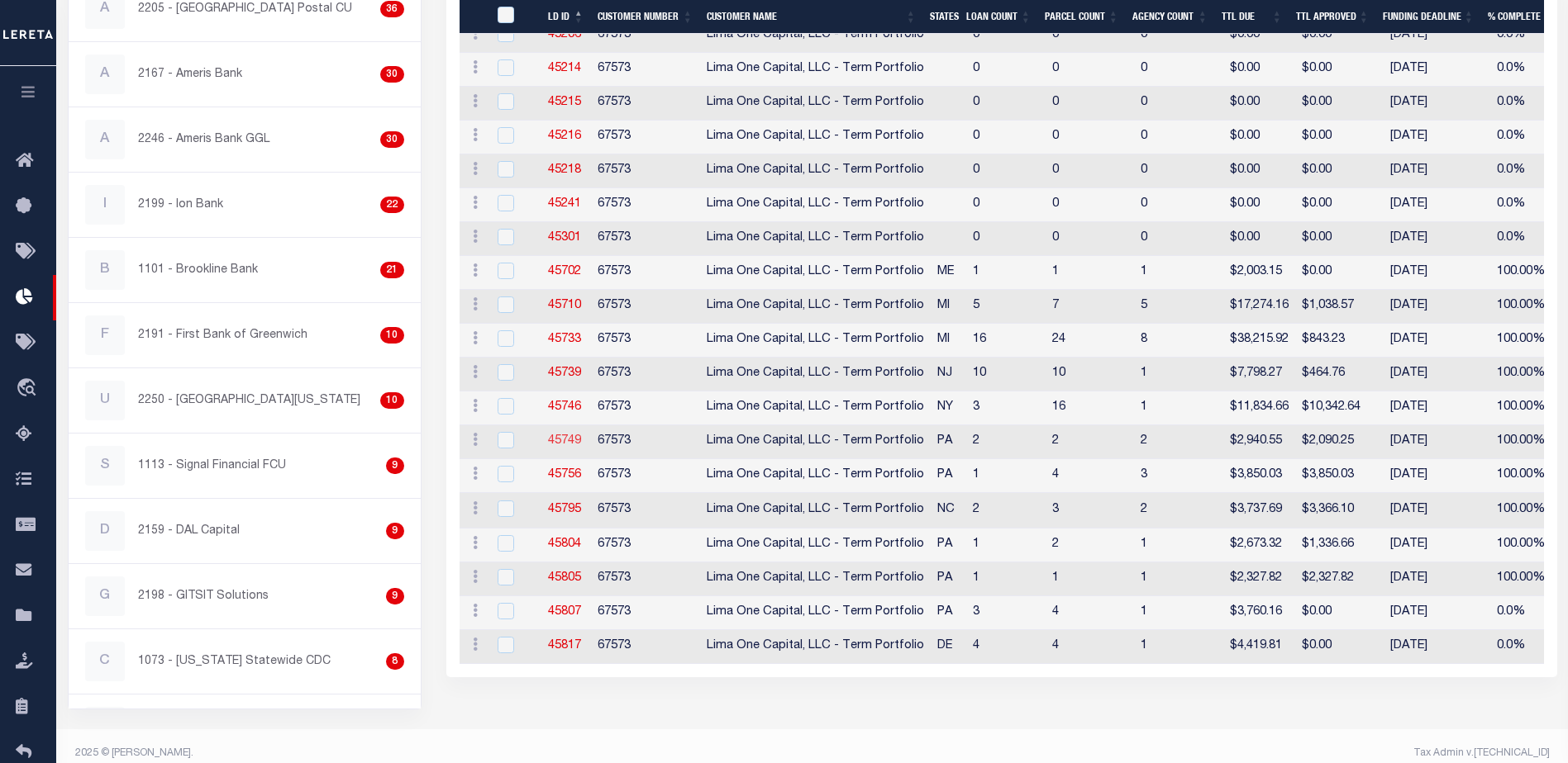
click at [563, 436] on link "45749" at bounding box center [563, 441] width 33 height 11
checkbox input "true"
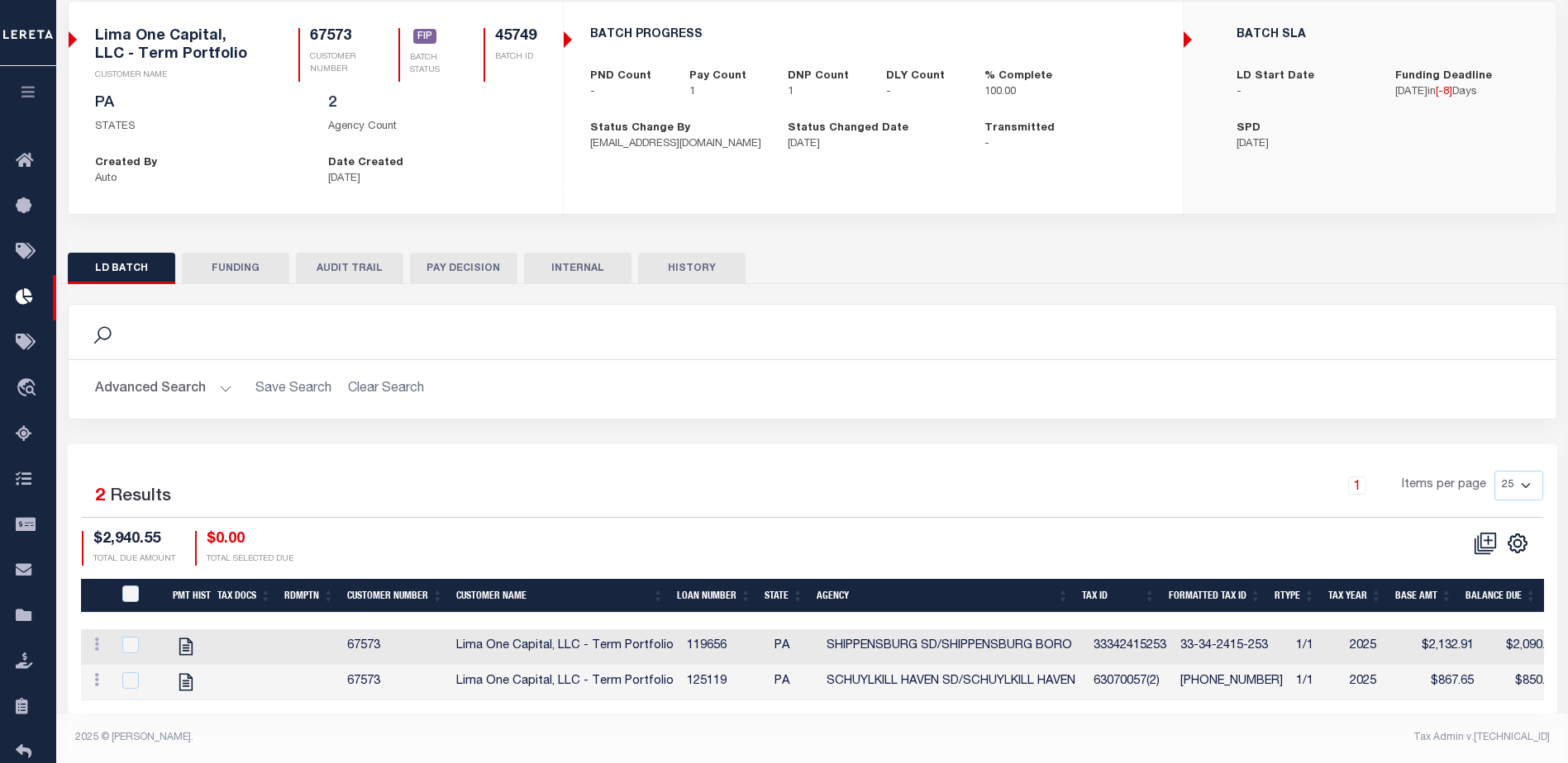
checkbox input "true"
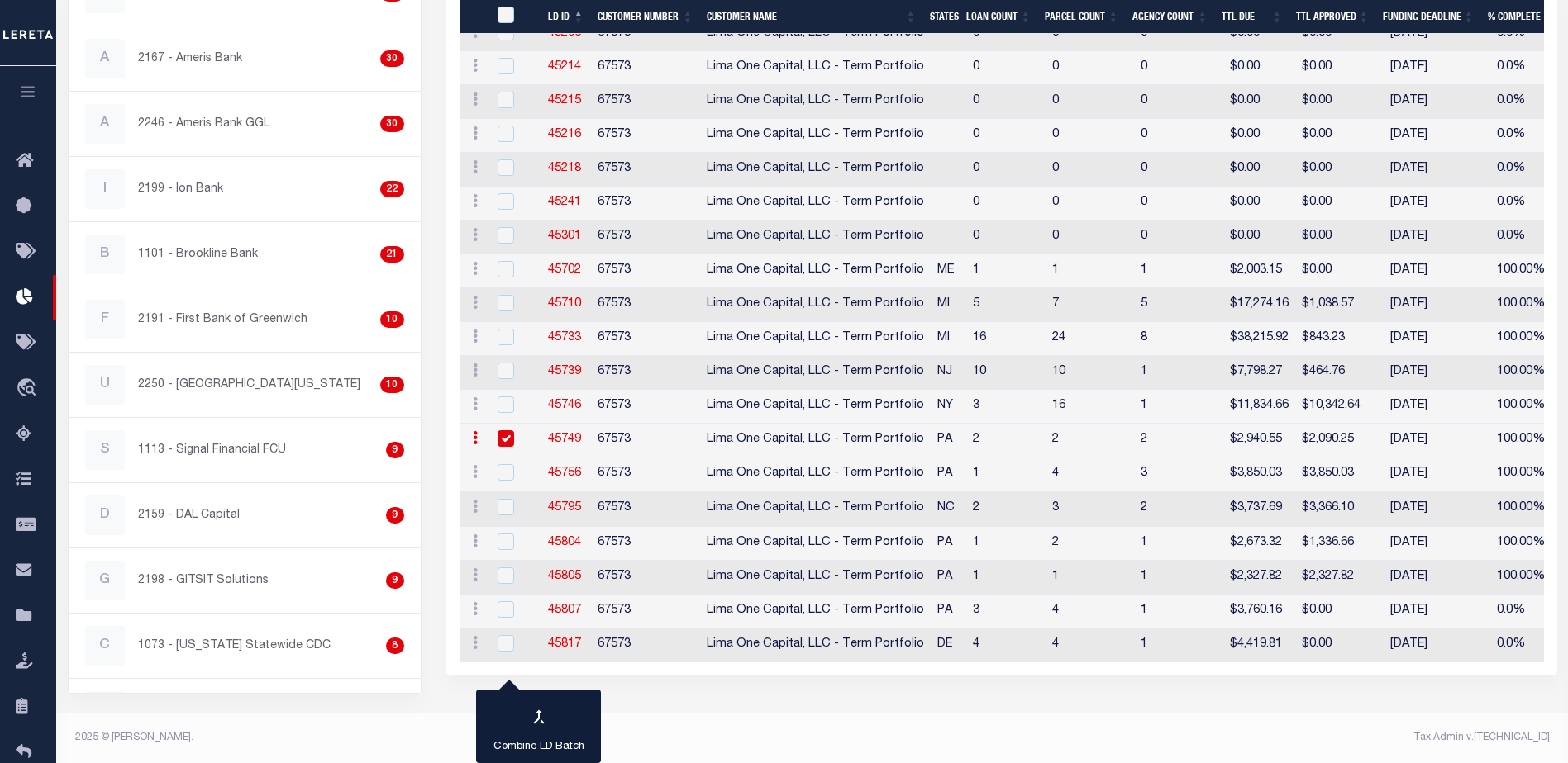
checkbox input "true"
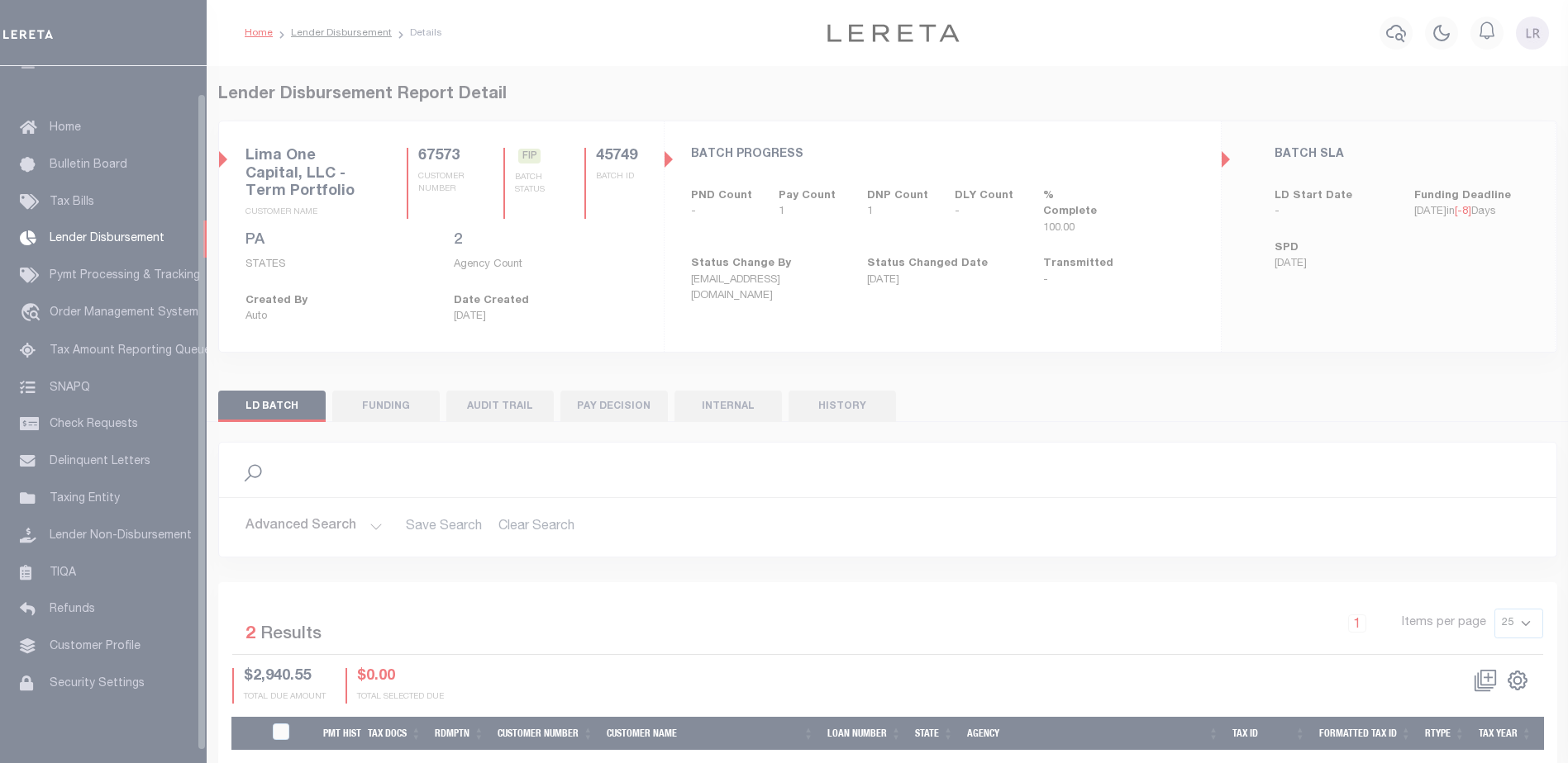
scroll to position [29, 0]
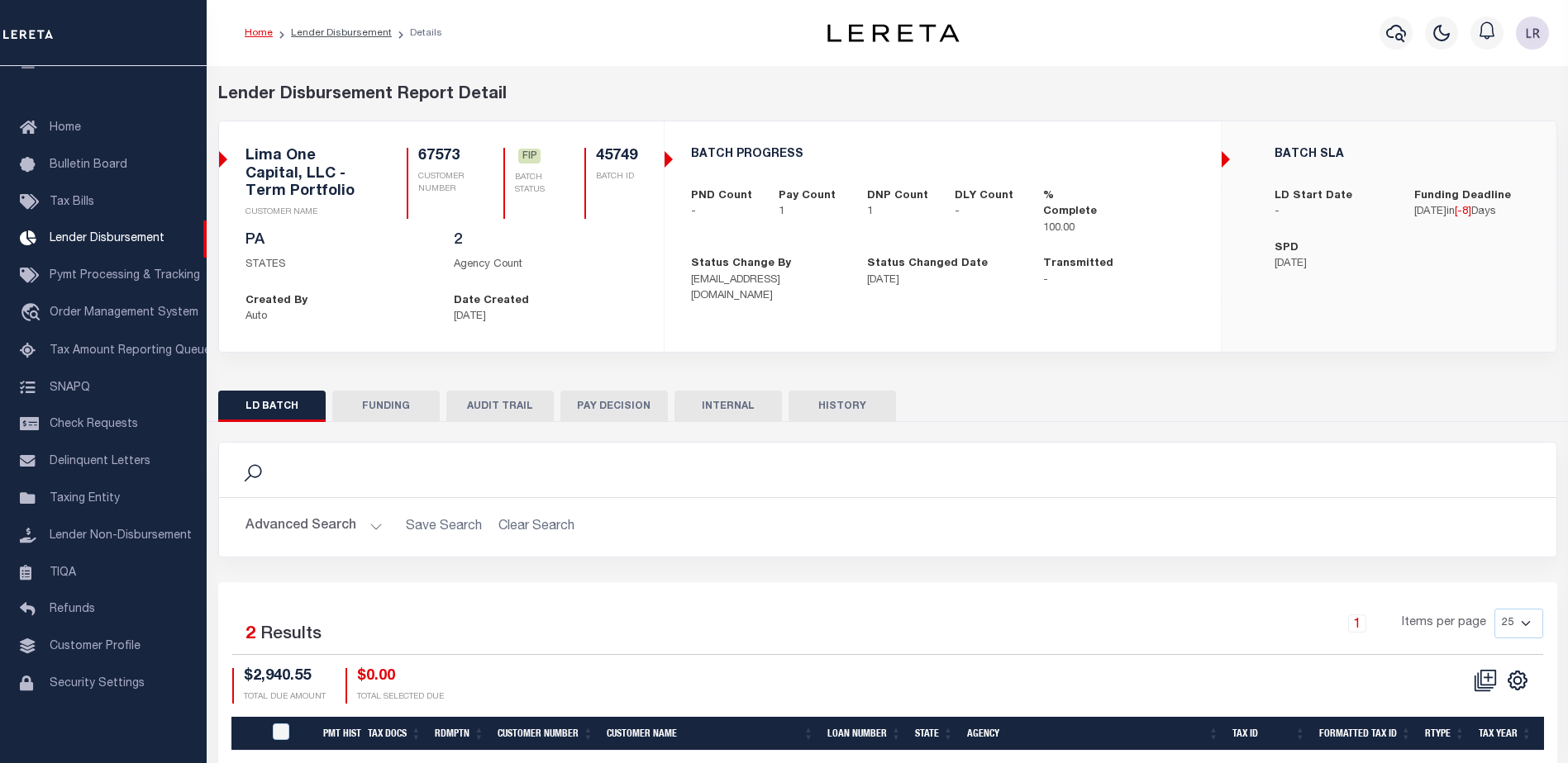
click at [342, 404] on button "FUNDING" at bounding box center [386, 406] width 107 height 32
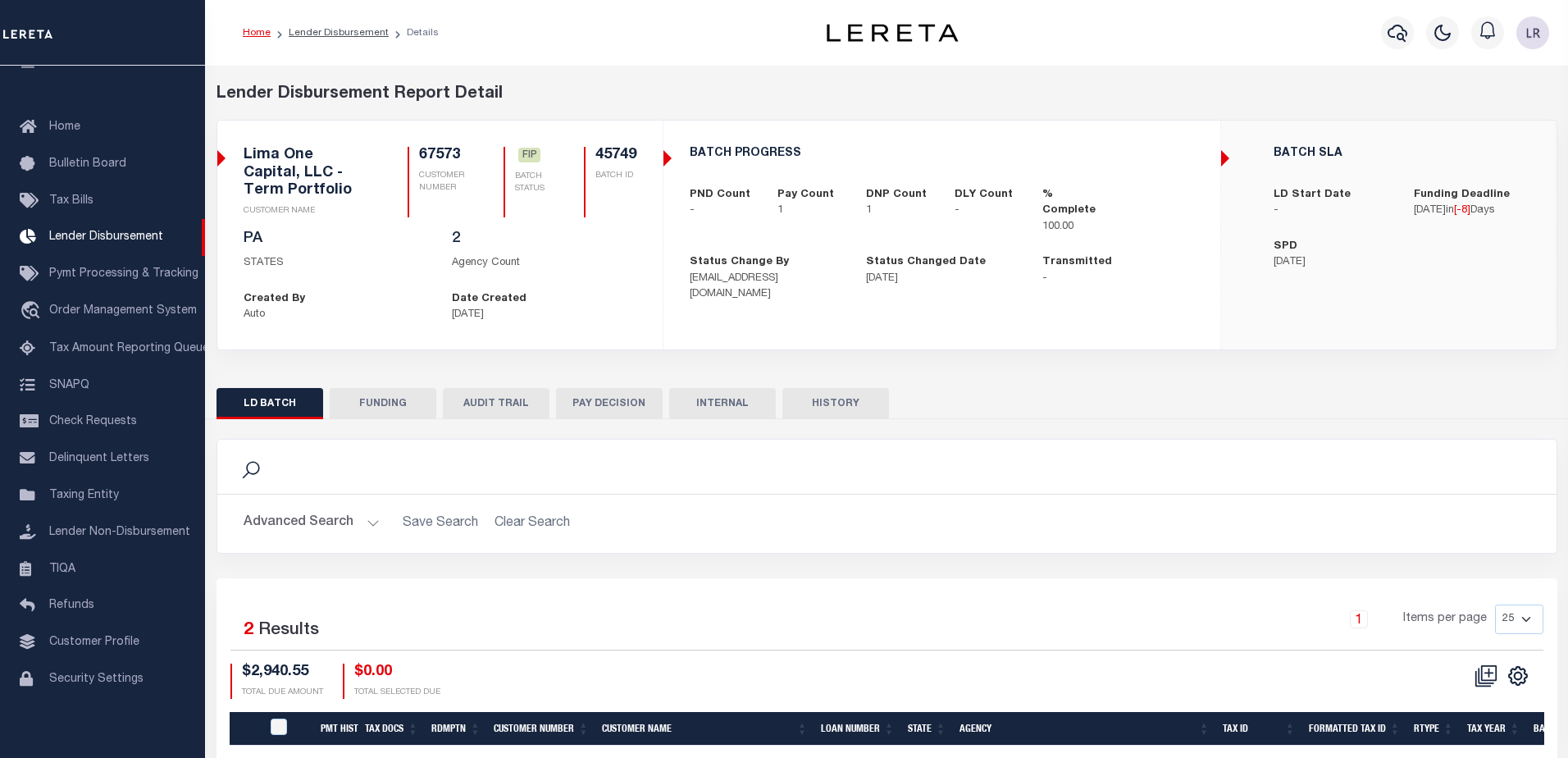
type input "$2,090.25"
type input "$0"
type input "[DATE]"
select select "100"
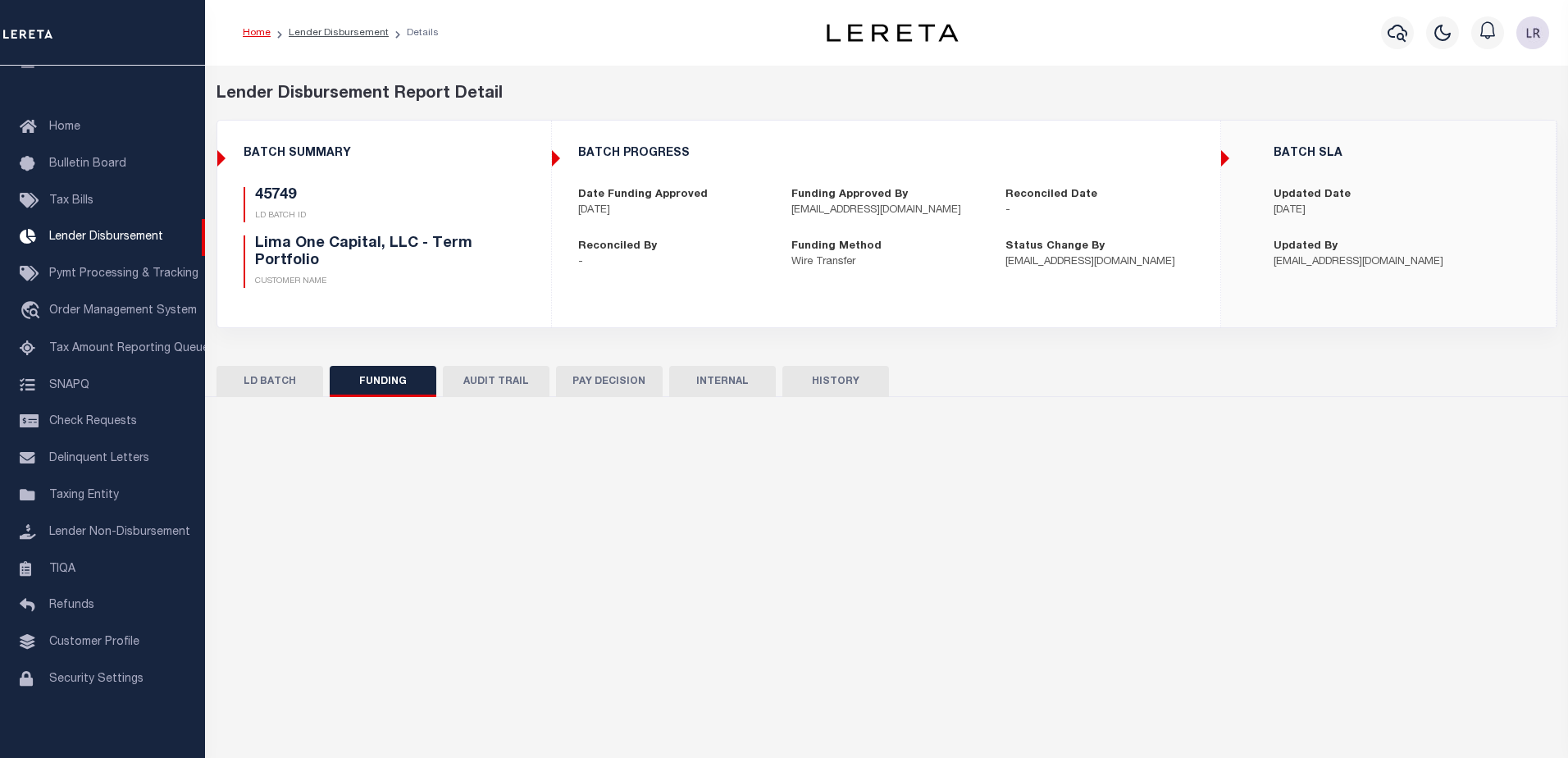
select select "100"
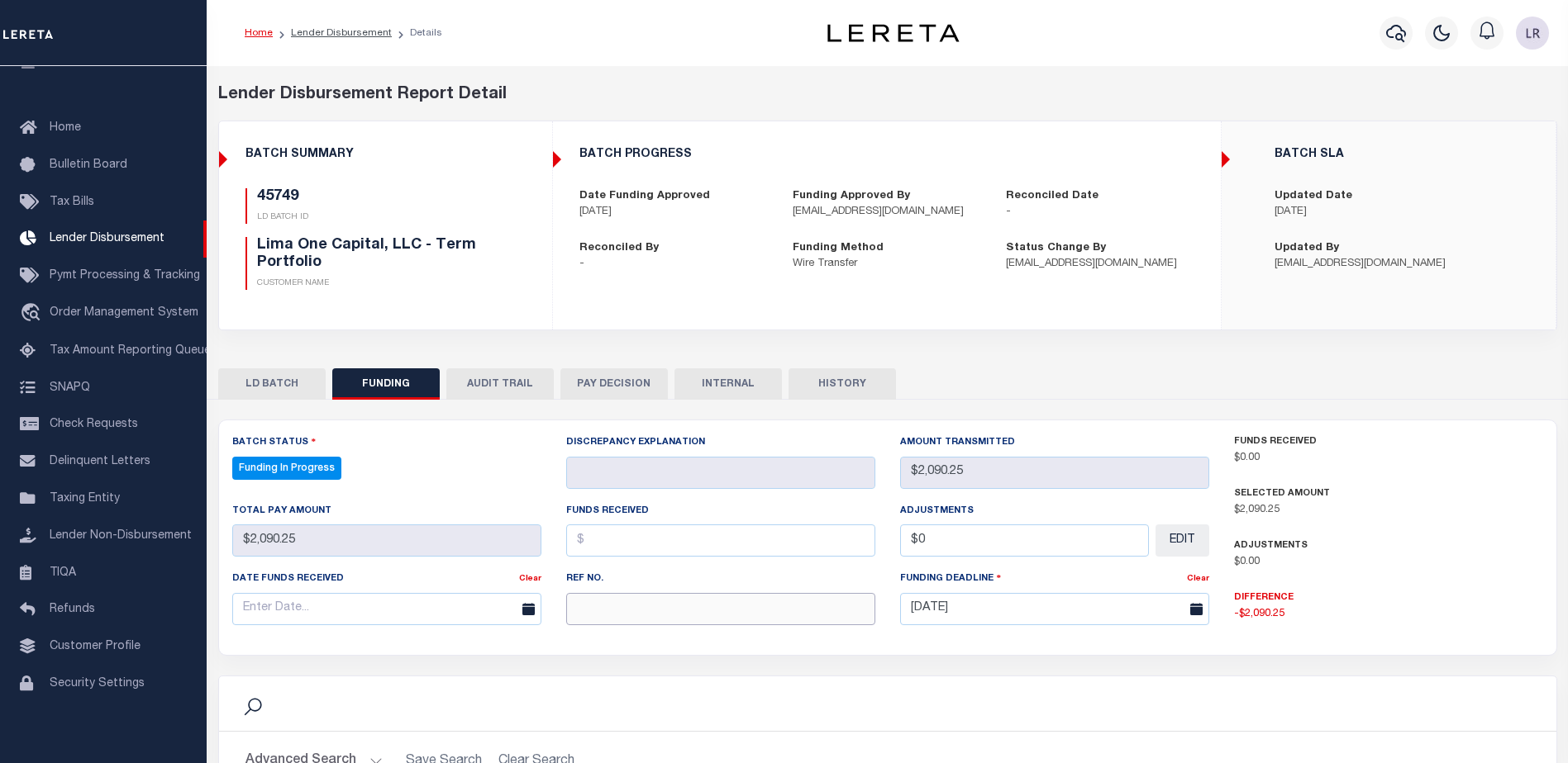
click at [569, 599] on input "text" at bounding box center [720, 609] width 309 height 32
paste input "20250829MMQFMP2700414208291624FT03"
type input "20250829MMQFMP2700414208291624FT03"
click at [602, 548] on input "text" at bounding box center [720, 541] width 309 height 32
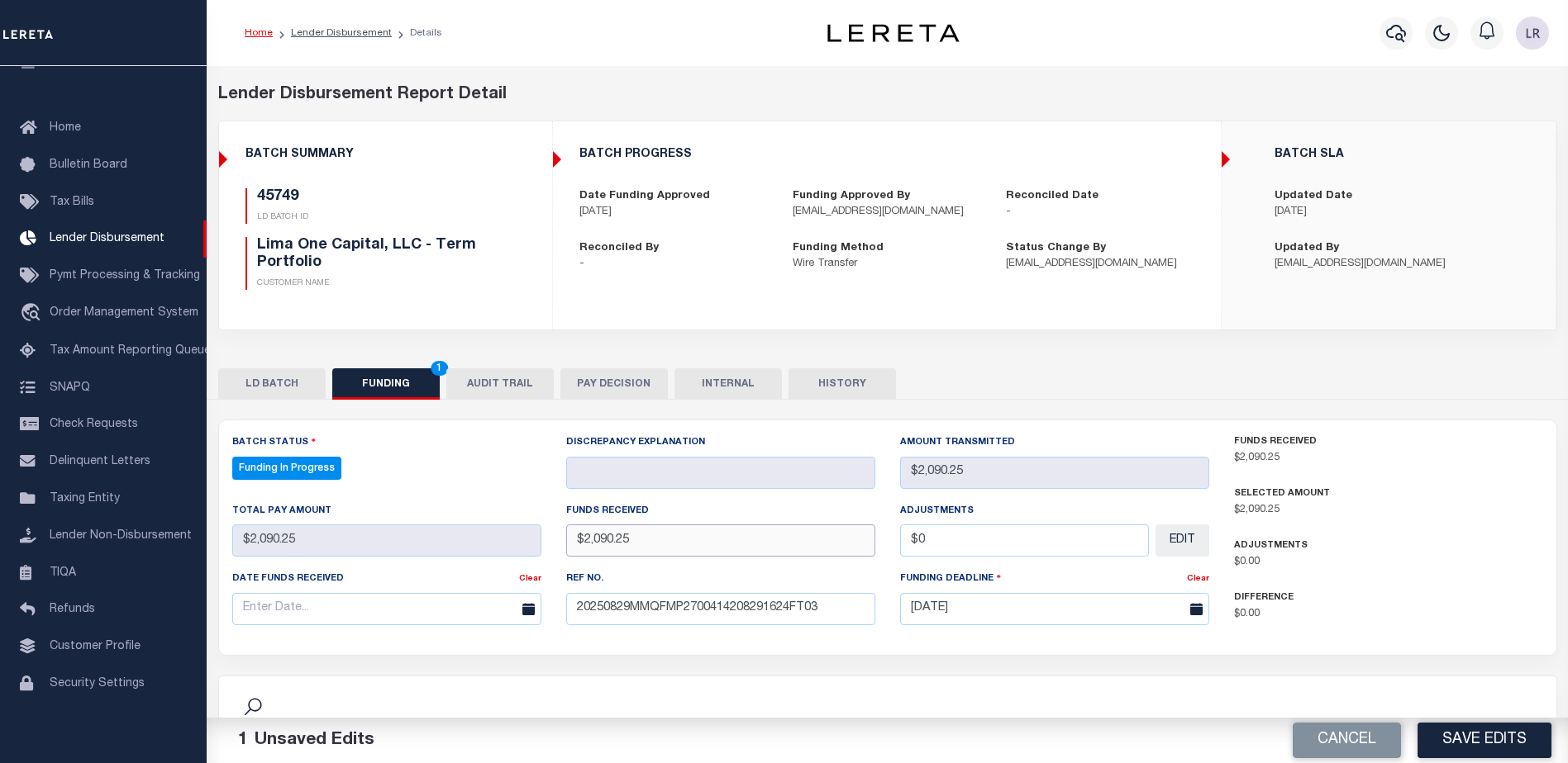
type input "$2,090.25"
click at [461, 618] on input "text" at bounding box center [387, 609] width 309 height 32
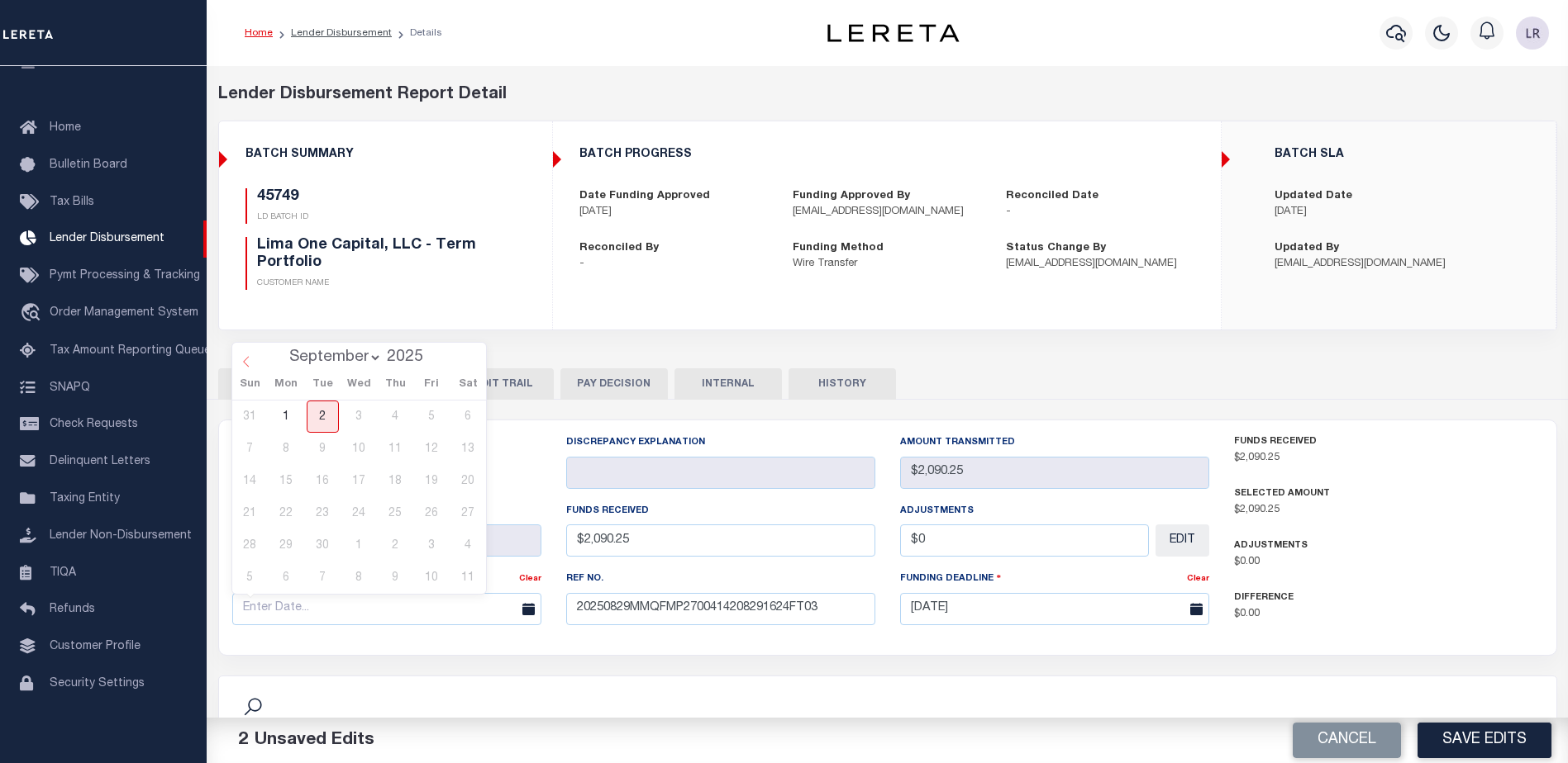
click at [244, 369] on span at bounding box center [247, 357] width 28 height 28
select select "7"
click at [436, 541] on span "29" at bounding box center [432, 545] width 32 height 32
type input "[DATE]"
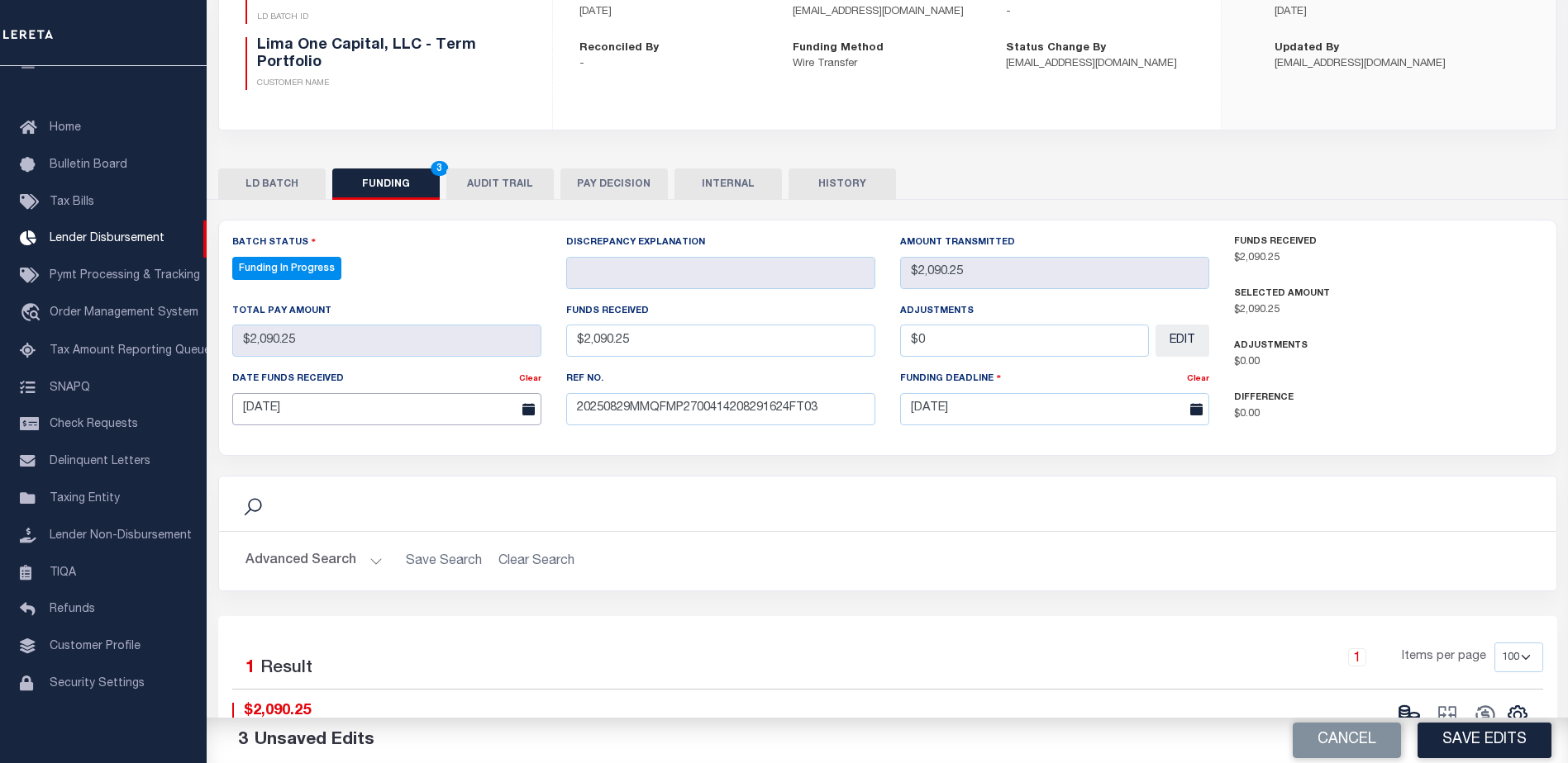
scroll to position [247, 0]
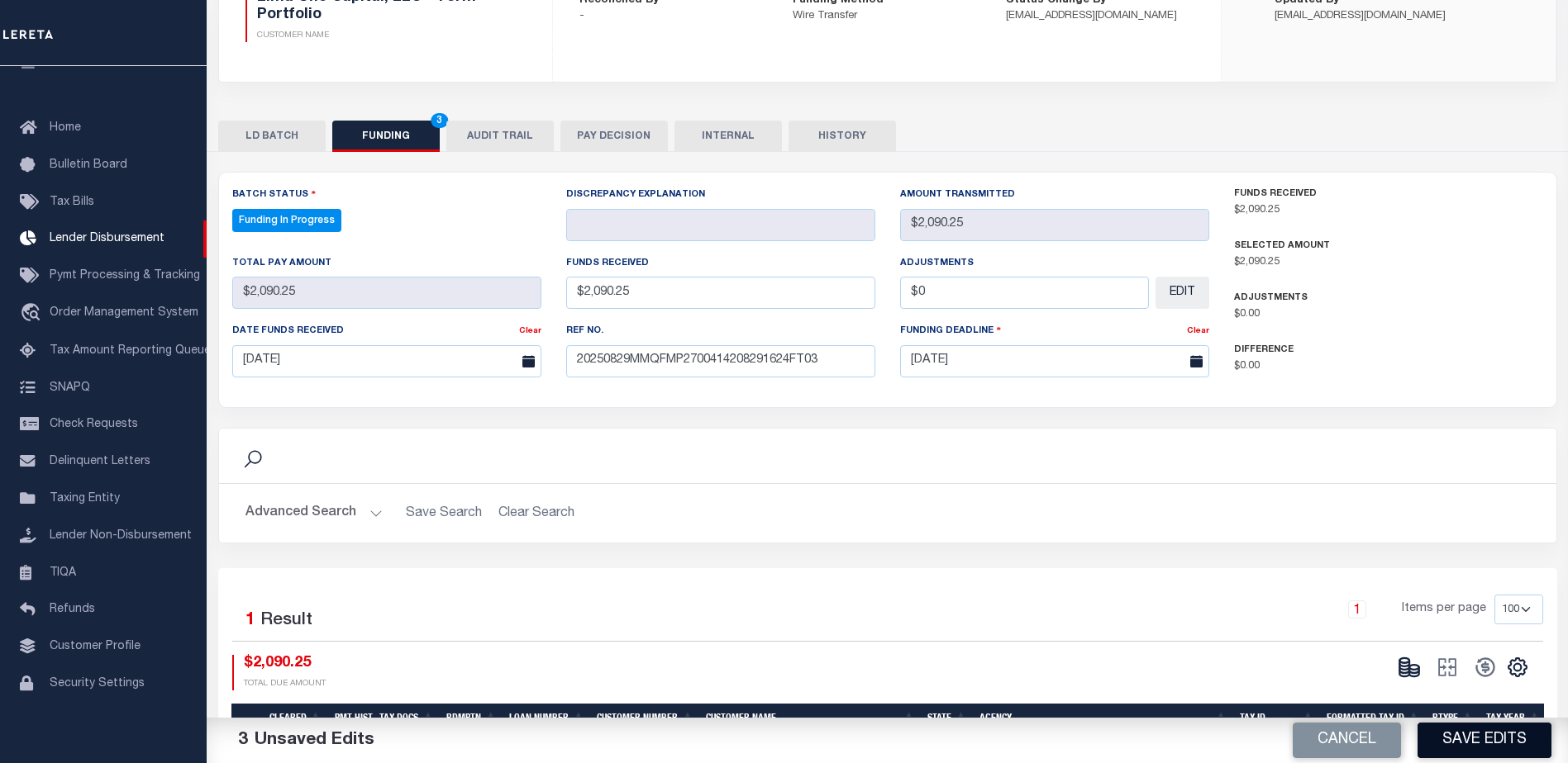
click at [1450, 727] on button "Save Edits" at bounding box center [1484, 741] width 134 height 35
type input "$2,090.25"
type input "$0"
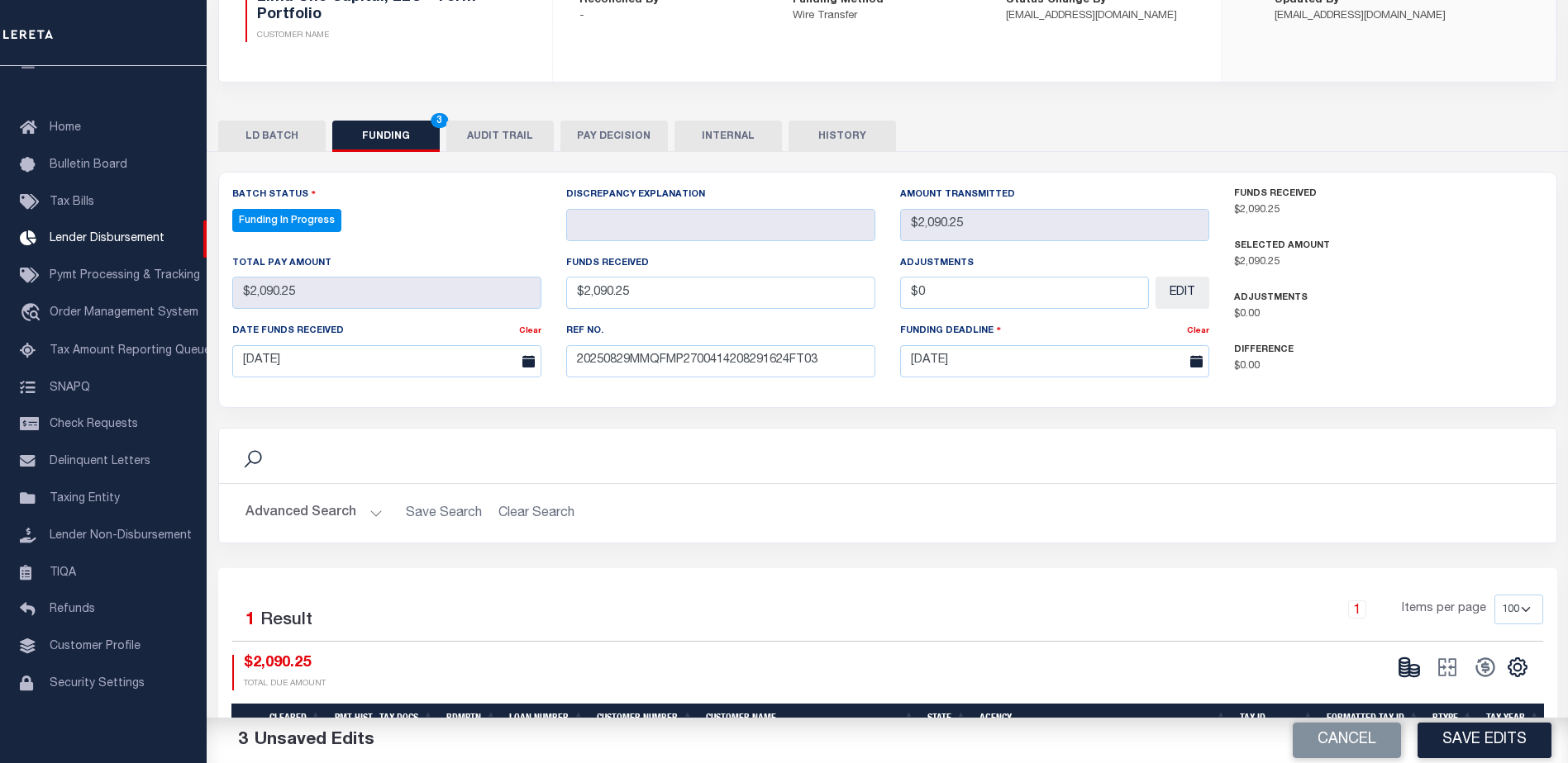
select select "100"
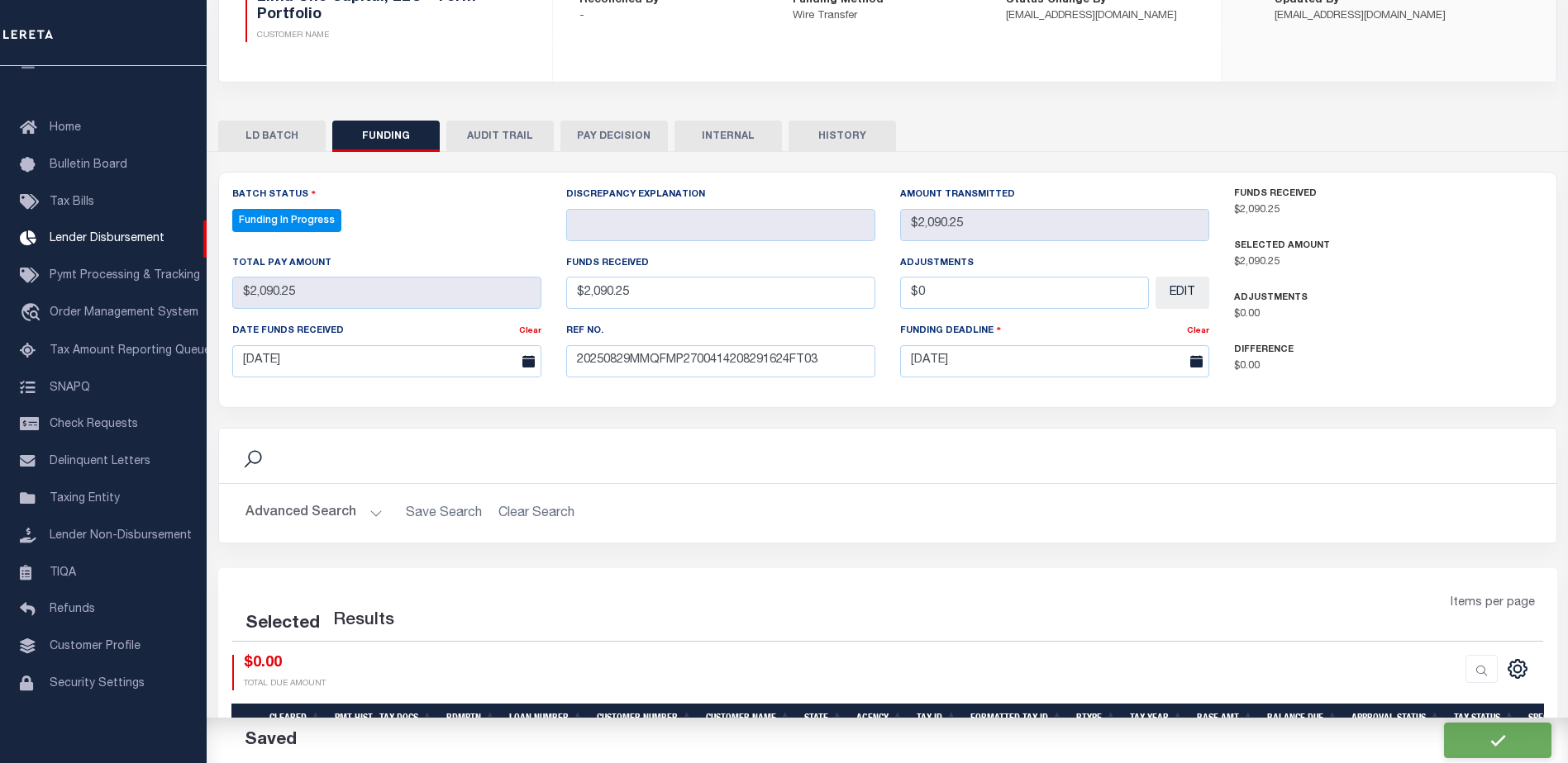
select select "100"
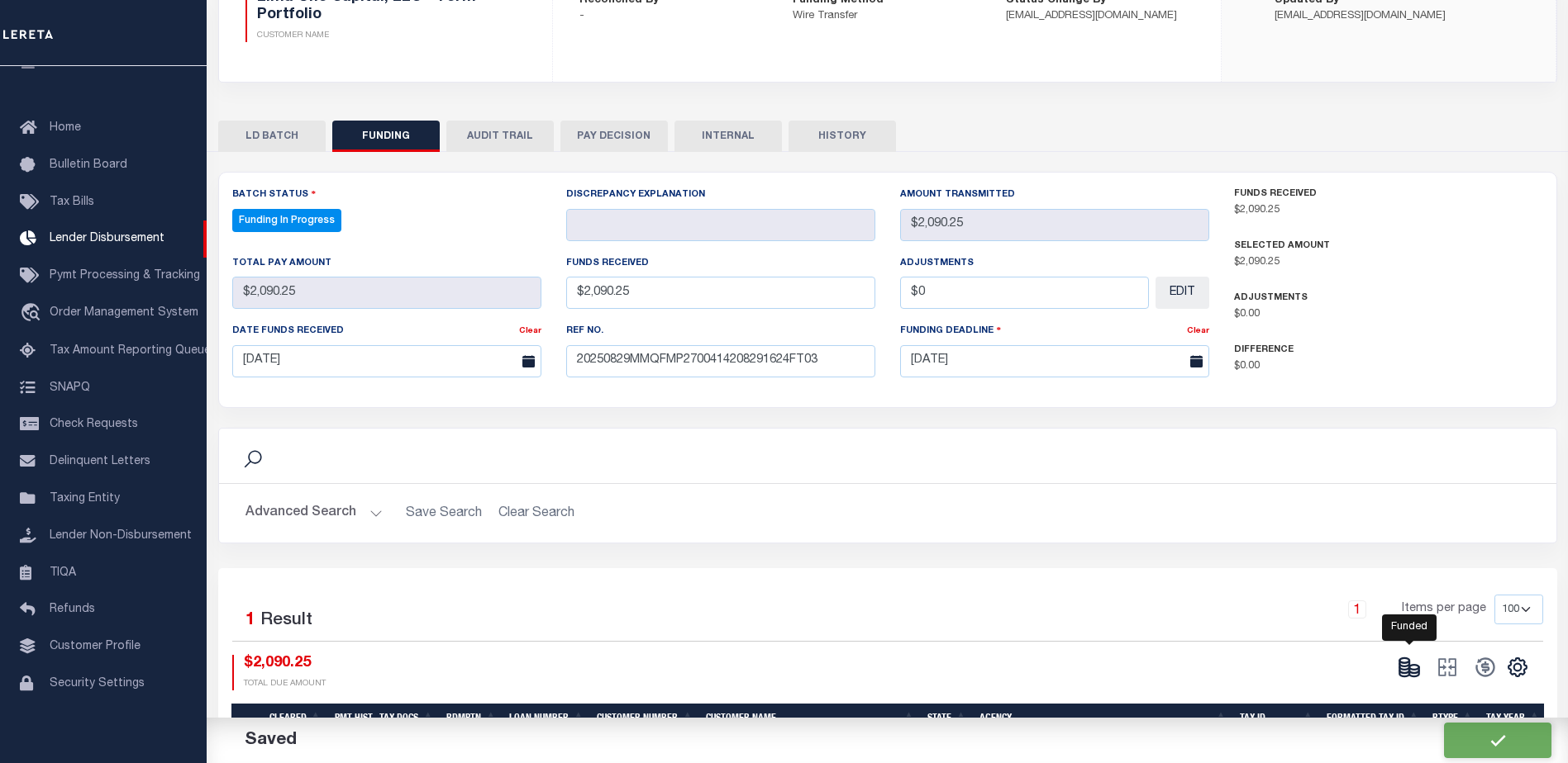
click at [1411, 673] on icon at bounding box center [1409, 667] width 23 height 23
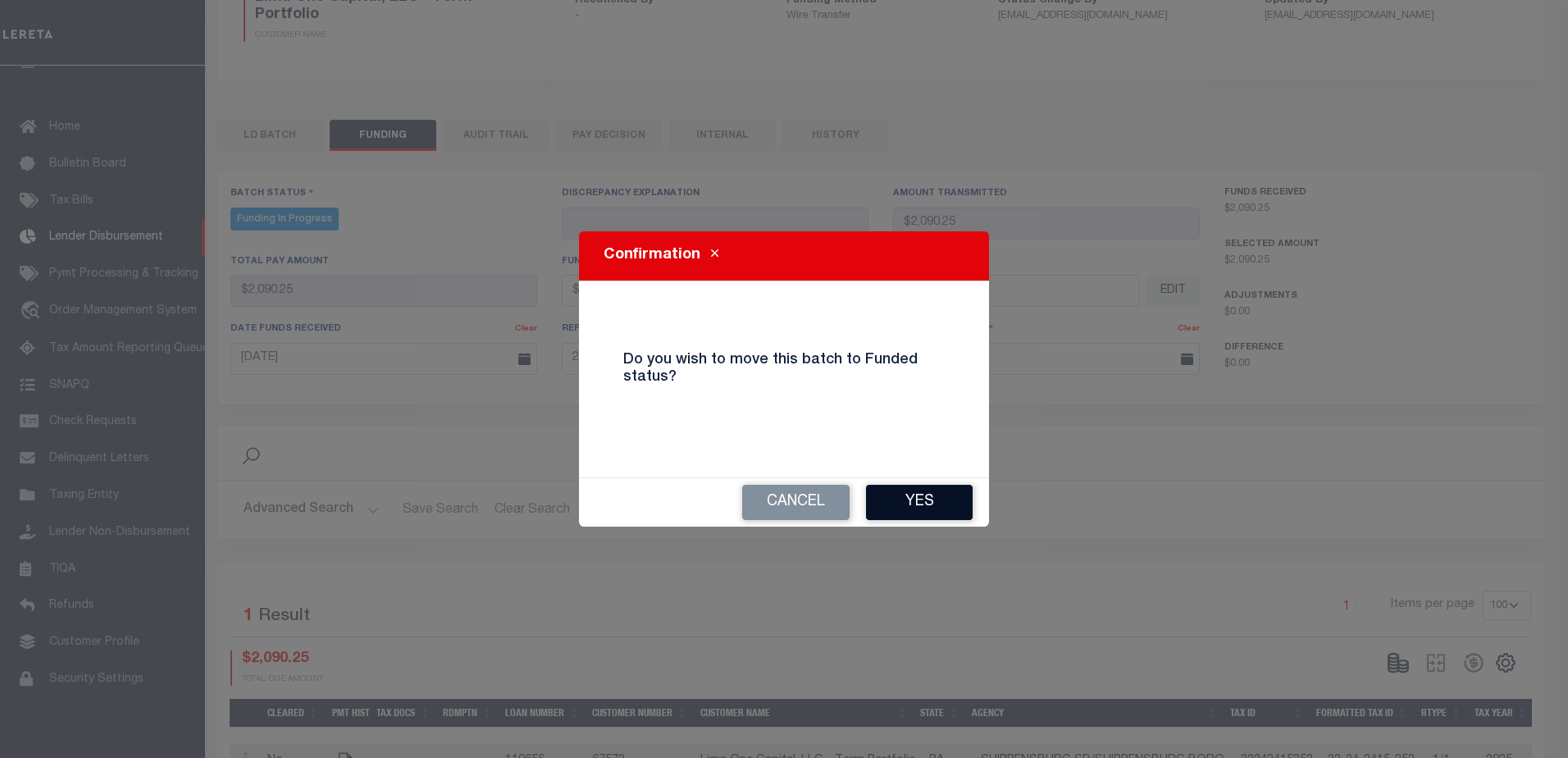
click at [959, 510] on button "Yes" at bounding box center [919, 503] width 107 height 35
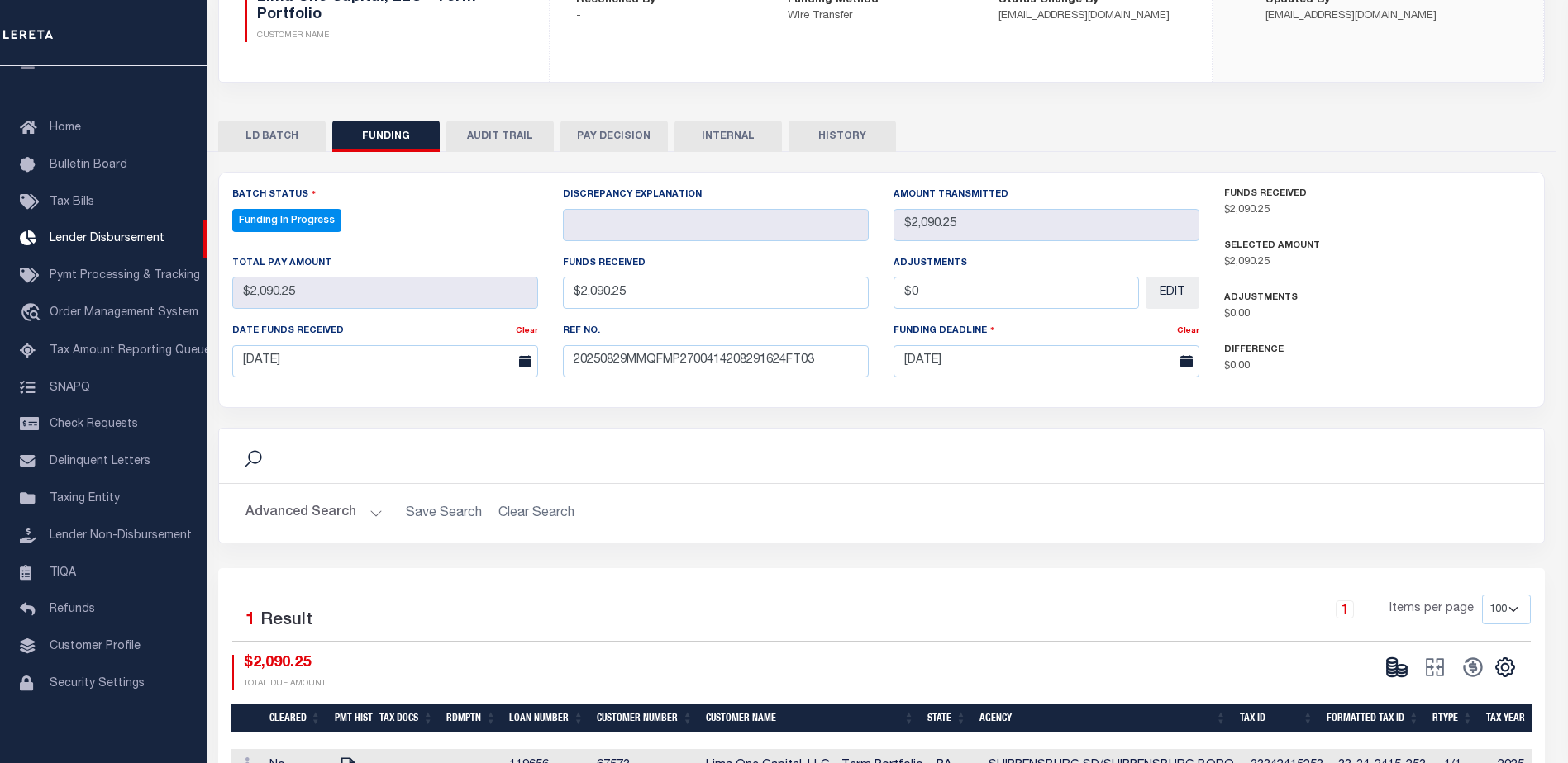
type input "$2,090.25"
type input "$0"
select select "100"
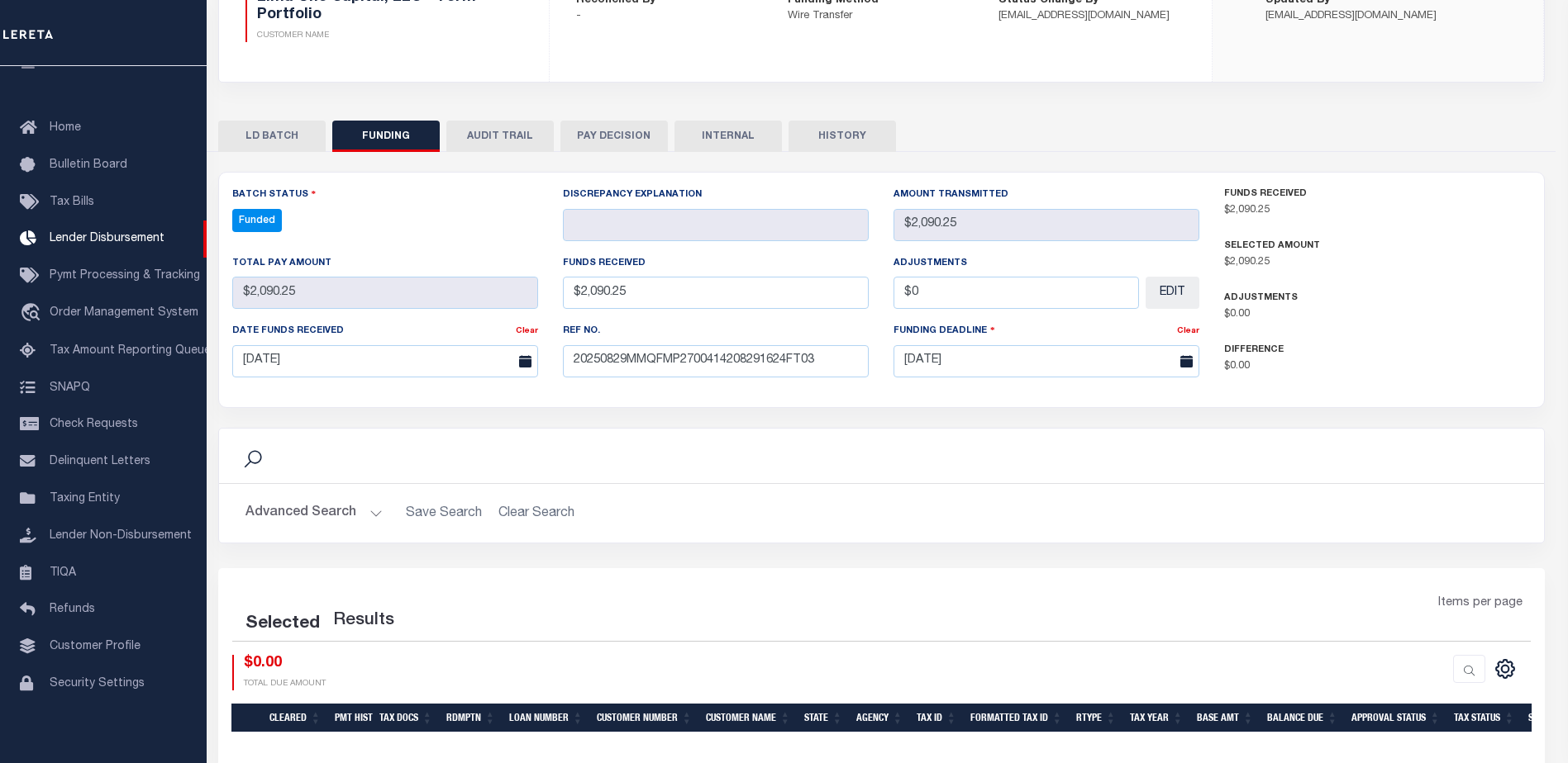
select select "100"
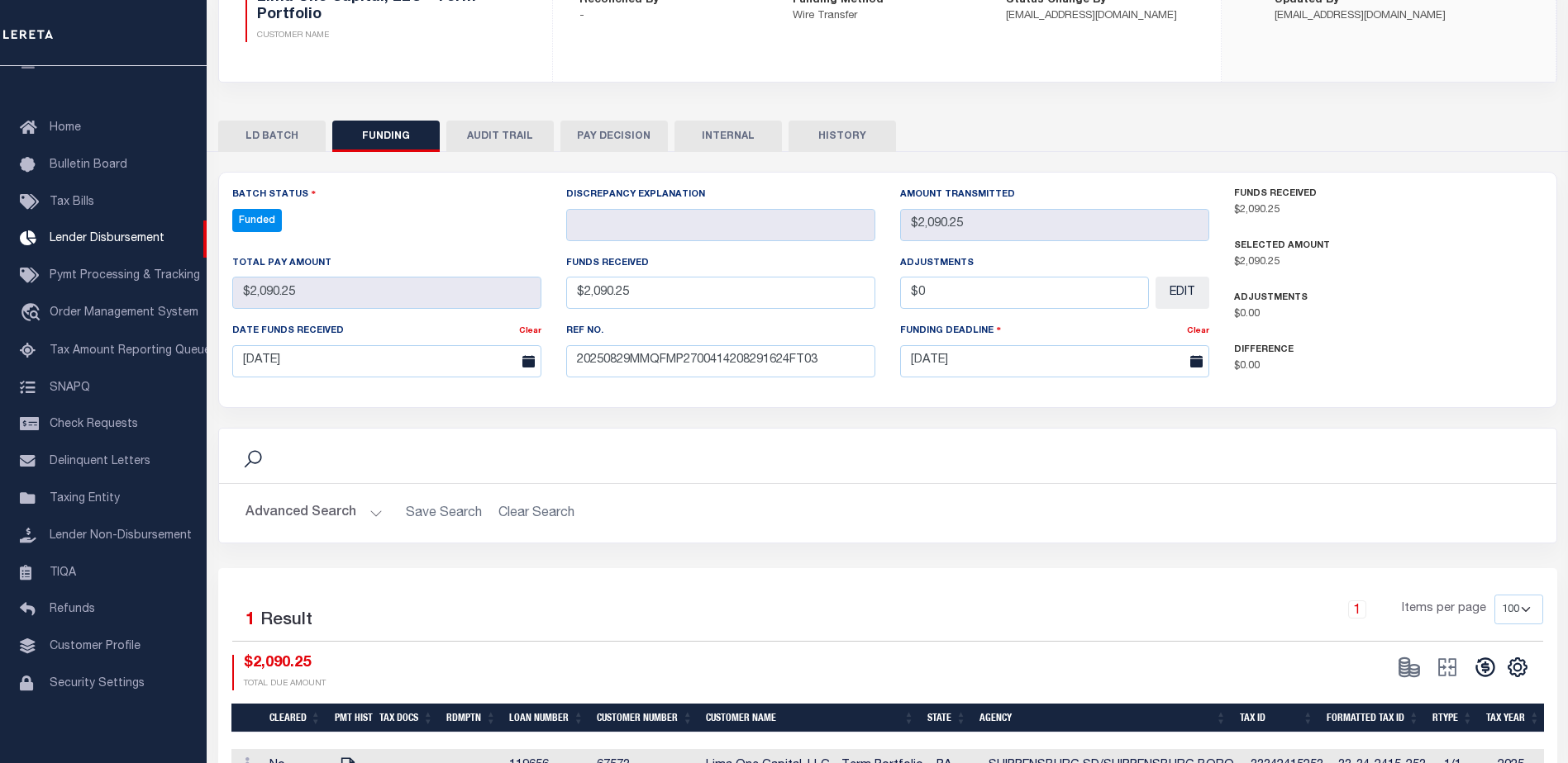
click at [1481, 671] on icon at bounding box center [1485, 667] width 23 height 23
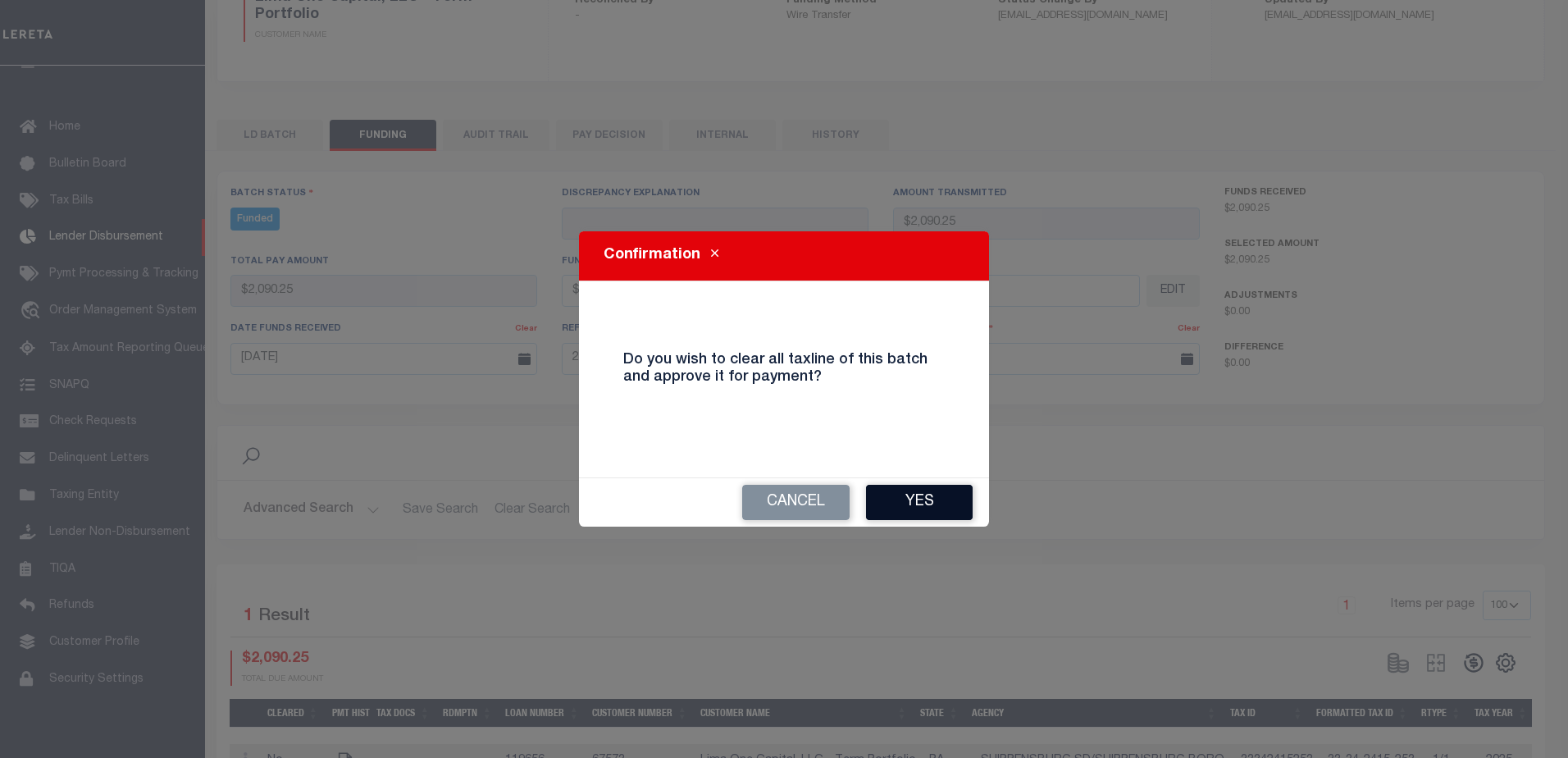
click at [919, 502] on button "Yes" at bounding box center [919, 503] width 107 height 35
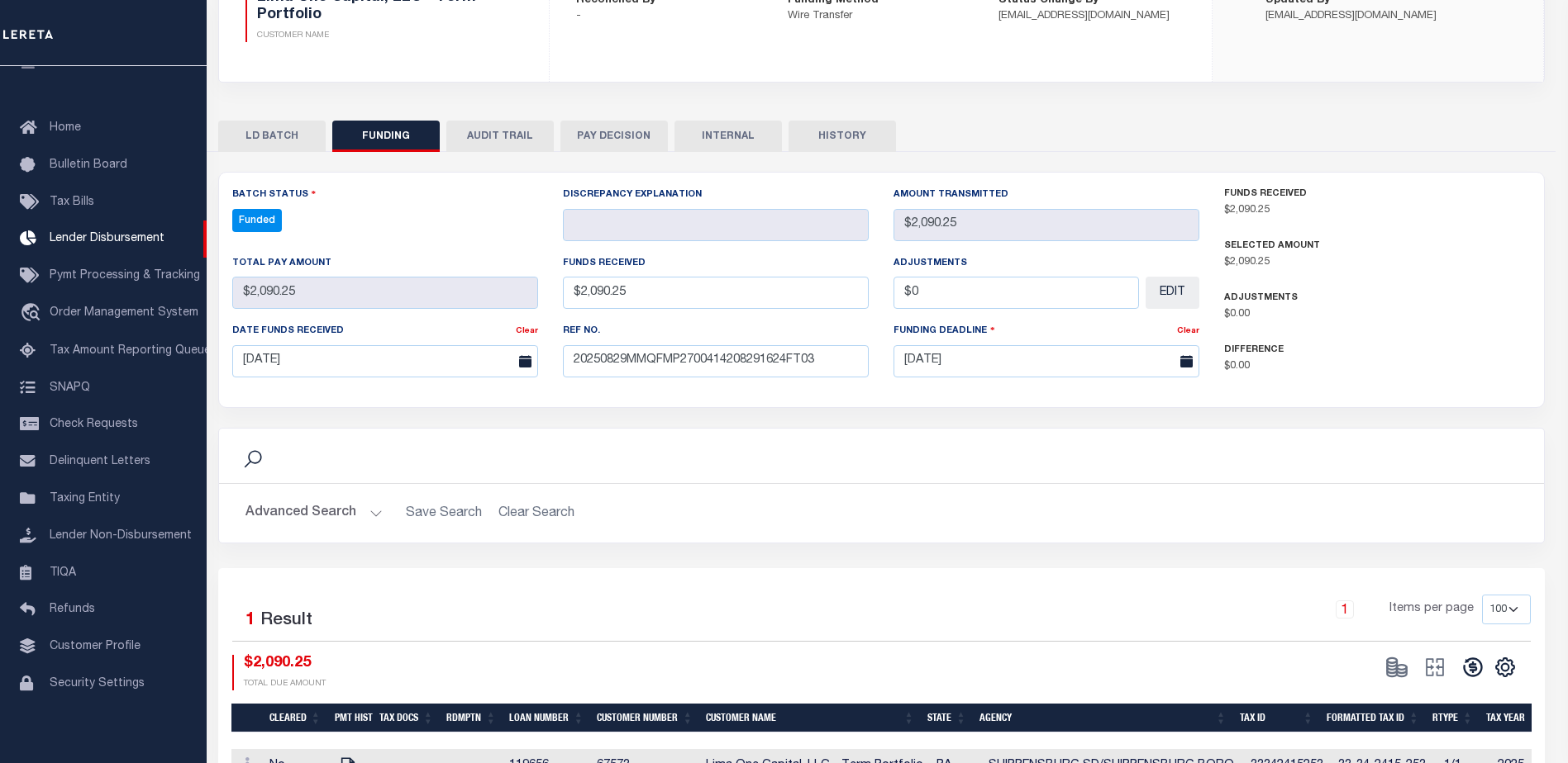
type input "$2,090.25"
type input "$0"
select select "100"
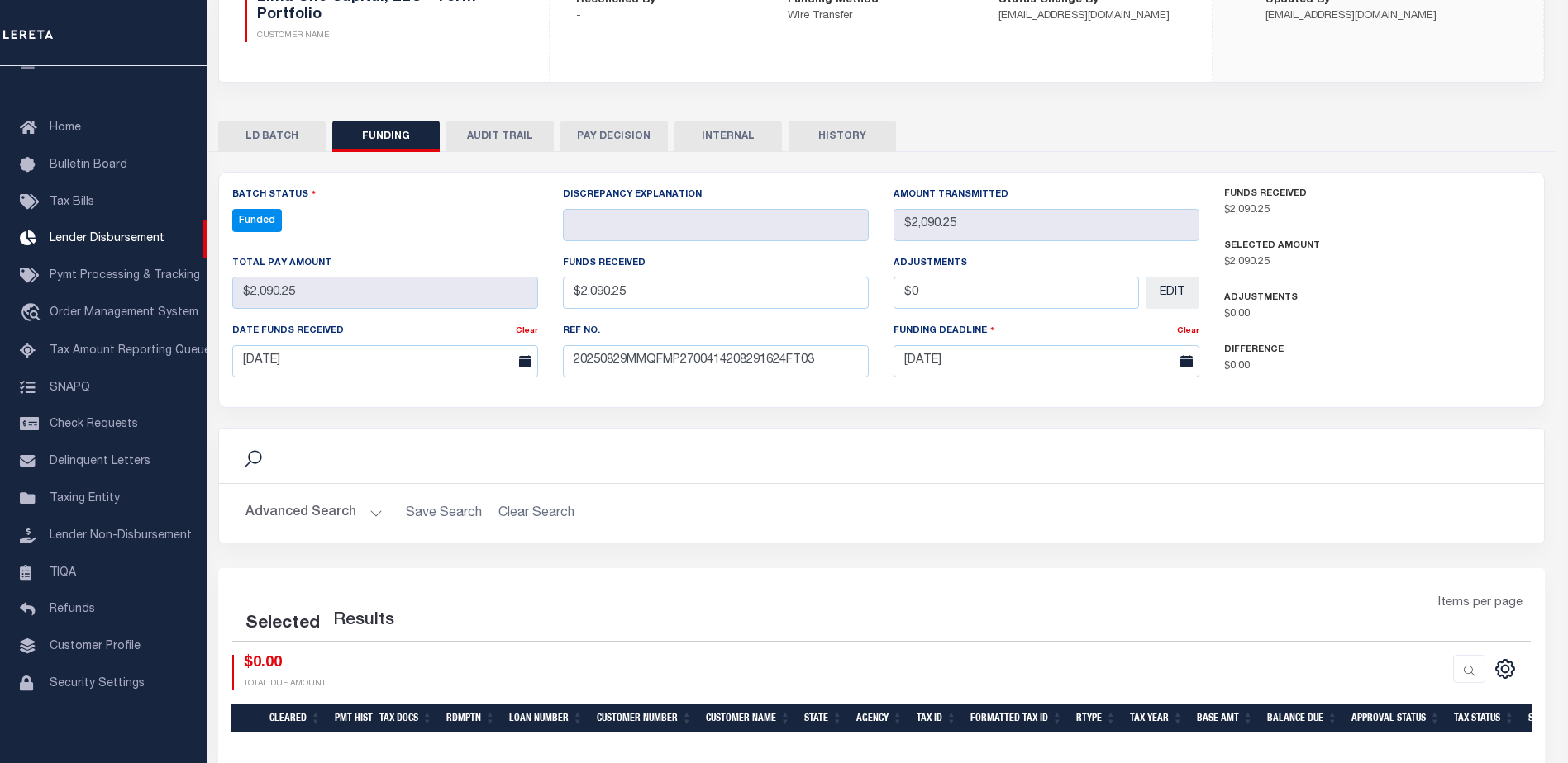
select select "100"
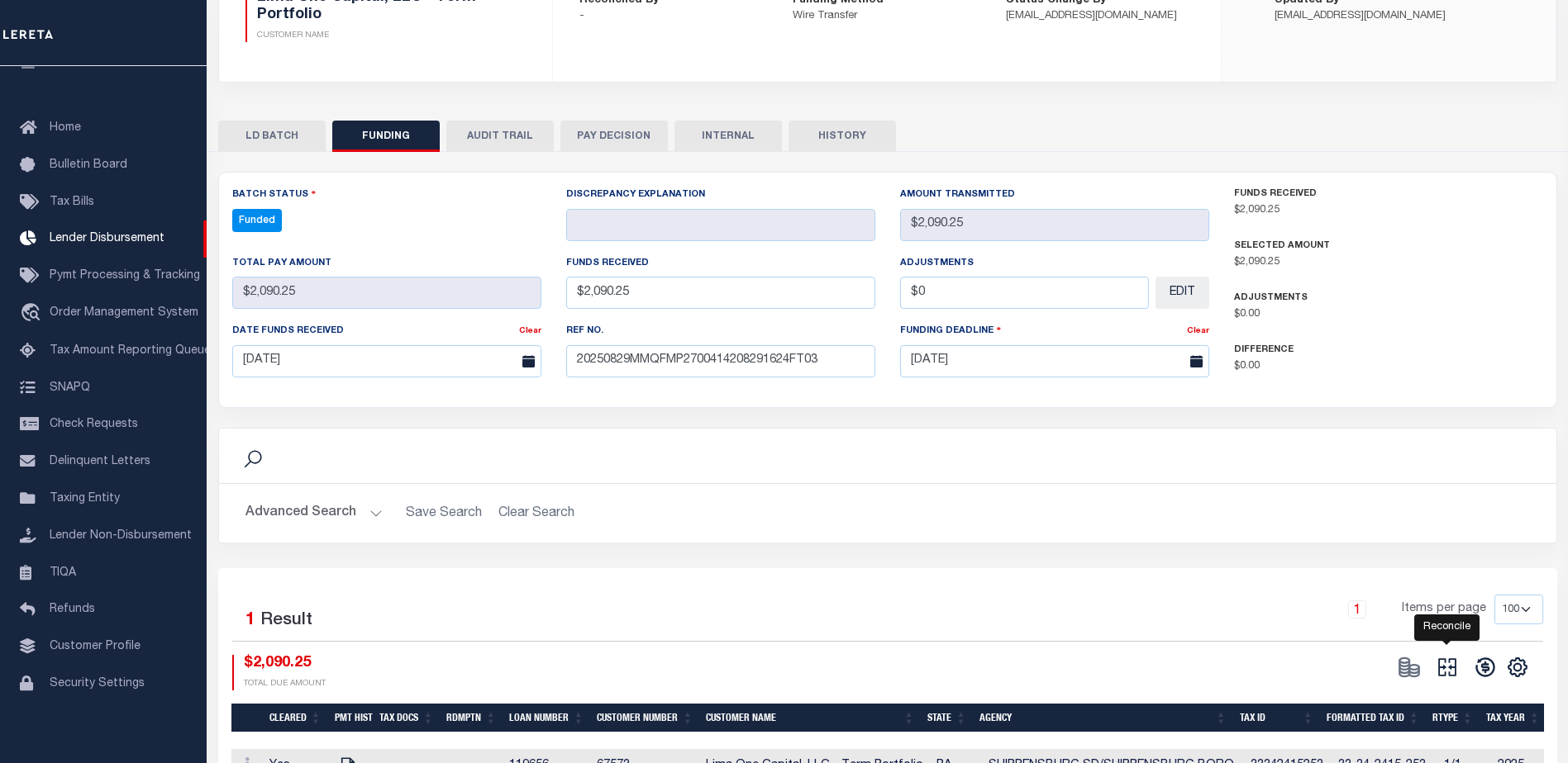
click at [1454, 666] on icon at bounding box center [1447, 667] width 23 height 23
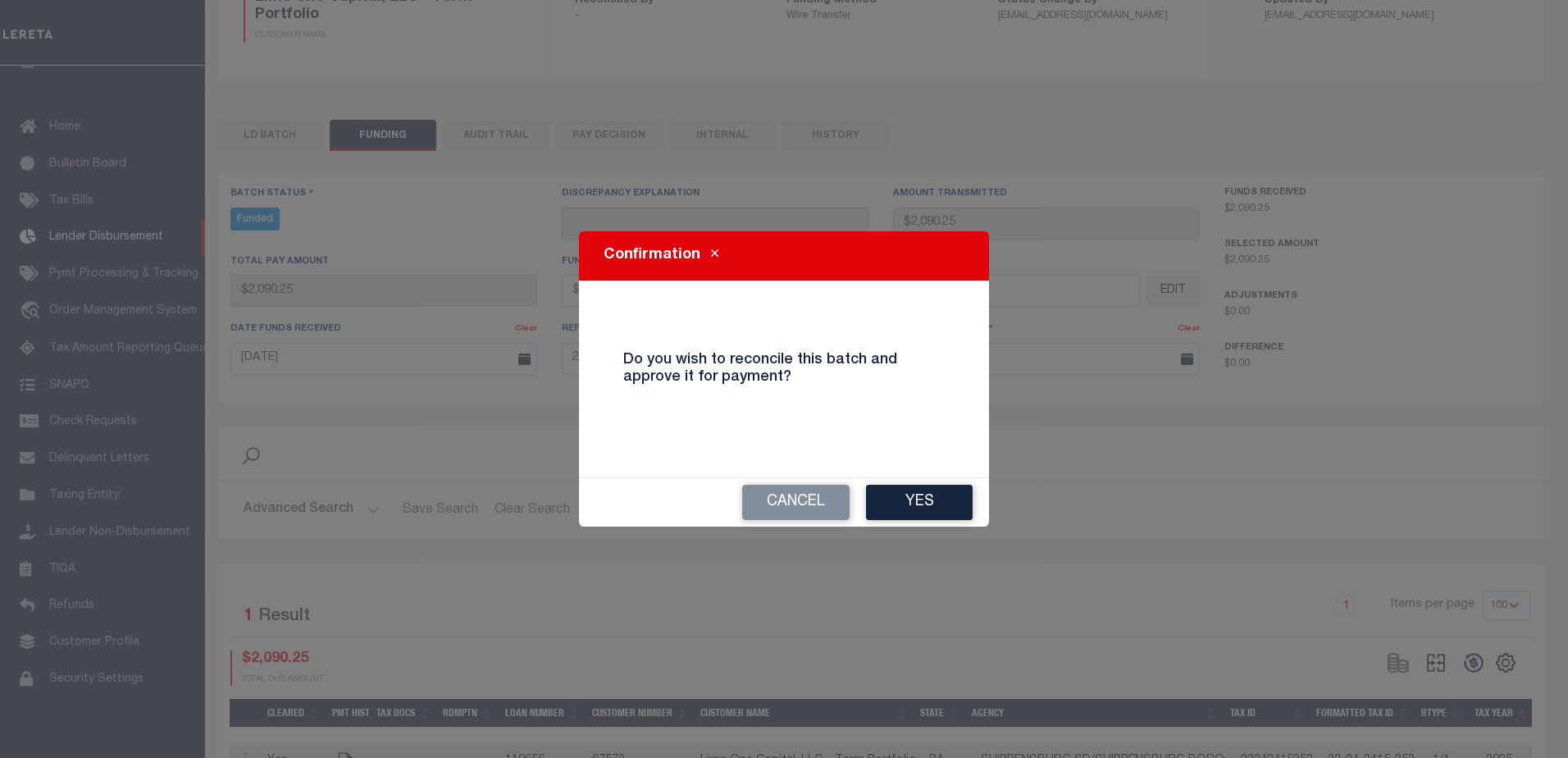
click at [911, 517] on button "Yes" at bounding box center [919, 503] width 107 height 35
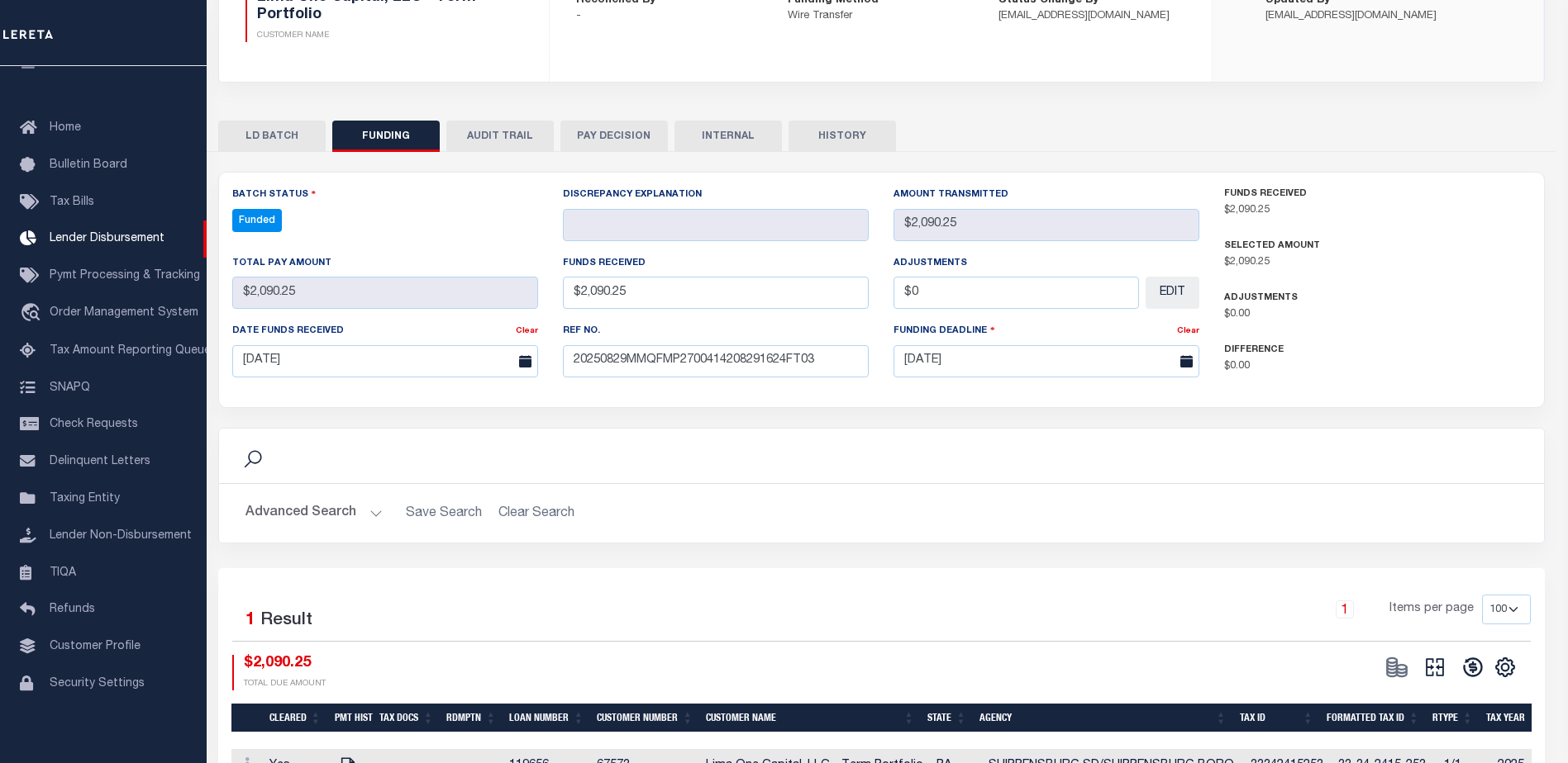
type input "$2,090.25"
type input "$0"
select select "100"
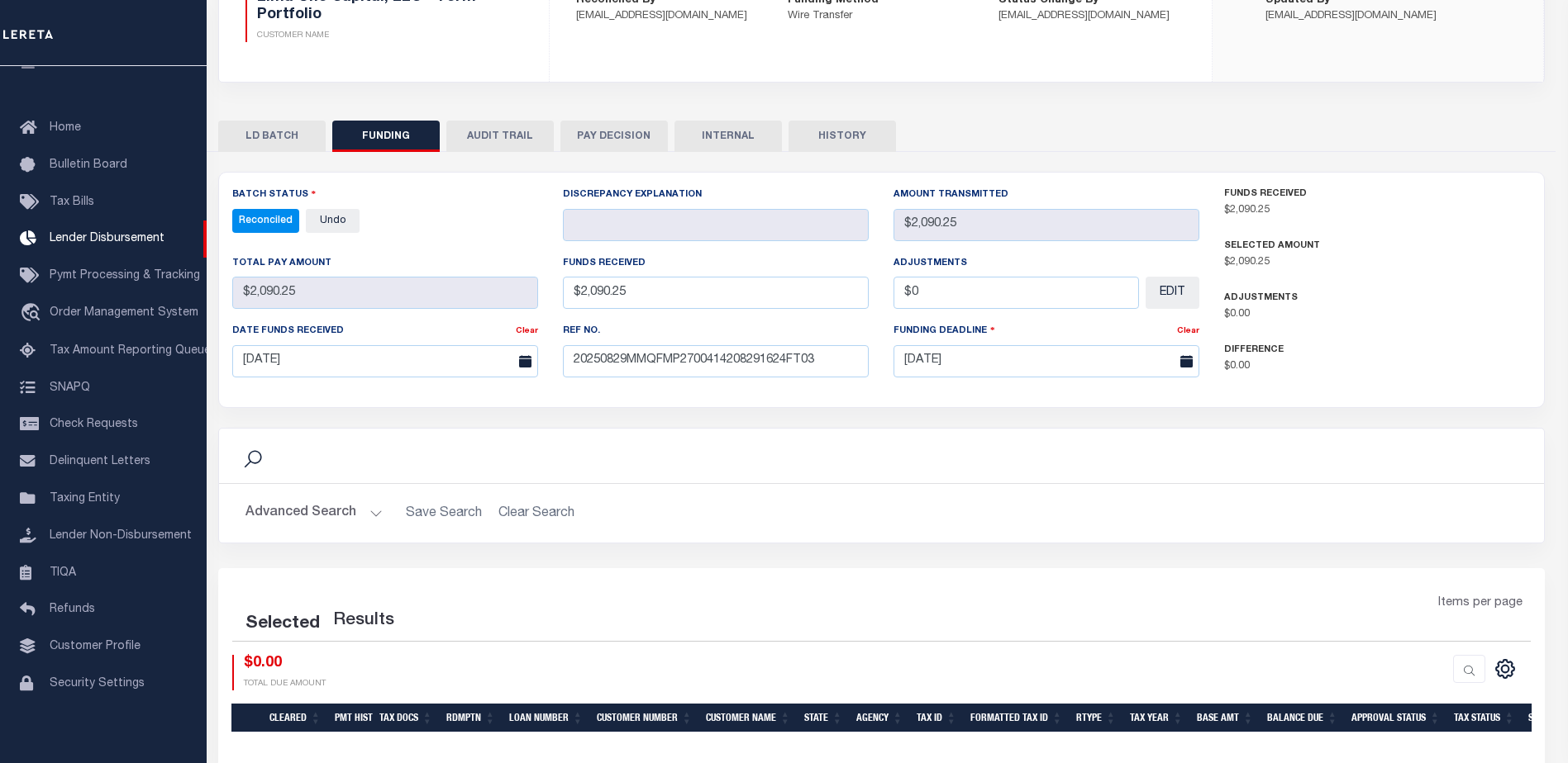
select select "100"
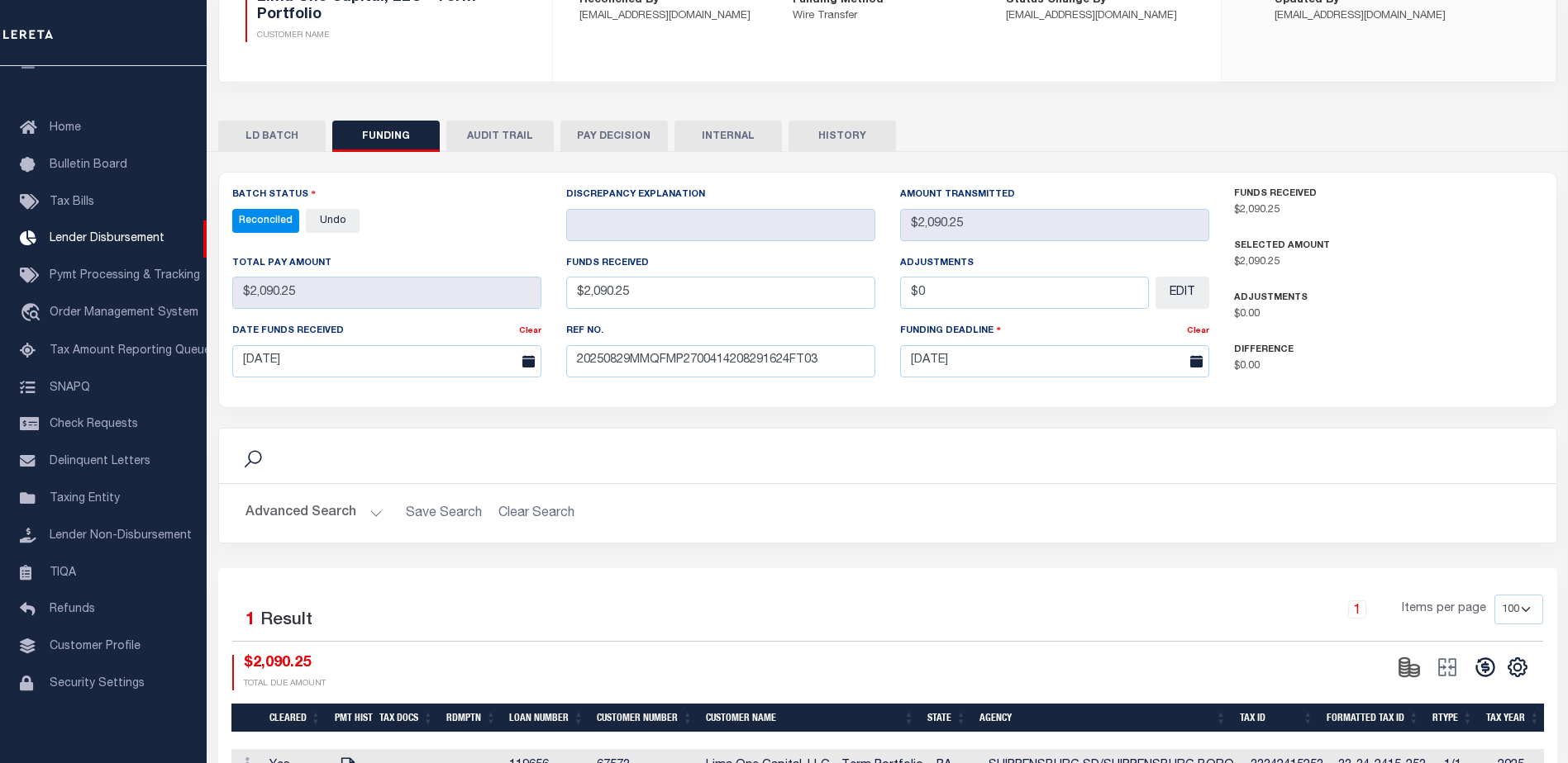
click at [720, 137] on button "INTERNAL" at bounding box center [728, 136] width 107 height 32
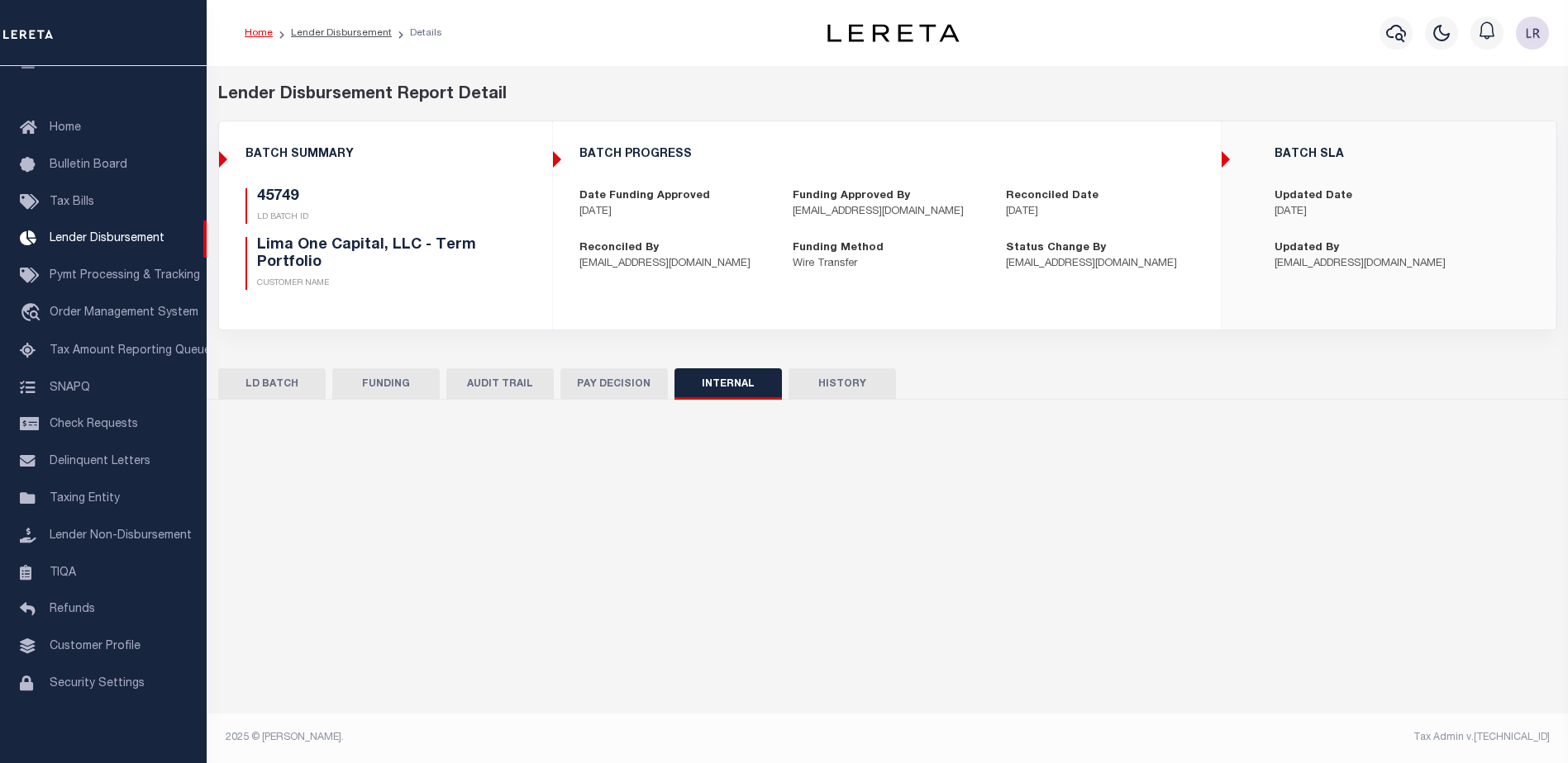
scroll to position [0, 0]
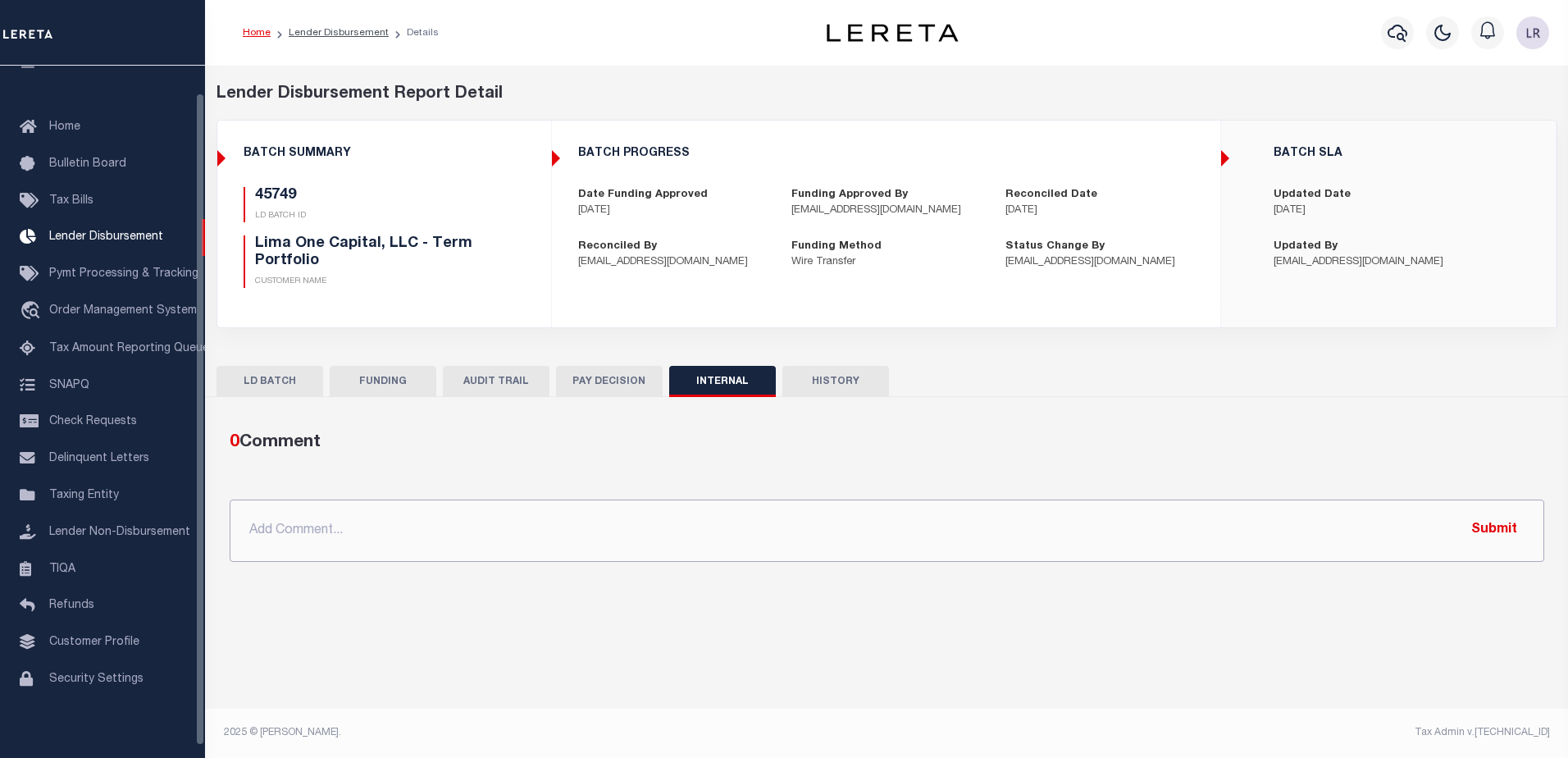
click at [686, 519] on input "text" at bounding box center [887, 531] width 1315 height 62
paste input ""ORG AMT - $45022.60 45721 - $11323.75 45736 - $23106.43 45776 - $1471.59 45749…"
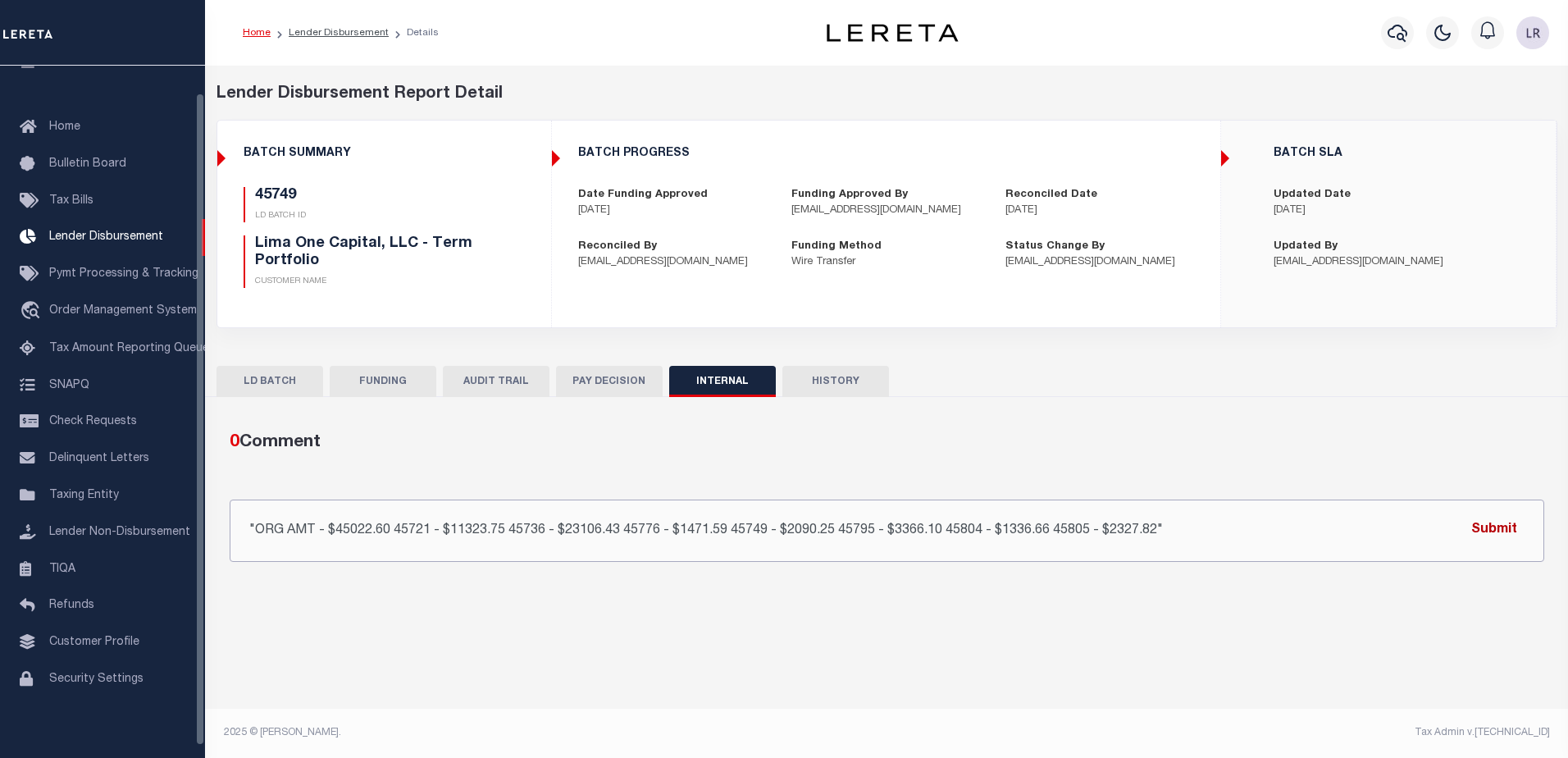
type input ""ORG AMT - $45022.60 45721 - $11323.75 45736 - $23106.43 45776 - $1471.59 45749…"
click at [1504, 537] on button "Submit" at bounding box center [1494, 531] width 68 height 33
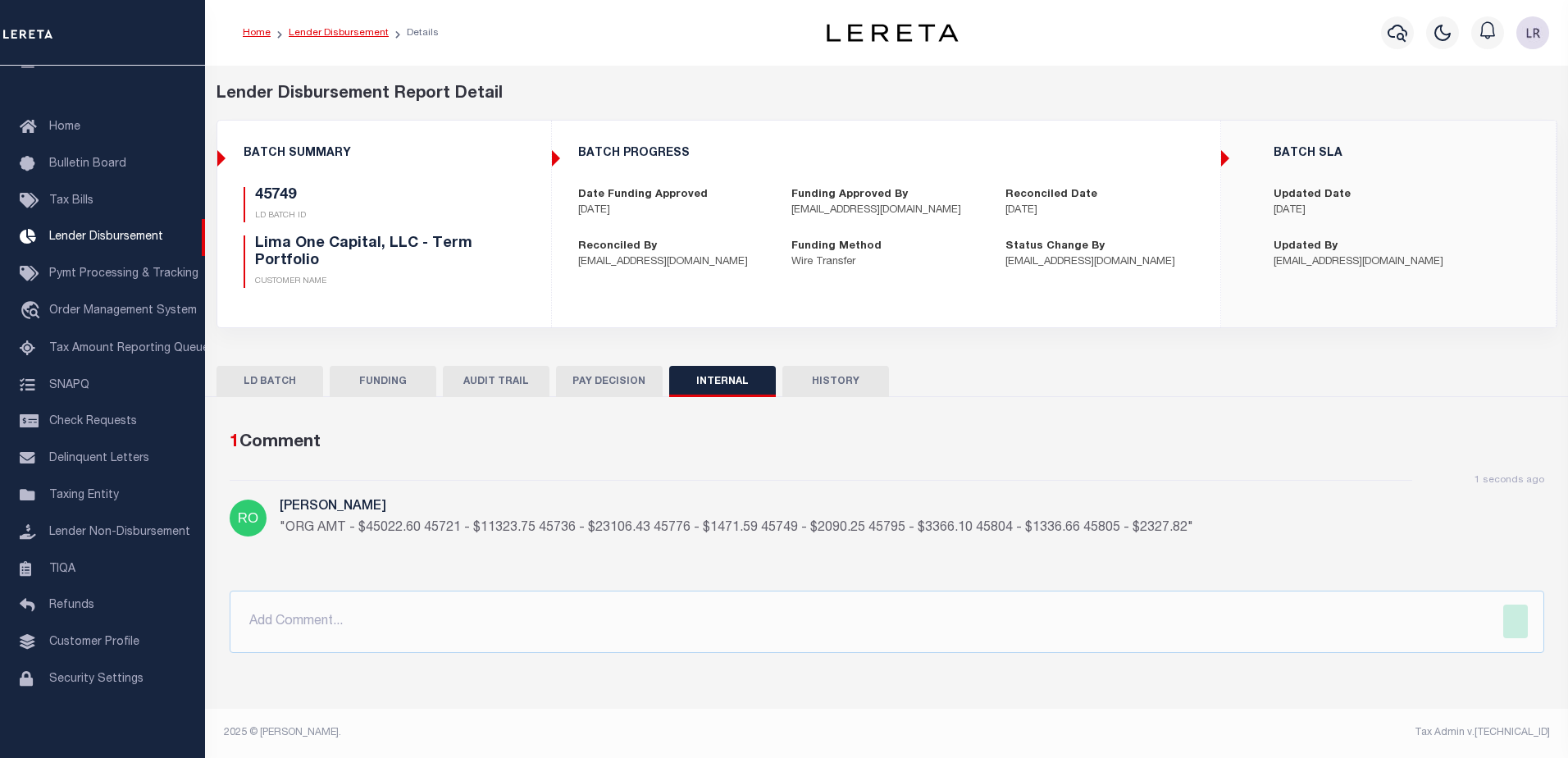
click at [344, 33] on link "Lender Disbursement" at bounding box center [338, 32] width 100 height 10
checkbox input "true"
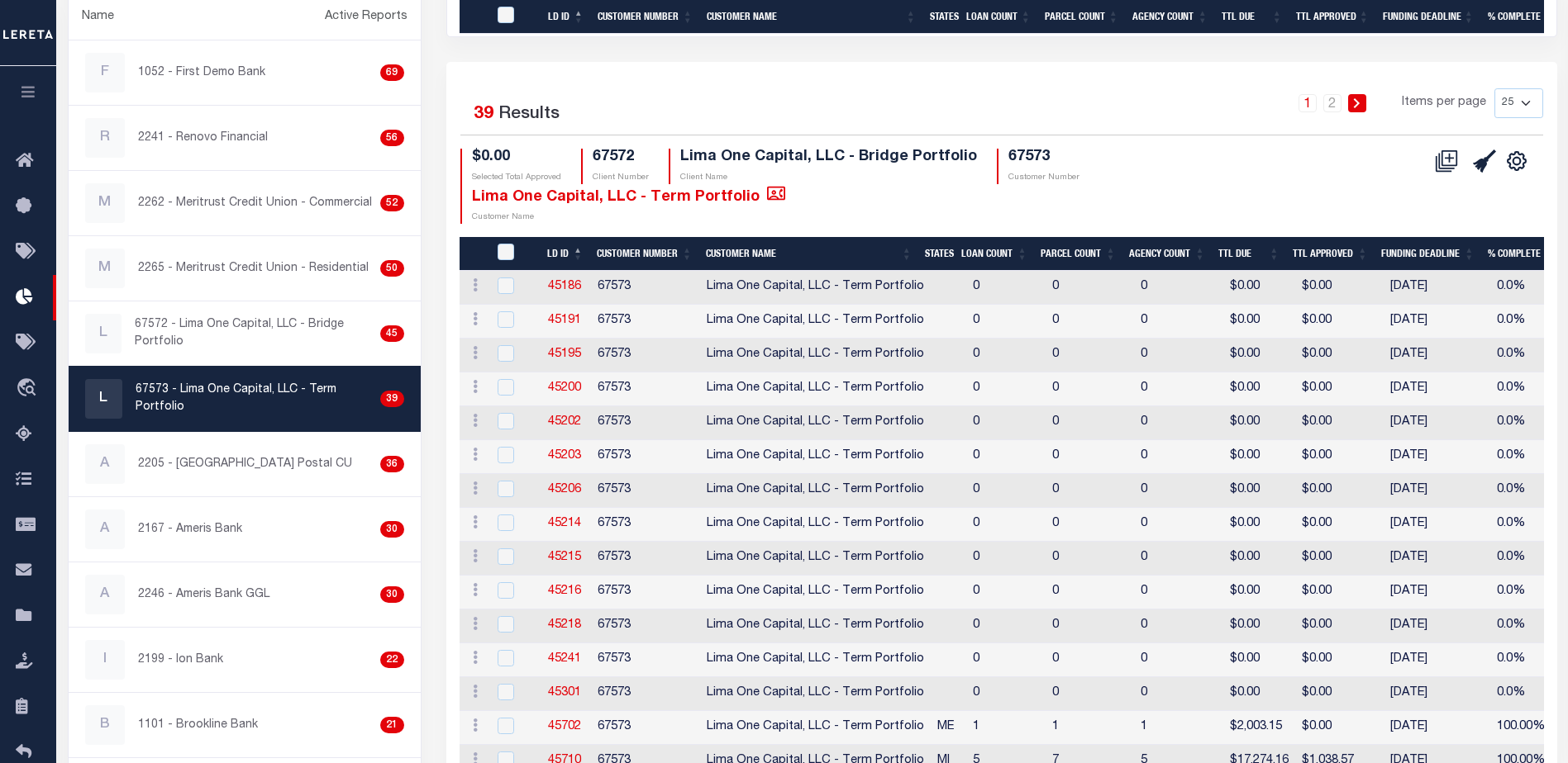
scroll to position [661, 0]
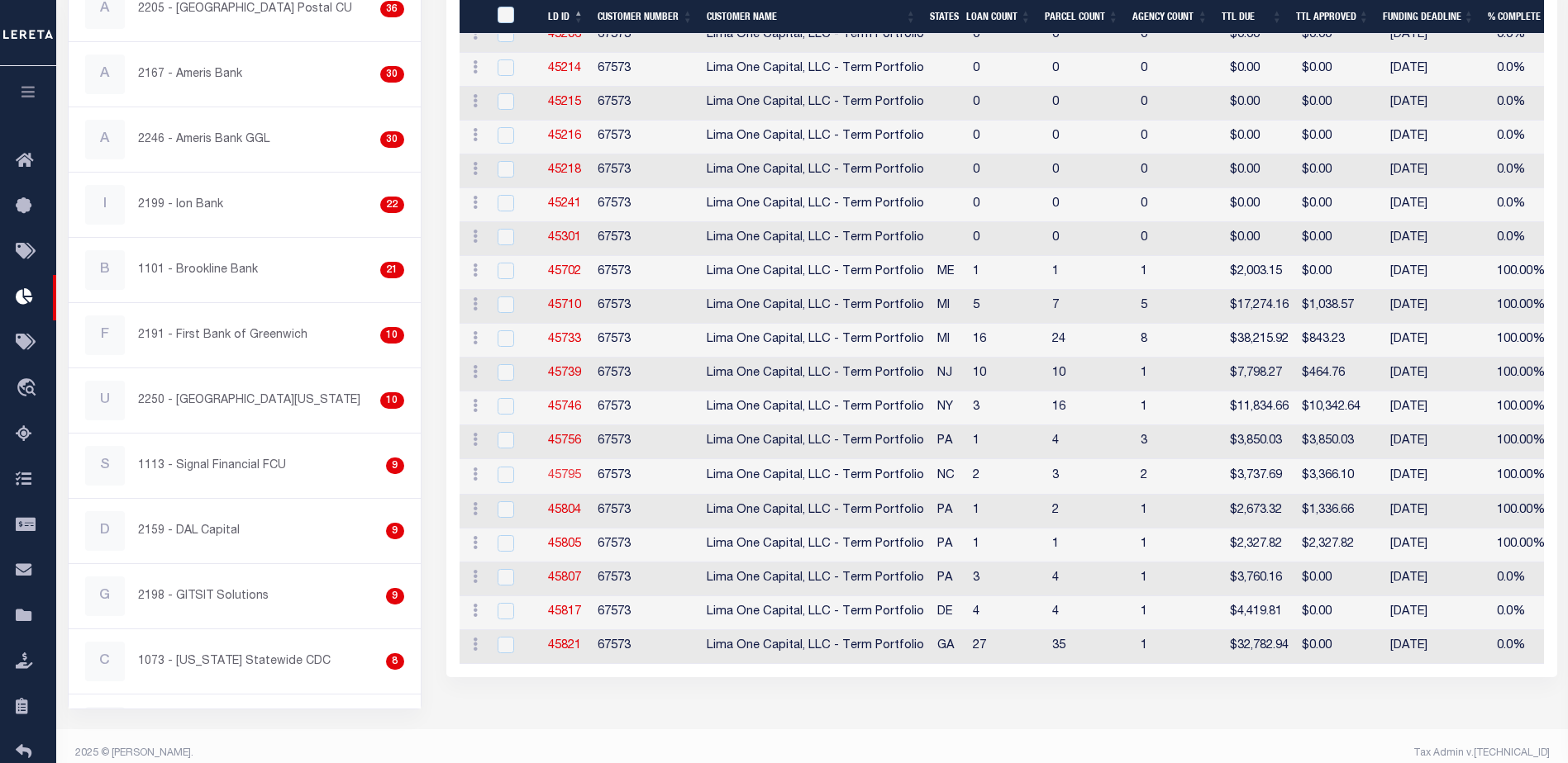
click at [569, 474] on link "45795" at bounding box center [563, 475] width 33 height 11
checkbox input "true"
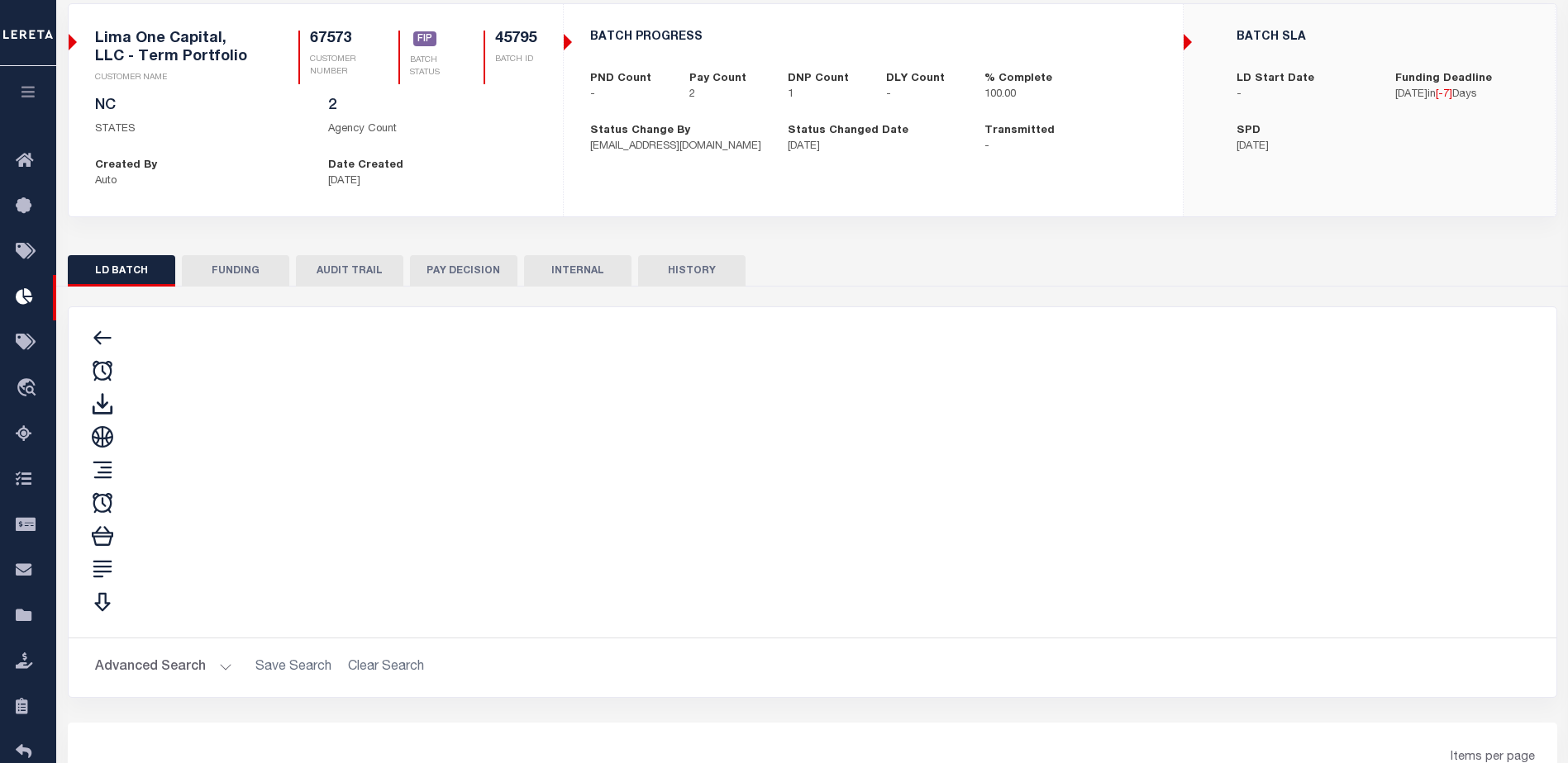
scroll to position [112, 0]
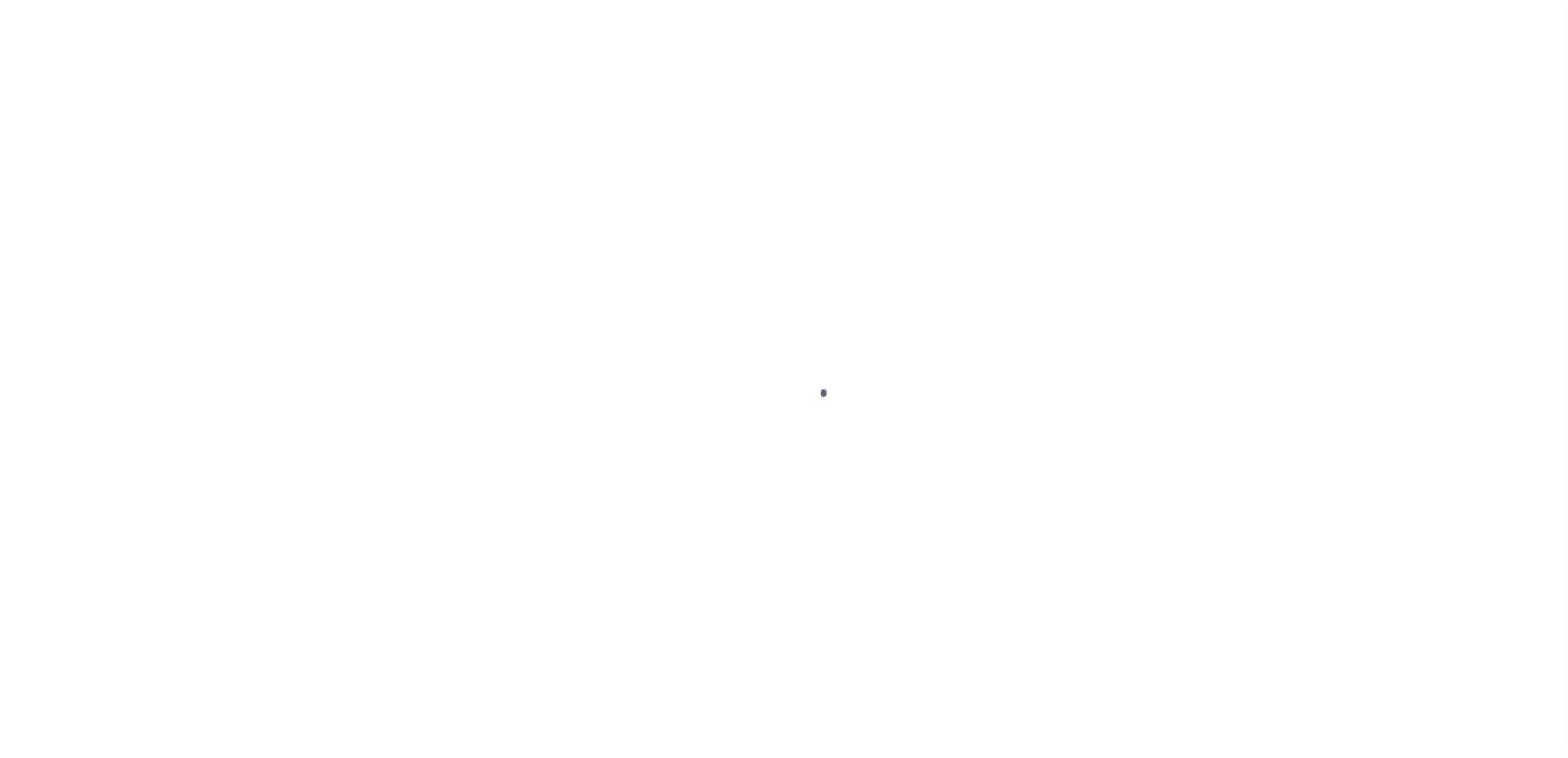
type input "$0.00"
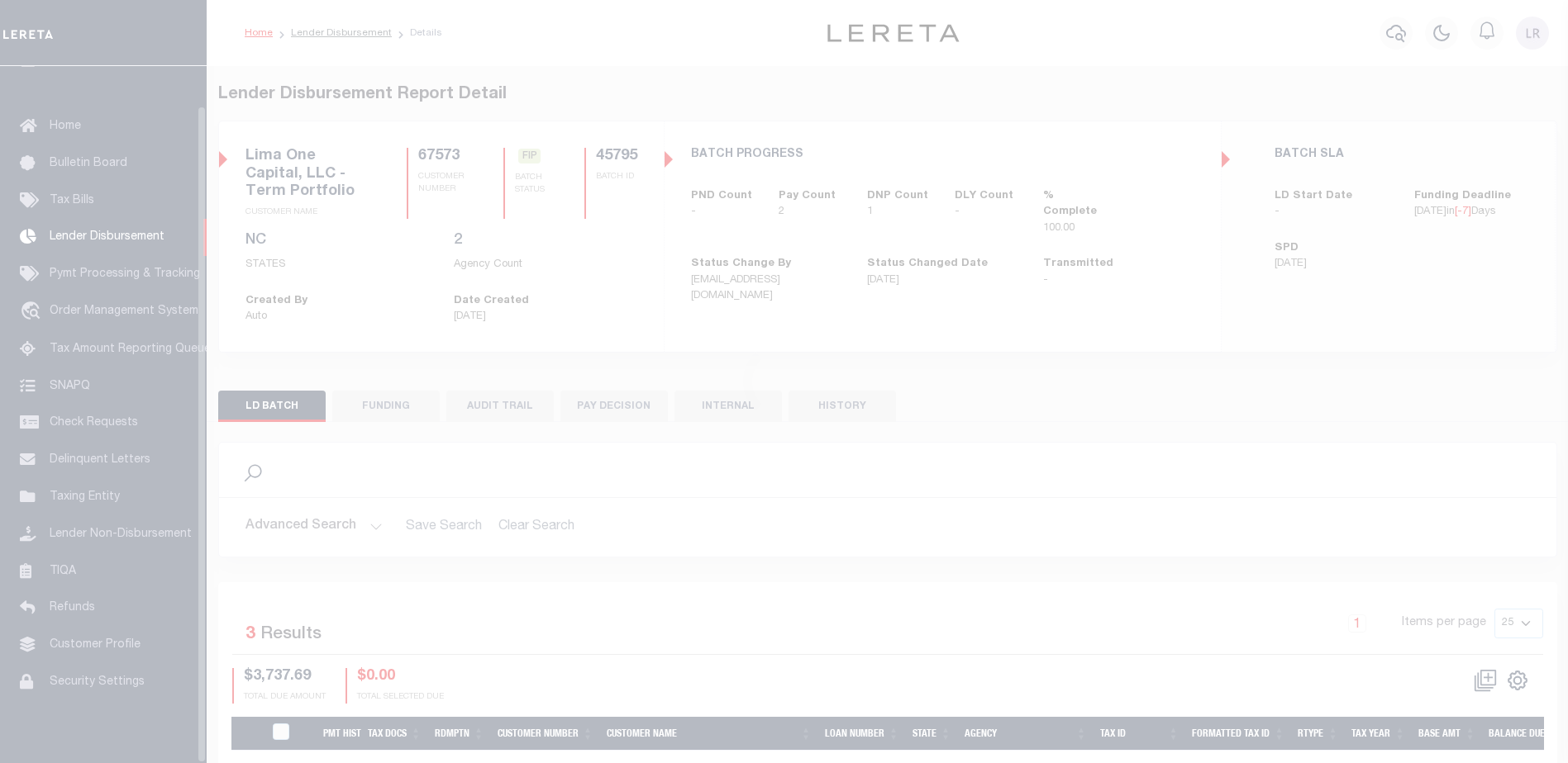
scroll to position [41, 0]
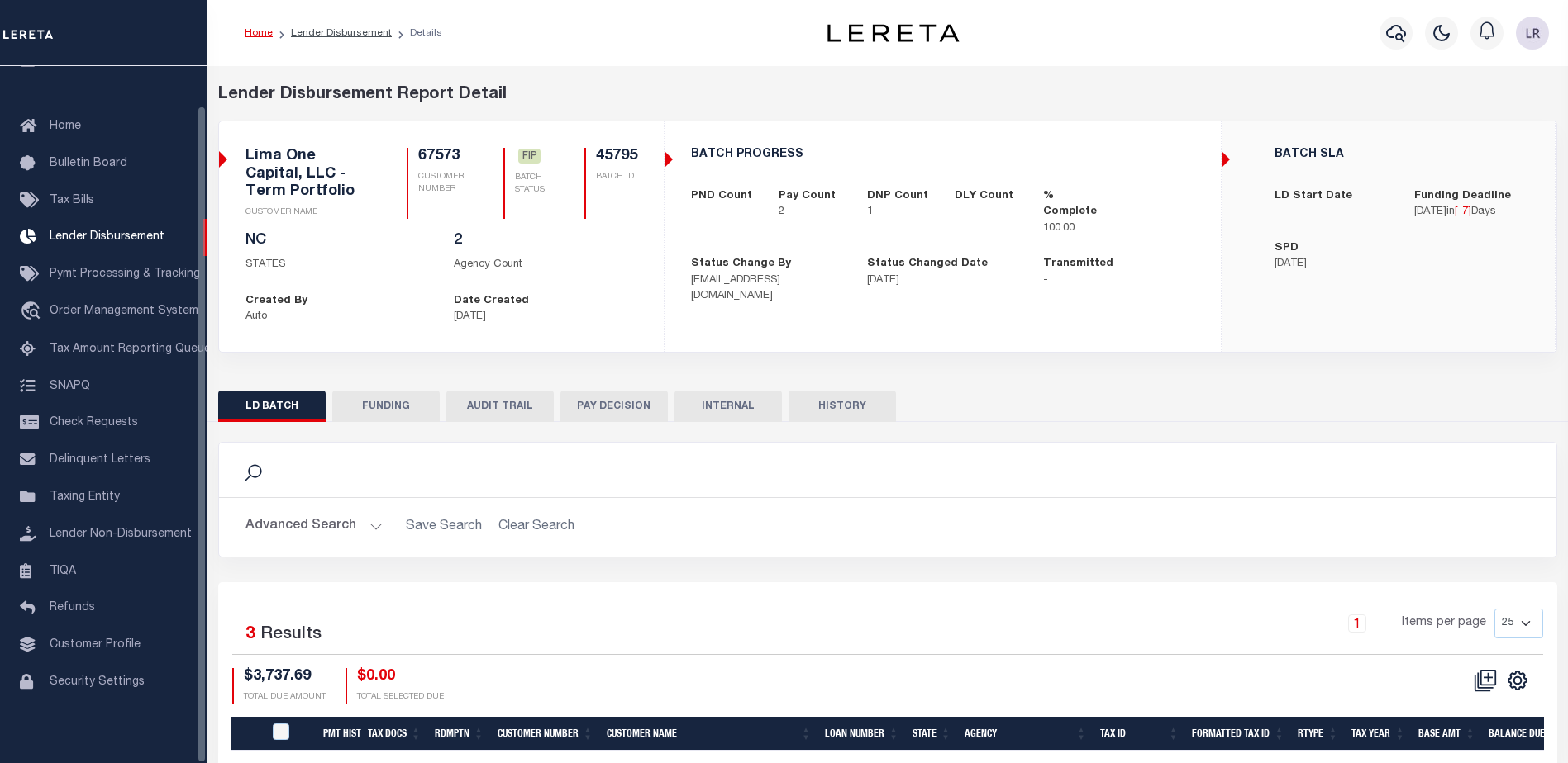
drag, startPoint x: 373, startPoint y: 396, endPoint x: 553, endPoint y: 569, distance: 249.7
click at [374, 396] on button "FUNDING" at bounding box center [386, 406] width 107 height 32
type input "$3,366.1"
type input "$0"
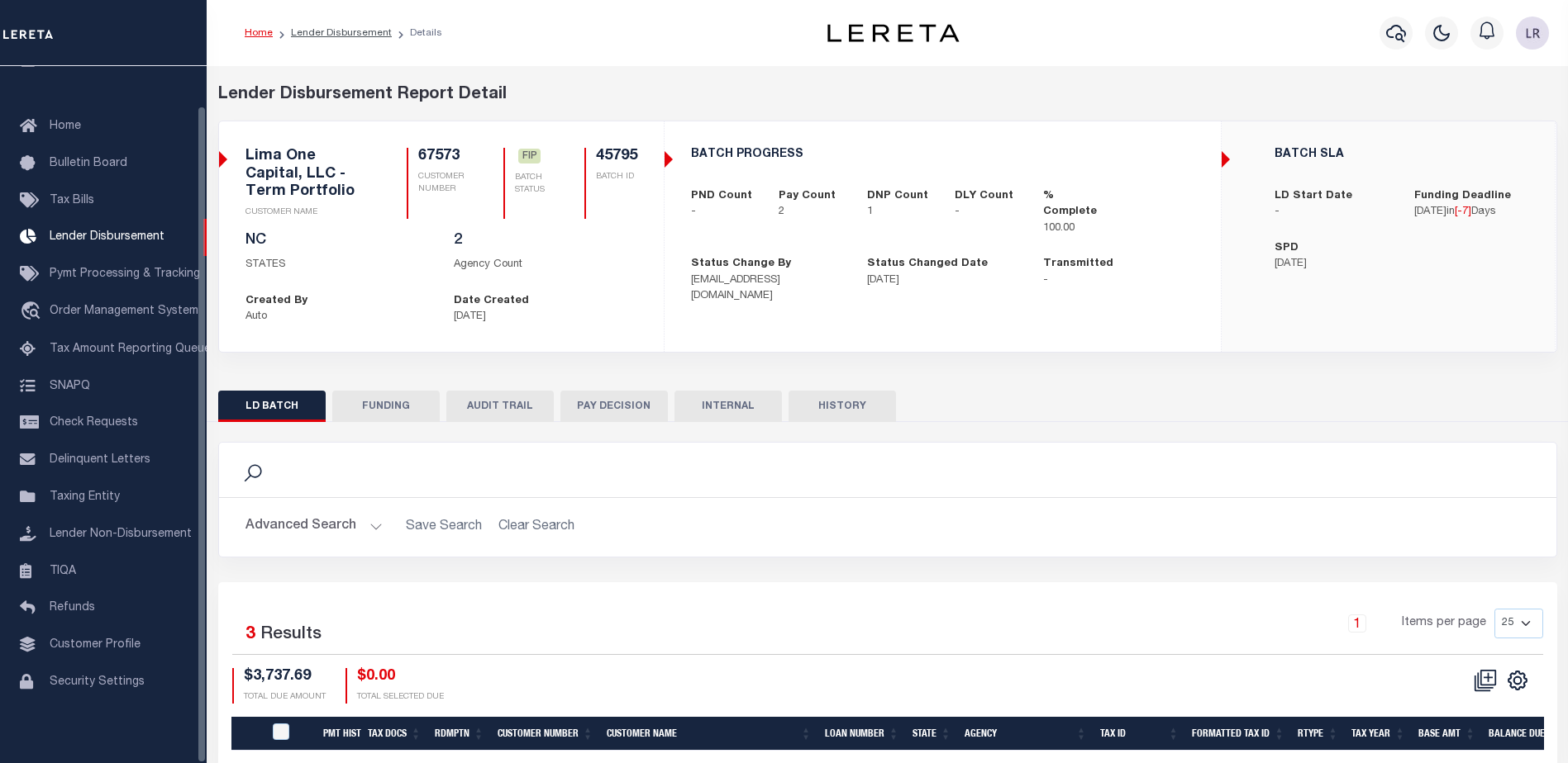
type input "[DATE]"
select select "100"
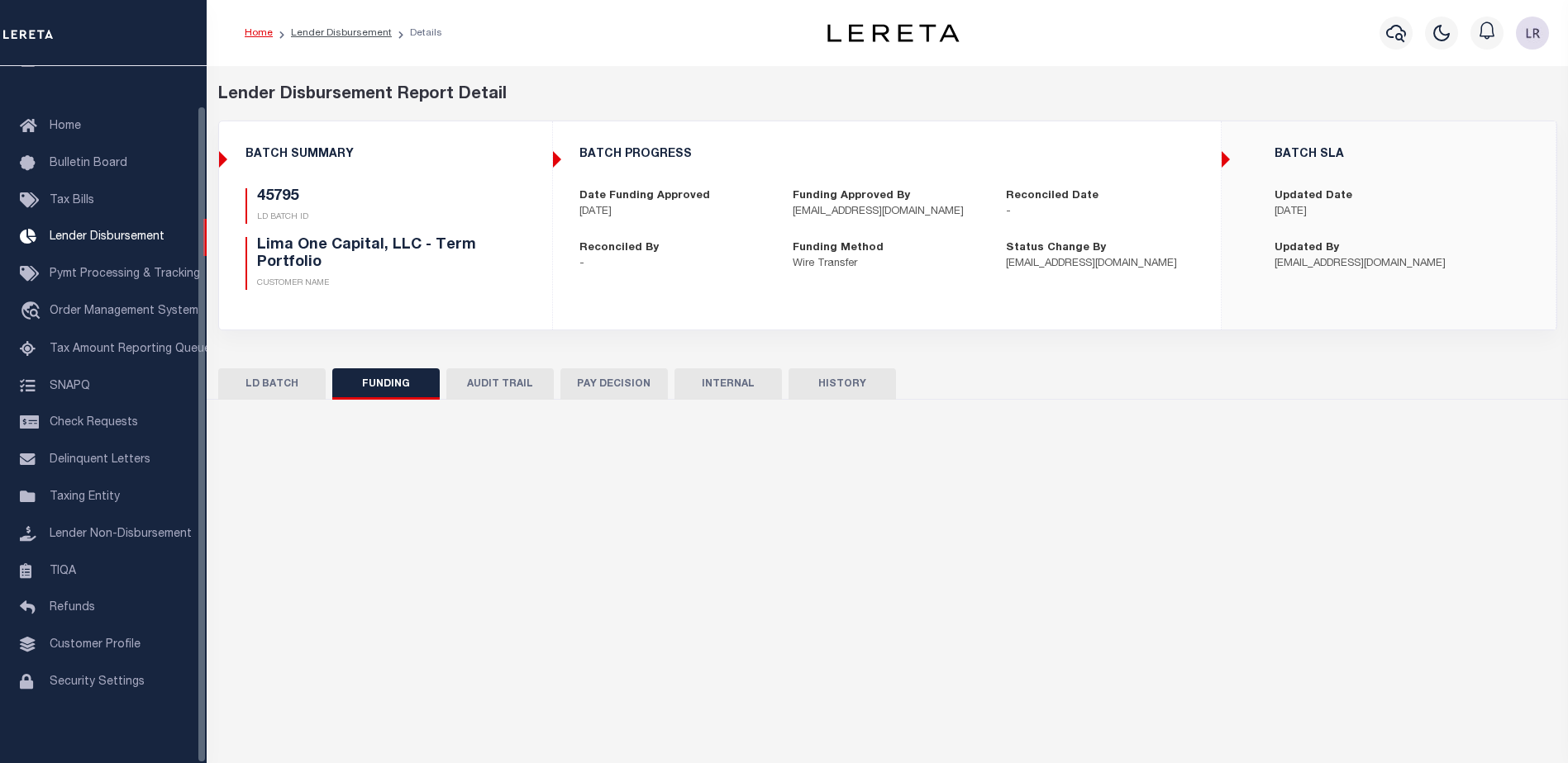
select select "100"
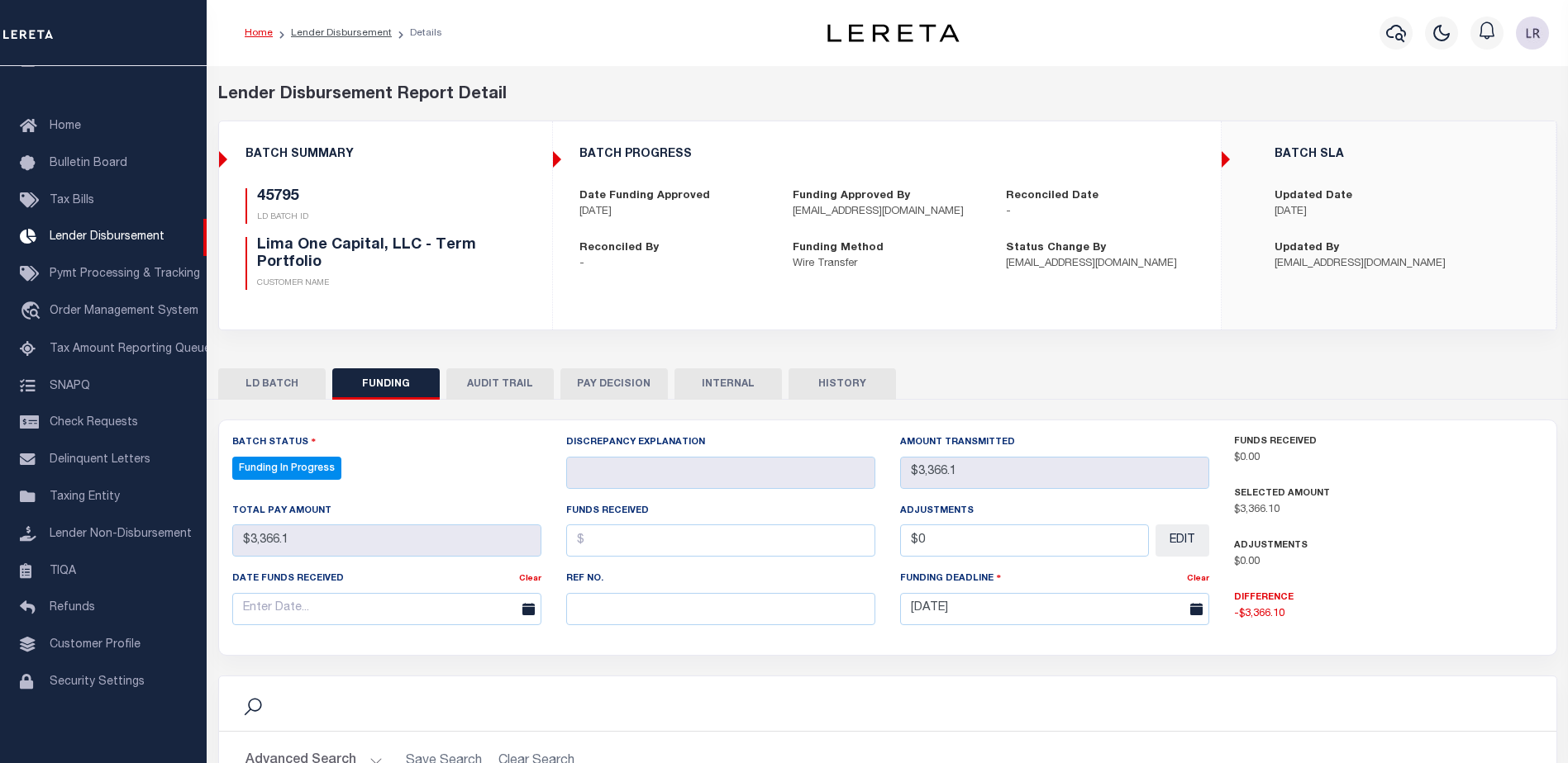
click at [620, 628] on div "Ref No." at bounding box center [720, 603] width 334 height 68
click at [623, 612] on input "text" at bounding box center [720, 609] width 309 height 32
paste input "20250829MMQFMP2700414208291624FT03"
type input "20250829MMQFMP2700414208291624FT03"
click at [577, 529] on input "text" at bounding box center [720, 541] width 309 height 32
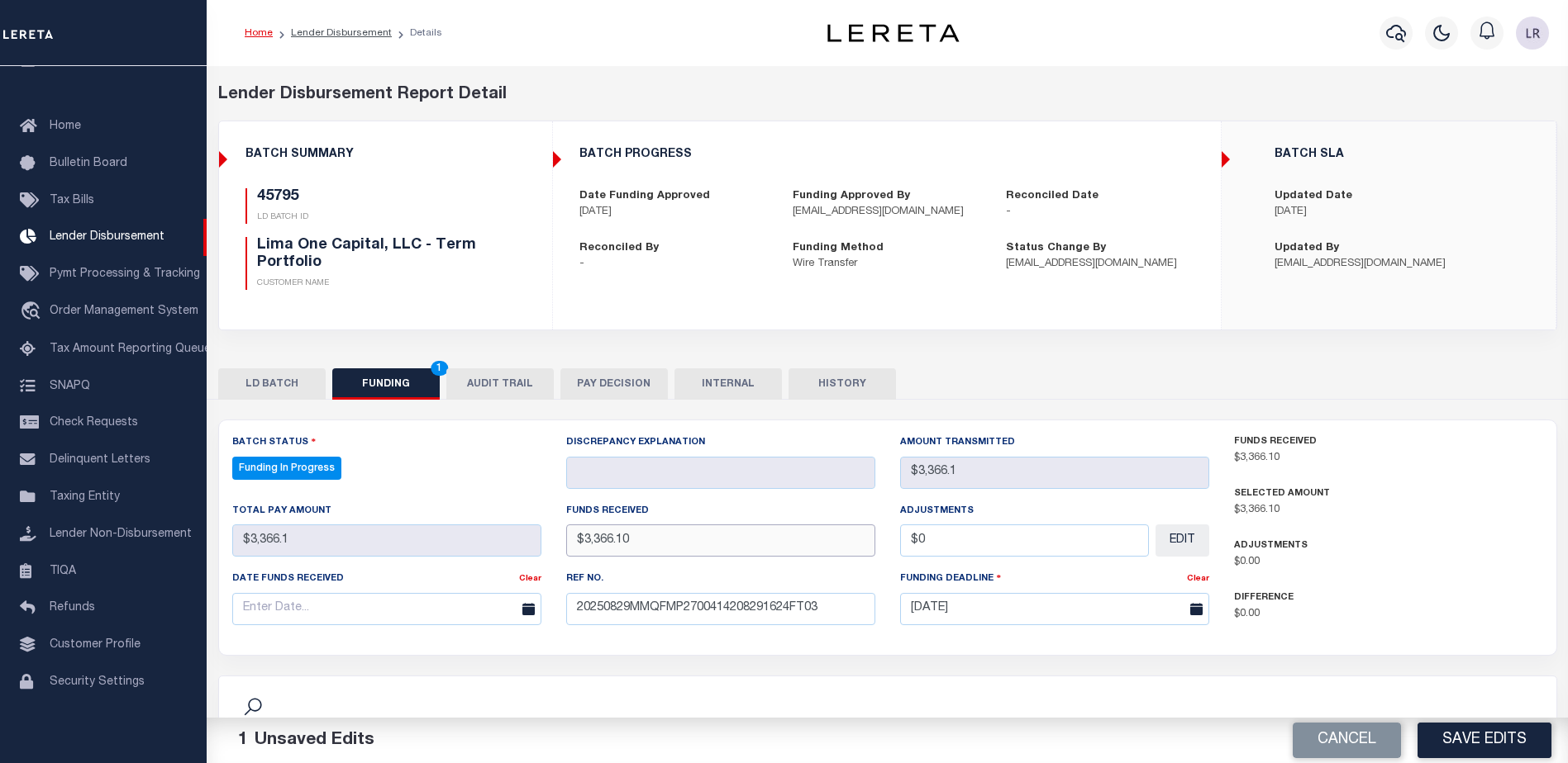
type input "$3,366.10"
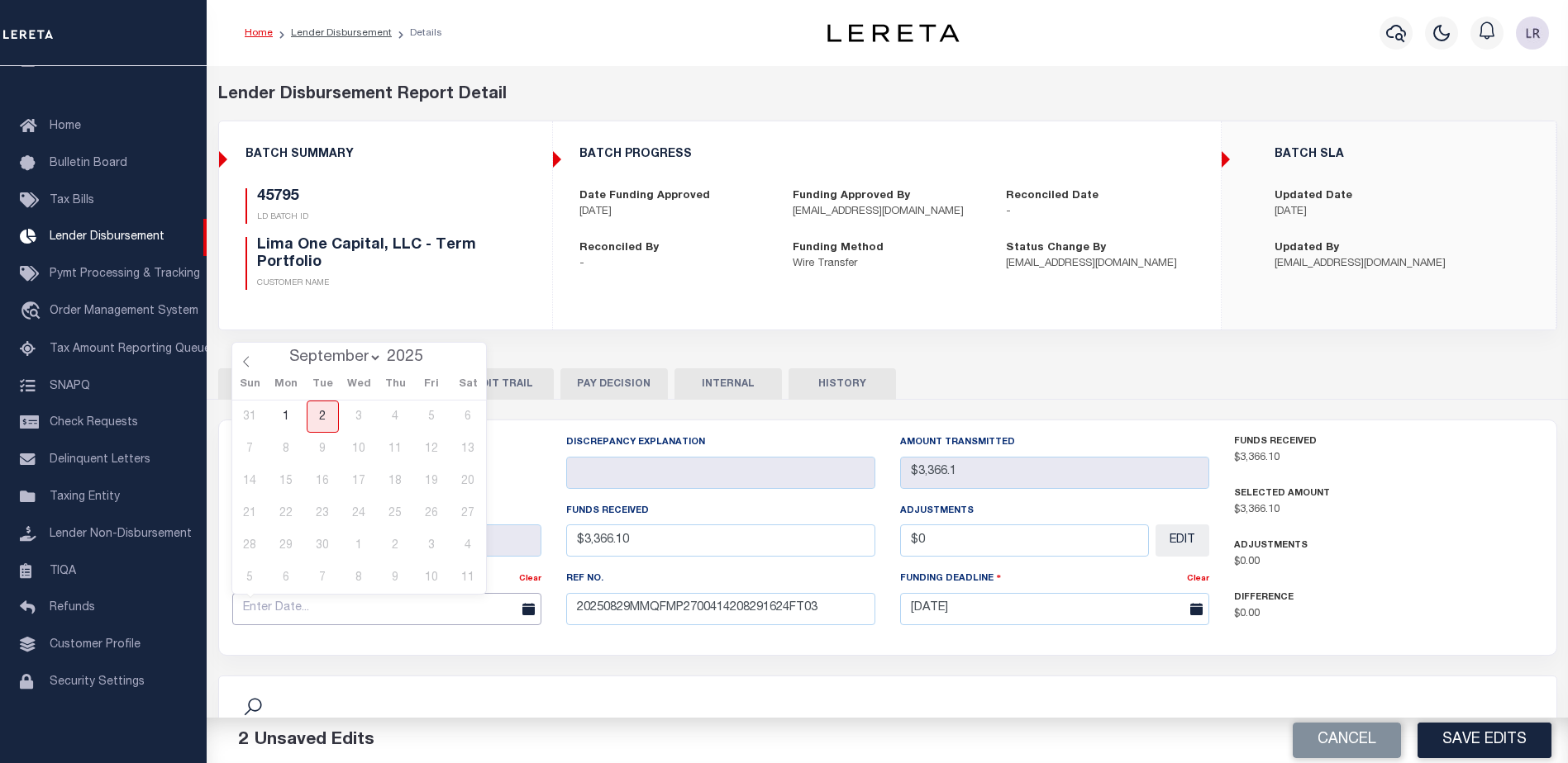
click at [443, 613] on input "text" at bounding box center [387, 609] width 309 height 32
click at [252, 363] on span at bounding box center [247, 357] width 28 height 28
select select "7"
click at [435, 547] on span "29" at bounding box center [432, 545] width 32 height 32
type input "[DATE]"
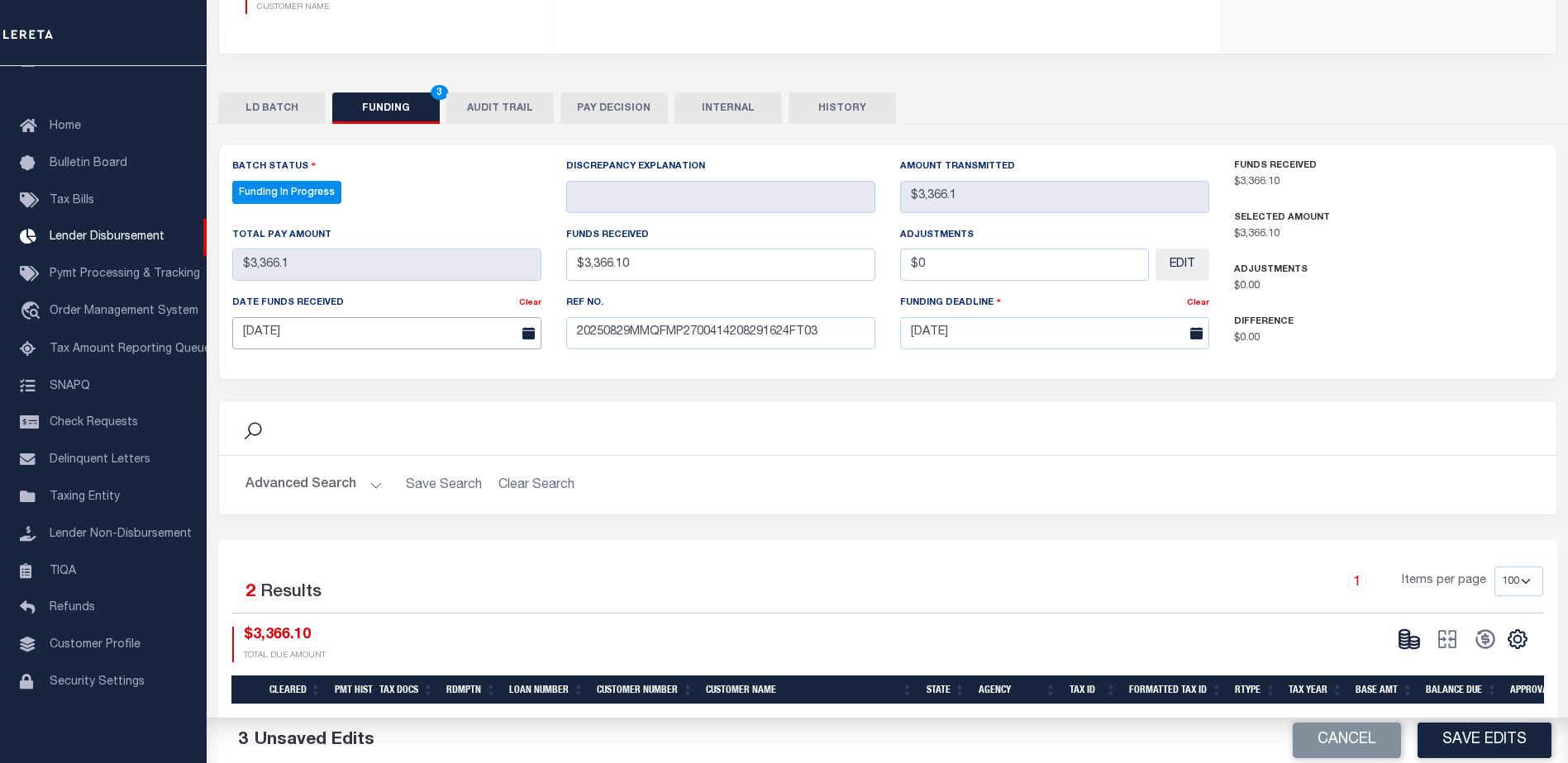
scroll to position [331, 0]
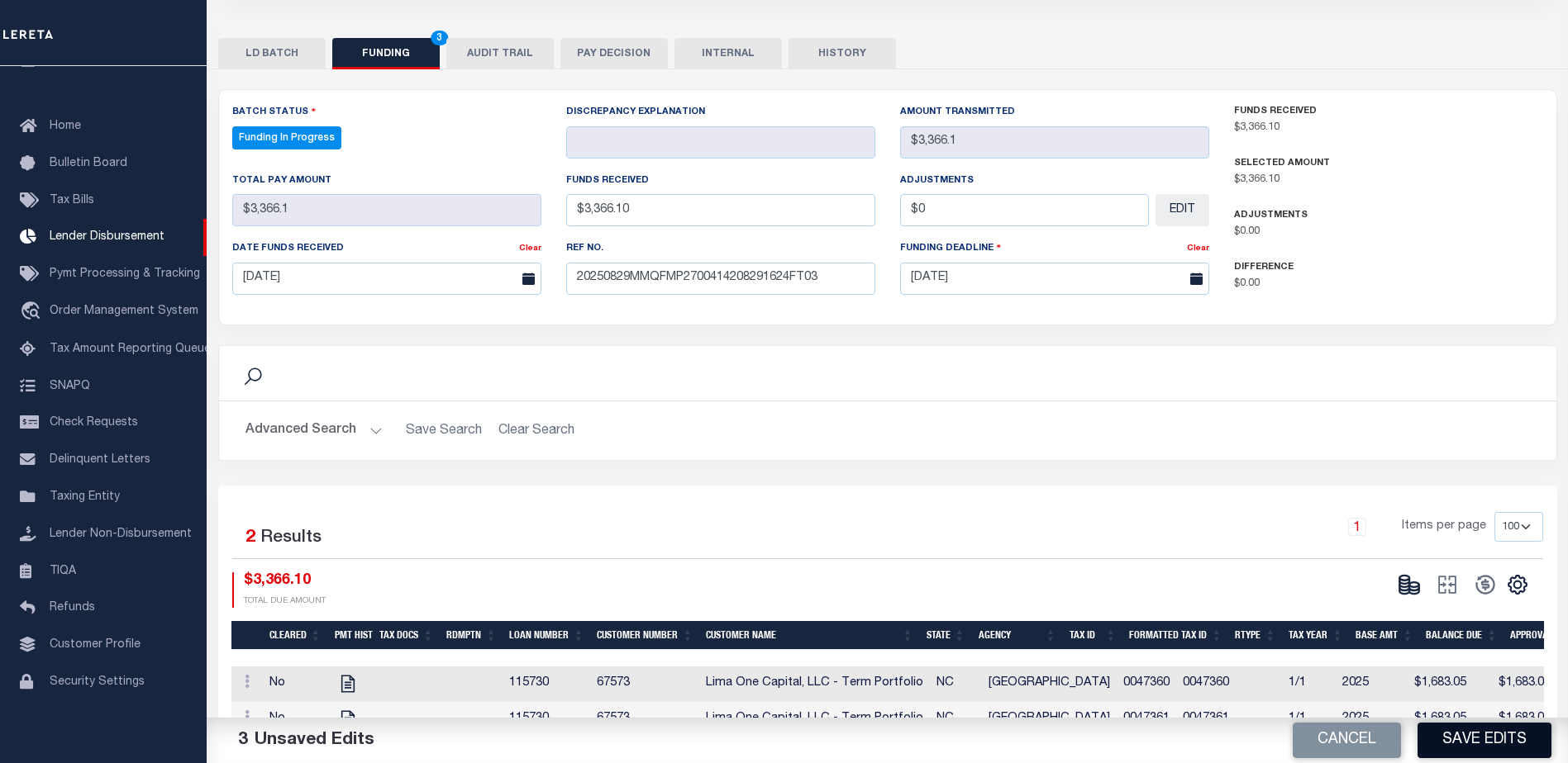
click at [1455, 741] on button "Save Edits" at bounding box center [1484, 741] width 134 height 35
type input "$3,366.1"
type input "$0"
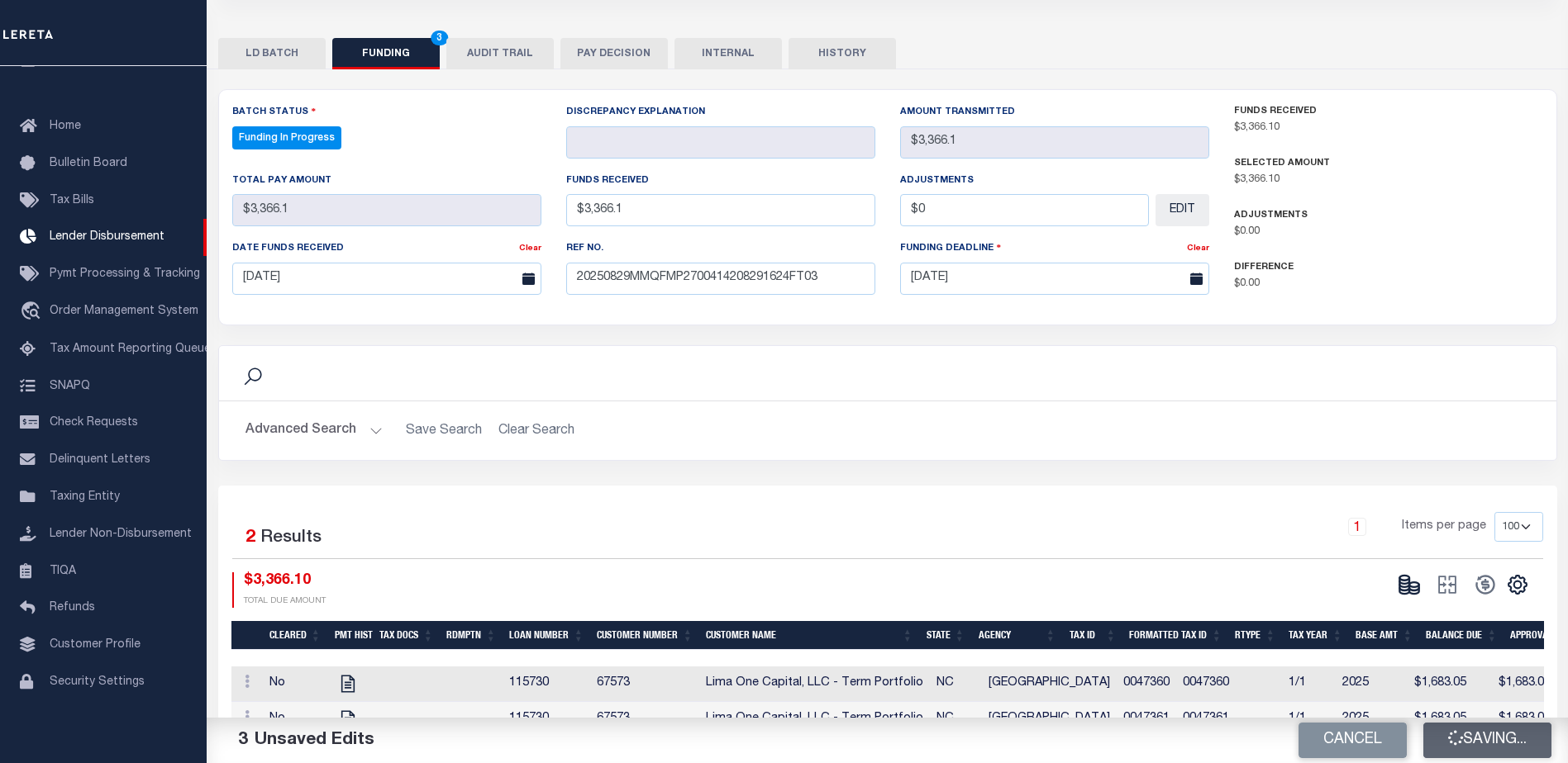
select select "100"
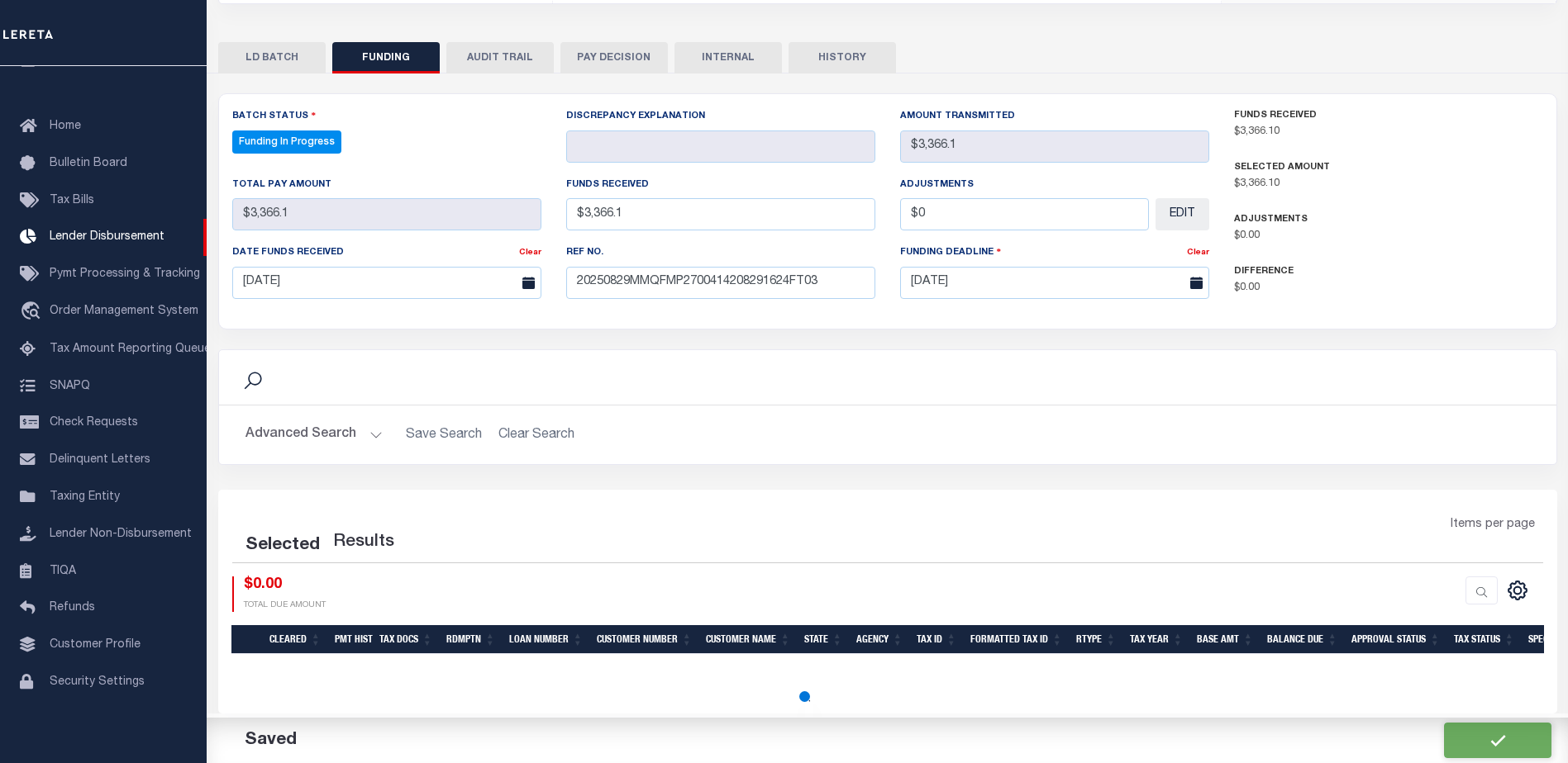
select select "100"
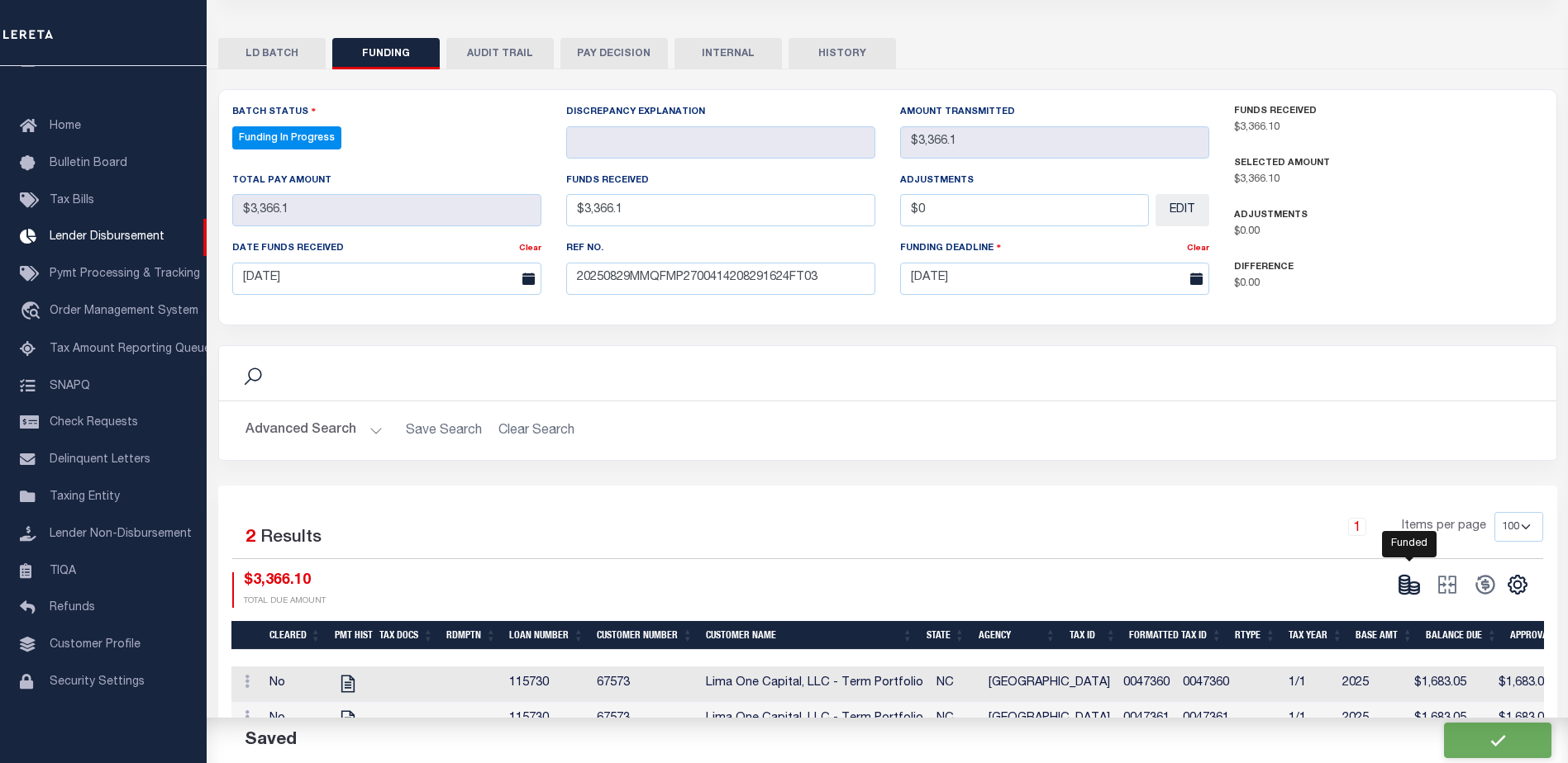
click at [1414, 587] on icon at bounding box center [1409, 585] width 23 height 23
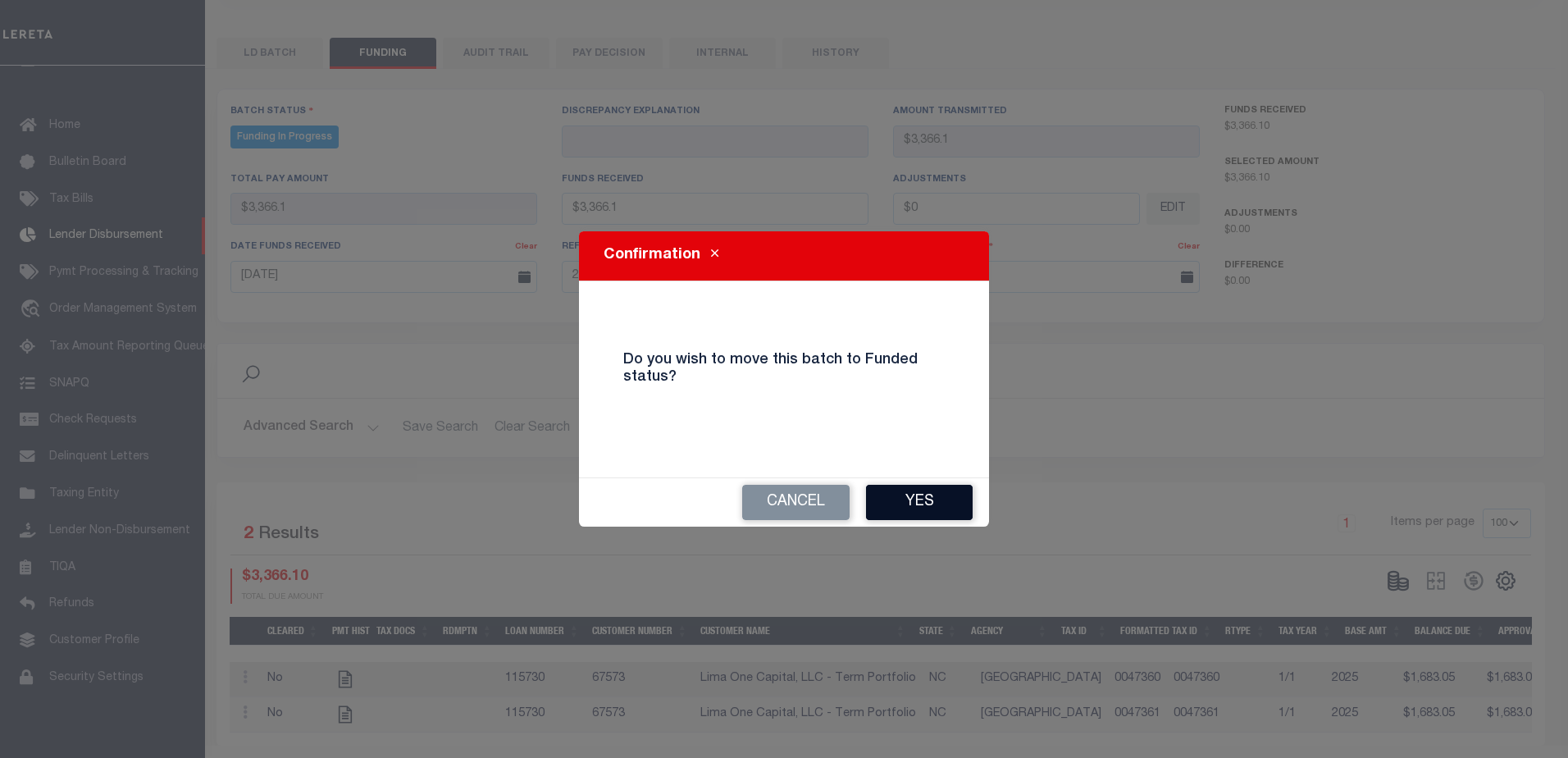
click at [930, 502] on button "Yes" at bounding box center [919, 503] width 107 height 35
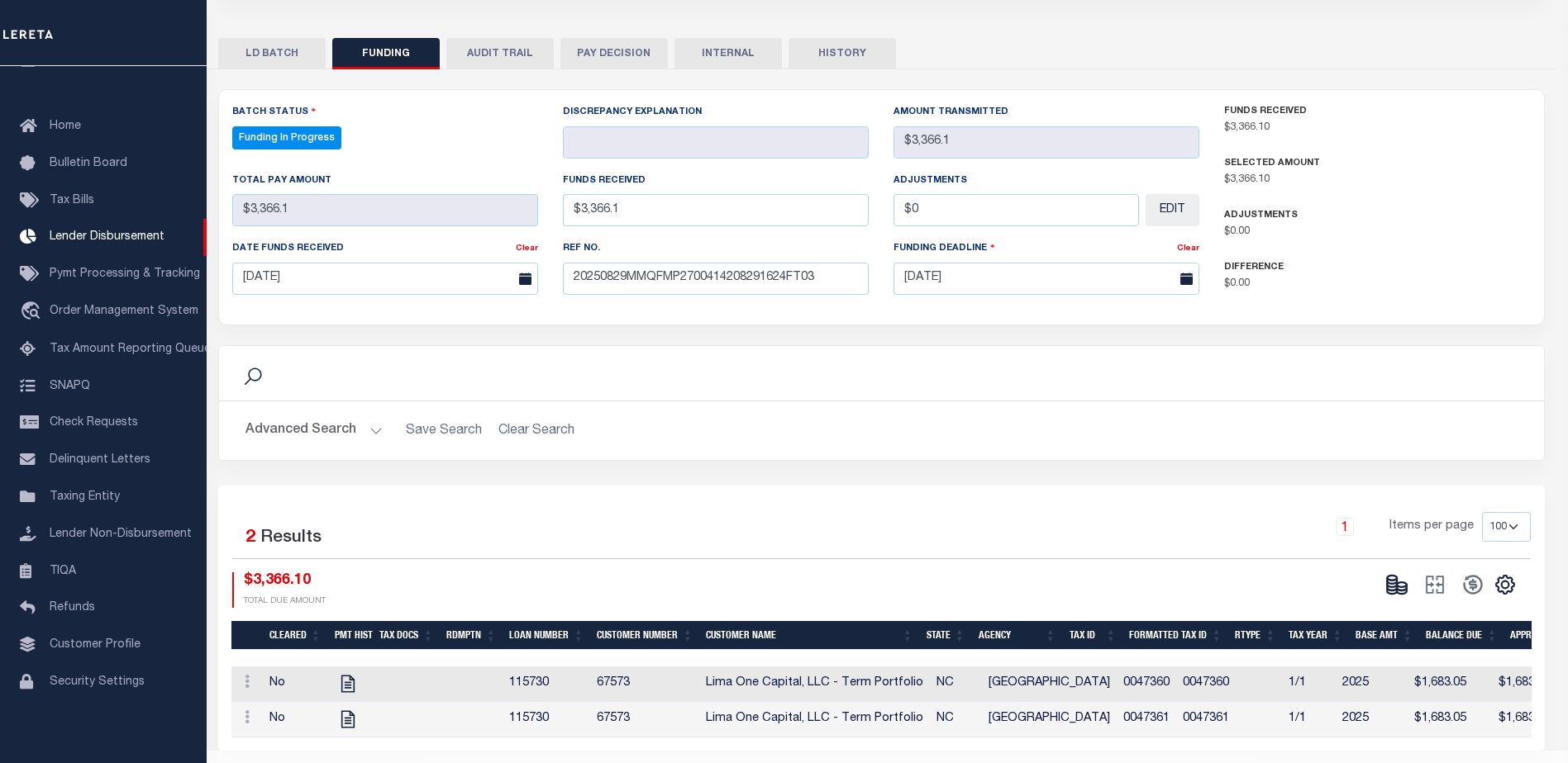
type input "$3,366.1"
type input "$0"
select select "100"
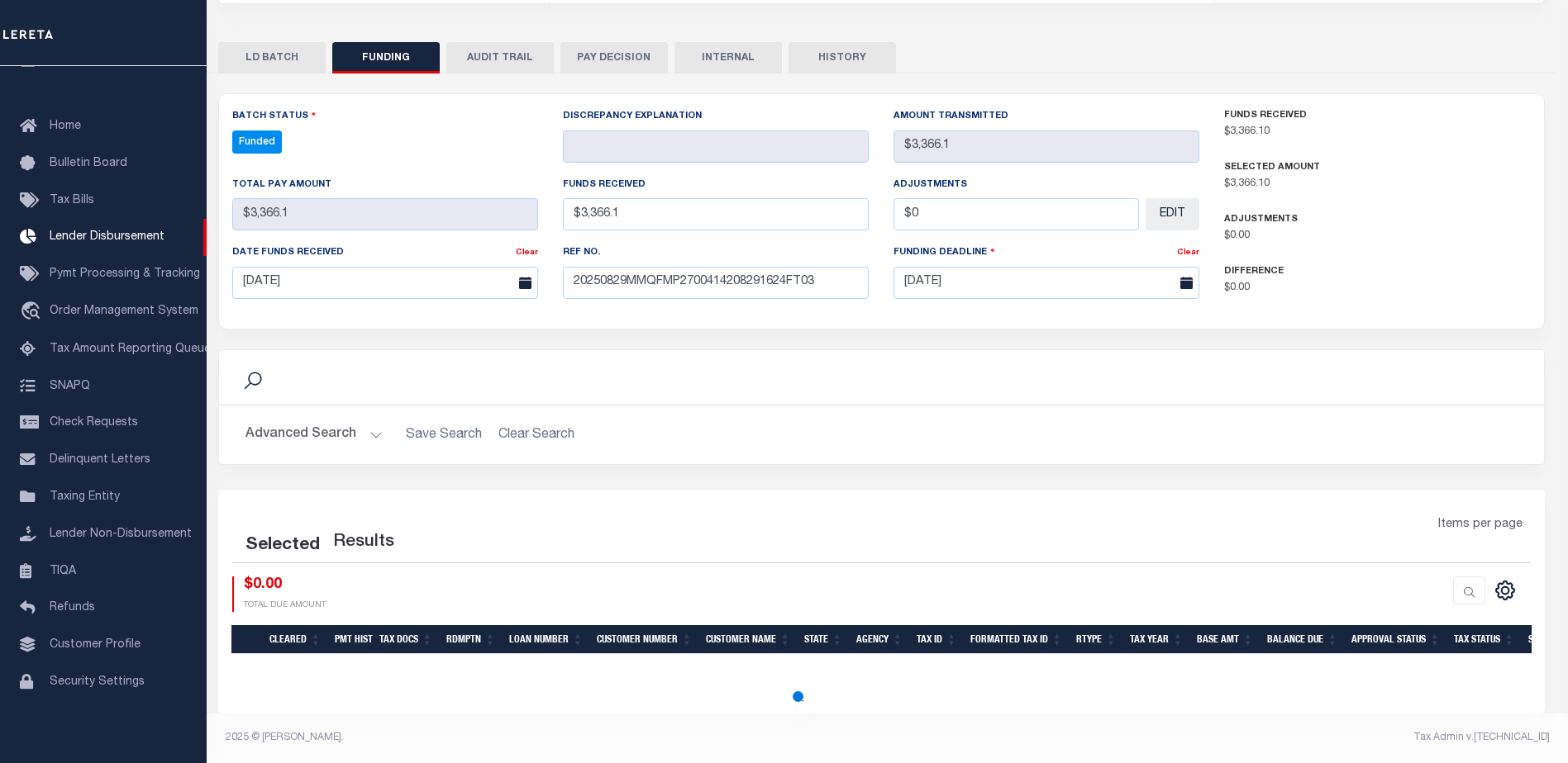
select select "100"
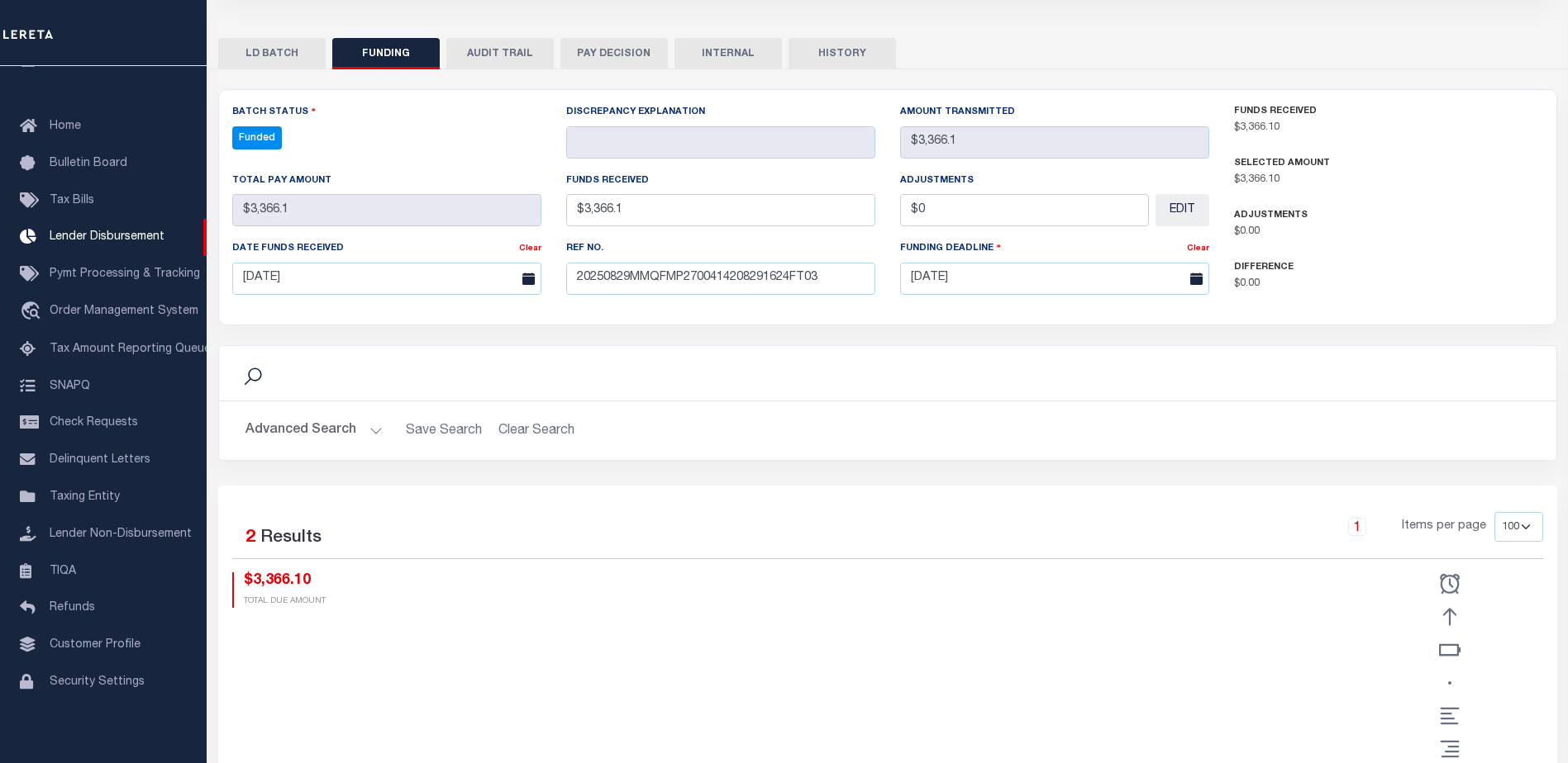
scroll to position [326, 0]
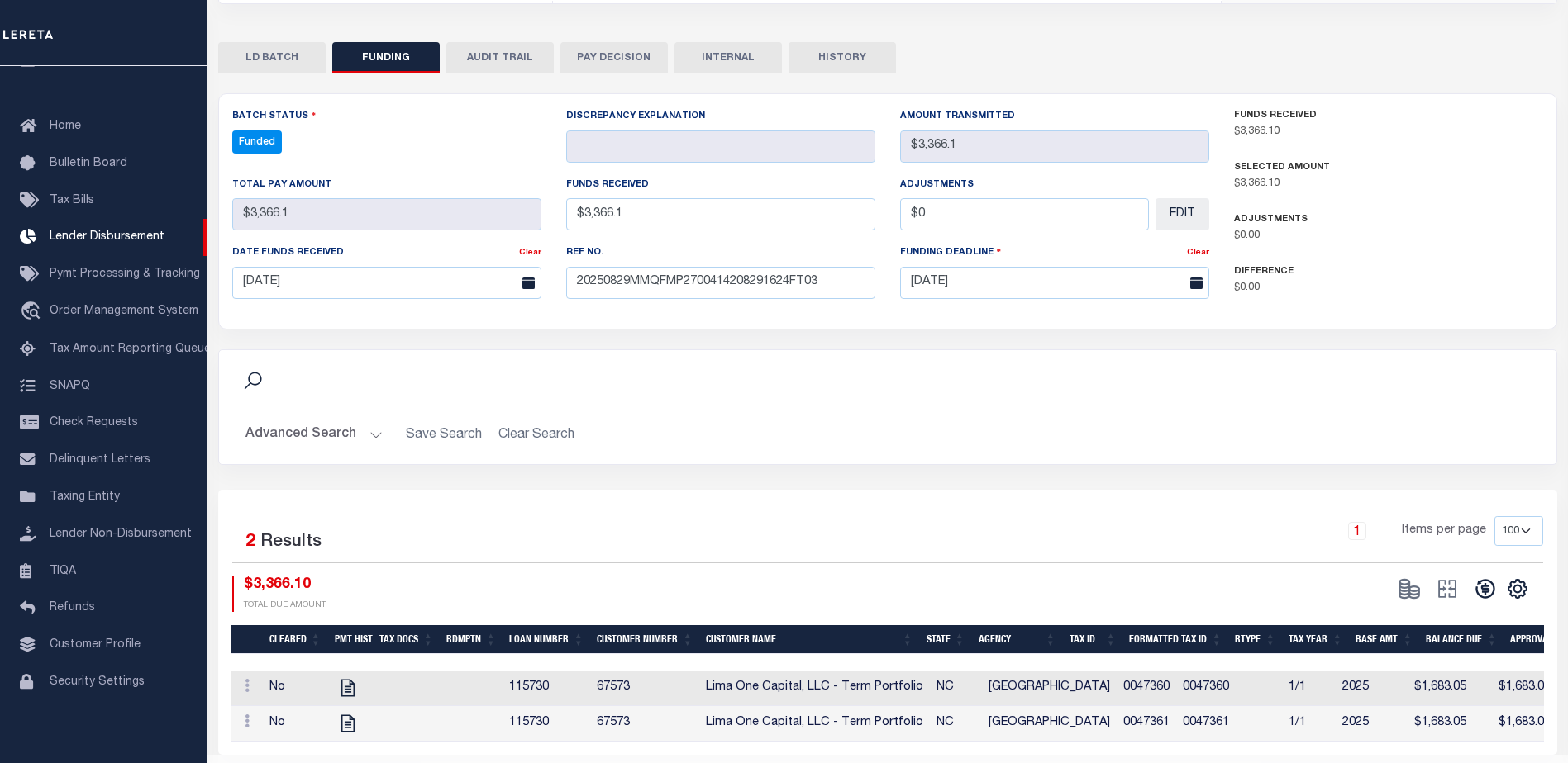
click at [1501, 587] on button at bounding box center [1485, 588] width 38 height 25
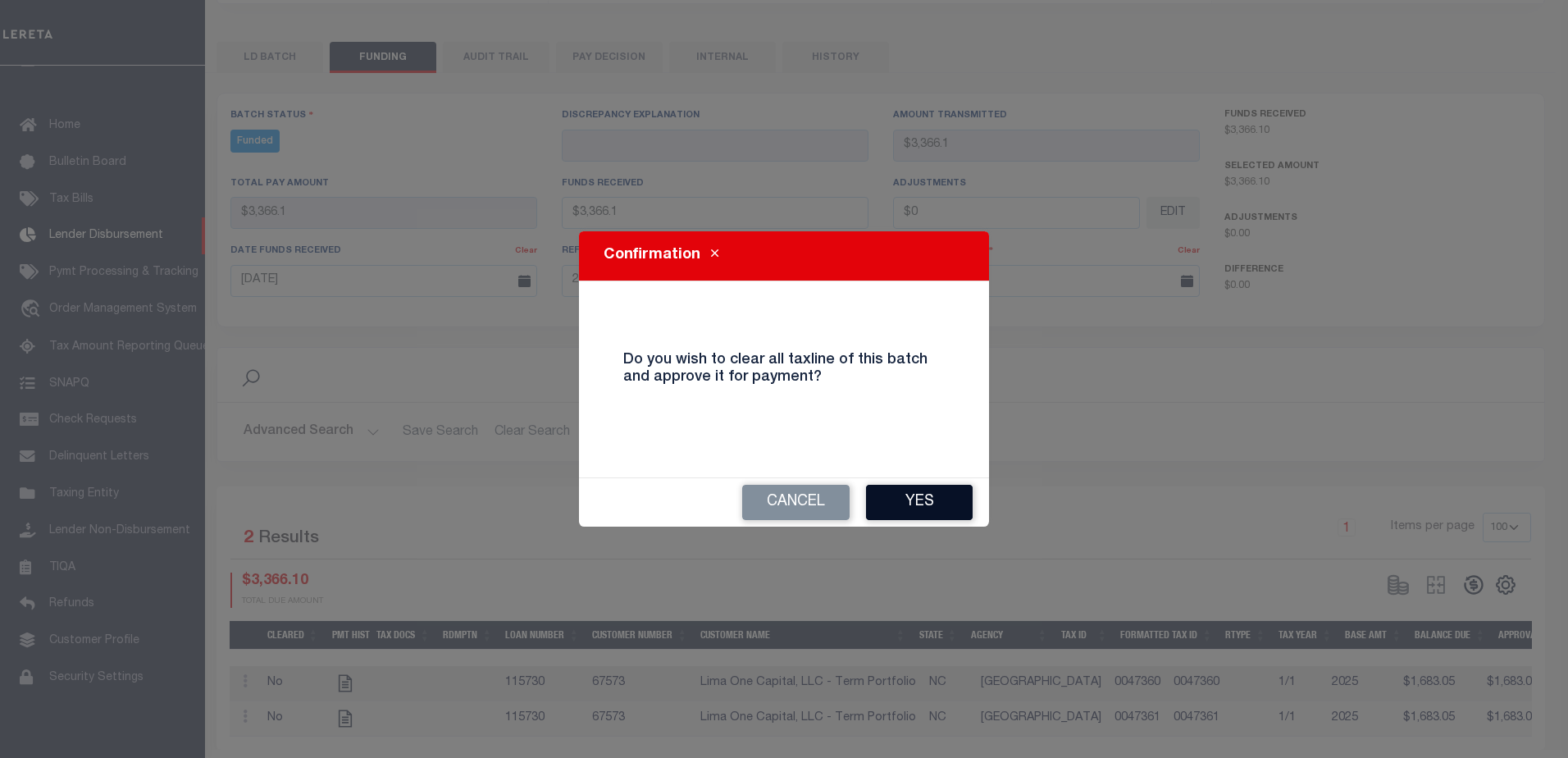
click at [913, 510] on button "Yes" at bounding box center [919, 503] width 107 height 35
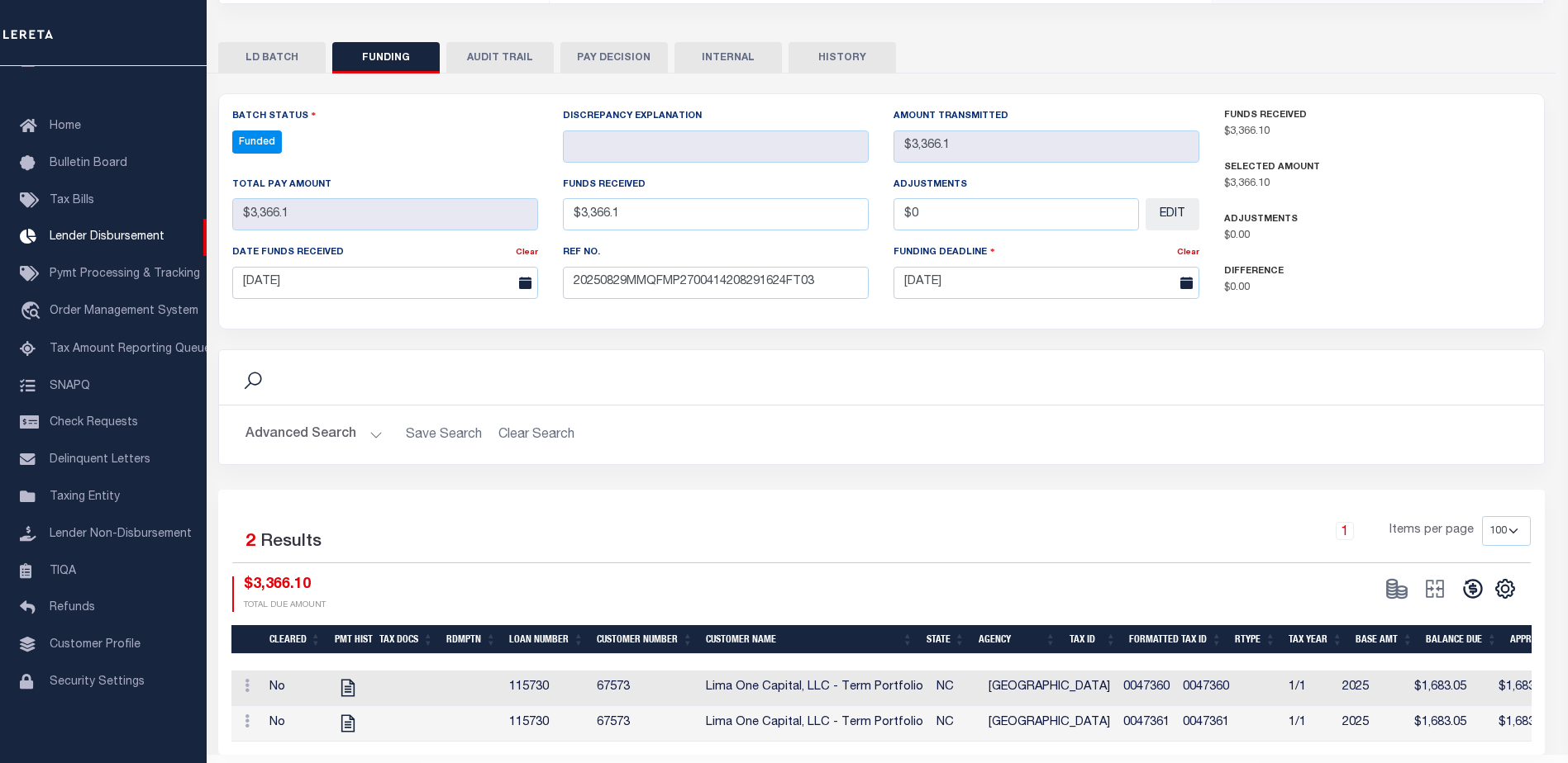
type input "$3,366.1"
type input "$0"
select select "100"
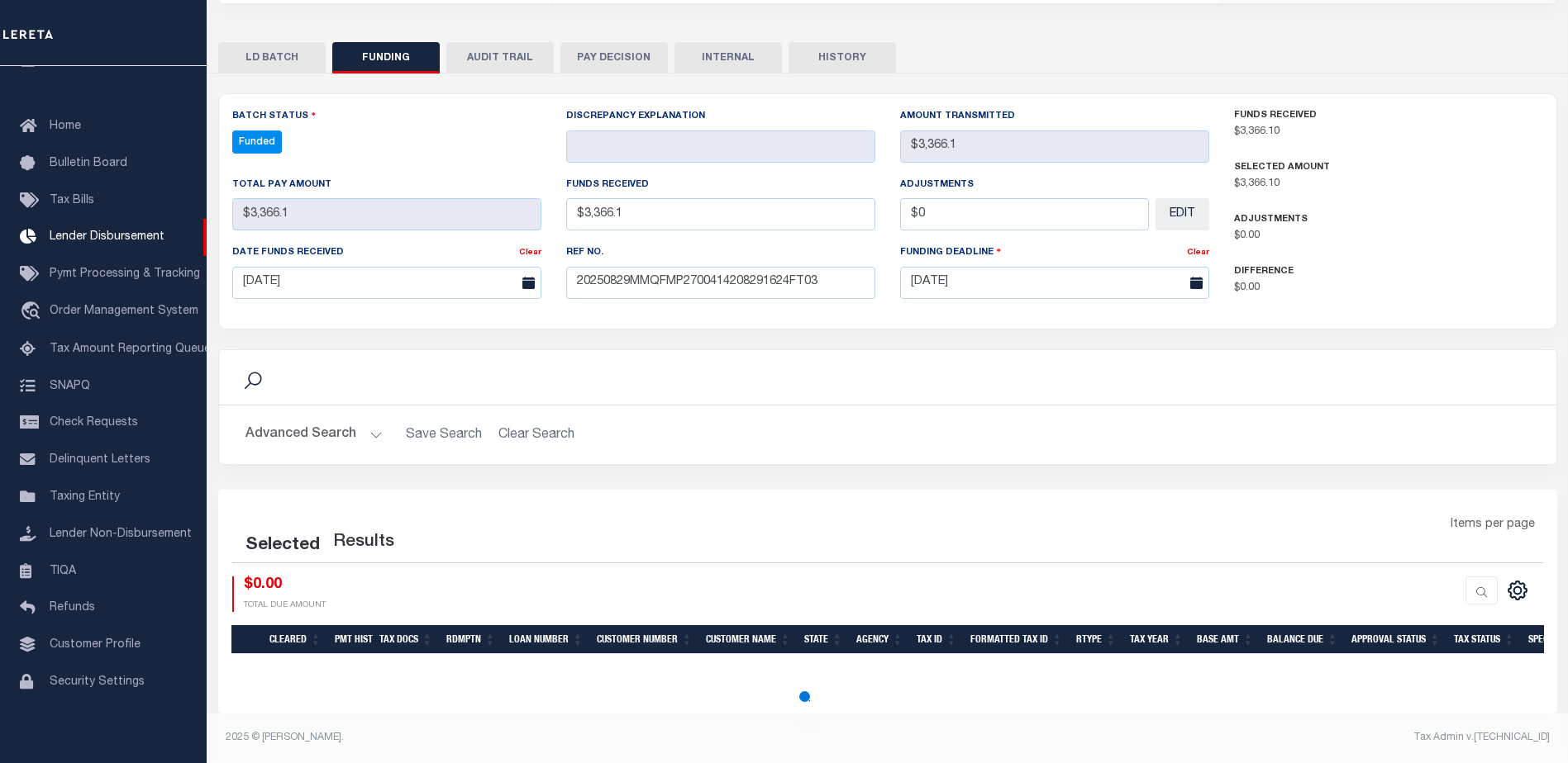
select select "100"
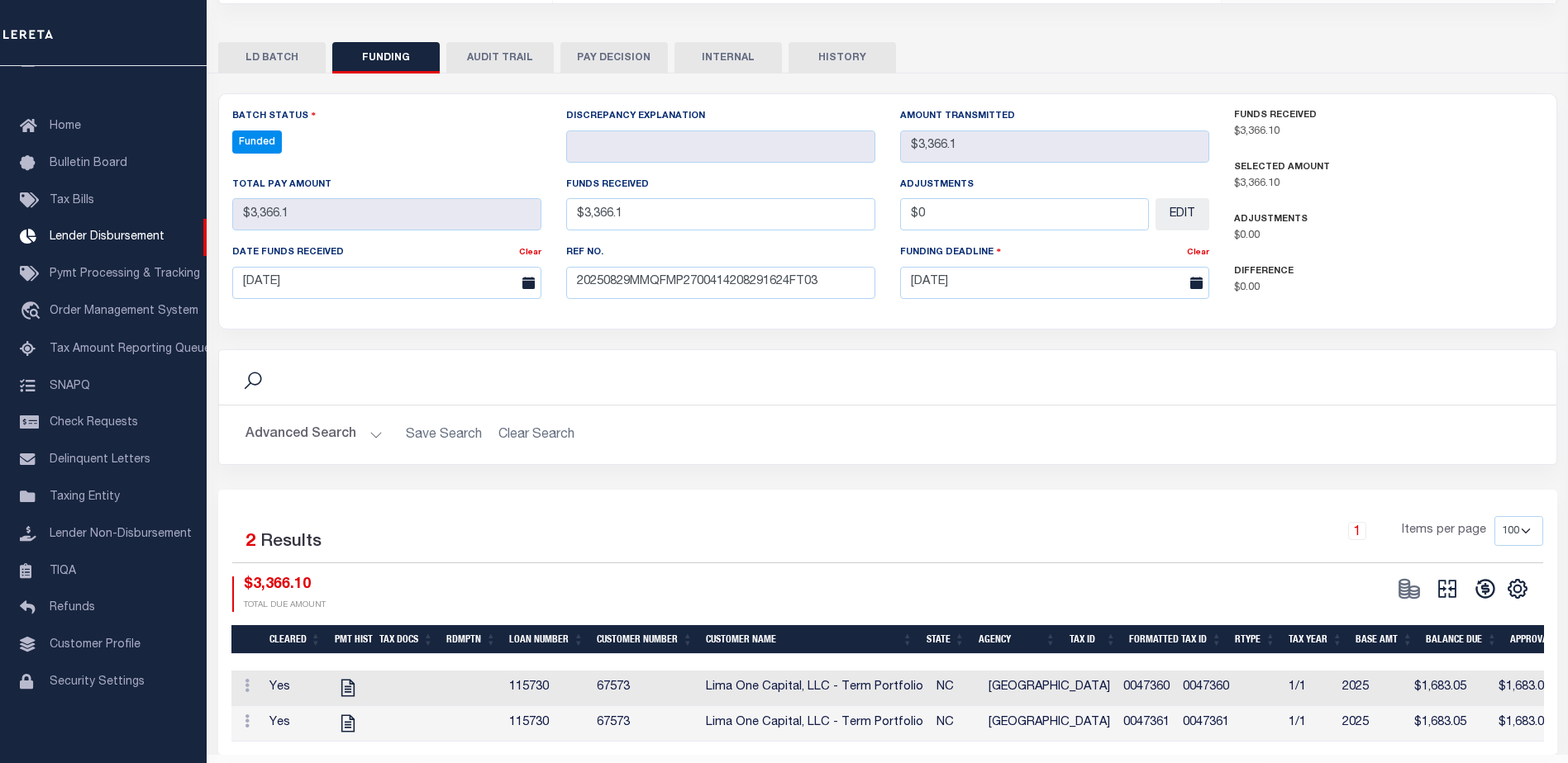
click at [1458, 601] on button at bounding box center [1447, 588] width 38 height 25
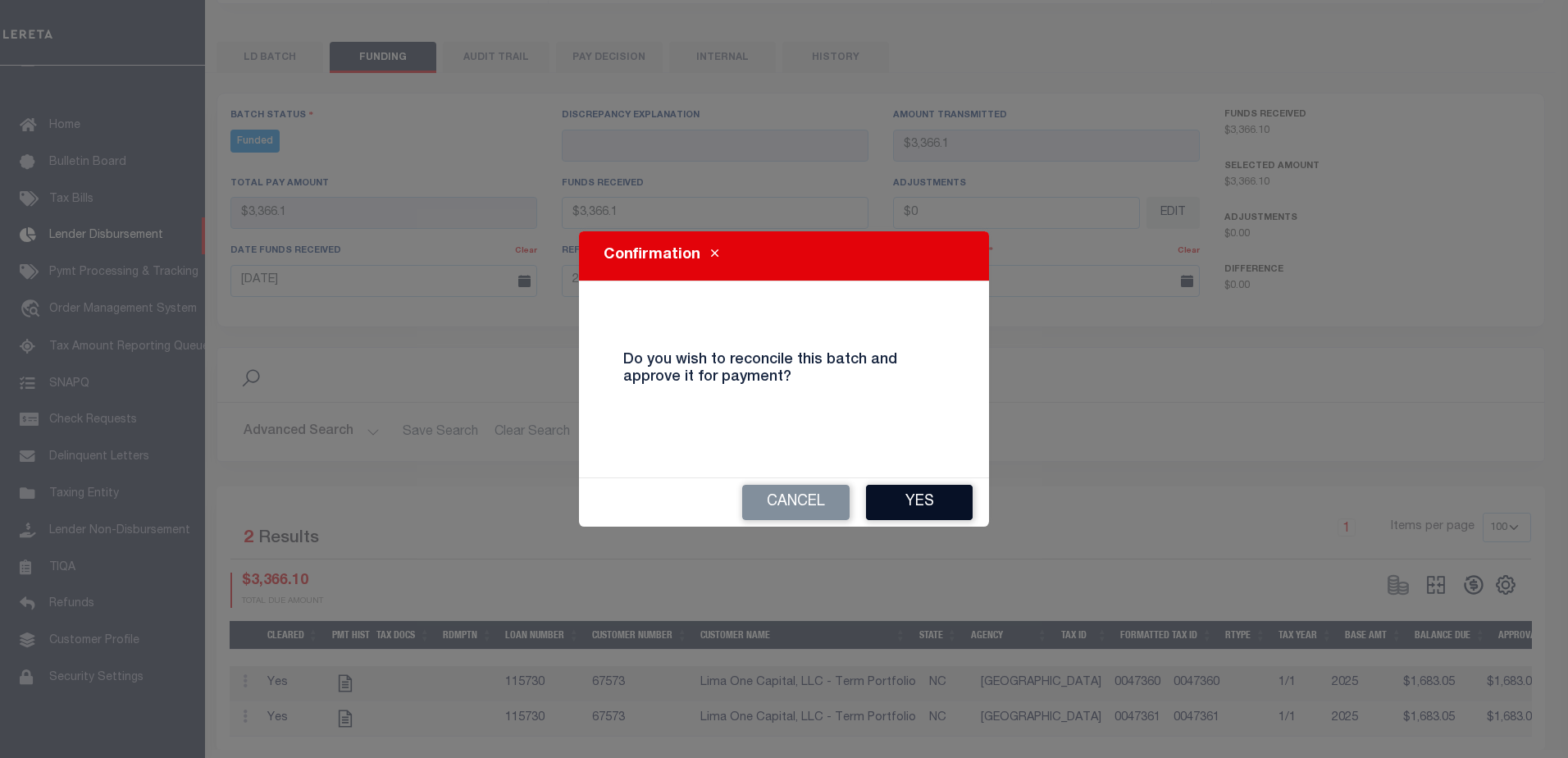
click at [943, 495] on button "Yes" at bounding box center [919, 503] width 107 height 35
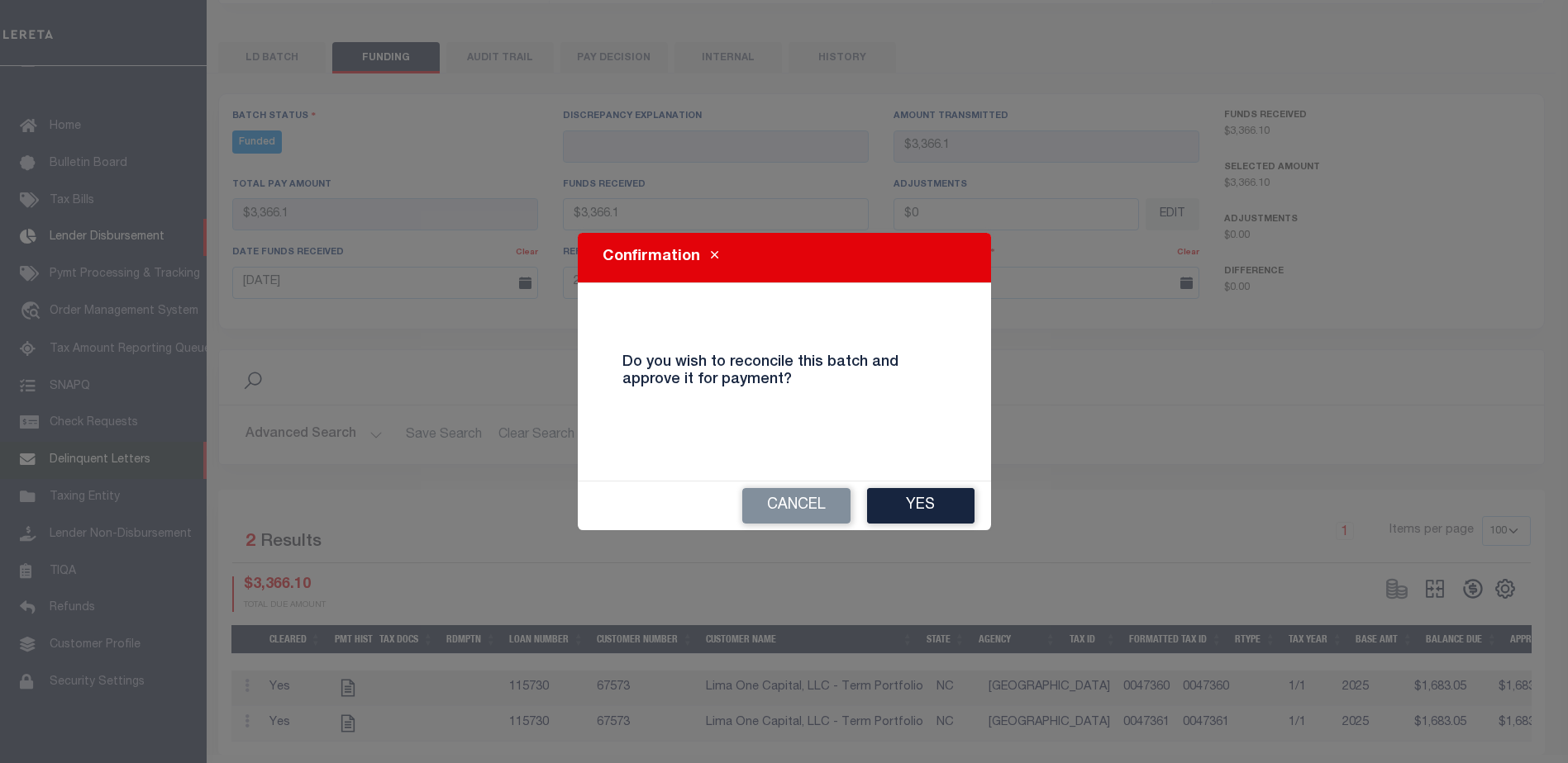
select select "100"
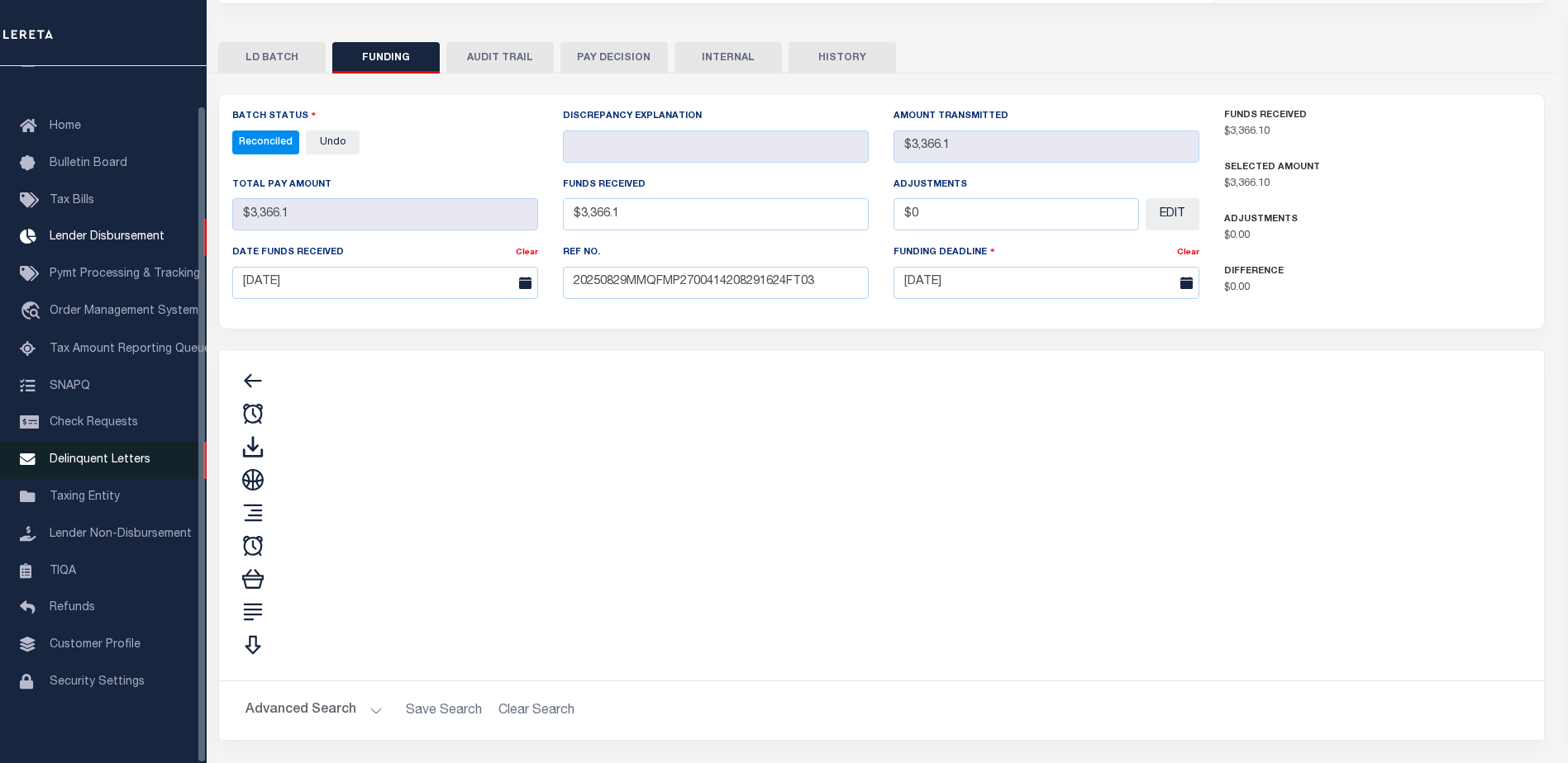
type input "$3,366.1"
type input "$0"
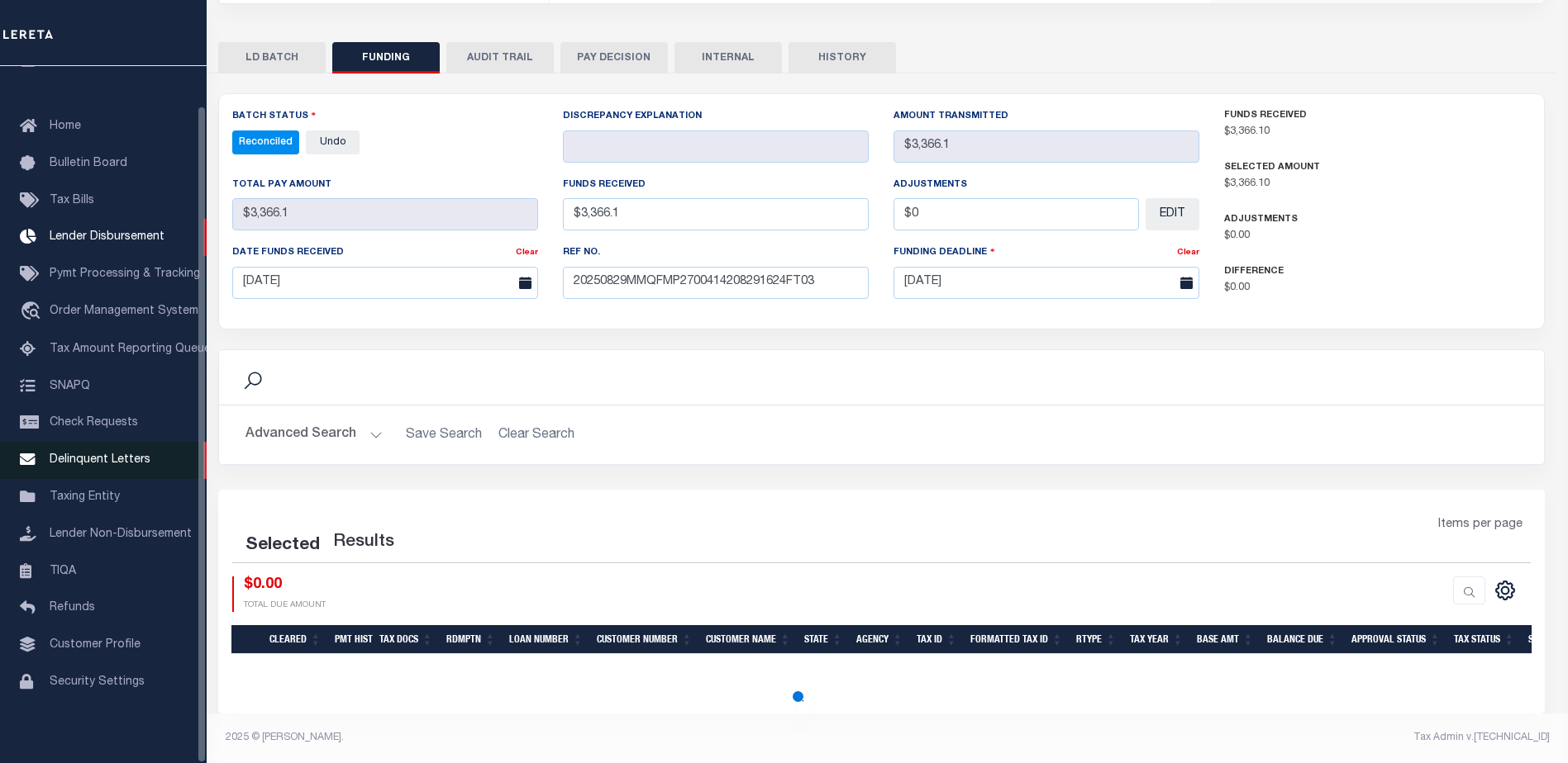
select select "100"
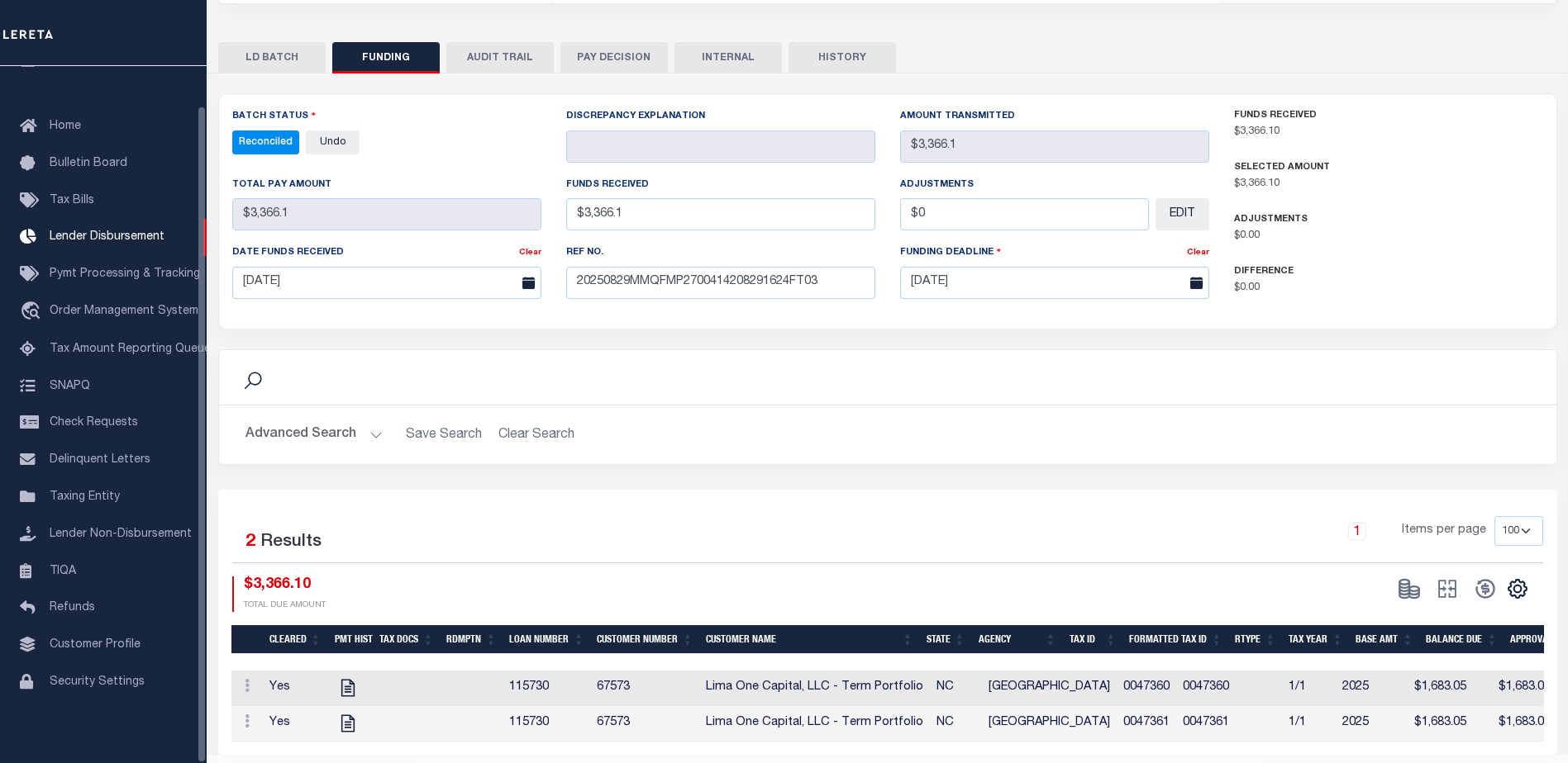
click at [734, 63] on button "INTERNAL" at bounding box center [728, 58] width 107 height 32
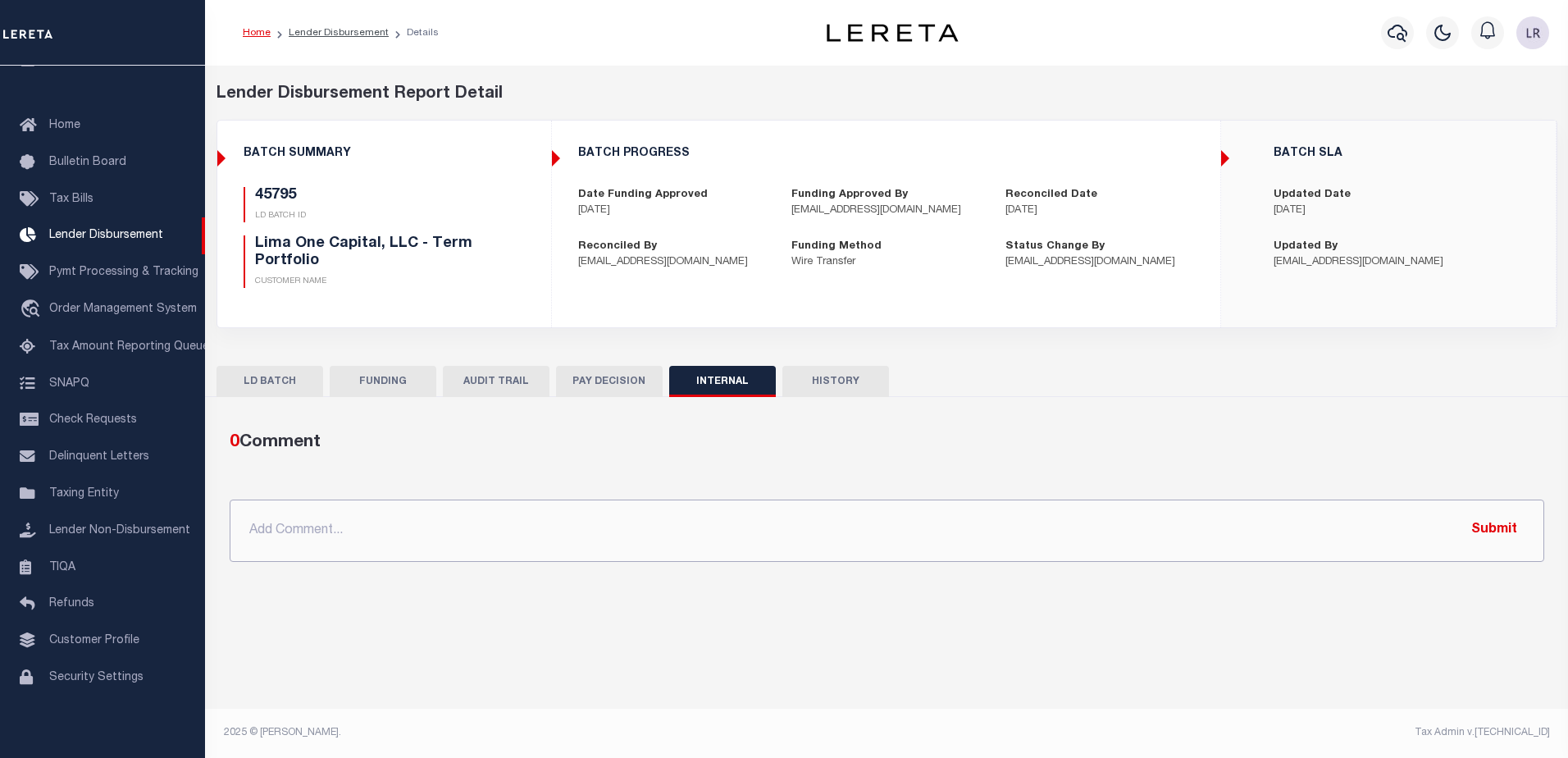
click at [907, 531] on input "text" at bounding box center [887, 531] width 1315 height 62
paste input ""ORG AMT - $45022.60 45721 - $11323.75 45736 - $23106.43 45776 - $1471.59 45749…"
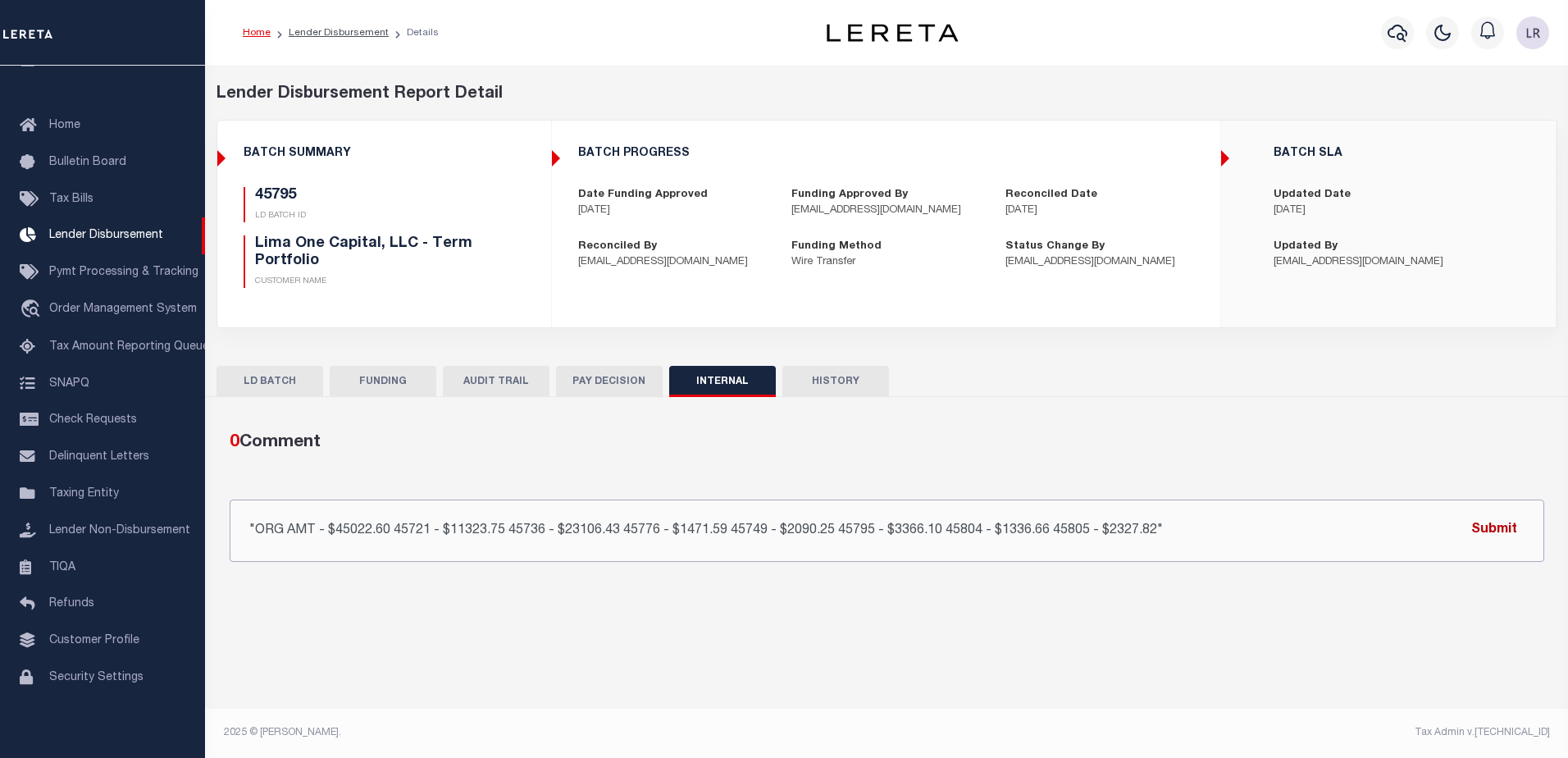
type input ""ORG AMT - $45022.60 45721 - $11323.75 45736 - $23106.43 45776 - $1471.59 45749…"
click at [1515, 536] on button "Submit" at bounding box center [1494, 531] width 68 height 33
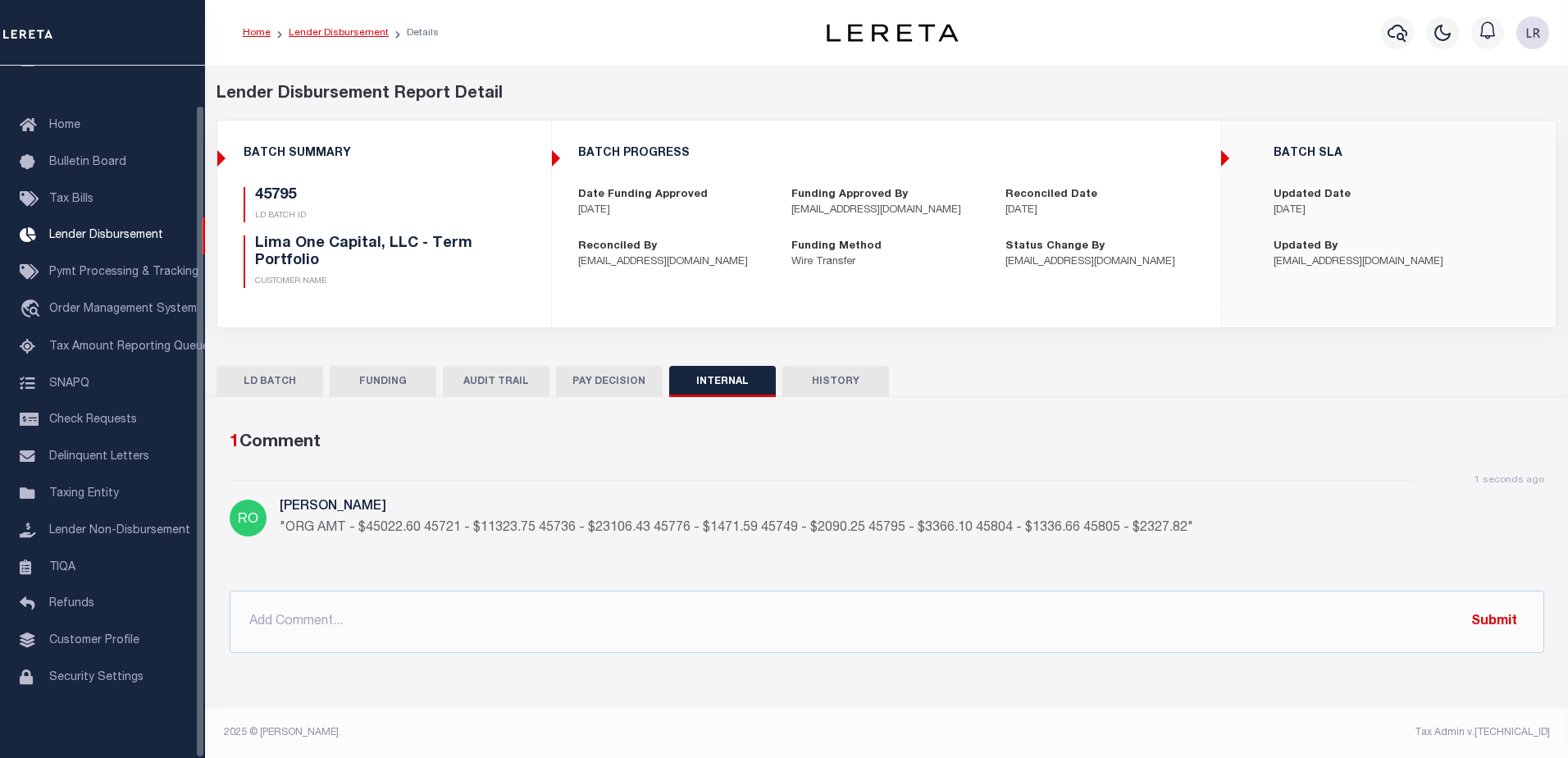
click at [335, 30] on link "Lender Disbursement" at bounding box center [338, 32] width 100 height 10
checkbox input "true"
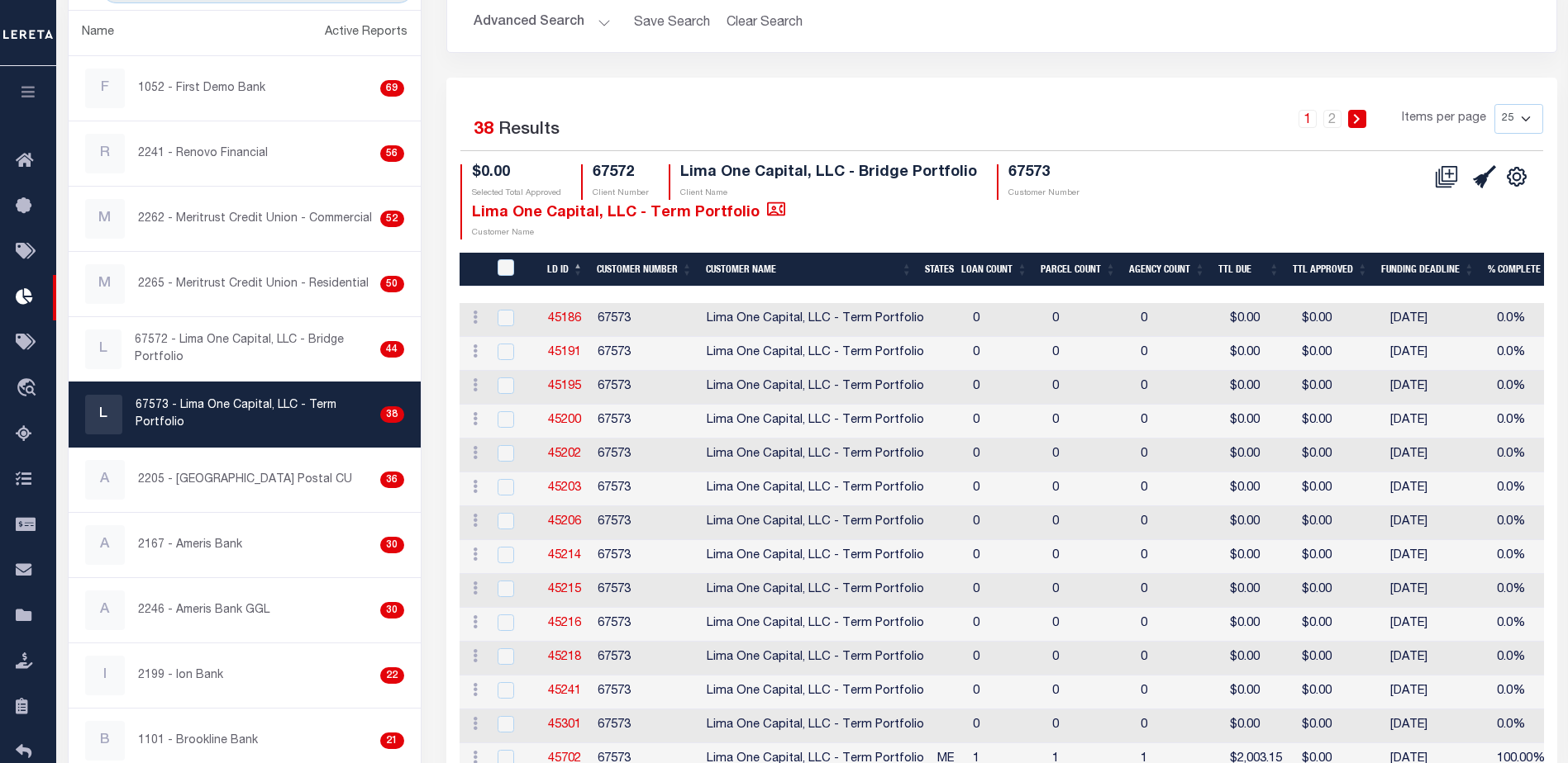
scroll to position [664, 0]
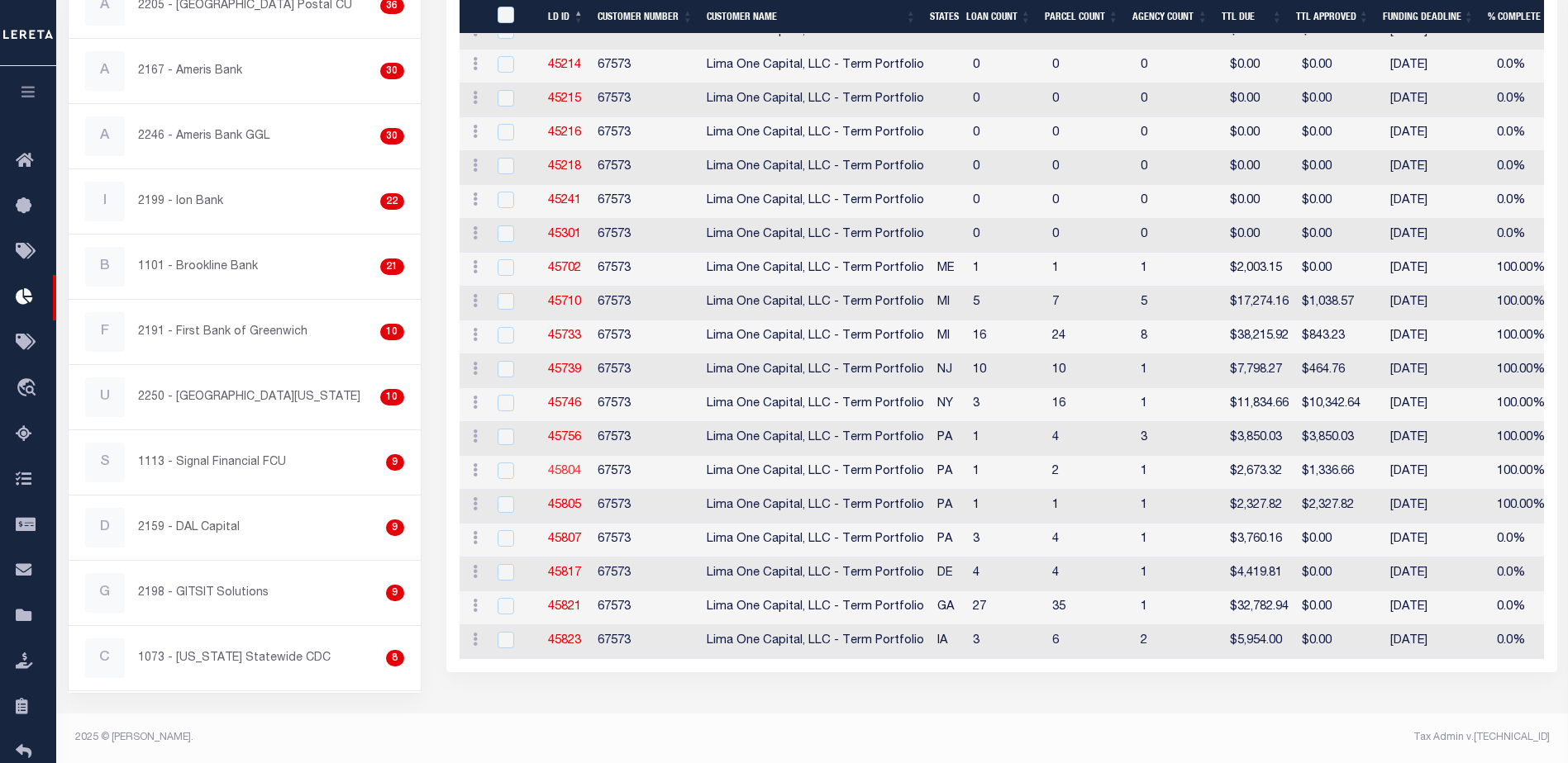
click at [573, 468] on link "45804" at bounding box center [563, 472] width 33 height 11
checkbox input "true"
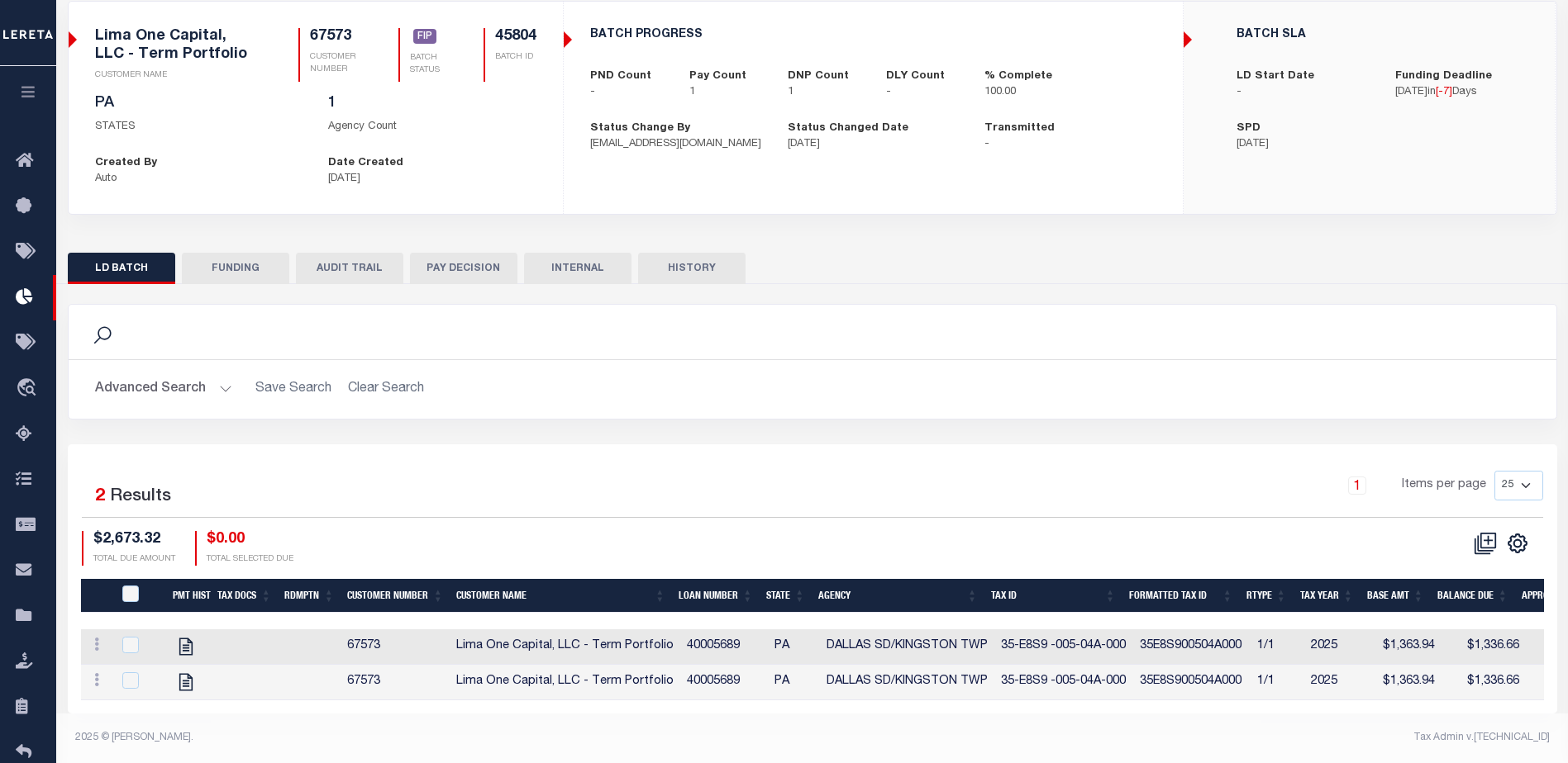
scroll to position [133, 0]
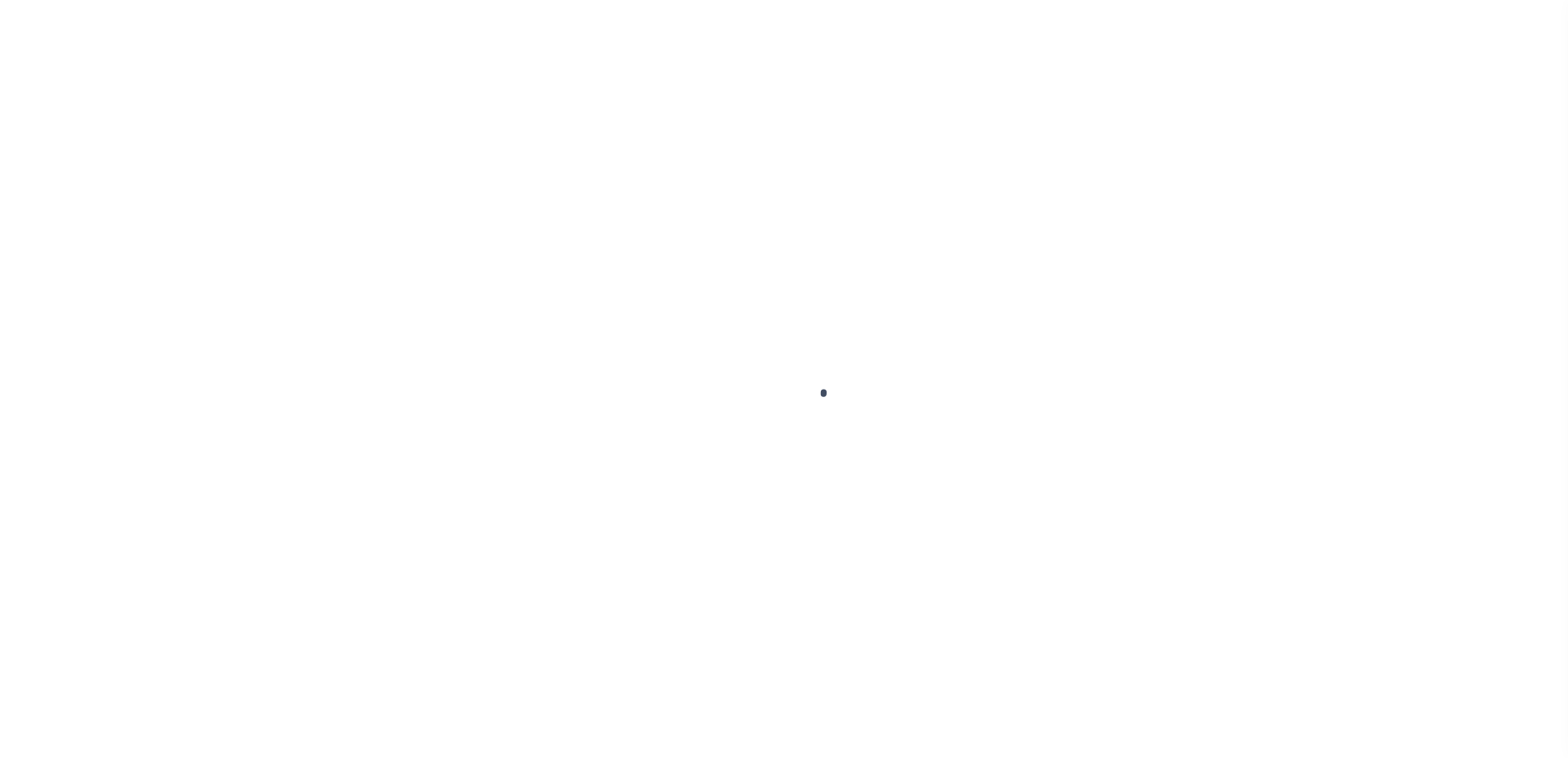
type input "$0.00"
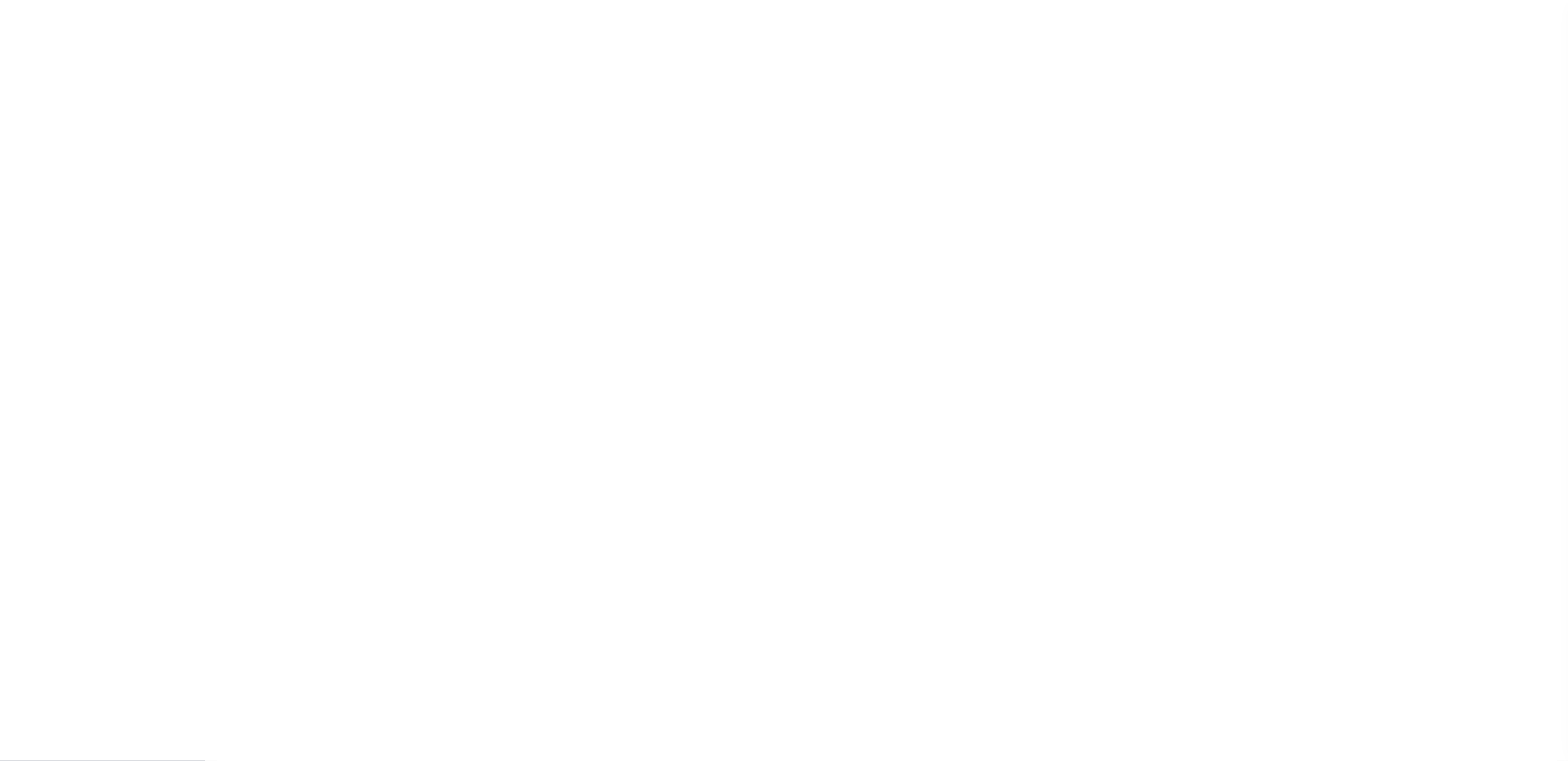
scroll to position [41, 0]
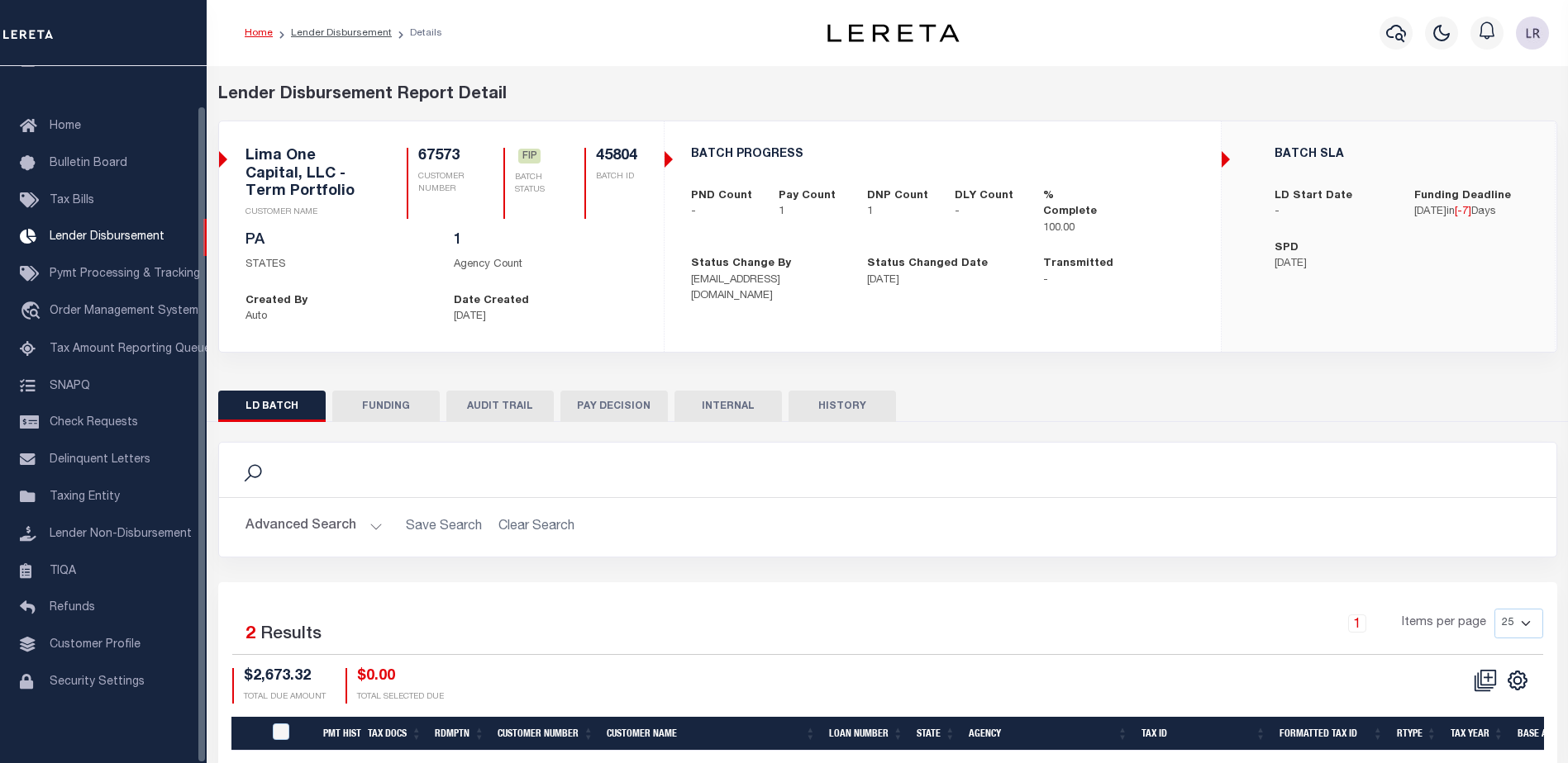
click at [393, 404] on button "FUNDING" at bounding box center [386, 406] width 107 height 32
type input "$1,336.66"
type input "$0"
type input "[DATE]"
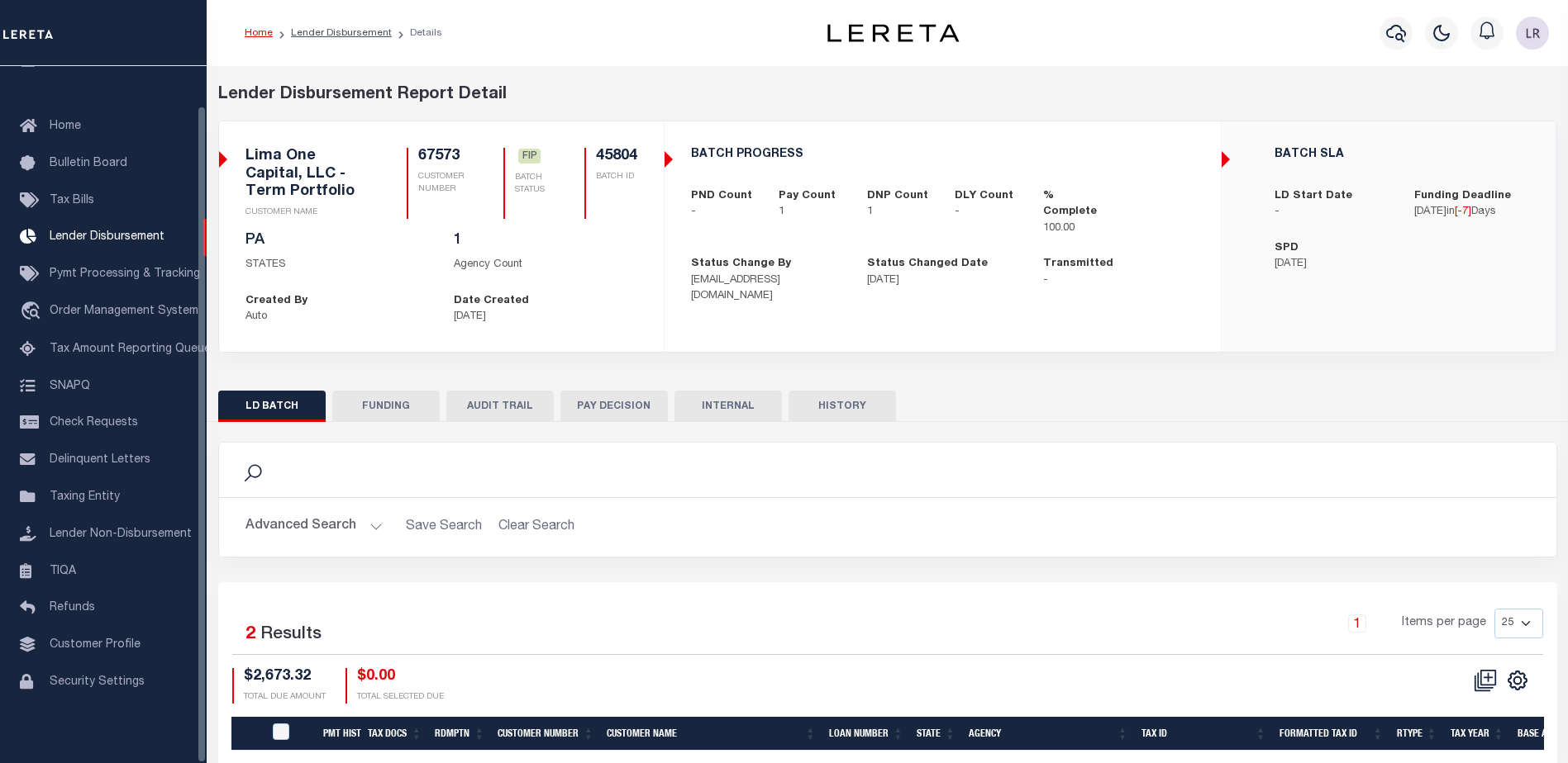
select select "100"
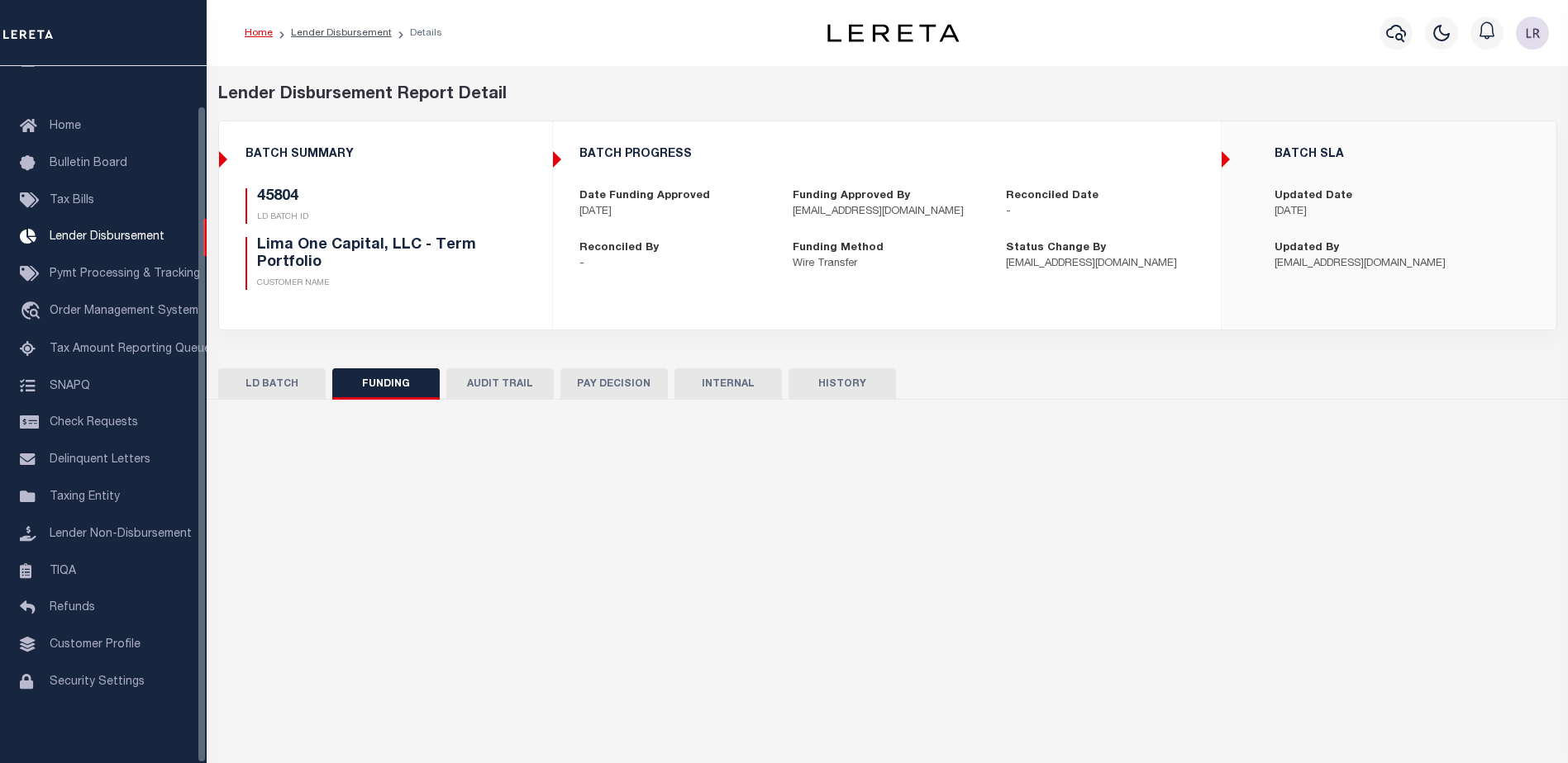
select select "100"
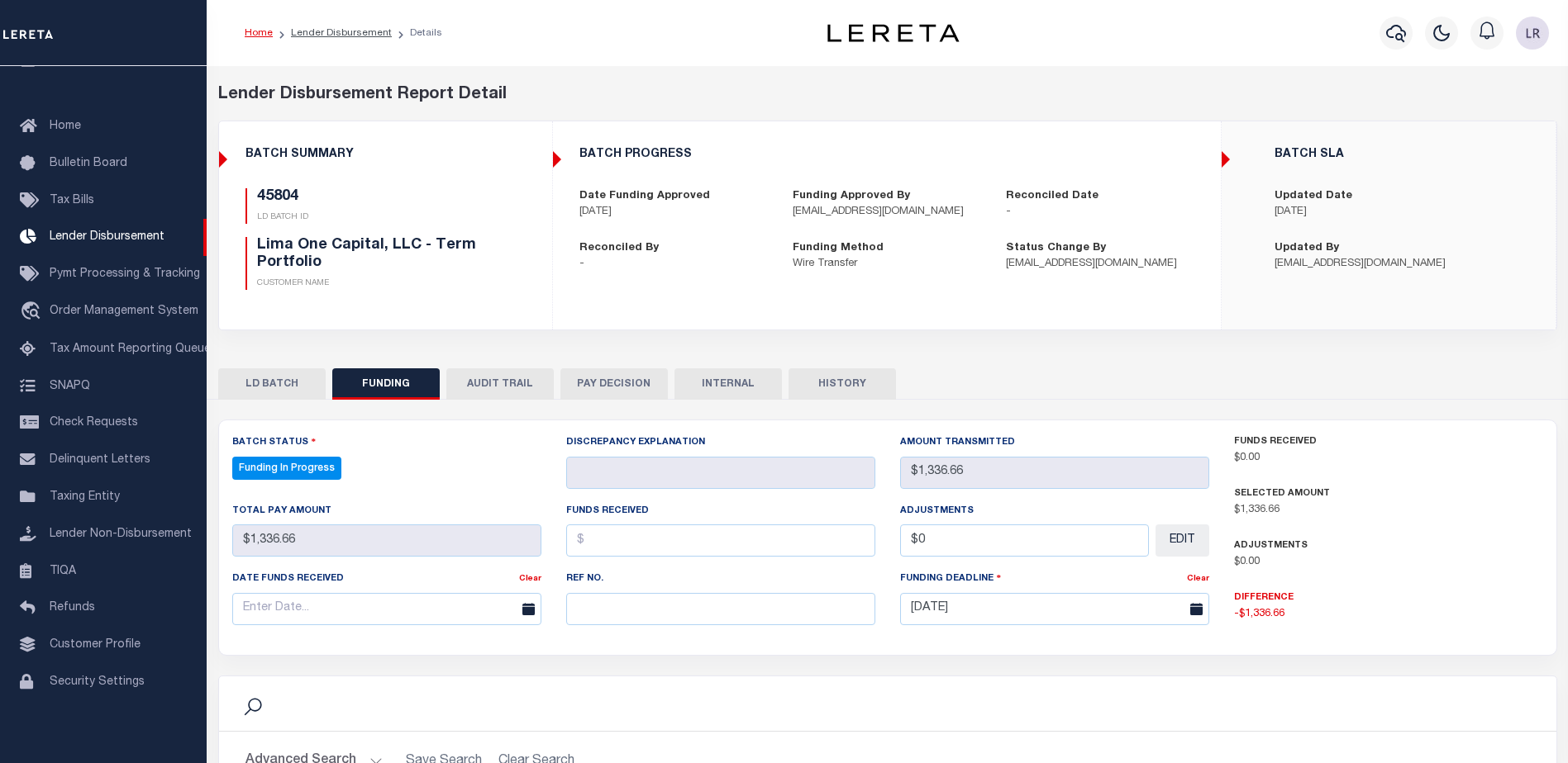
click at [554, 602] on div "Ref No." at bounding box center [720, 603] width 334 height 68
click at [591, 607] on input "text" at bounding box center [720, 609] width 309 height 32
paste input "20250829MMQFMP2700414208291624FT03"
type input "20250829MMQFMP2700414208291624FT03"
click at [602, 534] on input "text" at bounding box center [720, 541] width 309 height 32
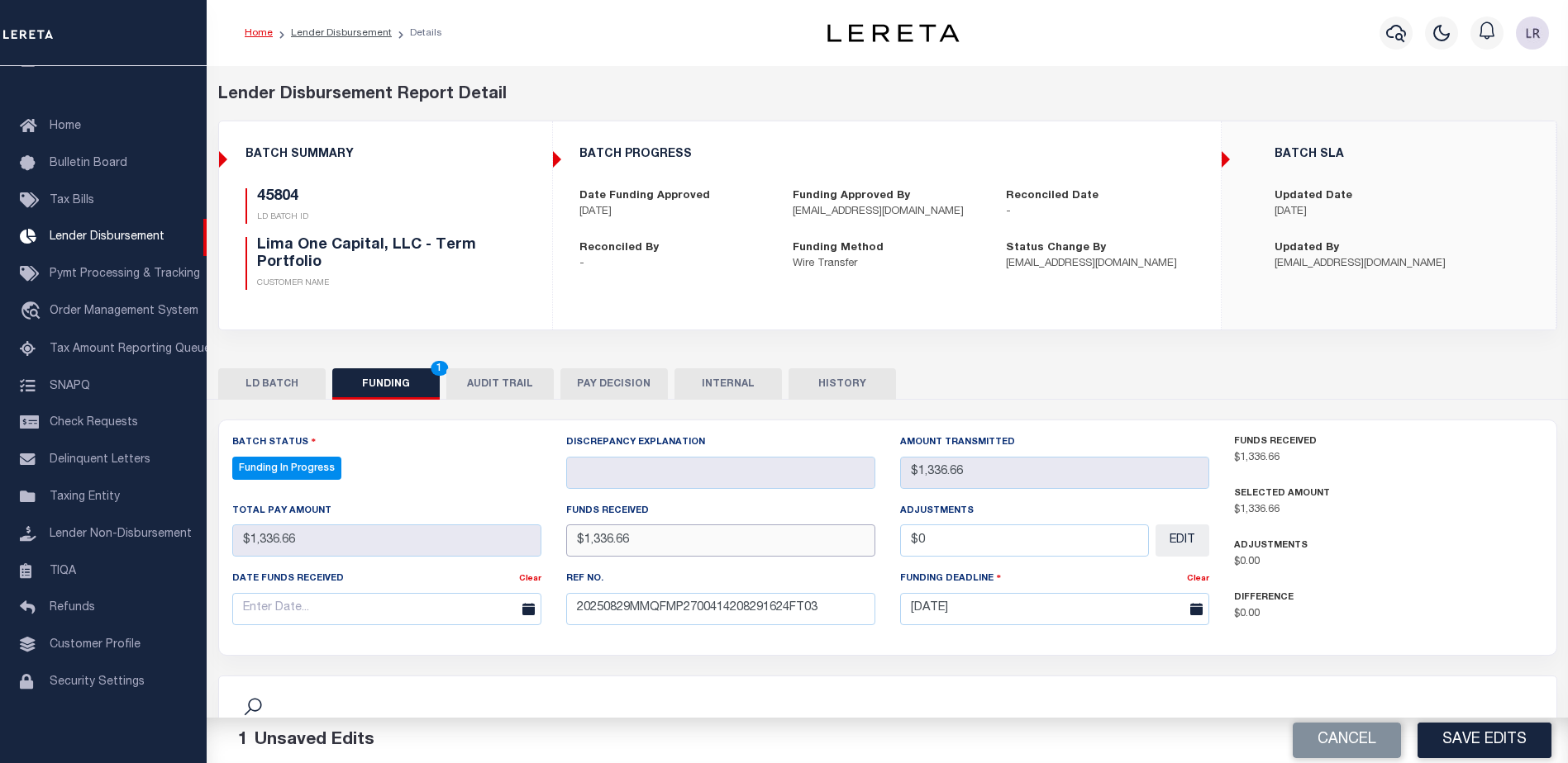
type input "$1,336.66"
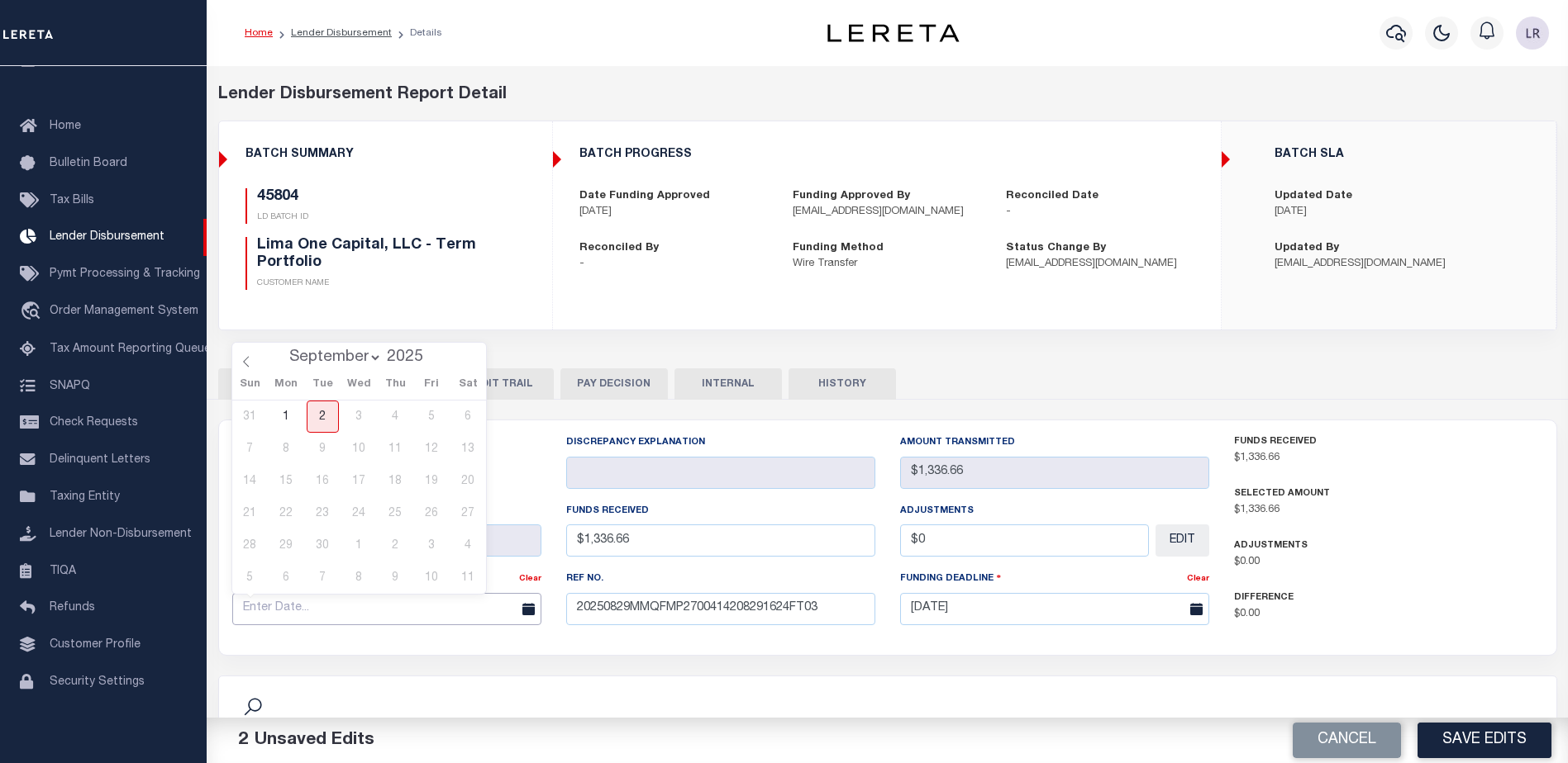
click at [464, 605] on input "text" at bounding box center [387, 609] width 309 height 32
click at [252, 359] on span at bounding box center [247, 357] width 28 height 28
select select "7"
click at [434, 545] on span "29" at bounding box center [432, 545] width 32 height 32
type input "[DATE]"
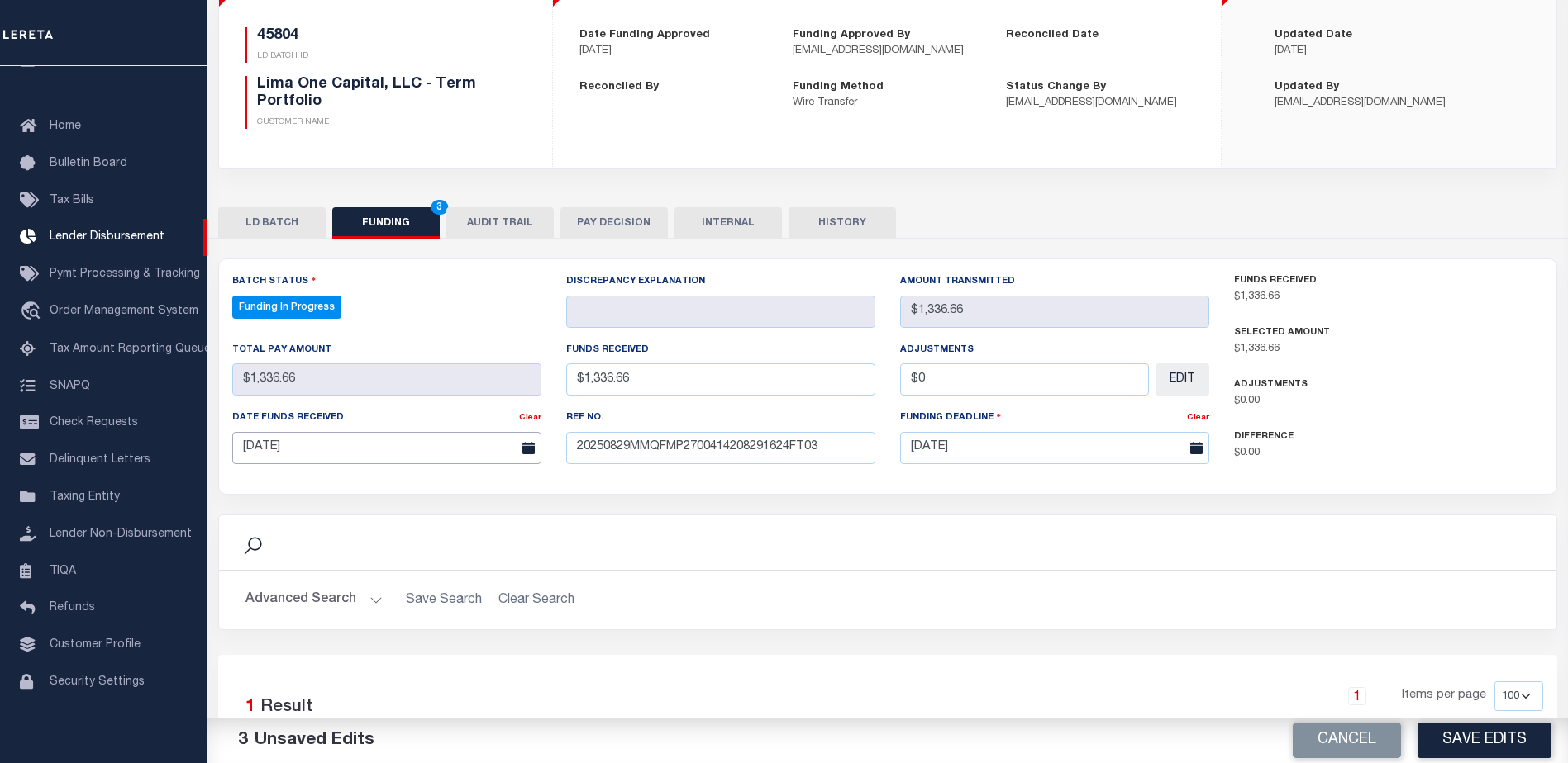
scroll to position [247, 0]
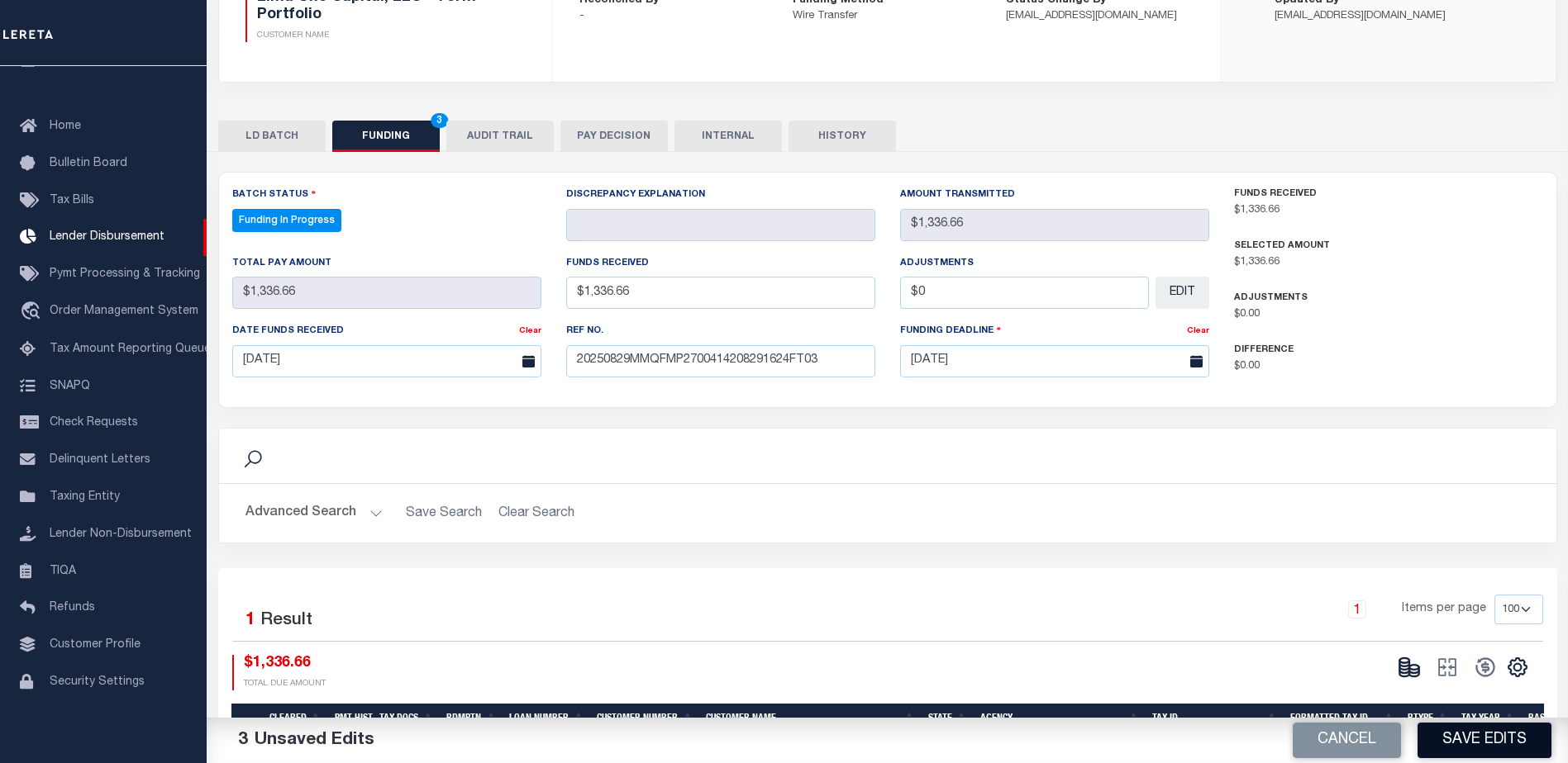
click at [1464, 737] on button "Save Edits" at bounding box center [1484, 741] width 134 height 35
type input "$1,336.66"
type input "$0"
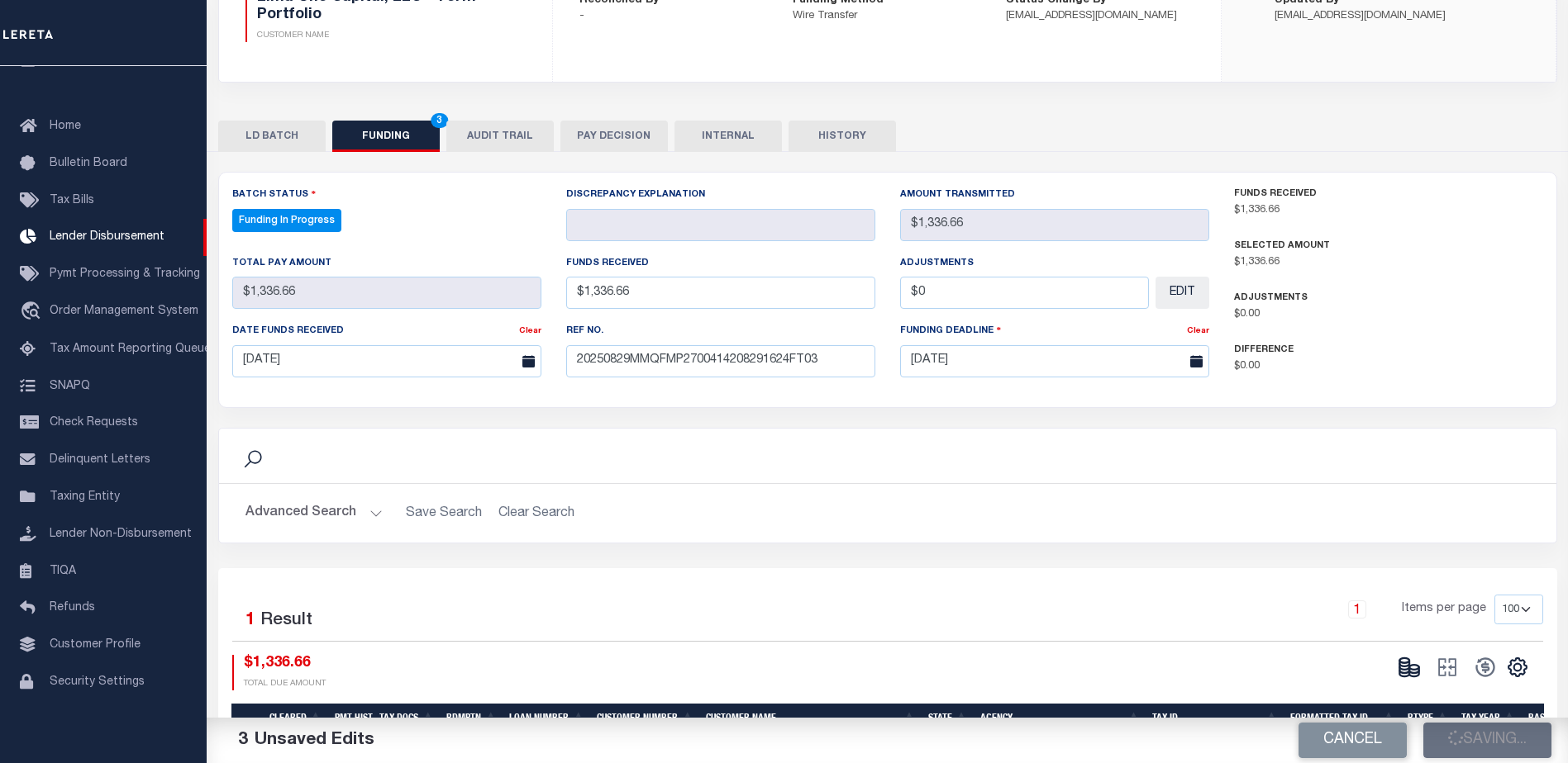
select select "100"
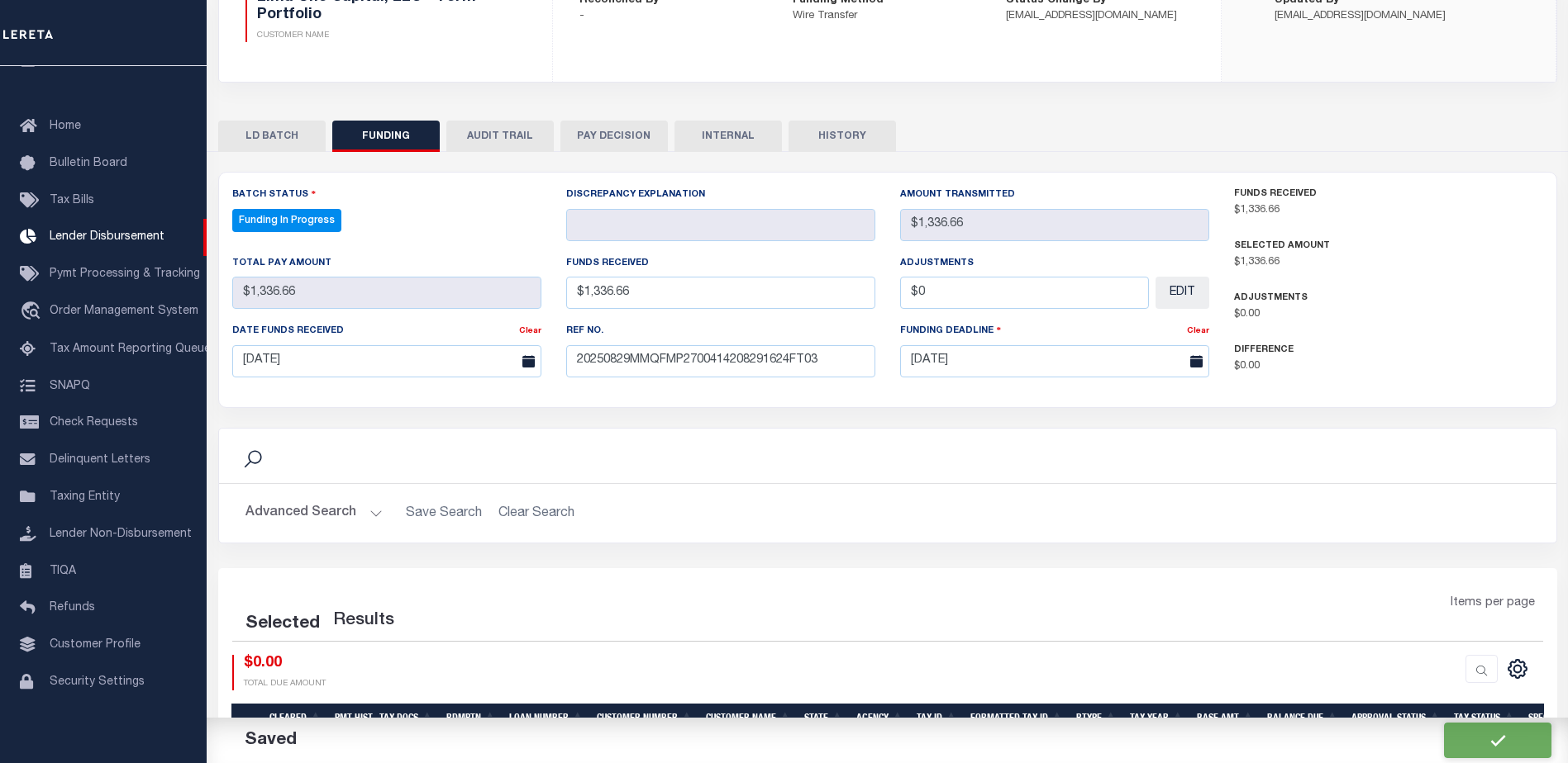
select select "100"
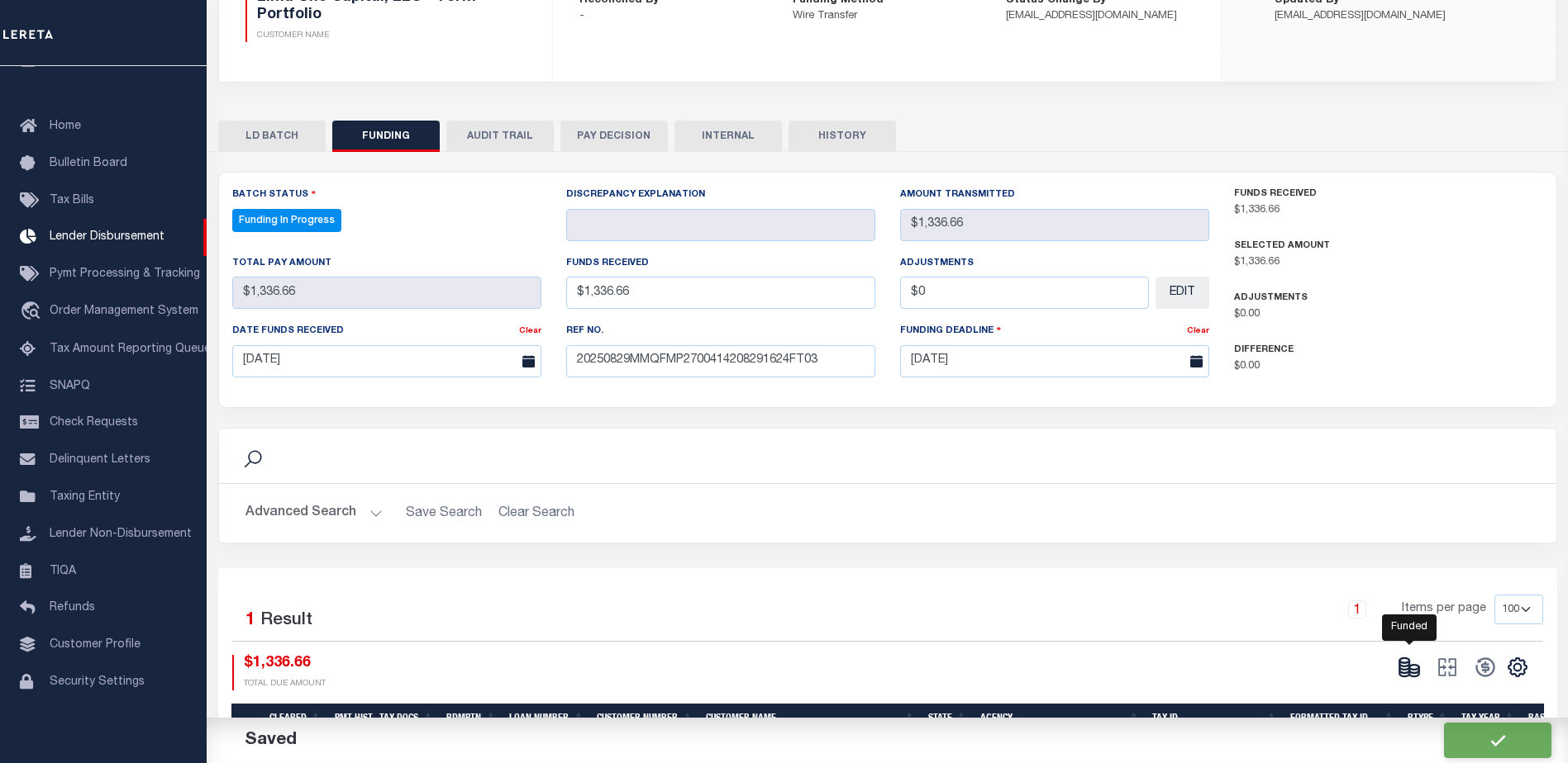
click at [1404, 673] on icon at bounding box center [1409, 667] width 23 height 23
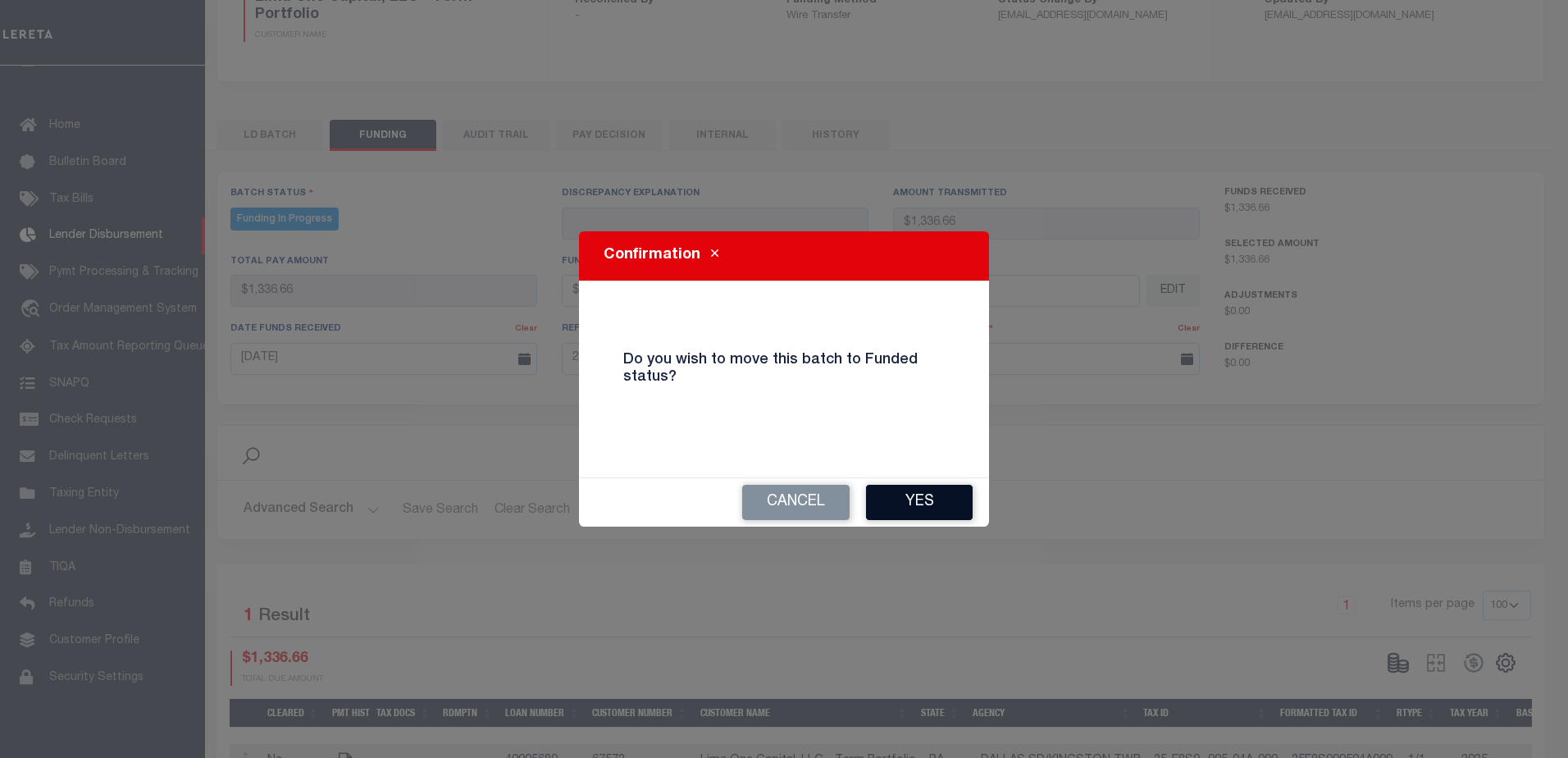
click at [930, 501] on button "Yes" at bounding box center [919, 503] width 107 height 35
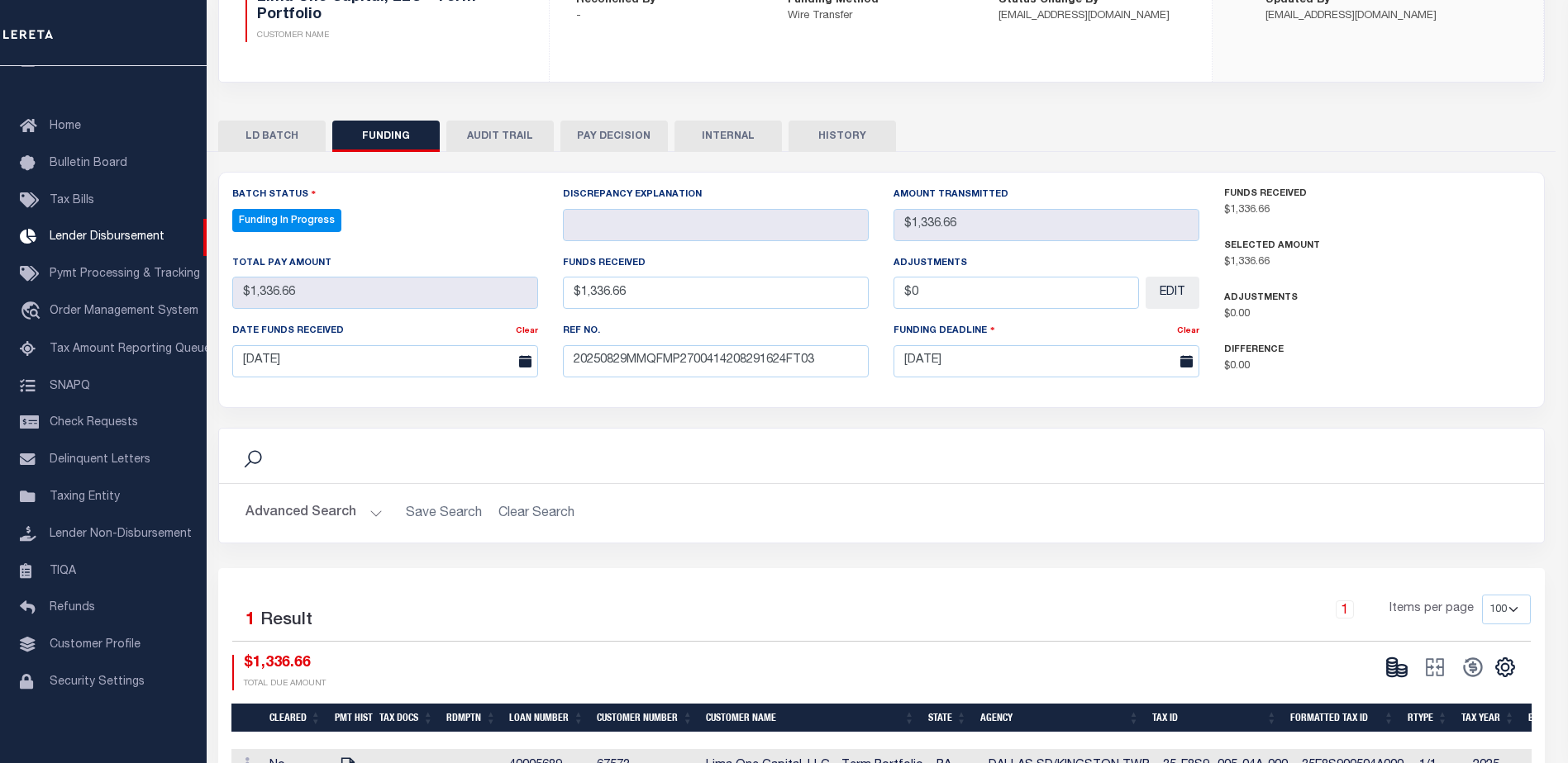
type input "$1,336.66"
type input "$0"
select select "100"
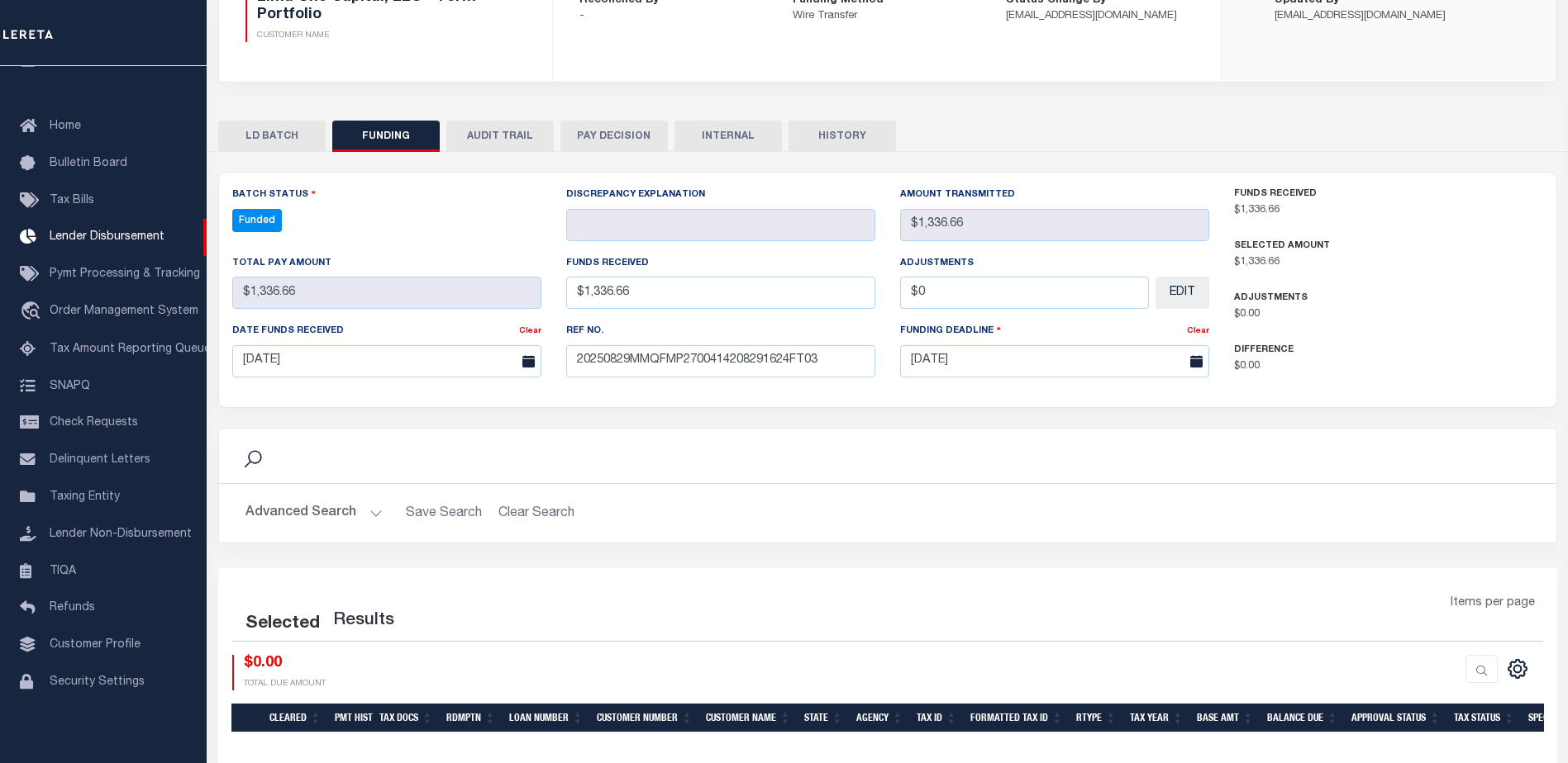
select select "100"
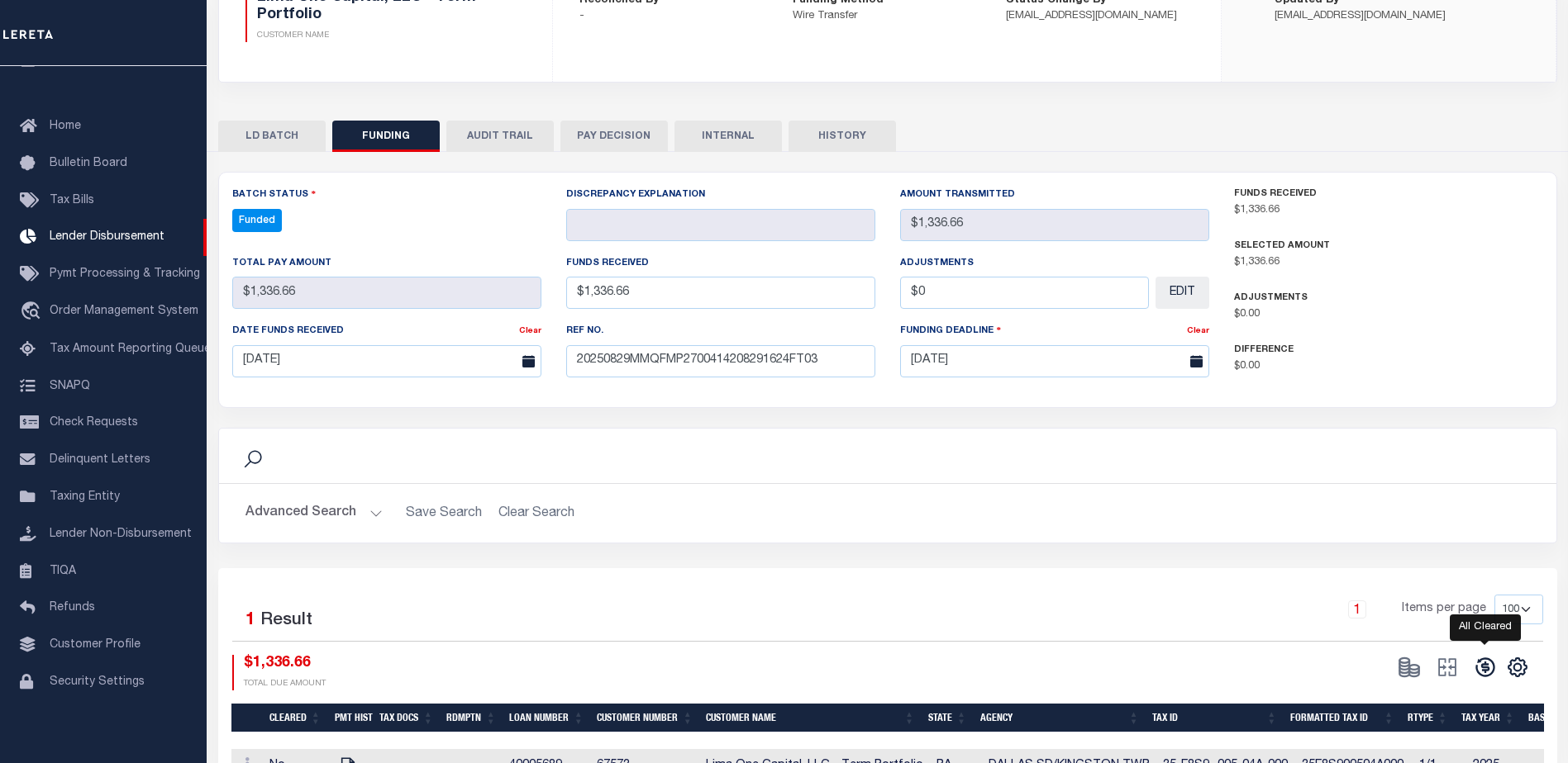
click at [1496, 666] on icon at bounding box center [1485, 667] width 23 height 23
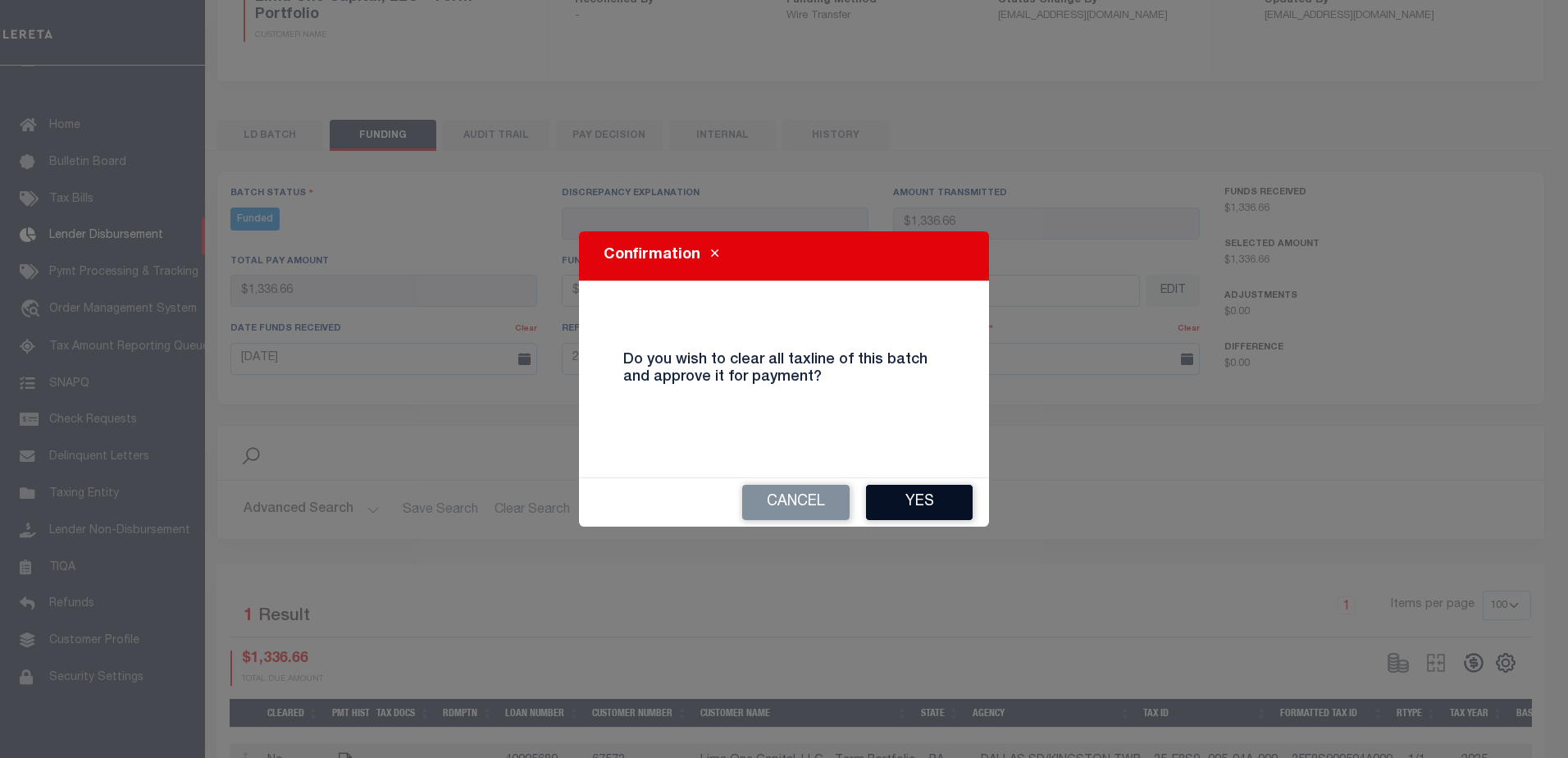
click at [926, 509] on button "Yes" at bounding box center [919, 503] width 107 height 35
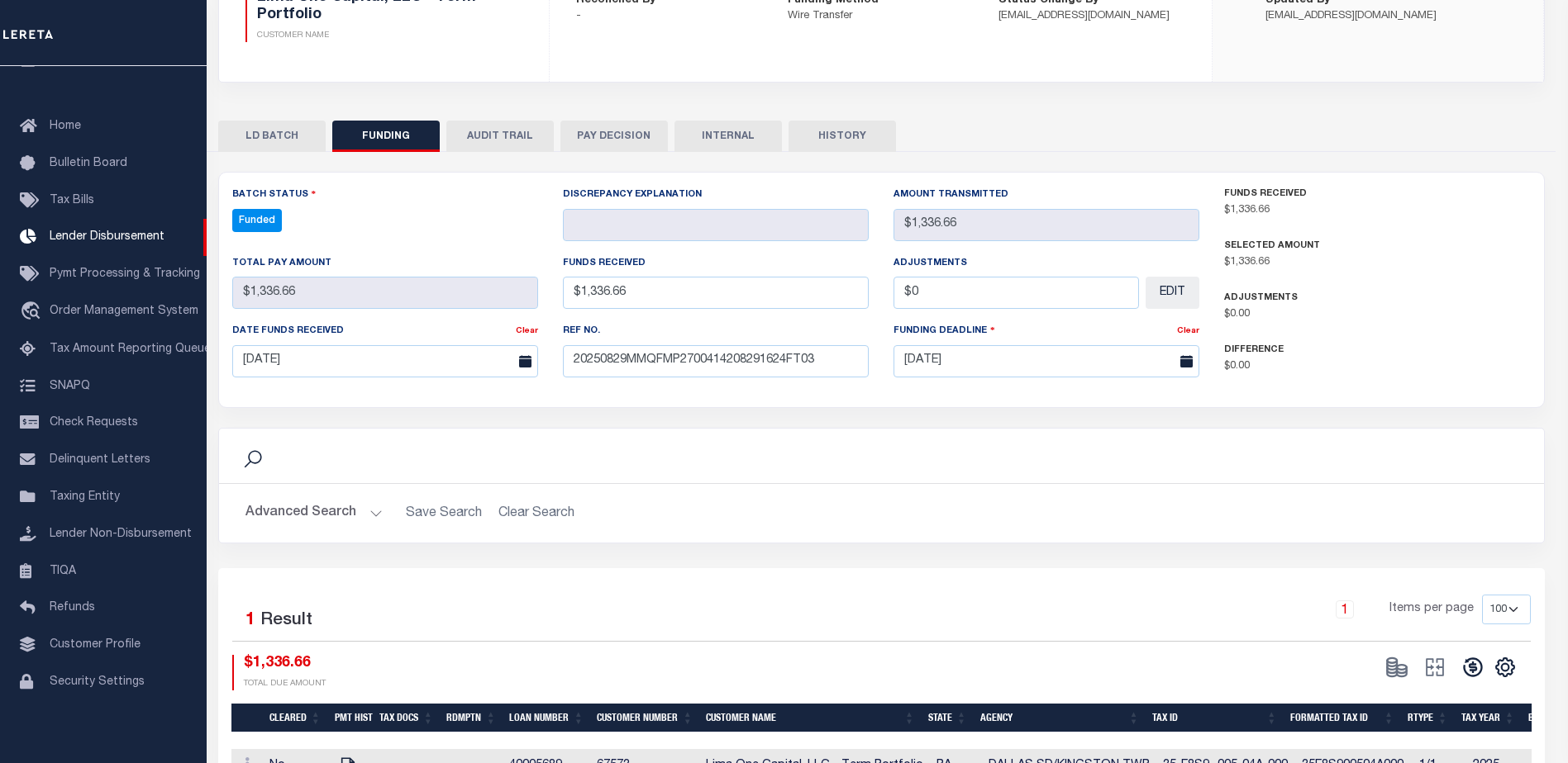
type input "$1,336.66"
type input "$0"
select select "100"
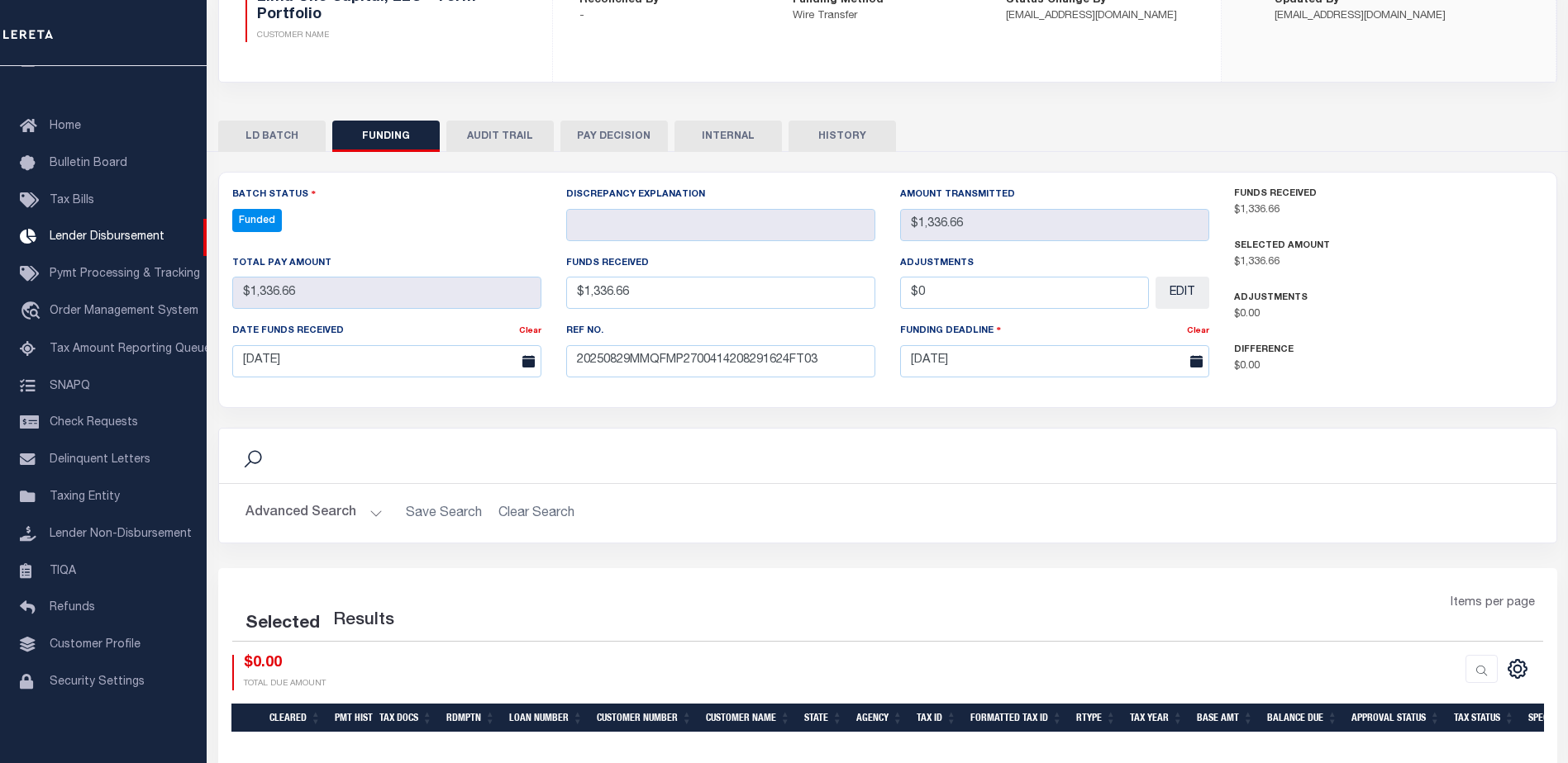
select select "100"
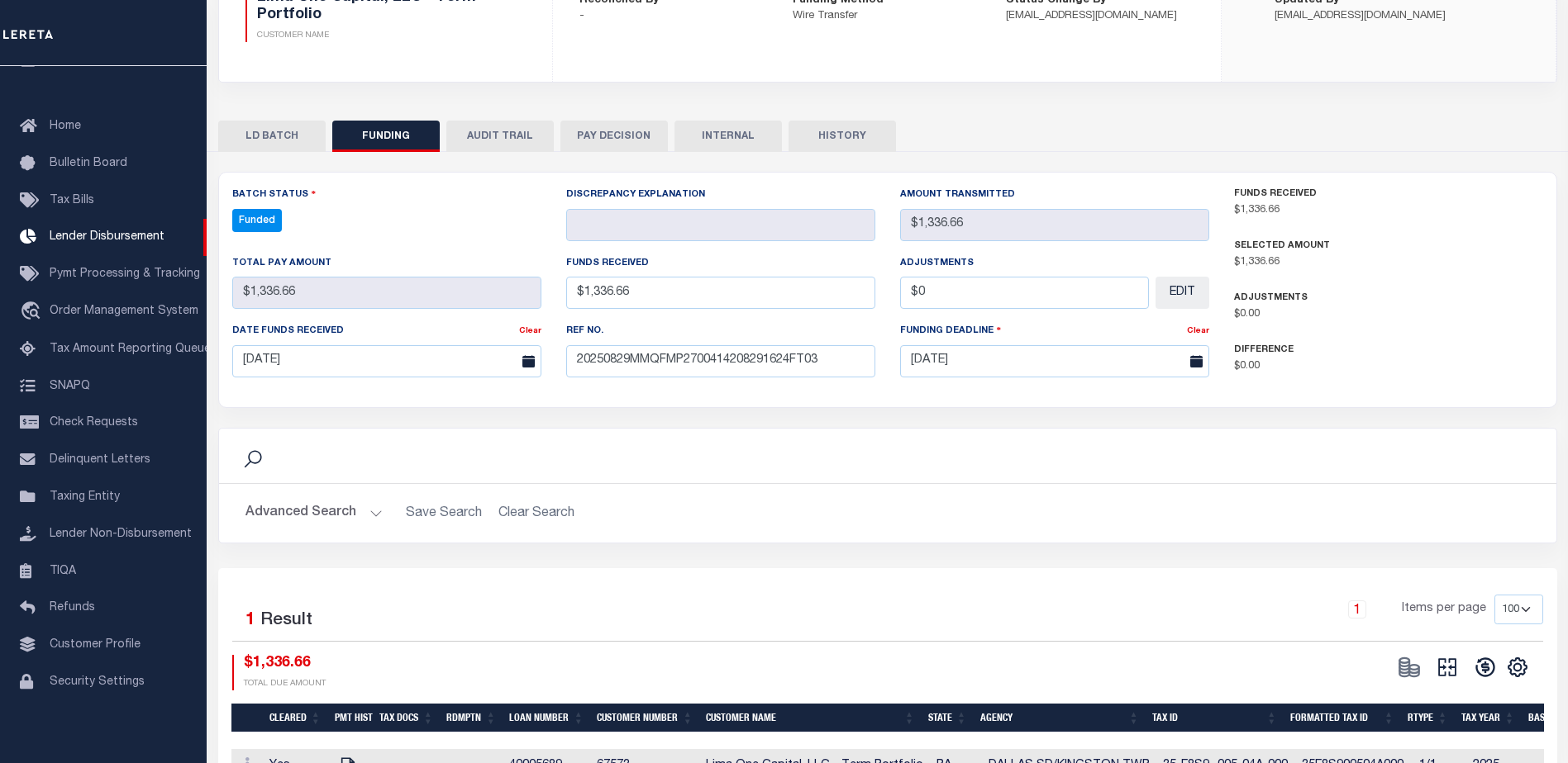
click at [1446, 680] on button at bounding box center [1447, 667] width 38 height 25
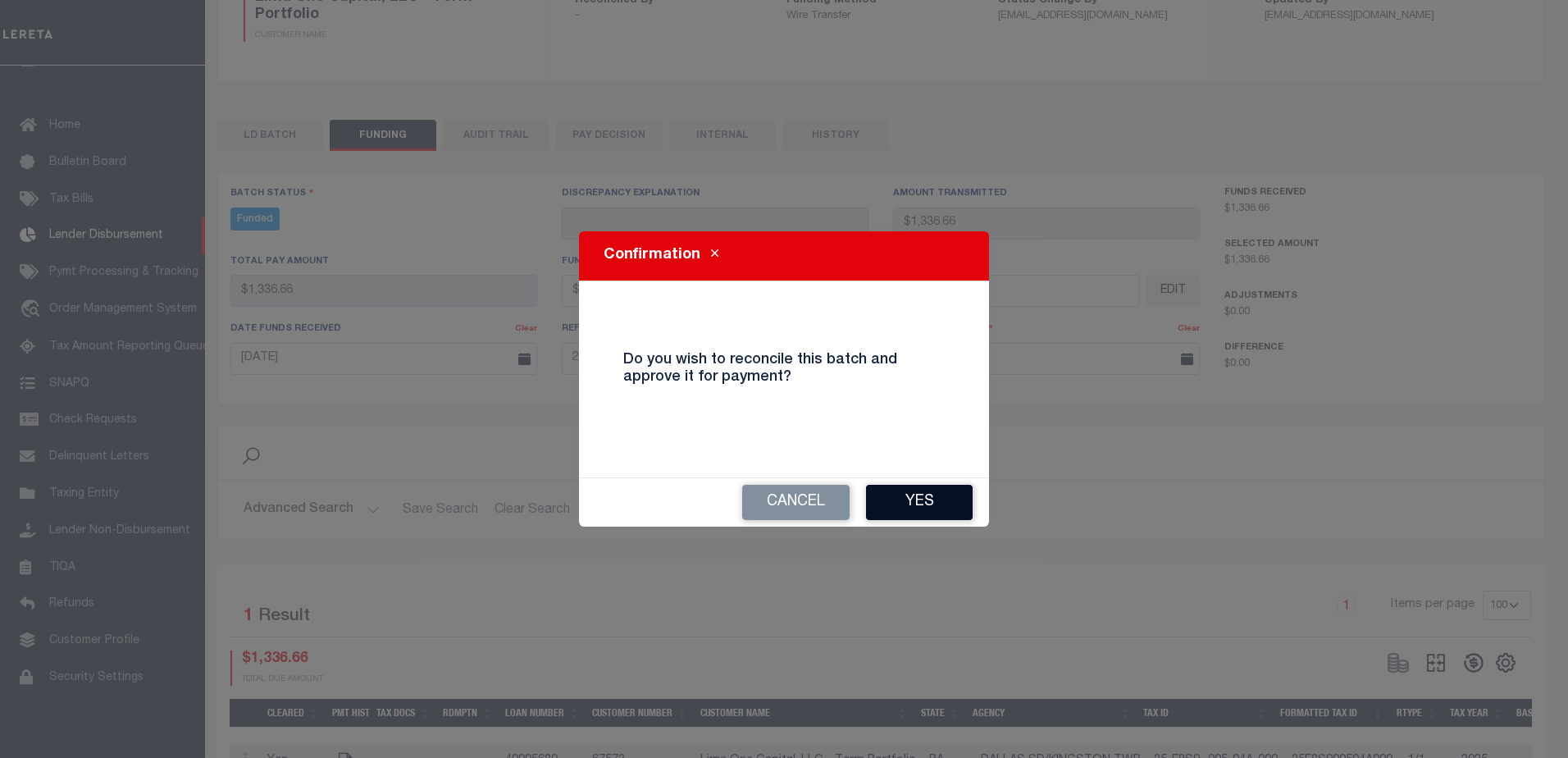
click at [934, 515] on button "Yes" at bounding box center [919, 503] width 107 height 35
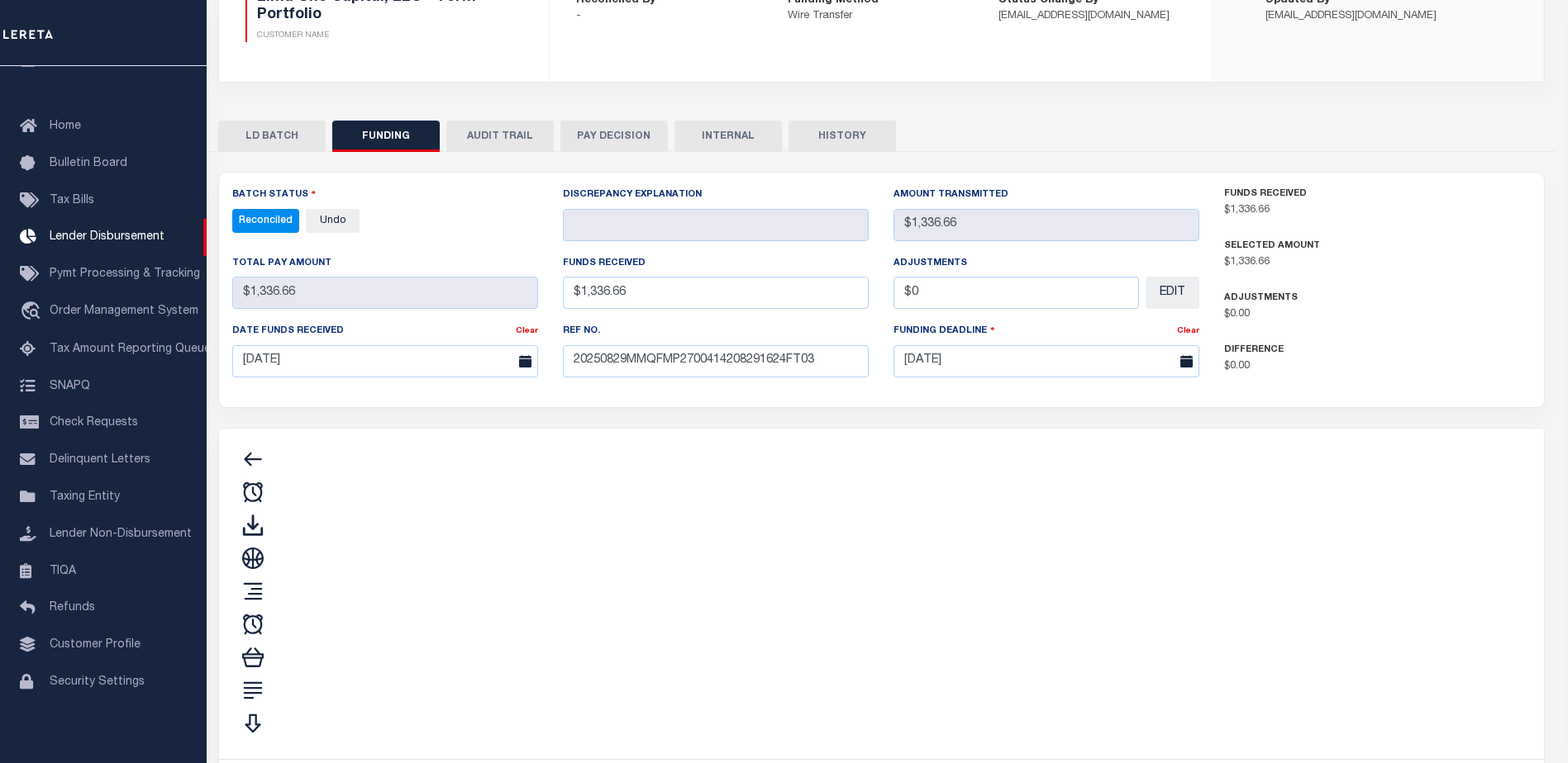
type input "$1,336.66"
type input "$0"
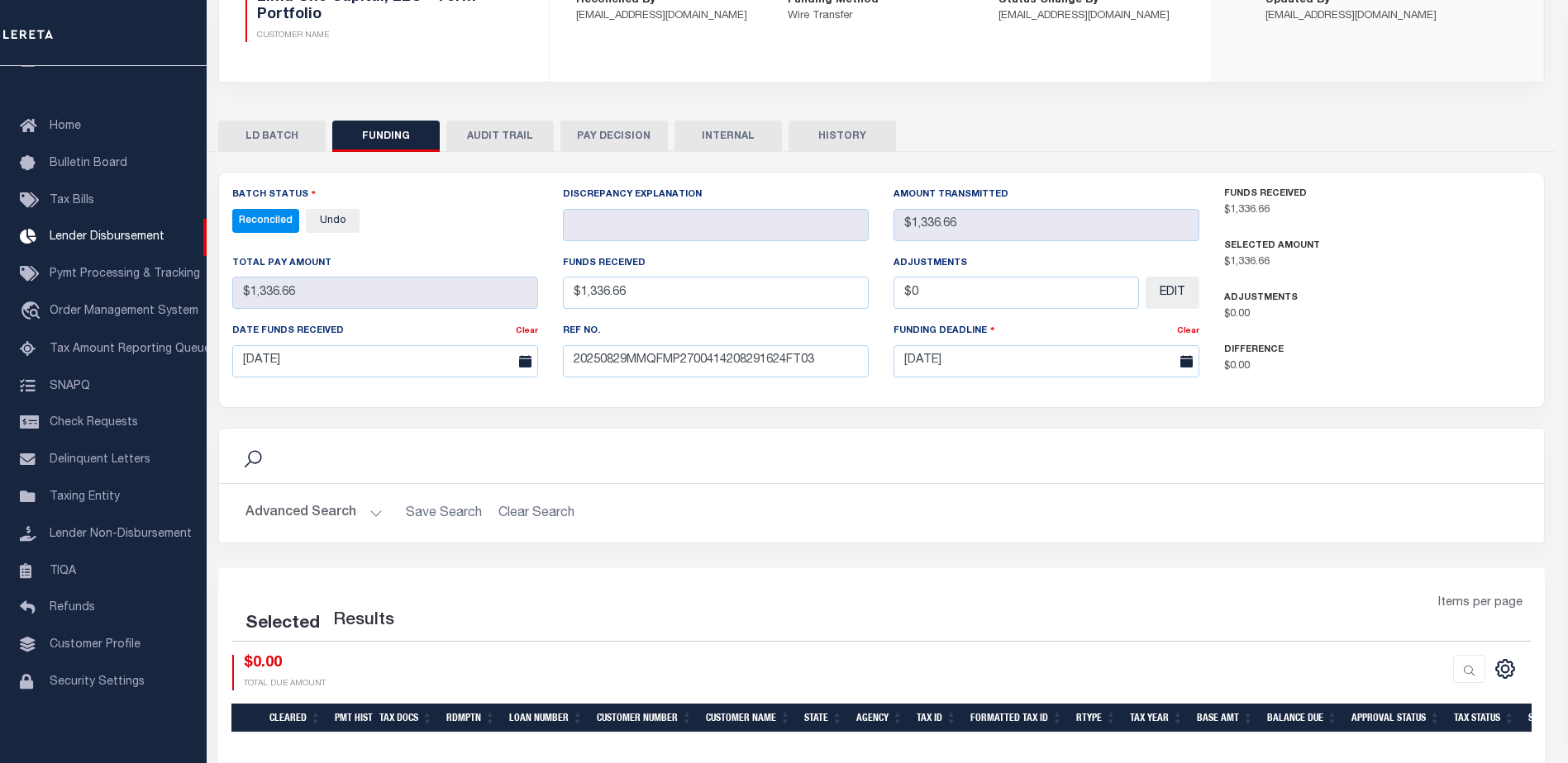
select select "100"
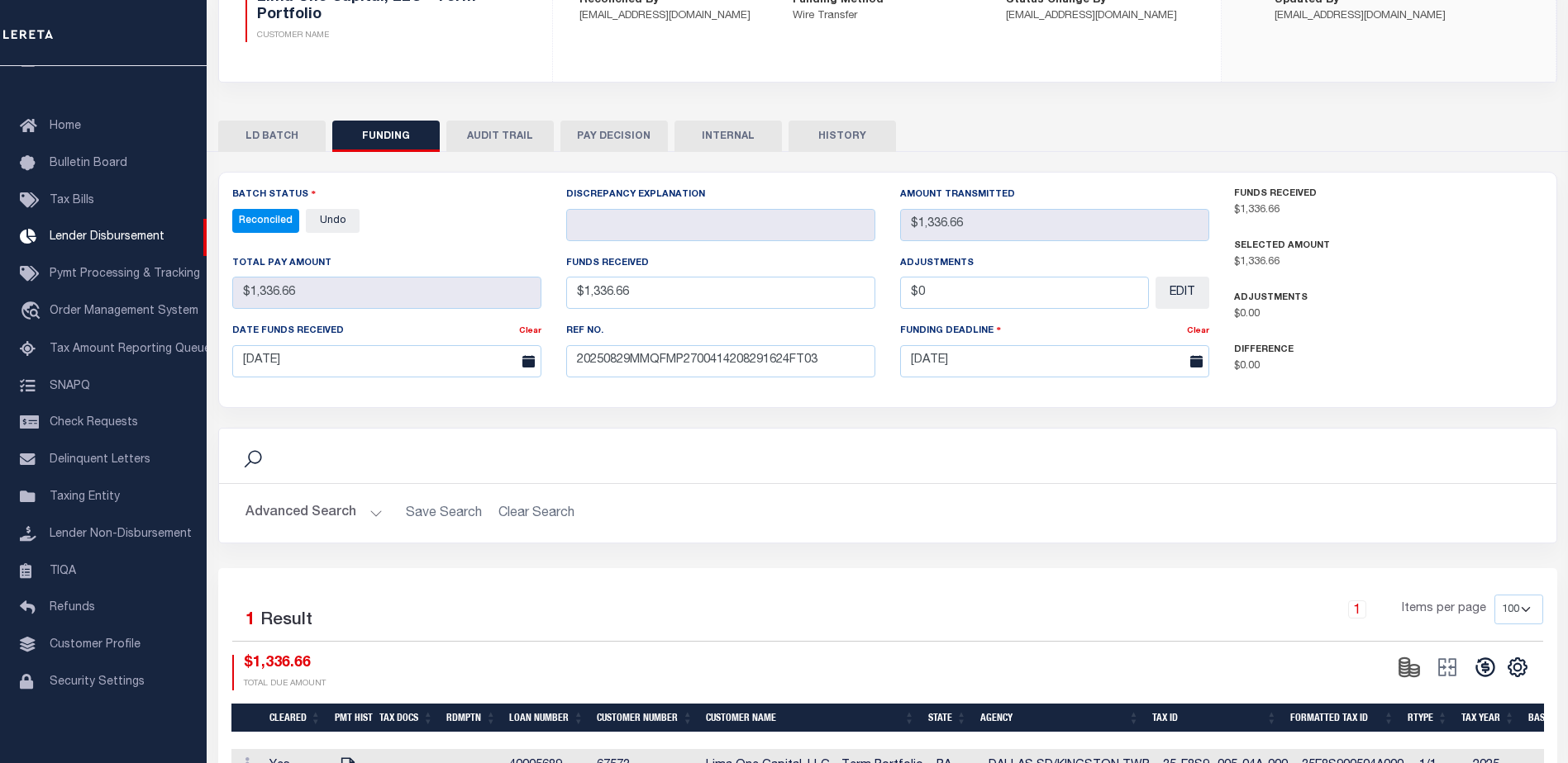
click at [720, 130] on button "INTERNAL" at bounding box center [728, 136] width 107 height 32
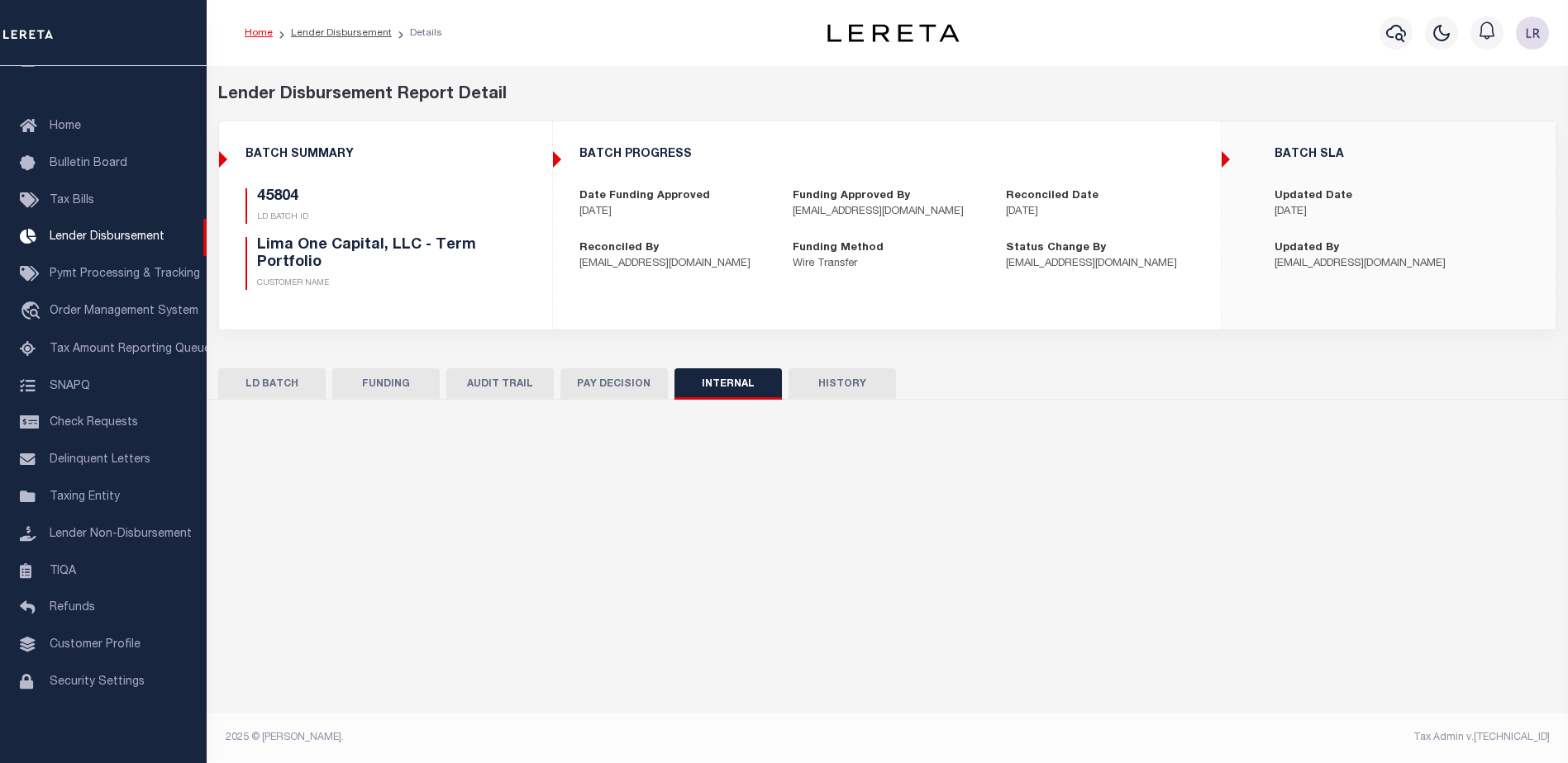
scroll to position [0, 0]
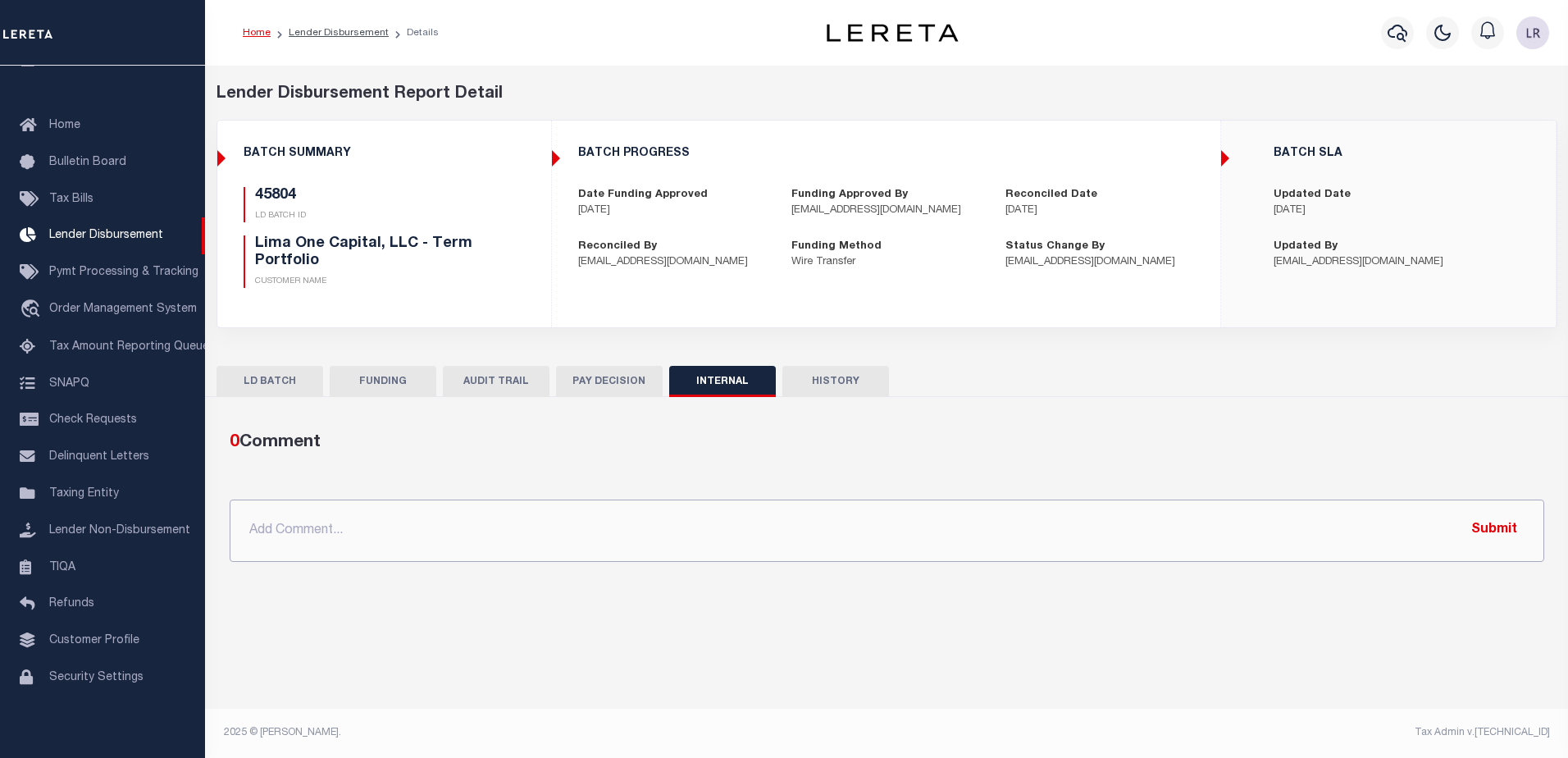
drag, startPoint x: 476, startPoint y: 559, endPoint x: 501, endPoint y: 550, distance: 26.6
click at [476, 559] on input "text" at bounding box center [887, 531] width 1315 height 62
paste input ""ORG AMT - $45022.60 45721 - $11323.75 45736 - $23106.43 45776 - $1471.59 45749…"
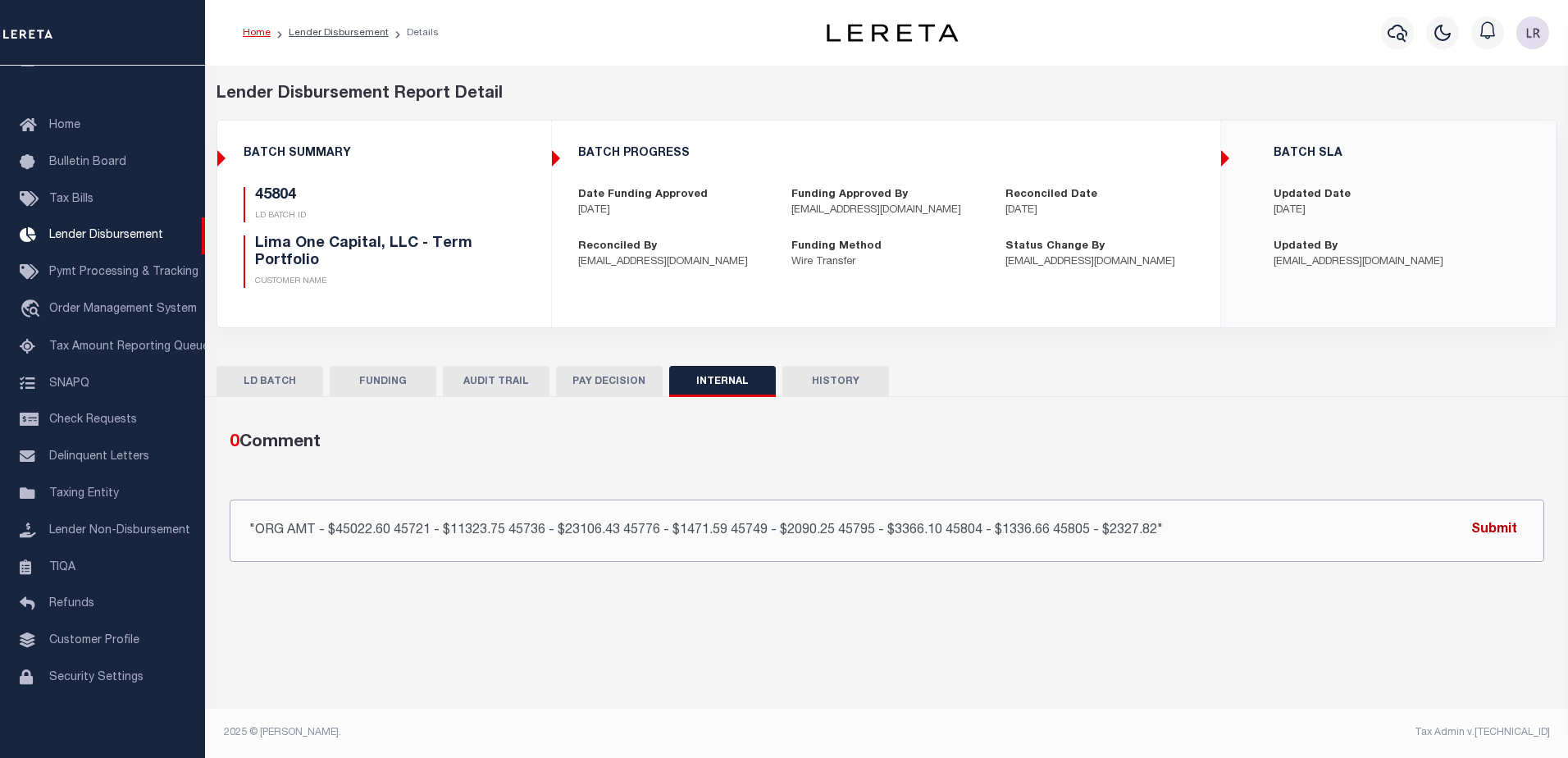
type input ""ORG AMT - $45022.60 45721 - $11323.75 45736 - $23106.43 45776 - $1471.59 45749…"
click at [1476, 520] on button "Submit" at bounding box center [1494, 531] width 68 height 33
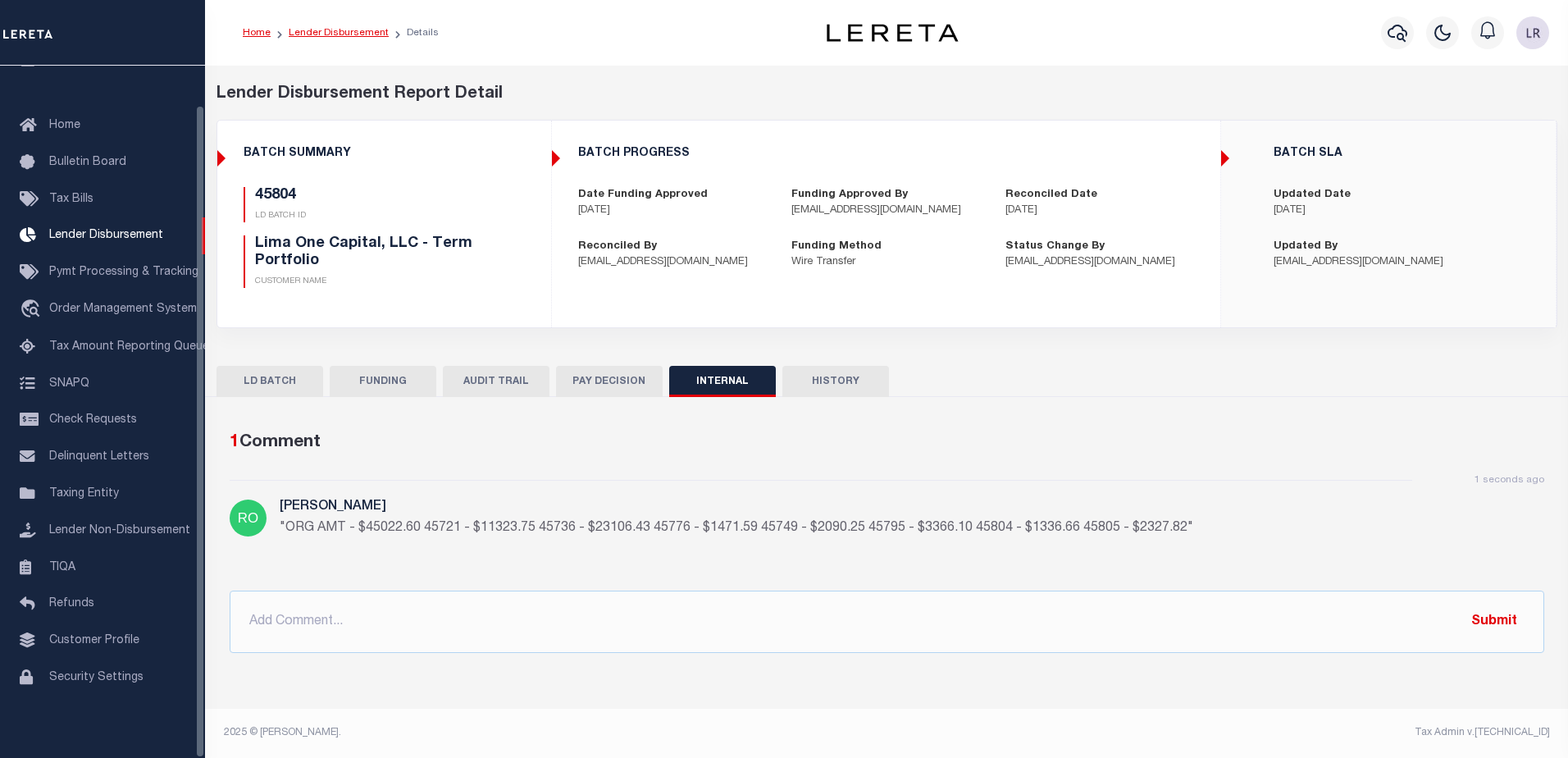
click at [338, 31] on link "Lender Disbursement" at bounding box center [338, 32] width 100 height 10
checkbox input "true"
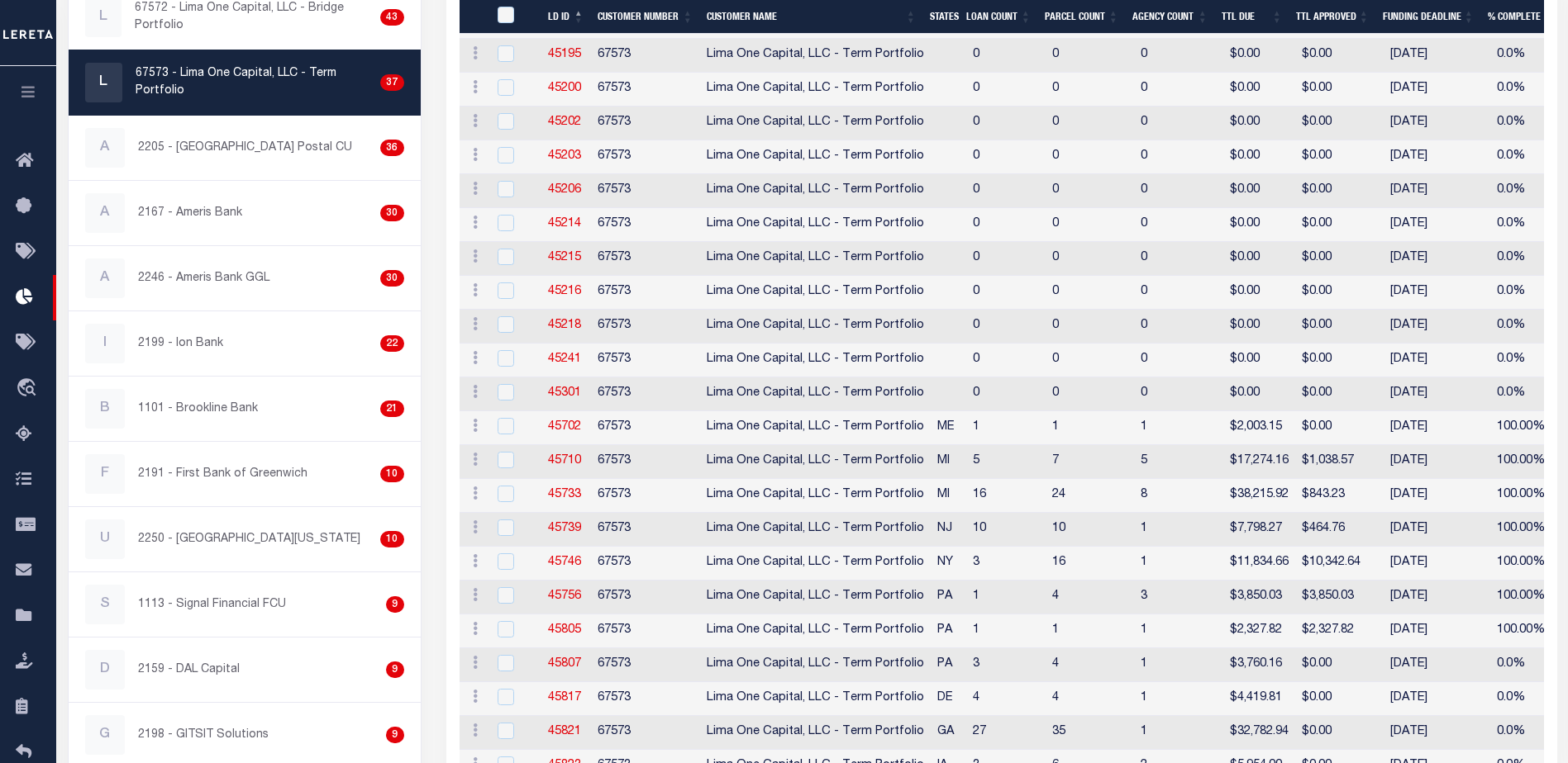
scroll to position [664, 0]
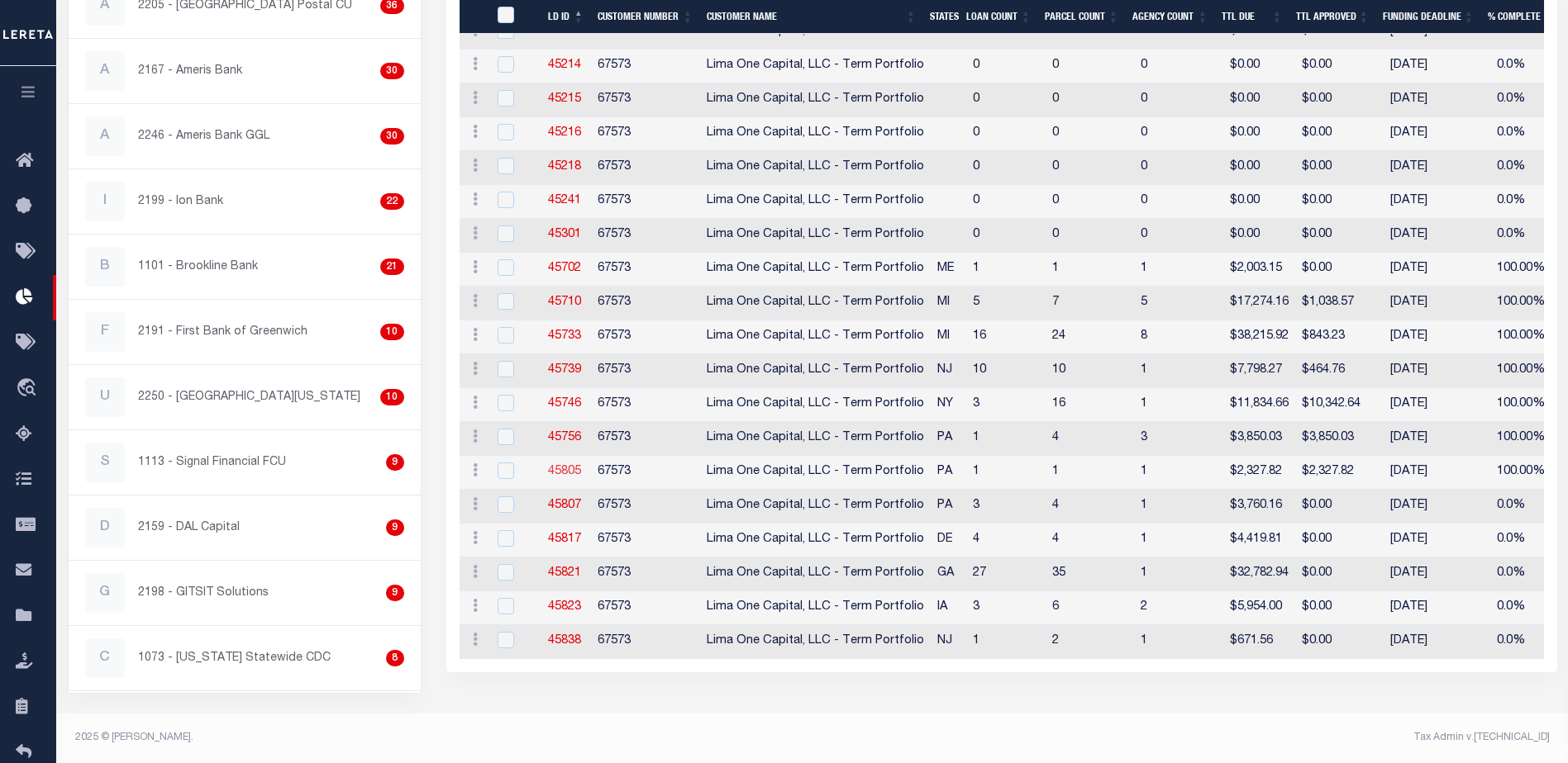
click at [560, 466] on link "45805" at bounding box center [563, 472] width 33 height 11
checkbox input "true"
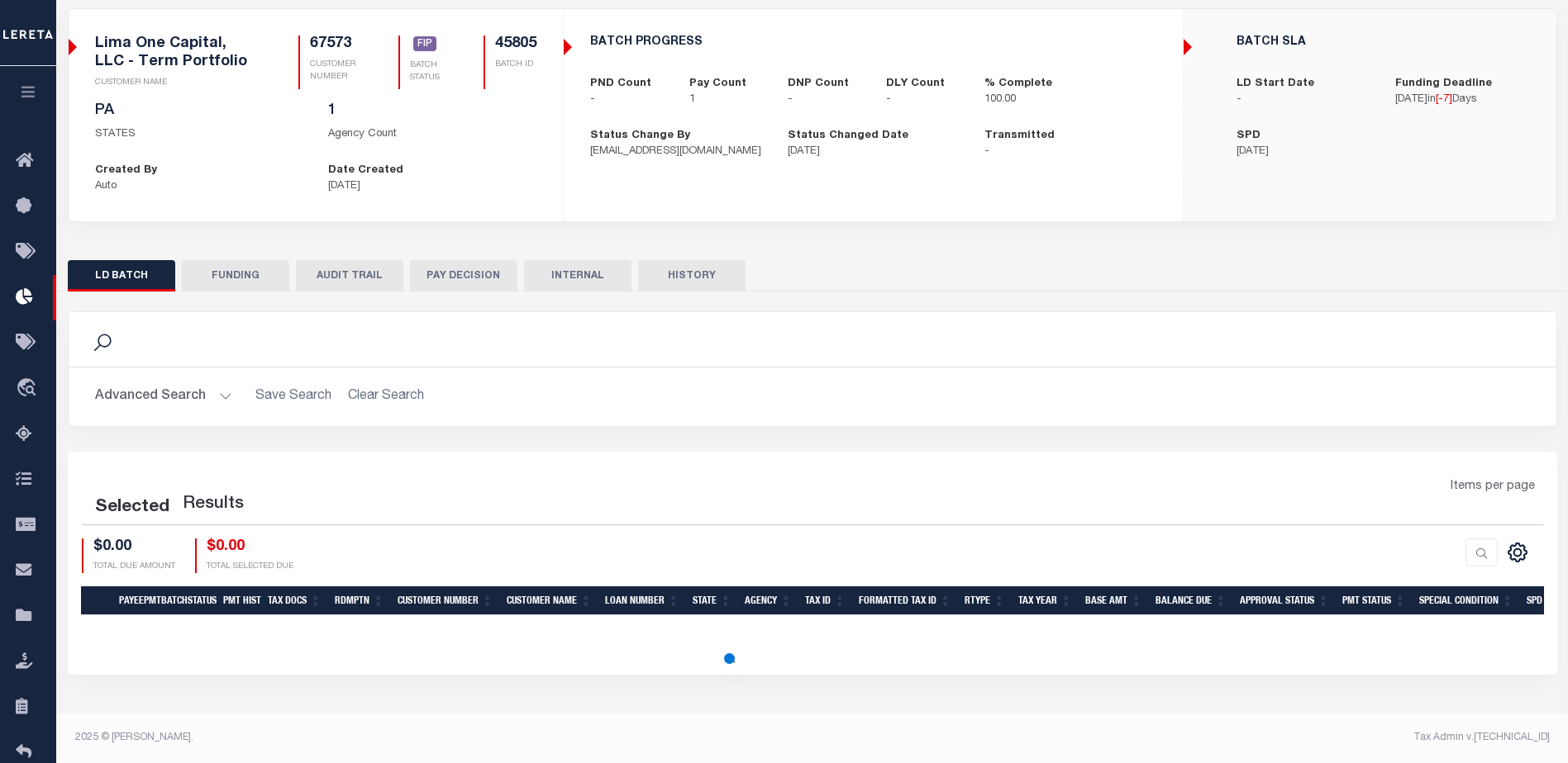
scroll to position [112, 0]
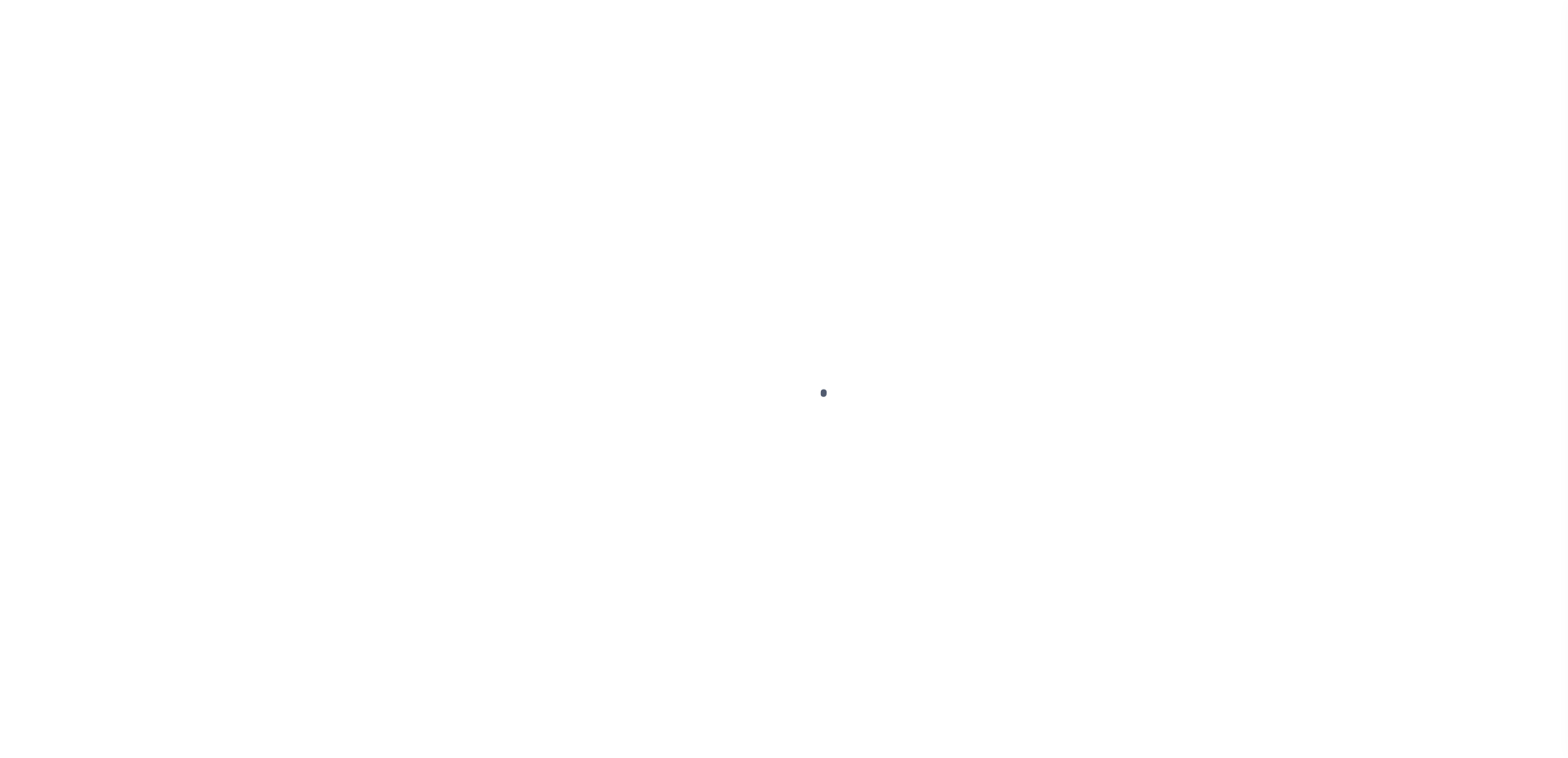
type input "$0.00"
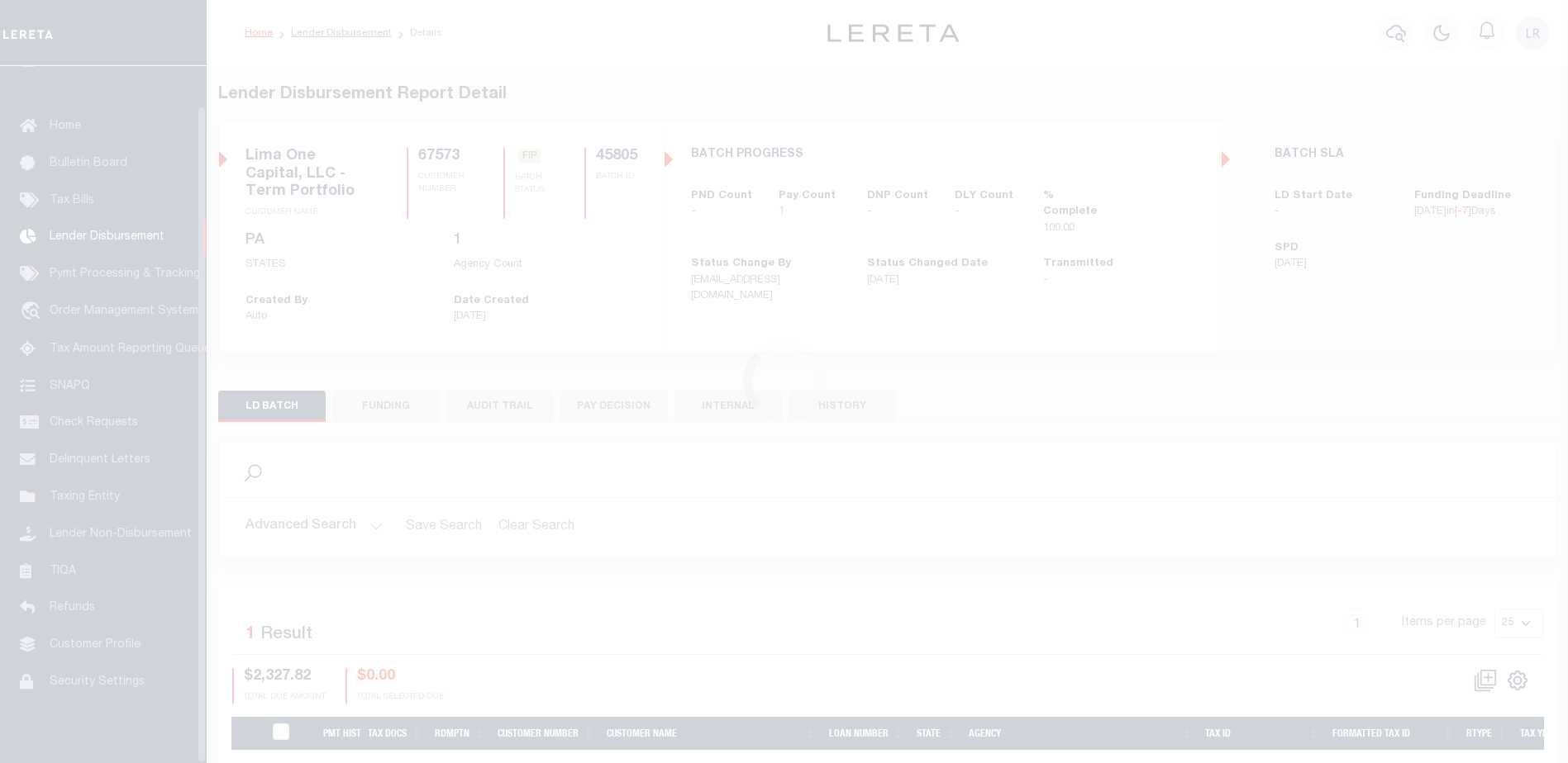
scroll to position [41, 0]
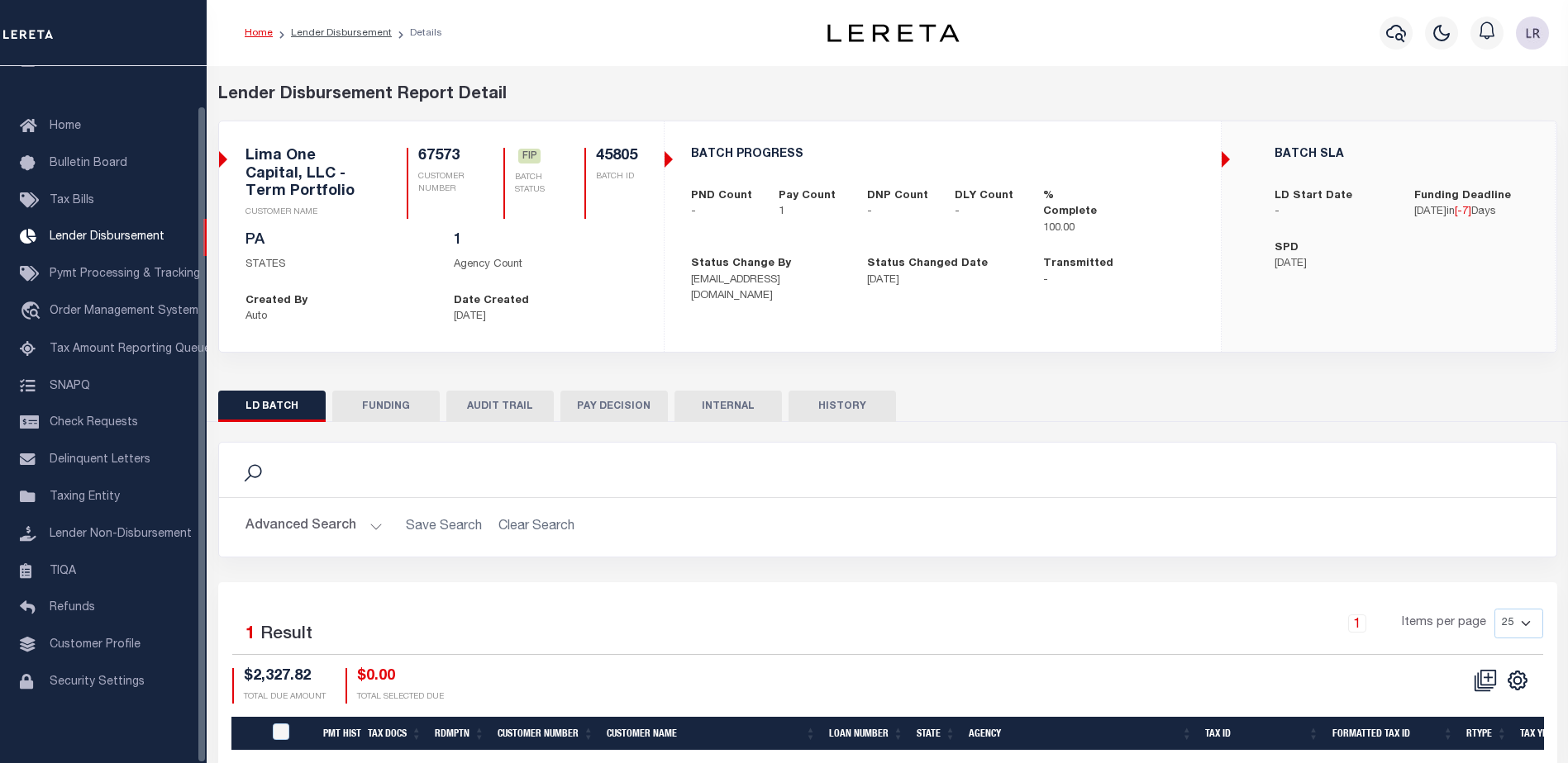
click at [391, 401] on button "FUNDING" at bounding box center [386, 406] width 107 height 32
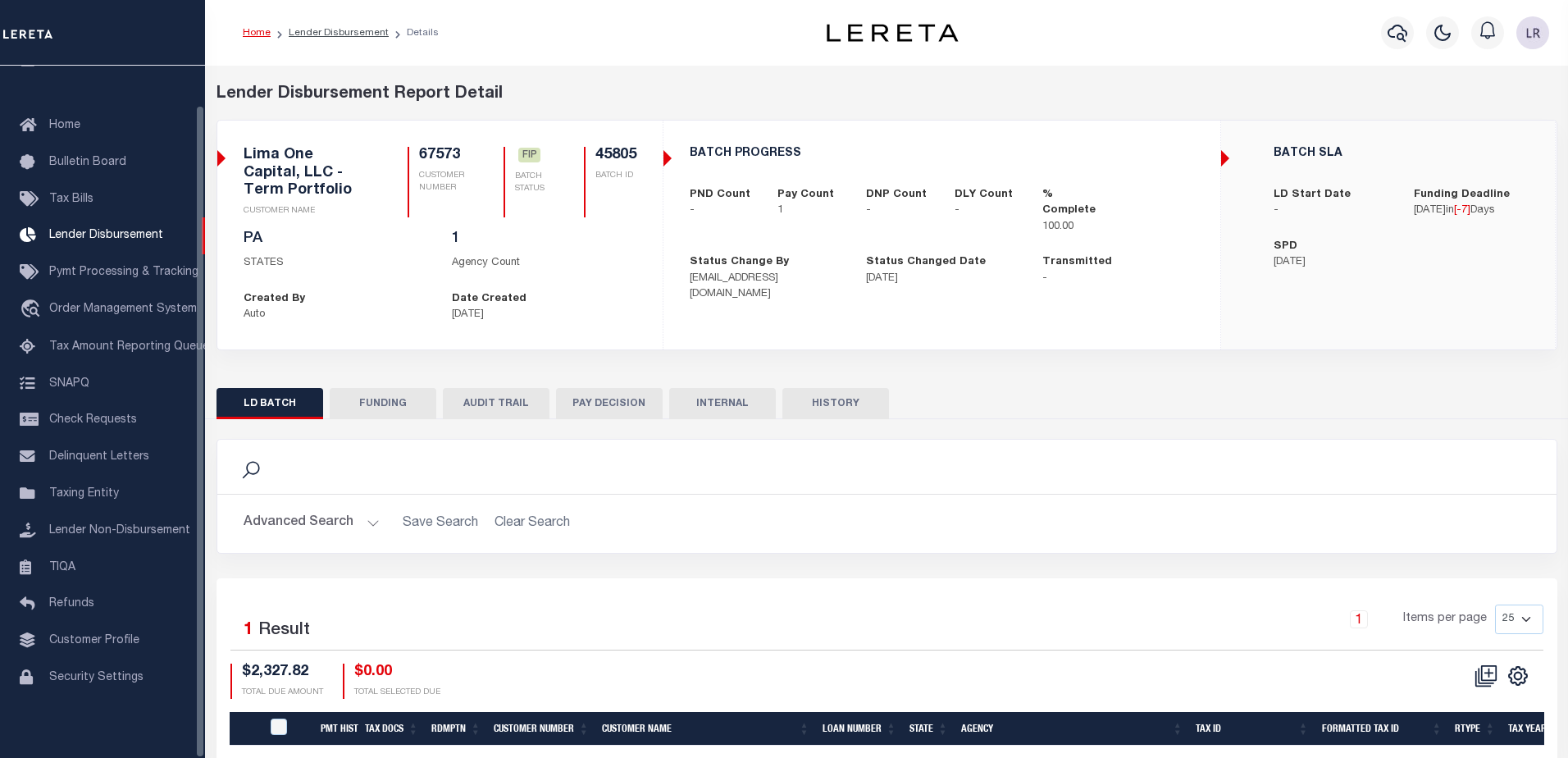
type input "$2,327.82"
type input "$0"
type input "[DATE]"
select select "100"
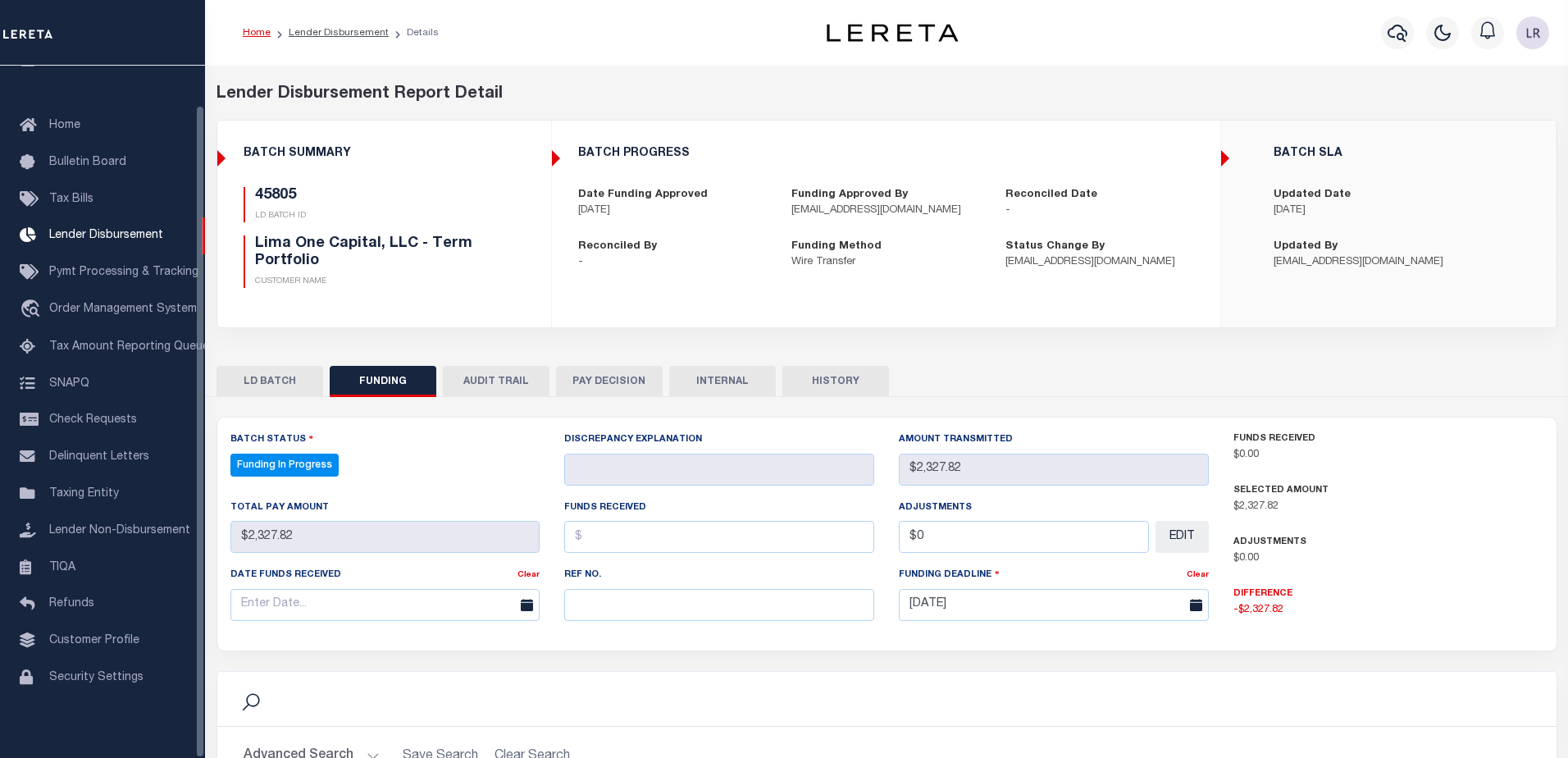
select select "100"
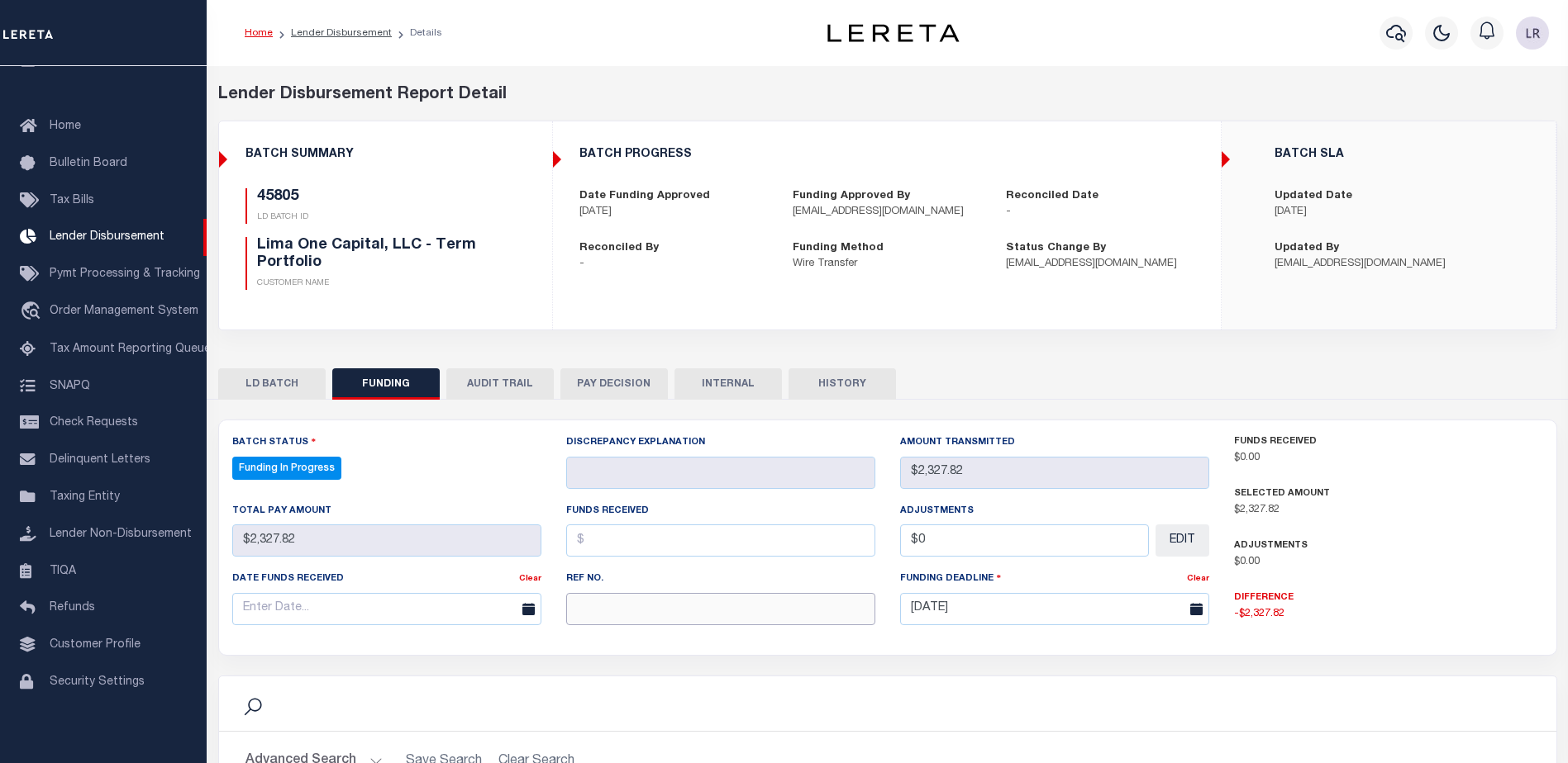
drag, startPoint x: 650, startPoint y: 612, endPoint x: 623, endPoint y: 604, distance: 28.2
click at [650, 612] on input "text" at bounding box center [720, 609] width 309 height 32
paste input "20250829MMQFMP2700414208291624FT03"
type input "20250829MMQFMP2700414208291624FT03"
click at [608, 548] on input "text" at bounding box center [720, 541] width 309 height 32
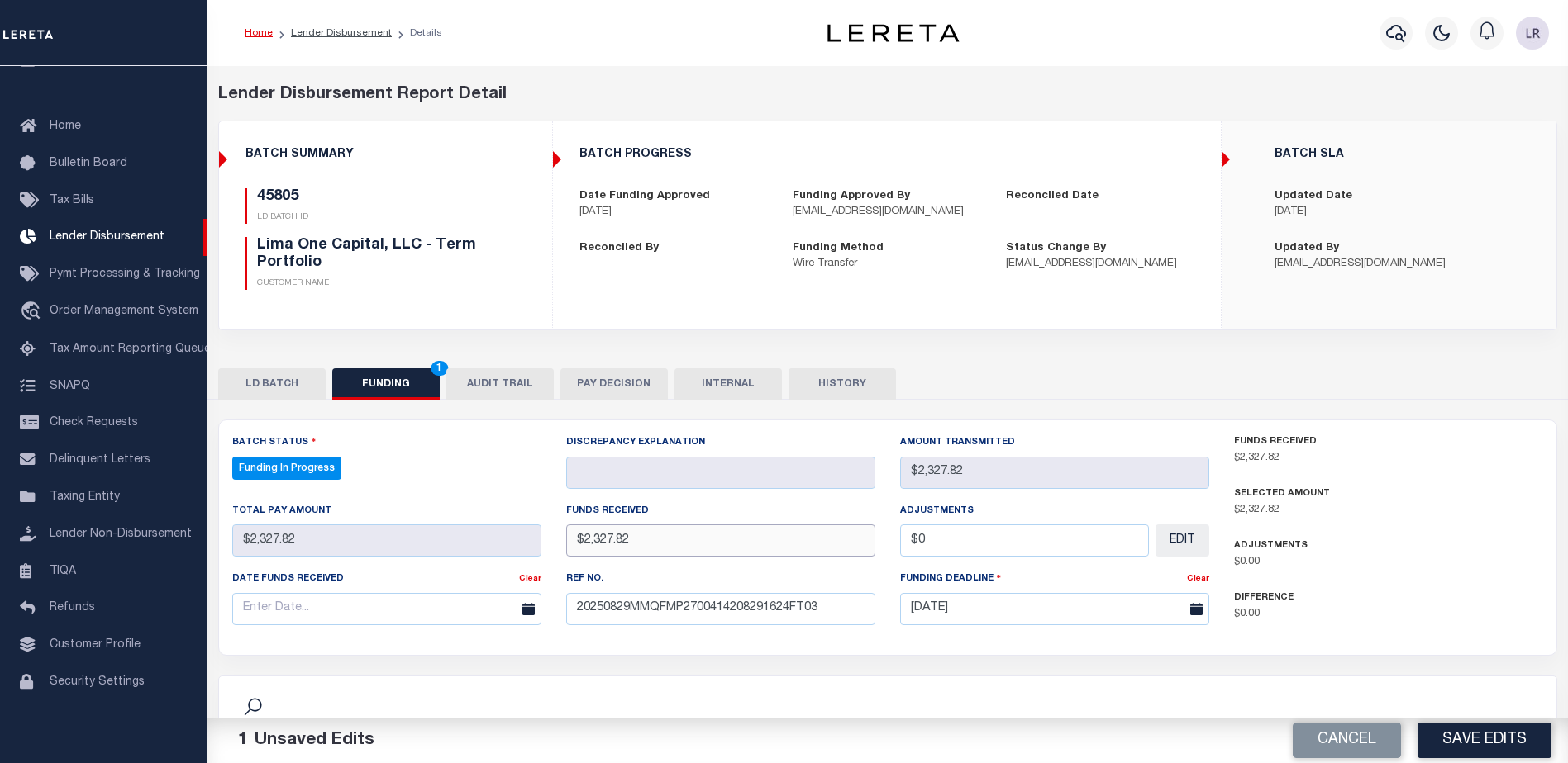
type input "$2,327.82"
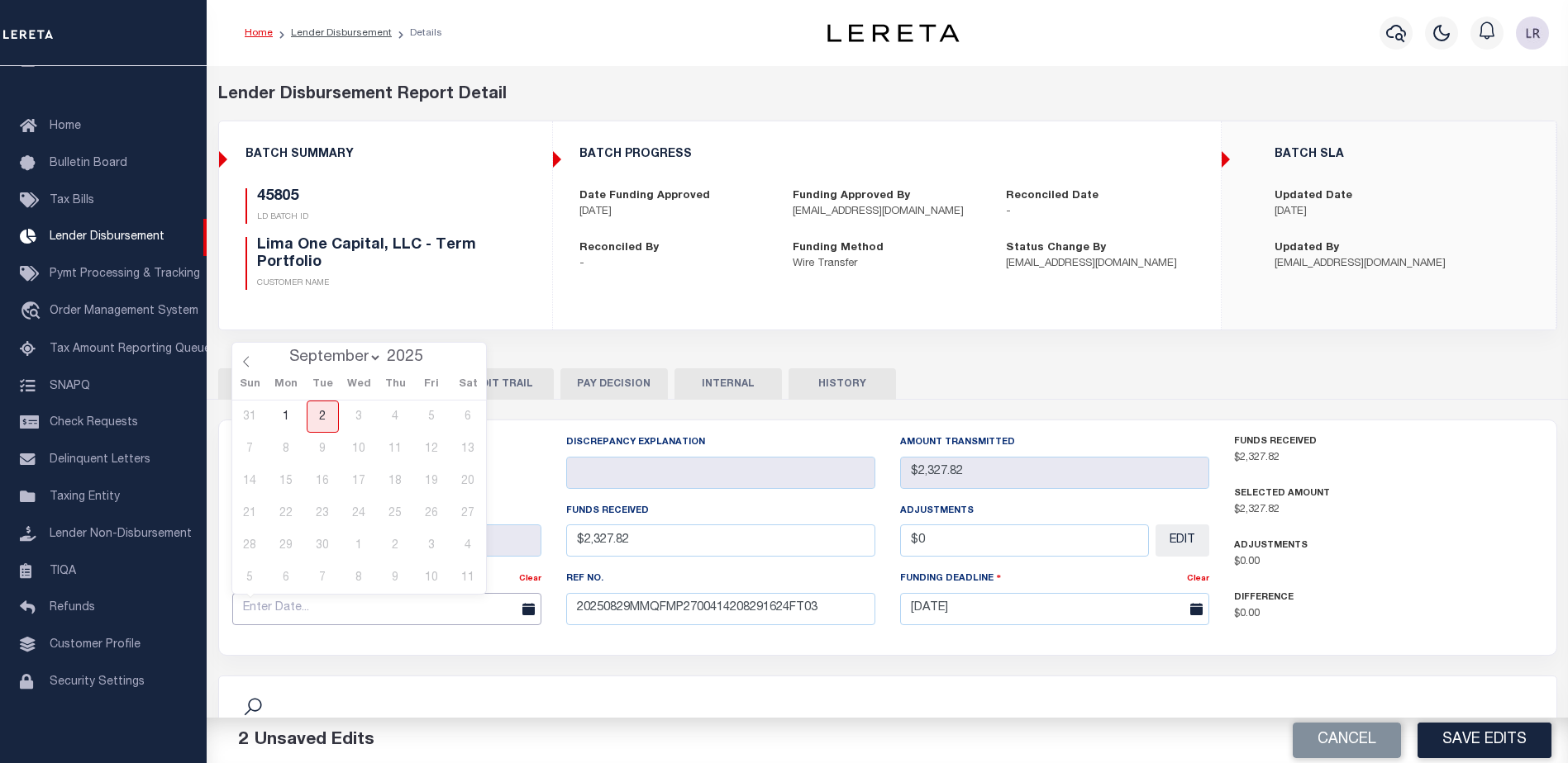
click at [458, 595] on input "text" at bounding box center [387, 609] width 309 height 32
click at [254, 361] on span at bounding box center [247, 357] width 28 height 28
select select "7"
click at [434, 540] on span "29" at bounding box center [432, 545] width 32 height 32
type input "[DATE]"
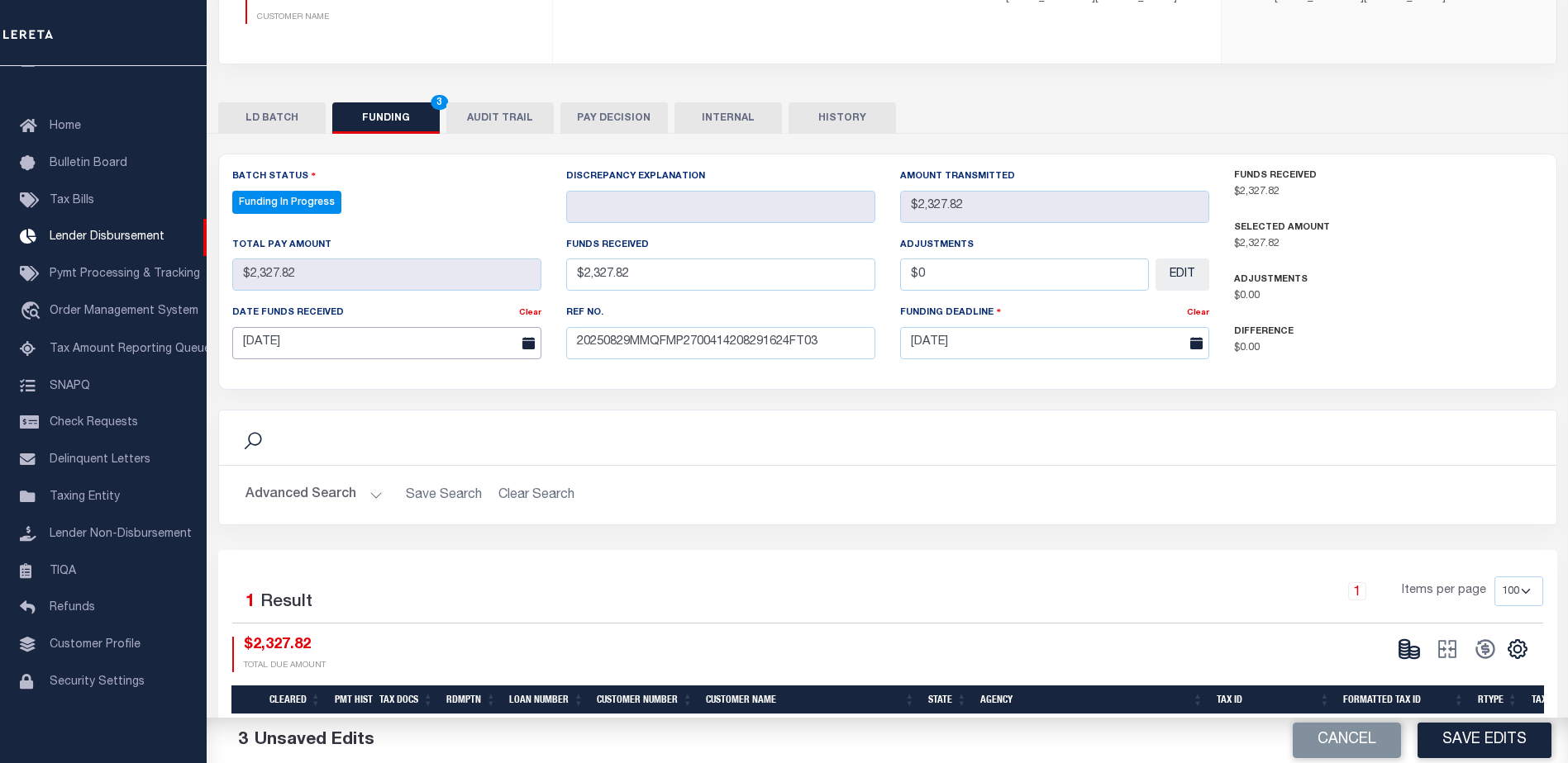
scroll to position [331, 0]
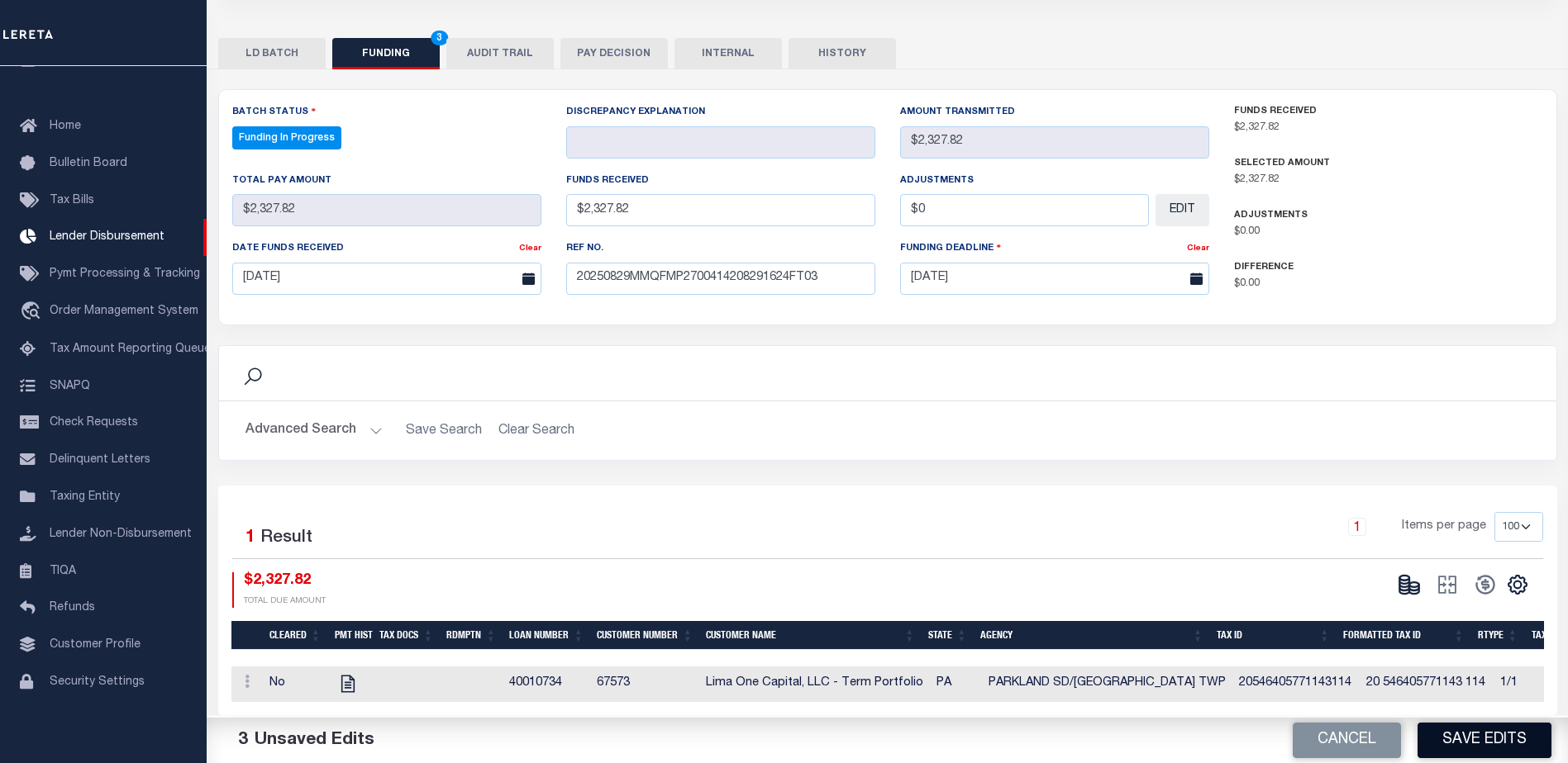
click at [1479, 734] on button "Save Edits" at bounding box center [1484, 741] width 134 height 35
type input "$2,327.82"
type input "$0"
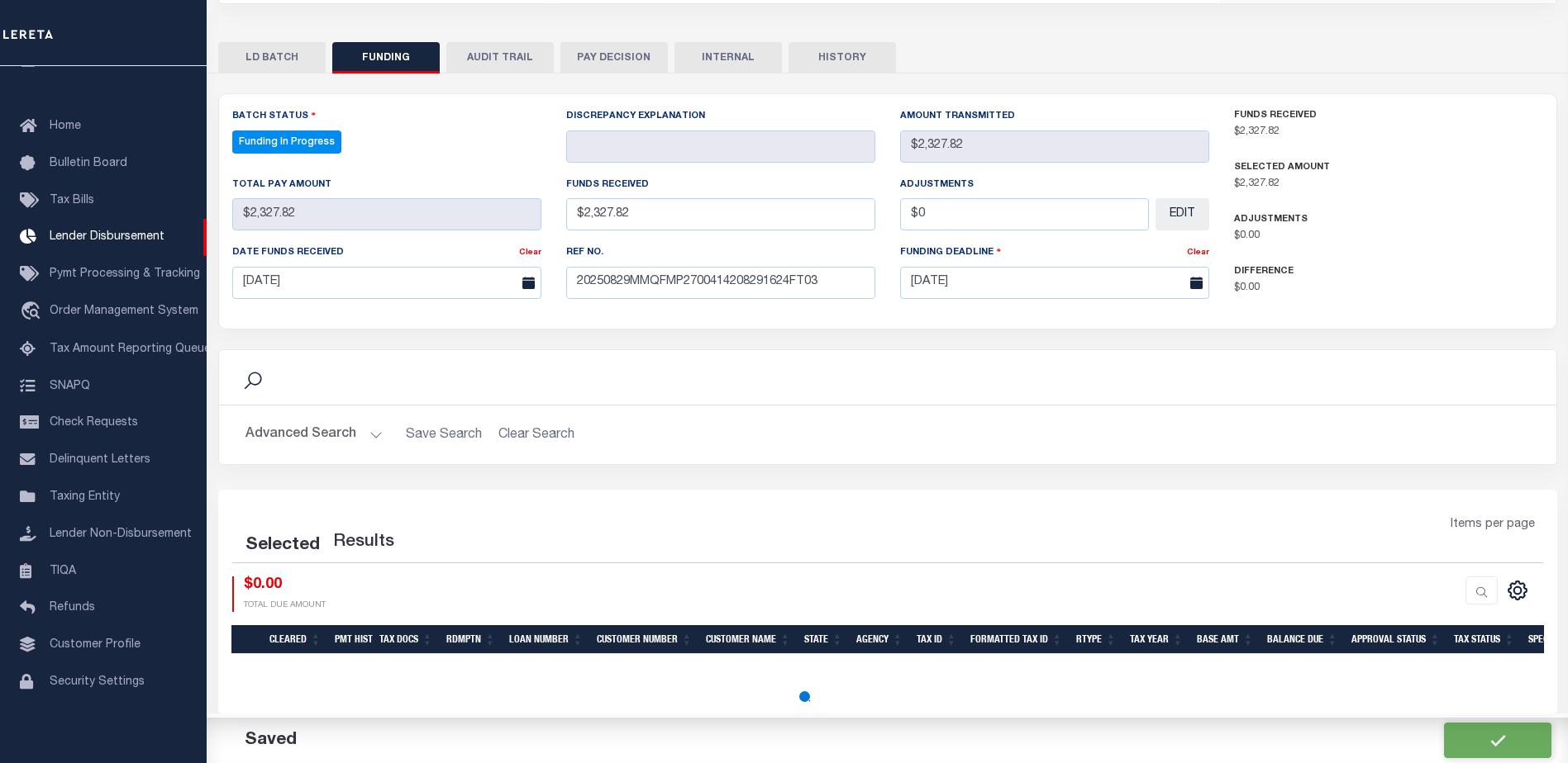
select select "100"
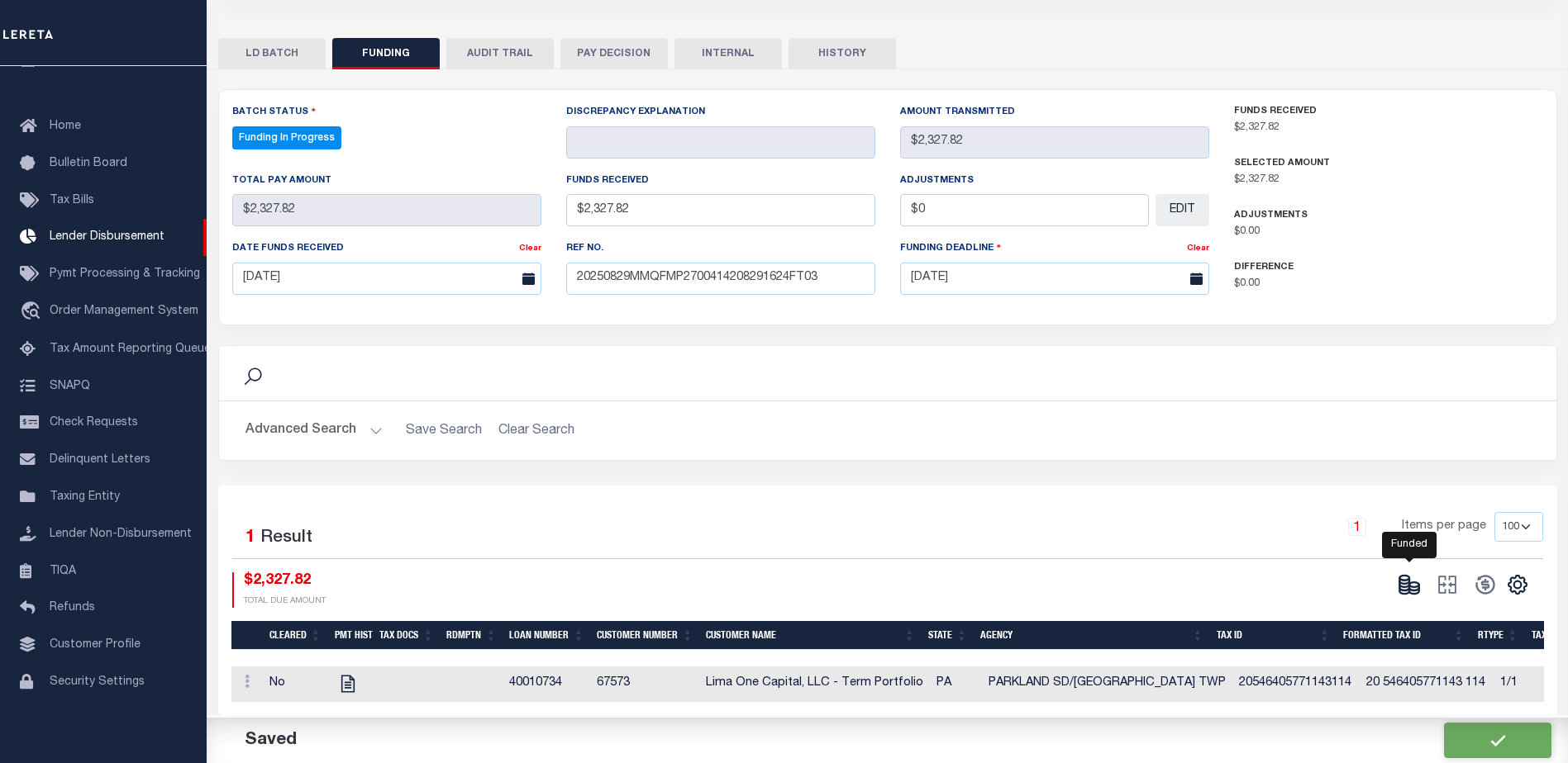
click at [1415, 587] on icon at bounding box center [1409, 585] width 23 height 23
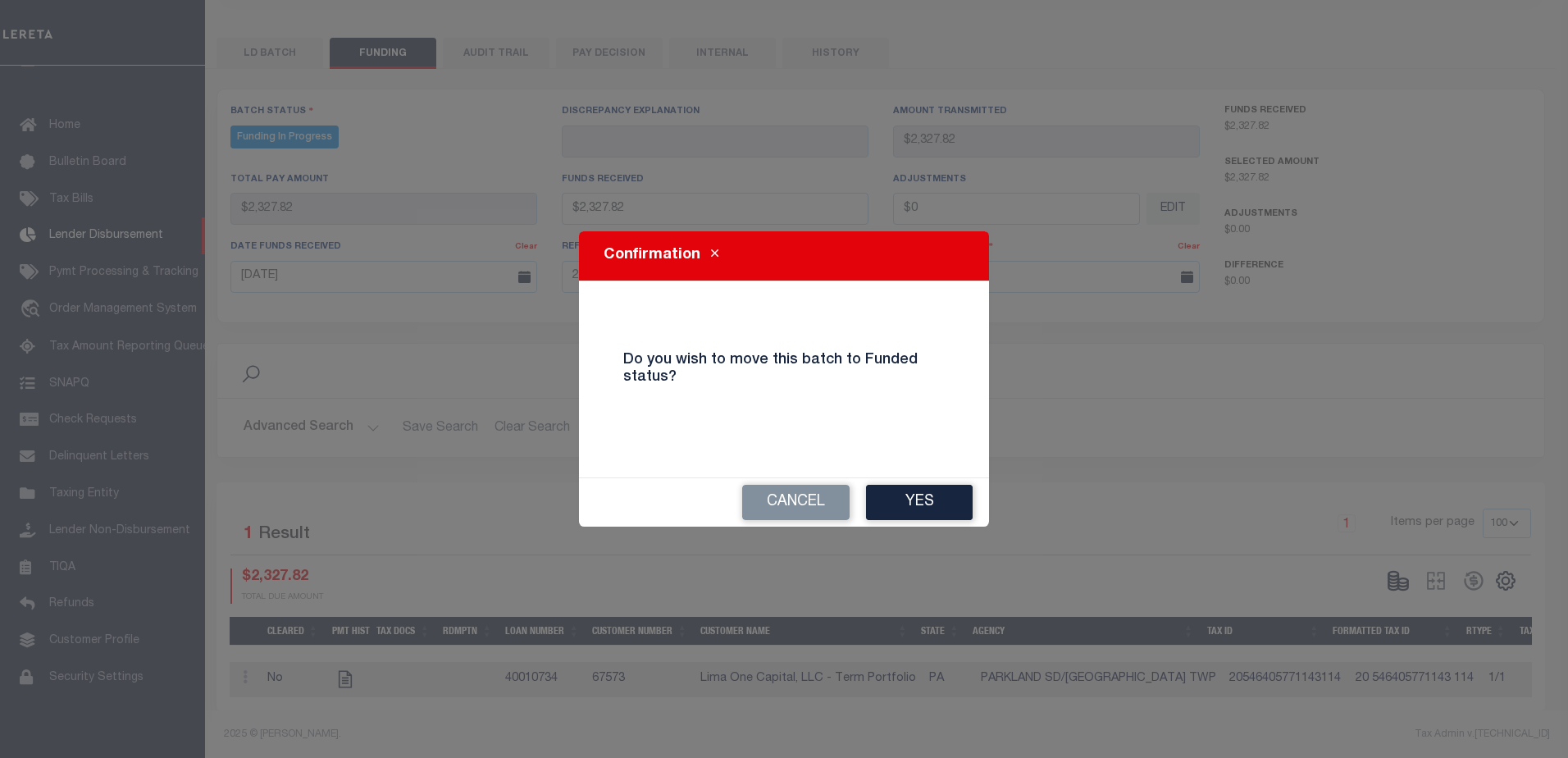
click at [963, 513] on button "Yes" at bounding box center [919, 503] width 107 height 35
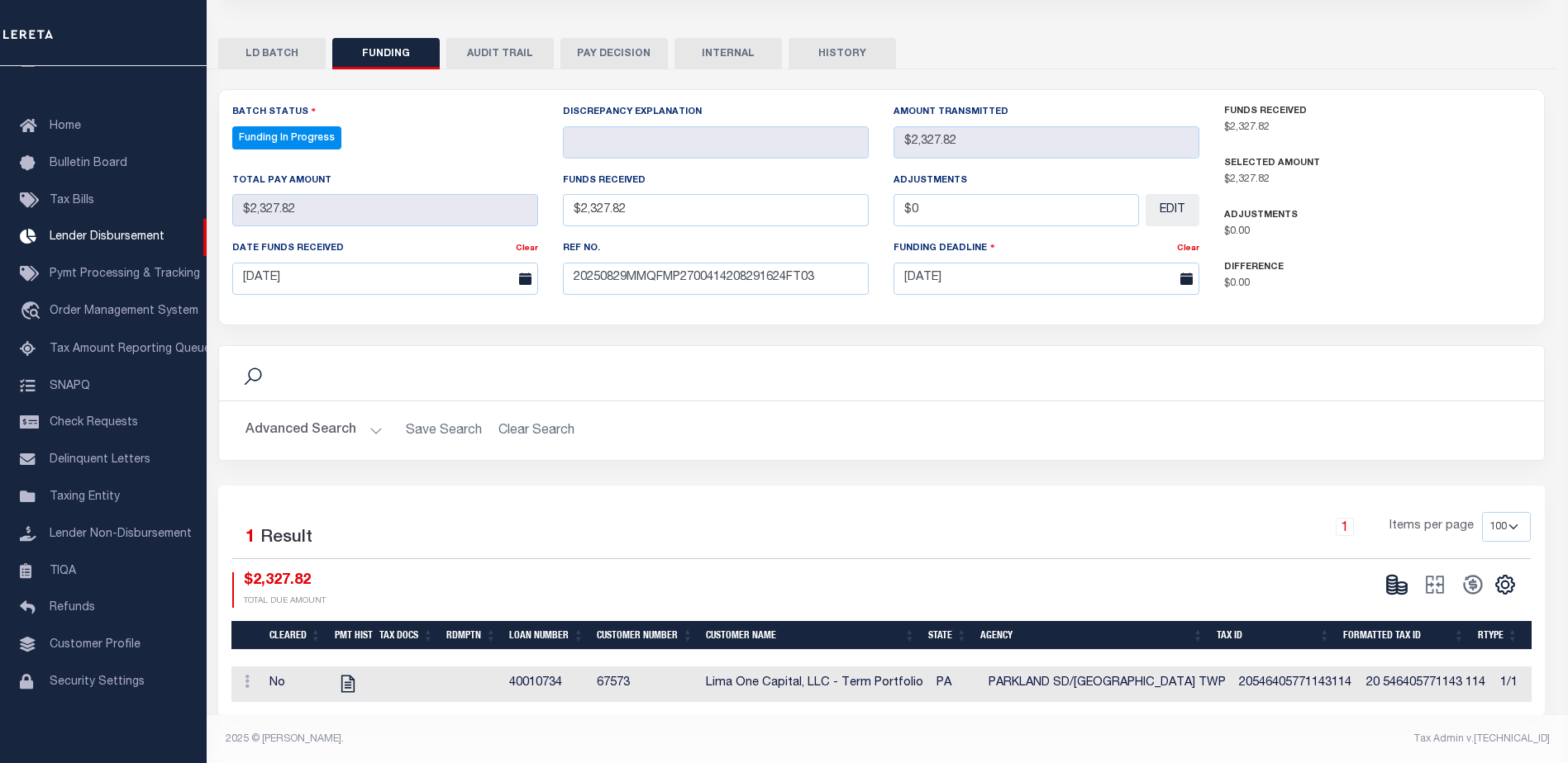
type input "$2,327.82"
type input "$0"
select select "100"
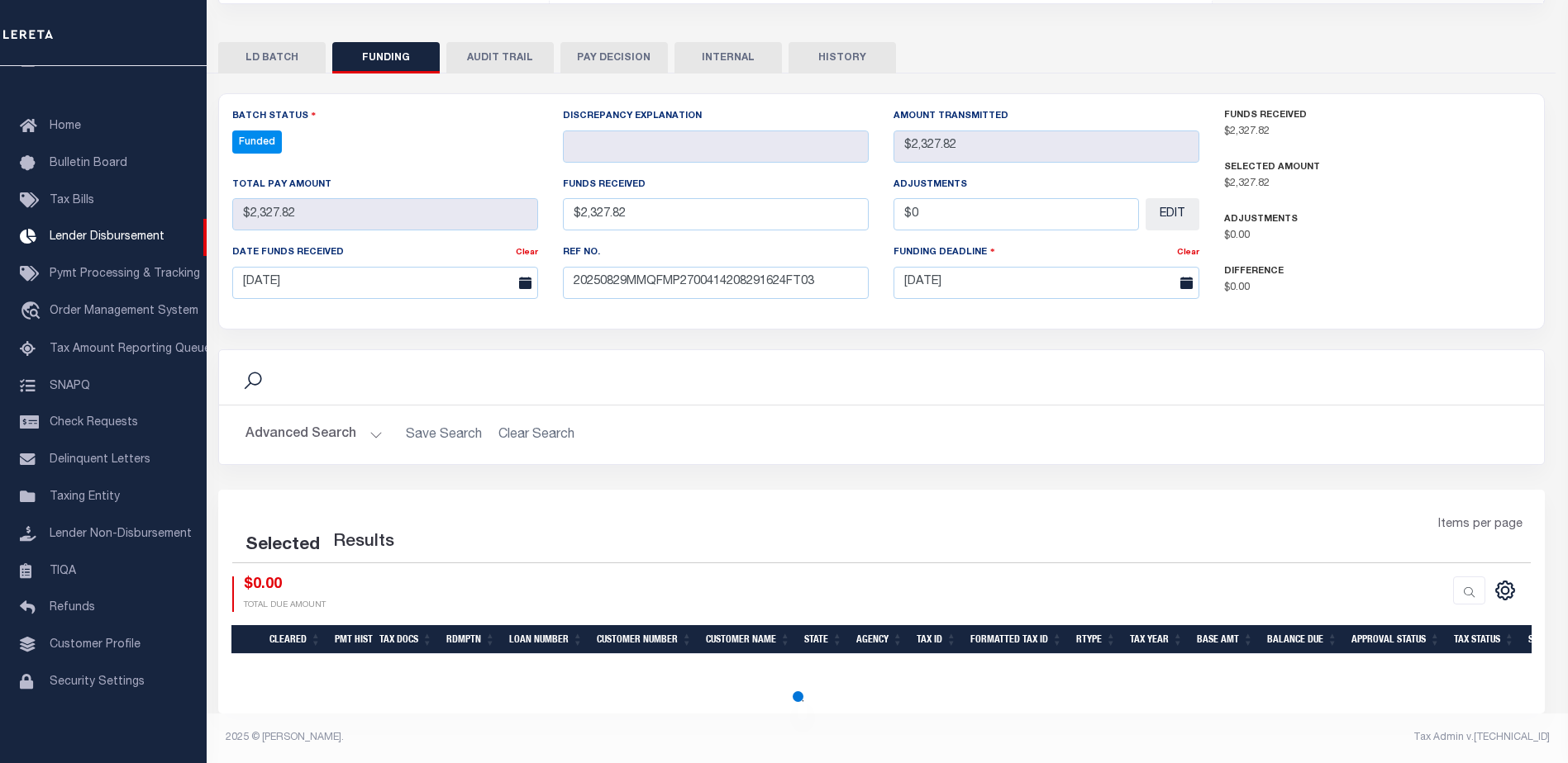
select select "100"
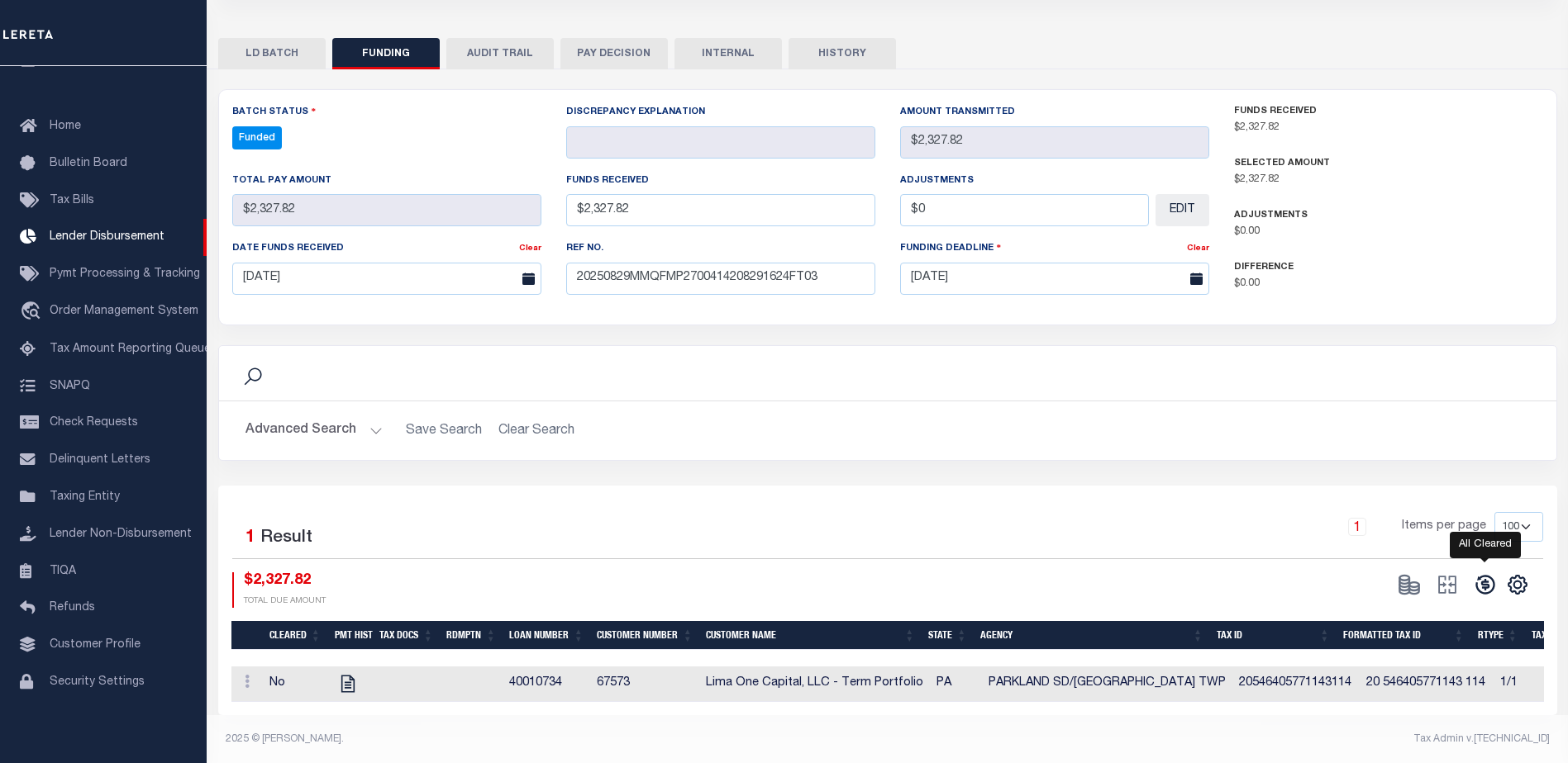
click at [1484, 590] on icon at bounding box center [1485, 585] width 19 height 19
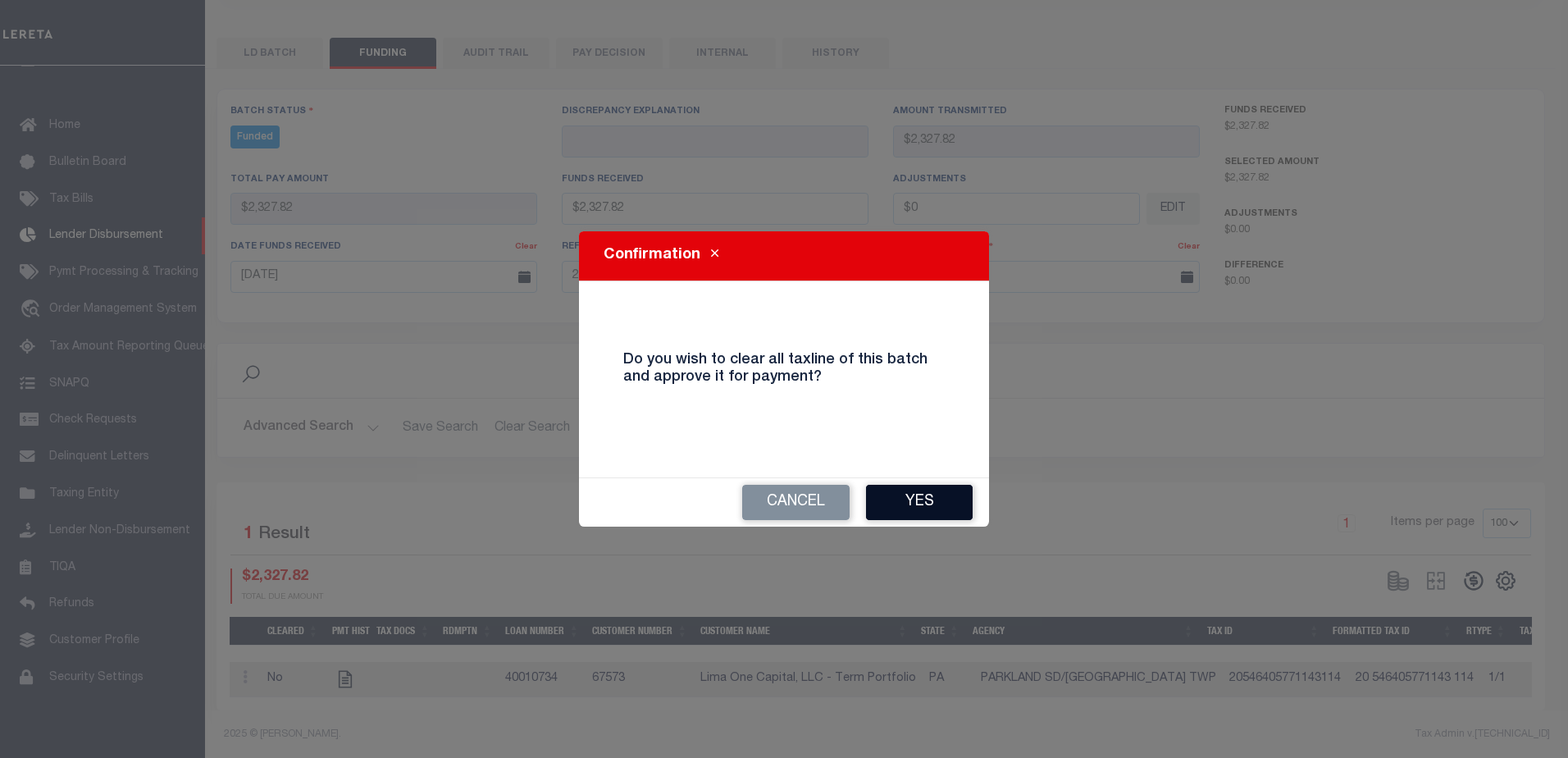
click at [938, 487] on button "Yes" at bounding box center [919, 503] width 107 height 35
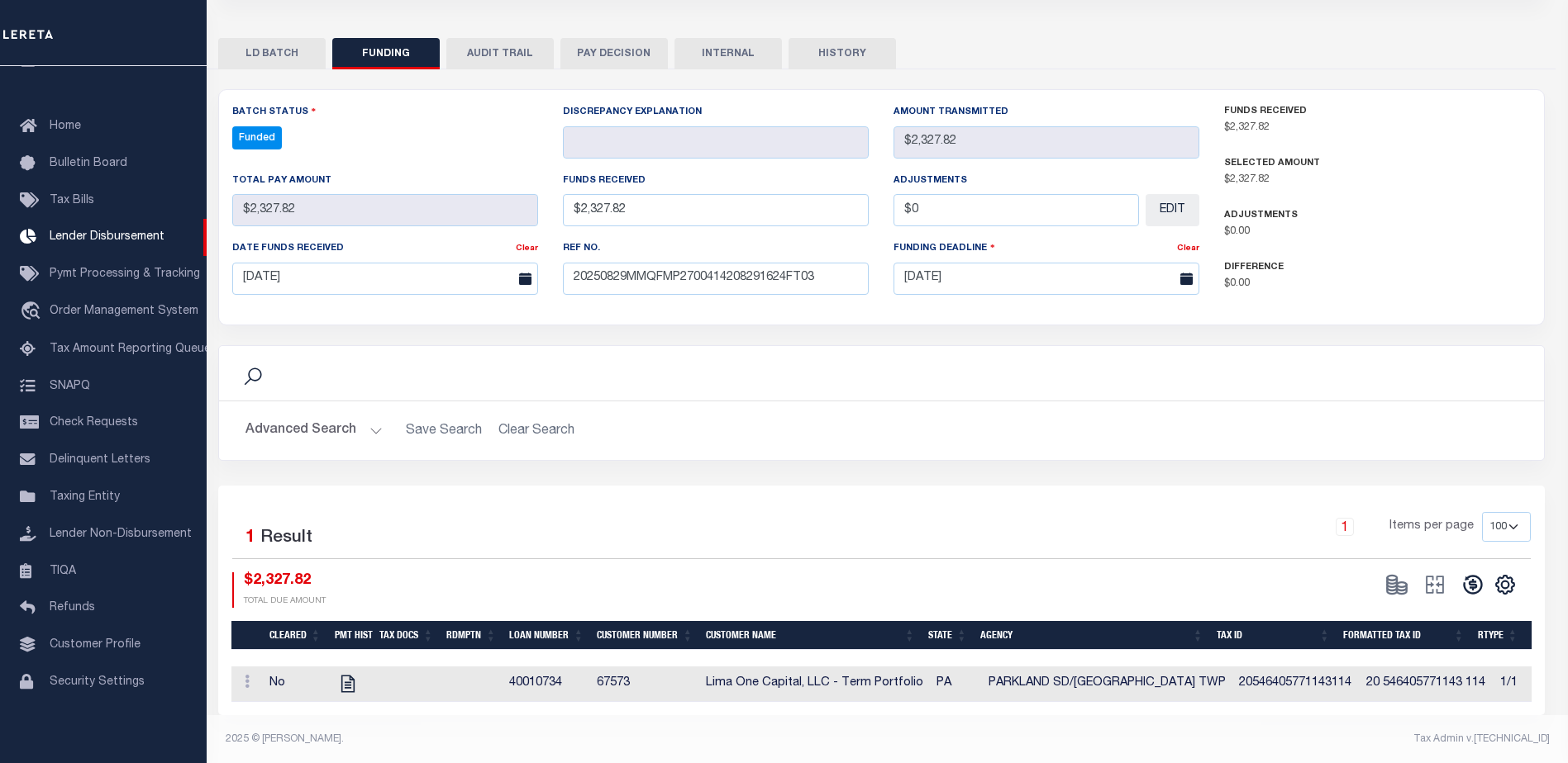
type input "$2,327.82"
type input "$0"
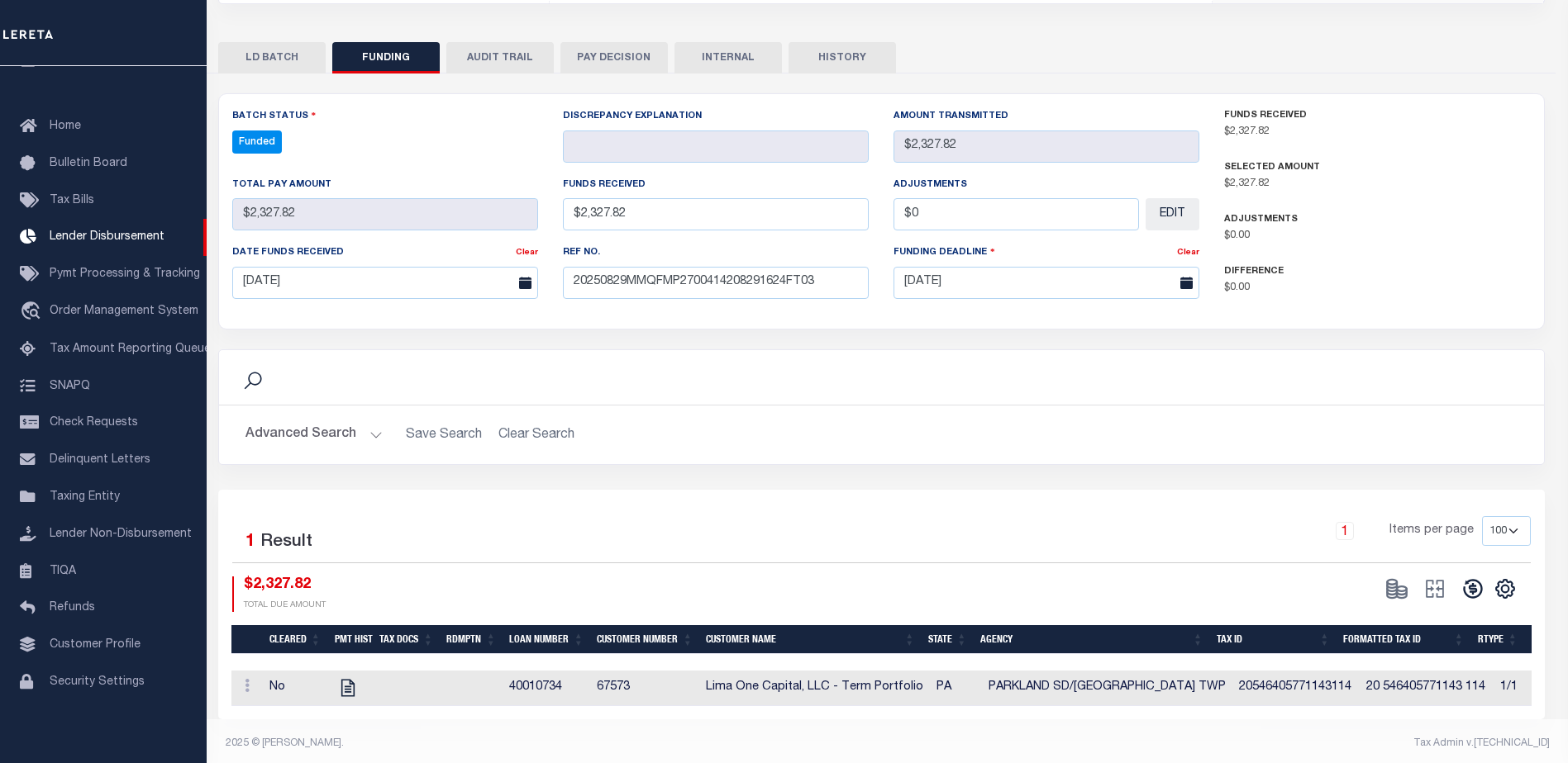
select select "100"
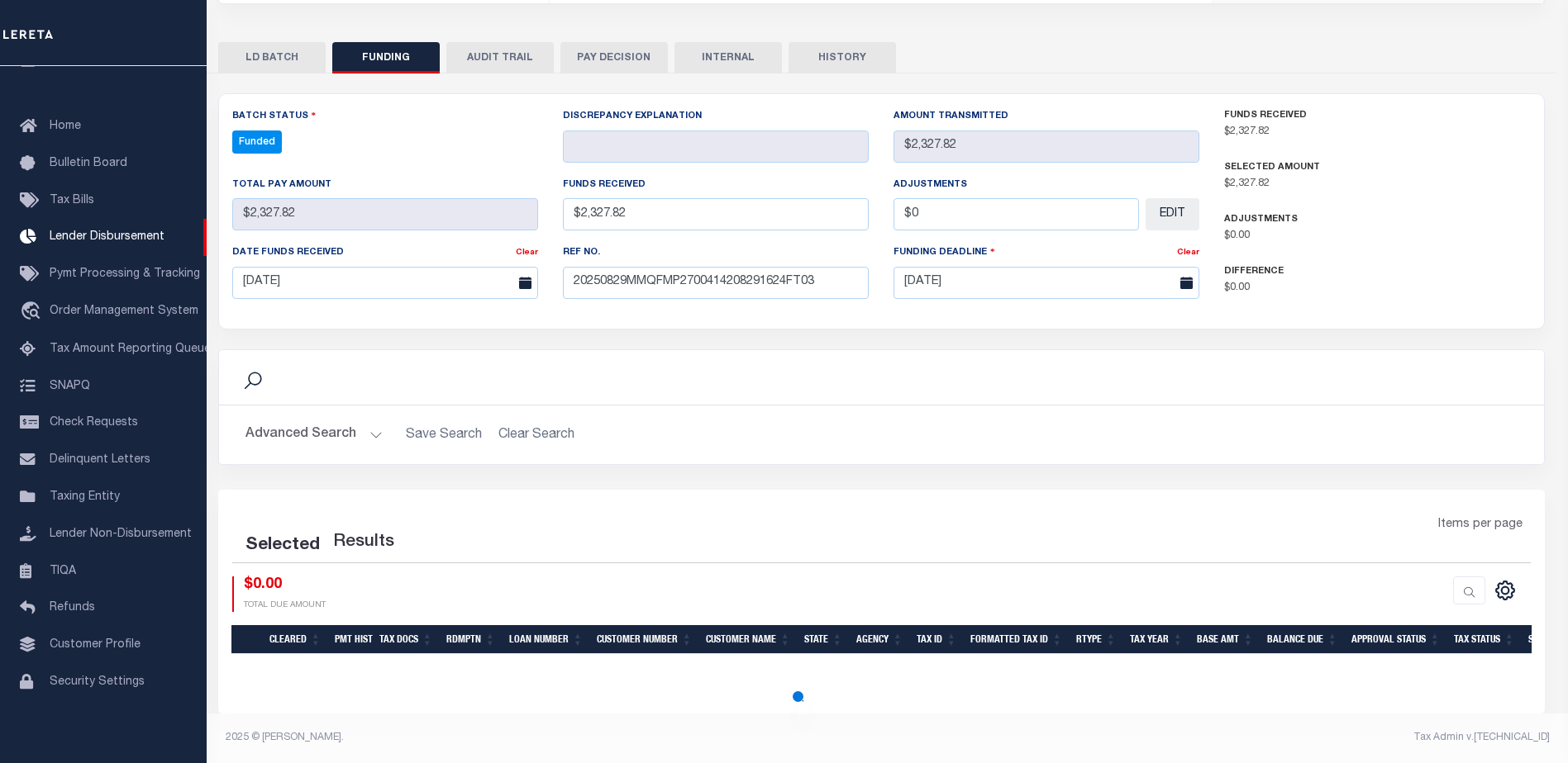
select select "100"
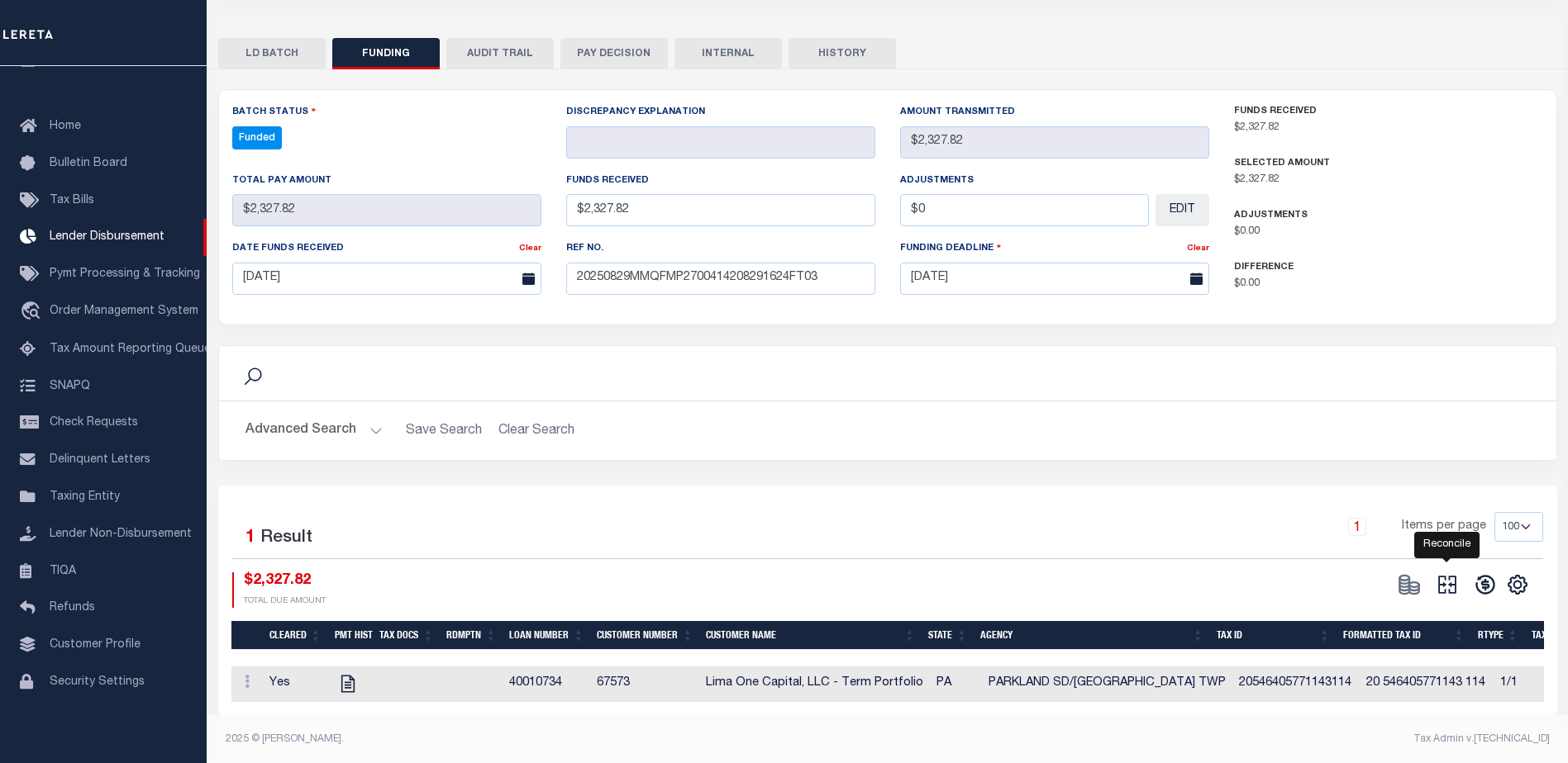
click at [1436, 590] on icon at bounding box center [1447, 585] width 23 height 23
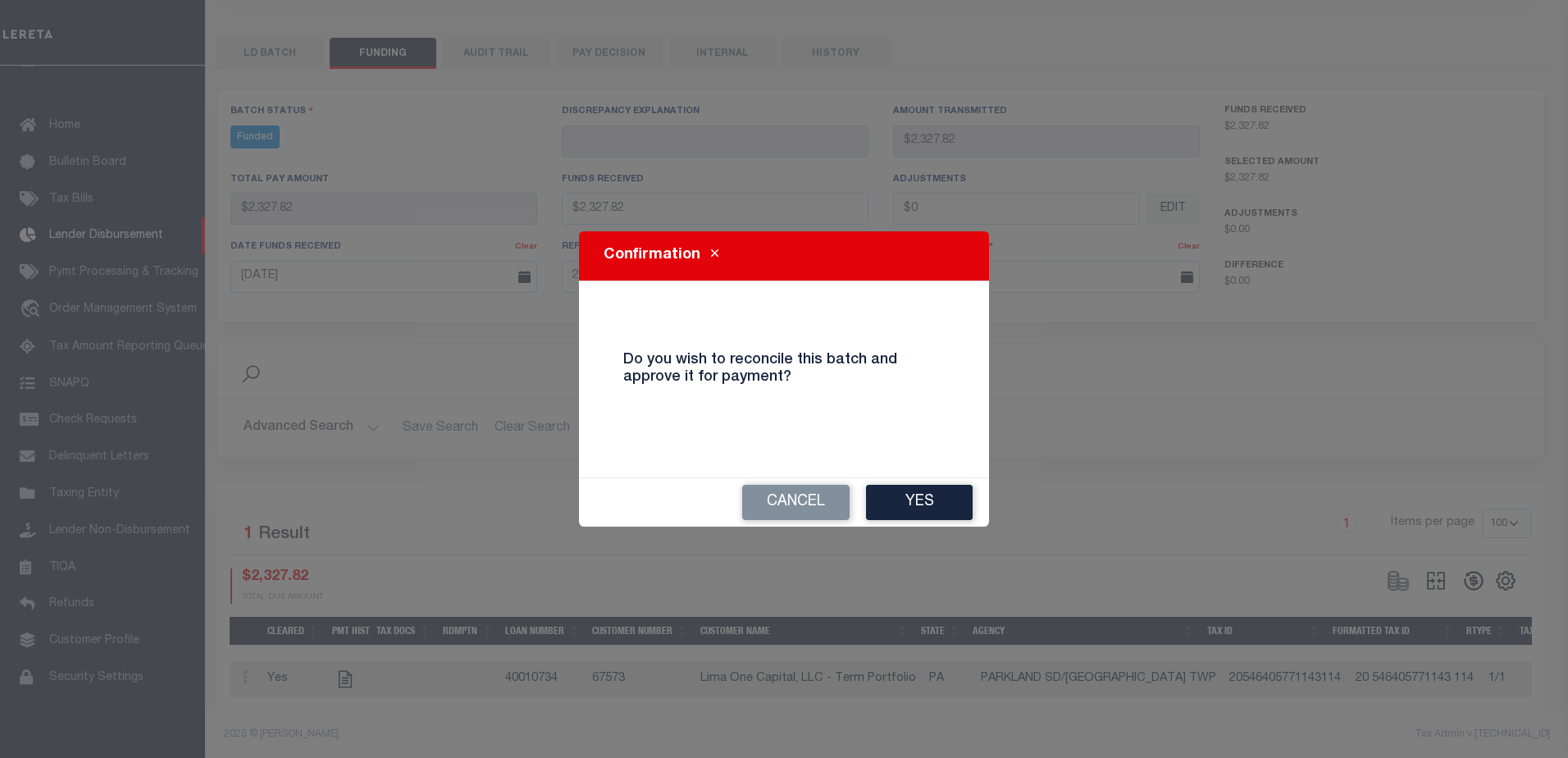
click at [947, 504] on button "Yes" at bounding box center [919, 503] width 107 height 35
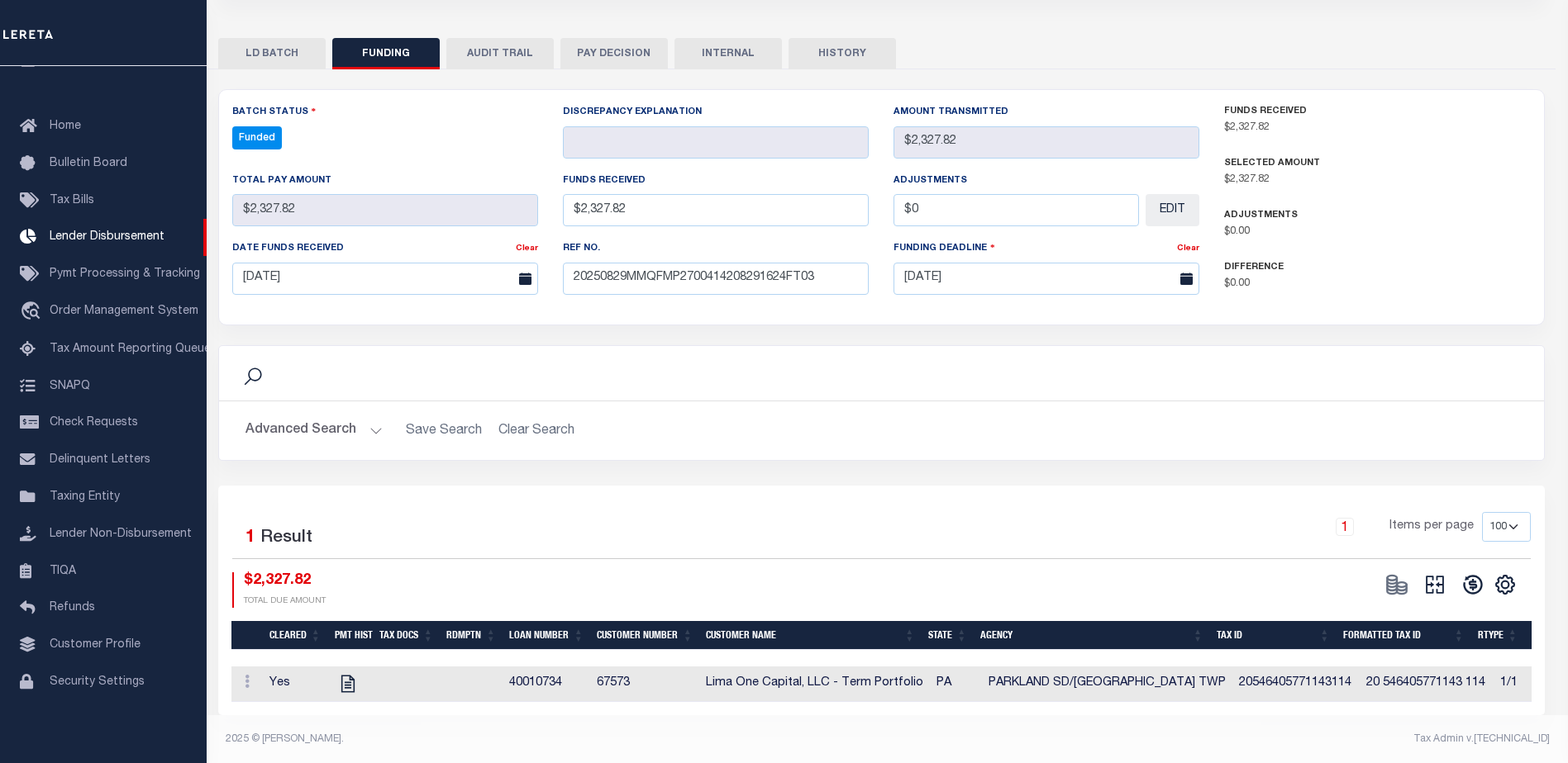
type input "$2,327.82"
type input "$0"
select select "100"
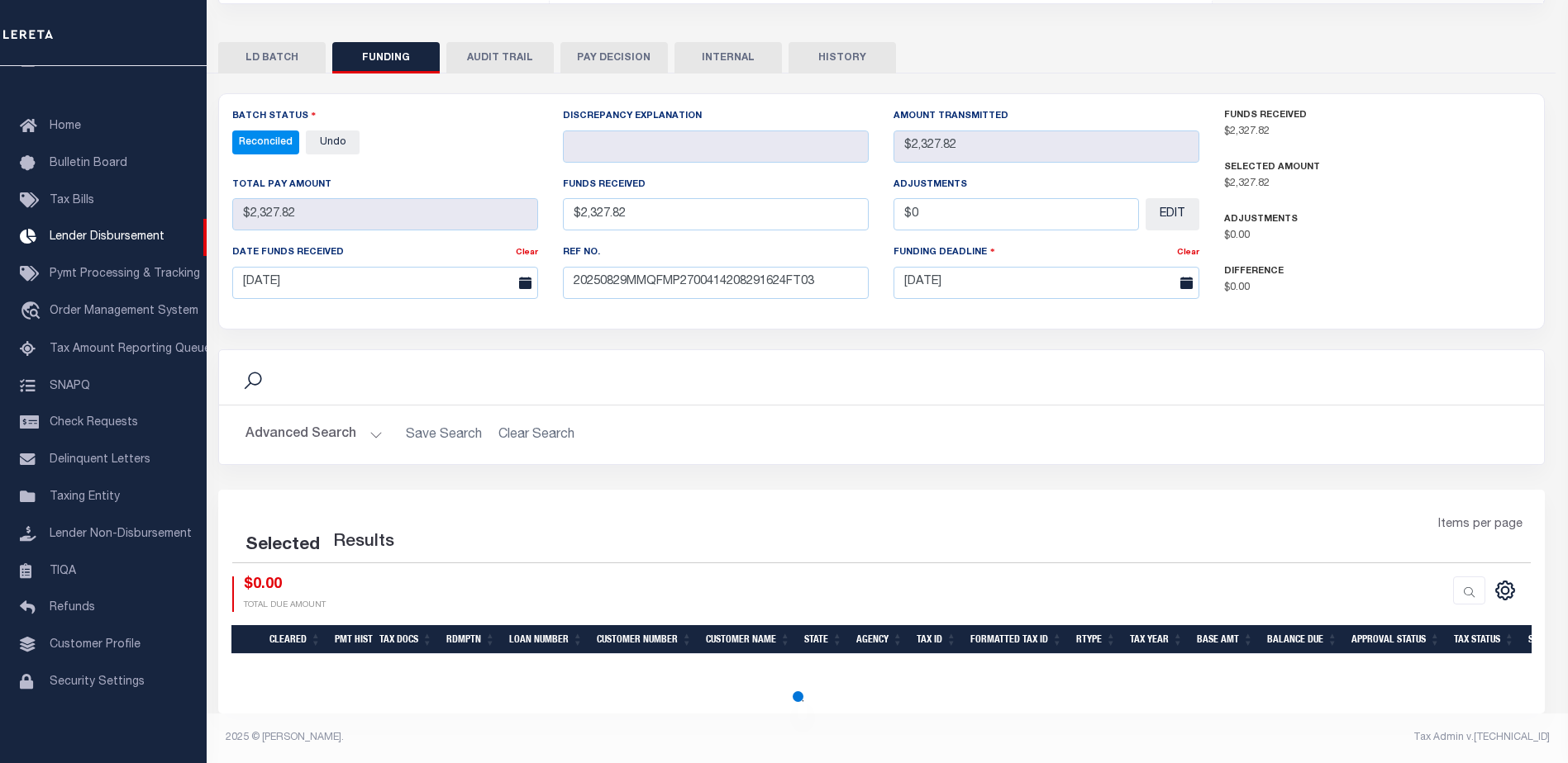
click at [706, 47] on button "INTERNAL" at bounding box center [728, 58] width 107 height 32
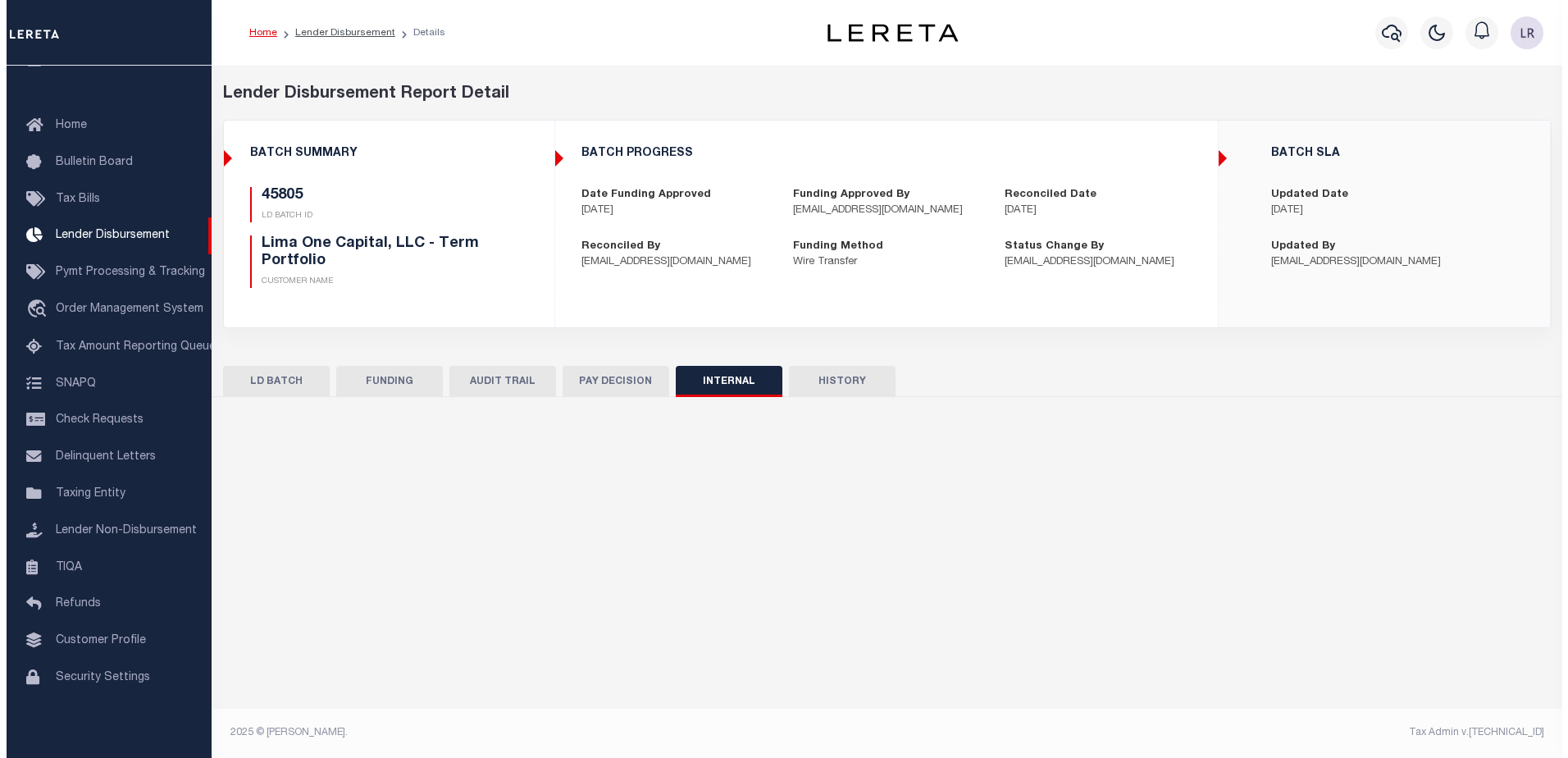
scroll to position [0, 0]
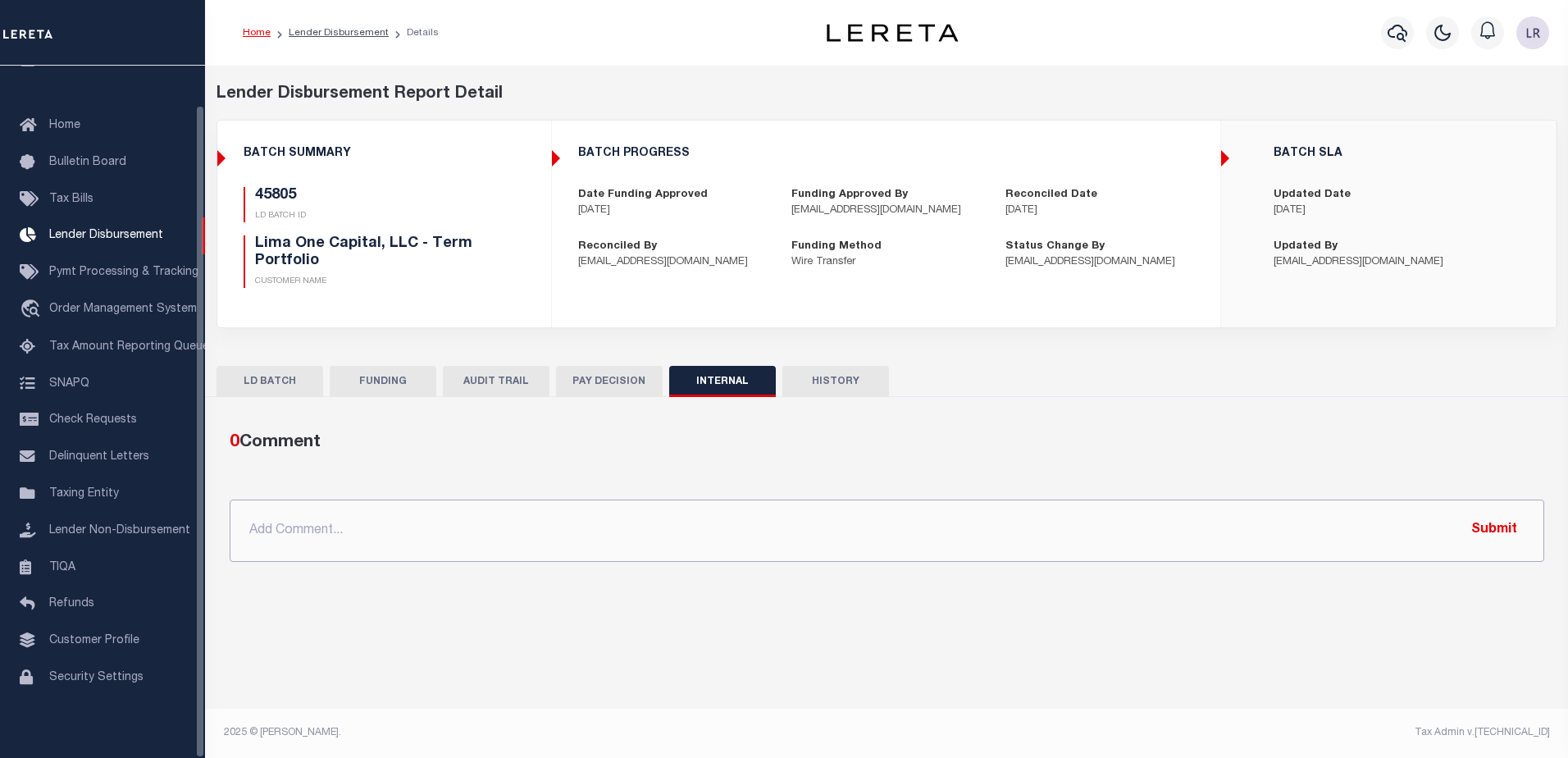
drag, startPoint x: 759, startPoint y: 533, endPoint x: 1124, endPoint y: 522, distance: 365.2
click at [759, 533] on input "text" at bounding box center [887, 531] width 1315 height 62
paste input ""ORG AMT - $45022.60 45721 - $11323.75 45736 - $23106.43 45776 - $1471.59 45749…"
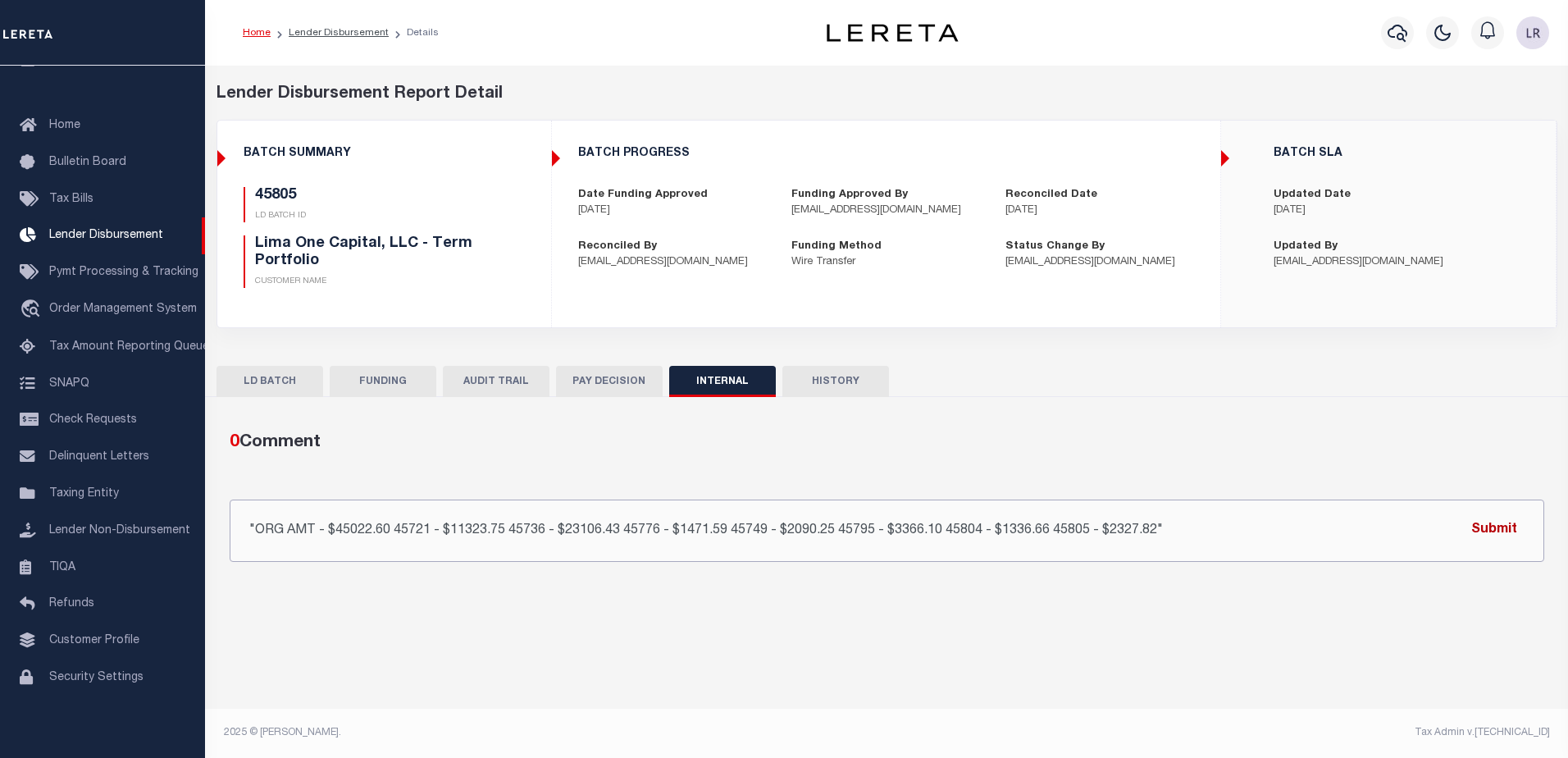
drag, startPoint x: 1437, startPoint y: 521, endPoint x: 1497, endPoint y: 522, distance: 60.0
click at [1466, 523] on div ""ORG AMT - $45022.60 45721 - $11323.75 45736 - $23106.43 45776 - $1471.59 45749…" at bounding box center [887, 531] width 1315 height 62
type input ""ORG AMT - $45022.60 45721 - $11323.75 45736 - $23106.43 45776 - $1471.59 45749…"
click at [1503, 524] on button "Submit" at bounding box center [1494, 531] width 68 height 33
click at [311, 35] on link "Lender Disbursement" at bounding box center [338, 32] width 100 height 10
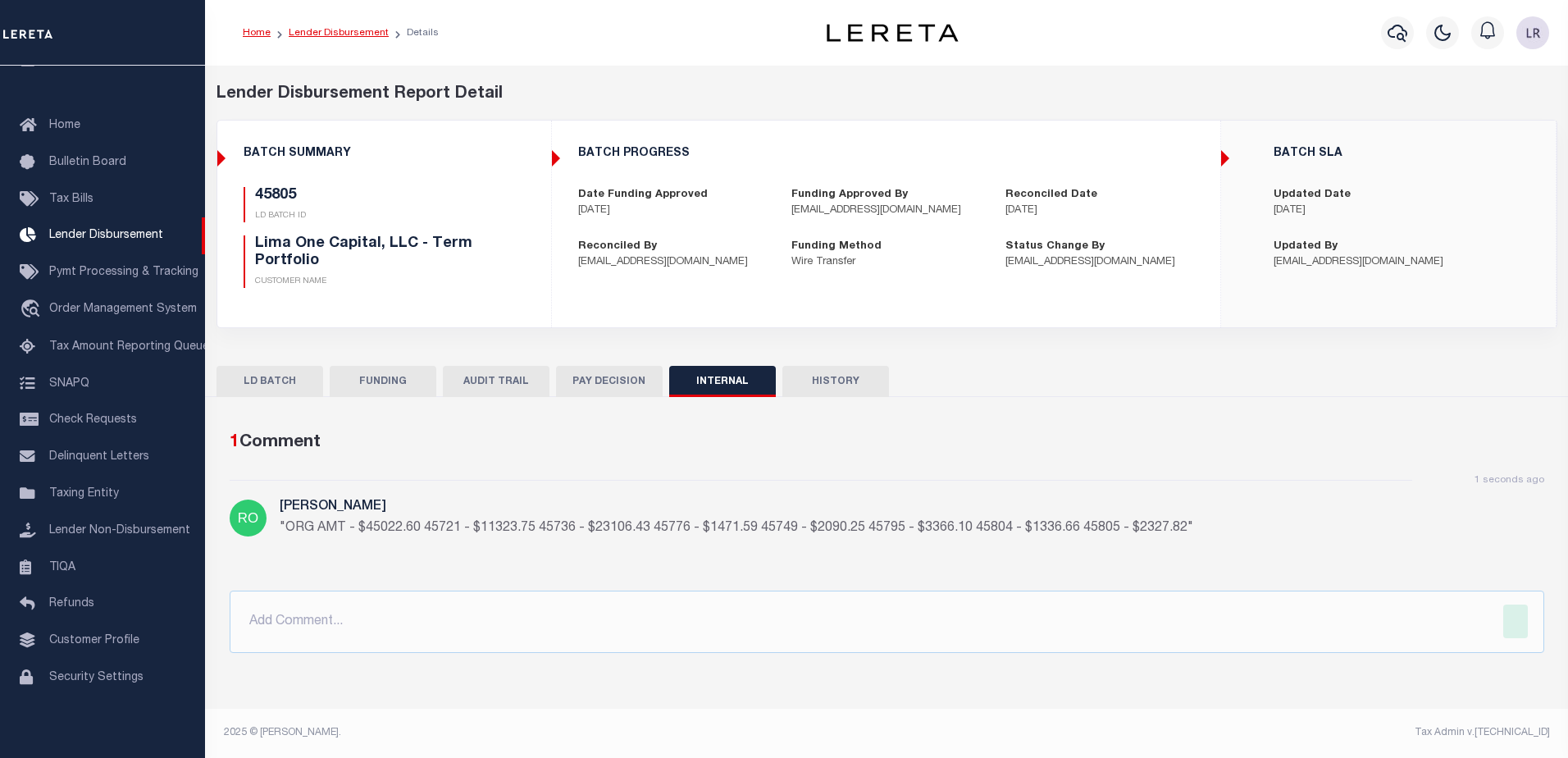
checkbox input "true"
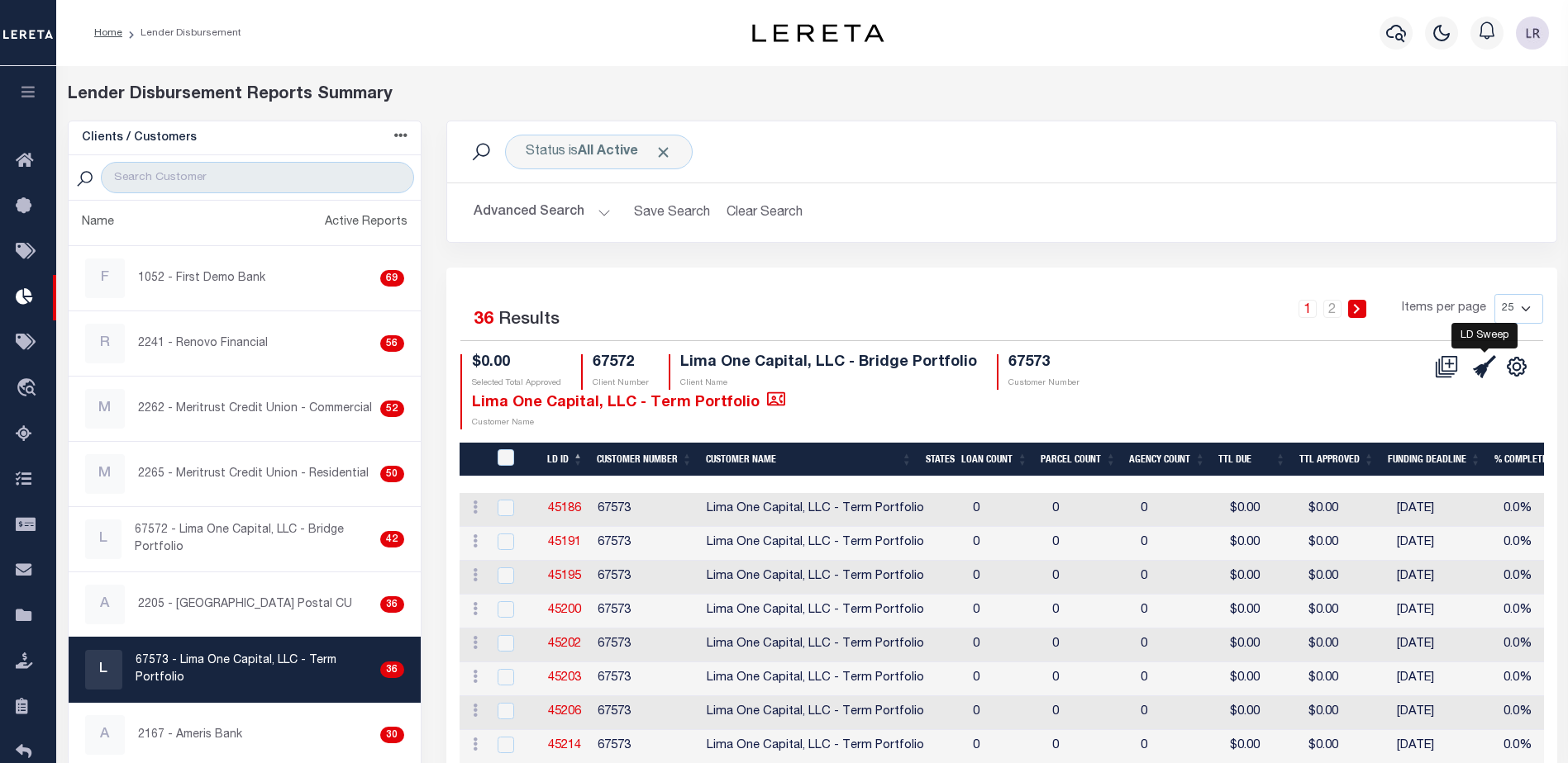
click at [1476, 373] on icon at bounding box center [1484, 366] width 23 height 23
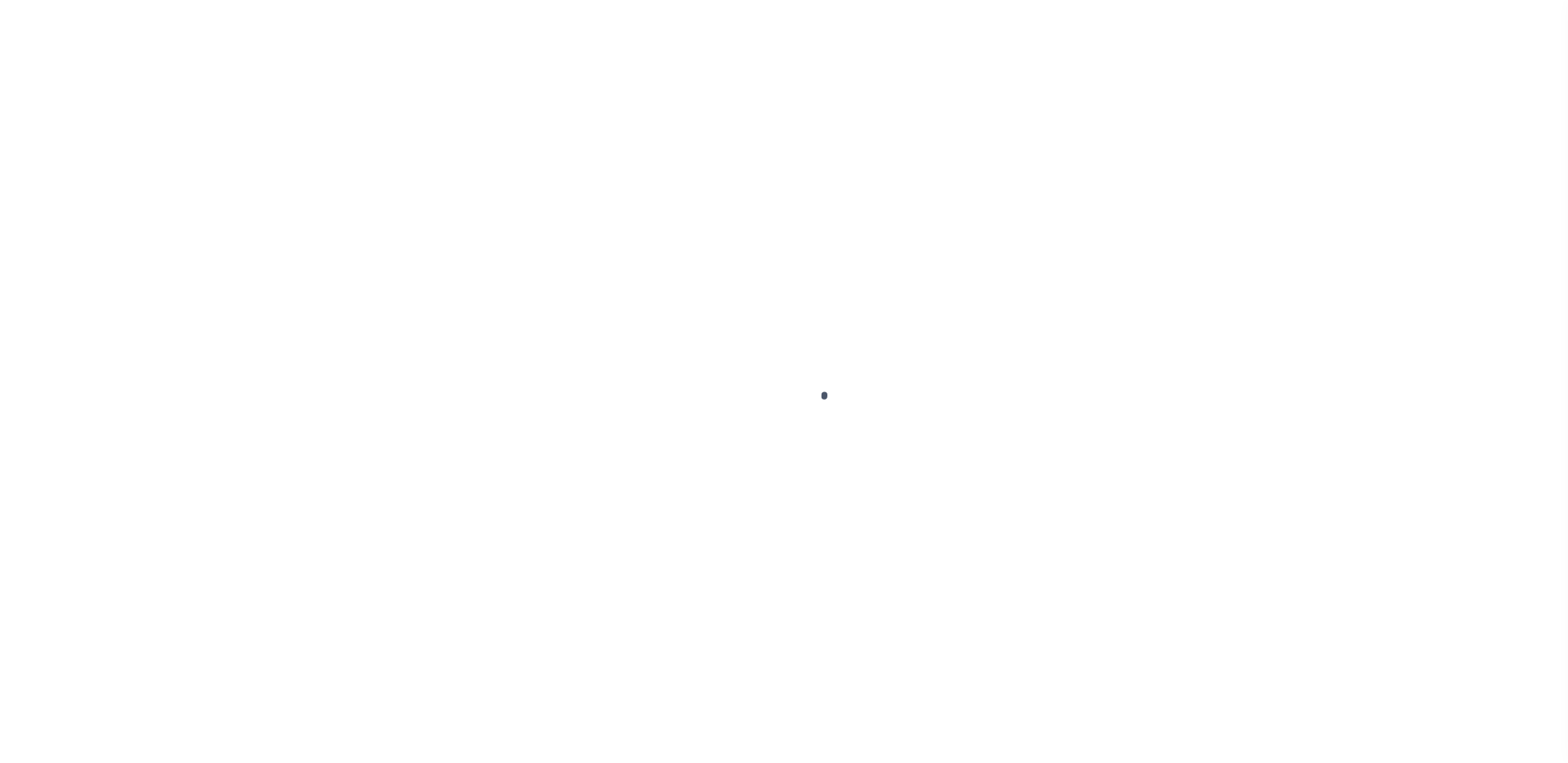
select select "SFP"
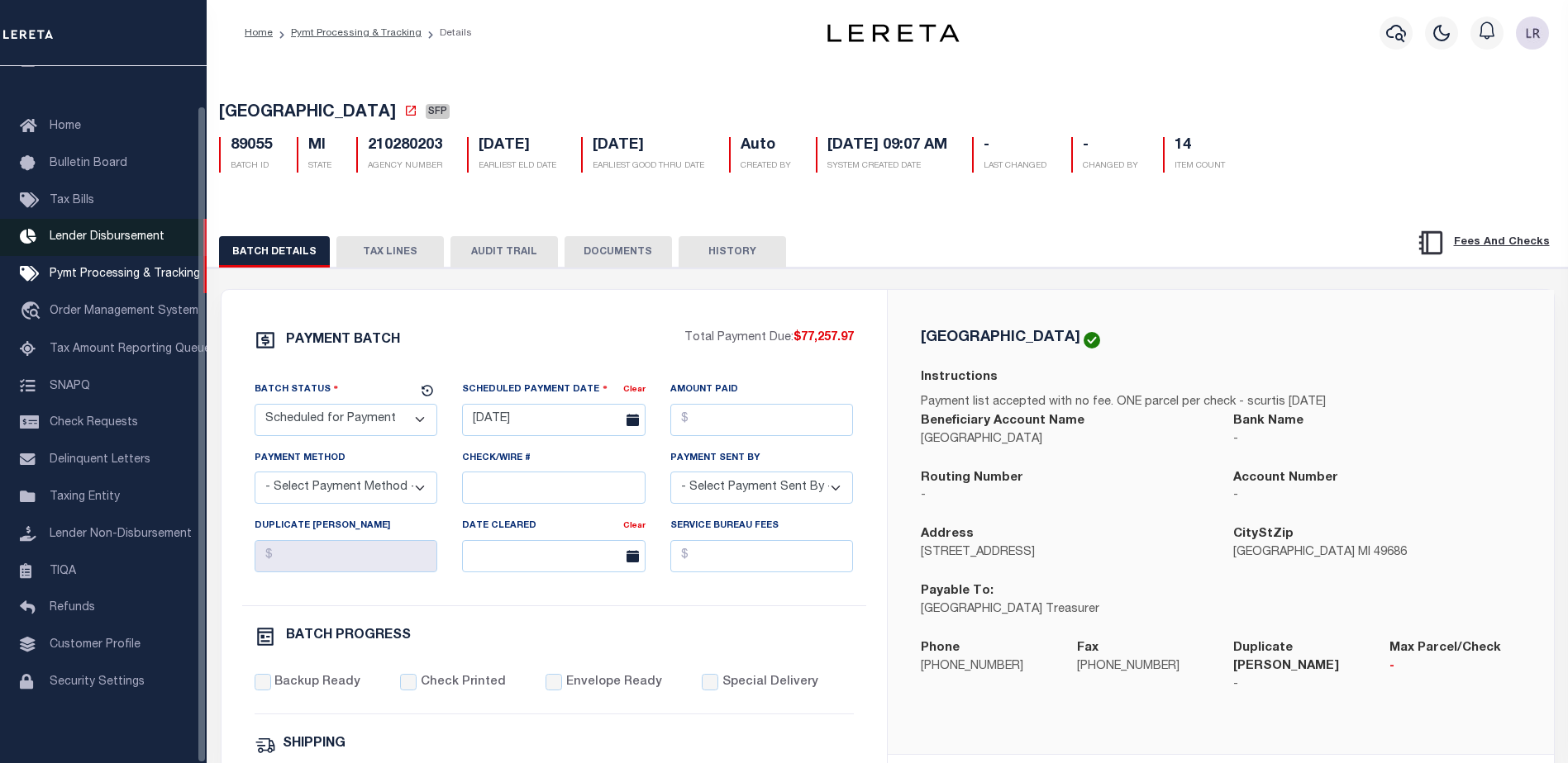
click at [96, 232] on span "Lender Disbursement" at bounding box center [107, 237] width 115 height 11
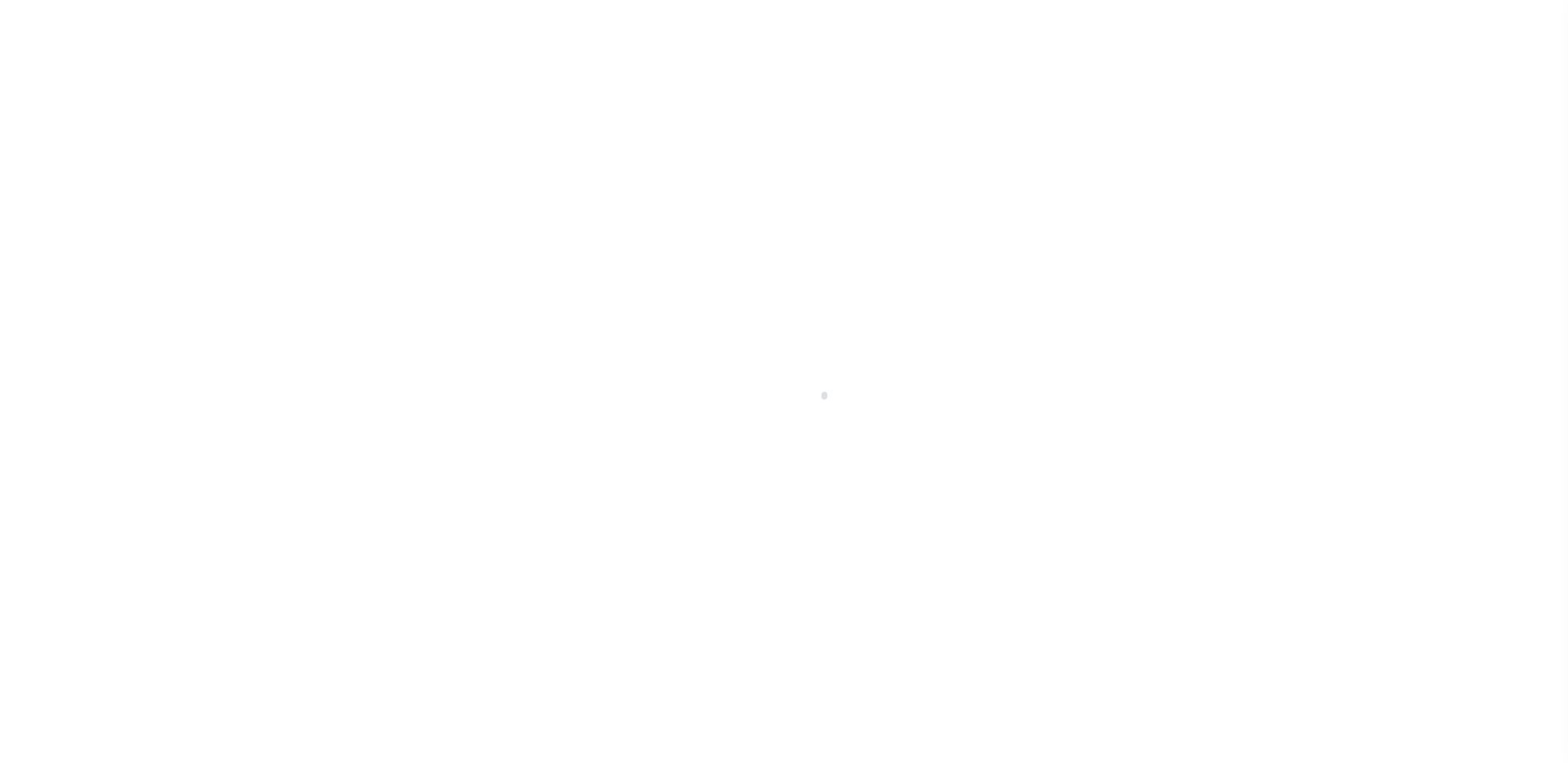
scroll to position [29, 0]
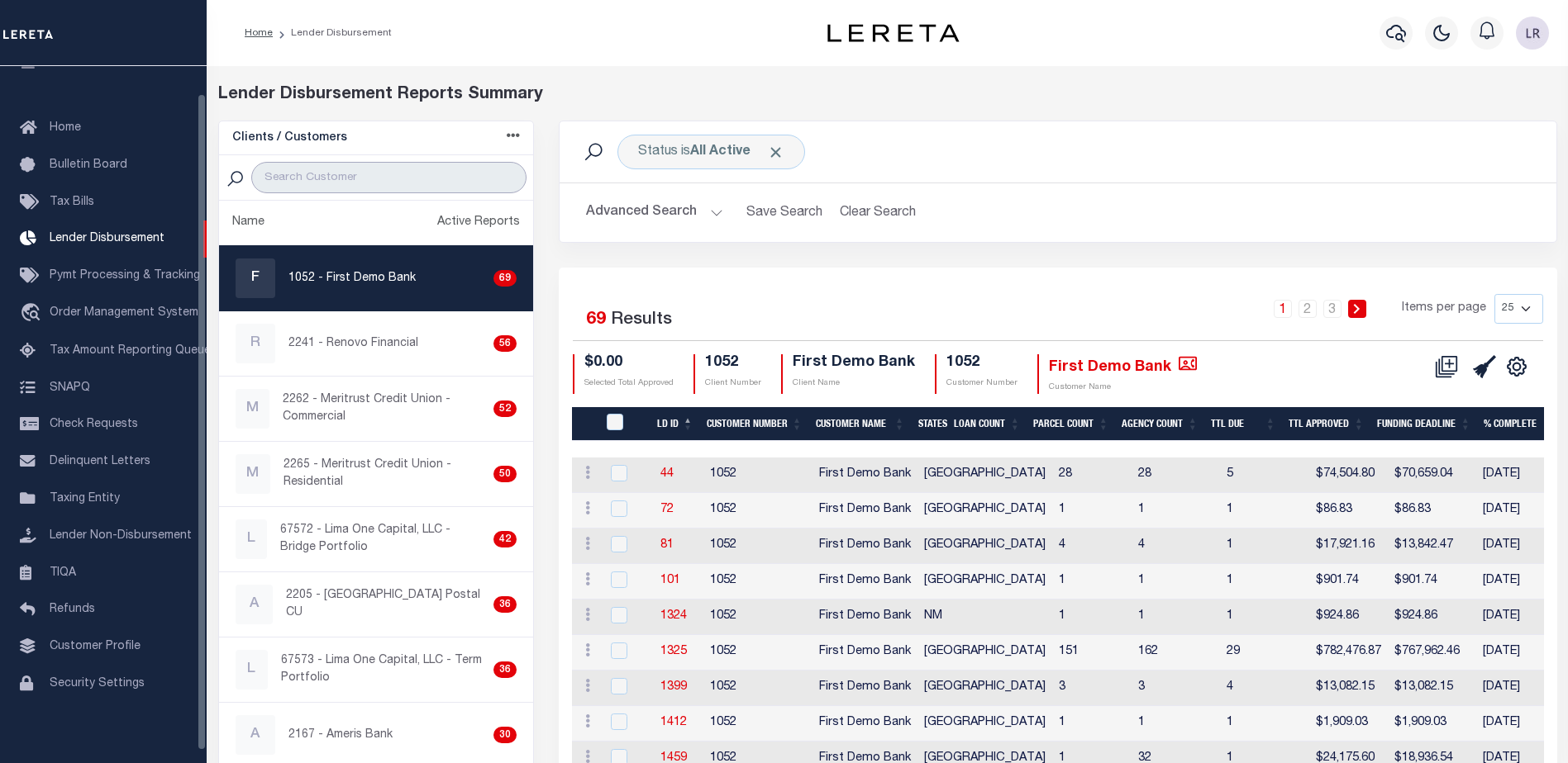
click at [340, 181] on input "search" at bounding box center [389, 177] width 276 height 32
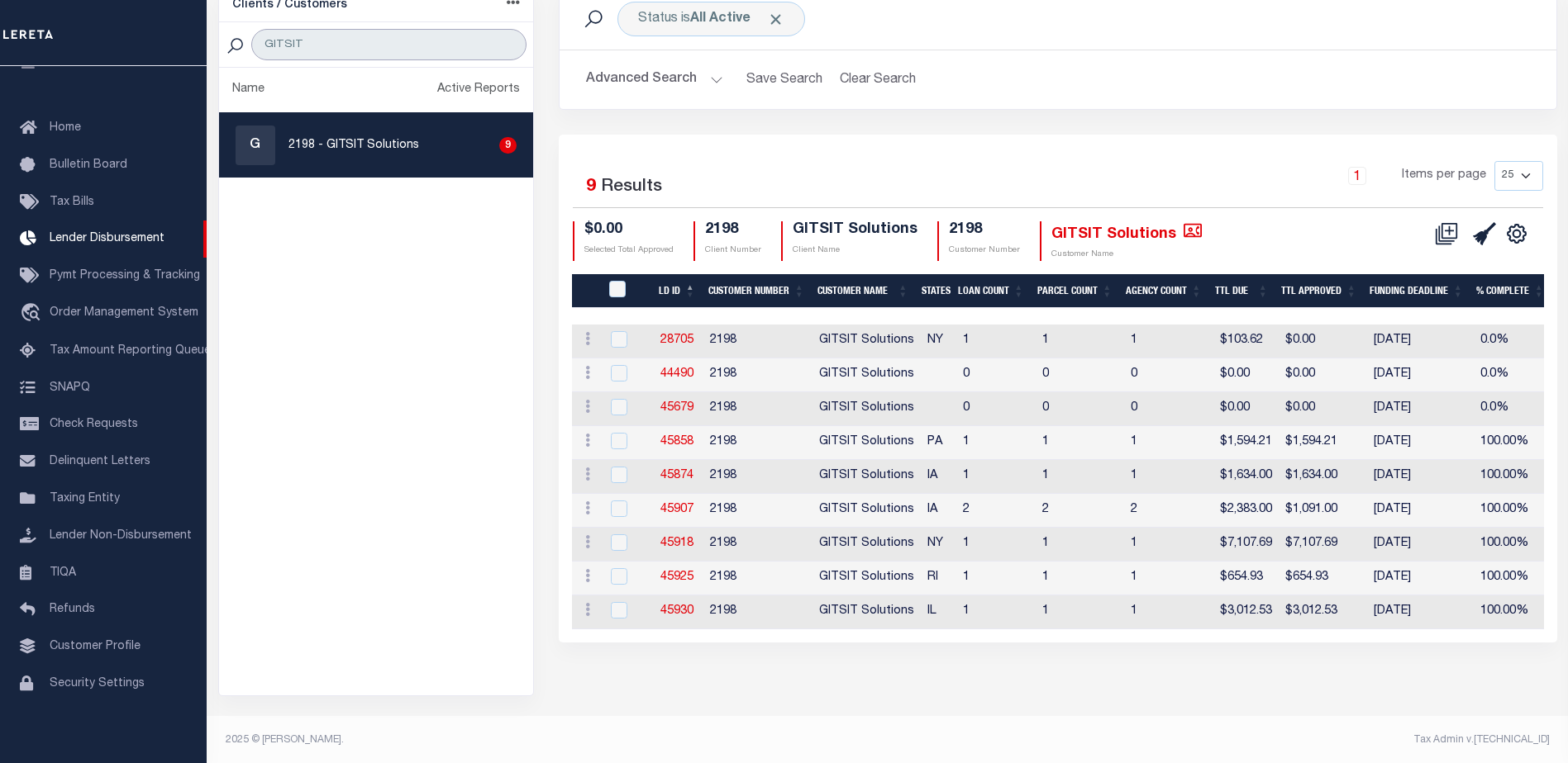
scroll to position [135, 0]
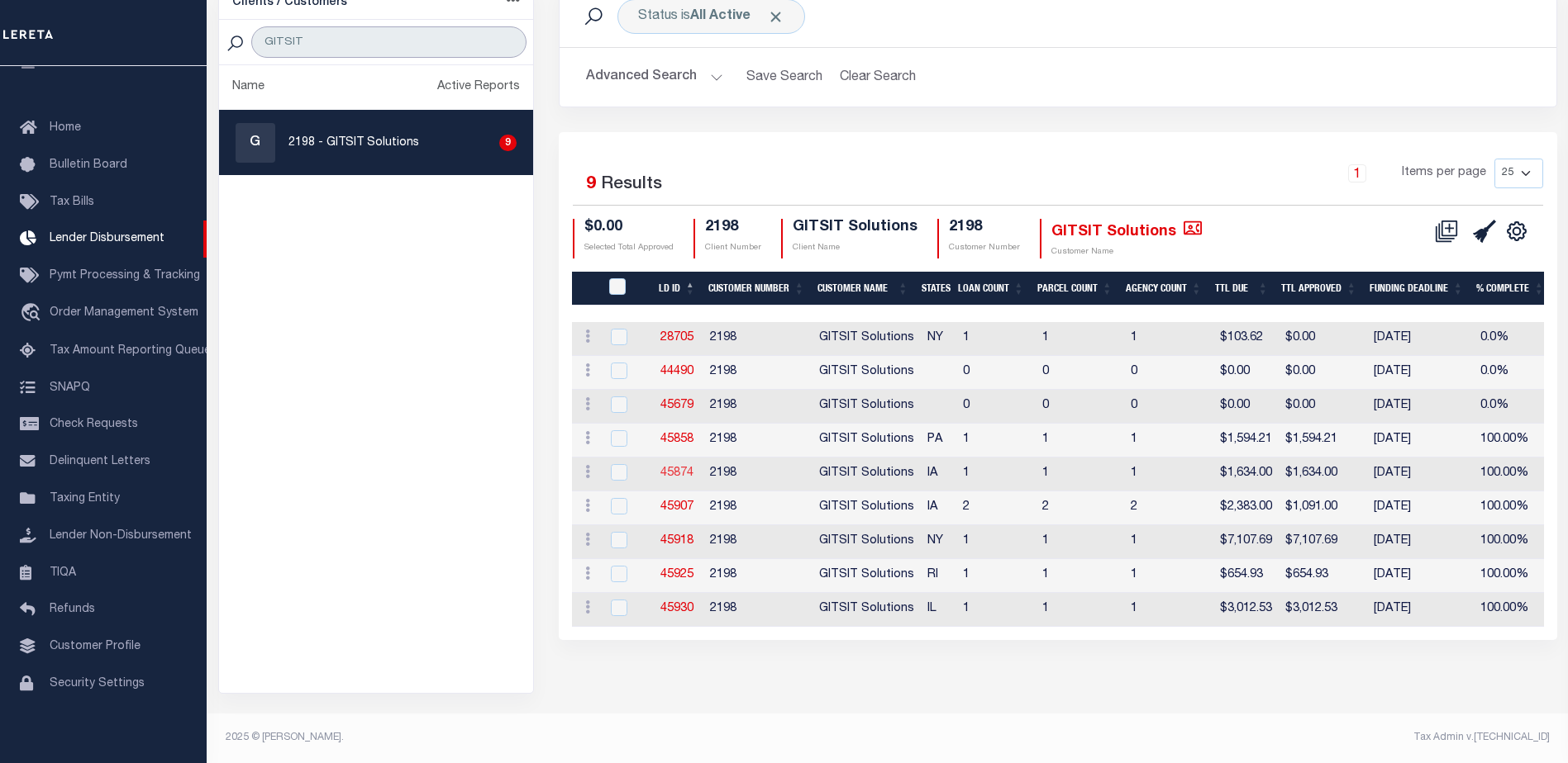
type input "GITSIT"
click at [683, 473] on link "45874" at bounding box center [677, 473] width 33 height 11
checkbox input "true"
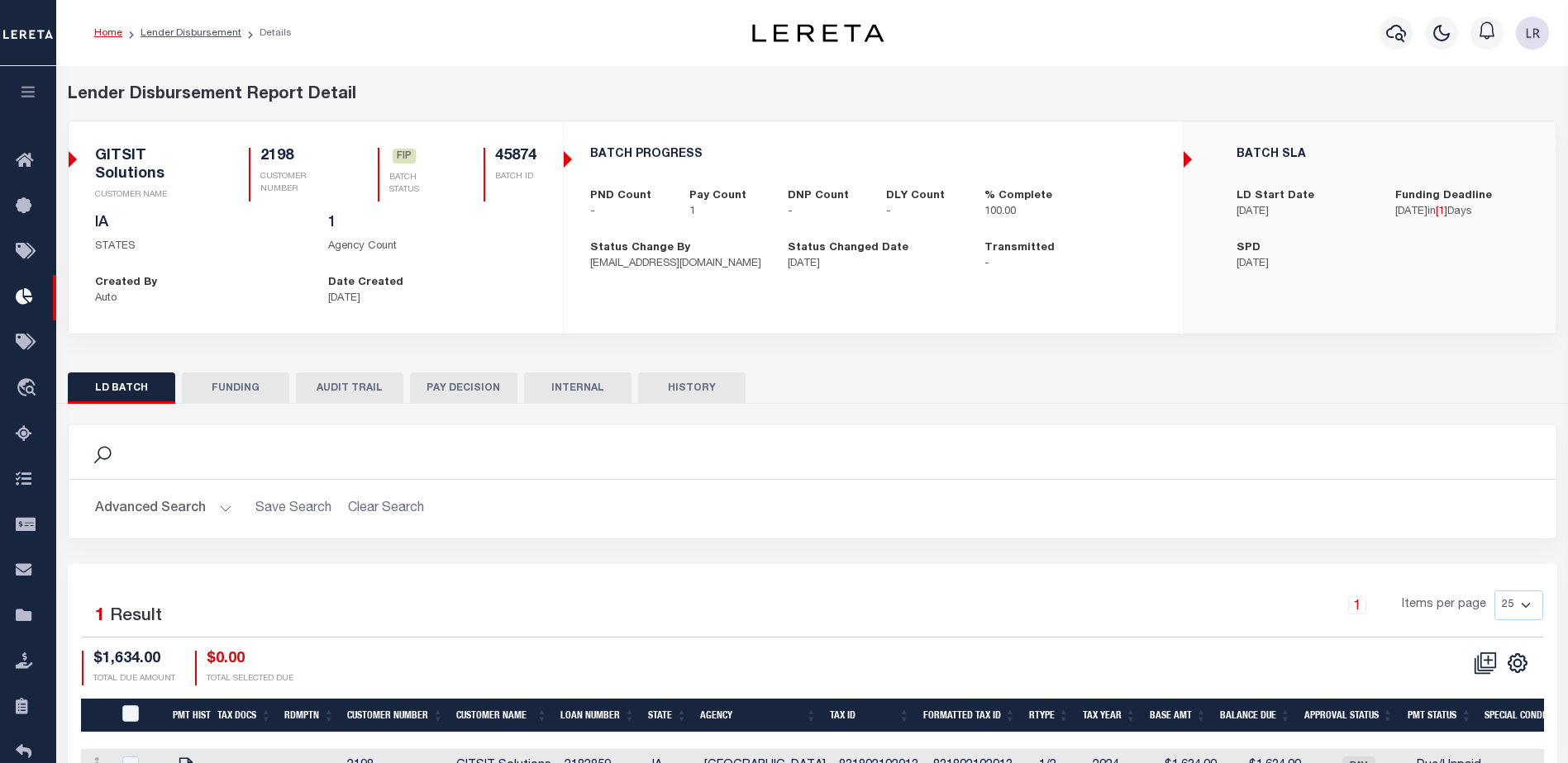
click at [248, 383] on button "FUNDING" at bounding box center [235, 389] width 107 height 32
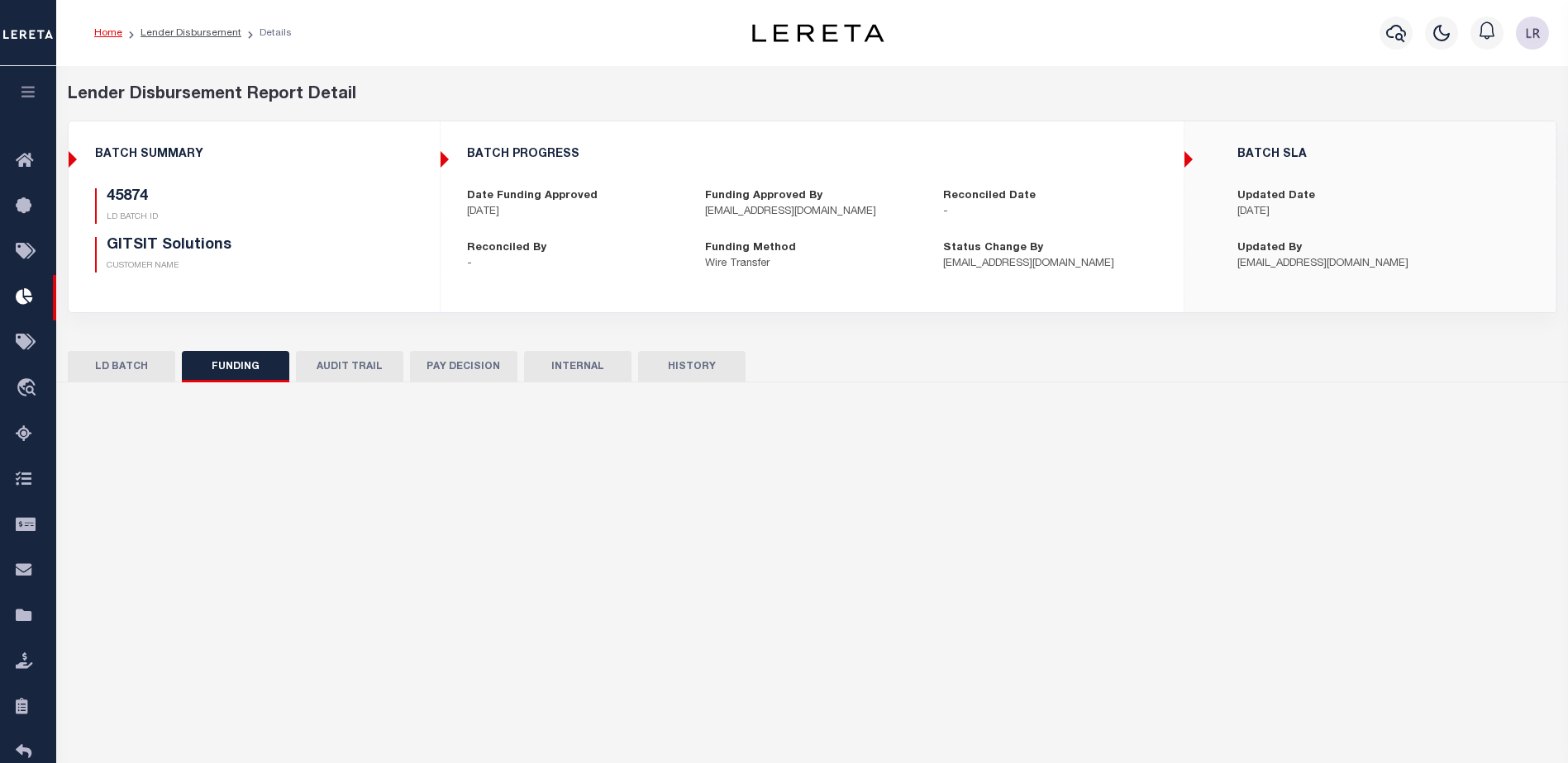
type input "$1,634"
type input "$0"
type input "[DATE]"
select select "8"
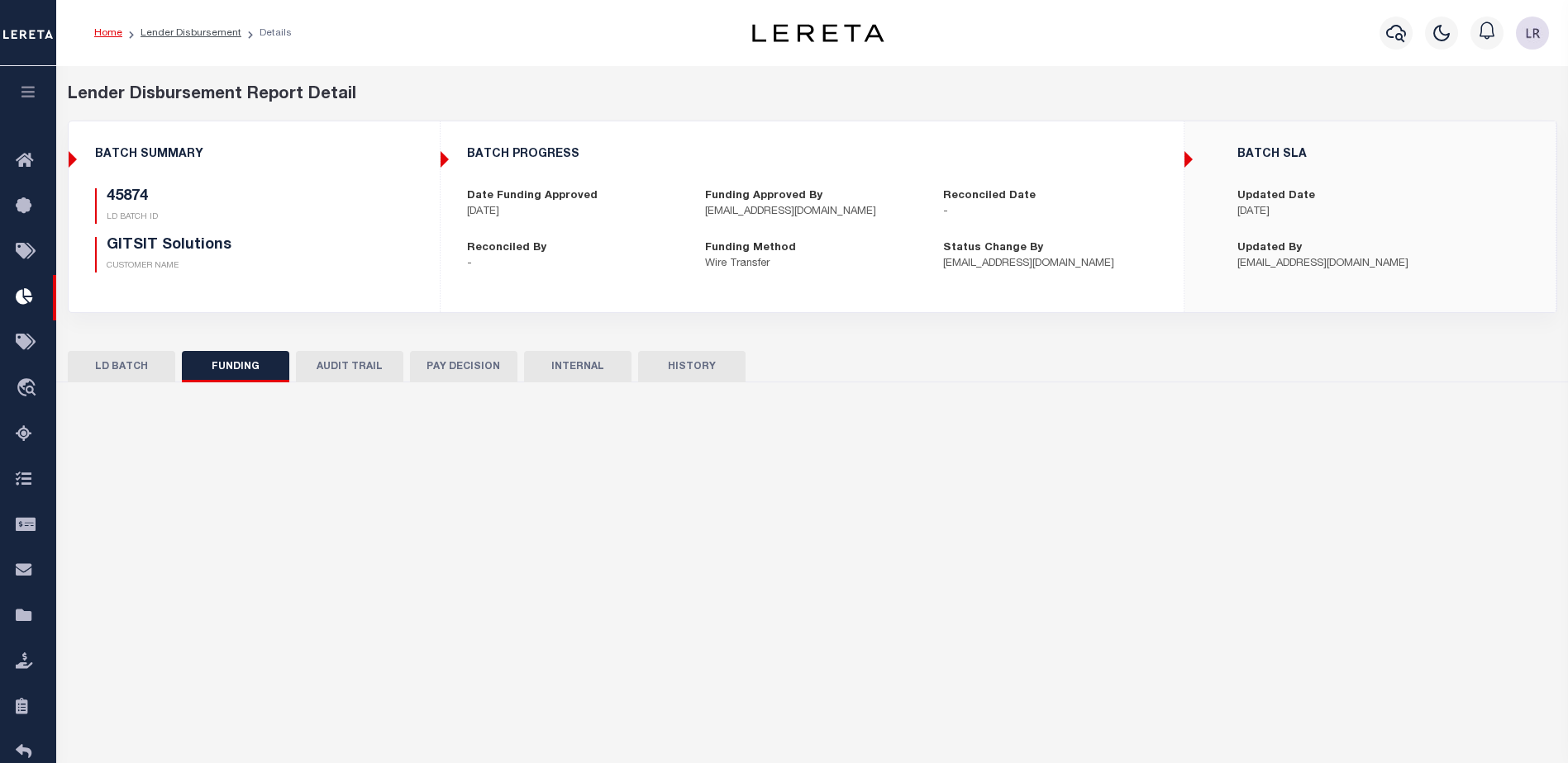
select select "100"
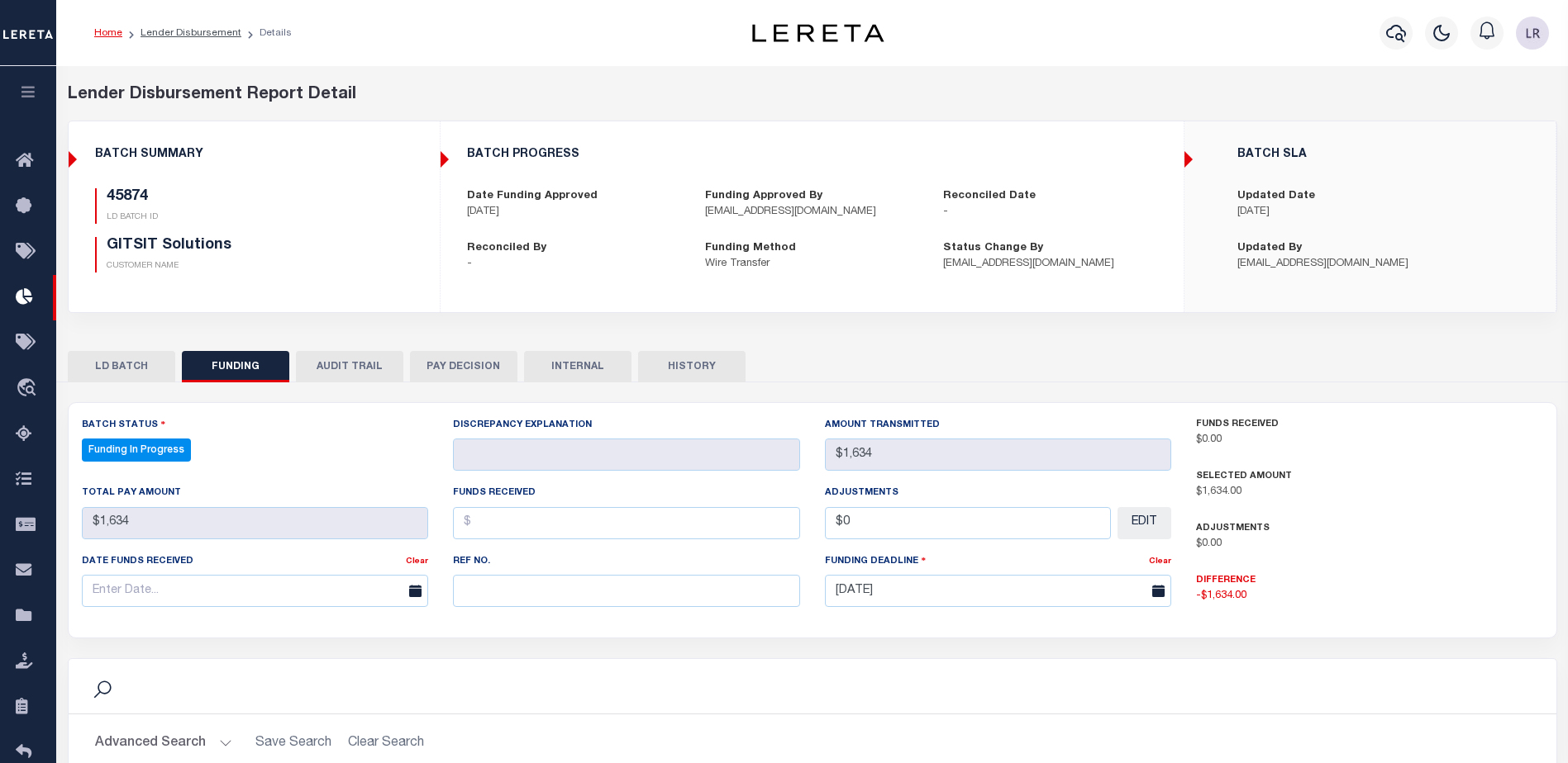
select select "100"
click at [505, 603] on input "text" at bounding box center [627, 591] width 348 height 32
paste input "53100307924000"
type input "53100307924000"
click at [484, 517] on input "text" at bounding box center [627, 523] width 348 height 32
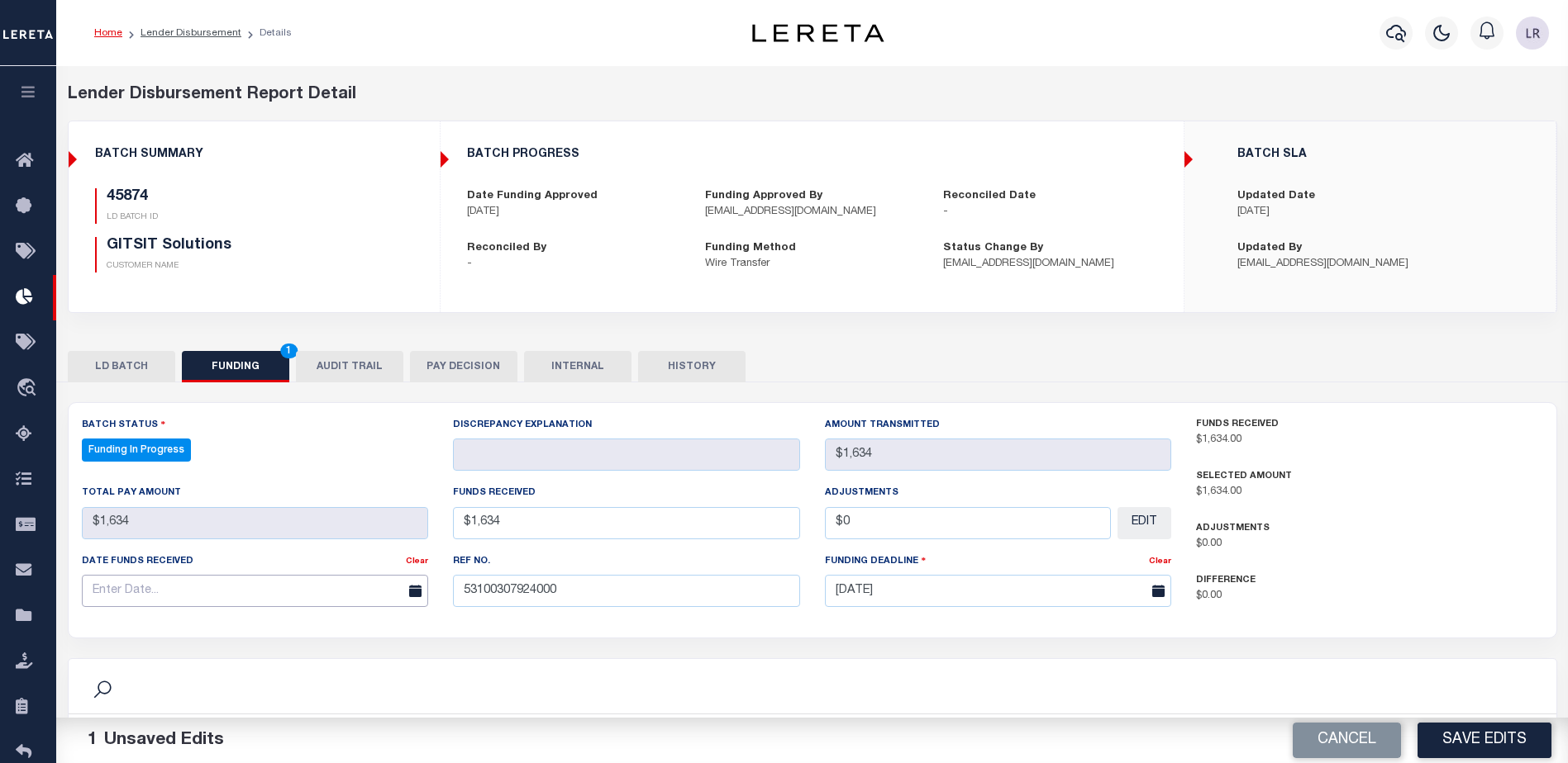
type input "$1,634.00"
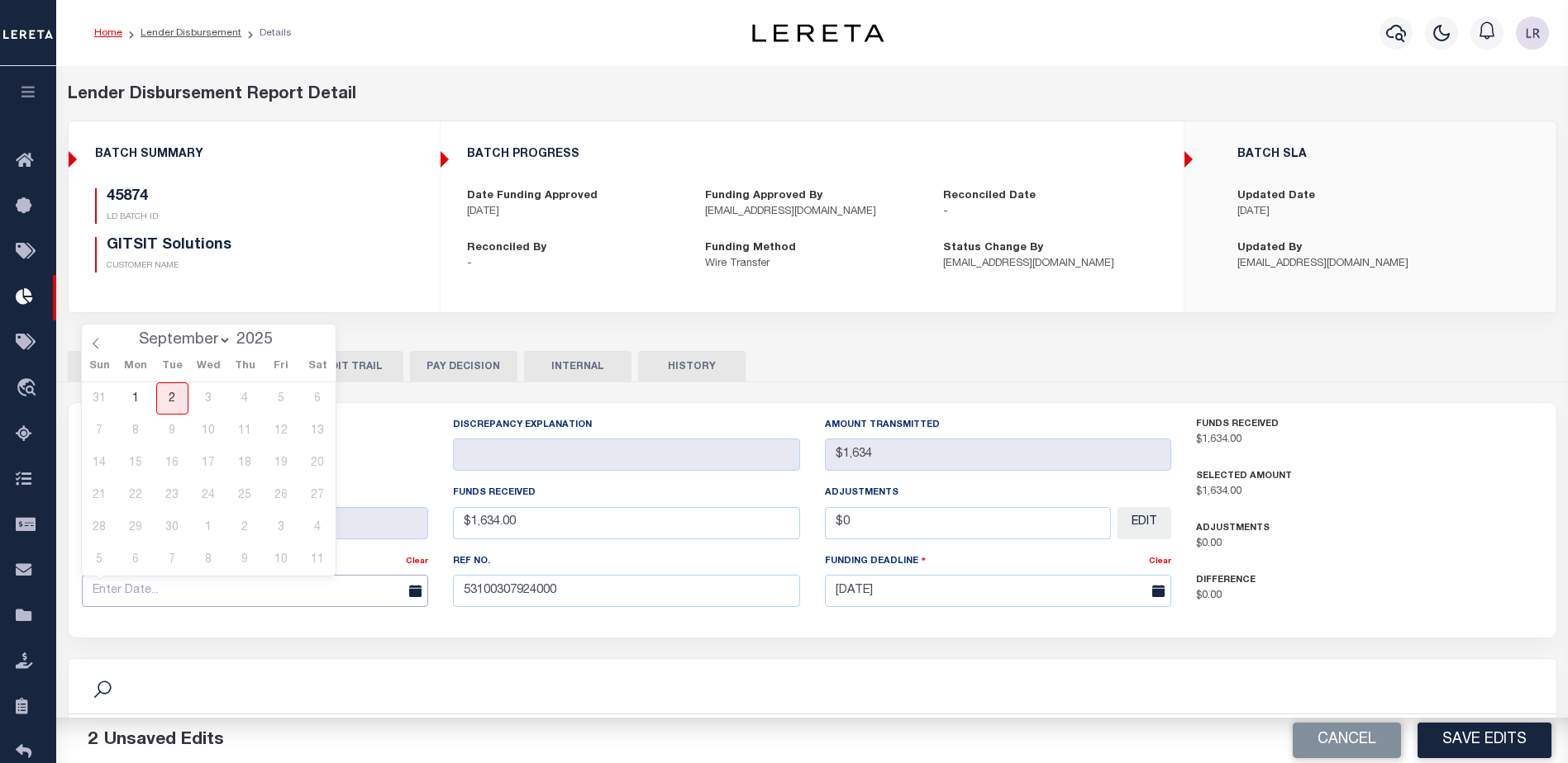
click at [284, 600] on input "text" at bounding box center [256, 591] width 348 height 32
click at [104, 347] on span at bounding box center [96, 339] width 28 height 28
select select "7"
click at [281, 524] on span "29" at bounding box center [281, 528] width 32 height 32
type input "[DATE]"
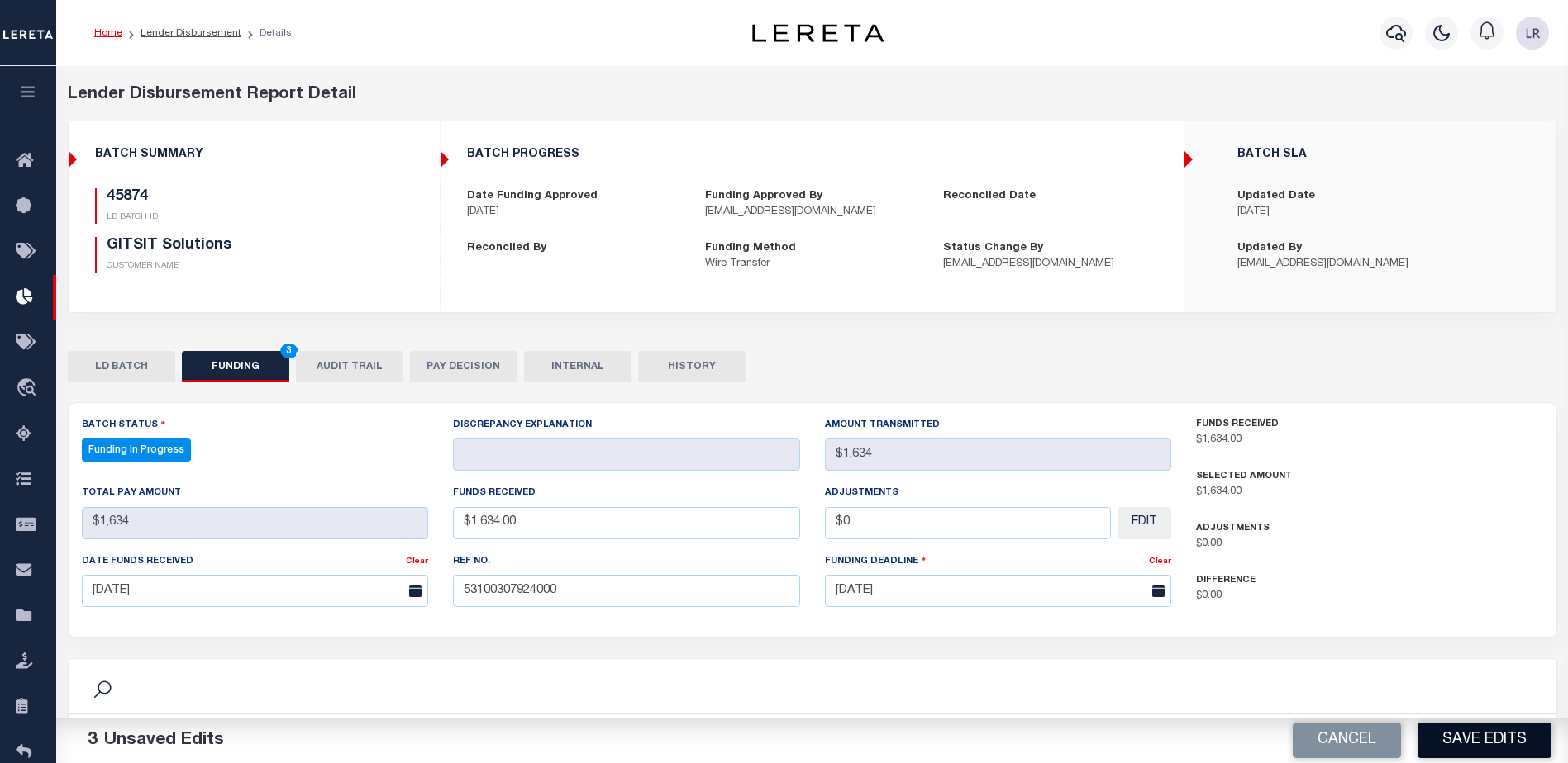
click at [1520, 747] on button "Save Edits" at bounding box center [1484, 741] width 134 height 35
type input "$1,634"
type input "$0"
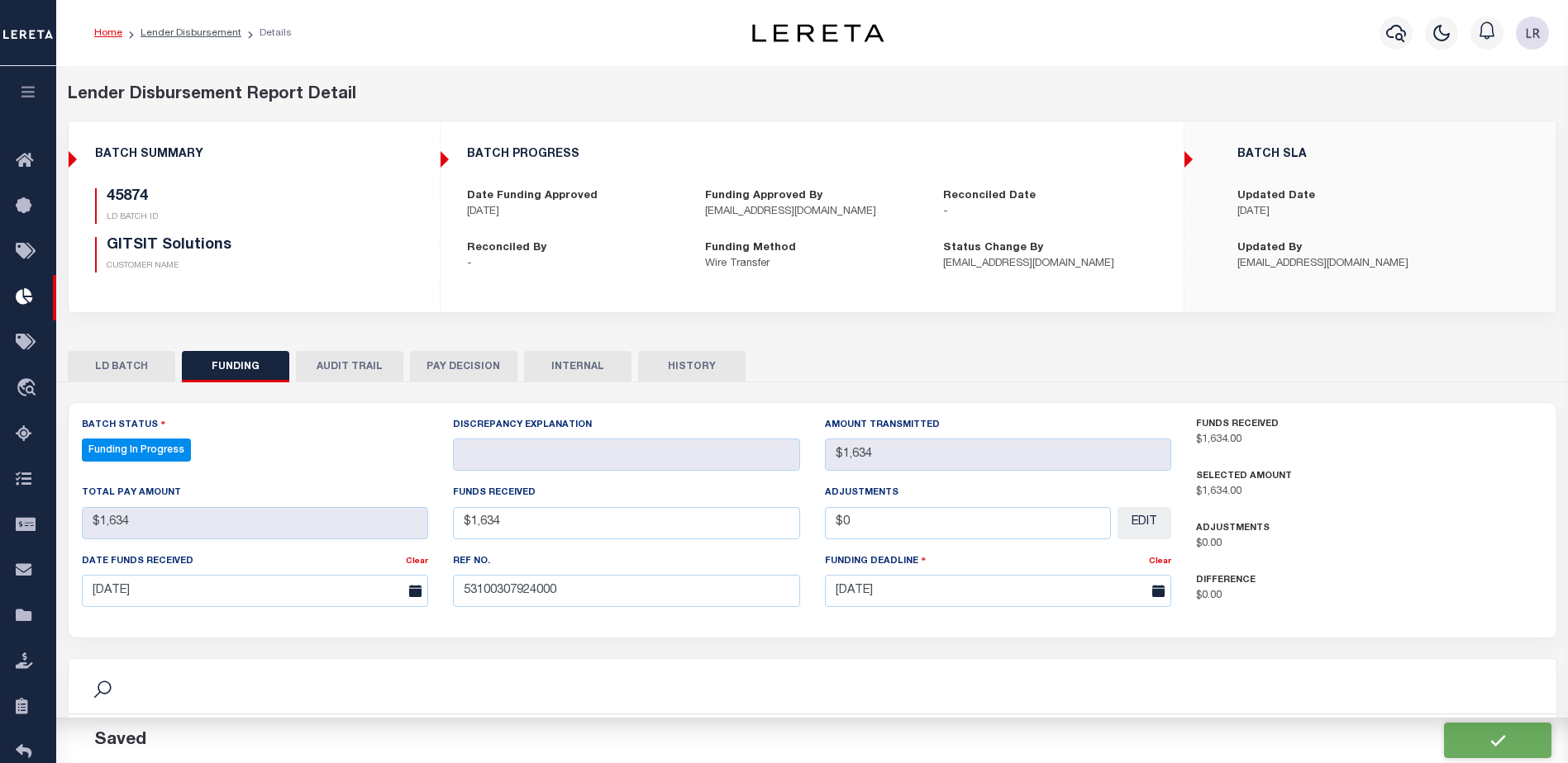
select select "100"
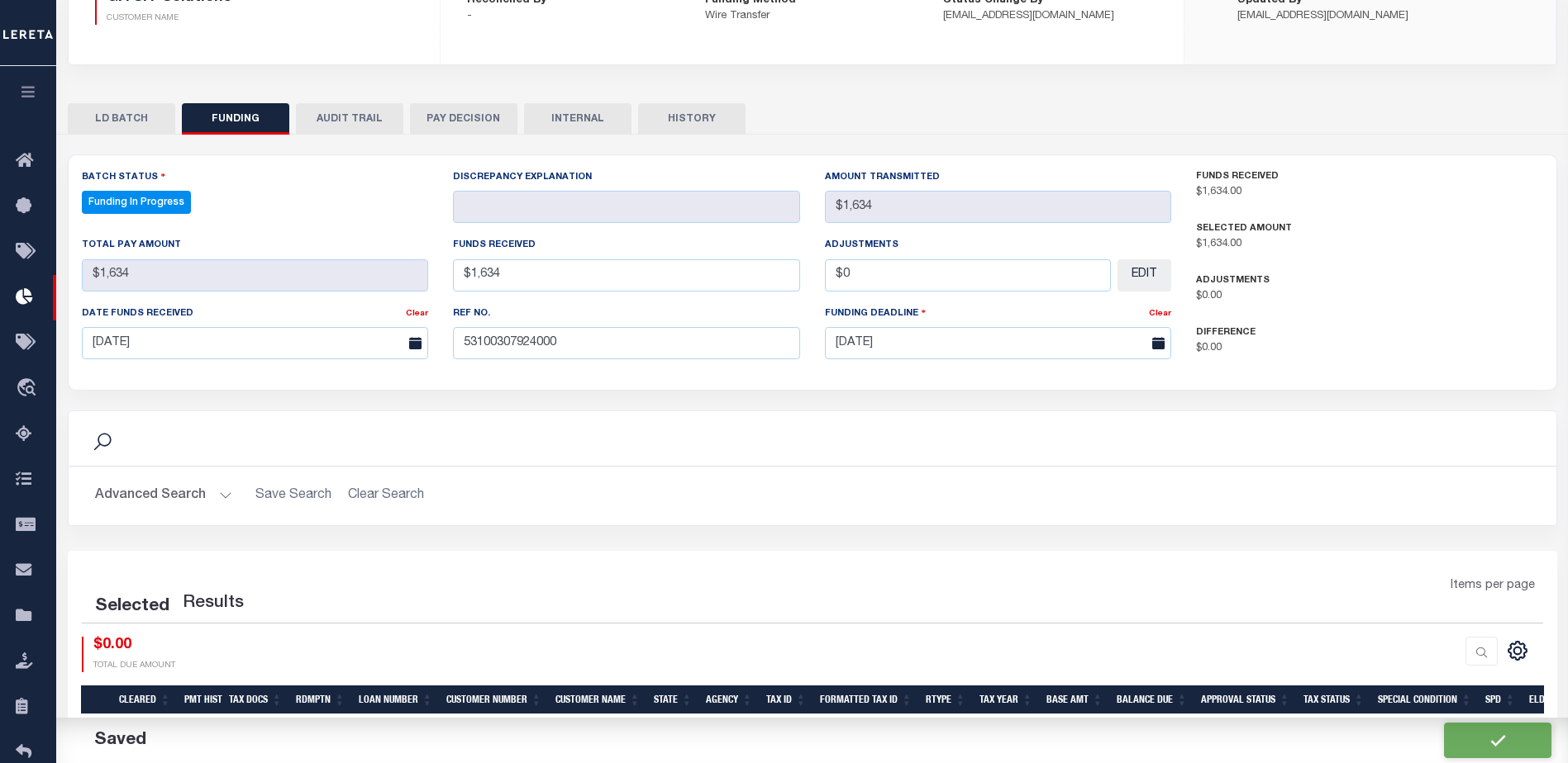
select select "100"
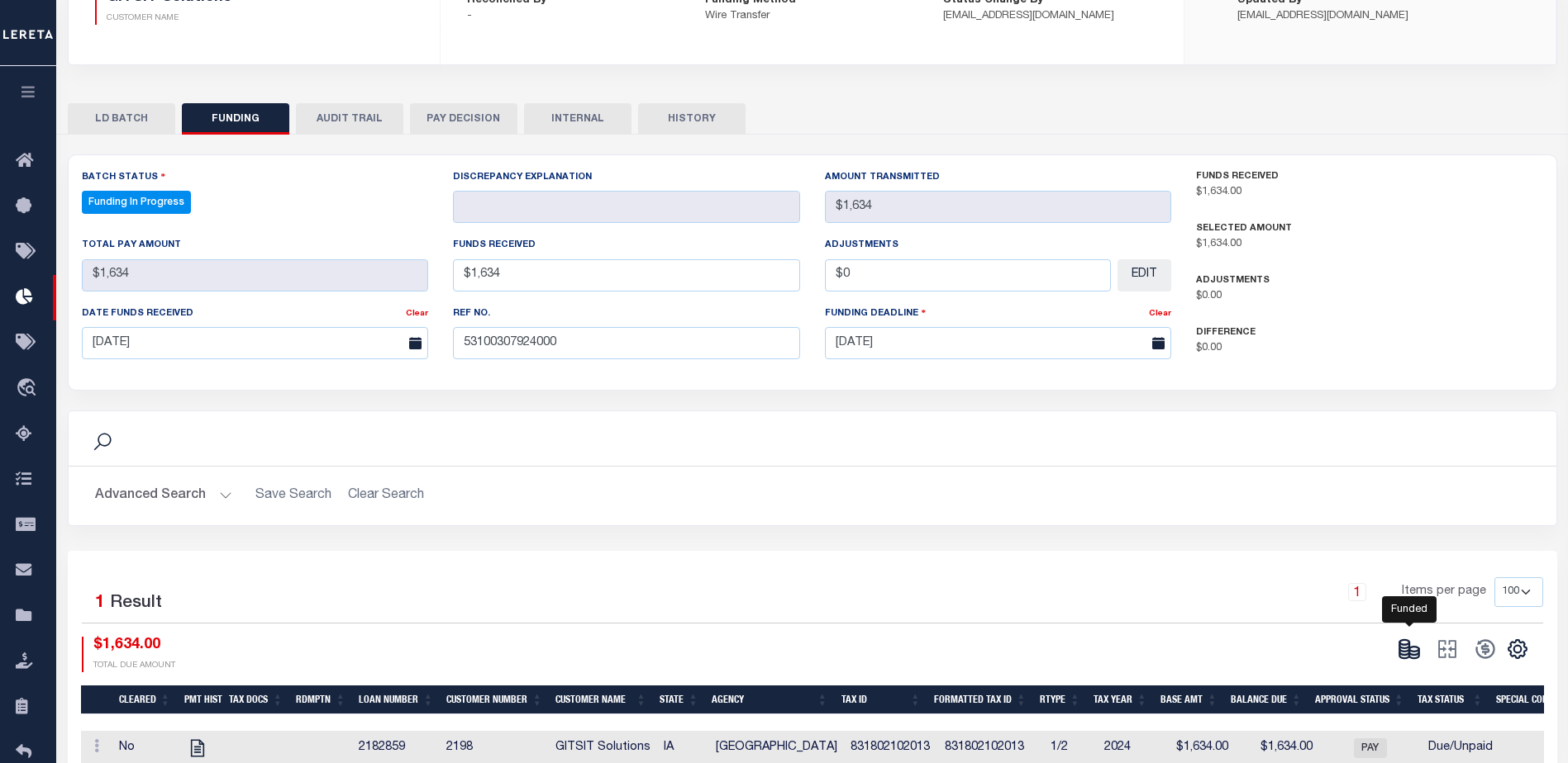
click at [1400, 651] on icon at bounding box center [1404, 649] width 10 height 6
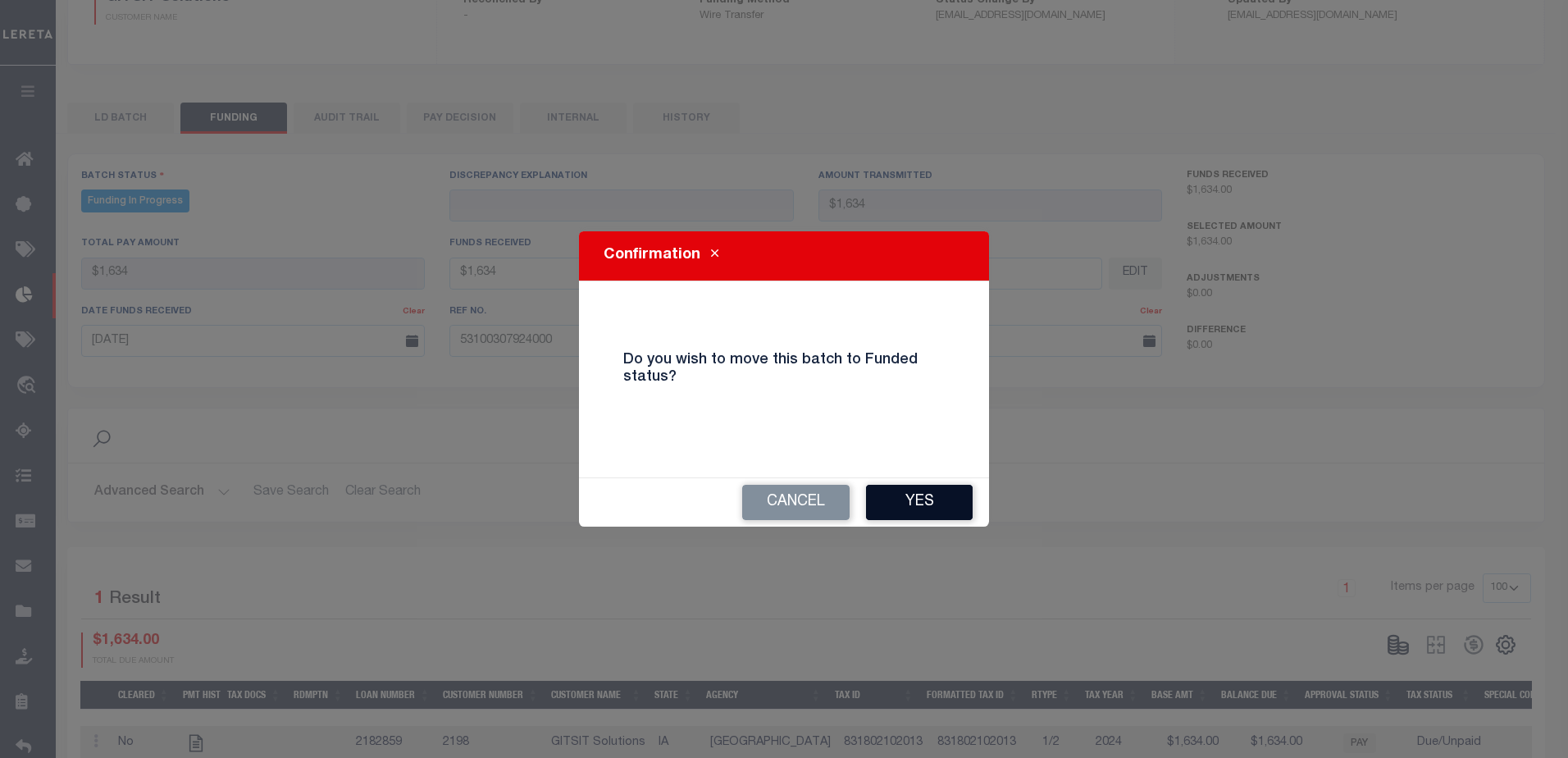
click at [924, 511] on button "Yes" at bounding box center [919, 503] width 107 height 35
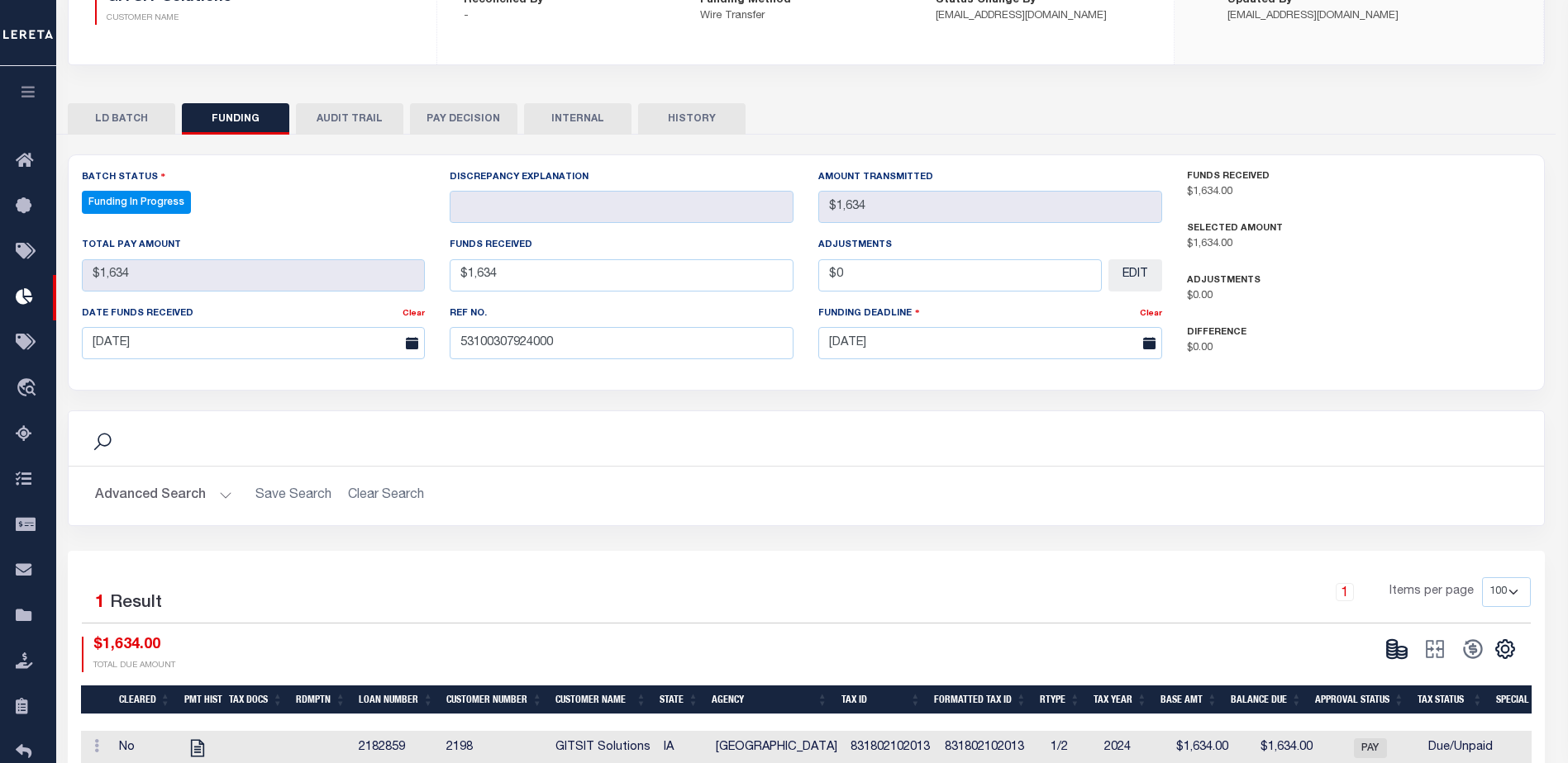
select select "100"
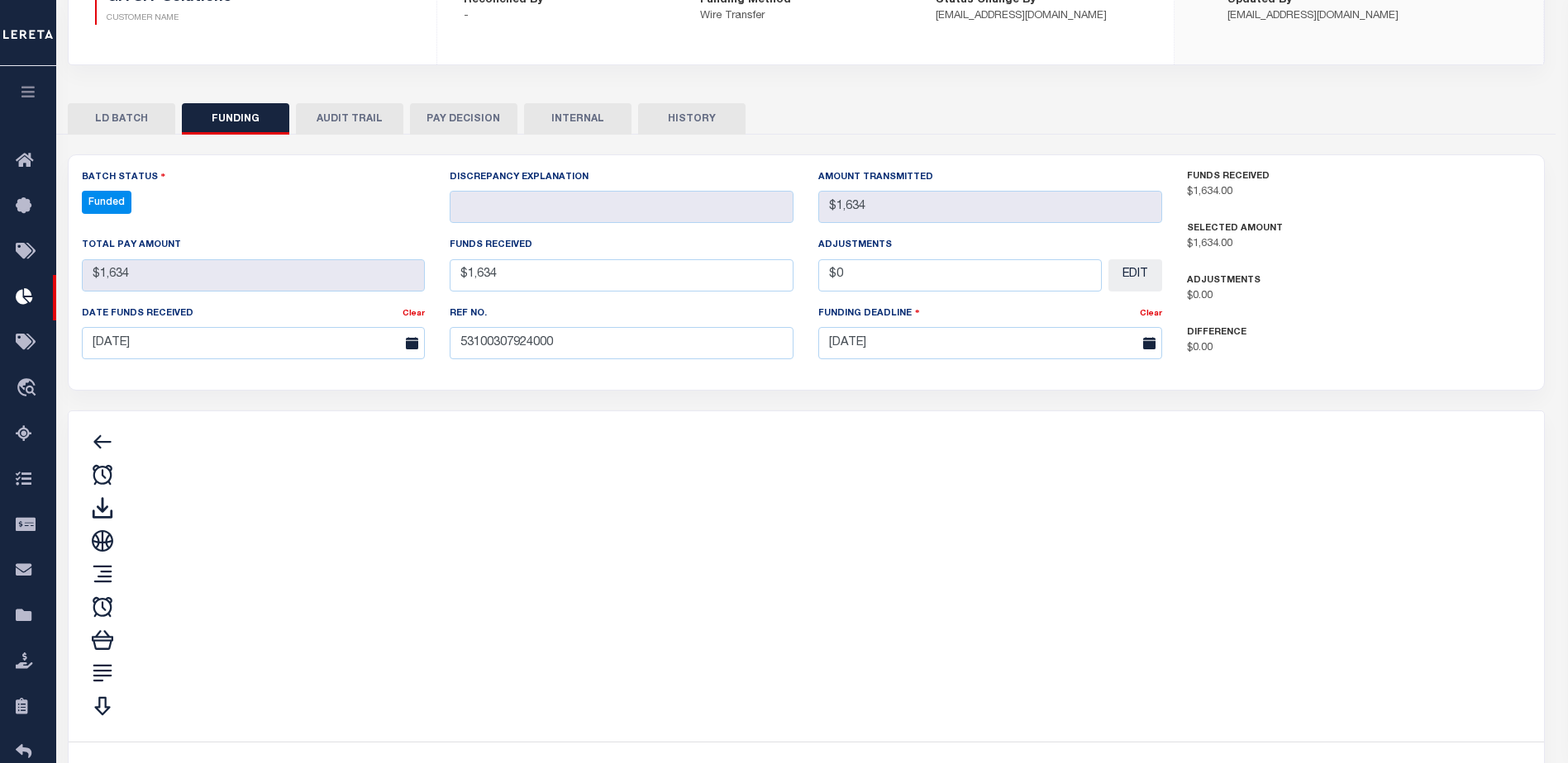
type input "$1,634"
type input "$0"
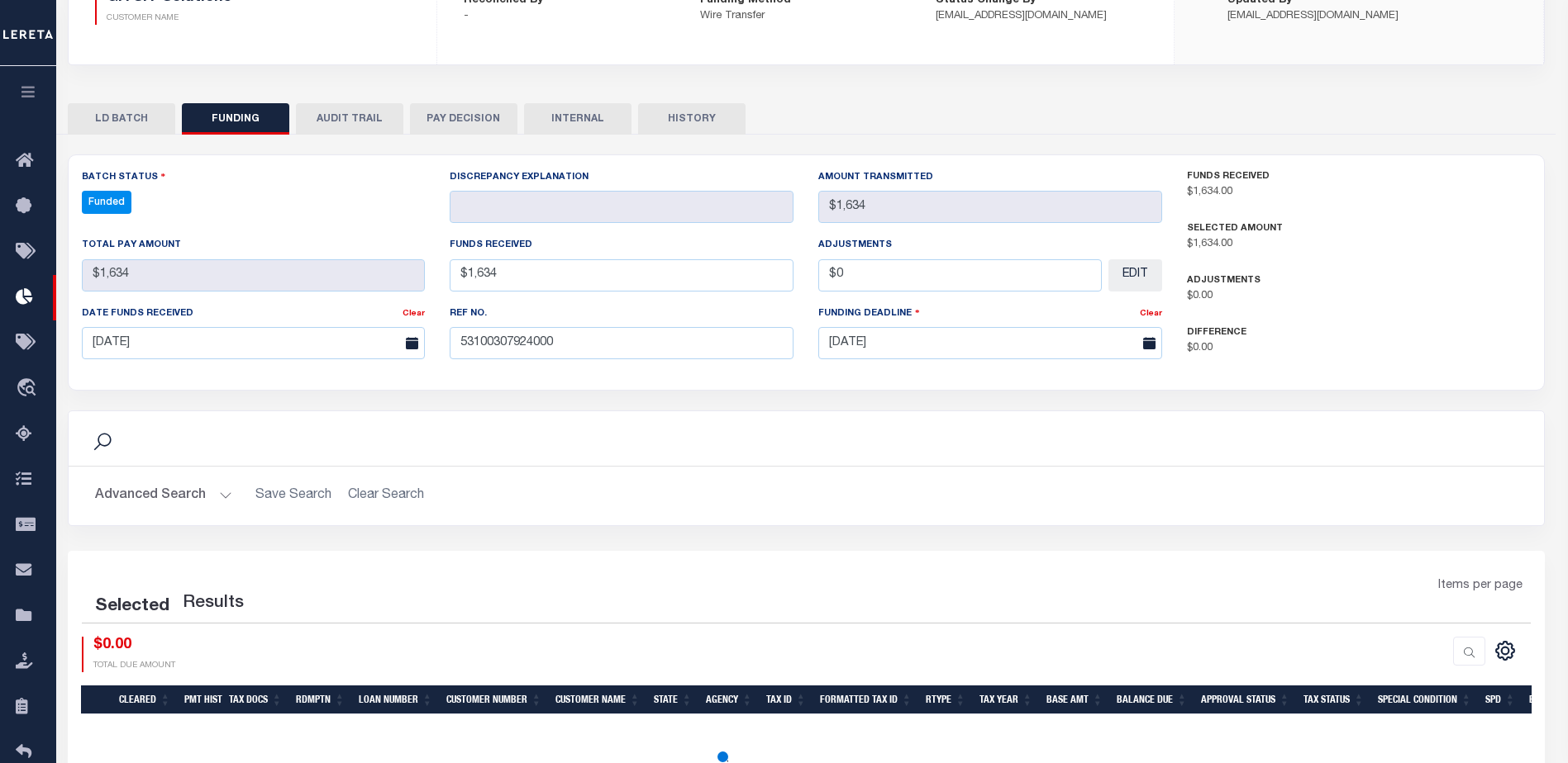
select select "100"
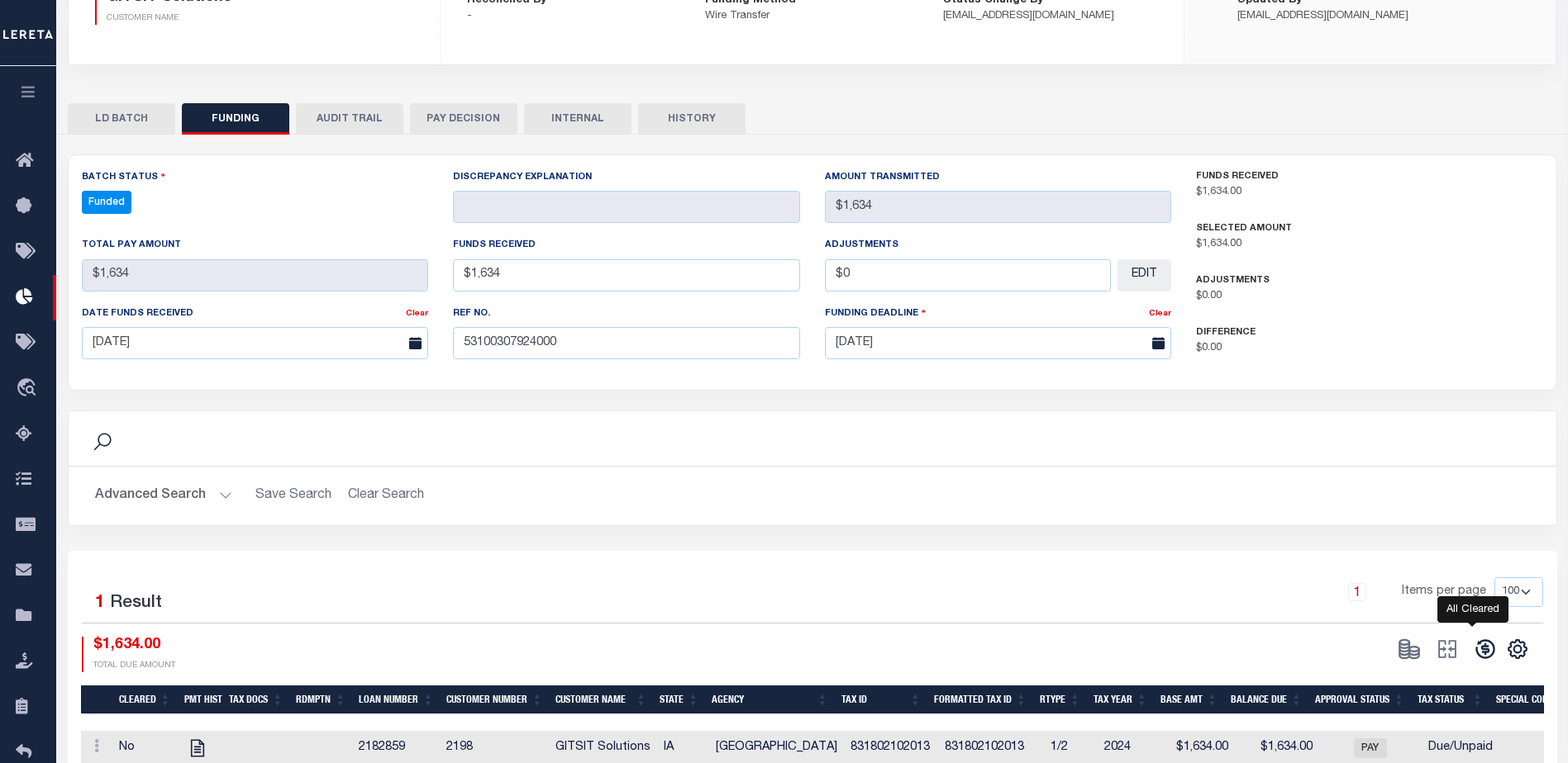
click at [1479, 661] on icon at bounding box center [1485, 649] width 23 height 23
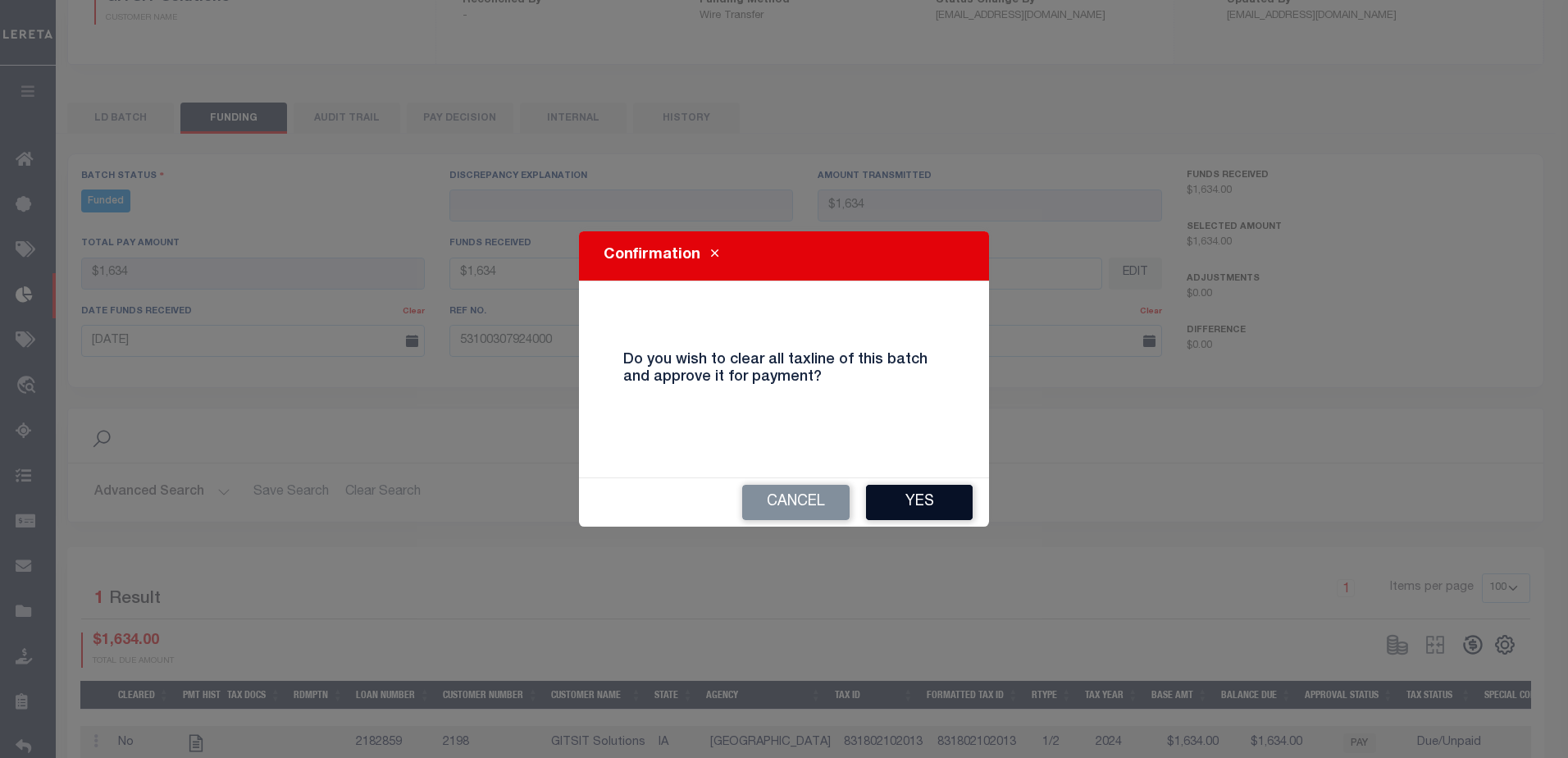
click at [915, 504] on button "Yes" at bounding box center [919, 503] width 107 height 35
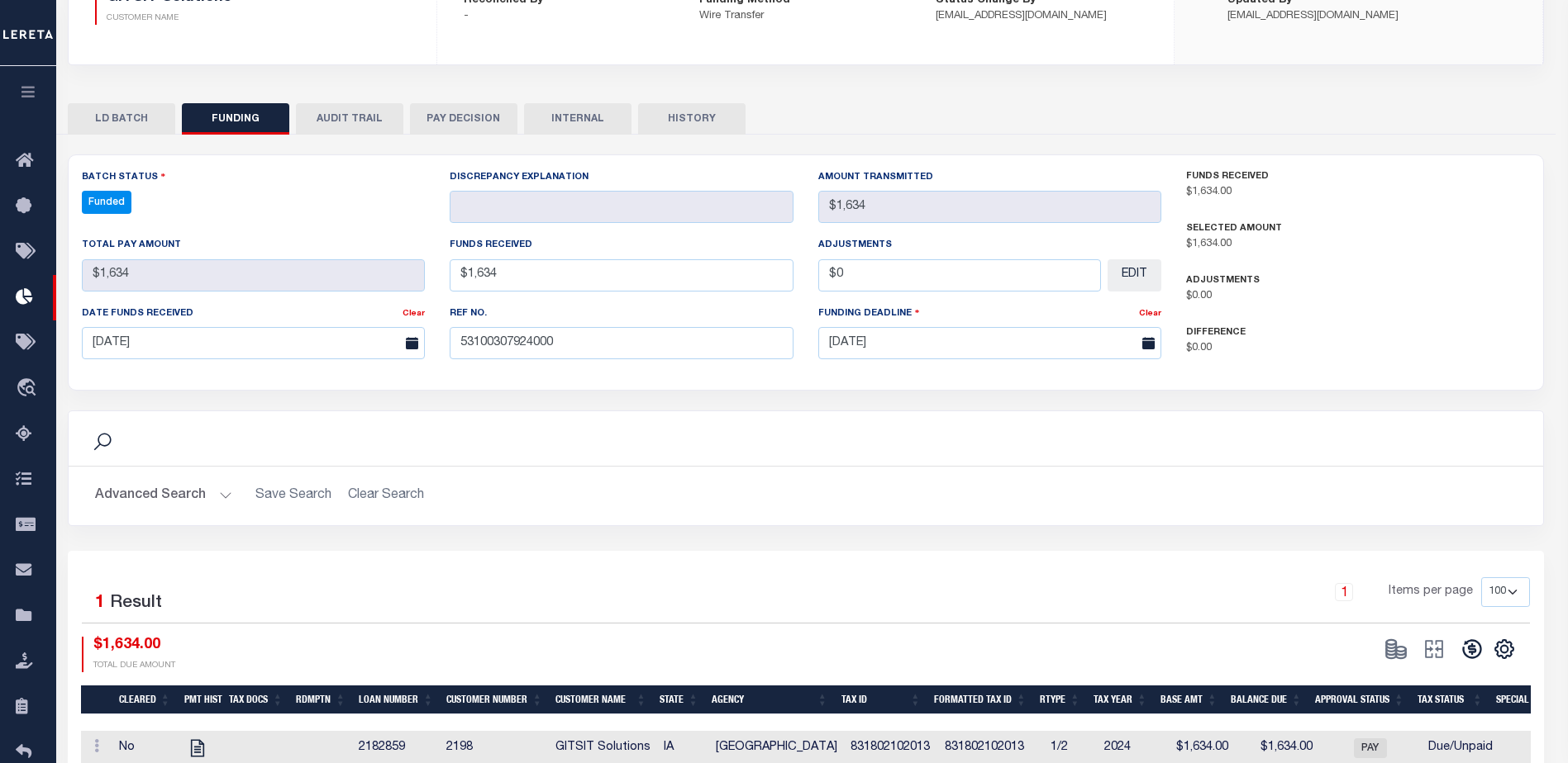
select select "100"
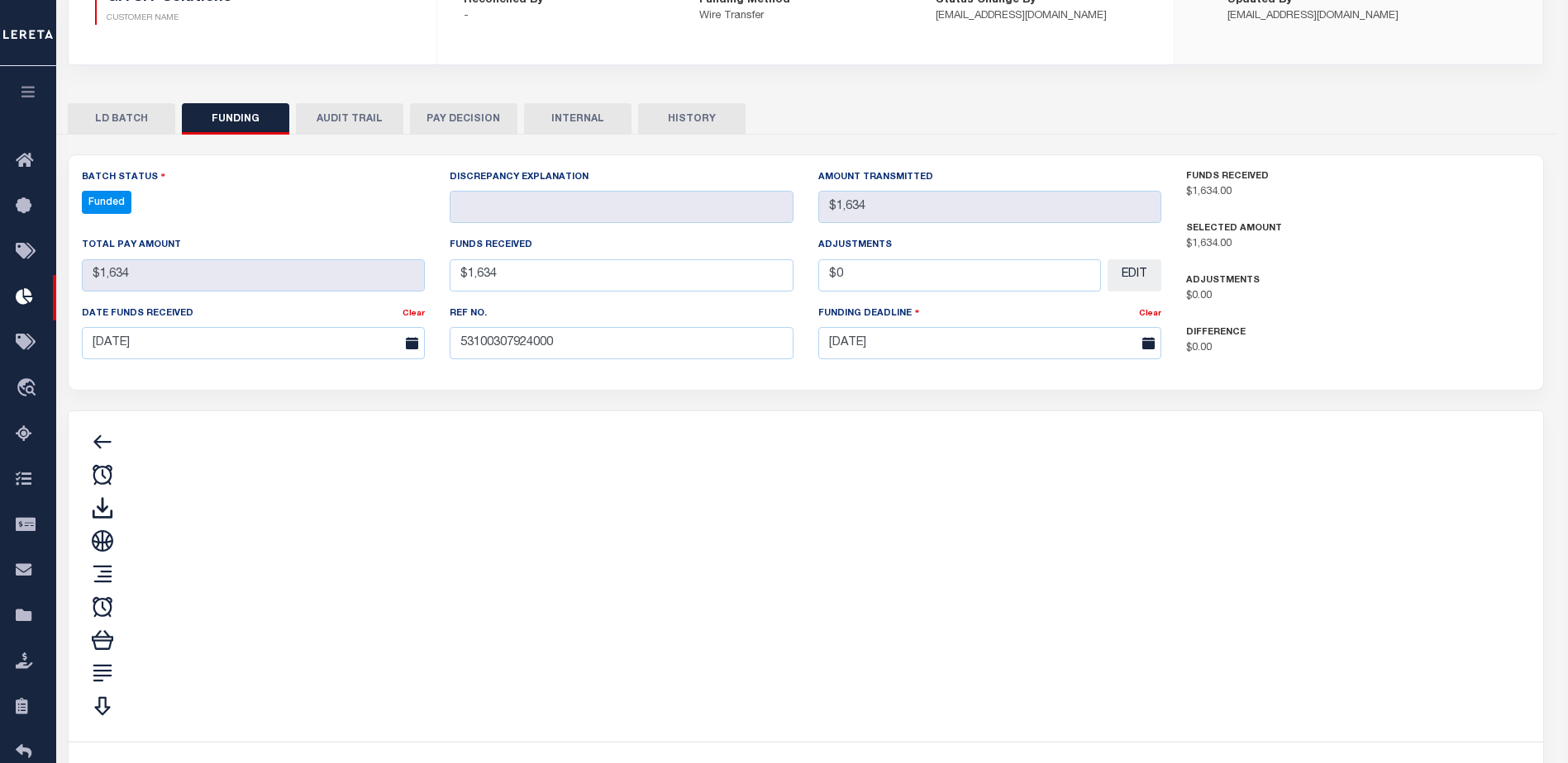
type input "$1,634"
type input "$0"
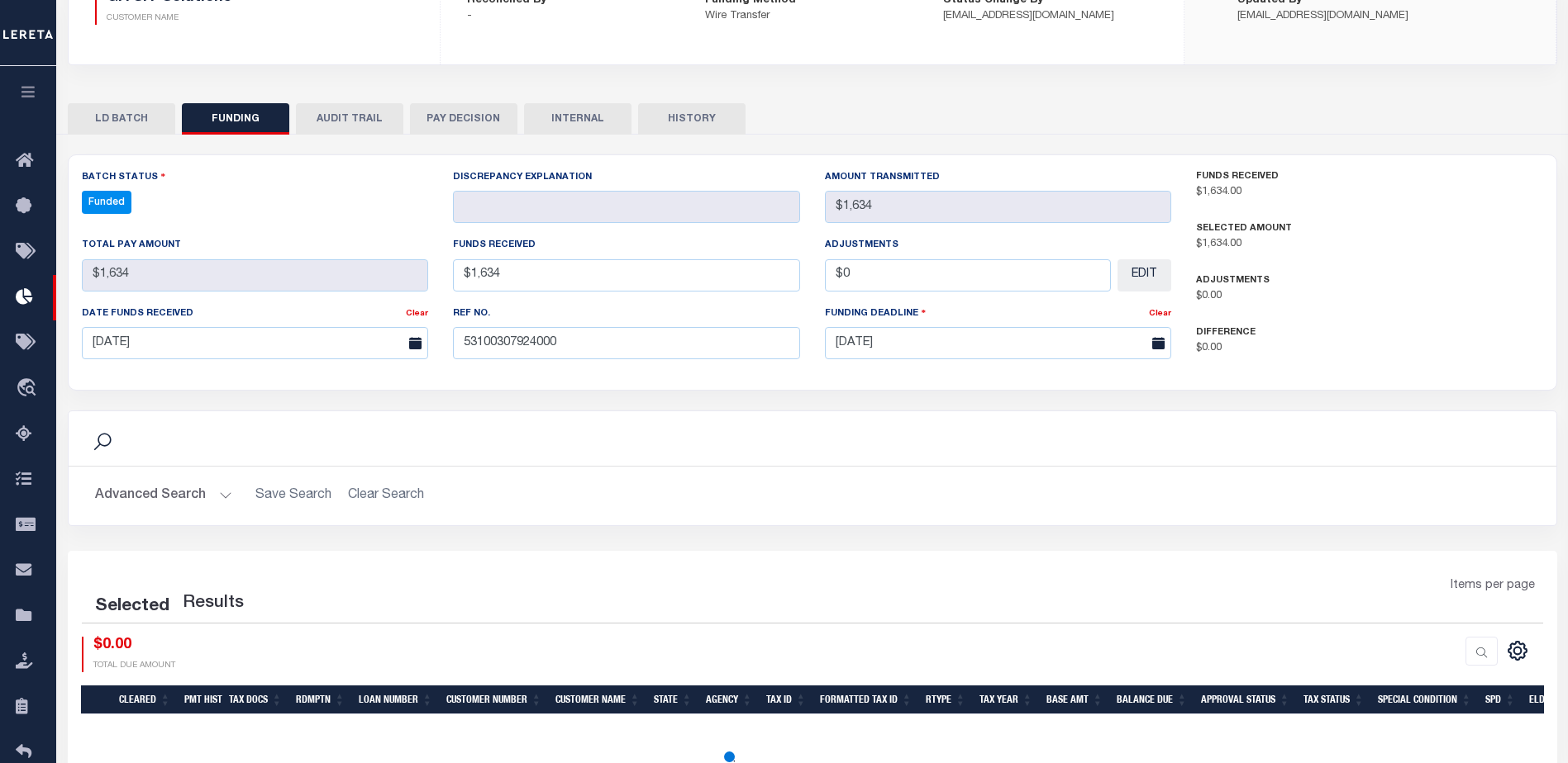
select select "100"
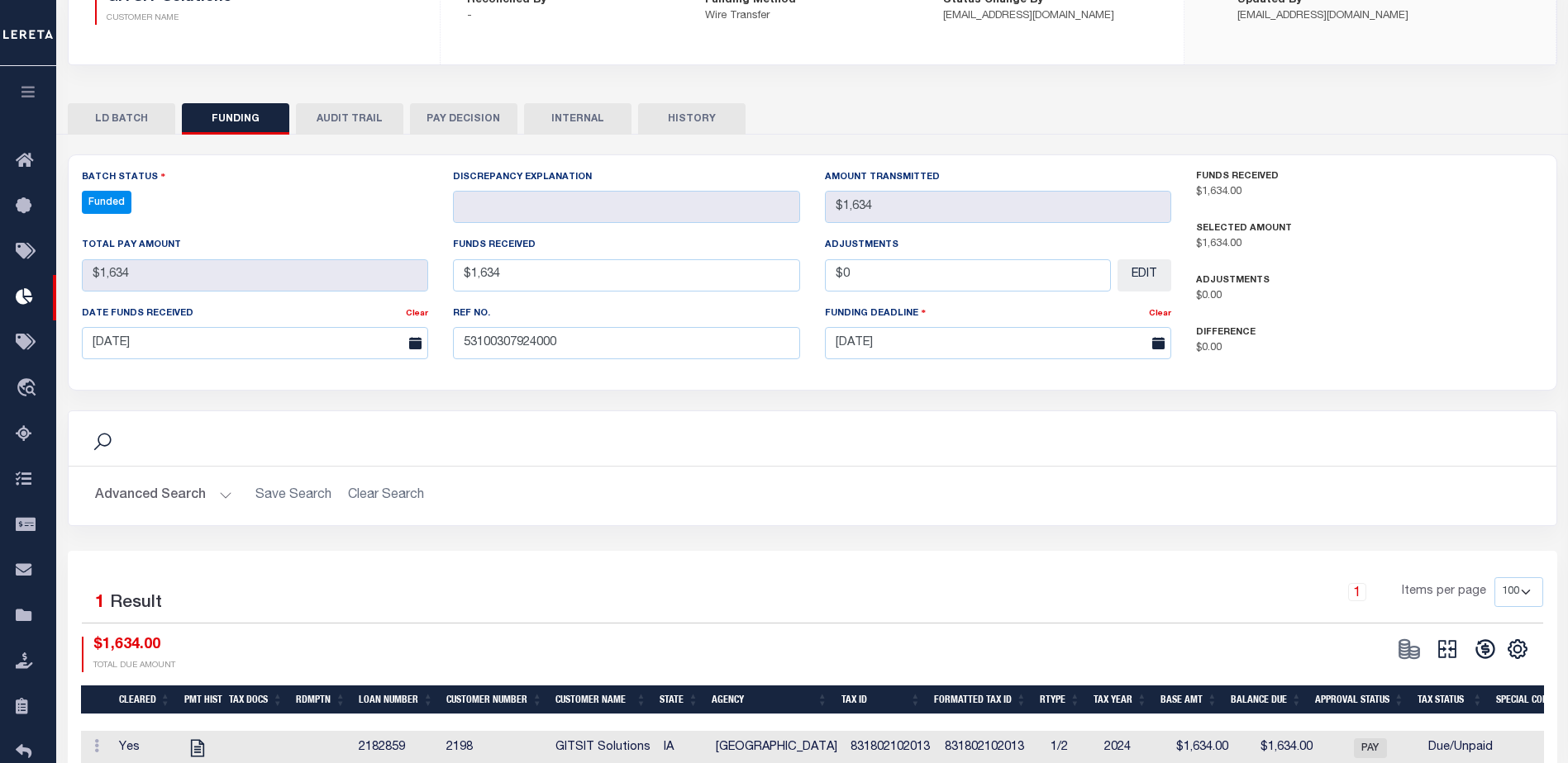
click at [1432, 643] on button at bounding box center [1447, 649] width 38 height 25
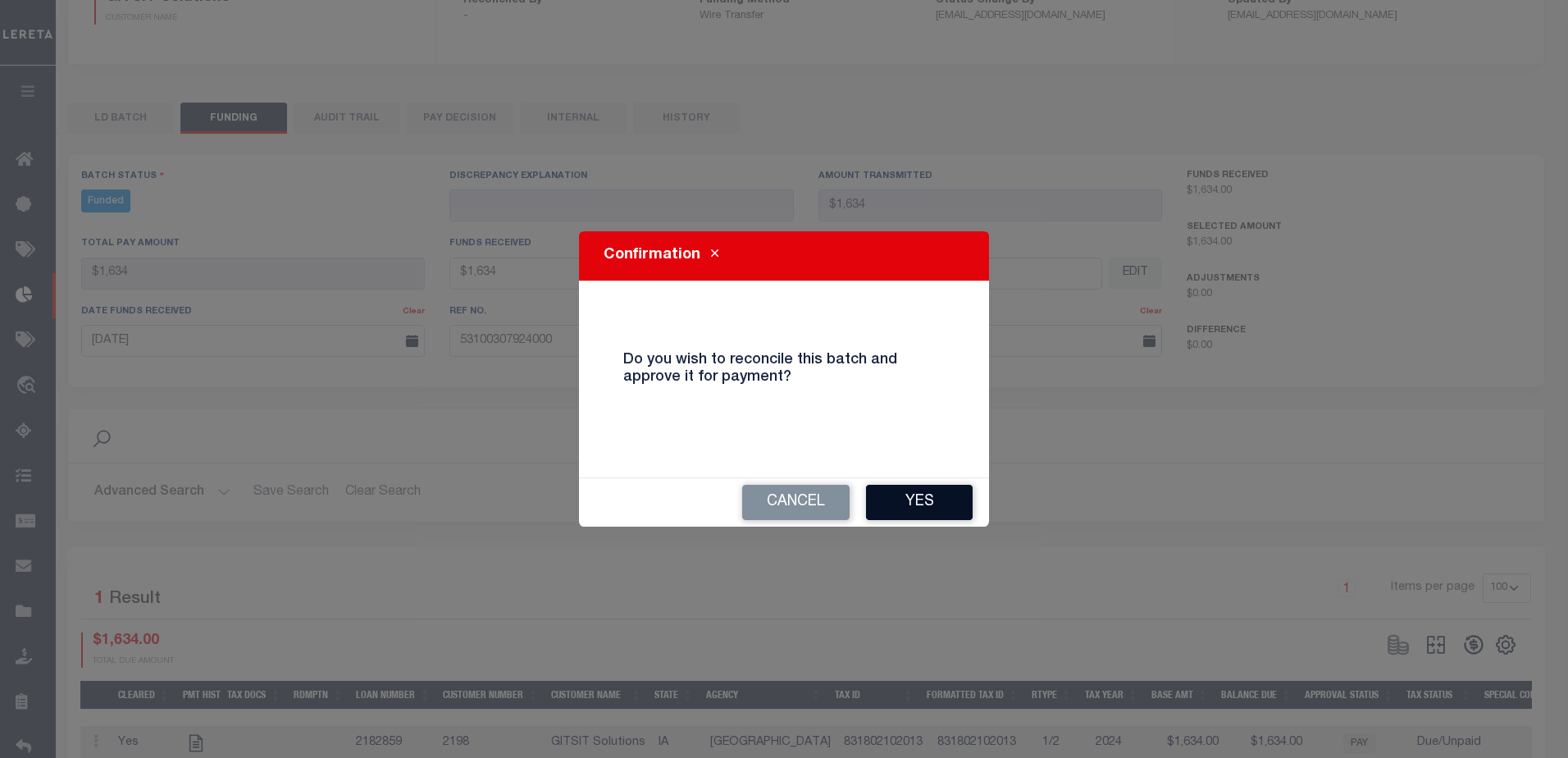
click at [938, 499] on button "Yes" at bounding box center [919, 503] width 107 height 35
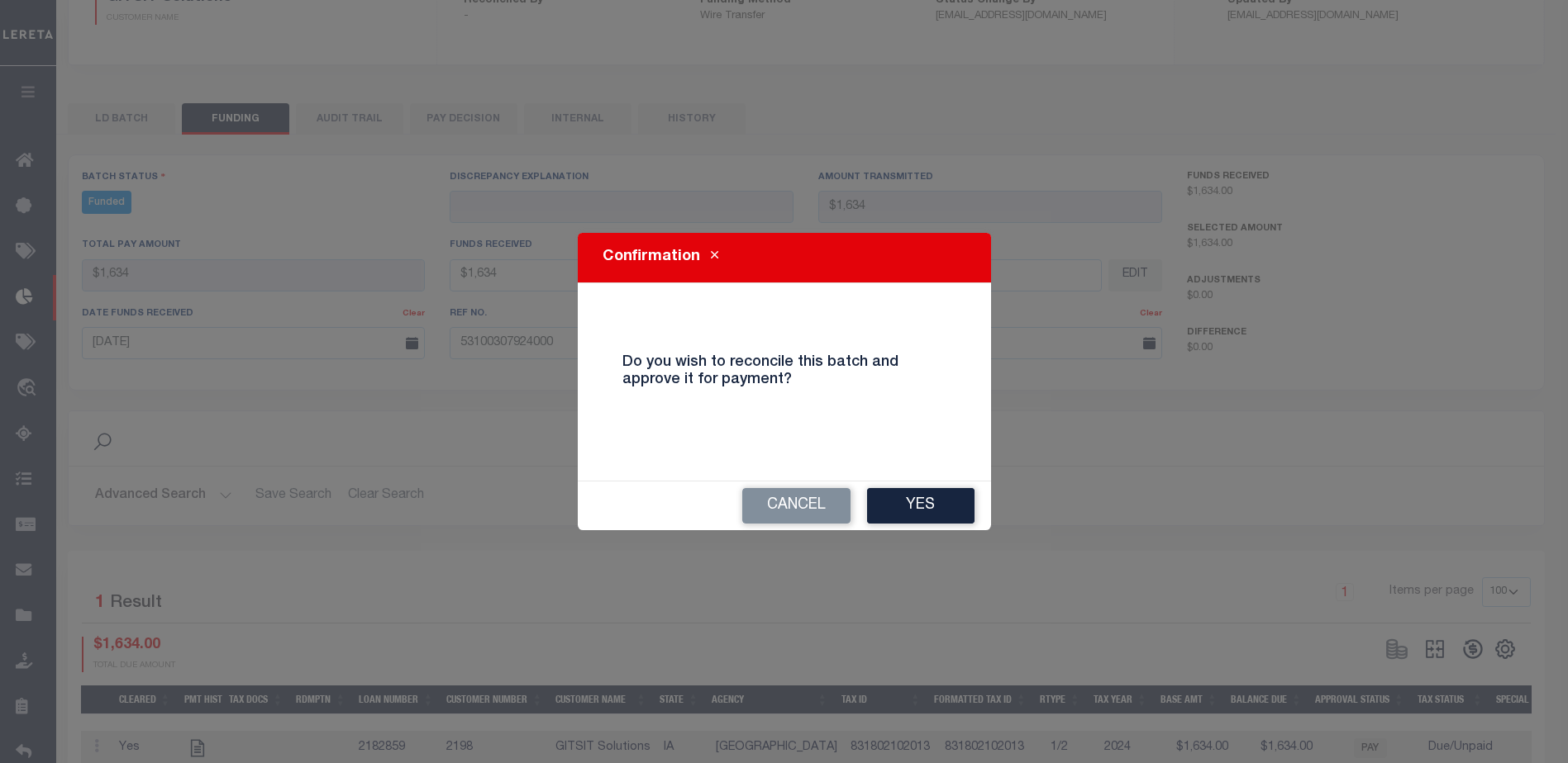
type input "$1,634"
type input "$0"
select select "100"
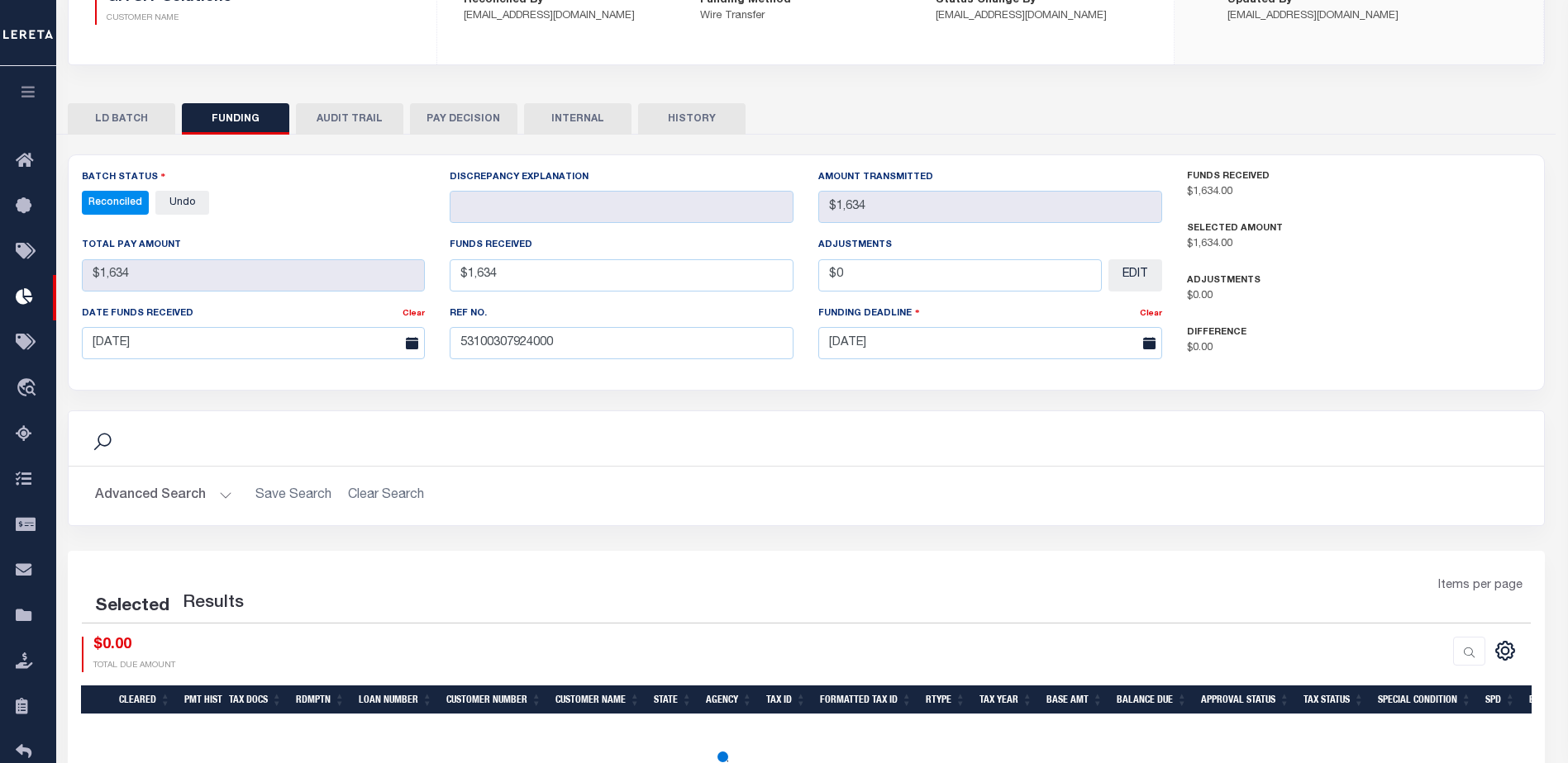
select select "100"
